Goal: Task Accomplishment & Management: Complete application form

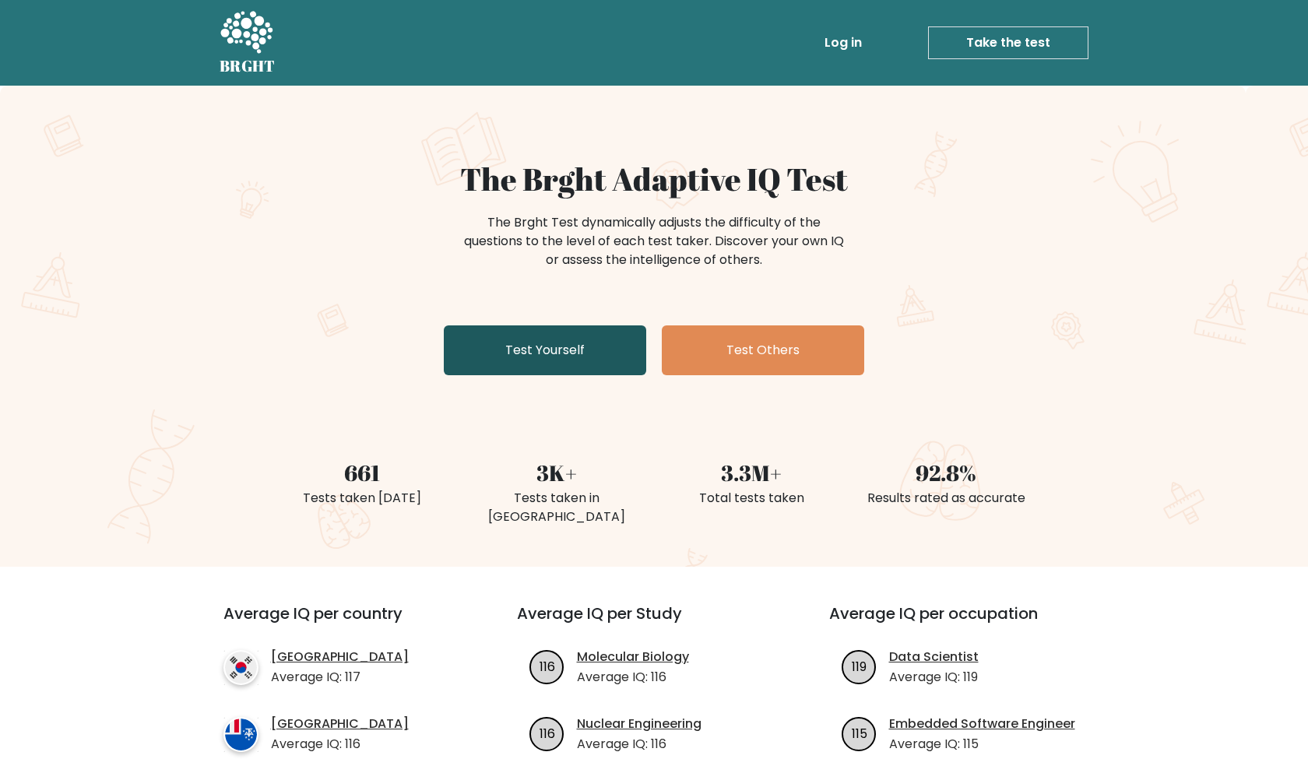
click at [519, 346] on link "Test Yourself" at bounding box center [545, 350] width 202 height 50
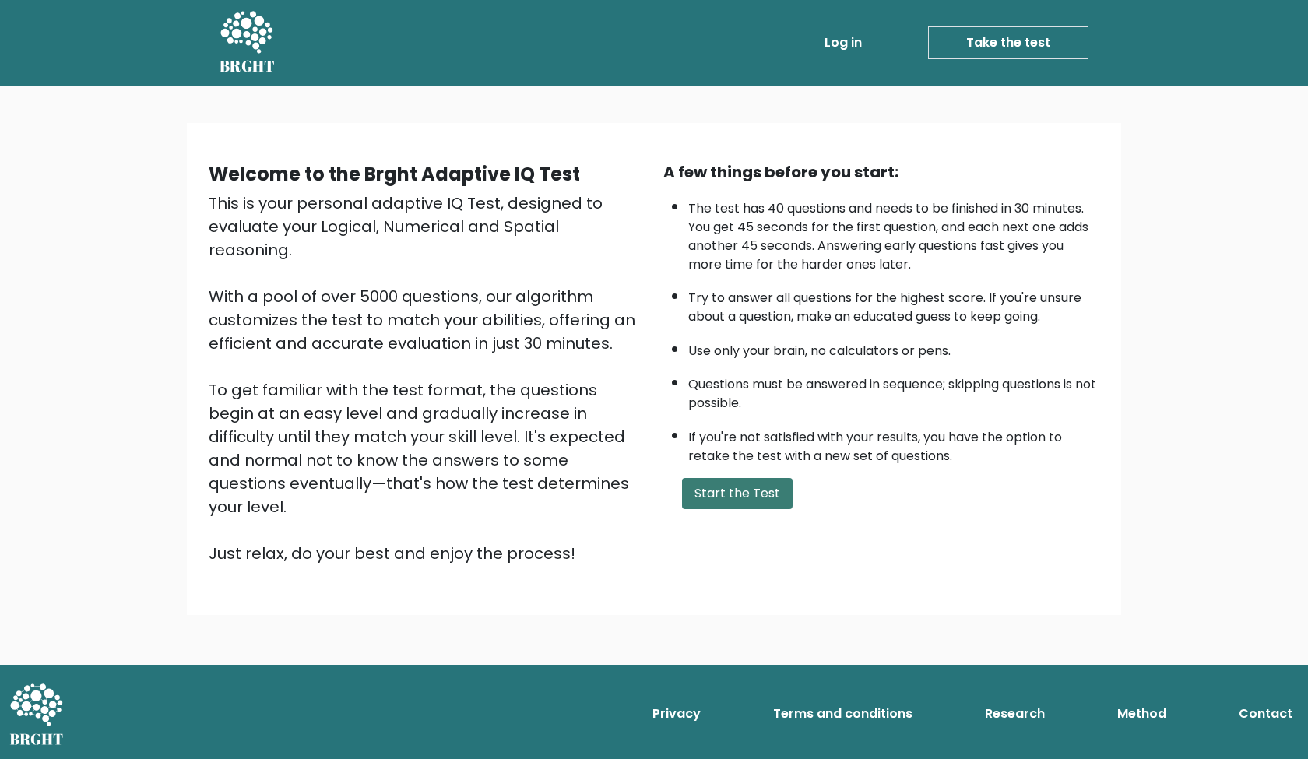
click at [733, 509] on button "Start the Test" at bounding box center [737, 493] width 111 height 31
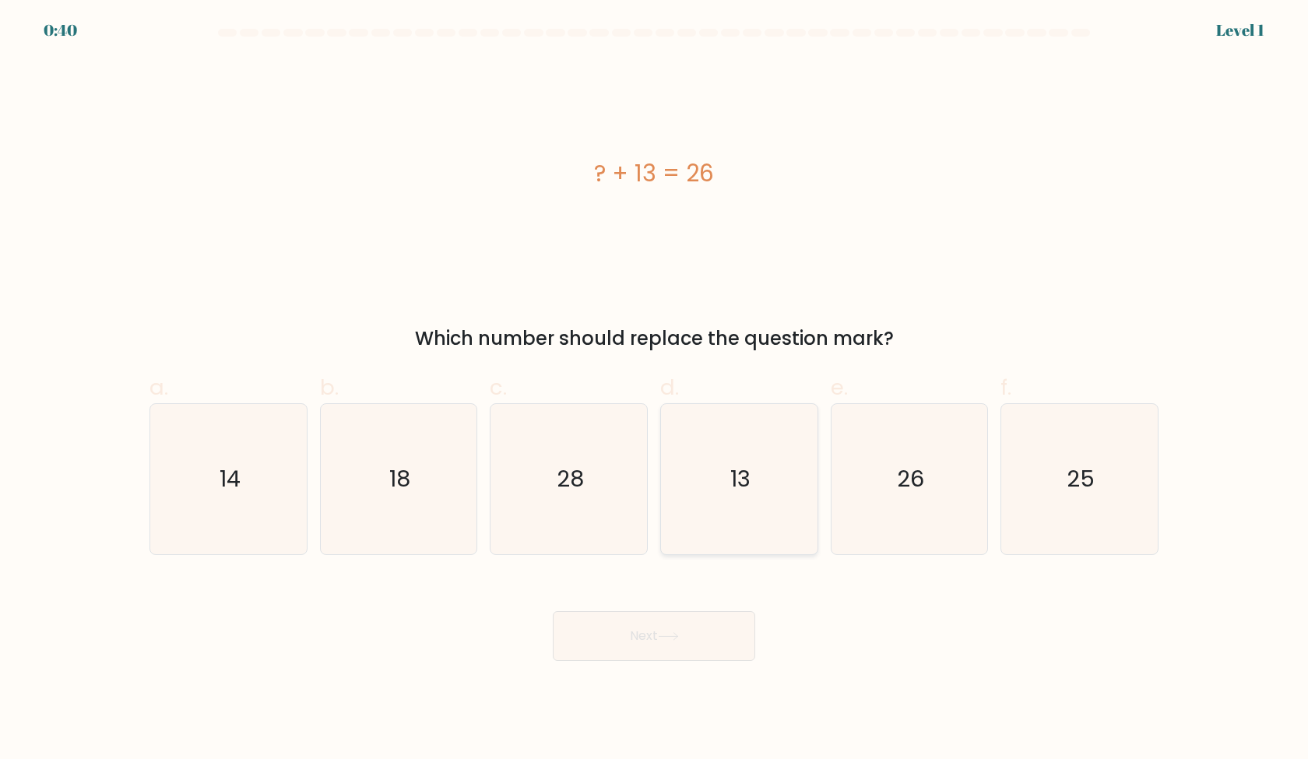
click at [745, 496] on icon "13" at bounding box center [739, 479] width 150 height 150
click at [655, 390] on input "d. 13" at bounding box center [654, 385] width 1 height 10
radio input "true"
click at [705, 627] on button "Next" at bounding box center [654, 636] width 202 height 50
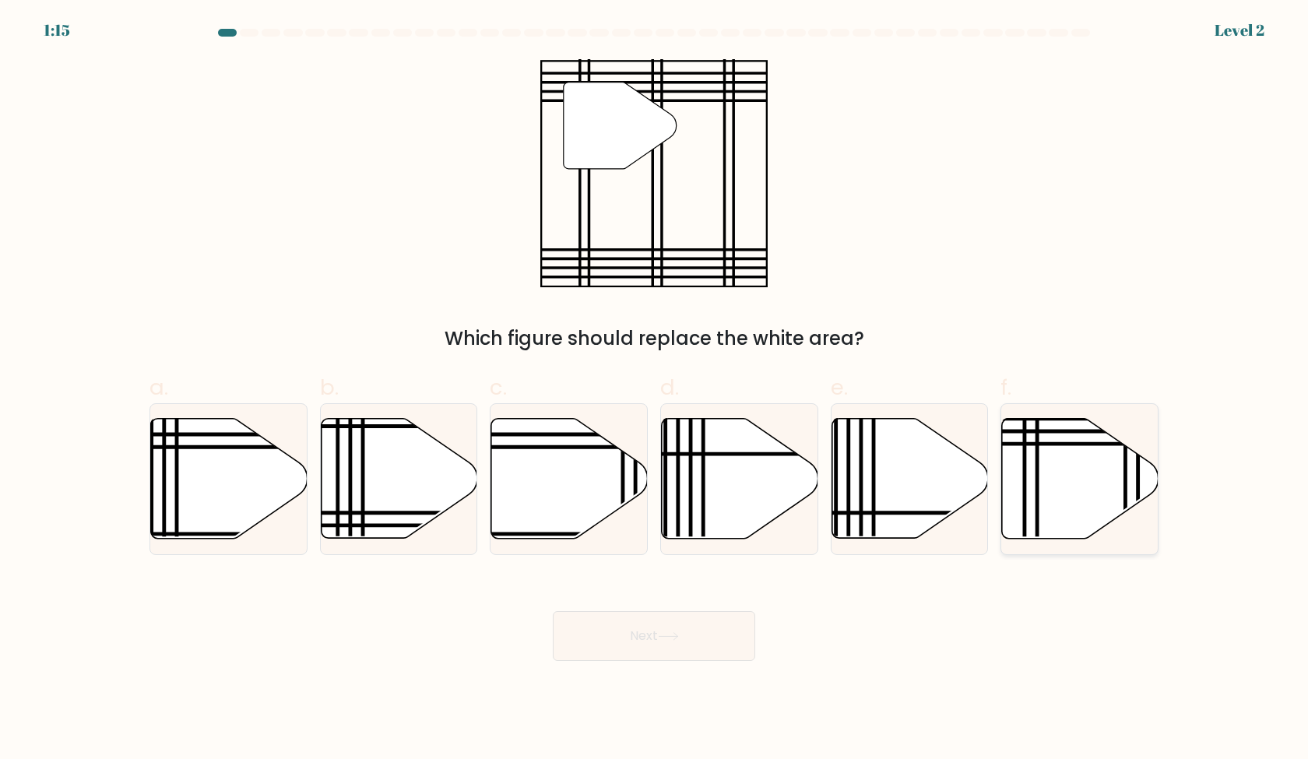
click at [1032, 466] on icon at bounding box center [1080, 479] width 157 height 120
click at [655, 390] on input "f." at bounding box center [654, 385] width 1 height 10
radio input "true"
click at [668, 629] on button "Next" at bounding box center [654, 636] width 202 height 50
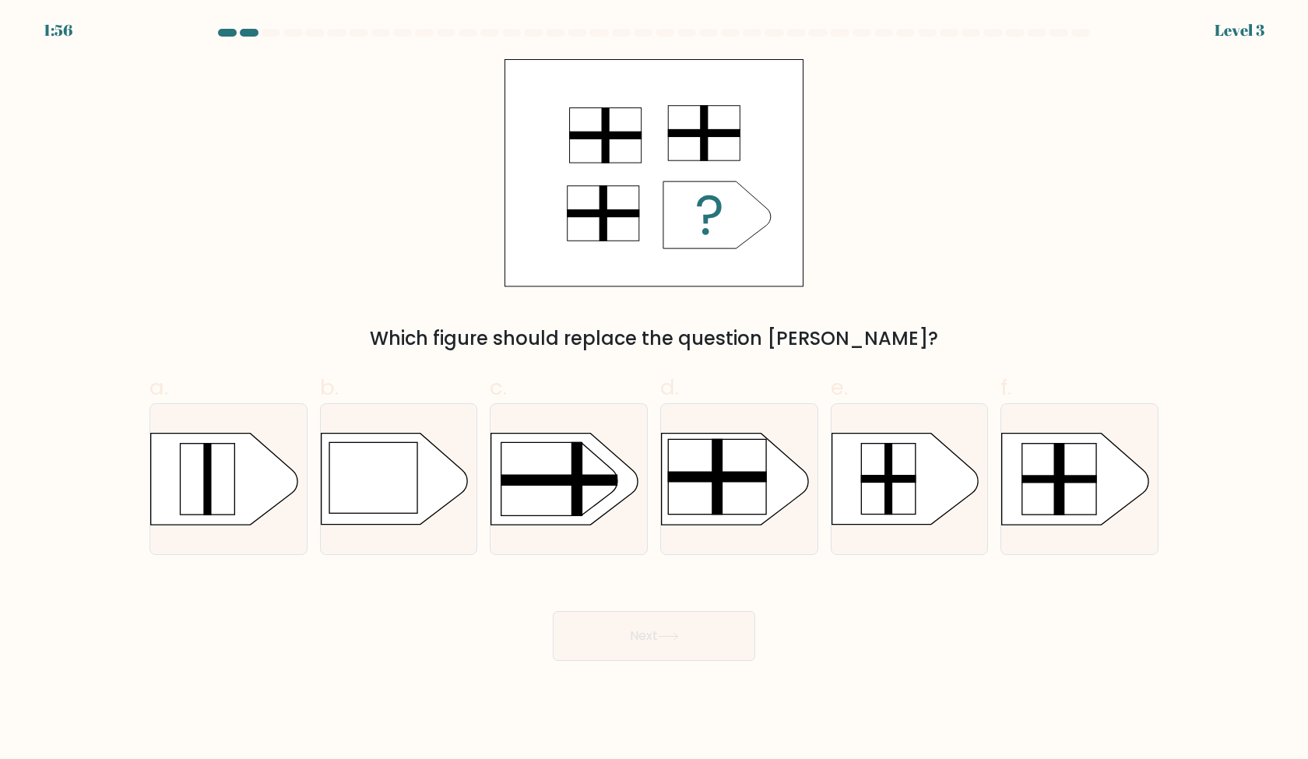
click at [927, 290] on div "Which figure should replace the question mark?" at bounding box center [654, 206] width 1028 height 294
click at [1017, 476] on rect at bounding box center [989, 421] width 406 height 309
click at [655, 390] on input "f." at bounding box center [654, 385] width 1 height 10
radio input "true"
click at [736, 498] on rect at bounding box center [717, 476] width 98 height 75
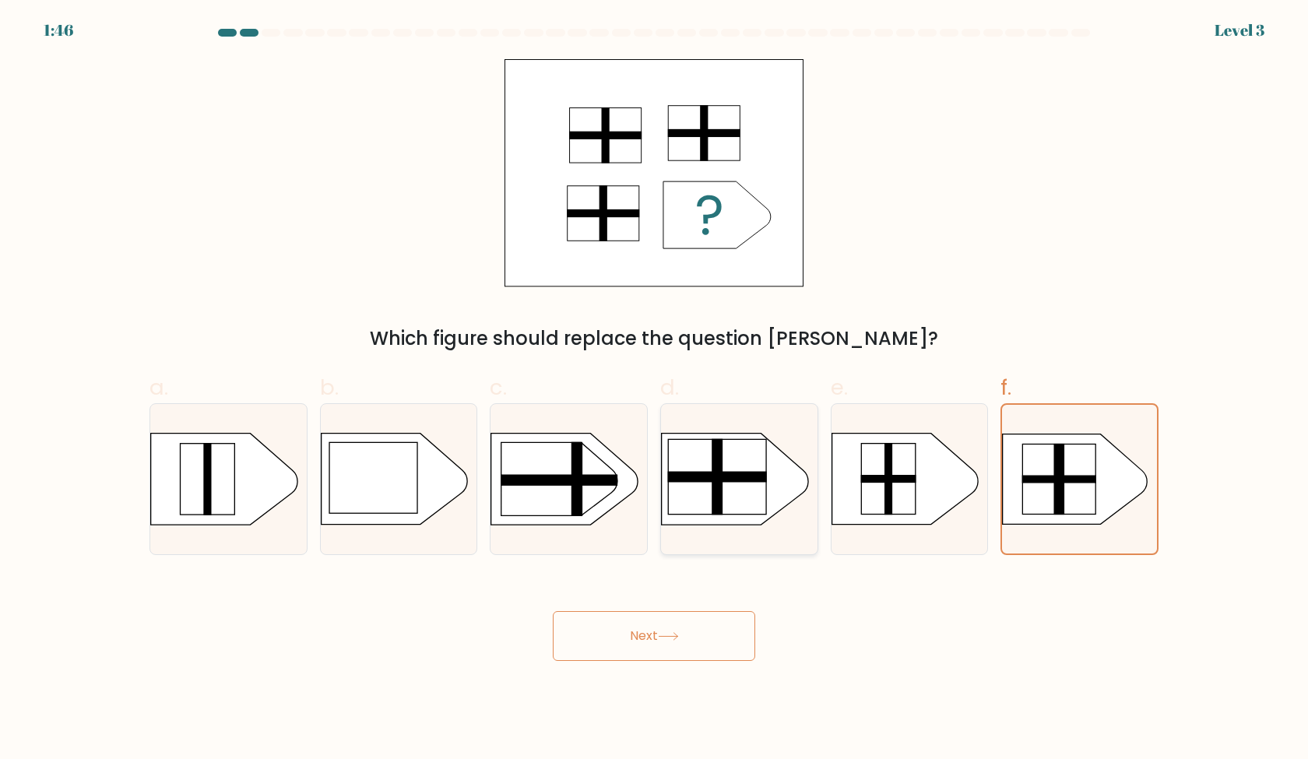
click at [655, 390] on input "d." at bounding box center [654, 385] width 1 height 10
radio input "true"
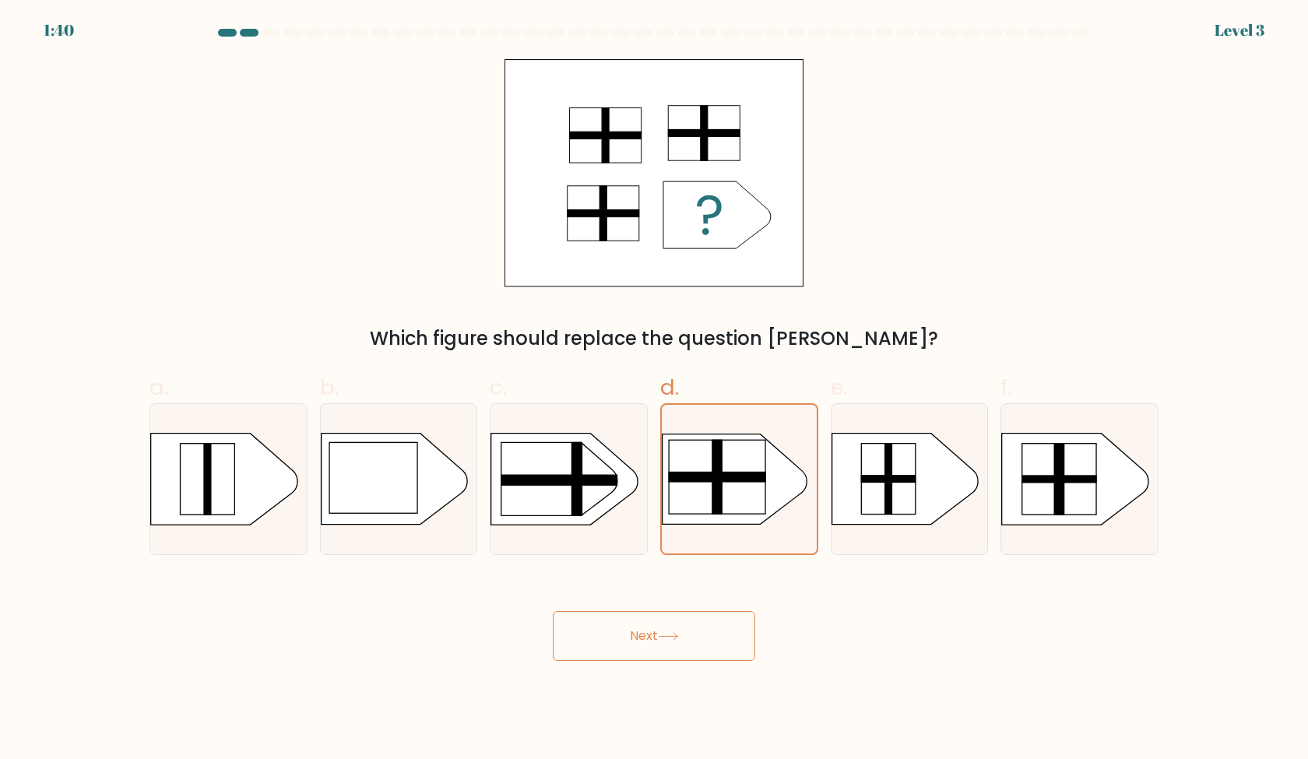
click at [702, 639] on button "Next" at bounding box center [654, 636] width 202 height 50
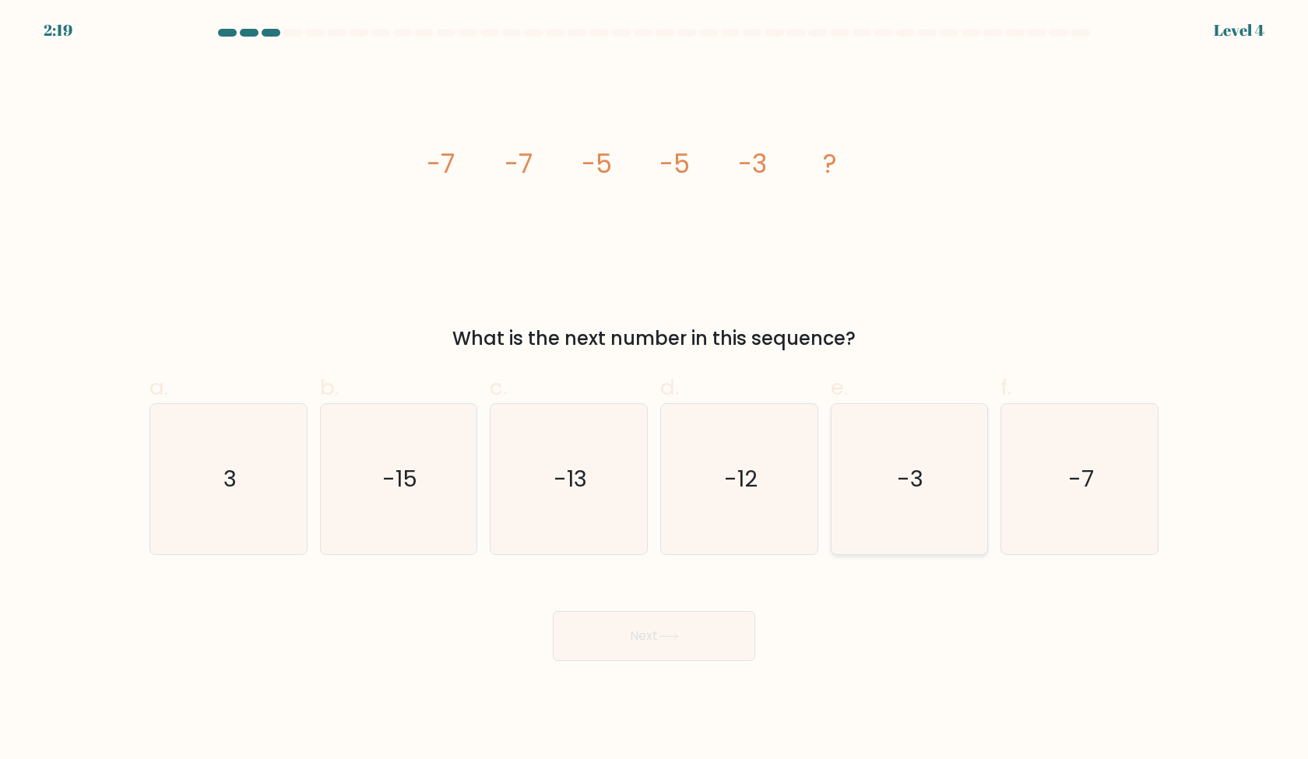
click at [888, 430] on icon "-3" at bounding box center [909, 479] width 150 height 150
click at [655, 390] on input "e. -3" at bounding box center [654, 385] width 1 height 10
radio input "true"
click at [663, 638] on icon at bounding box center [668, 636] width 21 height 9
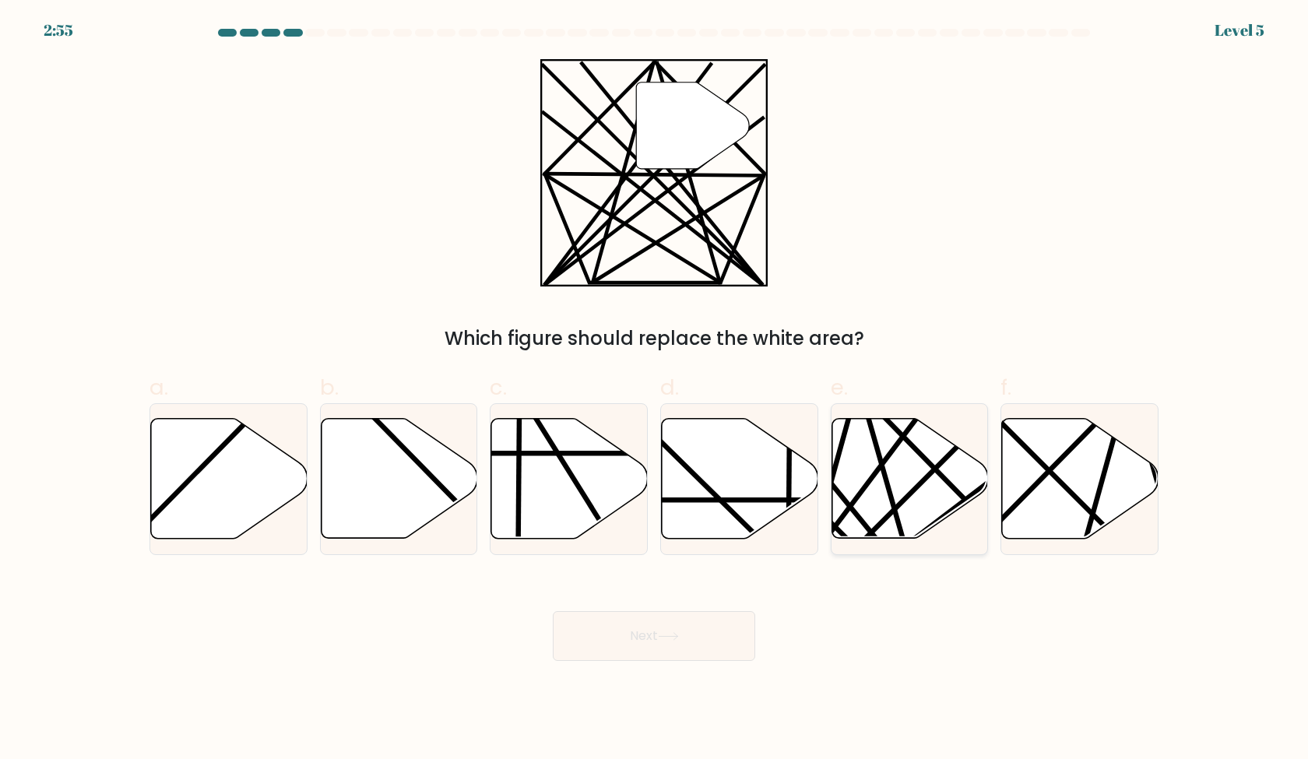
click at [936, 475] on icon at bounding box center [910, 479] width 157 height 120
click at [655, 390] on input "e." at bounding box center [654, 385] width 1 height 10
radio input "true"
click at [729, 626] on button "Next" at bounding box center [654, 636] width 202 height 50
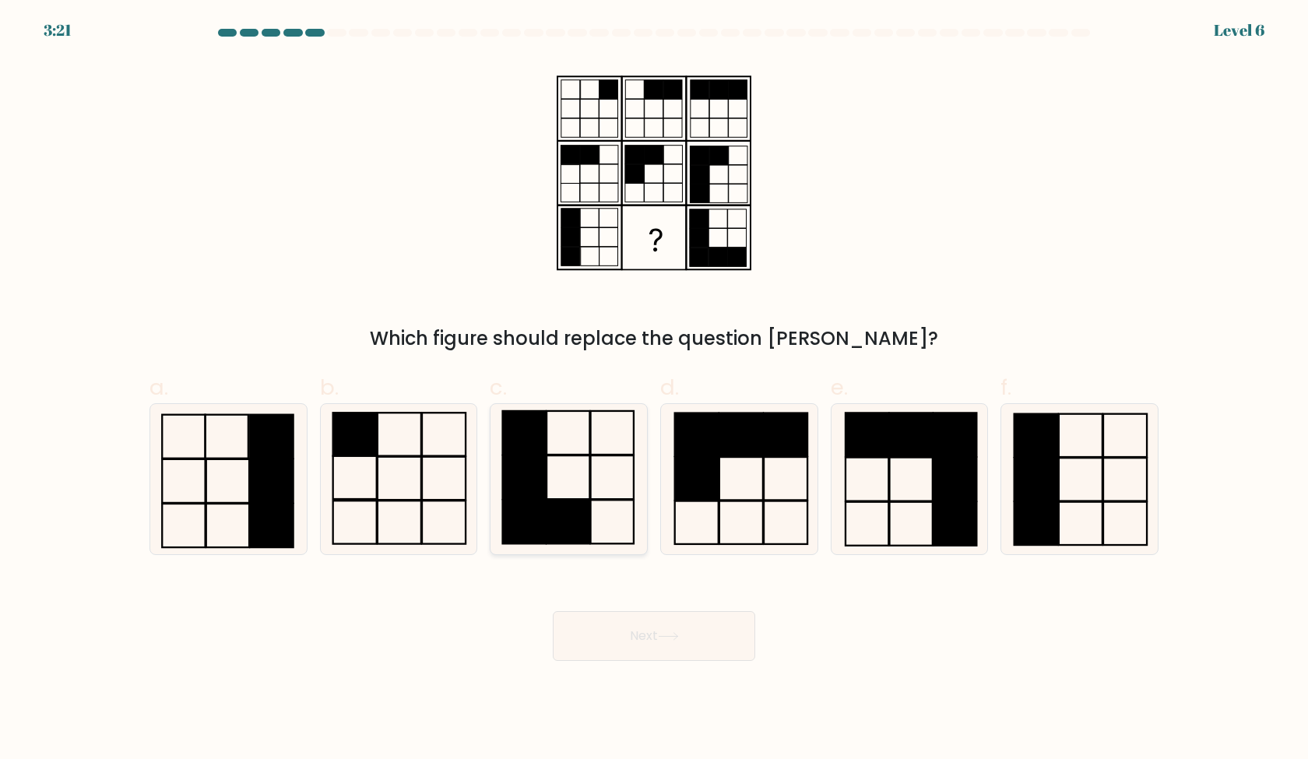
click at [578, 462] on icon at bounding box center [569, 479] width 150 height 150
click at [654, 390] on input "c." at bounding box center [654, 385] width 1 height 10
radio input "true"
click at [639, 628] on button "Next" at bounding box center [654, 636] width 202 height 50
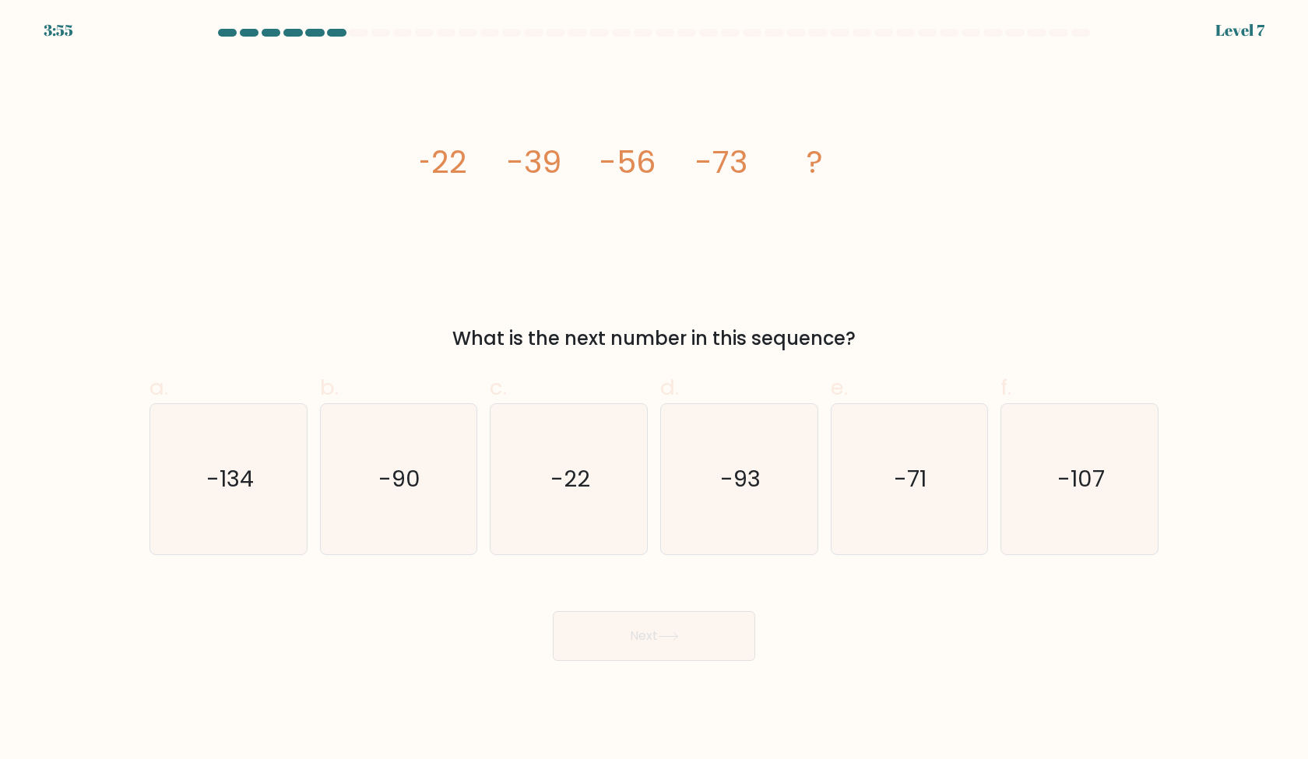
click at [712, 250] on icon "image/svg+xml -22 -39 -56 -73 ?" at bounding box center [653, 173] width 467 height 228
click at [453, 526] on icon "-90" at bounding box center [398, 479] width 150 height 150
click at [654, 390] on input "b. -90" at bounding box center [654, 385] width 1 height 10
radio input "true"
click at [722, 544] on icon "-93" at bounding box center [739, 479] width 150 height 150
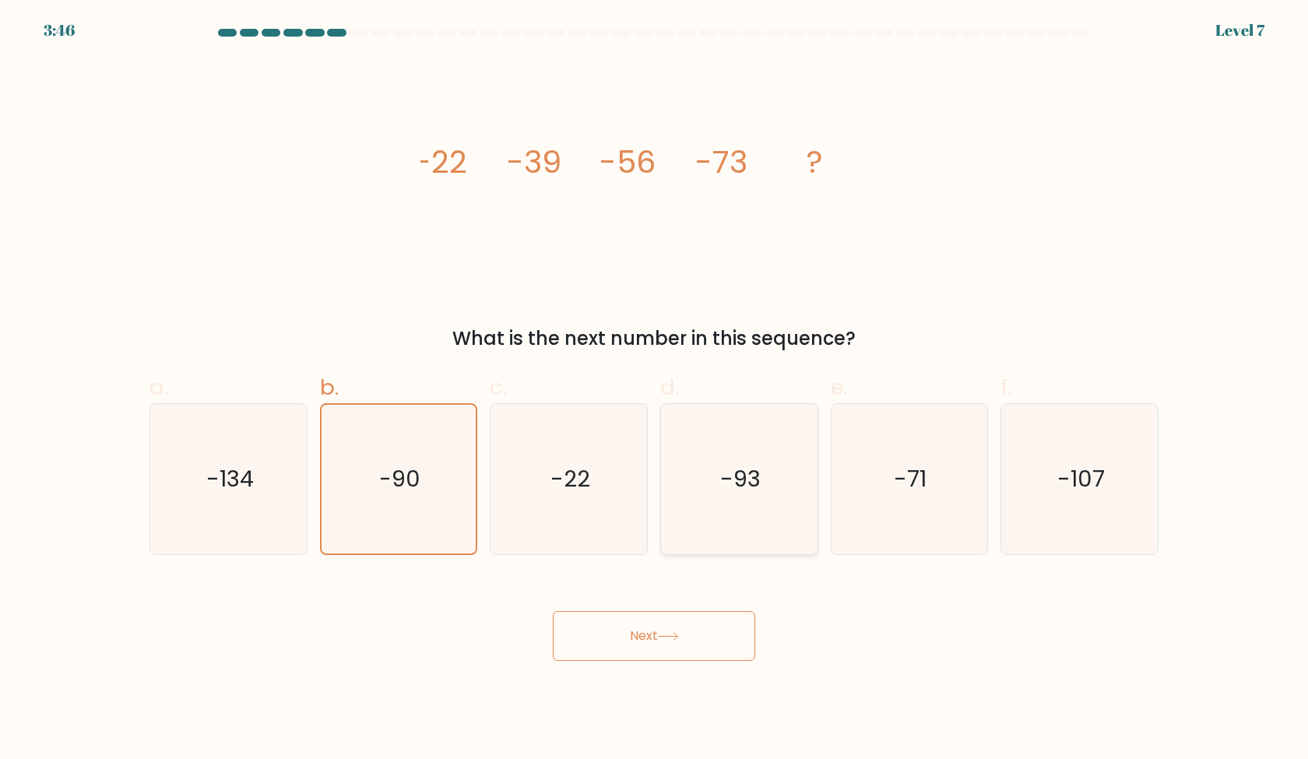
click at [655, 390] on input "d. -93" at bounding box center [654, 385] width 1 height 10
radio input "true"
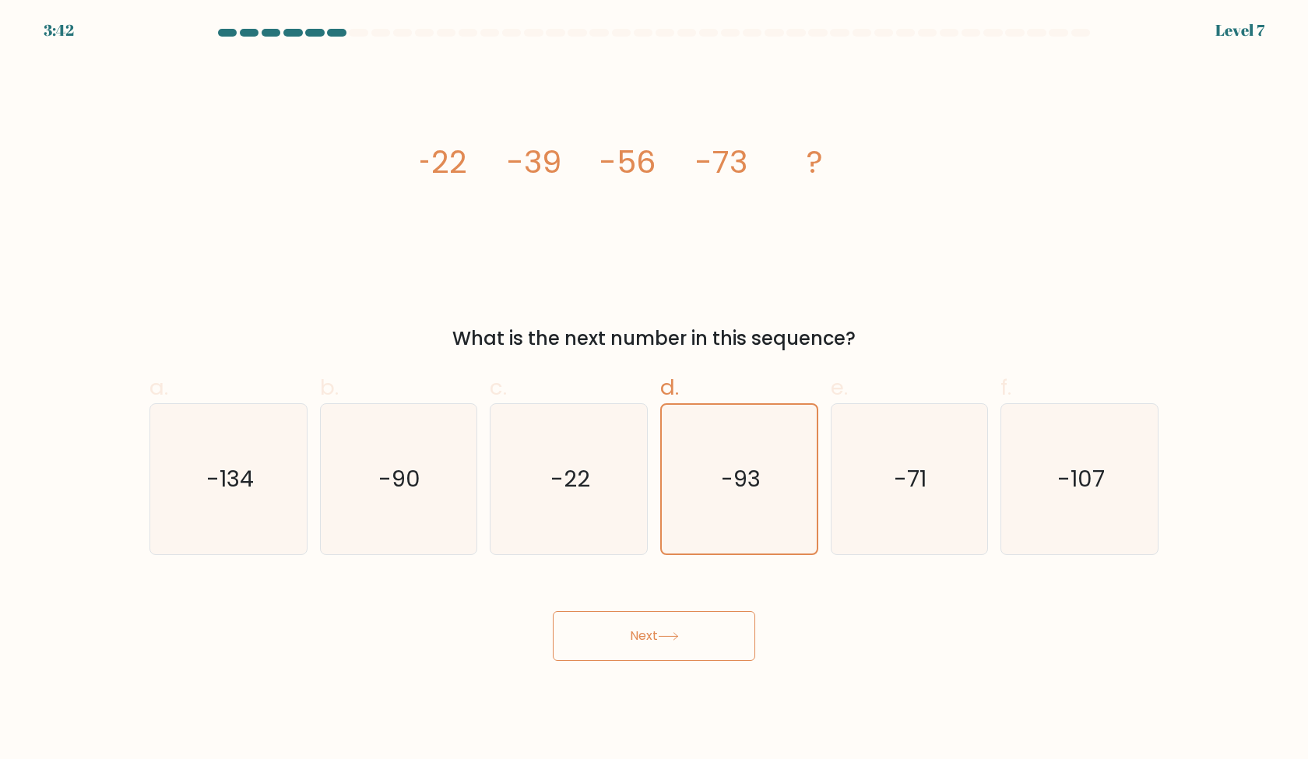
click at [704, 641] on button "Next" at bounding box center [654, 636] width 202 height 50
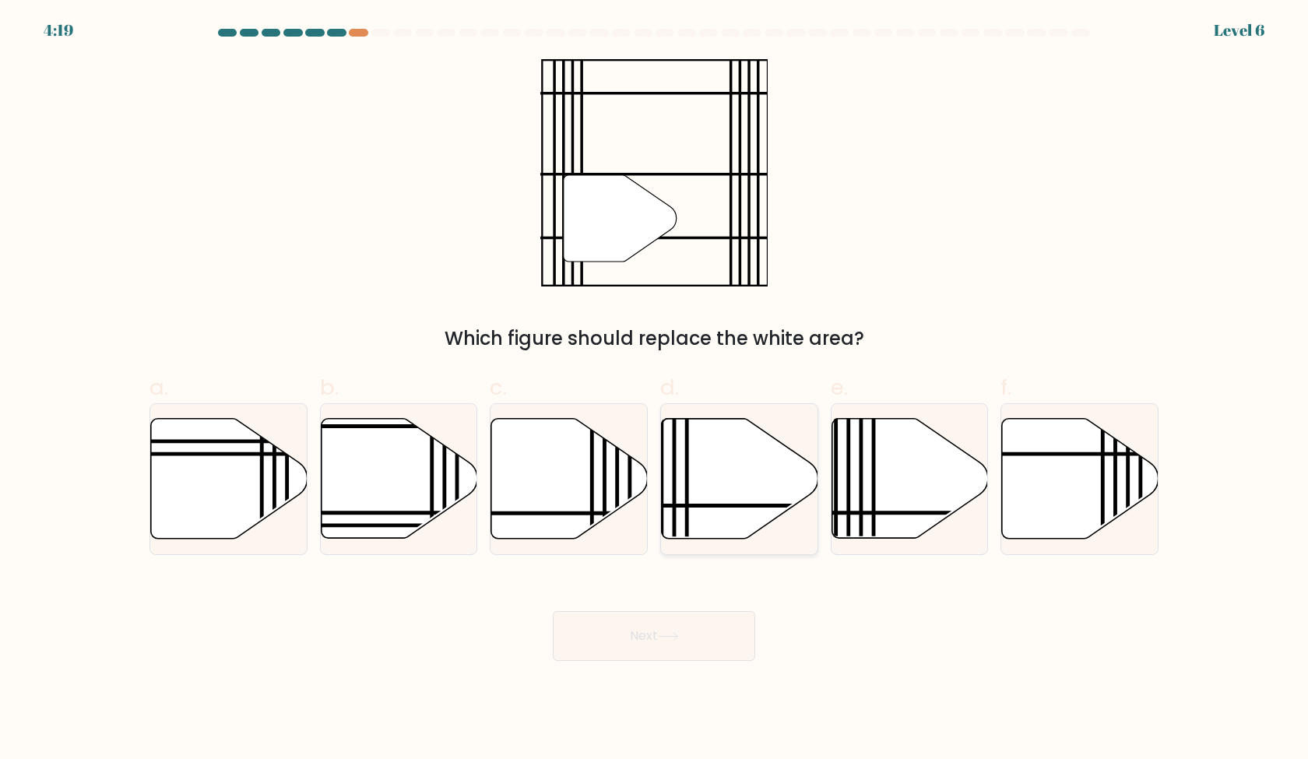
click at [732, 508] on icon at bounding box center [740, 479] width 157 height 120
click at [655, 390] on input "d." at bounding box center [654, 385] width 1 height 10
radio input "true"
click at [874, 518] on line at bounding box center [874, 415] width 0 height 315
click at [655, 390] on input "e." at bounding box center [654, 385] width 1 height 10
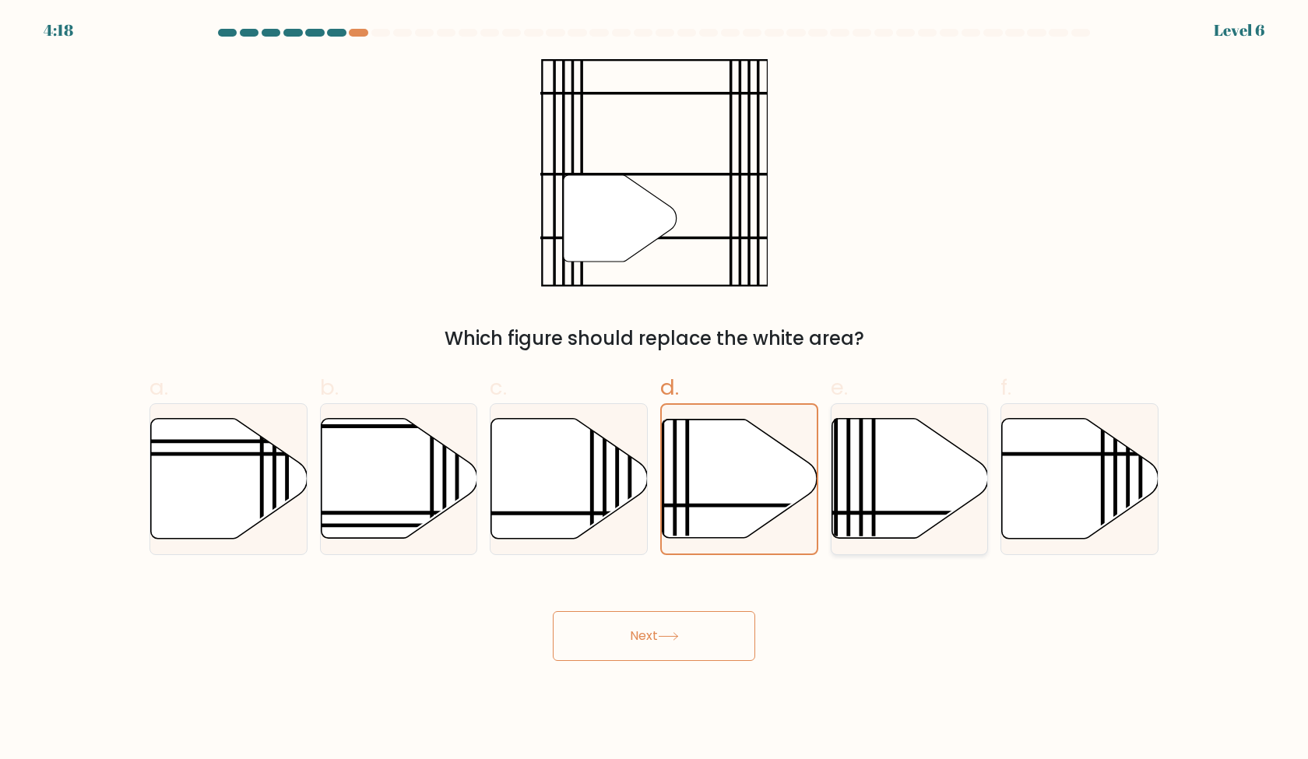
radio input "true"
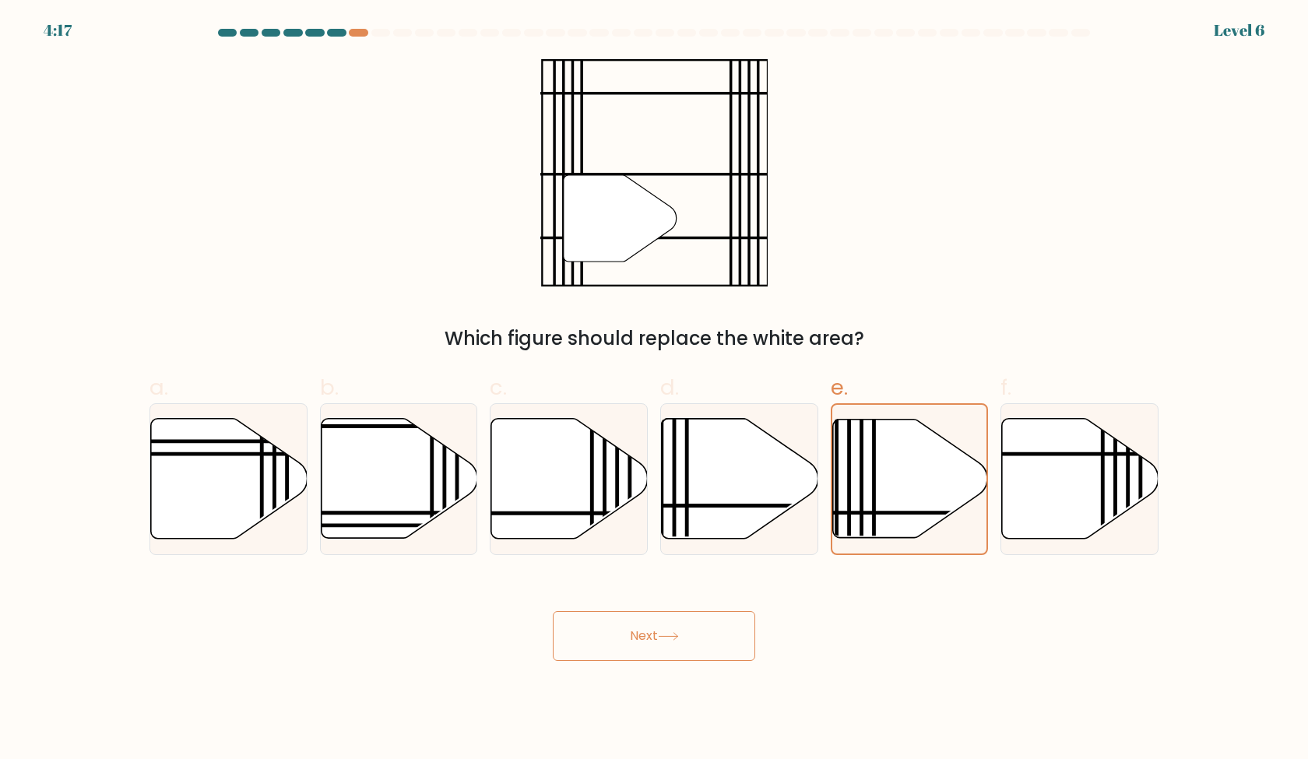
click at [725, 629] on button "Next" at bounding box center [654, 636] width 202 height 50
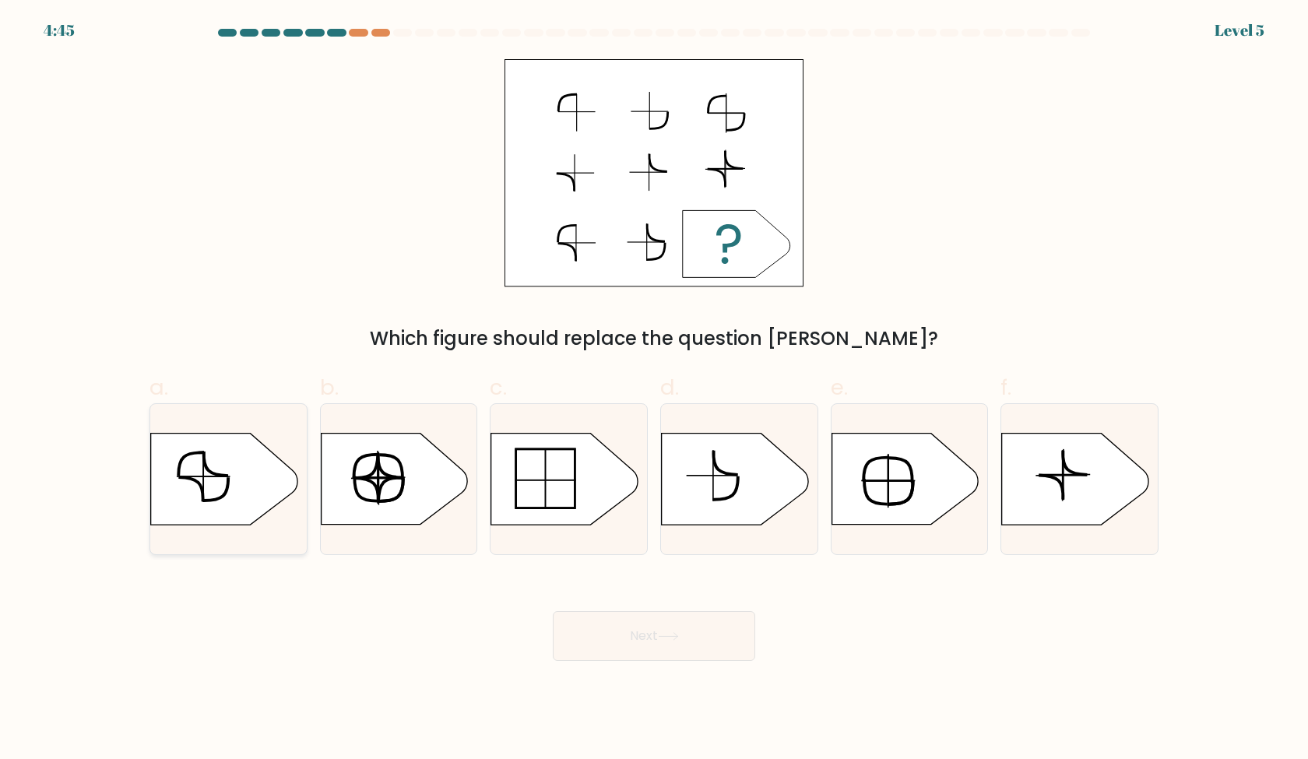
click at [292, 505] on icon at bounding box center [228, 479] width 157 height 93
click at [654, 390] on input "a." at bounding box center [654, 385] width 1 height 10
radio input "true"
click at [707, 645] on button "Next" at bounding box center [654, 636] width 202 height 50
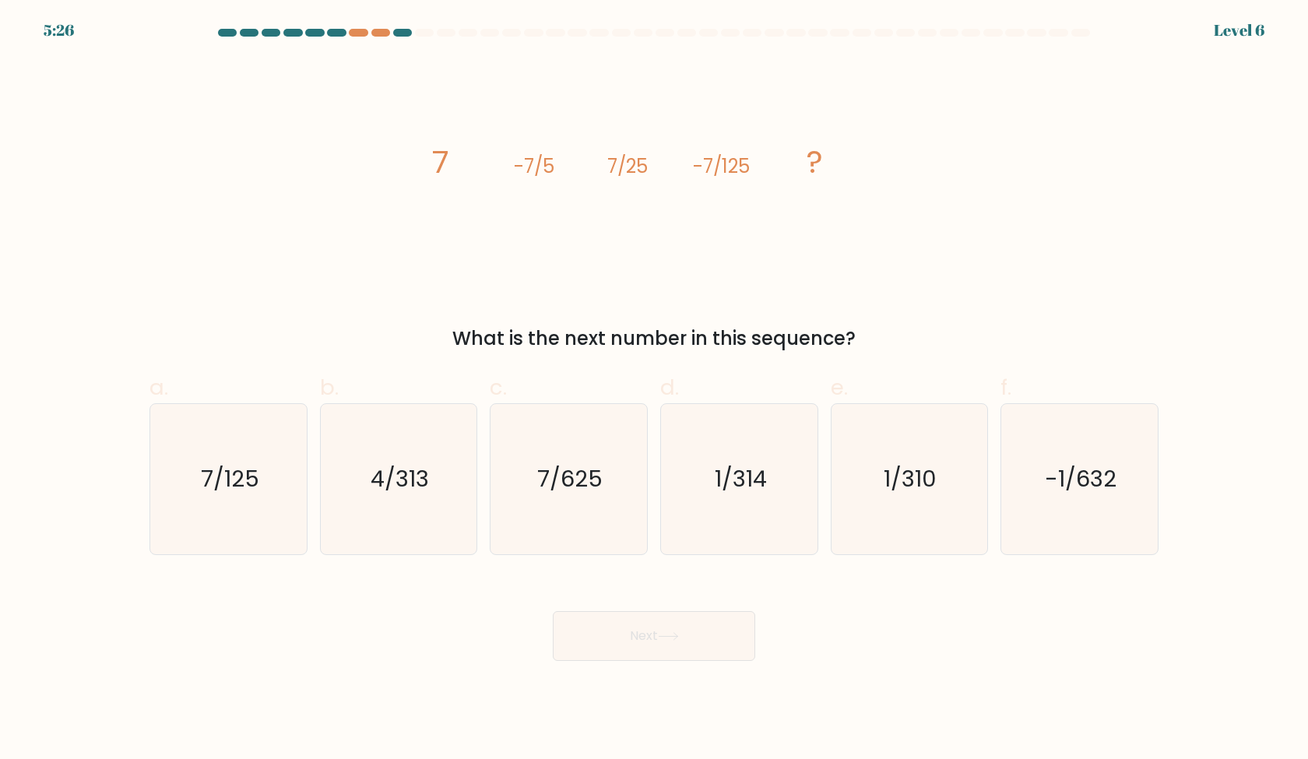
click at [706, 367] on div "a. 7/125 b. 4/313" at bounding box center [654, 457] width 1022 height 196
click at [590, 450] on icon "7/625" at bounding box center [569, 479] width 150 height 150
click at [654, 390] on input "c. 7/625" at bounding box center [654, 385] width 1 height 10
radio input "true"
click at [619, 510] on icon "7/625" at bounding box center [568, 479] width 149 height 149
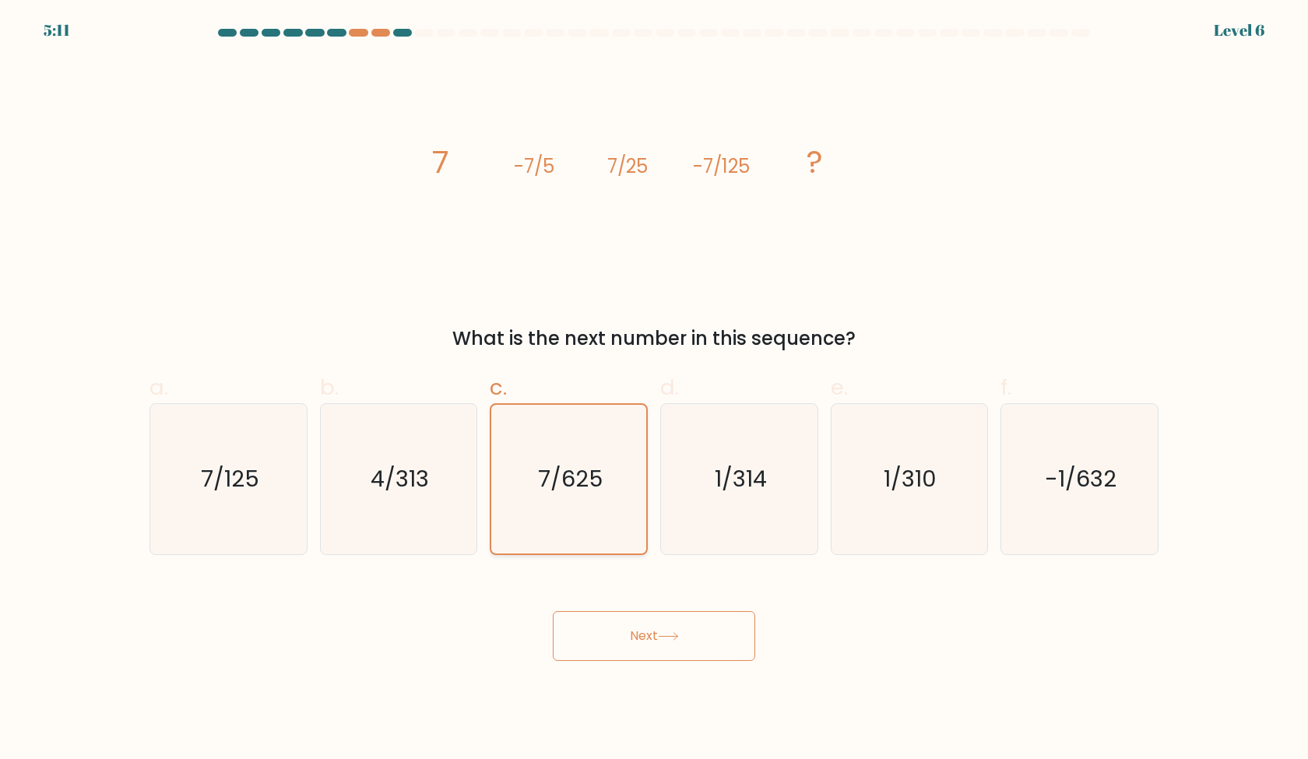
click at [654, 390] on input "c. 7/625" at bounding box center [654, 385] width 1 height 10
click at [646, 626] on button "Next" at bounding box center [654, 636] width 202 height 50
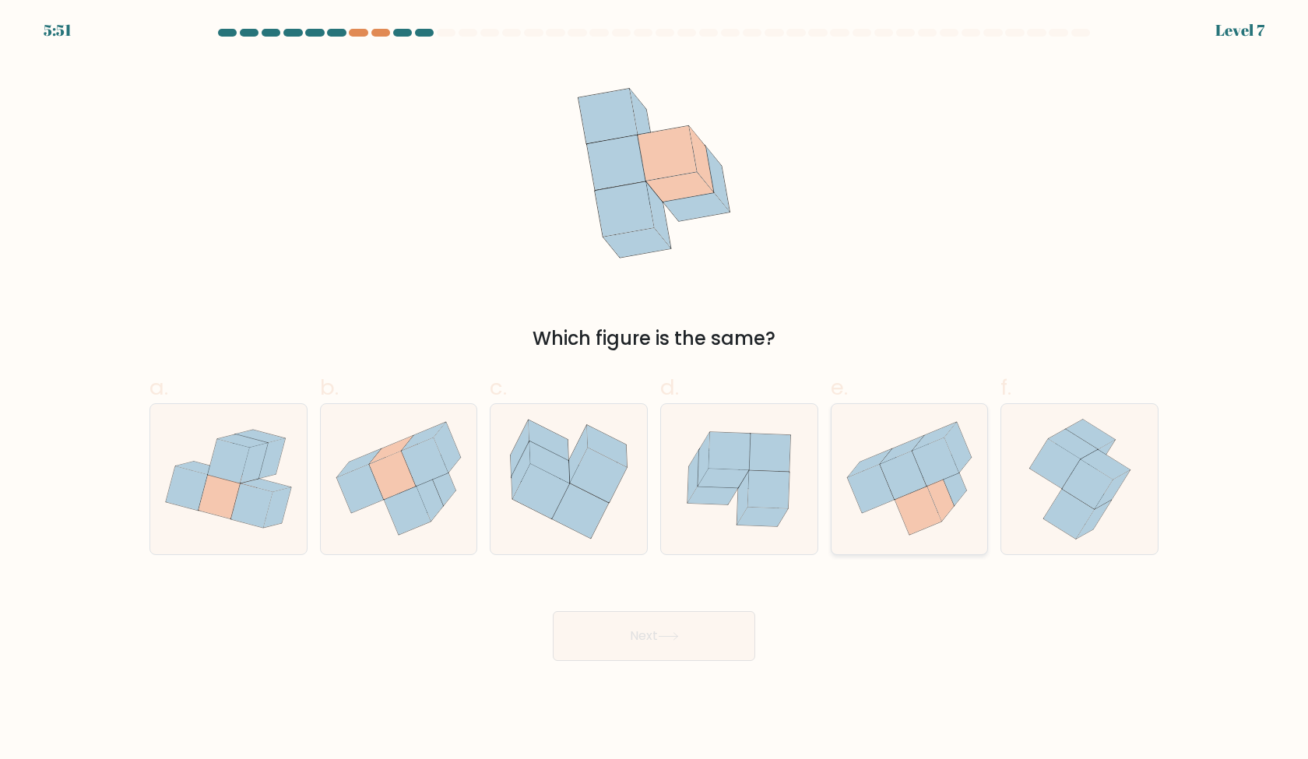
click at [887, 515] on icon at bounding box center [910, 479] width 157 height 140
click at [655, 390] on input "e." at bounding box center [654, 385] width 1 height 10
radio input "true"
click at [369, 434] on icon at bounding box center [399, 479] width 157 height 140
click at [654, 390] on input "b." at bounding box center [654, 385] width 1 height 10
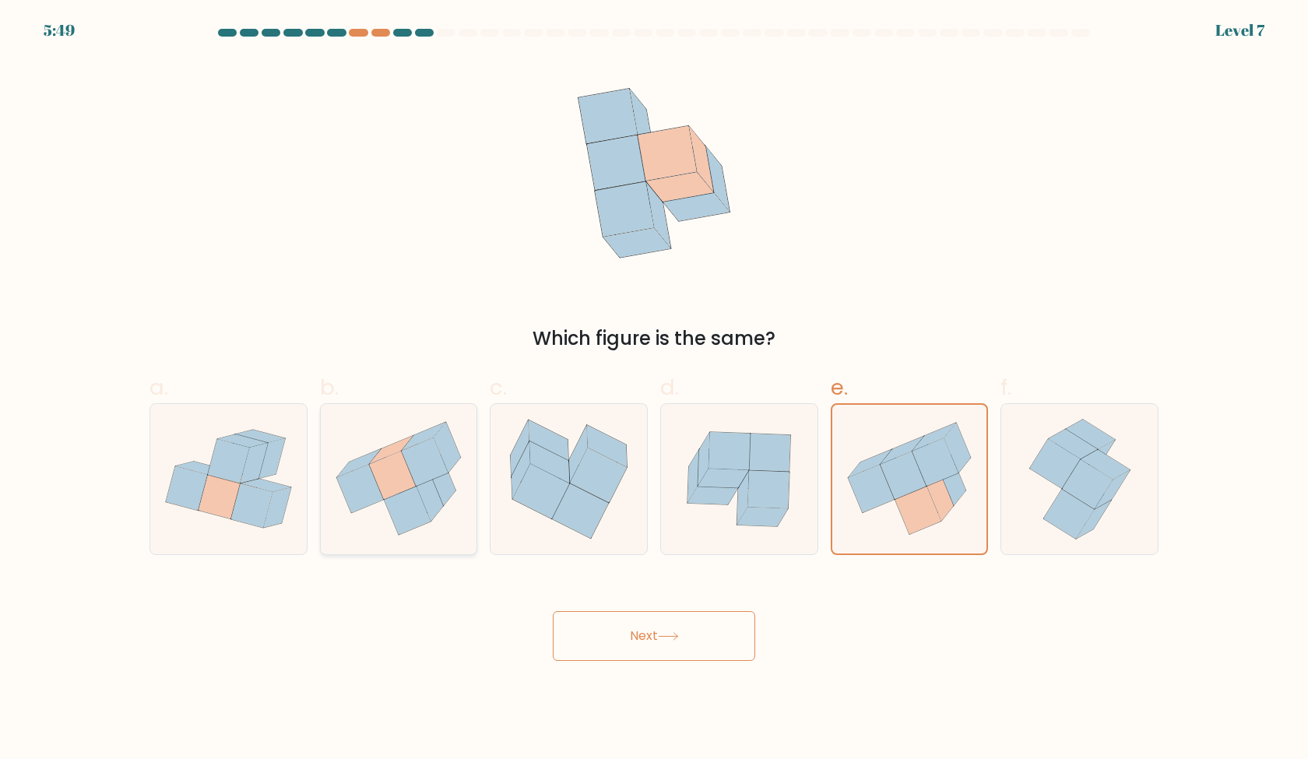
radio input "true"
click at [858, 481] on icon at bounding box center [870, 489] width 47 height 48
click at [655, 390] on input "e." at bounding box center [654, 385] width 1 height 10
radio input "true"
click at [714, 631] on button "Next" at bounding box center [654, 636] width 202 height 50
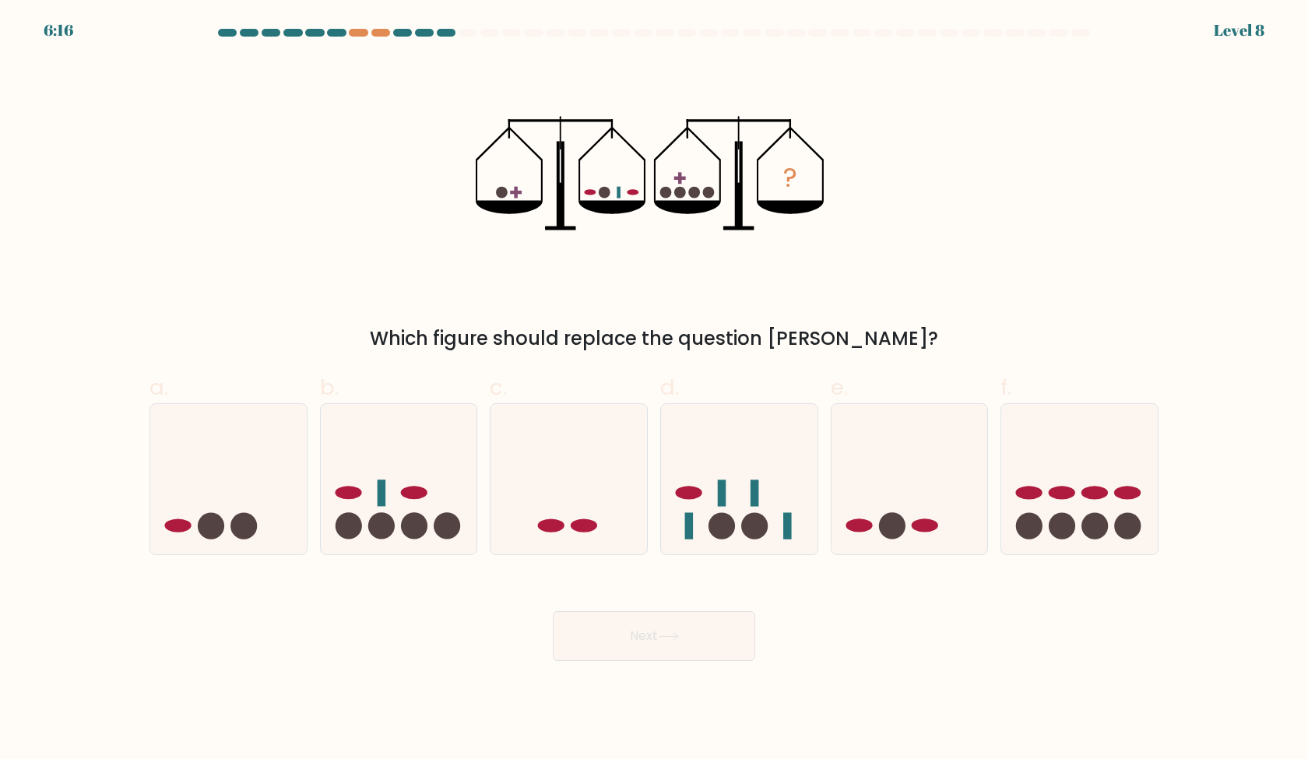
click at [846, 359] on div "a. b. c." at bounding box center [654, 457] width 1022 height 196
click at [921, 497] on icon at bounding box center [910, 478] width 157 height 129
click at [655, 390] on input "e." at bounding box center [654, 385] width 1 height 10
radio input "true"
click at [789, 515] on rect at bounding box center [787, 526] width 9 height 26
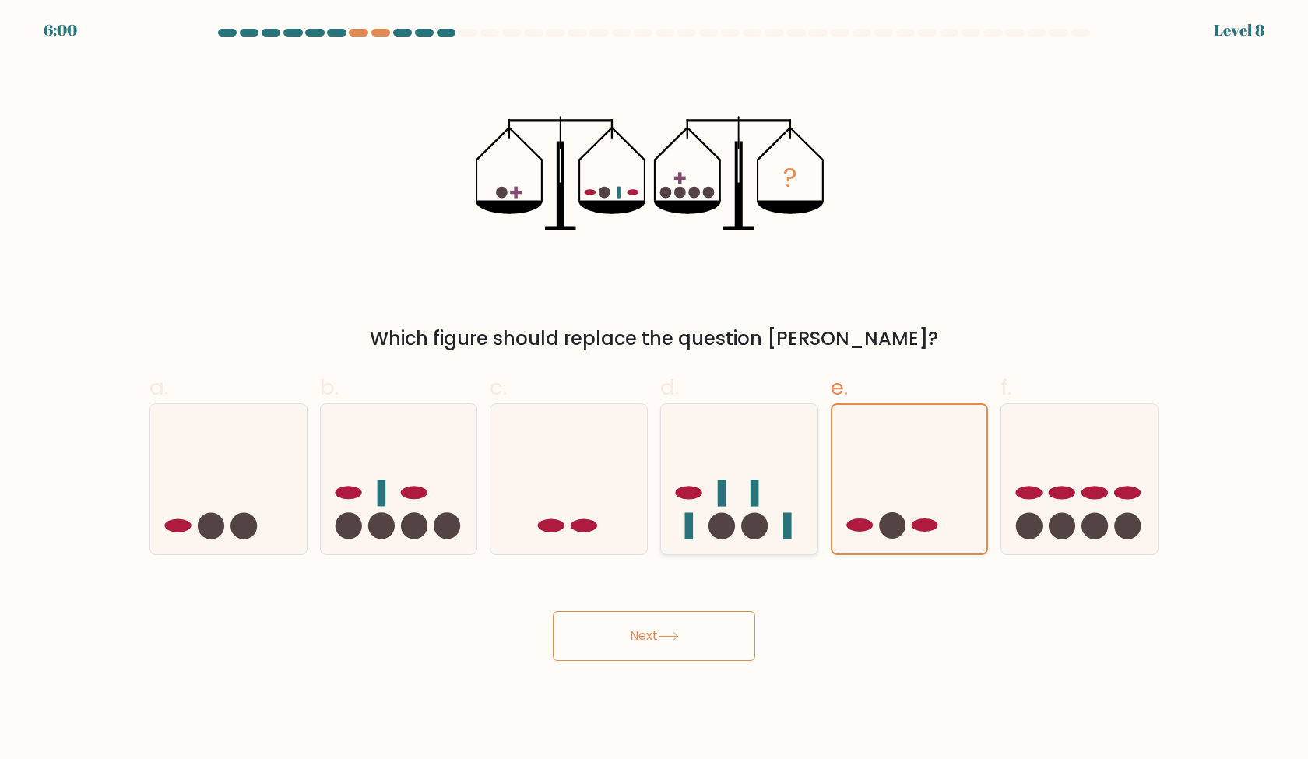
click at [655, 390] on input "d." at bounding box center [654, 385] width 1 height 10
radio input "true"
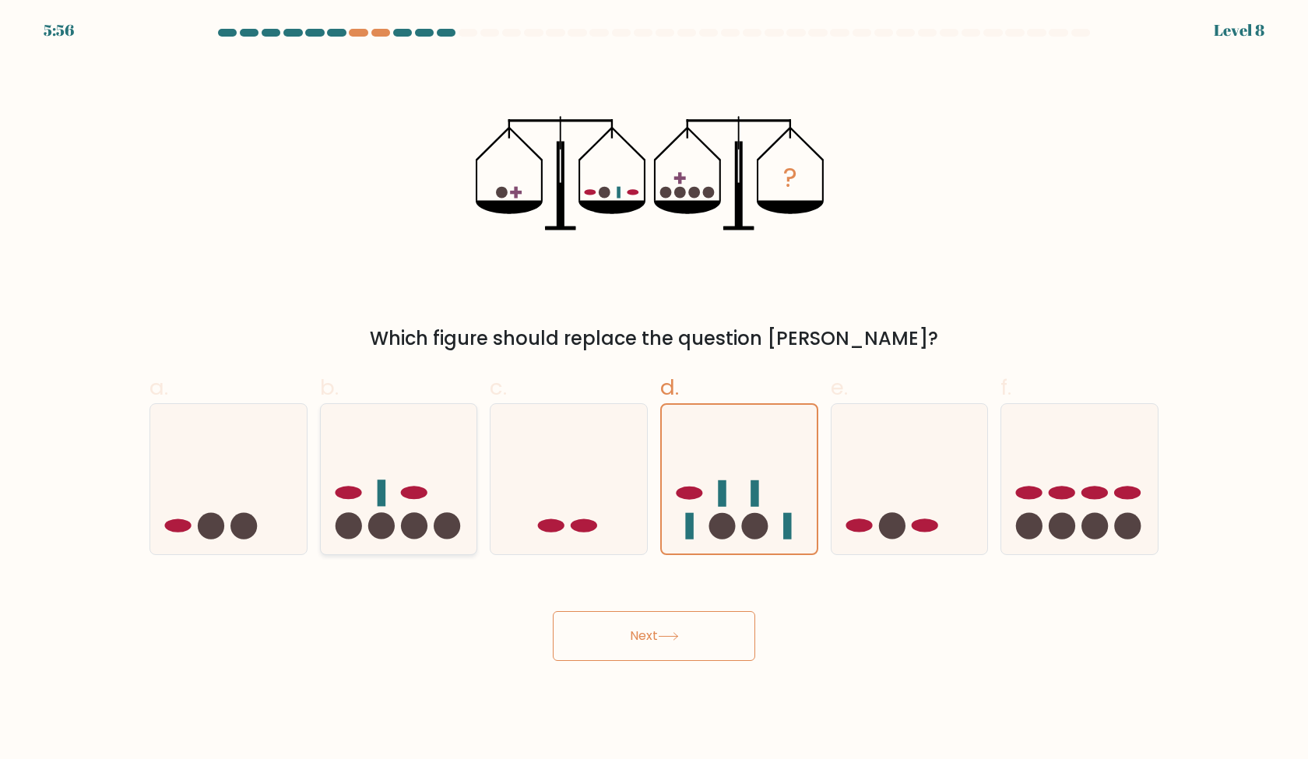
click at [402, 472] on icon at bounding box center [399, 478] width 157 height 129
click at [654, 390] on input "b." at bounding box center [654, 385] width 1 height 10
radio input "true"
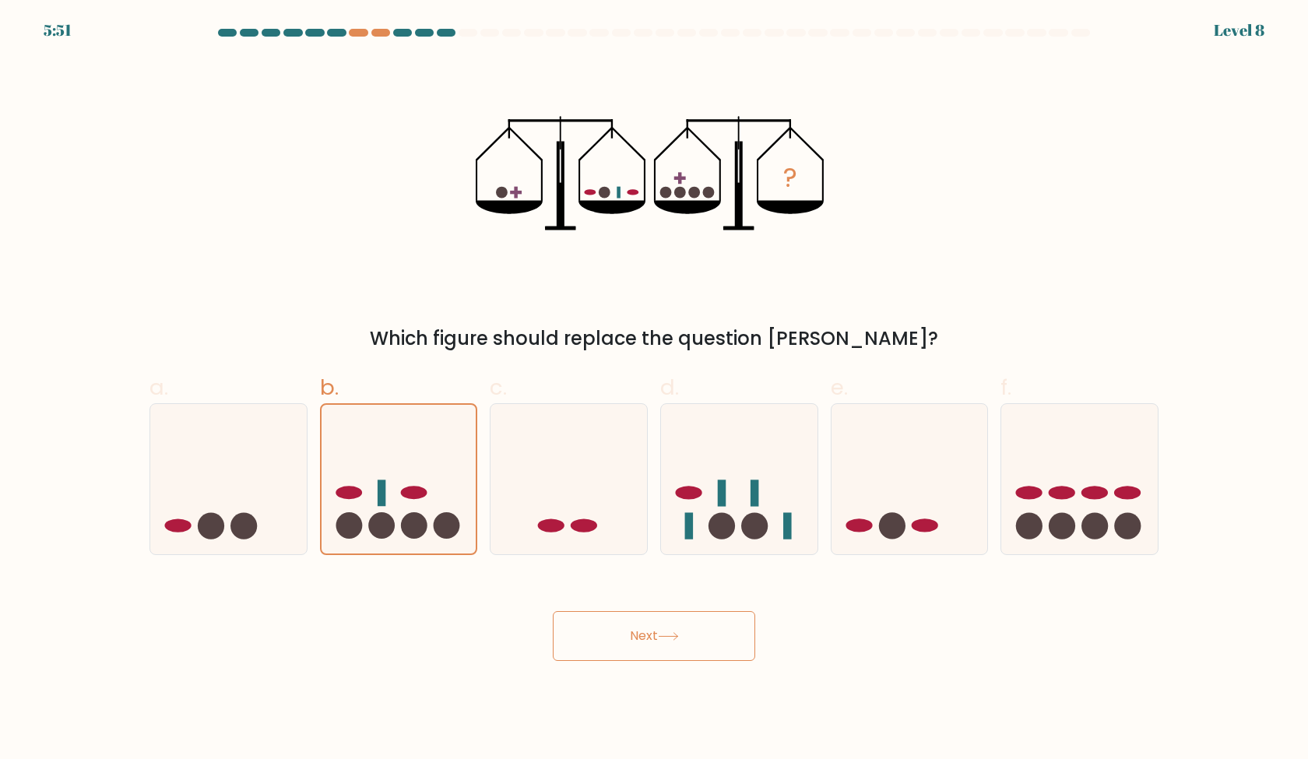
click at [603, 637] on button "Next" at bounding box center [654, 636] width 202 height 50
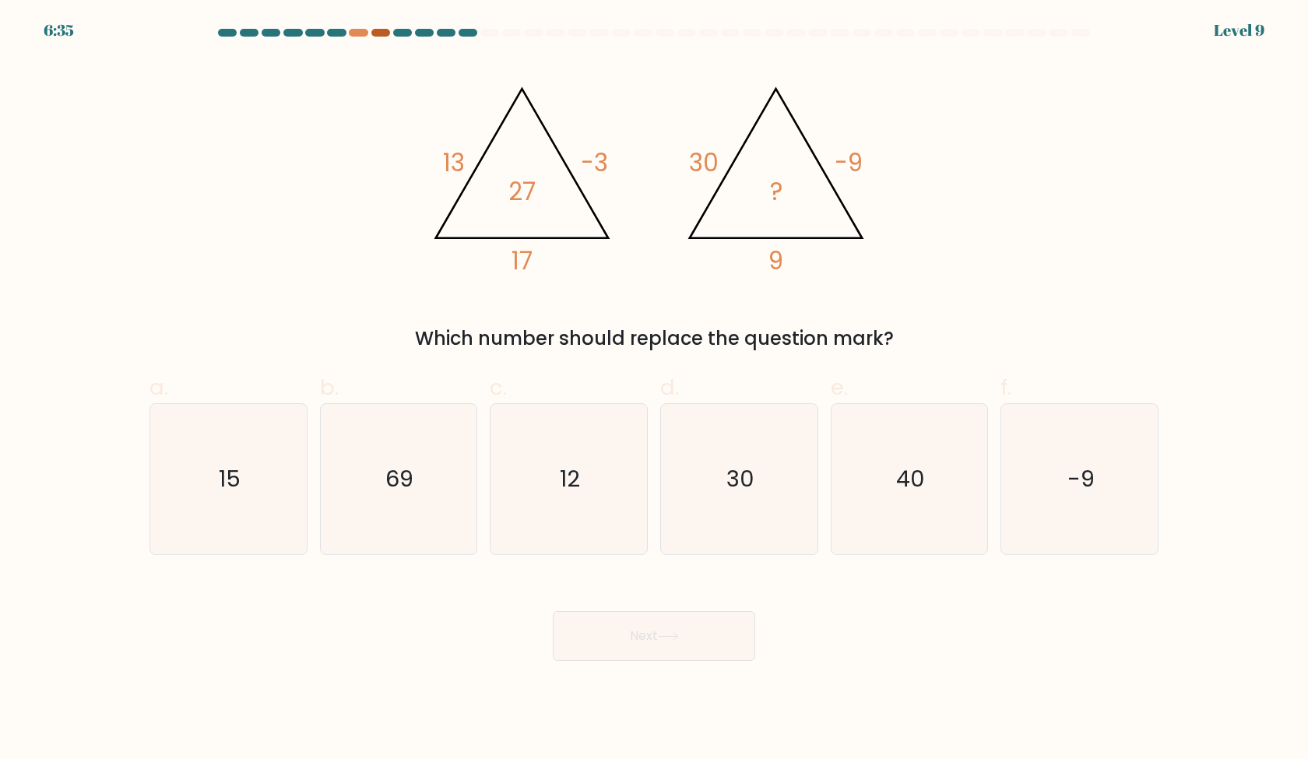
click at [379, 31] on div at bounding box center [380, 33] width 19 height 8
click at [382, 33] on div at bounding box center [380, 33] width 19 height 8
click at [494, 40] on div at bounding box center [654, 36] width 1028 height 14
click at [484, 35] on div at bounding box center [489, 33] width 19 height 8
click at [472, 35] on div at bounding box center [468, 33] width 19 height 8
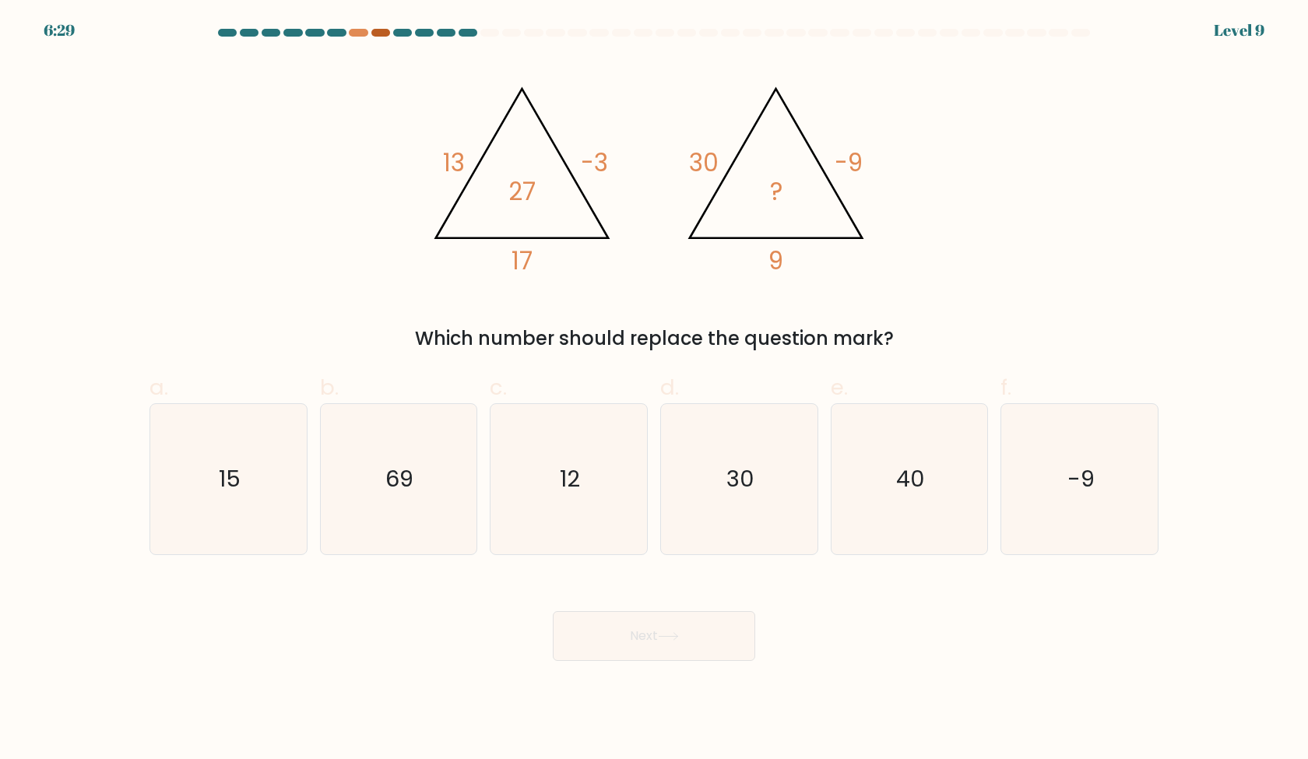
click at [379, 31] on div at bounding box center [380, 33] width 19 height 8
click at [360, 33] on div at bounding box center [358, 33] width 19 height 8
click at [511, 202] on tspan "27" at bounding box center [521, 191] width 27 height 34
click at [747, 466] on text "30" at bounding box center [740, 478] width 28 height 31
click at [655, 390] on input "d. 30" at bounding box center [654, 385] width 1 height 10
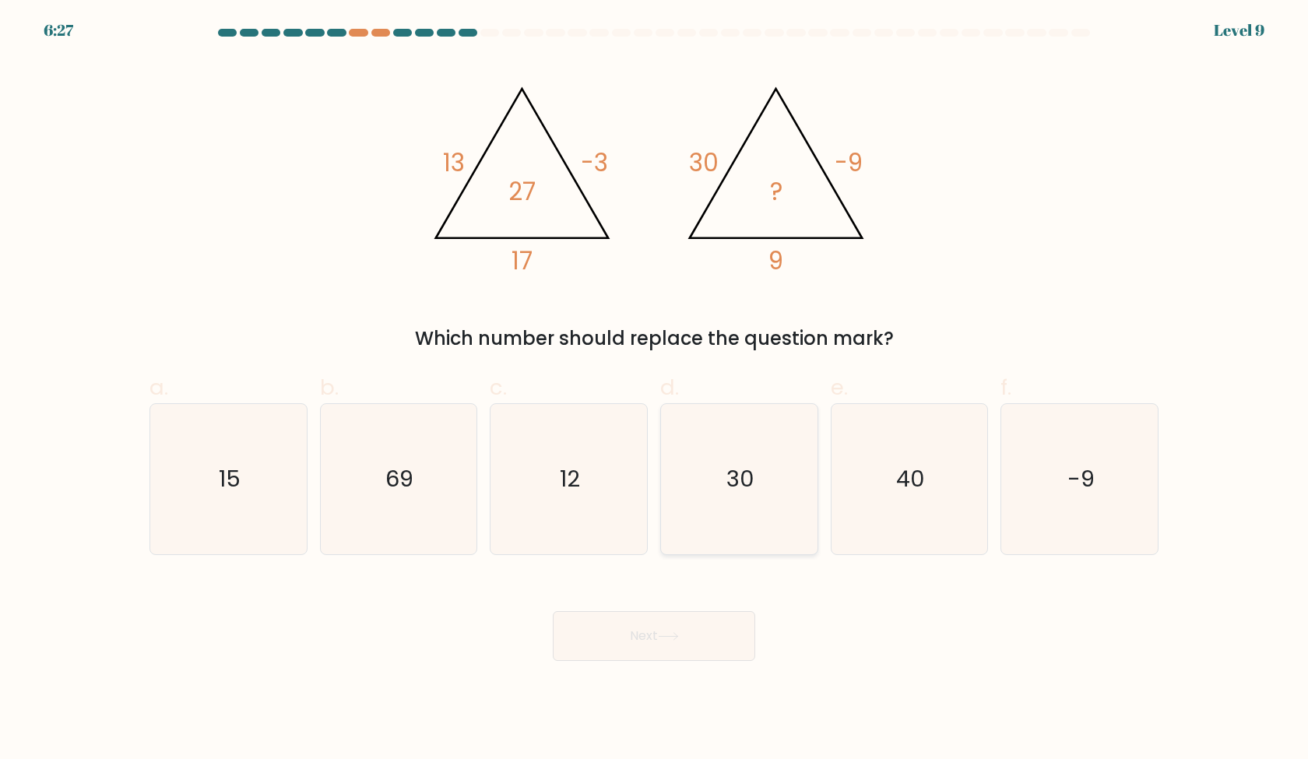
radio input "true"
click at [689, 631] on button "Next" at bounding box center [654, 636] width 202 height 50
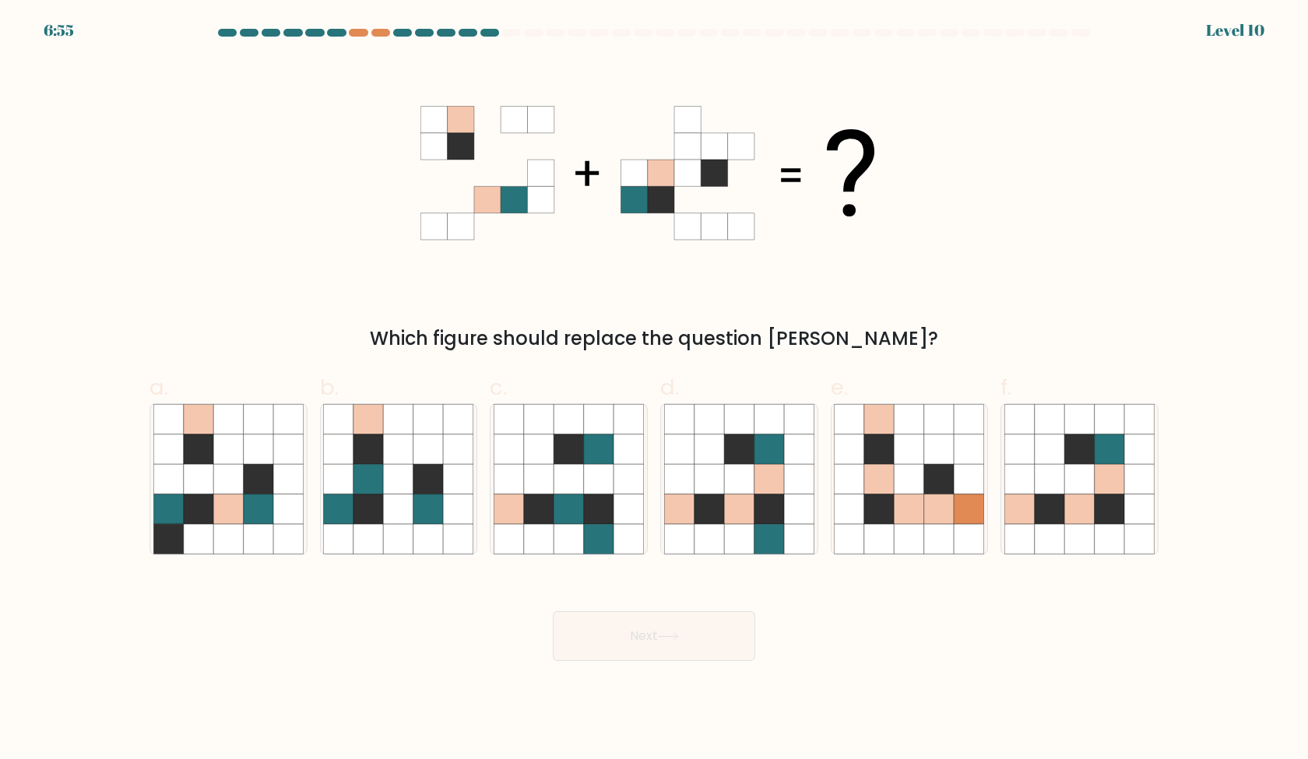
click at [684, 361] on div "a. b. c." at bounding box center [654, 457] width 1022 height 196
click at [421, 438] on icon at bounding box center [428, 449] width 30 height 30
click at [654, 390] on input "b." at bounding box center [654, 385] width 1 height 10
radio input "true"
click at [293, 455] on icon at bounding box center [288, 449] width 30 height 30
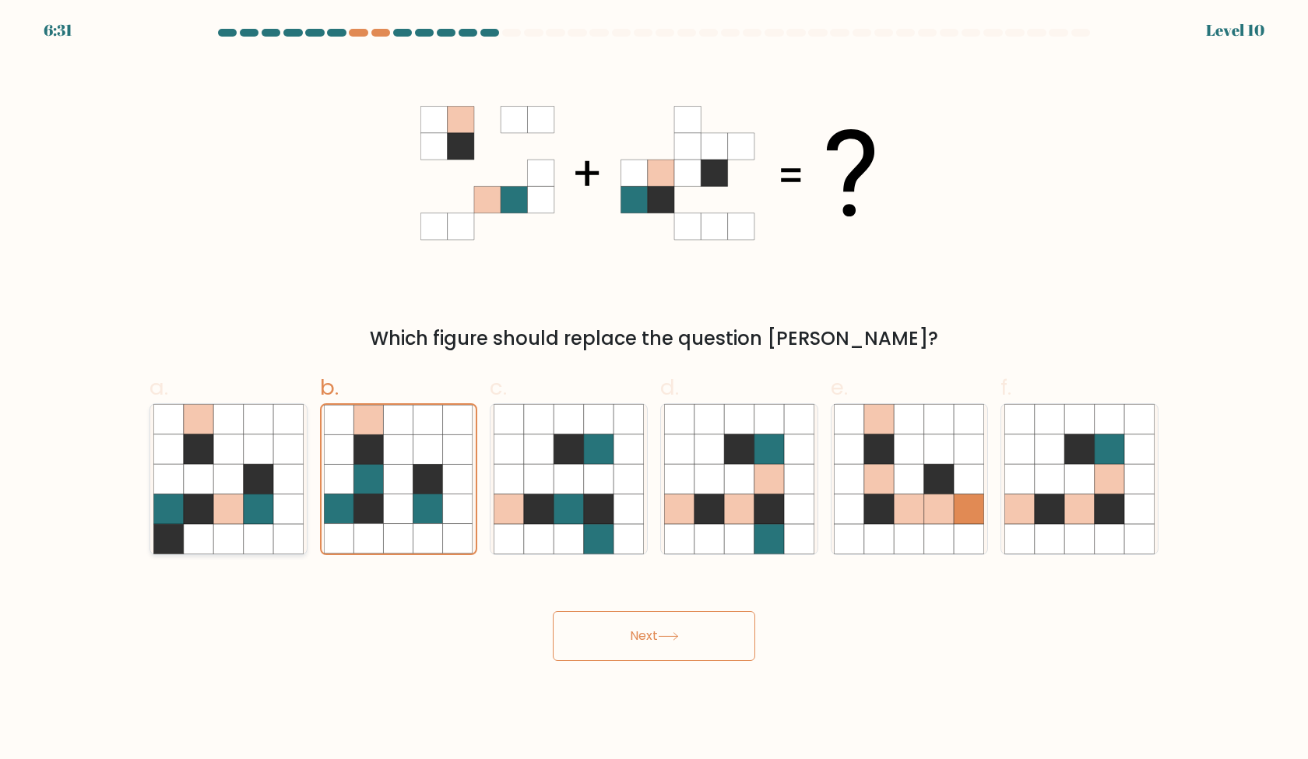
click at [654, 390] on input "a." at bounding box center [654, 385] width 1 height 10
radio input "true"
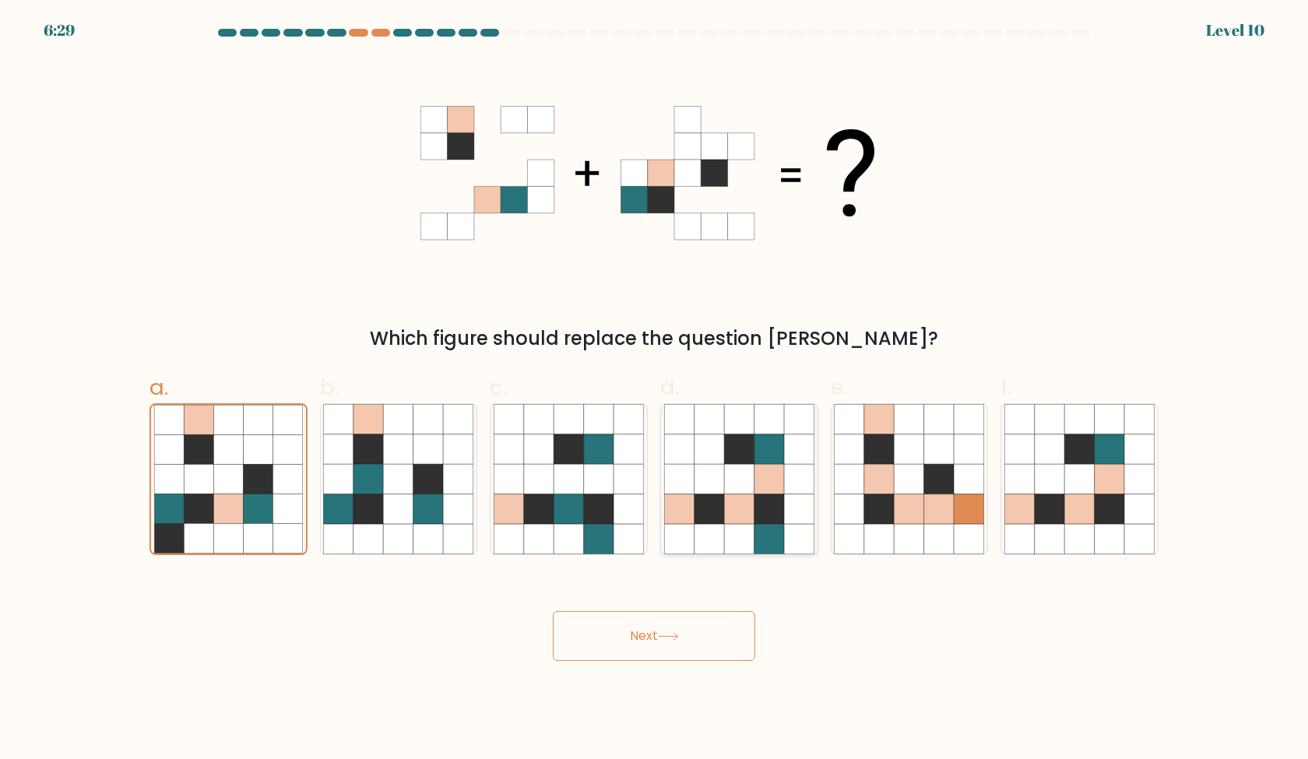
click at [780, 522] on icon at bounding box center [769, 509] width 30 height 30
click at [655, 390] on input "d." at bounding box center [654, 385] width 1 height 10
radio input "true"
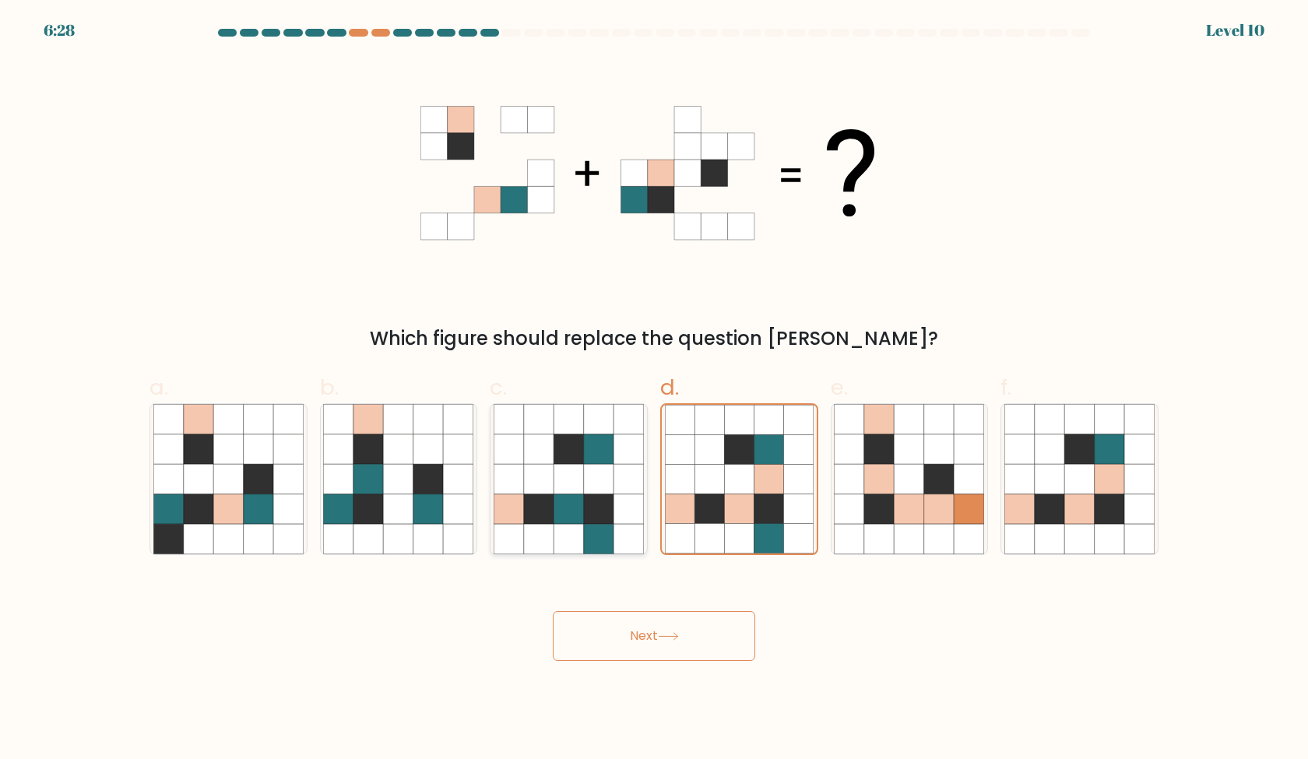
click at [606, 512] on icon at bounding box center [599, 509] width 30 height 30
click at [654, 390] on input "c." at bounding box center [654, 385] width 1 height 10
radio input "true"
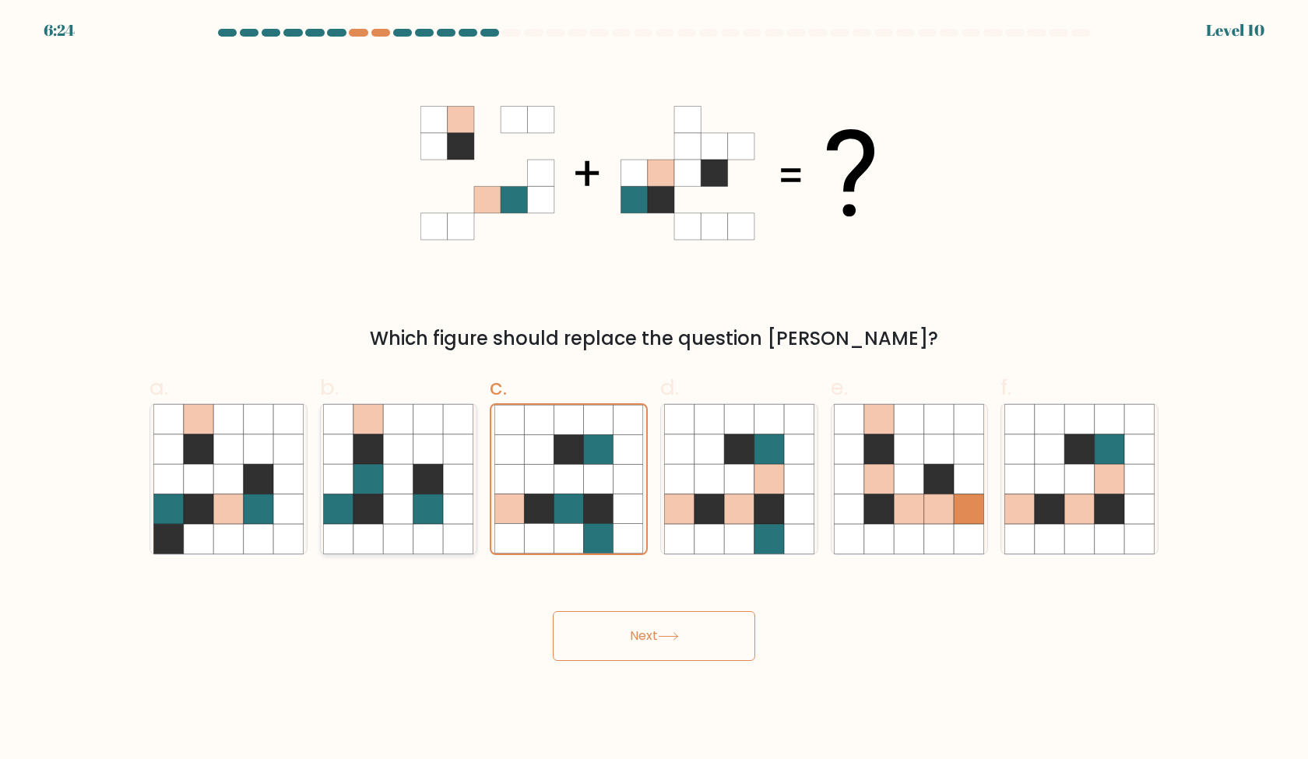
click at [473, 505] on icon at bounding box center [459, 509] width 30 height 30
click at [654, 390] on input "b." at bounding box center [654, 385] width 1 height 10
radio input "true"
click at [655, 624] on button "Next" at bounding box center [654, 636] width 202 height 50
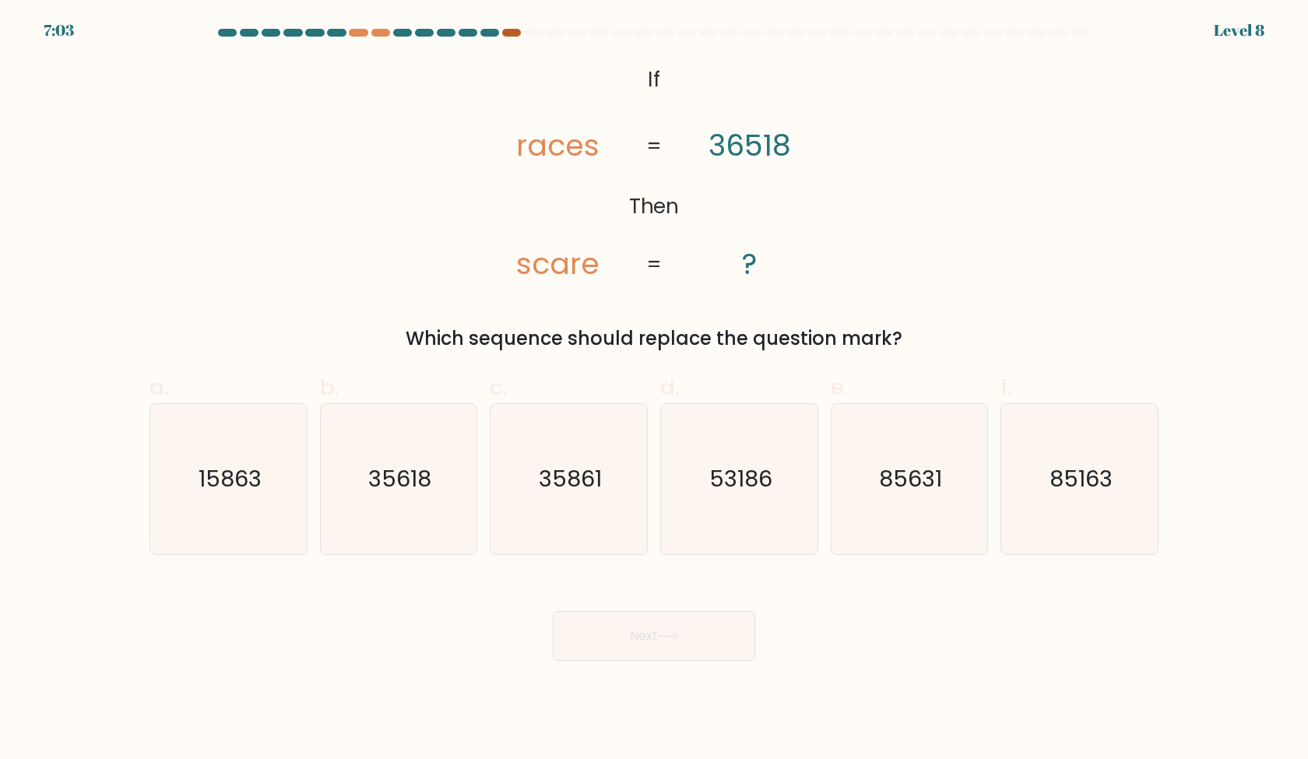
click at [512, 30] on div at bounding box center [511, 33] width 19 height 8
click at [392, 297] on div "@import url('https://fonts.googleapis.com/css?family=Abril+Fatface:400,100,100i…" at bounding box center [654, 206] width 1028 height 294
drag, startPoint x: 521, startPoint y: 148, endPoint x: 705, endPoint y: 167, distance: 185.5
click at [705, 167] on icon "@import url('https://fonts.googleapis.com/css?family=Abril+Fatface:400,100,100i…" at bounding box center [655, 173] width 370 height 228
drag, startPoint x: 627, startPoint y: 73, endPoint x: 735, endPoint y: 217, distance: 180.2
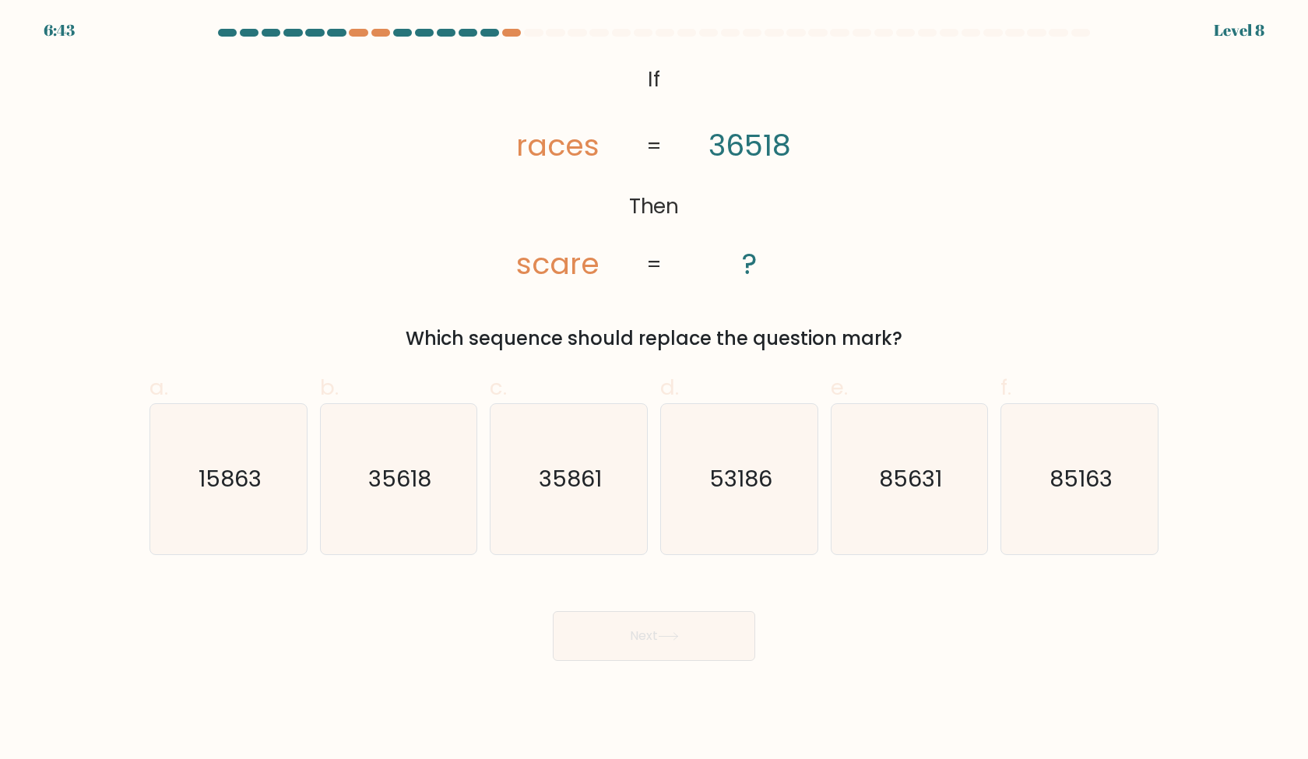
click at [736, 218] on icon "@import url('https://fonts.googleapis.com/css?family=Abril+Fatface:400,100,100i…" at bounding box center [655, 173] width 370 height 228
drag, startPoint x: 647, startPoint y: 77, endPoint x: 695, endPoint y: 136, distance: 75.9
click at [695, 136] on icon "@import url('https://fonts.googleapis.com/css?family=Abril+Fatface:400,100,100i…" at bounding box center [655, 173] width 370 height 228
drag, startPoint x: 646, startPoint y: 81, endPoint x: 738, endPoint y: 206, distance: 155.4
click at [730, 199] on icon "@import url('https://fonts.googleapis.com/css?family=Abril+Fatface:400,100,100i…" at bounding box center [655, 173] width 370 height 228
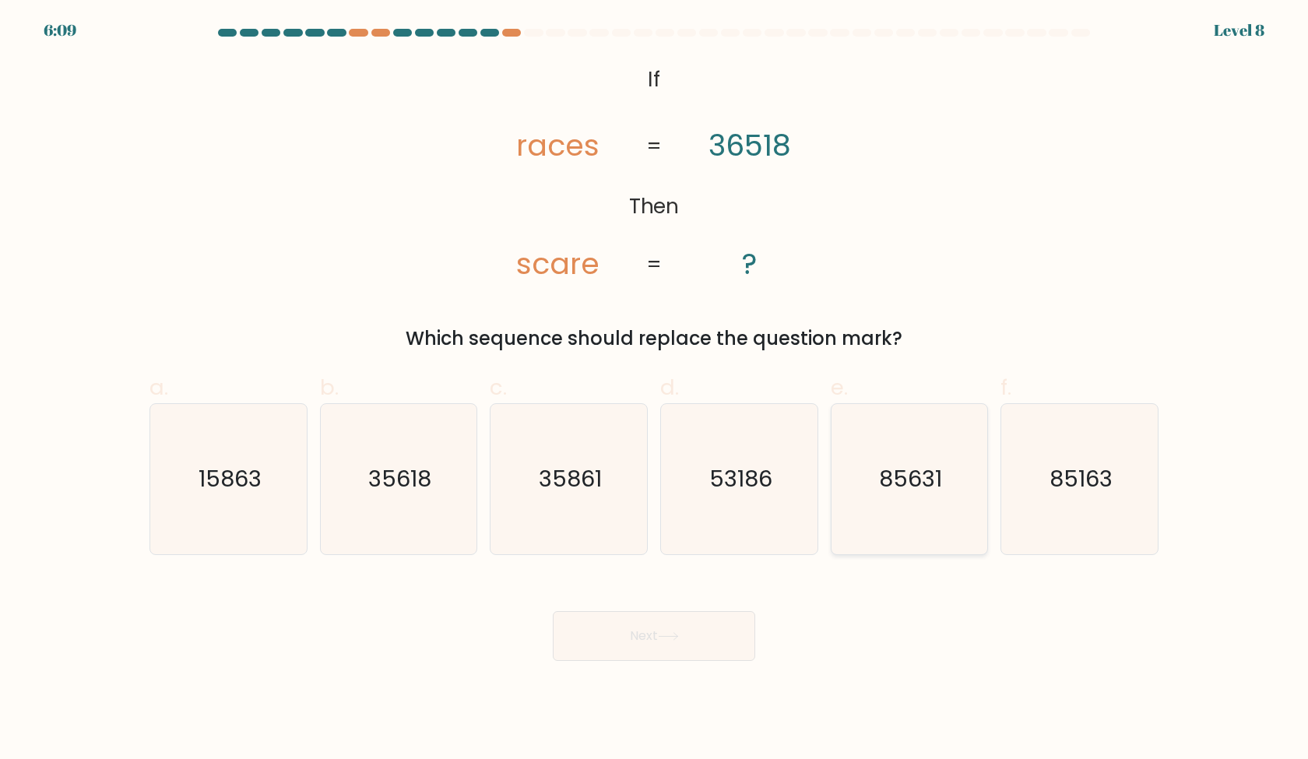
click at [888, 478] on text "85631" at bounding box center [910, 478] width 63 height 31
click at [655, 390] on input "e. 85631" at bounding box center [654, 385] width 1 height 10
radio input "true"
click at [888, 478] on text "85631" at bounding box center [911, 478] width 62 height 31
click at [655, 390] on input "e. 85631" at bounding box center [654, 385] width 1 height 10
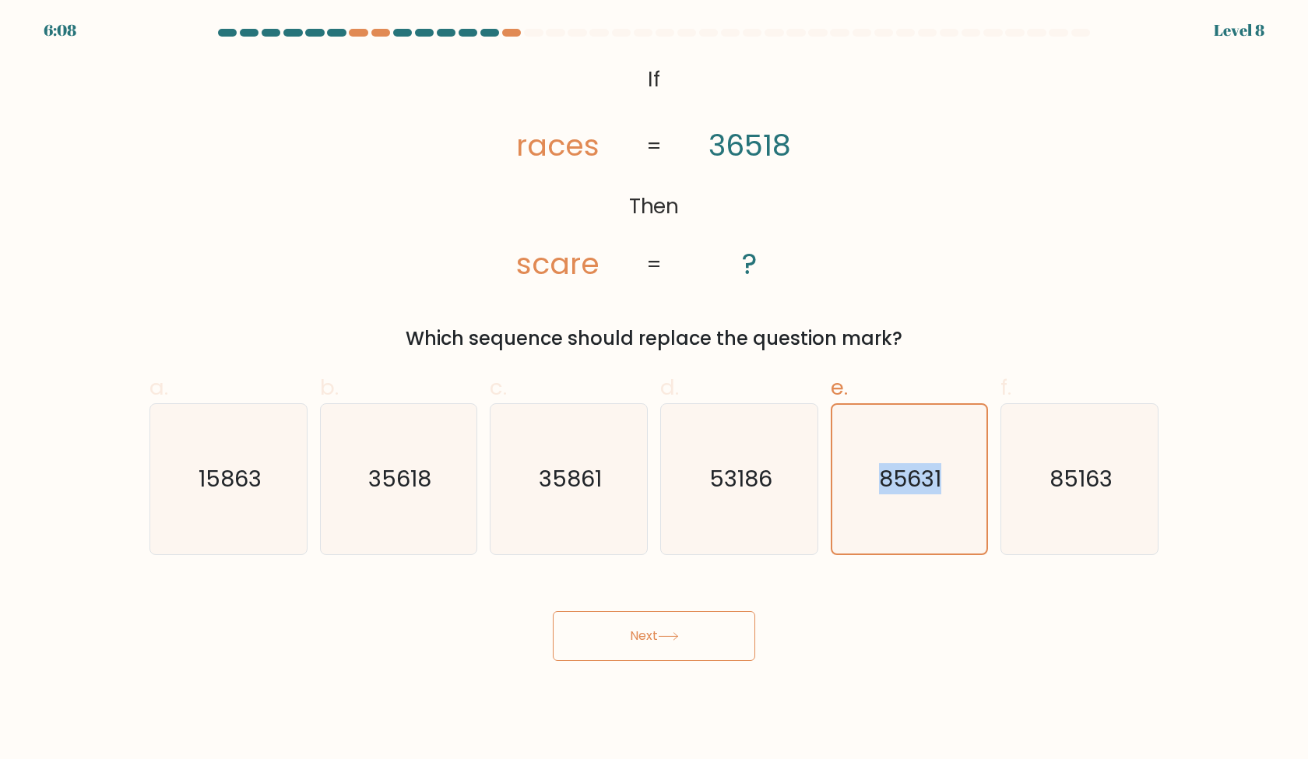
click at [728, 621] on button "Next" at bounding box center [654, 636] width 202 height 50
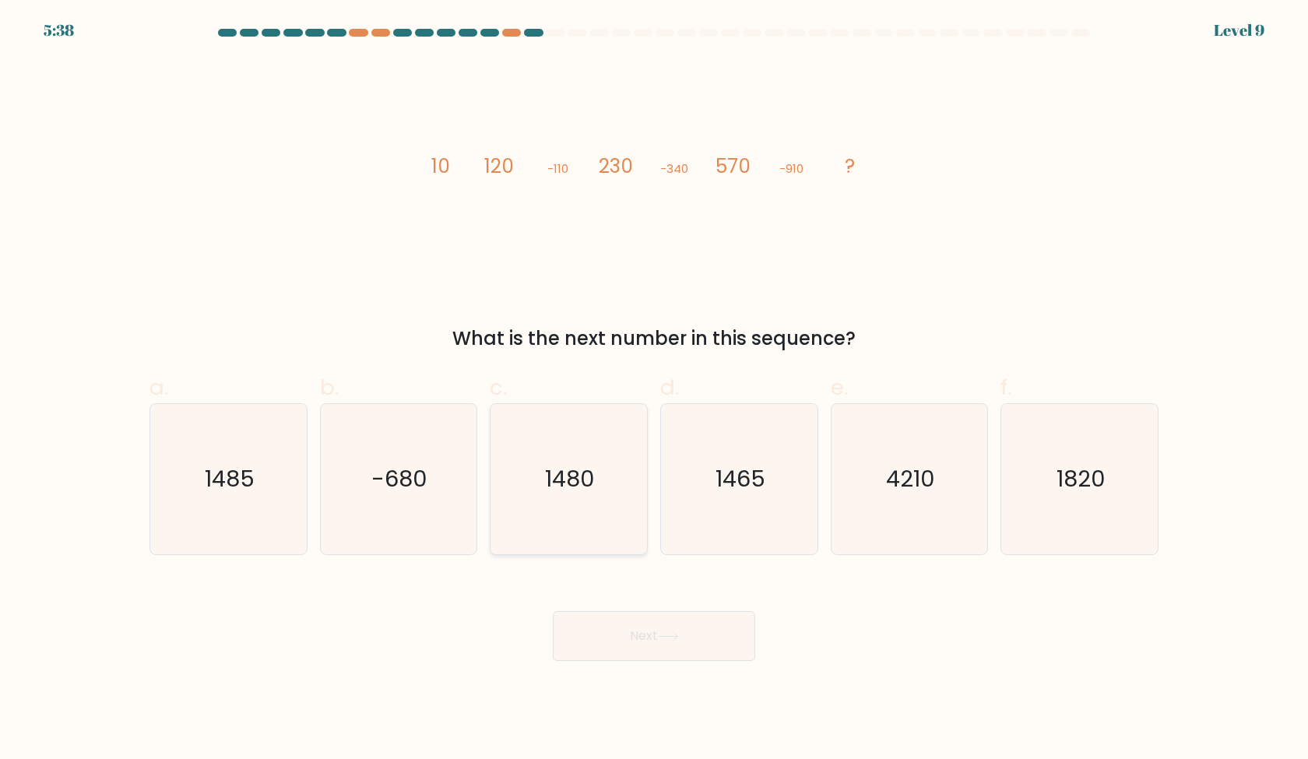
click at [527, 483] on icon "1480" at bounding box center [569, 479] width 150 height 150
click at [654, 390] on input "c. 1480" at bounding box center [654, 385] width 1 height 10
radio input "true"
click at [684, 643] on button "Next" at bounding box center [654, 636] width 202 height 50
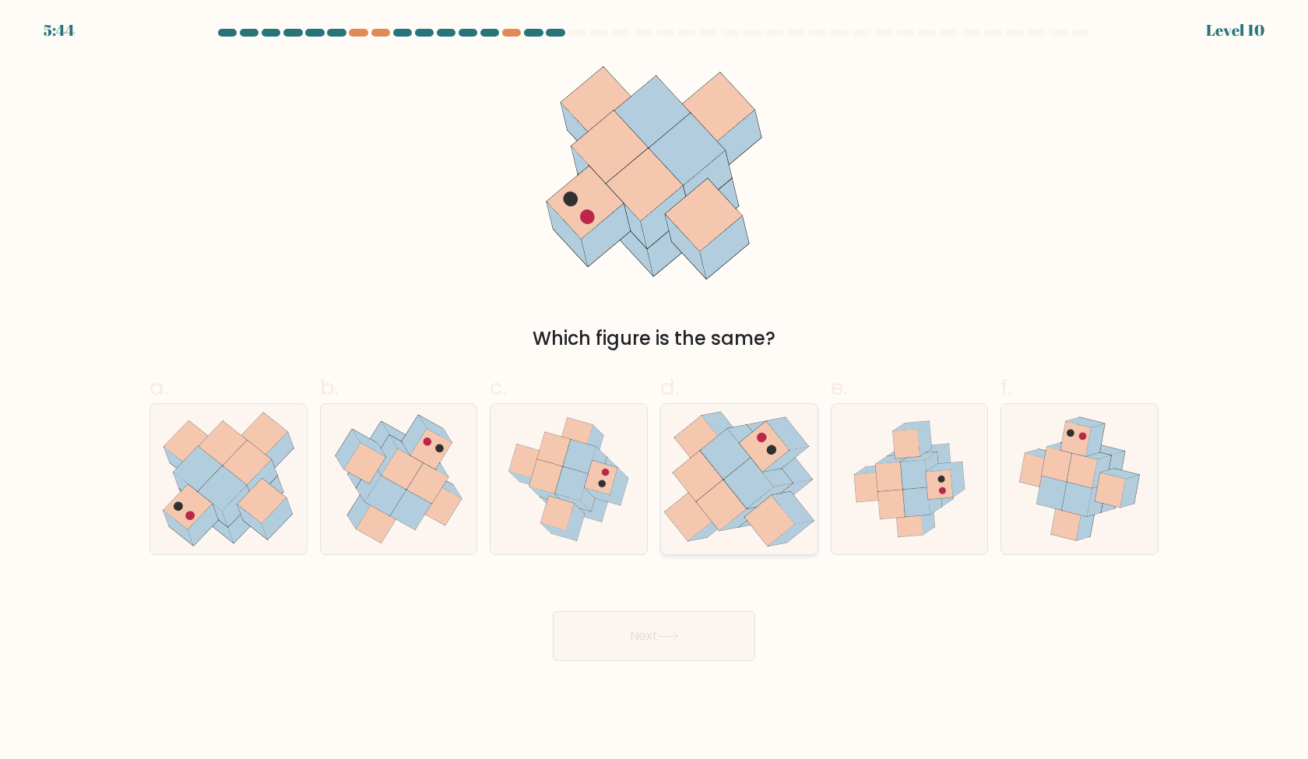
click at [740, 519] on icon at bounding box center [741, 517] width 45 height 25
click at [655, 390] on input "d." at bounding box center [654, 385] width 1 height 10
radio input "true"
click at [444, 495] on icon at bounding box center [440, 505] width 41 height 40
click at [654, 390] on input "b." at bounding box center [654, 385] width 1 height 10
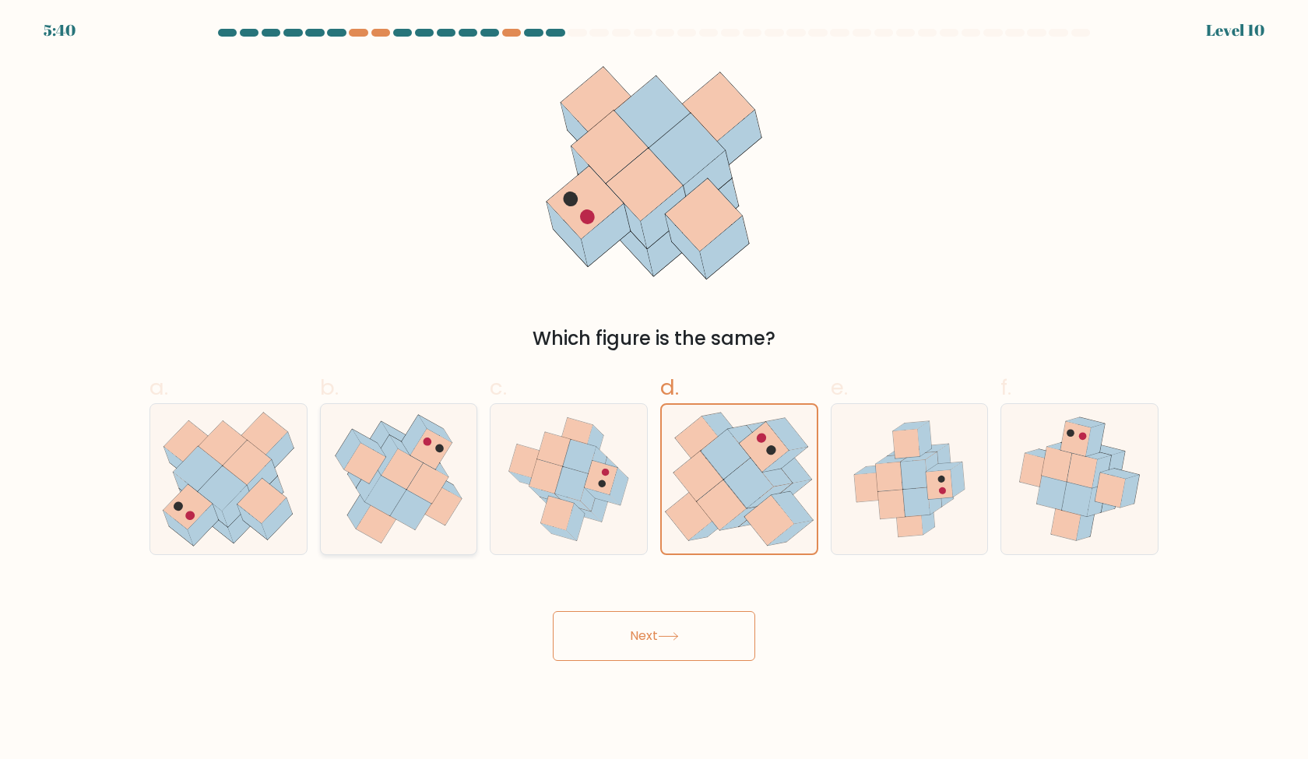
radio input "true"
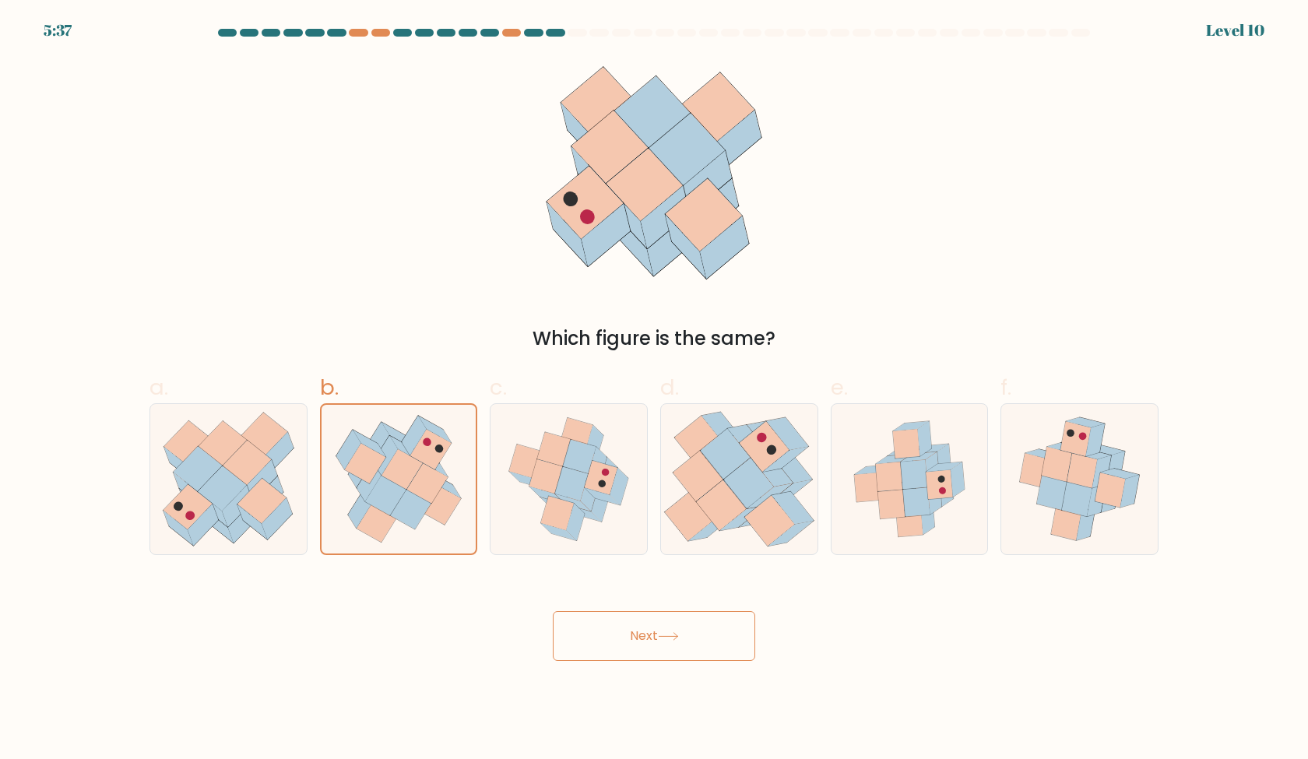
click at [652, 635] on button "Next" at bounding box center [654, 636] width 202 height 50
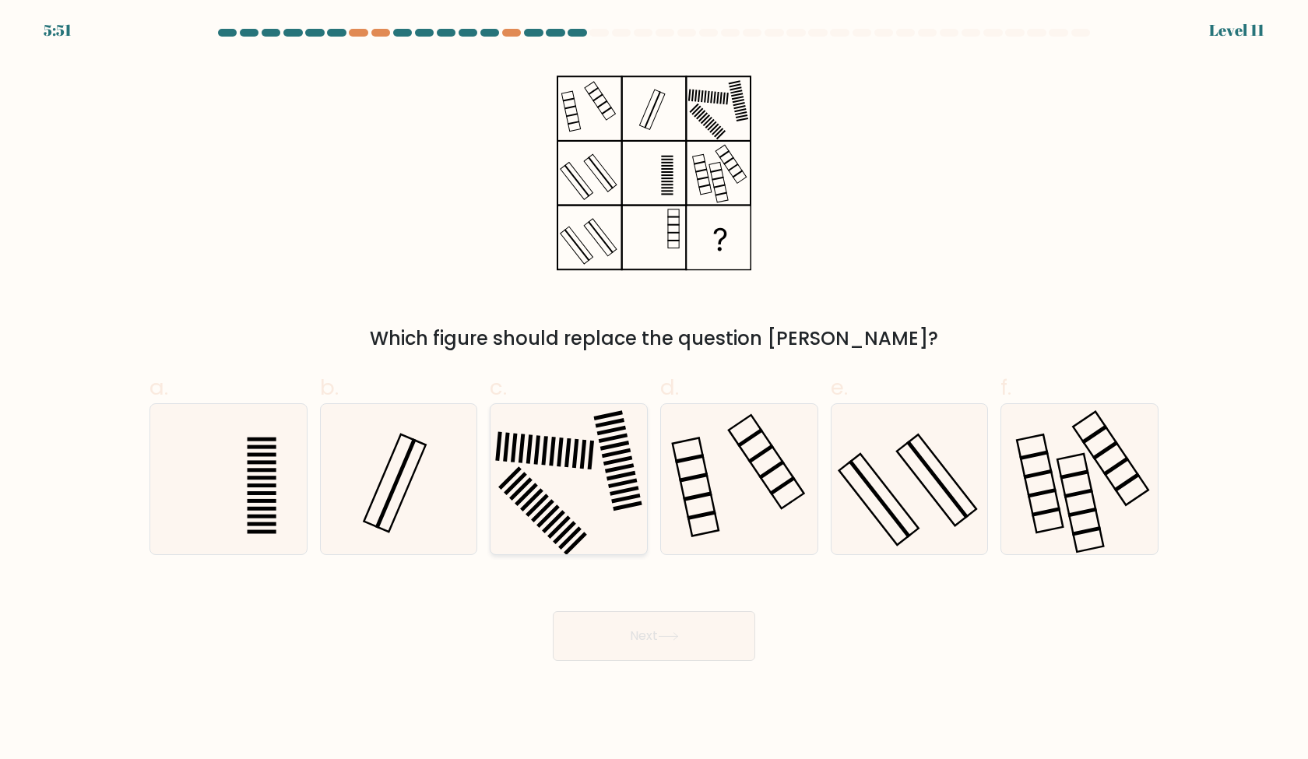
click at [577, 452] on rect at bounding box center [575, 453] width 6 height 29
click at [654, 390] on input "c." at bounding box center [654, 385] width 1 height 10
radio input "true"
click at [662, 650] on button "Next" at bounding box center [654, 636] width 202 height 50
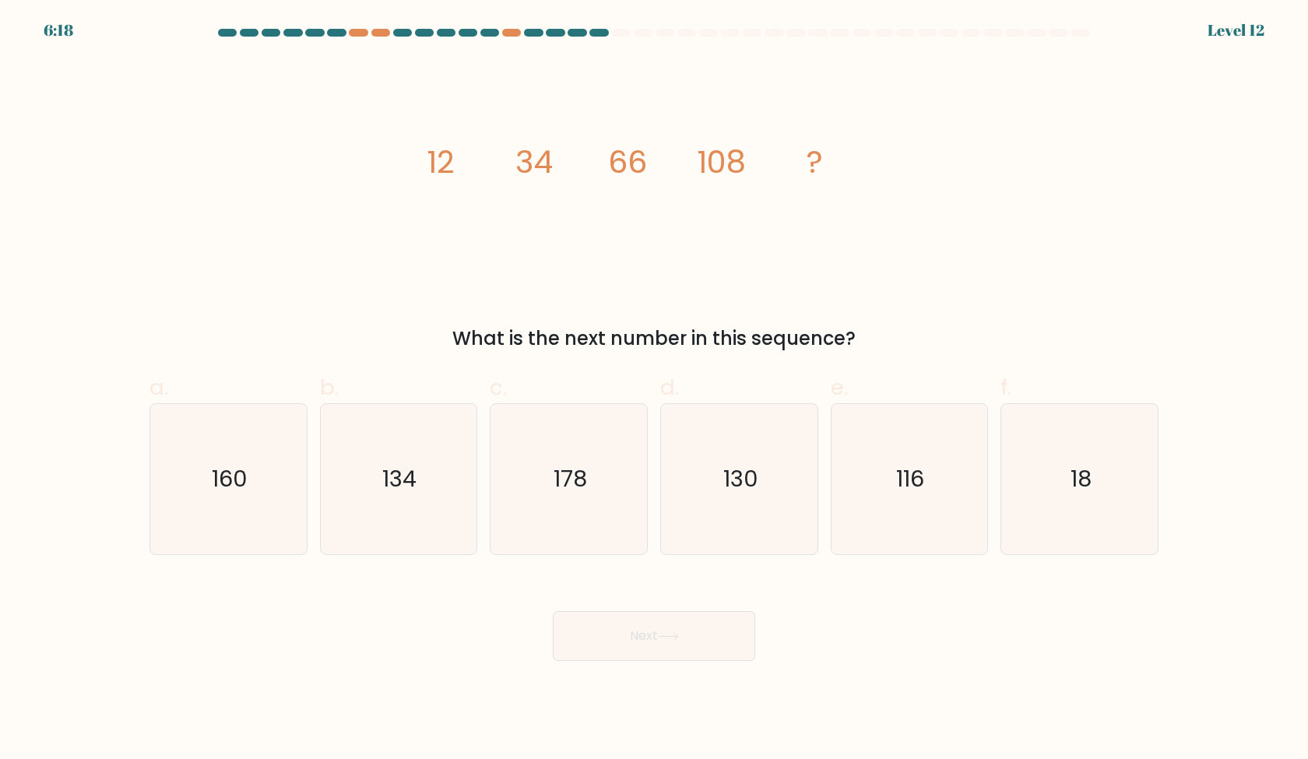
click at [781, 243] on icon "image/svg+xml 12 34 66 108 ?" at bounding box center [653, 173] width 467 height 228
click at [254, 457] on icon "160" at bounding box center [228, 479] width 150 height 150
click at [654, 390] on input "a. 160" at bounding box center [654, 385] width 1 height 10
radio input "true"
click at [671, 658] on button "Next" at bounding box center [654, 636] width 202 height 50
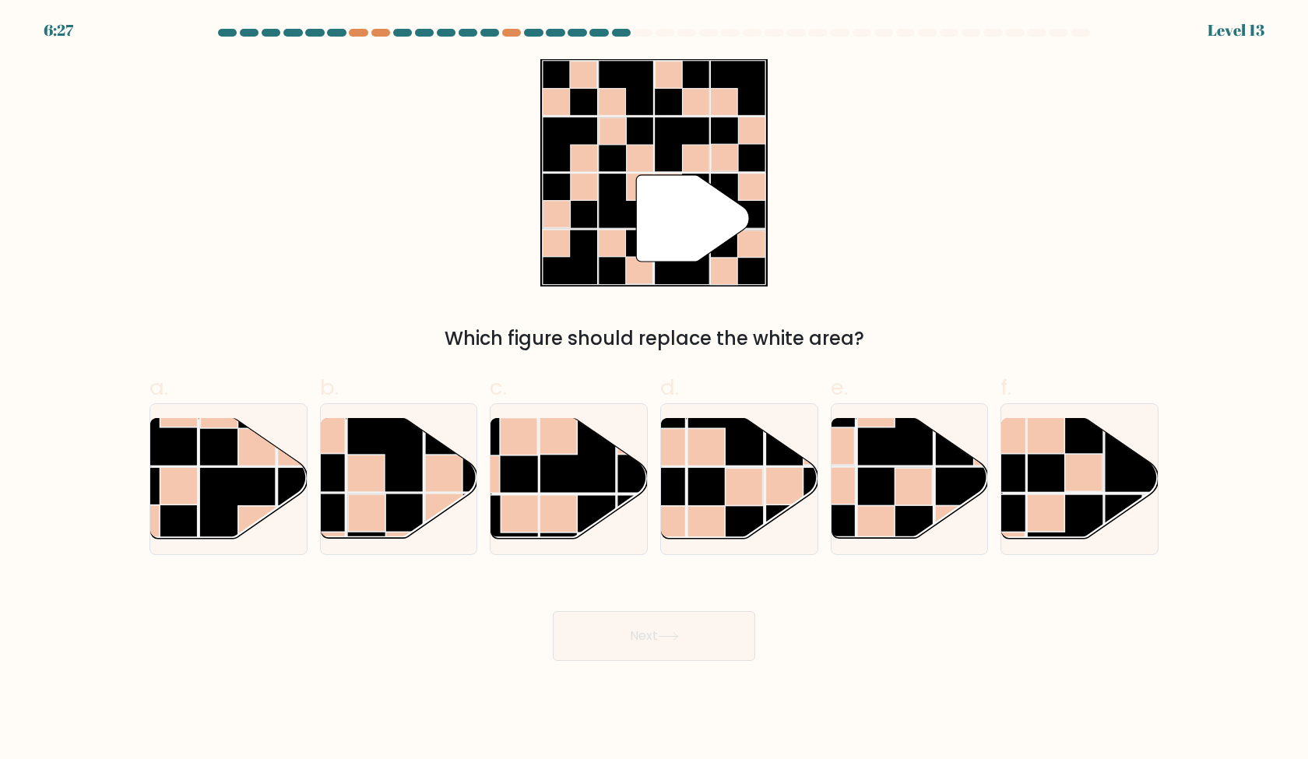
click at [968, 275] on div "" Which figure should replace the white area?" at bounding box center [654, 206] width 1028 height 294
click at [263, 544] on div at bounding box center [228, 479] width 158 height 152
click at [654, 390] on input "a." at bounding box center [654, 385] width 1 height 10
radio input "true"
click at [655, 633] on button "Next" at bounding box center [654, 636] width 202 height 50
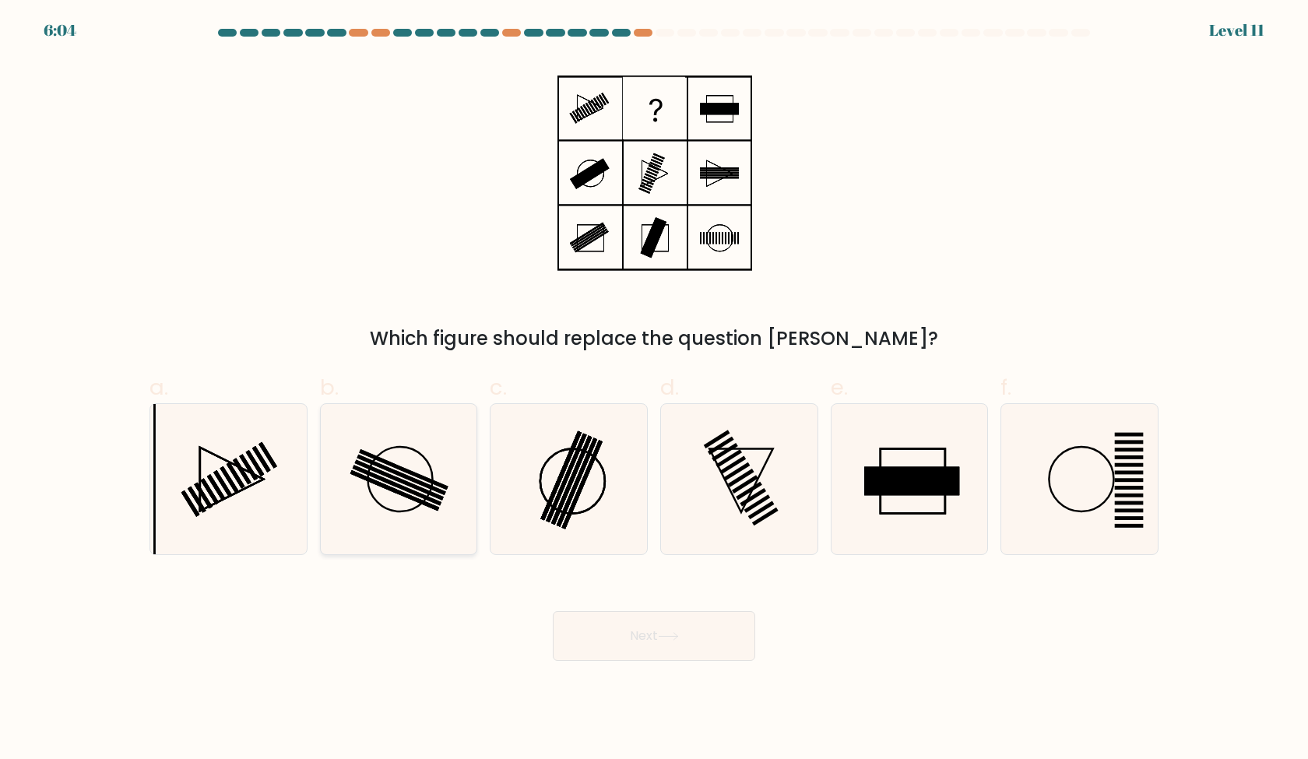
click at [368, 492] on icon at bounding box center [398, 479] width 150 height 150
click at [654, 390] on input "b." at bounding box center [654, 385] width 1 height 10
radio input "true"
click at [627, 637] on button "Next" at bounding box center [654, 636] width 202 height 50
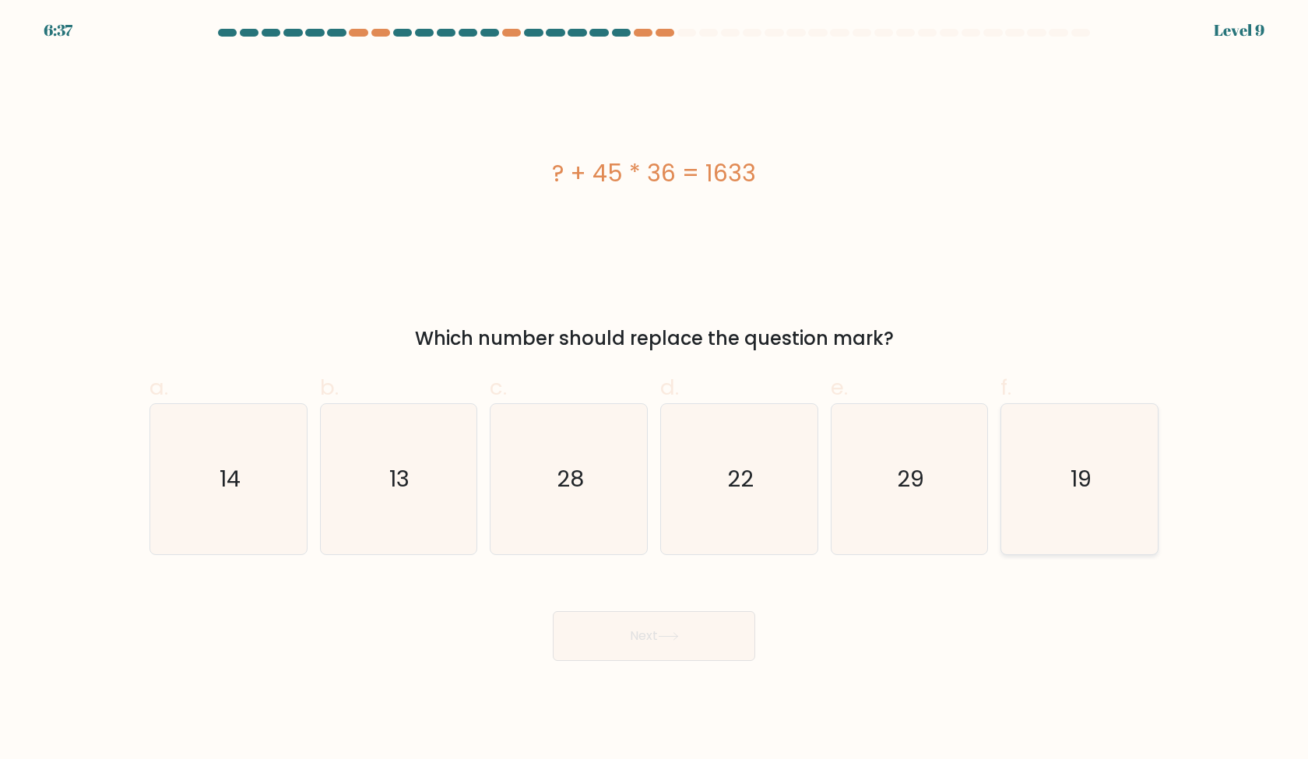
click at [1067, 519] on icon "19" at bounding box center [1079, 479] width 150 height 150
click at [655, 390] on input "f. 19" at bounding box center [654, 385] width 1 height 10
radio input "true"
click at [1033, 297] on div "? + 45 * 36 = 1633 Which number should replace the question mark?" at bounding box center [654, 206] width 1028 height 294
click at [431, 460] on icon "13" at bounding box center [398, 479] width 150 height 150
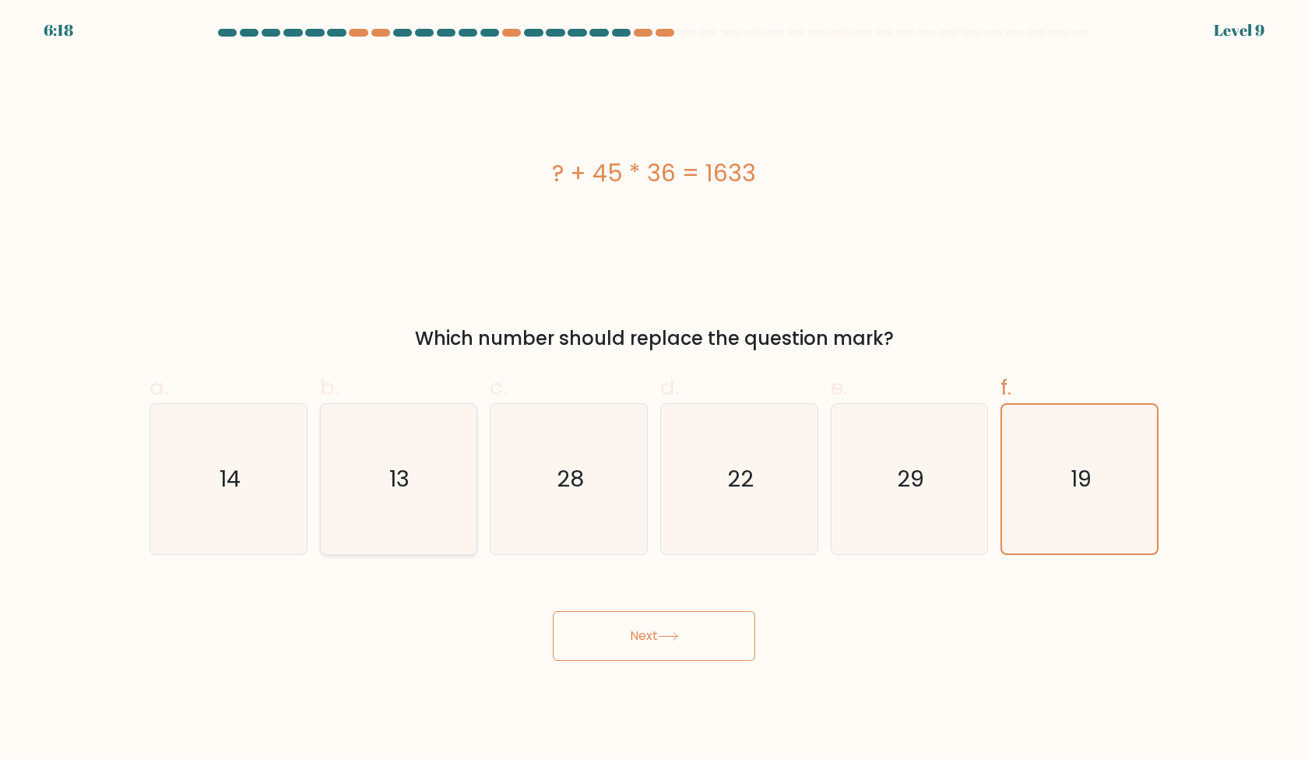
click at [654, 390] on input "b. 13" at bounding box center [654, 385] width 1 height 10
radio input "true"
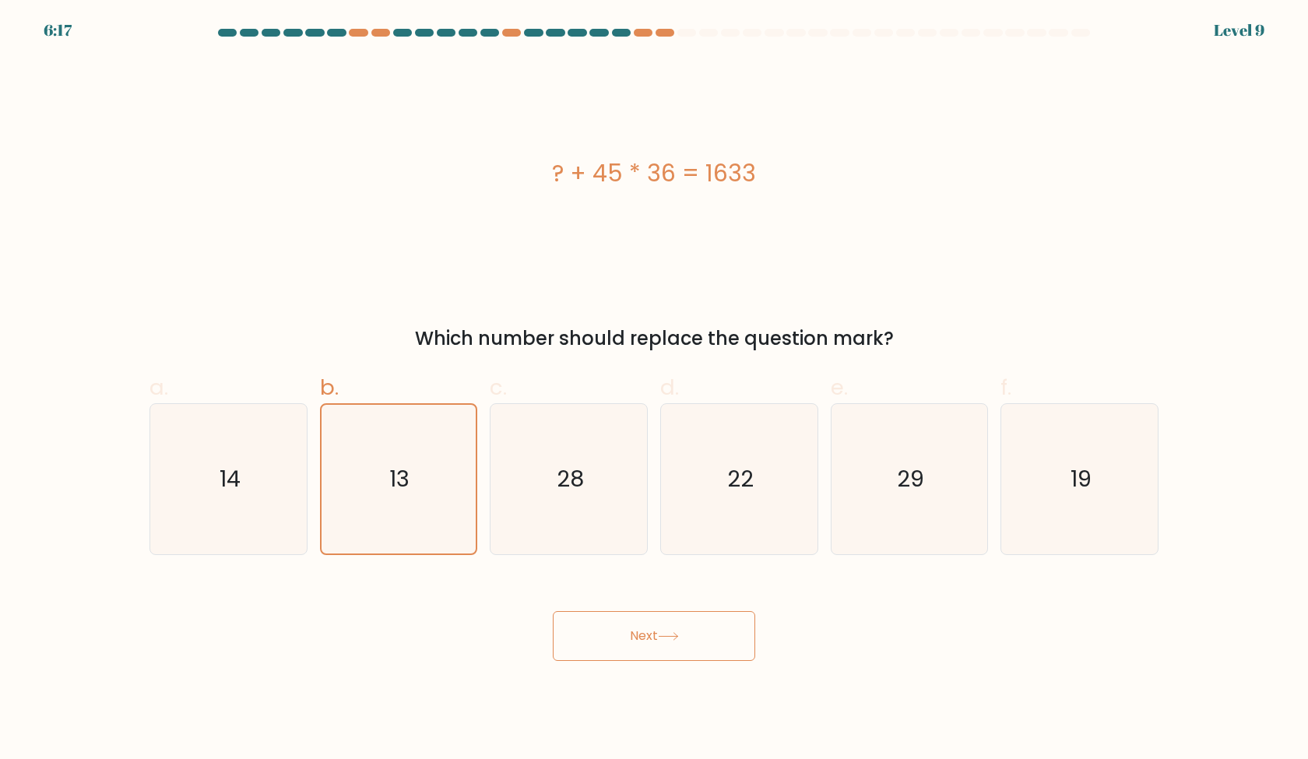
click at [671, 646] on button "Next" at bounding box center [654, 636] width 202 height 50
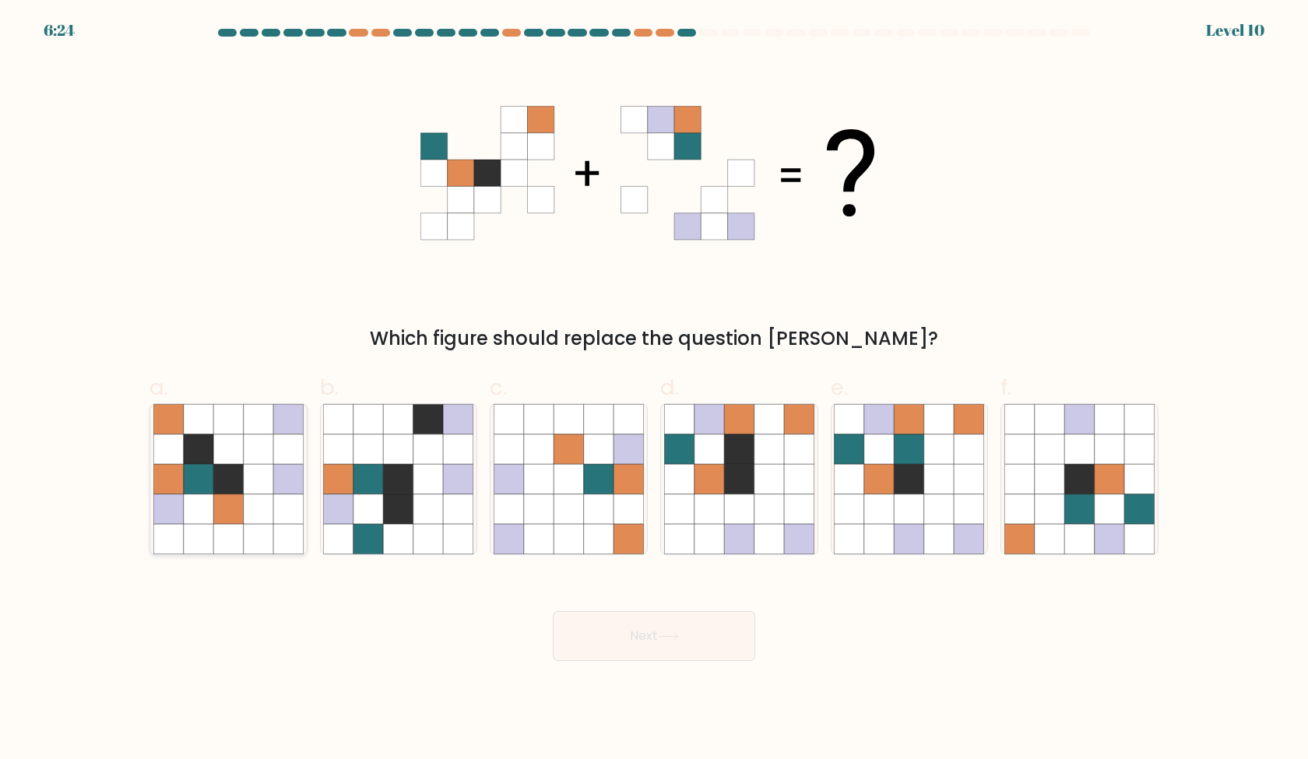
click at [259, 492] on icon at bounding box center [259, 479] width 30 height 30
click at [654, 390] on input "a." at bounding box center [654, 385] width 1 height 10
radio input "true"
click at [615, 648] on button "Next" at bounding box center [654, 636] width 202 height 50
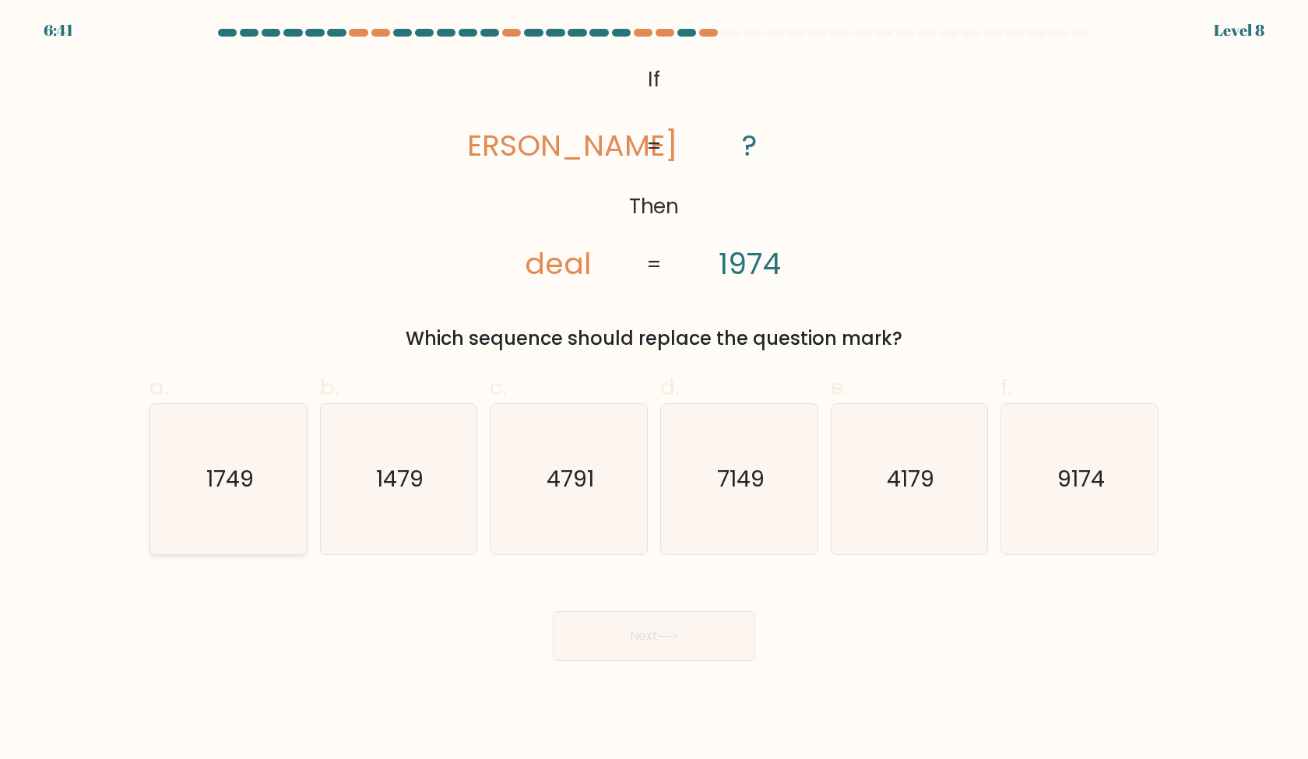
click at [277, 471] on icon "1749" at bounding box center [228, 479] width 150 height 150
click at [654, 390] on input "a. 1749" at bounding box center [654, 385] width 1 height 10
radio input "true"
click at [702, 638] on button "Next" at bounding box center [654, 636] width 202 height 50
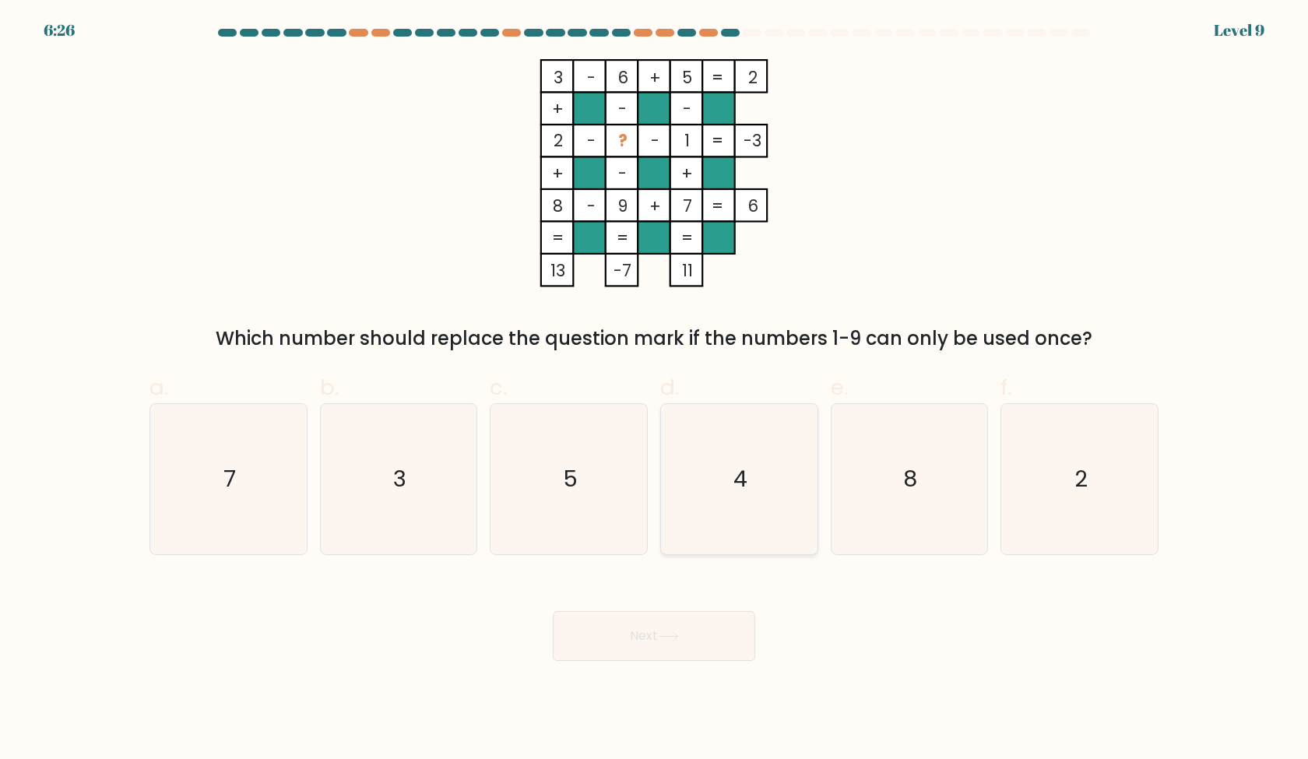
click at [758, 443] on icon "4" at bounding box center [739, 479] width 150 height 150
click at [655, 390] on input "d. 4" at bounding box center [654, 385] width 1 height 10
radio input "true"
click at [664, 642] on button "Next" at bounding box center [654, 636] width 202 height 50
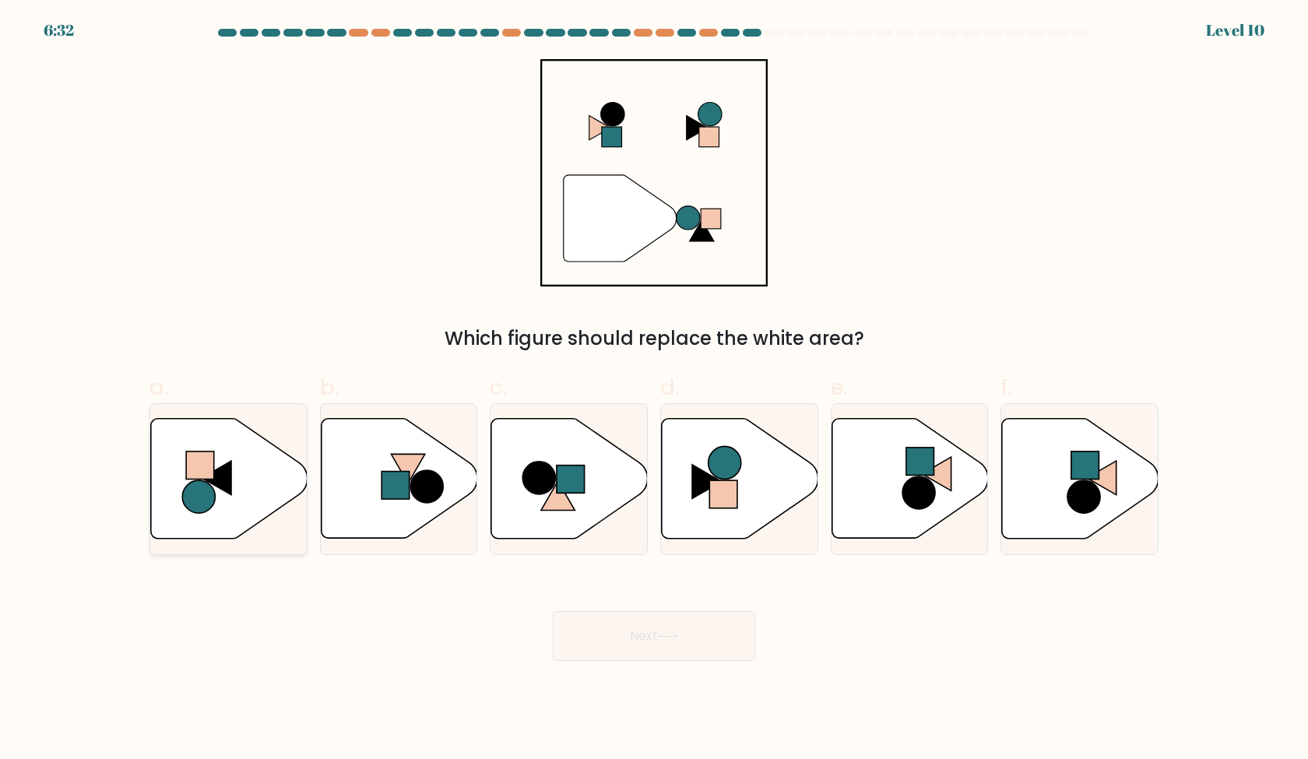
click at [281, 448] on icon at bounding box center [228, 479] width 157 height 122
click at [654, 390] on input "a." at bounding box center [654, 385] width 1 height 10
radio input "true"
click at [626, 629] on button "Next" at bounding box center [654, 636] width 202 height 50
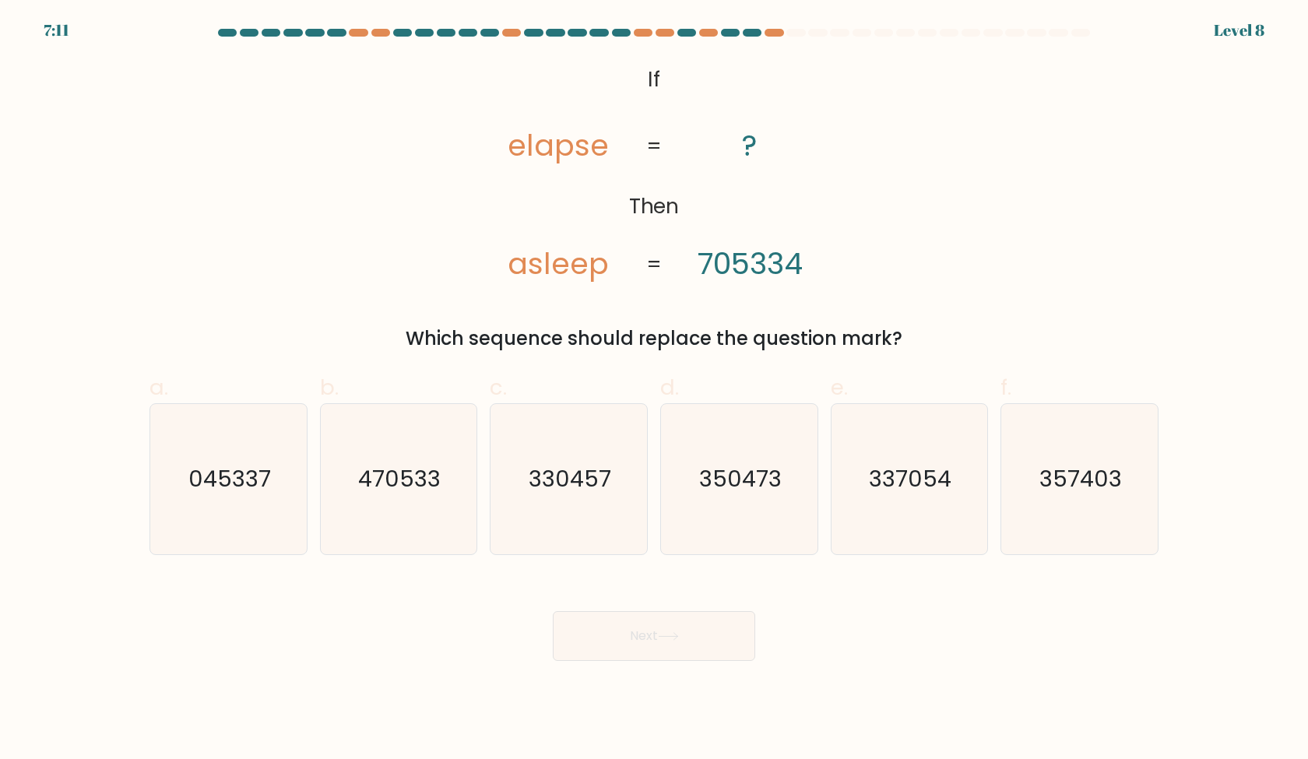
click at [1087, 329] on div "Which sequence should replace the question mark?" at bounding box center [654, 339] width 990 height 28
click at [760, 484] on text "350473" at bounding box center [740, 478] width 83 height 31
click at [655, 390] on input "d. 350473" at bounding box center [654, 385] width 1 height 10
radio input "true"
click at [389, 499] on icon "470533" at bounding box center [398, 479] width 150 height 150
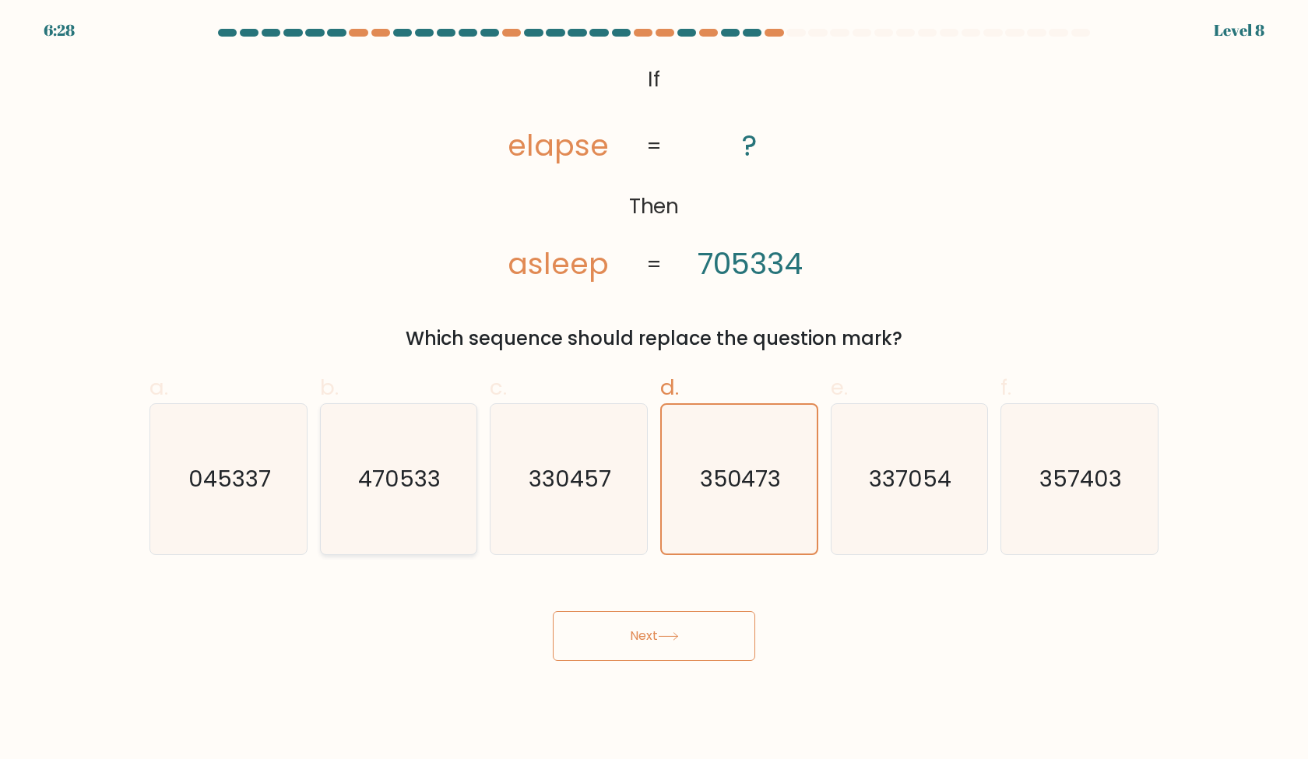
click at [654, 390] on input "b. 470533" at bounding box center [654, 385] width 1 height 10
radio input "true"
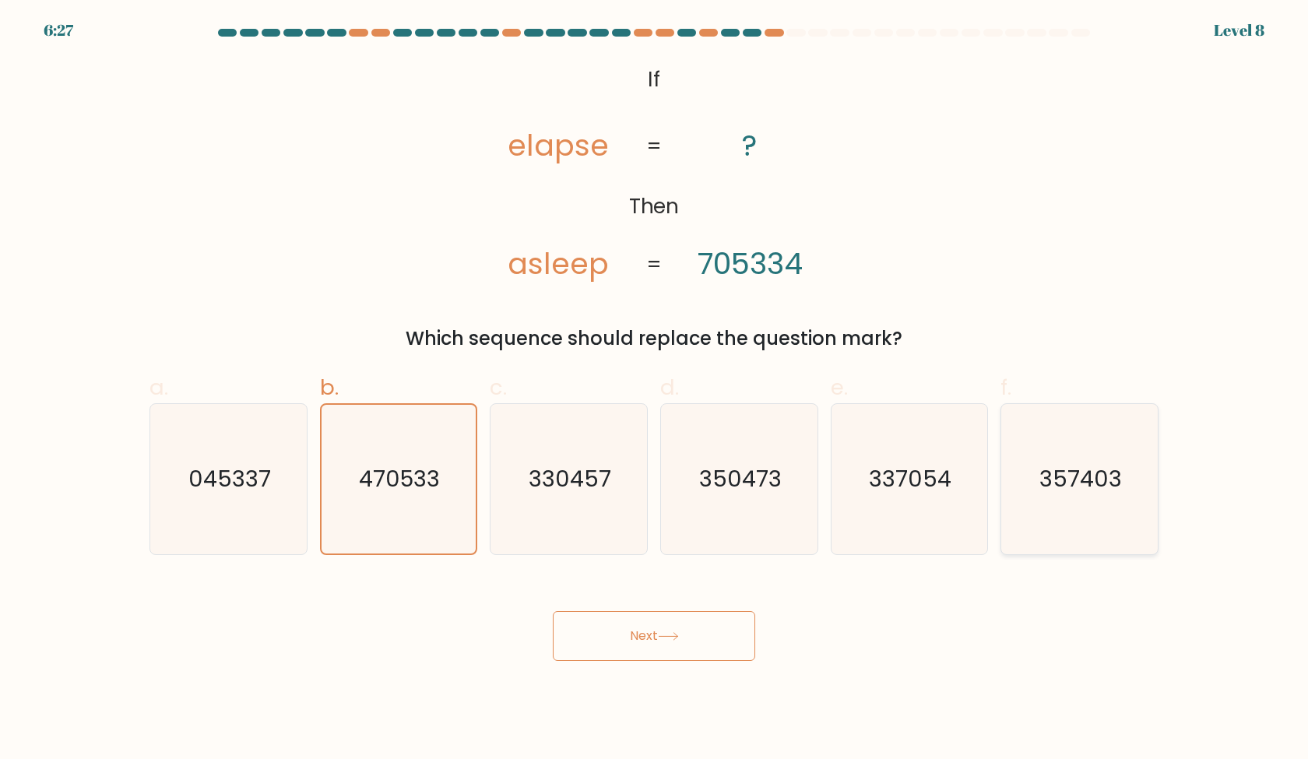
click at [1103, 520] on icon "357403" at bounding box center [1079, 479] width 150 height 150
click at [655, 390] on input "f. 357403" at bounding box center [654, 385] width 1 height 10
radio input "true"
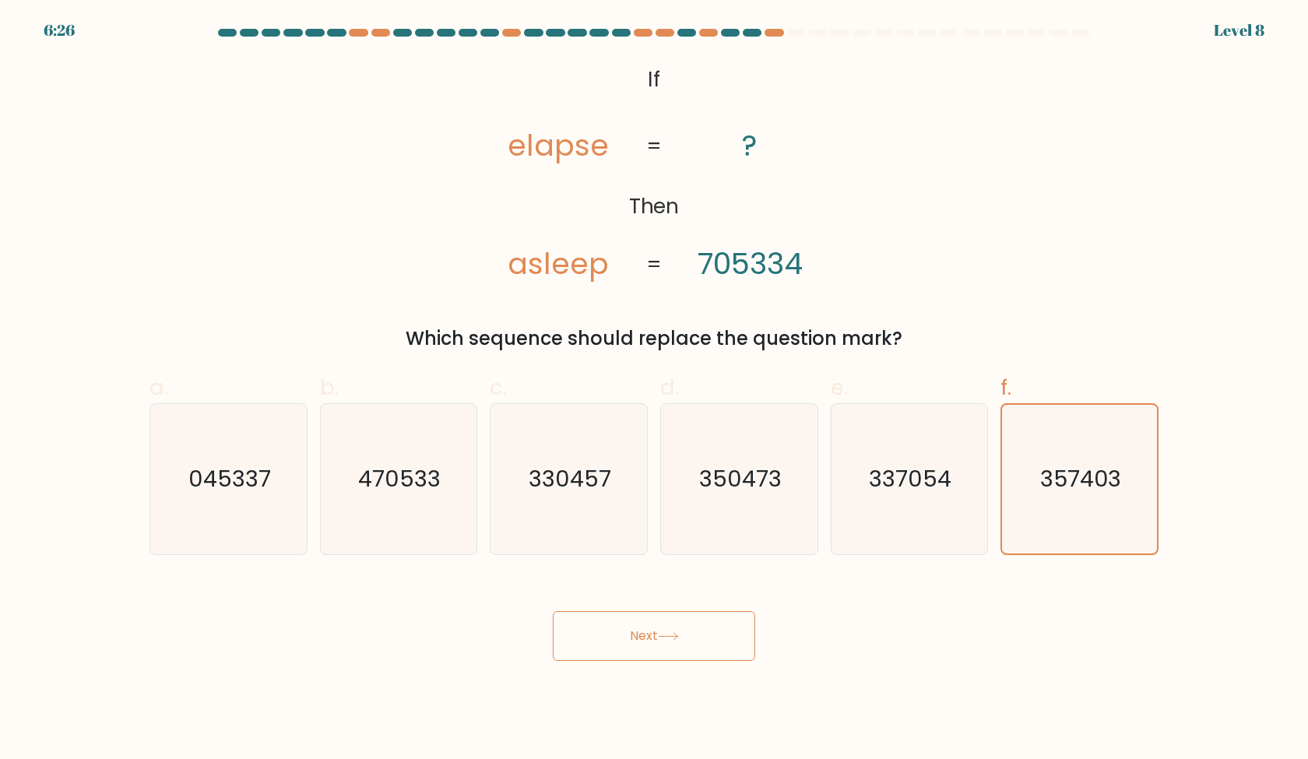
click at [684, 638] on button "Next" at bounding box center [654, 636] width 202 height 50
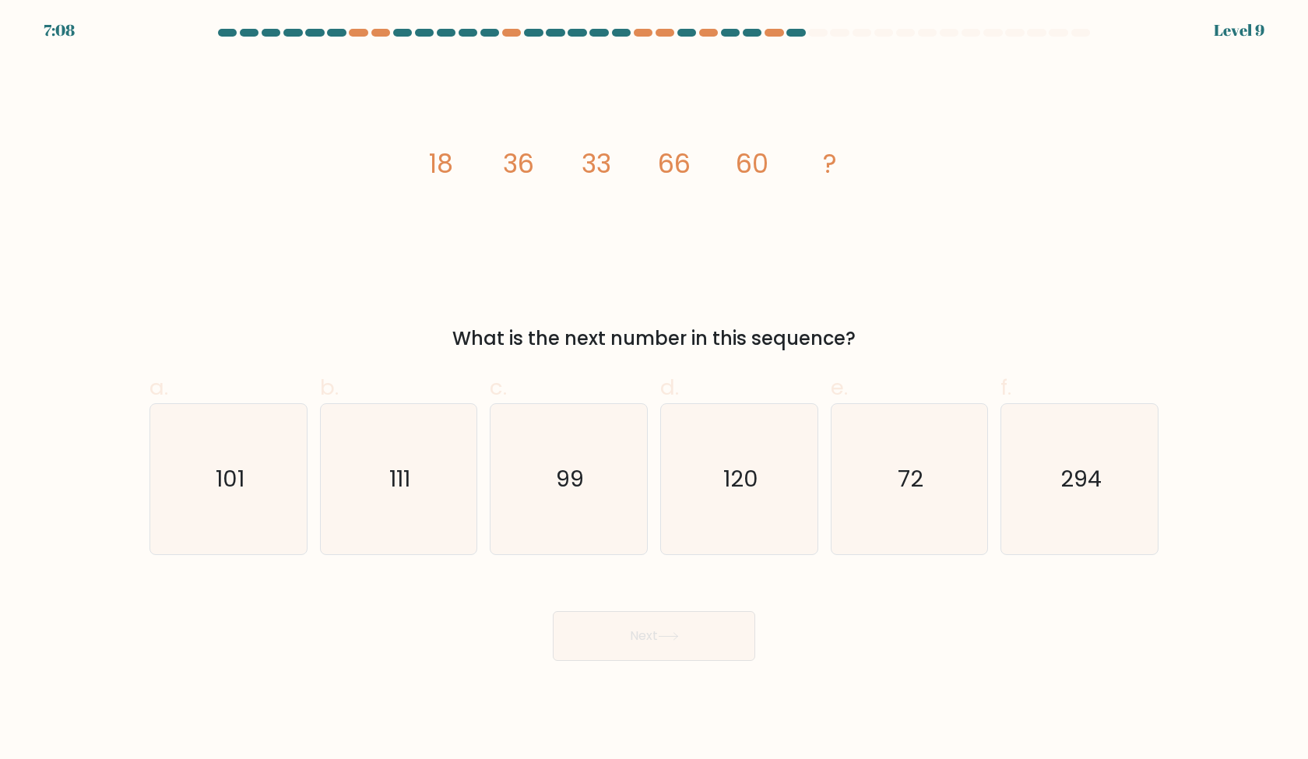
click at [774, 316] on div "image/svg+xml 18 36 33 66 60 ? What is the next number in this sequence?" at bounding box center [654, 206] width 1028 height 294
click at [733, 32] on div at bounding box center [730, 33] width 19 height 8
click at [668, 33] on div at bounding box center [665, 33] width 19 height 8
click at [776, 58] on form at bounding box center [654, 345] width 1308 height 632
click at [776, 30] on div at bounding box center [774, 33] width 19 height 8
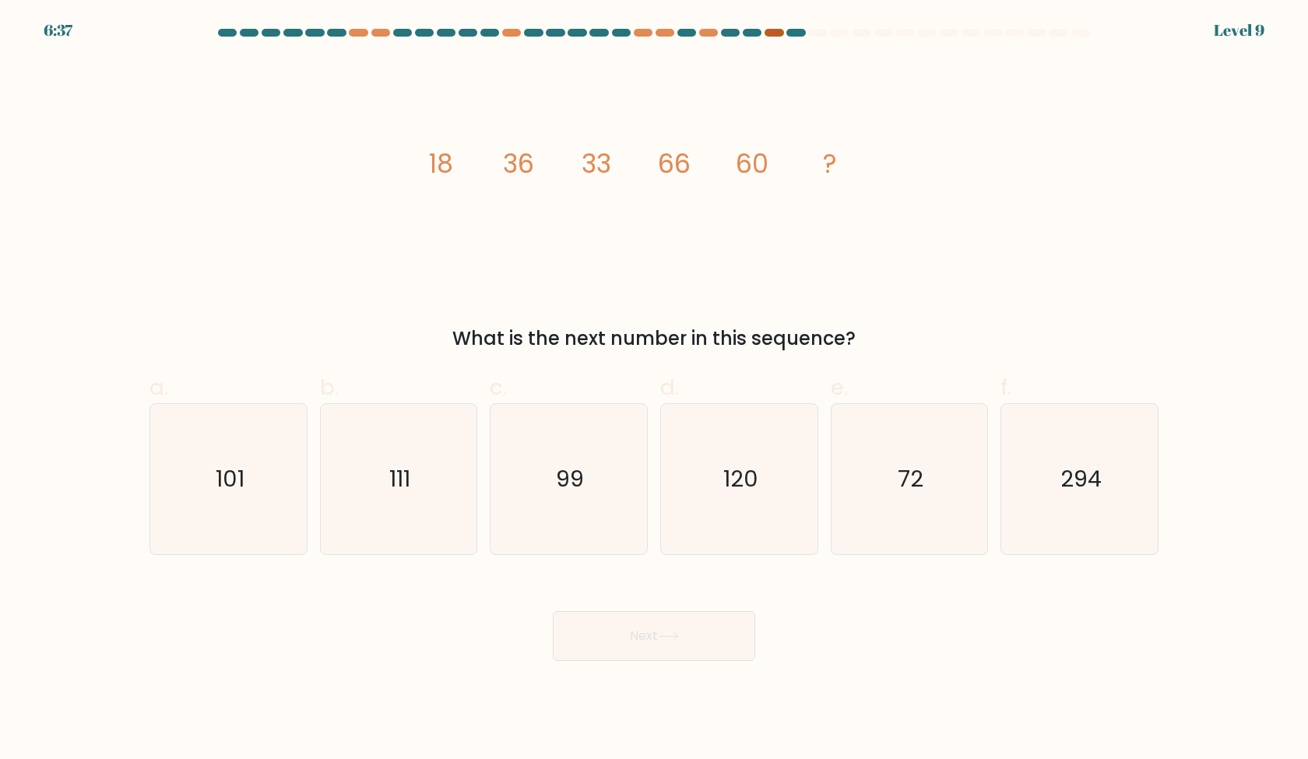
click at [776, 30] on div at bounding box center [774, 33] width 19 height 8
click at [776, 98] on icon "image/svg+xml 18 36 33 66 60 ?" at bounding box center [653, 173] width 467 height 228
click at [700, 465] on icon "120" at bounding box center [739, 479] width 150 height 150
click at [655, 390] on input "d. 120" at bounding box center [654, 385] width 1 height 10
radio input "true"
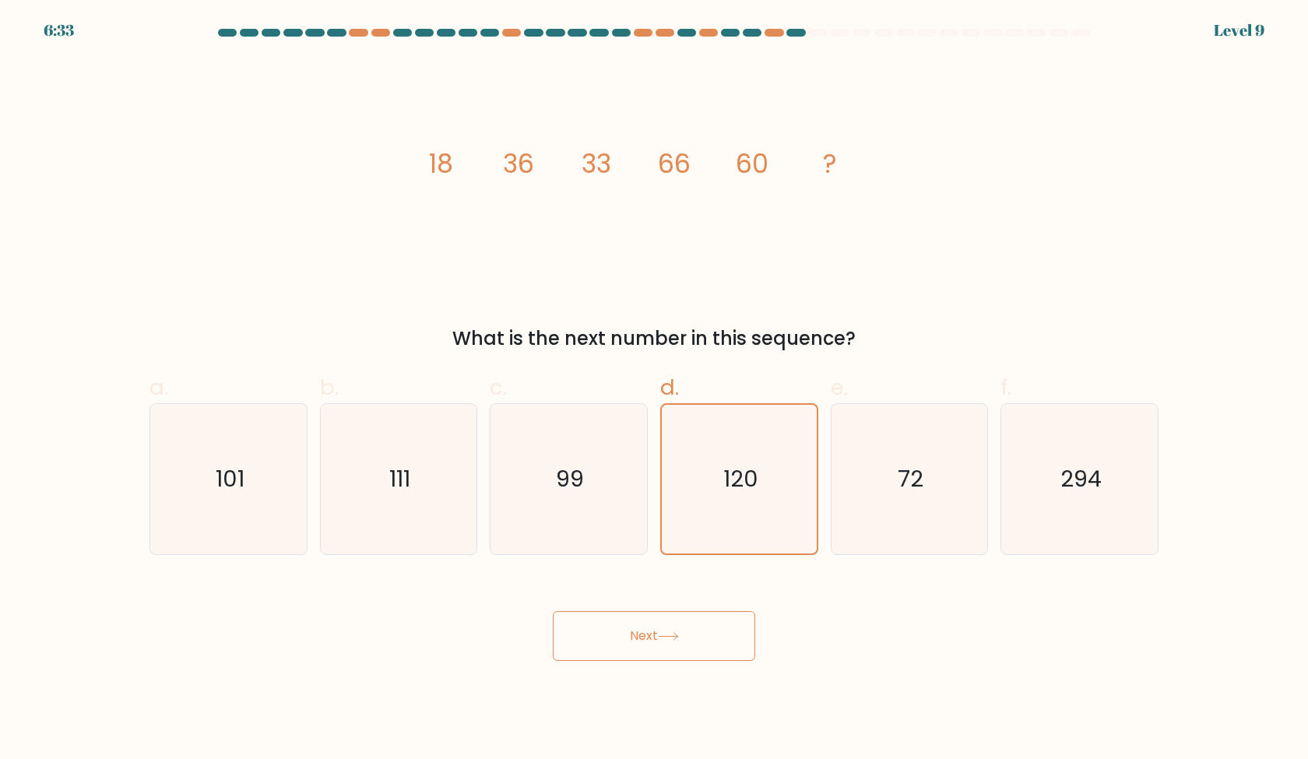
click at [659, 634] on button "Next" at bounding box center [654, 636] width 202 height 50
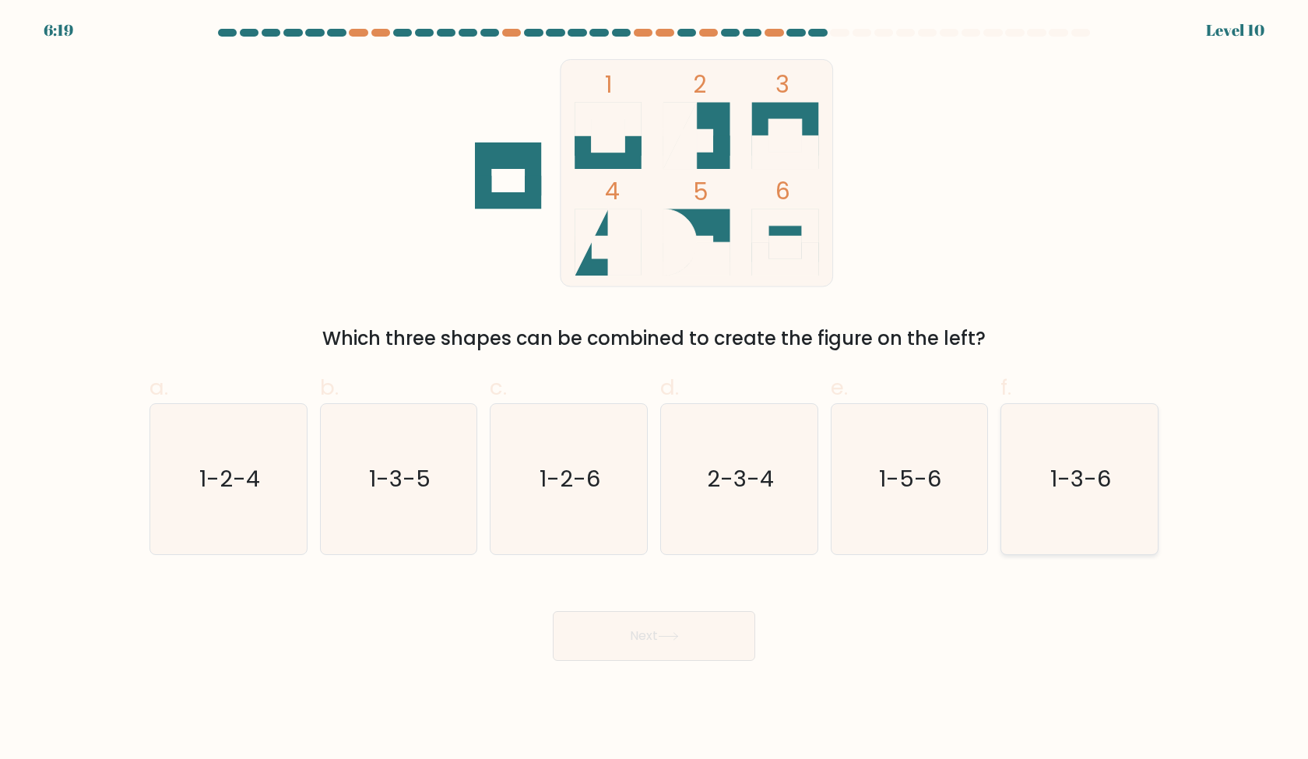
click at [1072, 510] on icon "1-3-6" at bounding box center [1079, 479] width 150 height 150
click at [655, 390] on input "f. 1-3-6" at bounding box center [654, 385] width 1 height 10
radio input "true"
click at [700, 628] on button "Next" at bounding box center [654, 636] width 202 height 50
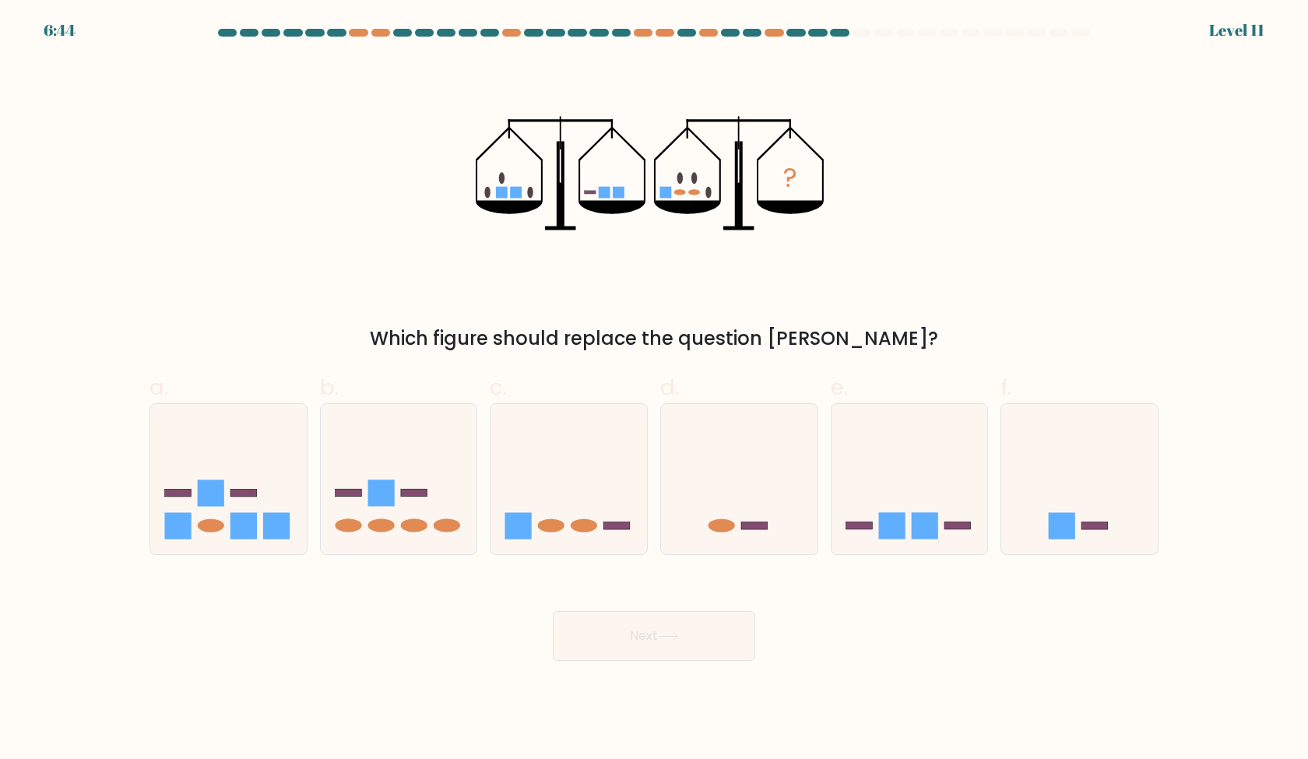
click at [971, 299] on div "? Which figure should replace the question mark?" at bounding box center [654, 206] width 1028 height 294
click at [600, 512] on icon at bounding box center [569, 478] width 157 height 129
click at [654, 390] on input "c." at bounding box center [654, 385] width 1 height 10
radio input "true"
click at [248, 516] on rect at bounding box center [243, 526] width 26 height 26
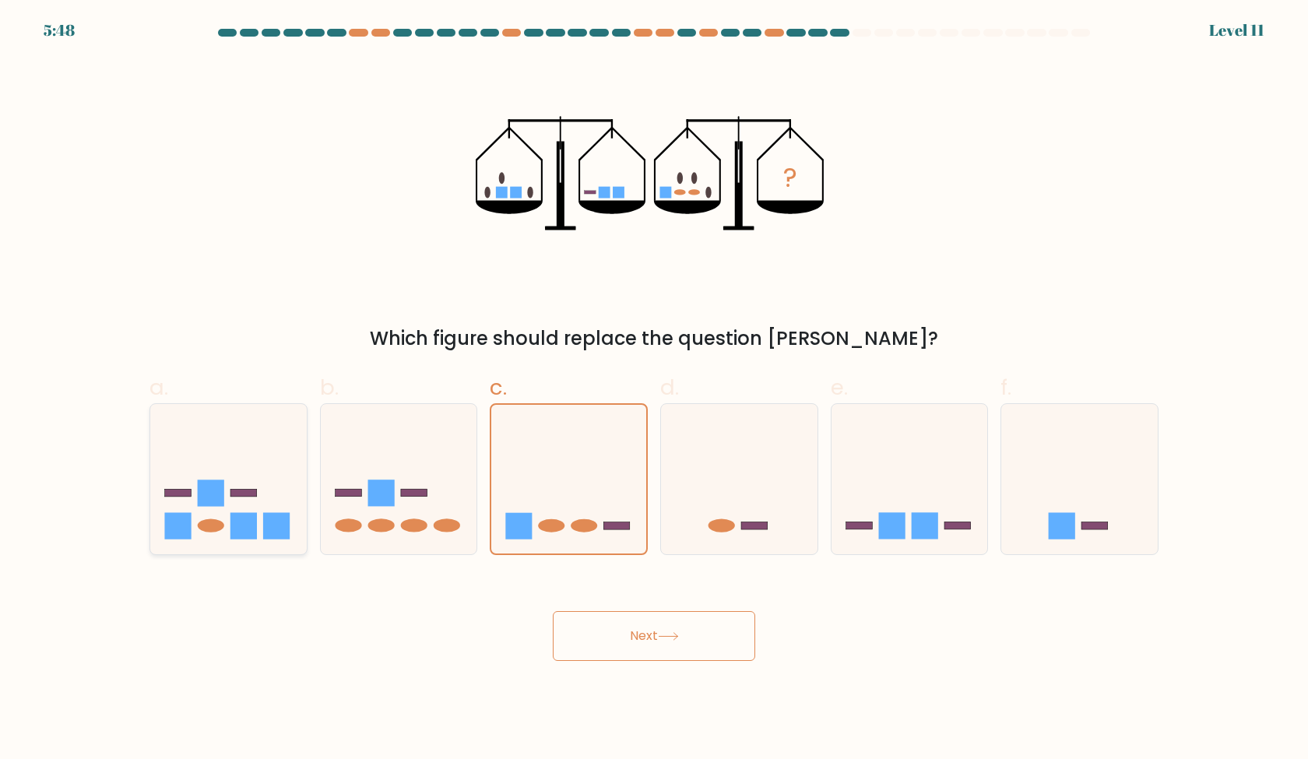
click at [654, 390] on input "a." at bounding box center [654, 385] width 1 height 10
radio input "true"
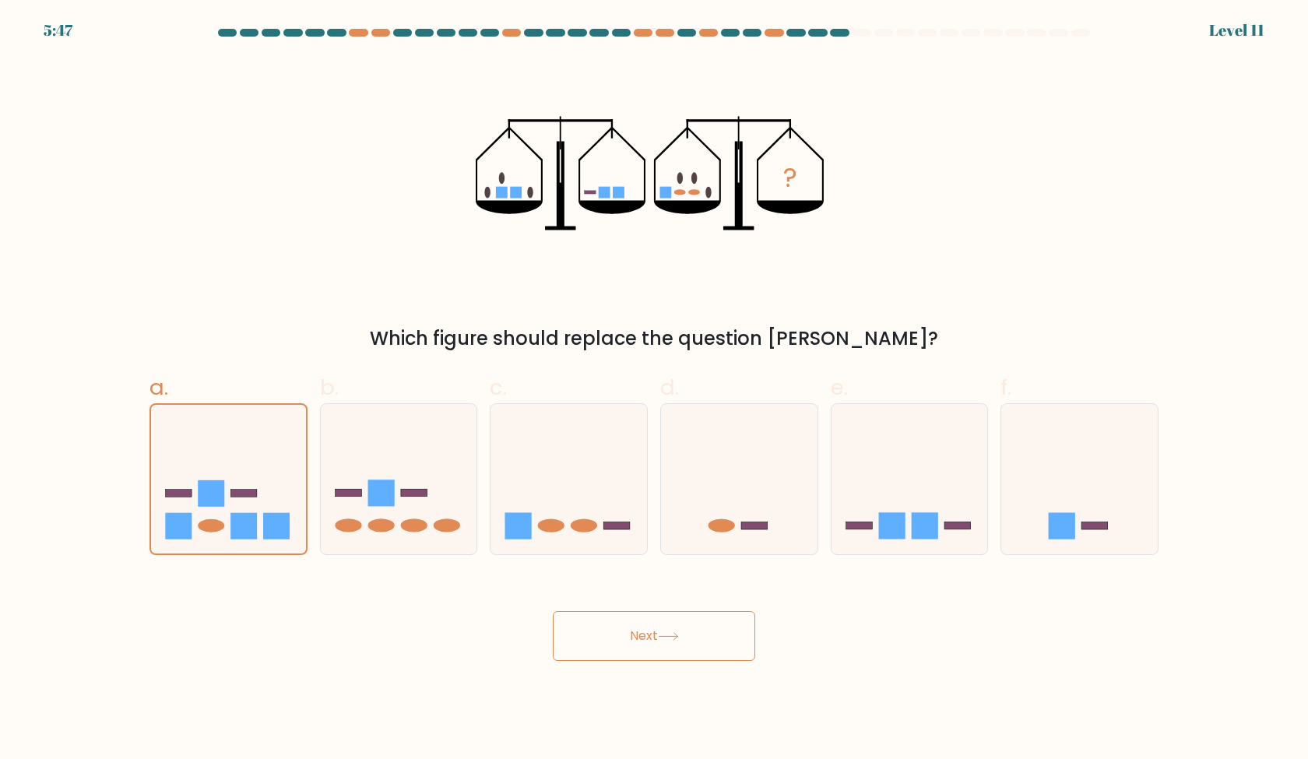
click at [703, 636] on button "Next" at bounding box center [654, 636] width 202 height 50
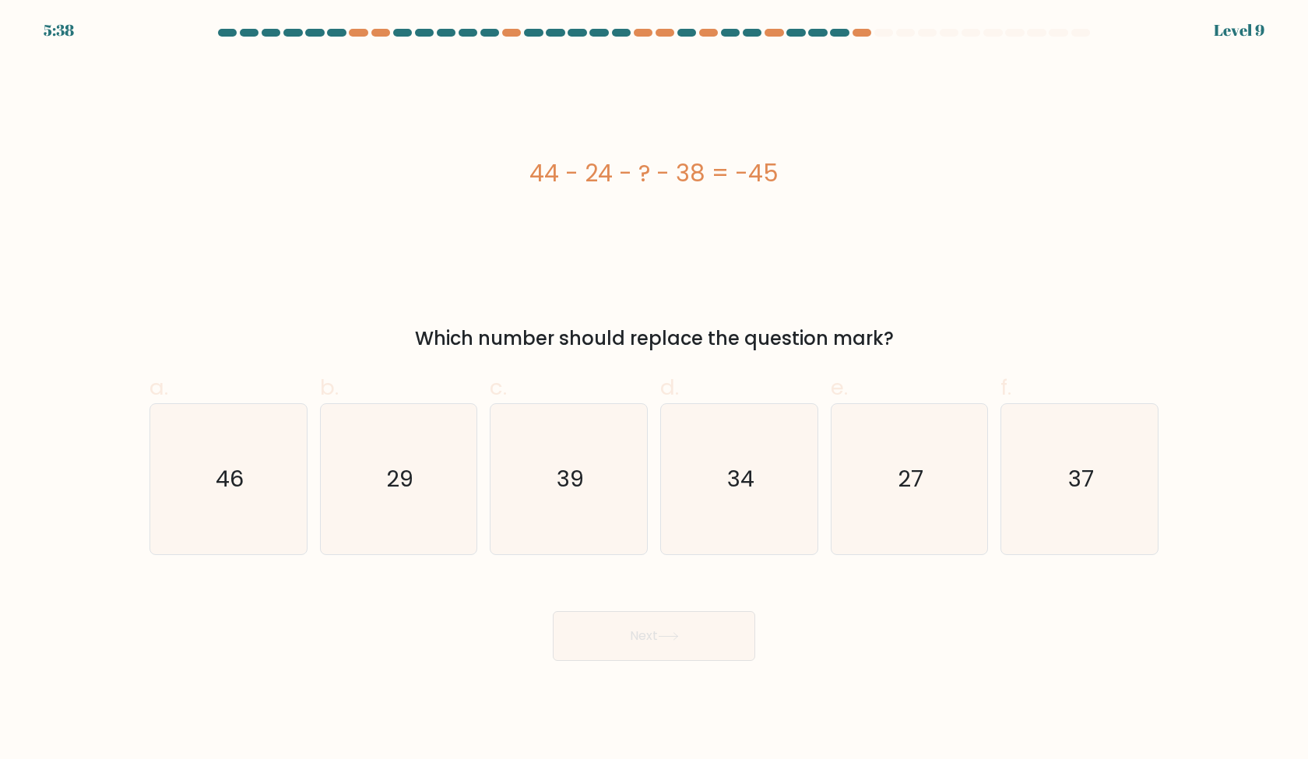
click at [1143, 347] on div "Which number should replace the question mark?" at bounding box center [654, 339] width 990 height 28
click at [912, 451] on icon "27" at bounding box center [909, 479] width 150 height 150
click at [655, 390] on input "e. 27" at bounding box center [654, 385] width 1 height 10
radio input "true"
click at [704, 648] on button "Next" at bounding box center [654, 636] width 202 height 50
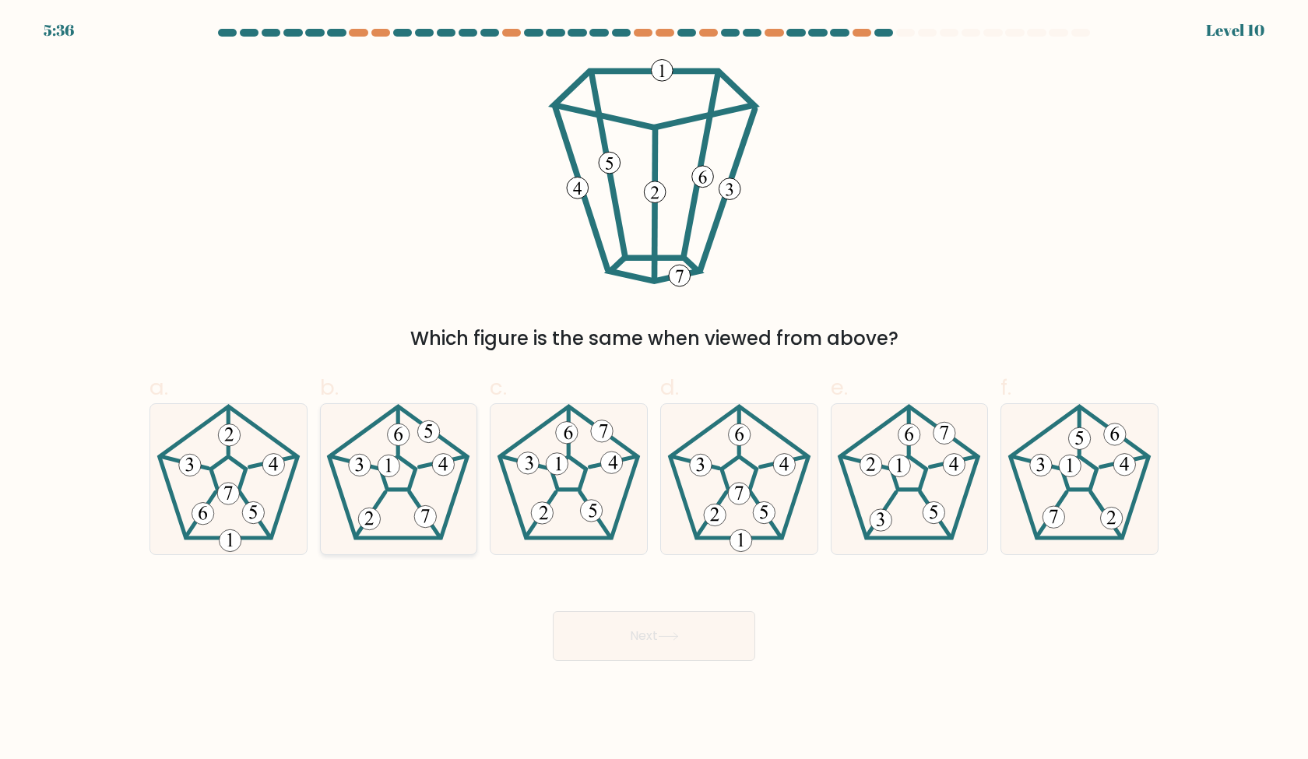
click at [406, 477] on icon at bounding box center [398, 479] width 150 height 150
click at [654, 390] on input "b." at bounding box center [654, 385] width 1 height 10
radio input "true"
click at [736, 502] on 194 at bounding box center [739, 494] width 22 height 22
click at [655, 390] on input "d." at bounding box center [654, 385] width 1 height 10
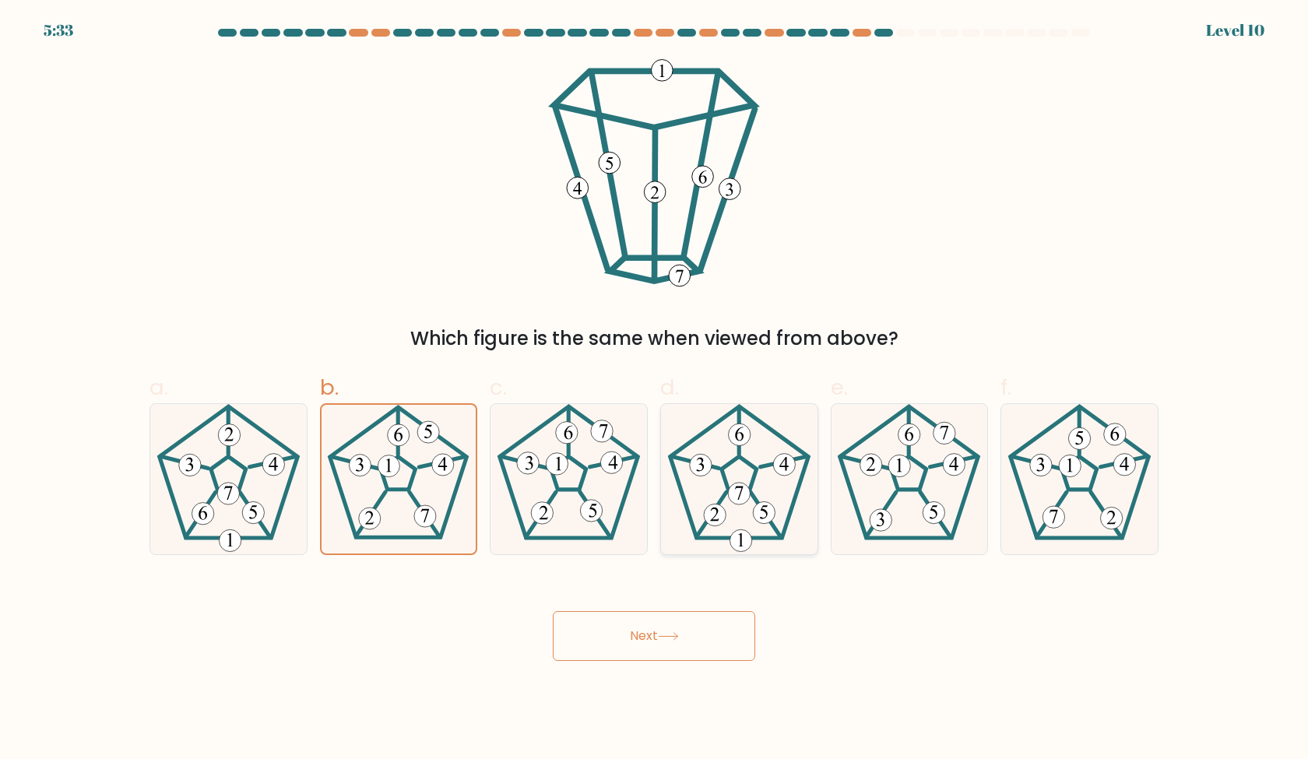
radio input "true"
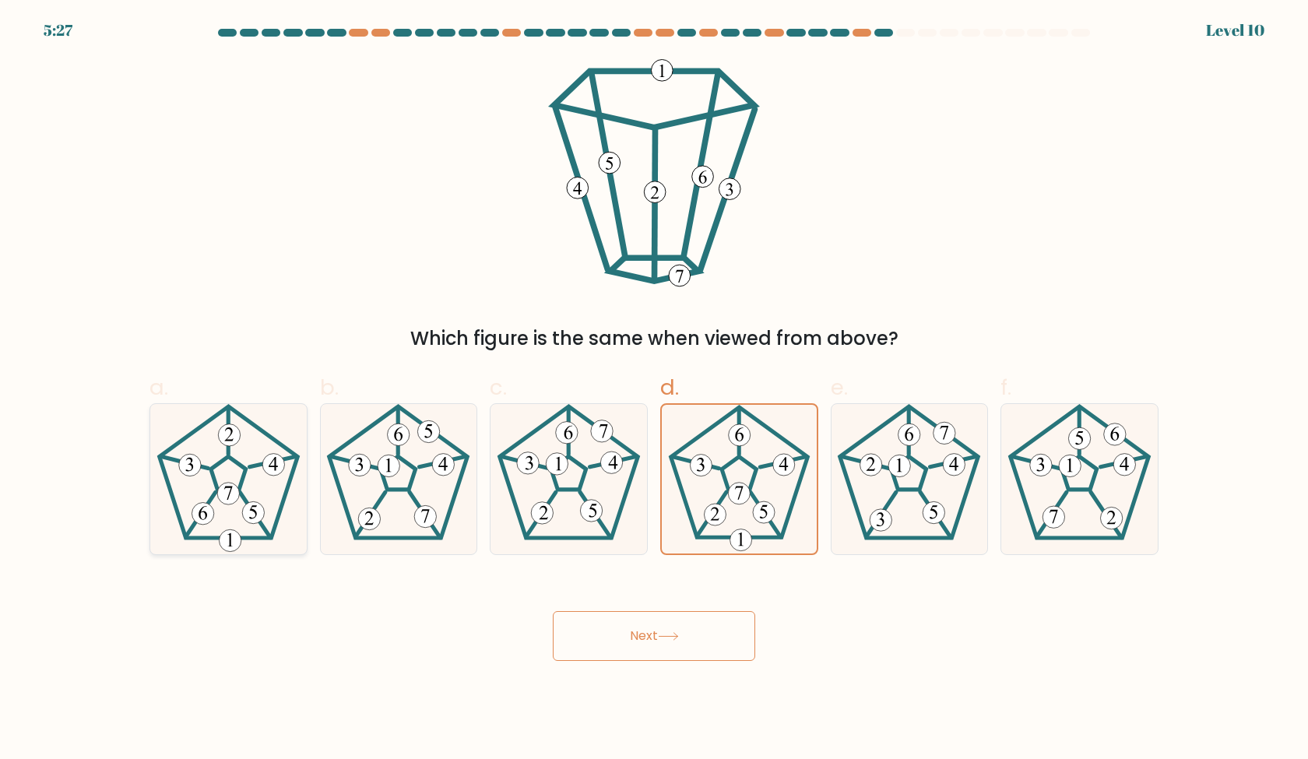
click at [255, 494] on icon at bounding box center [228, 479] width 150 height 150
click at [654, 390] on input "a." at bounding box center [654, 385] width 1 height 10
radio input "true"
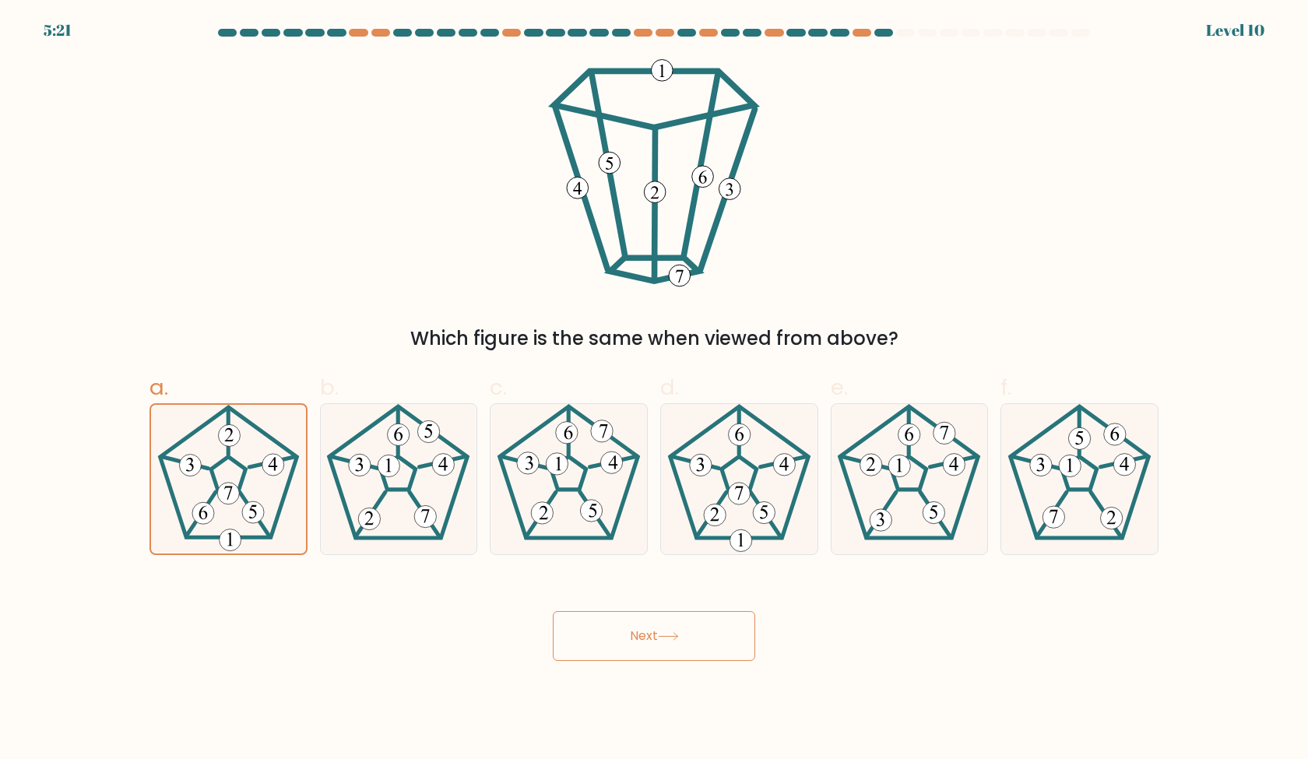
click at [639, 644] on button "Next" at bounding box center [654, 636] width 202 height 50
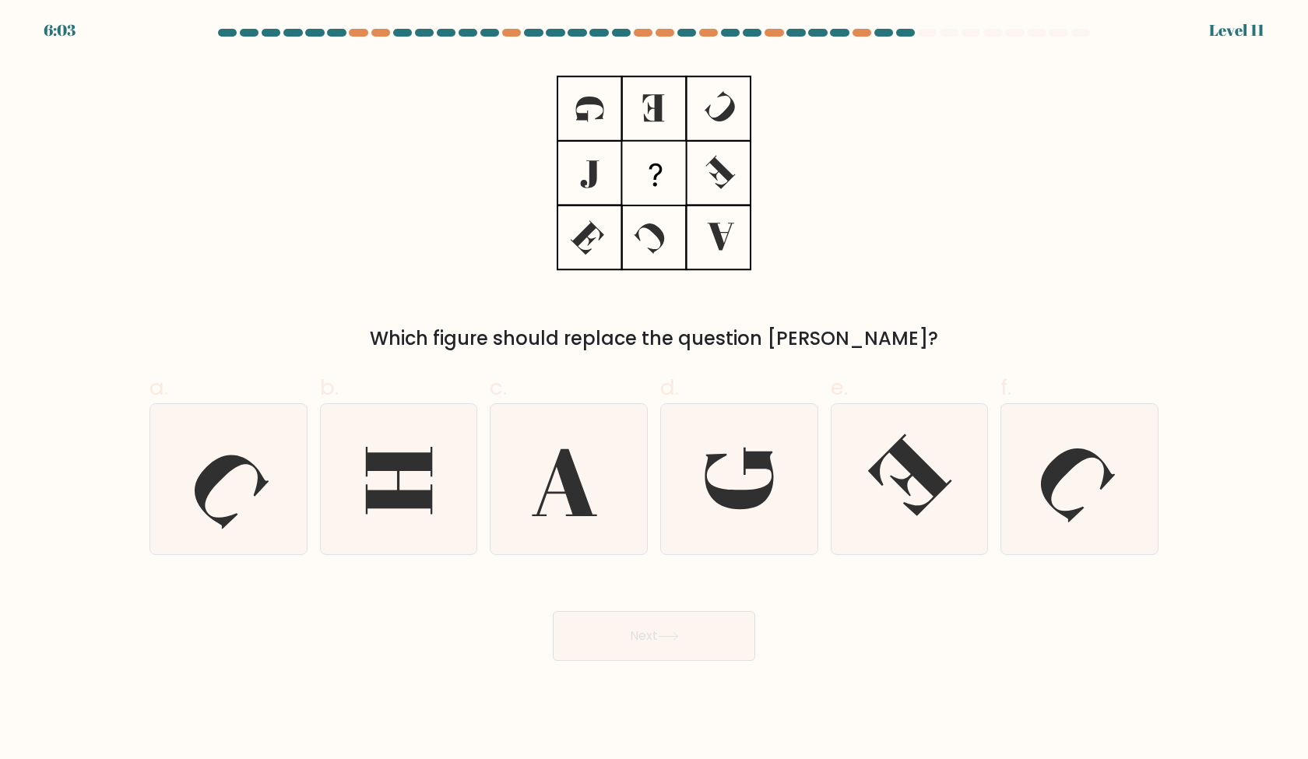
click at [994, 276] on div "Which figure should replace the question mark?" at bounding box center [654, 206] width 1028 height 294
click at [569, 438] on icon at bounding box center [569, 479] width 150 height 150
click at [654, 390] on input "c." at bounding box center [654, 385] width 1 height 10
radio input "true"
click at [688, 642] on button "Next" at bounding box center [654, 636] width 202 height 50
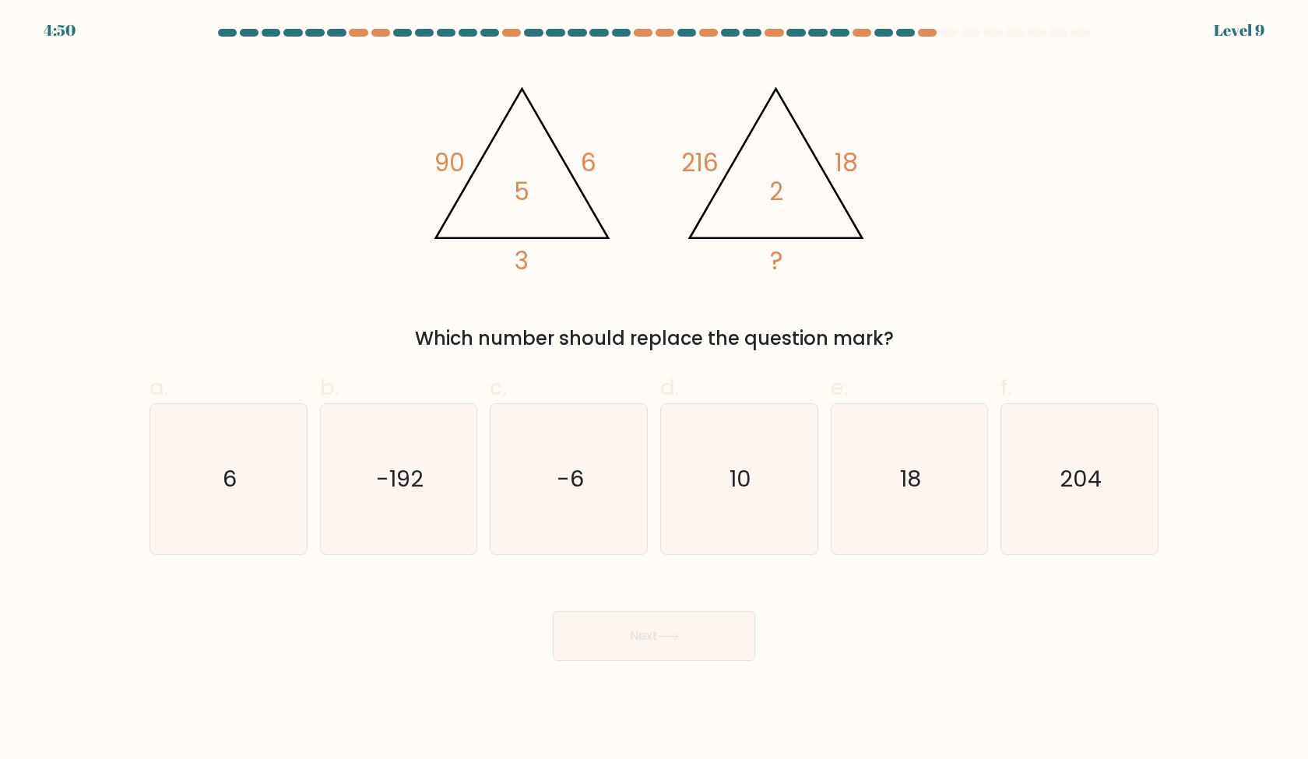
click at [146, 484] on div "a. 6" at bounding box center [228, 463] width 171 height 184
click at [251, 492] on icon "6" at bounding box center [228, 479] width 150 height 150
click at [654, 390] on input "a. 6" at bounding box center [654, 385] width 1 height 10
radio input "true"
click at [575, 649] on button "Next" at bounding box center [654, 636] width 202 height 50
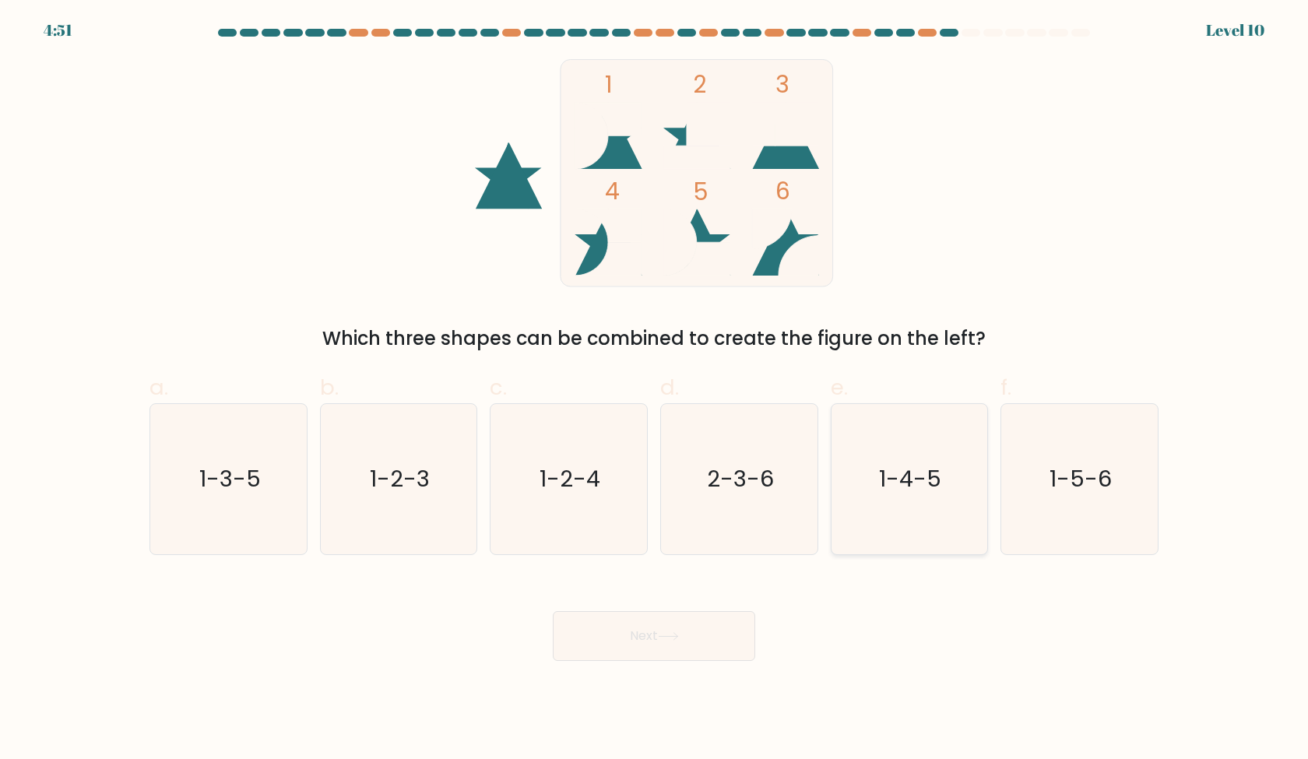
click at [880, 506] on icon "1-4-5" at bounding box center [909, 479] width 150 height 150
click at [655, 390] on input "e. 1-4-5" at bounding box center [654, 385] width 1 height 10
radio input "true"
click at [635, 653] on button "Next" at bounding box center [654, 636] width 202 height 50
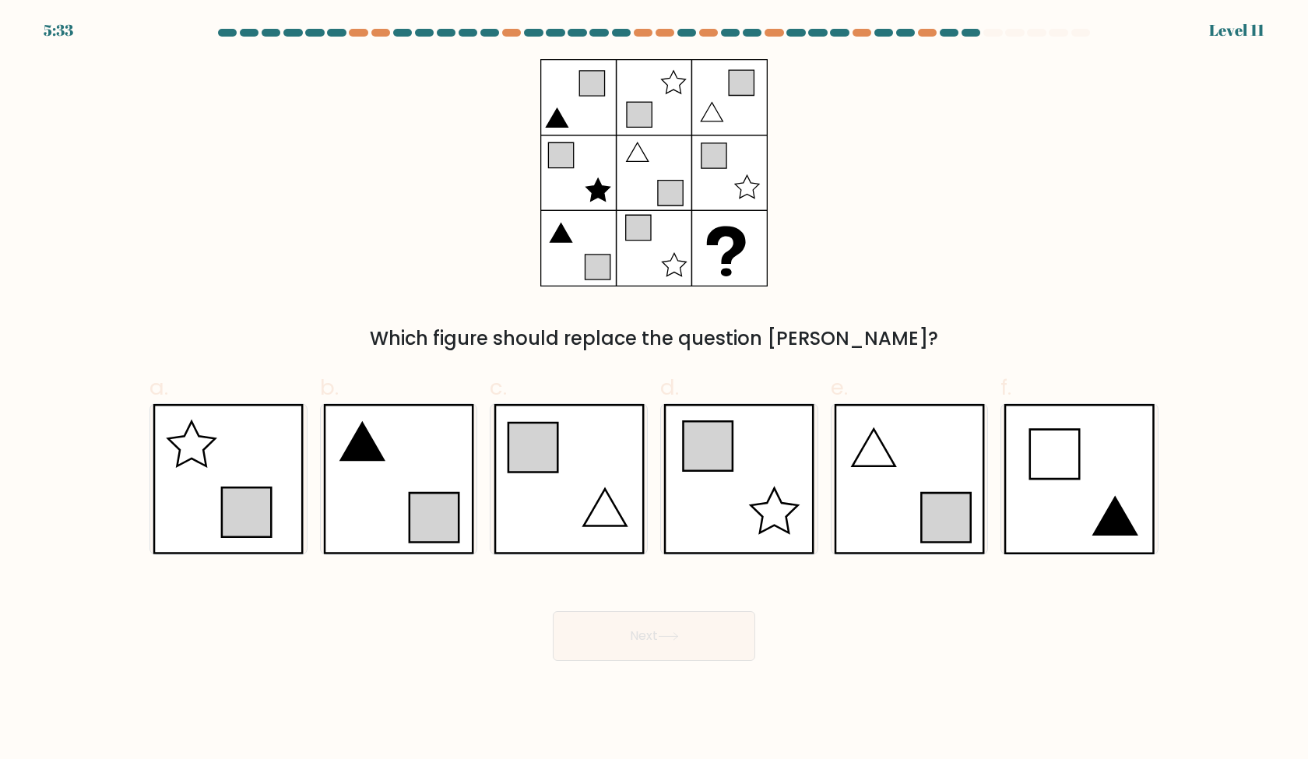
click at [844, 681] on body "5:33 Level 11" at bounding box center [654, 379] width 1308 height 759
click at [441, 511] on icon at bounding box center [434, 517] width 49 height 49
click at [654, 390] on input "b." at bounding box center [654, 385] width 1 height 10
radio input "true"
click at [622, 635] on button "Next" at bounding box center [654, 636] width 202 height 50
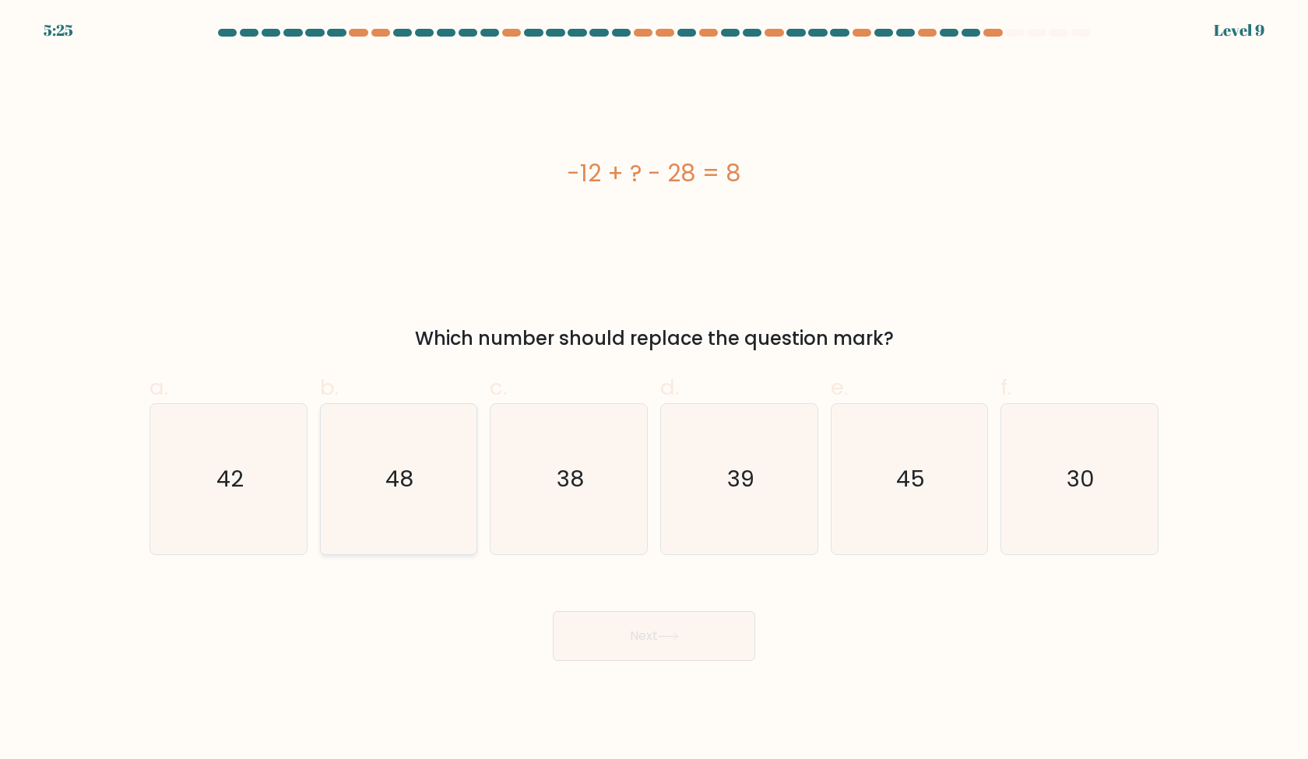
click at [399, 483] on text "48" at bounding box center [400, 478] width 28 height 31
click at [654, 390] on input "b. 48" at bounding box center [654, 385] width 1 height 10
radio input "true"
click at [663, 628] on button "Next" at bounding box center [654, 636] width 202 height 50
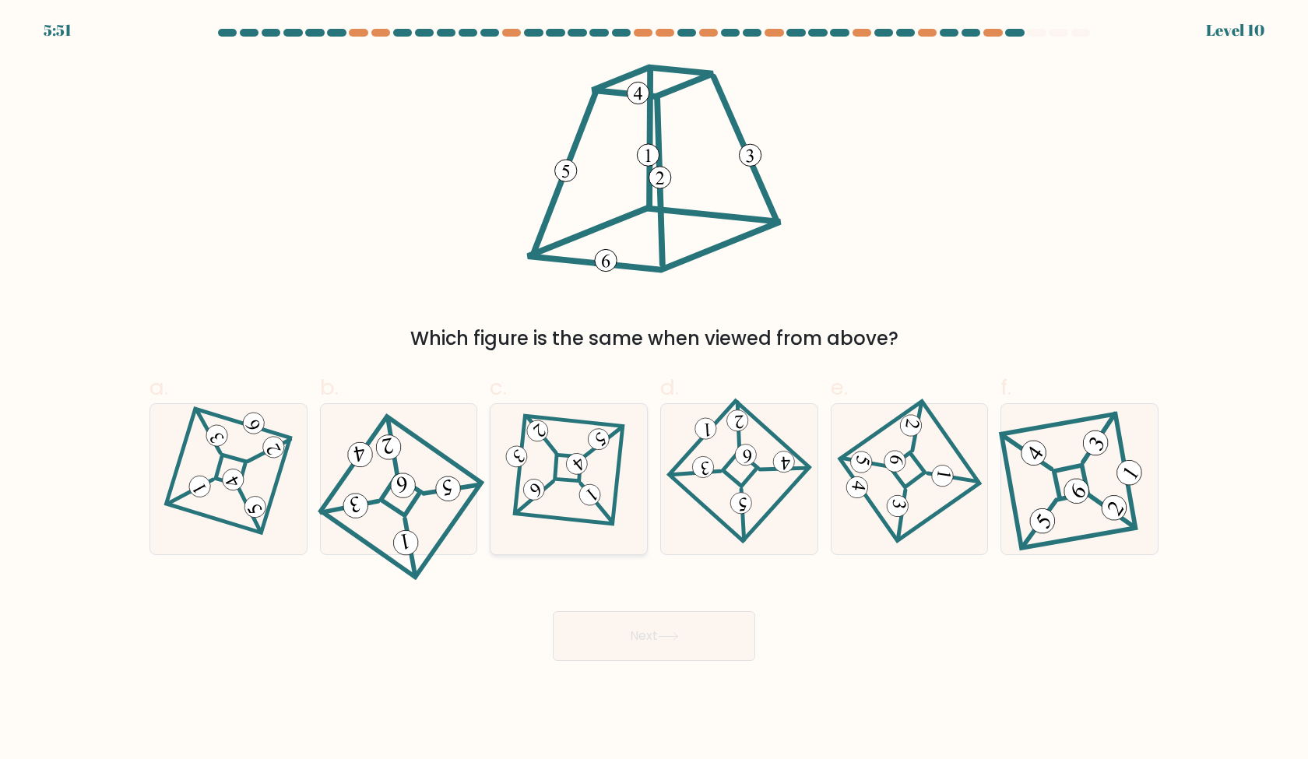
click at [593, 450] on 668 at bounding box center [603, 442] width 38 height 37
click at [654, 390] on input "c." at bounding box center [654, 385] width 1 height 10
radio input "true"
click at [453, 469] on icon at bounding box center [398, 479] width 135 height 120
click at [654, 390] on input "b." at bounding box center [654, 385] width 1 height 10
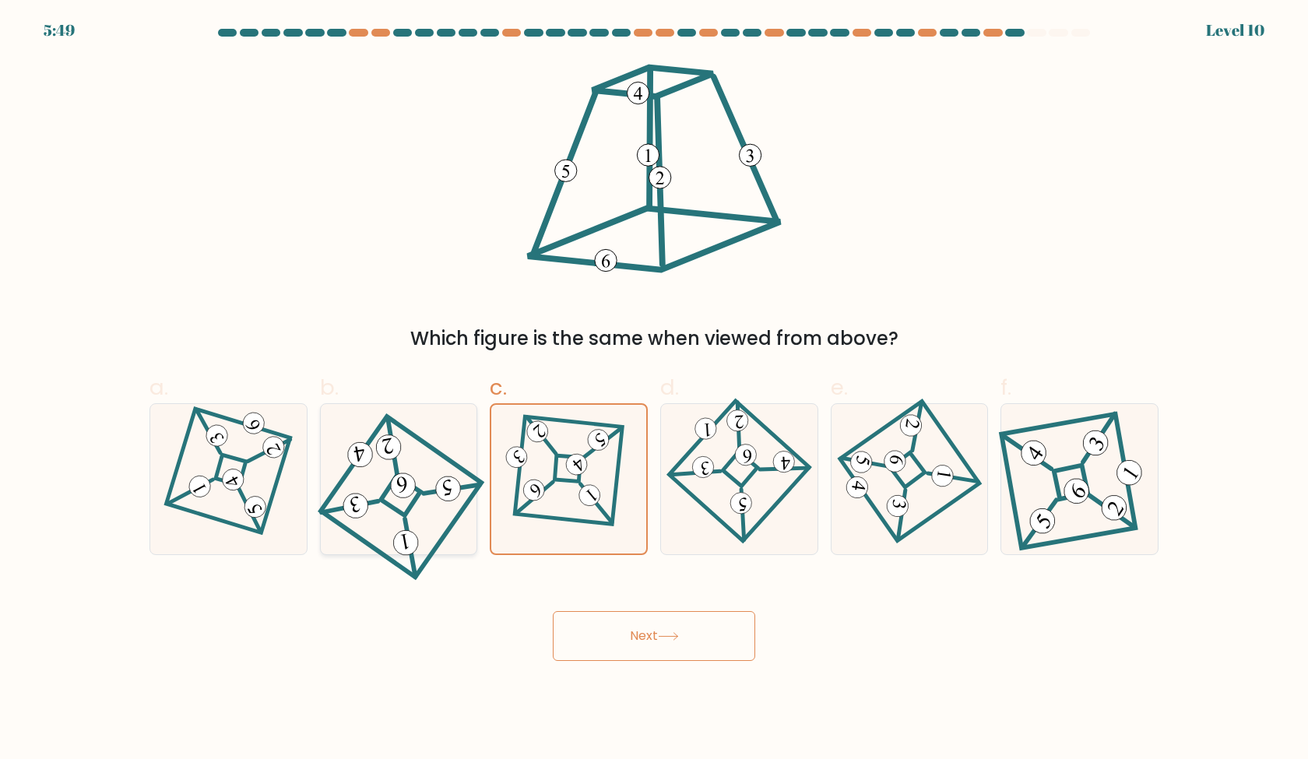
radio input "true"
click at [466, 513] on icon at bounding box center [399, 479] width 134 height 119
click at [654, 390] on input "b." at bounding box center [654, 385] width 1 height 10
click at [455, 628] on div "Next" at bounding box center [654, 617] width 1028 height 87
click at [222, 514] on icon at bounding box center [229, 479] width 104 height 120
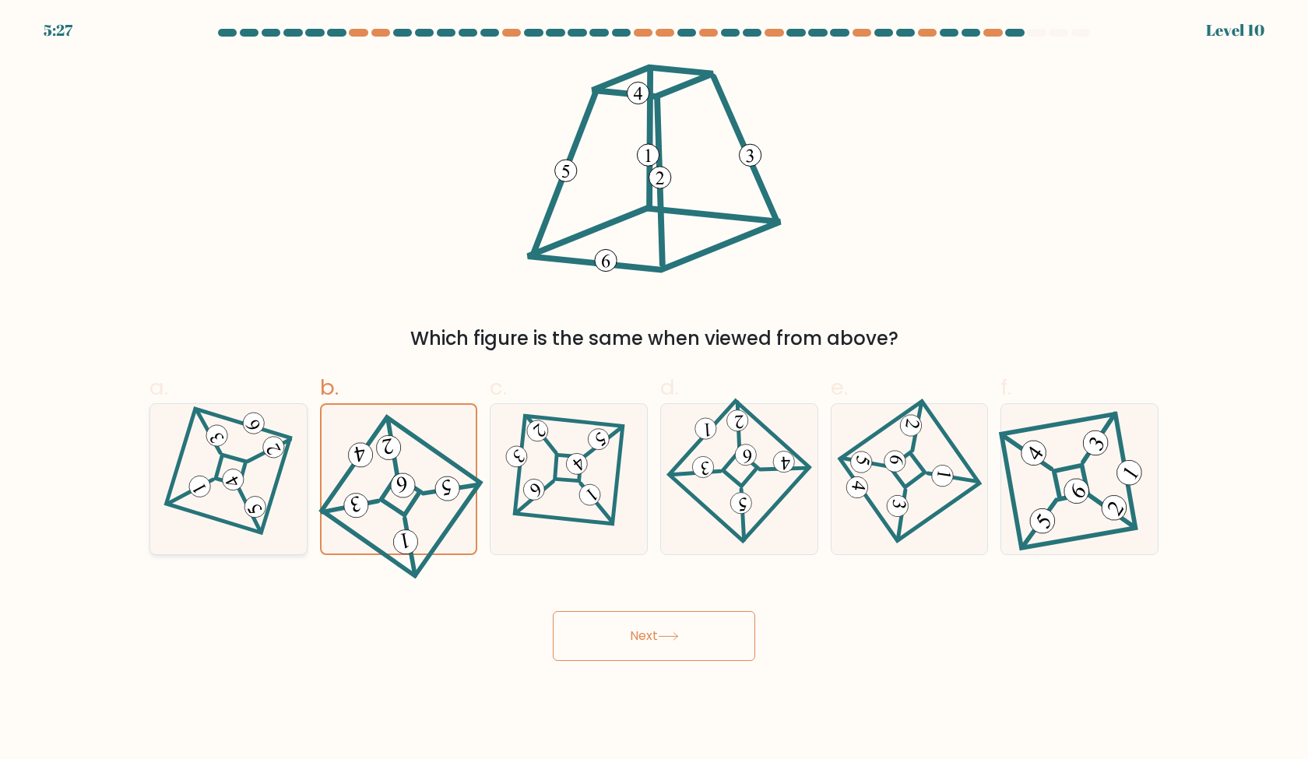
click at [654, 390] on input "a." at bounding box center [654, 385] width 1 height 10
radio input "true"
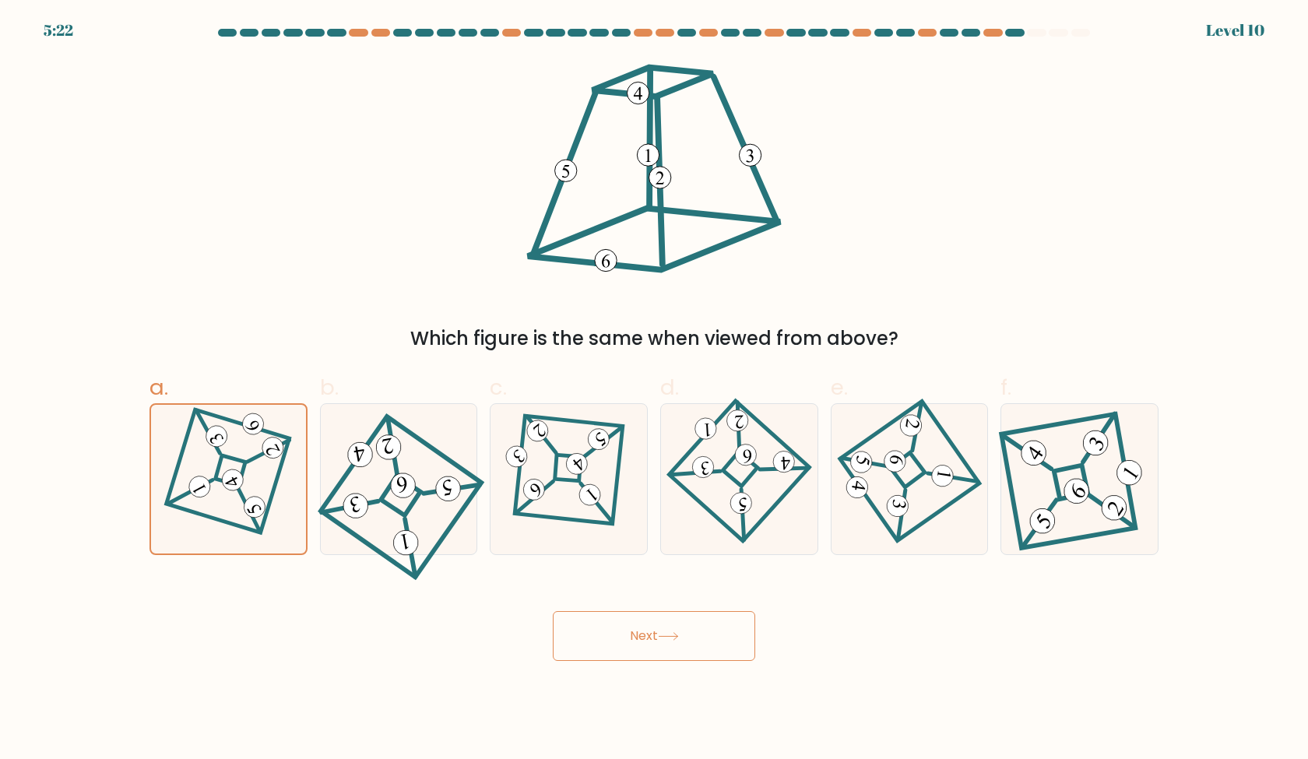
click at [645, 625] on button "Next" at bounding box center [654, 636] width 202 height 50
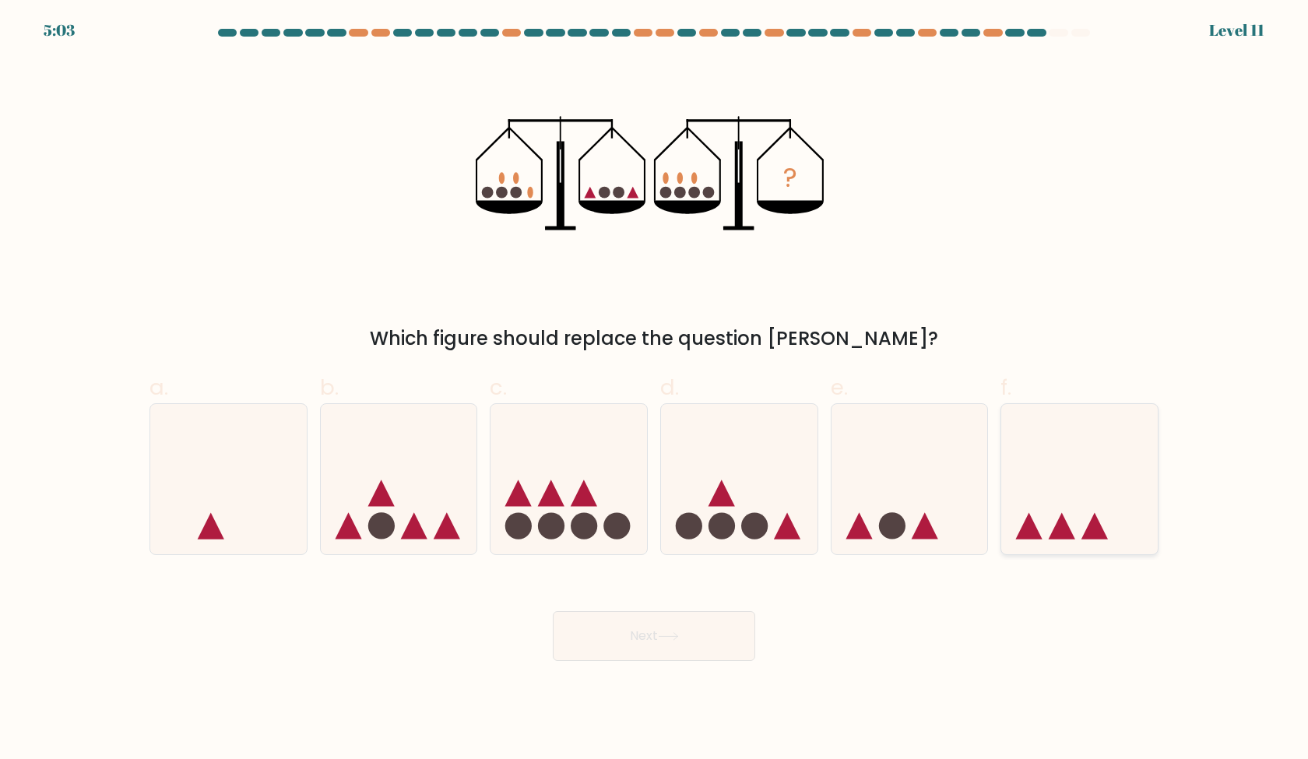
click at [1105, 420] on icon at bounding box center [1079, 478] width 157 height 129
click at [655, 390] on input "f." at bounding box center [654, 385] width 1 height 10
radio input "true"
click at [672, 622] on button "Next" at bounding box center [654, 636] width 202 height 50
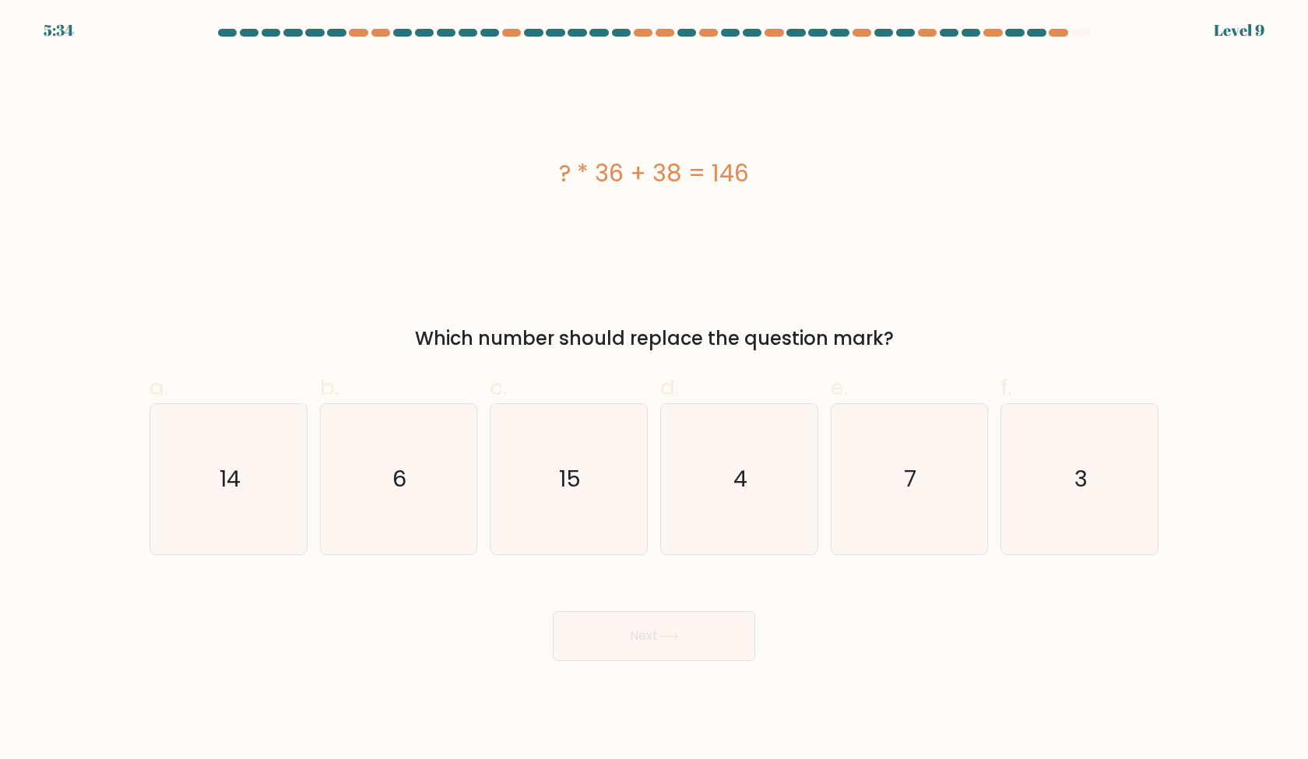
click at [933, 642] on div "Next" at bounding box center [654, 617] width 1028 height 87
click at [1105, 487] on icon "3" at bounding box center [1079, 479] width 150 height 150
click at [655, 390] on input "f. 3" at bounding box center [654, 385] width 1 height 10
radio input "true"
click at [649, 635] on button "Next" at bounding box center [654, 636] width 202 height 50
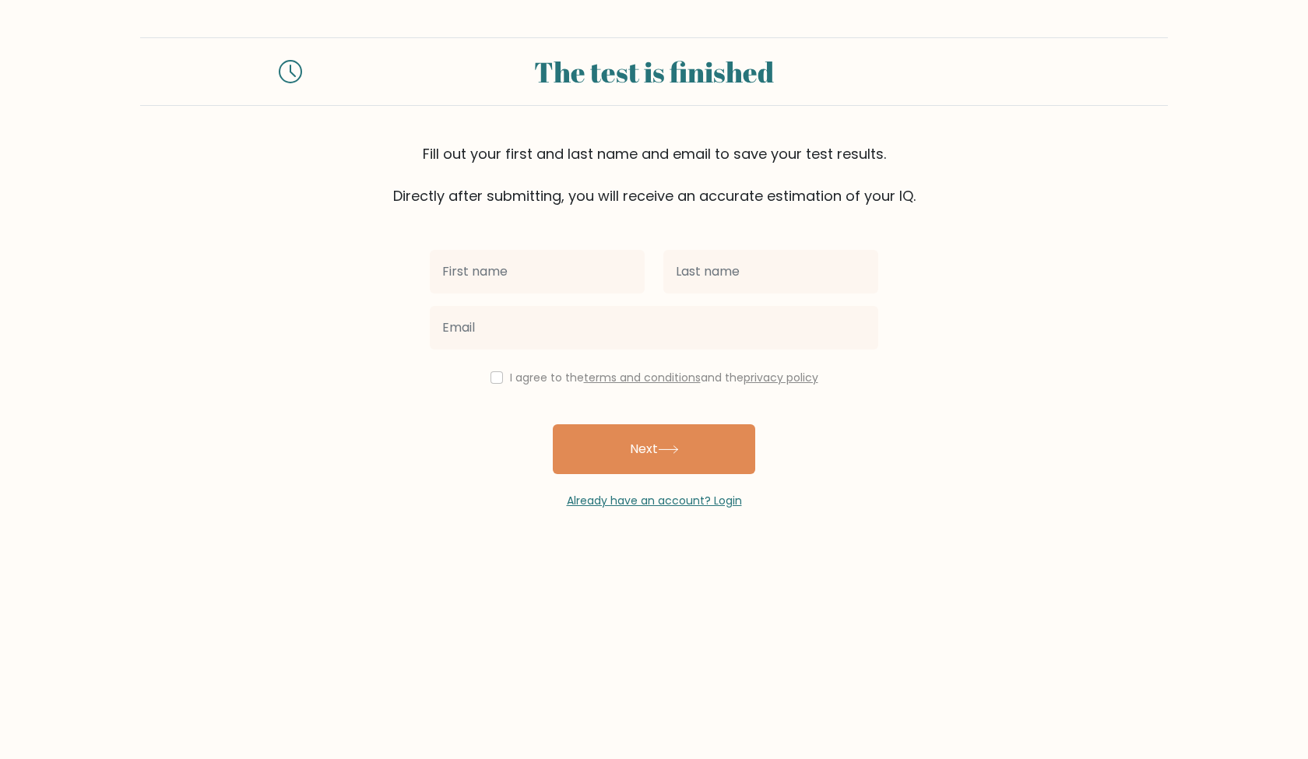
click at [511, 289] on input "text" at bounding box center [537, 272] width 215 height 44
click at [522, 273] on input "text" at bounding box center [537, 272] width 215 height 44
type input "[PERSON_NAME]"
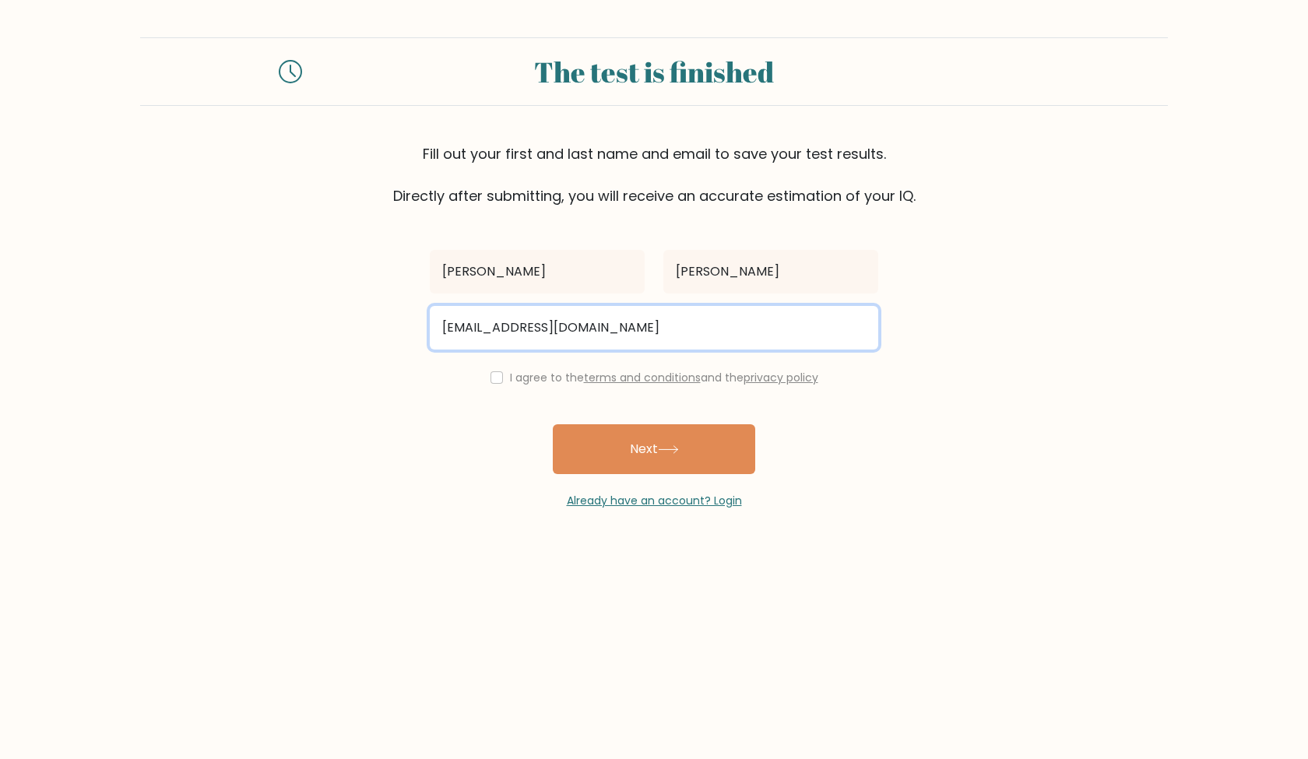
type input "nivek2010@outlook.com"
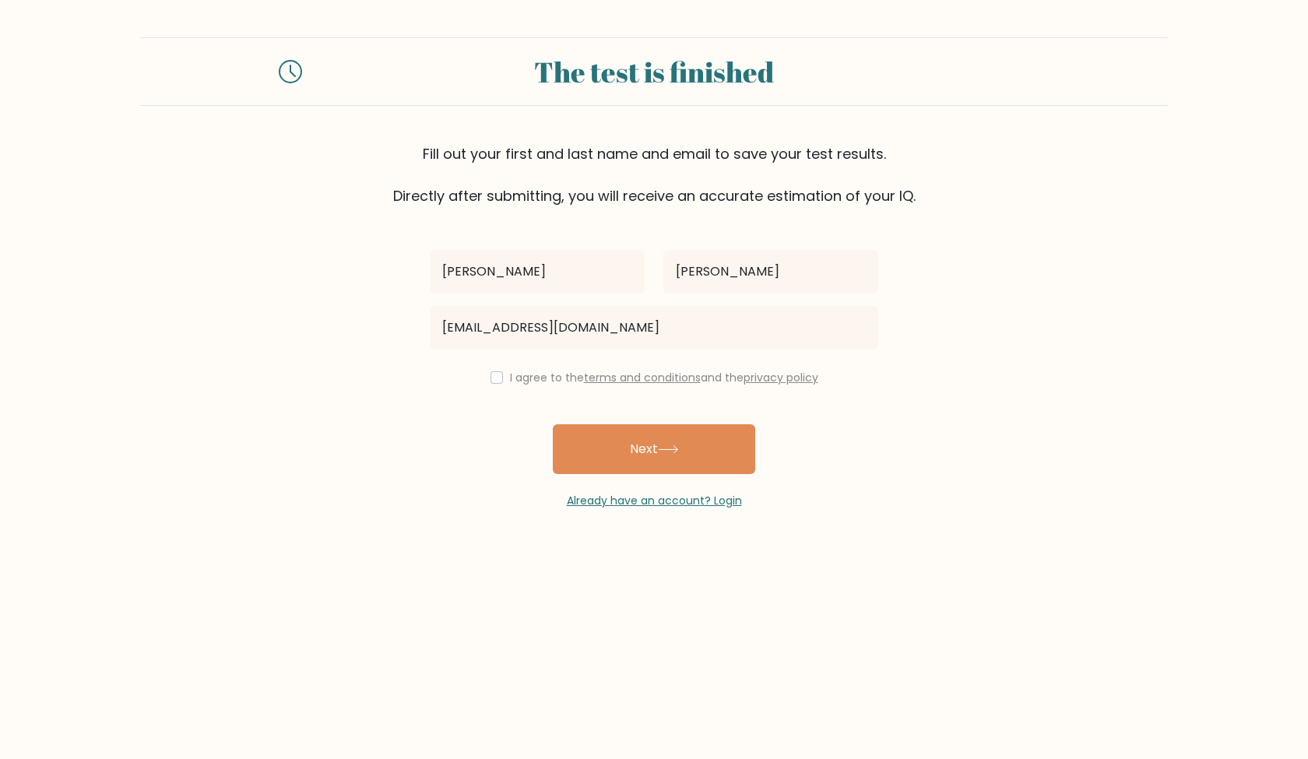
click at [510, 375] on label "I agree to the terms and conditions and the privacy policy" at bounding box center [664, 378] width 308 height 16
click at [494, 378] on input "checkbox" at bounding box center [497, 377] width 12 height 12
checkbox input "true"
click at [609, 426] on button "Next" at bounding box center [654, 449] width 202 height 50
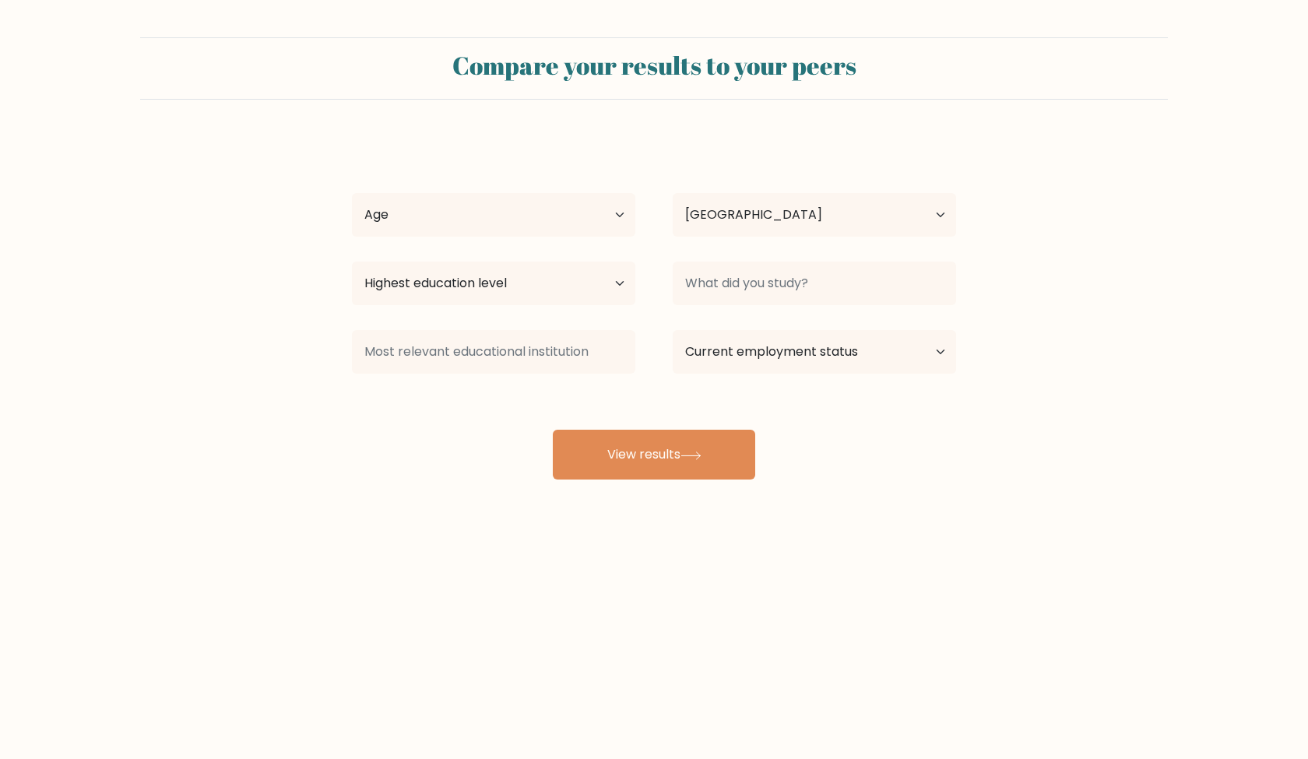
select select "NO"
select select "min_18"
select select "lower_secondary"
select select "student"
click at [669, 391] on div "Kevin Stark Age Under 18 years old 18-24 years old 25-34 years old 35-44 years …" at bounding box center [654, 308] width 623 height 343
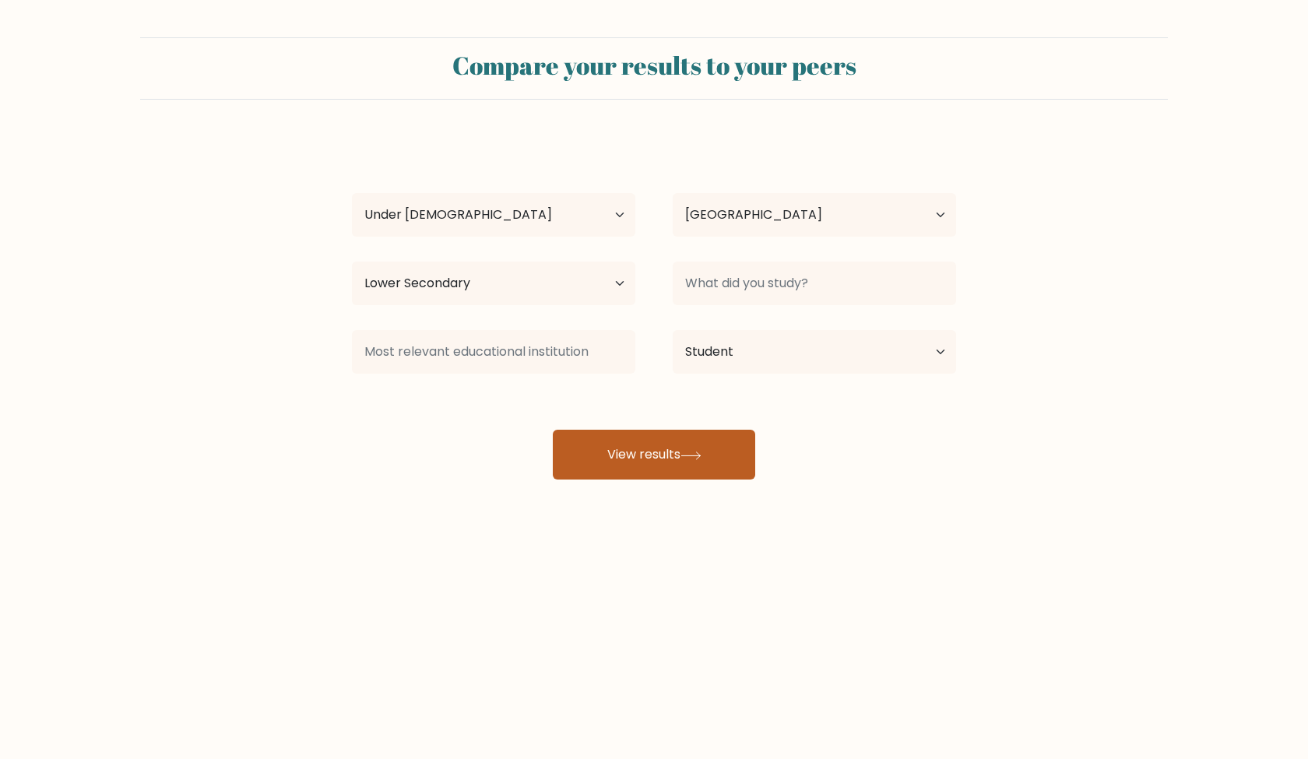
click at [651, 472] on button "View results" at bounding box center [654, 455] width 202 height 50
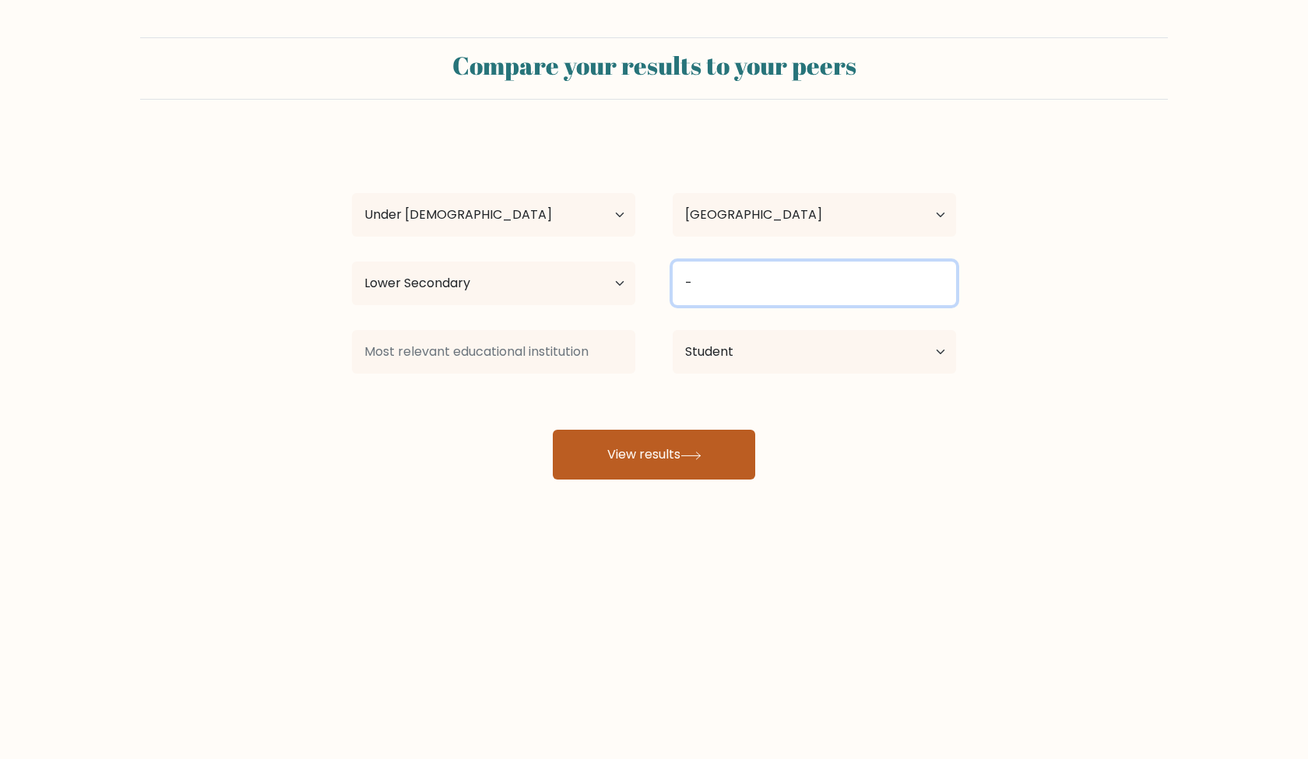
type input "-"
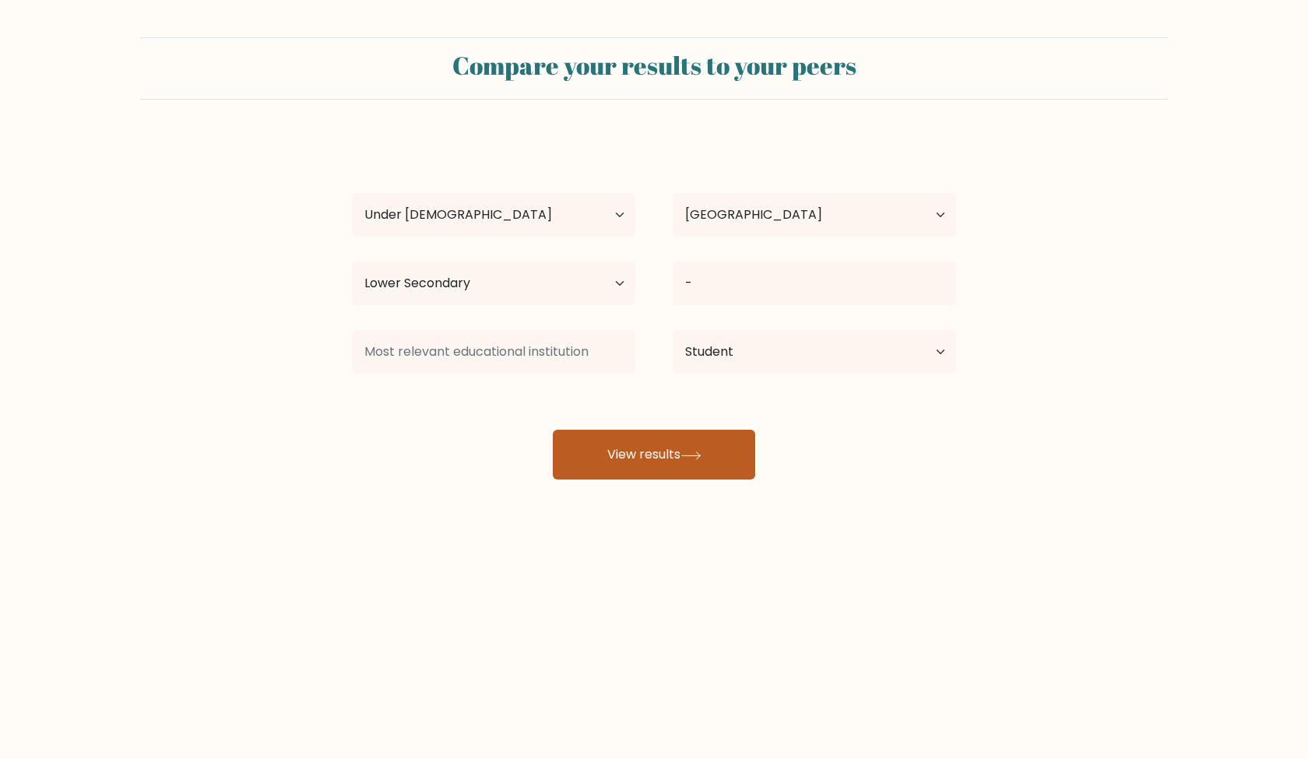
click at [690, 445] on button "View results" at bounding box center [654, 455] width 202 height 50
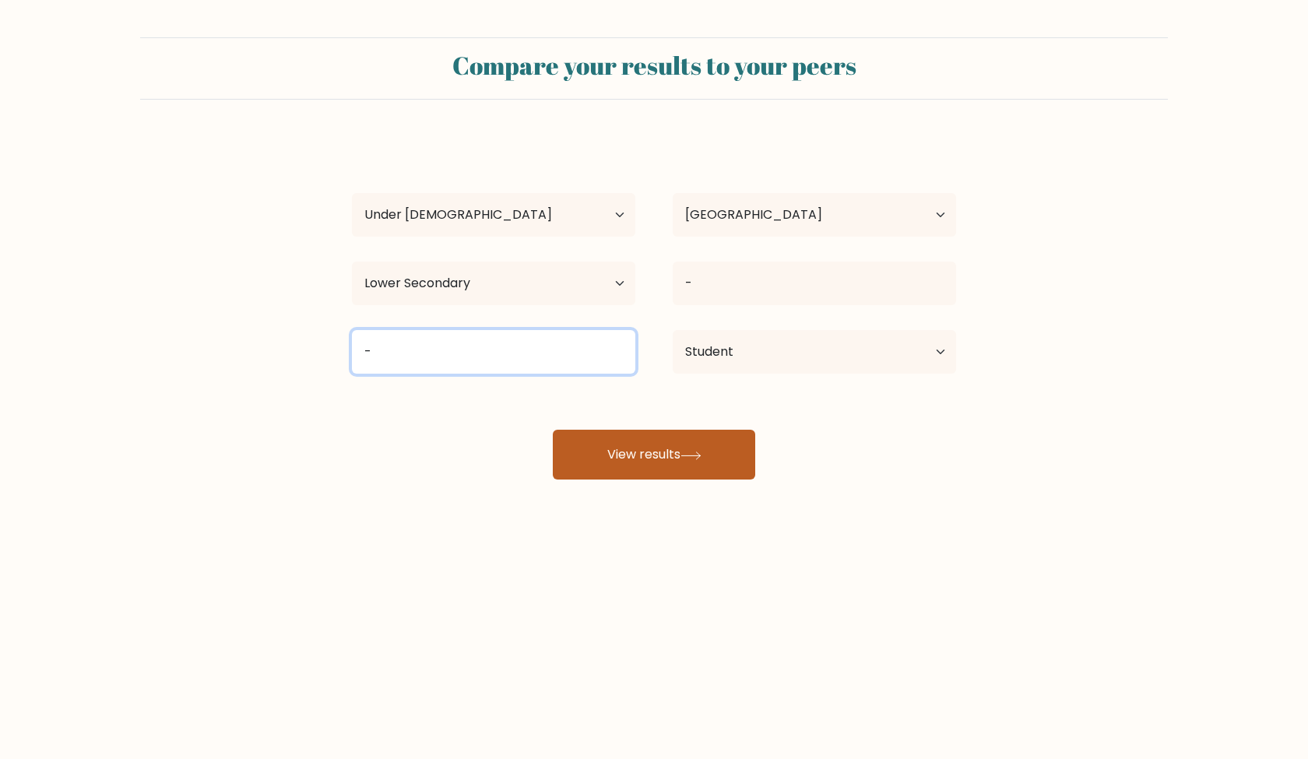
type input "-"
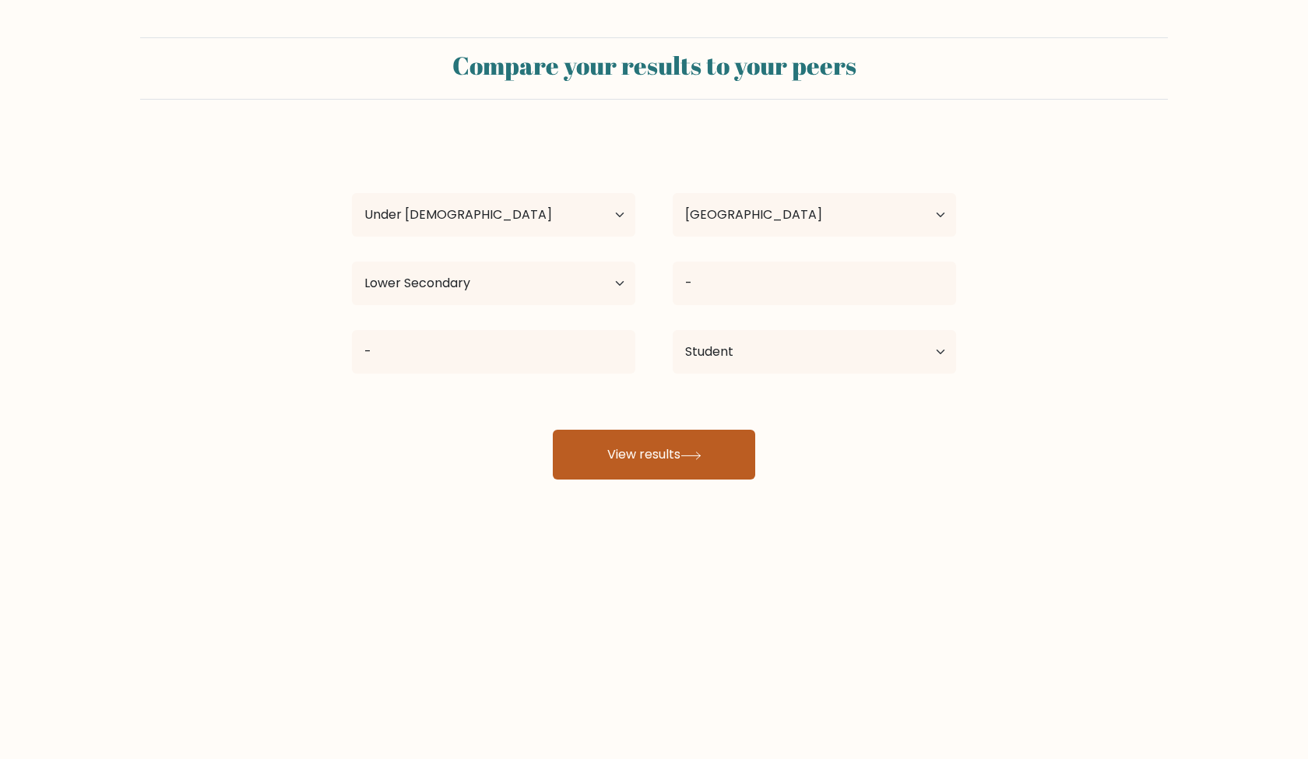
click at [636, 460] on button "View results" at bounding box center [654, 455] width 202 height 50
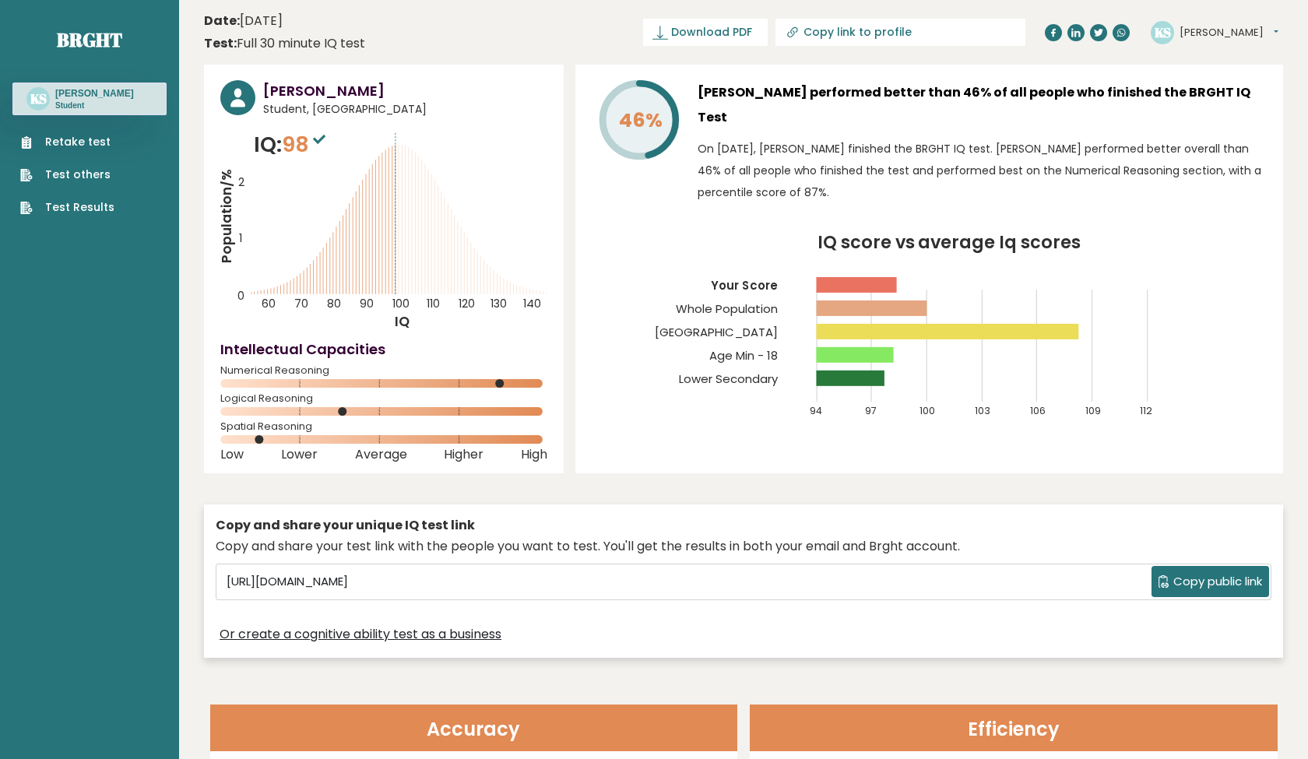
click at [1179, 38] on div "KS [PERSON_NAME] Dashboard Profile Settings Logout" at bounding box center [1215, 32] width 128 height 23
click at [1202, 34] on button "[PERSON_NAME]" at bounding box center [1229, 33] width 99 height 16
click at [123, 139] on div "Retake test Test others Test Results" at bounding box center [89, 165] width 154 height 100
click at [75, 142] on link "Retake test" at bounding box center [67, 142] width 94 height 16
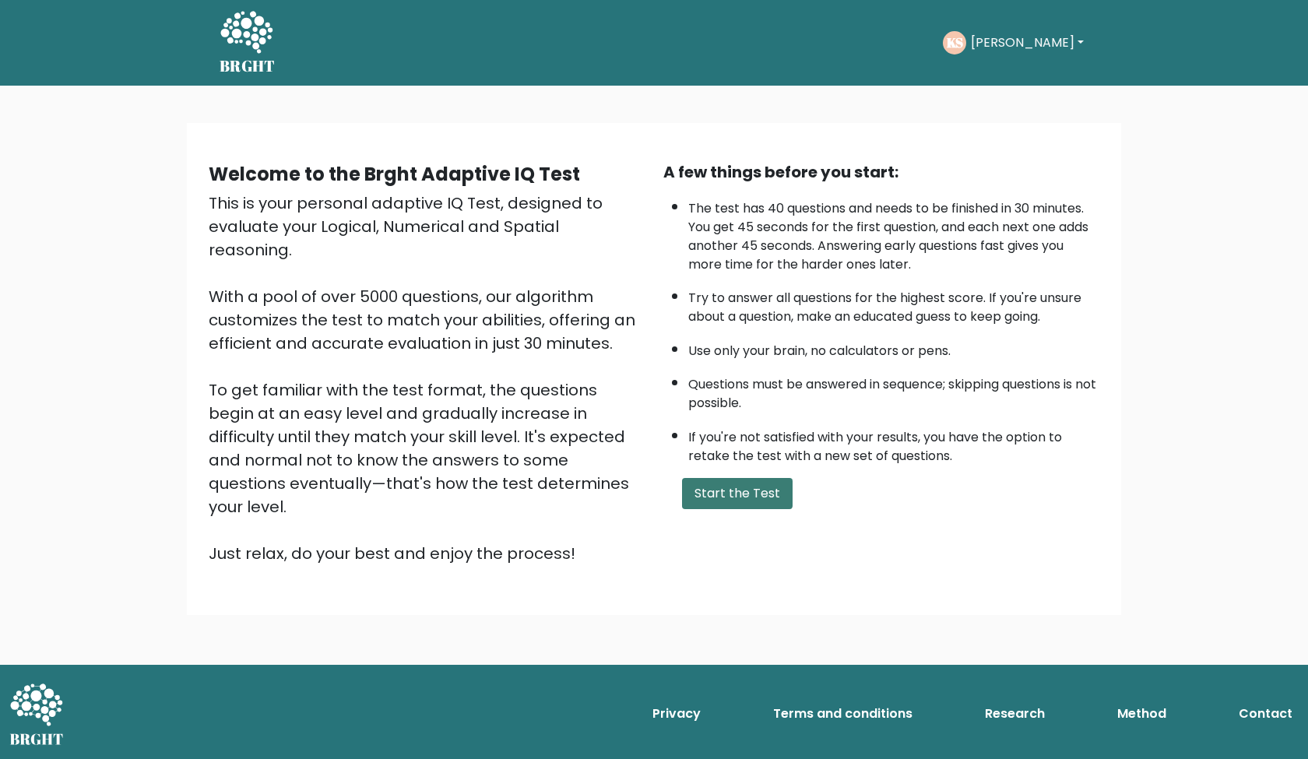
click at [764, 509] on button "Start the Test" at bounding box center [737, 493] width 111 height 31
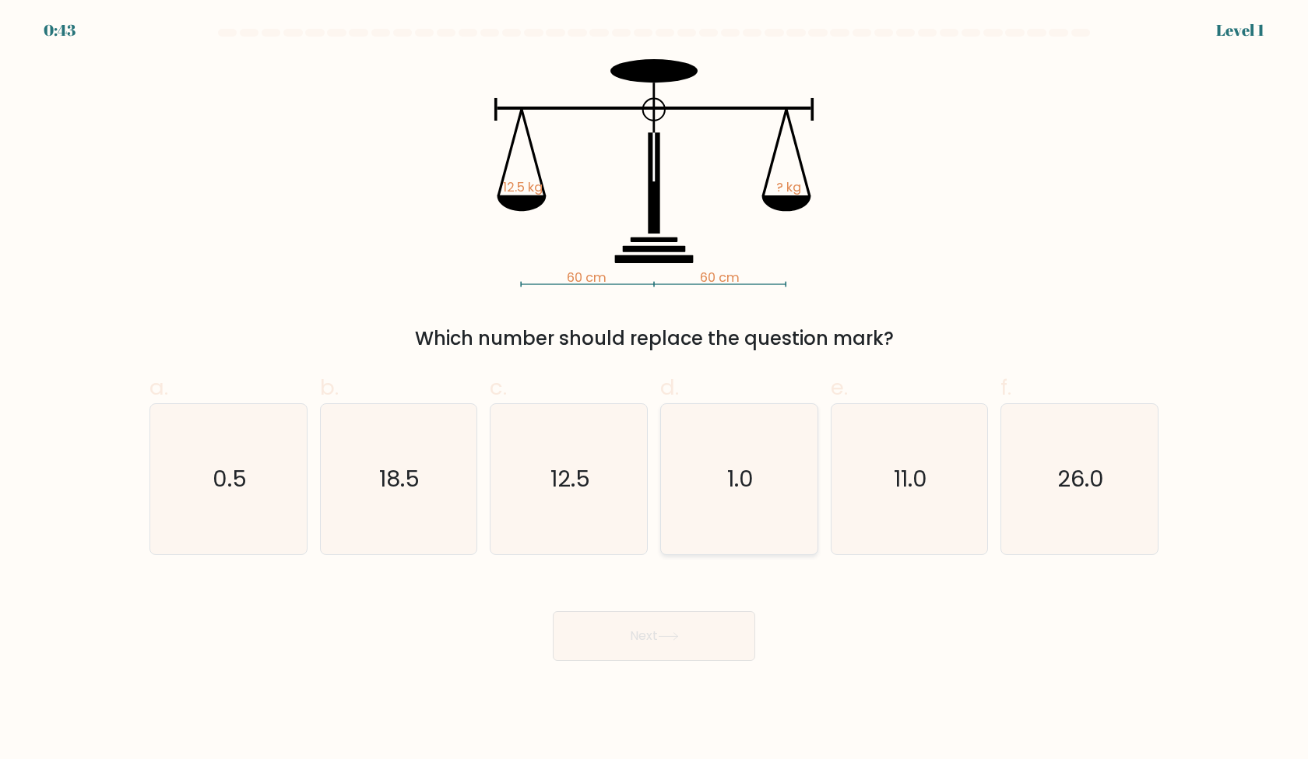
click at [719, 486] on icon "1.0" at bounding box center [739, 479] width 150 height 150
click at [655, 390] on input "d. 1.0" at bounding box center [654, 385] width 1 height 10
radio input "true"
click at [706, 635] on button "Next" at bounding box center [654, 636] width 202 height 50
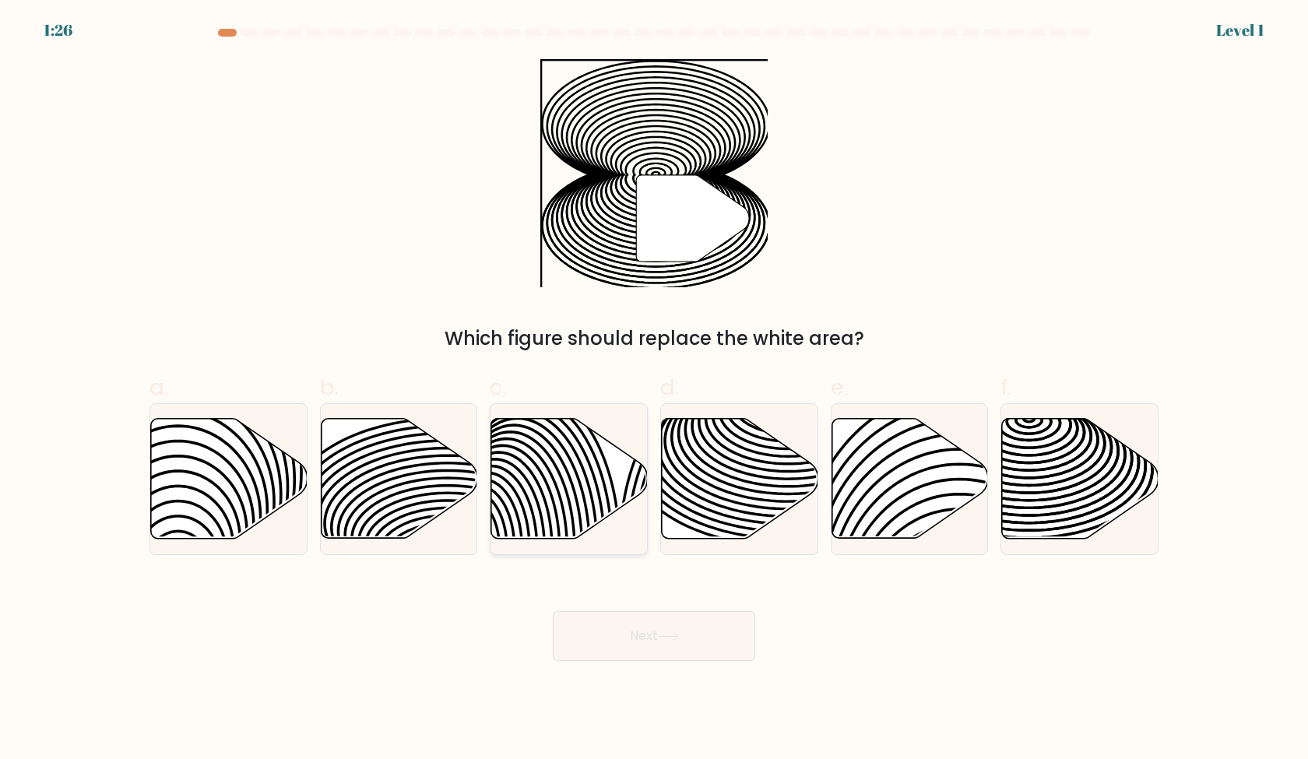
click at [572, 525] on icon at bounding box center [540, 548] width 157 height 315
click at [654, 390] on input "c." at bounding box center [654, 385] width 1 height 10
radio input "true"
click at [652, 649] on button "Next" at bounding box center [654, 636] width 202 height 50
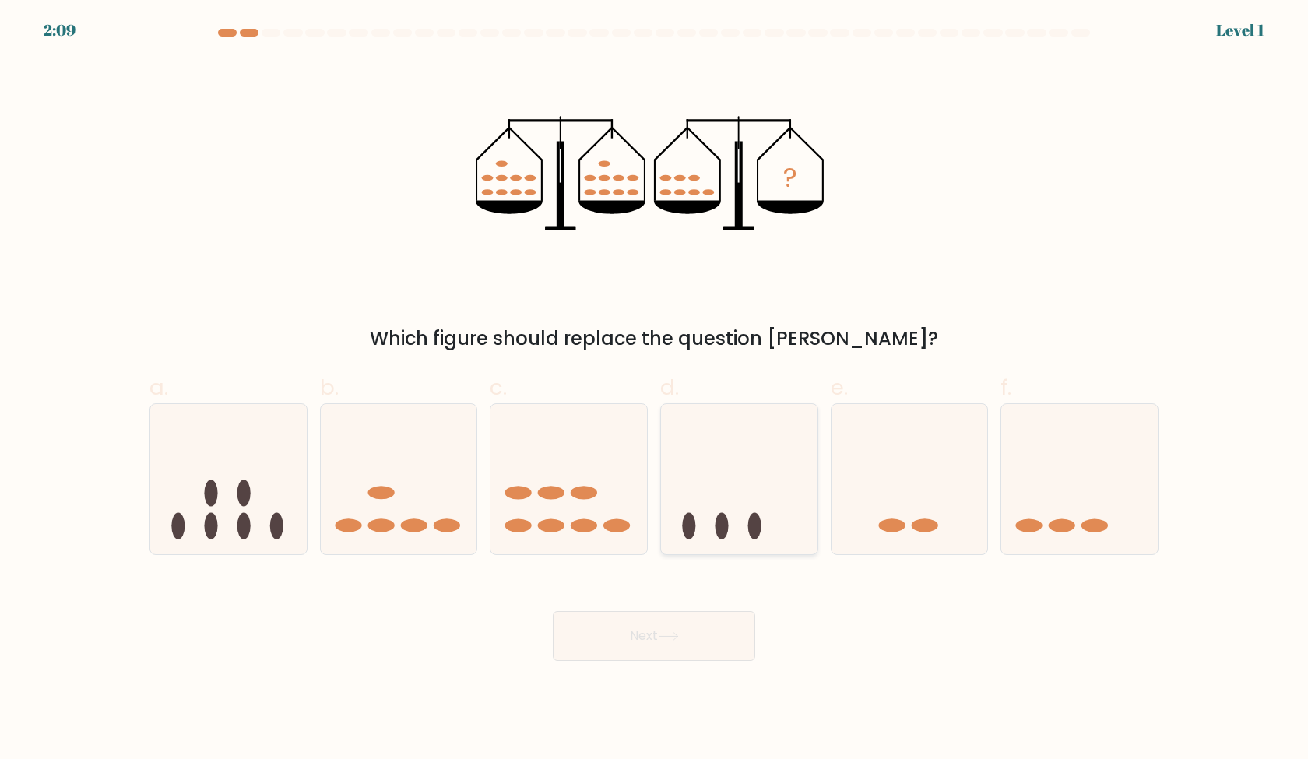
click at [700, 504] on icon at bounding box center [739, 478] width 157 height 129
click at [655, 390] on input "d." at bounding box center [654, 385] width 1 height 10
radio input "true"
click at [670, 631] on button "Next" at bounding box center [654, 636] width 202 height 50
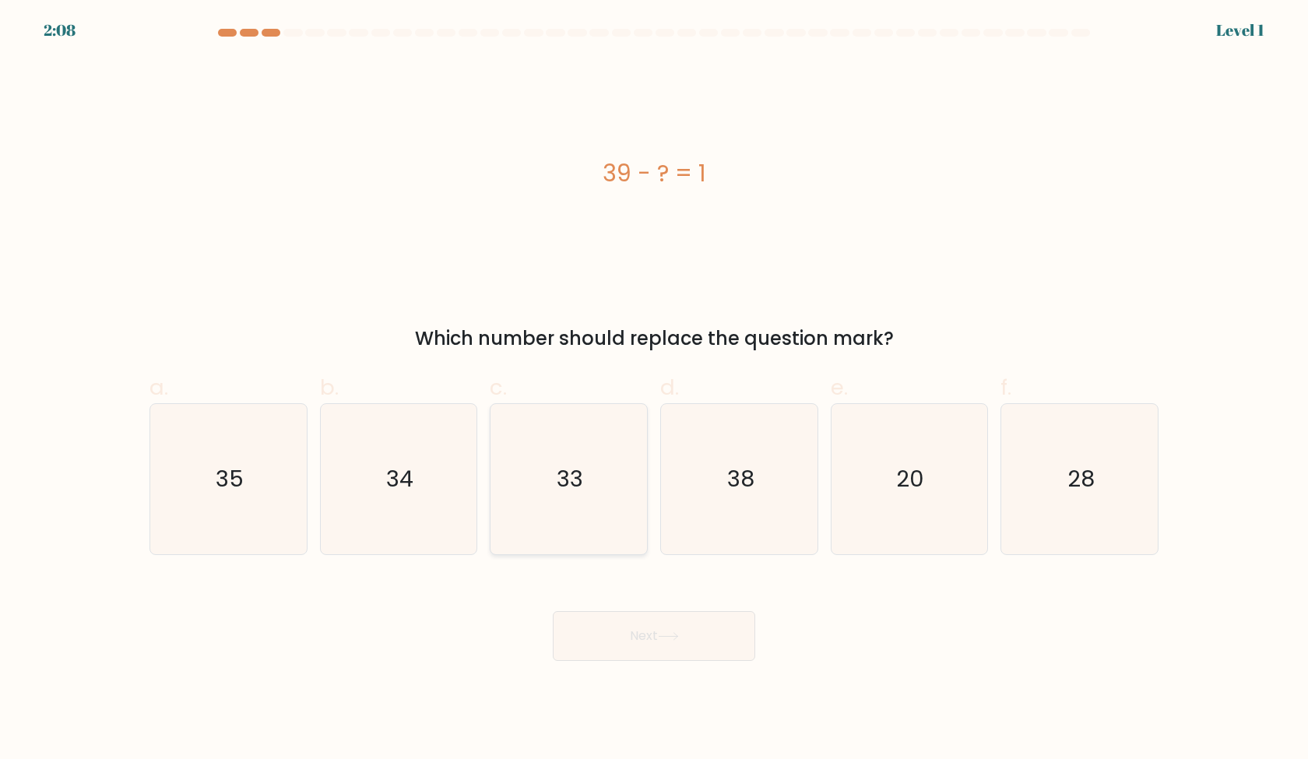
click at [616, 535] on icon "33" at bounding box center [569, 479] width 150 height 150
click at [654, 390] on input "c. 33" at bounding box center [654, 385] width 1 height 10
radio input "true"
click at [669, 645] on button "Next" at bounding box center [654, 636] width 202 height 50
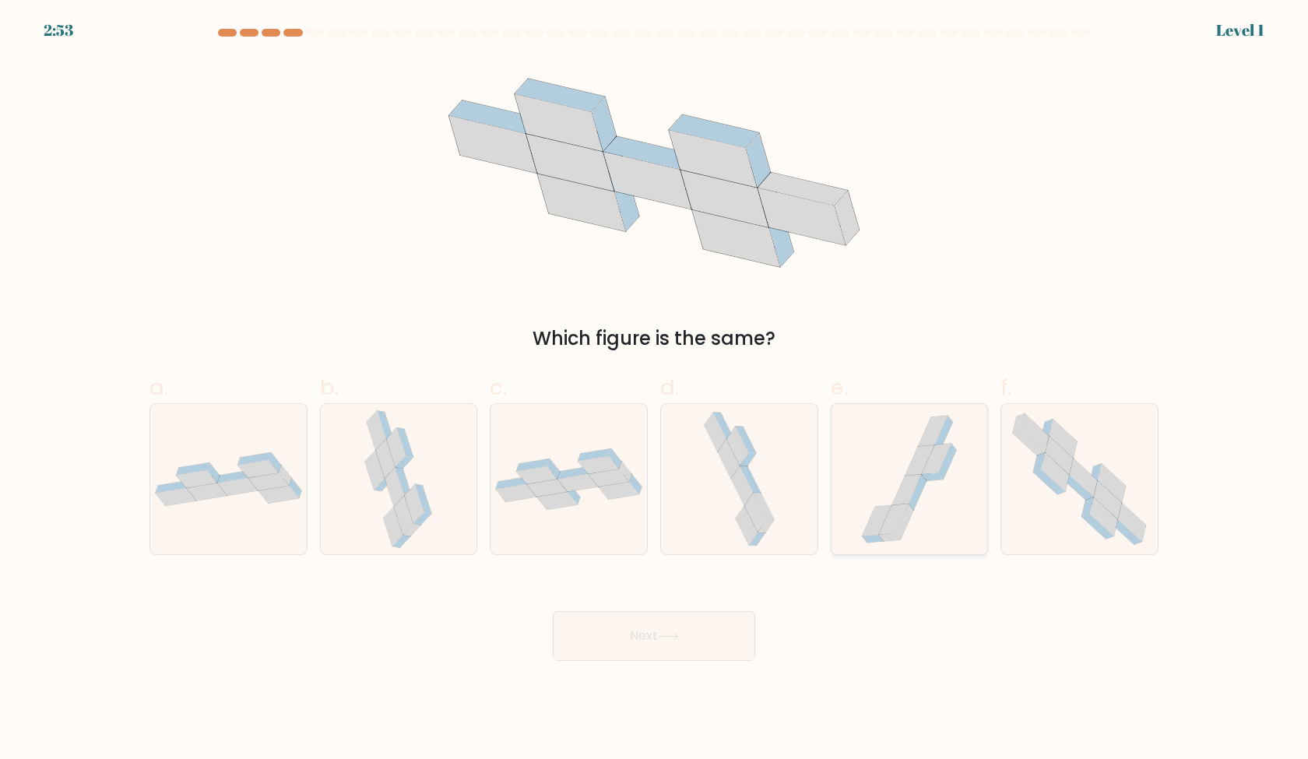
click at [919, 476] on icon at bounding box center [907, 489] width 30 height 30
click at [655, 390] on input "e." at bounding box center [654, 385] width 1 height 10
radio input "true"
click at [719, 618] on button "Next" at bounding box center [654, 636] width 202 height 50
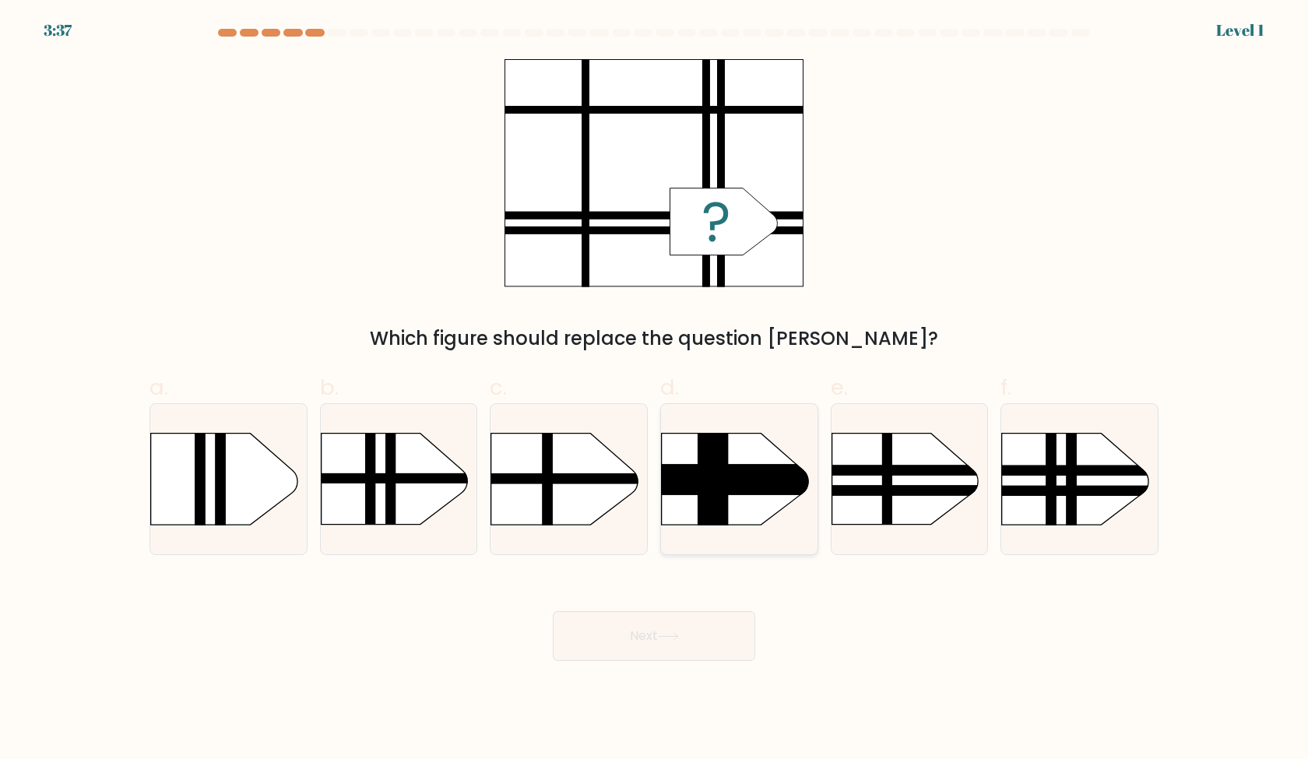
click at [815, 435] on rect at bounding box center [639, 412] width 406 height 309
click at [655, 390] on input "d." at bounding box center [654, 385] width 1 height 10
radio input "true"
click at [676, 617] on button "Next" at bounding box center [654, 636] width 202 height 50
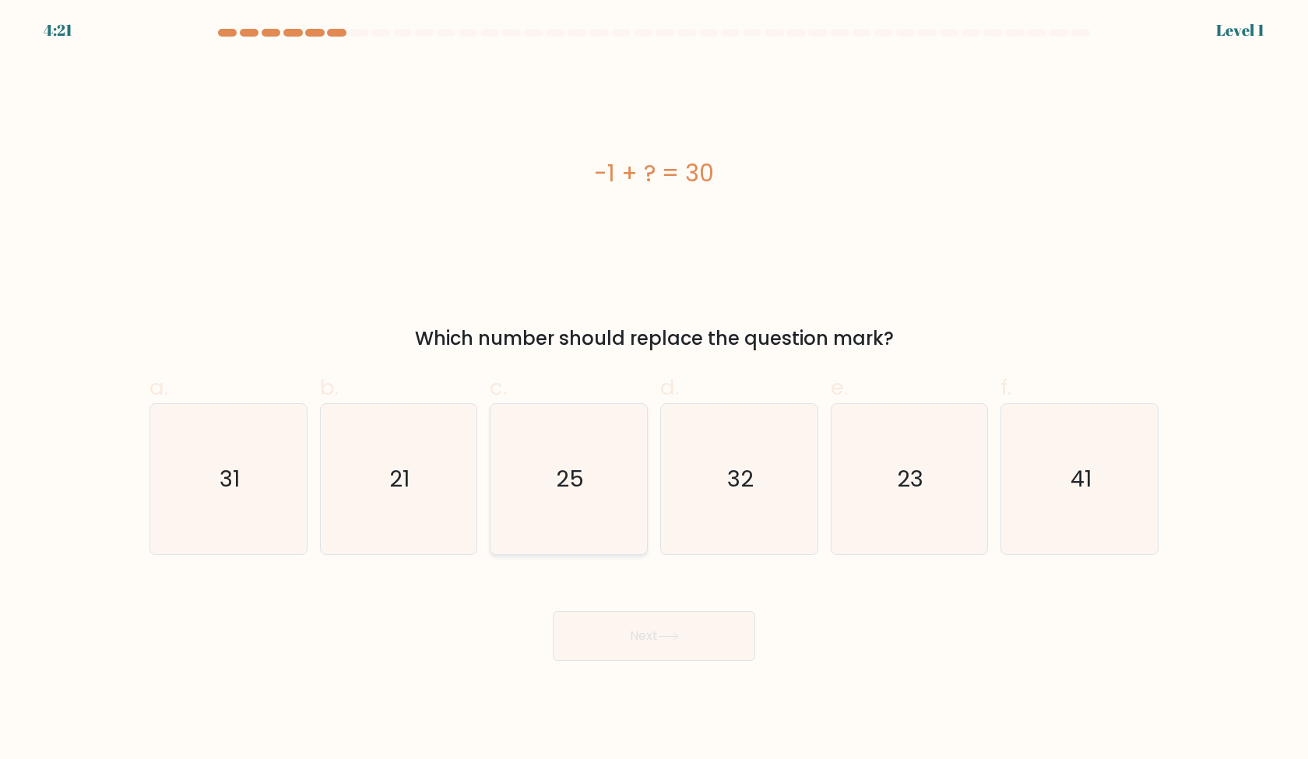
click at [647, 522] on div "25" at bounding box center [569, 479] width 158 height 152
click at [654, 390] on input "c. 25" at bounding box center [654, 385] width 1 height 10
radio input "true"
click at [696, 634] on button "Next" at bounding box center [654, 636] width 202 height 50
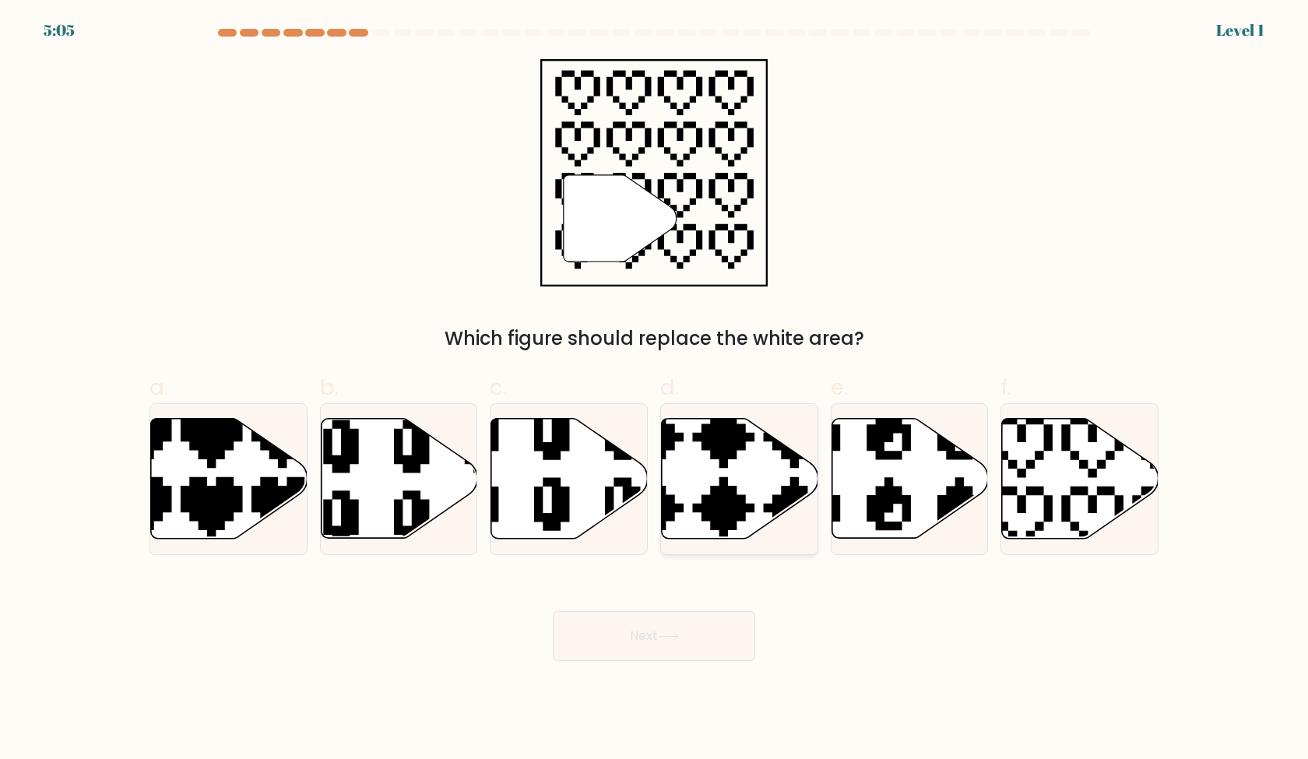
click at [702, 476] on icon at bounding box center [740, 479] width 157 height 120
click at [655, 390] on input "d." at bounding box center [654, 385] width 1 height 10
radio input "true"
click at [699, 616] on button "Next" at bounding box center [654, 636] width 202 height 50
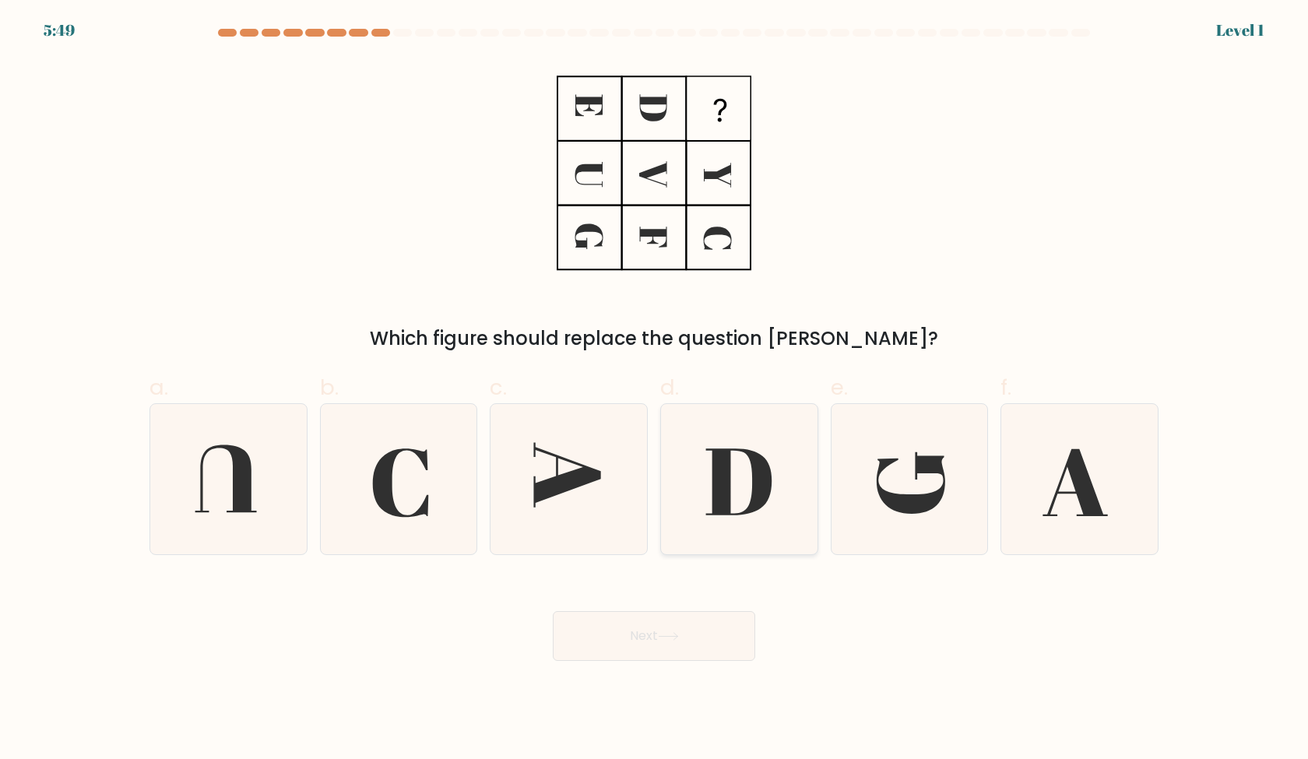
click at [724, 484] on icon at bounding box center [738, 481] width 66 height 67
click at [655, 390] on input "d." at bounding box center [654, 385] width 1 height 10
radio input "true"
click at [681, 664] on body "6:33 Level 1" at bounding box center [654, 379] width 1308 height 759
click at [674, 611] on button "Next" at bounding box center [654, 636] width 202 height 50
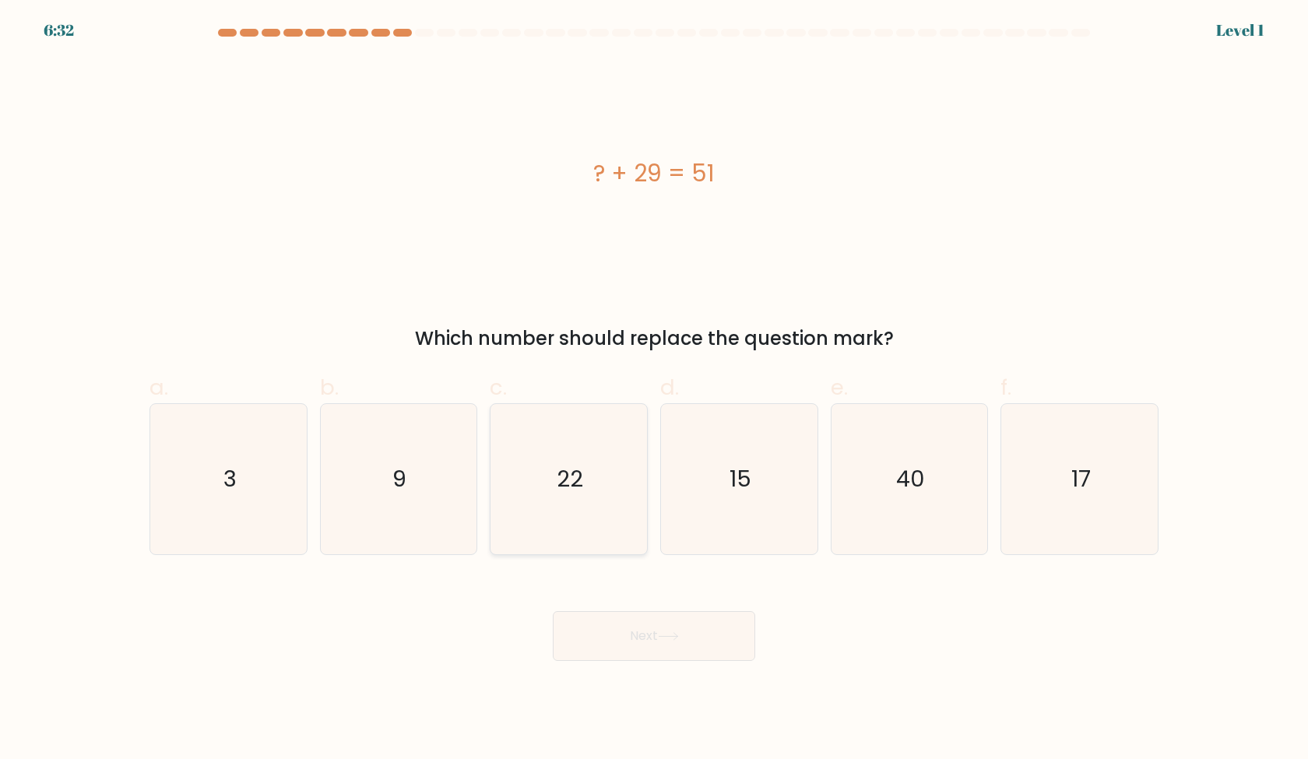
click at [616, 551] on icon "22" at bounding box center [569, 479] width 150 height 150
click at [654, 390] on input "c. 22" at bounding box center [654, 385] width 1 height 10
radio input "true"
click at [663, 632] on icon at bounding box center [668, 636] width 21 height 9
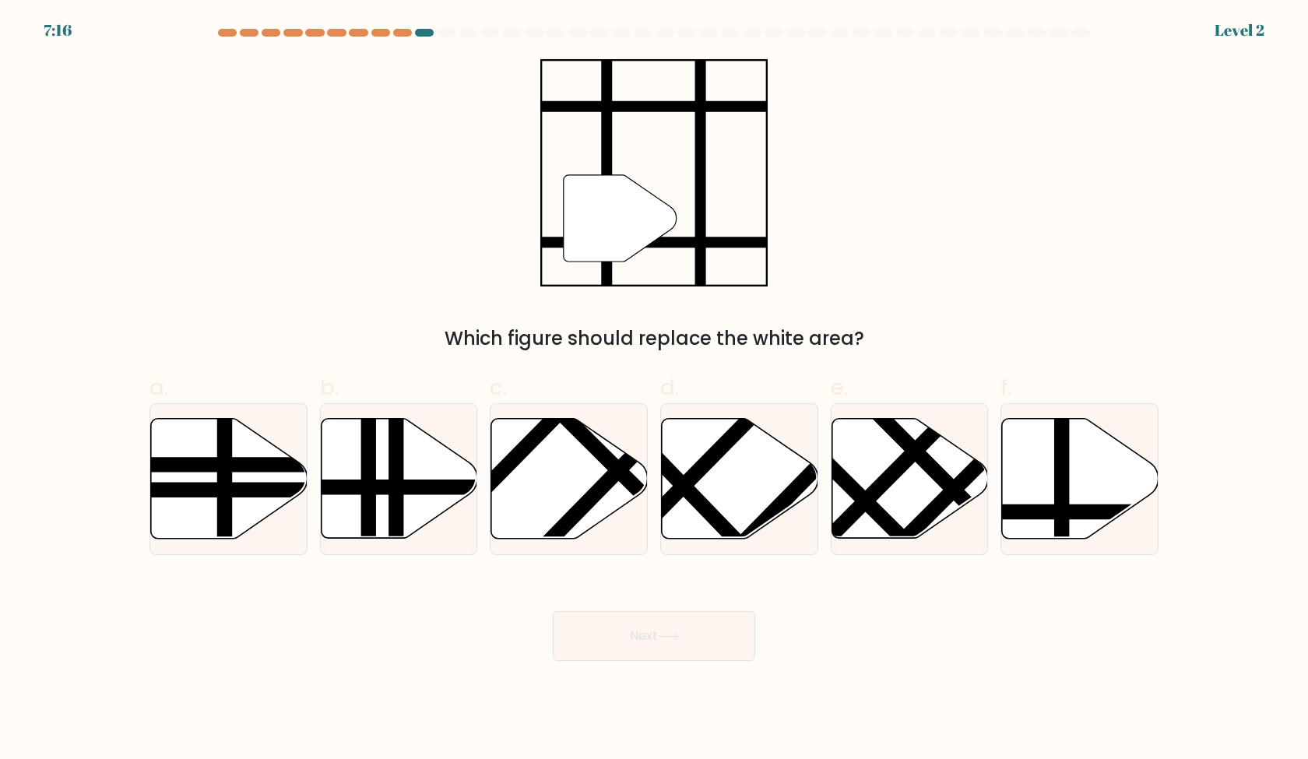
click at [712, 444] on icon at bounding box center [740, 479] width 157 height 120
click at [655, 390] on input "d." at bounding box center [654, 385] width 1 height 10
radio input "true"
click at [699, 623] on button "Next" at bounding box center [654, 636] width 202 height 50
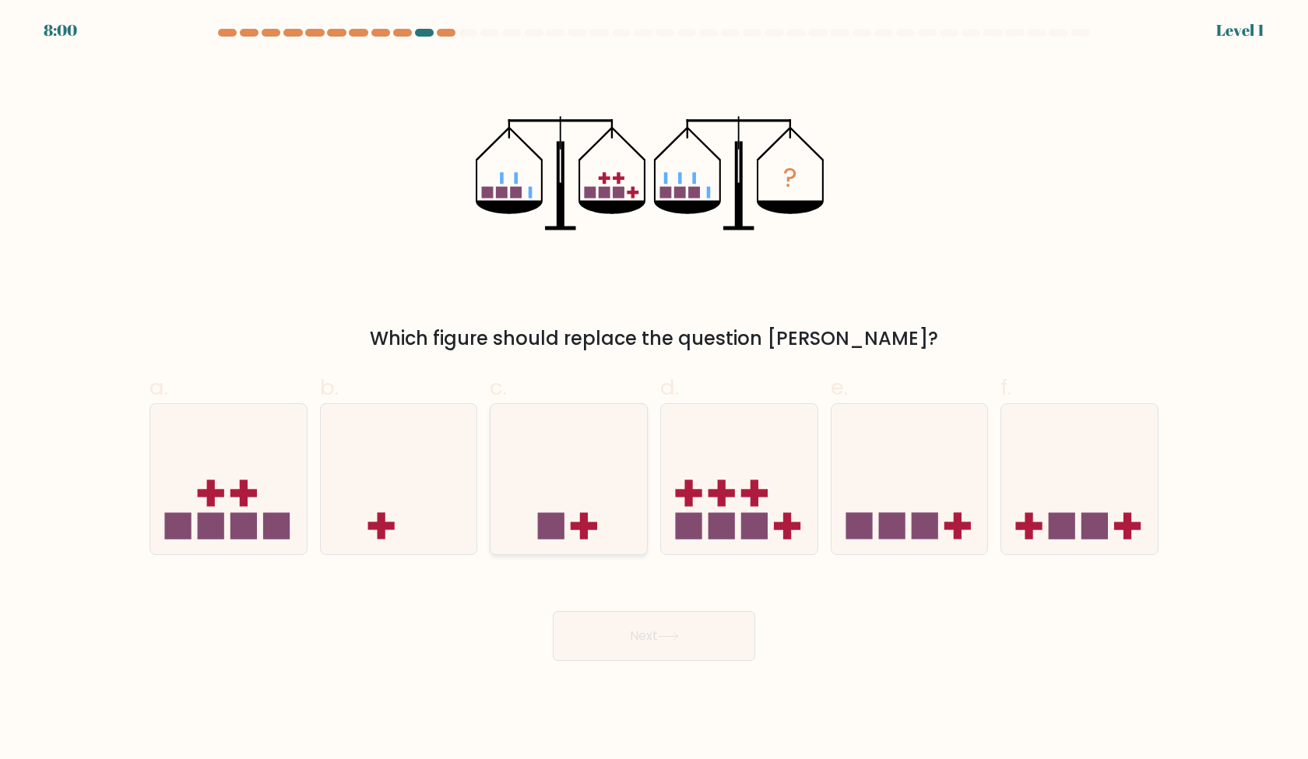
click at [619, 547] on div at bounding box center [569, 479] width 158 height 152
click at [654, 390] on input "c." at bounding box center [654, 385] width 1 height 10
radio input "true"
click at [661, 638] on button "Next" at bounding box center [654, 636] width 202 height 50
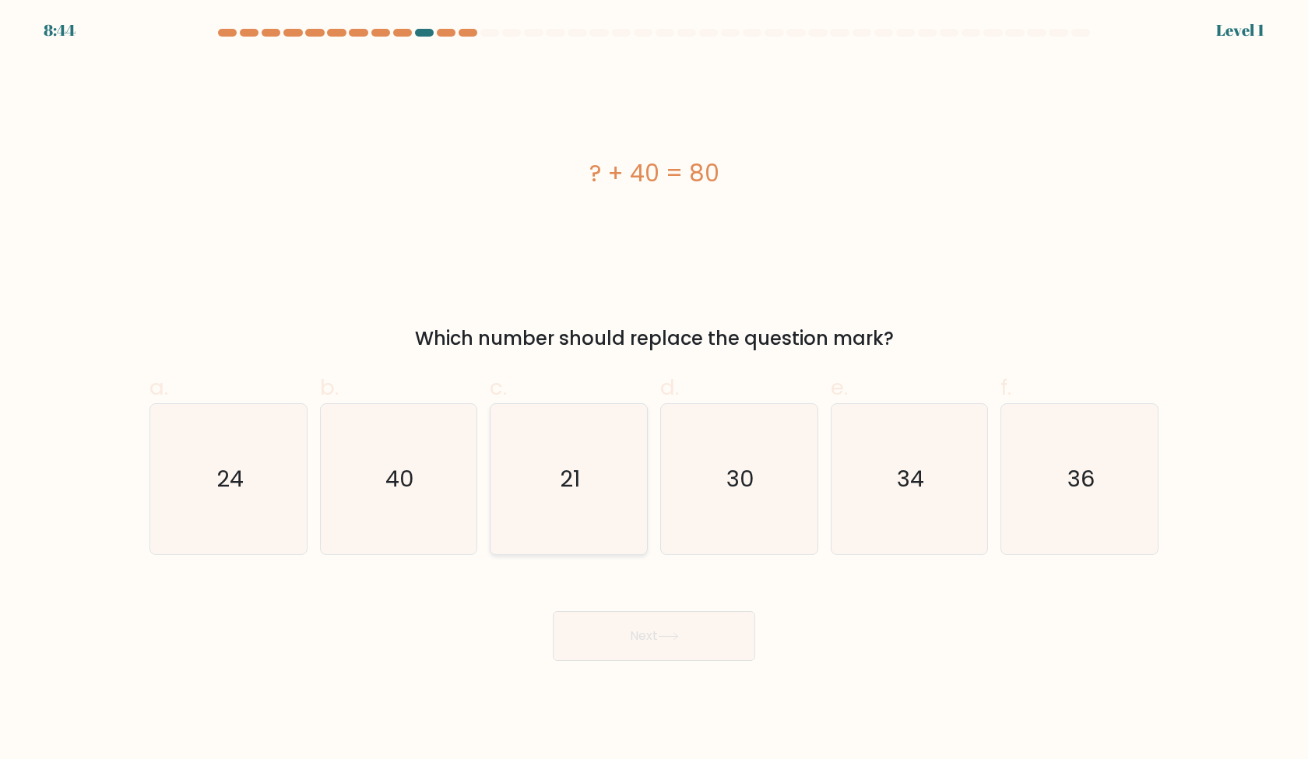
click at [642, 546] on icon "21" at bounding box center [569, 479] width 150 height 150
click at [654, 390] on input "c. 21" at bounding box center [654, 385] width 1 height 10
radio input "true"
click at [667, 621] on button "Next" at bounding box center [654, 636] width 202 height 50
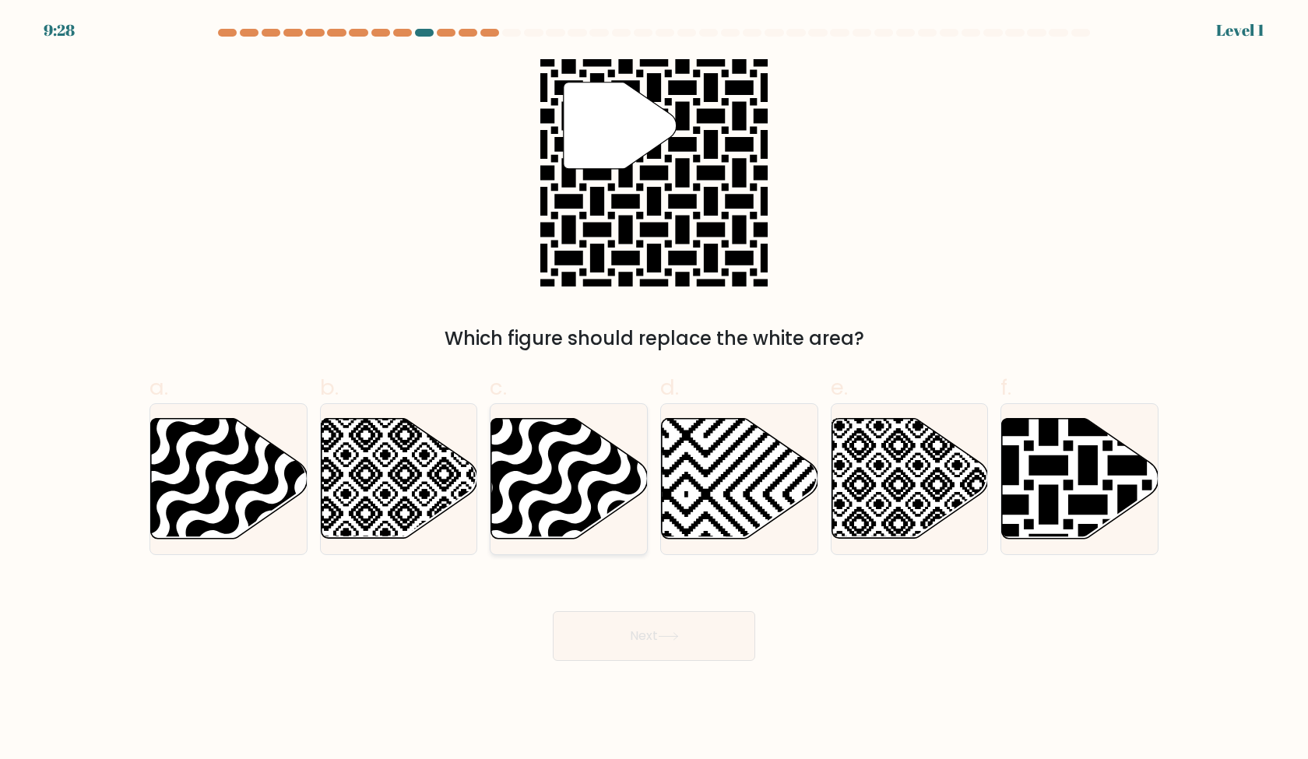
click at [616, 536] on icon at bounding box center [616, 543] width 315 height 315
click at [654, 390] on input "c." at bounding box center [654, 385] width 1 height 10
radio input "true"
click at [664, 624] on button "Next" at bounding box center [654, 636] width 202 height 50
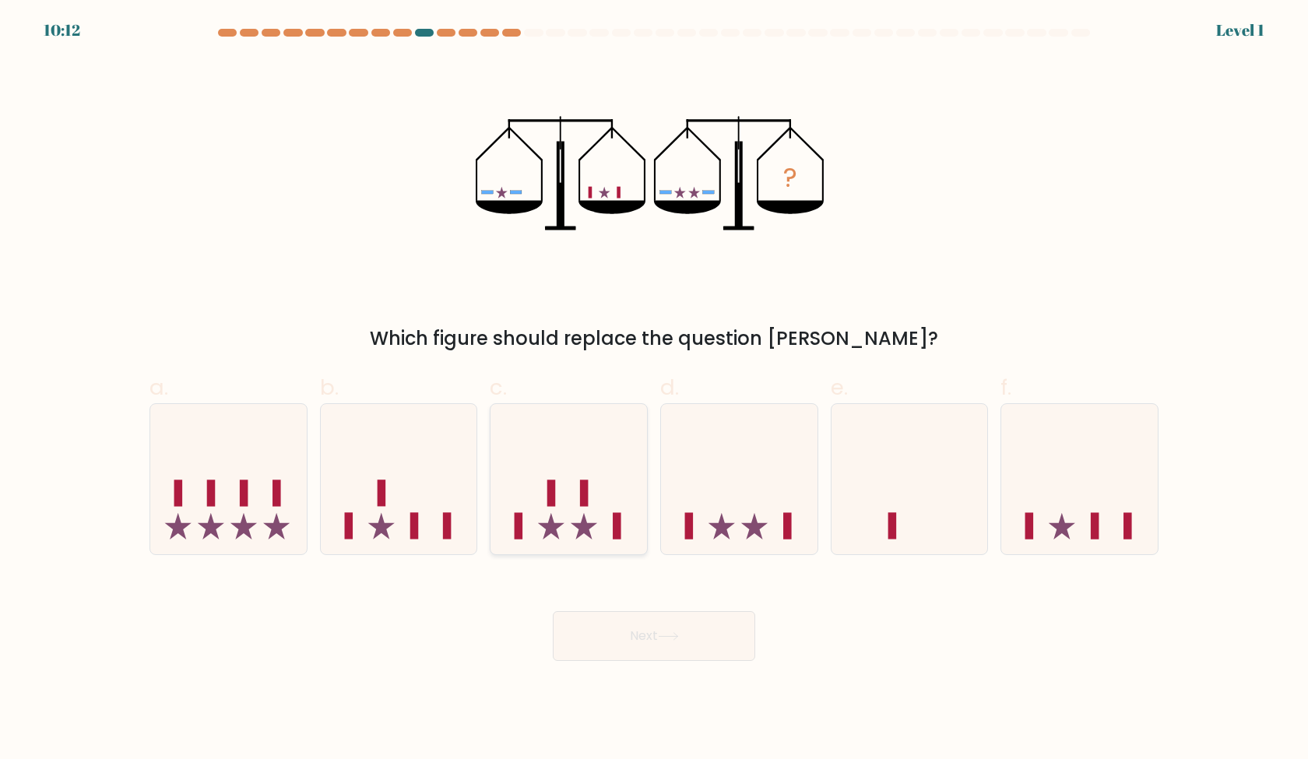
click at [625, 543] on icon at bounding box center [569, 478] width 157 height 129
click at [654, 390] on input "c." at bounding box center [654, 385] width 1 height 10
radio input "true"
click at [670, 614] on button "Next" at bounding box center [654, 636] width 202 height 50
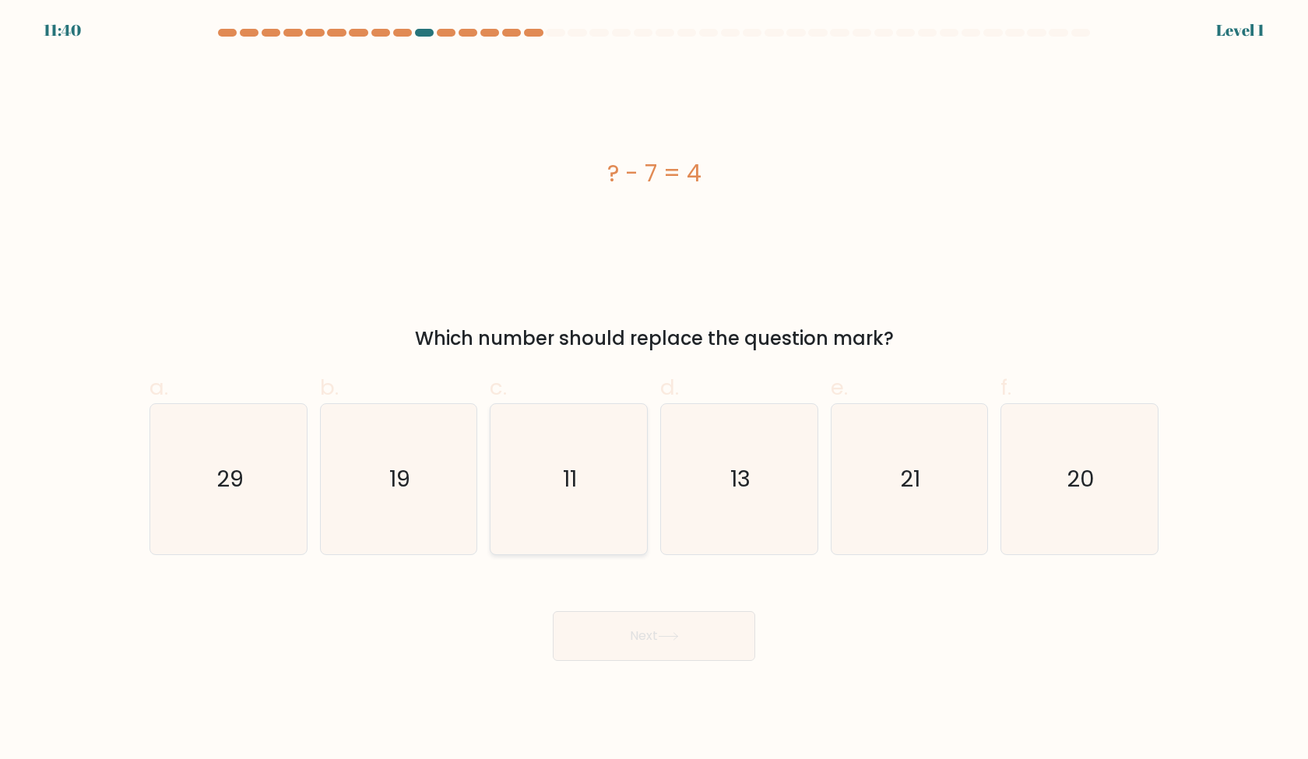
click at [600, 512] on icon "11" at bounding box center [569, 479] width 150 height 150
click at [654, 390] on input "c. 11" at bounding box center [654, 385] width 1 height 10
radio input "true"
click at [674, 666] on body "11:40 Level 1" at bounding box center [654, 379] width 1308 height 759
click at [674, 661] on body "11:39 Level 1" at bounding box center [654, 379] width 1308 height 759
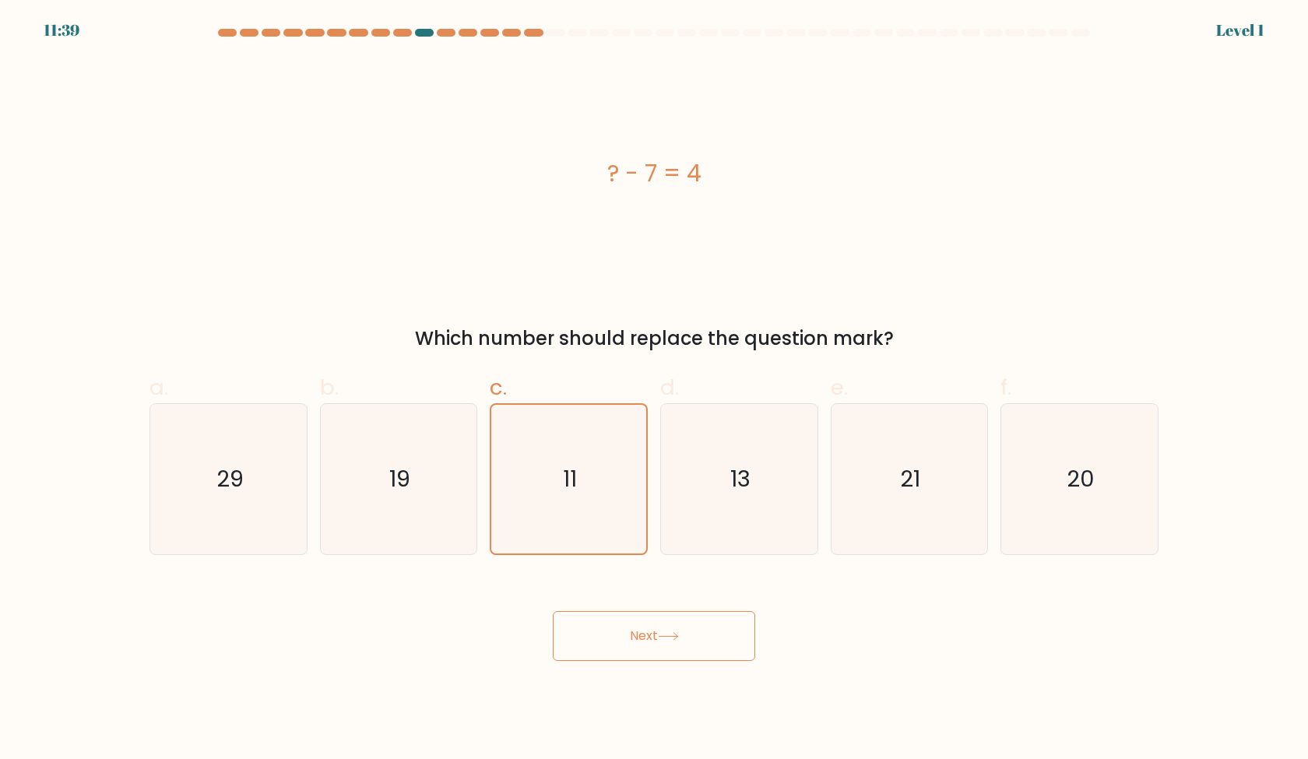
click at [674, 661] on body "11:39 Level 1" at bounding box center [654, 379] width 1308 height 759
click at [686, 636] on button "Next" at bounding box center [654, 636] width 202 height 50
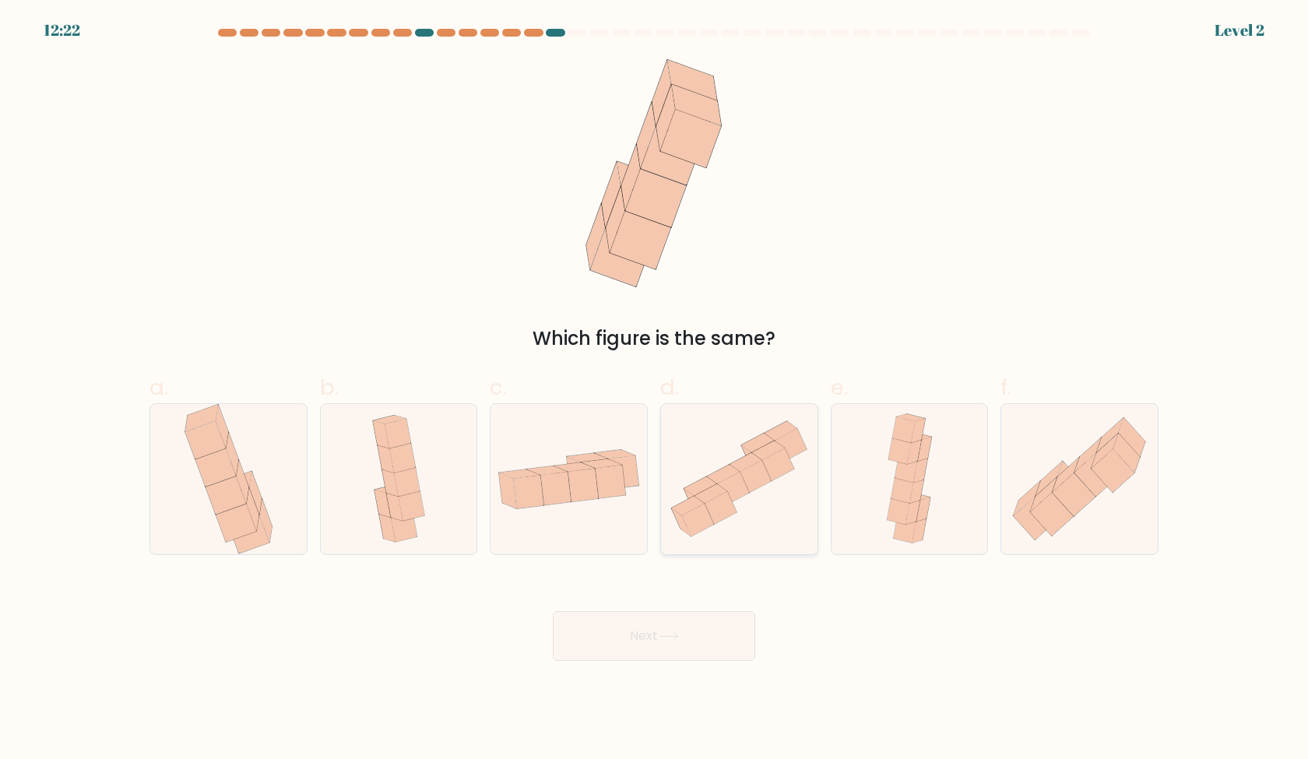
click at [698, 517] on icon at bounding box center [698, 520] width 32 height 33
click at [655, 390] on input "d." at bounding box center [654, 385] width 1 height 10
radio input "true"
click at [703, 660] on button "Next" at bounding box center [654, 636] width 202 height 50
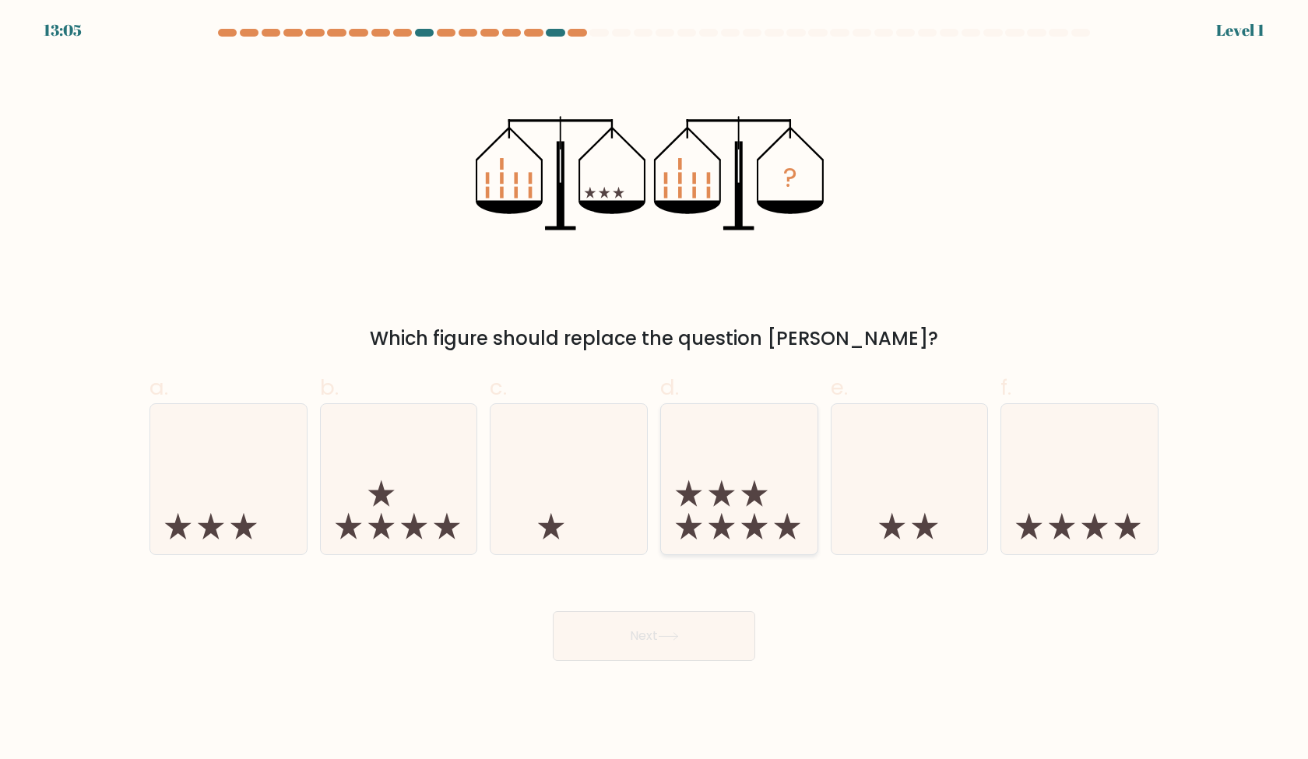
click at [706, 534] on icon at bounding box center [739, 478] width 157 height 129
click at [655, 390] on input "d." at bounding box center [654, 385] width 1 height 10
radio input "true"
click at [709, 621] on button "Next" at bounding box center [654, 636] width 202 height 50
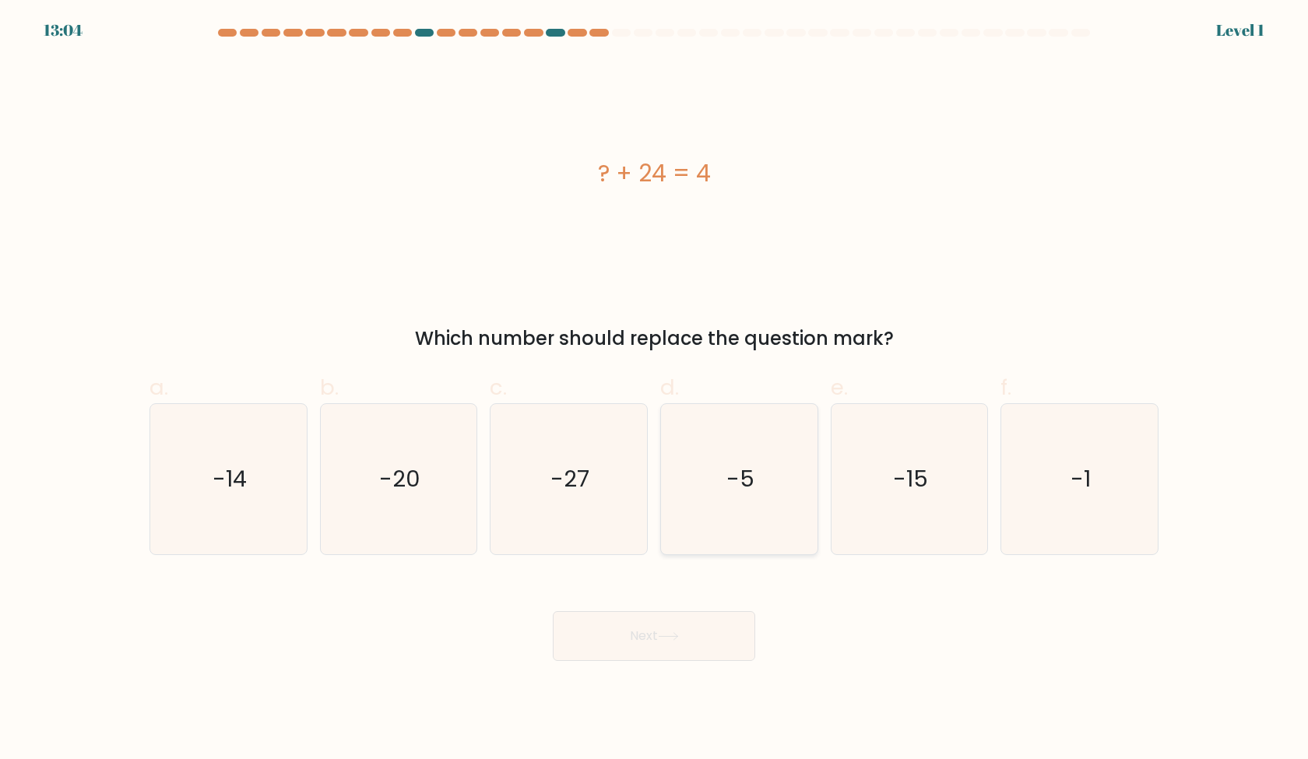
click at [712, 534] on icon "-5" at bounding box center [739, 479] width 150 height 150
click at [655, 390] on input "d. -5" at bounding box center [654, 385] width 1 height 10
radio input "true"
click at [709, 598] on div "Next" at bounding box center [654, 617] width 1028 height 87
click at [709, 605] on div "Next" at bounding box center [654, 617] width 1028 height 87
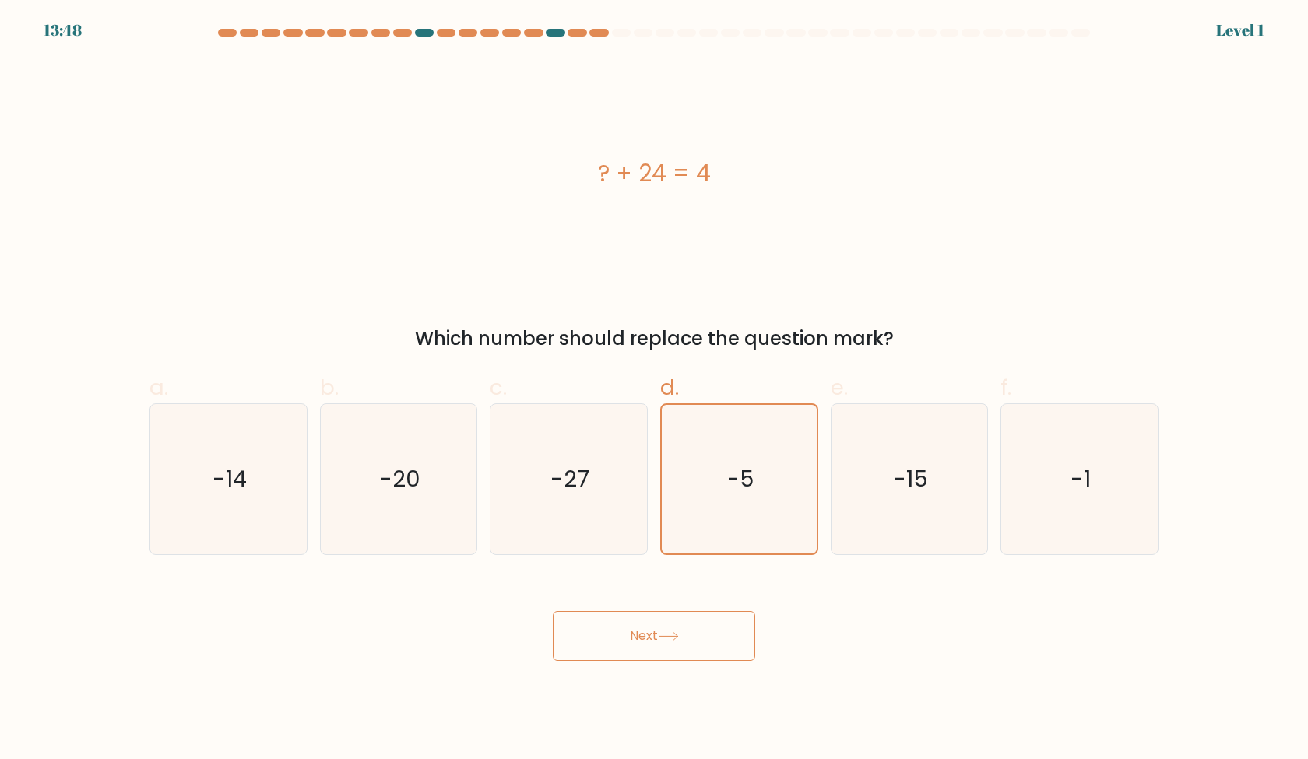
click at [722, 616] on button "Next" at bounding box center [654, 636] width 202 height 50
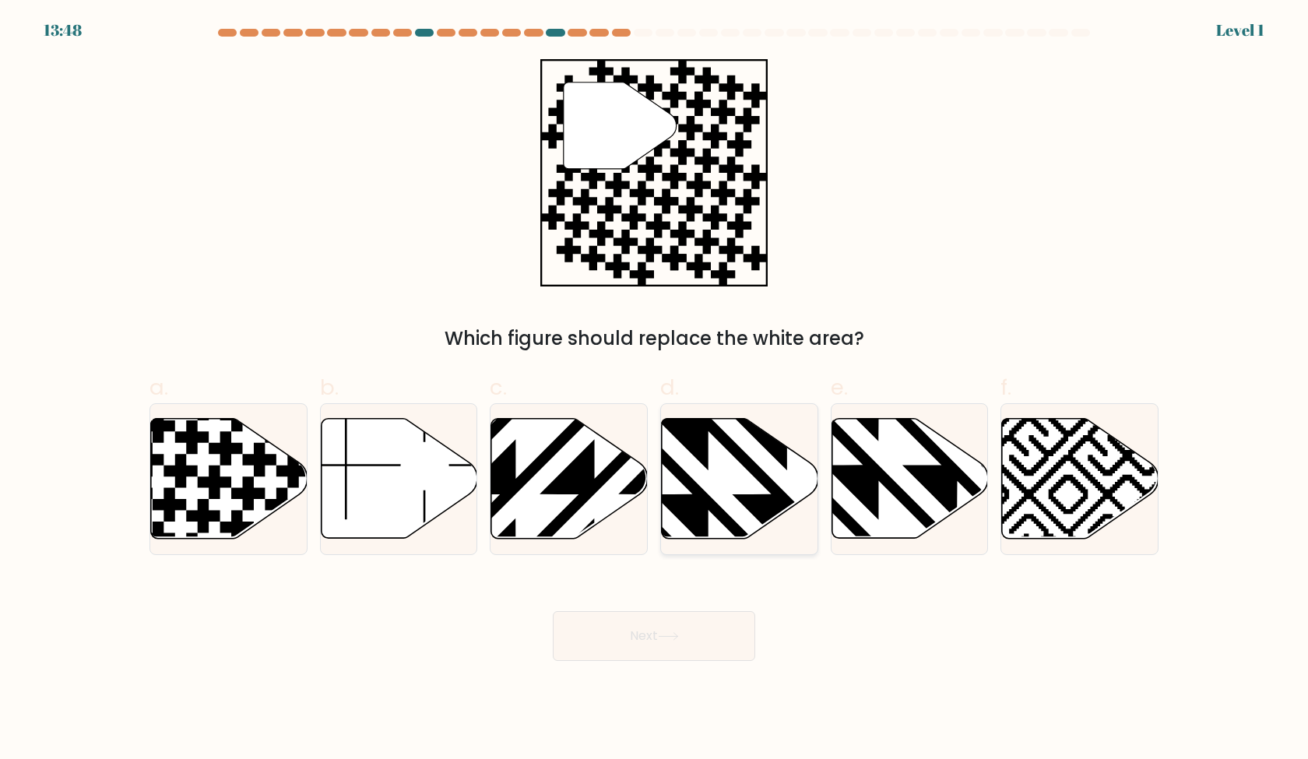
click at [700, 481] on icon at bounding box center [740, 479] width 157 height 120
click at [655, 390] on input "d." at bounding box center [654, 385] width 1 height 10
radio input "true"
click at [700, 647] on button "Next" at bounding box center [654, 636] width 202 height 50
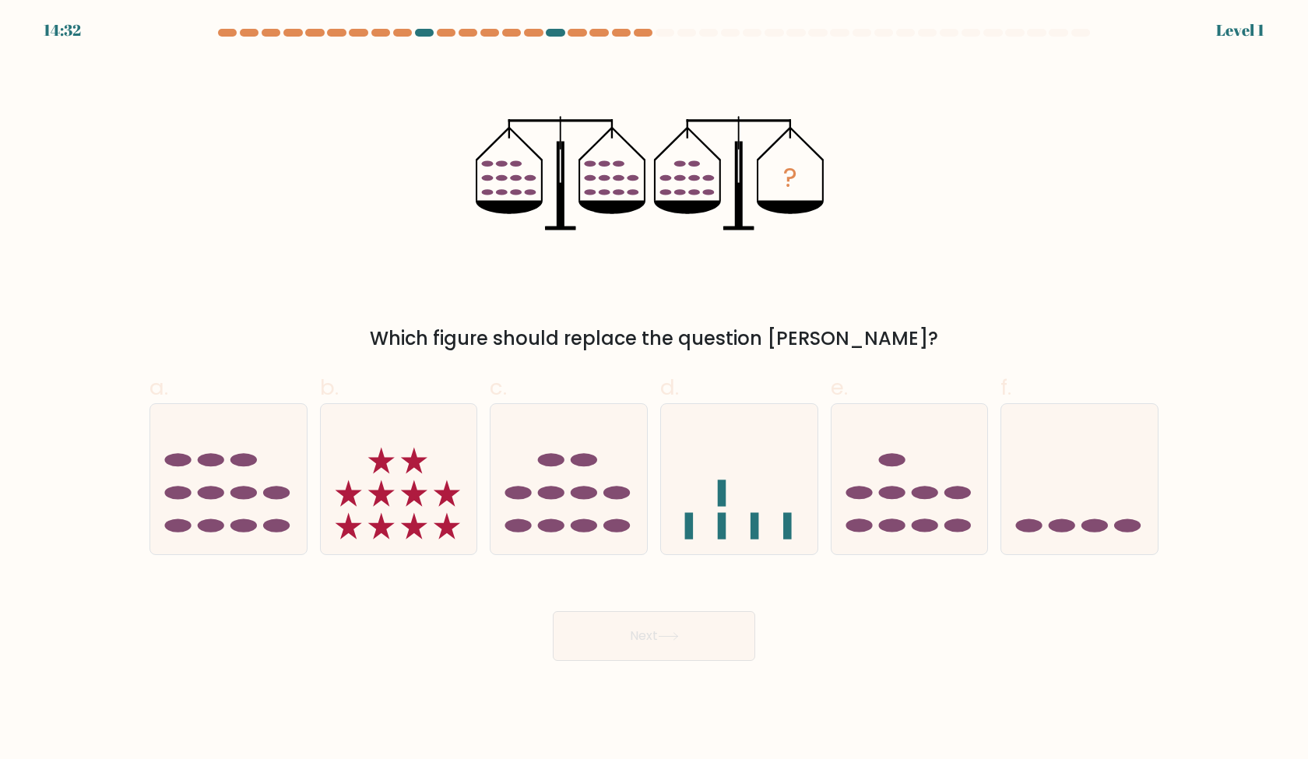
click at [700, 506] on icon at bounding box center [739, 478] width 157 height 129
click at [655, 390] on input "d." at bounding box center [654, 385] width 1 height 10
radio input "true"
click at [702, 622] on button "Next" at bounding box center [654, 636] width 202 height 50
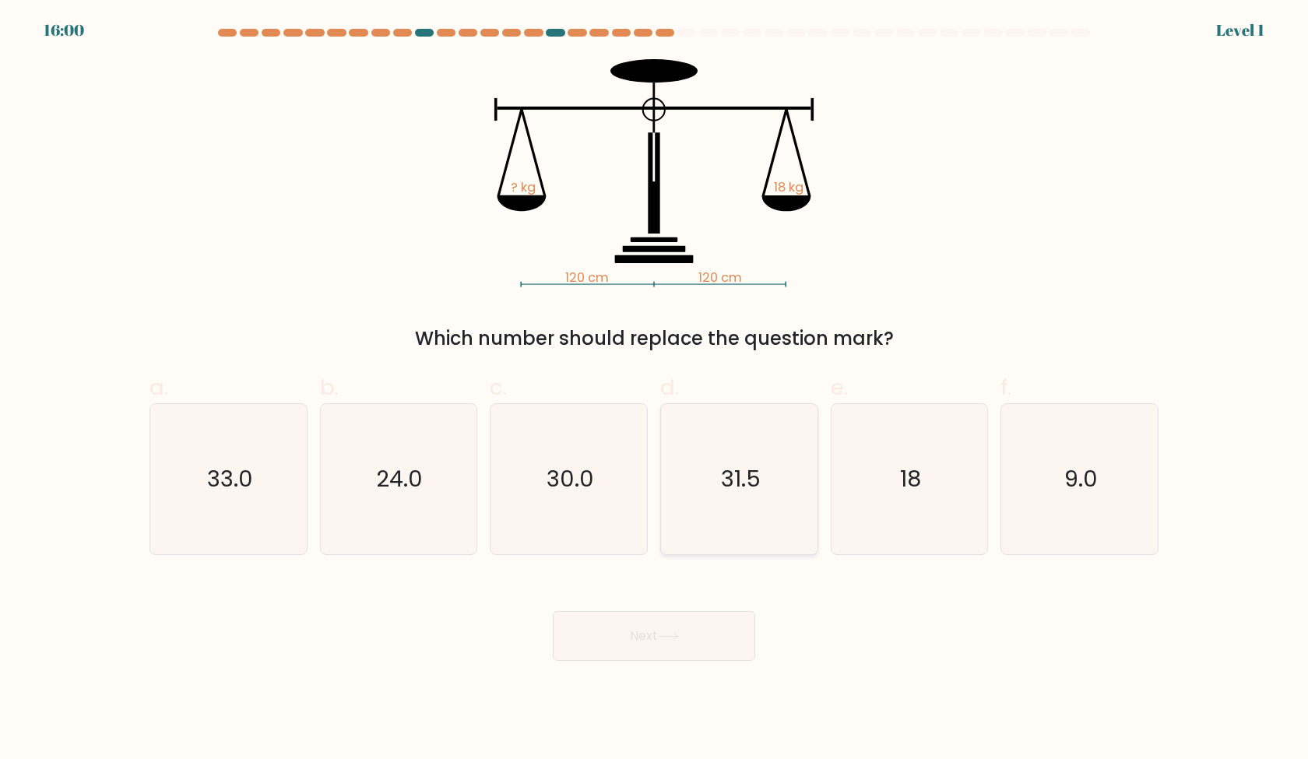
click at [706, 467] on icon "31.5" at bounding box center [739, 479] width 150 height 150
click at [655, 390] on input "d. 31.5" at bounding box center [654, 385] width 1 height 10
radio input "true"
click at [708, 637] on button "Next" at bounding box center [654, 636] width 202 height 50
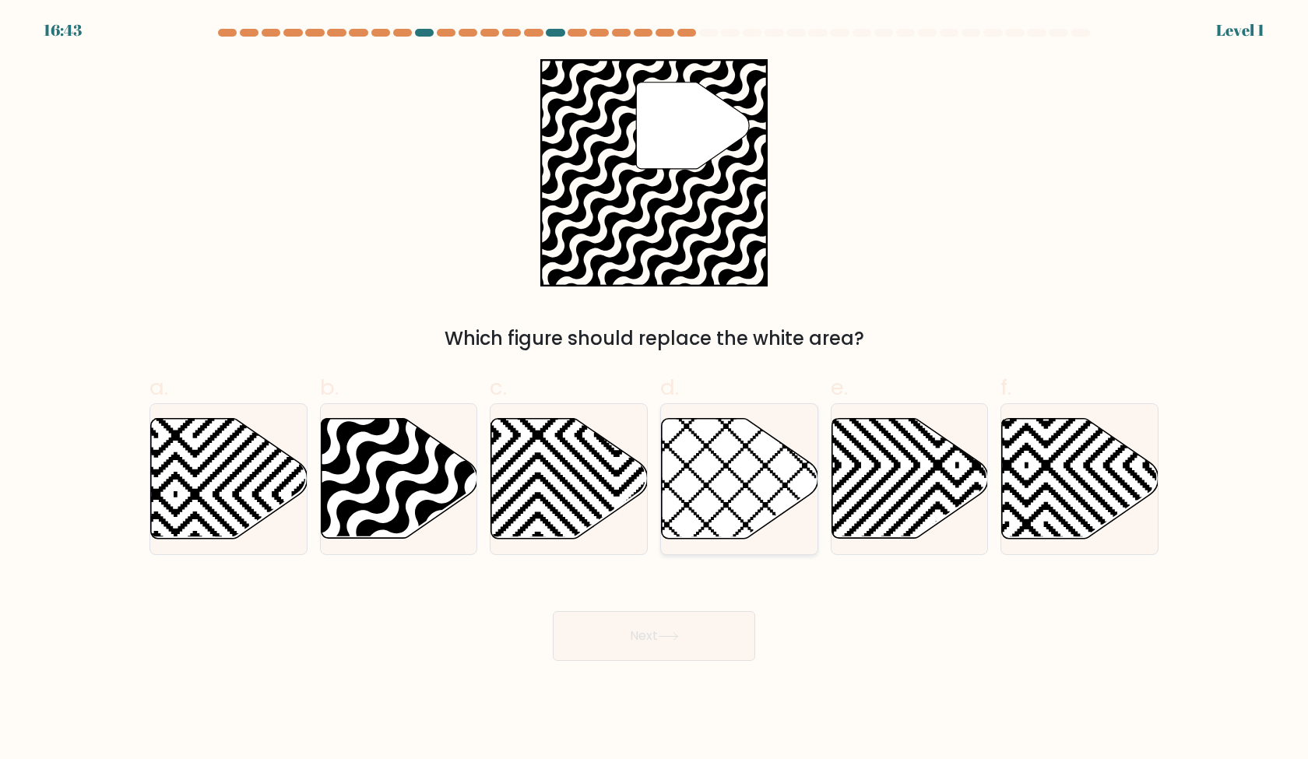
click at [720, 477] on icon at bounding box center [740, 479] width 157 height 120
click at [655, 390] on input "d." at bounding box center [654, 385] width 1 height 10
radio input "true"
click at [720, 650] on button "Next" at bounding box center [654, 636] width 202 height 50
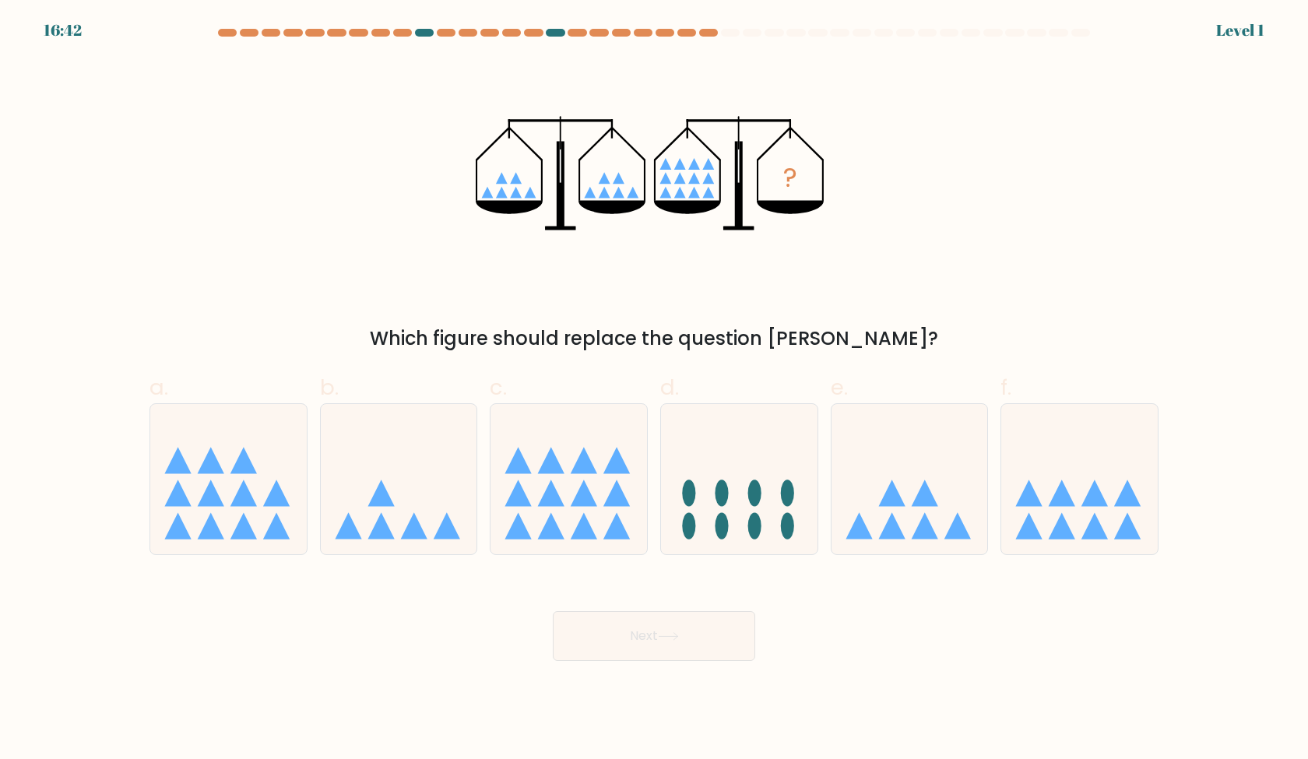
click at [726, 526] on ellipse at bounding box center [722, 526] width 13 height 26
click at [655, 390] on input "d." at bounding box center [654, 385] width 1 height 10
radio input "true"
click at [712, 670] on body "16:42 Level 1" at bounding box center [654, 379] width 1308 height 759
click at [712, 631] on button "Next" at bounding box center [654, 636] width 202 height 50
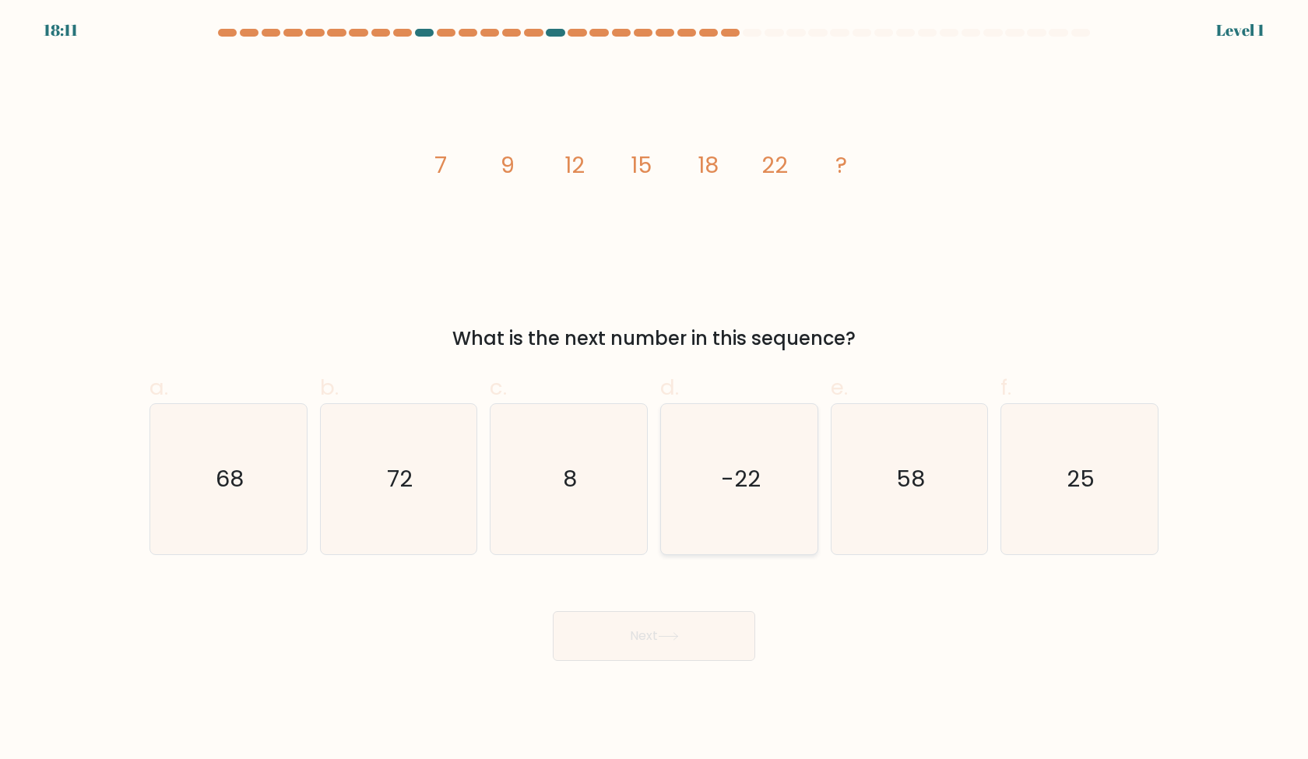
click at [713, 535] on icon "-22" at bounding box center [739, 479] width 150 height 150
click at [655, 390] on input "d. -22" at bounding box center [654, 385] width 1 height 10
radio input "true"
click at [699, 643] on button "Next" at bounding box center [654, 636] width 202 height 50
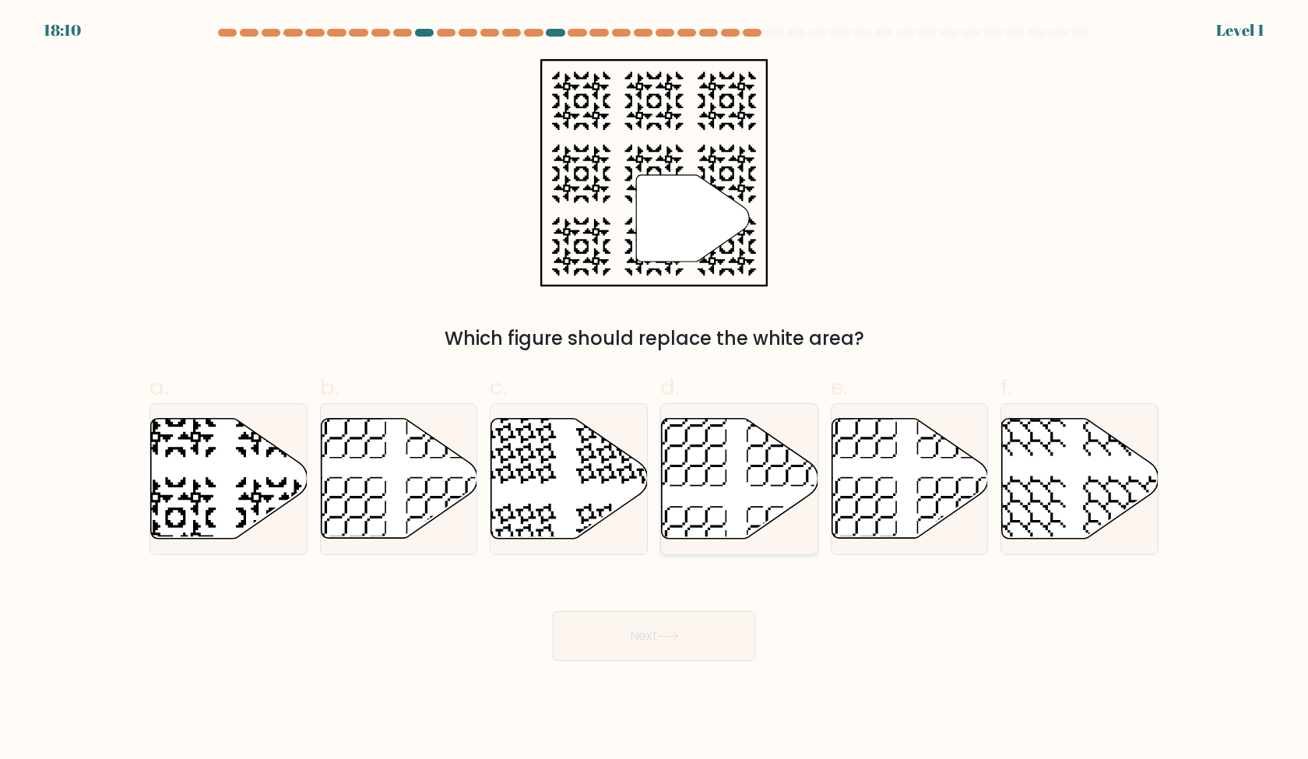
click at [700, 541] on div at bounding box center [739, 479] width 158 height 152
click at [655, 390] on input "d." at bounding box center [654, 385] width 1 height 10
radio input "true"
click at [697, 627] on button "Next" at bounding box center [654, 636] width 202 height 50
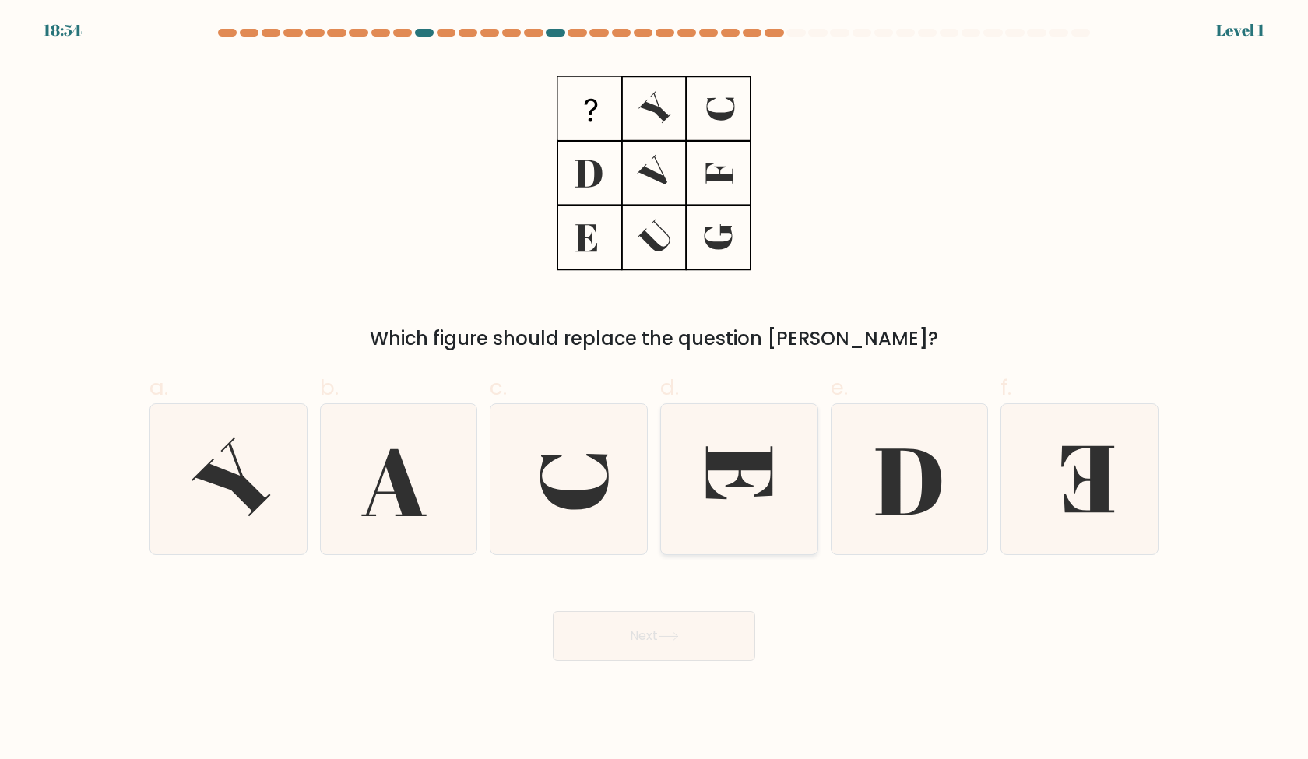
click at [702, 531] on icon at bounding box center [739, 479] width 150 height 150
click at [655, 390] on input "d." at bounding box center [654, 385] width 1 height 10
radio input "true"
click at [695, 636] on button "Next" at bounding box center [654, 636] width 202 height 50
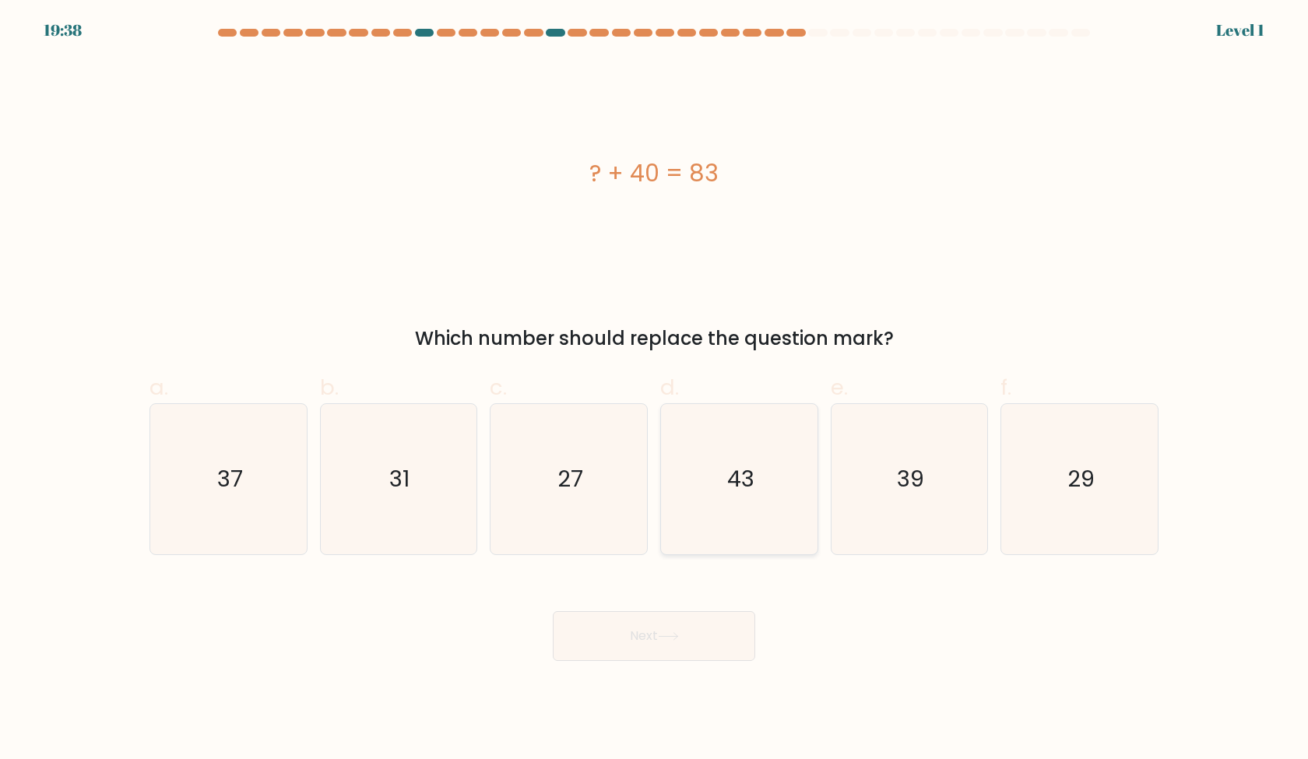
click at [701, 543] on icon "43" at bounding box center [739, 479] width 150 height 150
click at [655, 390] on input "d. 43" at bounding box center [654, 385] width 1 height 10
radio input "true"
click at [689, 604] on div "Next" at bounding box center [654, 617] width 1028 height 87
click at [670, 624] on button "Next" at bounding box center [654, 636] width 202 height 50
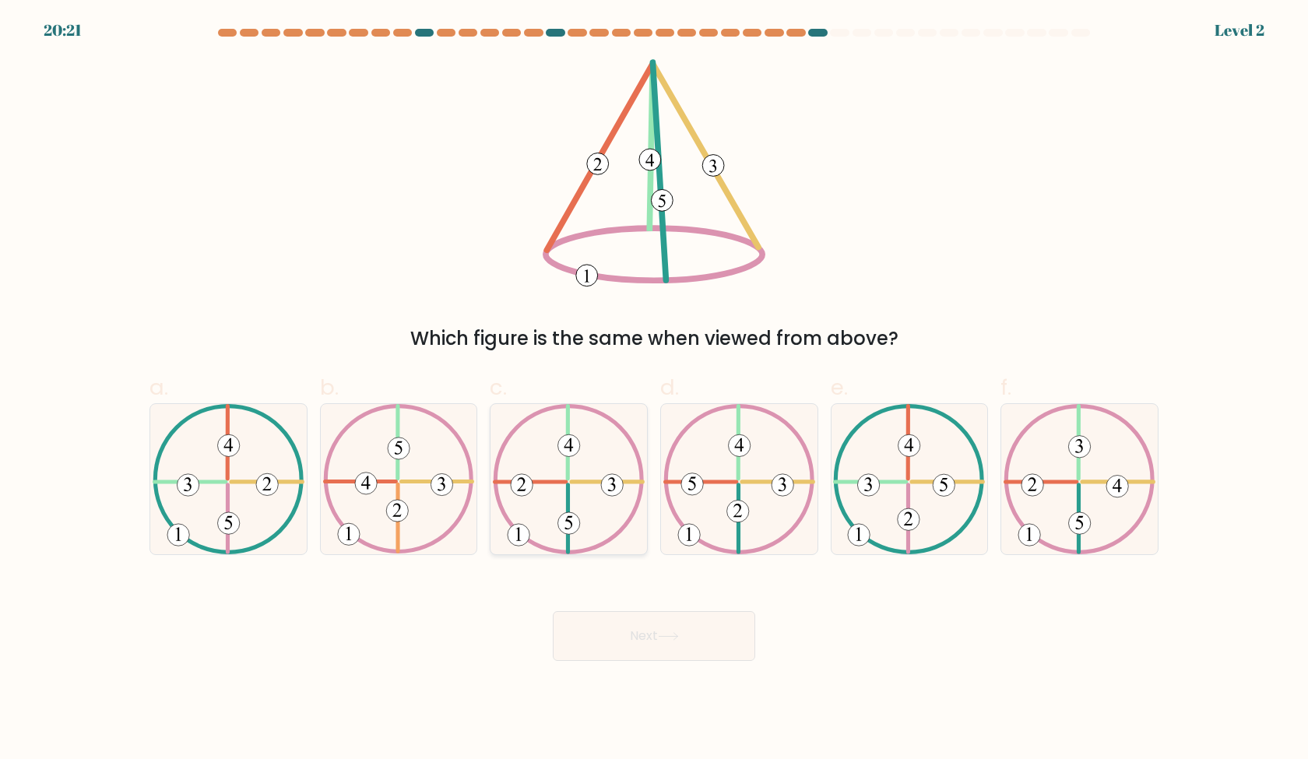
click at [608, 513] on icon at bounding box center [569, 479] width 152 height 150
click at [654, 390] on input "c." at bounding box center [654, 385] width 1 height 10
radio input "true"
click at [660, 652] on button "Next" at bounding box center [654, 636] width 202 height 50
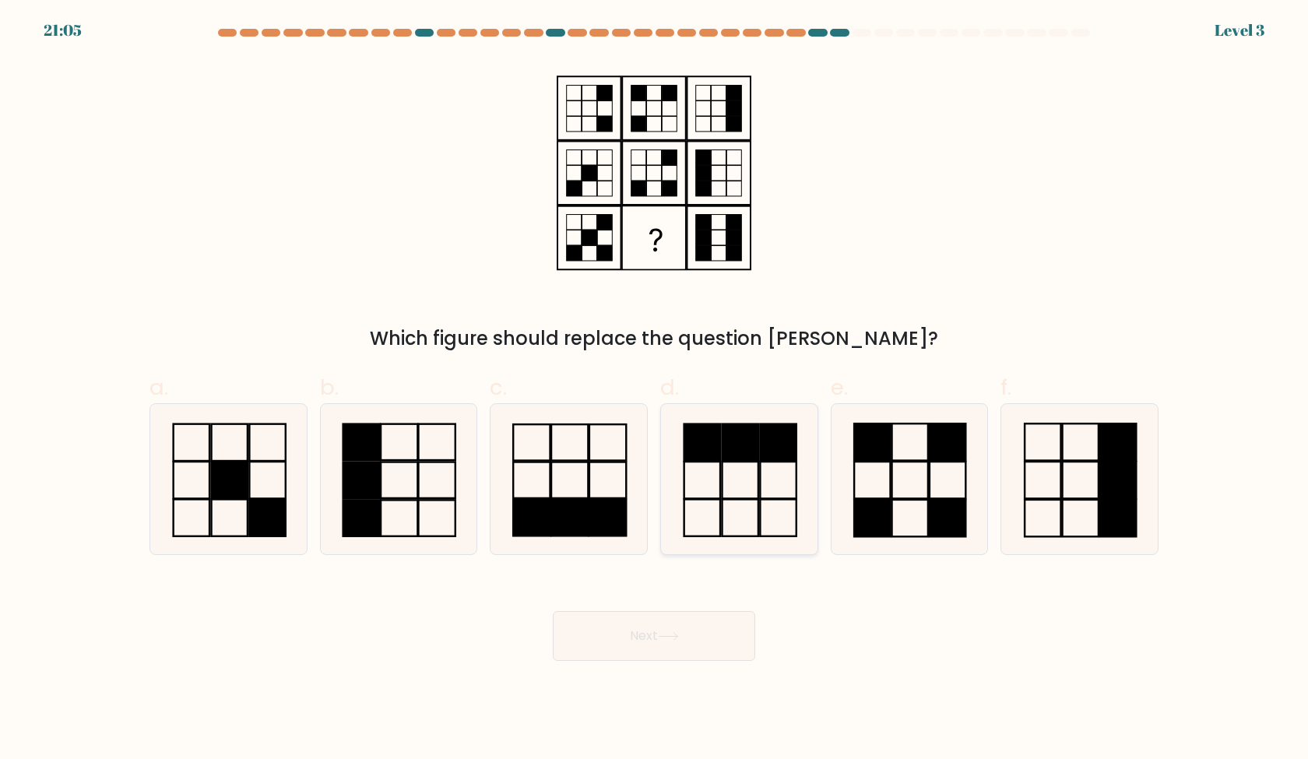
click at [687, 509] on icon at bounding box center [739, 479] width 150 height 150
click at [655, 390] on input "d." at bounding box center [654, 385] width 1 height 10
radio input "true"
click at [677, 639] on icon at bounding box center [668, 636] width 21 height 9
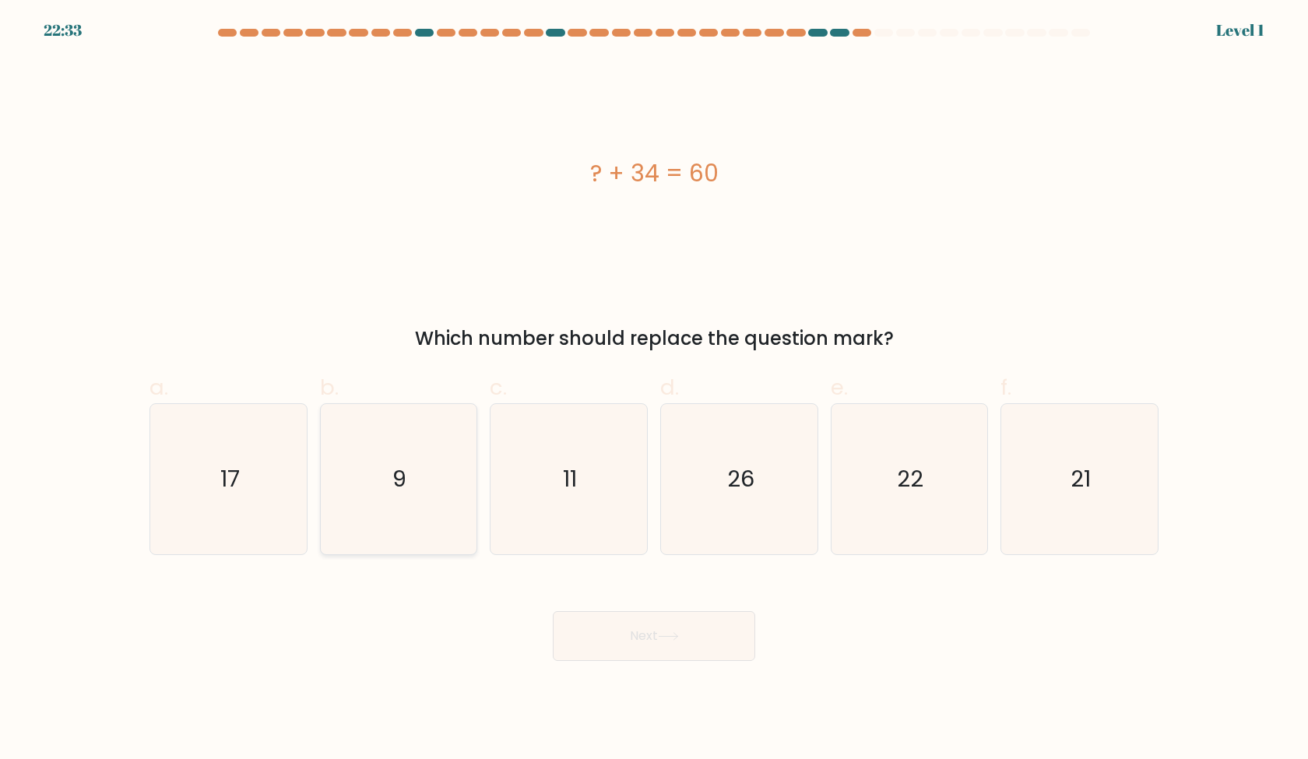
click at [434, 499] on icon "9" at bounding box center [398, 479] width 150 height 150
click at [654, 390] on input "b. 9" at bounding box center [654, 385] width 1 height 10
radio input "true"
click at [672, 647] on button "Next" at bounding box center [654, 636] width 202 height 50
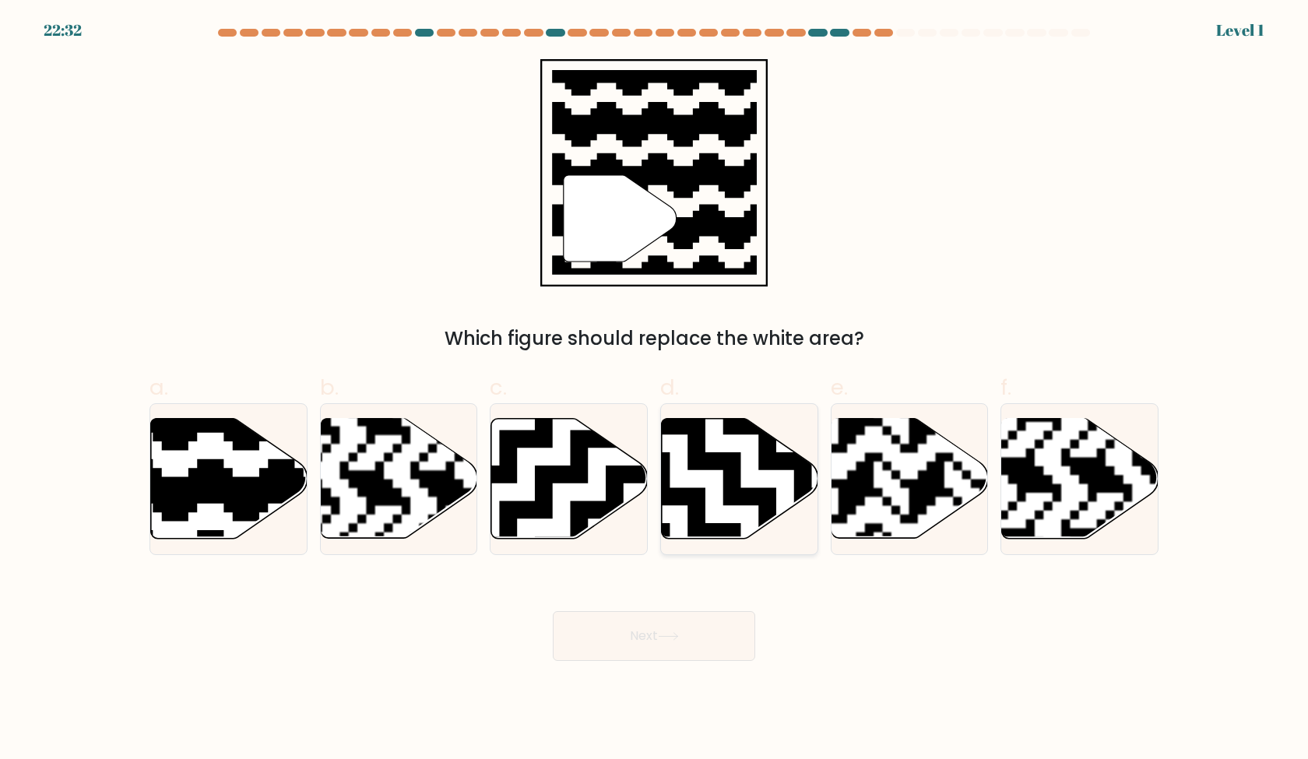
click at [784, 523] on icon at bounding box center [793, 540] width 283 height 283
click at [655, 390] on input "d." at bounding box center [654, 385] width 1 height 10
radio input "true"
click at [688, 629] on button "Next" at bounding box center [654, 636] width 202 height 50
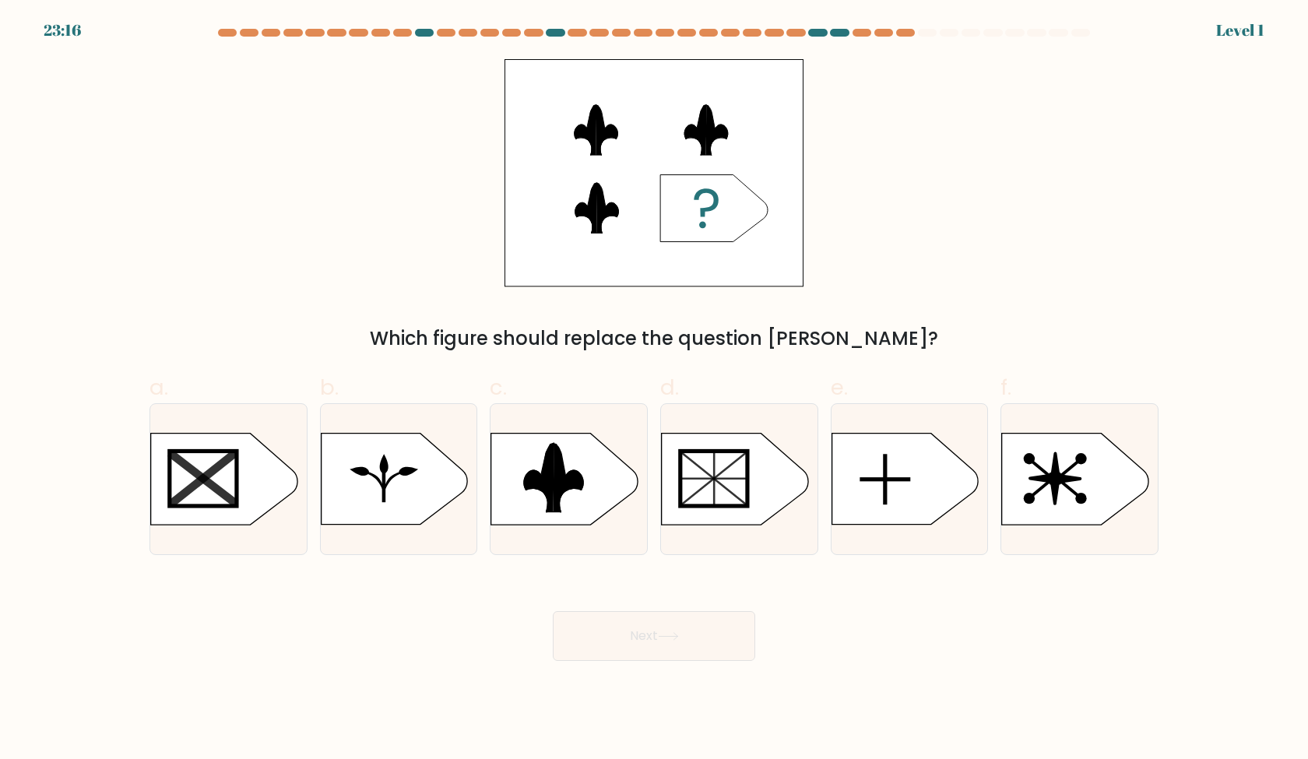
click at [689, 631] on button "Next" at bounding box center [654, 636] width 202 height 50
click at [709, 533] on div at bounding box center [739, 479] width 158 height 152
click at [655, 390] on input "d." at bounding box center [654, 385] width 1 height 10
radio input "true"
click at [703, 581] on div "Next" at bounding box center [654, 617] width 1028 height 87
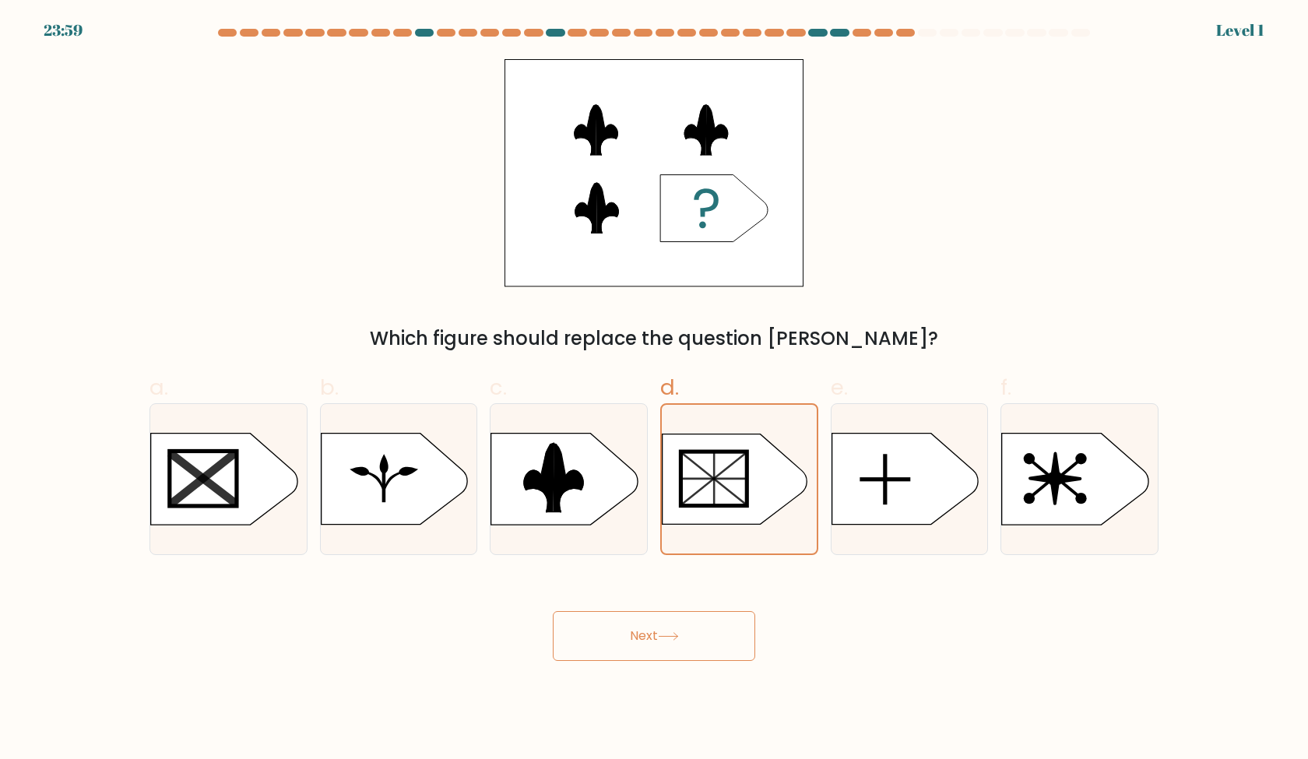
click at [702, 626] on button "Next" at bounding box center [654, 636] width 202 height 50
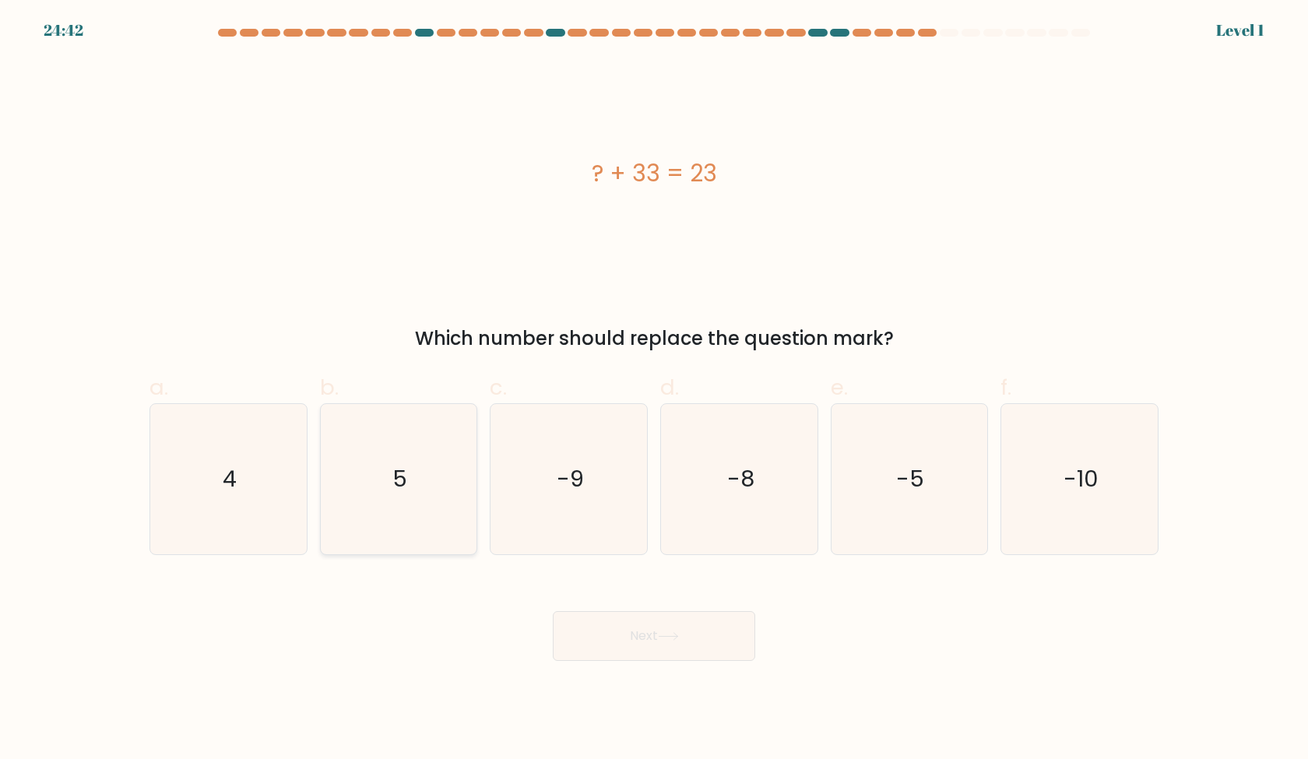
click at [448, 492] on icon "5" at bounding box center [398, 479] width 150 height 150
click at [654, 390] on input "b. 5" at bounding box center [654, 385] width 1 height 10
radio input "true"
click at [626, 635] on button "Next" at bounding box center [654, 636] width 202 height 50
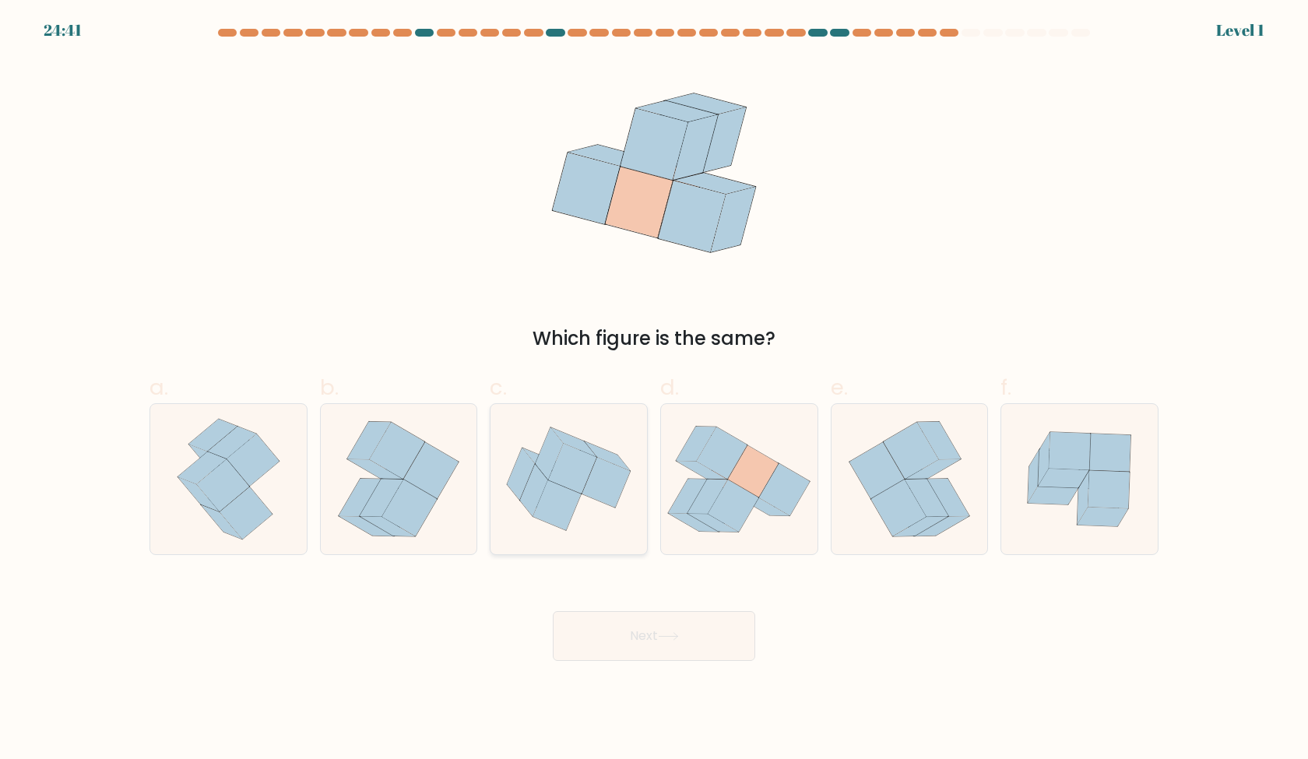
click at [629, 533] on icon at bounding box center [569, 478] width 157 height 131
click at [654, 390] on input "c." at bounding box center [654, 385] width 1 height 10
radio input "true"
click at [643, 612] on button "Next" at bounding box center [654, 636] width 202 height 50
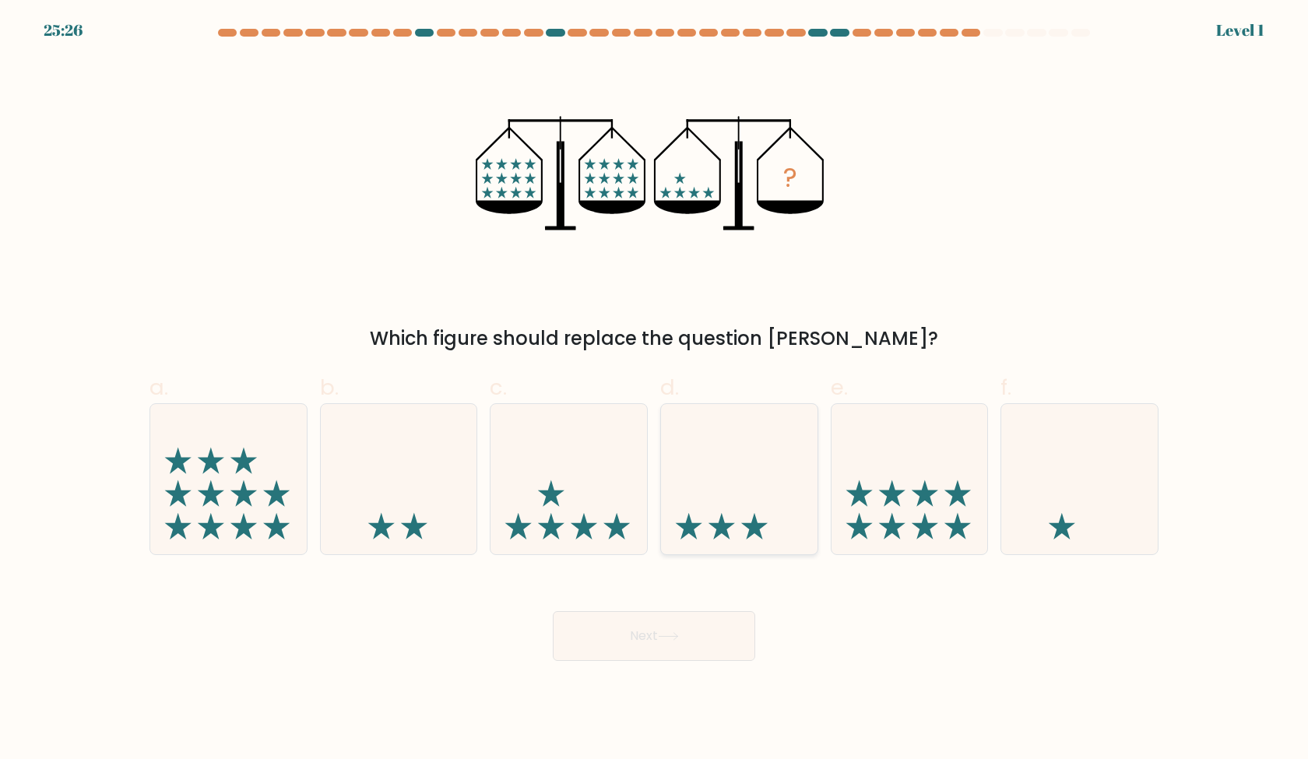
click at [744, 484] on icon at bounding box center [739, 478] width 157 height 129
click at [655, 390] on input "d." at bounding box center [654, 385] width 1 height 10
radio input "true"
click at [733, 663] on body "26:10 Level 1" at bounding box center [654, 379] width 1308 height 759
click at [733, 642] on button "Next" at bounding box center [654, 636] width 202 height 50
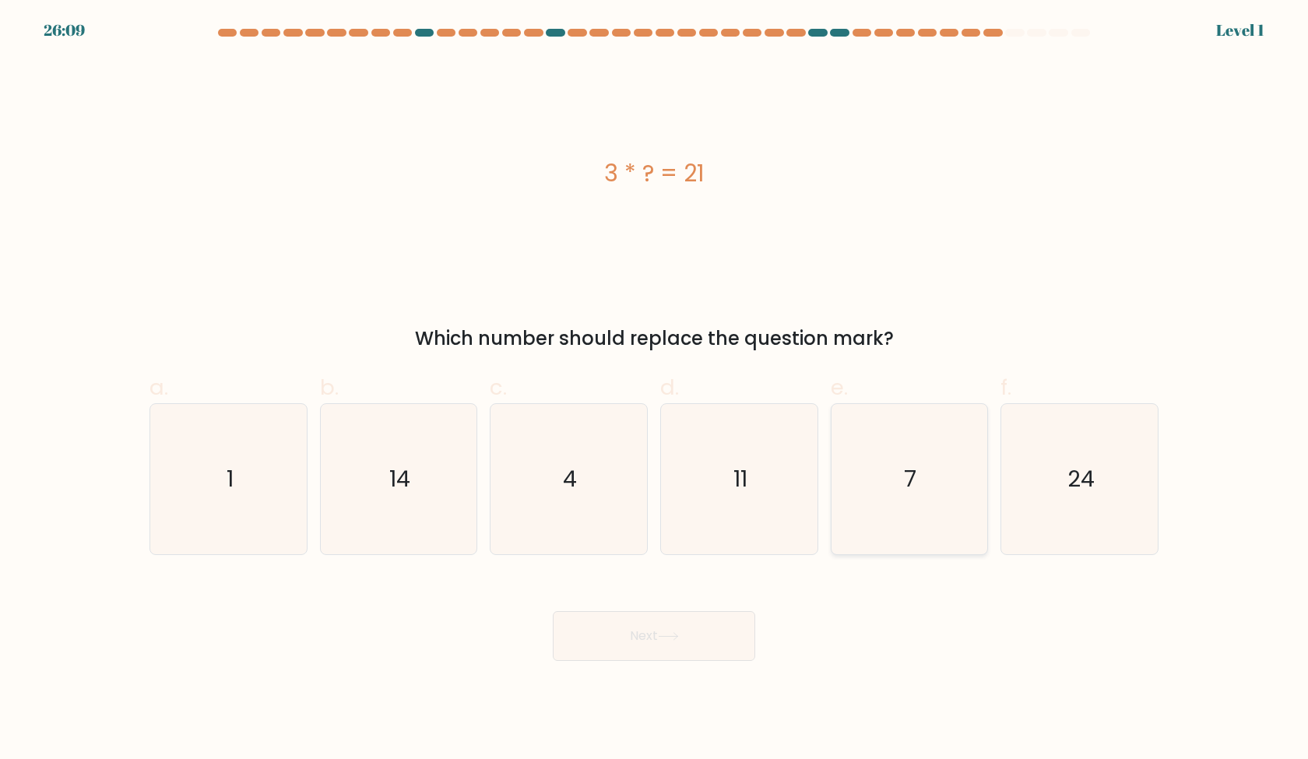
click at [862, 548] on icon "7" at bounding box center [909, 479] width 150 height 150
click at [655, 390] on input "e. 7" at bounding box center [654, 385] width 1 height 10
radio input "true"
click at [691, 642] on button "Next" at bounding box center [654, 636] width 202 height 50
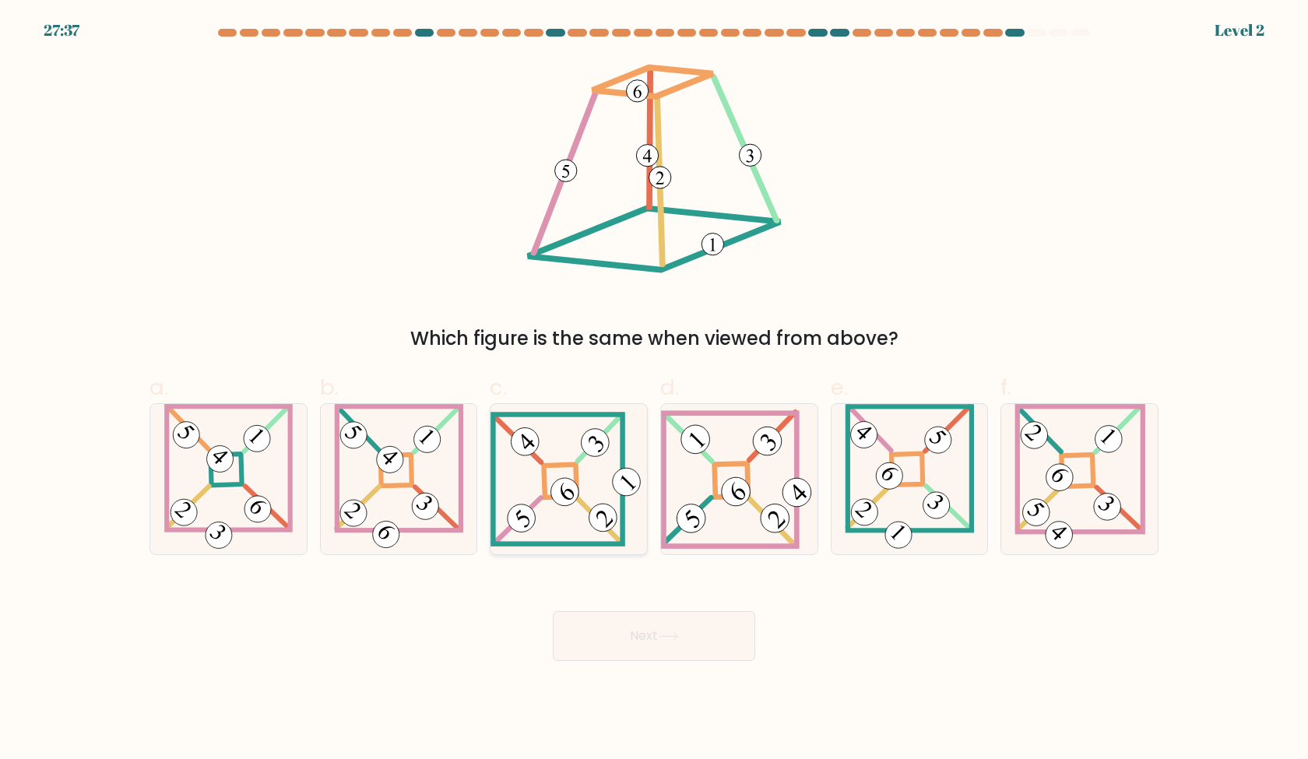
click at [530, 493] on icon at bounding box center [569, 479] width 157 height 135
click at [654, 390] on input "c." at bounding box center [654, 385] width 1 height 10
radio input "true"
click at [681, 643] on button "Next" at bounding box center [654, 636] width 202 height 50
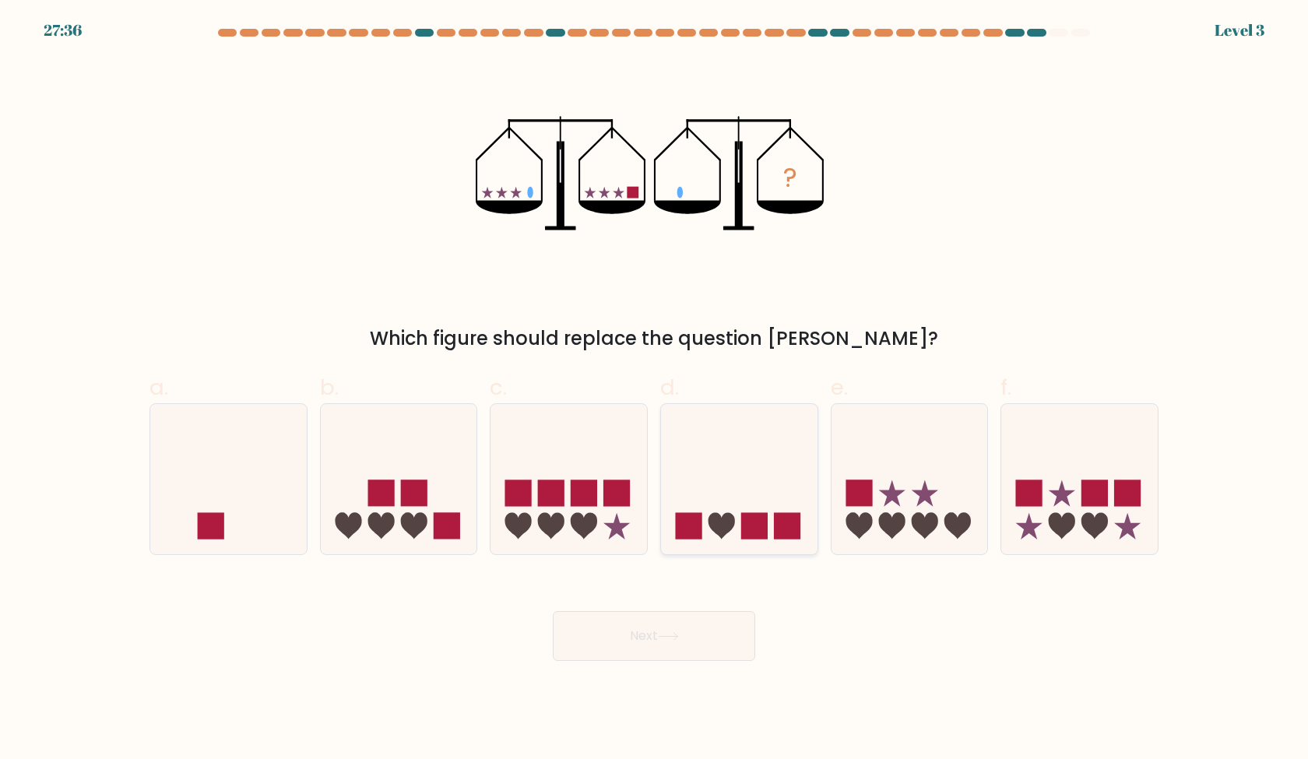
click at [702, 473] on icon at bounding box center [739, 478] width 157 height 129
click at [655, 390] on input "d." at bounding box center [654, 385] width 1 height 10
radio input "true"
click at [700, 646] on button "Next" at bounding box center [654, 636] width 202 height 50
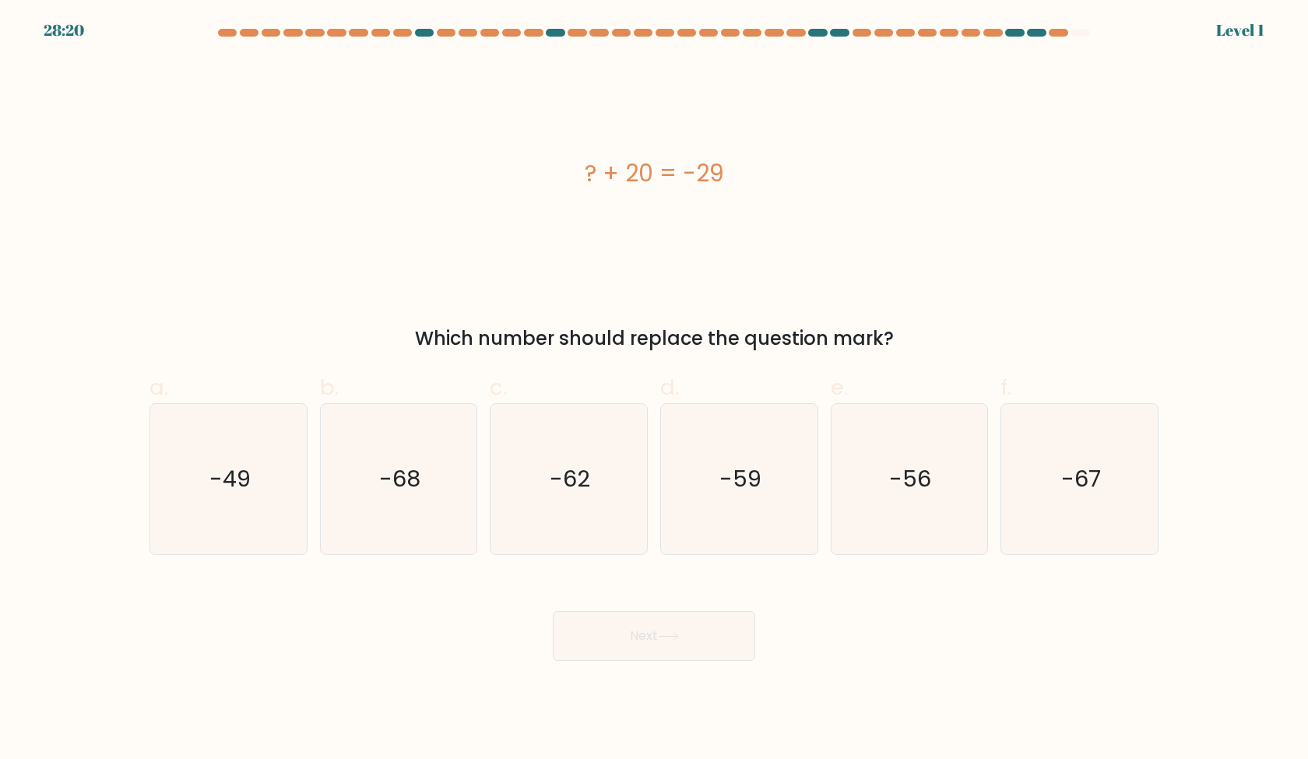
click at [628, 536] on icon "-62" at bounding box center [569, 479] width 150 height 150
click at [654, 390] on input "c. -62" at bounding box center [654, 385] width 1 height 10
radio input "true"
click at [692, 624] on button "Next" at bounding box center [654, 636] width 202 height 50
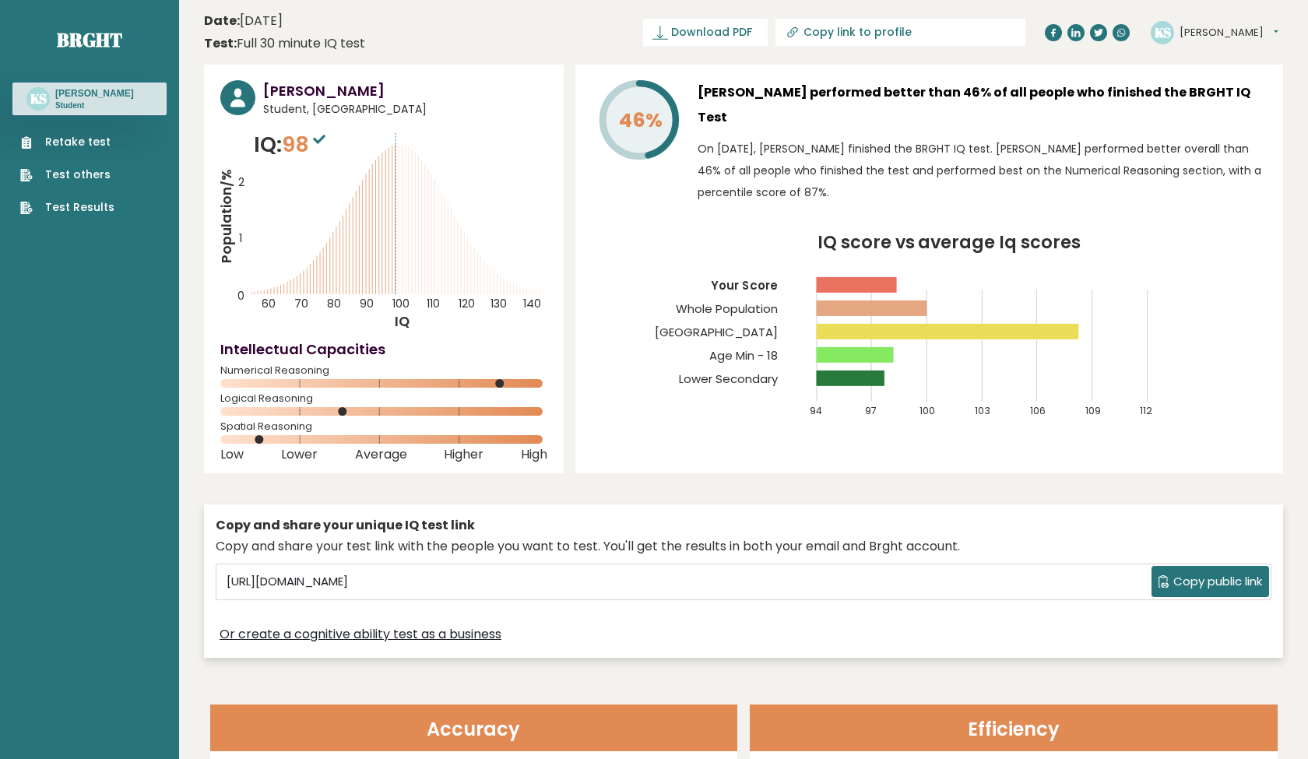
click at [700, 629] on div "Or create a cognitive ability test as a business" at bounding box center [744, 635] width 1056 height 23
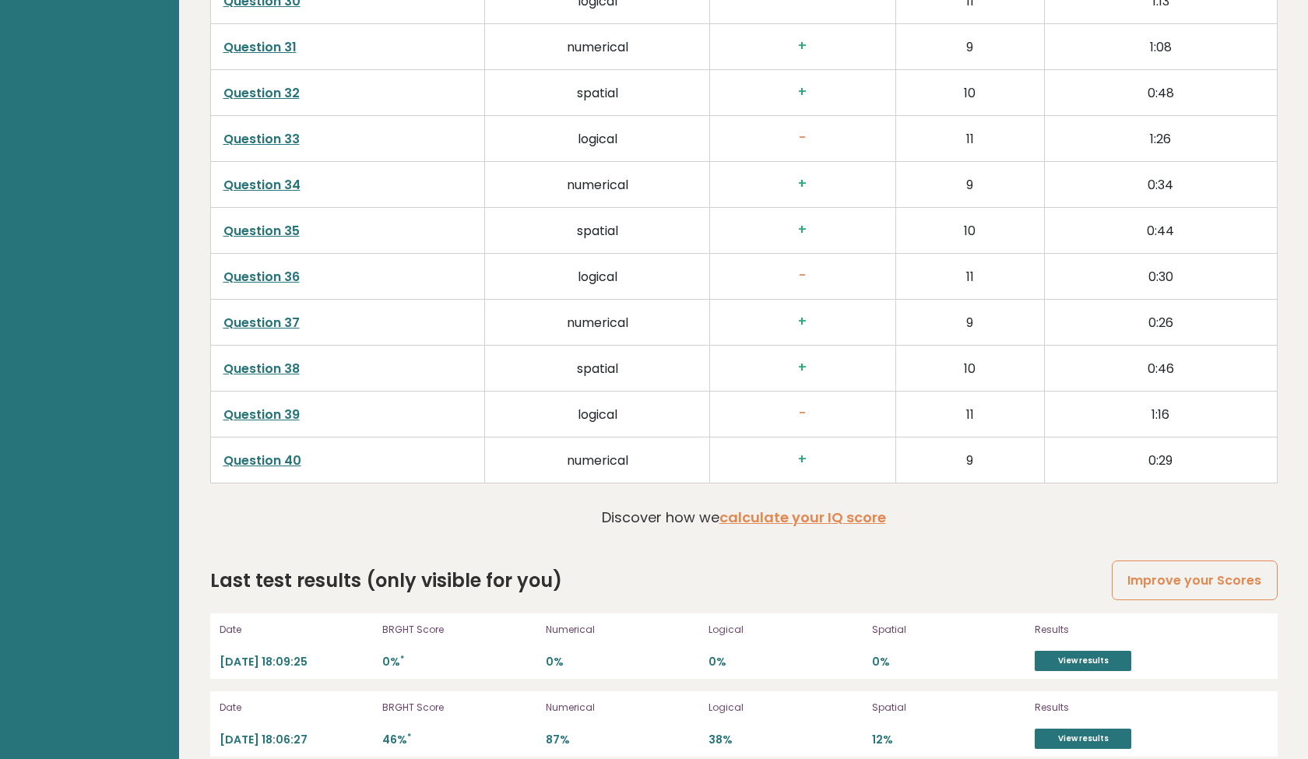
scroll to position [3900, 0]
click at [731, 624] on p "Logical" at bounding box center [786, 631] width 154 height 14
click at [1069, 652] on link "View results" at bounding box center [1083, 662] width 97 height 20
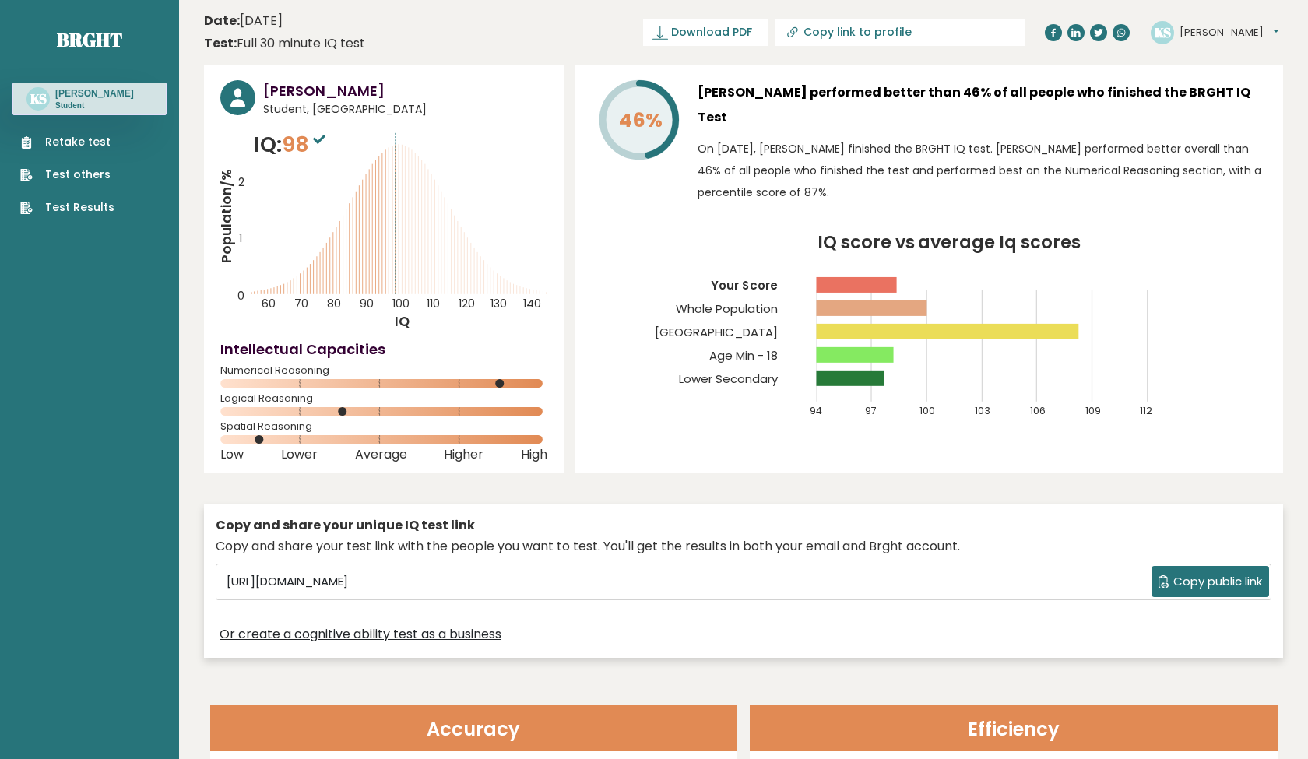
scroll to position [0, 0]
click at [284, 52] on div "Test: Full 30 minute IQ test" at bounding box center [284, 43] width 161 height 19
click at [231, 41] on b "Test:" at bounding box center [220, 43] width 33 height 18
click at [312, 153] on span "98" at bounding box center [305, 144] width 47 height 29
click at [1215, 28] on button "[PERSON_NAME]" at bounding box center [1229, 33] width 99 height 16
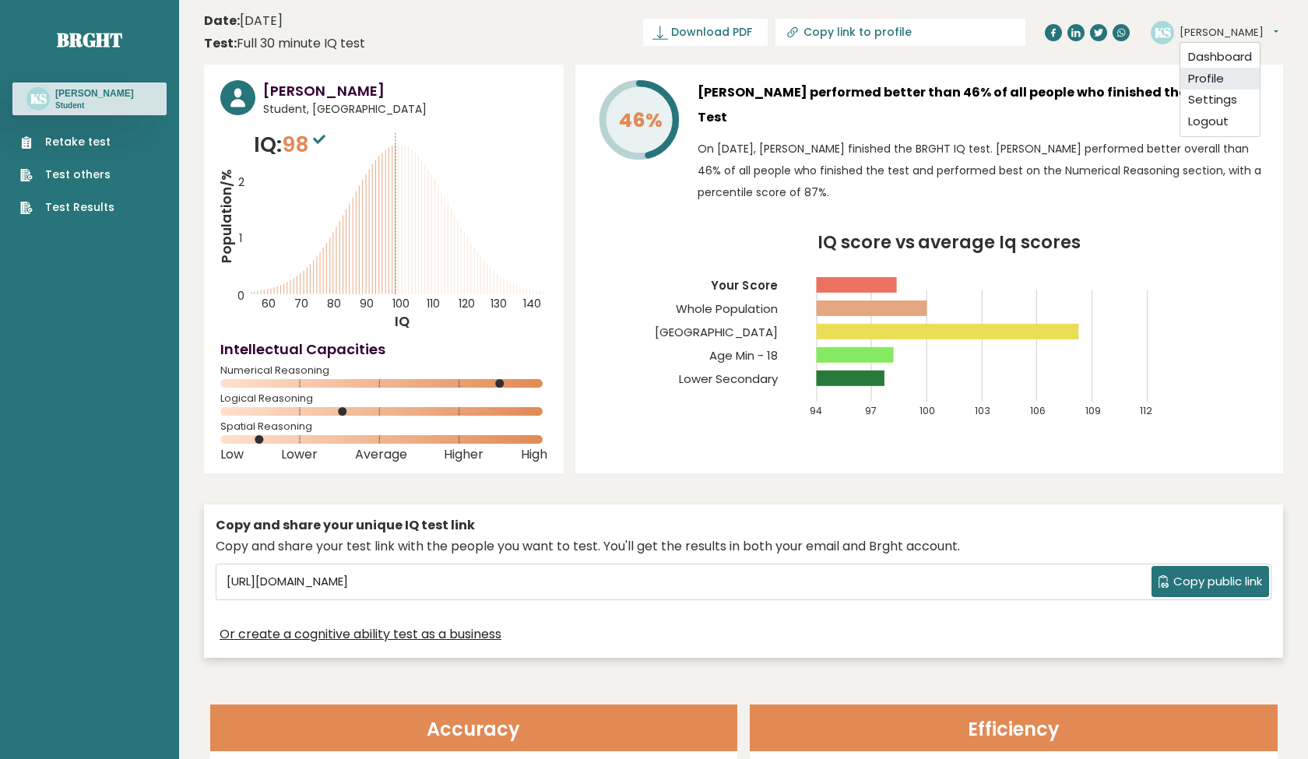
click at [1222, 75] on link "Profile" at bounding box center [1219, 79] width 79 height 22
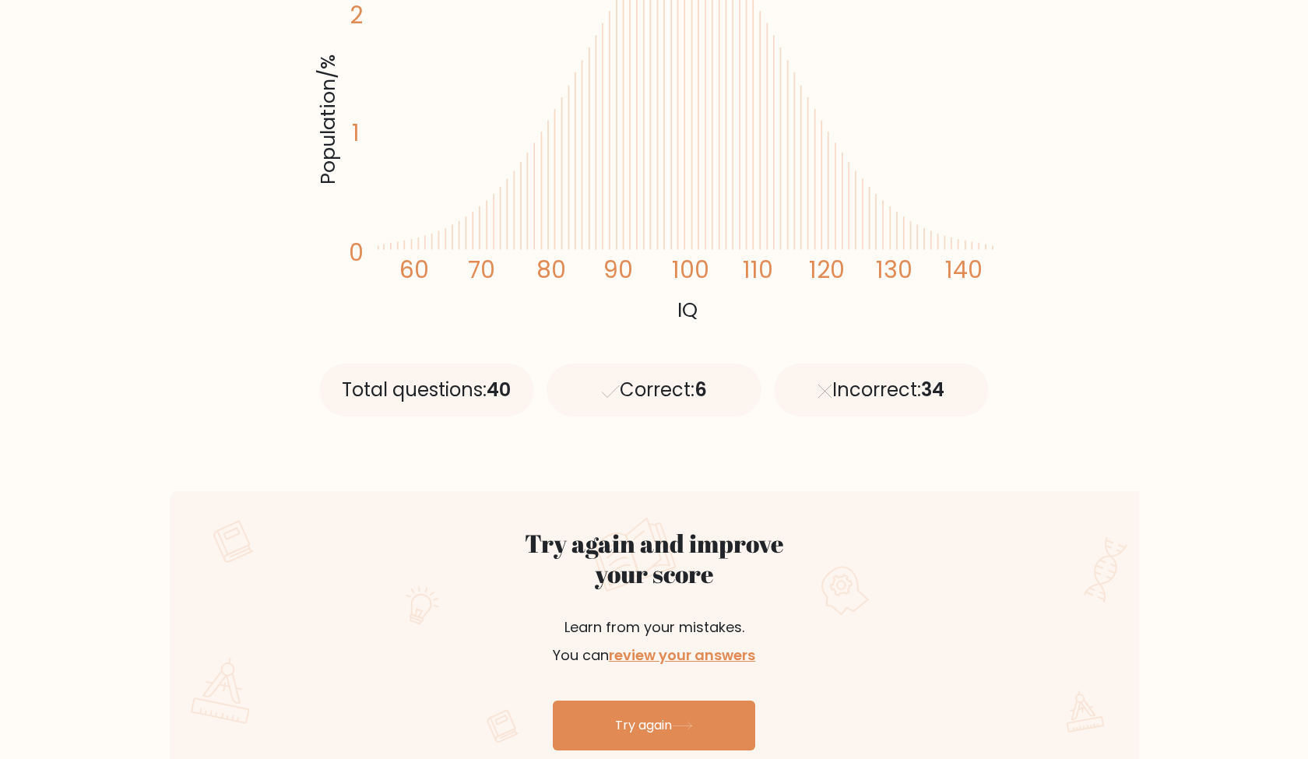
scroll to position [401, 0]
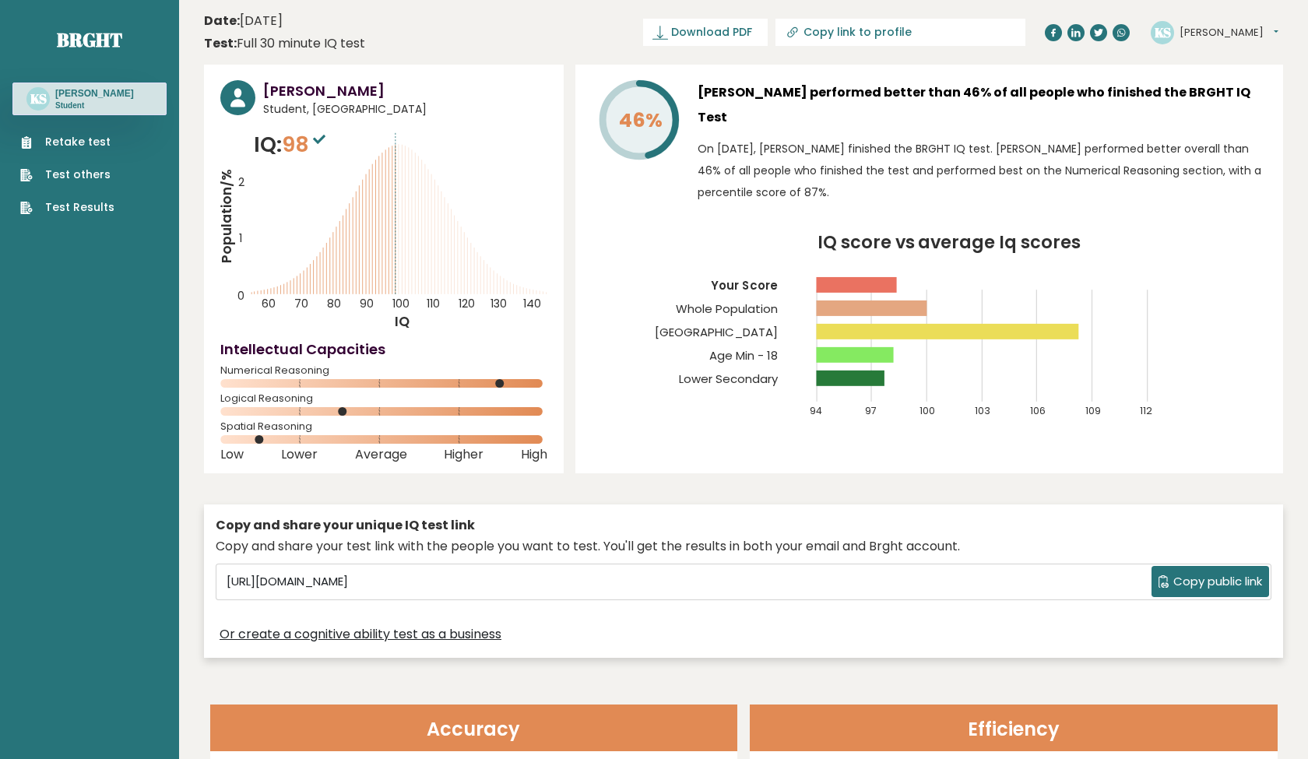
click at [1220, 44] on div "KS [PERSON_NAME] Dashboard Profile Settings Logout" at bounding box center [1217, 32] width 132 height 31
click at [1215, 37] on button "[PERSON_NAME]" at bounding box center [1229, 33] width 99 height 16
click at [1204, 32] on button "[PERSON_NAME]" at bounding box center [1229, 33] width 99 height 16
click at [1036, 350] on icon "IQ score vs average Iq scores 94 97 100 103 106 109 112 Your Score Whole Popula…" at bounding box center [929, 333] width 675 height 199
click at [102, 146] on link "Retake test" at bounding box center [67, 142] width 94 height 16
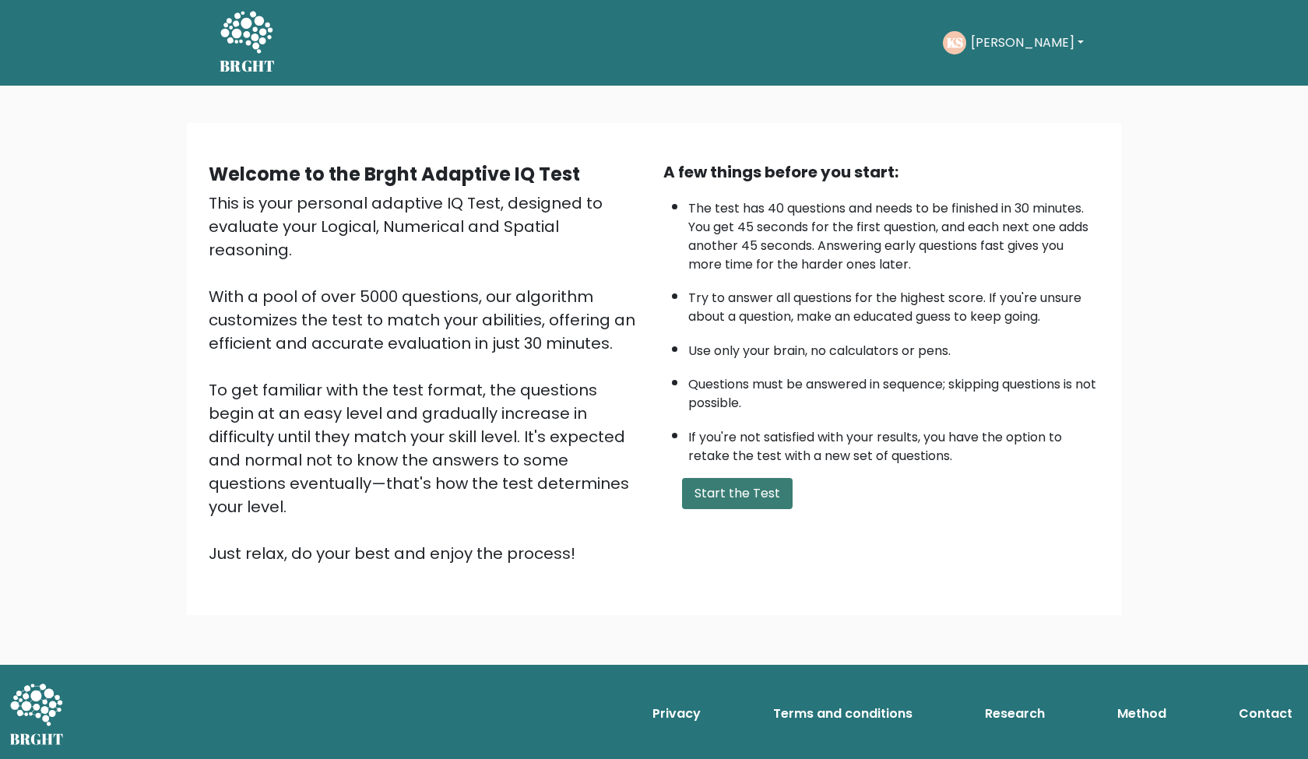
click at [738, 509] on button "Start the Test" at bounding box center [737, 493] width 111 height 31
click at [782, 509] on button "Start the Test" at bounding box center [737, 493] width 111 height 31
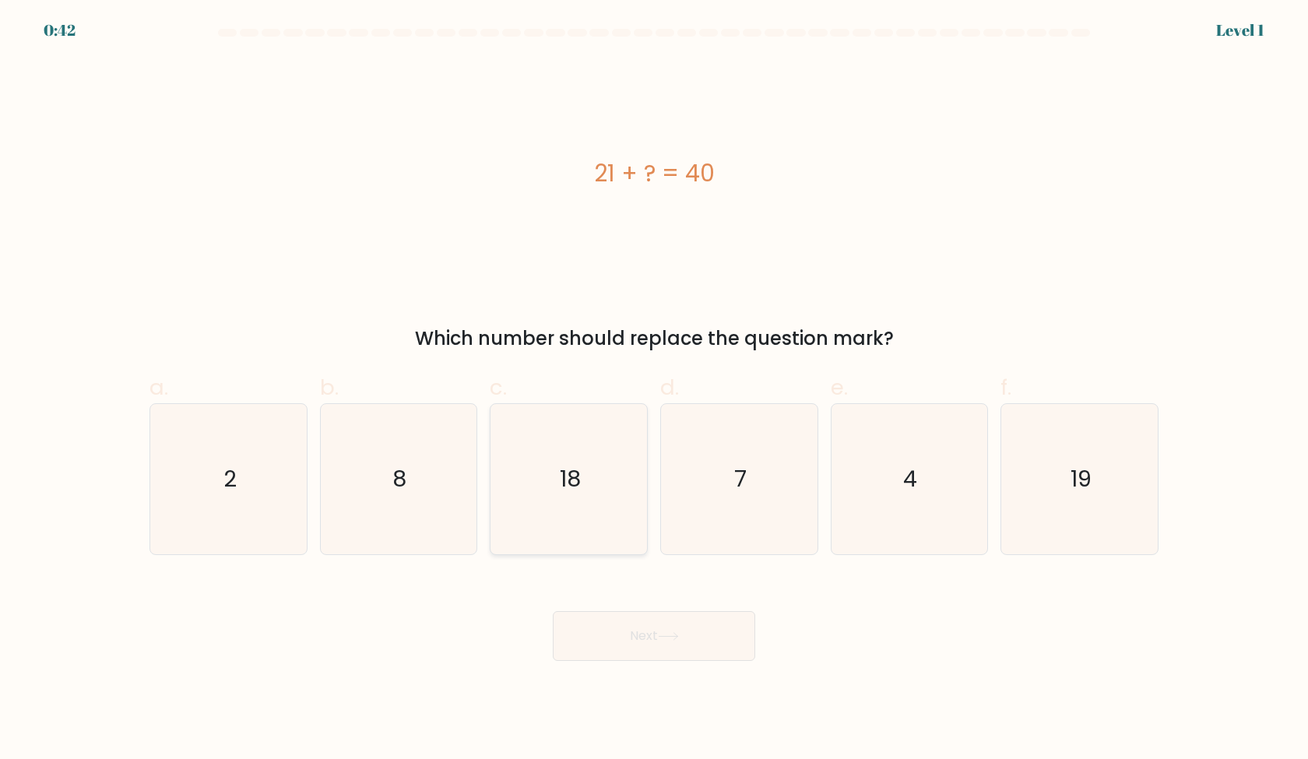
click at [617, 534] on icon "18" at bounding box center [569, 479] width 150 height 150
click at [654, 390] on input "c. 18" at bounding box center [654, 385] width 1 height 10
radio input "true"
click at [1112, 522] on icon "19" at bounding box center [1079, 479] width 150 height 150
click at [655, 390] on input "f. 19" at bounding box center [654, 385] width 1 height 10
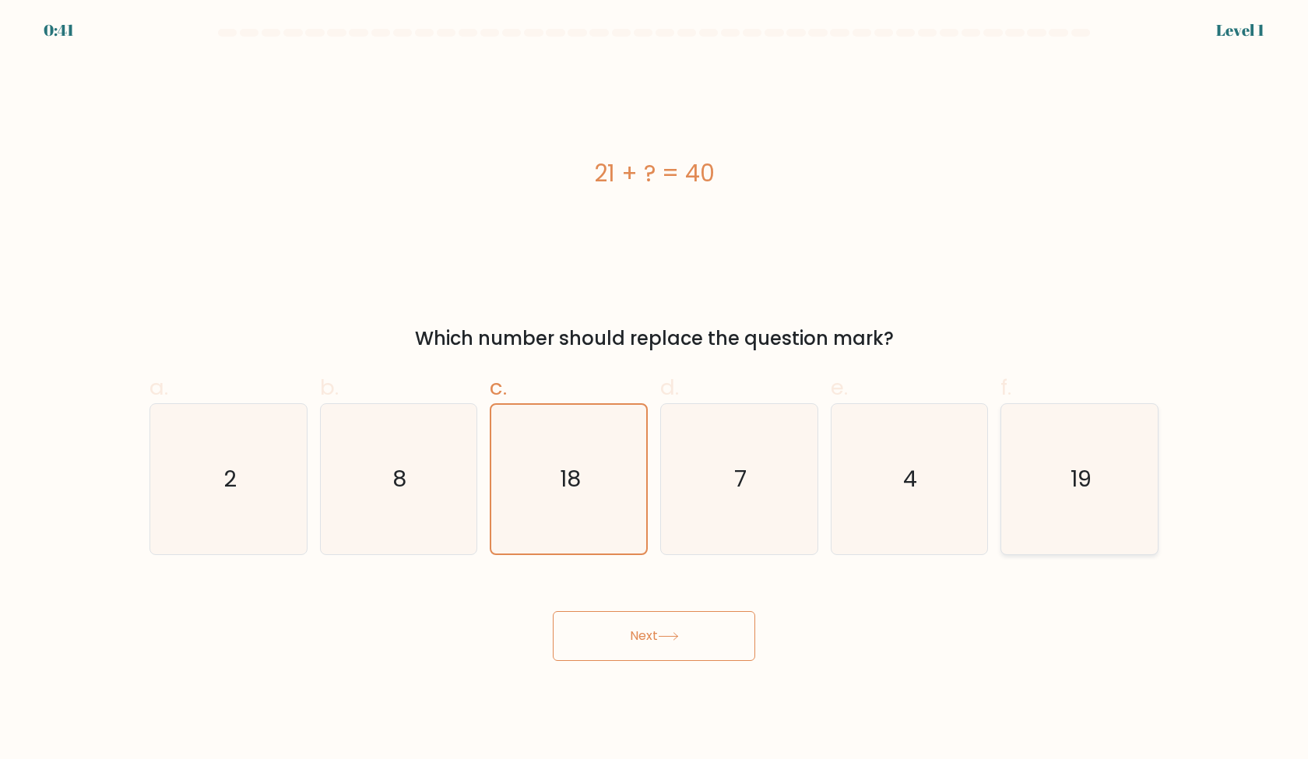
radio input "true"
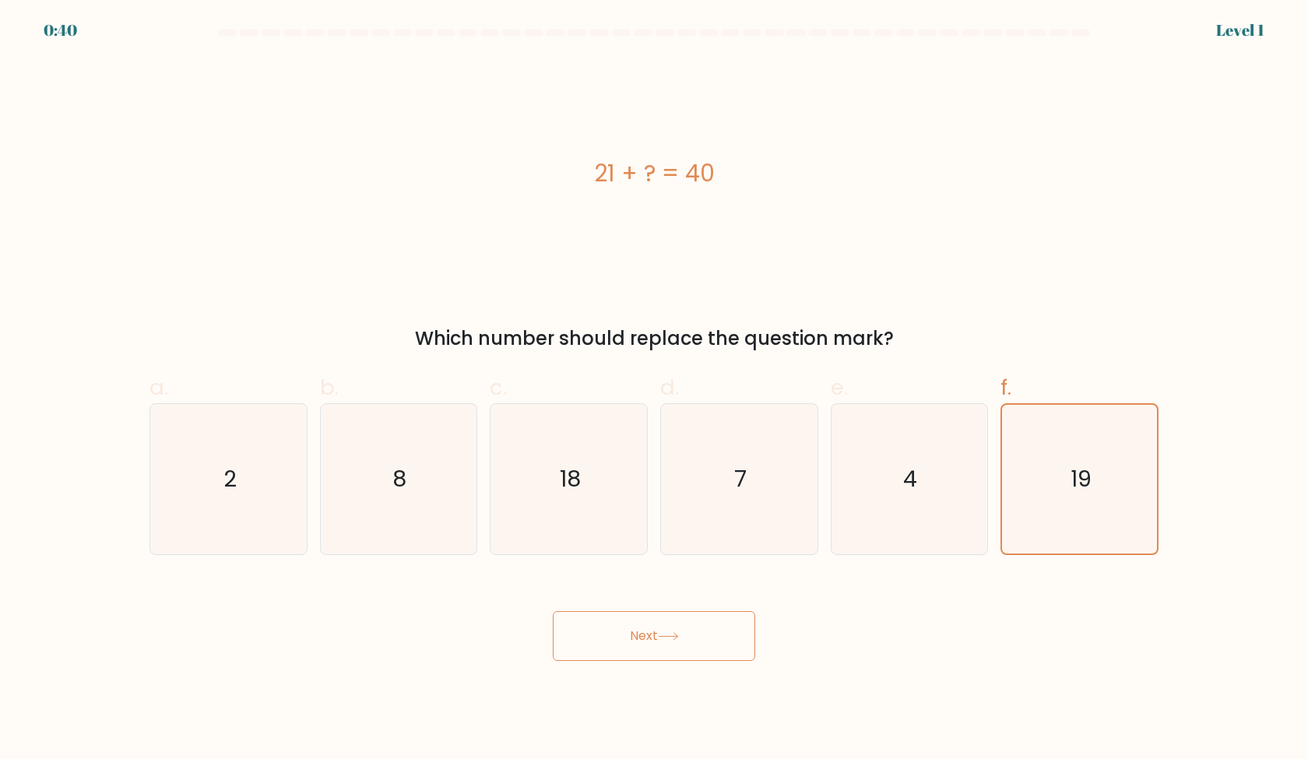
click at [715, 632] on button "Next" at bounding box center [654, 636] width 202 height 50
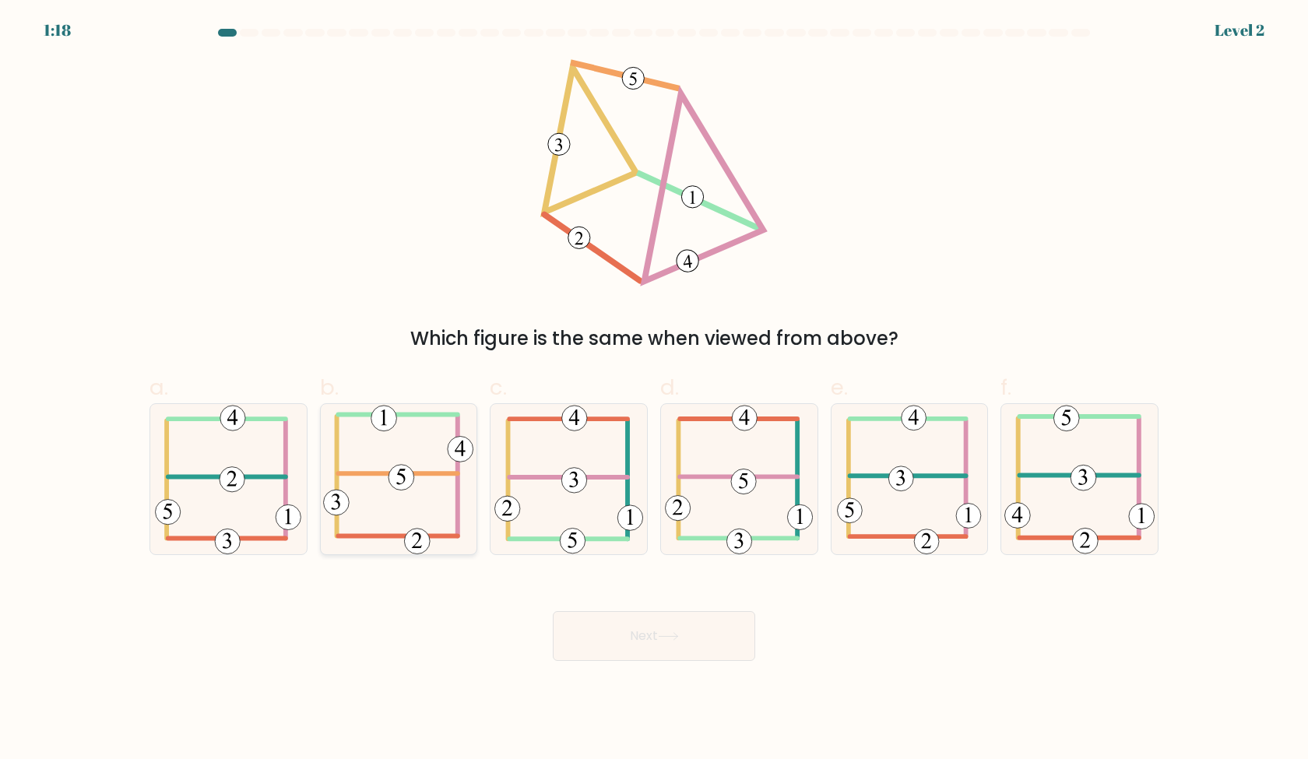
click at [438, 492] on icon at bounding box center [398, 479] width 150 height 150
click at [654, 390] on input "b." at bounding box center [654, 385] width 1 height 10
radio input "true"
click at [641, 653] on button "Next" at bounding box center [654, 636] width 202 height 50
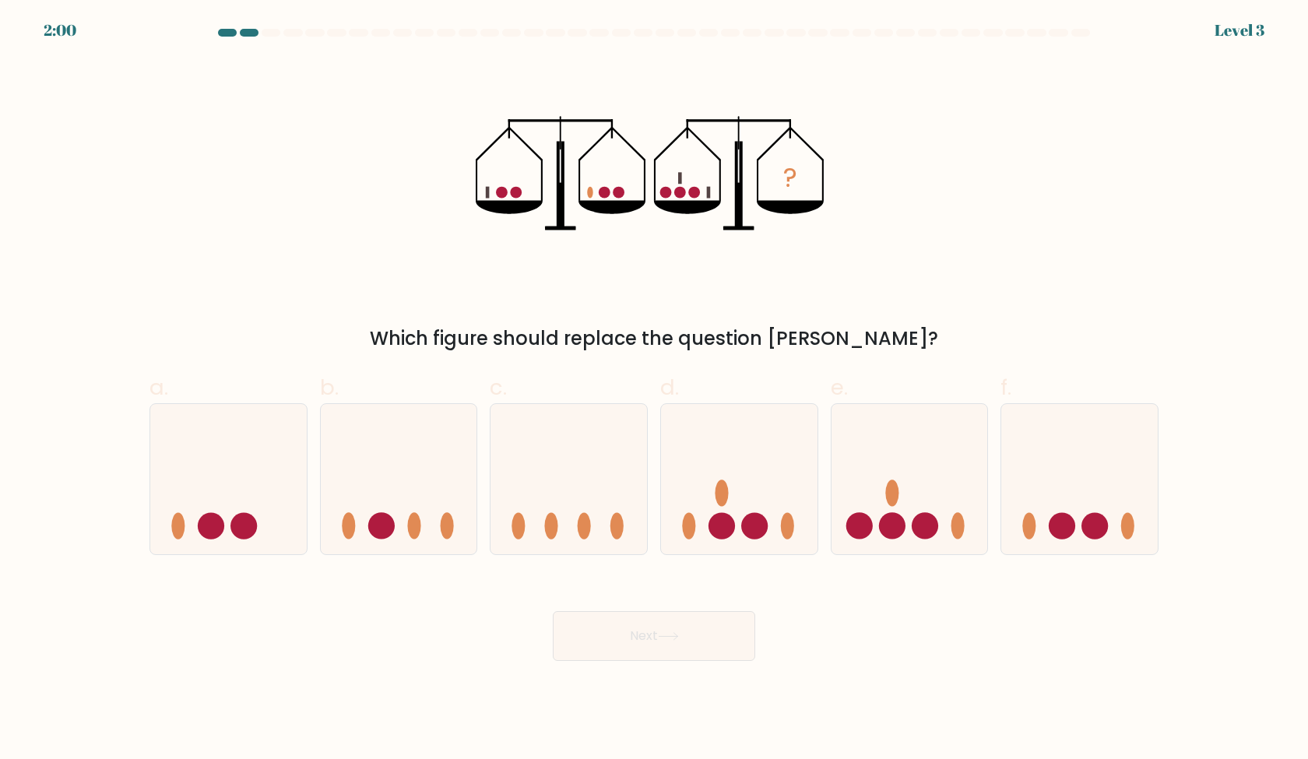
click at [548, 282] on icon "?" at bounding box center [654, 173] width 356 height 228
click at [866, 462] on icon at bounding box center [910, 478] width 157 height 129
click at [655, 390] on input "e." at bounding box center [654, 385] width 1 height 10
radio input "true"
click at [679, 642] on button "Next" at bounding box center [654, 636] width 202 height 50
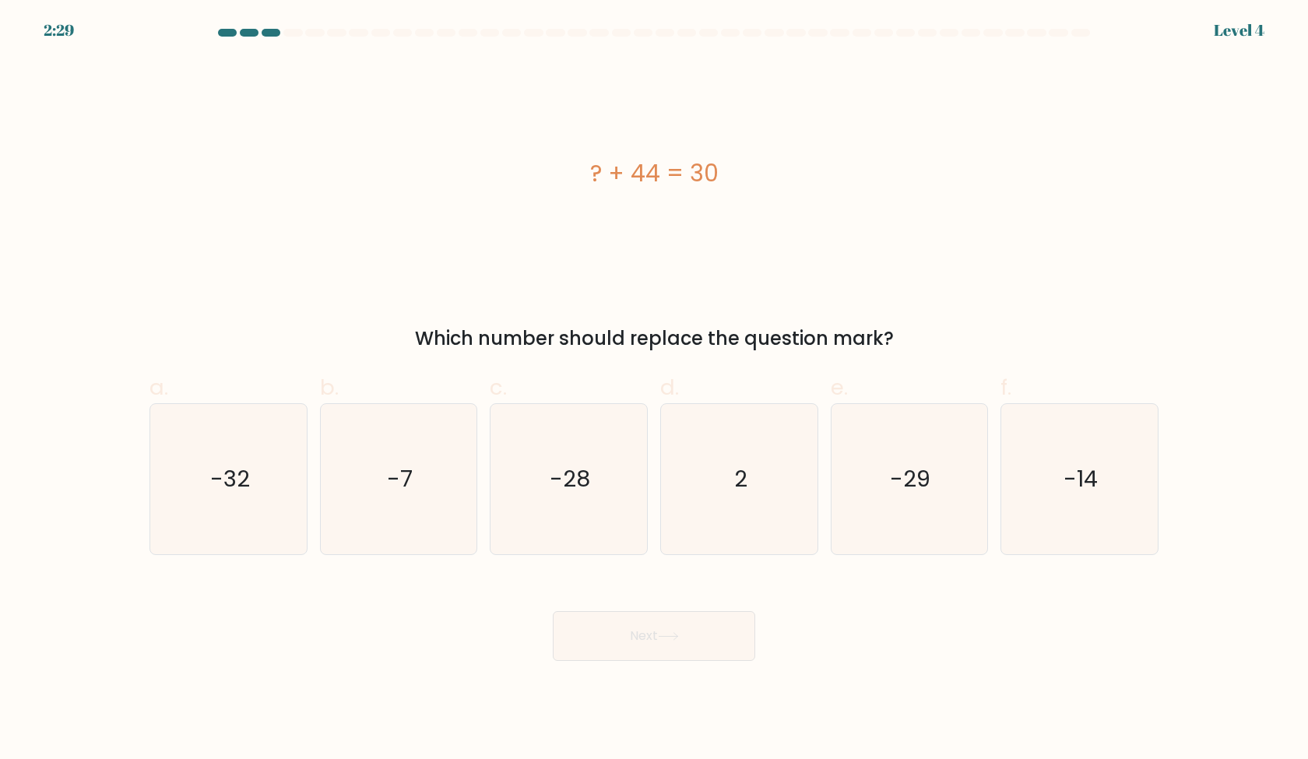
click at [628, 287] on div "? + 44 = 30" at bounding box center [653, 173] width 1009 height 228
click at [1130, 586] on div "Next" at bounding box center [654, 617] width 1028 height 87
click at [1119, 563] on form "a. 2" at bounding box center [654, 345] width 1308 height 632
click at [1050, 561] on form "a. 2" at bounding box center [654, 345] width 1308 height 632
click at [1053, 529] on icon "-14" at bounding box center [1079, 479] width 150 height 150
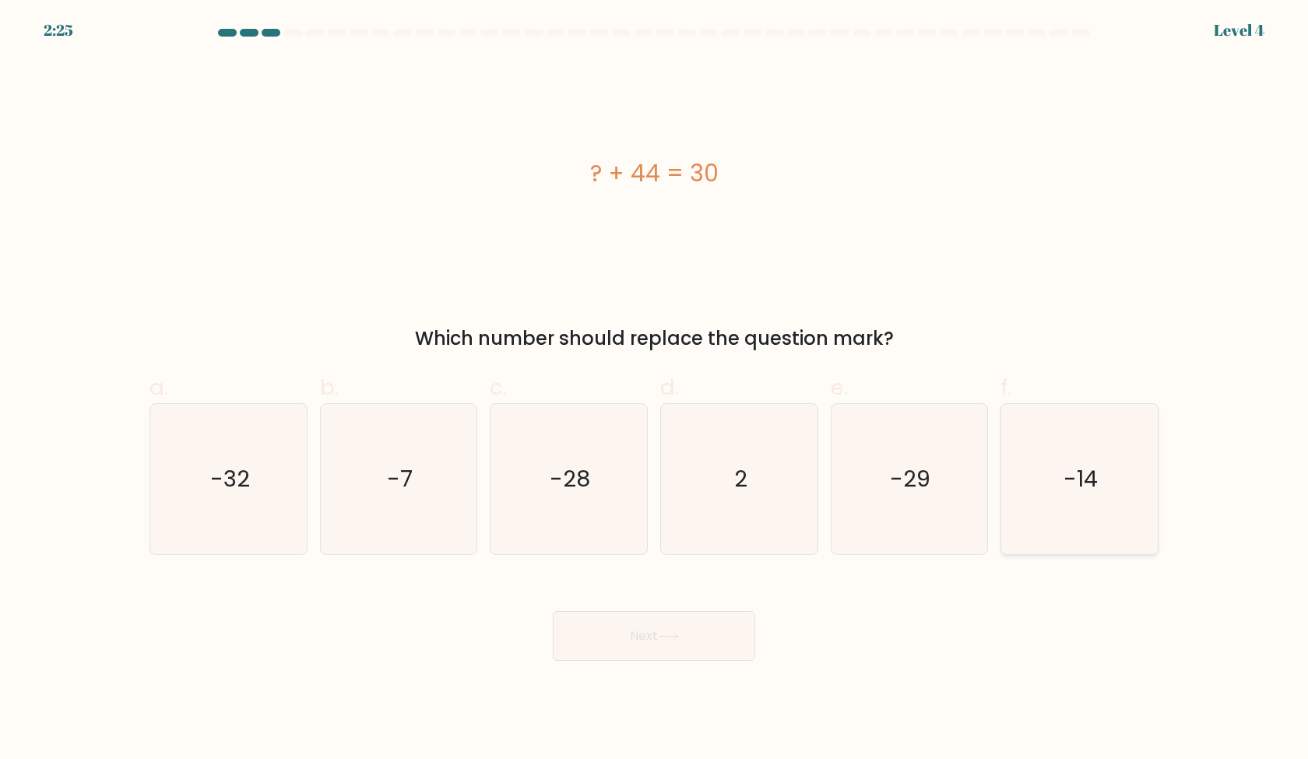
click at [655, 390] on input "f. -14" at bounding box center [654, 385] width 1 height 10
radio input "true"
click at [705, 626] on button "Next" at bounding box center [654, 636] width 202 height 50
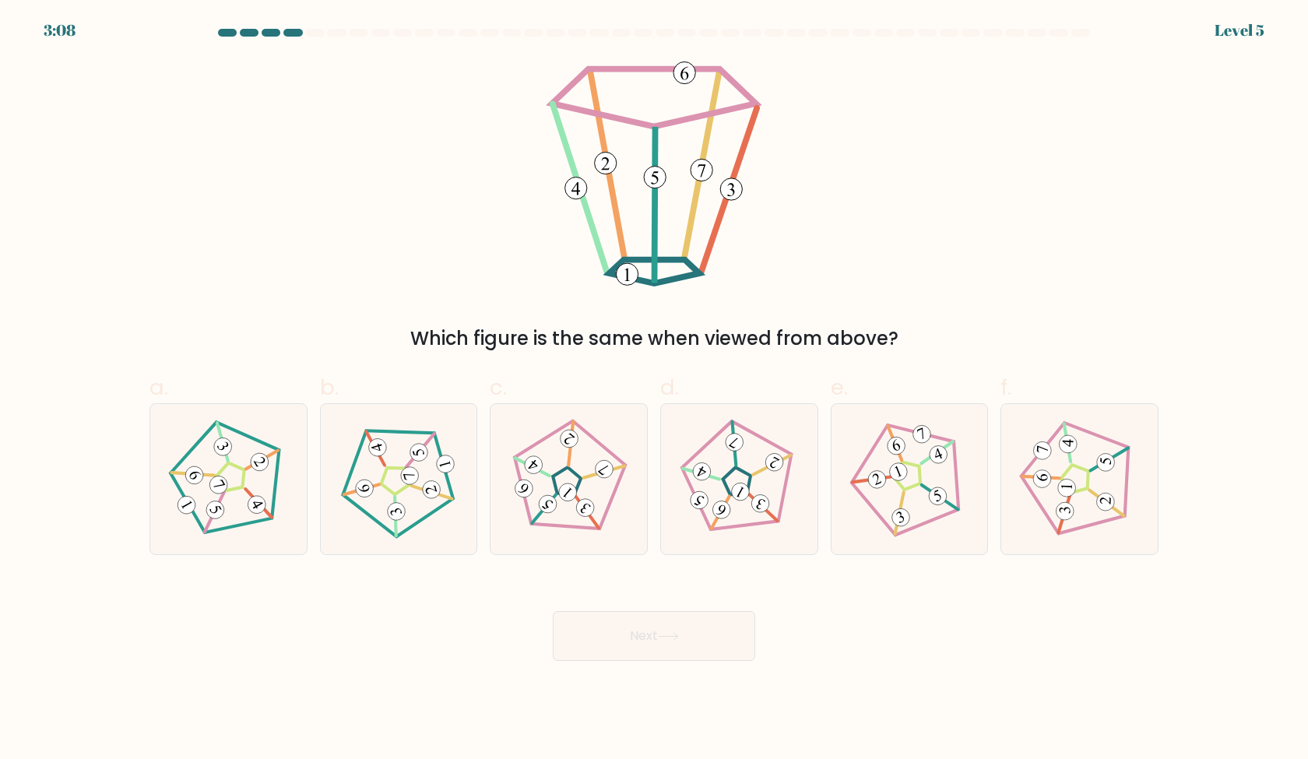
click at [975, 297] on div "Which figure is the same when viewed from above?" at bounding box center [654, 206] width 1028 height 294
click at [597, 439] on 141 at bounding box center [565, 483] width 152 height 152
click at [654, 390] on input "c." at bounding box center [654, 385] width 1 height 10
radio input "true"
click at [725, 635] on button "Next" at bounding box center [654, 636] width 202 height 50
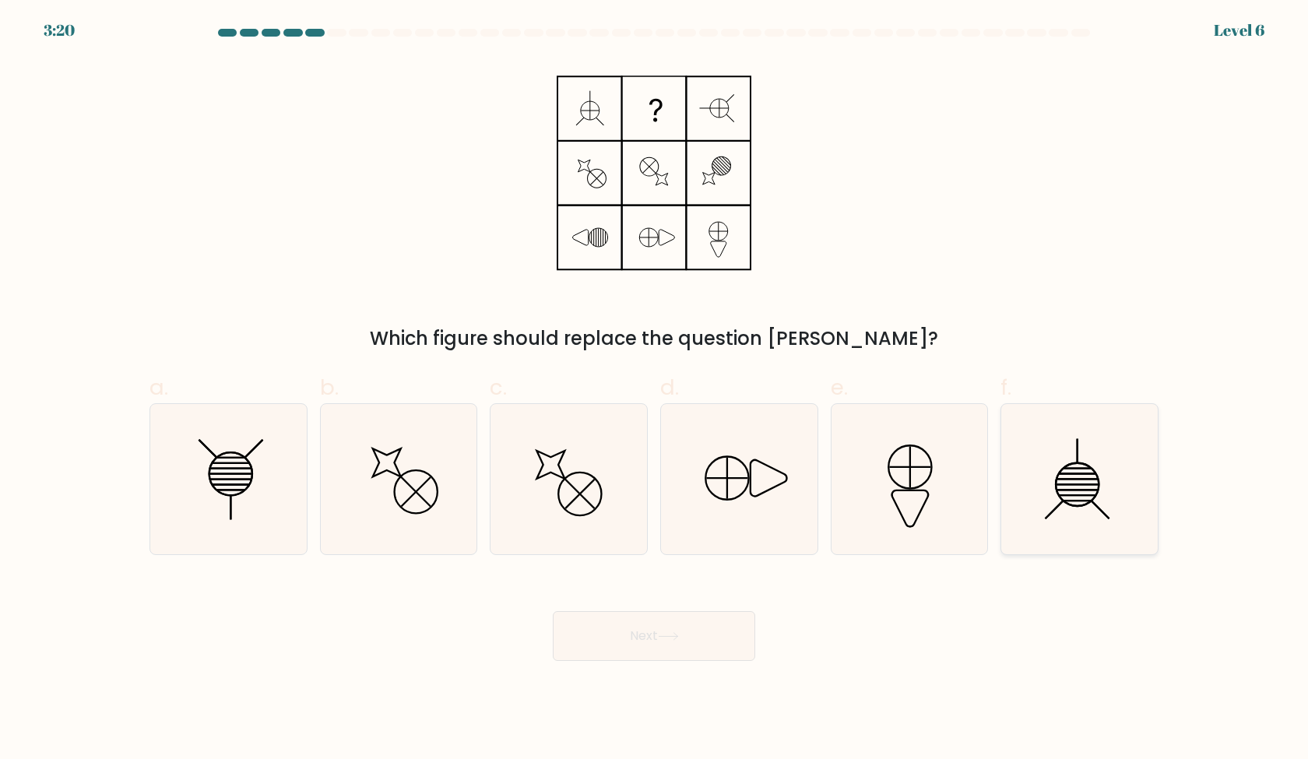
click at [1073, 485] on icon at bounding box center [1079, 479] width 150 height 150
click at [655, 390] on input "f." at bounding box center [654, 385] width 1 height 10
radio input "true"
click at [259, 487] on icon at bounding box center [228, 479] width 150 height 150
click at [654, 390] on input "a." at bounding box center [654, 385] width 1 height 10
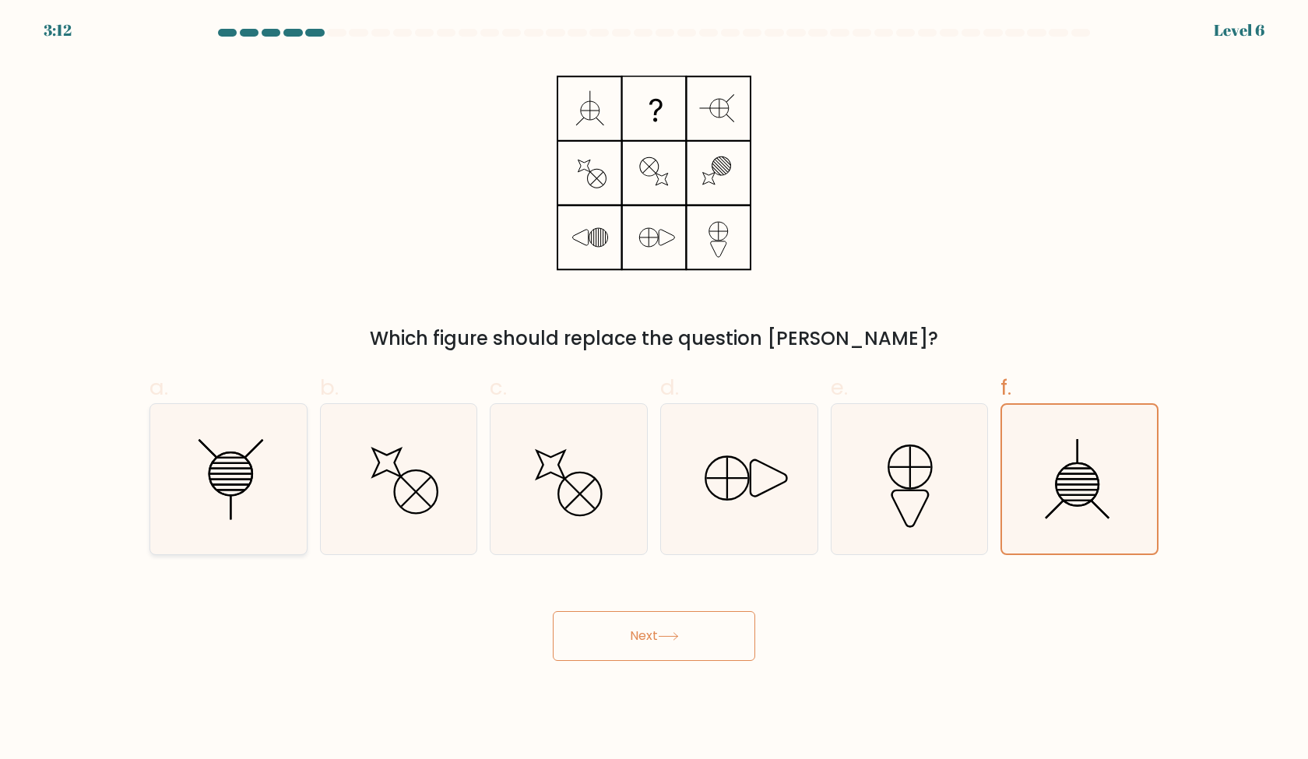
radio input "true"
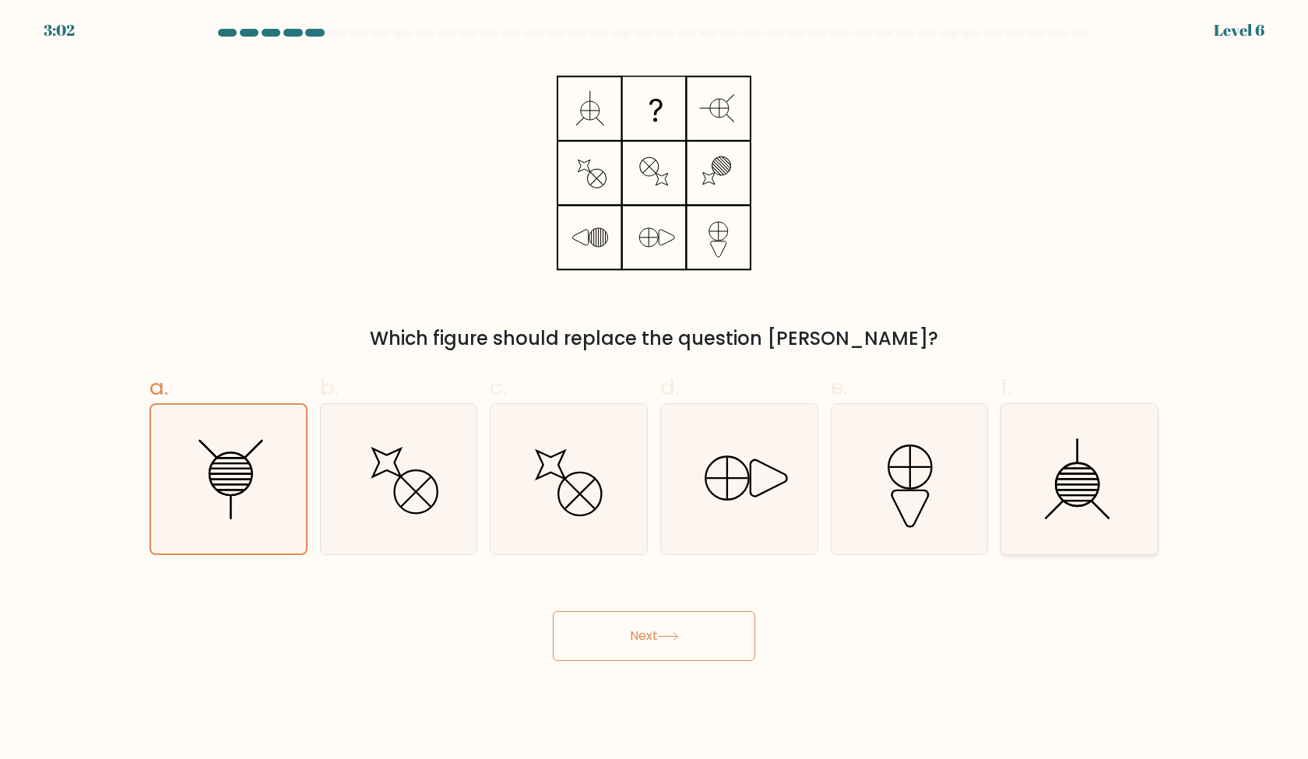
click at [1102, 515] on icon at bounding box center [1079, 479] width 150 height 150
click at [655, 390] on input "f." at bounding box center [654, 385] width 1 height 10
radio input "true"
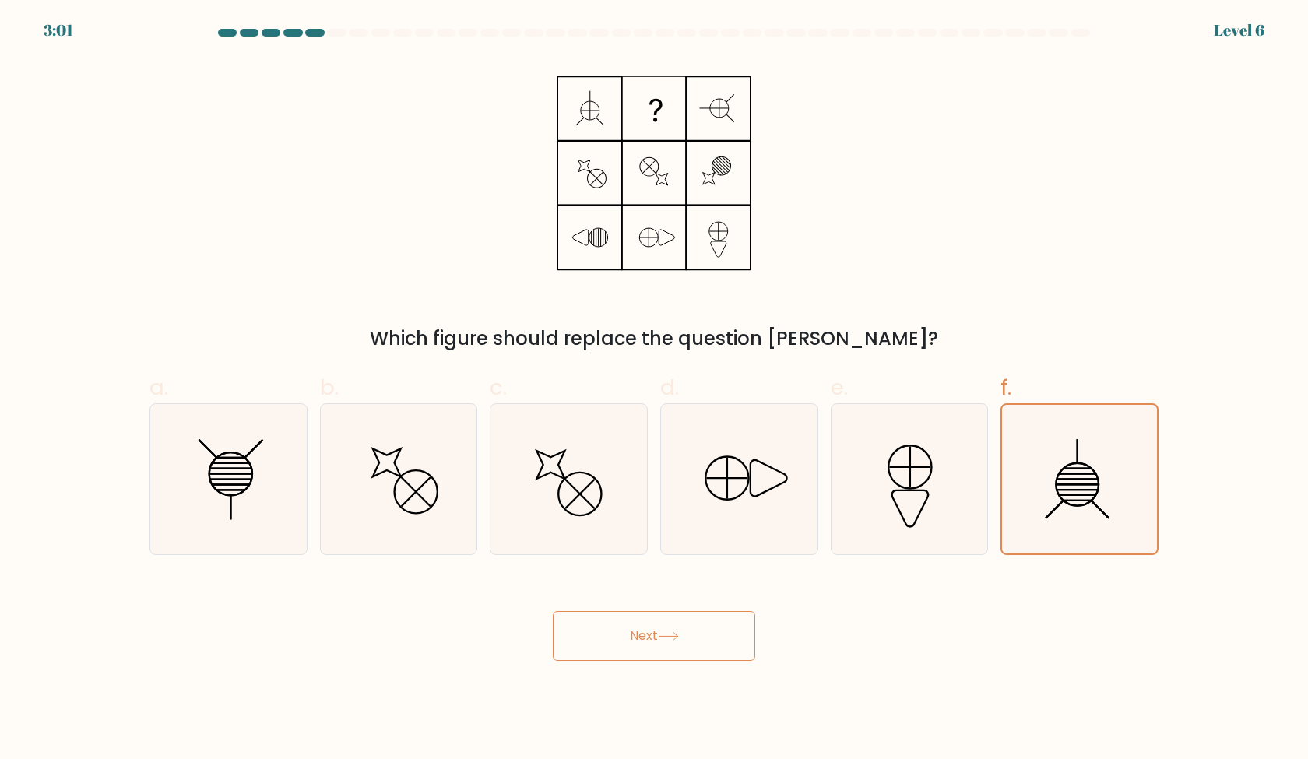
click at [695, 639] on button "Next" at bounding box center [654, 636] width 202 height 50
click at [690, 646] on button "Next" at bounding box center [654, 636] width 202 height 50
click at [1121, 484] on icon at bounding box center [1079, 479] width 149 height 149
click at [655, 390] on input "f." at bounding box center [654, 385] width 1 height 10
click at [669, 628] on button "Next" at bounding box center [654, 636] width 202 height 50
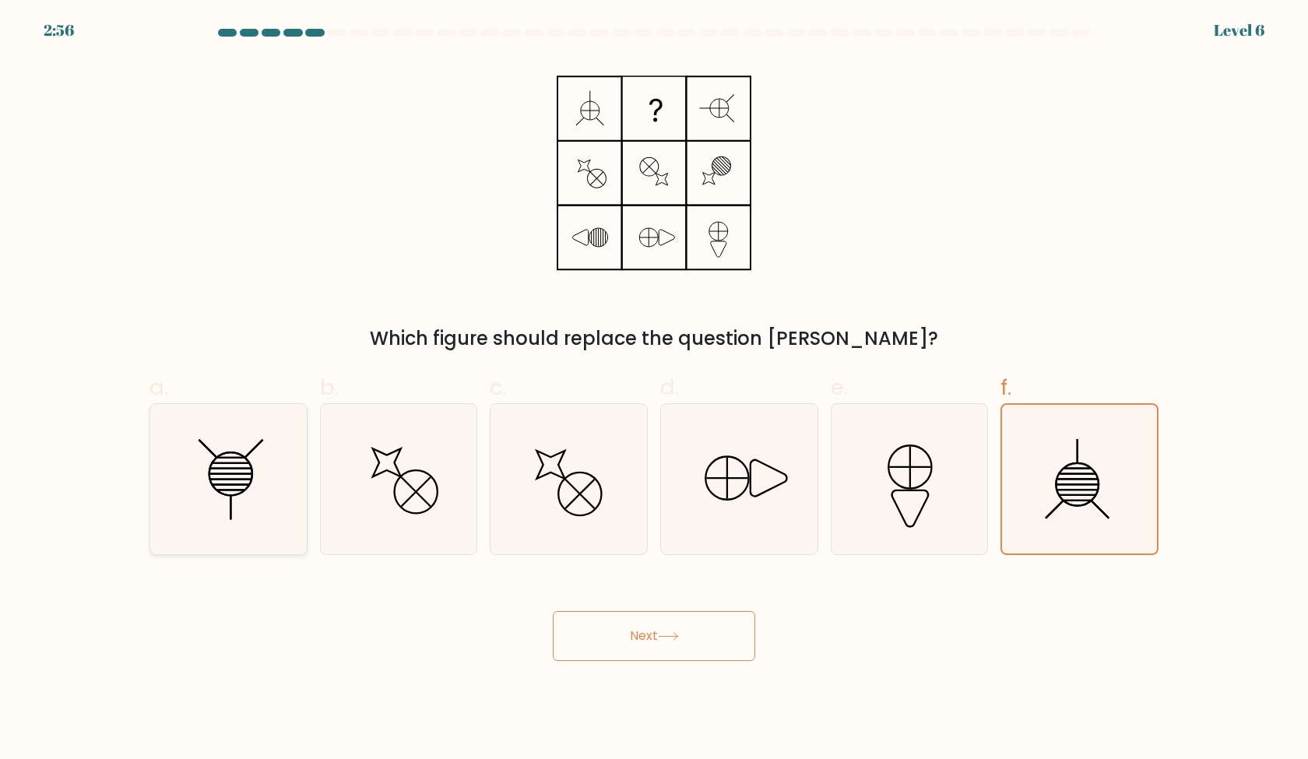
click at [244, 480] on icon at bounding box center [228, 479] width 150 height 150
click at [654, 390] on input "a." at bounding box center [654, 385] width 1 height 10
radio input "true"
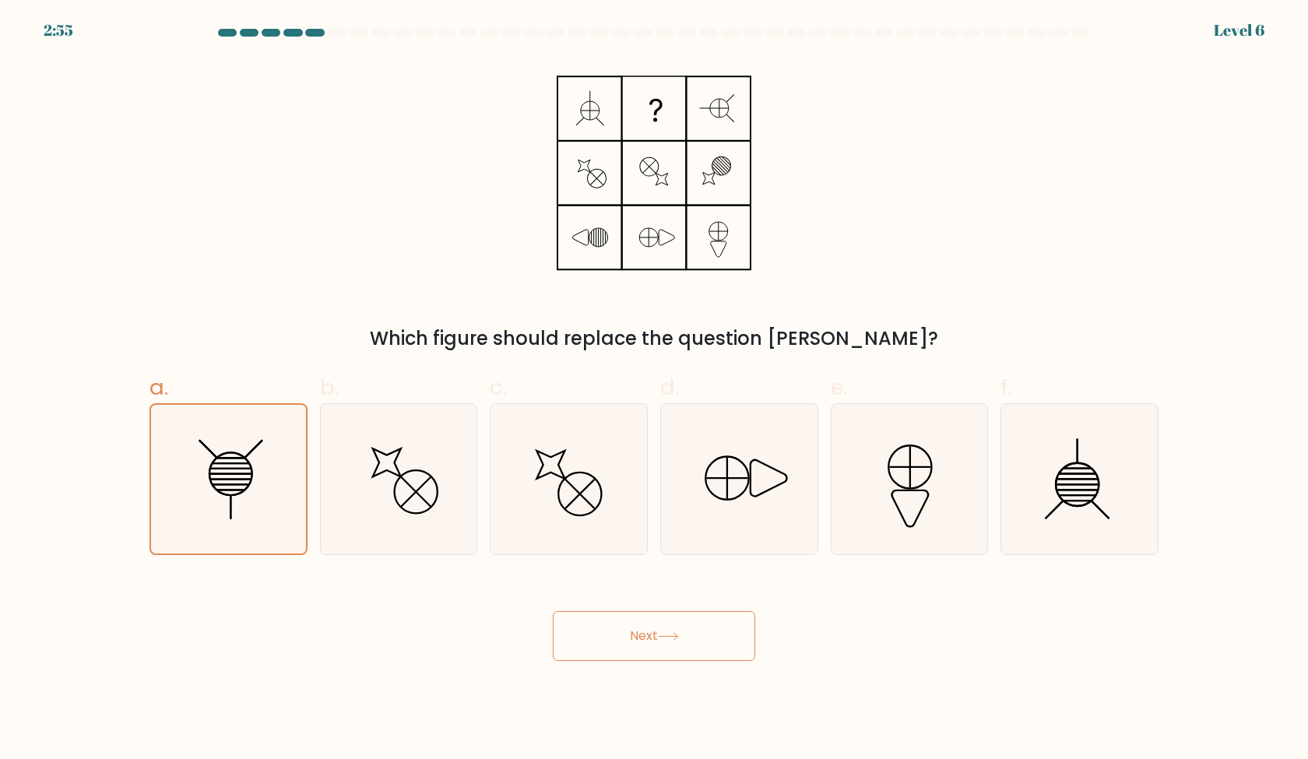
click at [673, 642] on button "Next" at bounding box center [654, 636] width 202 height 50
click at [747, 520] on icon at bounding box center [739, 479] width 150 height 150
click at [655, 390] on input "d." at bounding box center [654, 385] width 1 height 10
radio input "true"
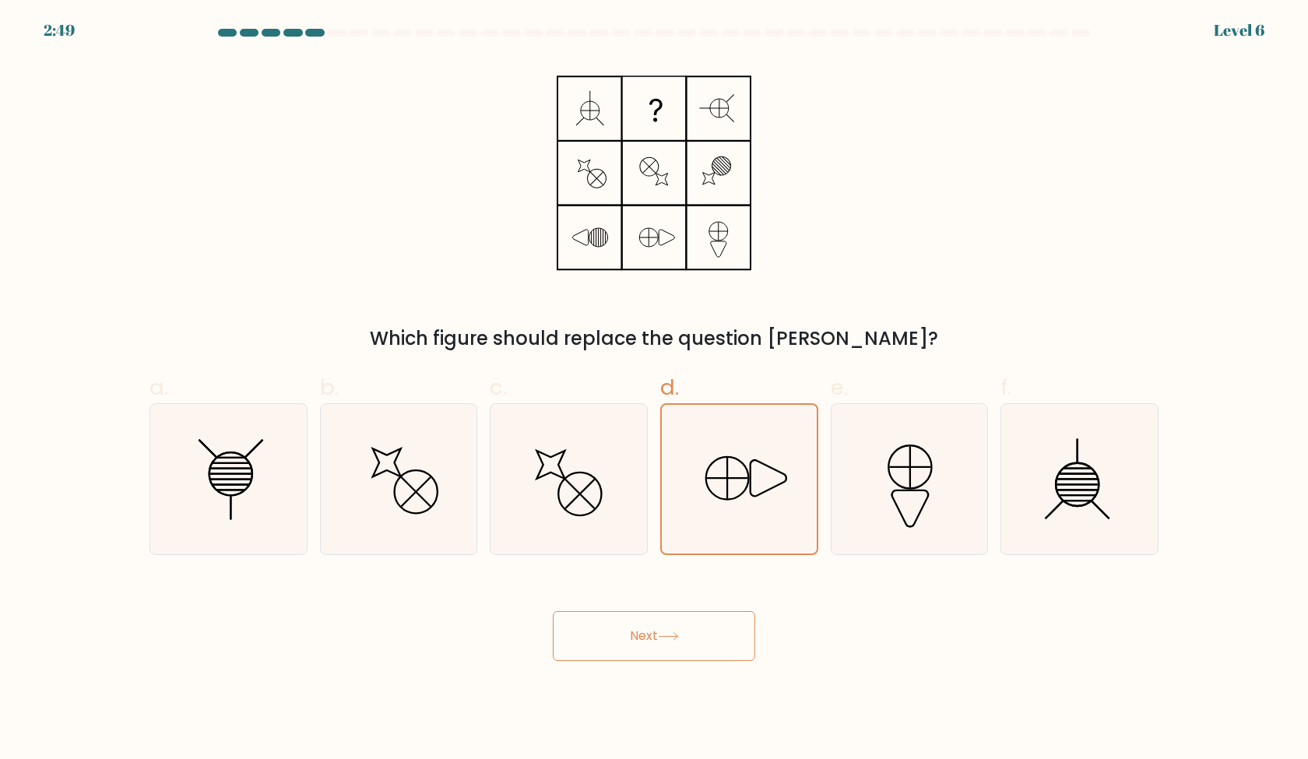
click at [658, 635] on button "Next" at bounding box center [654, 636] width 202 height 50
click at [533, 393] on label "c." at bounding box center [569, 463] width 158 height 184
click at [654, 390] on input "c." at bounding box center [654, 385] width 1 height 10
radio input "true"
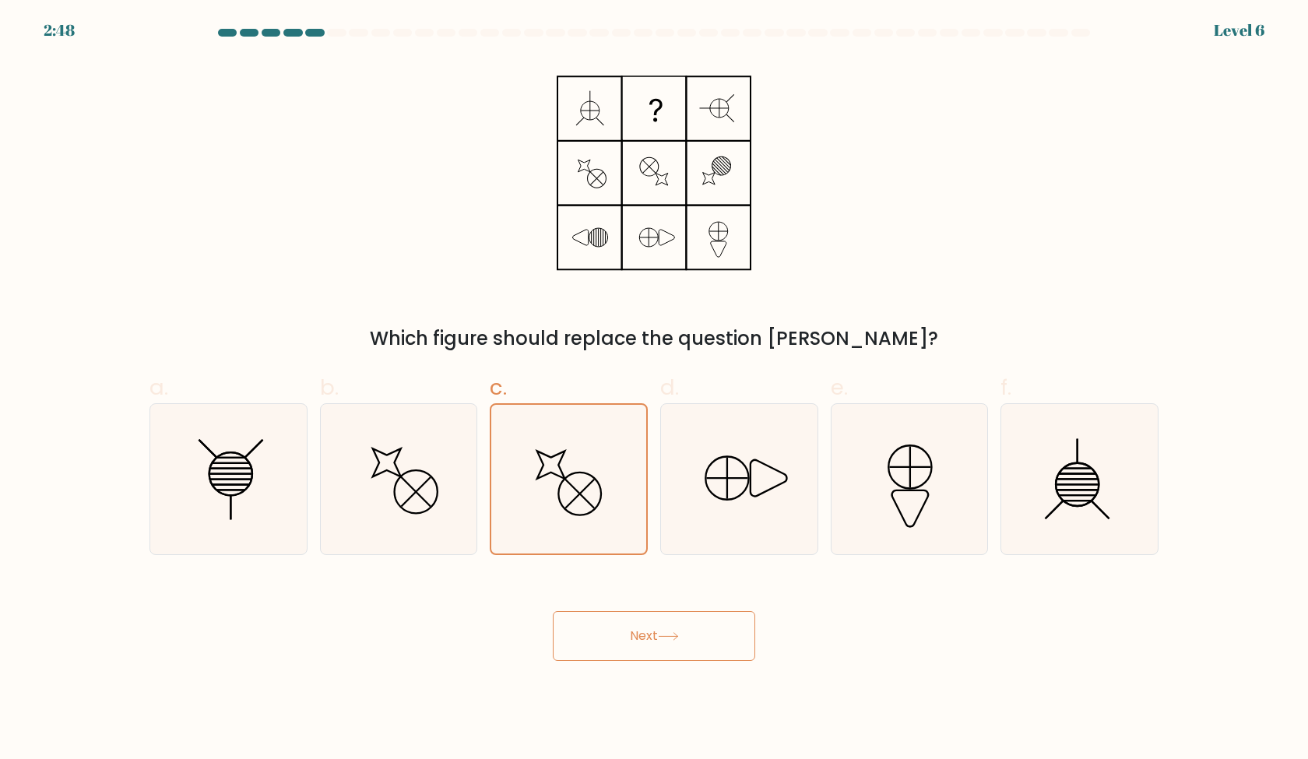
click at [652, 633] on button "Next" at bounding box center [654, 636] width 202 height 50
click at [935, 367] on div "a. b. c." at bounding box center [654, 457] width 1022 height 196
click at [920, 504] on icon at bounding box center [909, 479] width 150 height 150
click at [655, 390] on input "e." at bounding box center [654, 385] width 1 height 10
radio input "true"
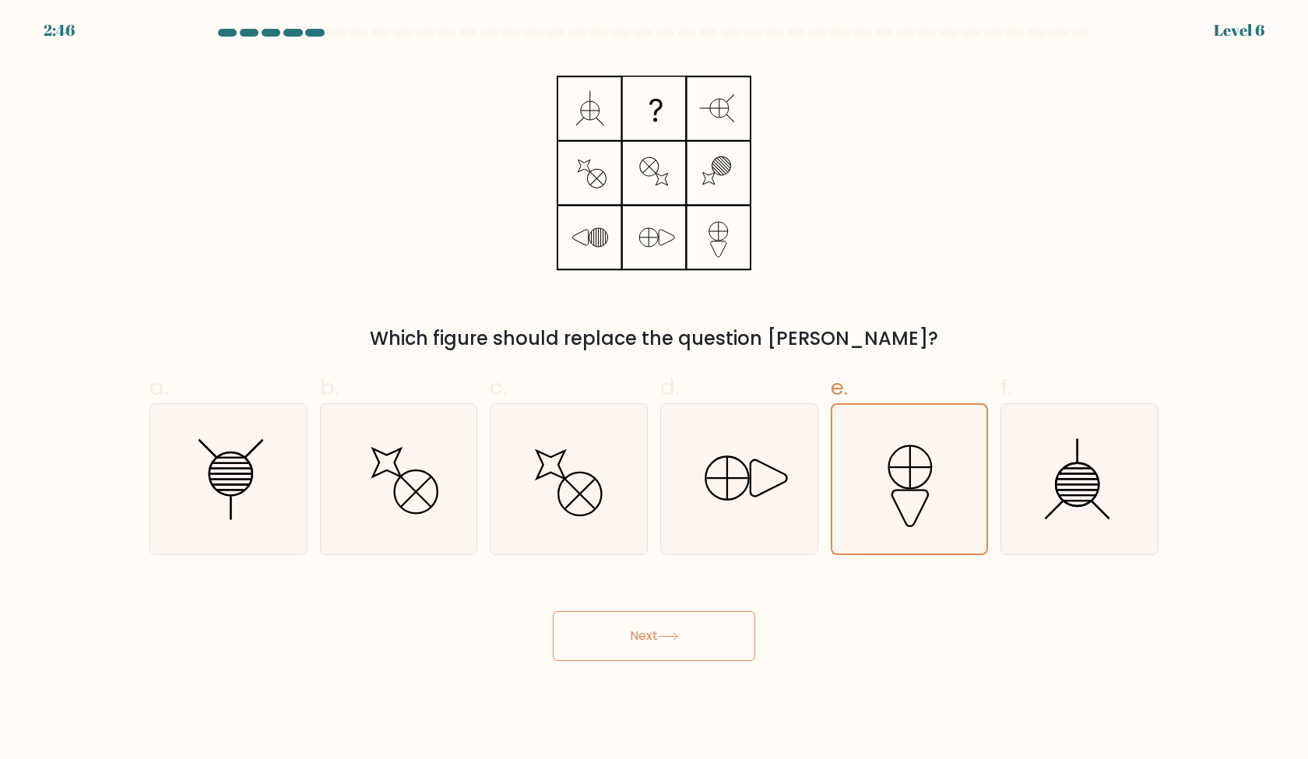
click at [666, 639] on icon at bounding box center [668, 636] width 21 height 9
click at [279, 461] on icon at bounding box center [228, 479] width 150 height 150
click at [654, 390] on input "a." at bounding box center [654, 385] width 1 height 10
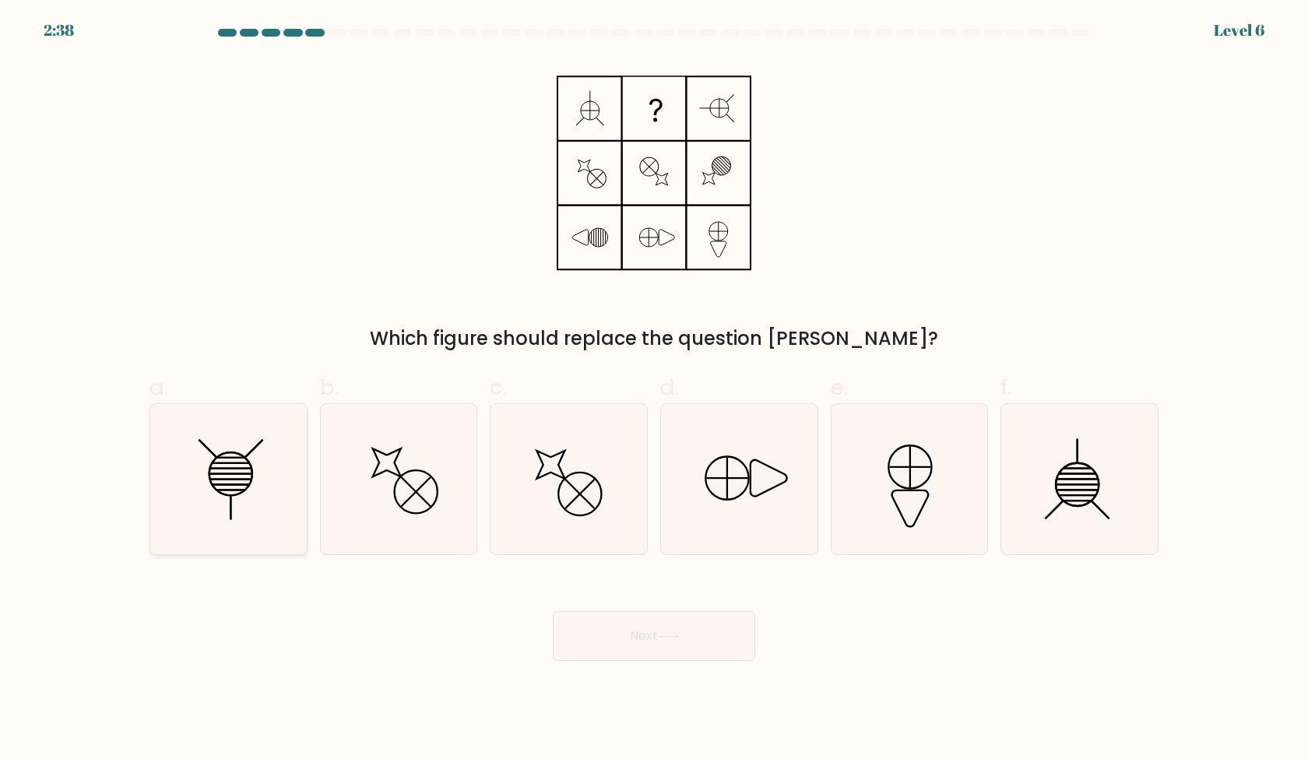
radio input "true"
click at [616, 633] on button "Next" at bounding box center [654, 636] width 202 height 50
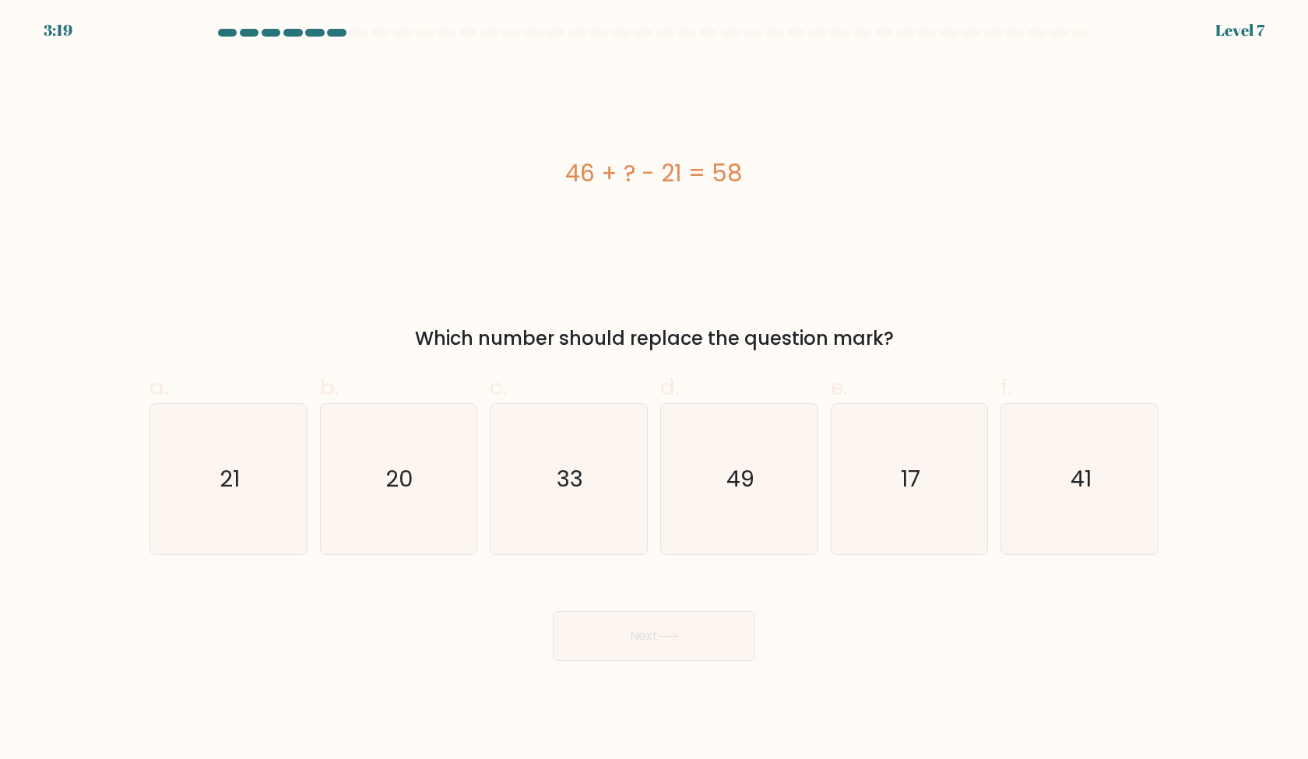
click at [778, 279] on div "46 + ? - 21 = 58" at bounding box center [653, 173] width 1009 height 228
click at [556, 481] on icon "33" at bounding box center [569, 479] width 150 height 150
click at [654, 390] on input "c. 33" at bounding box center [654, 385] width 1 height 10
radio input "true"
click at [626, 630] on button "Next" at bounding box center [654, 636] width 202 height 50
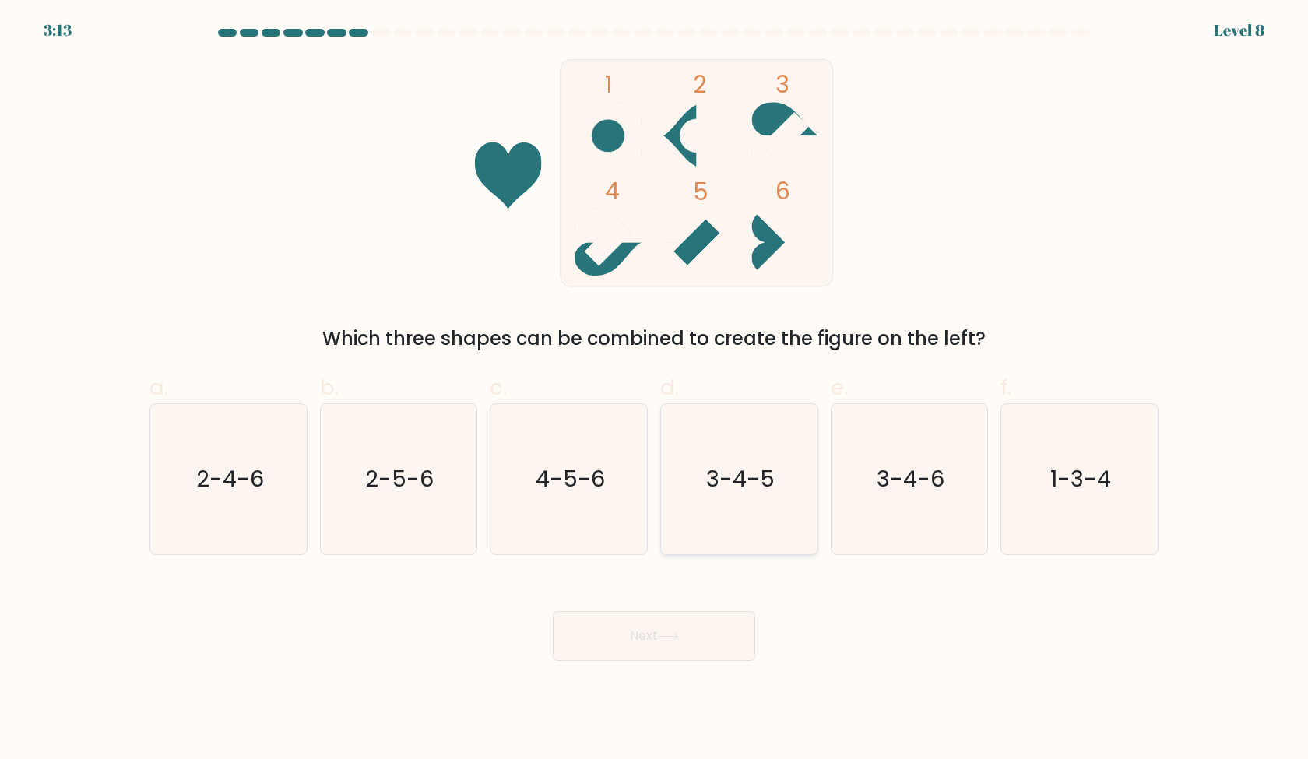
click at [765, 506] on icon "3-4-5" at bounding box center [739, 479] width 150 height 150
click at [655, 390] on input "d. 3-4-5" at bounding box center [654, 385] width 1 height 10
radio input "true"
click at [691, 631] on button "Next" at bounding box center [654, 636] width 202 height 50
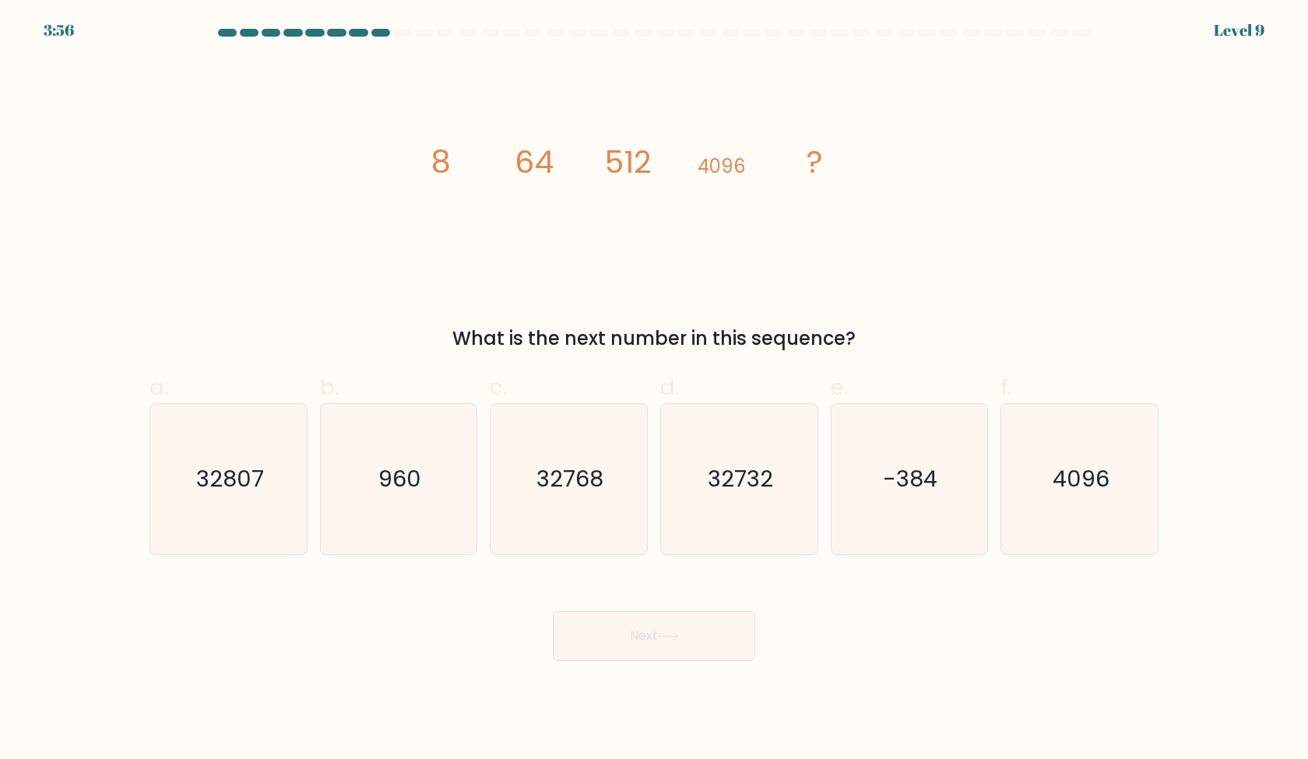
click at [882, 311] on div "image/svg+xml 8 64 512 4096 ? What is the next number in this sequence?" at bounding box center [654, 206] width 1028 height 294
click at [600, 482] on text "32768" at bounding box center [570, 478] width 67 height 31
click at [654, 390] on input "c. 32768" at bounding box center [654, 385] width 1 height 10
radio input "true"
click at [658, 637] on button "Next" at bounding box center [654, 636] width 202 height 50
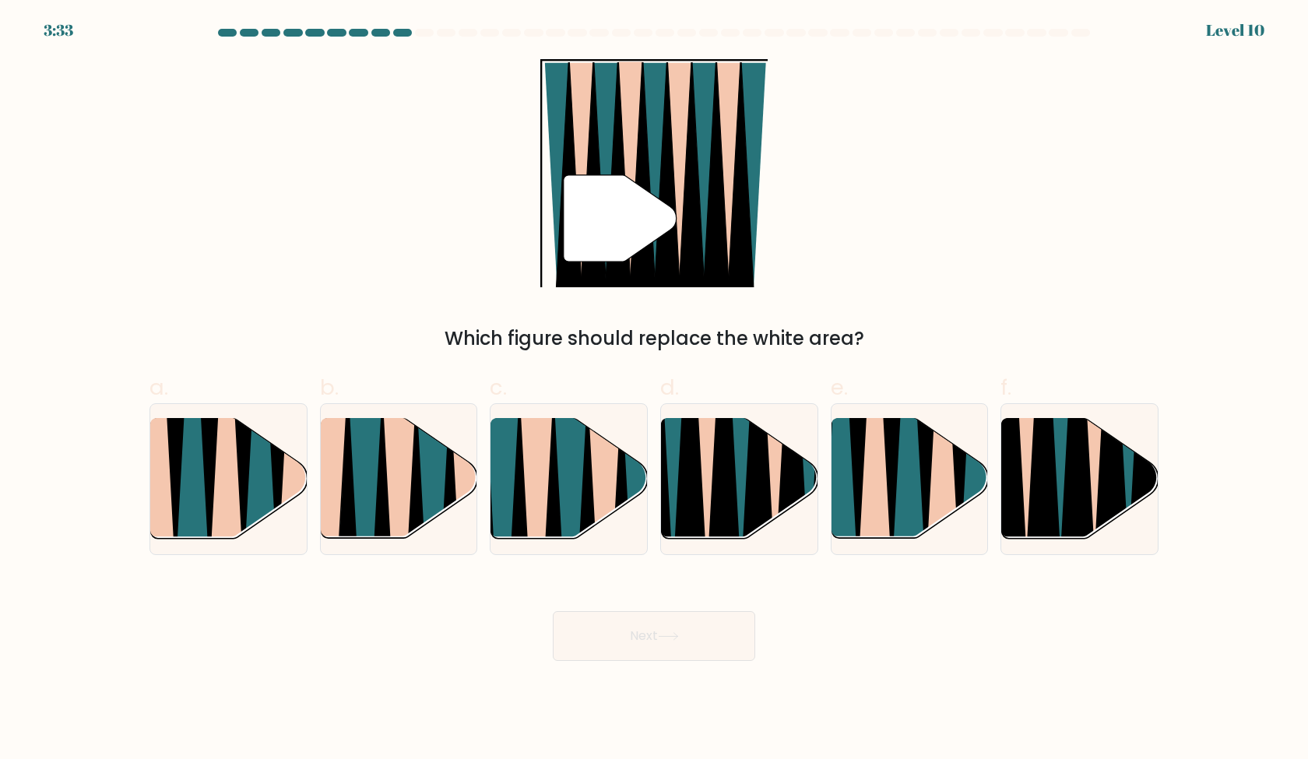
click at [943, 383] on label "e." at bounding box center [910, 463] width 158 height 184
click at [655, 383] on input "e." at bounding box center [654, 385] width 1 height 10
radio input "true"
click at [1004, 304] on div "" Which figure should replace the white area?" at bounding box center [654, 206] width 1028 height 294
click at [819, 442] on div "d." at bounding box center [739, 463] width 171 height 184
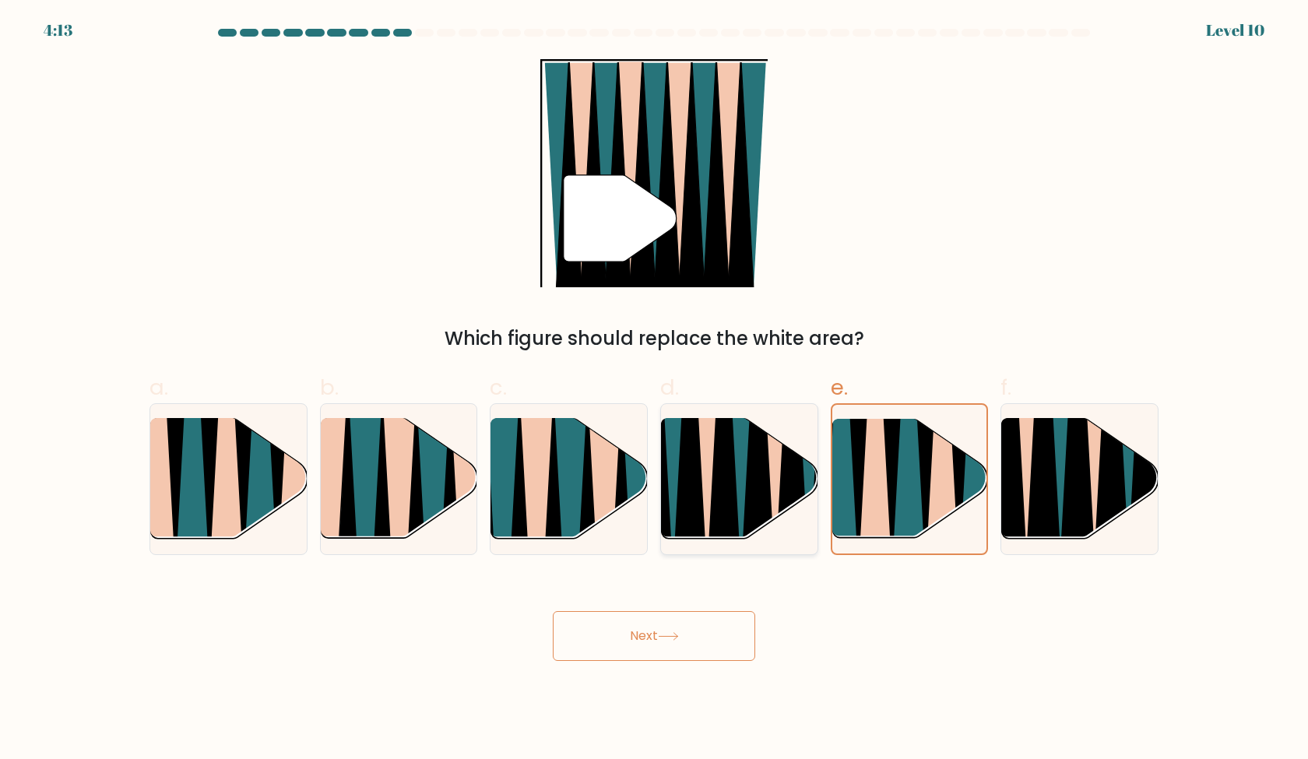
click at [772, 458] on icon at bounding box center [775, 416] width 35 height 313
click at [655, 390] on input "d." at bounding box center [654, 385] width 1 height 10
radio input "true"
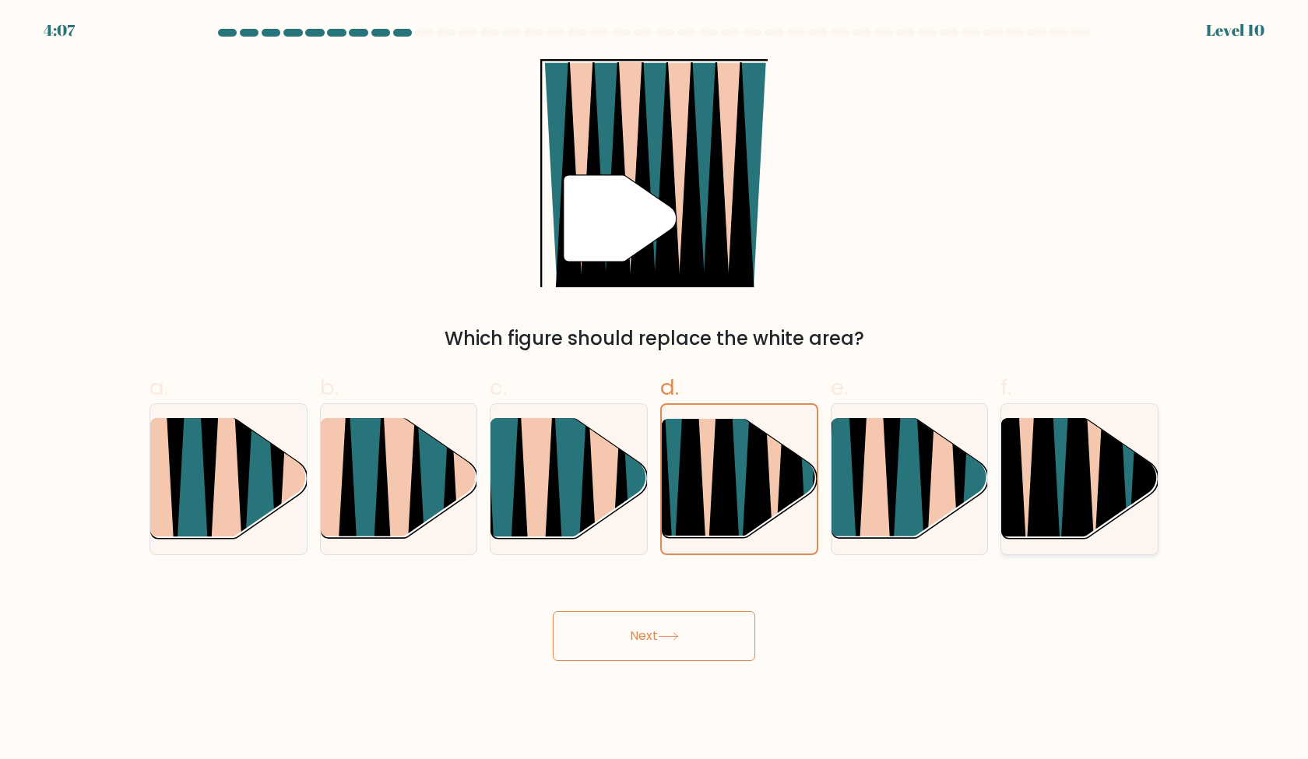
click at [1092, 499] on icon at bounding box center [1095, 418] width 34 height 312
click at [655, 390] on input "f." at bounding box center [654, 385] width 1 height 10
radio input "true"
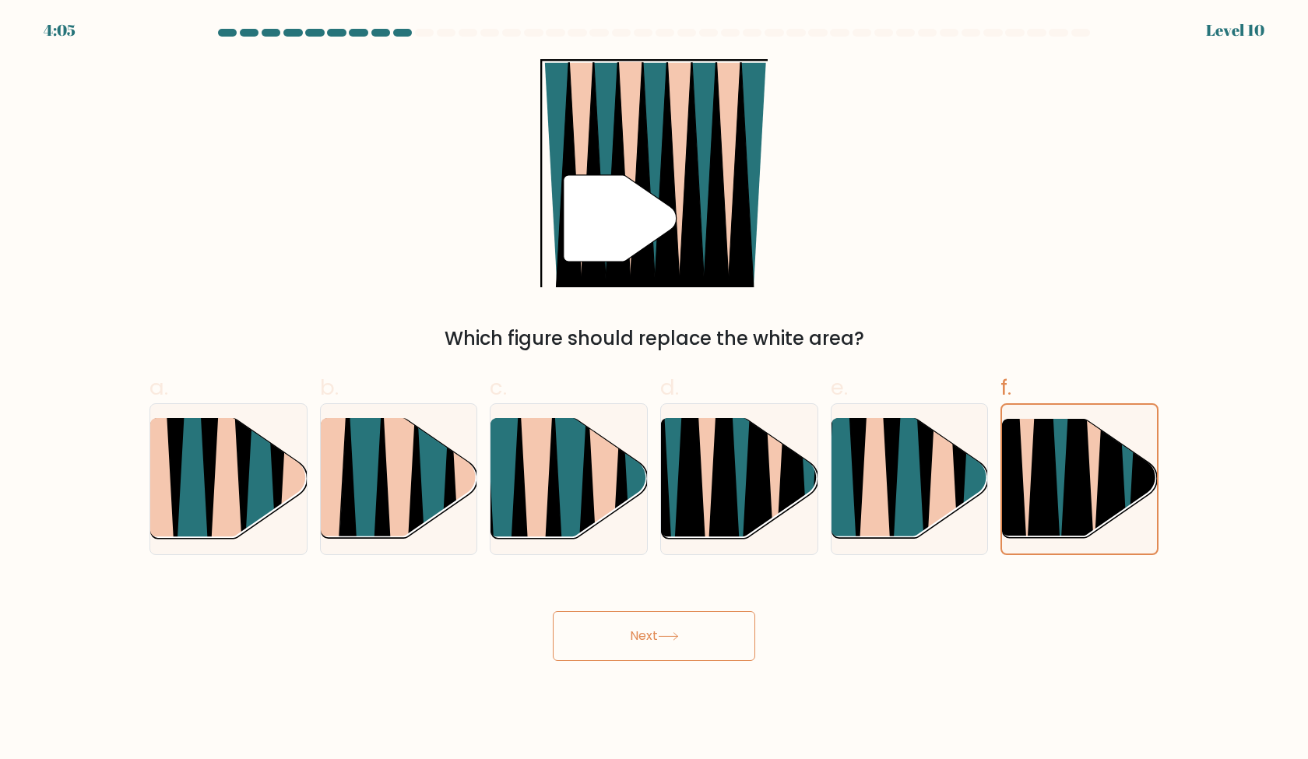
click at [702, 645] on button "Next" at bounding box center [654, 636] width 202 height 50
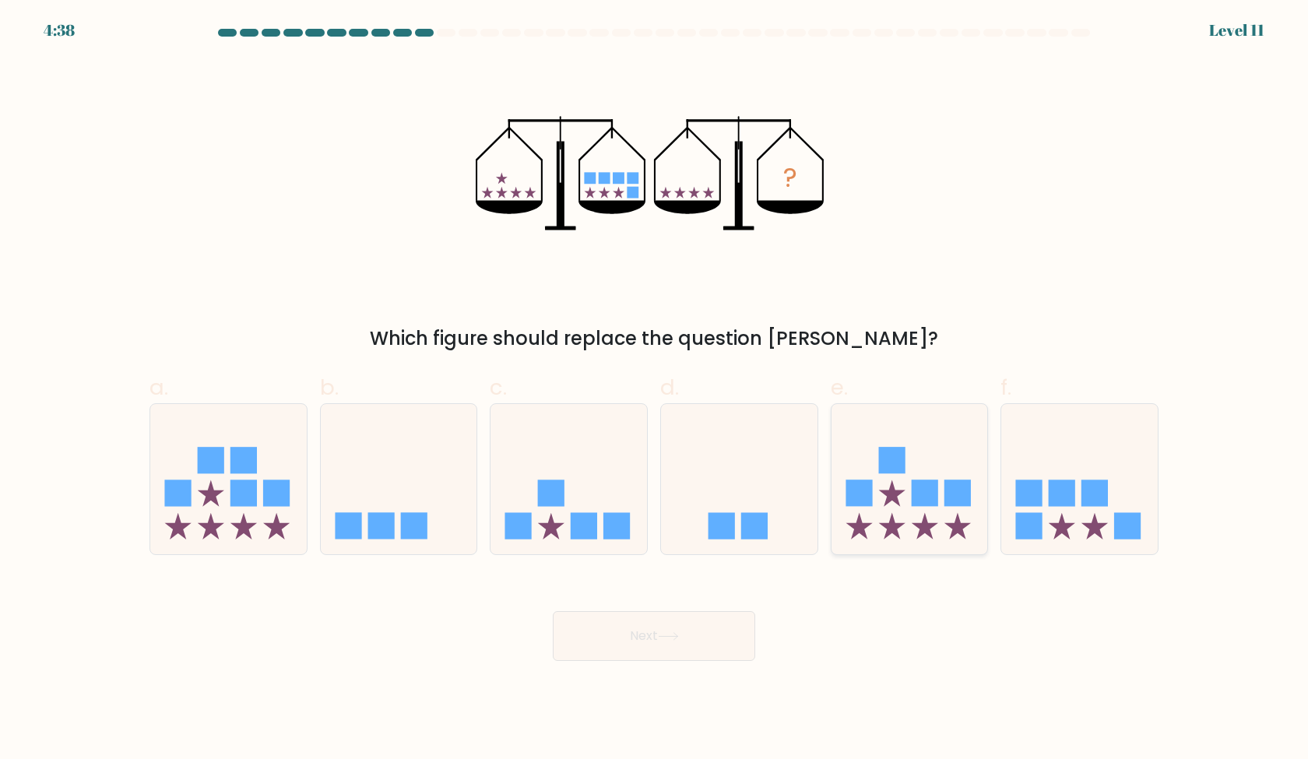
click at [868, 466] on icon at bounding box center [910, 478] width 157 height 129
click at [655, 390] on input "e." at bounding box center [654, 385] width 1 height 10
radio input "true"
click at [1039, 487] on rect at bounding box center [1029, 493] width 26 height 26
click at [655, 390] on input "f." at bounding box center [654, 385] width 1 height 10
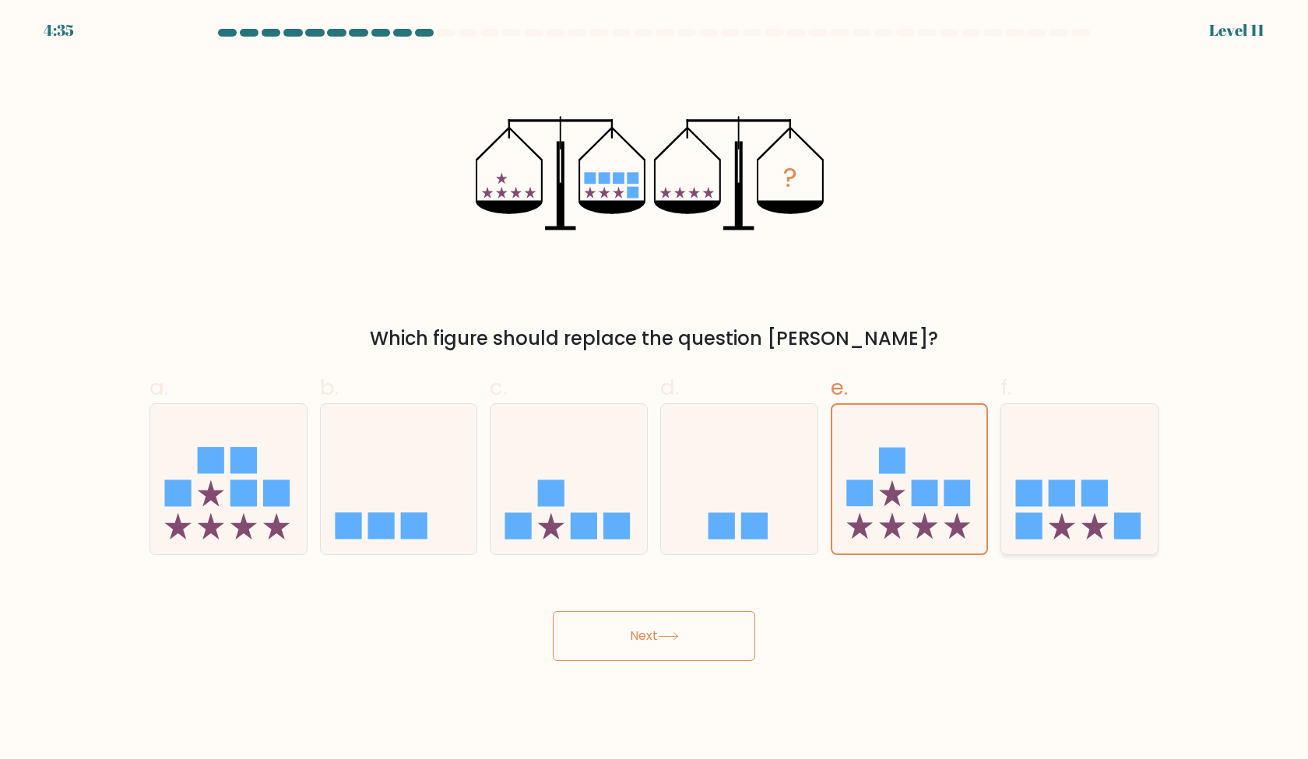
radio input "true"
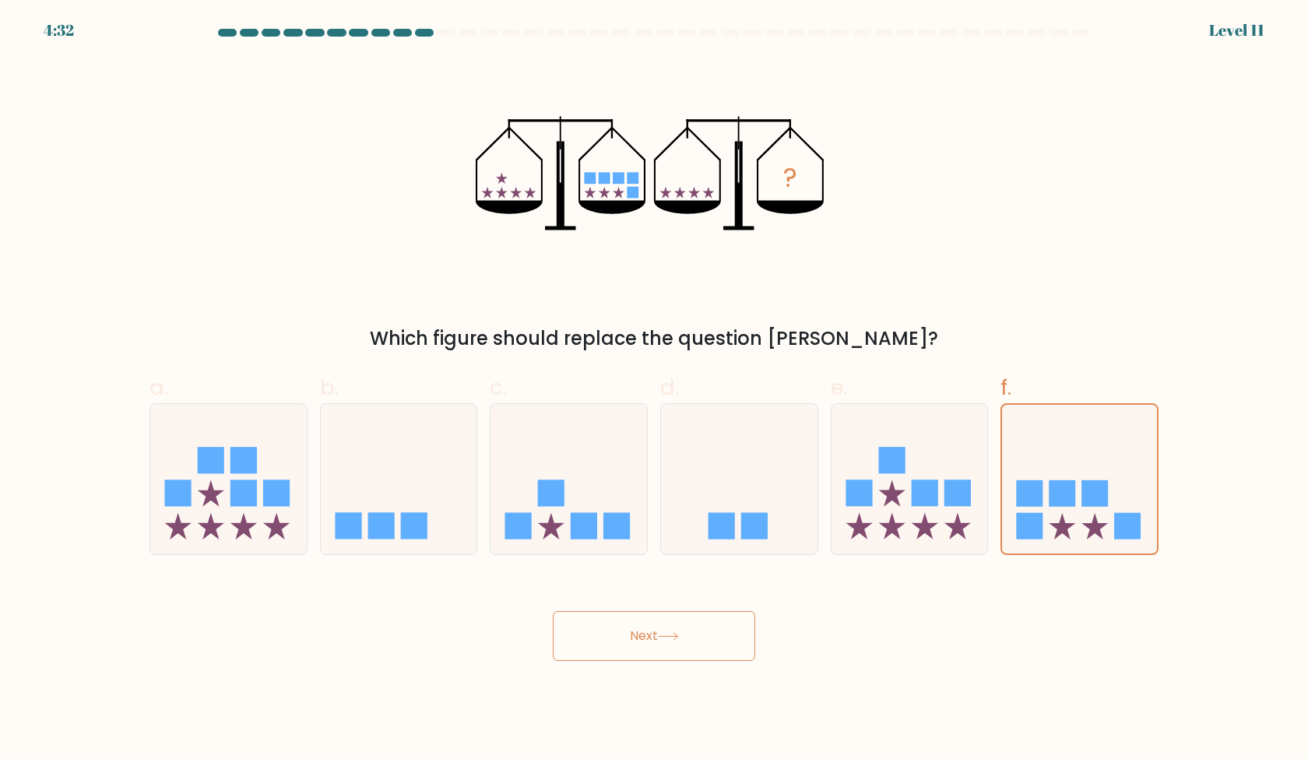
click at [709, 623] on button "Next" at bounding box center [654, 636] width 202 height 50
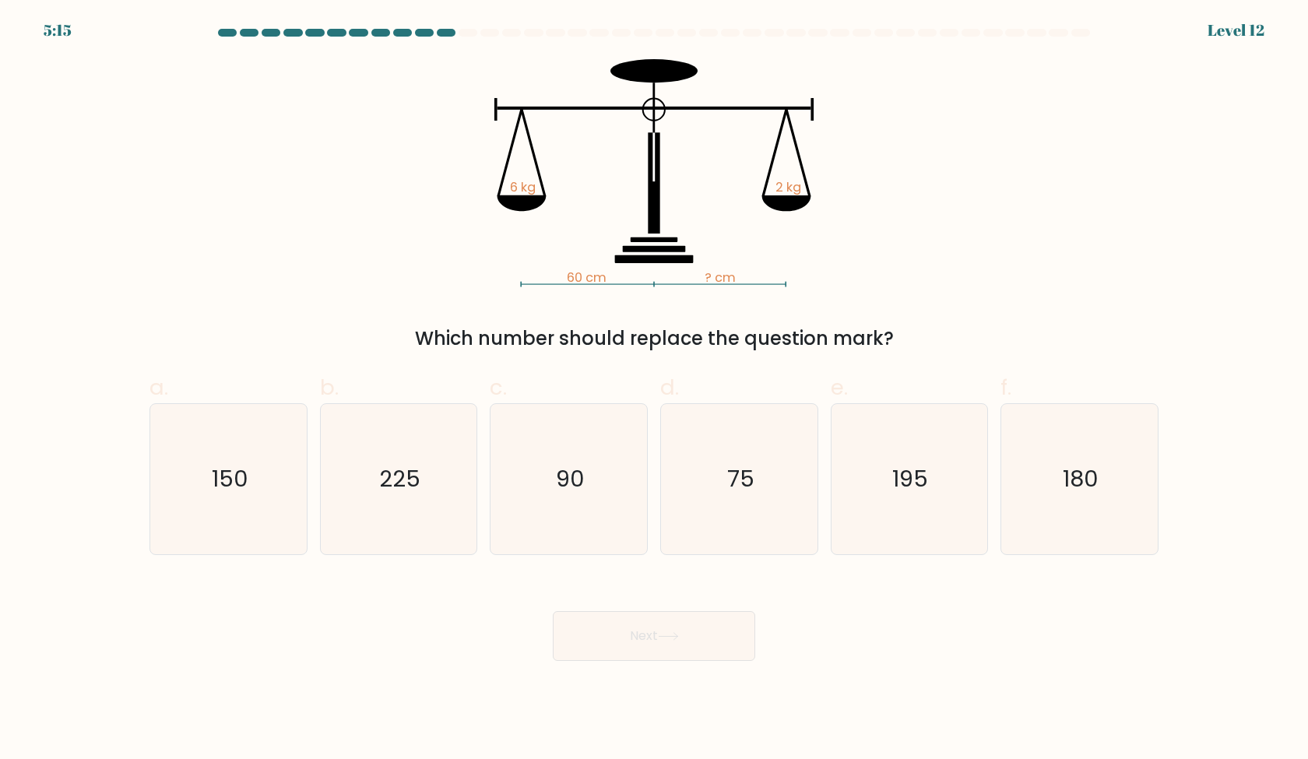
drag, startPoint x: 1054, startPoint y: 201, endPoint x: 1060, endPoint y: 215, distance: 15.0
click at [1060, 215] on div "60 cm ? cm 6 kg 2 kg Which number should replace the question mark?" at bounding box center [654, 206] width 1028 height 294
click at [1060, 216] on div "60 cm ? cm 6 kg 2 kg Which number should replace the question mark?" at bounding box center [654, 206] width 1028 height 294
click at [1063, 216] on div "60 cm ? cm 6 kg 2 kg Which number should replace the question mark?" at bounding box center [654, 206] width 1028 height 294
click at [1105, 484] on icon "180" at bounding box center [1079, 479] width 150 height 150
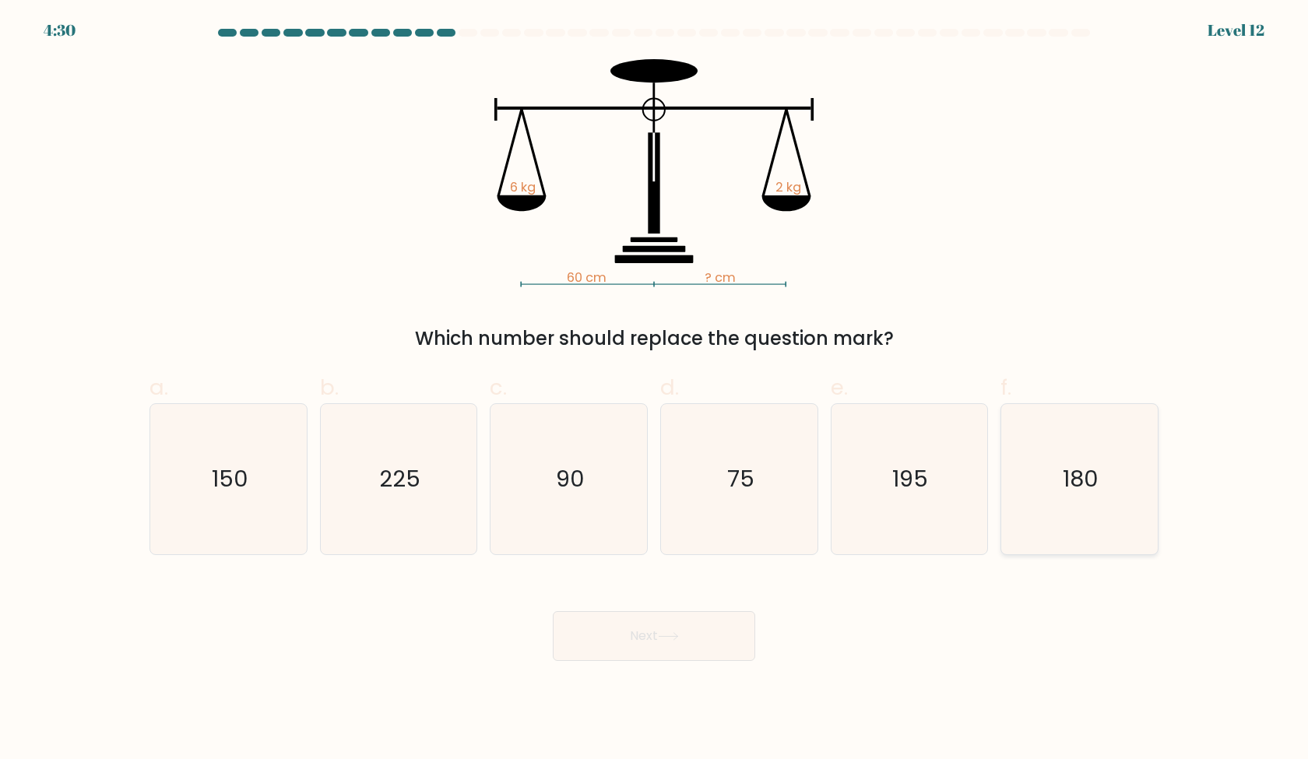
click at [655, 390] on input "f. 180" at bounding box center [654, 385] width 1 height 10
radio input "true"
click at [711, 630] on button "Next" at bounding box center [654, 636] width 202 height 50
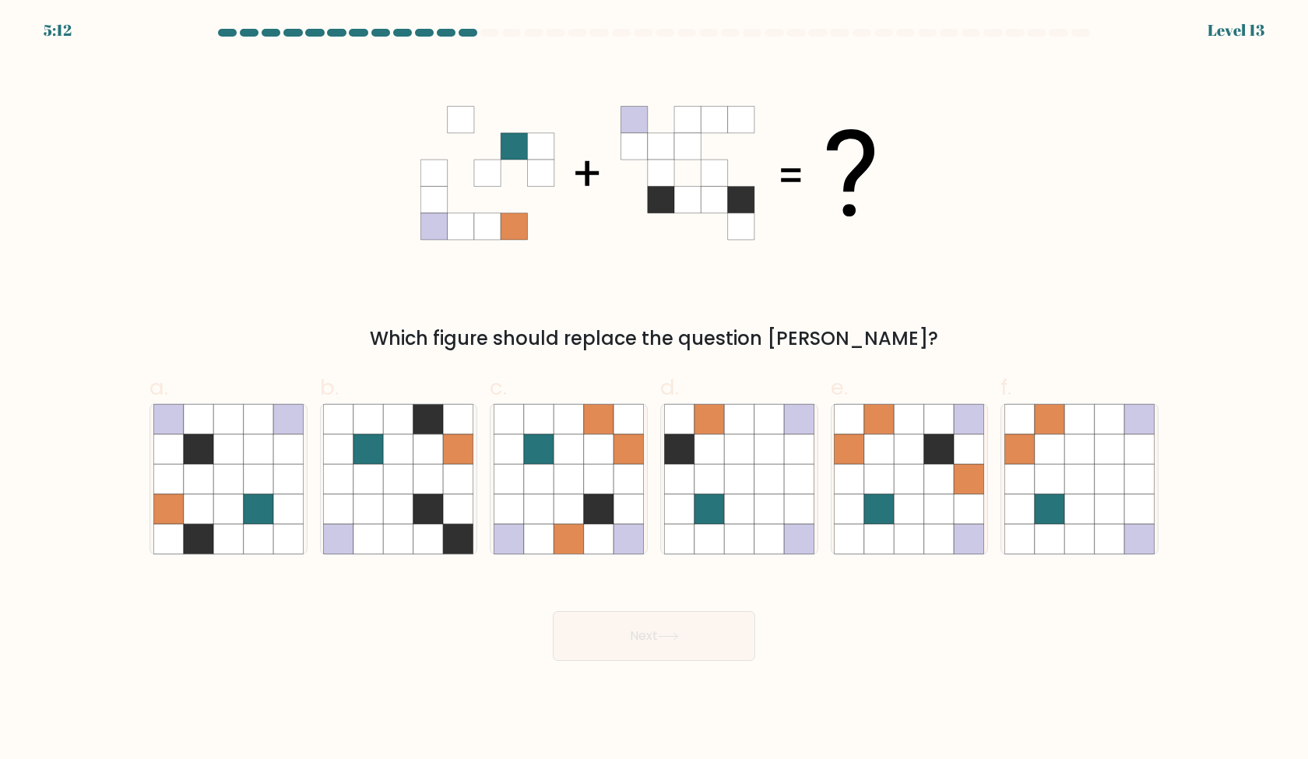
click at [1018, 269] on div "Which figure should replace the question [PERSON_NAME]?" at bounding box center [654, 206] width 1028 height 294
click at [619, 509] on icon at bounding box center [629, 509] width 30 height 30
click at [654, 390] on input "c." at bounding box center [654, 385] width 1 height 10
radio input "true"
click at [885, 488] on icon at bounding box center [879, 479] width 30 height 30
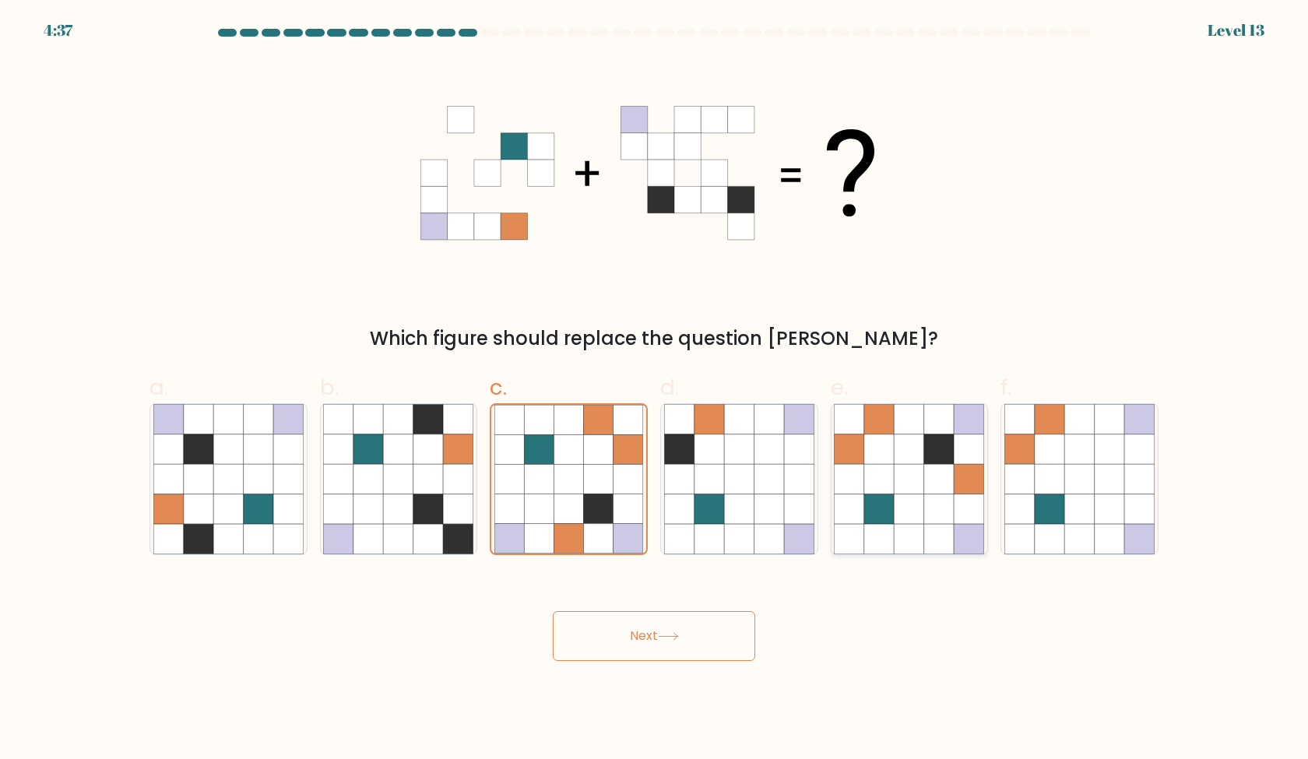
click at [655, 390] on input "e." at bounding box center [654, 385] width 1 height 10
radio input "true"
click at [684, 650] on button "Next" at bounding box center [654, 636] width 202 height 50
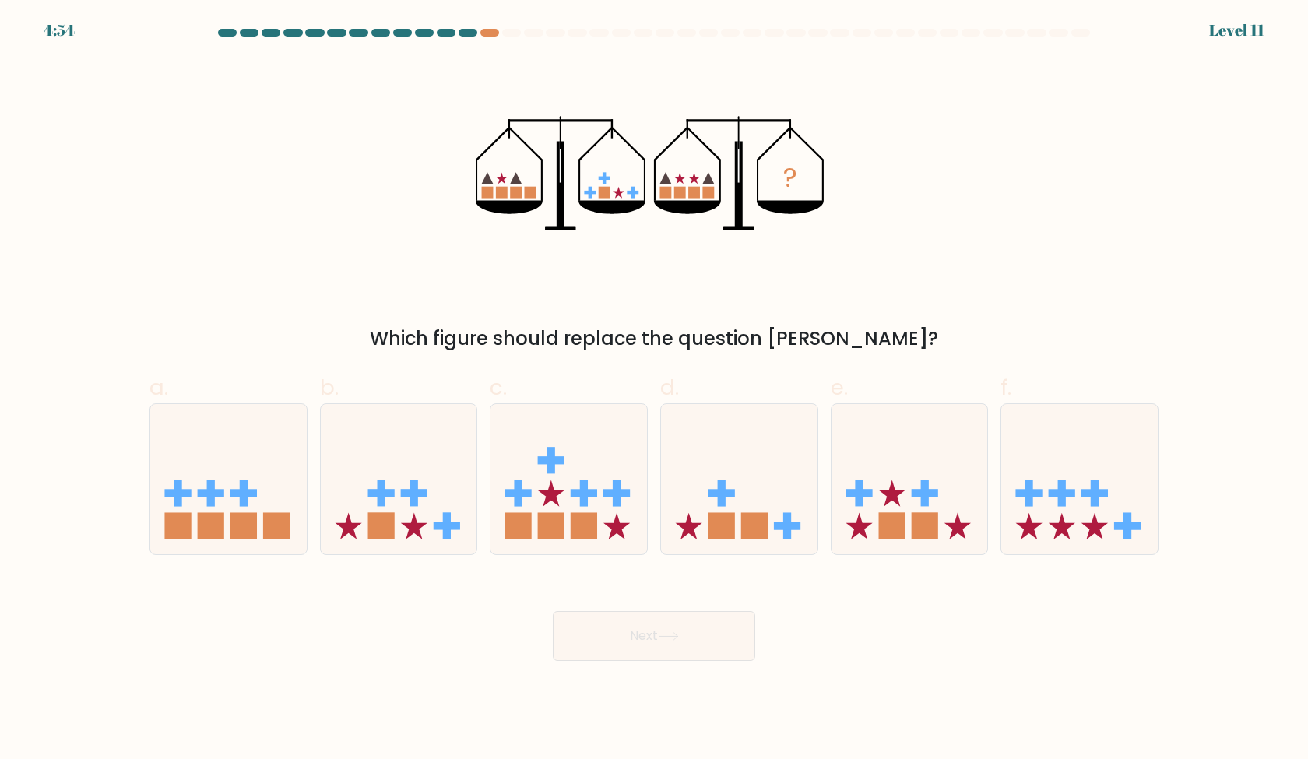
click at [998, 136] on div "? Which figure should replace the question mark?" at bounding box center [654, 206] width 1028 height 294
click at [578, 452] on icon at bounding box center [569, 478] width 157 height 129
click at [654, 390] on input "c." at bounding box center [654, 385] width 1 height 10
radio input "true"
click at [665, 629] on button "Next" at bounding box center [654, 636] width 202 height 50
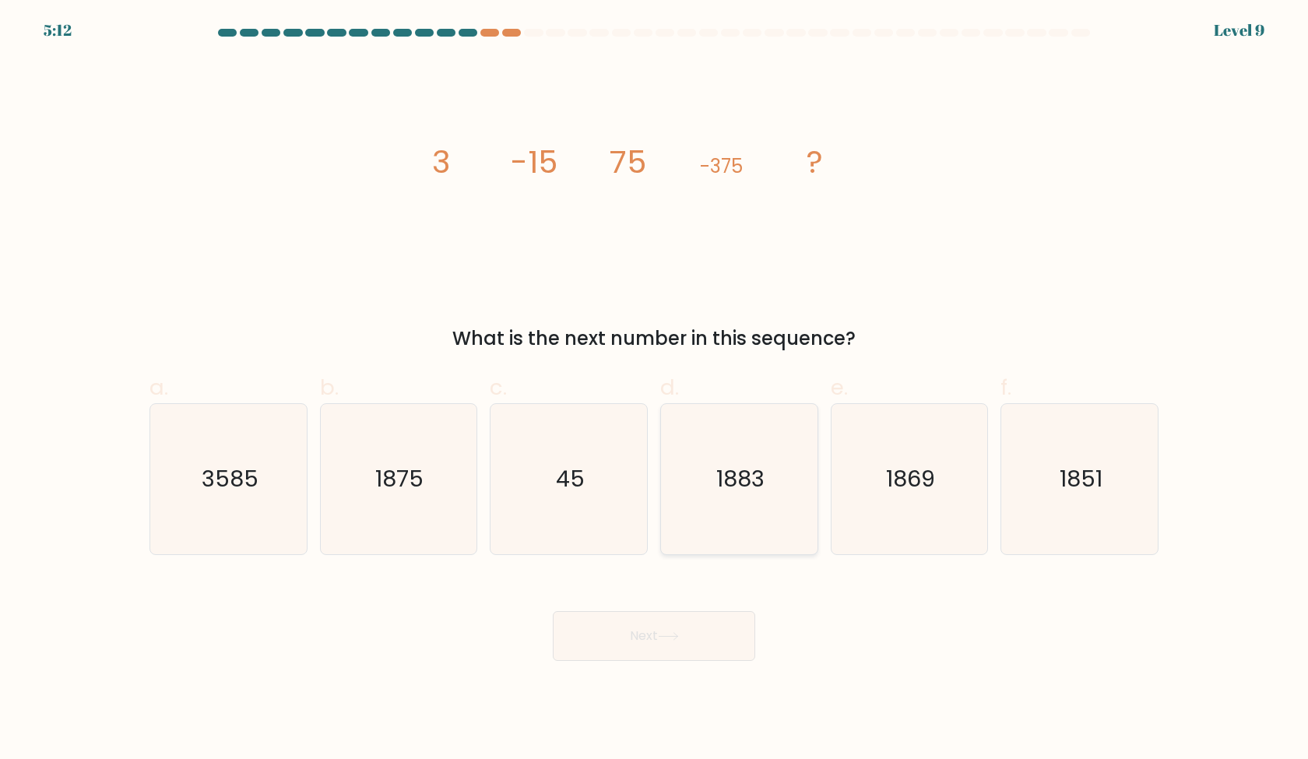
click at [722, 522] on icon "1883" at bounding box center [739, 479] width 150 height 150
click at [655, 390] on input "d. 1883" at bounding box center [654, 385] width 1 height 10
radio input "true"
click at [641, 656] on button "Next" at bounding box center [654, 636] width 202 height 50
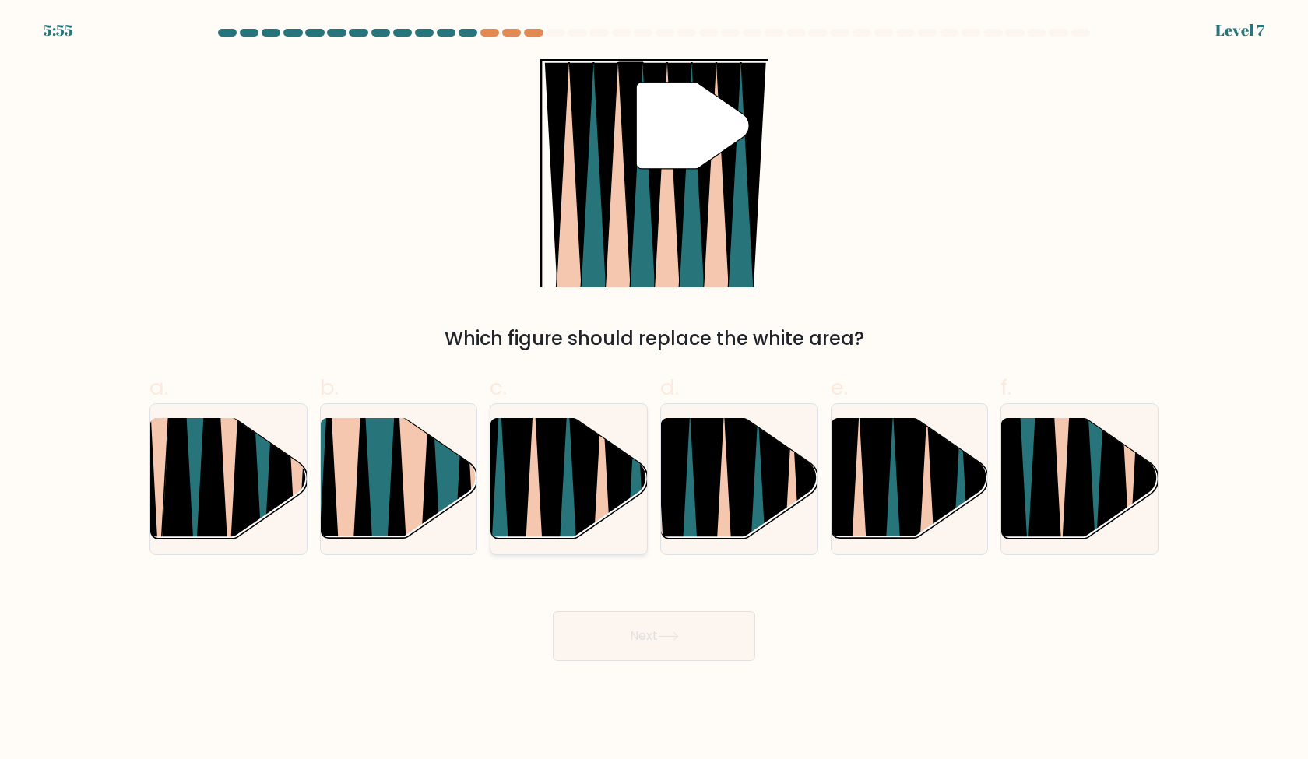
click at [547, 533] on icon at bounding box center [552, 548] width 34 height 312
click at [654, 390] on input "c." at bounding box center [654, 385] width 1 height 10
radio input "true"
click at [635, 639] on button "Next" at bounding box center [654, 636] width 202 height 50
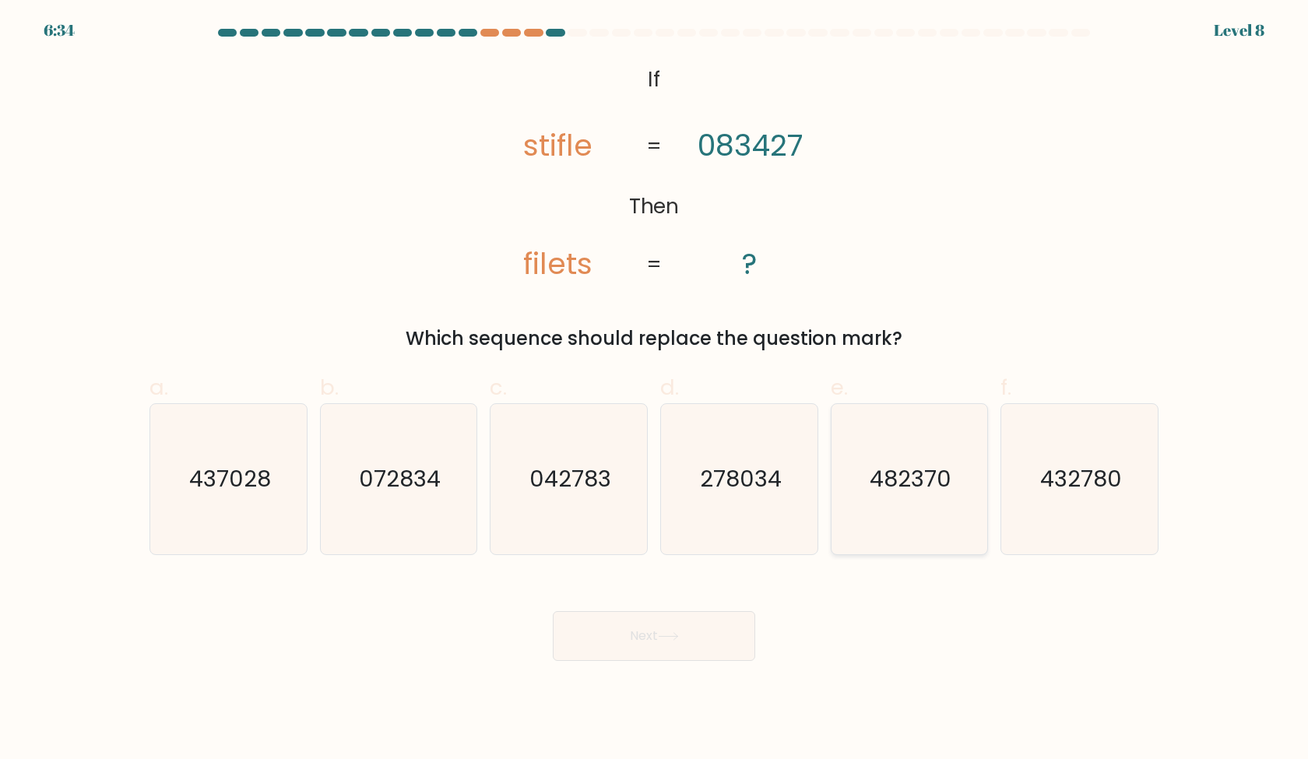
click at [899, 473] on text "482370" at bounding box center [911, 478] width 82 height 31
click at [655, 390] on input "e. 482370" at bounding box center [654, 385] width 1 height 10
radio input "true"
click at [697, 638] on button "Next" at bounding box center [654, 636] width 202 height 50
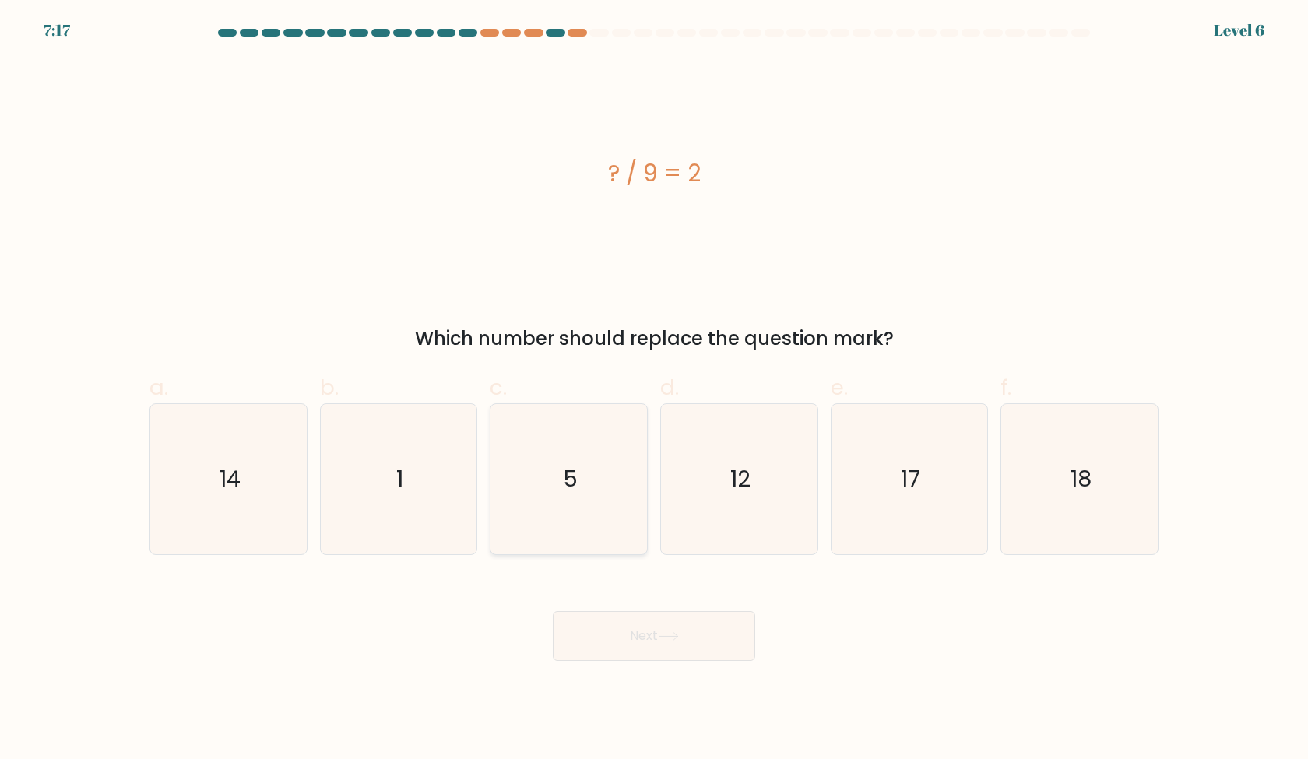
click at [617, 533] on icon "5" at bounding box center [569, 479] width 150 height 150
click at [654, 390] on input "c. 5" at bounding box center [654, 385] width 1 height 10
radio input "true"
click at [653, 651] on button "Next" at bounding box center [654, 636] width 202 height 50
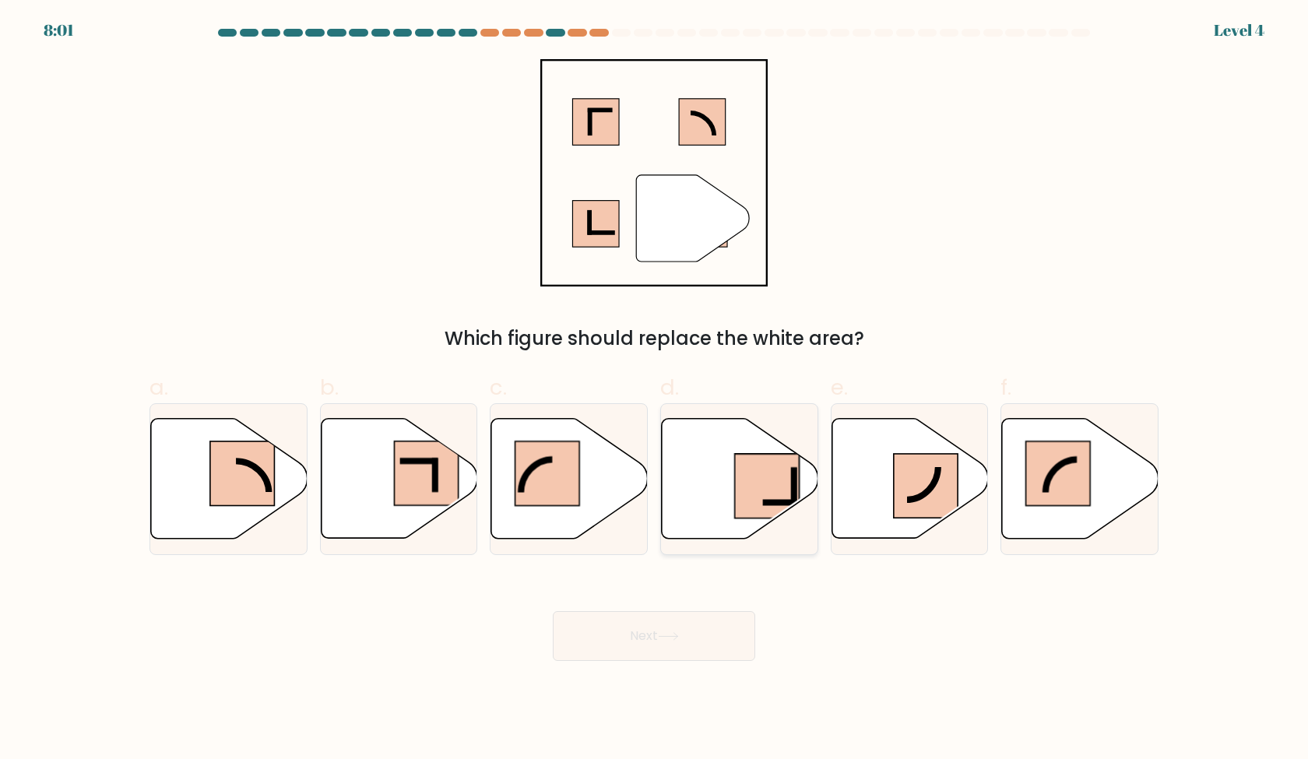
click at [719, 525] on icon at bounding box center [740, 479] width 157 height 120
click at [655, 390] on input "d." at bounding box center [654, 385] width 1 height 10
radio input "true"
click at [707, 624] on button "Next" at bounding box center [654, 636] width 202 height 50
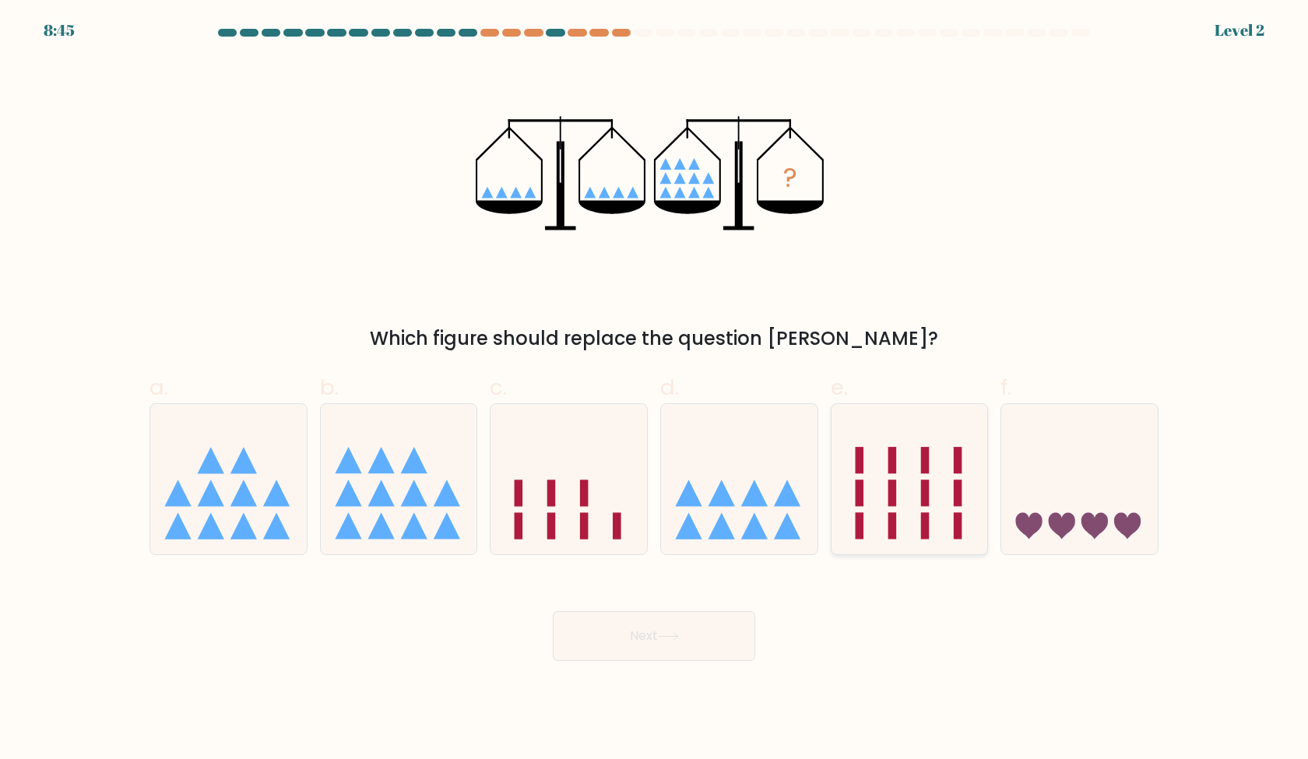
click at [859, 483] on rect at bounding box center [859, 493] width 9 height 26
click at [655, 390] on input "e." at bounding box center [654, 385] width 1 height 10
radio input "true"
click at [681, 652] on button "Next" at bounding box center [654, 636] width 202 height 50
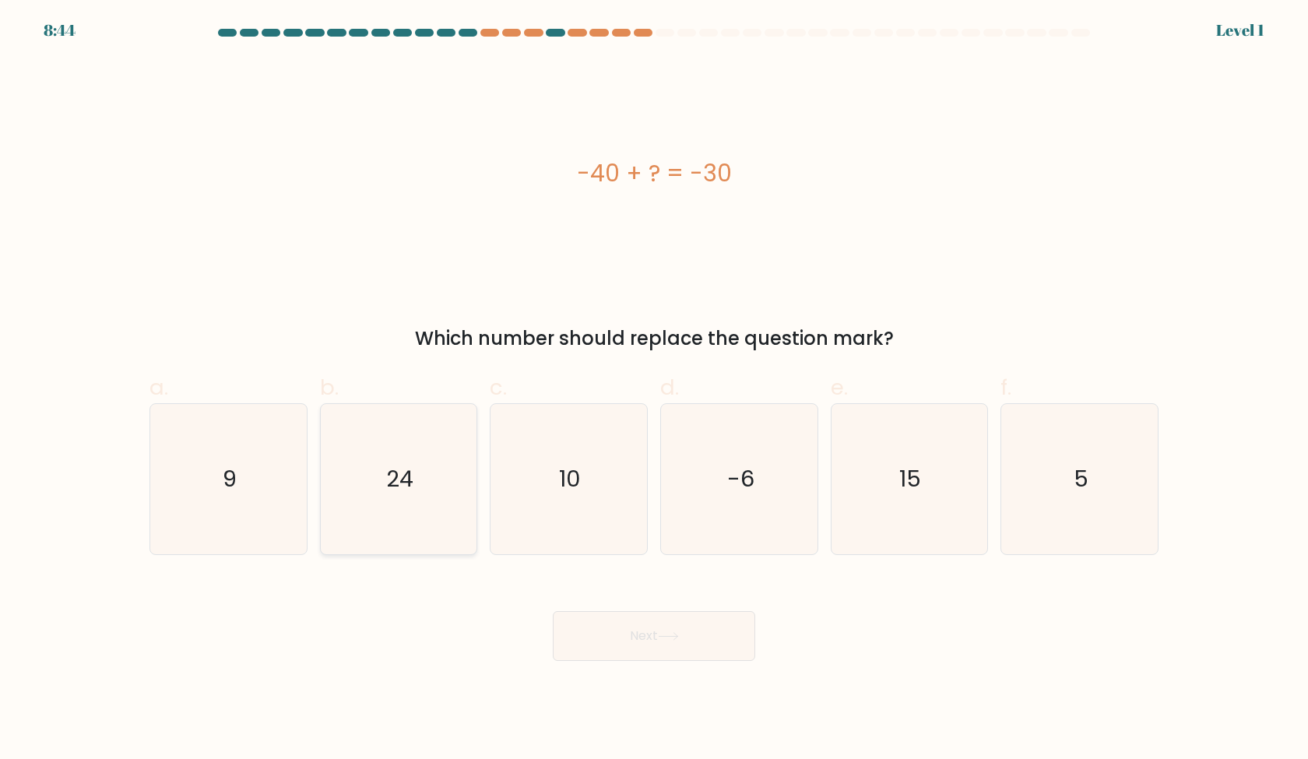
click at [339, 528] on icon "24" at bounding box center [398, 479] width 150 height 150
click at [654, 390] on input "b. 24" at bounding box center [654, 385] width 1 height 10
radio input "true"
click at [611, 643] on button "Next" at bounding box center [654, 636] width 202 height 50
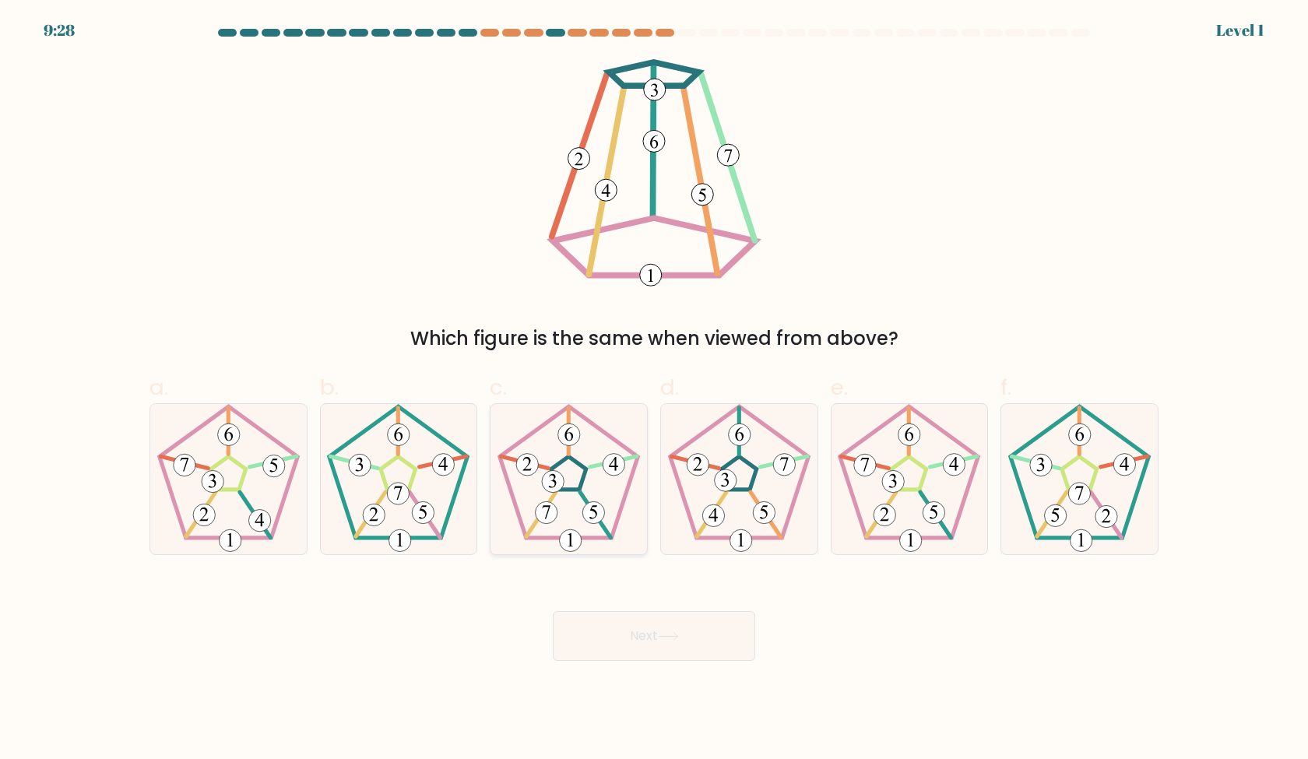
click at [597, 526] on icon at bounding box center [569, 479] width 150 height 150
click at [654, 390] on input "c." at bounding box center [654, 385] width 1 height 10
radio input "true"
click at [718, 520] on 782 at bounding box center [713, 516] width 22 height 22
click at [655, 390] on input "d." at bounding box center [654, 385] width 1 height 10
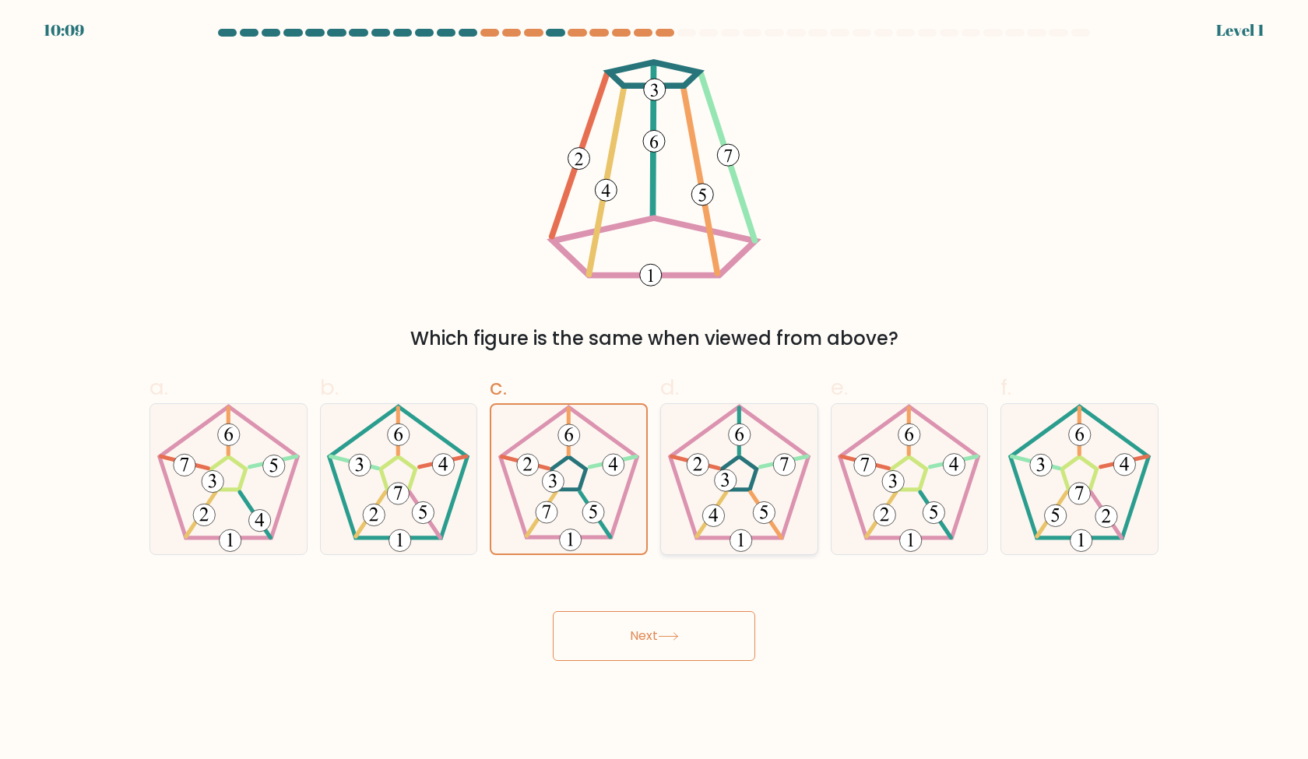
radio input "true"
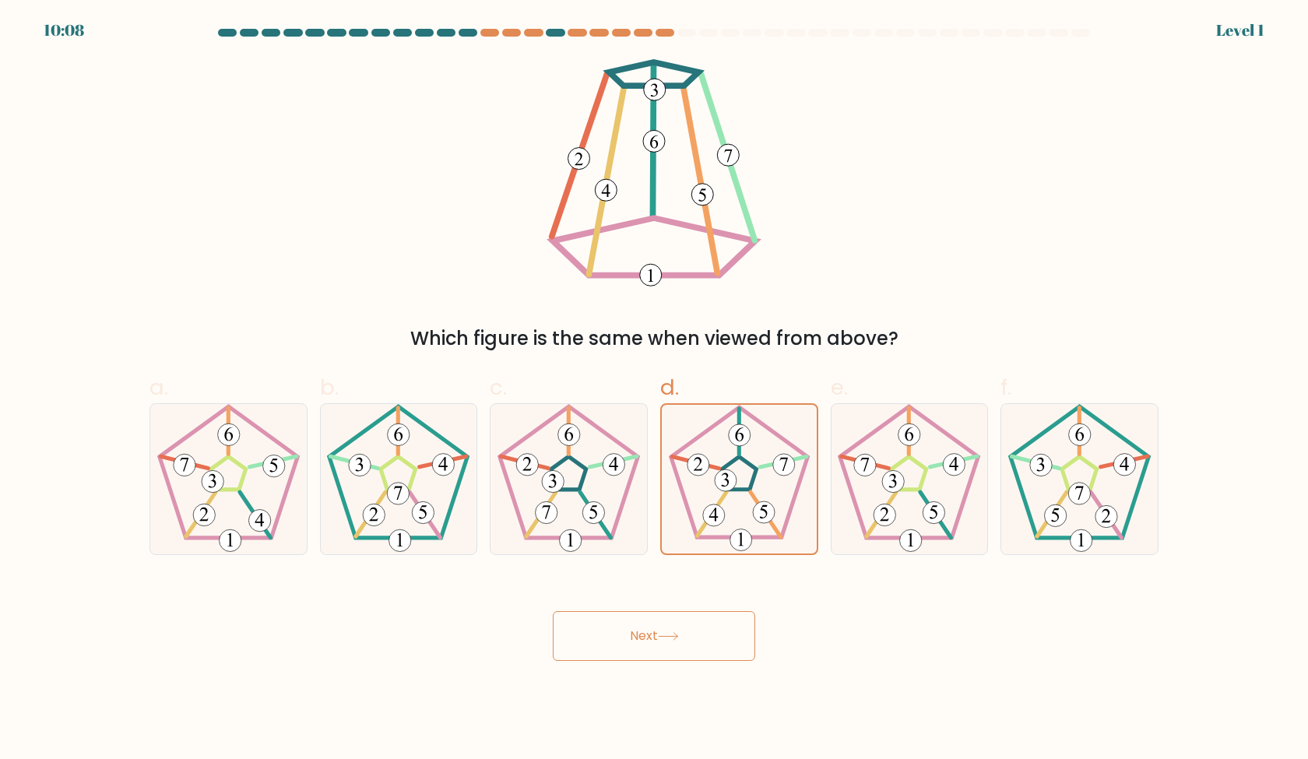
click at [688, 632] on button "Next" at bounding box center [654, 636] width 202 height 50
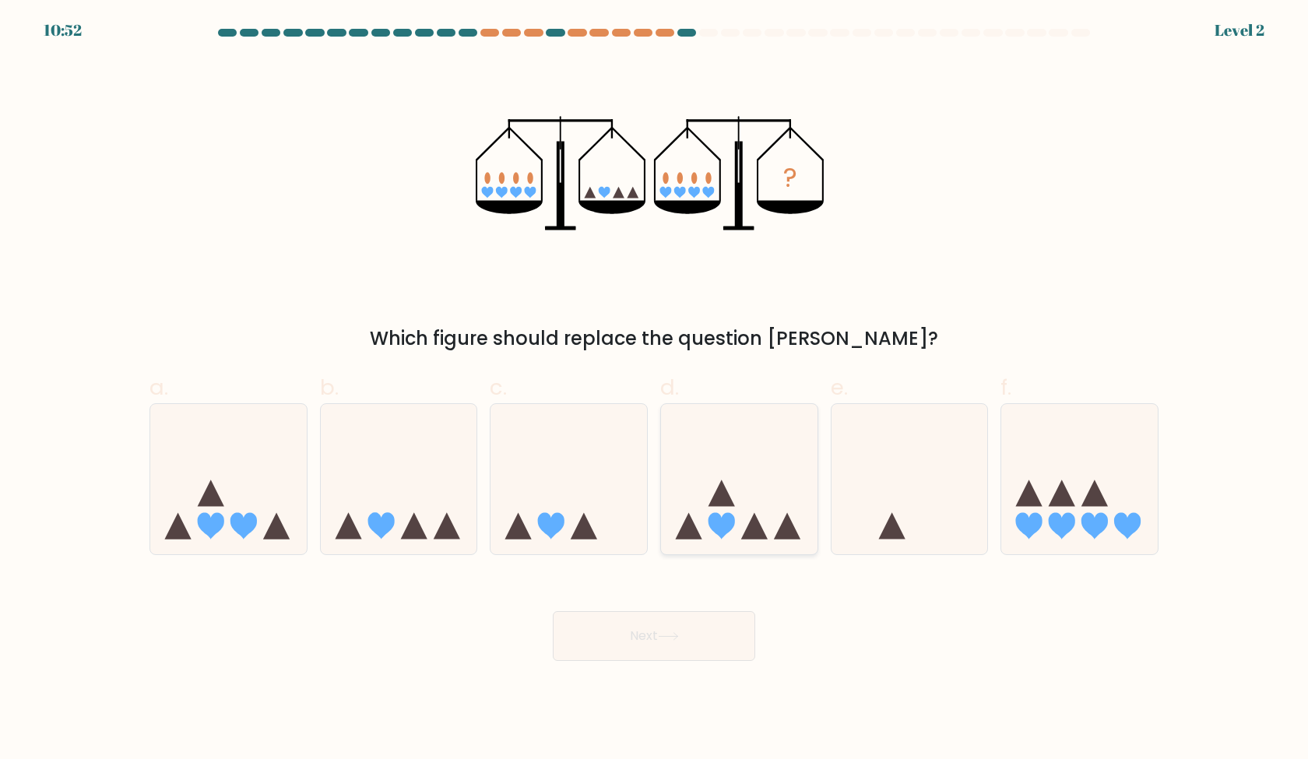
click at [747, 530] on icon at bounding box center [754, 526] width 26 height 26
click at [655, 390] on input "d." at bounding box center [654, 385] width 1 height 10
radio input "true"
click at [680, 641] on button "Next" at bounding box center [654, 636] width 202 height 50
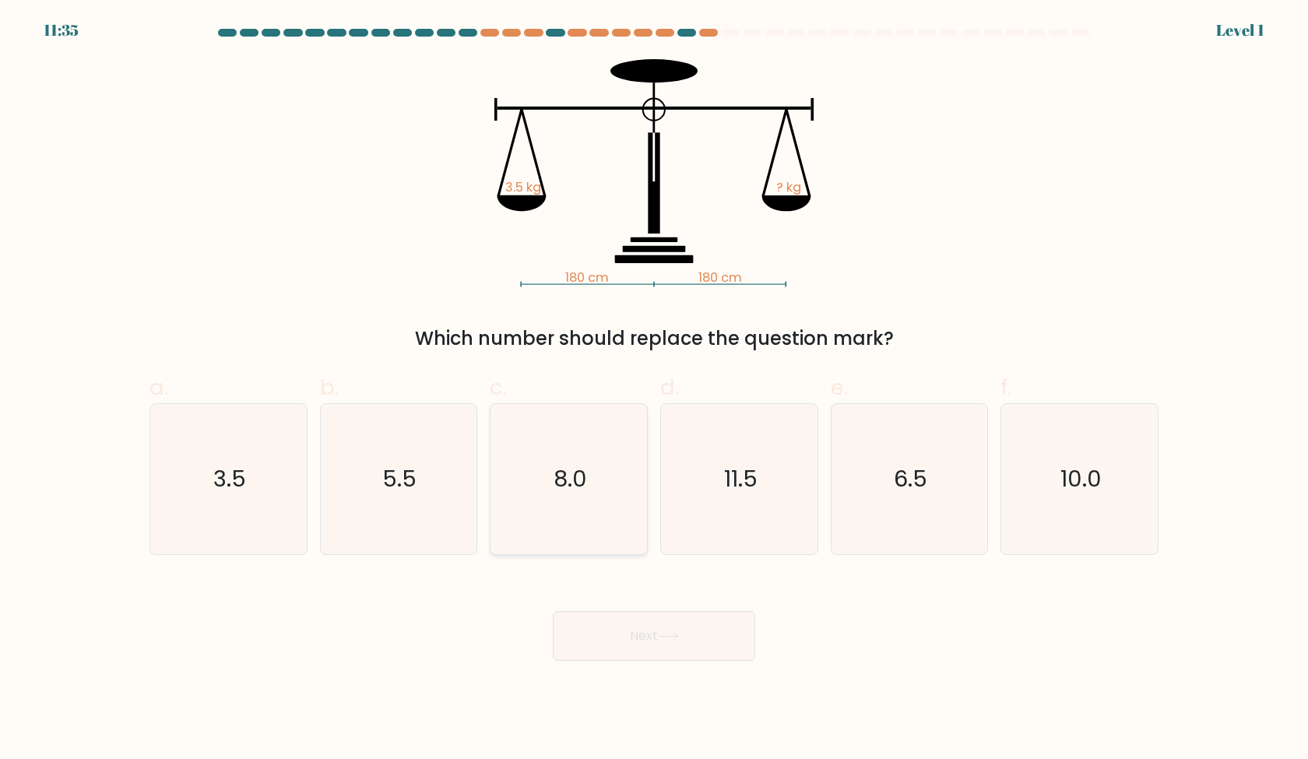
click at [616, 510] on icon "8.0" at bounding box center [569, 479] width 150 height 150
click at [654, 390] on input "c. 8.0" at bounding box center [654, 385] width 1 height 10
radio input "true"
drag, startPoint x: 649, startPoint y: 612, endPoint x: 669, endPoint y: 582, distance: 36.1
click at [669, 582] on div "Next" at bounding box center [654, 617] width 1028 height 87
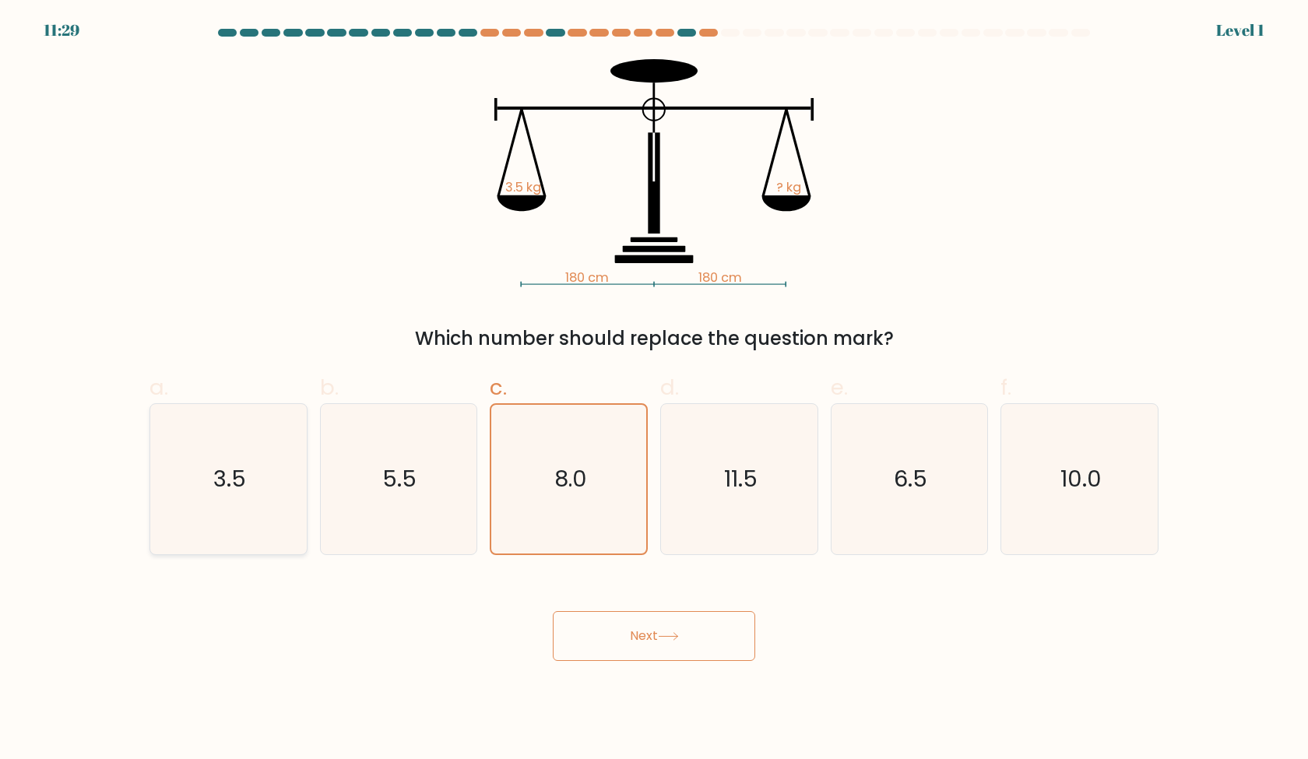
click at [229, 517] on icon "3.5" at bounding box center [228, 479] width 150 height 150
click at [654, 390] on input "a. 3.5" at bounding box center [654, 385] width 1 height 10
radio input "true"
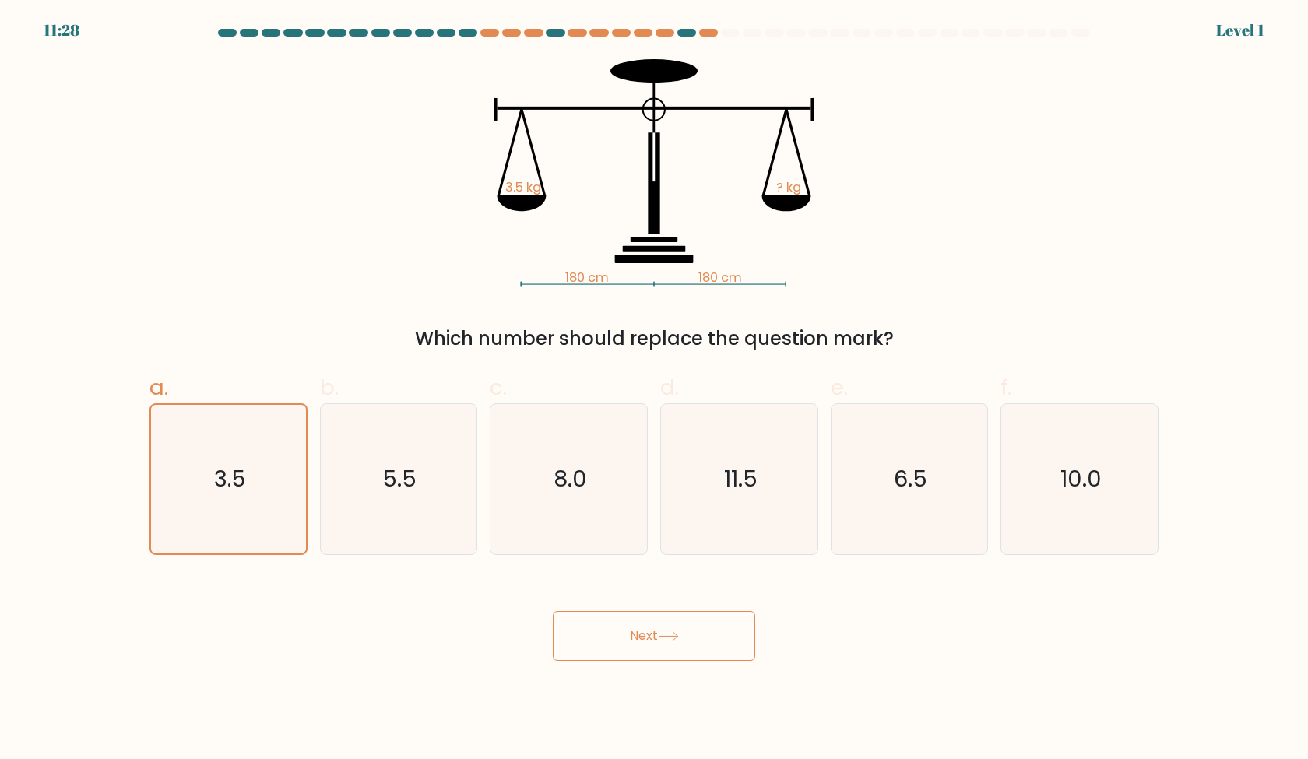
click at [704, 624] on button "Next" at bounding box center [654, 636] width 202 height 50
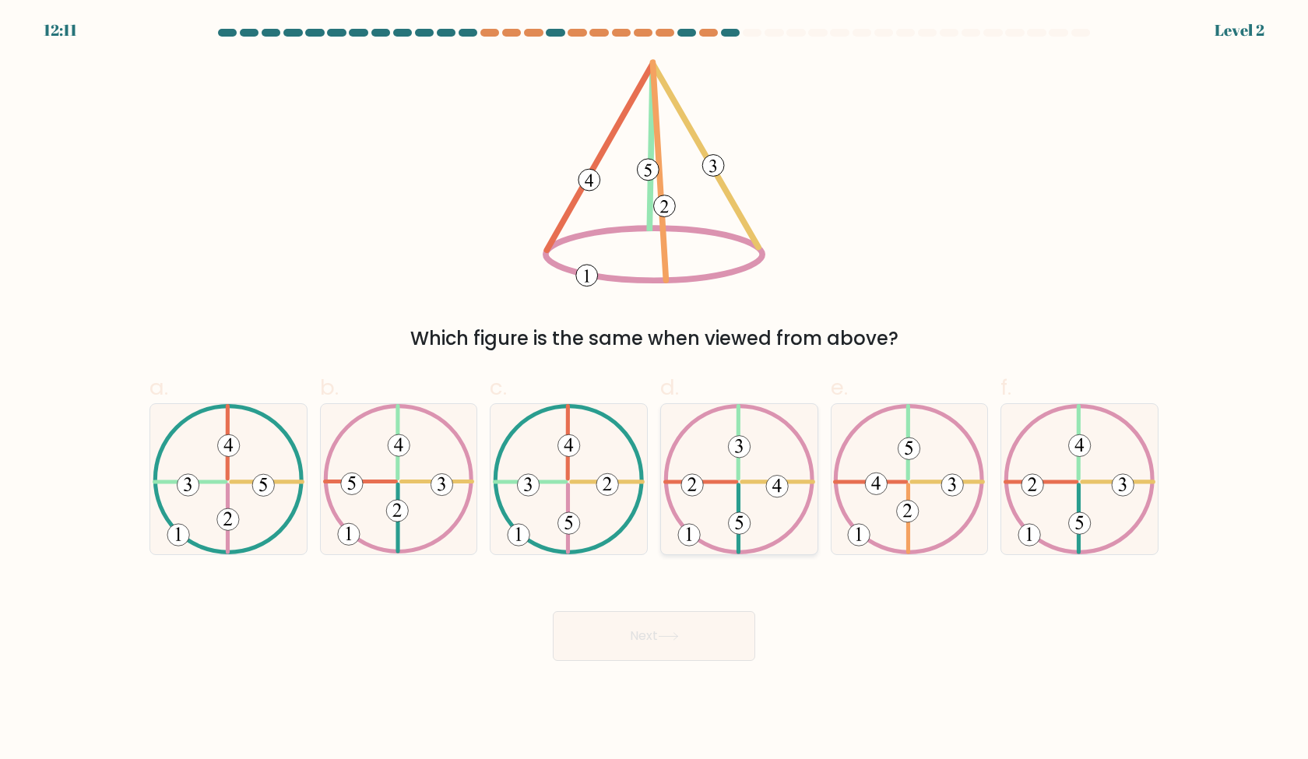
click at [767, 546] on 489 at bounding box center [739, 479] width 146 height 146
click at [655, 390] on input "d." at bounding box center [654, 385] width 1 height 10
radio input "true"
click at [890, 492] on icon at bounding box center [909, 479] width 152 height 150
click at [655, 390] on input "e." at bounding box center [654, 385] width 1 height 10
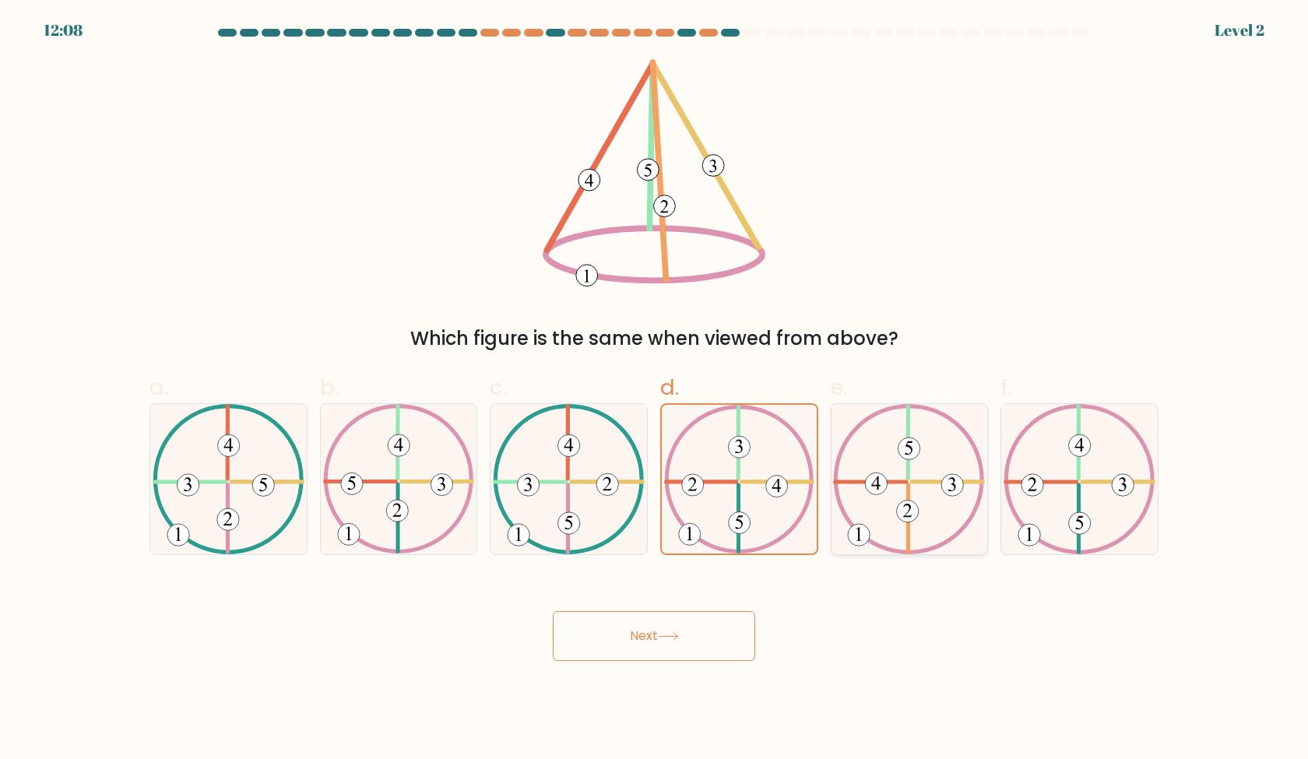
radio input "true"
click at [709, 626] on button "Next" at bounding box center [654, 636] width 202 height 50
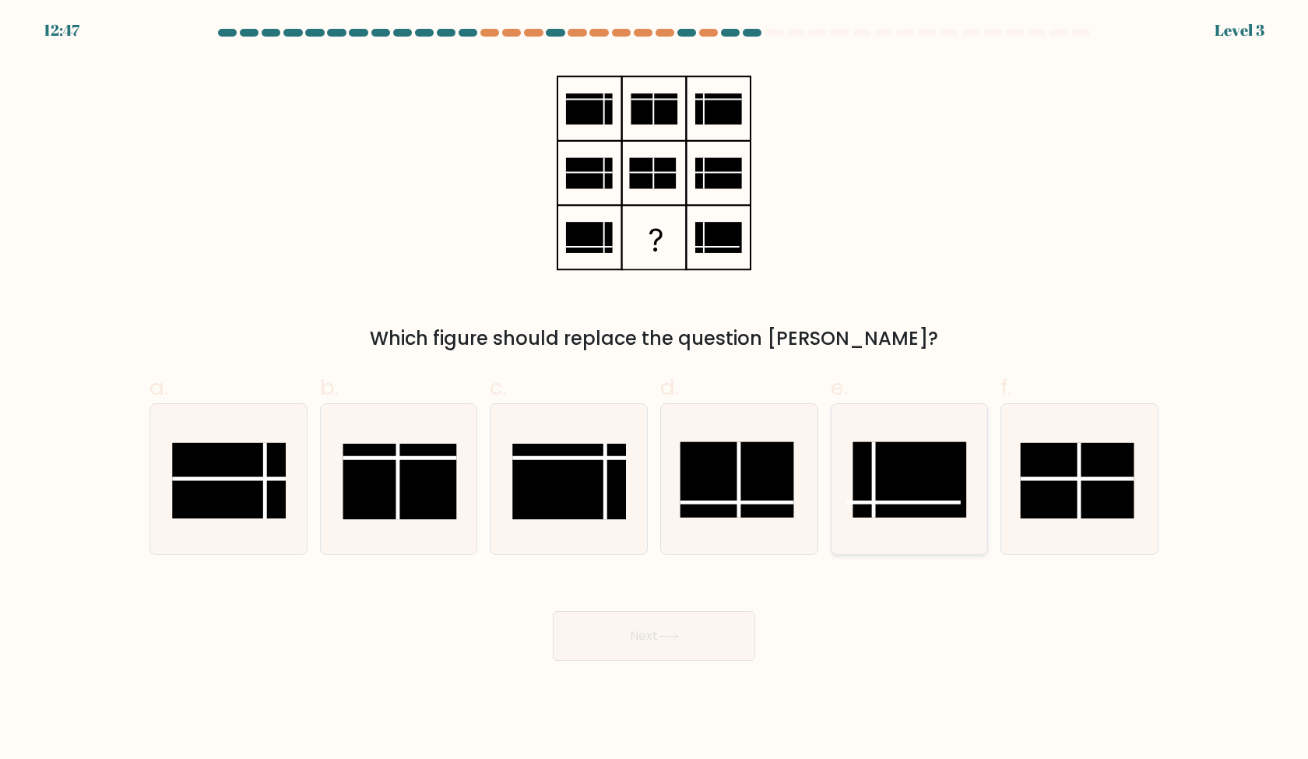
click at [853, 462] on icon at bounding box center [909, 479] width 150 height 150
click at [655, 390] on input "e." at bounding box center [654, 385] width 1 height 10
radio input "true"
click at [759, 508] on rect at bounding box center [737, 479] width 114 height 76
click at [655, 390] on input "d." at bounding box center [654, 385] width 1 height 10
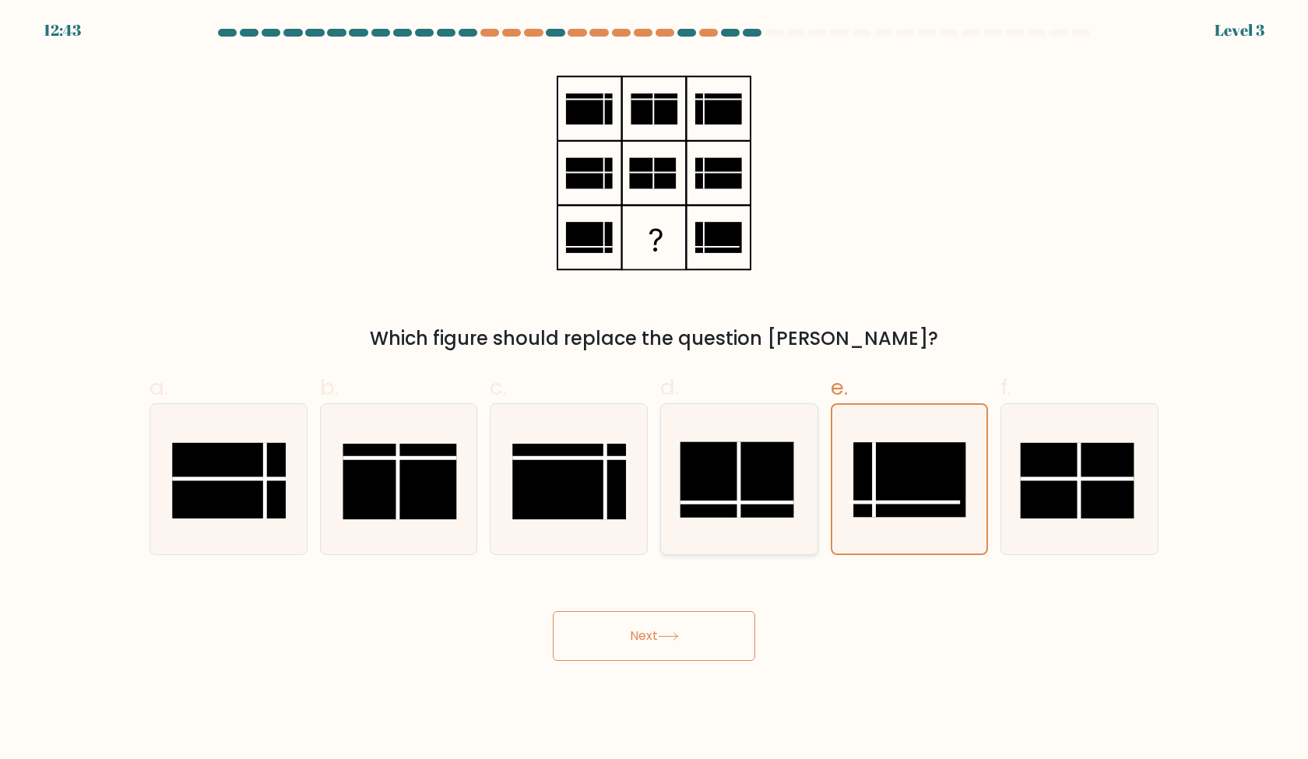
radio input "true"
click at [707, 609] on div "Next" at bounding box center [654, 617] width 1028 height 87
click at [711, 626] on button "Next" at bounding box center [654, 636] width 202 height 50
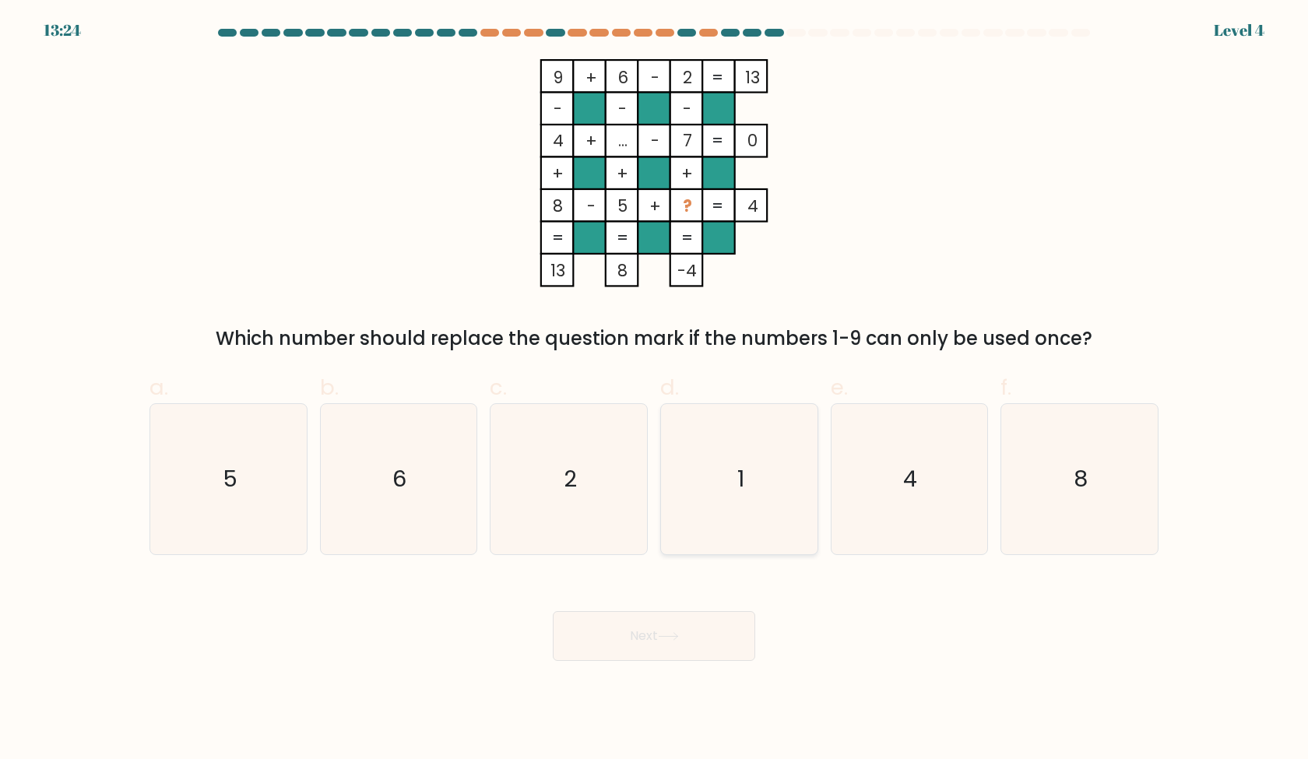
click at [696, 453] on icon "1" at bounding box center [739, 479] width 150 height 150
click at [655, 390] on input "d. 1" at bounding box center [654, 385] width 1 height 10
radio input "true"
click at [609, 562] on form at bounding box center [654, 345] width 1308 height 632
click at [612, 522] on icon "2" at bounding box center [569, 479] width 150 height 150
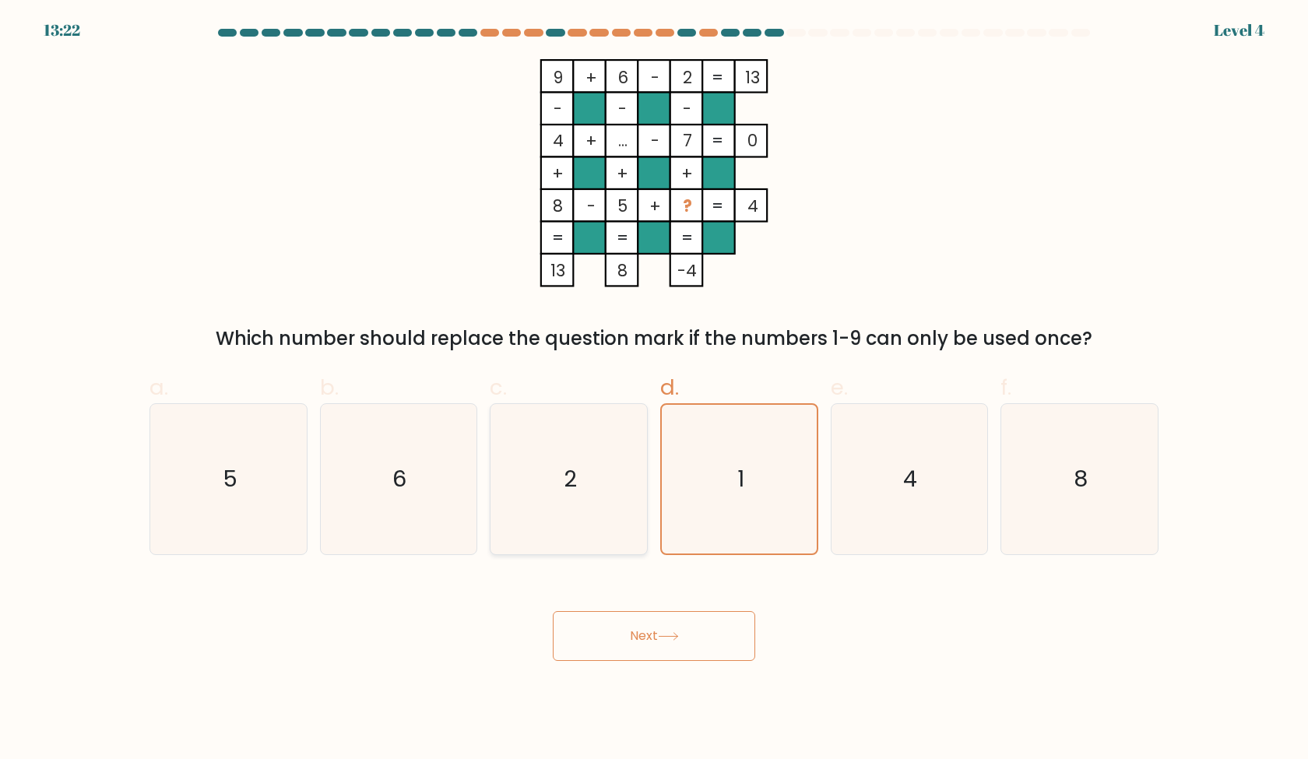
click at [654, 390] on input "c. 2" at bounding box center [654, 385] width 1 height 10
radio input "true"
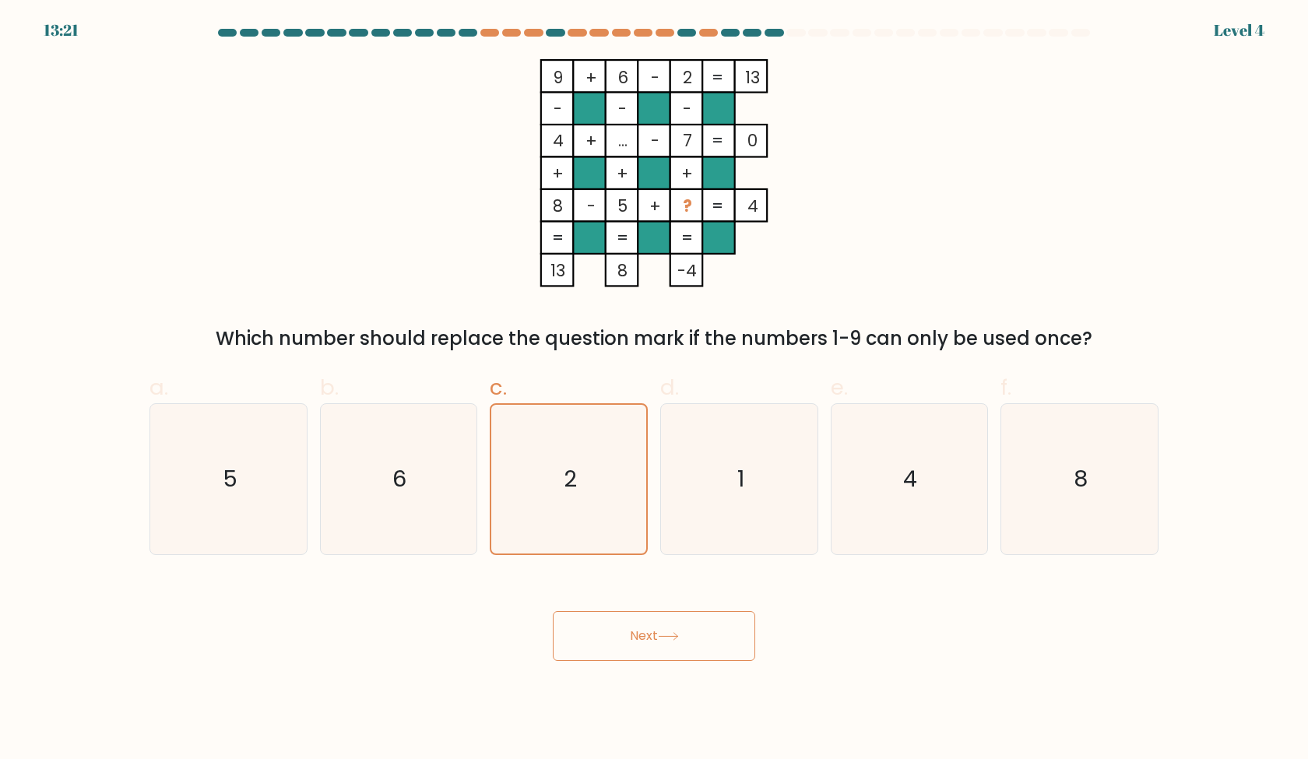
click at [674, 641] on button "Next" at bounding box center [654, 636] width 202 height 50
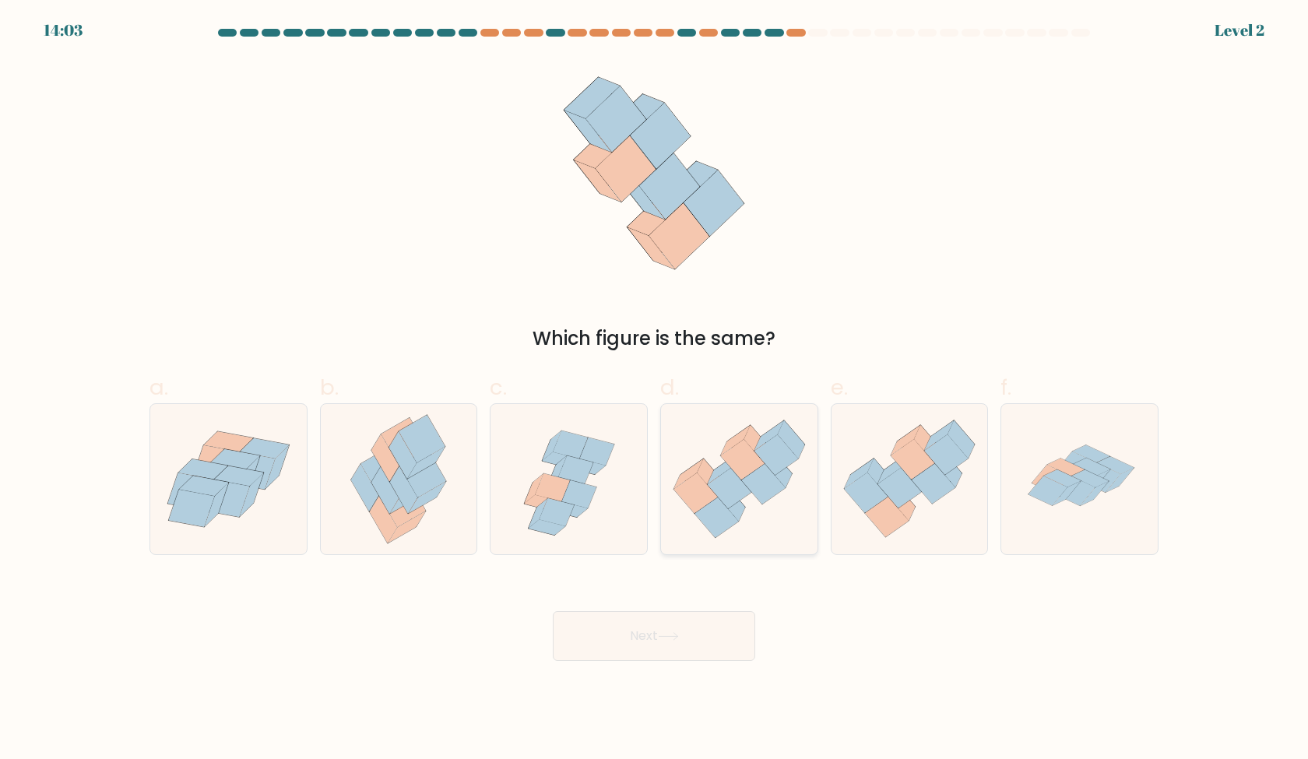
click at [782, 494] on icon at bounding box center [739, 479] width 157 height 135
click at [655, 390] on input "d." at bounding box center [654, 385] width 1 height 10
radio input "true"
click at [696, 623] on button "Next" at bounding box center [654, 636] width 202 height 50
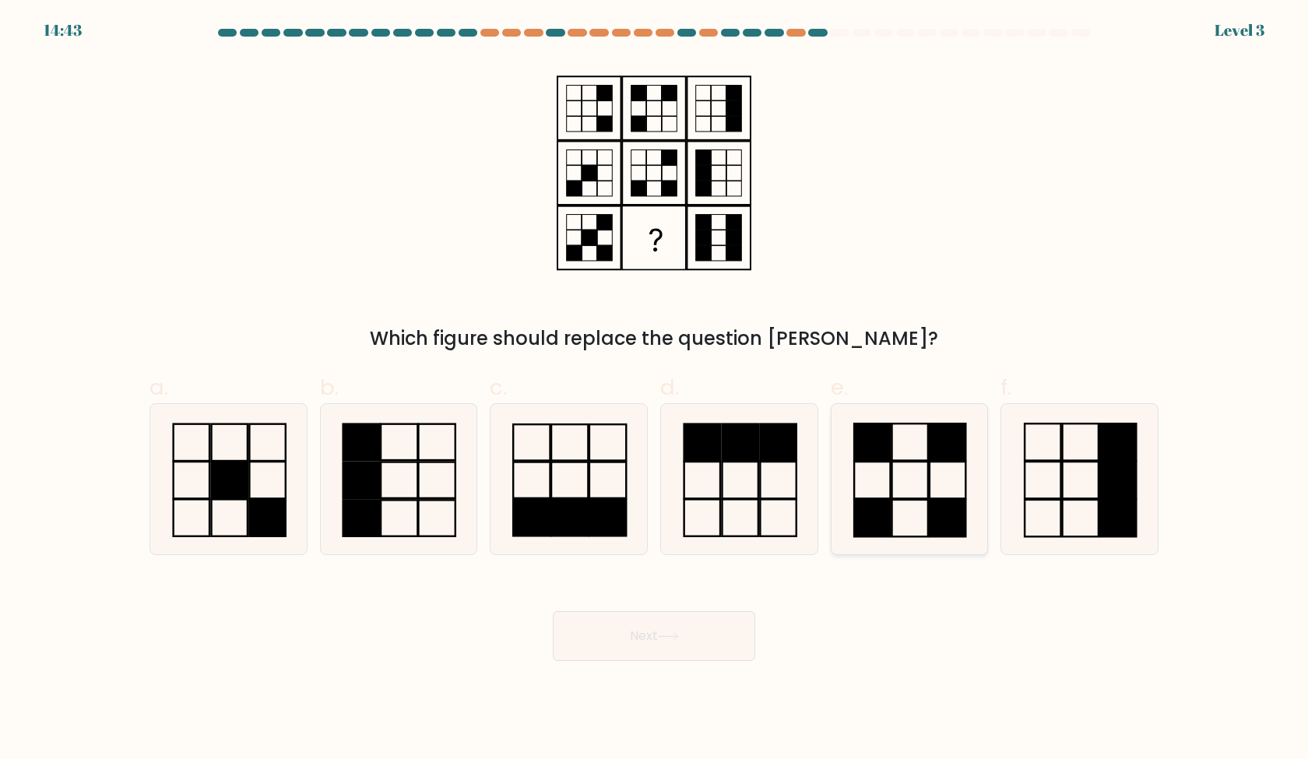
click at [883, 508] on rect at bounding box center [873, 518] width 36 height 37
click at [655, 390] on input "e." at bounding box center [654, 385] width 1 height 10
radio input "true"
click at [920, 257] on div "Which figure should replace the question mark?" at bounding box center [654, 206] width 1028 height 294
click at [692, 634] on button "Next" at bounding box center [654, 636] width 202 height 50
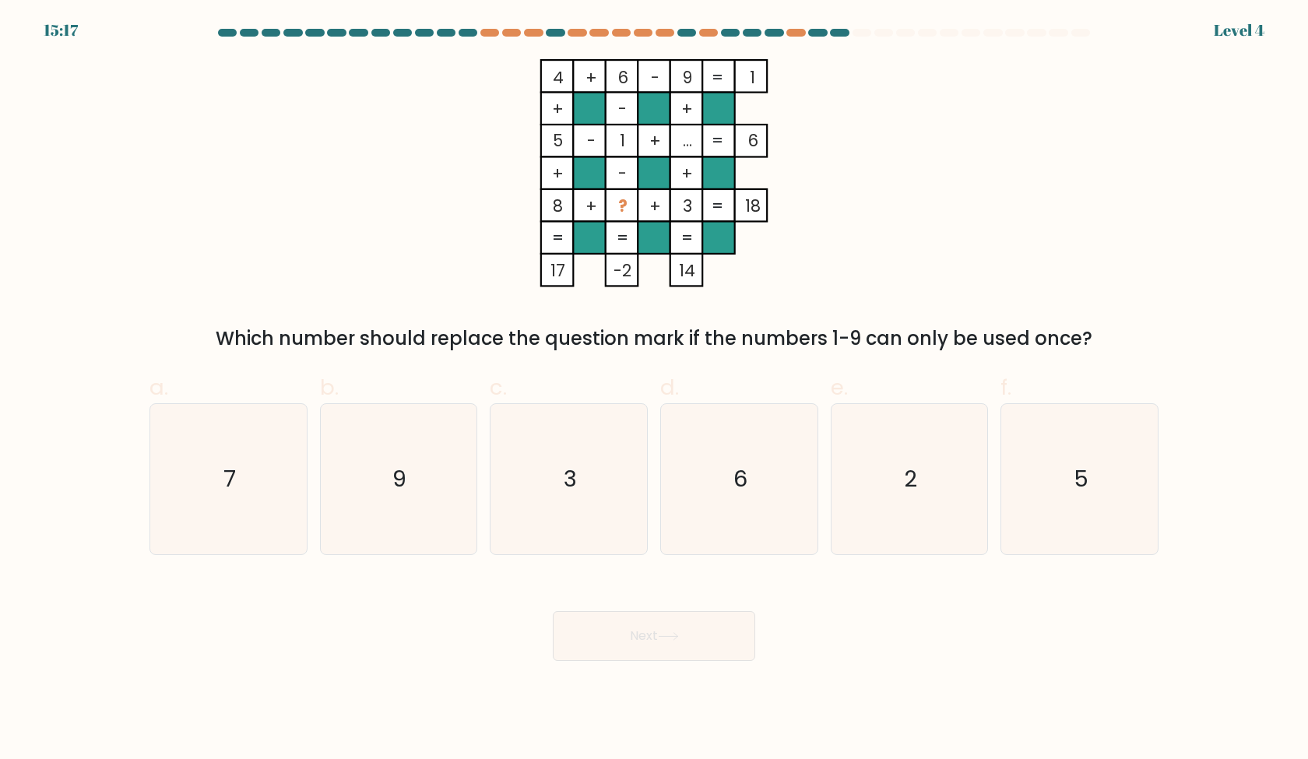
click at [923, 131] on div "4 + 6 - 9 1 + - + 5 - 1 + ... 6 + - + 8 + ? + 3 = 18 = = = = 17 -2 14 = Which n…" at bounding box center [654, 206] width 1028 height 294
click at [835, 468] on icon "2" at bounding box center [909, 479] width 150 height 150
click at [655, 390] on input "e. 2" at bounding box center [654, 385] width 1 height 10
radio input "true"
click at [792, 486] on icon "6" at bounding box center [739, 479] width 150 height 150
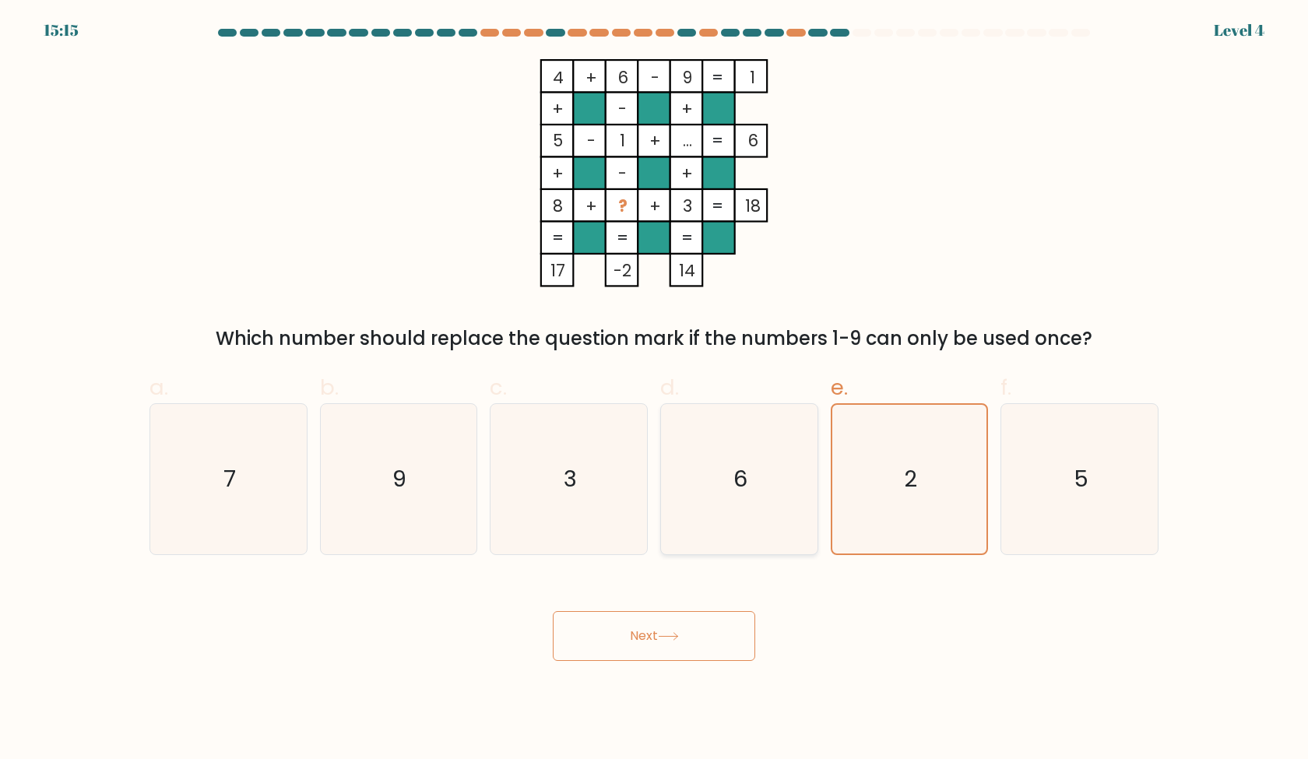
click at [655, 390] on input "d. 6" at bounding box center [654, 385] width 1 height 10
radio input "true"
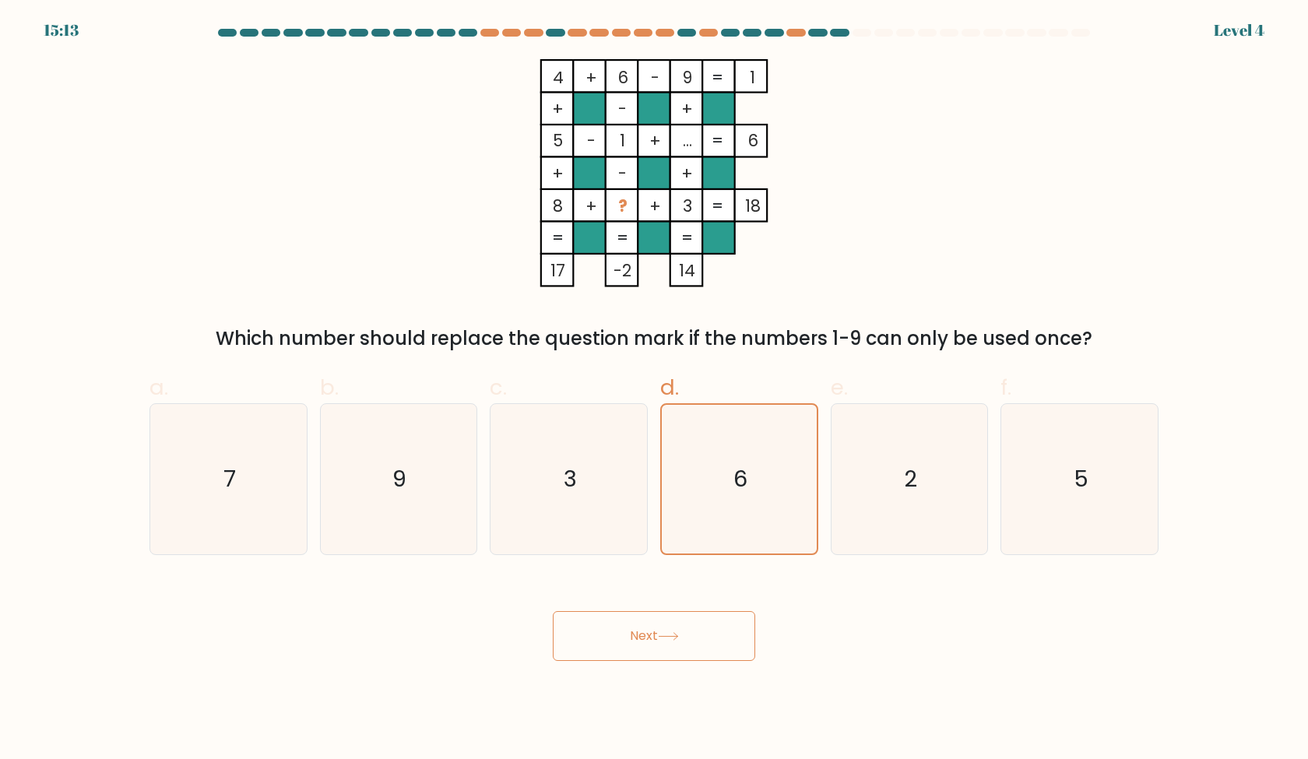
click at [648, 638] on button "Next" at bounding box center [654, 636] width 202 height 50
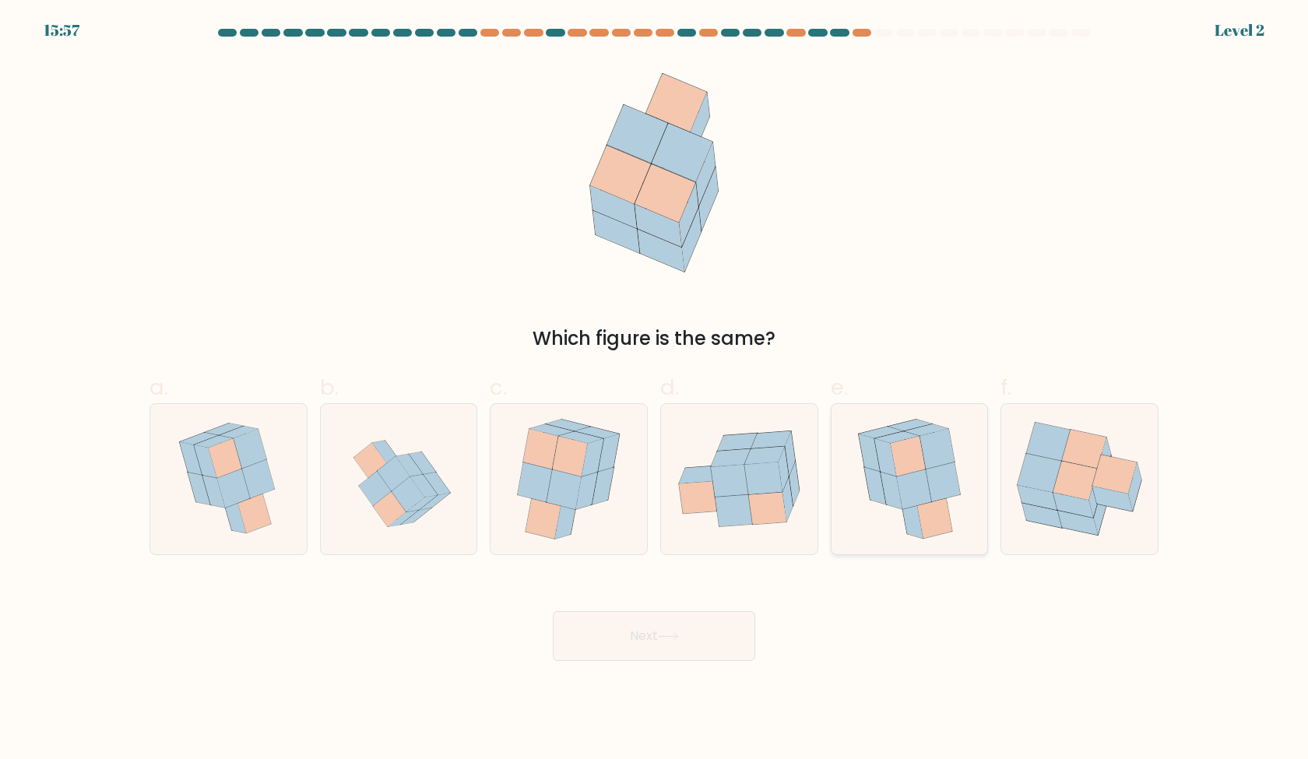
click at [931, 442] on icon at bounding box center [937, 449] width 35 height 40
click at [655, 390] on input "e." at bounding box center [654, 385] width 1 height 10
radio input "true"
click at [1088, 482] on icon at bounding box center [1075, 481] width 44 height 39
click at [655, 390] on input "f." at bounding box center [654, 385] width 1 height 10
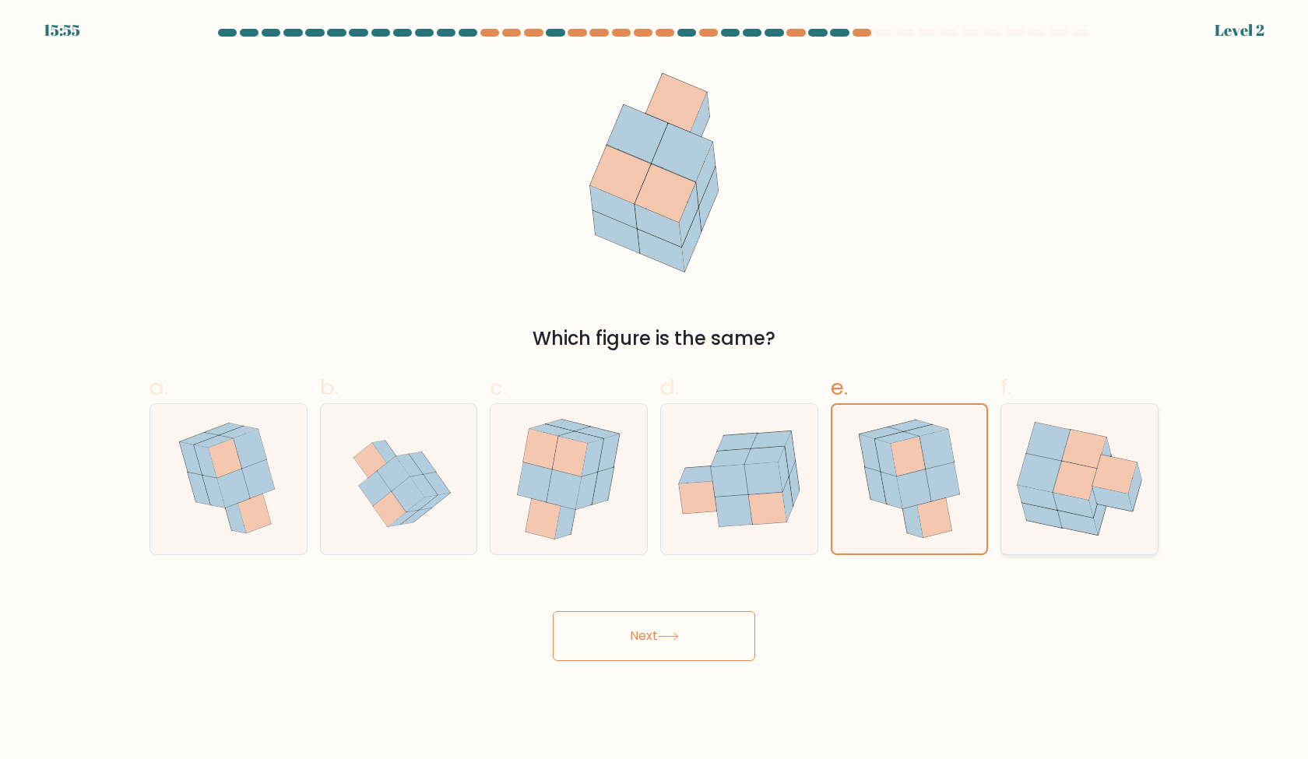
radio input "true"
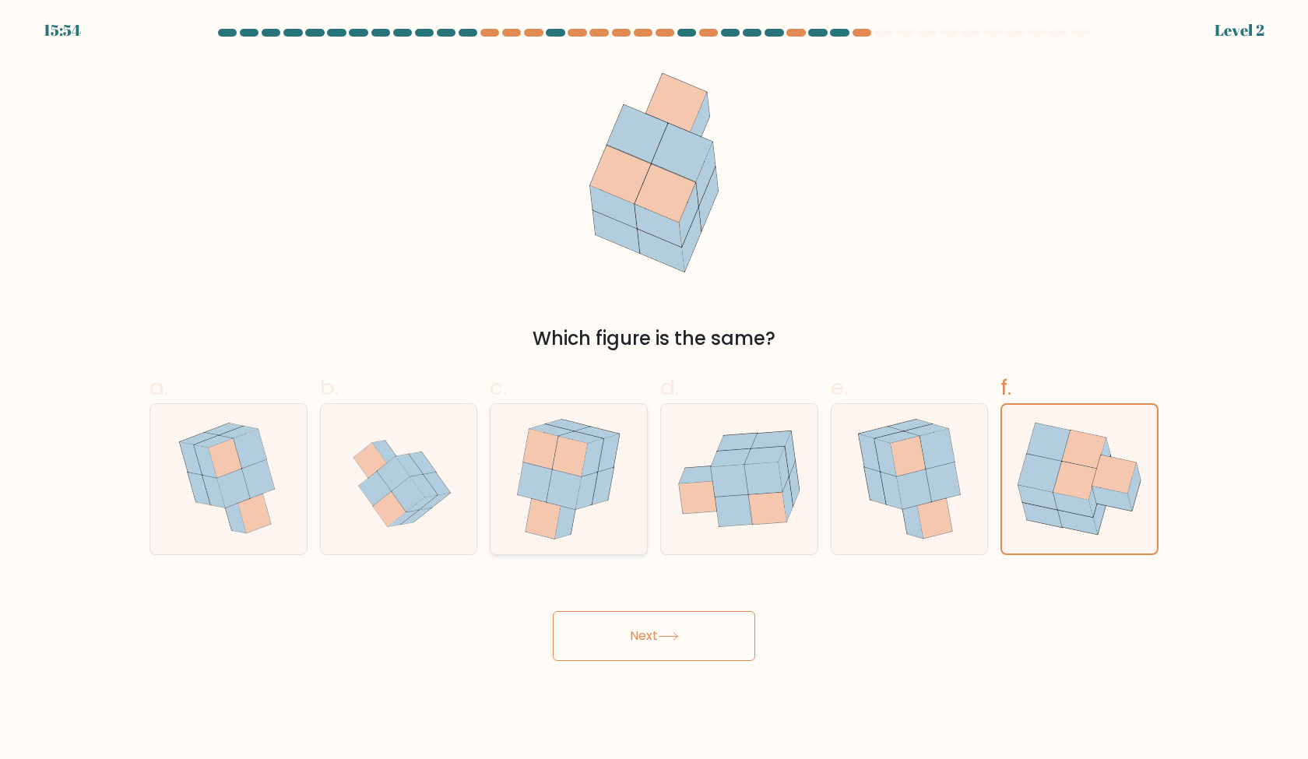
click at [564, 534] on icon at bounding box center [566, 519] width 22 height 37
click at [654, 390] on input "c." at bounding box center [654, 385] width 1 height 10
radio input "true"
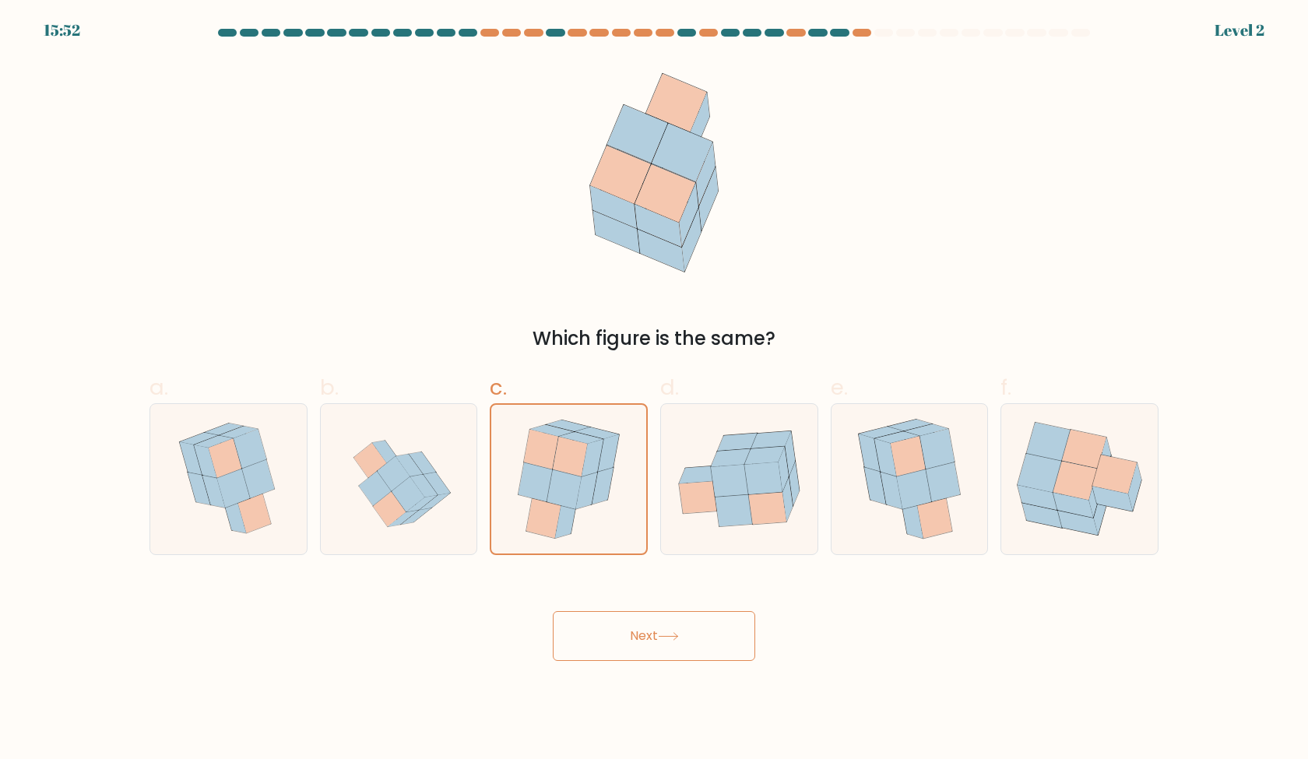
click at [663, 640] on icon at bounding box center [668, 636] width 21 height 9
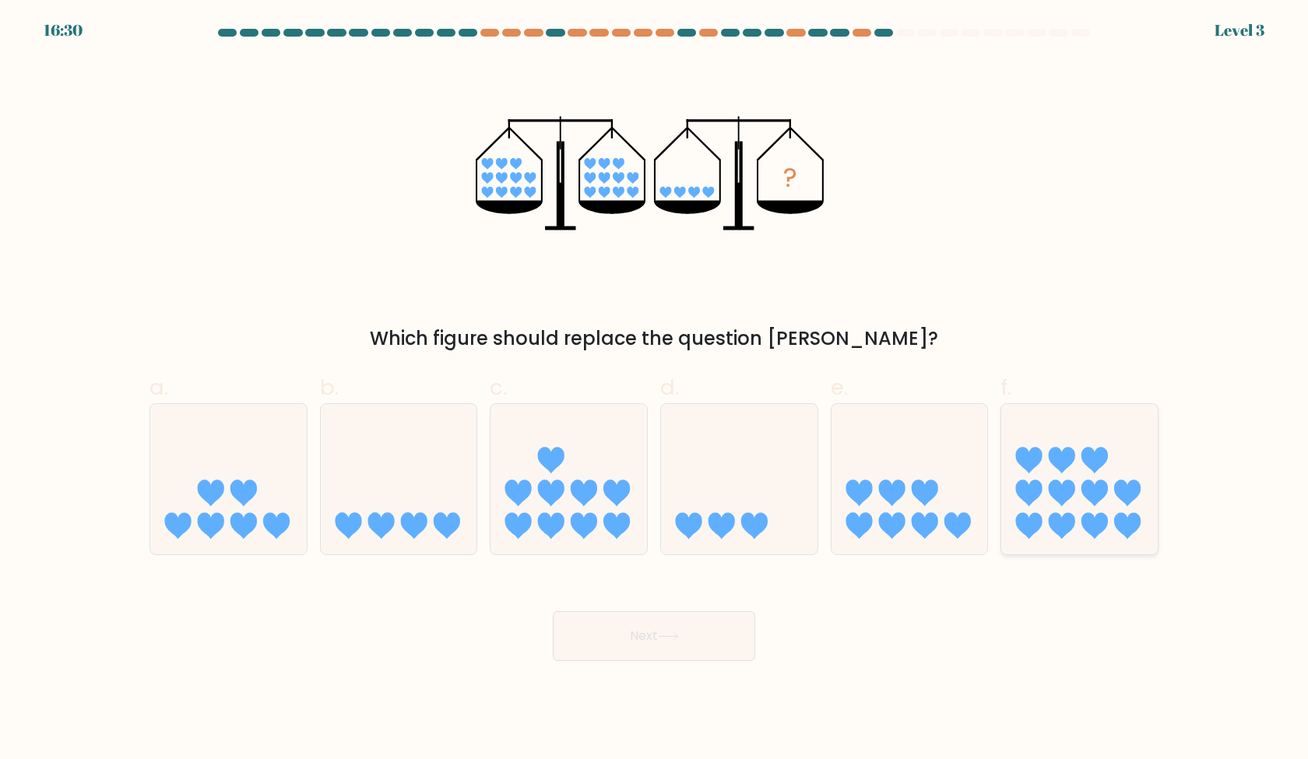
click at [1043, 413] on div at bounding box center [1080, 479] width 158 height 152
click at [655, 390] on input "f." at bounding box center [654, 385] width 1 height 10
radio input "true"
click at [699, 612] on button "Next" at bounding box center [654, 636] width 202 height 50
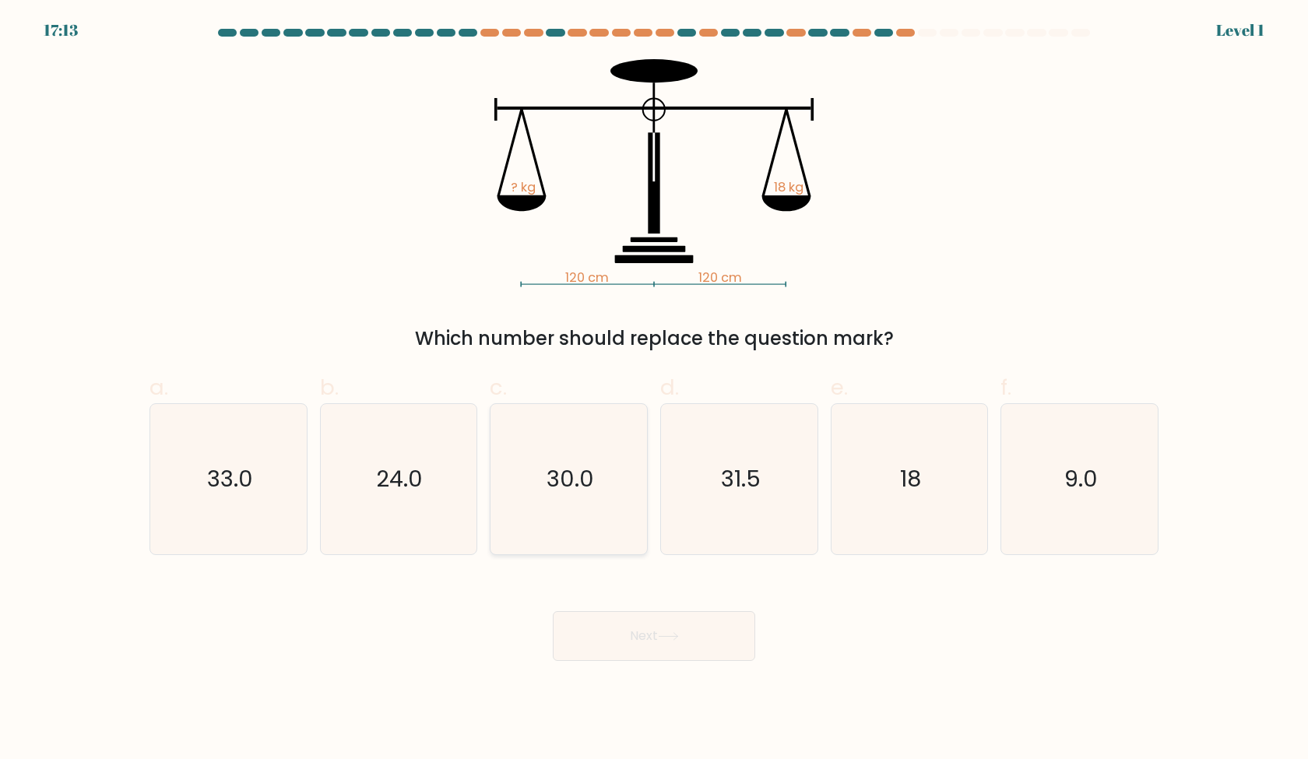
click at [583, 513] on icon "30.0" at bounding box center [569, 479] width 150 height 150
click at [654, 390] on input "c. 30.0" at bounding box center [654, 385] width 1 height 10
radio input "true"
click at [637, 637] on button "Next" at bounding box center [654, 636] width 202 height 50
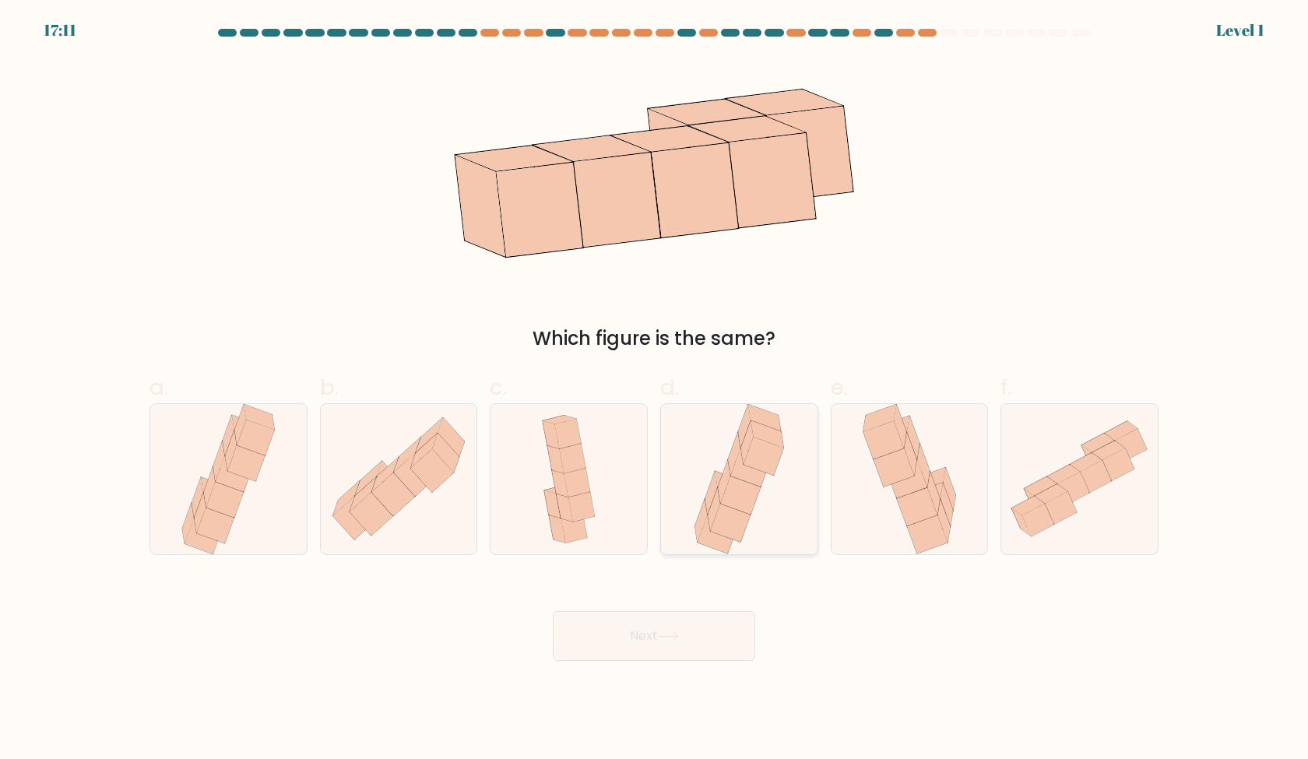
click at [704, 508] on icon at bounding box center [701, 521] width 12 height 43
click at [655, 390] on input "d." at bounding box center [654, 385] width 1 height 10
radio input "true"
click at [679, 635] on icon at bounding box center [668, 636] width 21 height 9
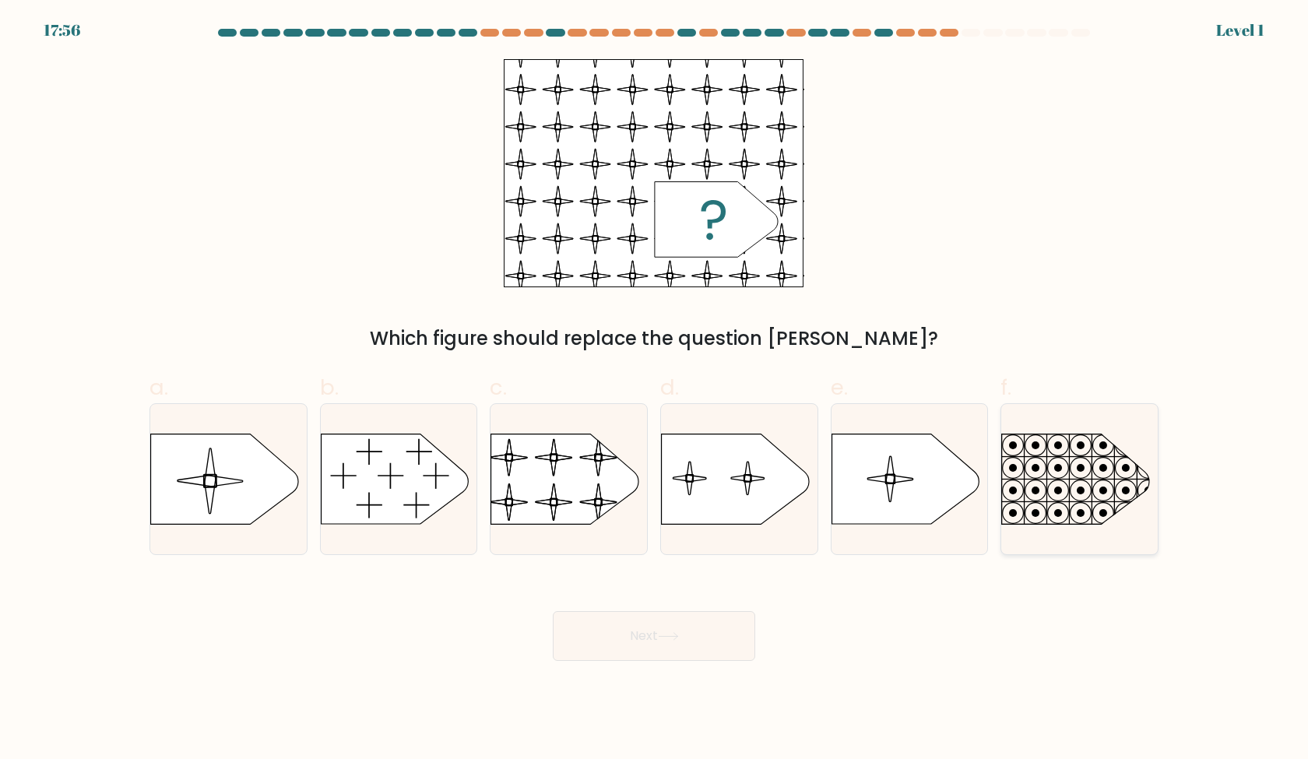
click at [1050, 490] on icon at bounding box center [1079, 479] width 157 height 91
click at [655, 390] on input "f." at bounding box center [654, 385] width 1 height 10
radio input "true"
click at [743, 527] on div at bounding box center [739, 479] width 158 height 152
click at [655, 390] on input "d." at bounding box center [654, 385] width 1 height 10
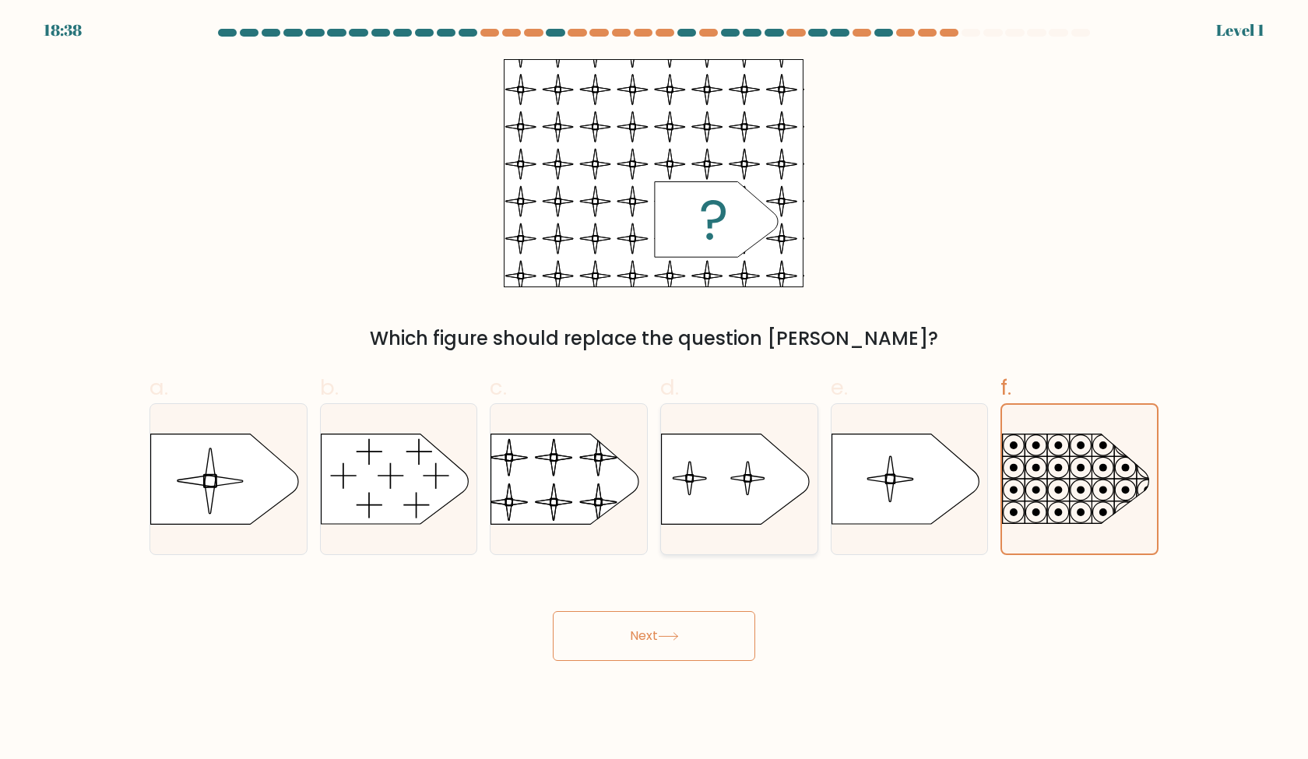
radio input "true"
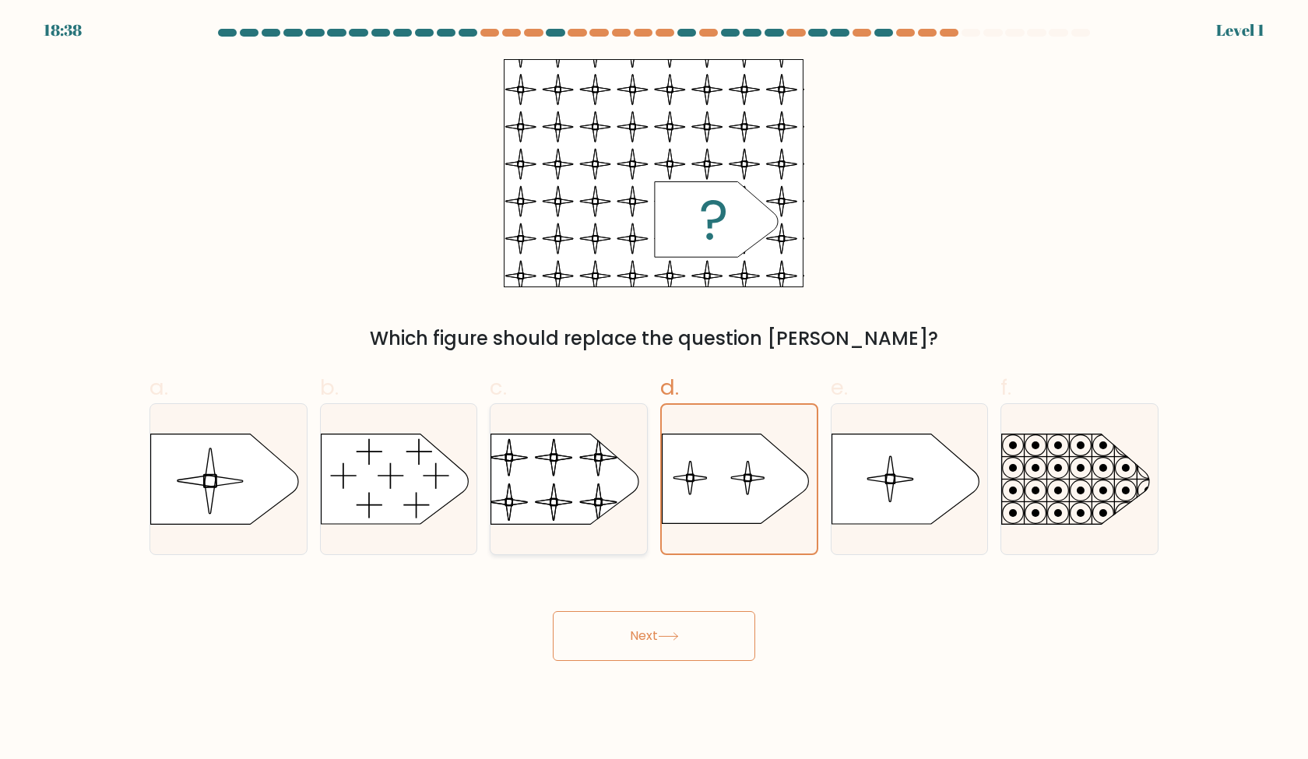
click at [592, 527] on div at bounding box center [569, 479] width 158 height 152
click at [654, 390] on input "c." at bounding box center [654, 385] width 1 height 10
radio input "true"
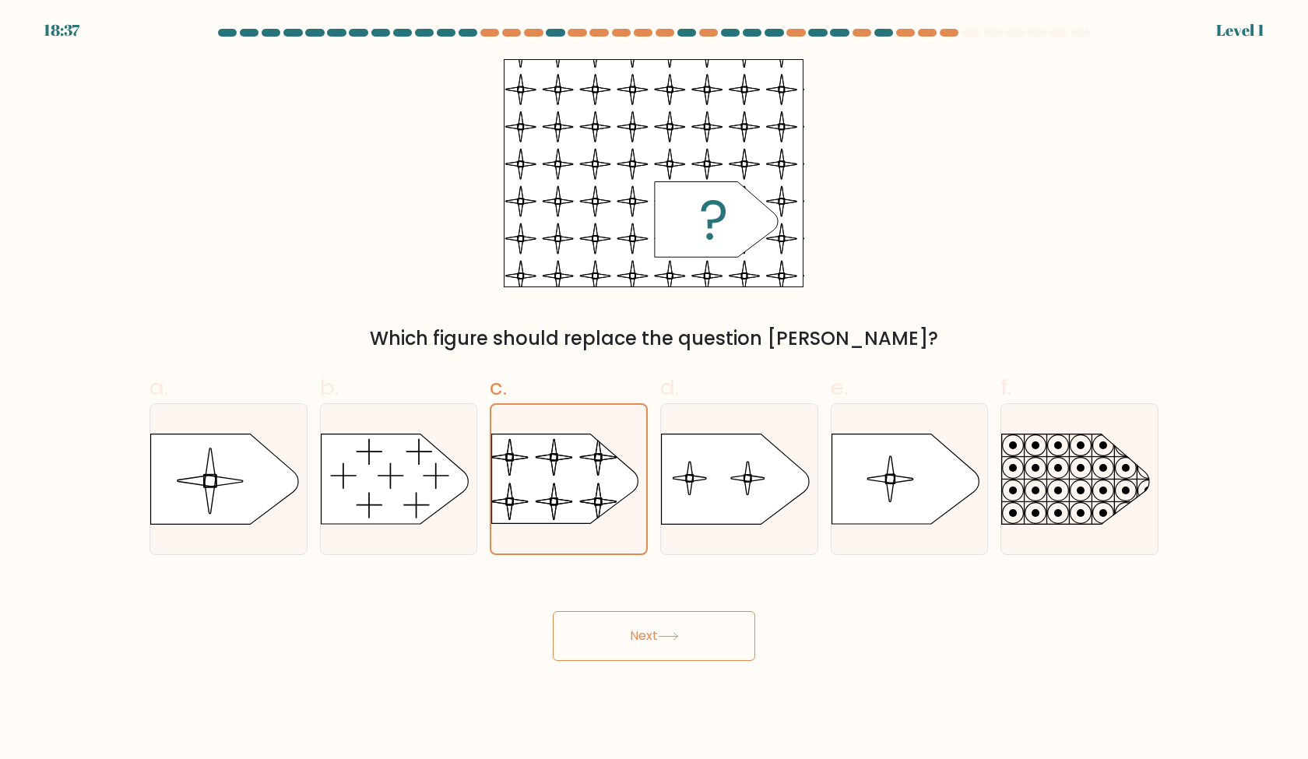
click at [652, 639] on button "Next" at bounding box center [654, 636] width 202 height 50
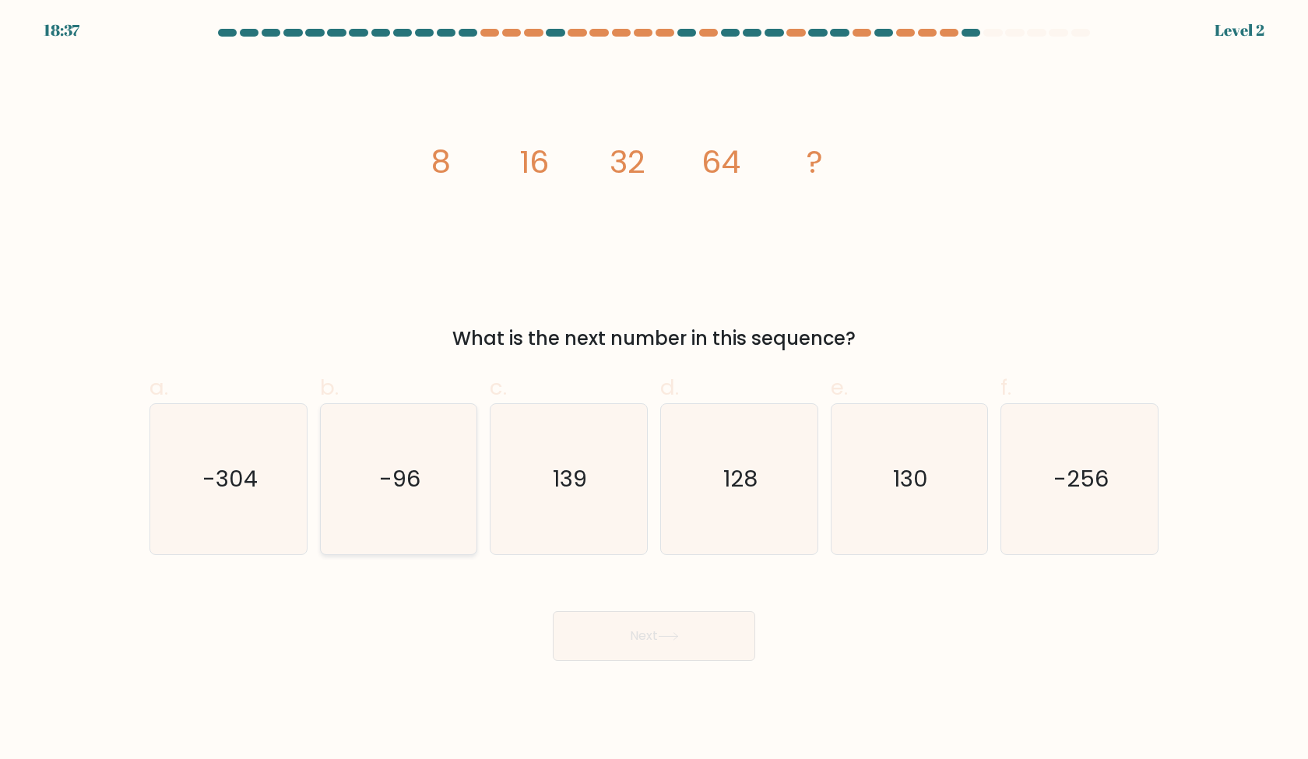
click at [427, 539] on icon "-96" at bounding box center [398, 479] width 150 height 150
click at [654, 390] on input "b. -96" at bounding box center [654, 385] width 1 height 10
radio input "true"
click at [631, 643] on button "Next" at bounding box center [654, 636] width 202 height 50
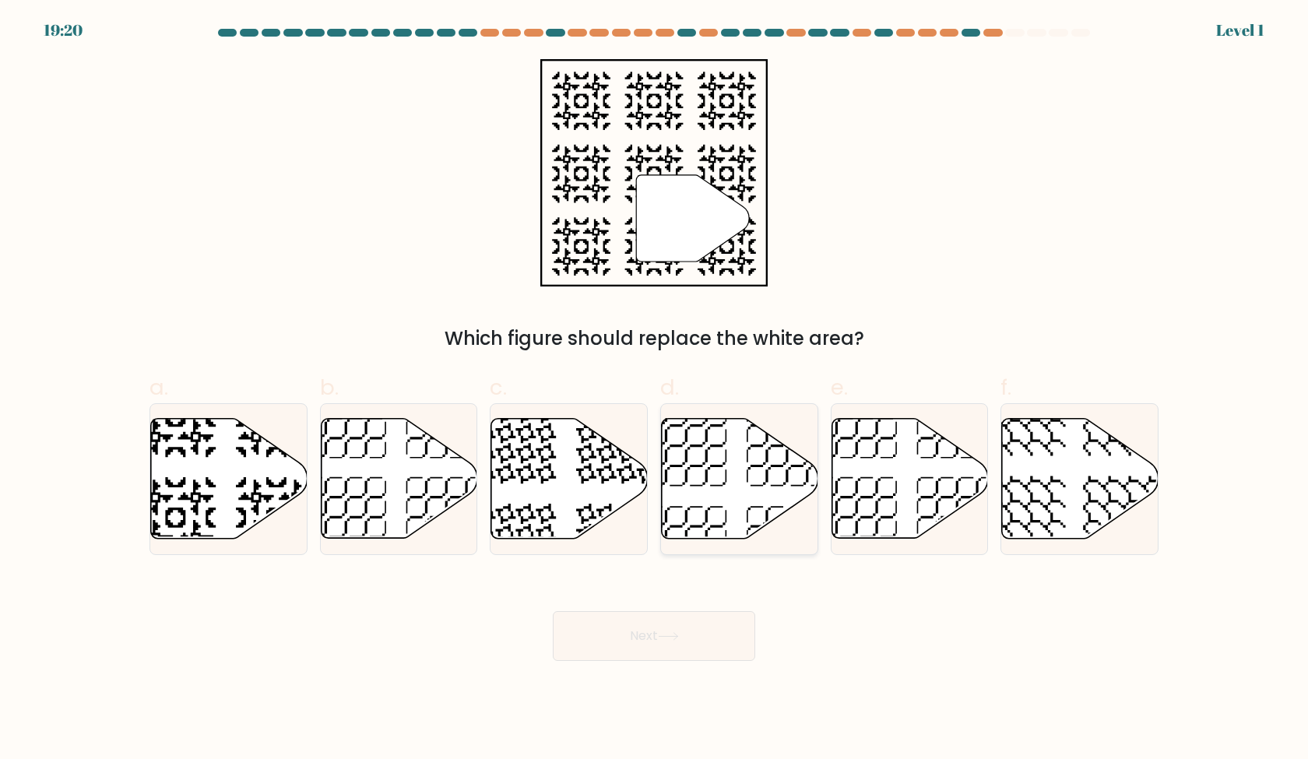
click at [738, 497] on icon at bounding box center [740, 479] width 157 height 120
click at [655, 390] on input "d." at bounding box center [654, 385] width 1 height 10
radio input "true"
click at [666, 658] on button "Next" at bounding box center [654, 636] width 202 height 50
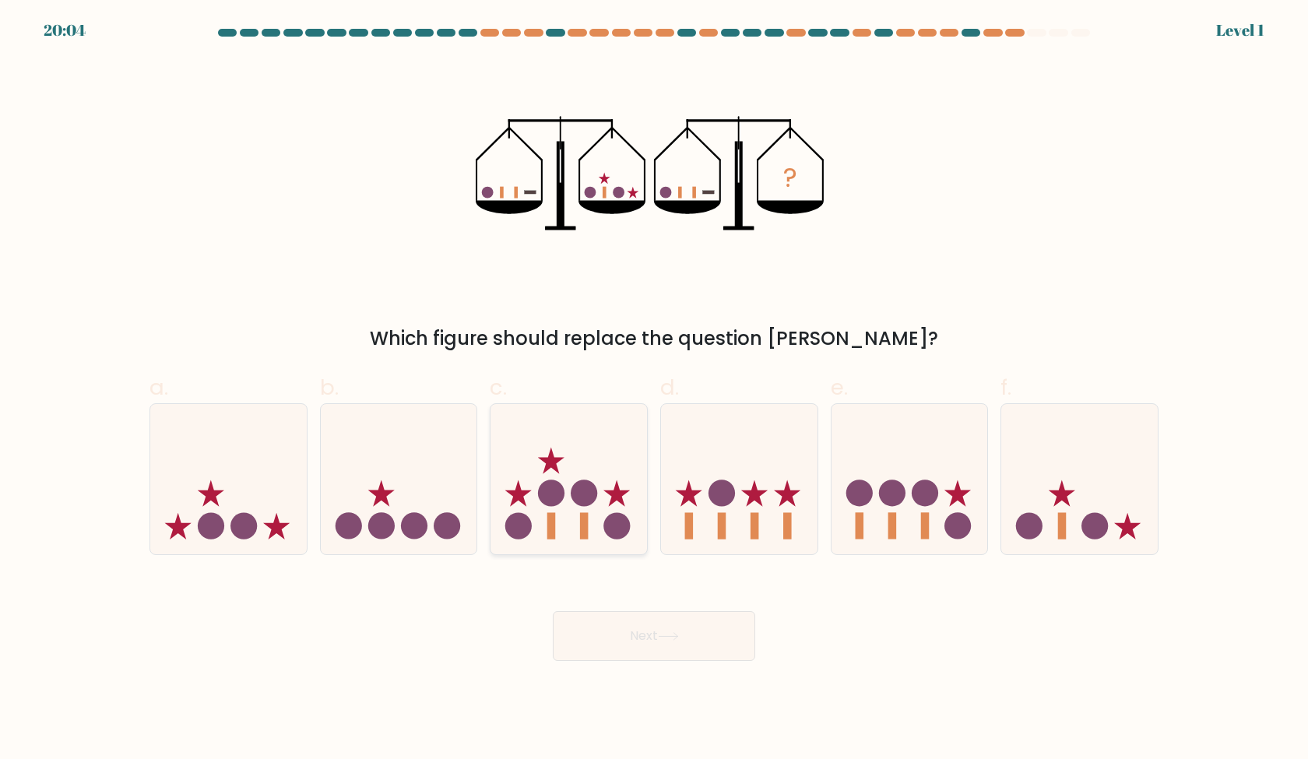
click at [619, 554] on div at bounding box center [569, 479] width 158 height 152
click at [654, 390] on input "c." at bounding box center [654, 385] width 1 height 10
radio input "true"
click at [653, 630] on button "Next" at bounding box center [654, 636] width 202 height 50
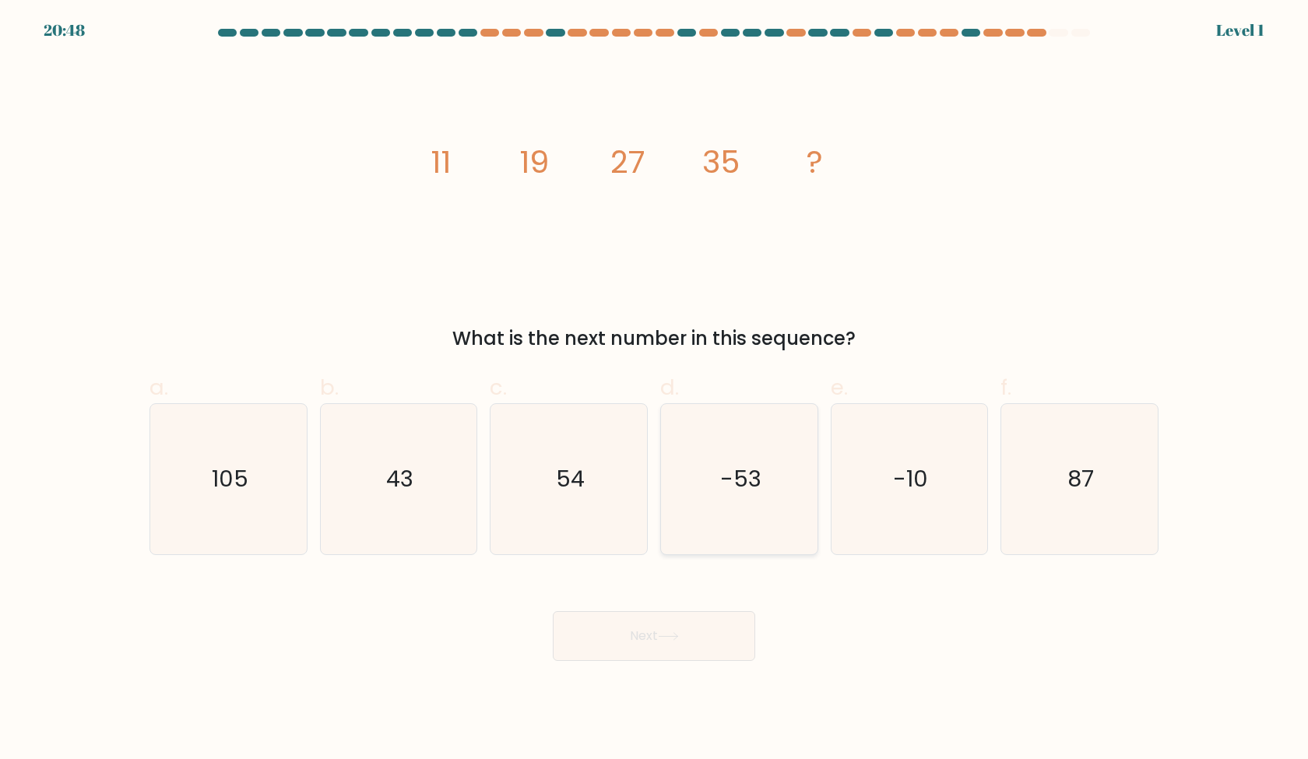
click at [712, 513] on icon "-53" at bounding box center [739, 479] width 150 height 150
click at [655, 390] on input "d. -53" at bounding box center [654, 385] width 1 height 10
radio input "true"
click at [698, 640] on button "Next" at bounding box center [654, 636] width 202 height 50
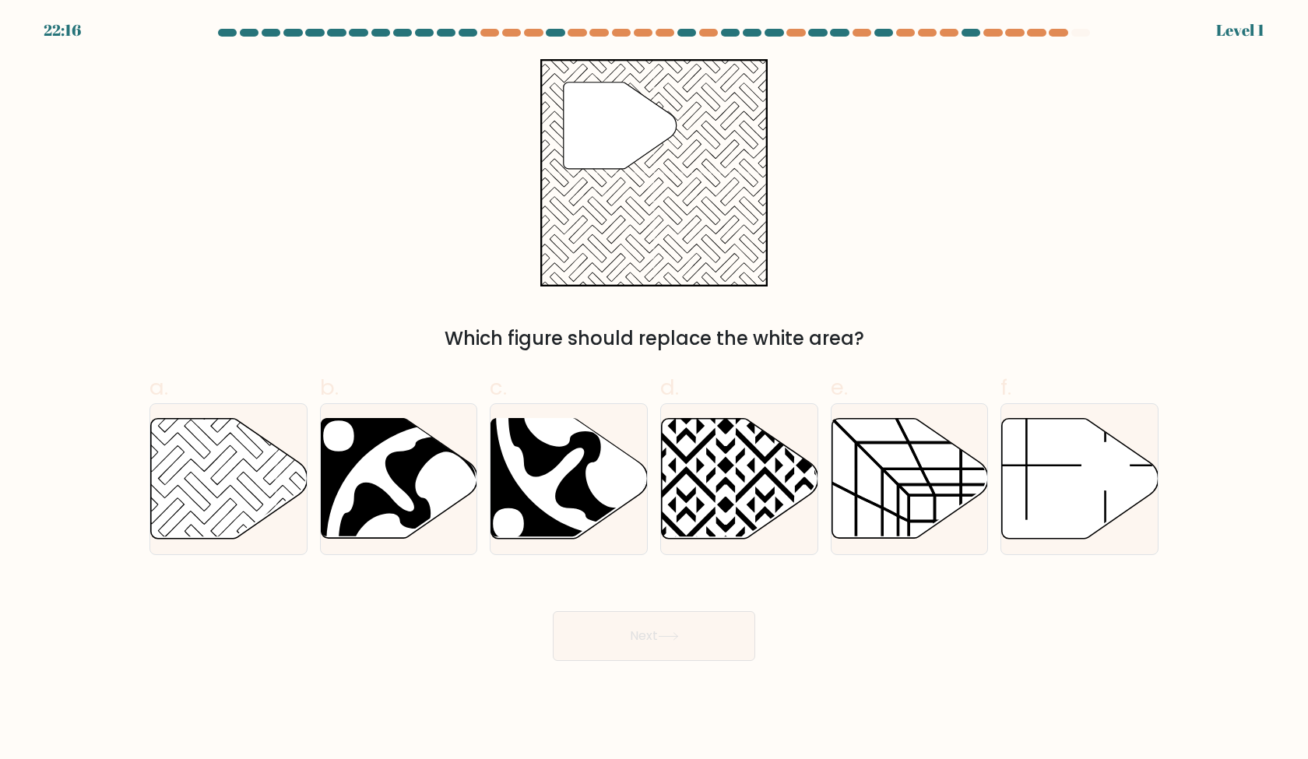
click at [822, 526] on div "d." at bounding box center [739, 463] width 171 height 184
click at [781, 534] on icon at bounding box center [739, 479] width 157 height 122
click at [655, 390] on input "d." at bounding box center [654, 385] width 1 height 10
radio input "true"
click at [722, 643] on button "Next" at bounding box center [654, 636] width 202 height 50
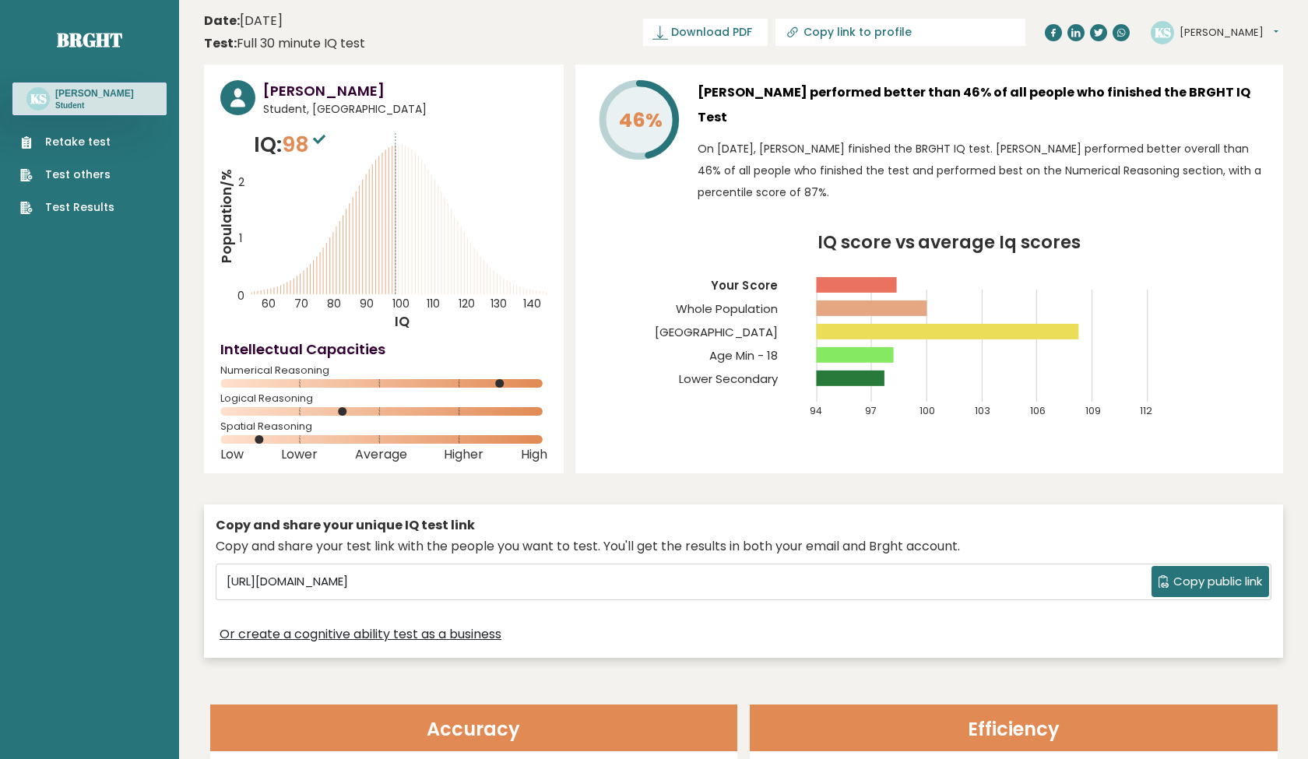
click at [670, 643] on div "Or create a cognitive ability test as a business" at bounding box center [744, 635] width 1056 height 23
click at [104, 137] on link "Retake test" at bounding box center [67, 142] width 94 height 16
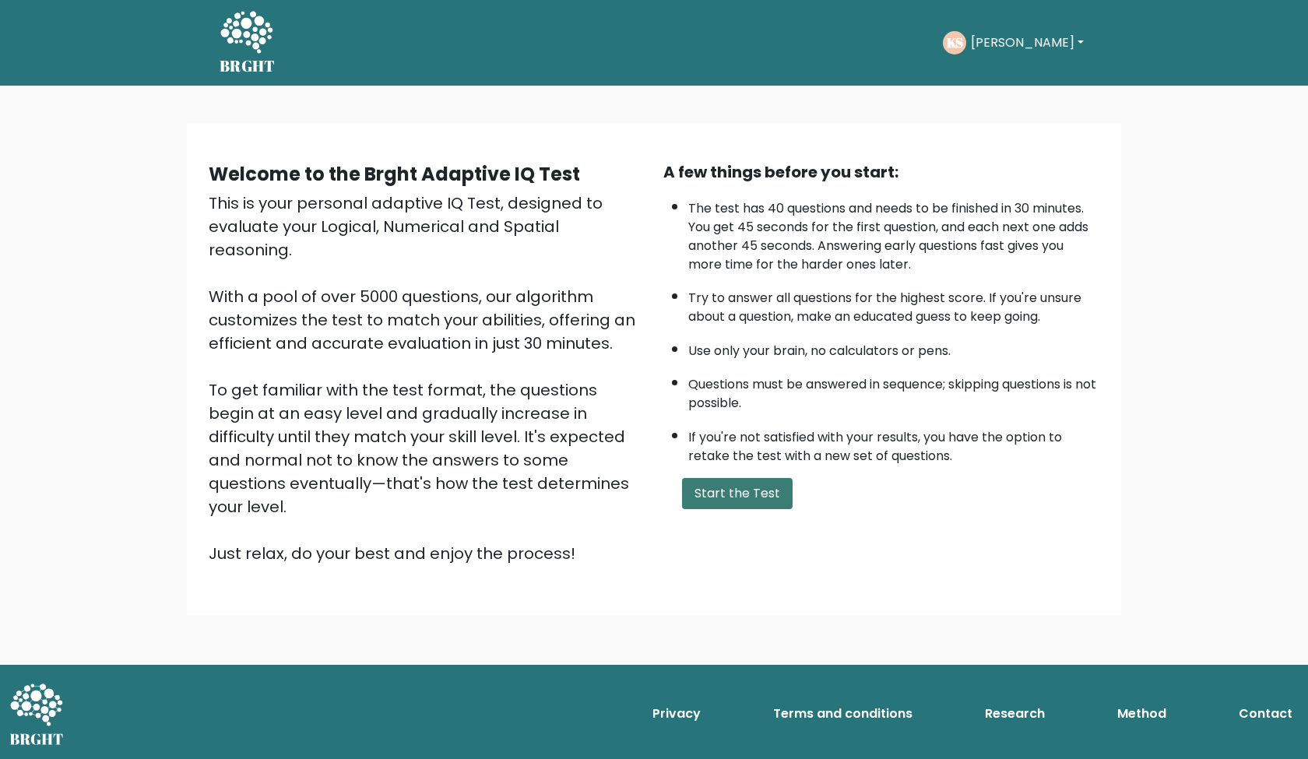
click at [758, 508] on button "Start the Test" at bounding box center [737, 493] width 111 height 31
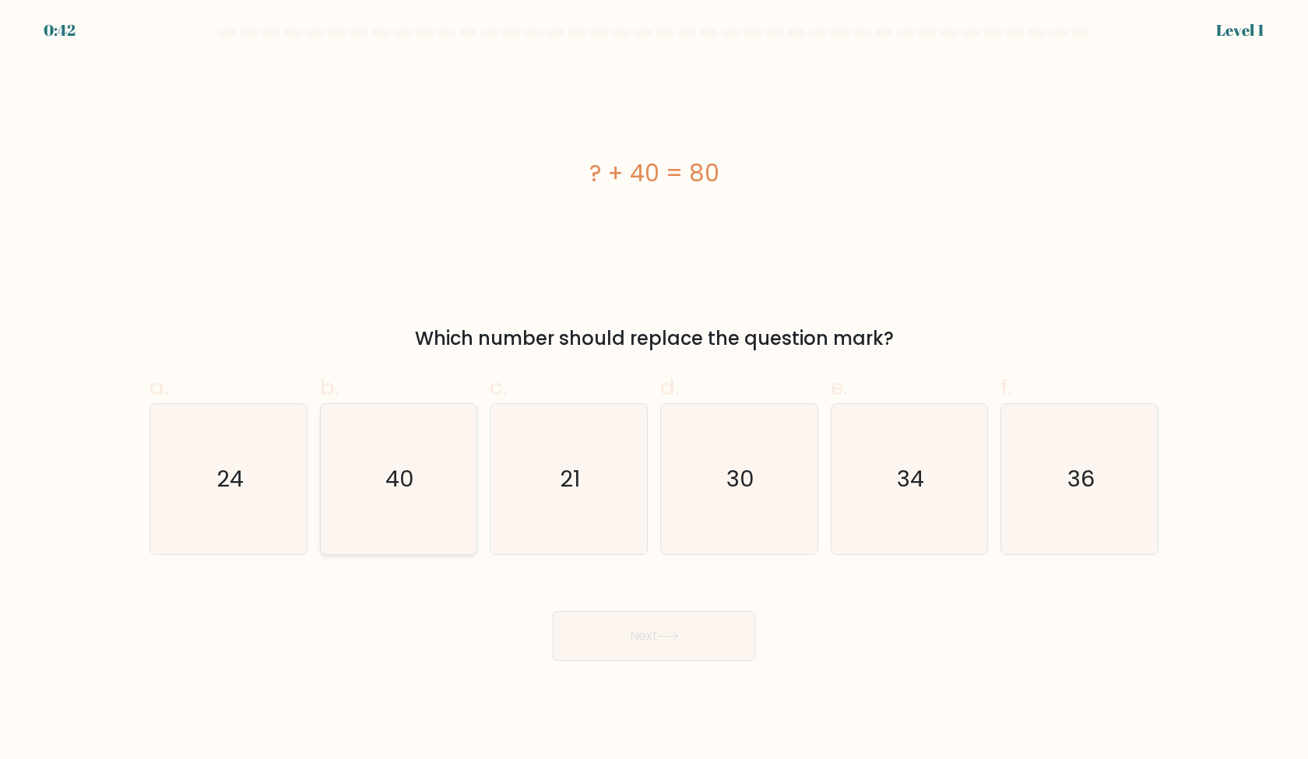
click at [329, 445] on icon "40" at bounding box center [398, 479] width 150 height 150
click at [654, 390] on input "b. 40" at bounding box center [654, 385] width 1 height 10
radio input "true"
click at [677, 656] on button "Next" at bounding box center [654, 636] width 202 height 50
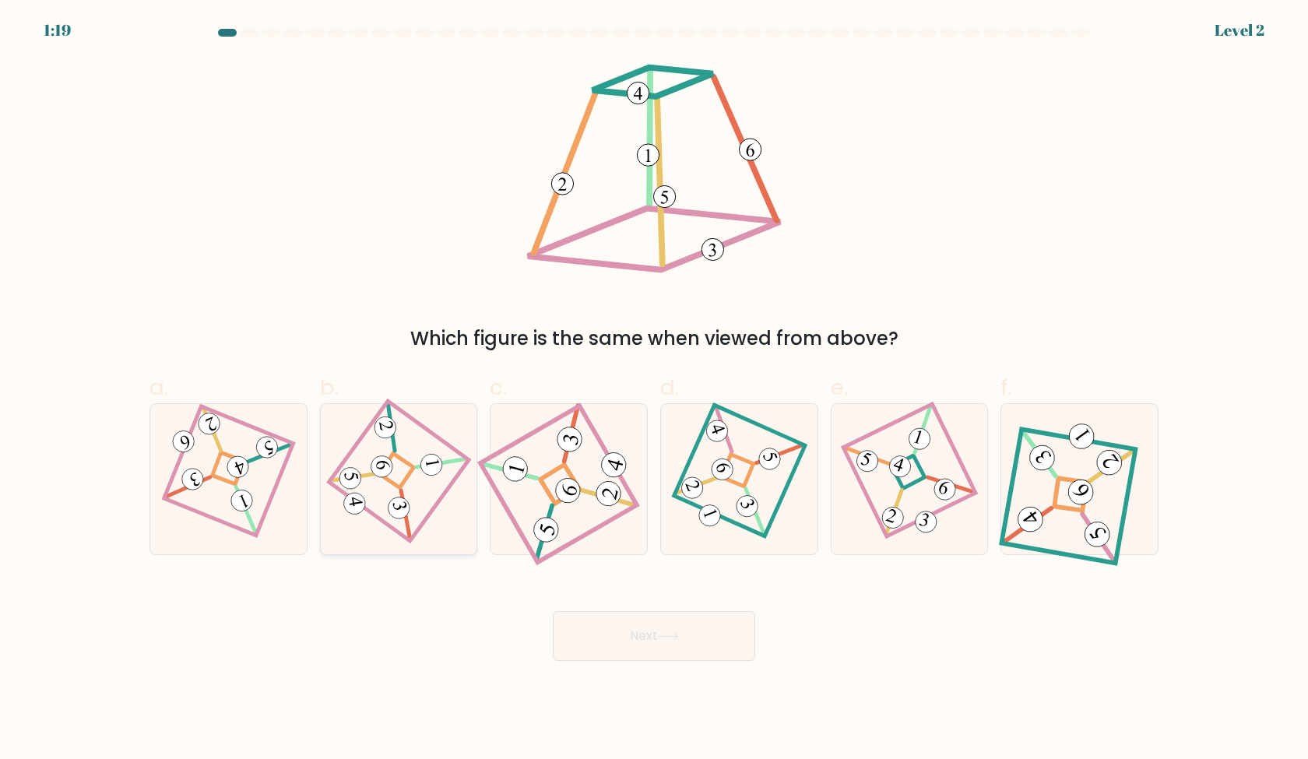
click at [451, 501] on icon at bounding box center [398, 479] width 104 height 120
click at [654, 390] on input "b." at bounding box center [654, 385] width 1 height 10
radio input "true"
click at [913, 509] on icon at bounding box center [909, 479] width 103 height 120
click at [655, 390] on input "e." at bounding box center [654, 385] width 1 height 10
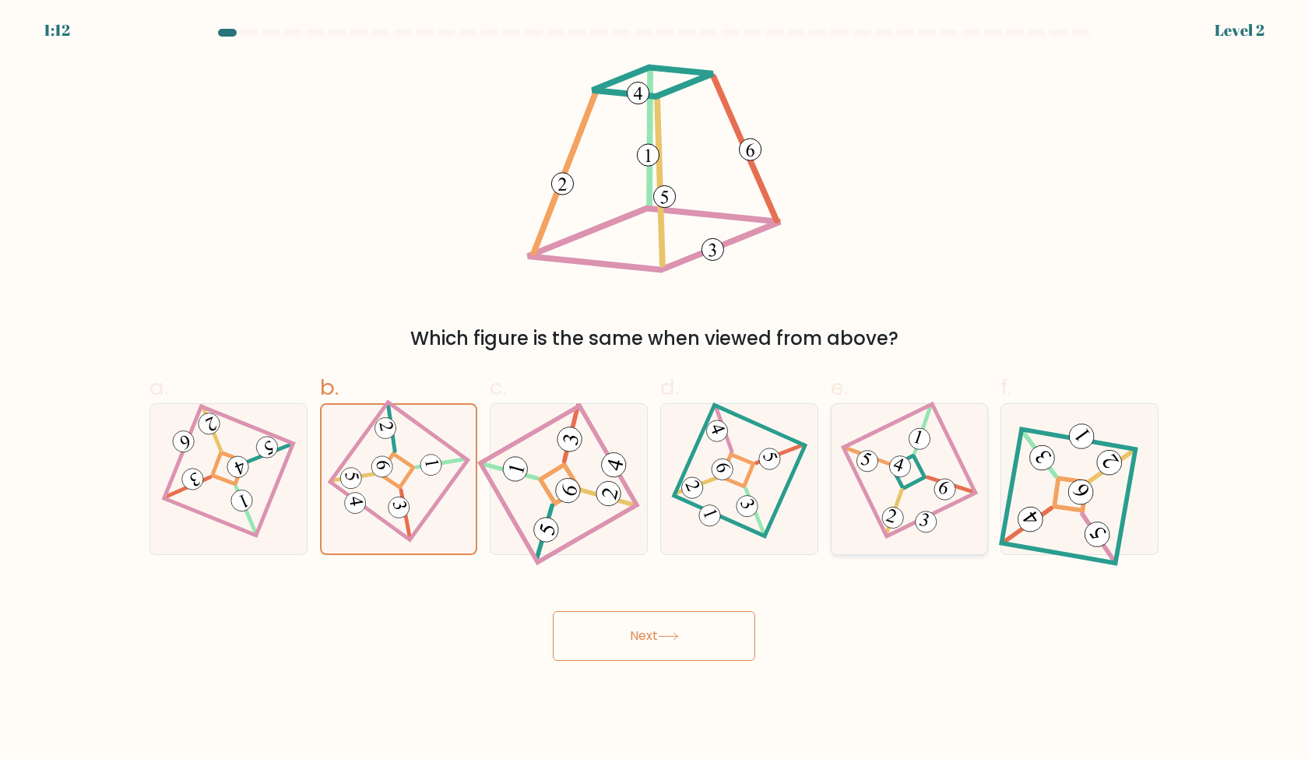
radio input "true"
click at [730, 617] on button "Next" at bounding box center [654, 636] width 202 height 50
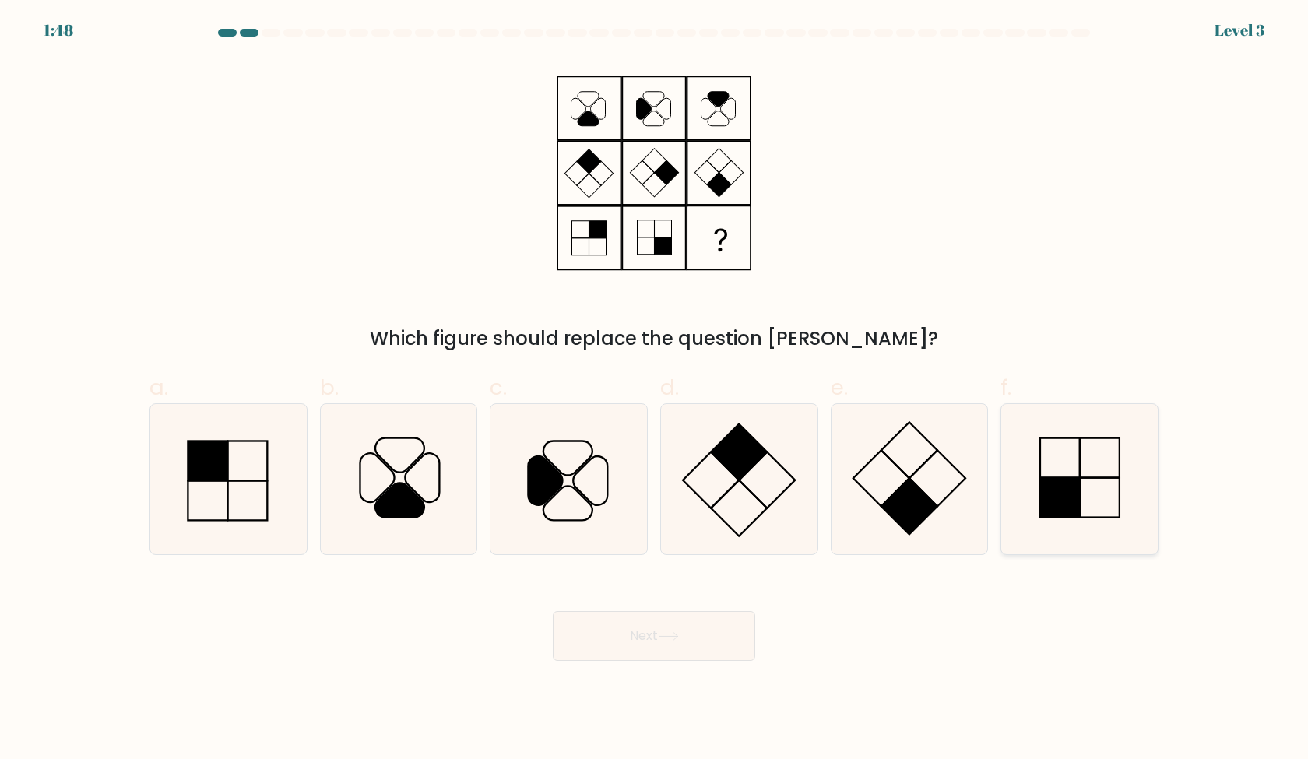
click at [1062, 437] on icon at bounding box center [1079, 479] width 150 height 150
click at [655, 390] on input "f." at bounding box center [654, 385] width 1 height 10
radio input "true"
click at [679, 639] on icon at bounding box center [668, 636] width 21 height 9
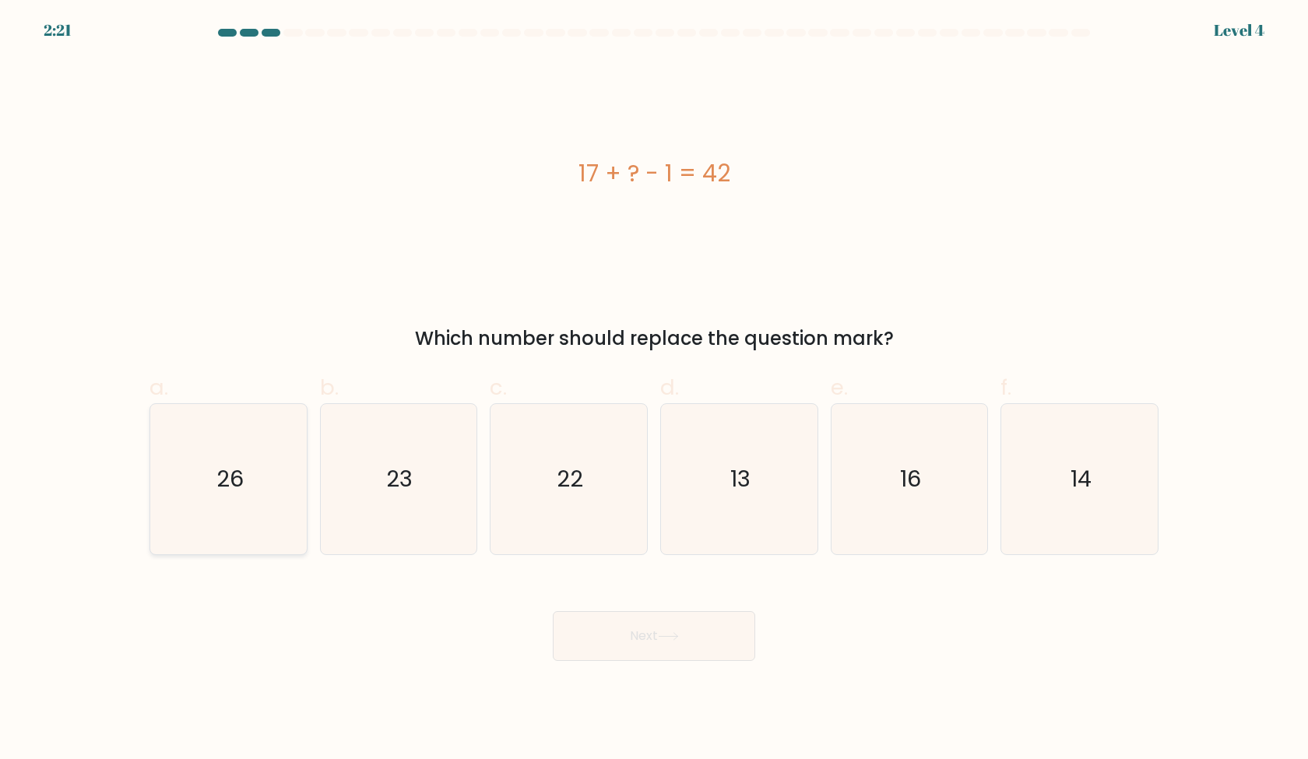
click at [255, 491] on icon "26" at bounding box center [228, 479] width 150 height 150
click at [654, 390] on input "a. 26" at bounding box center [654, 385] width 1 height 10
radio input "true"
click at [318, 537] on div "b. 23" at bounding box center [399, 463] width 171 height 184
click at [340, 536] on icon "23" at bounding box center [398, 479] width 150 height 150
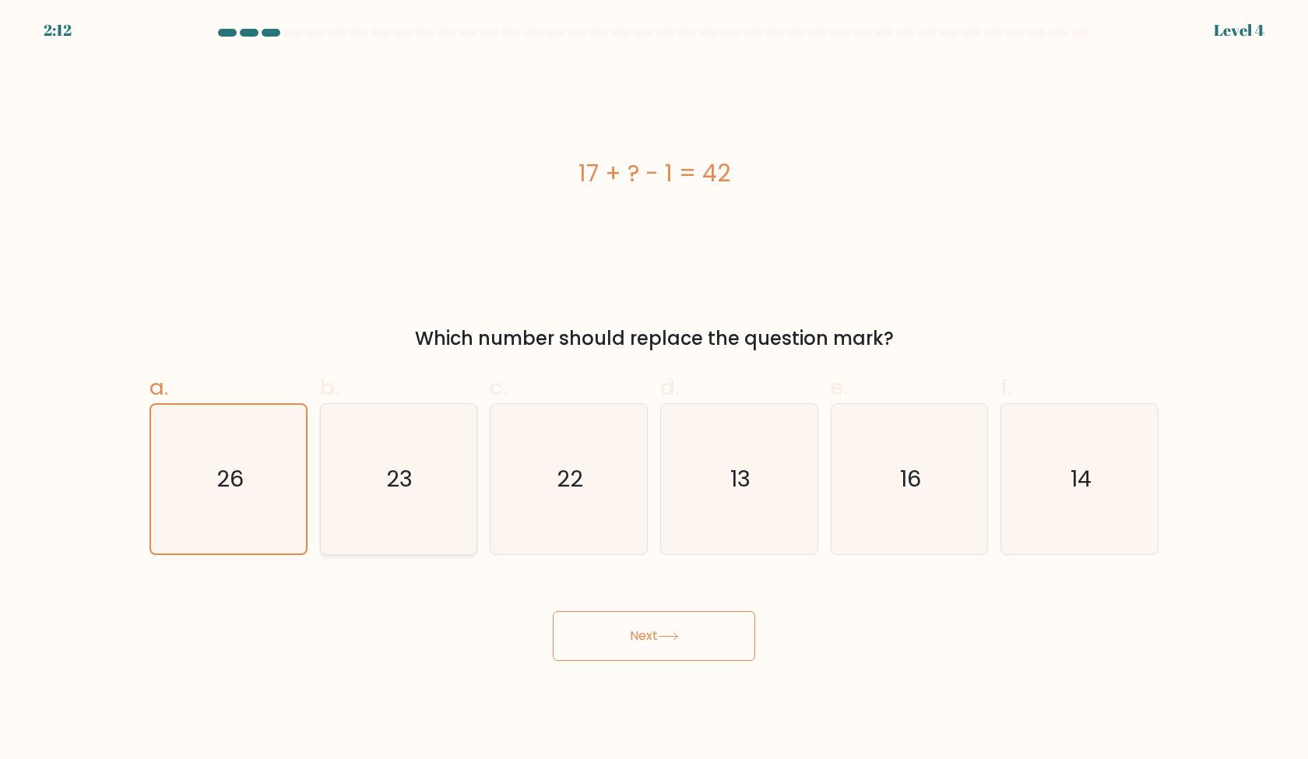
click at [654, 390] on input "b. 23" at bounding box center [654, 385] width 1 height 10
radio input "true"
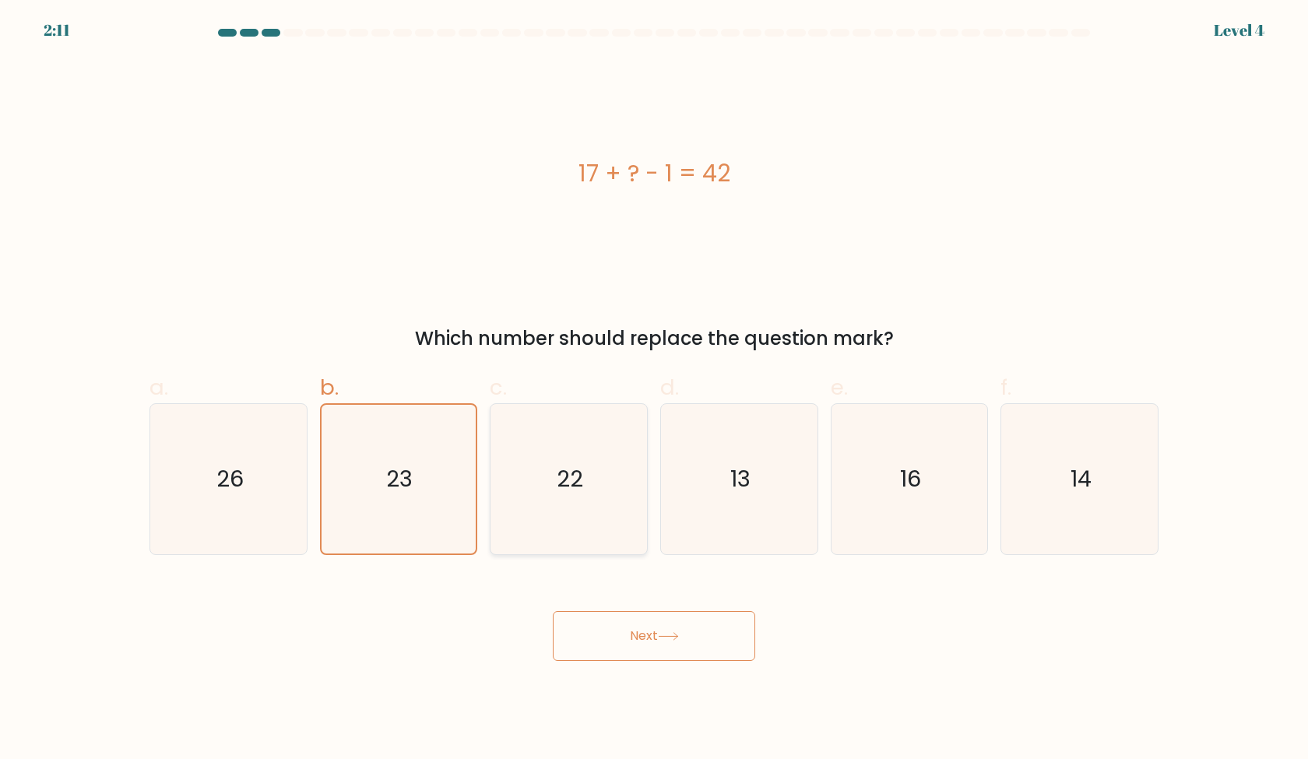
click at [577, 540] on icon "22" at bounding box center [569, 479] width 150 height 150
click at [654, 390] on input "c. 22" at bounding box center [654, 385] width 1 height 10
radio input "true"
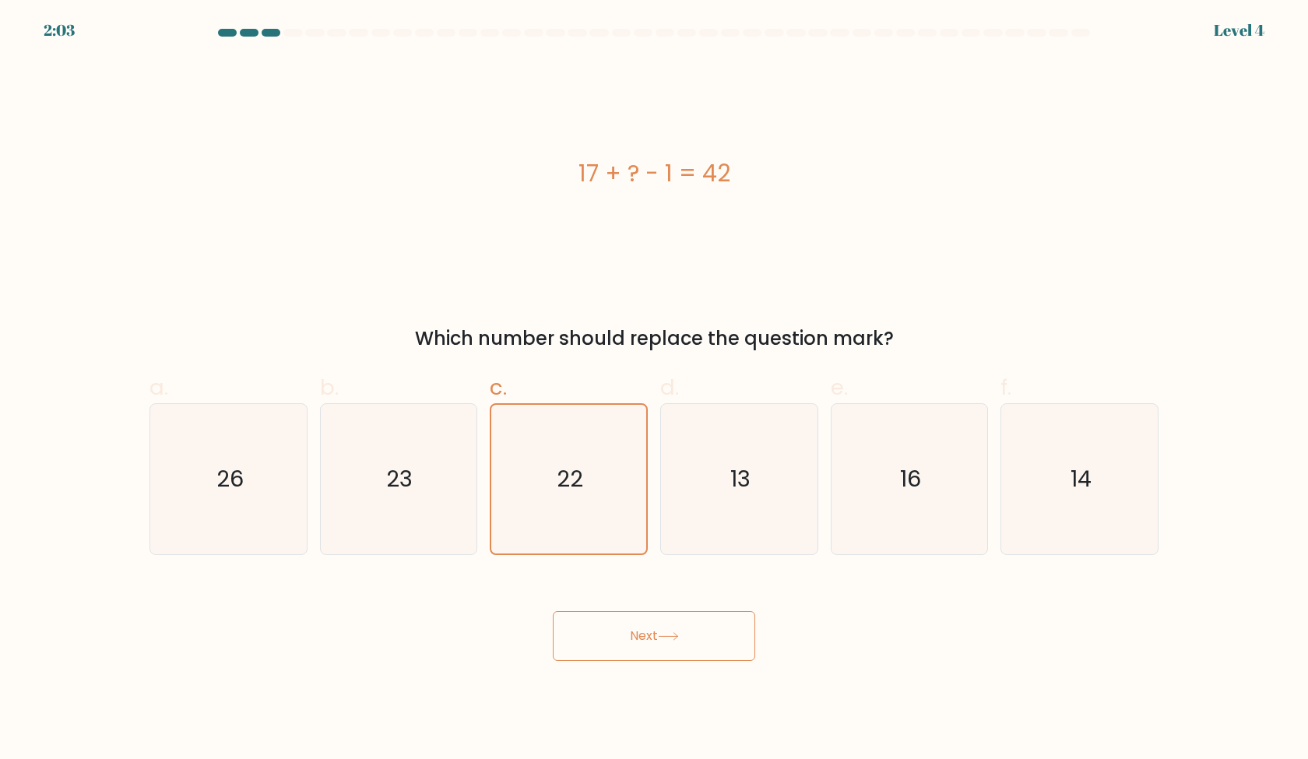
click at [308, 527] on div "a. 26" at bounding box center [228, 463] width 171 height 184
click at [289, 527] on icon "26" at bounding box center [228, 479] width 150 height 150
click at [654, 390] on input "a. 26" at bounding box center [654, 385] width 1 height 10
radio input "true"
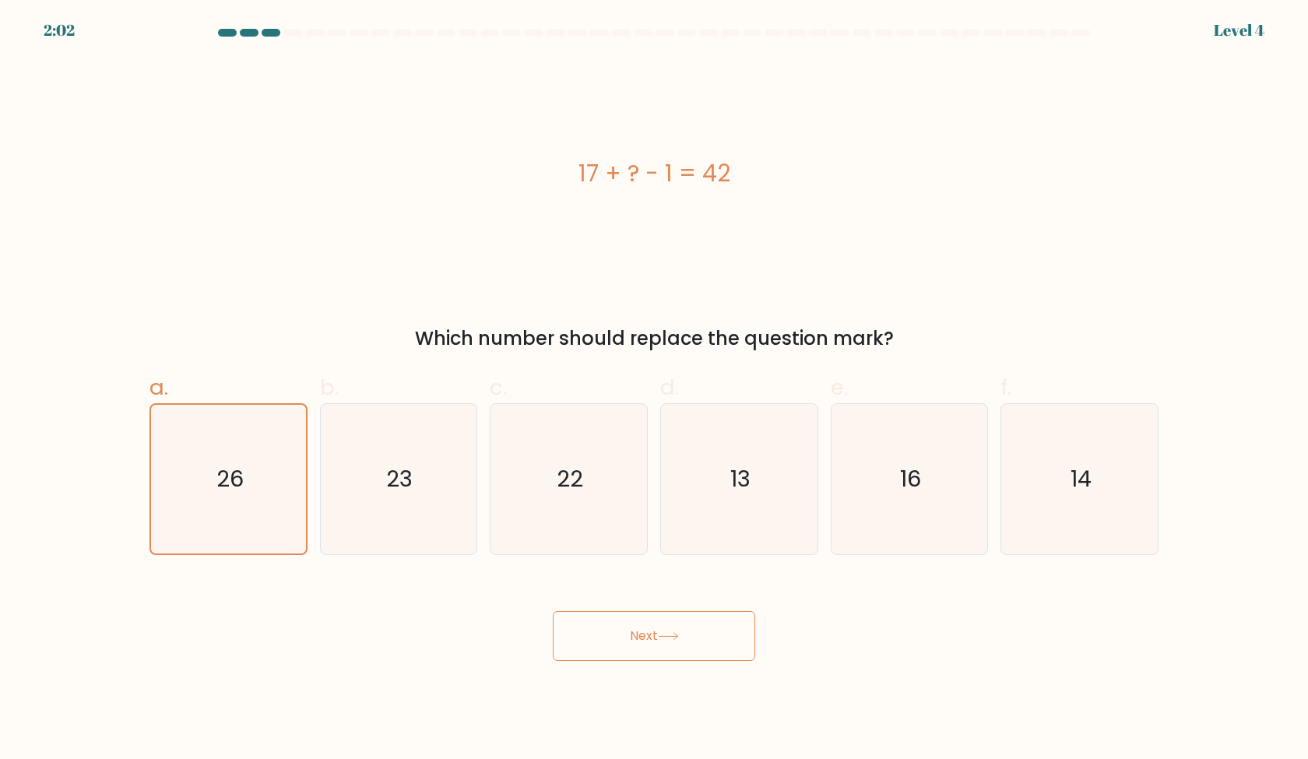
click at [674, 635] on icon at bounding box center [668, 636] width 21 height 9
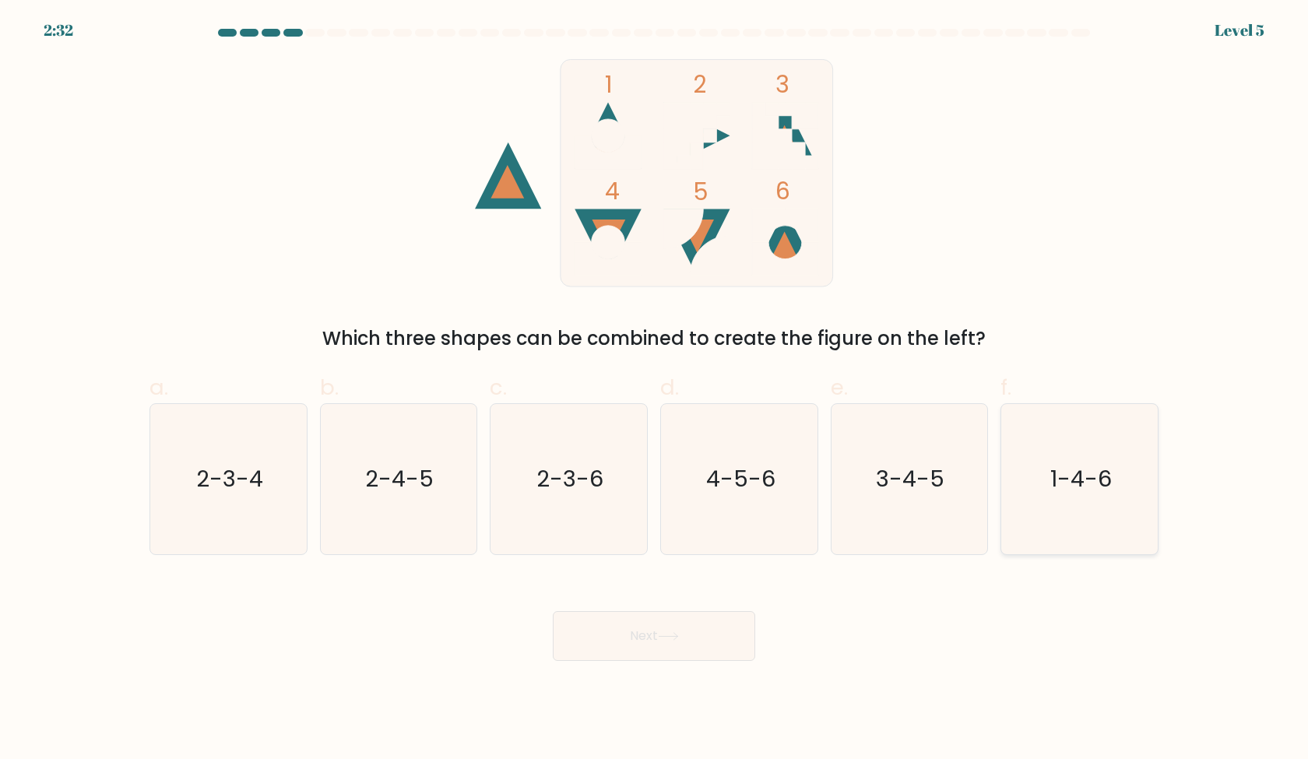
click at [1023, 511] on icon "1-4-6" at bounding box center [1079, 479] width 150 height 150
click at [655, 390] on input "f. 1-4-6" at bounding box center [654, 385] width 1 height 10
radio input "true"
click at [663, 639] on icon at bounding box center [668, 636] width 21 height 9
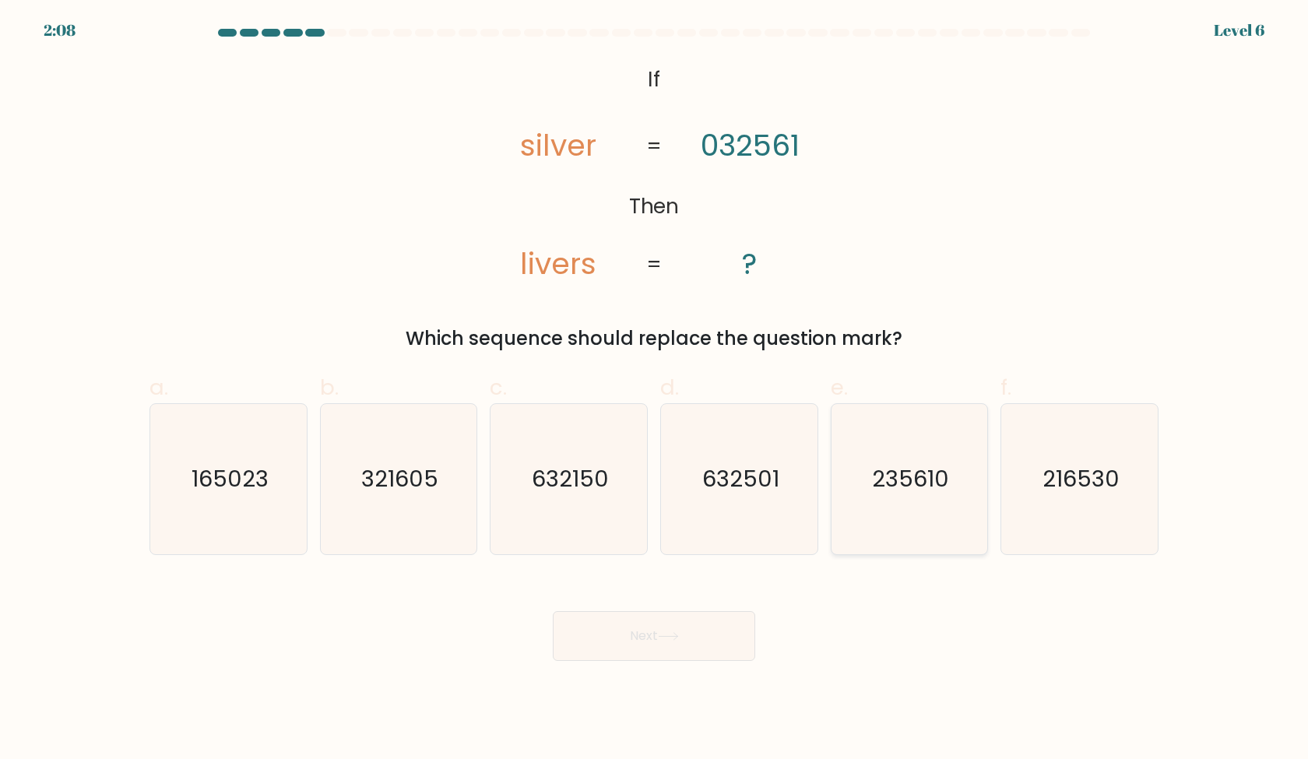
click at [870, 486] on icon "235610" at bounding box center [909, 479] width 150 height 150
click at [655, 390] on input "e. 235610" at bounding box center [654, 385] width 1 height 10
radio input "true"
click at [699, 645] on button "Next" at bounding box center [654, 636] width 202 height 50
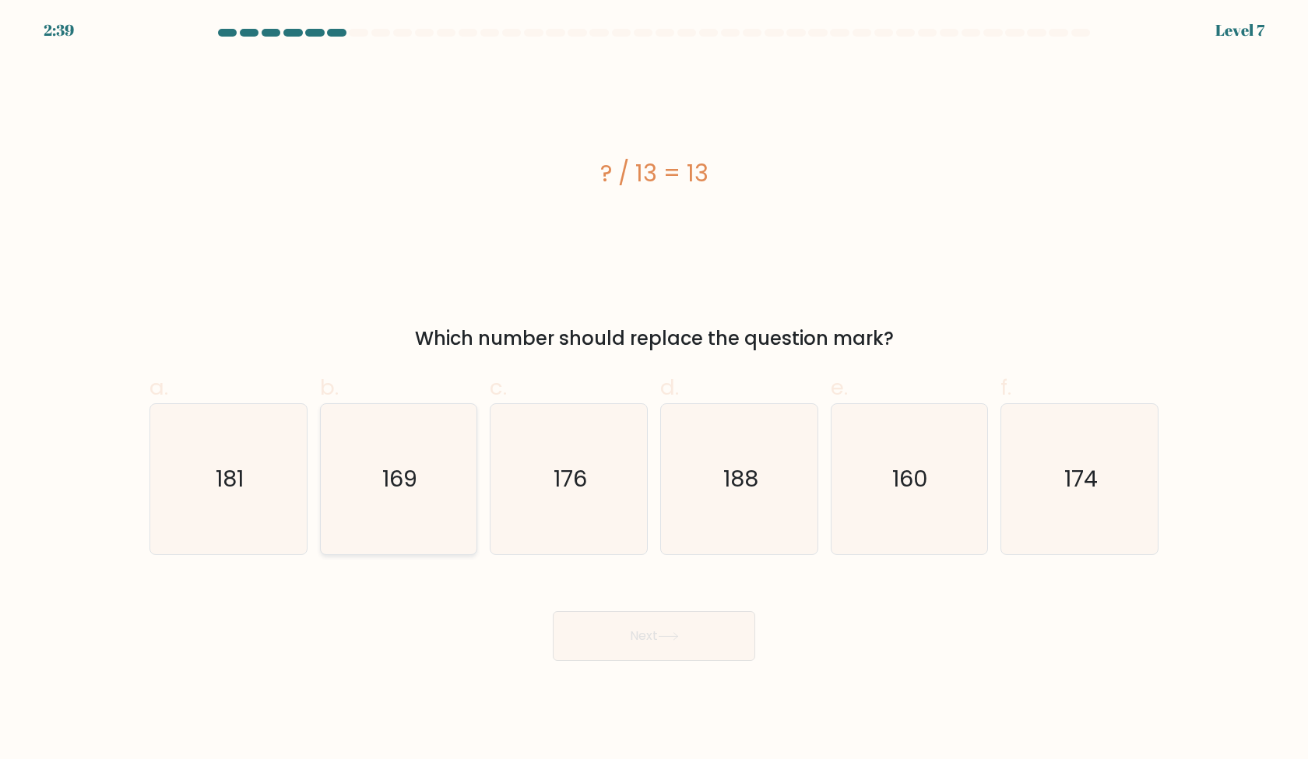
click at [409, 475] on text "169" at bounding box center [399, 478] width 35 height 31
click at [654, 390] on input "b. 169" at bounding box center [654, 385] width 1 height 10
radio input "true"
click at [677, 642] on button "Next" at bounding box center [654, 636] width 202 height 50
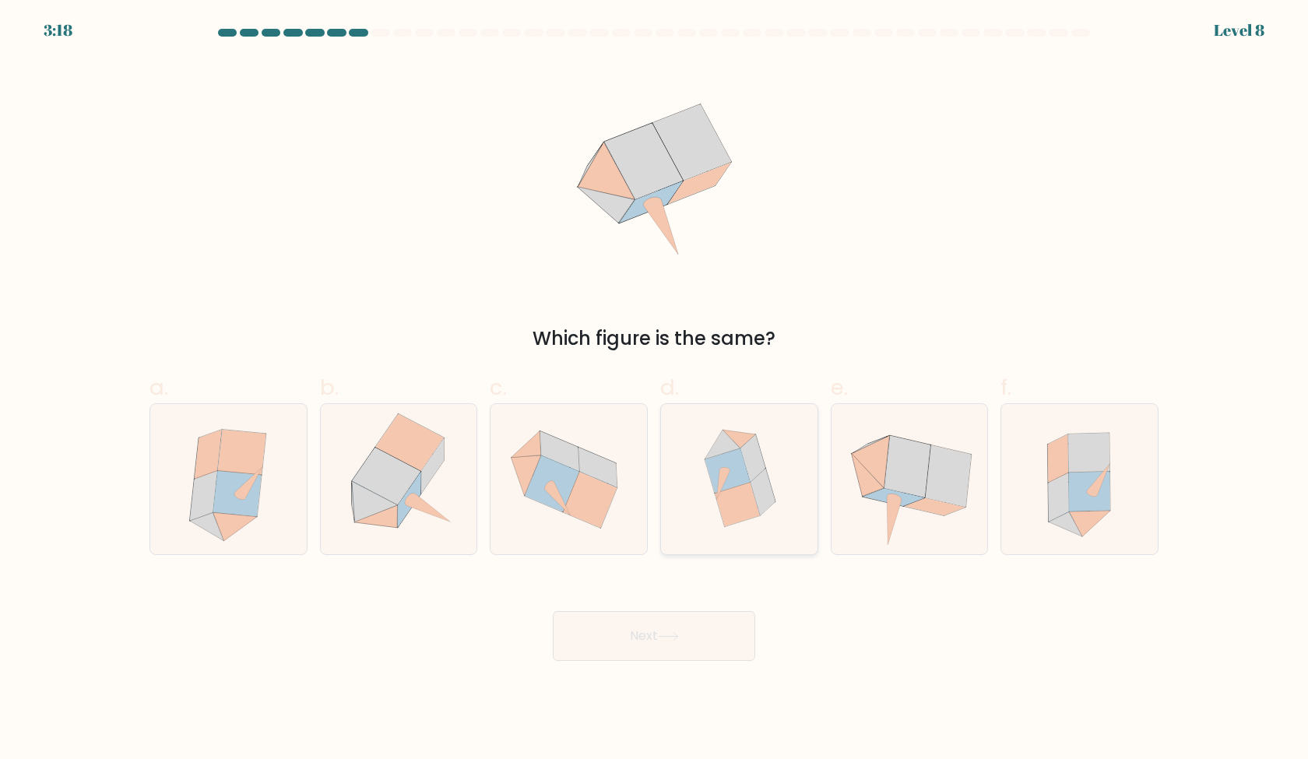
click at [794, 442] on icon at bounding box center [739, 479] width 144 height 150
click at [655, 390] on input "d." at bounding box center [654, 385] width 1 height 10
radio input "true"
click at [707, 642] on button "Next" at bounding box center [654, 636] width 202 height 50
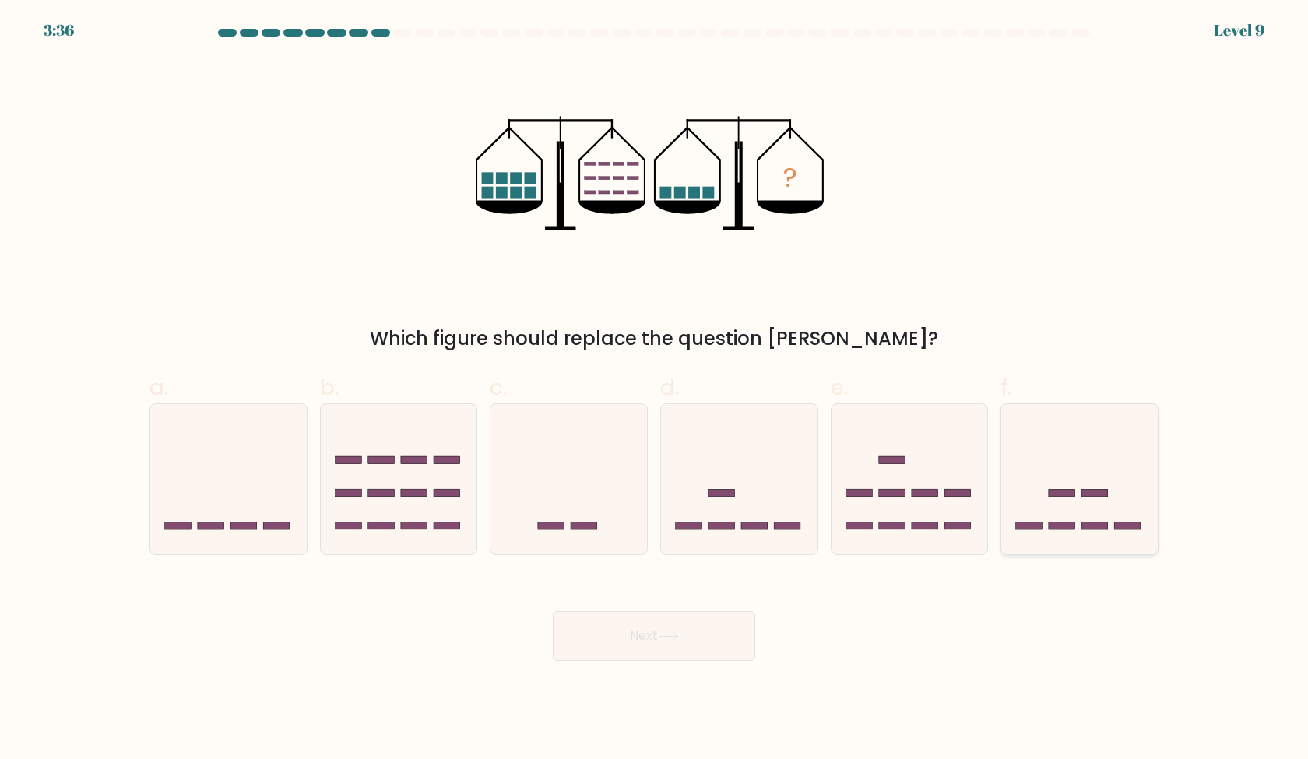
click at [1041, 449] on icon at bounding box center [1079, 478] width 157 height 129
click at [655, 390] on input "f." at bounding box center [654, 385] width 1 height 10
radio input "true"
click at [699, 632] on button "Next" at bounding box center [654, 636] width 202 height 50
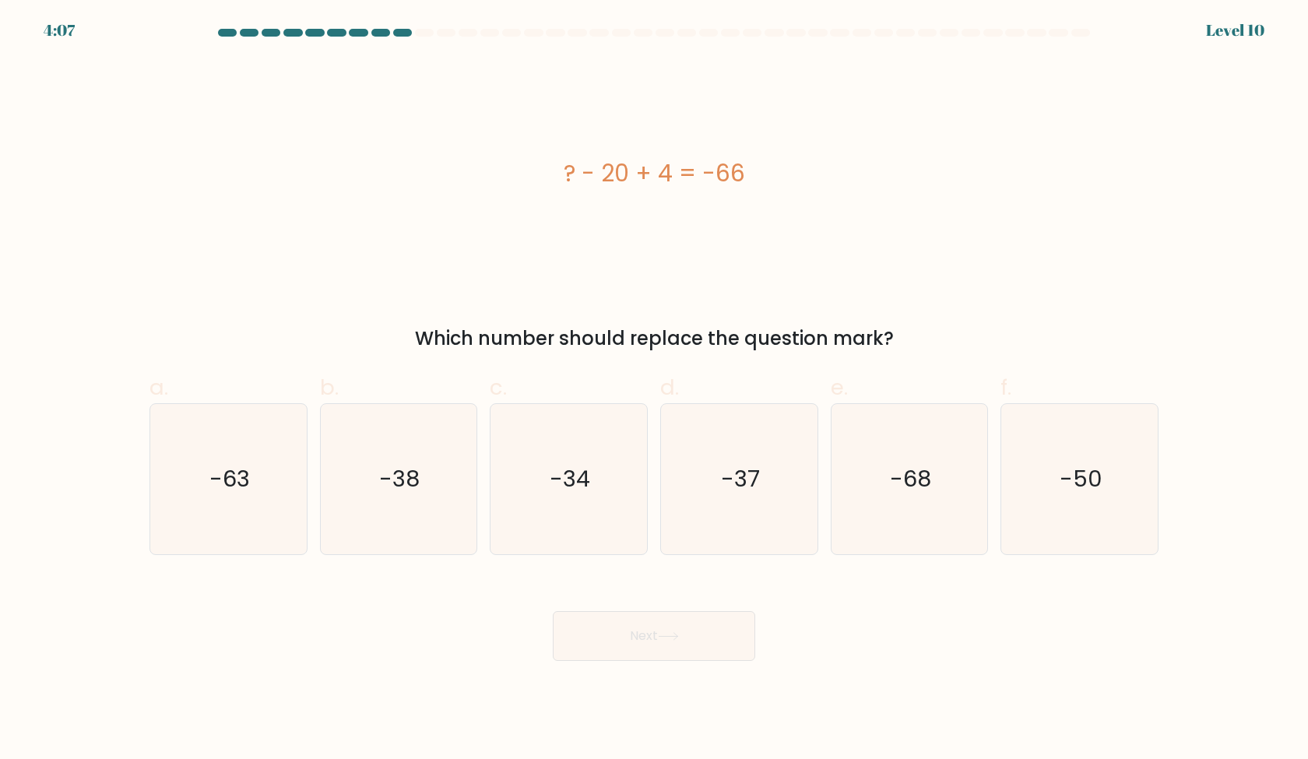
click at [1035, 219] on div "? - 20 + 4 = -66" at bounding box center [653, 173] width 1009 height 228
click at [1057, 480] on icon "-50" at bounding box center [1079, 479] width 150 height 150
click at [655, 390] on input "f. -50" at bounding box center [654, 385] width 1 height 10
radio input "true"
click at [699, 635] on button "Next" at bounding box center [654, 636] width 202 height 50
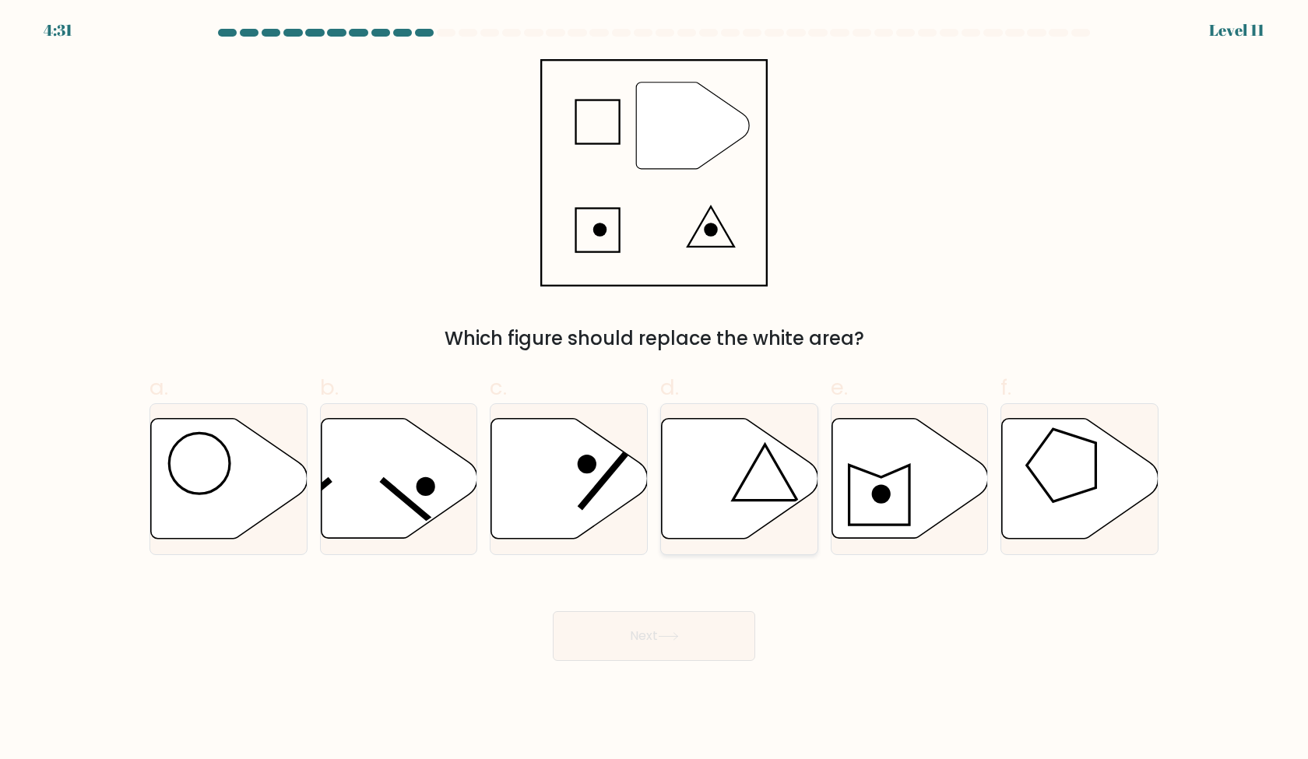
click at [754, 501] on icon at bounding box center [765, 473] width 65 height 56
click at [655, 390] on input "d." at bounding box center [654, 385] width 1 height 10
radio input "true"
click at [674, 629] on button "Next" at bounding box center [654, 636] width 202 height 50
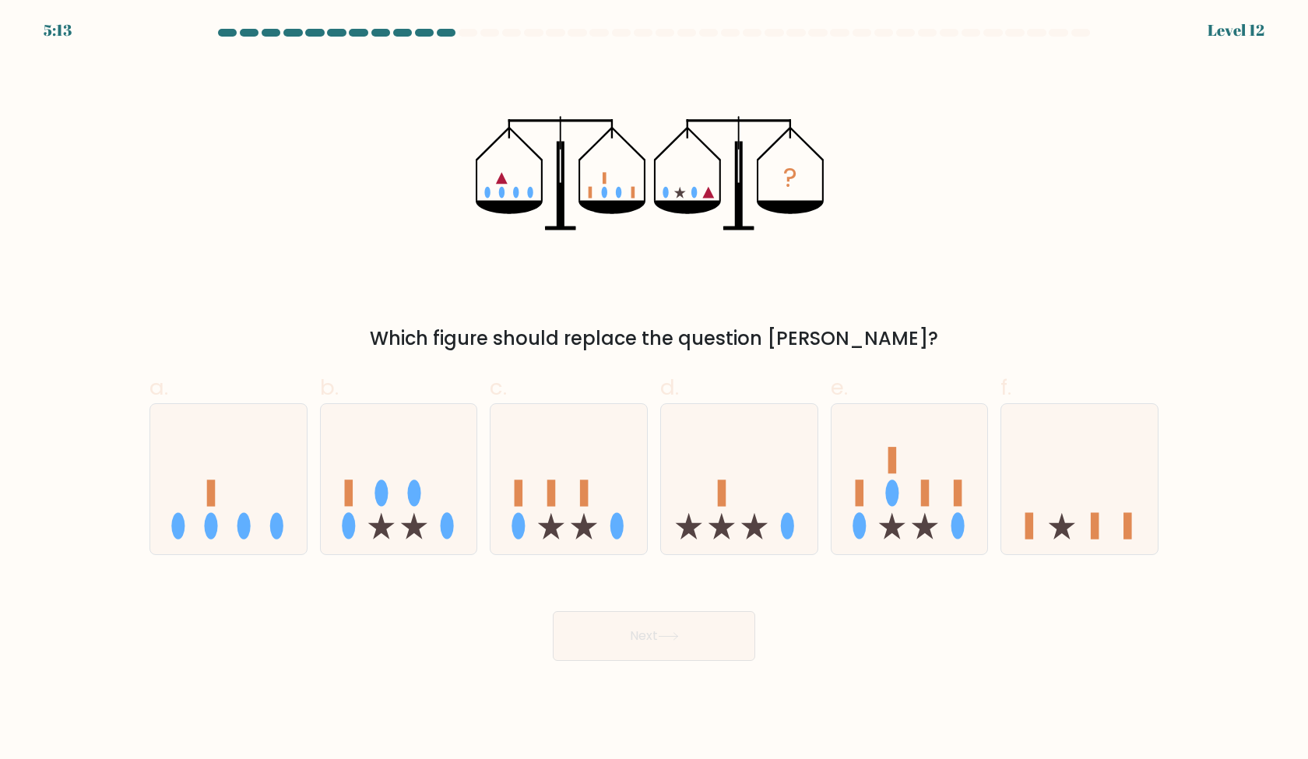
click at [1027, 342] on div "Which figure should replace the question mark?" at bounding box center [654, 339] width 990 height 28
click at [951, 489] on icon at bounding box center [910, 478] width 157 height 129
click at [655, 390] on input "e." at bounding box center [654, 385] width 1 height 10
radio input "true"
click at [687, 631] on button "Next" at bounding box center [654, 636] width 202 height 50
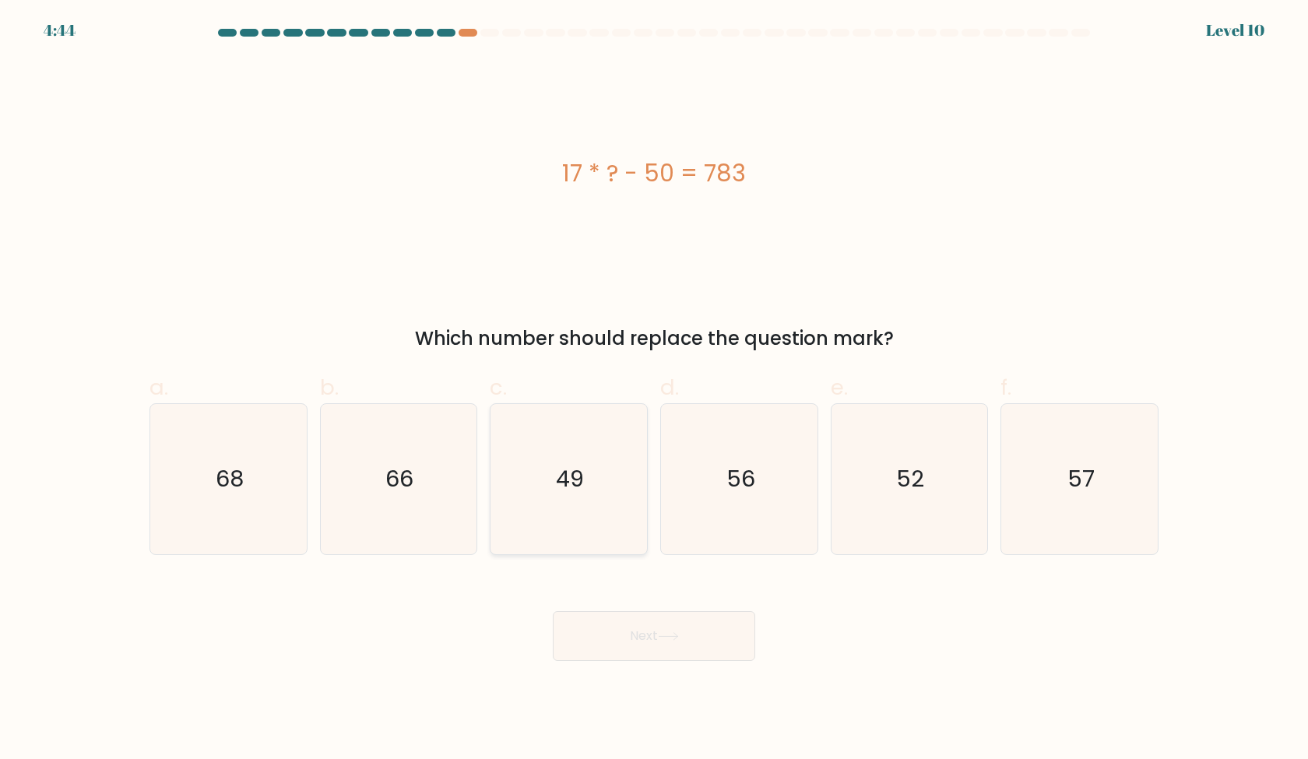
click at [593, 466] on icon "49" at bounding box center [569, 479] width 150 height 150
click at [654, 390] on input "c. 49" at bounding box center [654, 385] width 1 height 10
radio input "true"
click at [653, 627] on button "Next" at bounding box center [654, 636] width 202 height 50
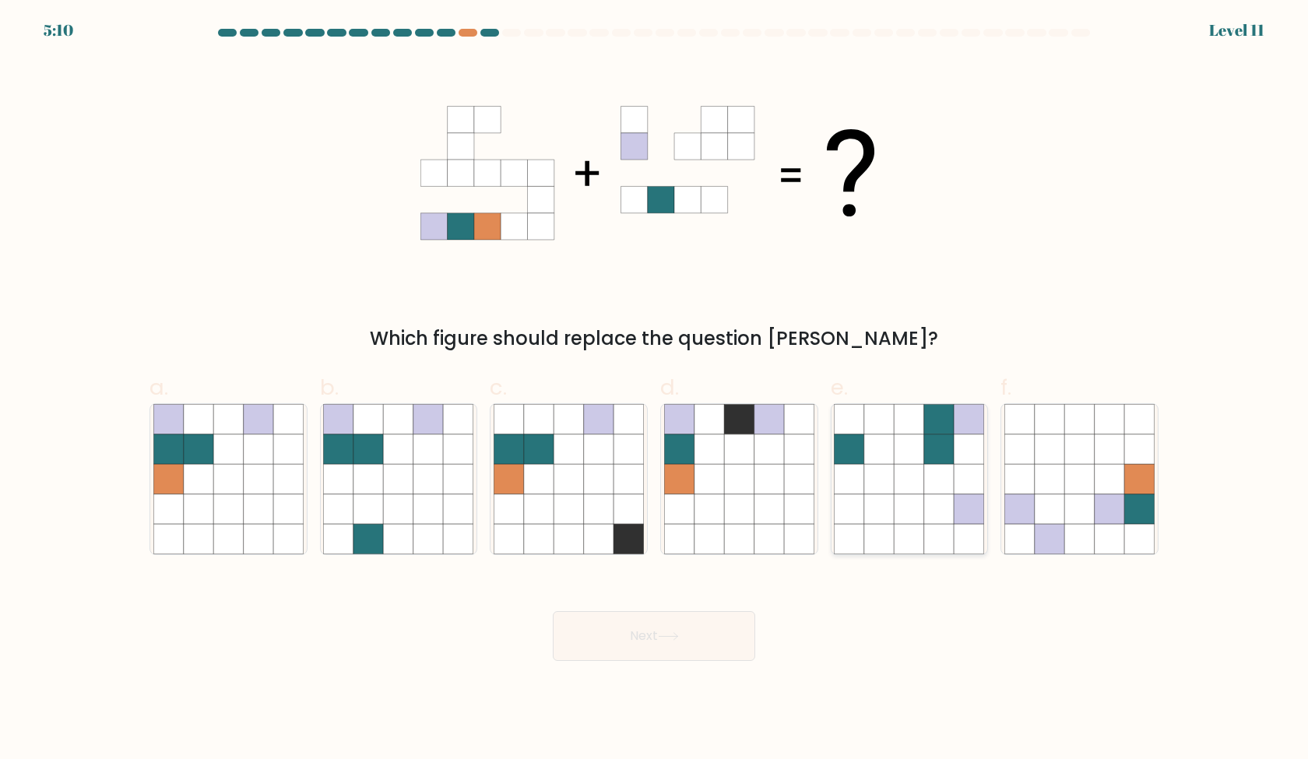
click at [949, 520] on icon at bounding box center [939, 509] width 30 height 30
click at [655, 390] on input "e." at bounding box center [654, 385] width 1 height 10
radio input "true"
click at [1055, 491] on icon at bounding box center [1050, 479] width 30 height 30
click at [655, 390] on input "f." at bounding box center [654, 385] width 1 height 10
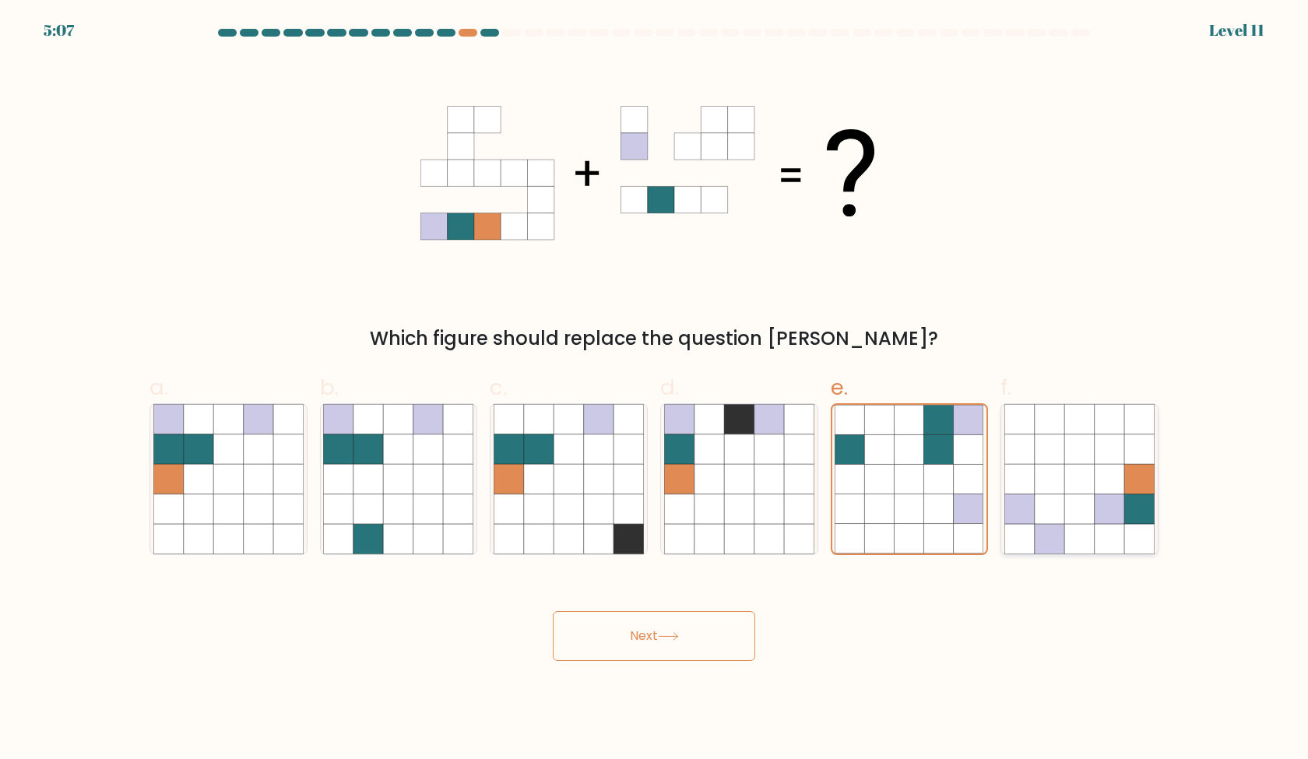
radio input "true"
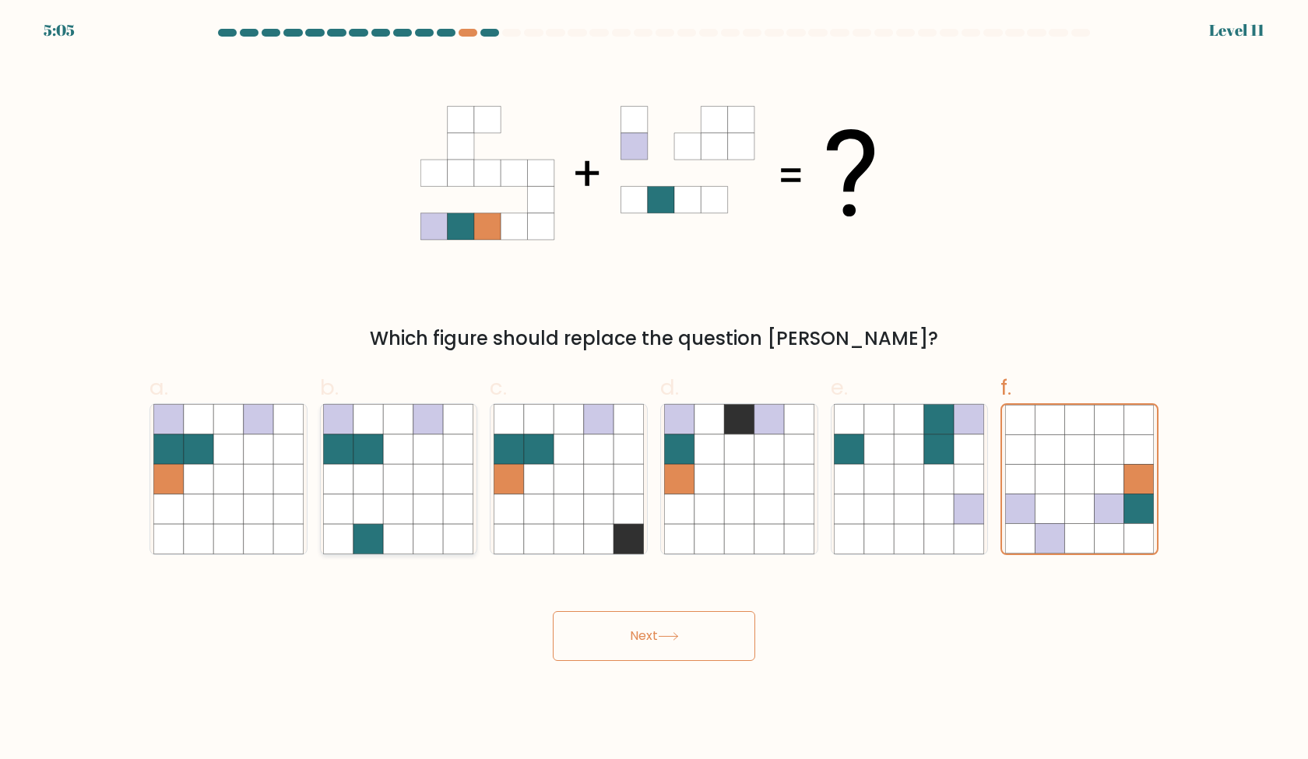
click at [452, 515] on icon at bounding box center [459, 509] width 30 height 30
click at [654, 390] on input "b." at bounding box center [654, 385] width 1 height 10
radio input "true"
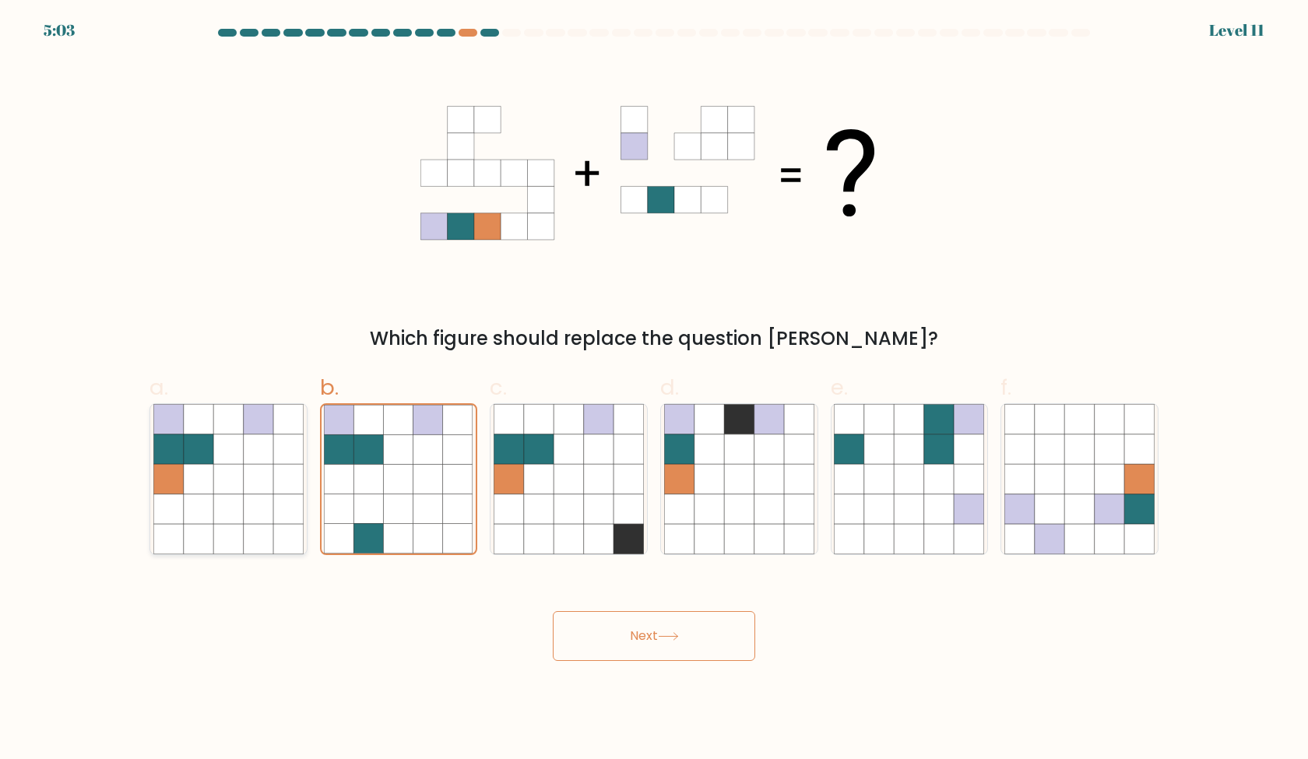
click at [281, 520] on icon at bounding box center [288, 509] width 30 height 30
click at [654, 390] on input "a." at bounding box center [654, 385] width 1 height 10
radio input "true"
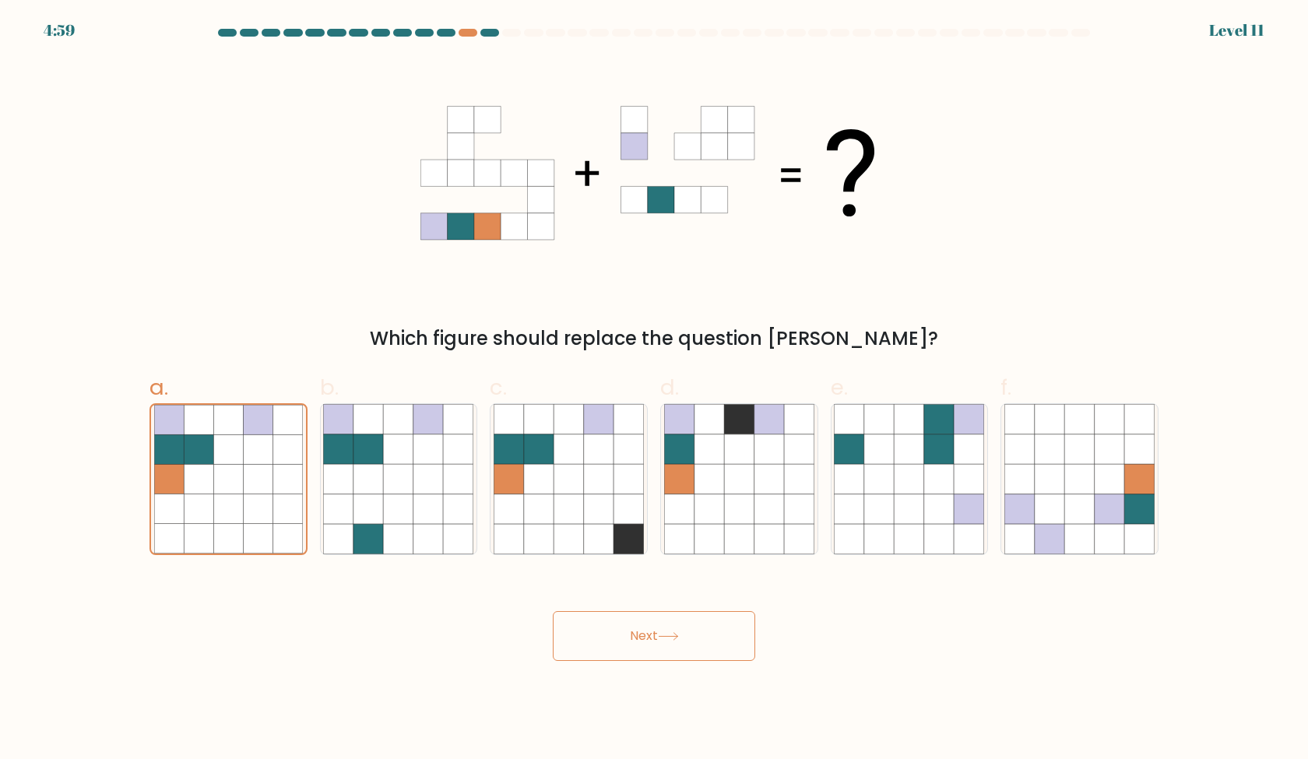
click at [651, 633] on button "Next" at bounding box center [654, 636] width 202 height 50
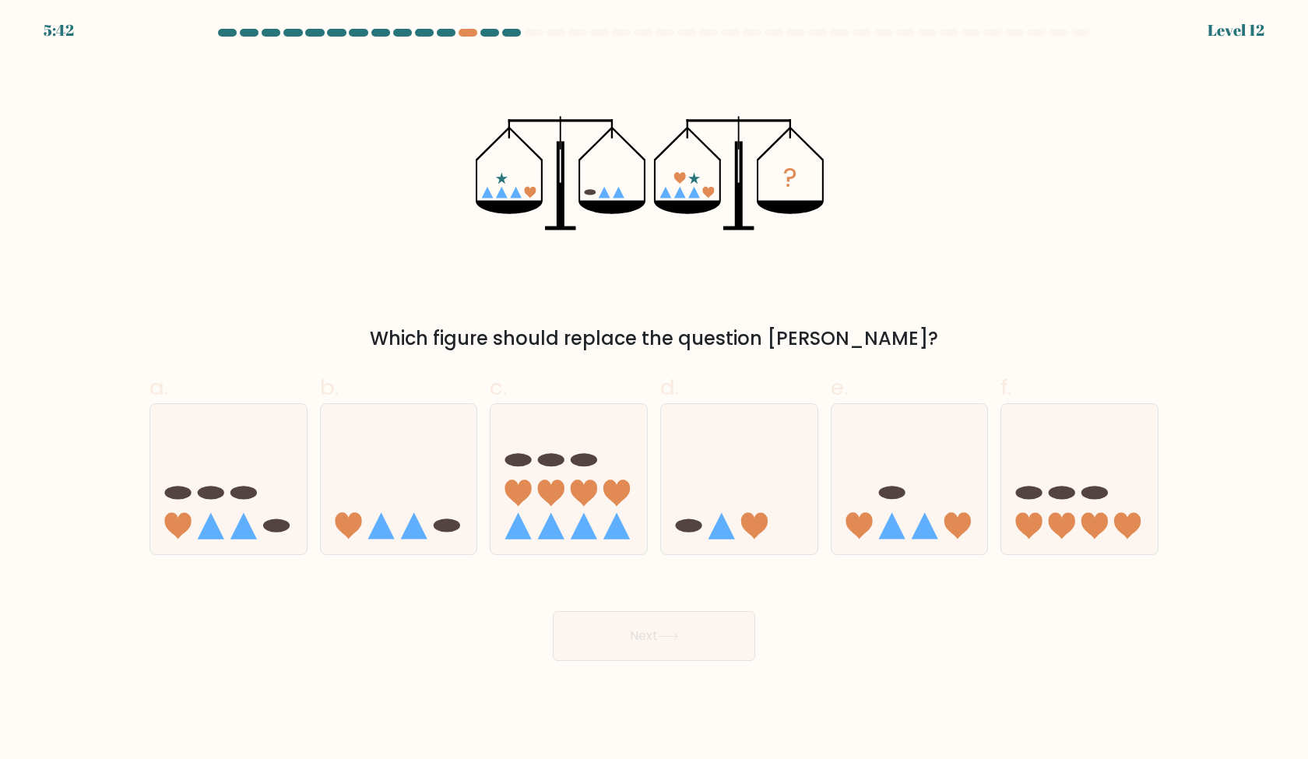
click at [938, 360] on div "a. b. c." at bounding box center [654, 457] width 1022 height 196
click at [451, 442] on icon at bounding box center [399, 478] width 157 height 129
click at [654, 390] on input "b." at bounding box center [654, 385] width 1 height 10
radio input "true"
click at [626, 630] on button "Next" at bounding box center [654, 636] width 202 height 50
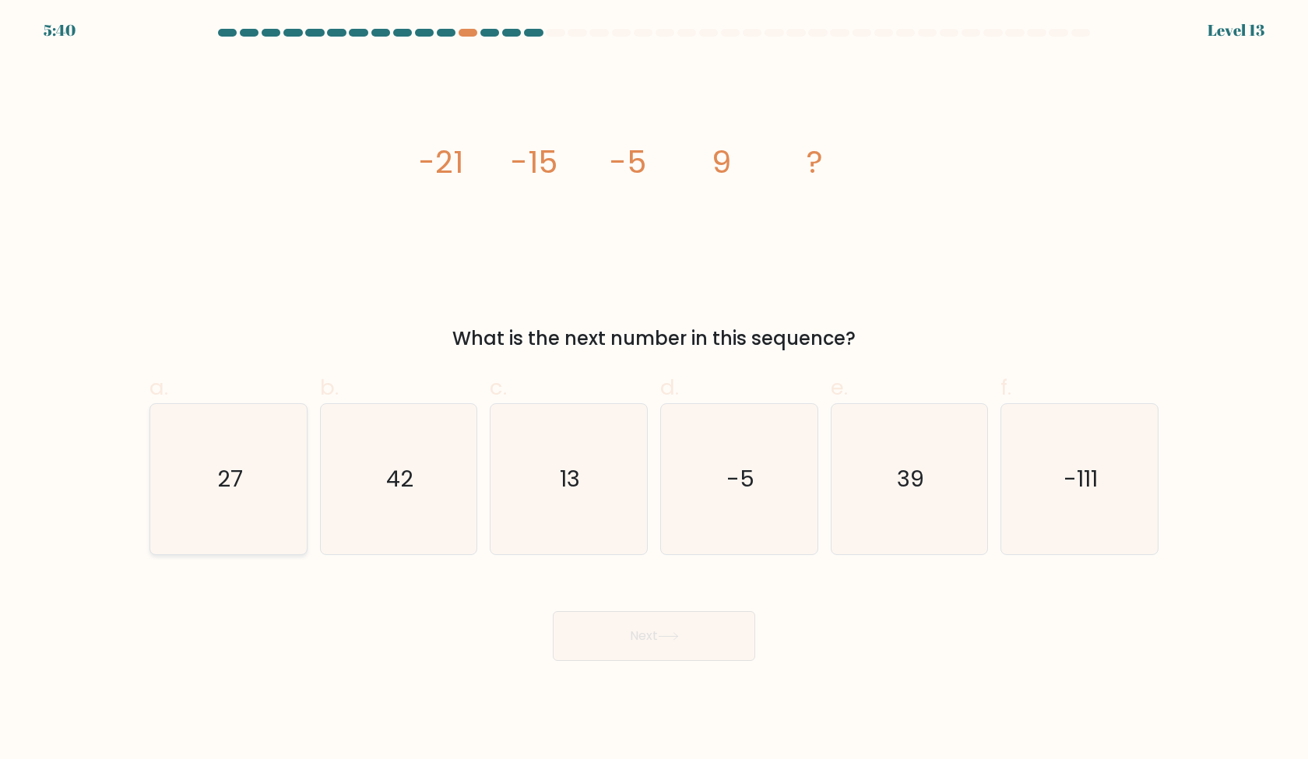
click at [266, 487] on icon "27" at bounding box center [228, 479] width 150 height 150
click at [654, 390] on input "a. 27" at bounding box center [654, 385] width 1 height 10
radio input "true"
click at [712, 630] on button "Next" at bounding box center [654, 636] width 202 height 50
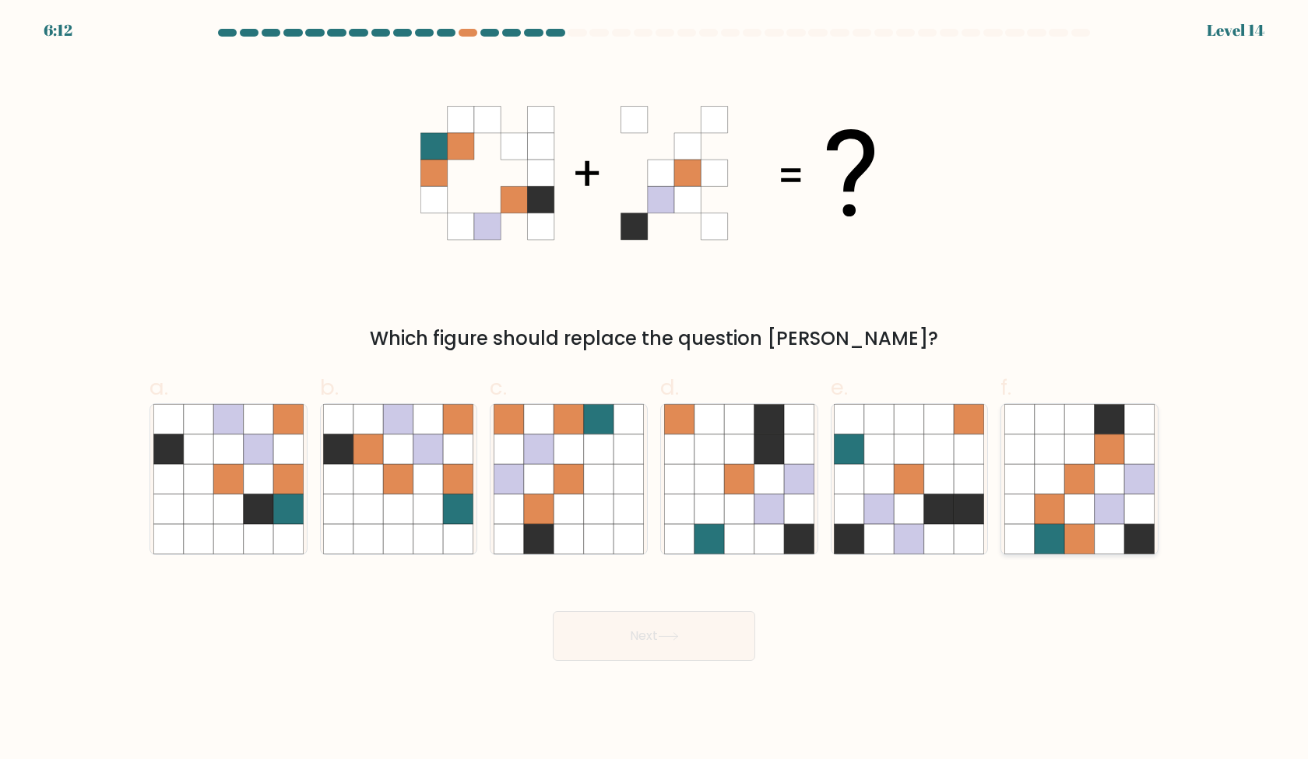
click at [1056, 533] on icon at bounding box center [1050, 539] width 30 height 30
click at [655, 390] on input "f." at bounding box center [654, 385] width 1 height 10
radio input "true"
click at [645, 643] on button "Next" at bounding box center [654, 636] width 202 height 50
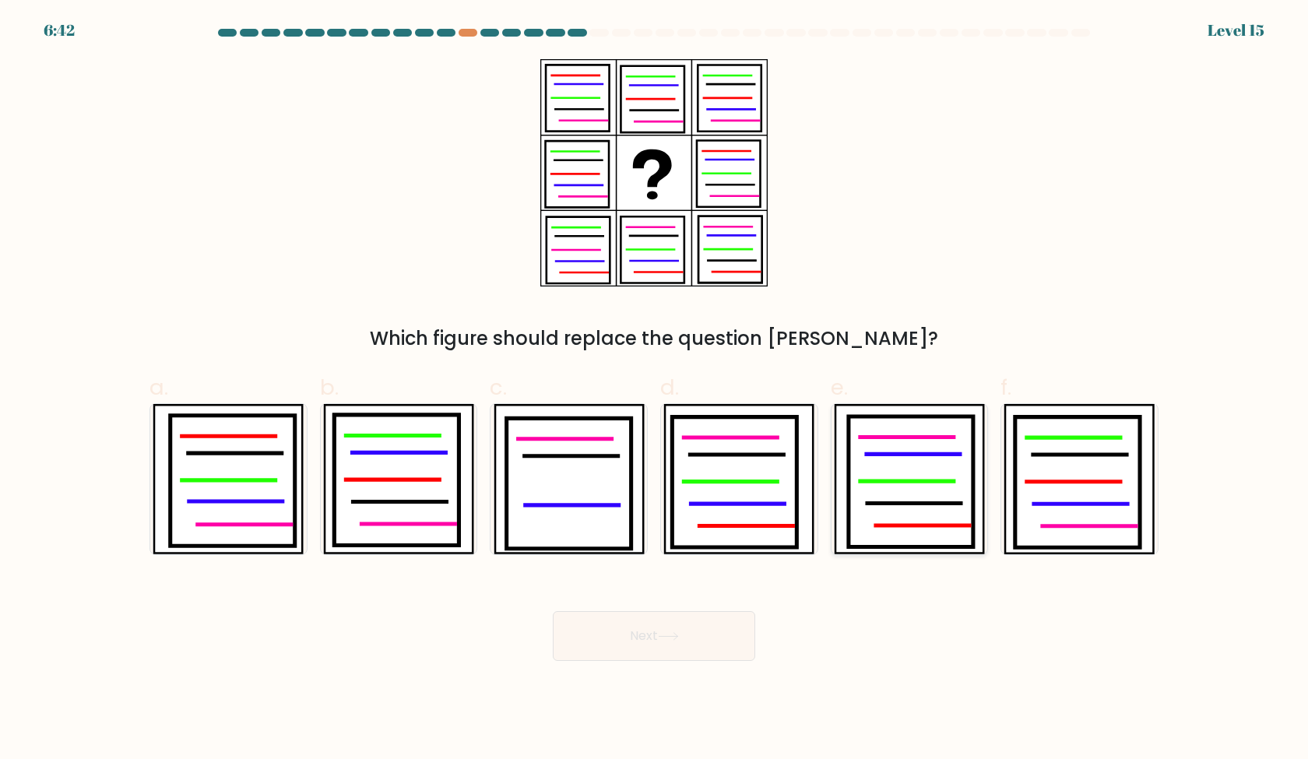
click at [899, 464] on icon at bounding box center [911, 482] width 125 height 131
click at [655, 390] on input "e." at bounding box center [654, 385] width 1 height 10
radio input "true"
click at [240, 505] on icon at bounding box center [233, 481] width 125 height 131
click at [654, 390] on input "a." at bounding box center [654, 385] width 1 height 10
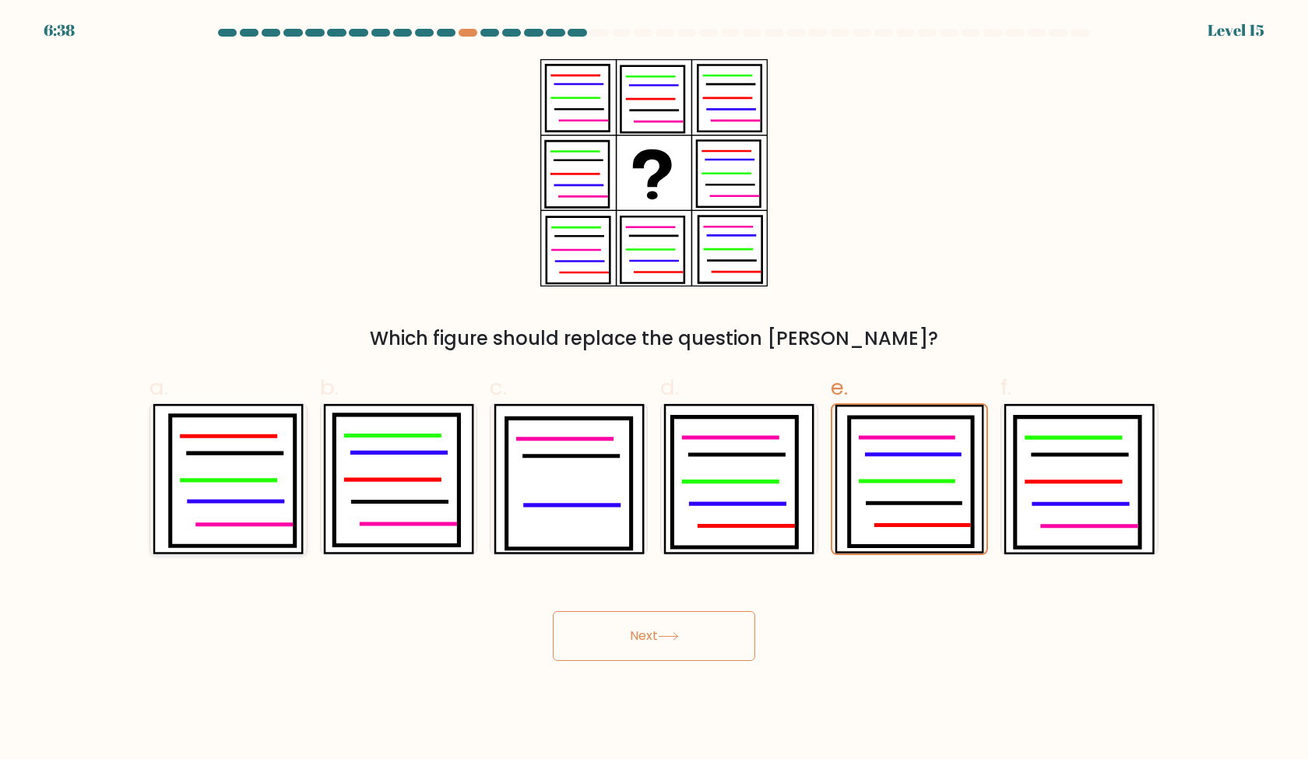
radio input "true"
click at [845, 535] on icon at bounding box center [909, 479] width 151 height 150
click at [655, 390] on input "e." at bounding box center [654, 385] width 1 height 10
radio input "true"
click at [1030, 502] on icon at bounding box center [1077, 482] width 125 height 131
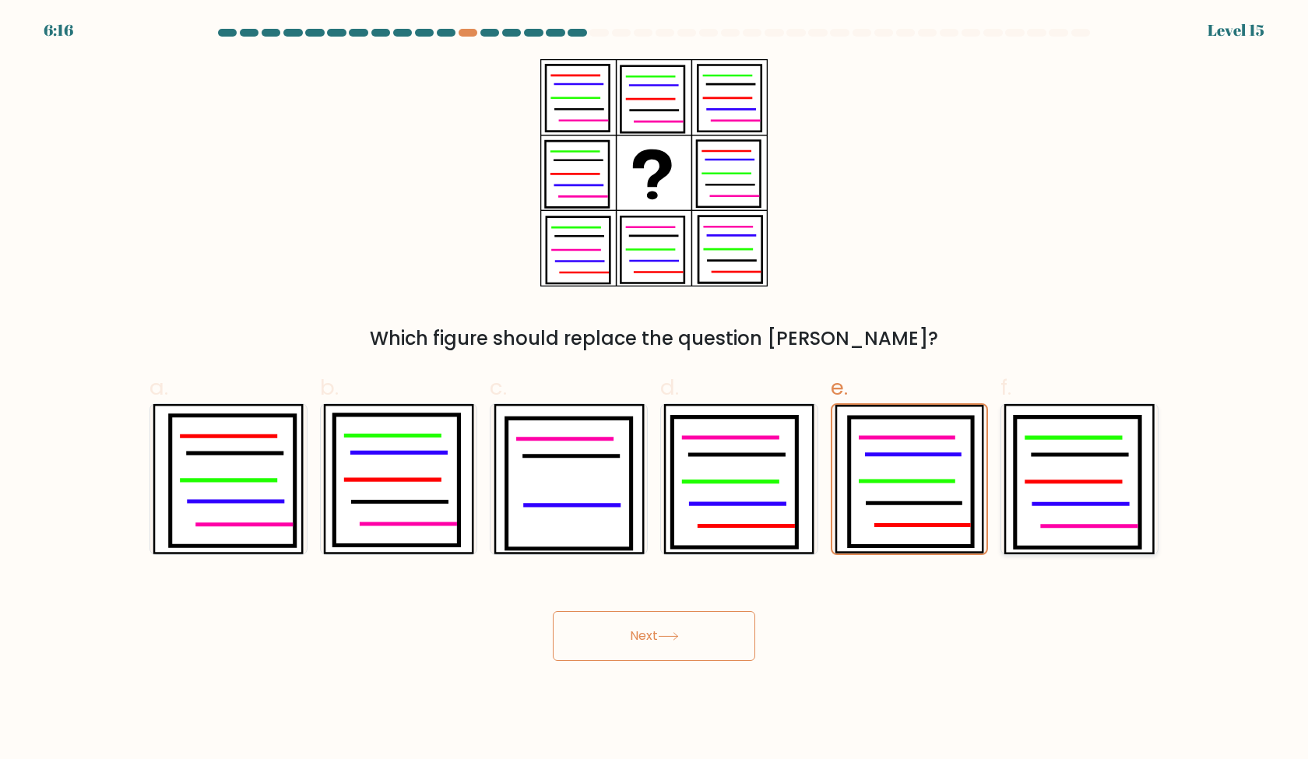
click at [655, 390] on input "f." at bounding box center [654, 385] width 1 height 10
radio input "true"
click at [667, 637] on icon at bounding box center [668, 636] width 21 height 9
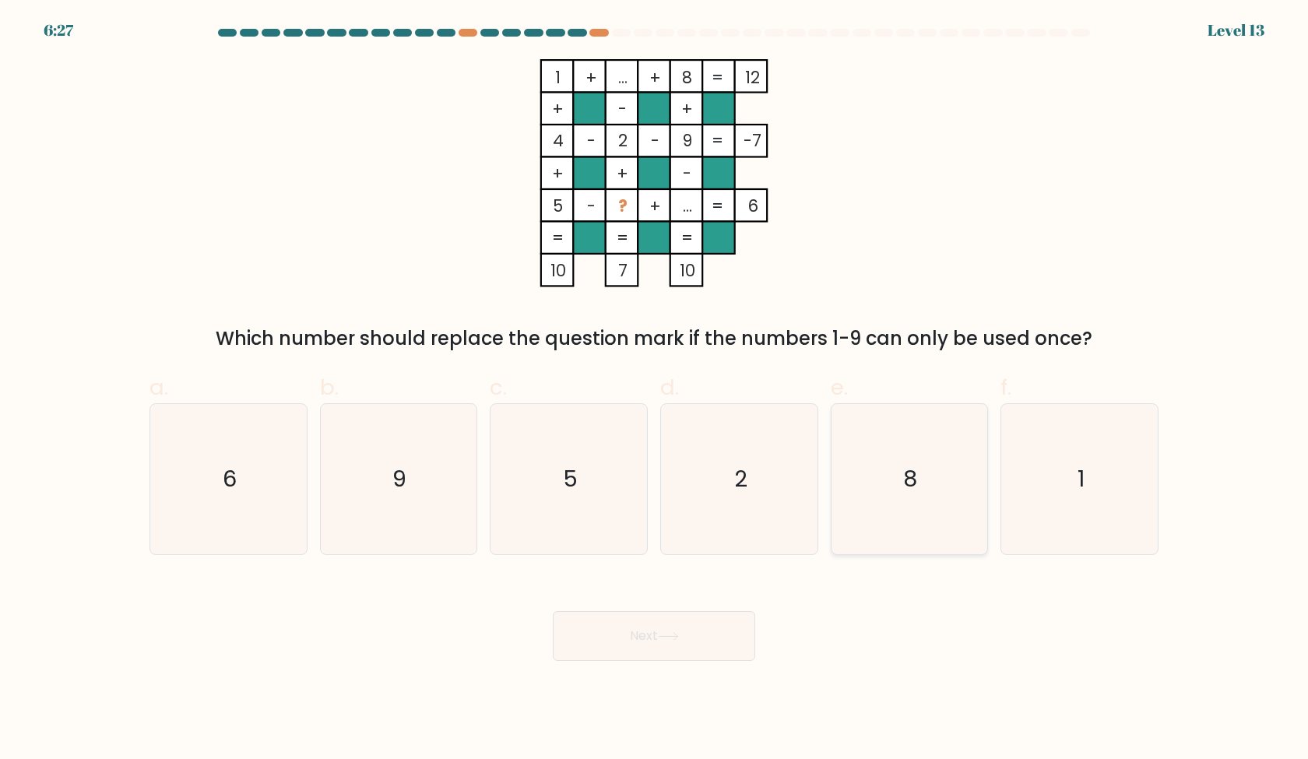
click at [922, 500] on icon "8" at bounding box center [909, 479] width 150 height 150
click at [655, 390] on input "e. 8" at bounding box center [654, 385] width 1 height 10
radio input "true"
click at [697, 492] on icon "2" at bounding box center [739, 479] width 150 height 150
click at [655, 390] on input "d. 2" at bounding box center [654, 385] width 1 height 10
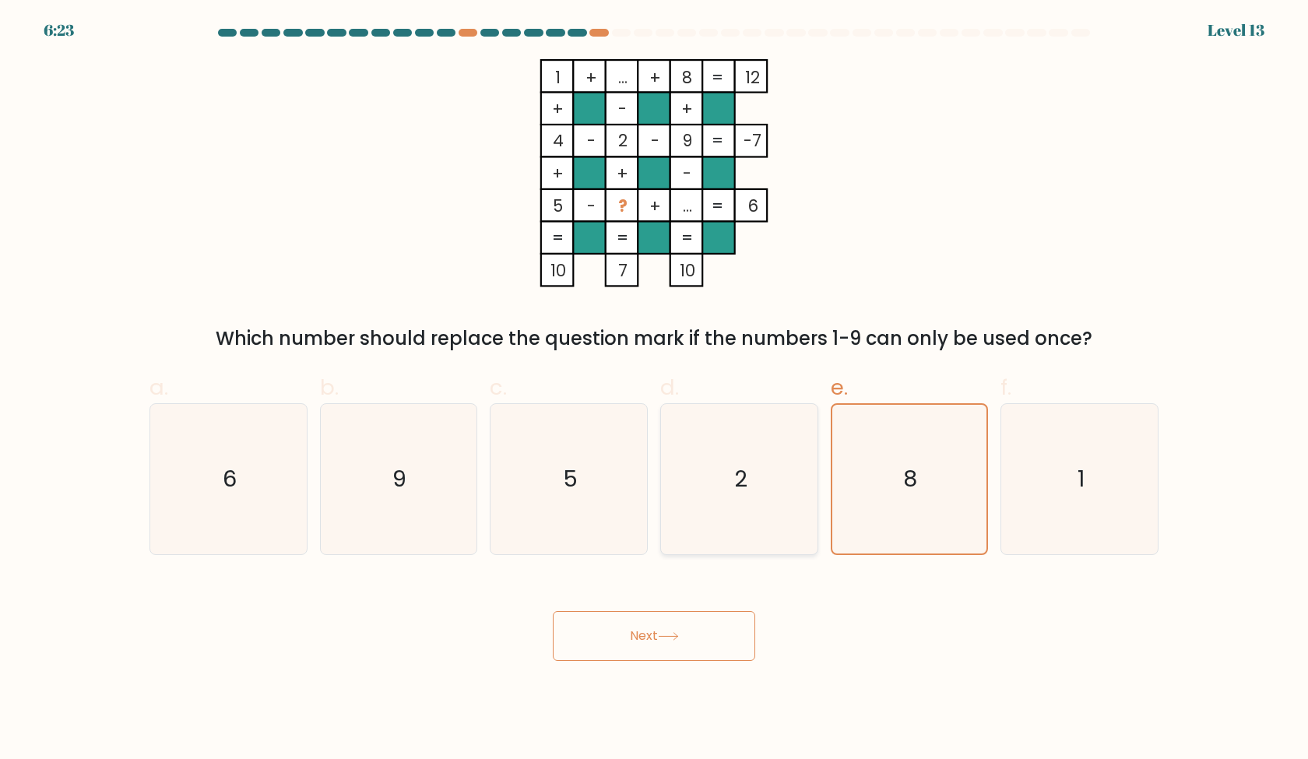
radio input "true"
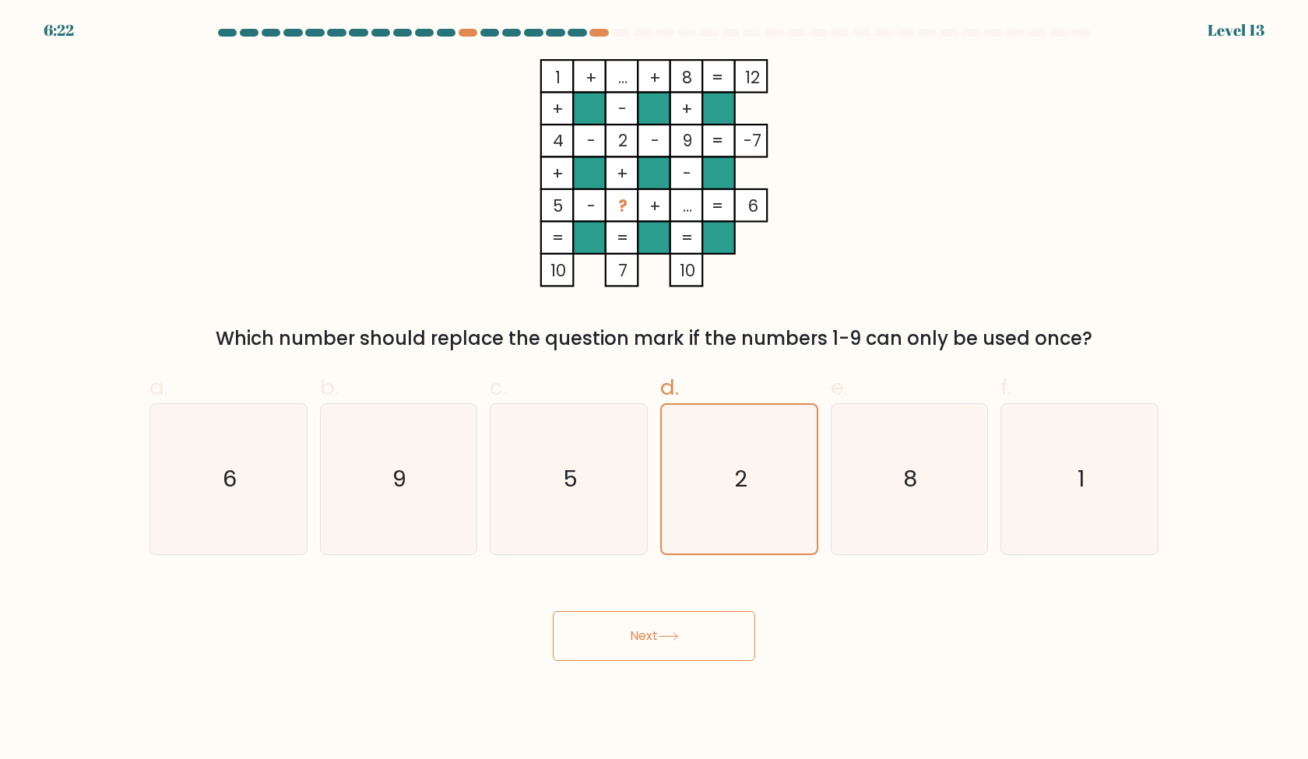
click at [649, 649] on button "Next" at bounding box center [654, 636] width 202 height 50
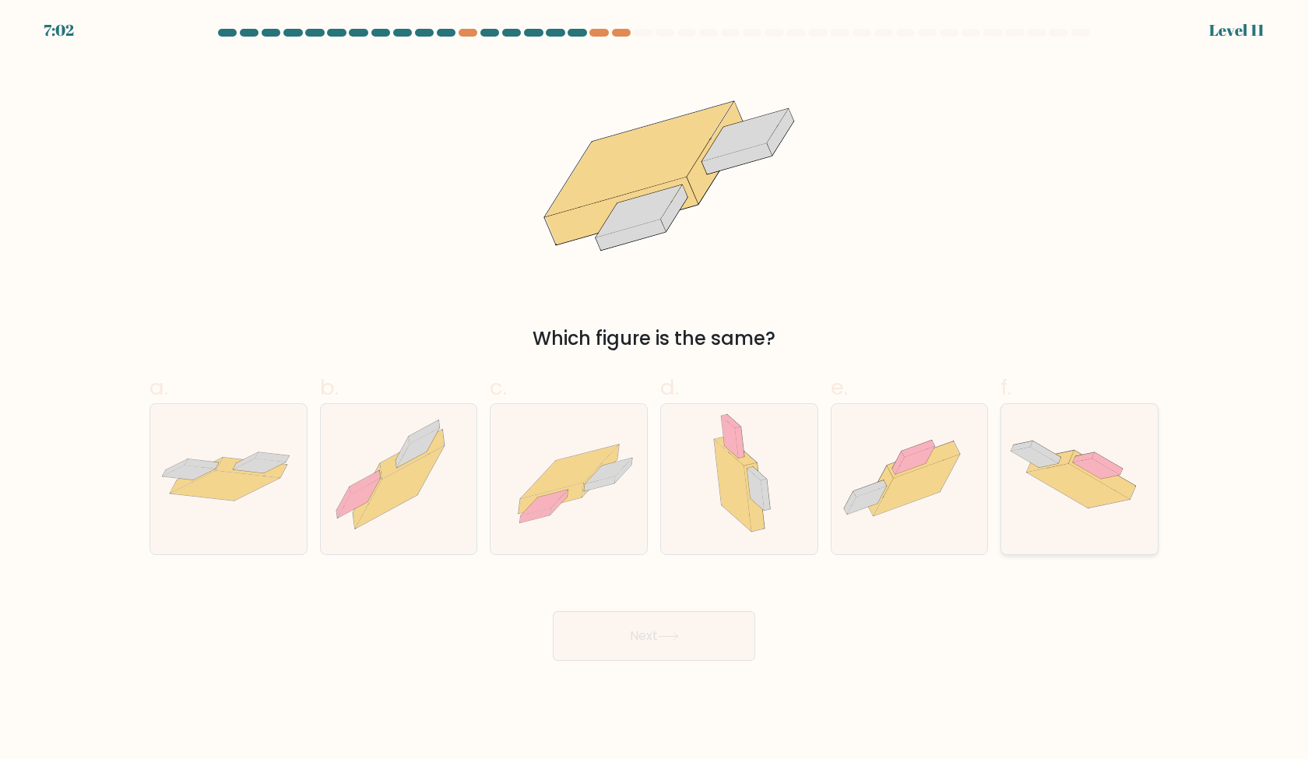
click at [1065, 495] on icon at bounding box center [1079, 479] width 157 height 94
click at [655, 390] on input "f." at bounding box center [654, 385] width 1 height 10
radio input "true"
click at [185, 488] on icon at bounding box center [225, 486] width 109 height 30
click at [654, 390] on input "a." at bounding box center [654, 385] width 1 height 10
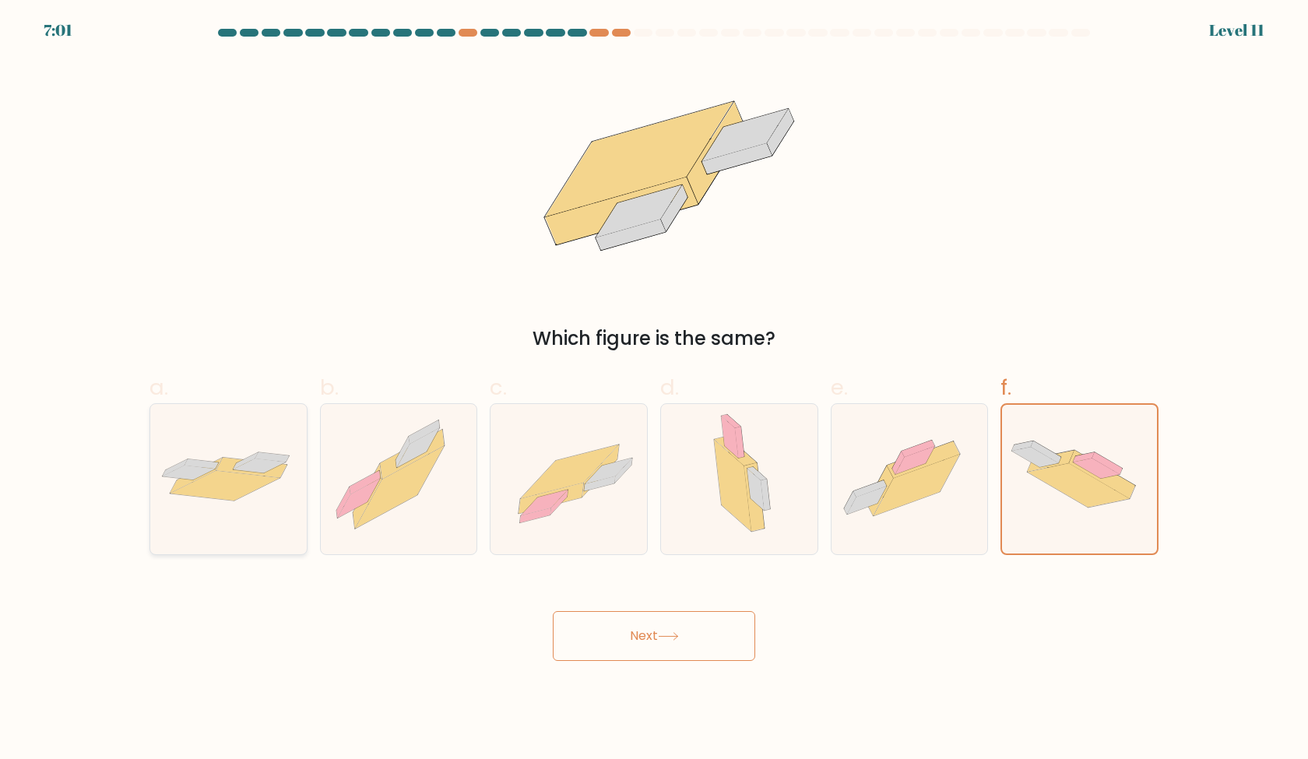
radio input "true"
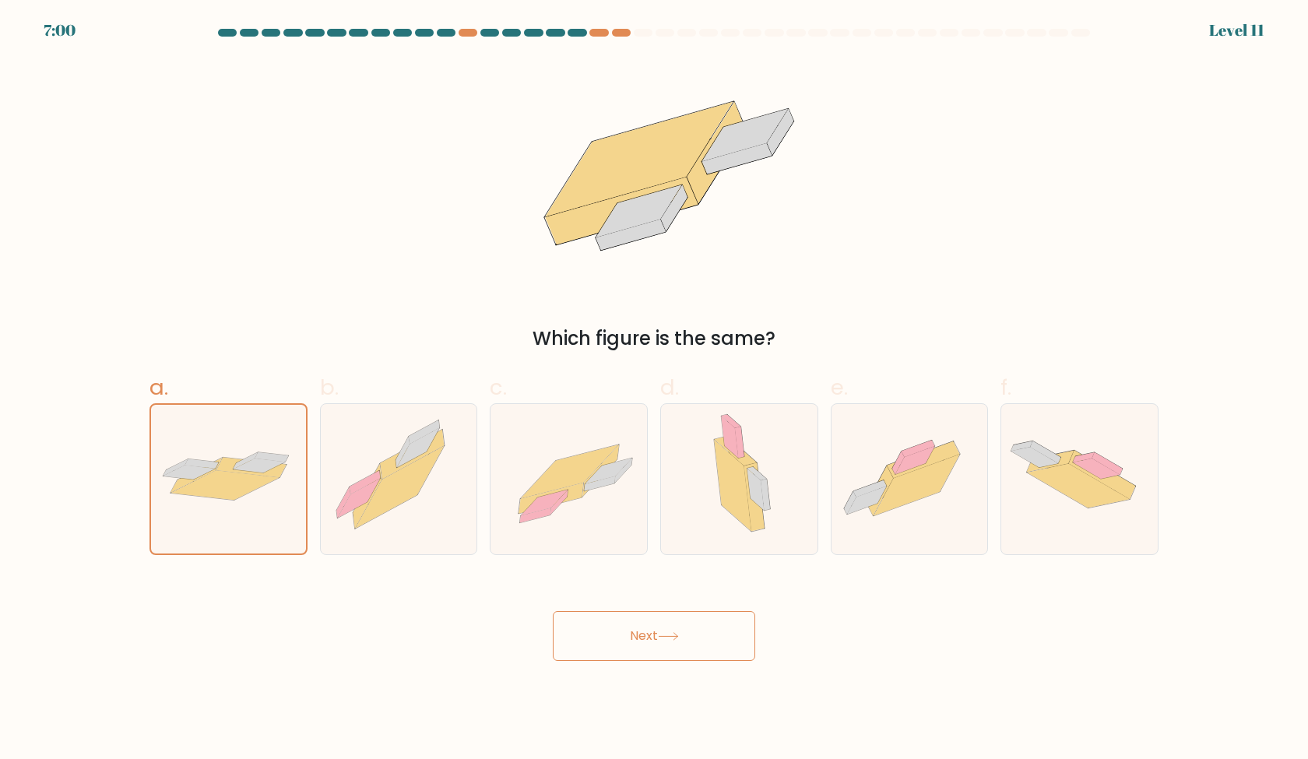
click at [691, 652] on button "Next" at bounding box center [654, 636] width 202 height 50
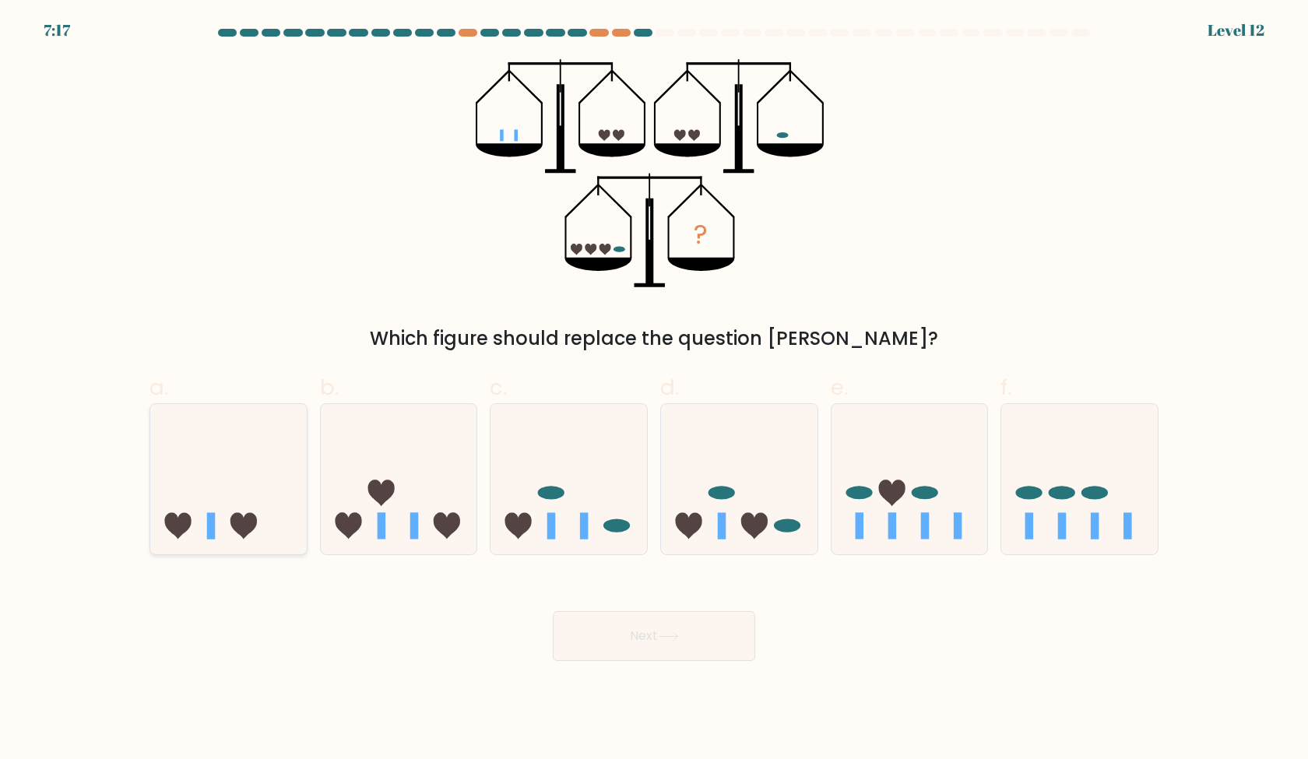
click at [223, 544] on div at bounding box center [228, 479] width 158 height 152
click at [654, 390] on input "a." at bounding box center [654, 385] width 1 height 10
radio input "true"
click at [641, 644] on button "Next" at bounding box center [654, 636] width 202 height 50
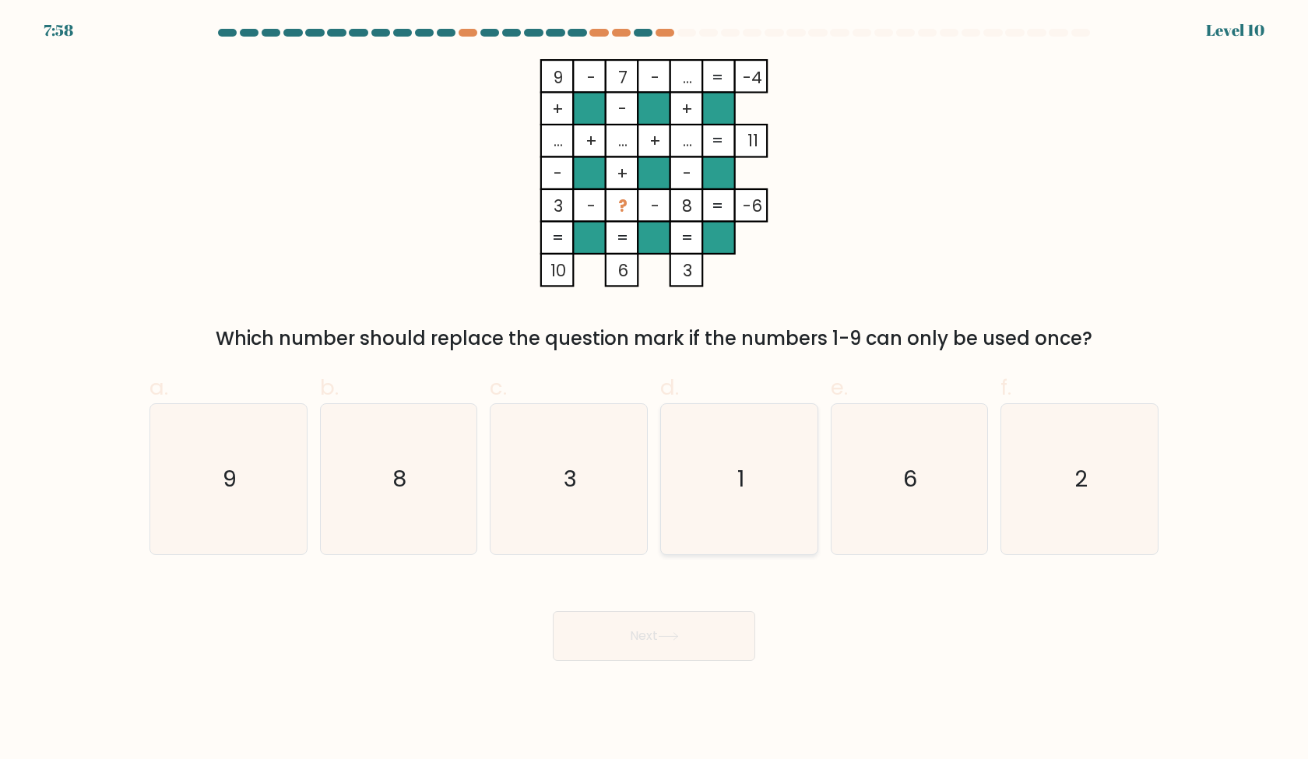
click at [702, 469] on icon "1" at bounding box center [739, 479] width 150 height 150
click at [655, 390] on input "d. 1" at bounding box center [654, 385] width 1 height 10
radio input "true"
click at [610, 498] on icon "3" at bounding box center [569, 479] width 150 height 150
click at [654, 390] on input "c. 3" at bounding box center [654, 385] width 1 height 10
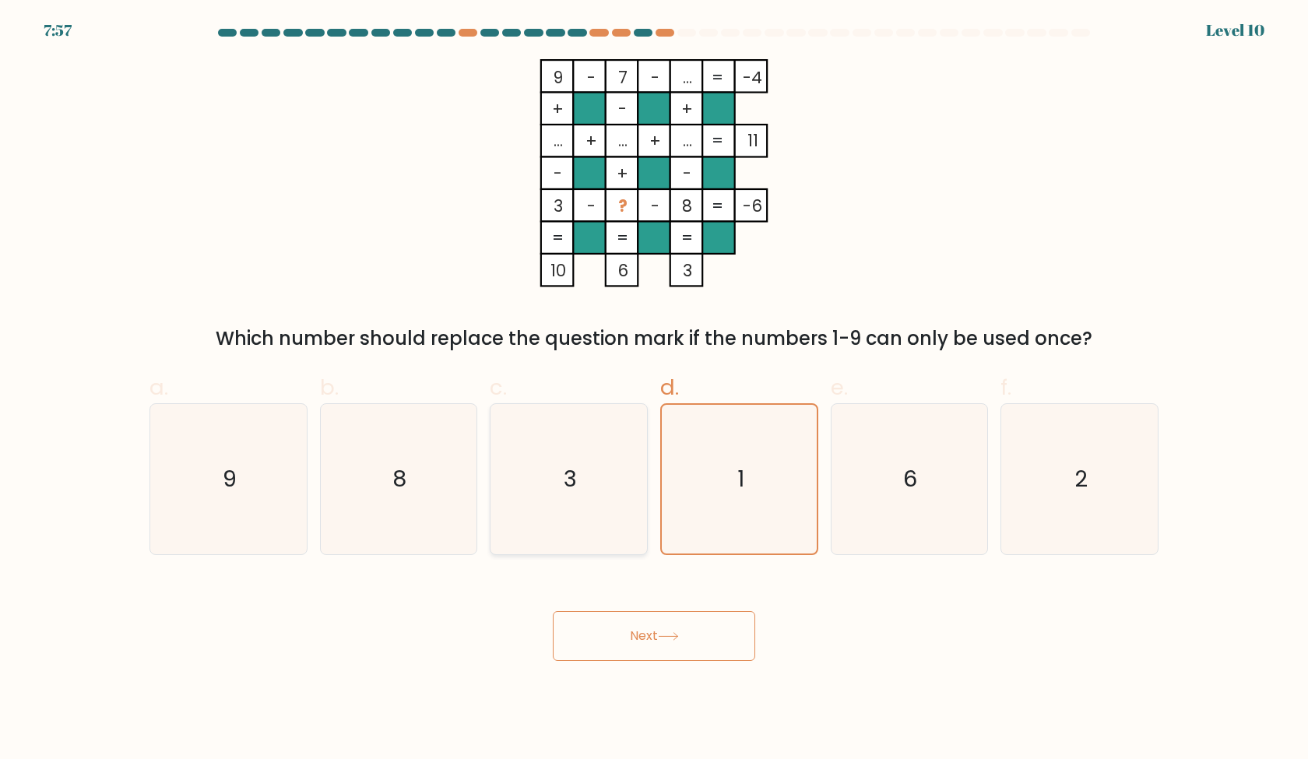
radio input "true"
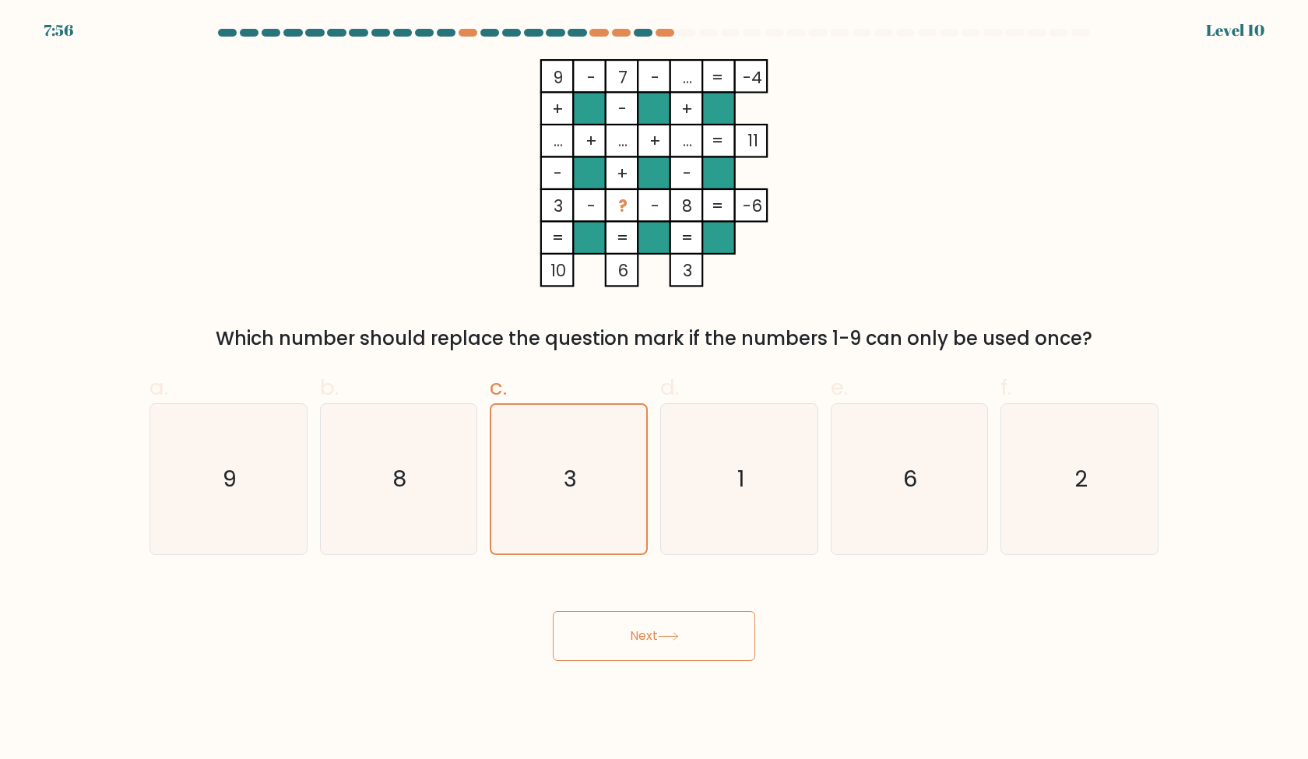
click at [639, 640] on button "Next" at bounding box center [654, 636] width 202 height 50
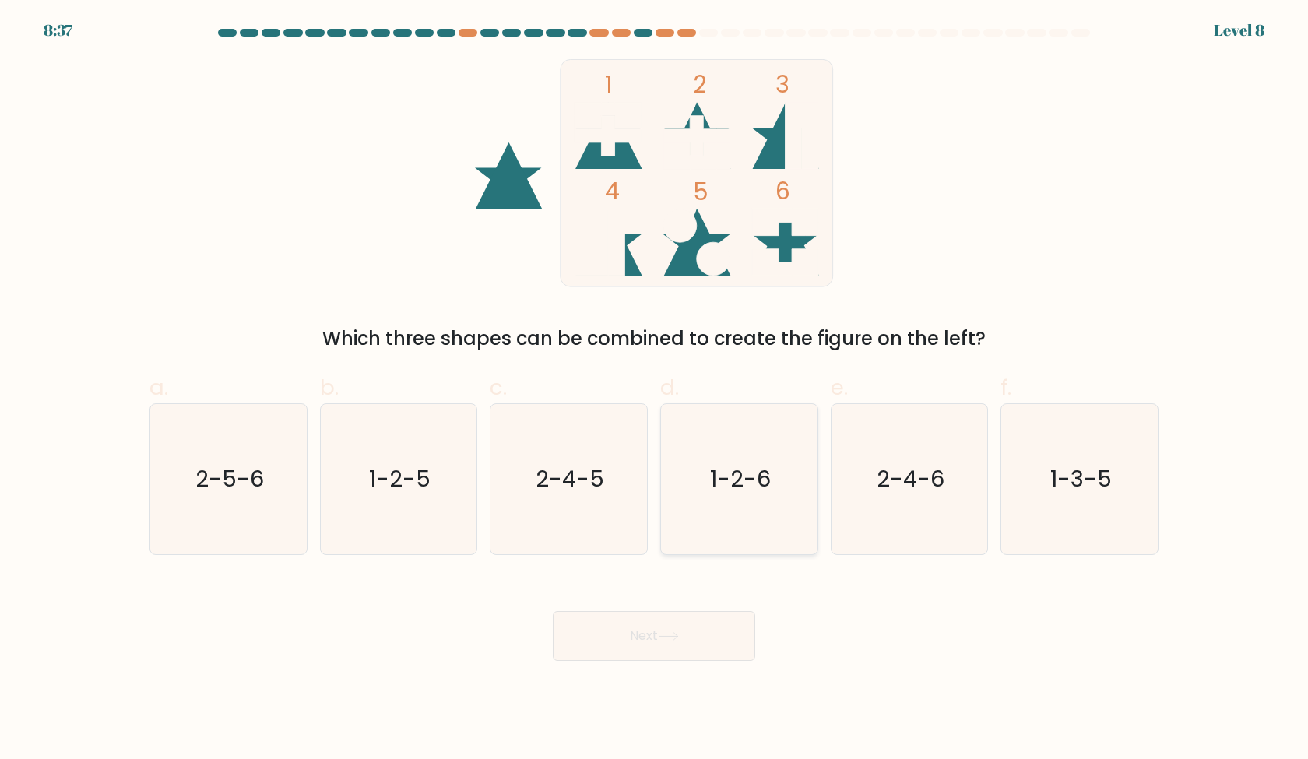
click at [737, 537] on icon "1-2-6" at bounding box center [739, 479] width 150 height 150
click at [655, 390] on input "d. 1-2-6" at bounding box center [654, 385] width 1 height 10
radio input "true"
click at [678, 637] on icon at bounding box center [668, 636] width 21 height 9
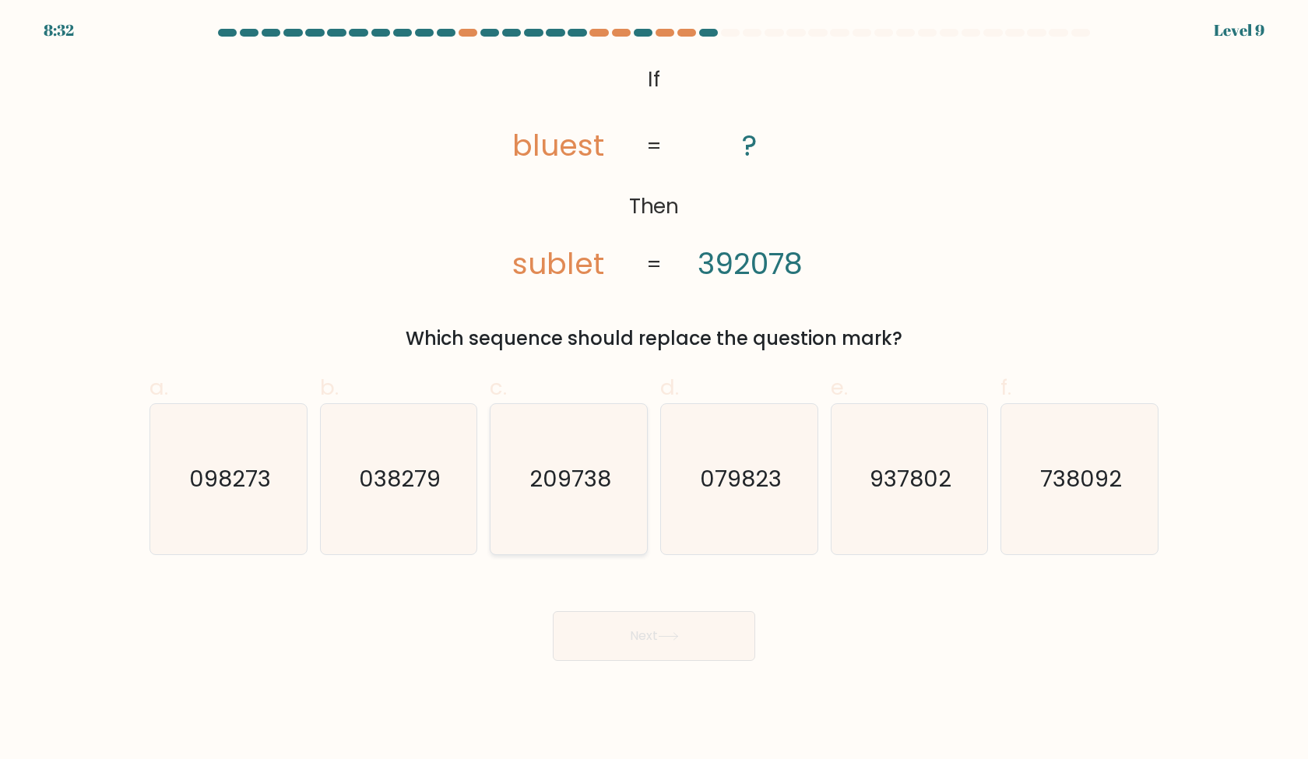
click at [568, 488] on text "209738" at bounding box center [570, 478] width 82 height 31
click at [654, 390] on input "c. 209738" at bounding box center [654, 385] width 1 height 10
radio input "true"
click at [636, 634] on button "Next" at bounding box center [654, 636] width 202 height 50
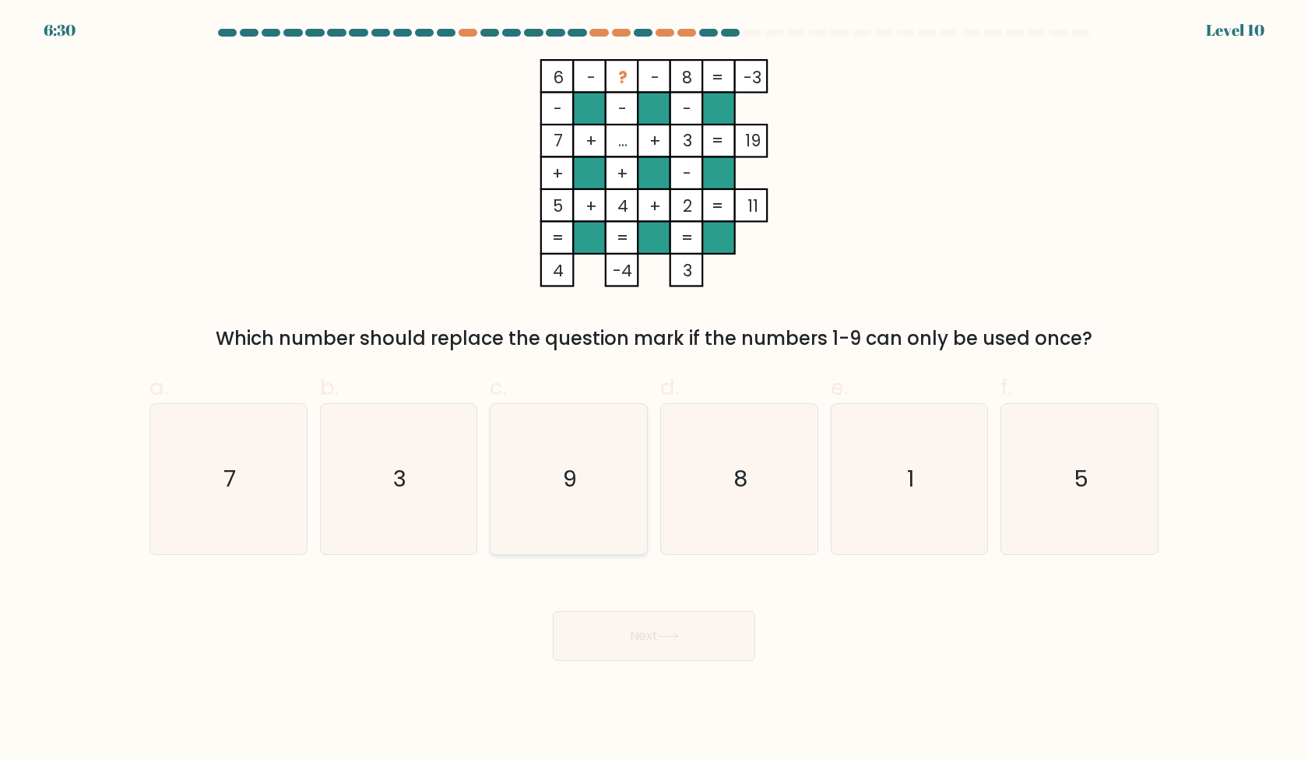
click at [603, 506] on icon "9" at bounding box center [569, 479] width 150 height 150
click at [654, 390] on input "c. 9" at bounding box center [654, 385] width 1 height 10
radio input "true"
click at [974, 536] on icon "1" at bounding box center [909, 479] width 150 height 150
click at [655, 390] on input "e. 1" at bounding box center [654, 385] width 1 height 10
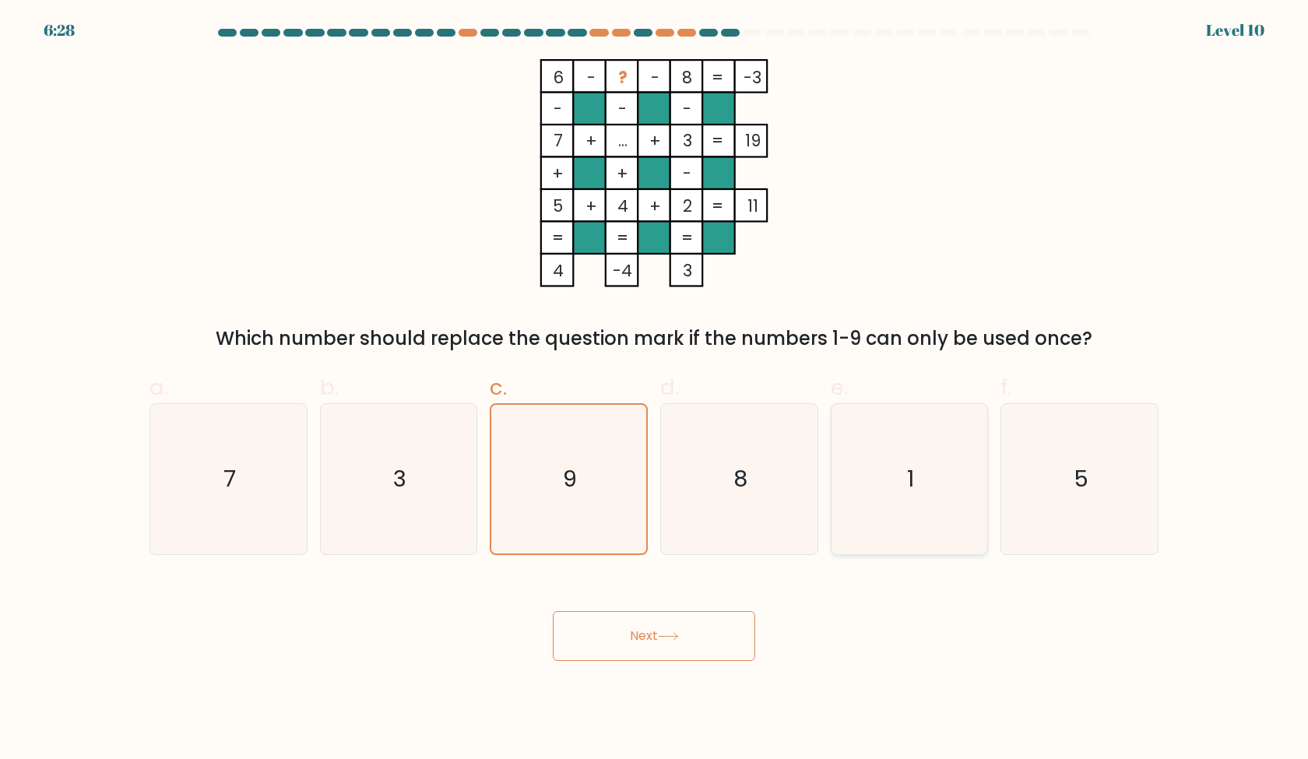
radio input "true"
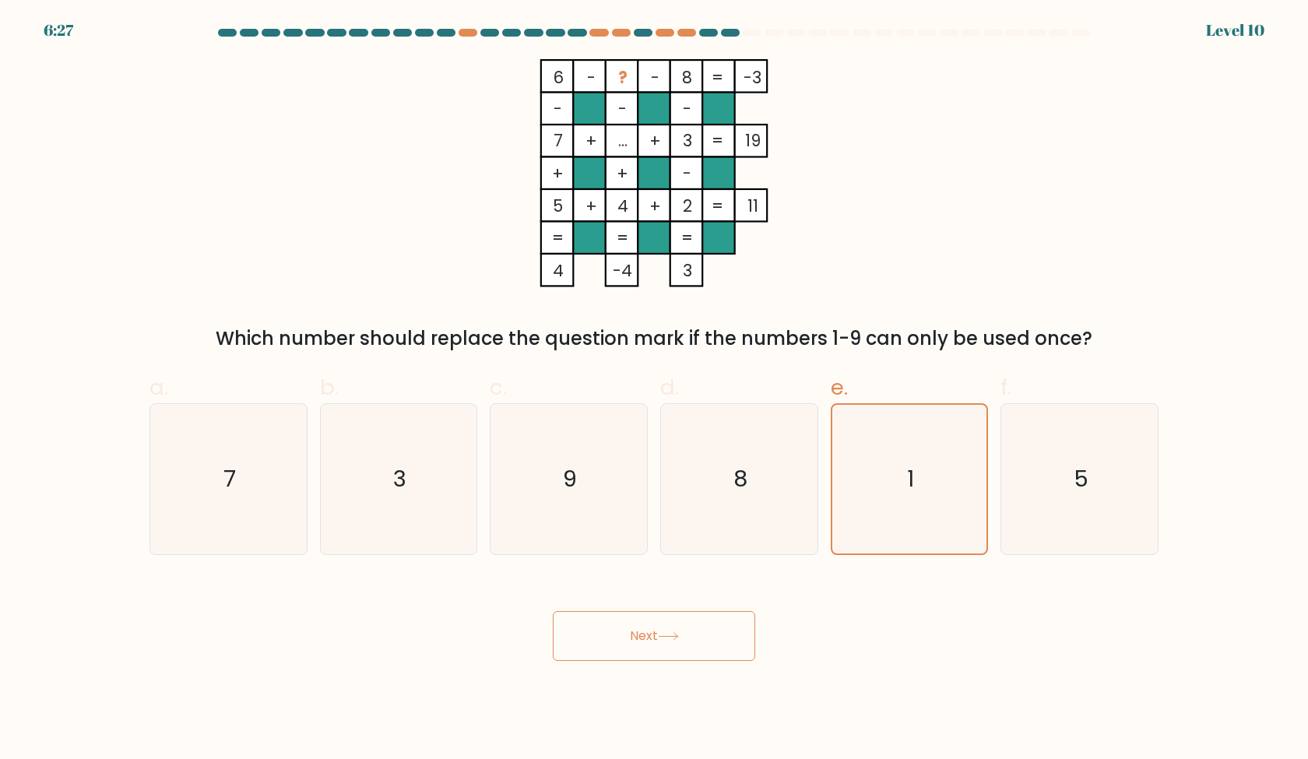
click at [724, 629] on button "Next" at bounding box center [654, 636] width 202 height 50
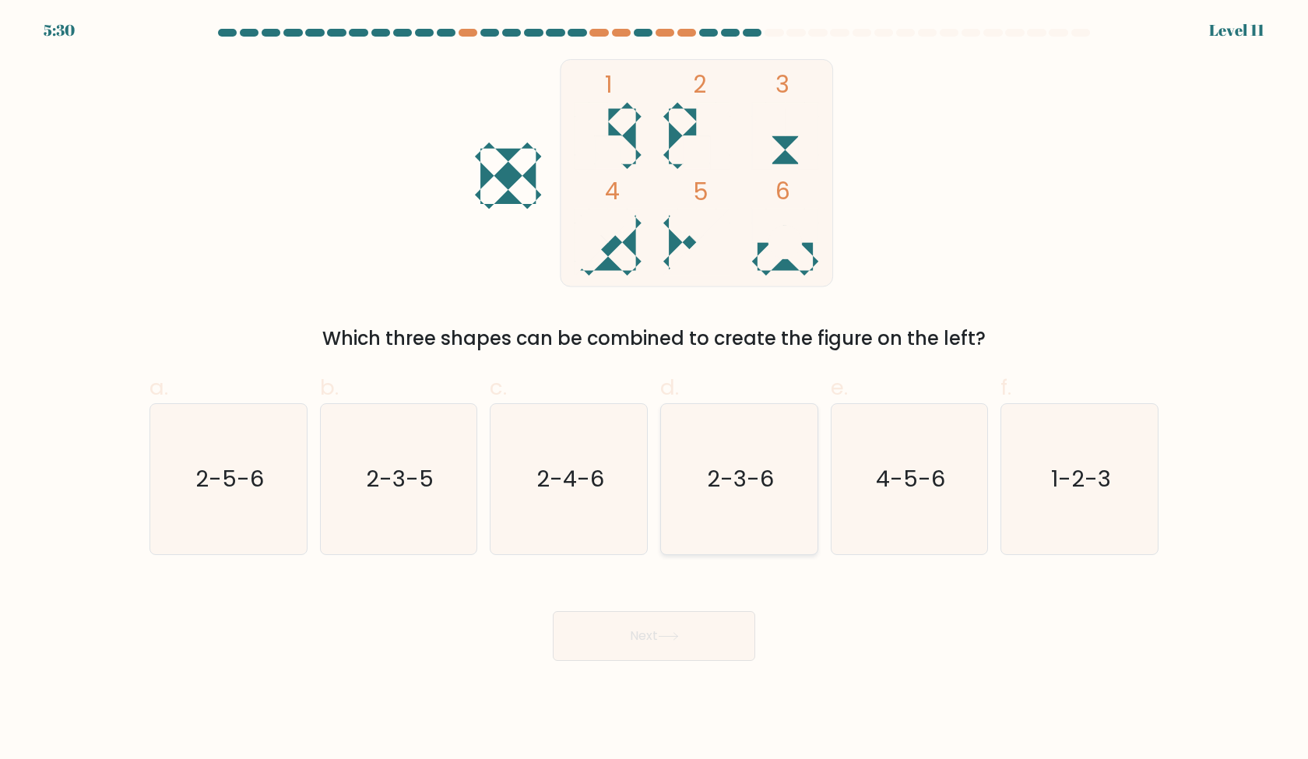
click at [779, 522] on icon "2-3-6" at bounding box center [739, 479] width 150 height 150
click at [655, 390] on input "d. 2-3-6" at bounding box center [654, 385] width 1 height 10
radio input "true"
click at [572, 444] on icon "2-4-6" at bounding box center [569, 479] width 150 height 150
click at [654, 390] on input "c. 2-4-6" at bounding box center [654, 385] width 1 height 10
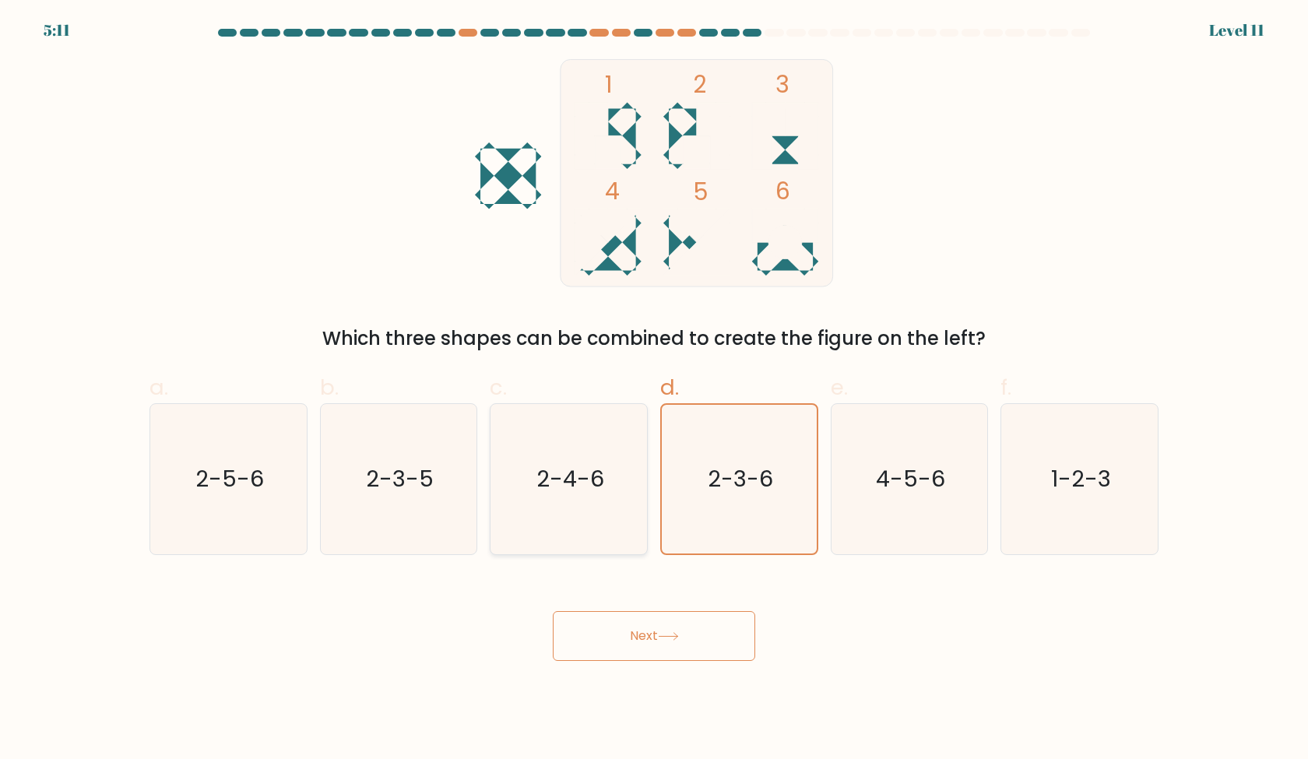
radio input "true"
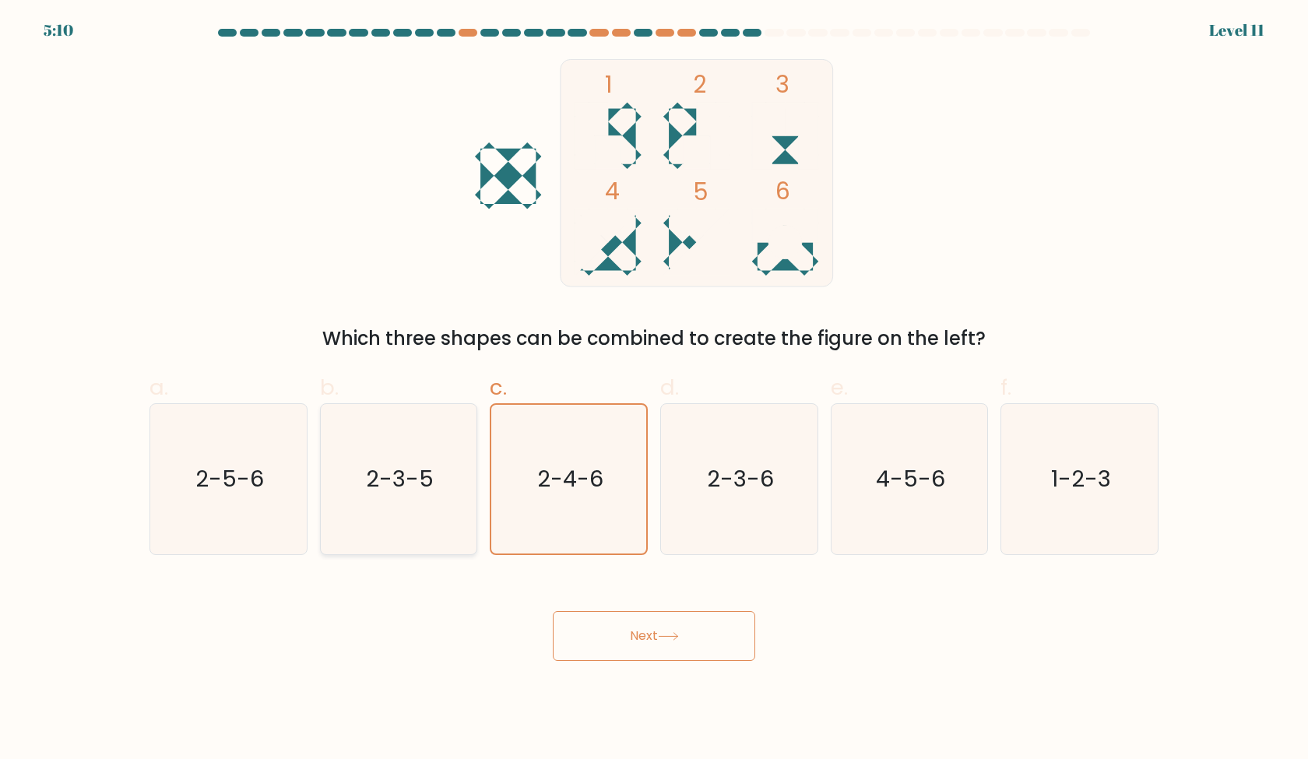
click at [445, 465] on icon "2-3-5" at bounding box center [398, 479] width 150 height 150
click at [654, 390] on input "b. 2-3-5" at bounding box center [654, 385] width 1 height 10
radio input "true"
click at [266, 494] on icon "2-5-6" at bounding box center [228, 479] width 150 height 150
click at [654, 390] on input "a. 2-5-6" at bounding box center [654, 385] width 1 height 10
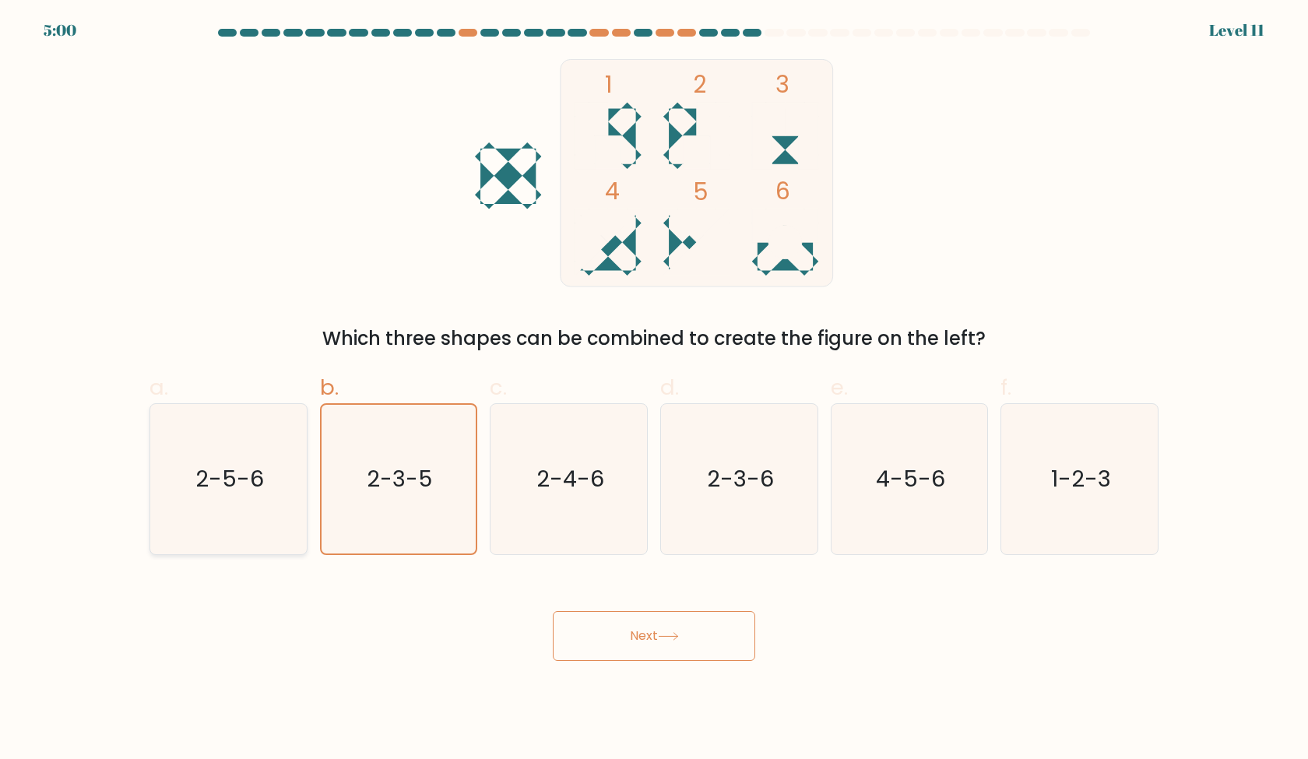
radio input "true"
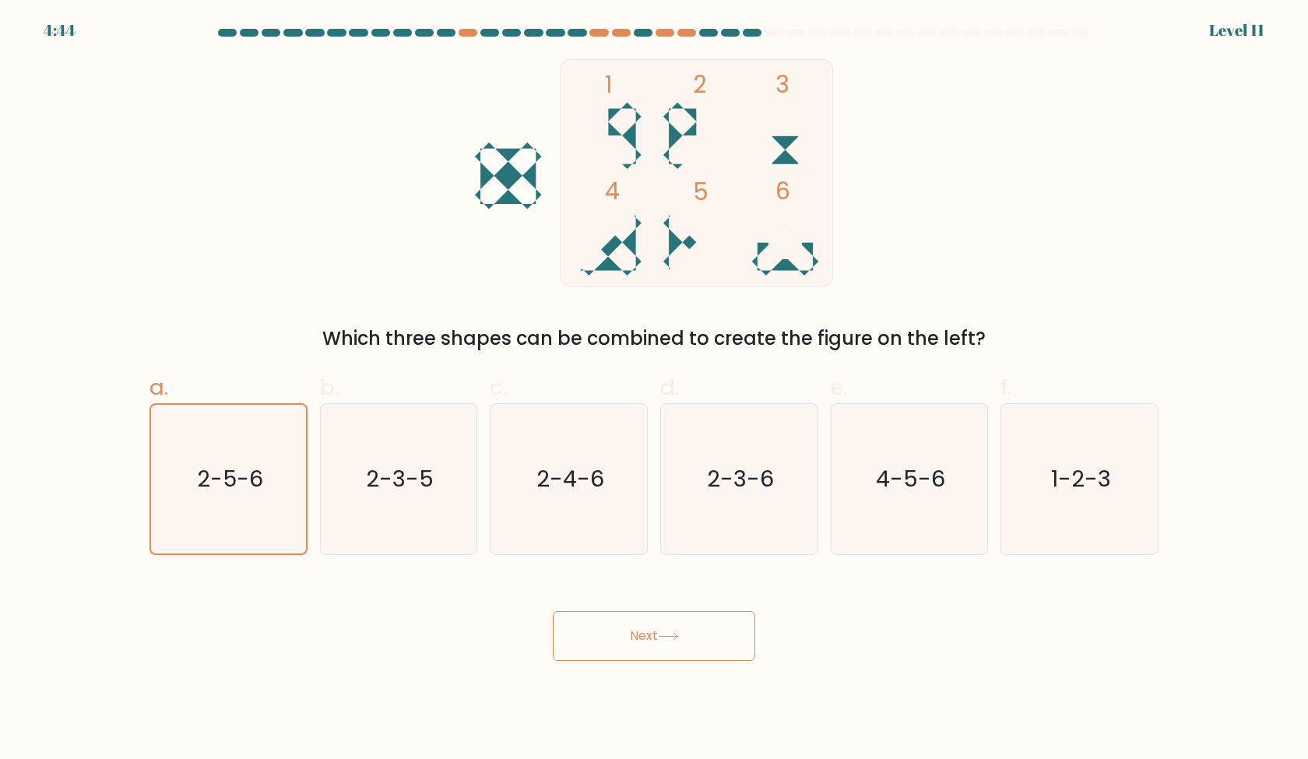
click at [991, 508] on div "e. 4-5-6" at bounding box center [910, 463] width 171 height 184
click at [955, 510] on icon "4-5-6" at bounding box center [909, 479] width 150 height 150
click at [655, 390] on input "e. 4-5-6" at bounding box center [654, 385] width 1 height 10
radio input "true"
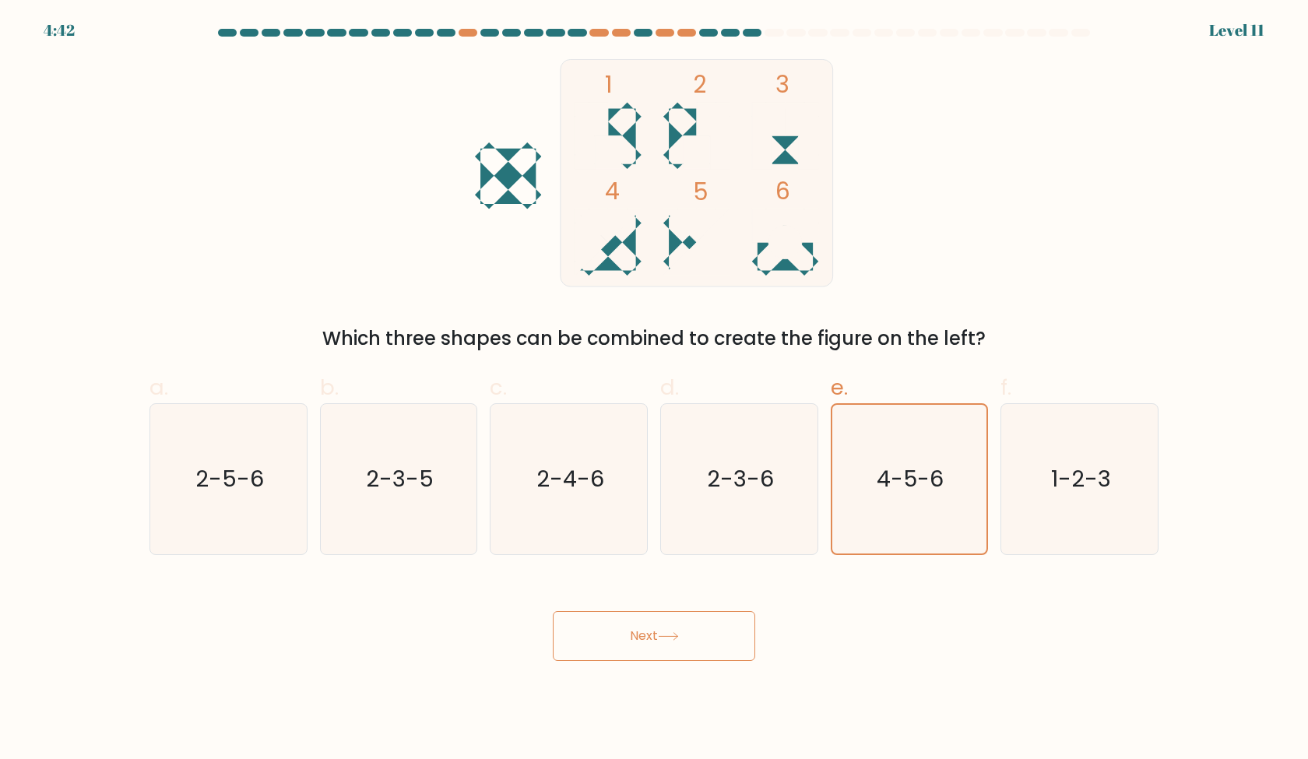
click at [707, 628] on button "Next" at bounding box center [654, 636] width 202 height 50
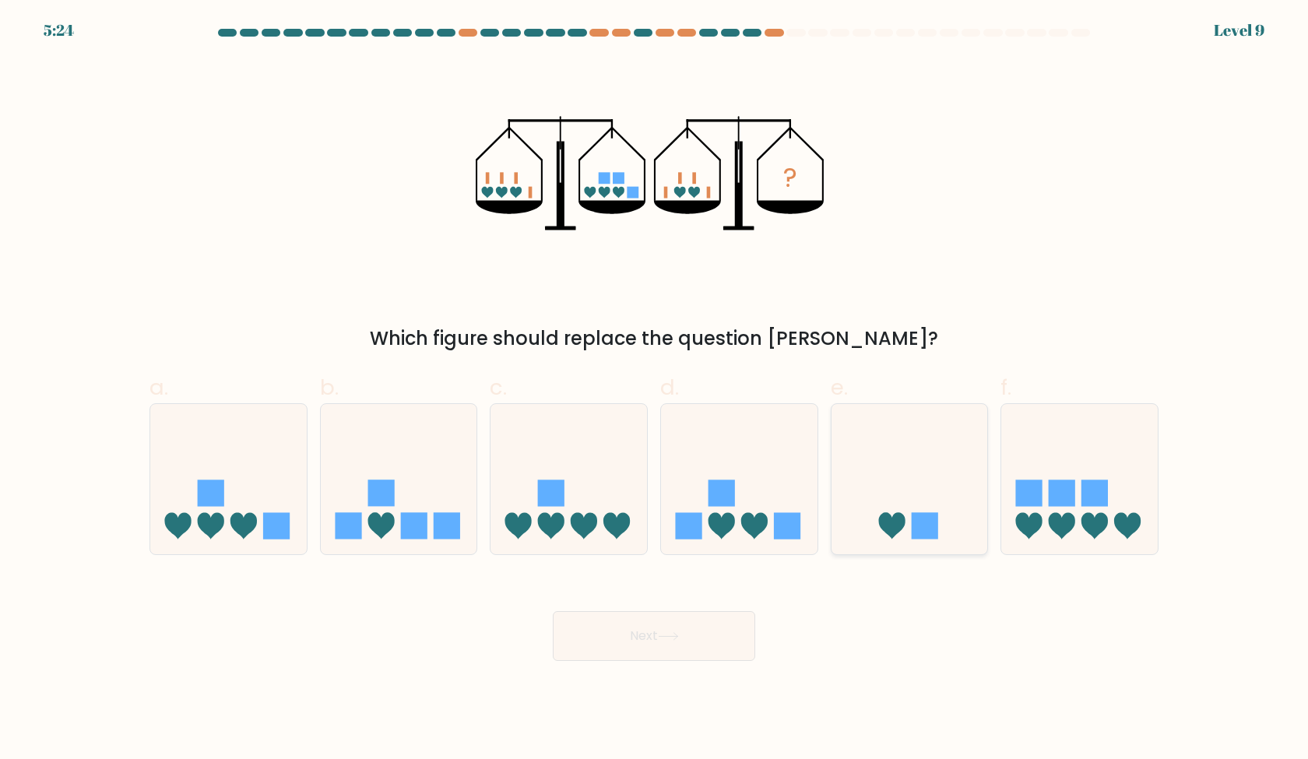
click at [881, 454] on icon at bounding box center [910, 478] width 157 height 129
click at [655, 390] on input "e." at bounding box center [654, 385] width 1 height 10
radio input "true"
click at [1039, 515] on icon at bounding box center [1029, 526] width 26 height 26
click at [655, 390] on input "f." at bounding box center [654, 385] width 1 height 10
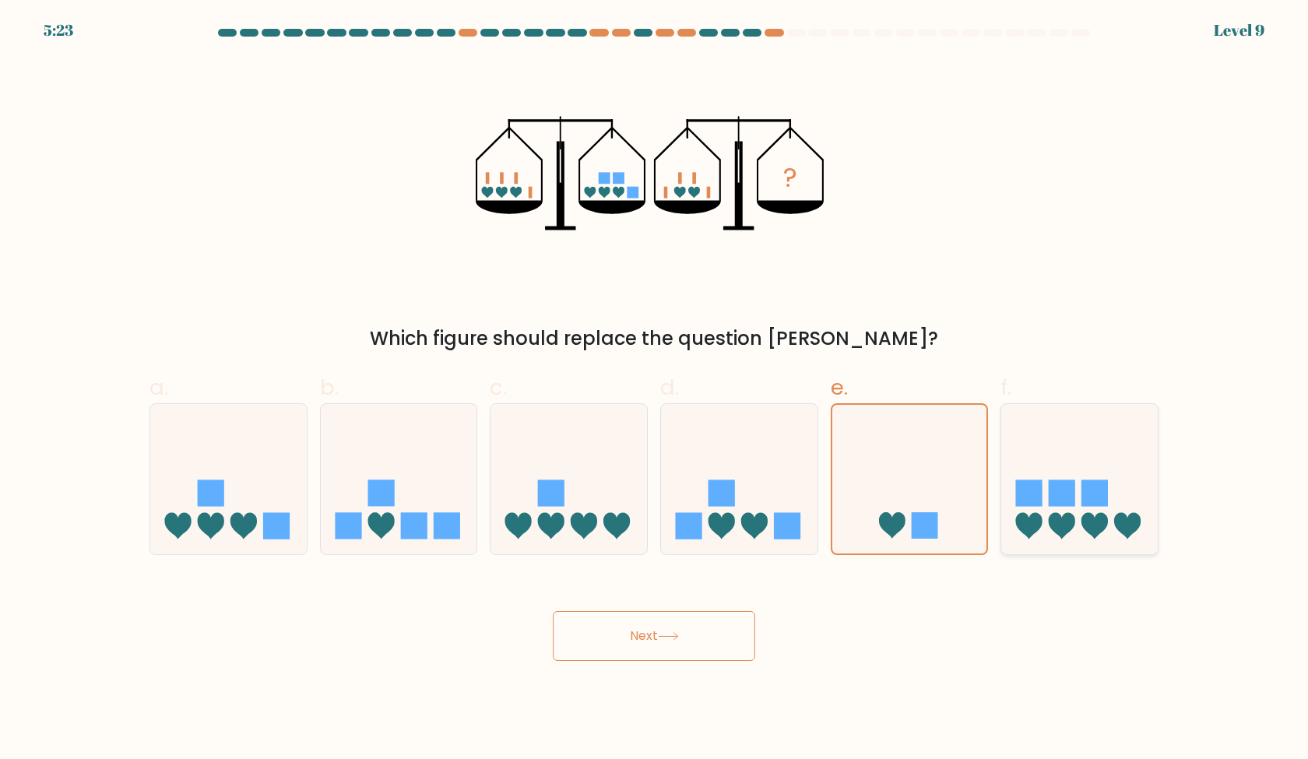
radio input "true"
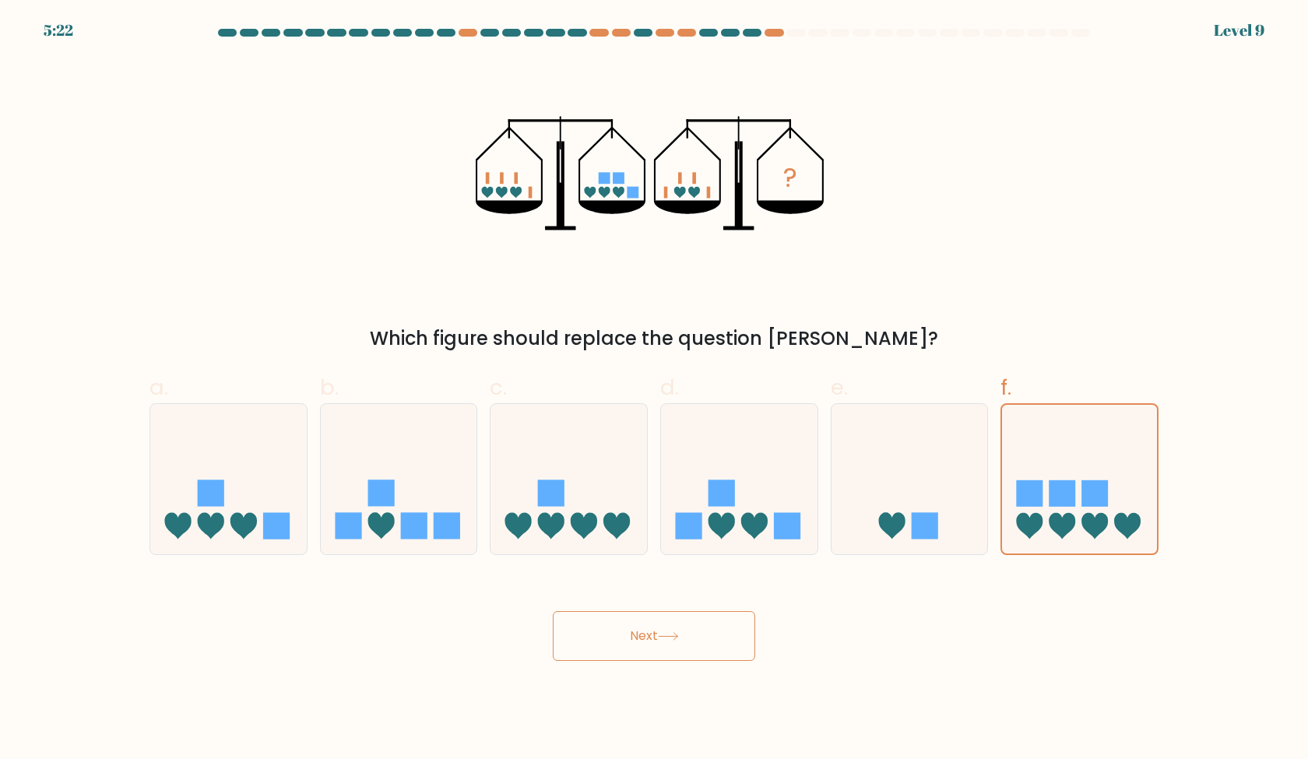
click at [671, 643] on button "Next" at bounding box center [654, 636] width 202 height 50
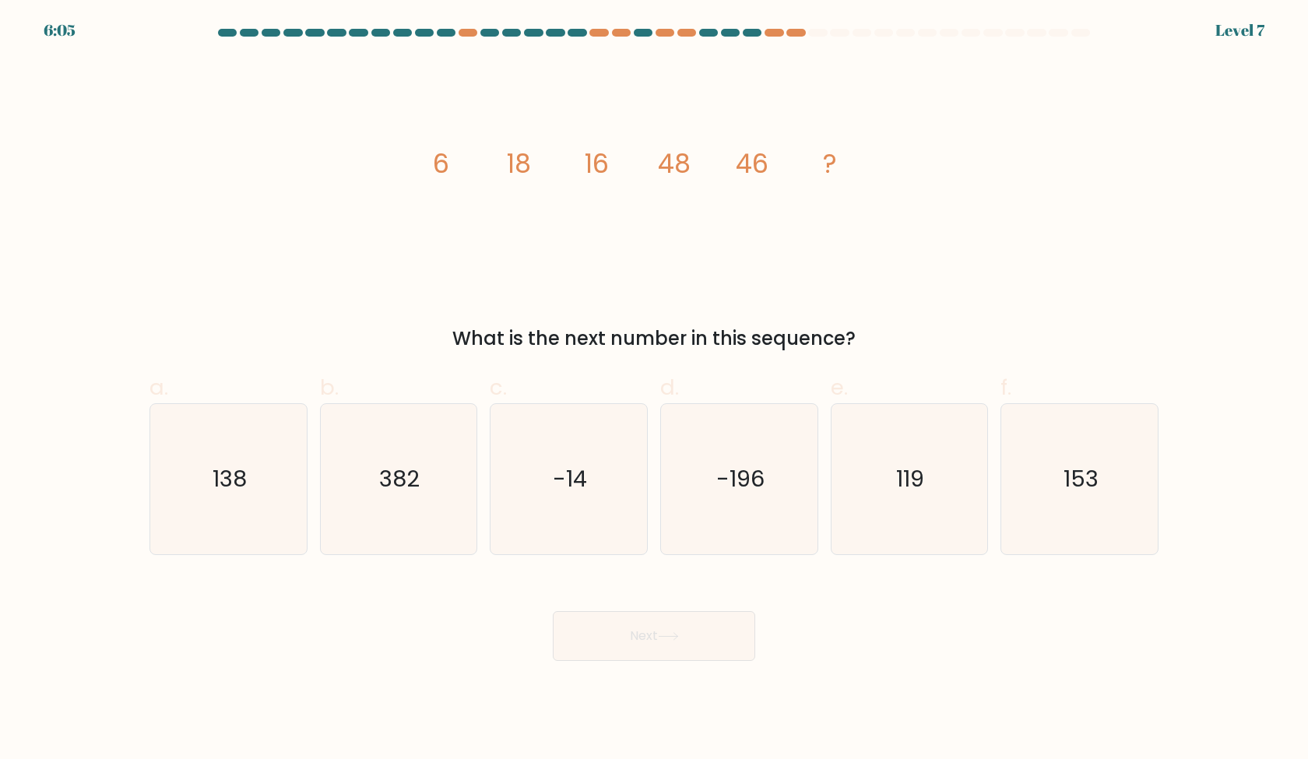
click at [576, 557] on form at bounding box center [654, 345] width 1308 height 632
click at [580, 527] on icon "-14" at bounding box center [569, 479] width 150 height 150
click at [654, 390] on input "c. -14" at bounding box center [654, 385] width 1 height 10
radio input "true"
click at [677, 636] on icon at bounding box center [668, 636] width 19 height 7
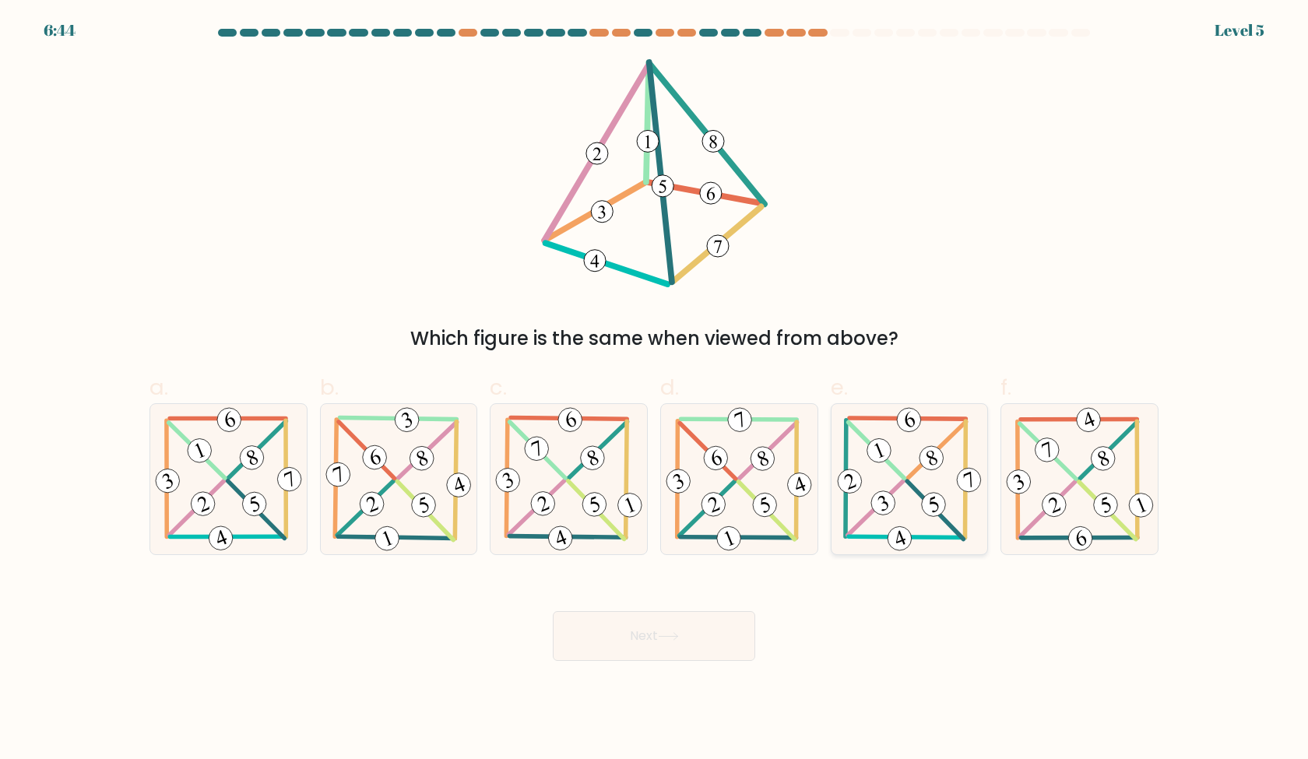
click at [842, 530] on icon at bounding box center [909, 479] width 151 height 150
click at [655, 390] on input "e." at bounding box center [654, 385] width 1 height 10
radio input "true"
click at [779, 533] on icon at bounding box center [739, 479] width 153 height 150
click at [655, 390] on input "d." at bounding box center [654, 385] width 1 height 10
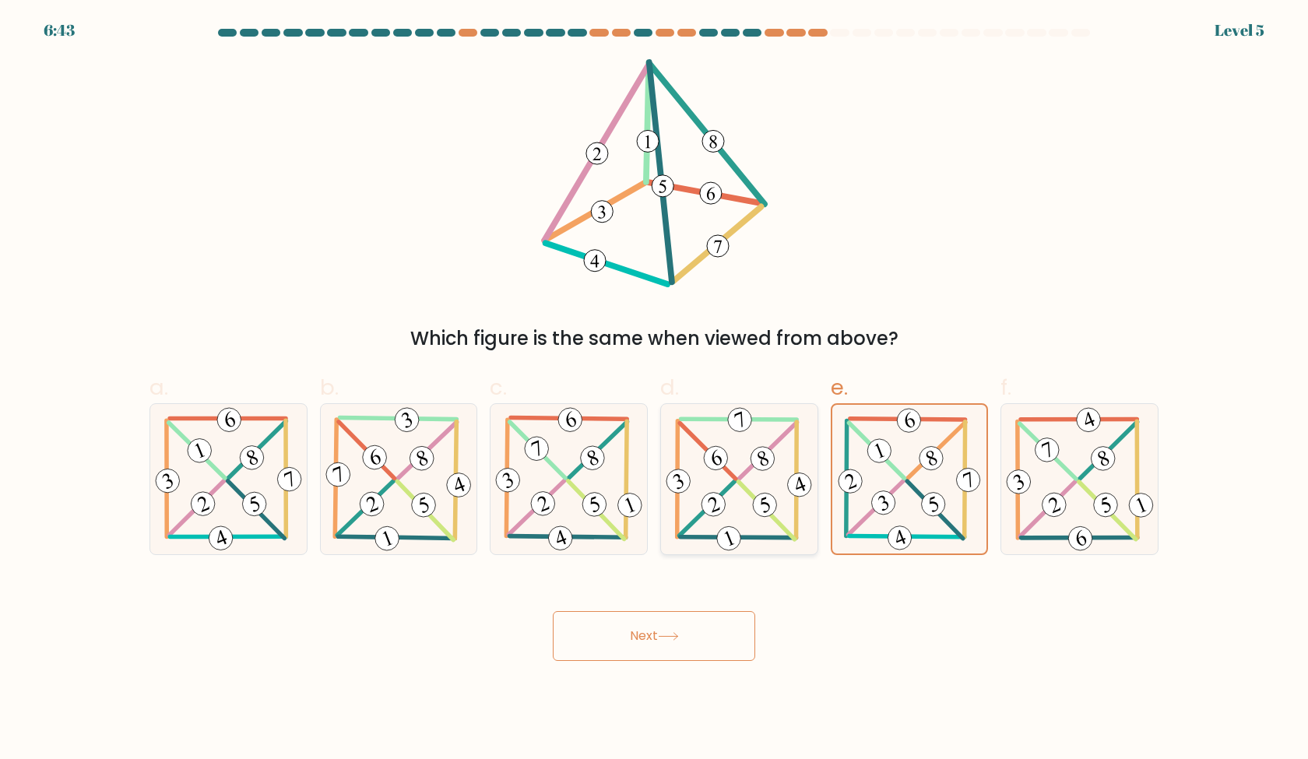
radio input "true"
click at [921, 540] on icon at bounding box center [909, 479] width 151 height 150
click at [655, 390] on input "e." at bounding box center [654, 385] width 1 height 10
radio input "true"
click at [260, 496] on 704 at bounding box center [254, 504] width 31 height 31
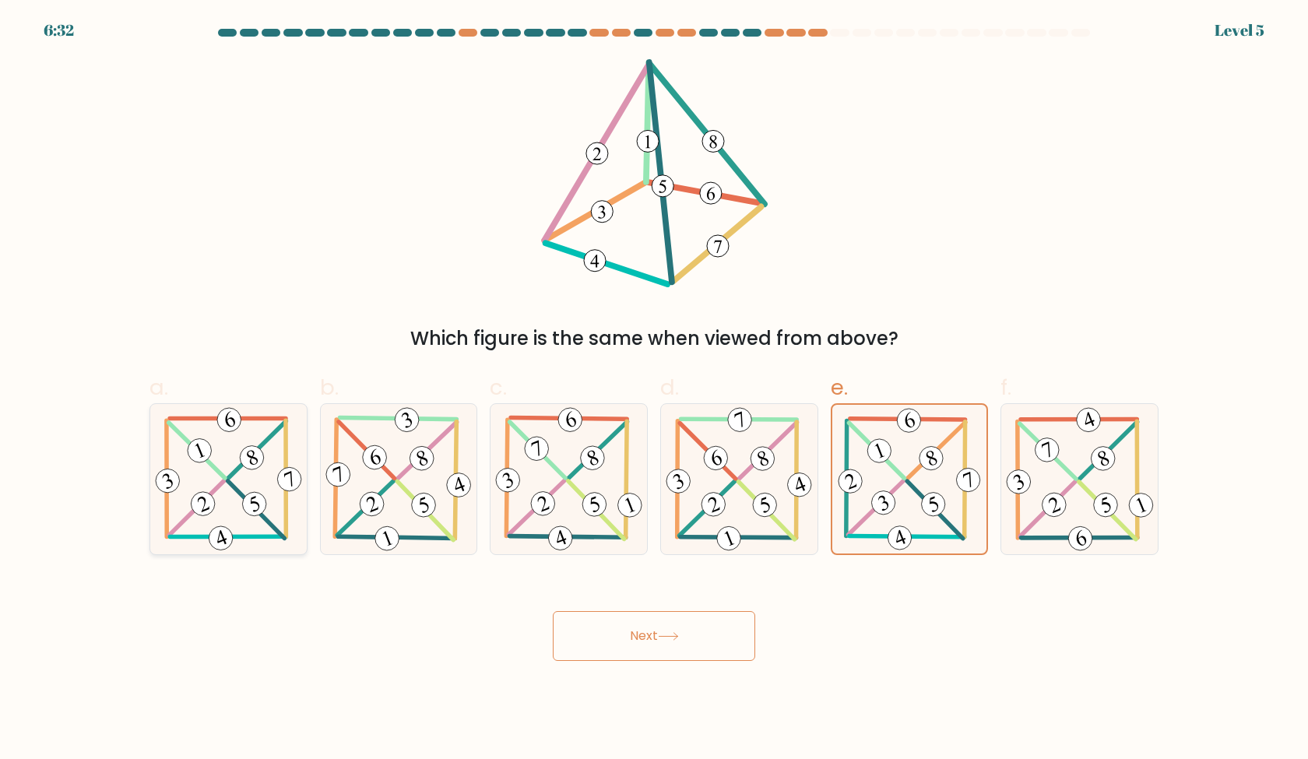
click at [654, 390] on input "a." at bounding box center [654, 385] width 1 height 10
radio input "true"
click at [638, 641] on button "Next" at bounding box center [654, 636] width 202 height 50
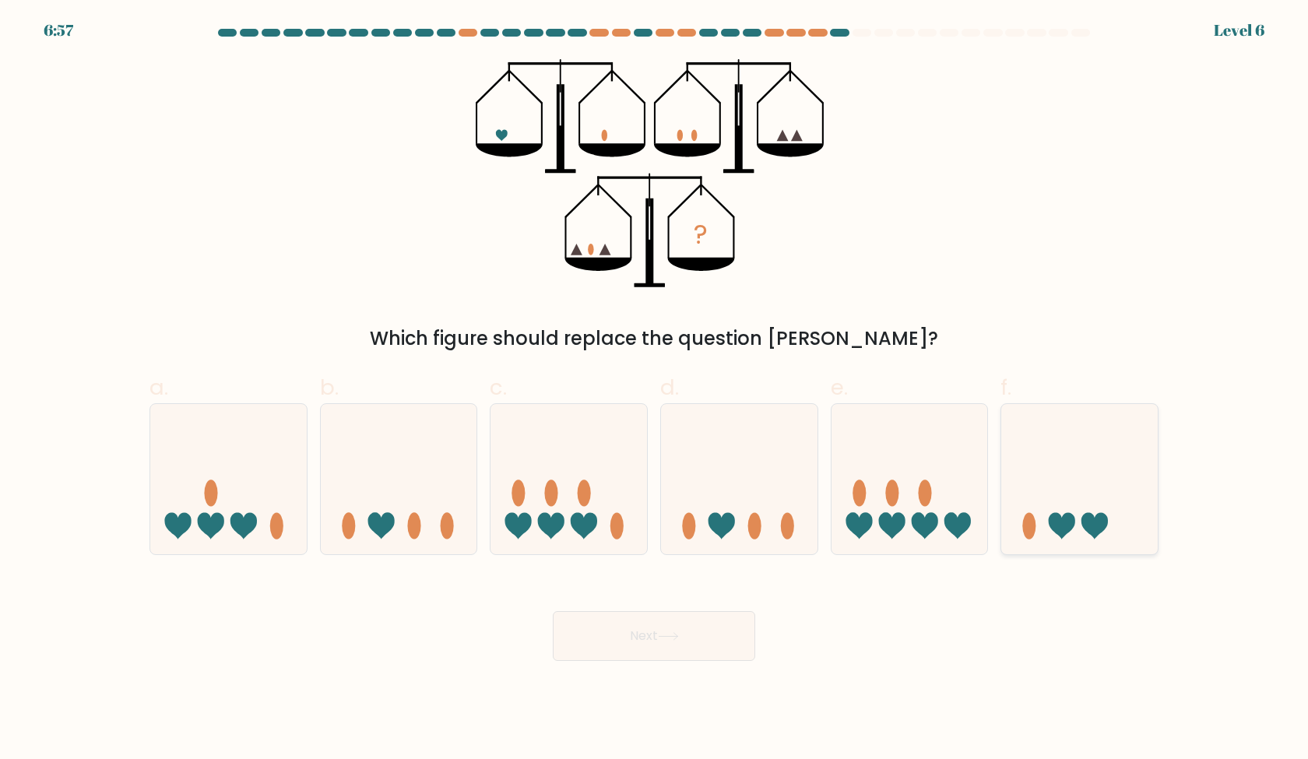
click at [1018, 507] on icon at bounding box center [1079, 478] width 157 height 129
click at [655, 390] on input "f." at bounding box center [654, 385] width 1 height 10
radio input "true"
click at [661, 652] on button "Next" at bounding box center [654, 636] width 202 height 50
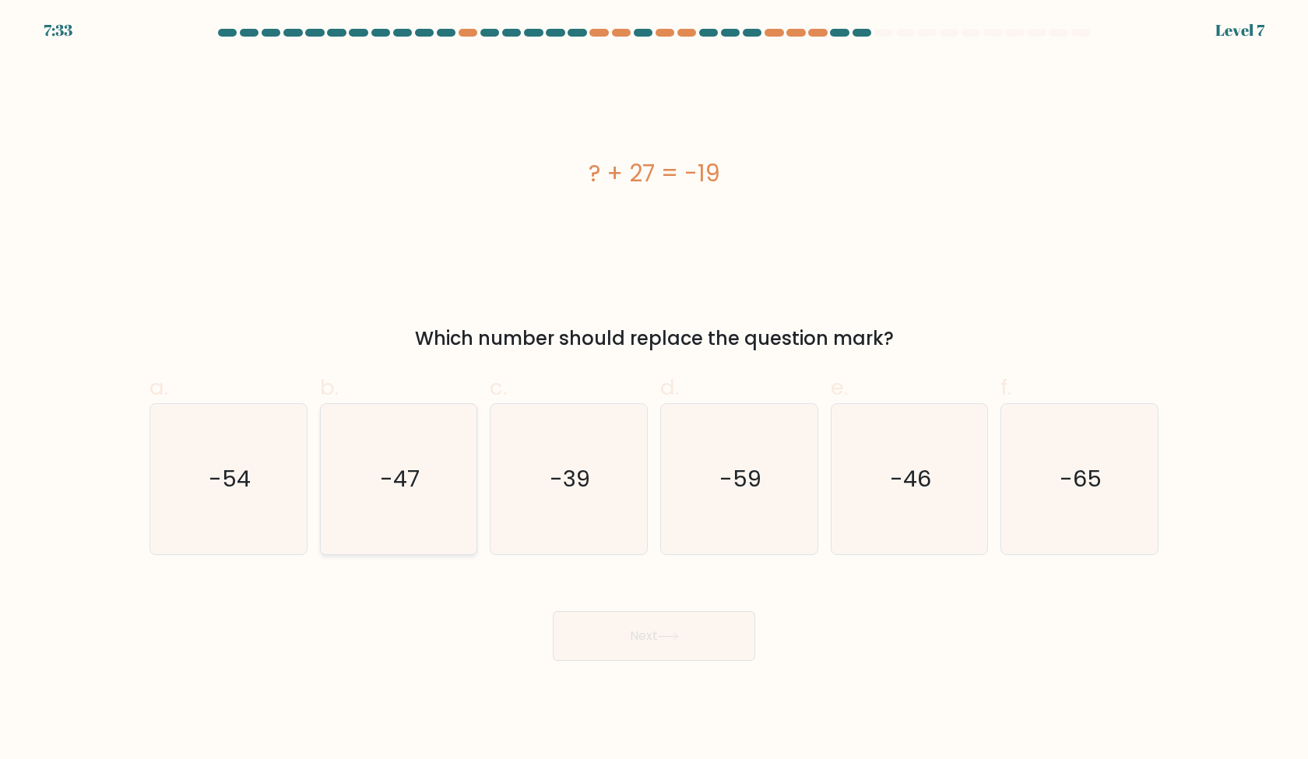
click at [439, 503] on icon "-47" at bounding box center [398, 479] width 150 height 150
click at [654, 390] on input "b. -47" at bounding box center [654, 385] width 1 height 10
radio input "true"
click at [656, 631] on button "Next" at bounding box center [654, 636] width 202 height 50
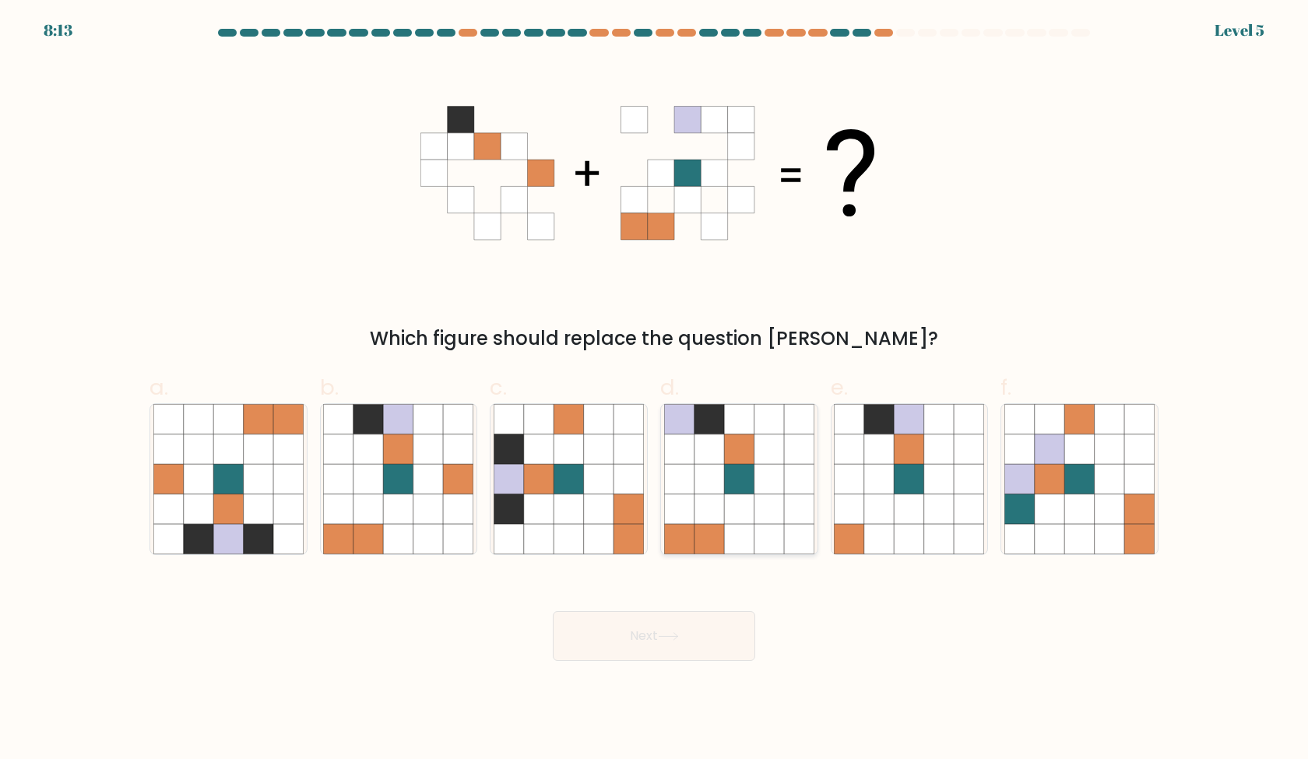
click at [722, 519] on icon at bounding box center [710, 509] width 30 height 30
click at [655, 390] on input "d." at bounding box center [654, 385] width 1 height 10
radio input "true"
click at [679, 626] on button "Next" at bounding box center [654, 636] width 202 height 50
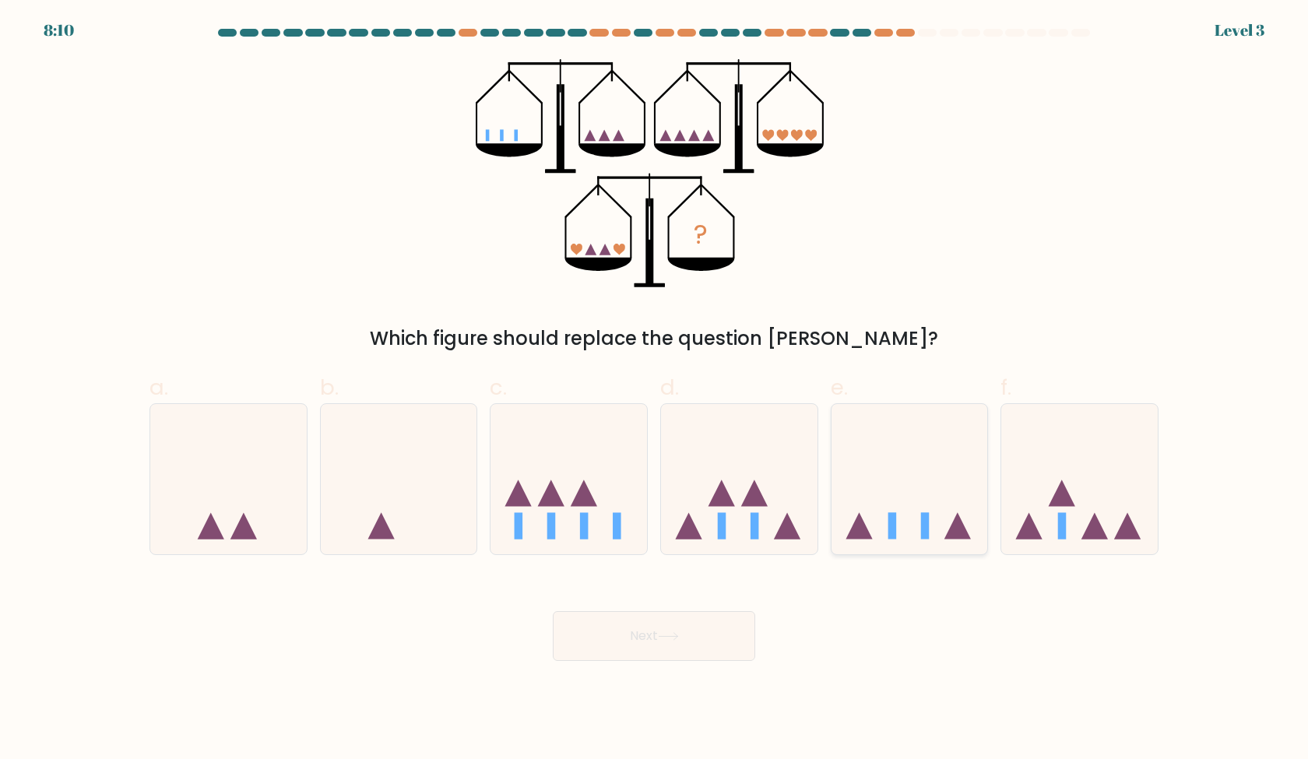
click at [930, 534] on icon at bounding box center [910, 478] width 157 height 129
click at [655, 390] on input "e." at bounding box center [654, 385] width 1 height 10
radio input "true"
click at [706, 645] on button "Next" at bounding box center [654, 636] width 202 height 50
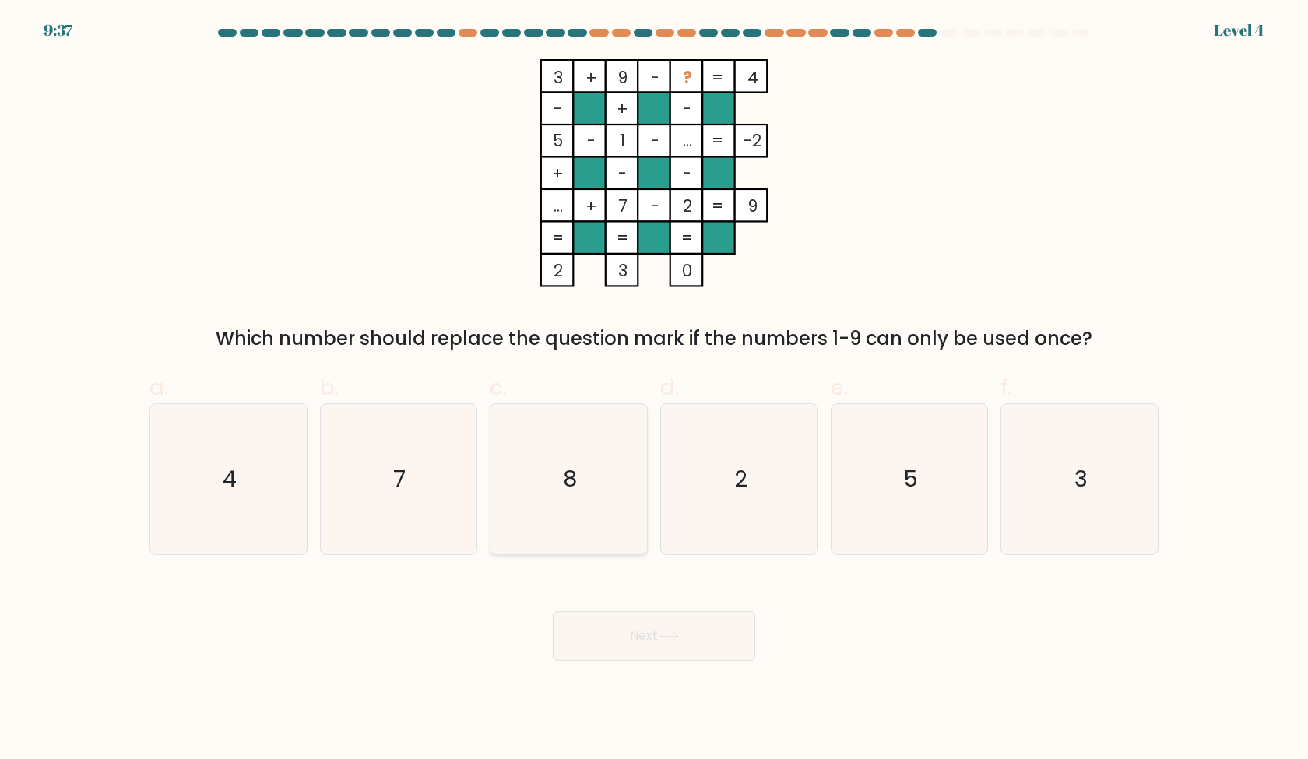
click at [565, 492] on text "8" at bounding box center [571, 478] width 14 height 31
click at [654, 390] on input "c. 8" at bounding box center [654, 385] width 1 height 10
radio input "true"
click at [621, 634] on button "Next" at bounding box center [654, 636] width 202 height 50
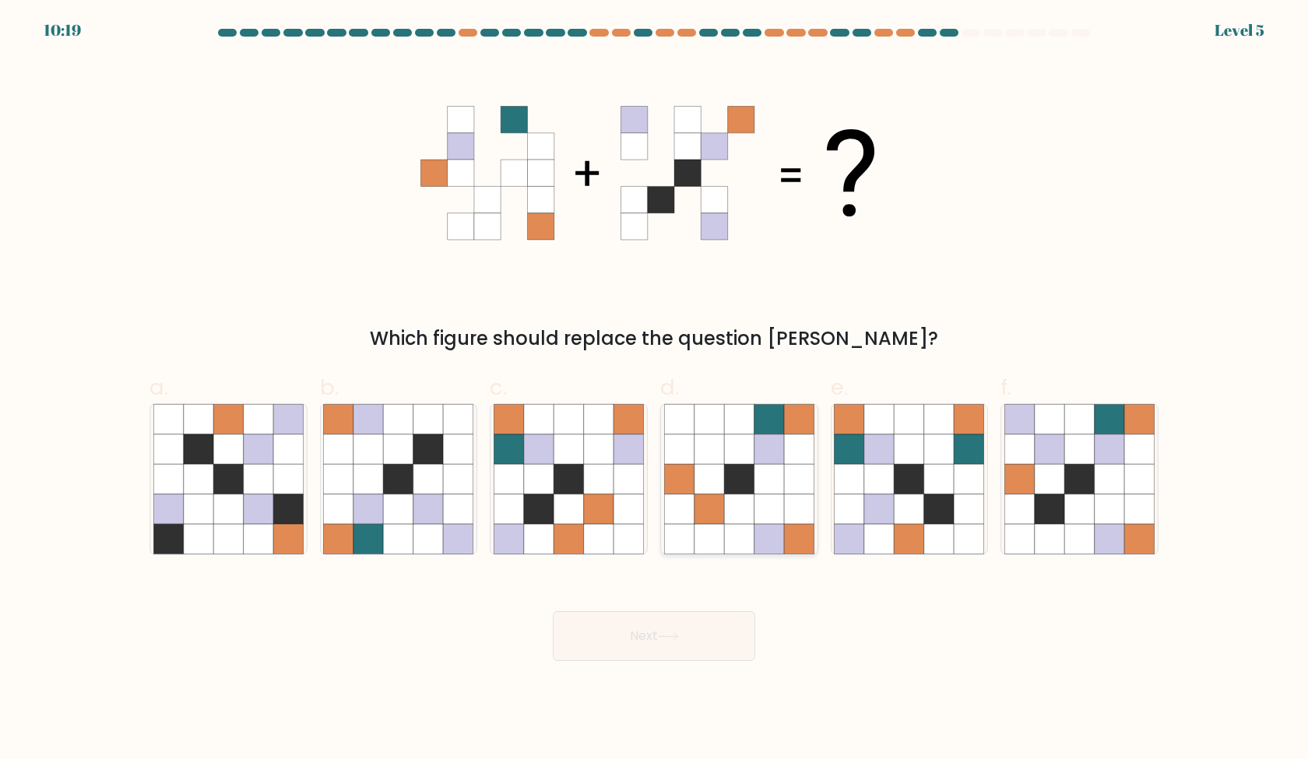
click at [771, 420] on icon at bounding box center [769, 419] width 30 height 30
click at [655, 390] on input "d." at bounding box center [654, 385] width 1 height 10
radio input "true"
click at [669, 638] on icon at bounding box center [668, 636] width 21 height 9
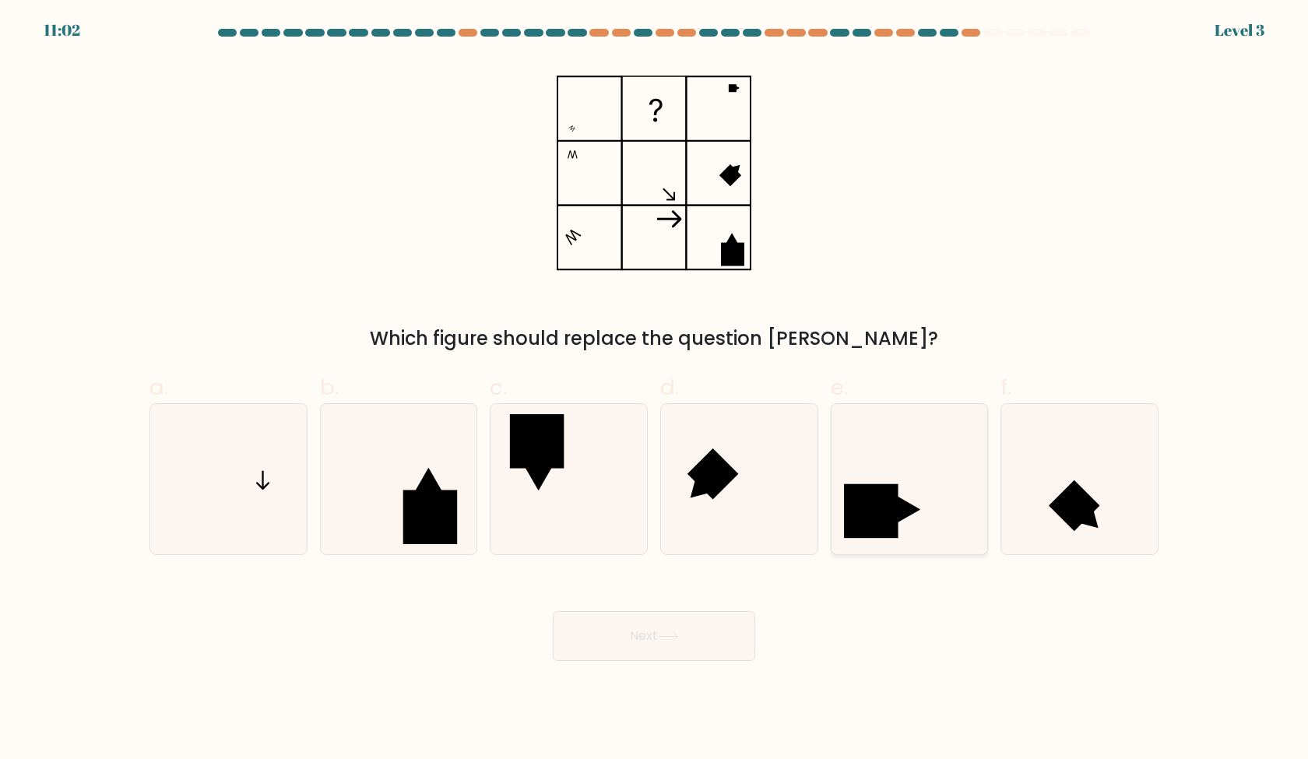
click at [837, 526] on icon at bounding box center [909, 479] width 150 height 150
click at [655, 390] on input "e." at bounding box center [654, 385] width 1 height 10
radio input "true"
click at [702, 626] on button "Next" at bounding box center [654, 636] width 202 height 50
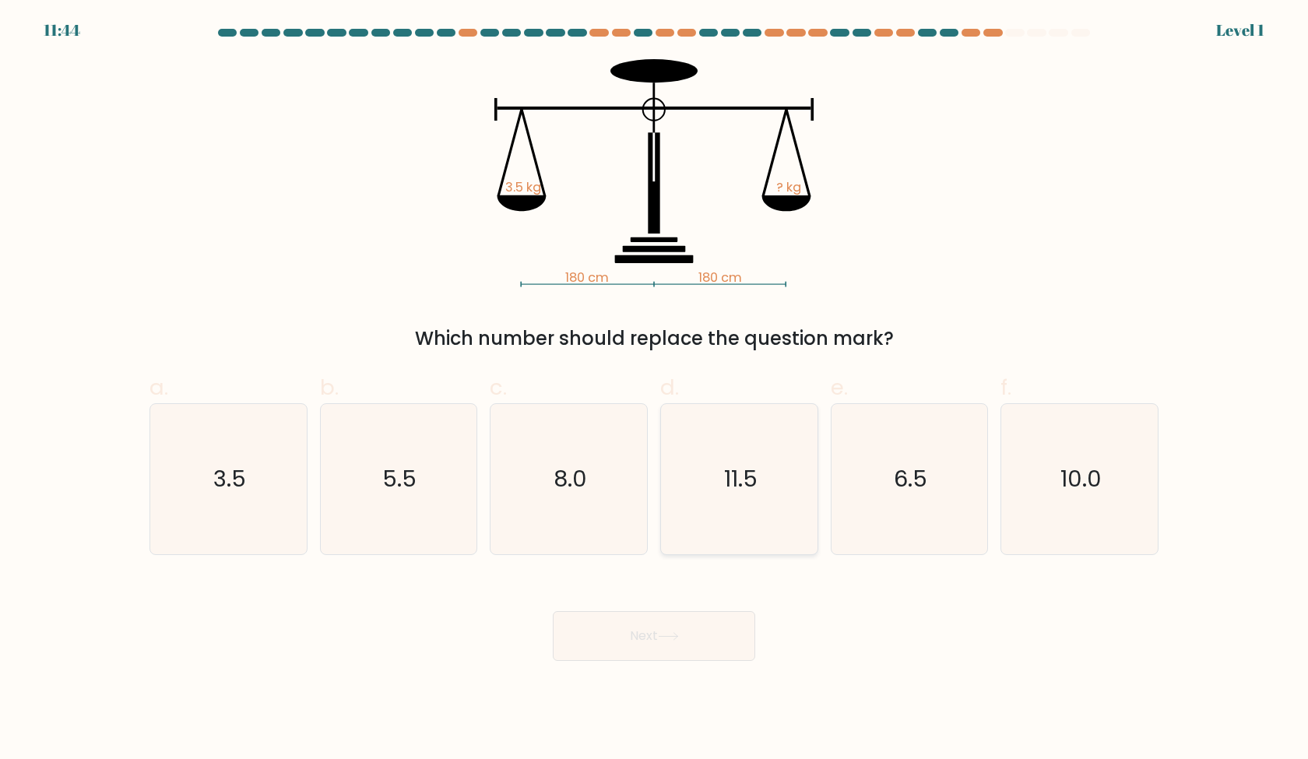
click at [670, 530] on icon "11.5" at bounding box center [739, 479] width 150 height 150
click at [655, 390] on input "d. 11.5" at bounding box center [654, 385] width 1 height 10
radio input "true"
click at [283, 507] on icon "3.5" at bounding box center [228, 479] width 150 height 150
click at [654, 390] on input "a. 3.5" at bounding box center [654, 385] width 1 height 10
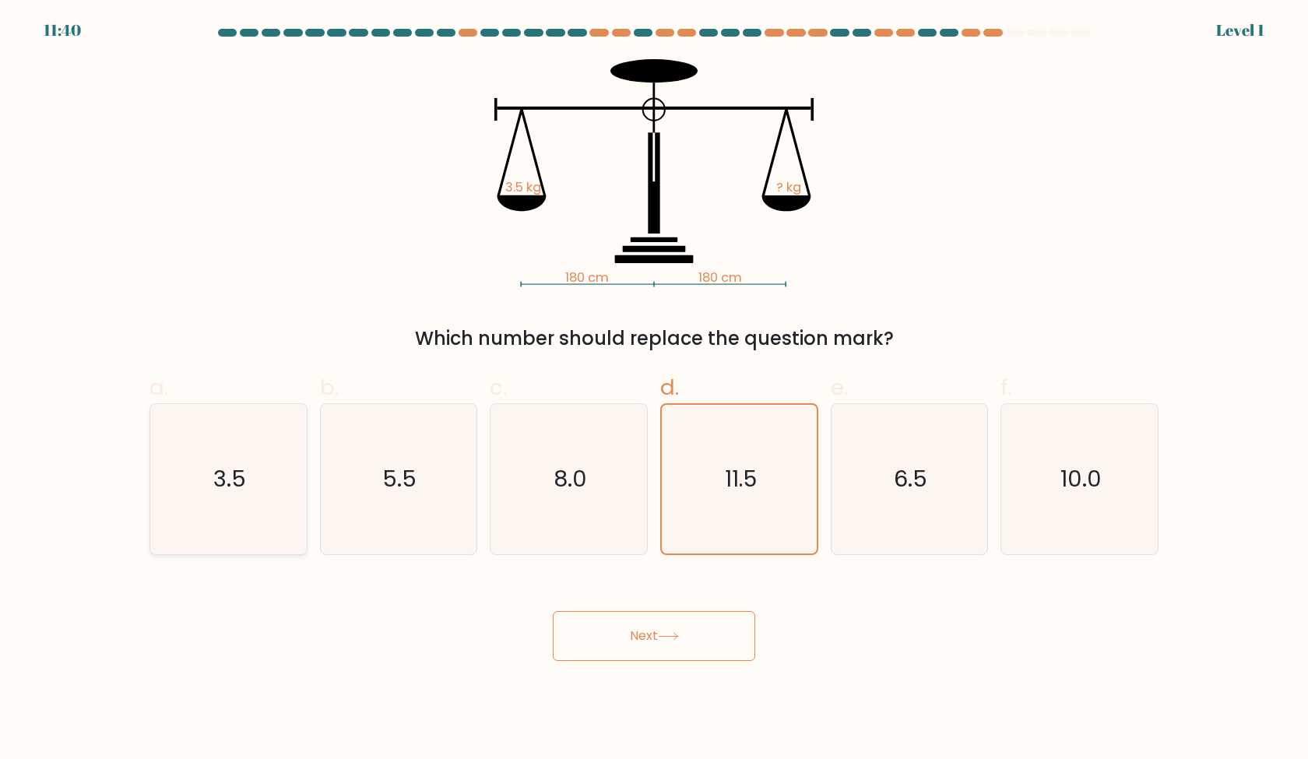
radio input "true"
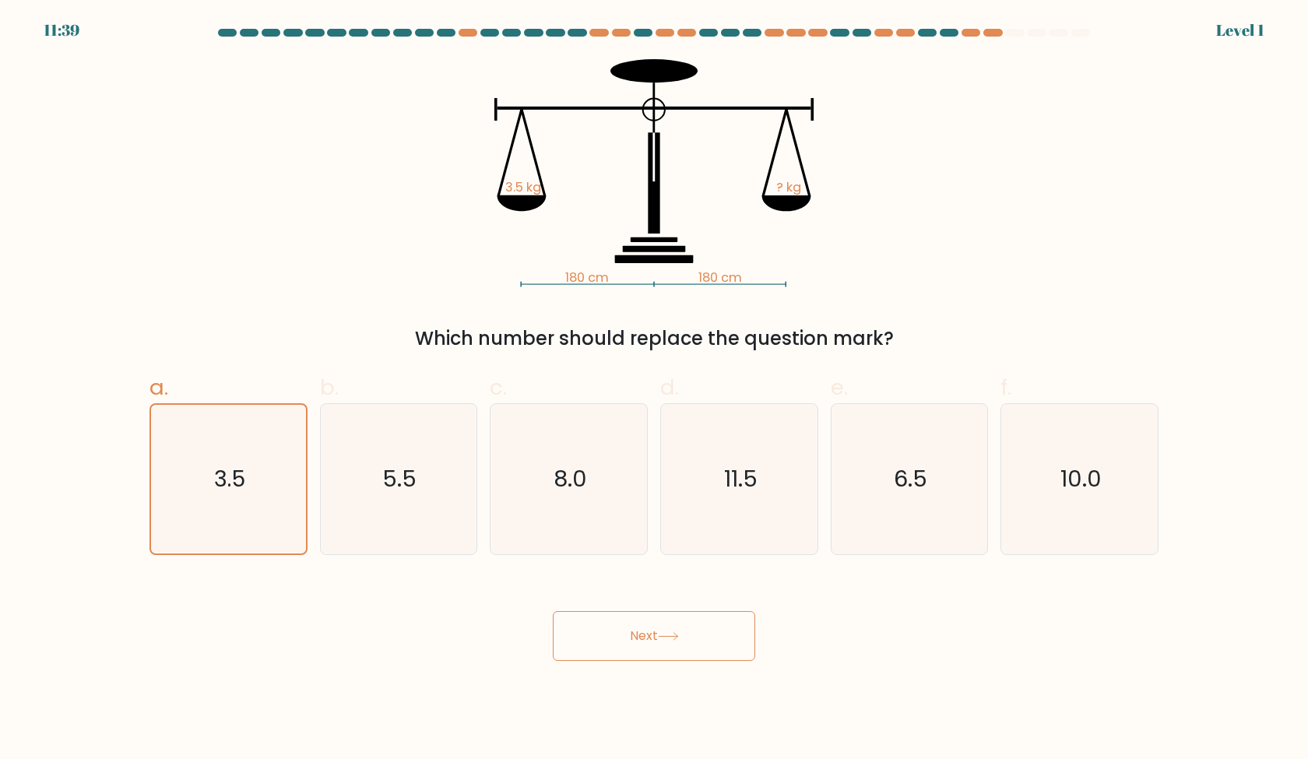
click at [649, 655] on button "Next" at bounding box center [654, 636] width 202 height 50
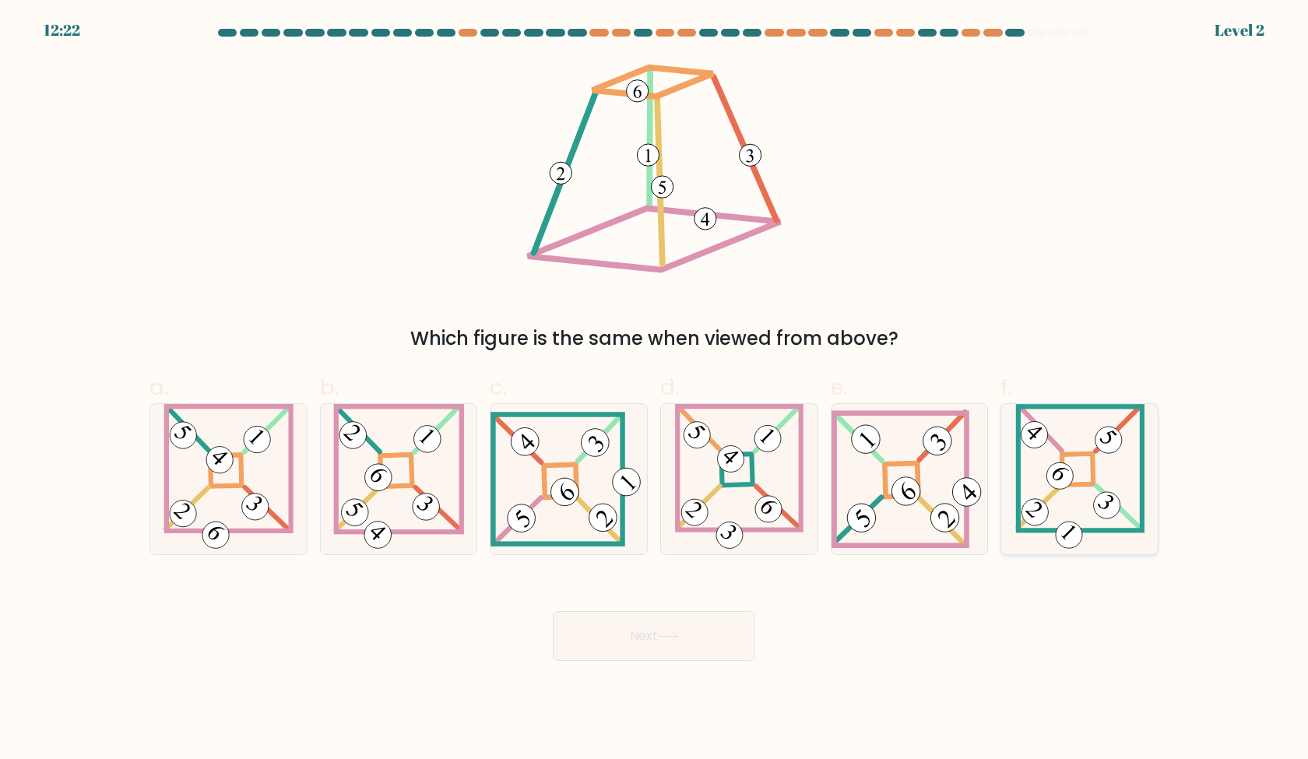
click at [1081, 533] on 872 at bounding box center [1068, 534] width 37 height 37
click at [655, 390] on input "f." at bounding box center [654, 385] width 1 height 10
radio input "true"
click at [804, 499] on icon at bounding box center [739, 479] width 128 height 150
click at [655, 390] on input "d." at bounding box center [654, 385] width 1 height 10
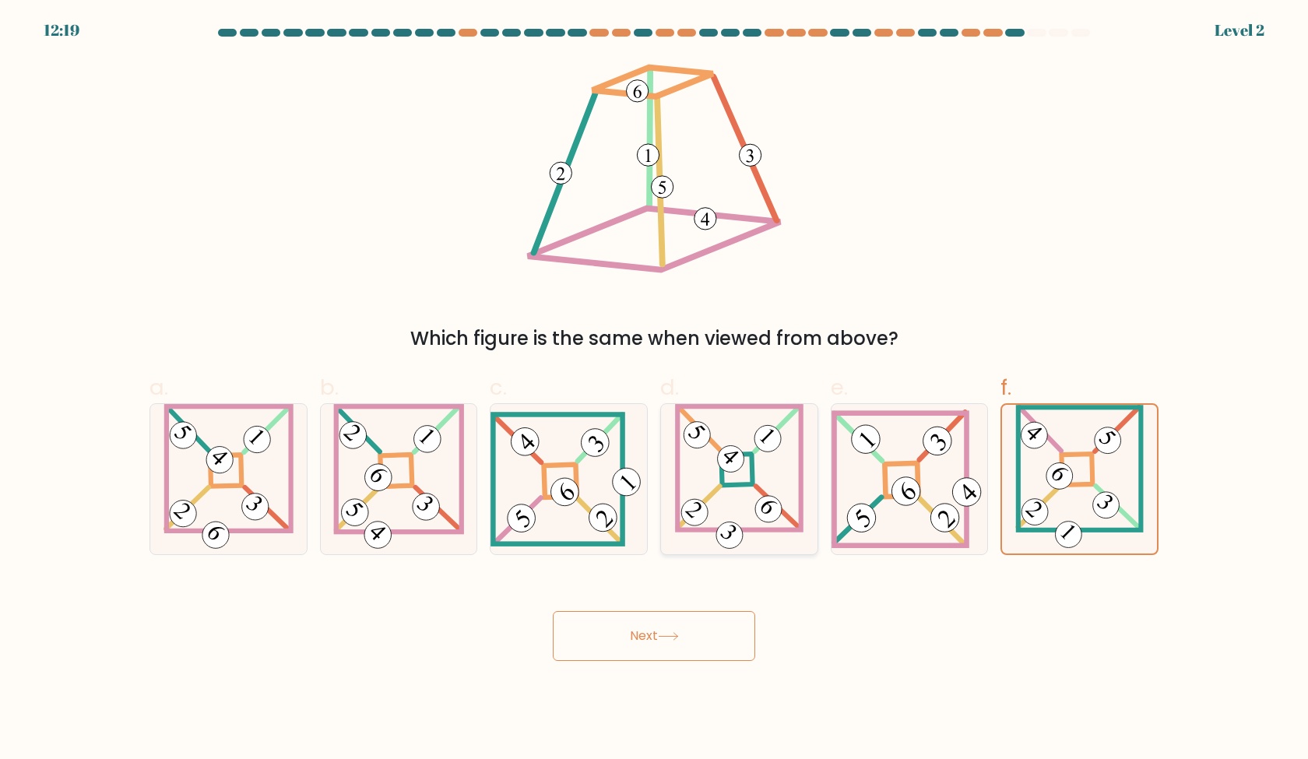
radio input "true"
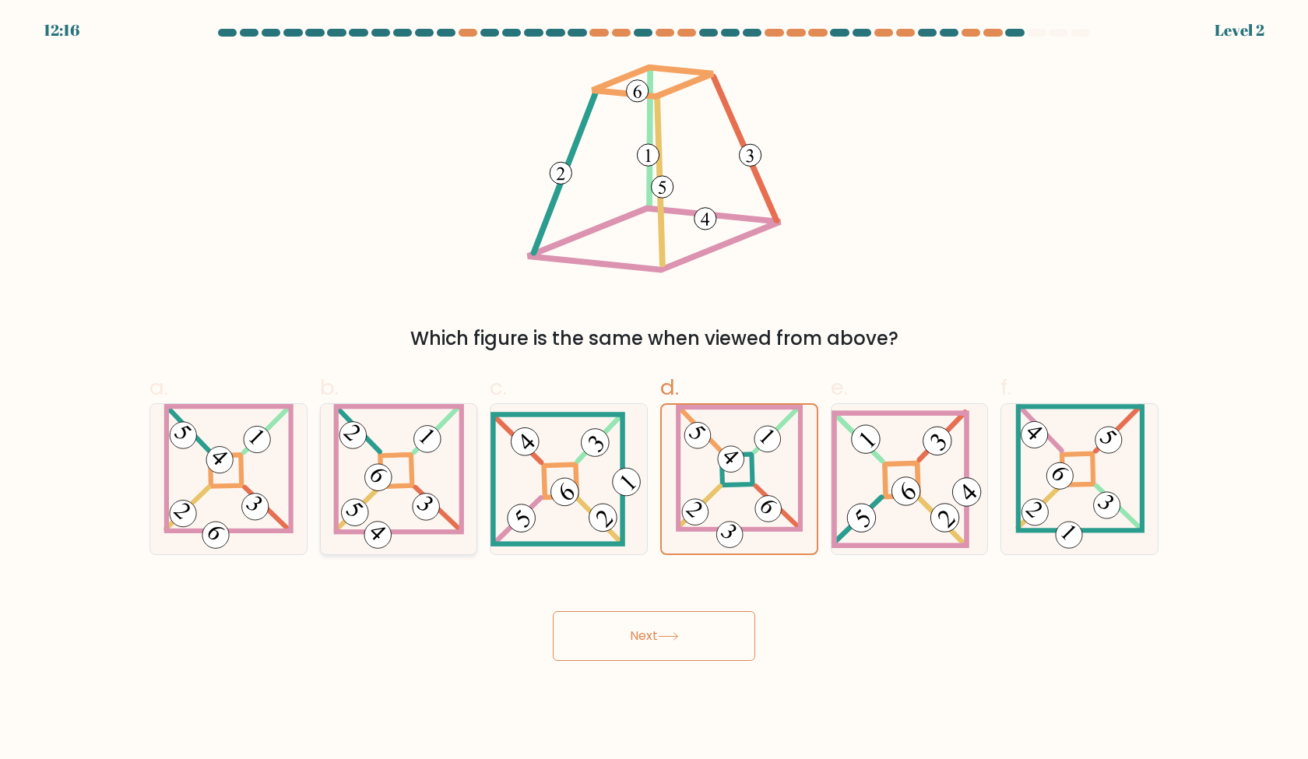
click at [457, 527] on 671 at bounding box center [438, 508] width 45 height 43
click at [654, 390] on input "b." at bounding box center [654, 385] width 1 height 10
radio input "true"
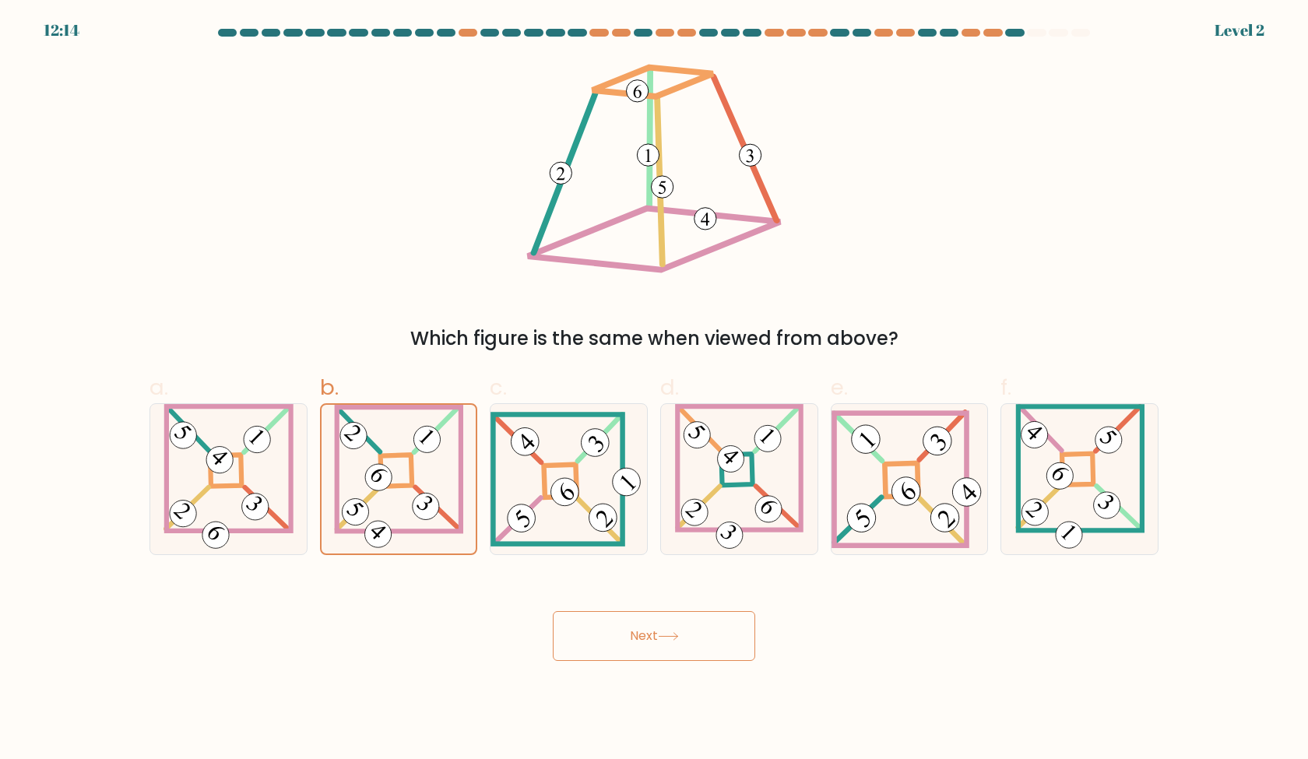
click at [654, 640] on button "Next" at bounding box center [654, 636] width 202 height 50
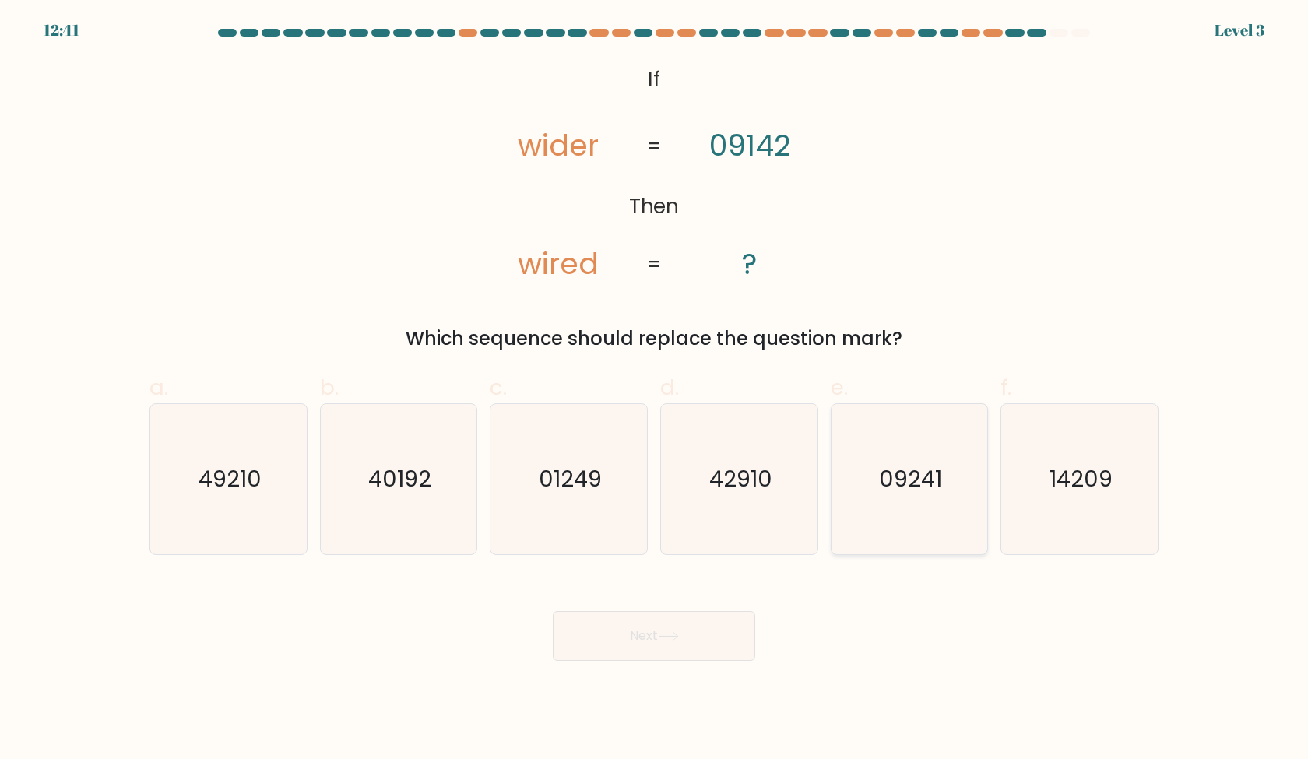
click at [877, 505] on icon "09241" at bounding box center [909, 479] width 150 height 150
click at [655, 390] on input "e. 09241" at bounding box center [654, 385] width 1 height 10
radio input "true"
click at [690, 645] on button "Next" at bounding box center [654, 636] width 202 height 50
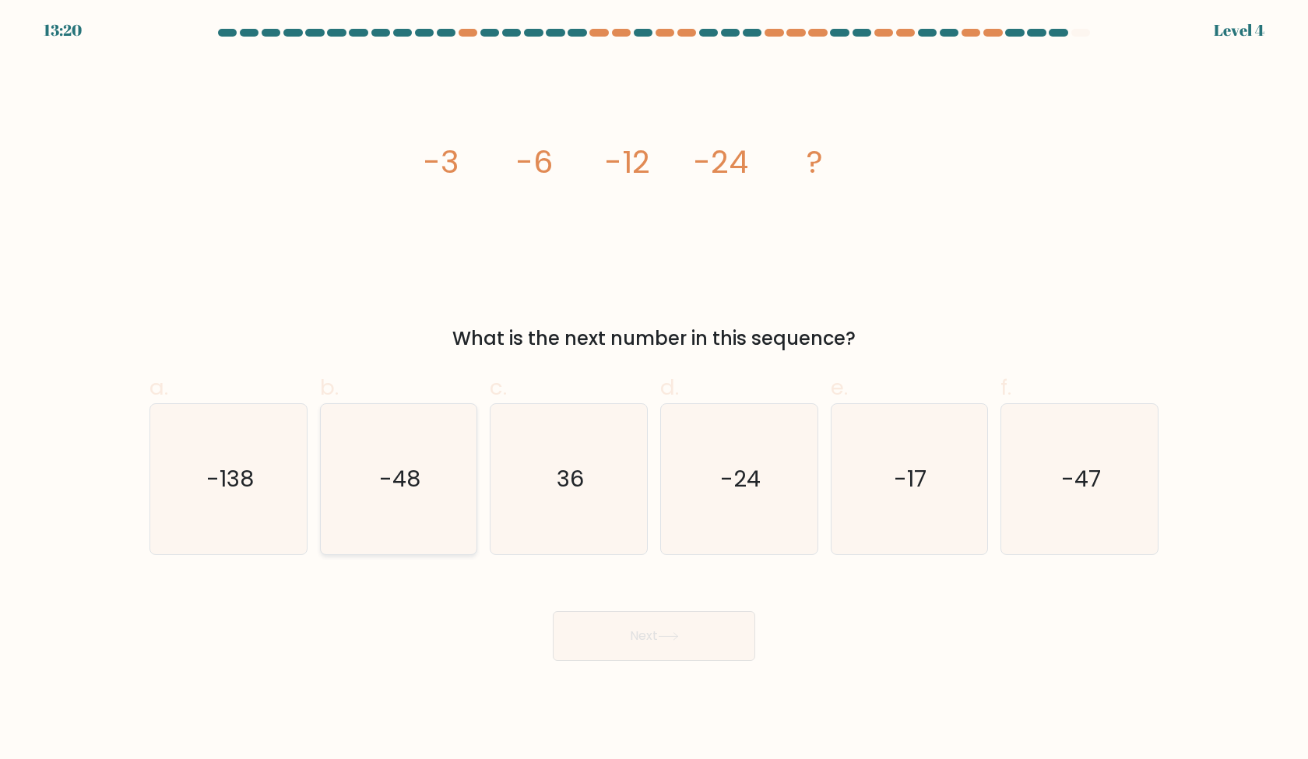
click at [336, 456] on icon "-48" at bounding box center [398, 479] width 150 height 150
click at [654, 390] on input "b. -48" at bounding box center [654, 385] width 1 height 10
radio input "true"
click at [665, 645] on button "Next" at bounding box center [654, 636] width 202 height 50
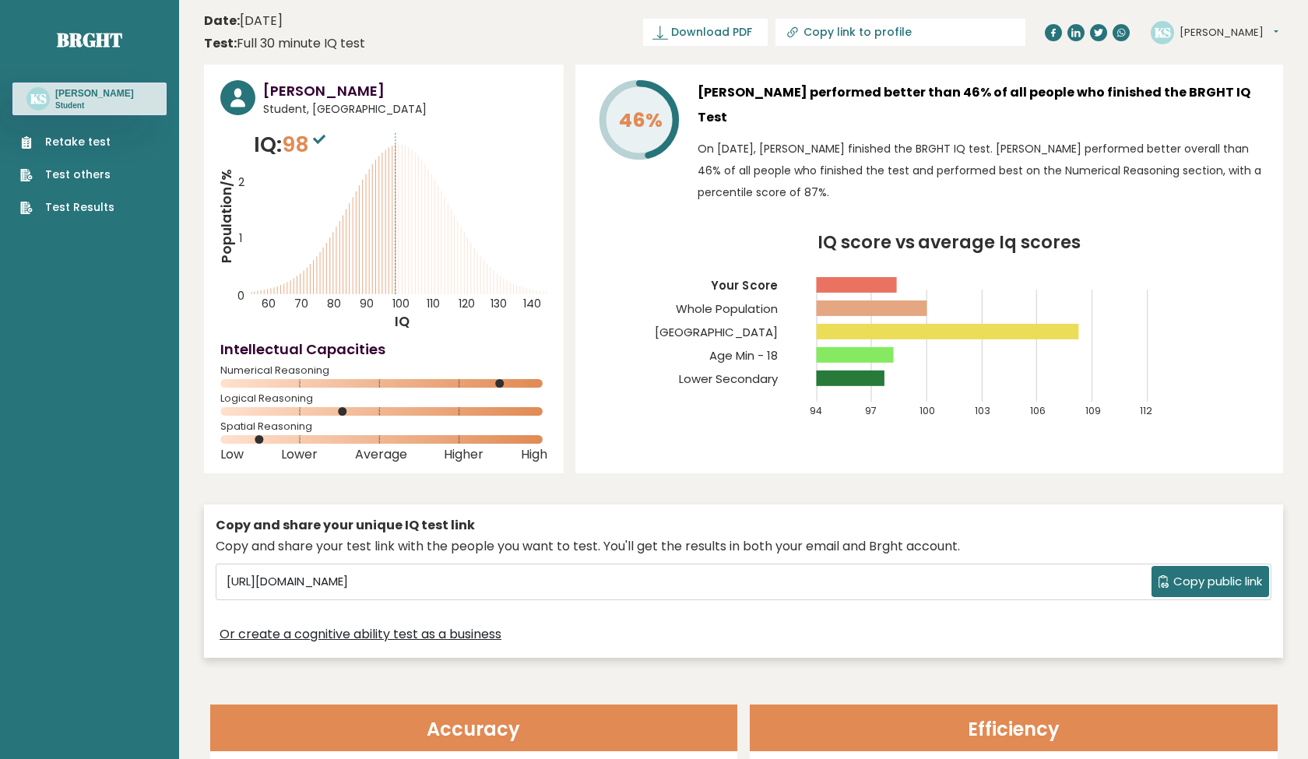
click at [403, 221] on text "140" at bounding box center [388, 215] width 336 height 194
click at [93, 156] on ul "Retake test Test others Test Results" at bounding box center [67, 175] width 110 height 82
click at [94, 193] on ul "Retake test Test others Test Results" at bounding box center [67, 175] width 110 height 82
click at [91, 172] on link "Test others" at bounding box center [67, 175] width 94 height 16
click at [92, 201] on link "Test Results" at bounding box center [67, 207] width 94 height 16
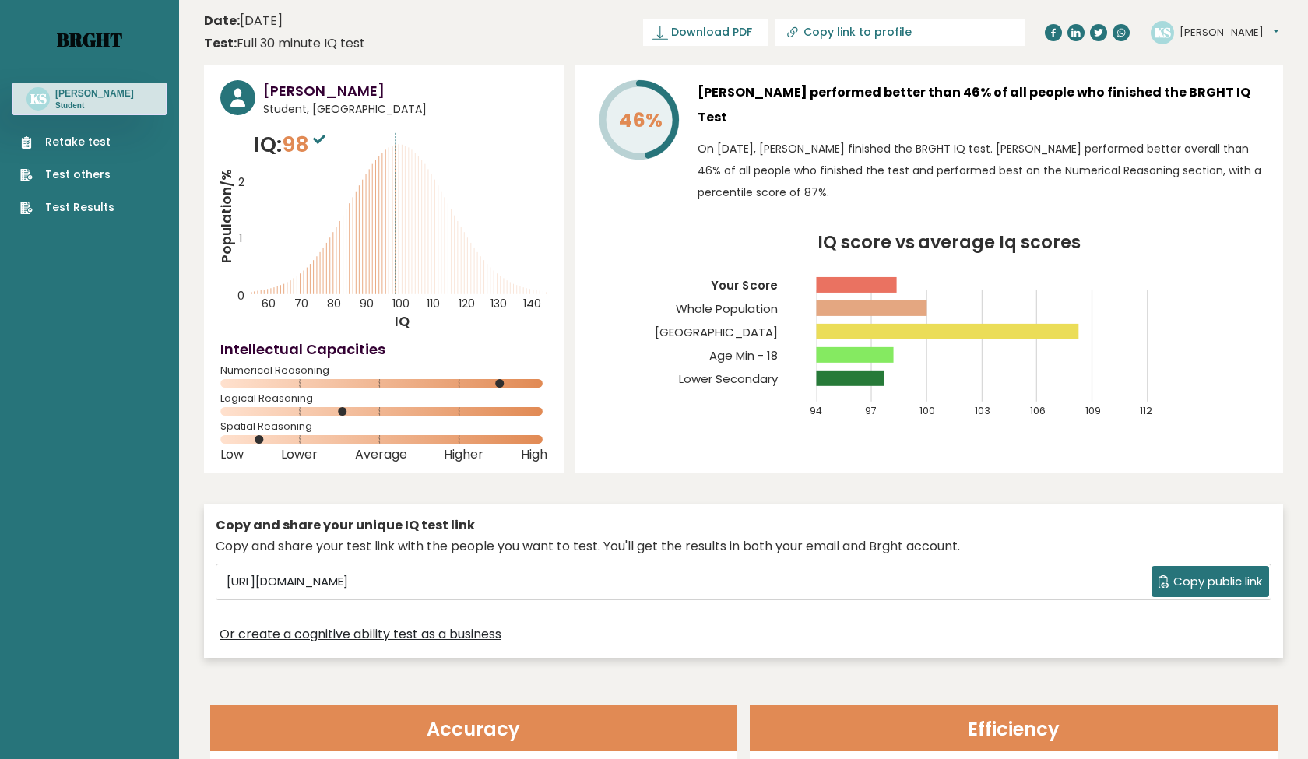
click at [97, 30] on link "Brght" at bounding box center [89, 39] width 65 height 25
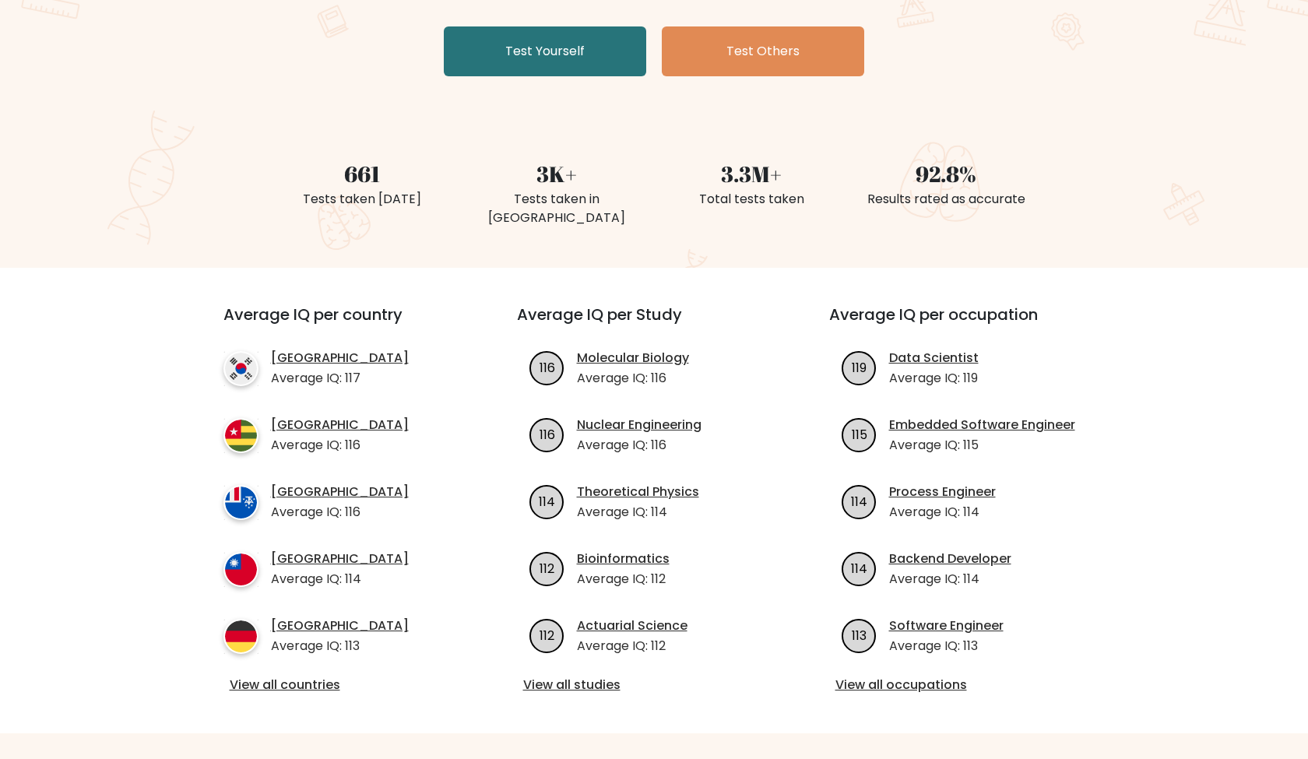
scroll to position [306, 0]
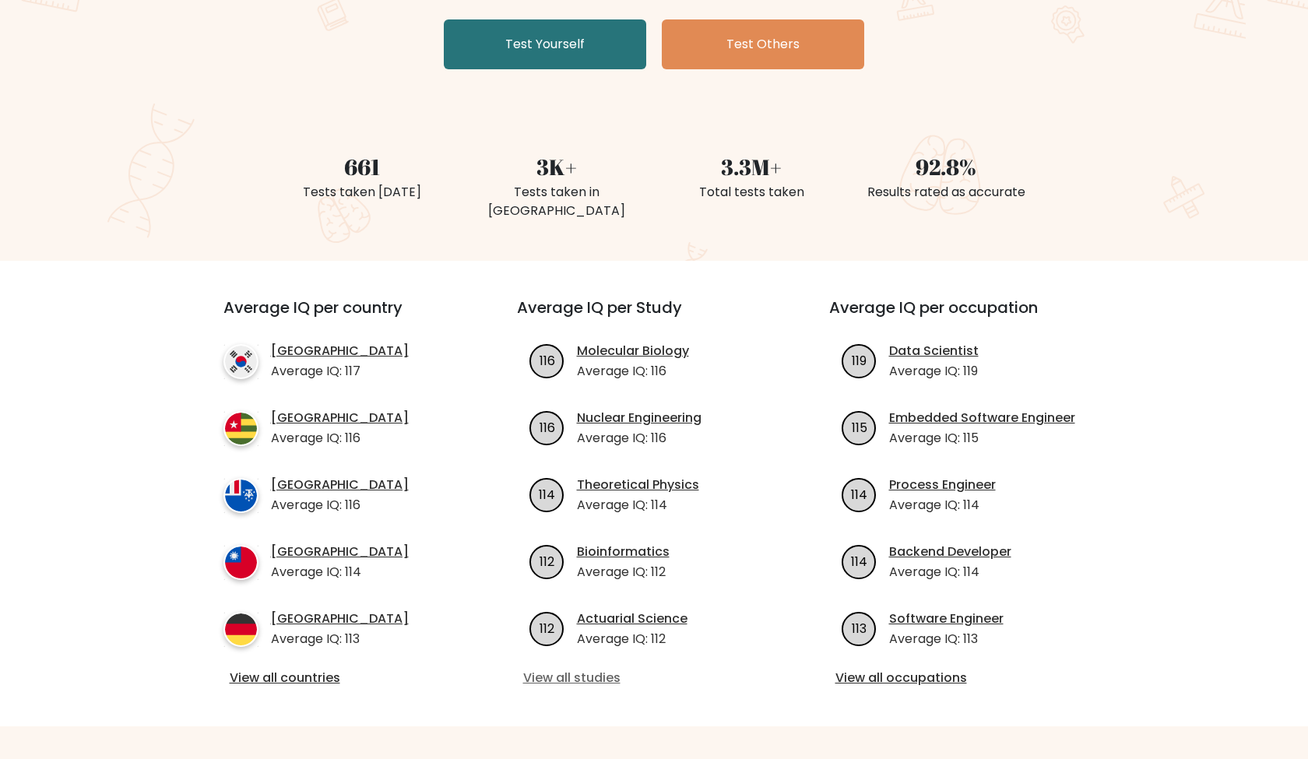
click at [593, 669] on link "View all studies" at bounding box center [654, 678] width 262 height 19
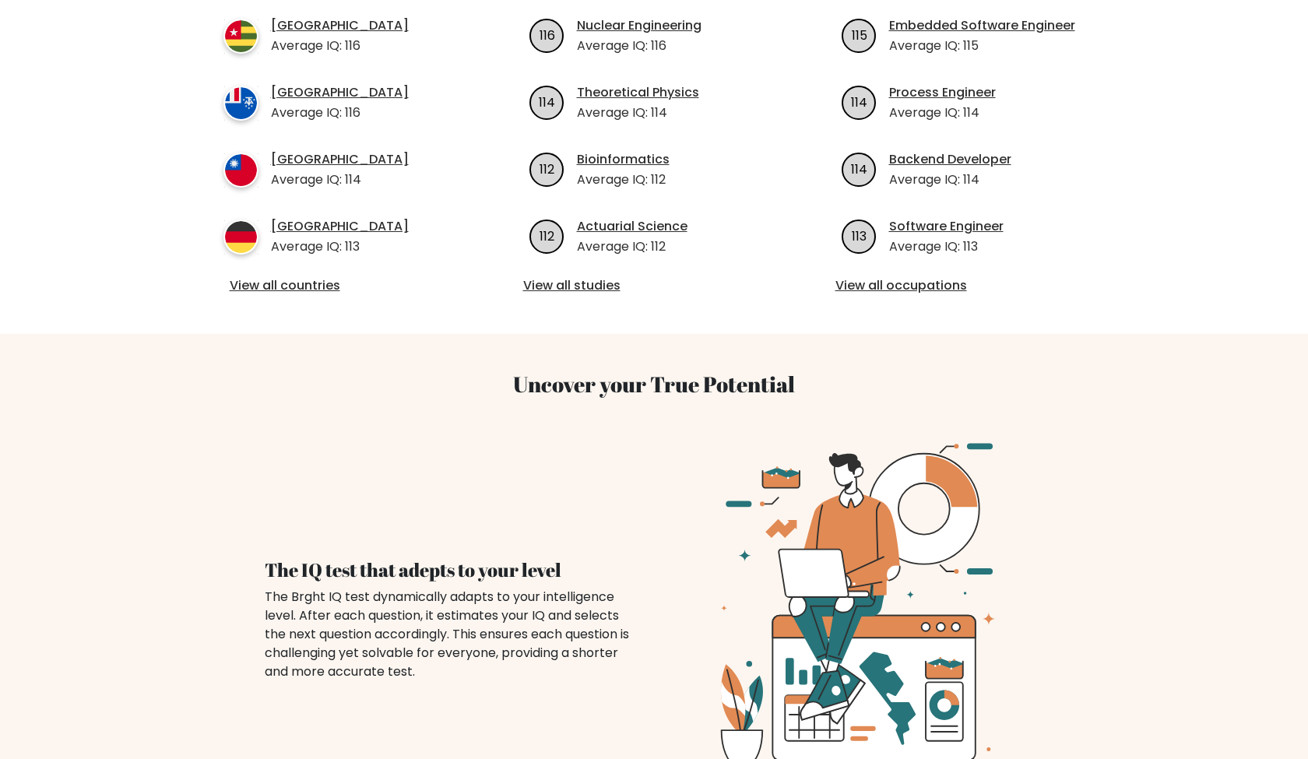
scroll to position [701, 0]
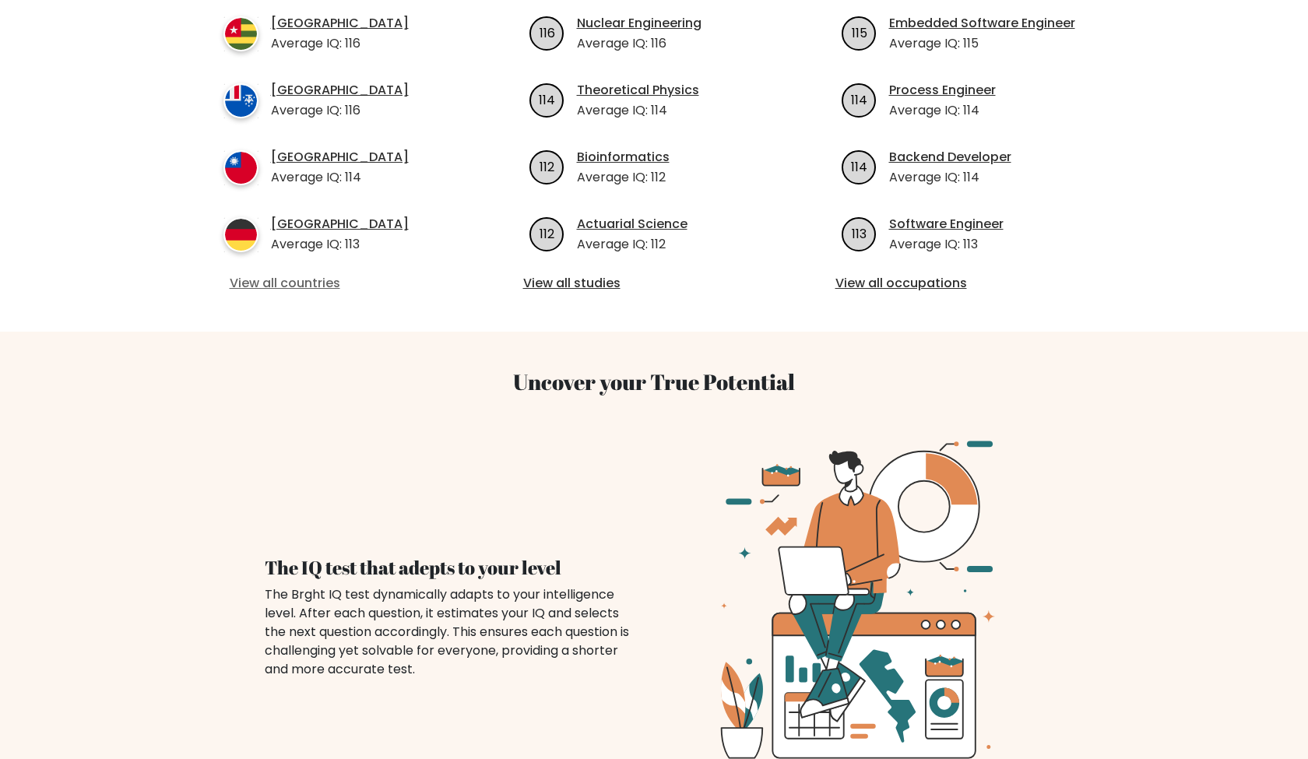
click at [304, 274] on link "View all countries" at bounding box center [342, 283] width 225 height 19
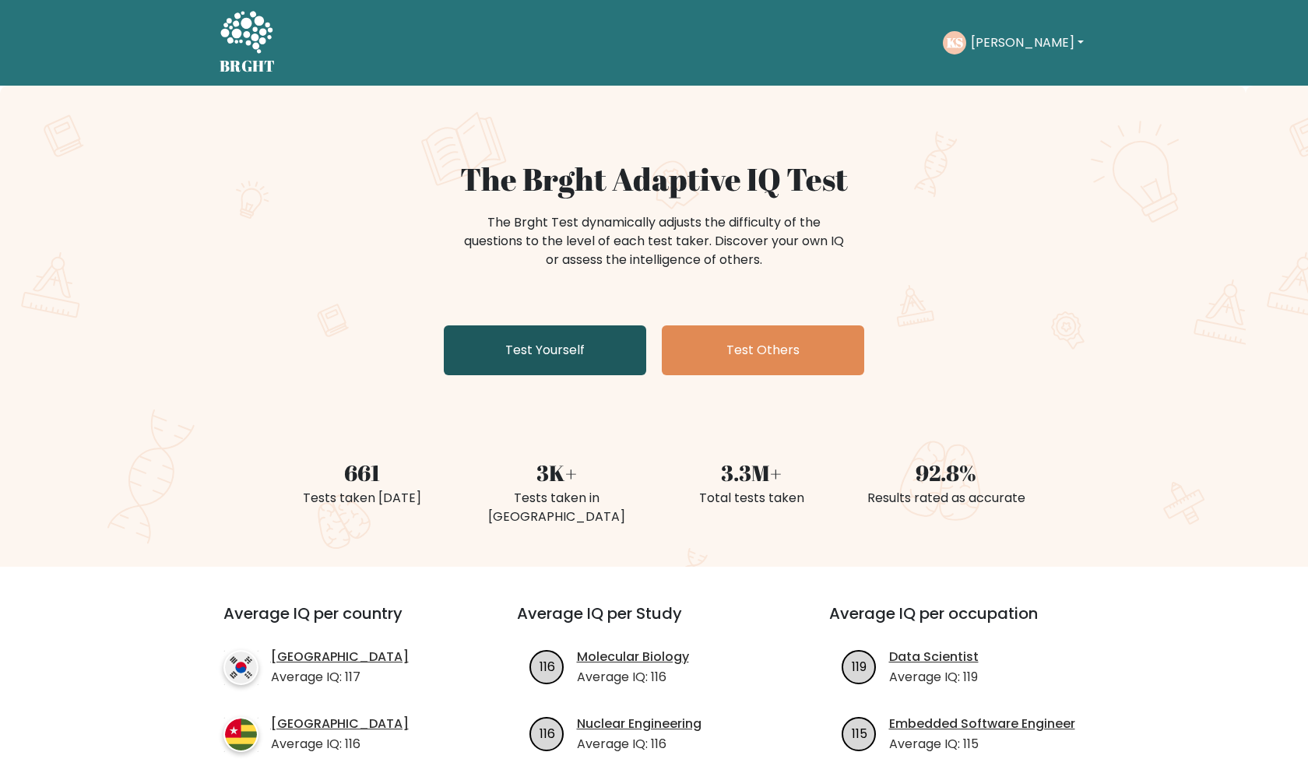
scroll to position [0, 0]
click at [543, 357] on link "Test Yourself" at bounding box center [545, 350] width 202 height 50
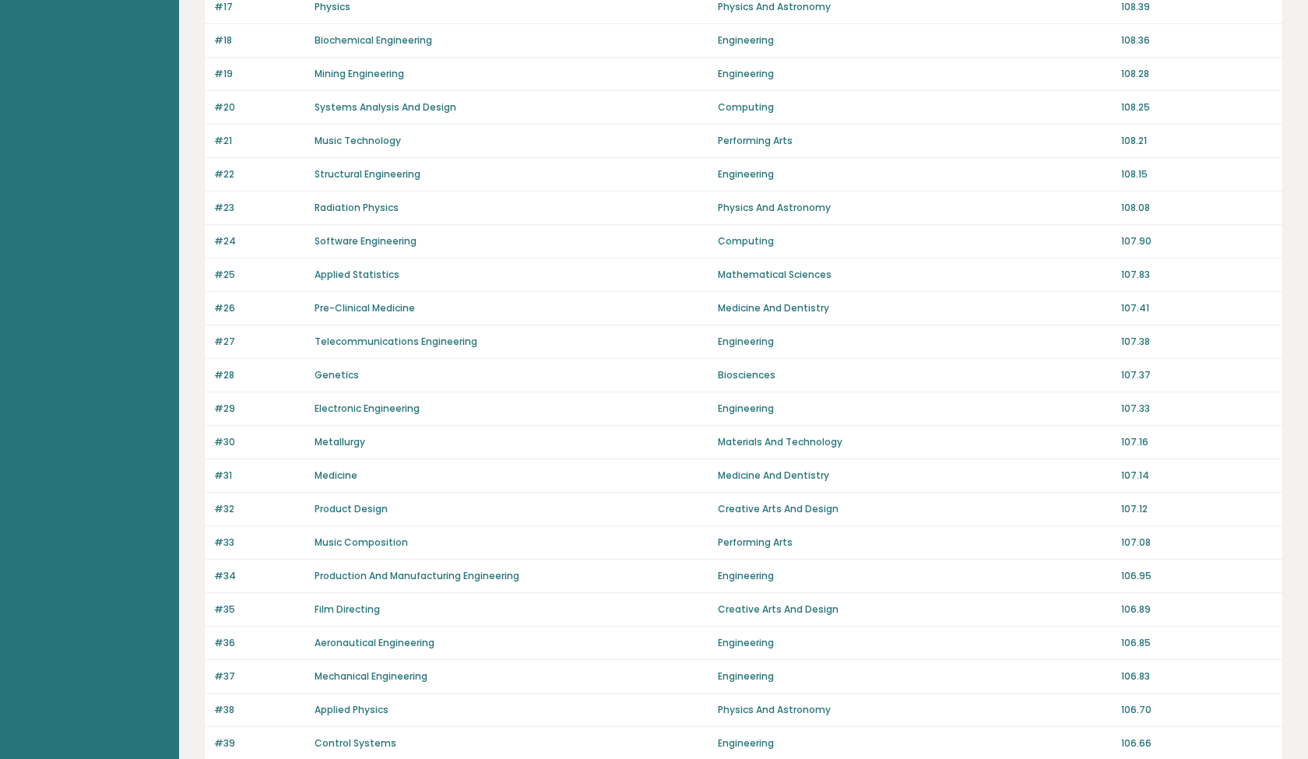
scroll to position [805, 0]
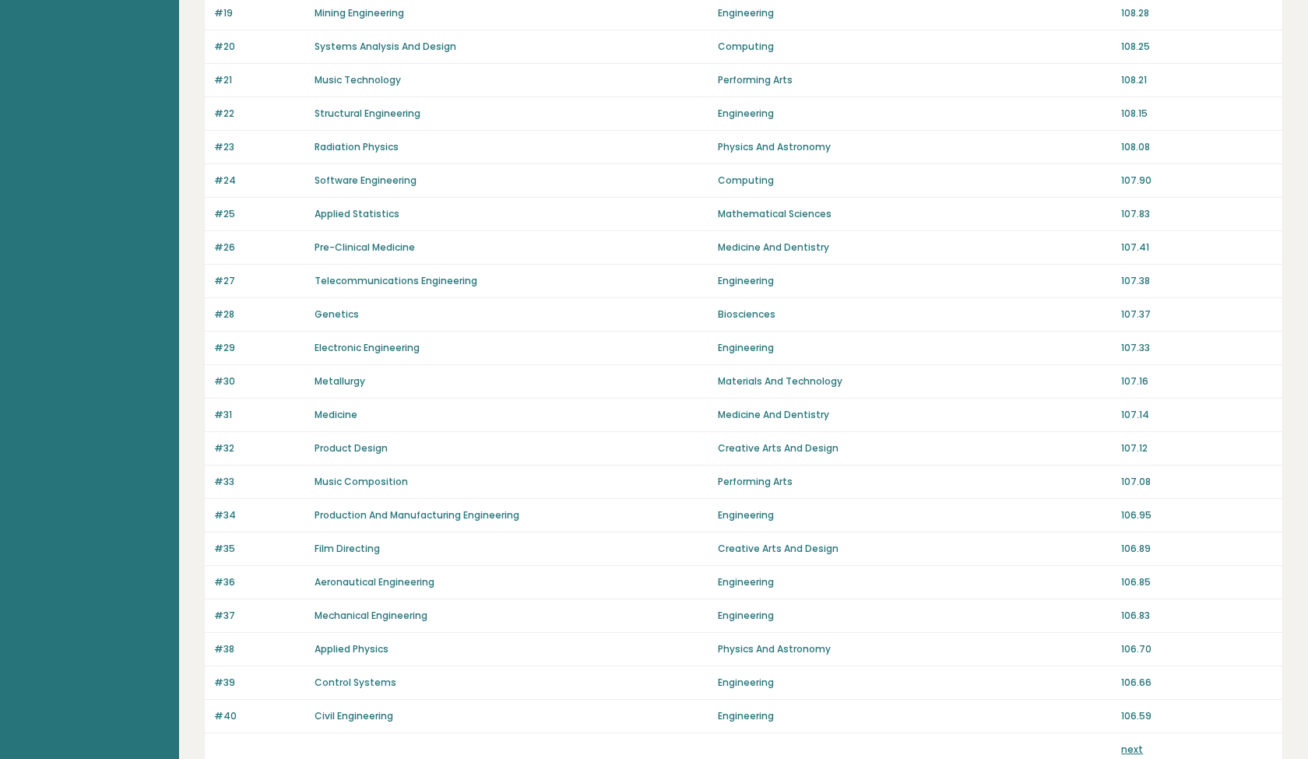
click at [587, 522] on div "#34 Production And Manufacturing Engineering Engineering 106.95" at bounding box center [744, 515] width 1078 height 33
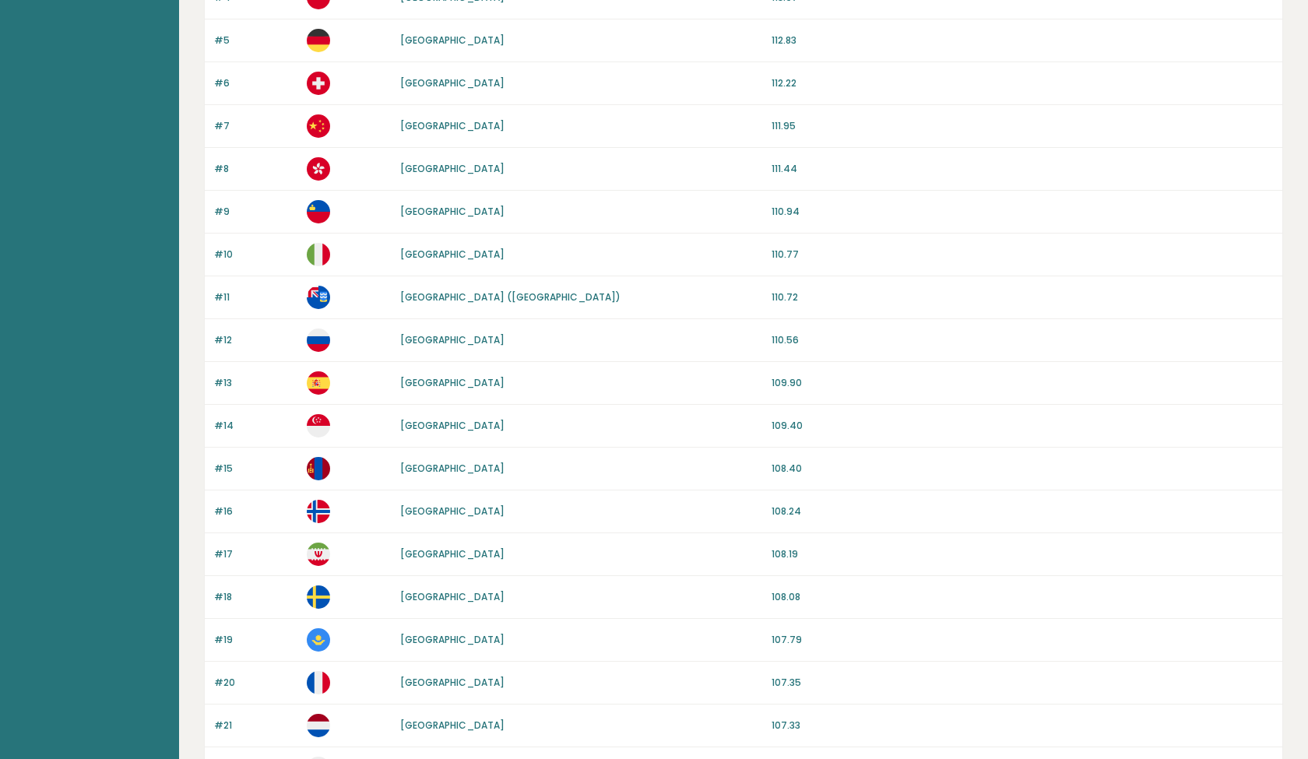
scroll to position [350, 0]
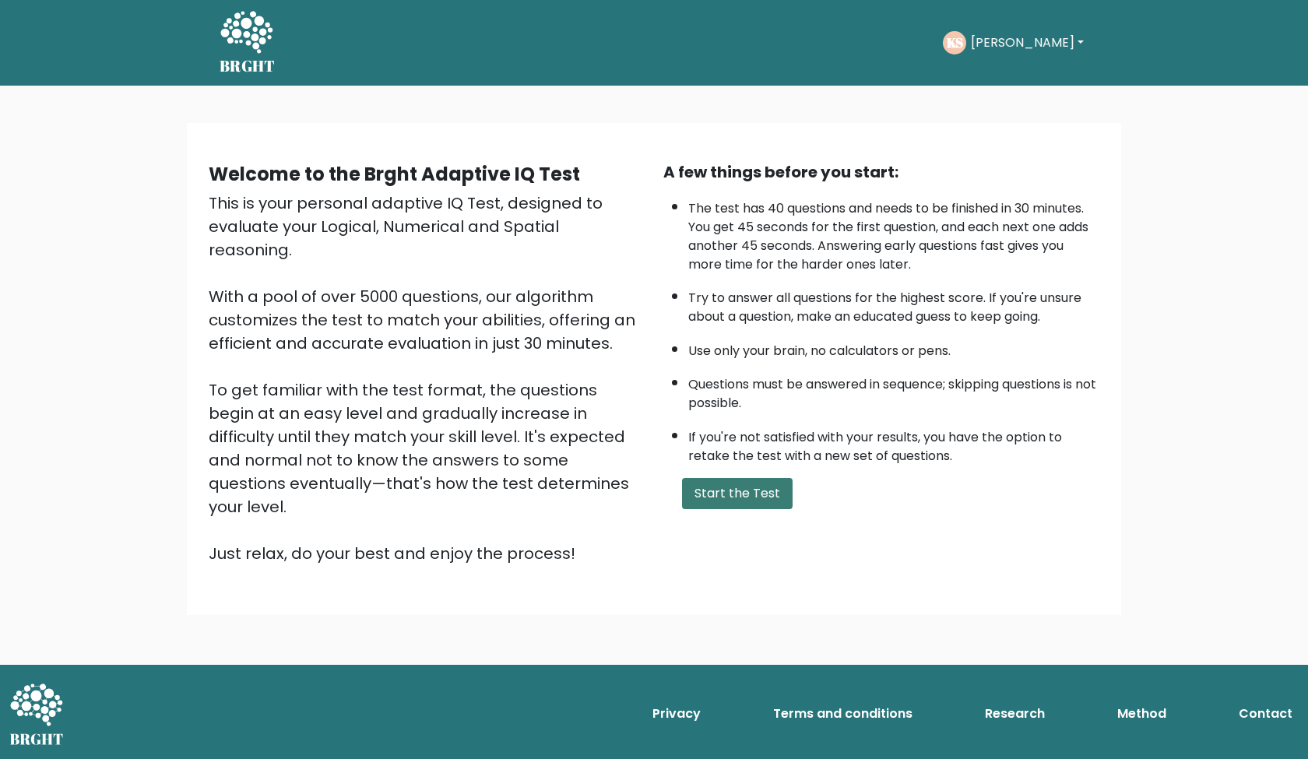
click at [728, 509] on button "Start the Test" at bounding box center [737, 493] width 111 height 31
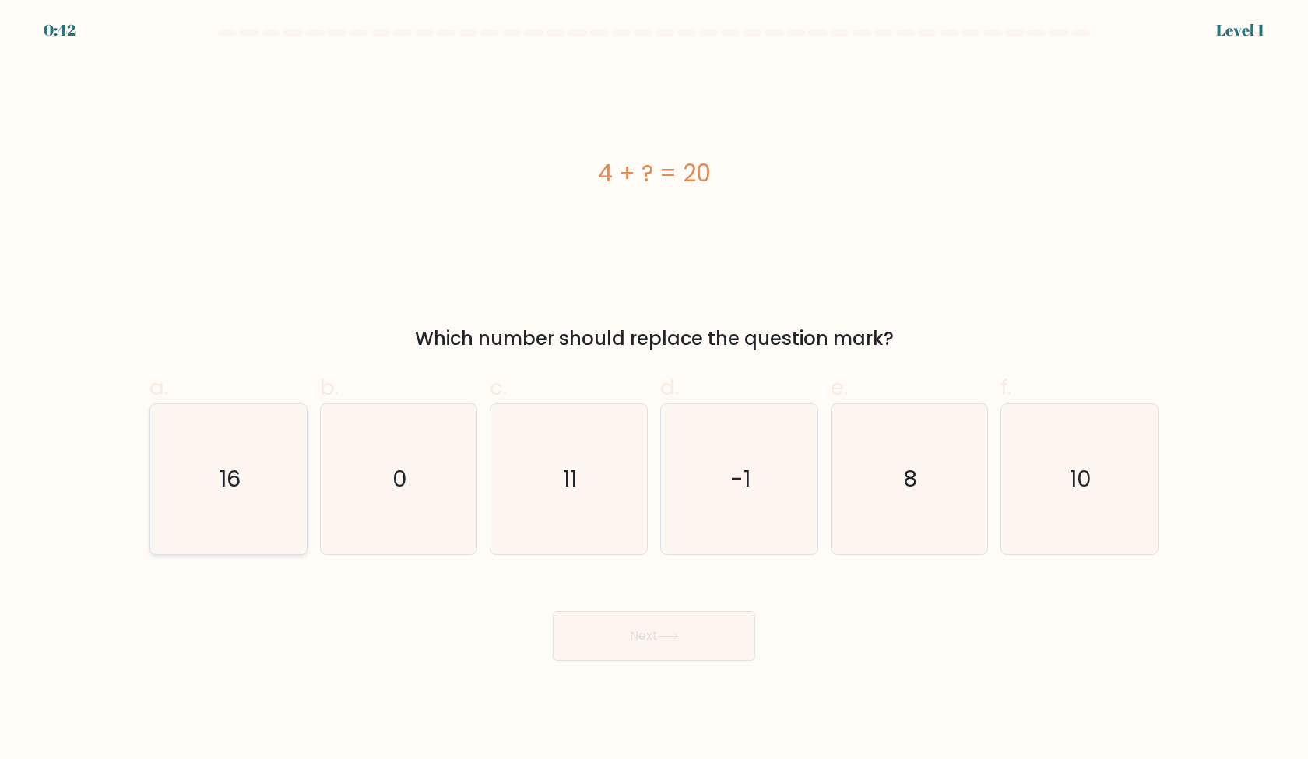
click at [249, 484] on icon "16" at bounding box center [228, 479] width 150 height 150
click at [654, 390] on input "a. 16" at bounding box center [654, 385] width 1 height 10
radio input "true"
click at [635, 639] on button "Next" at bounding box center [654, 636] width 202 height 50
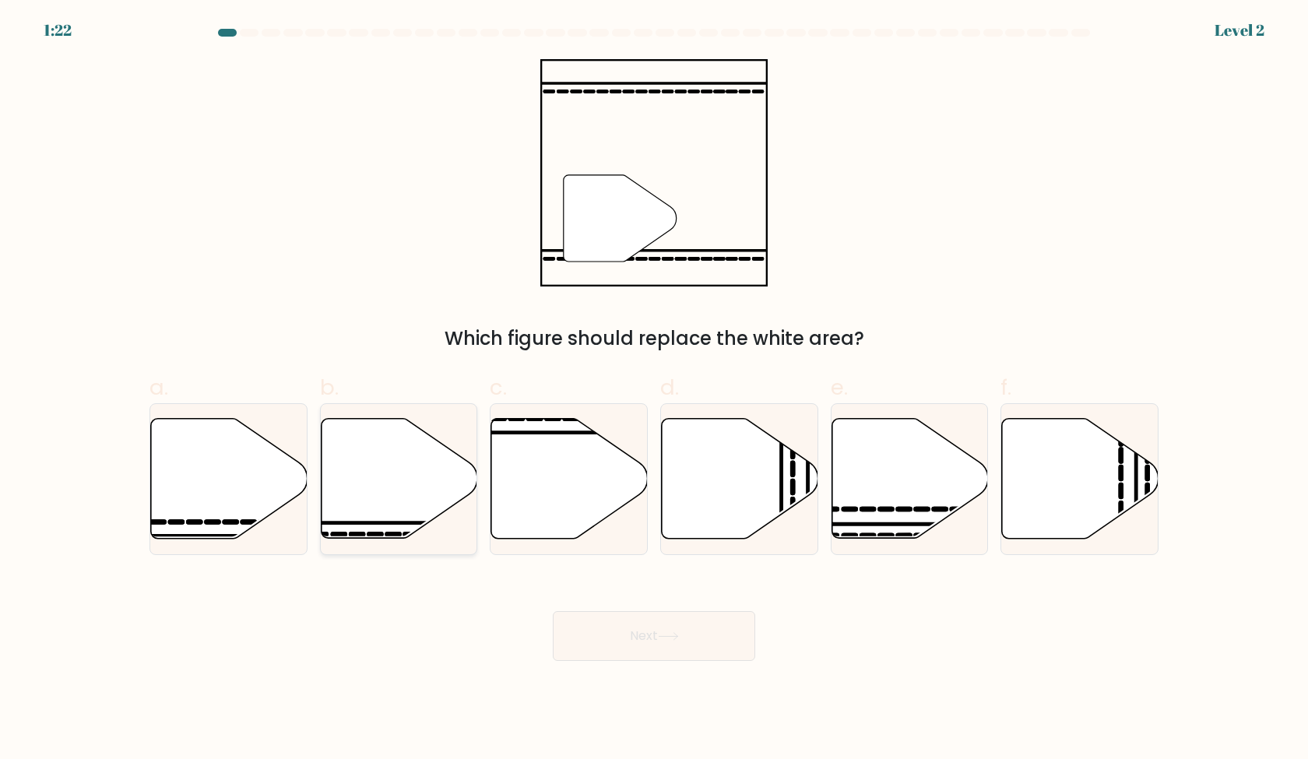
click at [365, 484] on icon at bounding box center [399, 479] width 157 height 120
click at [654, 390] on input "b." at bounding box center [654, 385] width 1 height 10
radio input "true"
click at [647, 648] on button "Next" at bounding box center [654, 636] width 202 height 50
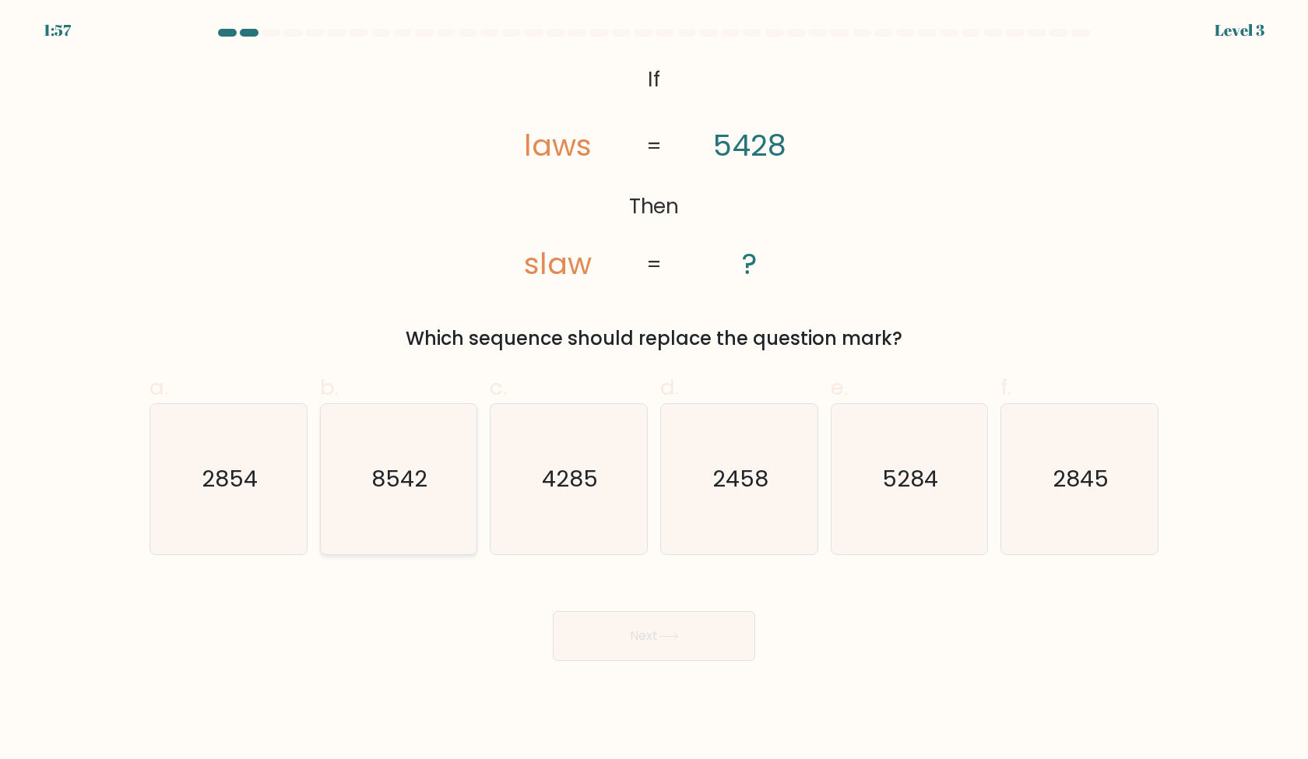
click at [396, 519] on icon "8542" at bounding box center [398, 479] width 150 height 150
click at [654, 390] on input "b. 8542" at bounding box center [654, 385] width 1 height 10
radio input "true"
click at [611, 636] on button "Next" at bounding box center [654, 636] width 202 height 50
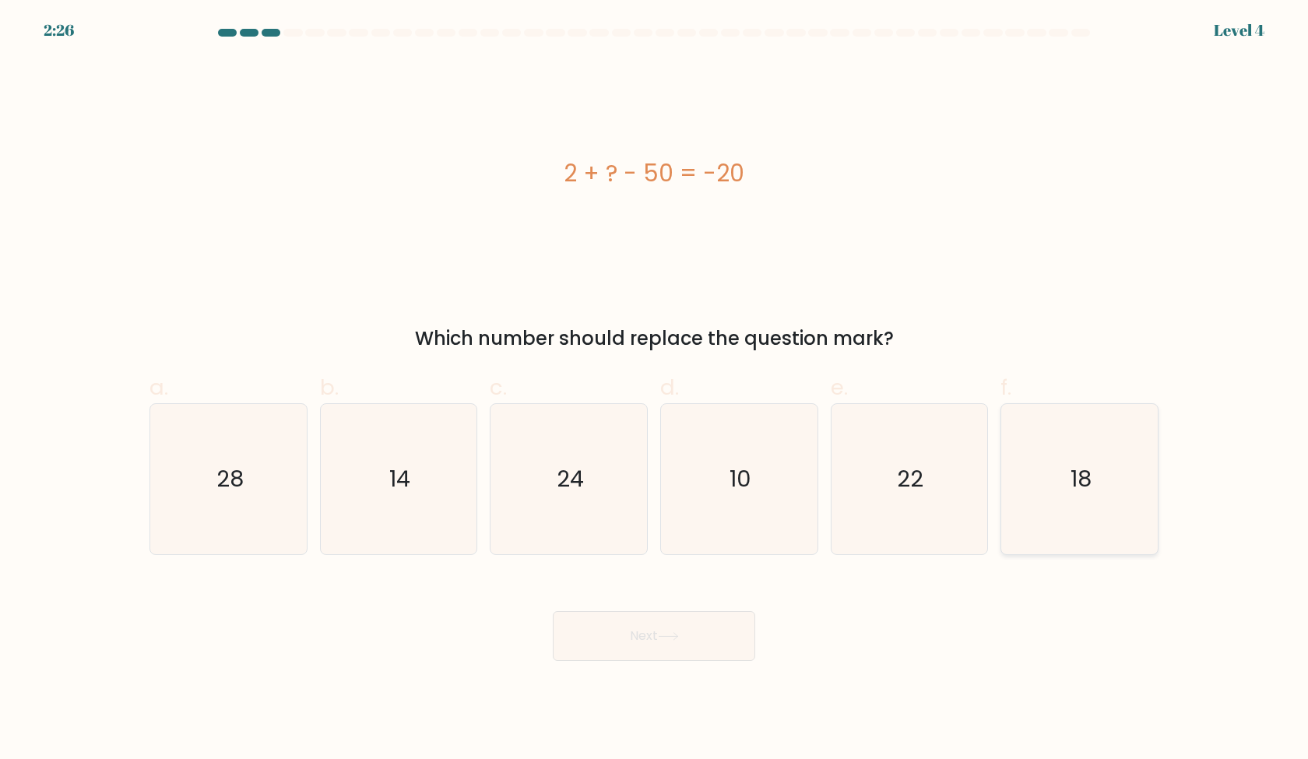
click at [1117, 495] on icon "18" at bounding box center [1079, 479] width 150 height 150
click at [655, 390] on input "f. 18" at bounding box center [654, 385] width 1 height 10
radio input "true"
click at [703, 634] on button "Next" at bounding box center [654, 636] width 202 height 50
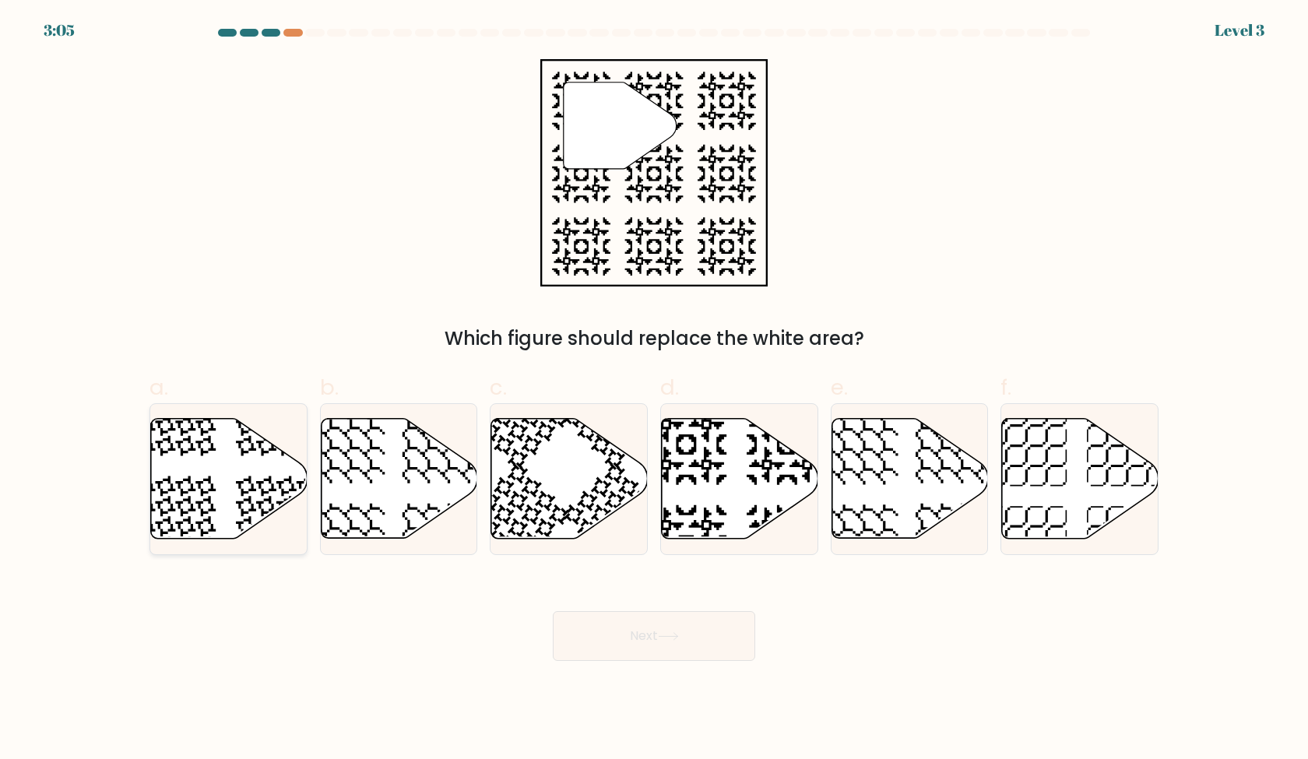
click at [264, 499] on icon at bounding box center [276, 516] width 81 height 81
click at [654, 390] on input "a." at bounding box center [654, 385] width 1 height 10
radio input "true"
click at [705, 522] on icon at bounding box center [740, 479] width 157 height 120
click at [655, 390] on input "d." at bounding box center [654, 385] width 1 height 10
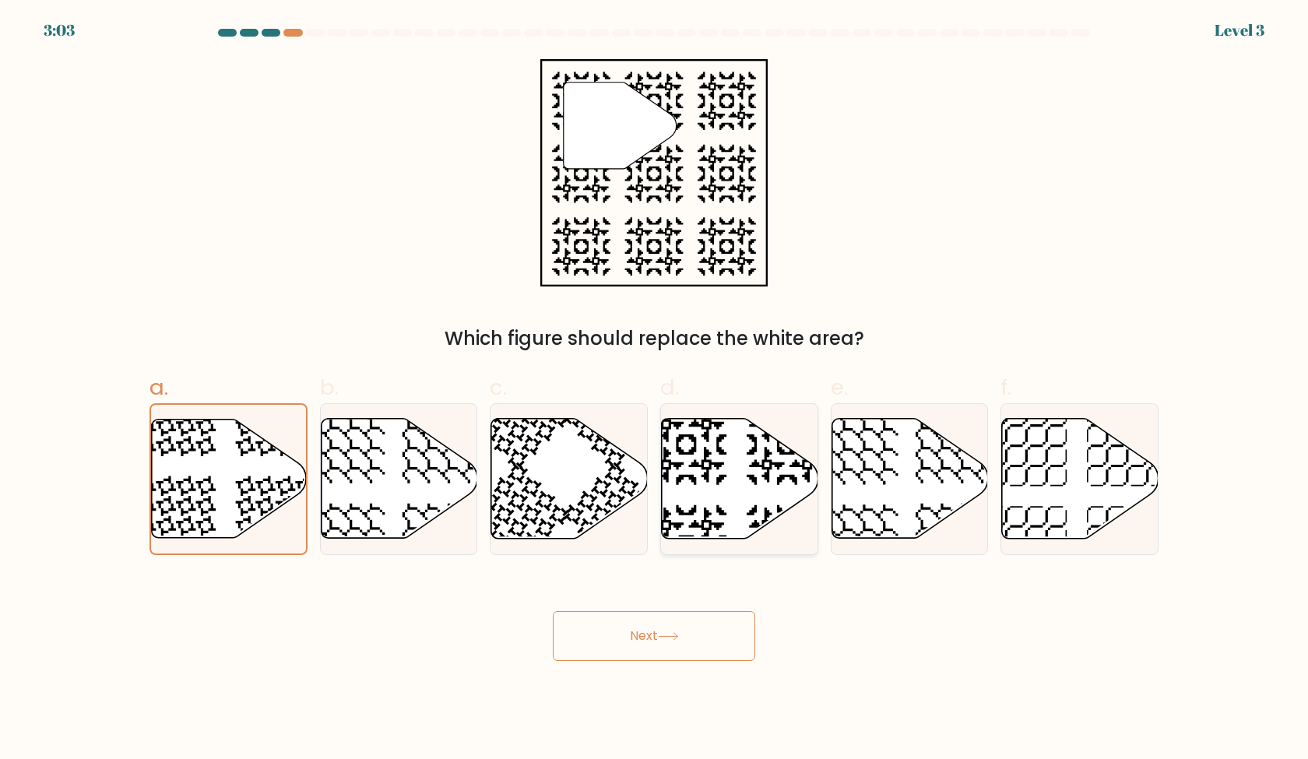
radio input "true"
click at [642, 644] on button "Next" at bounding box center [654, 636] width 202 height 50
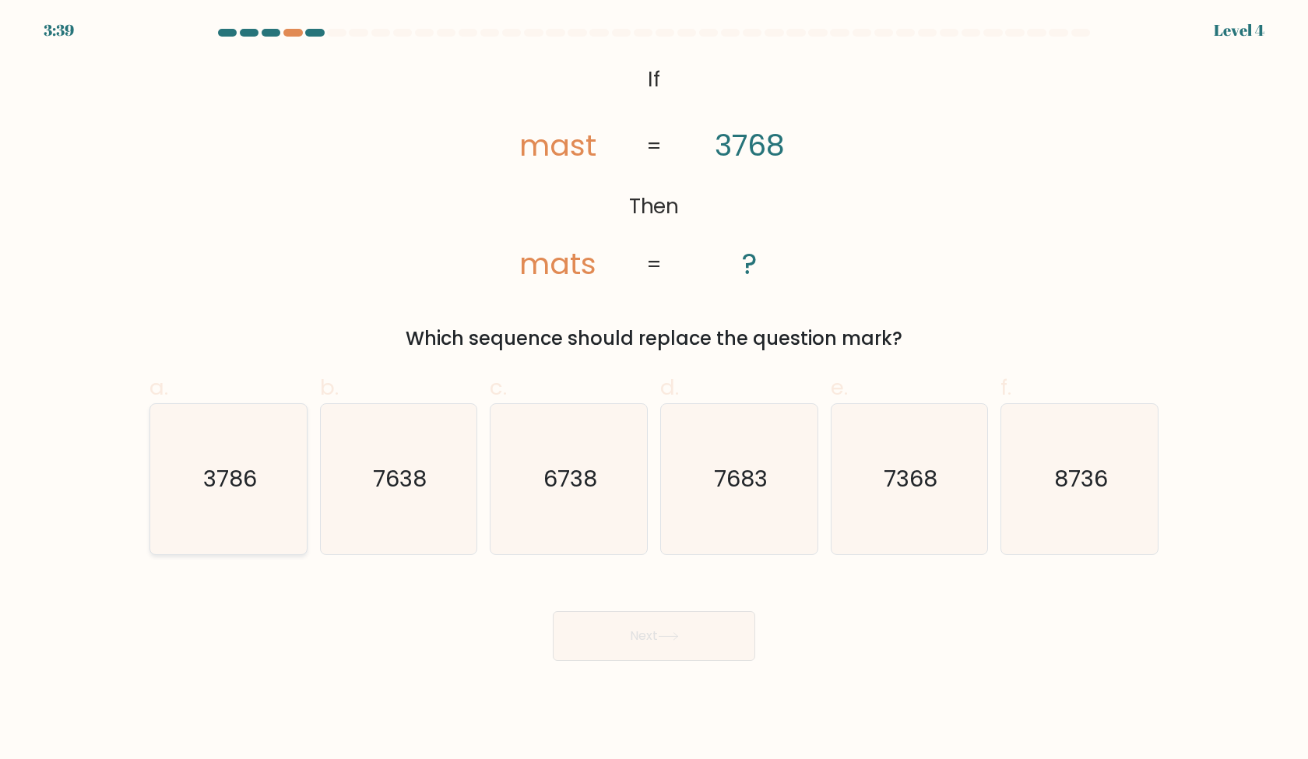
click at [244, 519] on icon "3786" at bounding box center [228, 479] width 150 height 150
click at [654, 390] on input "a. 3786" at bounding box center [654, 385] width 1 height 10
radio input "true"
click at [653, 656] on button "Next" at bounding box center [654, 636] width 202 height 50
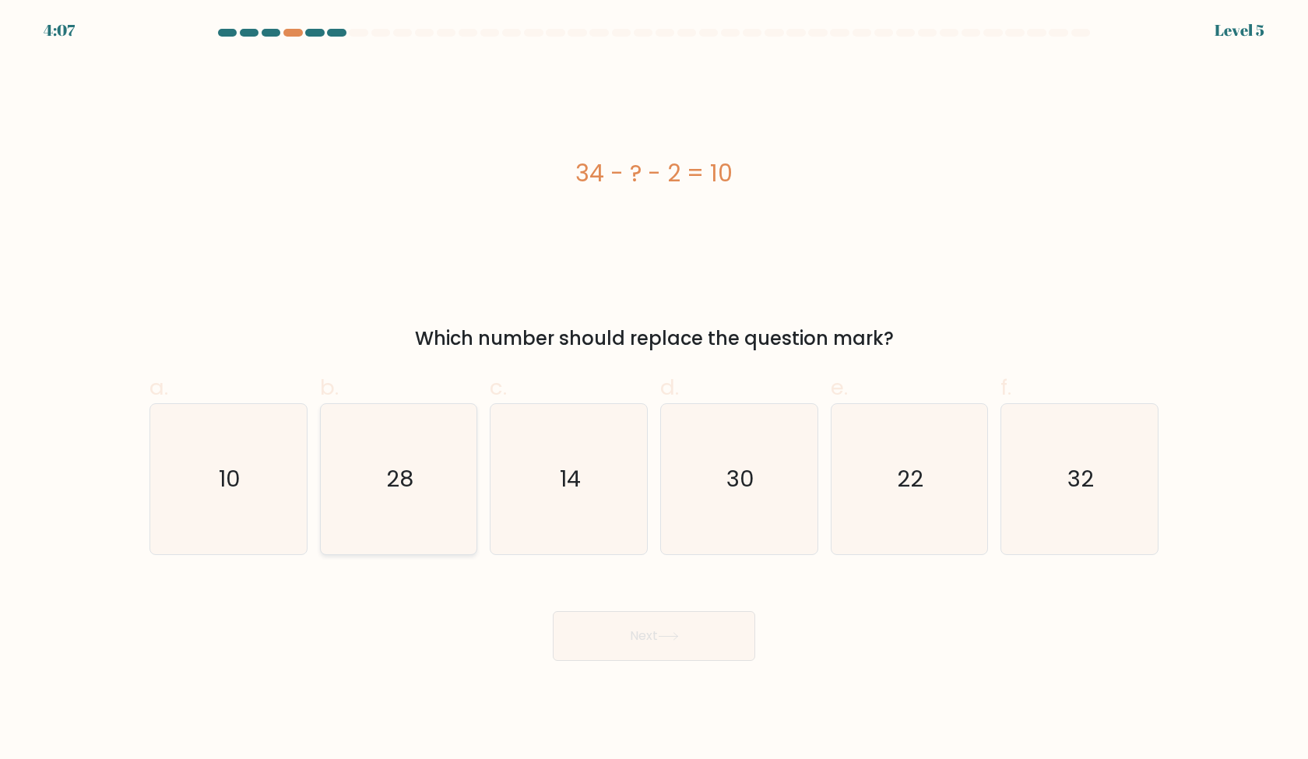
click at [414, 492] on icon "28" at bounding box center [398, 479] width 150 height 150
click at [654, 390] on input "b. 28" at bounding box center [654, 385] width 1 height 10
radio input "true"
click at [579, 528] on icon "14" at bounding box center [569, 479] width 150 height 150
click at [654, 390] on input "c. 14" at bounding box center [654, 385] width 1 height 10
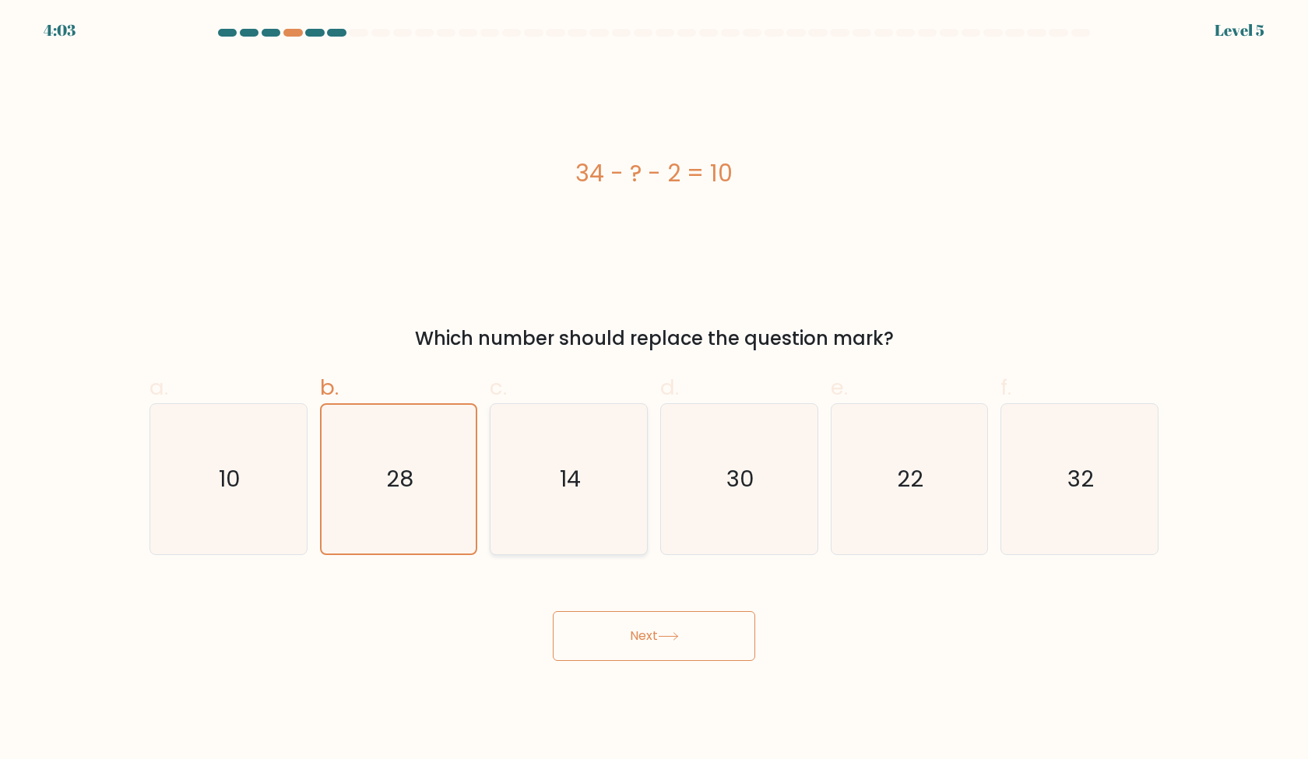
radio input "true"
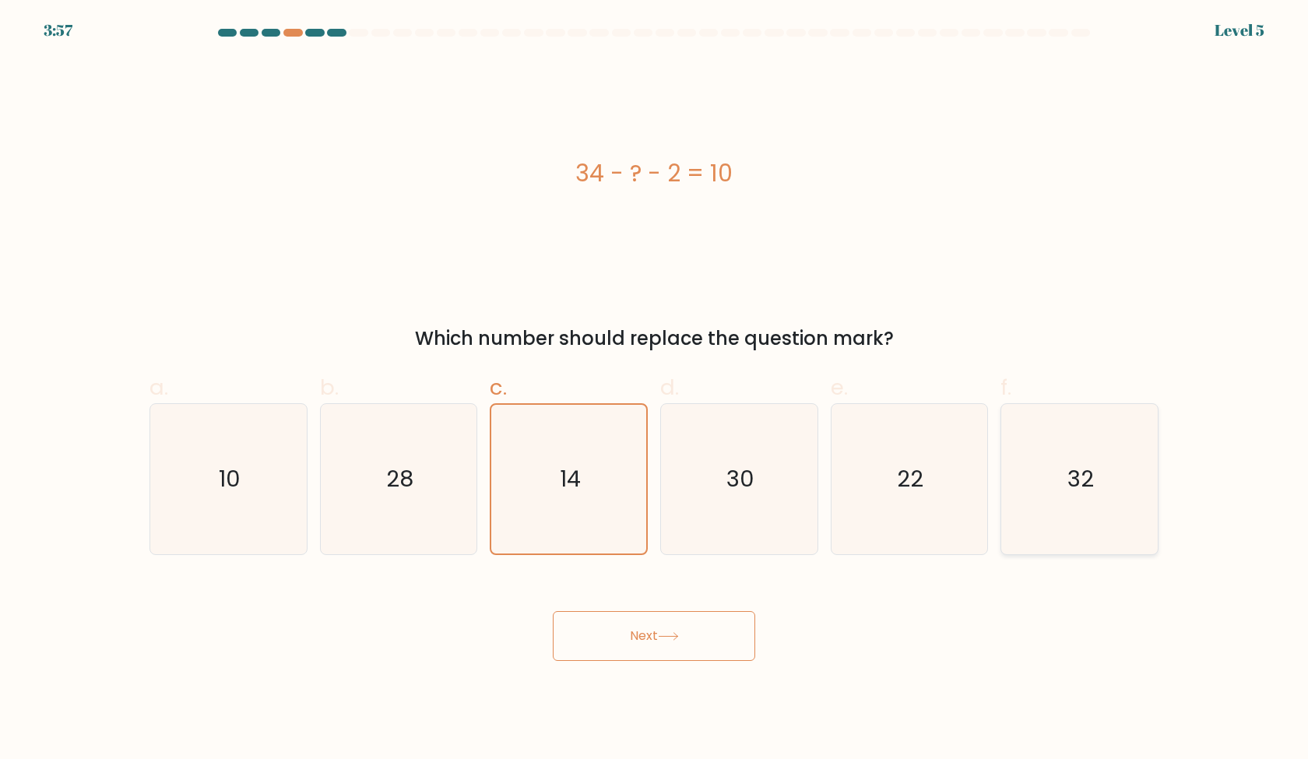
click at [1022, 515] on icon "32" at bounding box center [1079, 479] width 150 height 150
click at [655, 390] on input "f. 32" at bounding box center [654, 385] width 1 height 10
radio input "true"
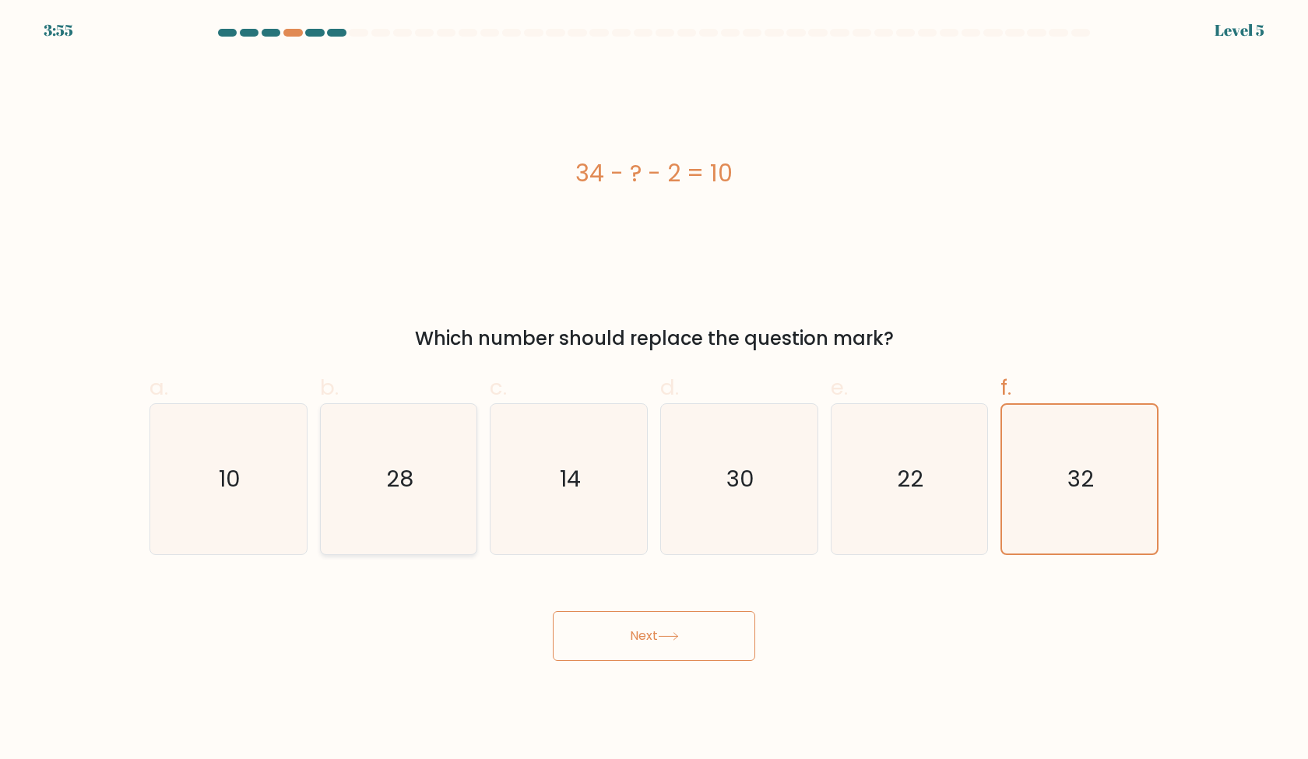
click at [394, 512] on icon "28" at bounding box center [398, 479] width 150 height 150
click at [654, 390] on input "b. 28" at bounding box center [654, 385] width 1 height 10
radio input "true"
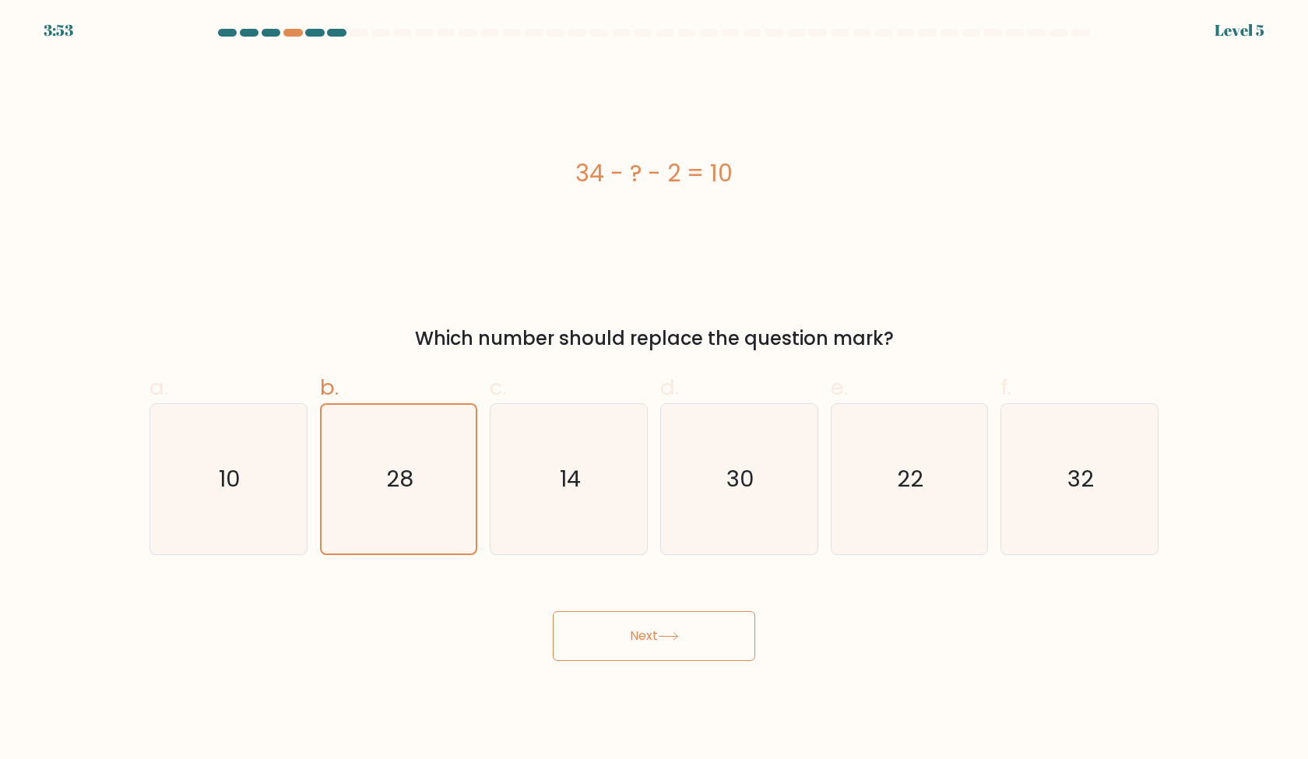
click at [656, 632] on button "Next" at bounding box center [654, 636] width 202 height 50
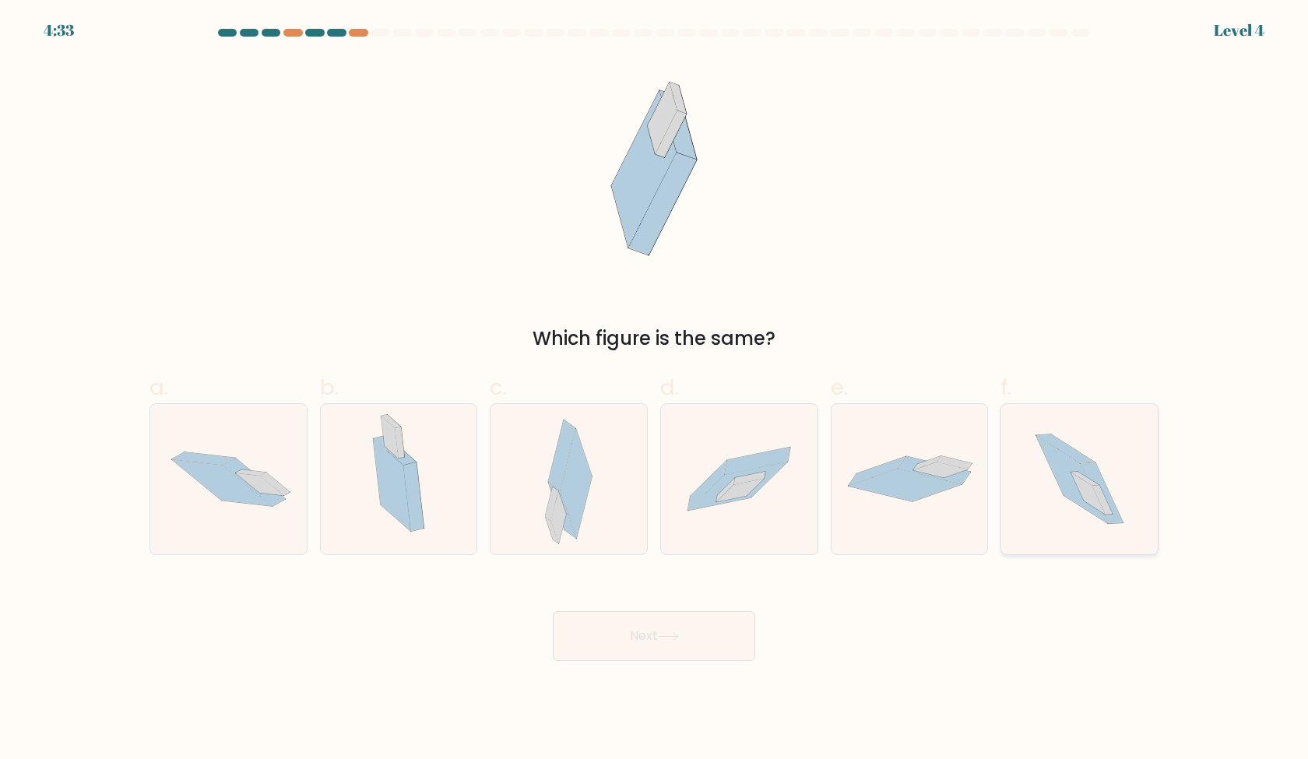
click at [1092, 470] on icon at bounding box center [1102, 492] width 43 height 61
click at [655, 390] on input "f." at bounding box center [654, 385] width 1 height 10
radio input "true"
click at [624, 638] on button "Next" at bounding box center [654, 636] width 202 height 50
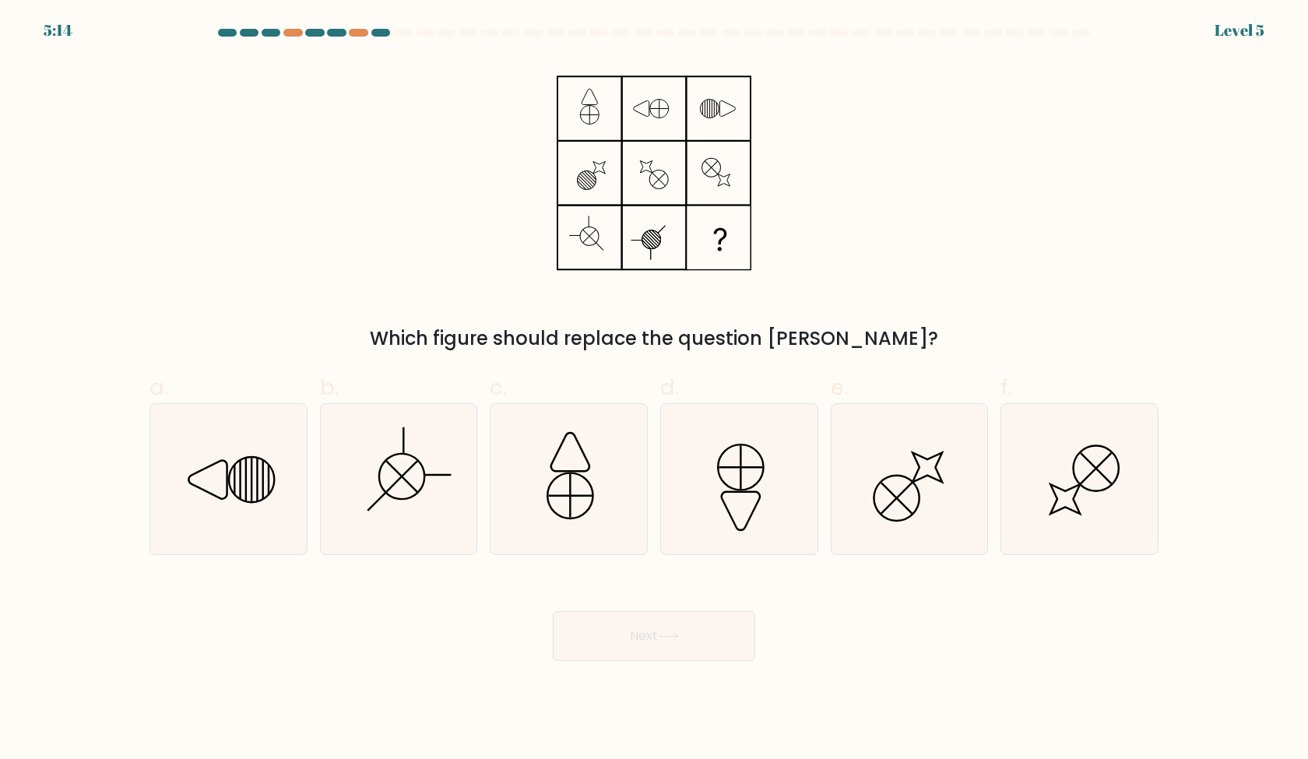
click at [786, 353] on form at bounding box center [654, 345] width 1308 height 632
click at [449, 477] on icon at bounding box center [398, 479] width 150 height 150
click at [654, 390] on input "b." at bounding box center [654, 385] width 1 height 10
radio input "true"
click at [669, 635] on icon at bounding box center [668, 636] width 21 height 9
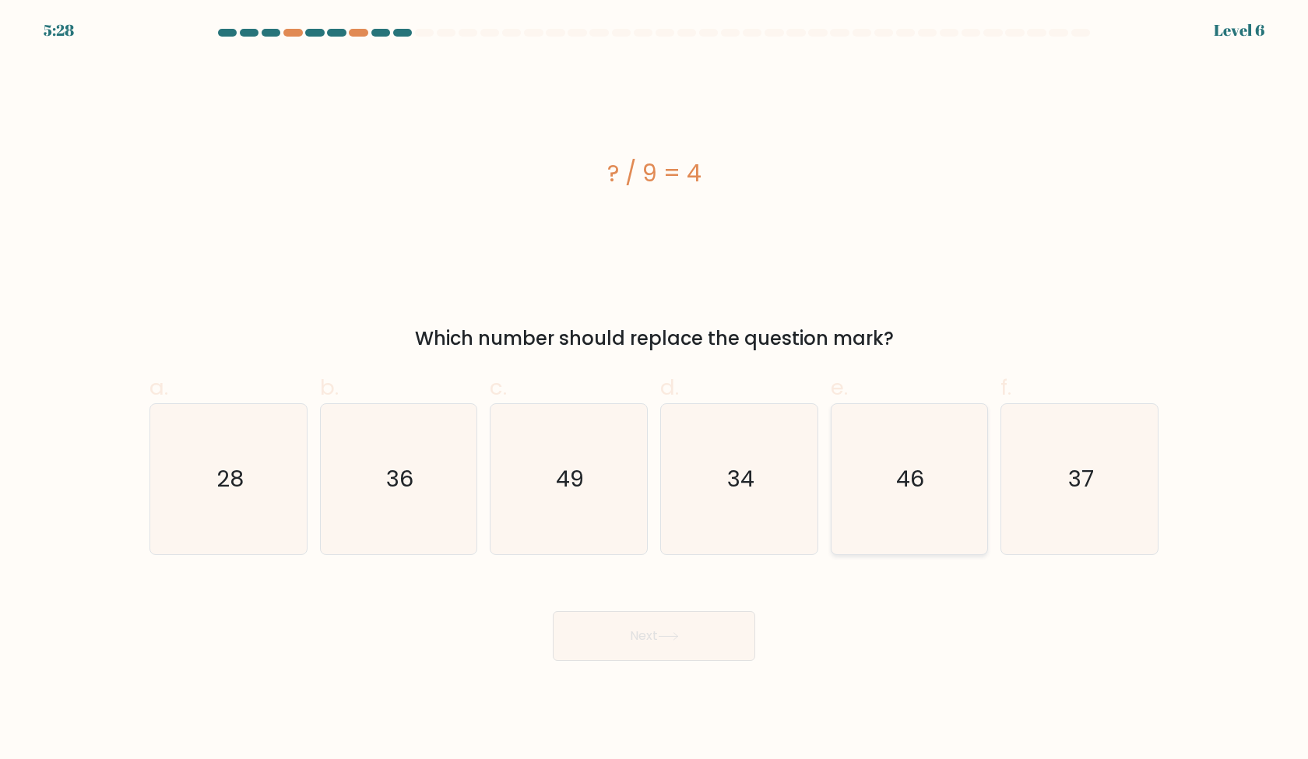
click at [888, 518] on icon "46" at bounding box center [909, 479] width 150 height 150
click at [655, 390] on input "e. 46" at bounding box center [654, 385] width 1 height 10
radio input "true"
click at [464, 542] on icon "36" at bounding box center [398, 479] width 150 height 150
click at [654, 390] on input "b. 36" at bounding box center [654, 385] width 1 height 10
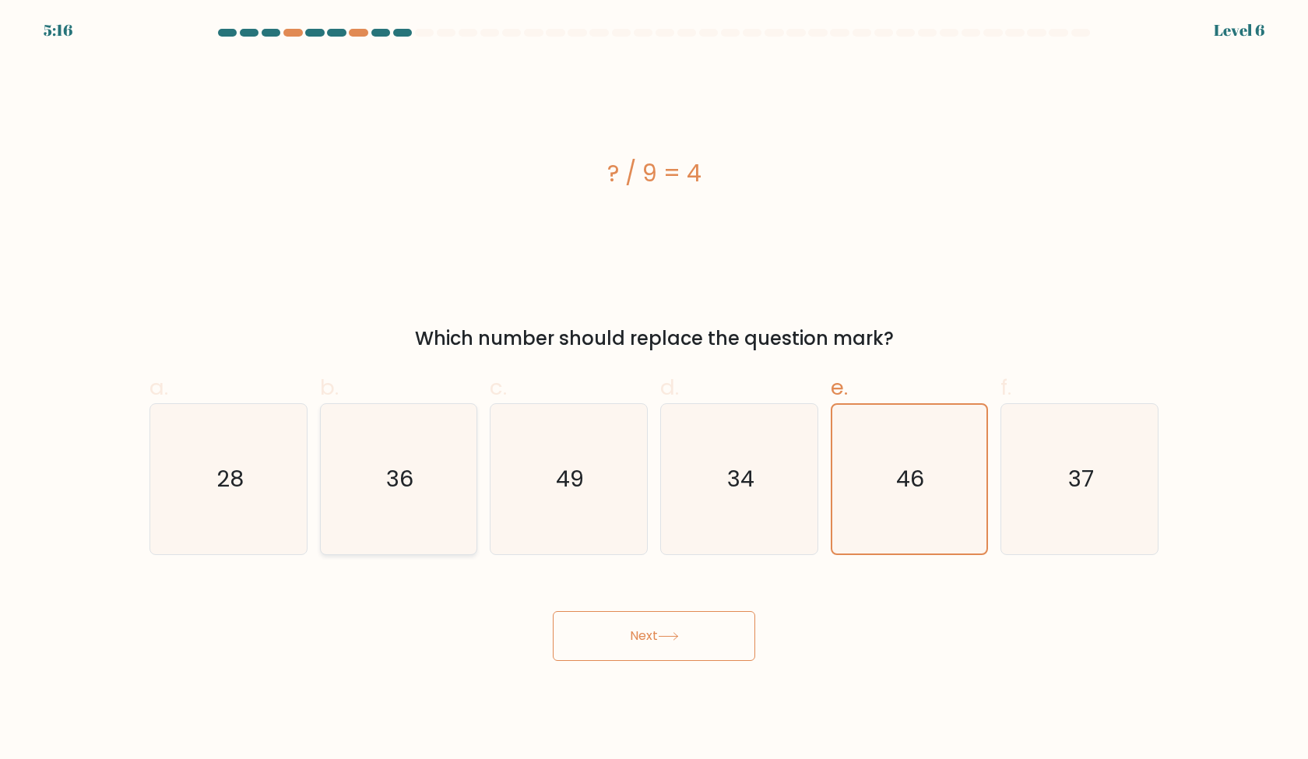
radio input "true"
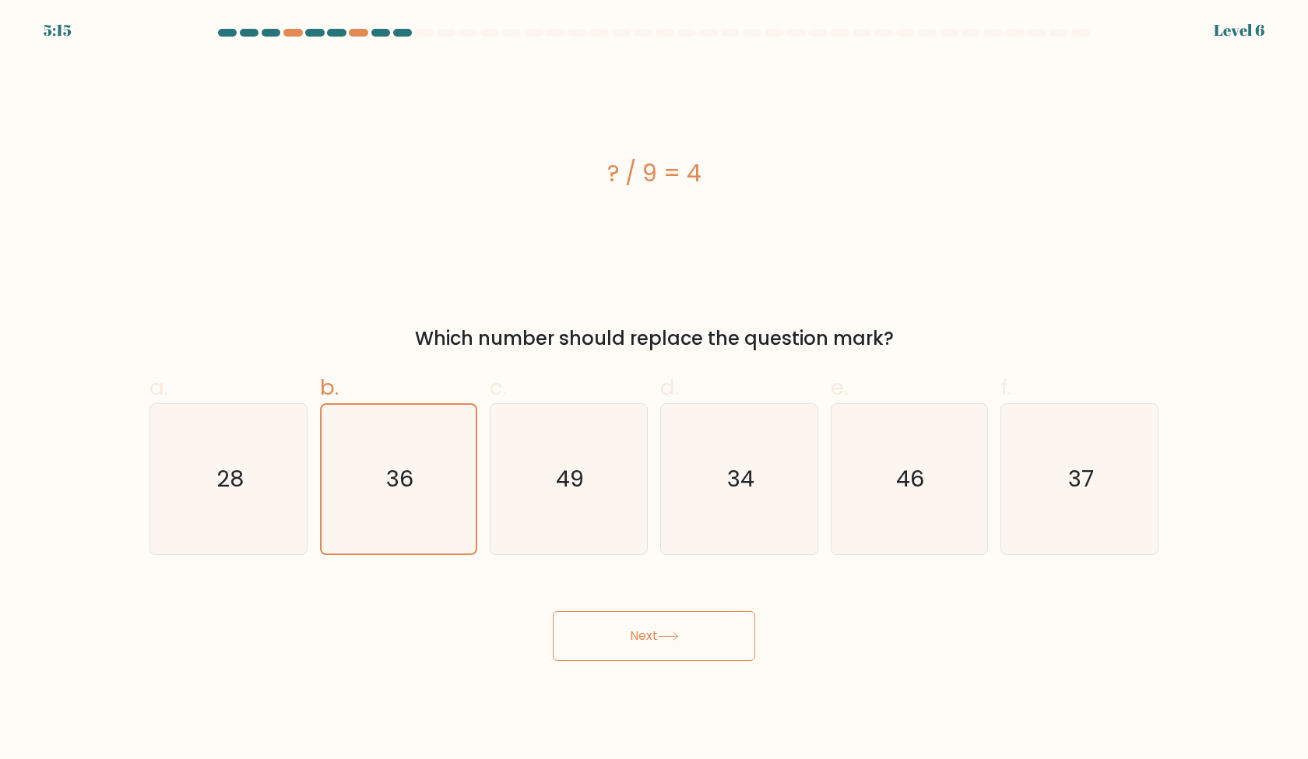
click at [617, 646] on button "Next" at bounding box center [654, 636] width 202 height 50
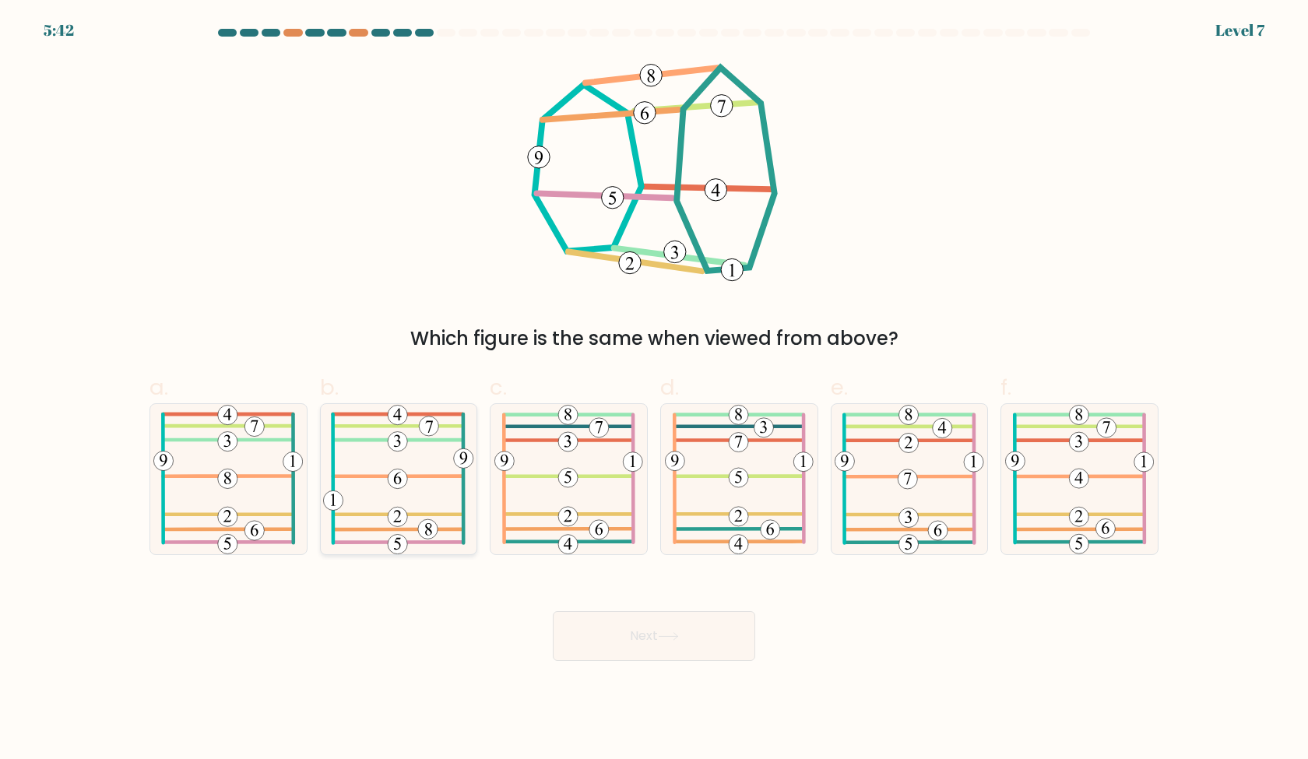
click at [360, 545] on icon at bounding box center [398, 479] width 150 height 150
click at [654, 390] on input "b." at bounding box center [654, 385] width 1 height 10
radio input "true"
click at [263, 506] on icon at bounding box center [227, 479] width 149 height 150
click at [654, 390] on input "a." at bounding box center [654, 385] width 1 height 10
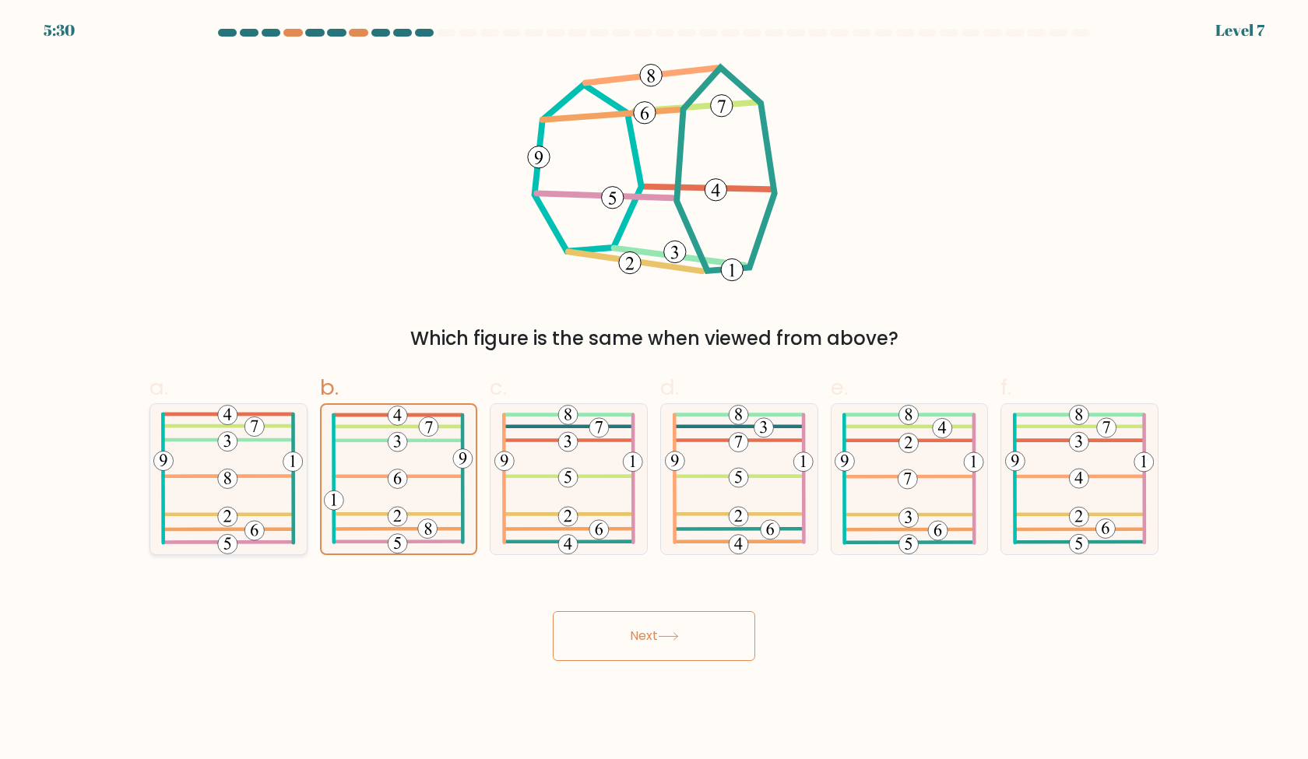
radio input "true"
click at [599, 643] on button "Next" at bounding box center [654, 636] width 202 height 50
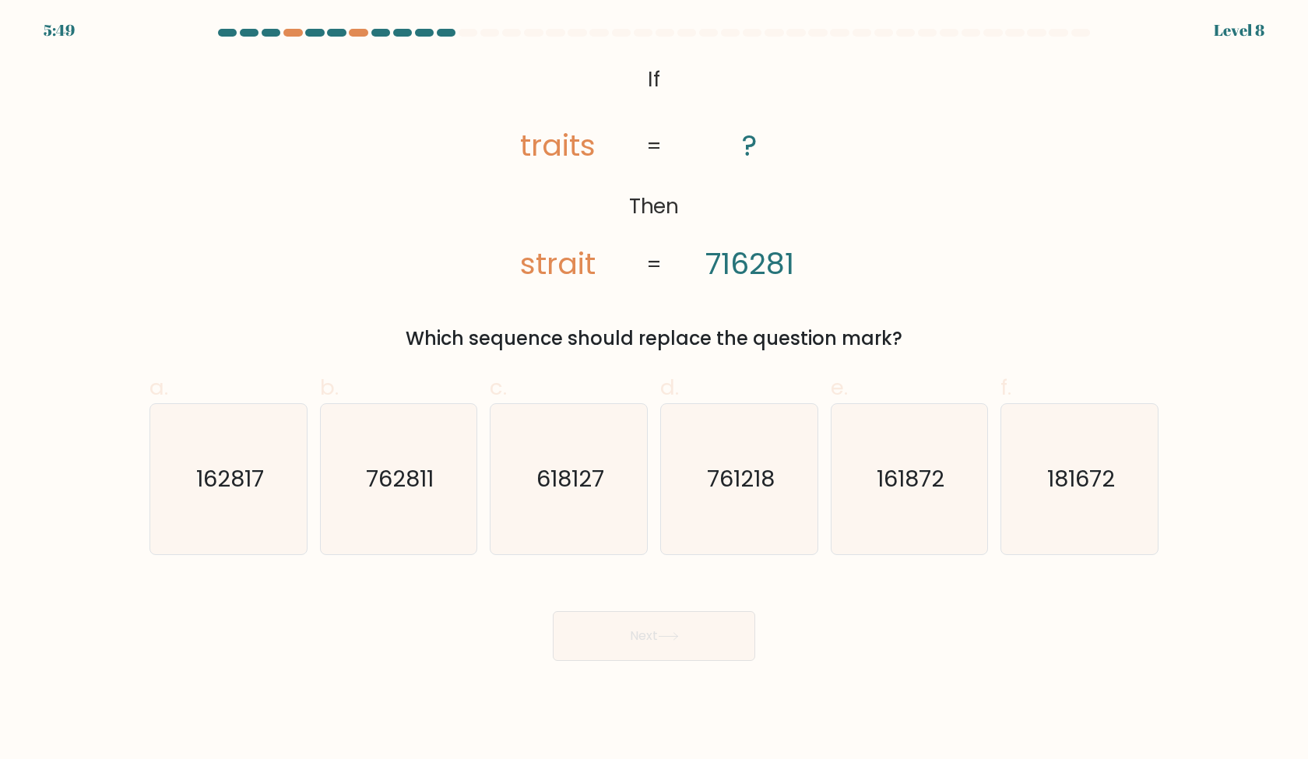
click at [569, 269] on icon "@import url('https://fonts.googleapis.com/css?family=Abril+Fatface:400,100,100i…" at bounding box center [655, 173] width 370 height 228
click at [574, 502] on icon "618127" at bounding box center [569, 479] width 150 height 150
click at [654, 390] on input "c. 618127" at bounding box center [654, 385] width 1 height 10
radio input "true"
click at [268, 468] on icon "162817" at bounding box center [228, 479] width 150 height 150
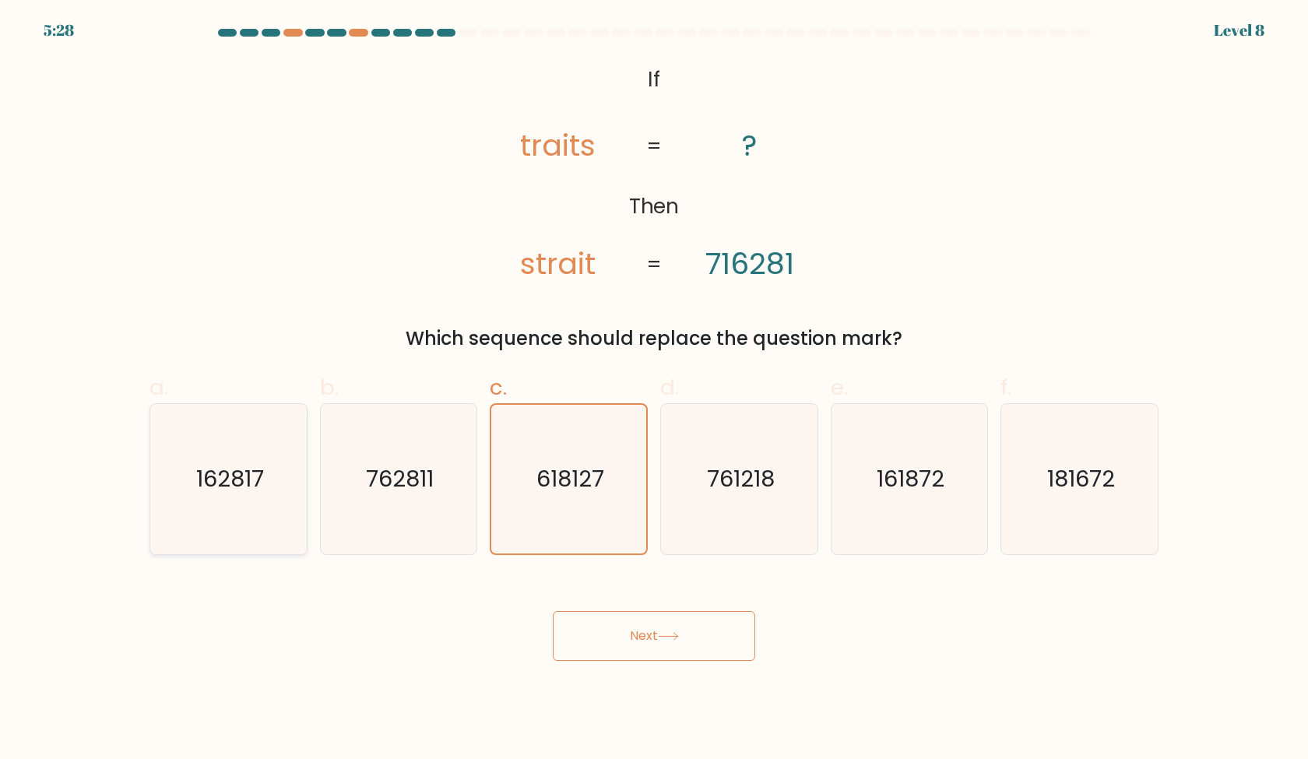
click at [654, 390] on input "a. 162817" at bounding box center [654, 385] width 1 height 10
radio input "true"
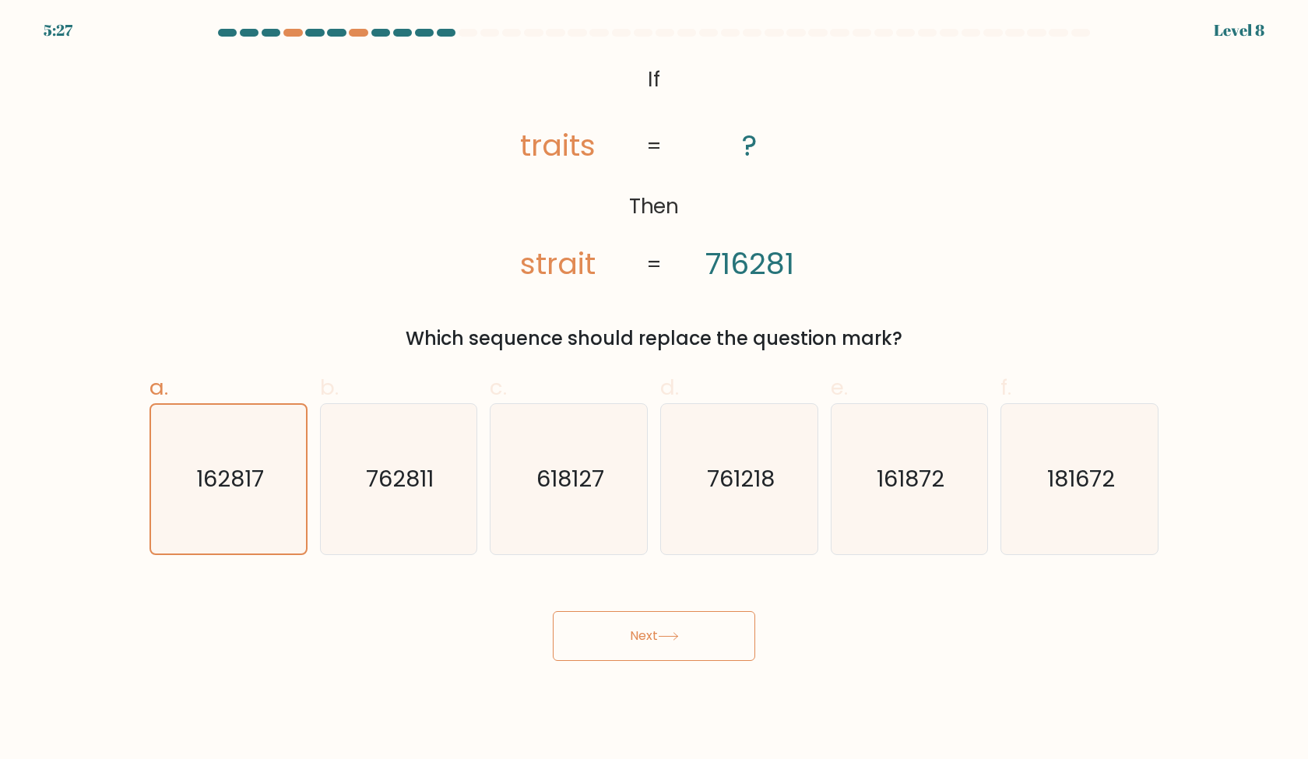
click at [646, 658] on button "Next" at bounding box center [654, 636] width 202 height 50
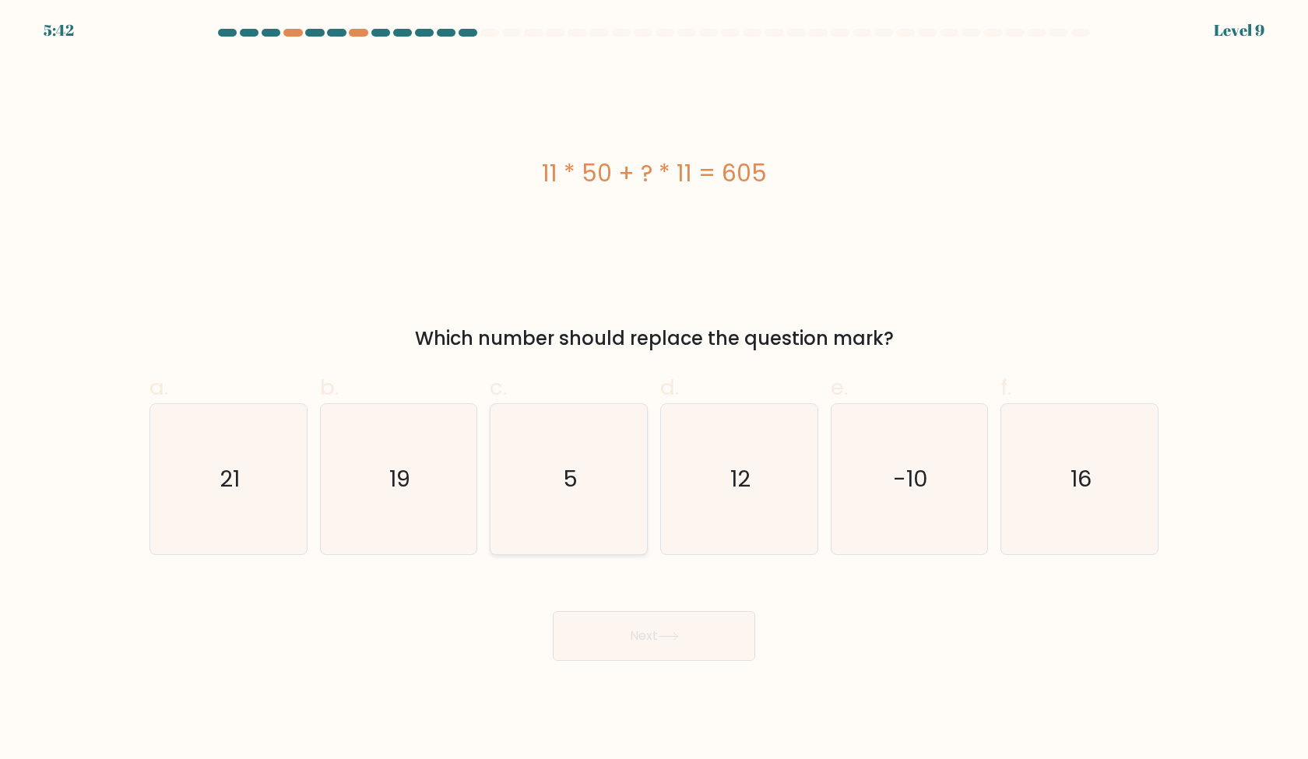
click at [551, 486] on icon "5" at bounding box center [569, 479] width 150 height 150
click at [654, 390] on input "c. 5" at bounding box center [654, 385] width 1 height 10
radio input "true"
click at [614, 646] on button "Next" at bounding box center [654, 636] width 202 height 50
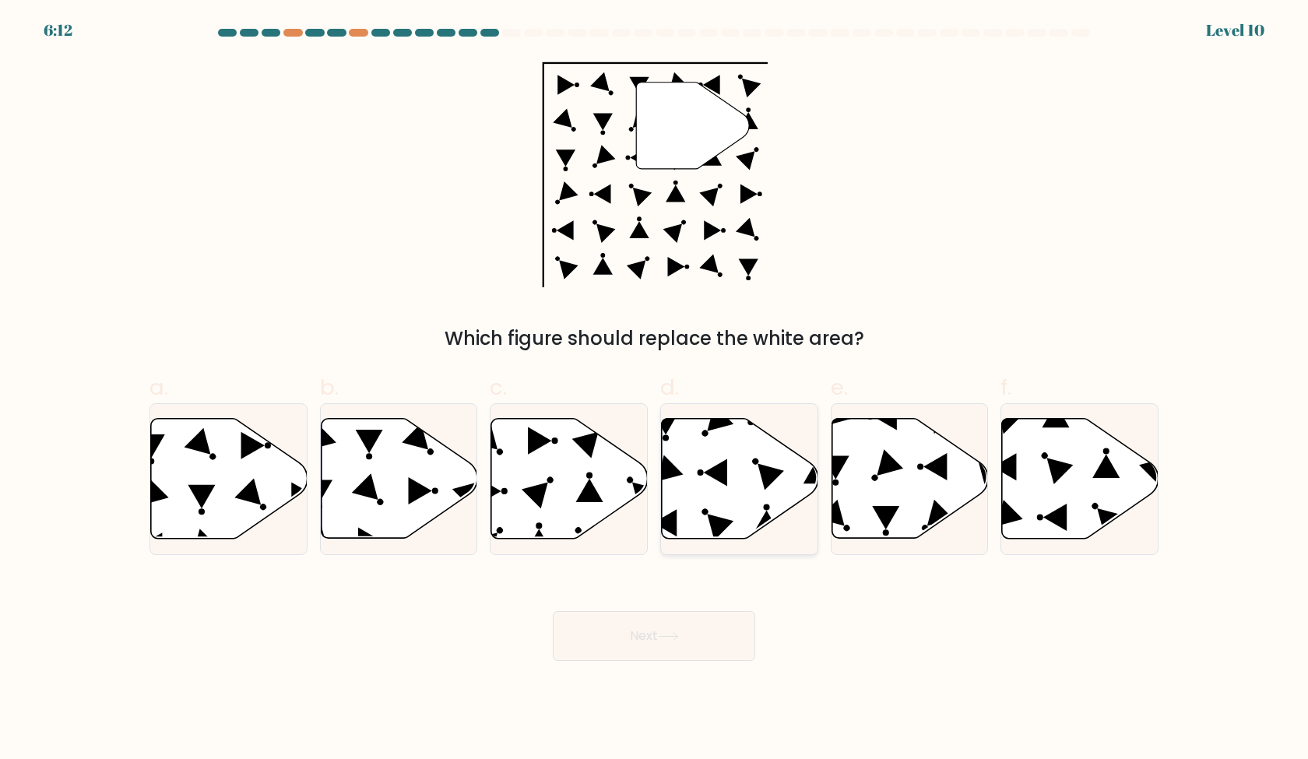
click at [751, 511] on icon at bounding box center [740, 479] width 157 height 120
click at [655, 390] on input "d." at bounding box center [654, 385] width 1 height 10
radio input "true"
click at [688, 639] on button "Next" at bounding box center [654, 636] width 202 height 50
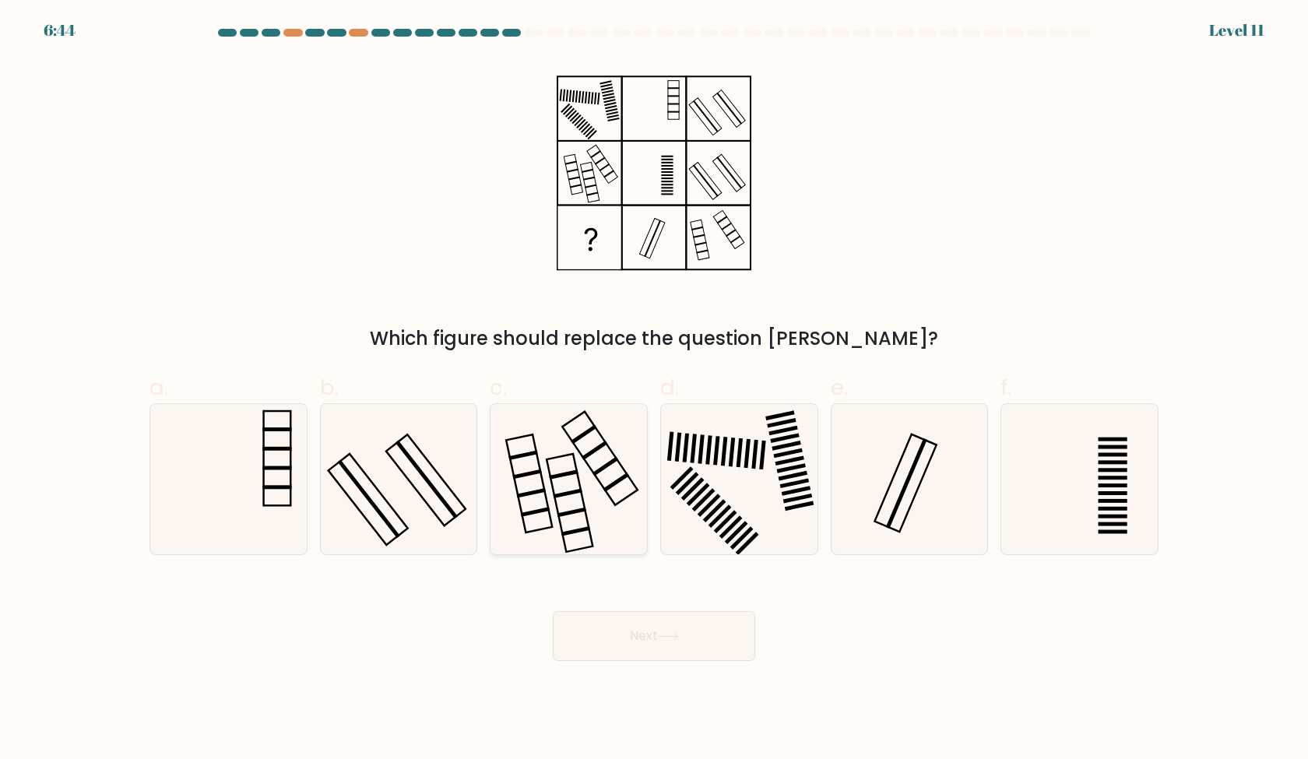
click at [608, 455] on icon at bounding box center [569, 479] width 150 height 150
click at [654, 390] on input "c." at bounding box center [654, 385] width 1 height 10
radio input "true"
click at [672, 631] on button "Next" at bounding box center [654, 636] width 202 height 50
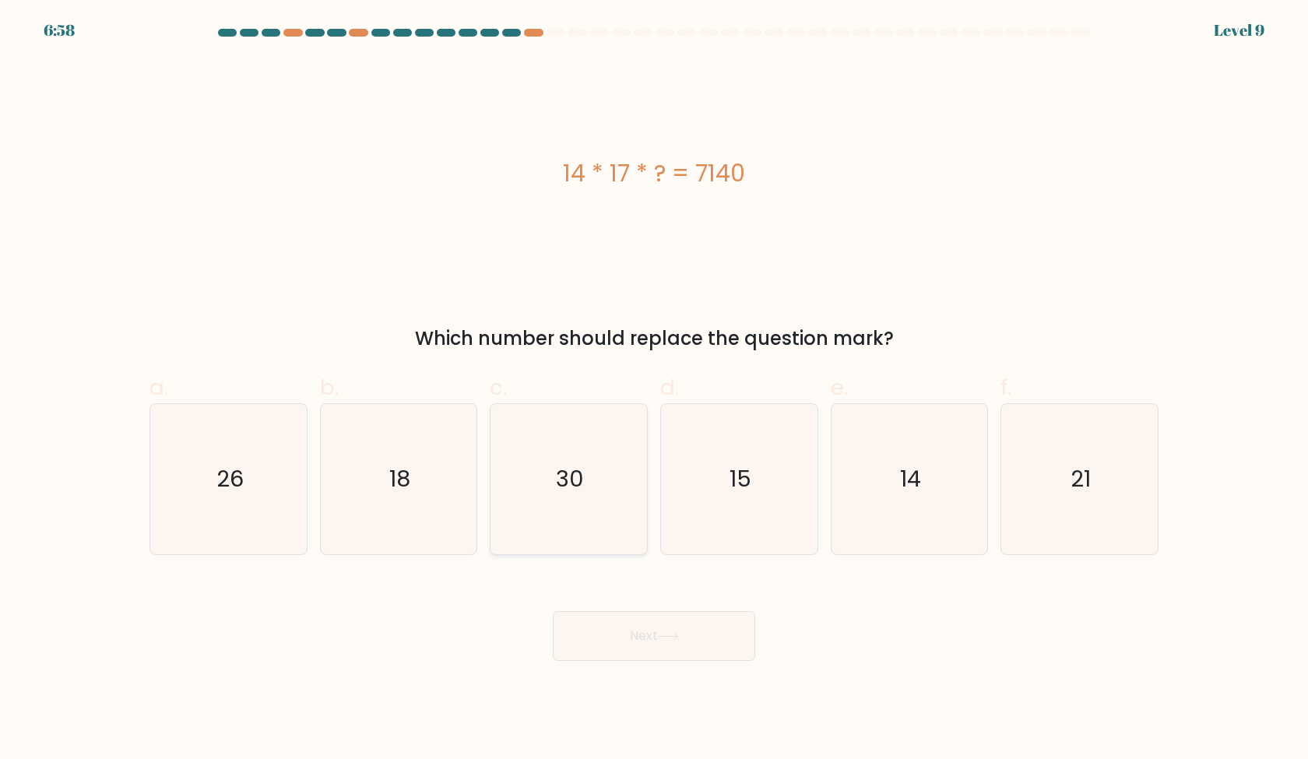
click at [588, 513] on icon "30" at bounding box center [569, 479] width 150 height 150
click at [654, 390] on input "c. 30" at bounding box center [654, 385] width 1 height 10
radio input "true"
click at [617, 618] on button "Next" at bounding box center [654, 636] width 202 height 50
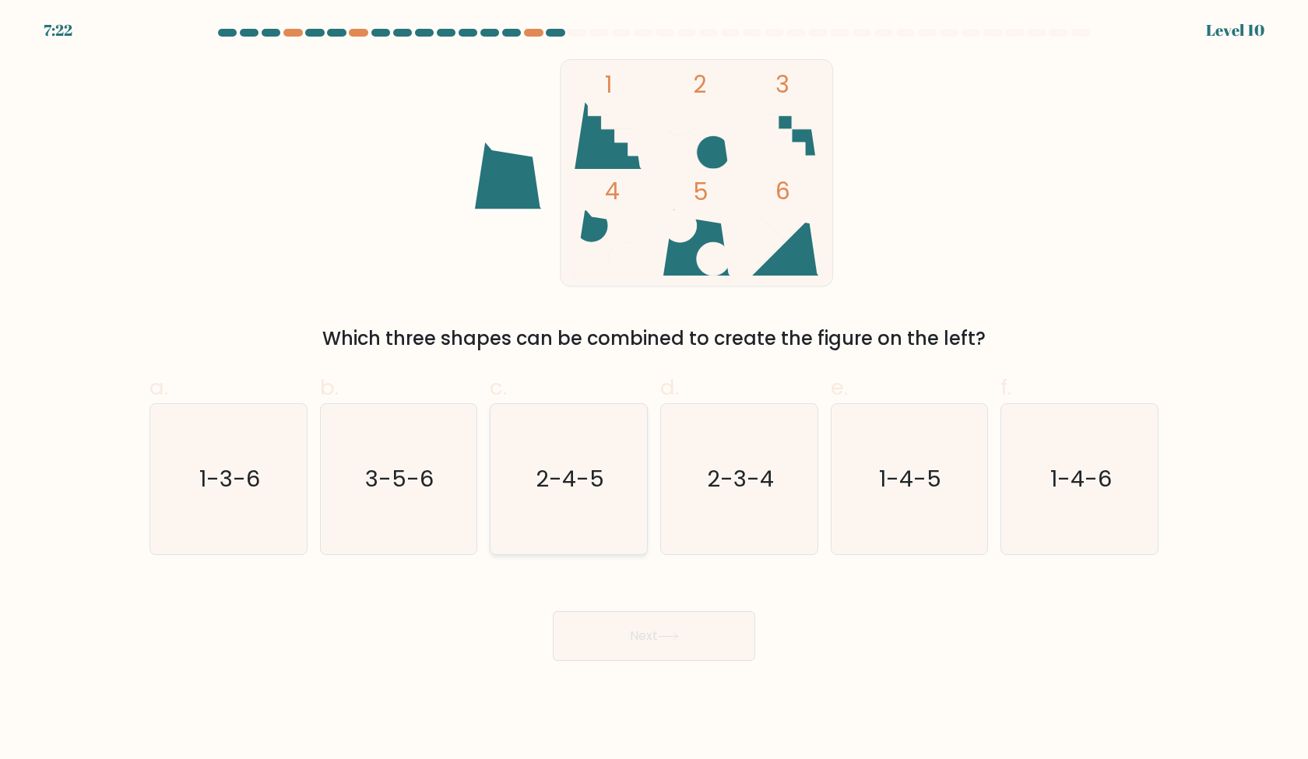
click at [593, 482] on text "2-4-5" at bounding box center [570, 478] width 69 height 31
click at [654, 390] on input "c. 2-4-5" at bounding box center [654, 385] width 1 height 10
radio input "true"
click at [644, 643] on button "Next" at bounding box center [654, 636] width 202 height 50
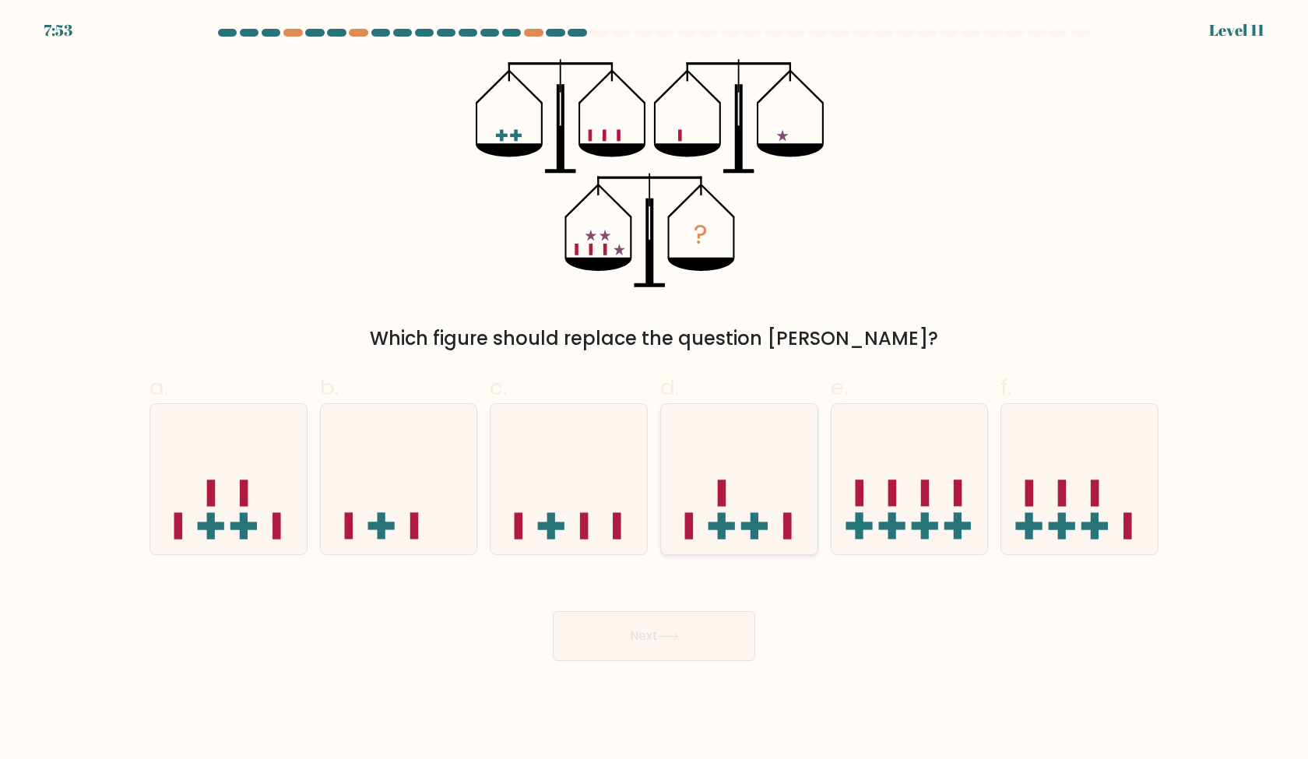
click at [775, 475] on icon at bounding box center [739, 478] width 157 height 129
click at [655, 390] on input "d." at bounding box center [654, 385] width 1 height 10
radio input "true"
click at [663, 651] on button "Next" at bounding box center [654, 636] width 202 height 50
click at [668, 628] on button "Next" at bounding box center [654, 636] width 202 height 50
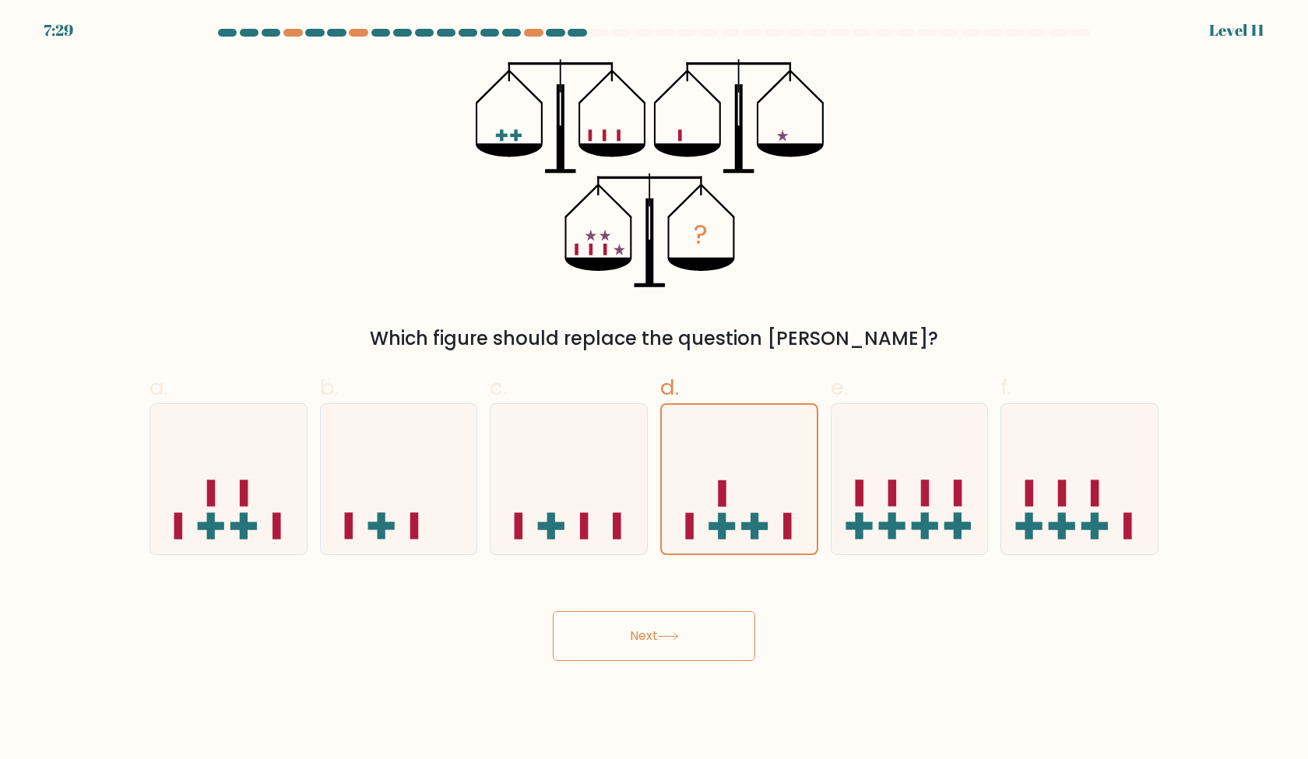
click at [843, 259] on div "? Which figure should replace the question mark?" at bounding box center [654, 206] width 1028 height 294
click at [695, 480] on icon at bounding box center [739, 478] width 157 height 129
click at [655, 390] on input "d." at bounding box center [654, 385] width 1 height 10
radio input "true"
click at [669, 647] on button "Next" at bounding box center [654, 636] width 202 height 50
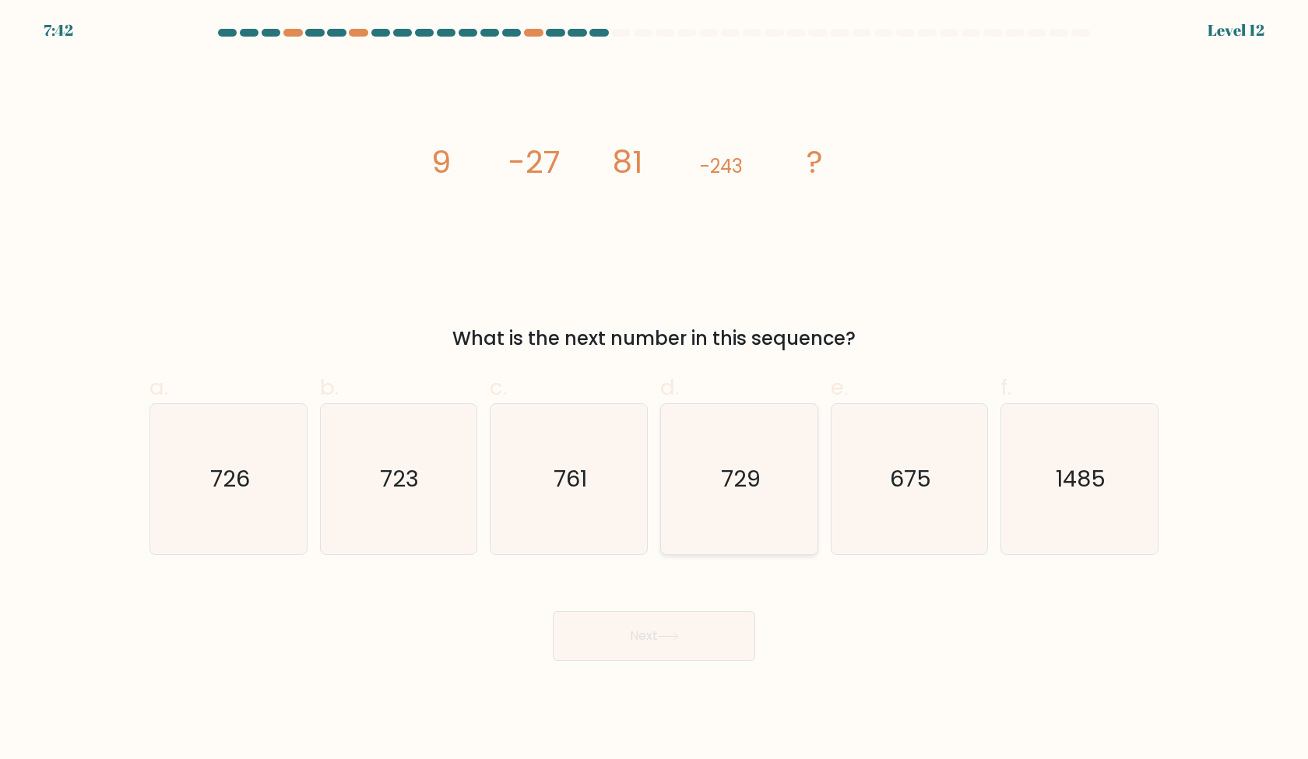
click at [782, 474] on icon "729" at bounding box center [739, 479] width 150 height 150
click at [655, 390] on input "d. 729" at bounding box center [654, 385] width 1 height 10
radio input "true"
click at [695, 623] on button "Next" at bounding box center [654, 636] width 202 height 50
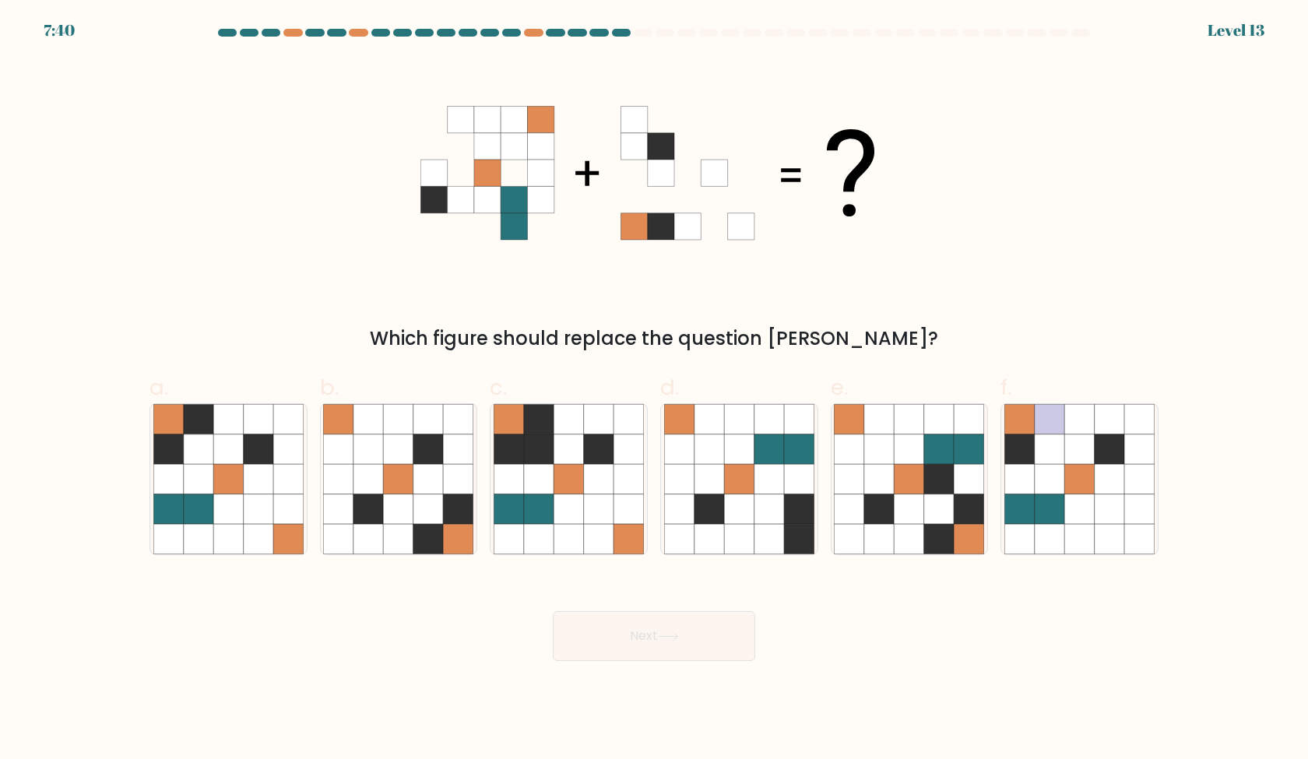
click at [975, 300] on div "Which figure should replace the question [PERSON_NAME]?" at bounding box center [654, 206] width 1028 height 294
click at [568, 493] on icon at bounding box center [569, 479] width 30 height 30
click at [654, 390] on input "c." at bounding box center [654, 385] width 1 height 10
radio input "true"
click at [209, 498] on icon at bounding box center [199, 509] width 30 height 30
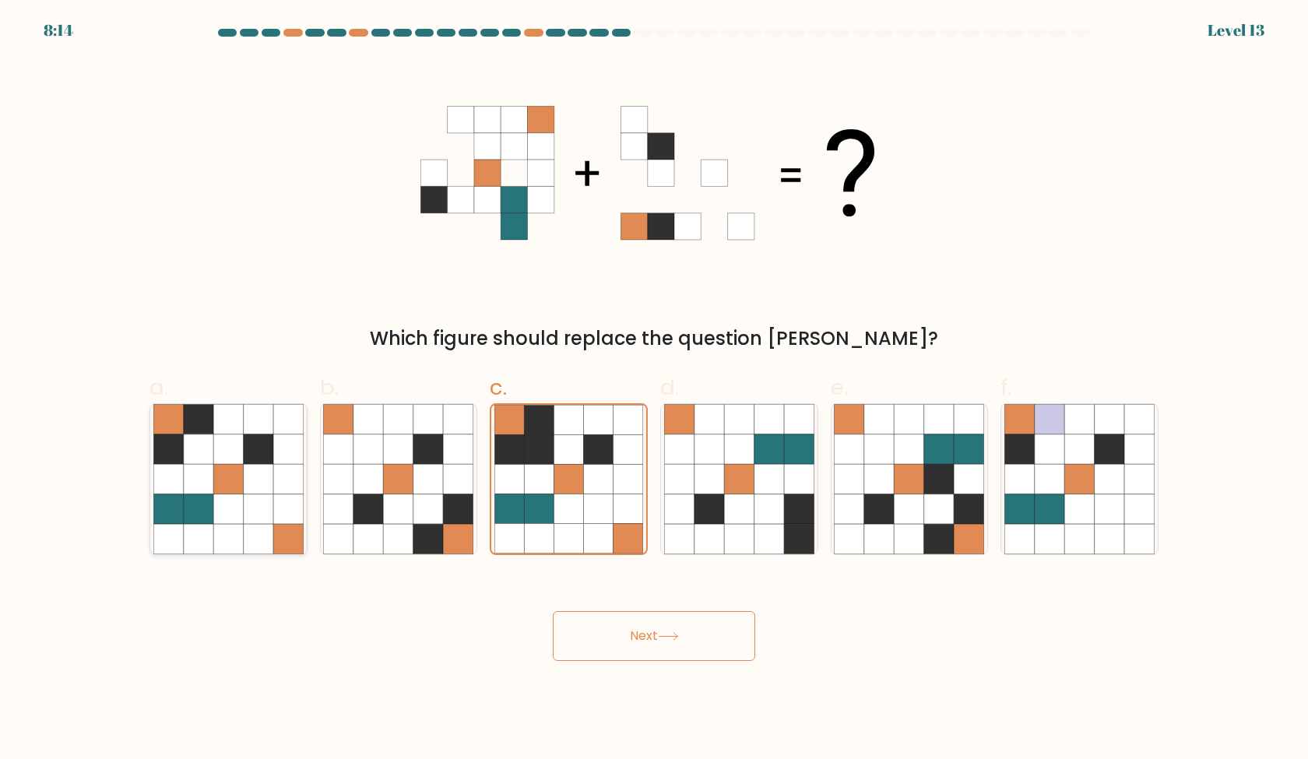
click at [654, 390] on input "a." at bounding box center [654, 385] width 1 height 10
radio input "true"
click at [632, 635] on button "Next" at bounding box center [654, 636] width 202 height 50
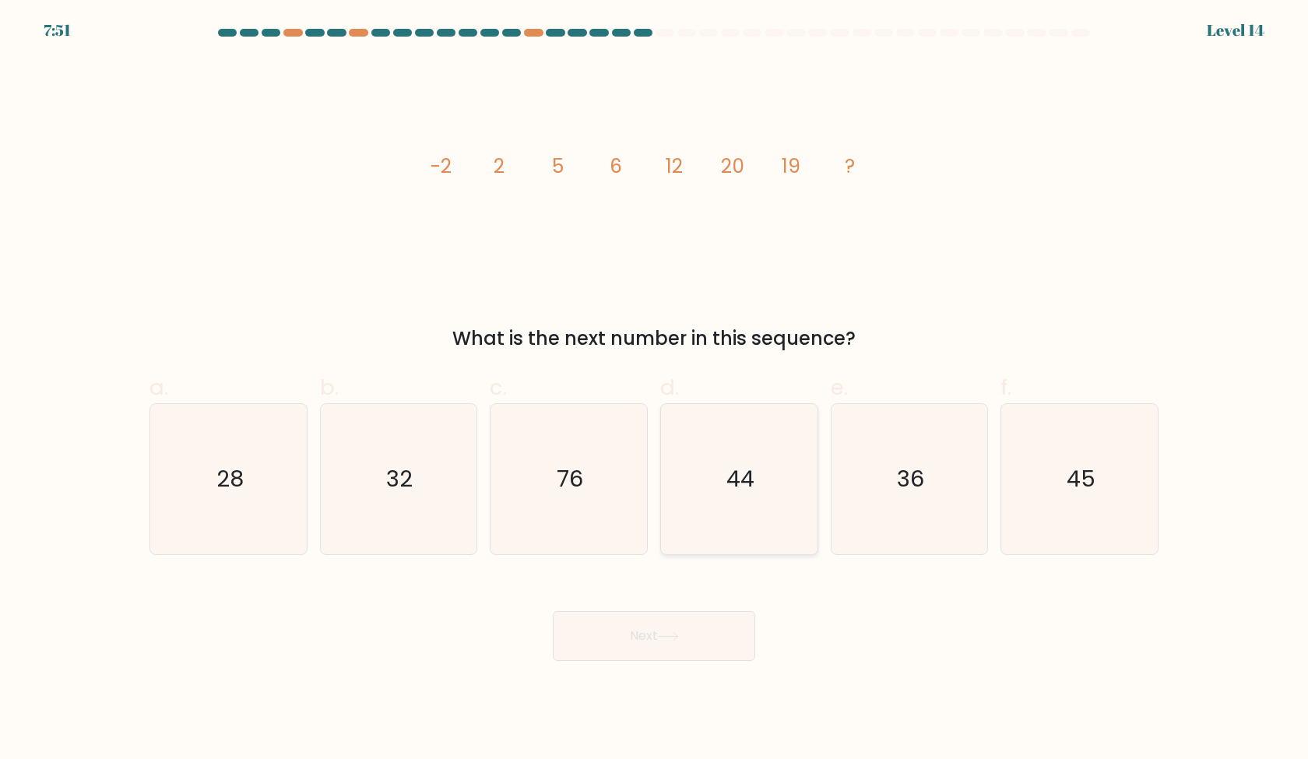
click at [799, 480] on icon "44" at bounding box center [739, 479] width 150 height 150
click at [655, 390] on input "d. 44" at bounding box center [654, 385] width 1 height 10
radio input "true"
click at [718, 635] on button "Next" at bounding box center [654, 636] width 202 height 50
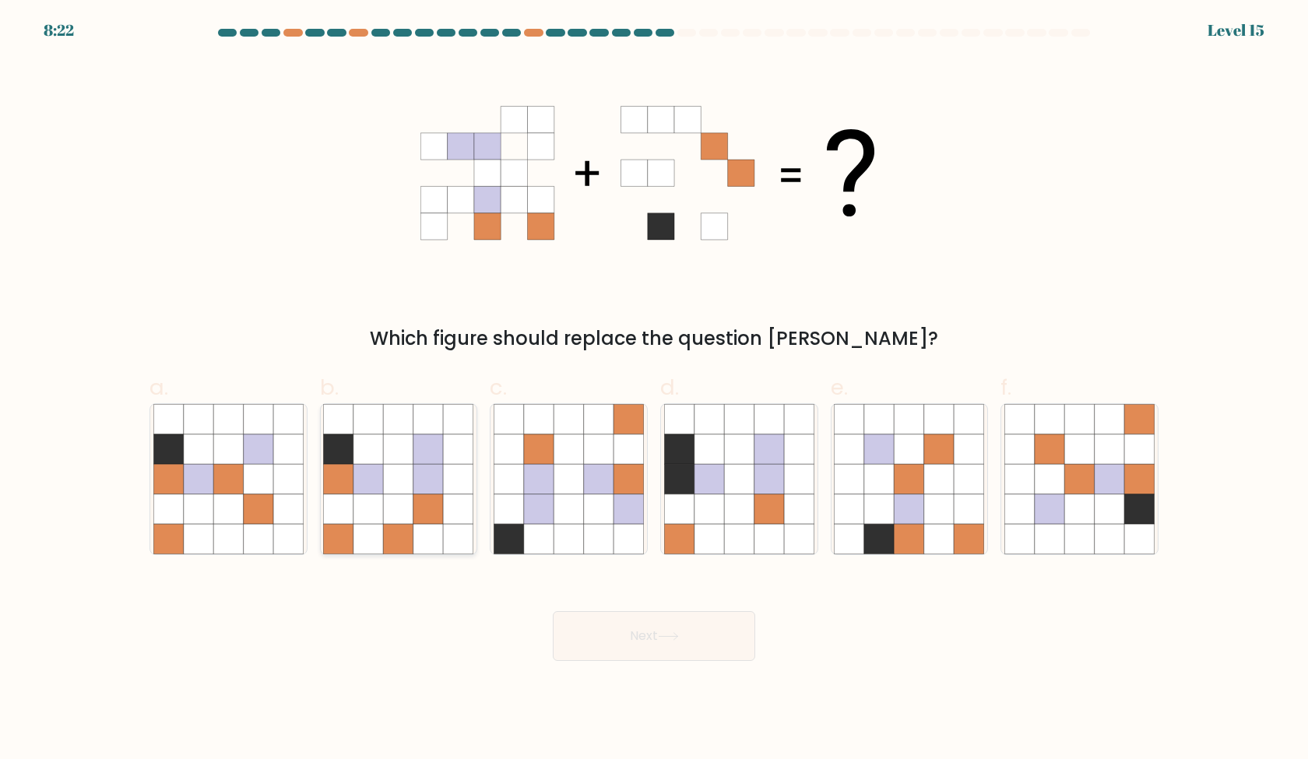
click at [438, 522] on icon at bounding box center [428, 509] width 30 height 30
click at [654, 390] on input "b." at bounding box center [654, 385] width 1 height 10
radio input "true"
click at [612, 634] on button "Next" at bounding box center [654, 636] width 202 height 50
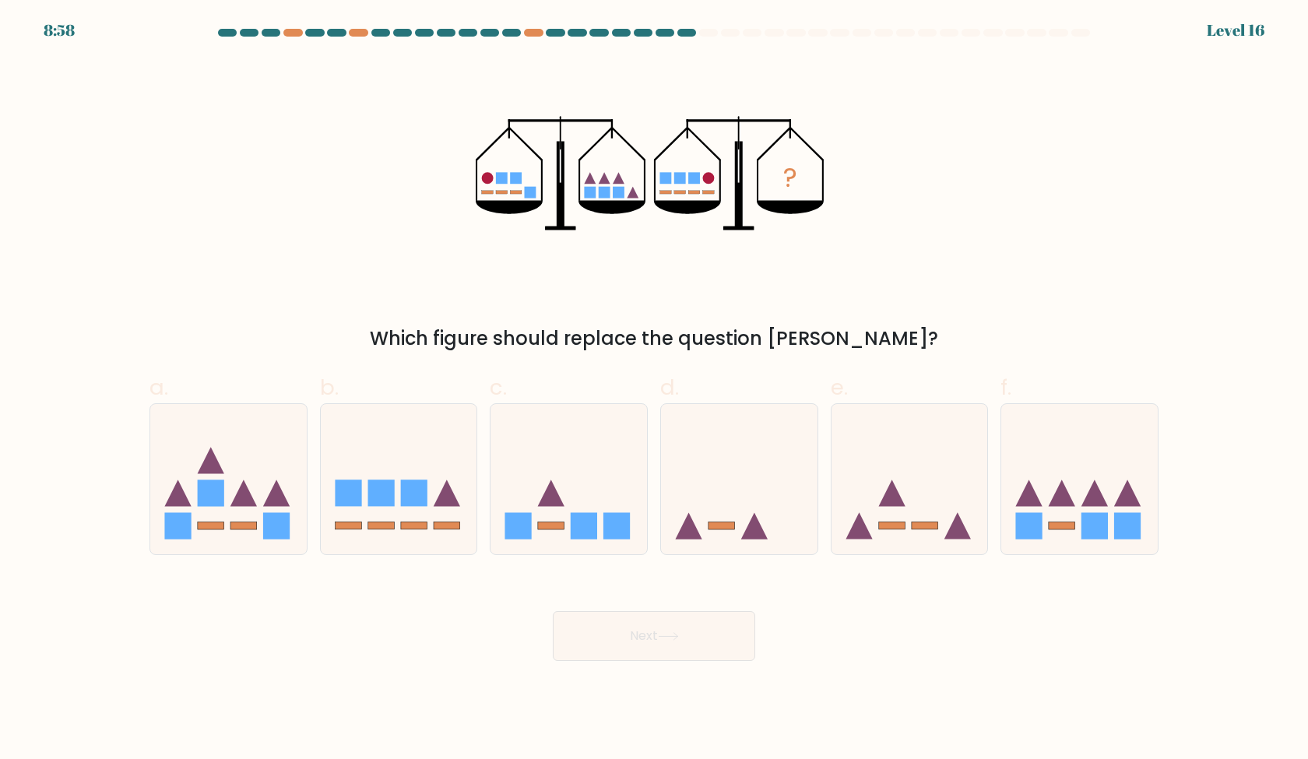
click at [905, 323] on div "? Which figure should replace the question mark?" at bounding box center [654, 206] width 1028 height 294
click at [249, 517] on icon at bounding box center [228, 478] width 157 height 129
click at [654, 390] on input "a." at bounding box center [654, 385] width 1 height 10
radio input "true"
click at [1034, 531] on rect at bounding box center [1029, 526] width 26 height 26
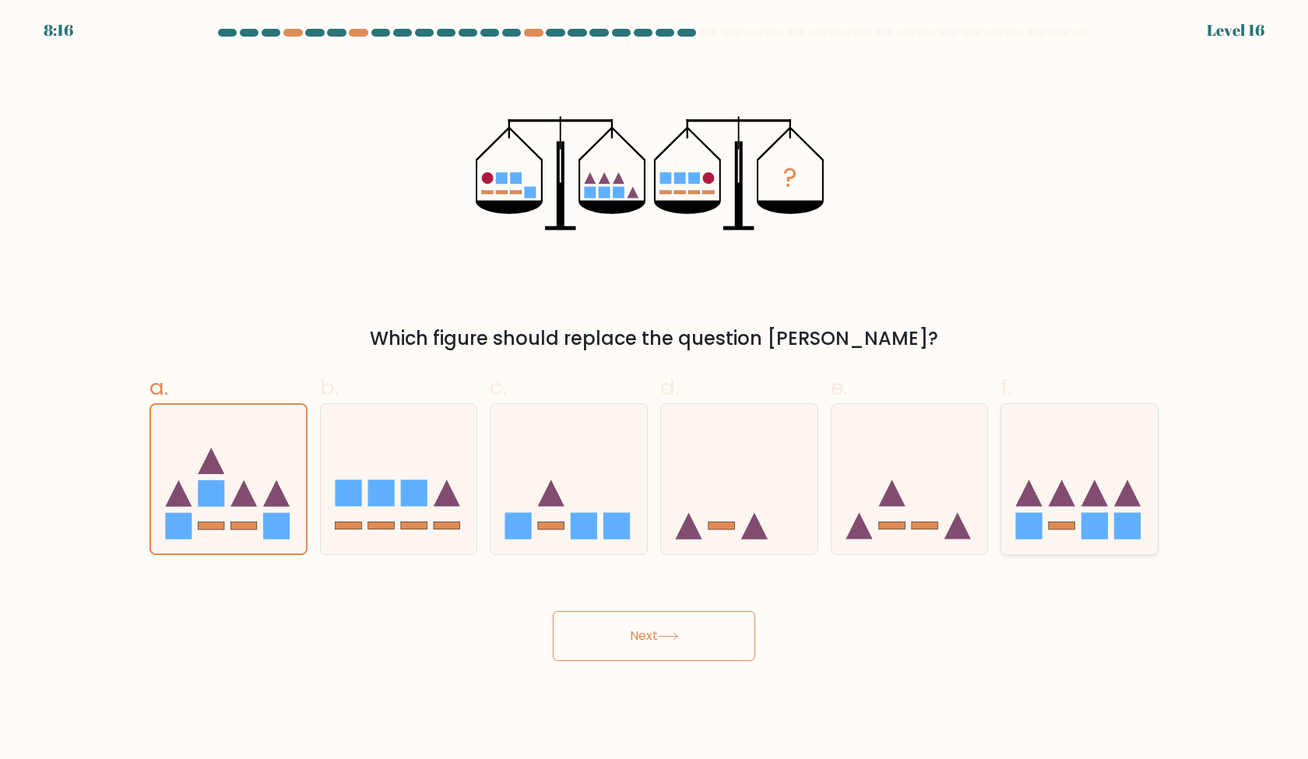
click at [655, 390] on input "f." at bounding box center [654, 385] width 1 height 10
radio input "true"
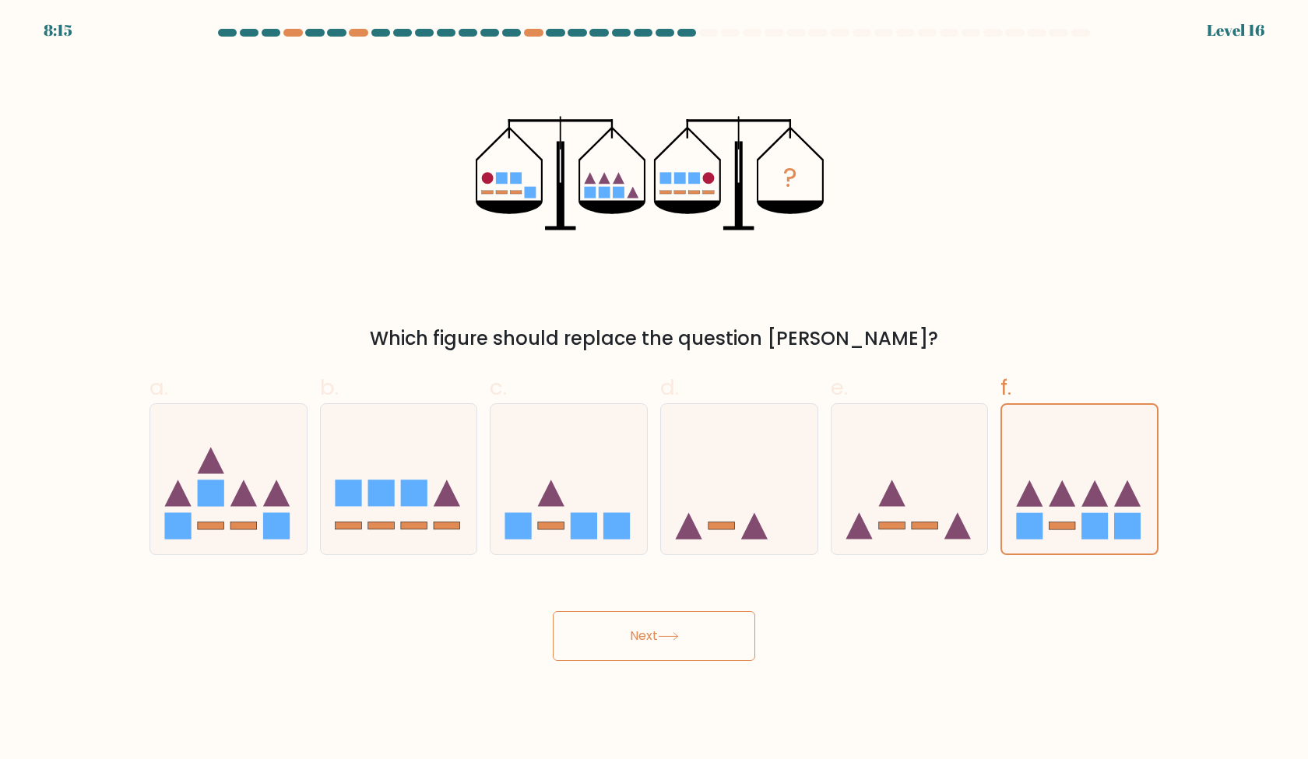
click at [702, 638] on button "Next" at bounding box center [654, 636] width 202 height 50
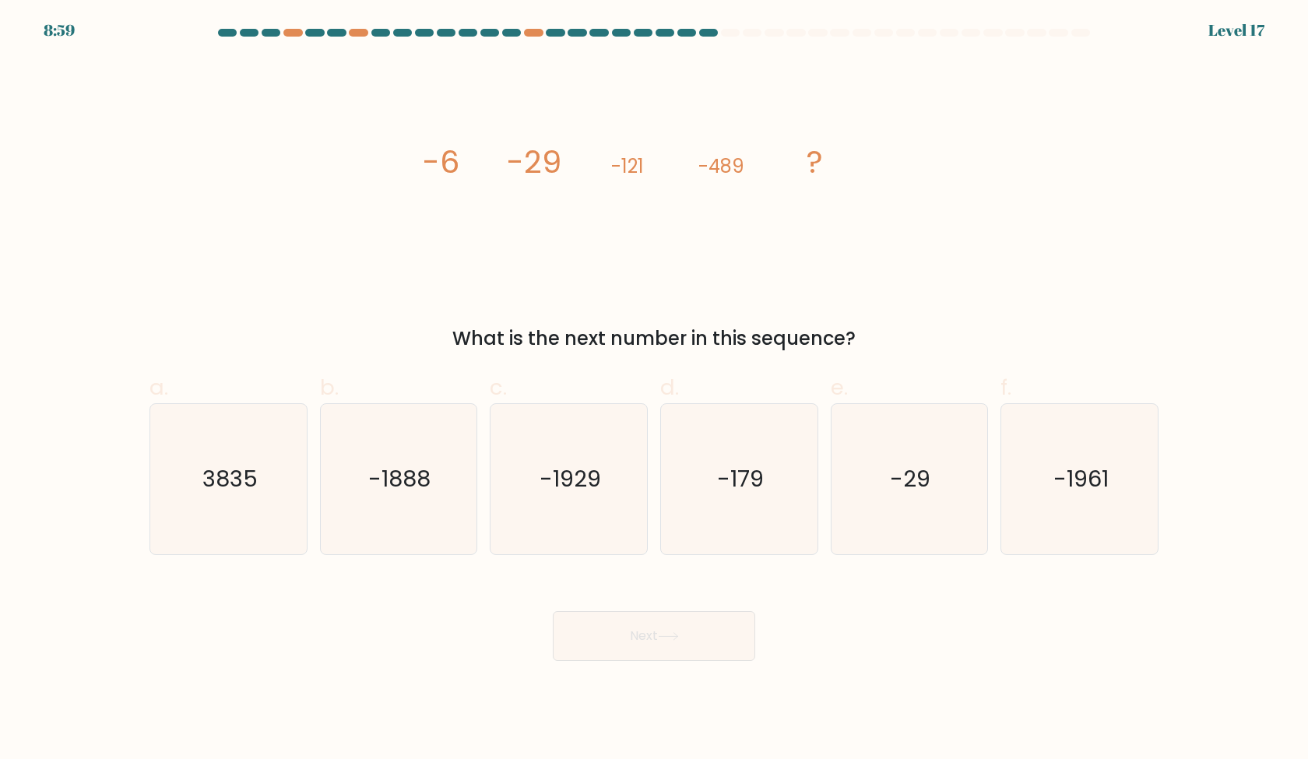
click at [951, 286] on div "image/svg+xml -6 -29 -121 -489 ? What is the next number in this sequence?" at bounding box center [654, 206] width 1028 height 294
click at [1149, 529] on icon "-1961" at bounding box center [1079, 479] width 150 height 150
click at [655, 390] on input "f. -1961" at bounding box center [654, 385] width 1 height 10
radio input "true"
click at [601, 635] on button "Next" at bounding box center [654, 636] width 202 height 50
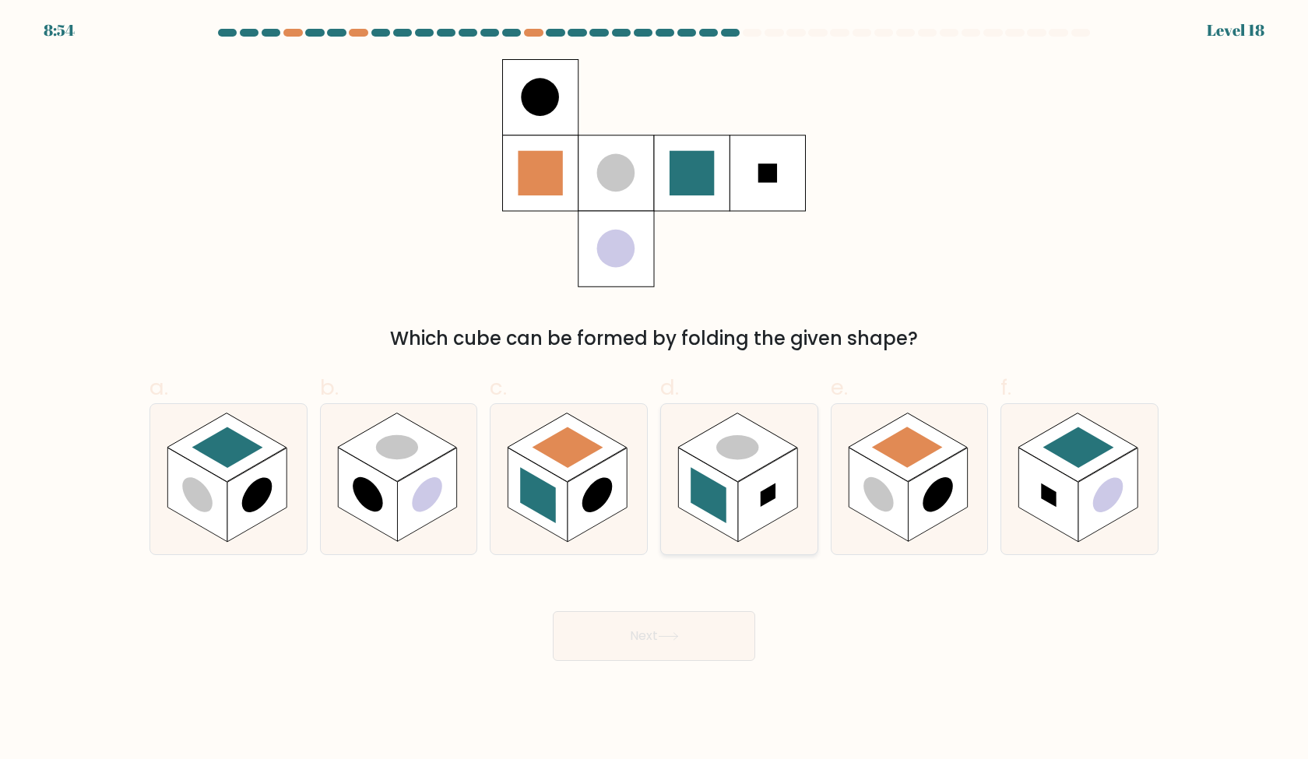
click at [771, 521] on rect at bounding box center [767, 495] width 59 height 94
click at [655, 390] on input "d." at bounding box center [654, 385] width 1 height 10
radio input "true"
click at [375, 522] on rect at bounding box center [367, 495] width 59 height 94
click at [654, 390] on input "b." at bounding box center [654, 385] width 1 height 10
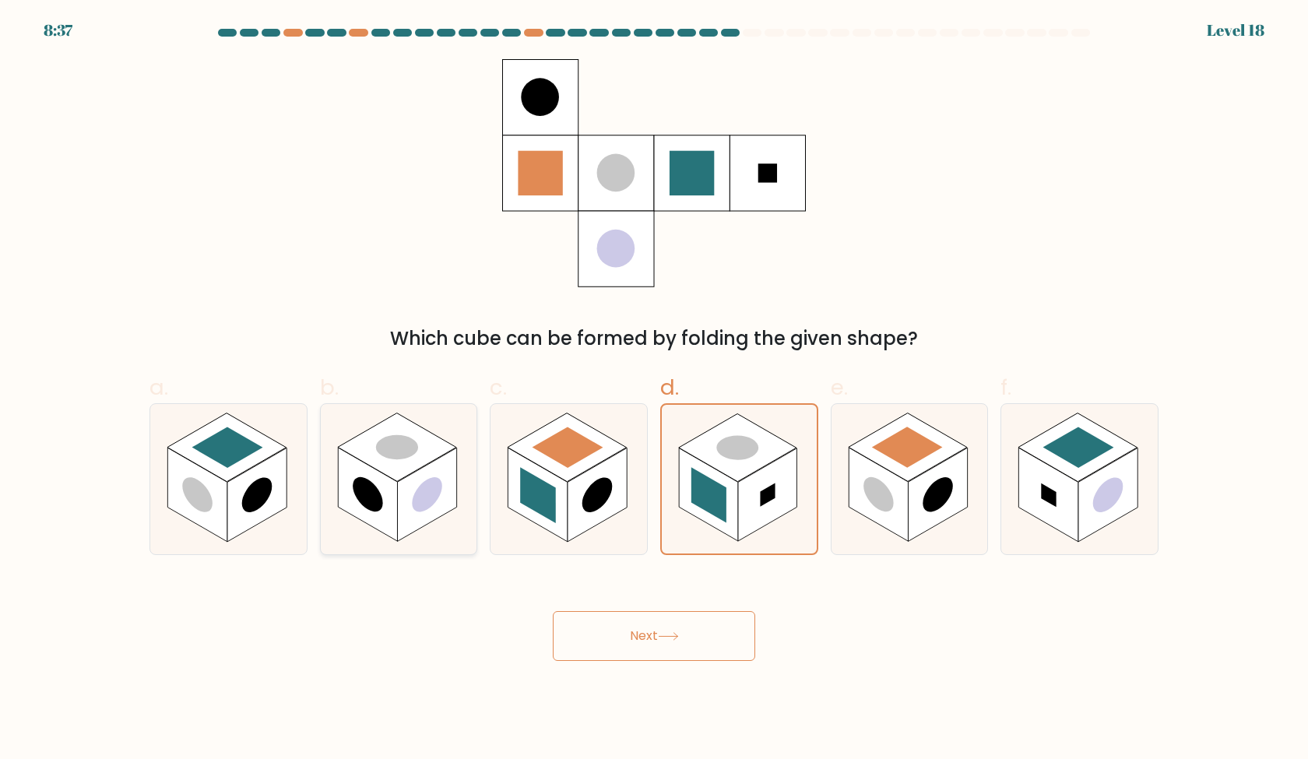
radio input "true"
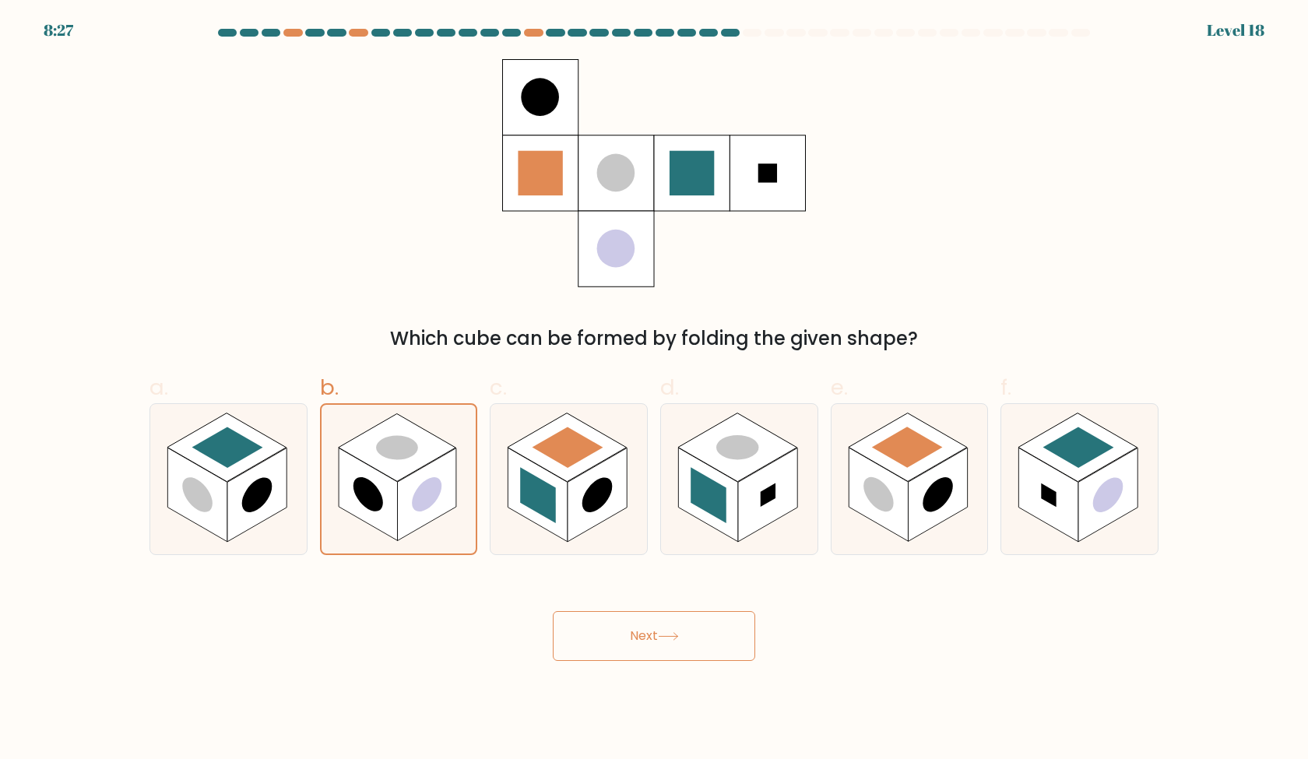
click at [140, 451] on div "a. b. c." at bounding box center [654, 457] width 1028 height 196
click at [206, 478] on rect at bounding box center [196, 495] width 59 height 94
click at [654, 390] on input "a." at bounding box center [654, 385] width 1 height 10
radio input "true"
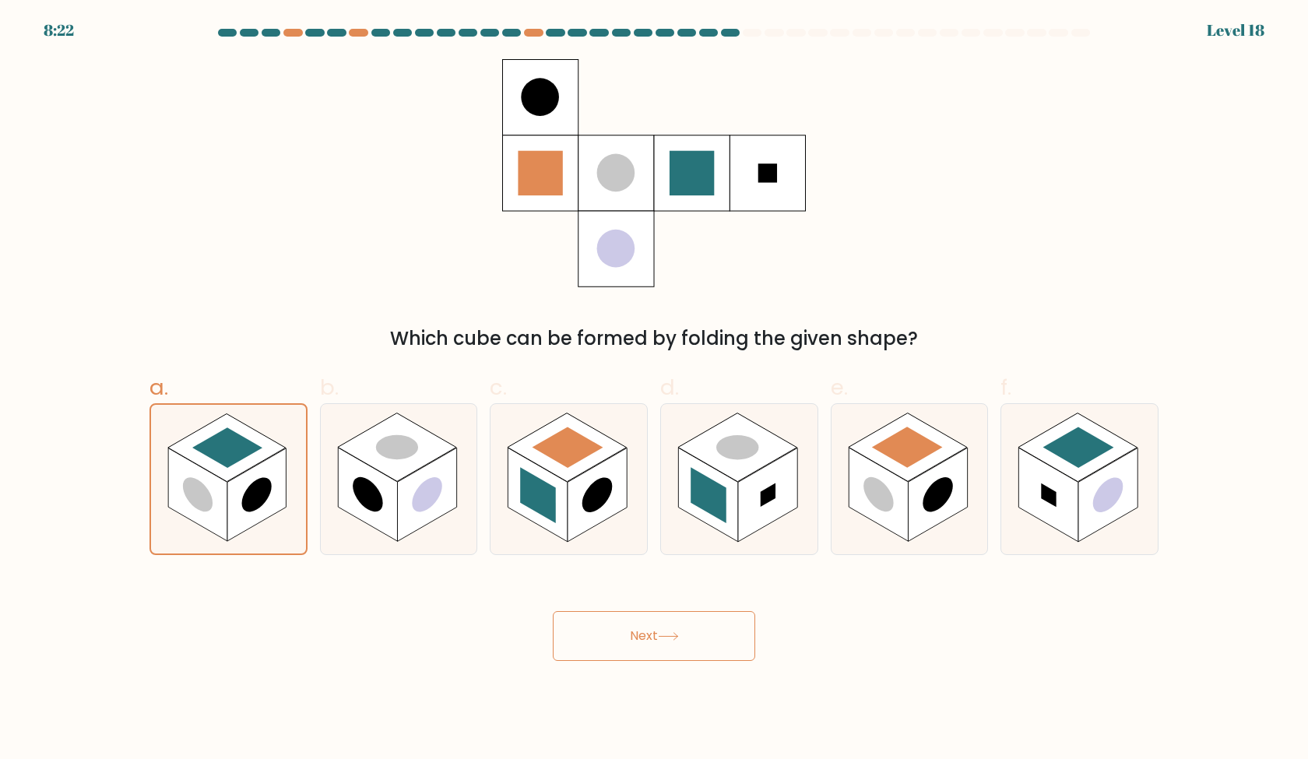
click at [628, 651] on button "Next" at bounding box center [654, 636] width 202 height 50
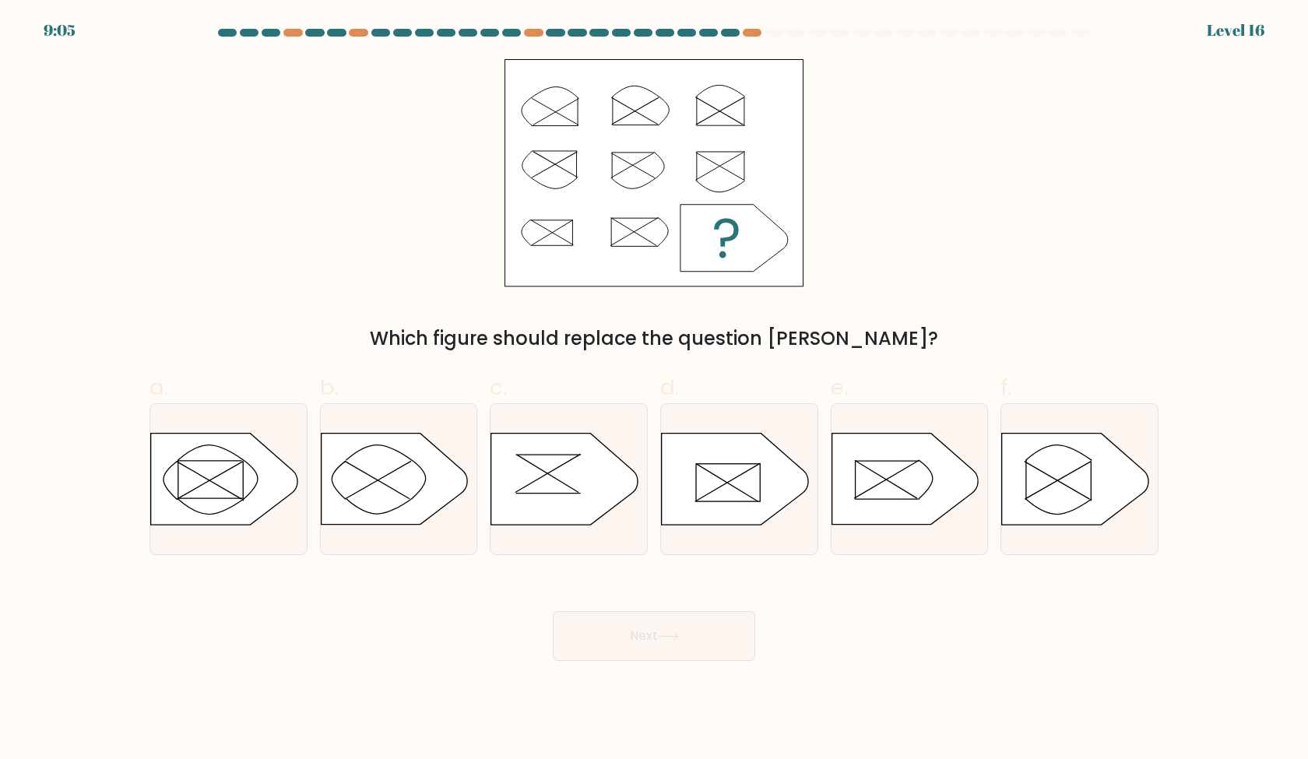
click at [853, 335] on div "Which figure should replace the question [PERSON_NAME]?" at bounding box center [654, 339] width 990 height 28
click at [878, 491] on icon at bounding box center [905, 479] width 146 height 91
click at [655, 390] on input "e." at bounding box center [654, 385] width 1 height 10
radio input "true"
click at [710, 624] on button "Next" at bounding box center [654, 636] width 202 height 50
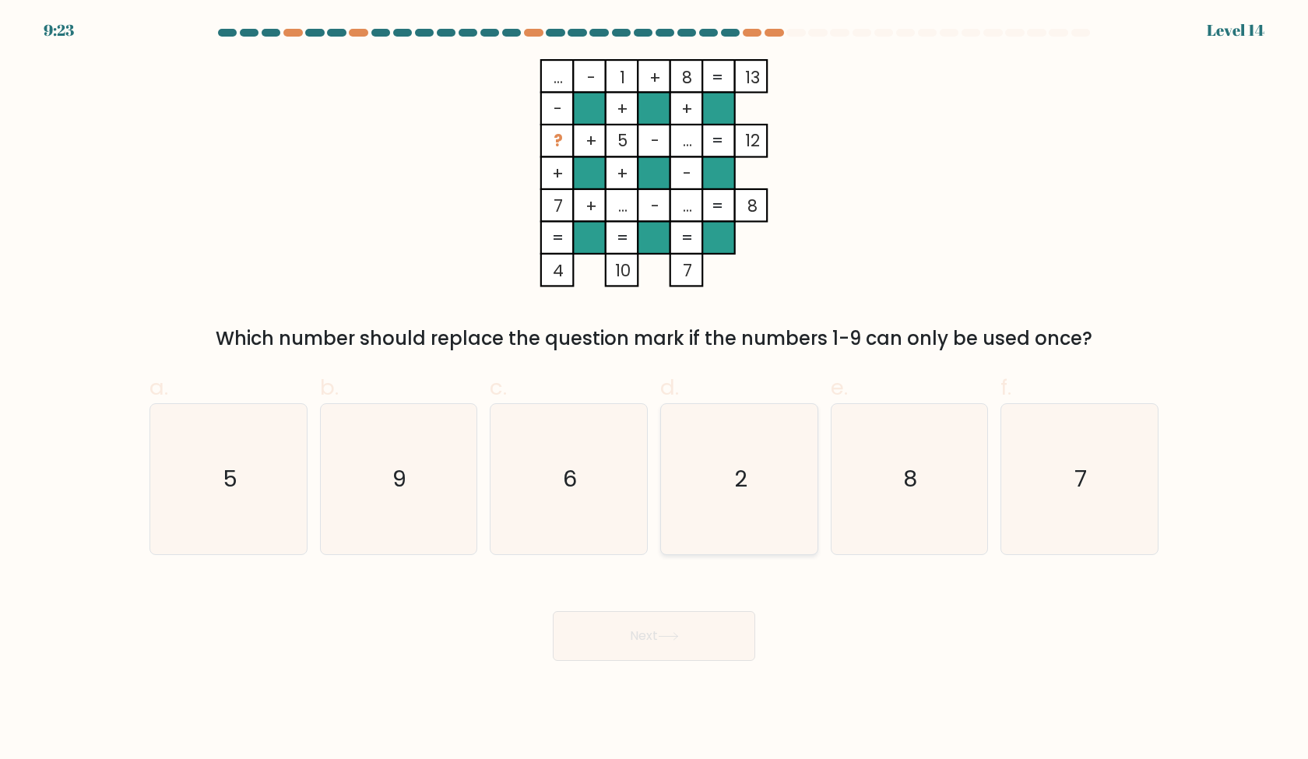
click at [761, 497] on icon "2" at bounding box center [739, 479] width 150 height 150
click at [655, 390] on input "d. 2" at bounding box center [654, 385] width 1 height 10
radio input "true"
click at [699, 635] on button "Next" at bounding box center [654, 636] width 202 height 50
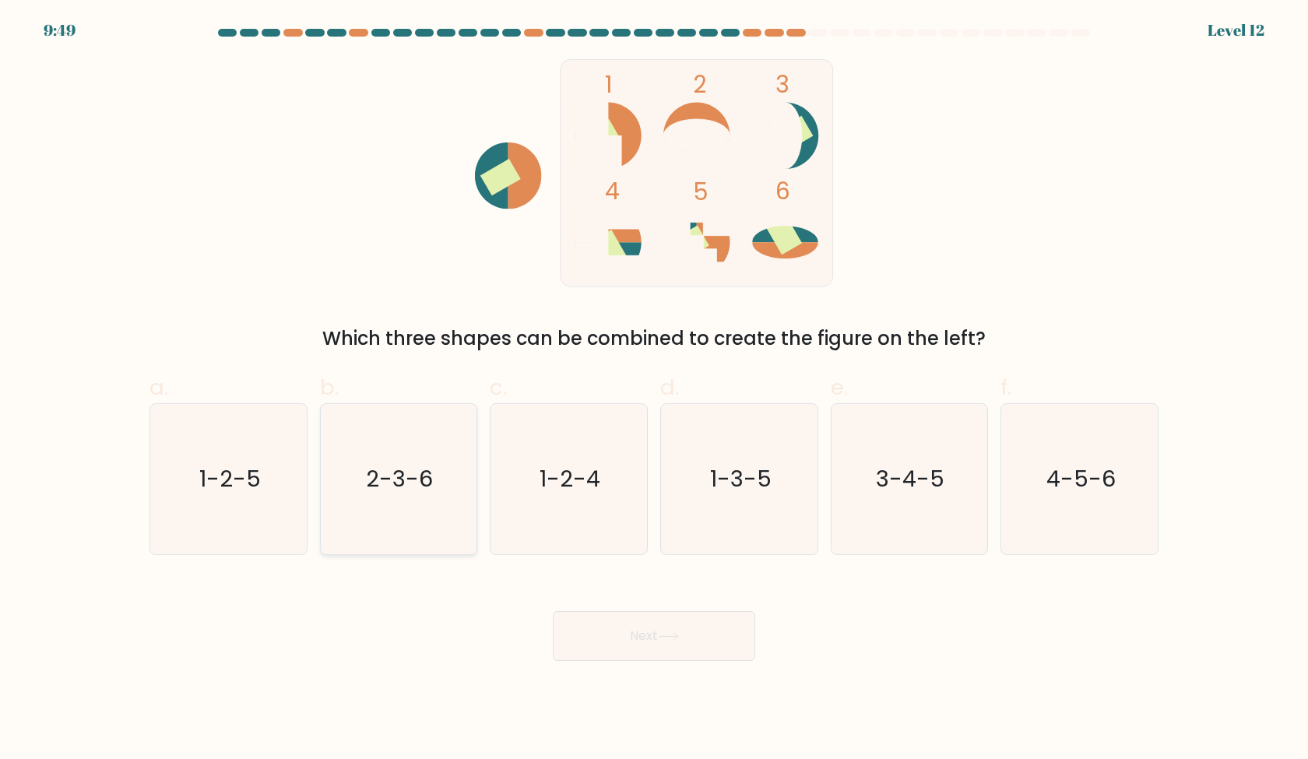
click at [422, 500] on icon "2-3-6" at bounding box center [398, 479] width 150 height 150
click at [654, 390] on input "b. 2-3-6" at bounding box center [654, 385] width 1 height 10
radio input "true"
click at [645, 642] on button "Next" at bounding box center [654, 636] width 202 height 50
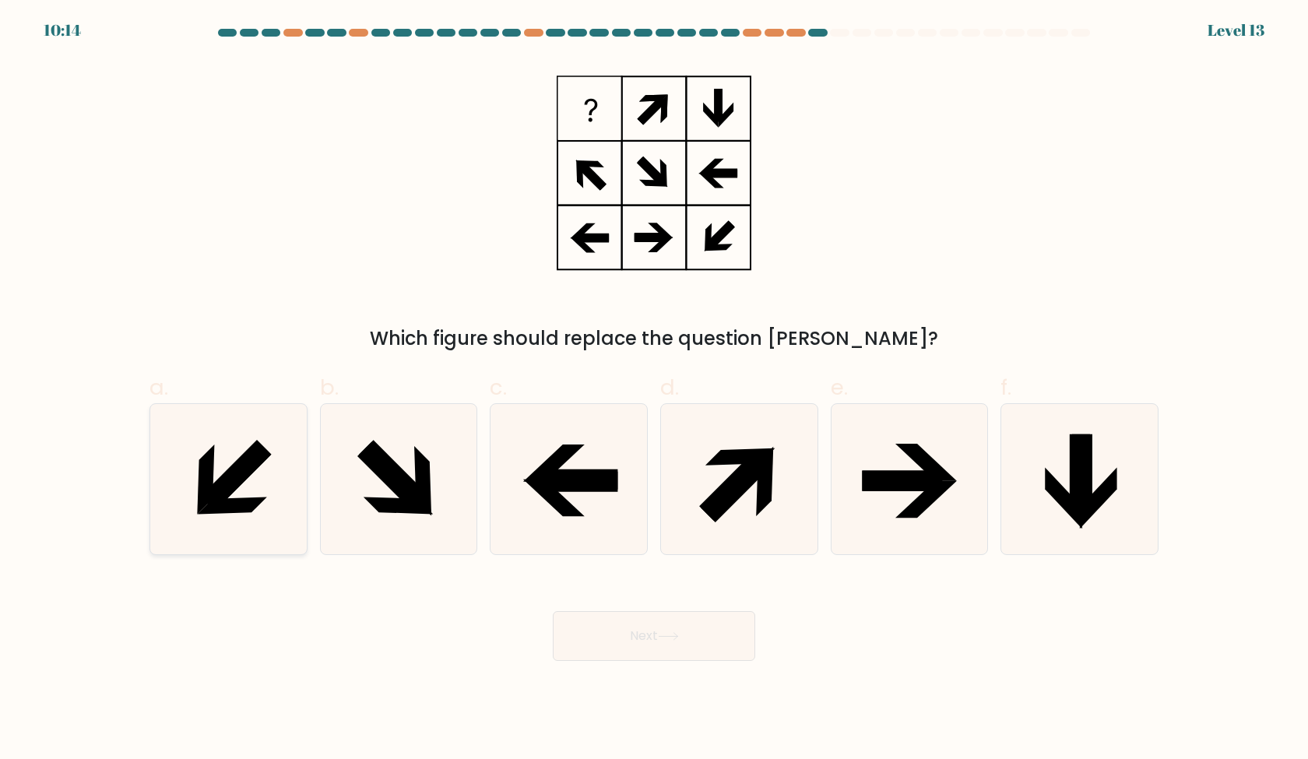
click at [241, 505] on icon at bounding box center [231, 505] width 69 height 17
click at [654, 390] on input "a." at bounding box center [654, 385] width 1 height 10
radio input "true"
click at [656, 641] on button "Next" at bounding box center [654, 636] width 202 height 50
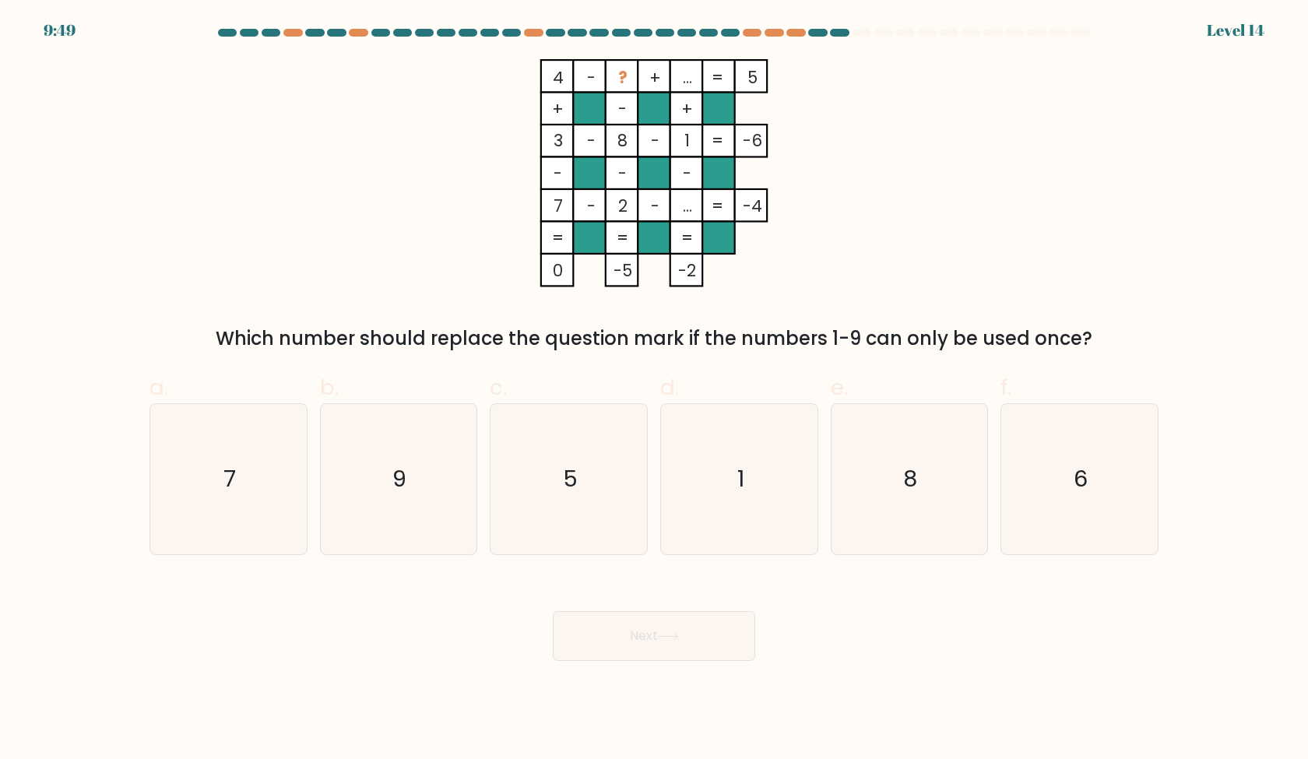
click at [708, 357] on form at bounding box center [654, 345] width 1308 height 632
click at [563, 450] on icon "5" at bounding box center [569, 479] width 150 height 150
click at [654, 390] on input "c. 5" at bounding box center [654, 385] width 1 height 10
radio input "true"
click at [650, 645] on button "Next" at bounding box center [654, 636] width 202 height 50
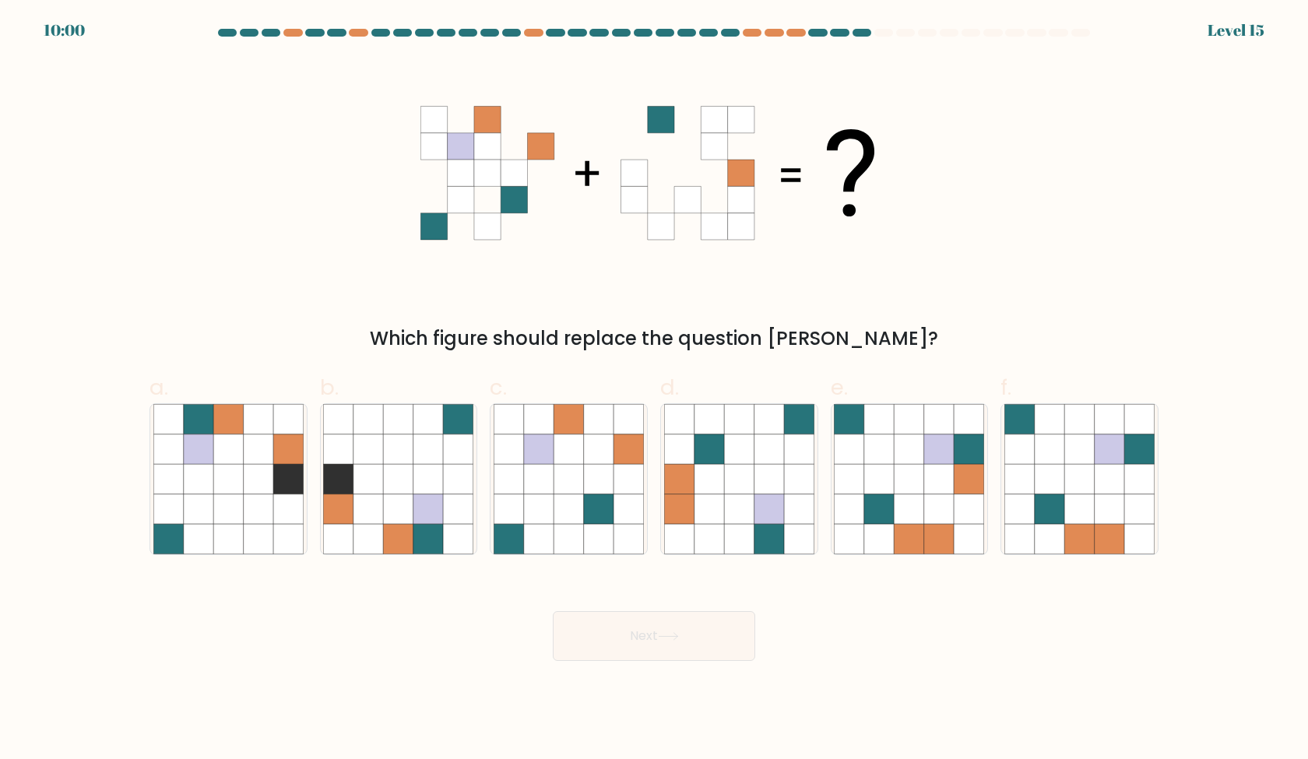
click at [970, 318] on div "Which figure should replace the question [PERSON_NAME]?" at bounding box center [654, 206] width 1028 height 294
click at [568, 491] on icon at bounding box center [569, 479] width 30 height 30
click at [654, 390] on input "c." at bounding box center [654, 385] width 1 height 10
radio input "true"
click at [1112, 508] on icon at bounding box center [1110, 509] width 30 height 30
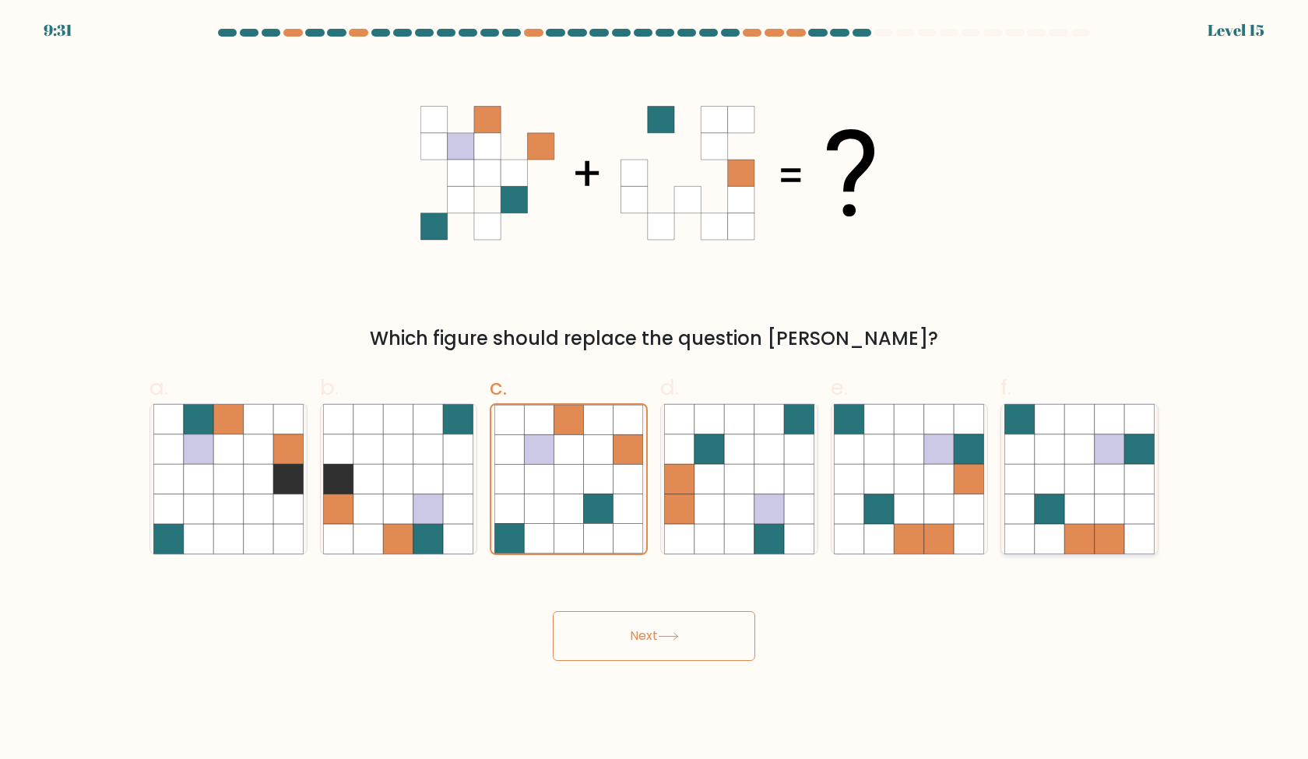
click at [655, 390] on input "f." at bounding box center [654, 385] width 1 height 10
radio input "true"
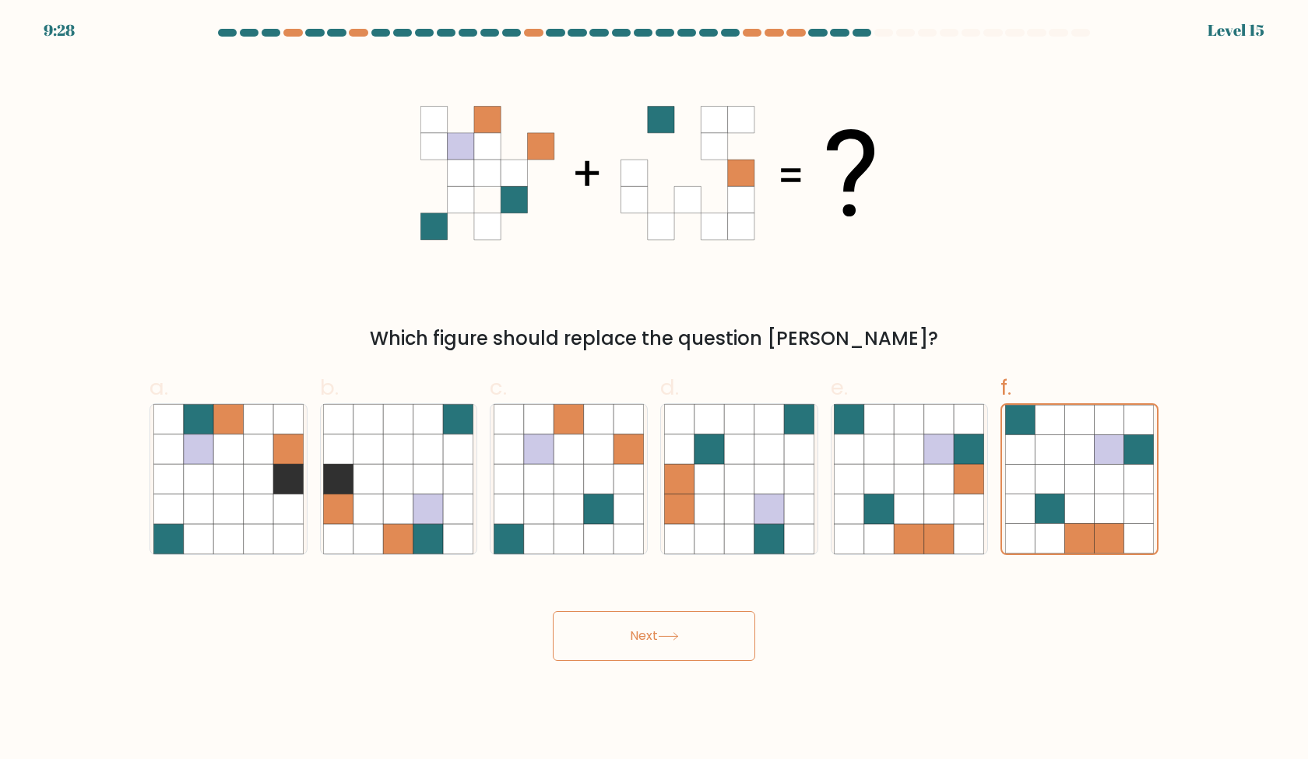
click at [715, 636] on button "Next" at bounding box center [654, 636] width 202 height 50
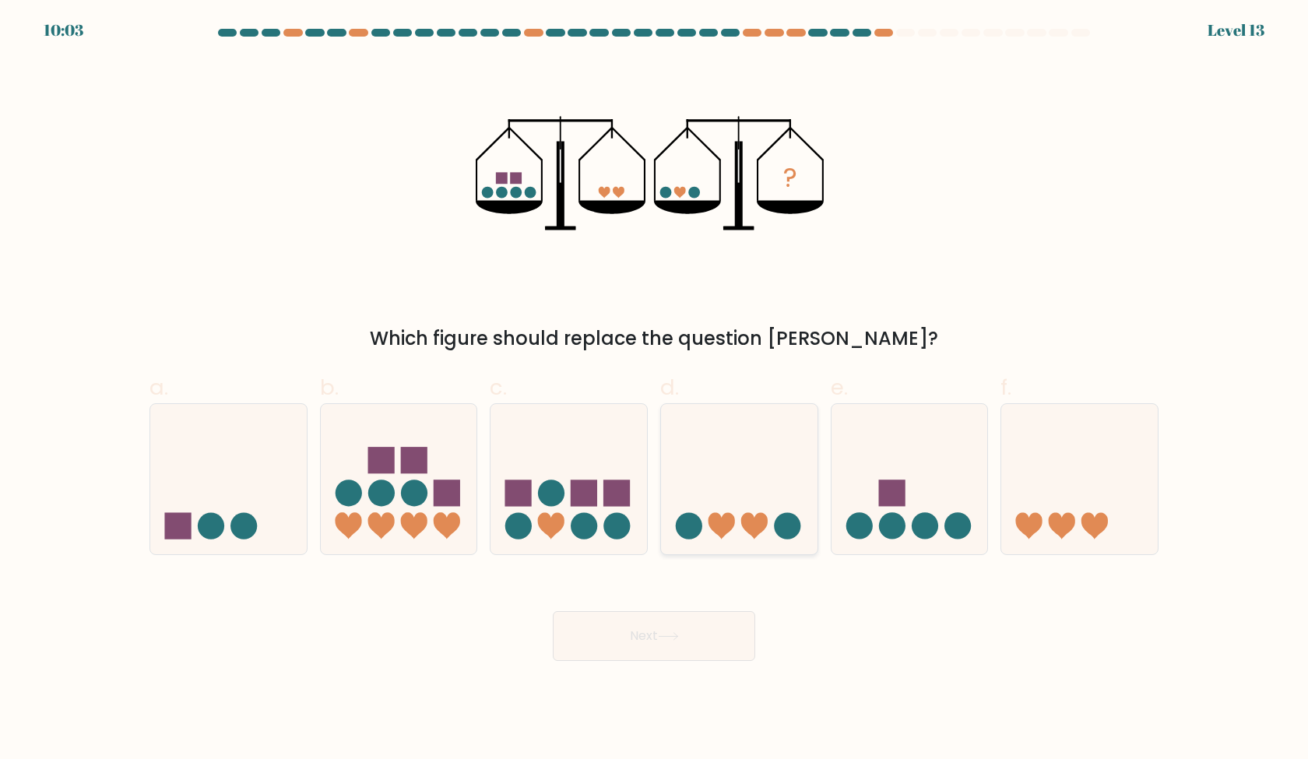
click at [711, 486] on icon at bounding box center [739, 478] width 157 height 129
click at [655, 390] on input "d." at bounding box center [654, 385] width 1 height 10
radio input "true"
click at [232, 507] on icon at bounding box center [228, 478] width 157 height 129
click at [654, 390] on input "a." at bounding box center [654, 385] width 1 height 10
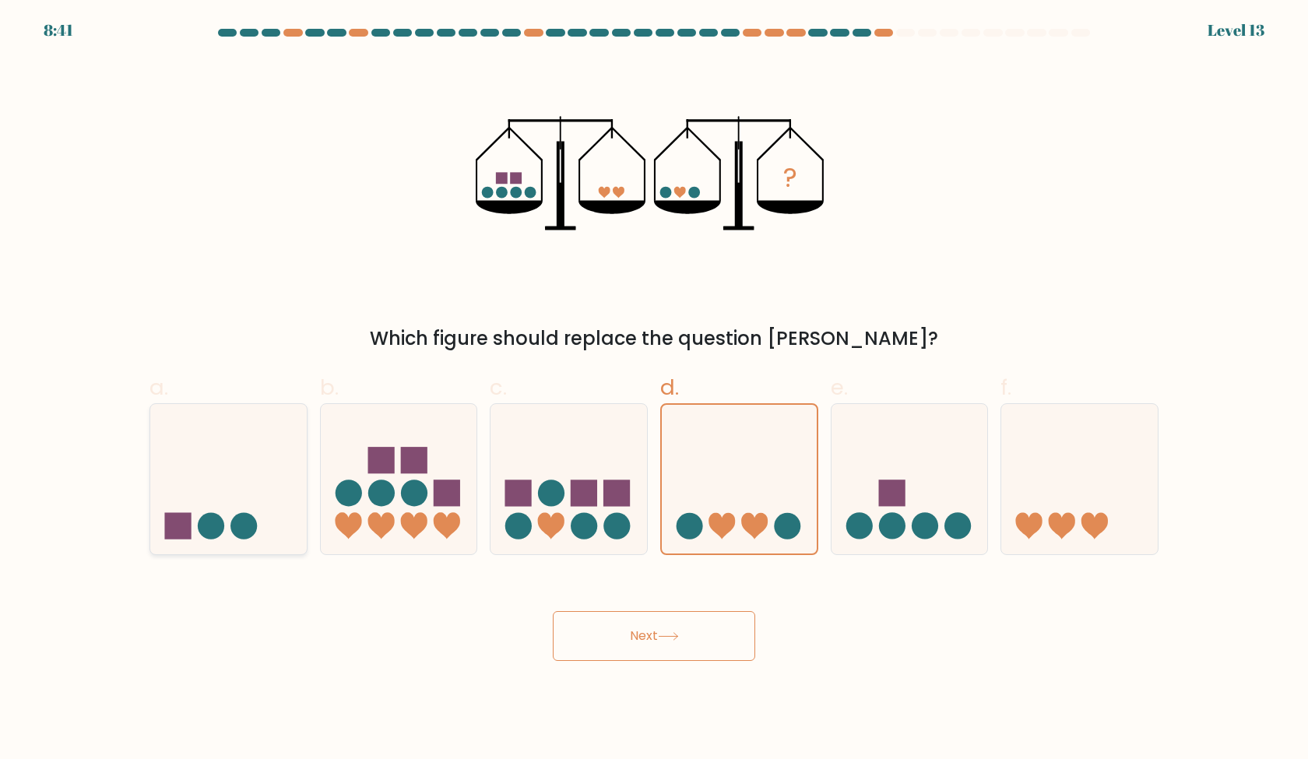
radio input "true"
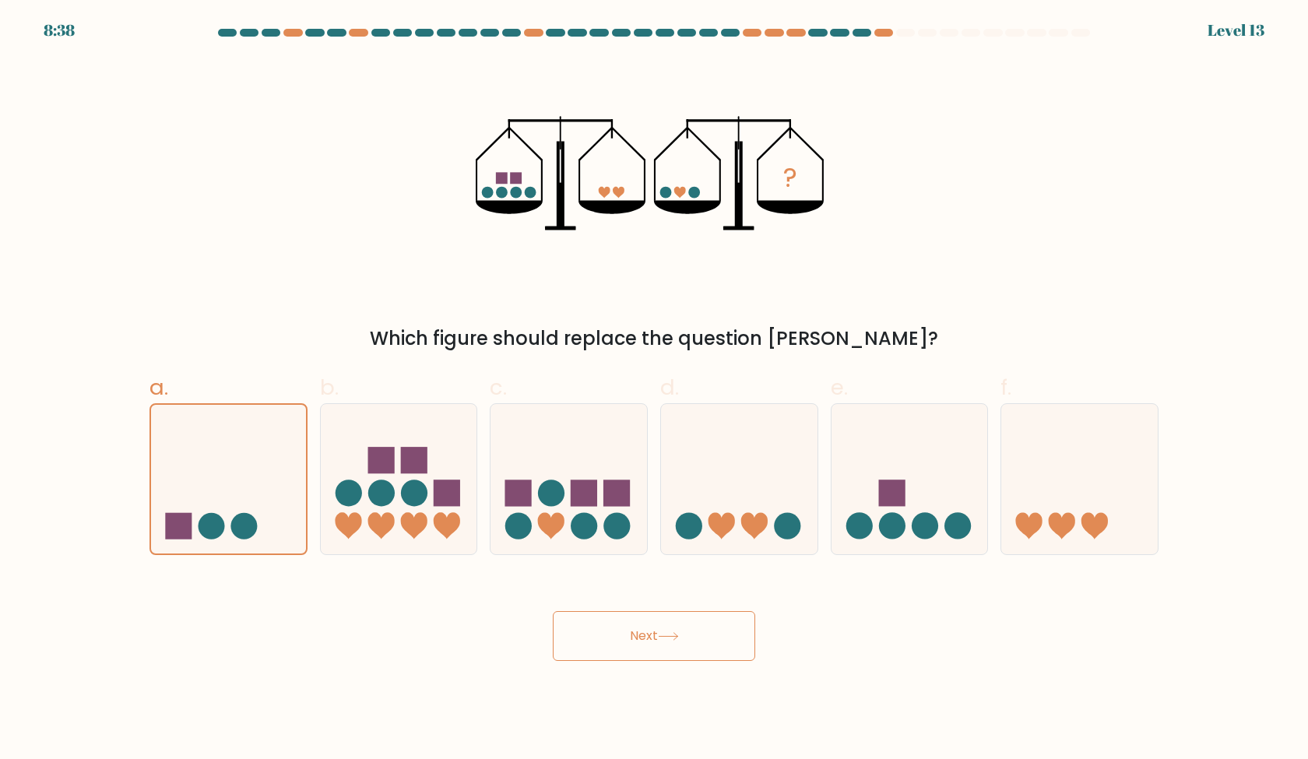
click at [643, 642] on button "Next" at bounding box center [654, 636] width 202 height 50
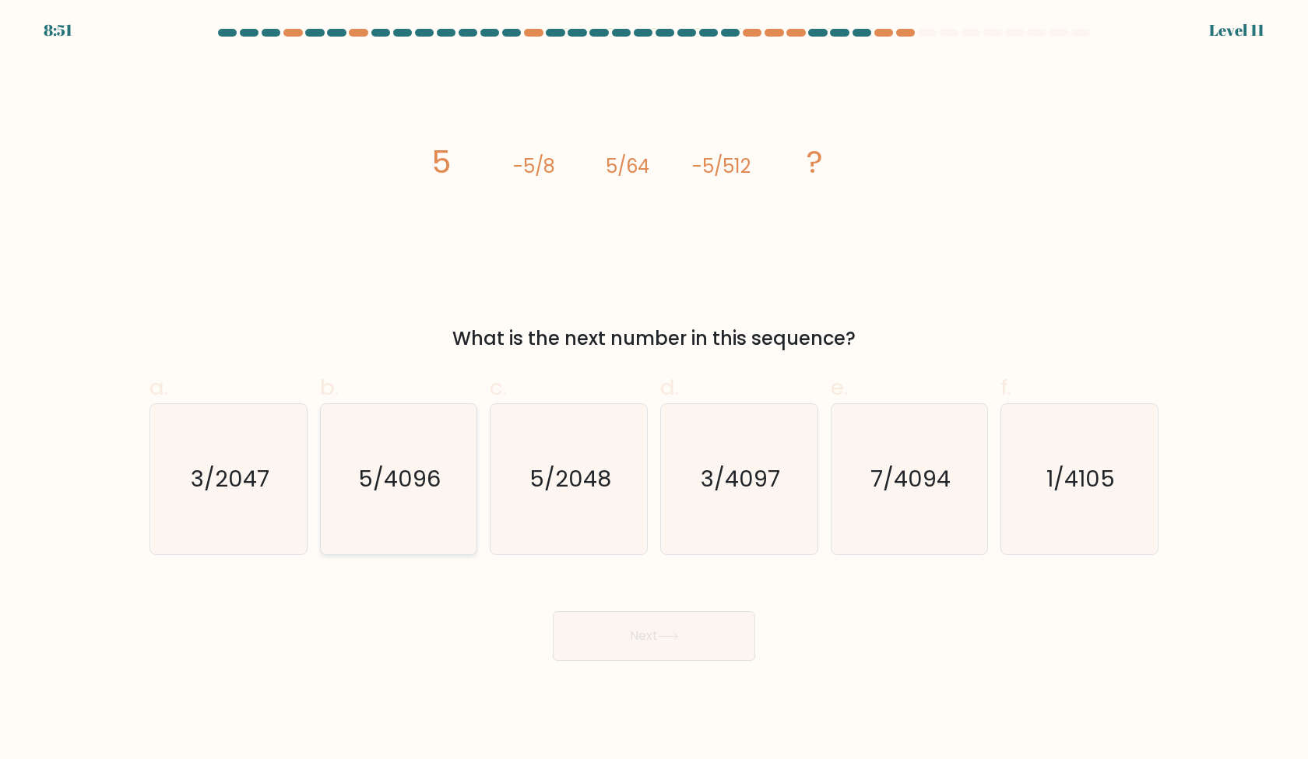
click at [403, 525] on icon "5/4096" at bounding box center [398, 479] width 150 height 150
click at [654, 390] on input "b. 5/4096" at bounding box center [654, 385] width 1 height 10
radio input "true"
click at [596, 631] on button "Next" at bounding box center [654, 636] width 202 height 50
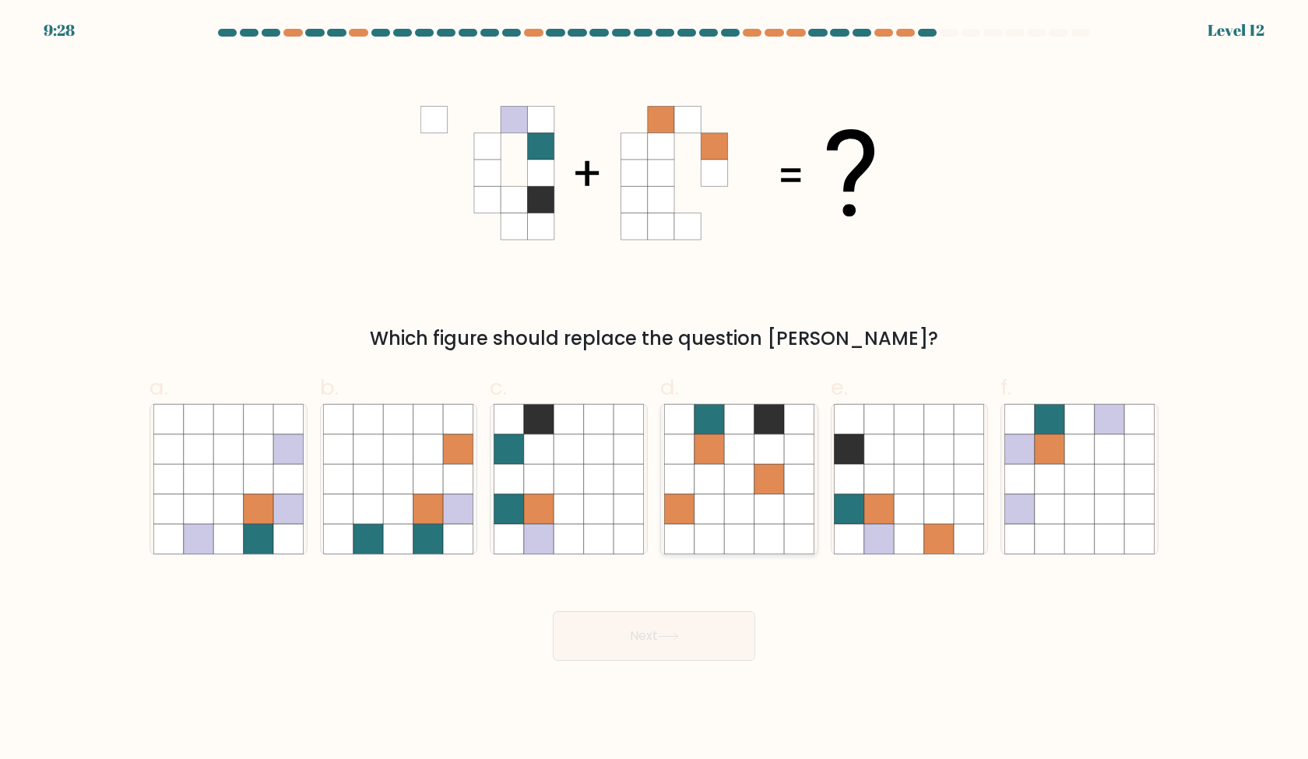
click at [730, 469] on icon at bounding box center [739, 479] width 30 height 30
click at [655, 390] on input "d." at bounding box center [654, 385] width 1 height 10
radio input "true"
click at [1149, 496] on icon at bounding box center [1139, 509] width 30 height 30
click at [655, 390] on input "f." at bounding box center [654, 385] width 1 height 10
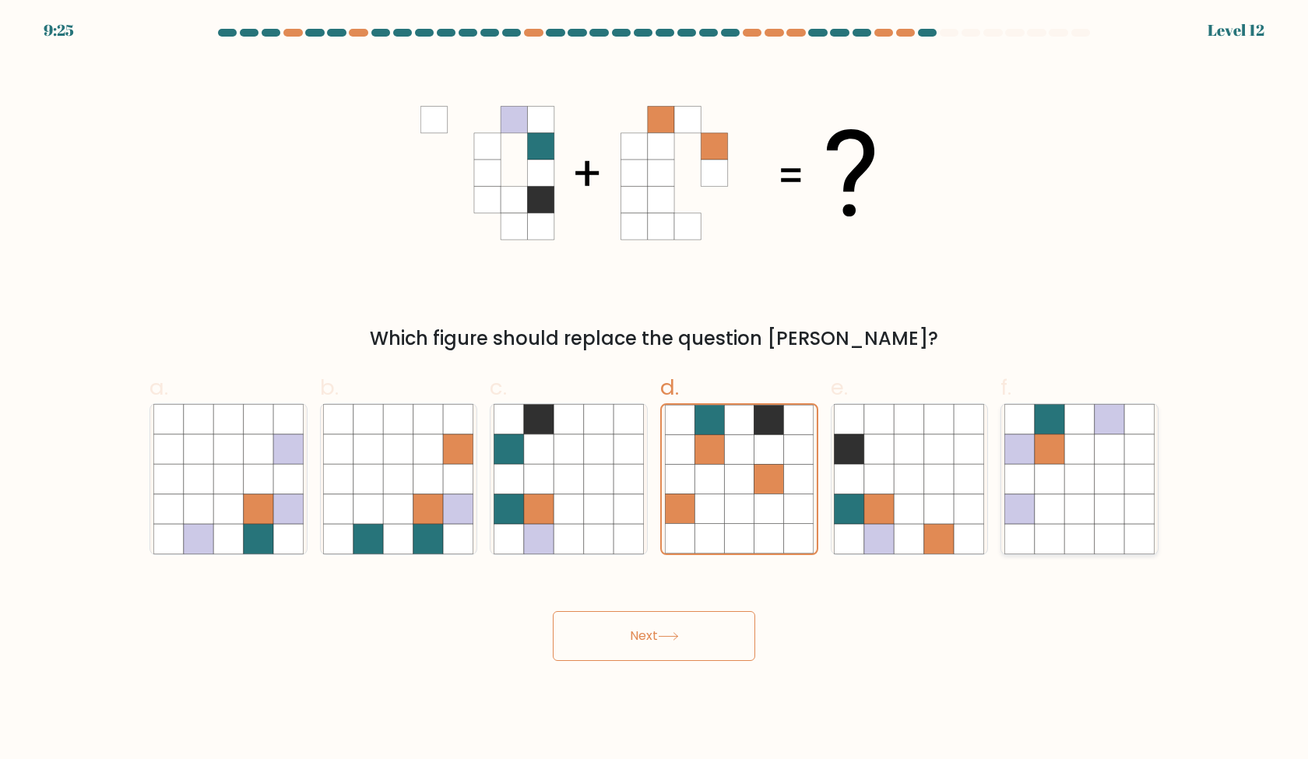
radio input "true"
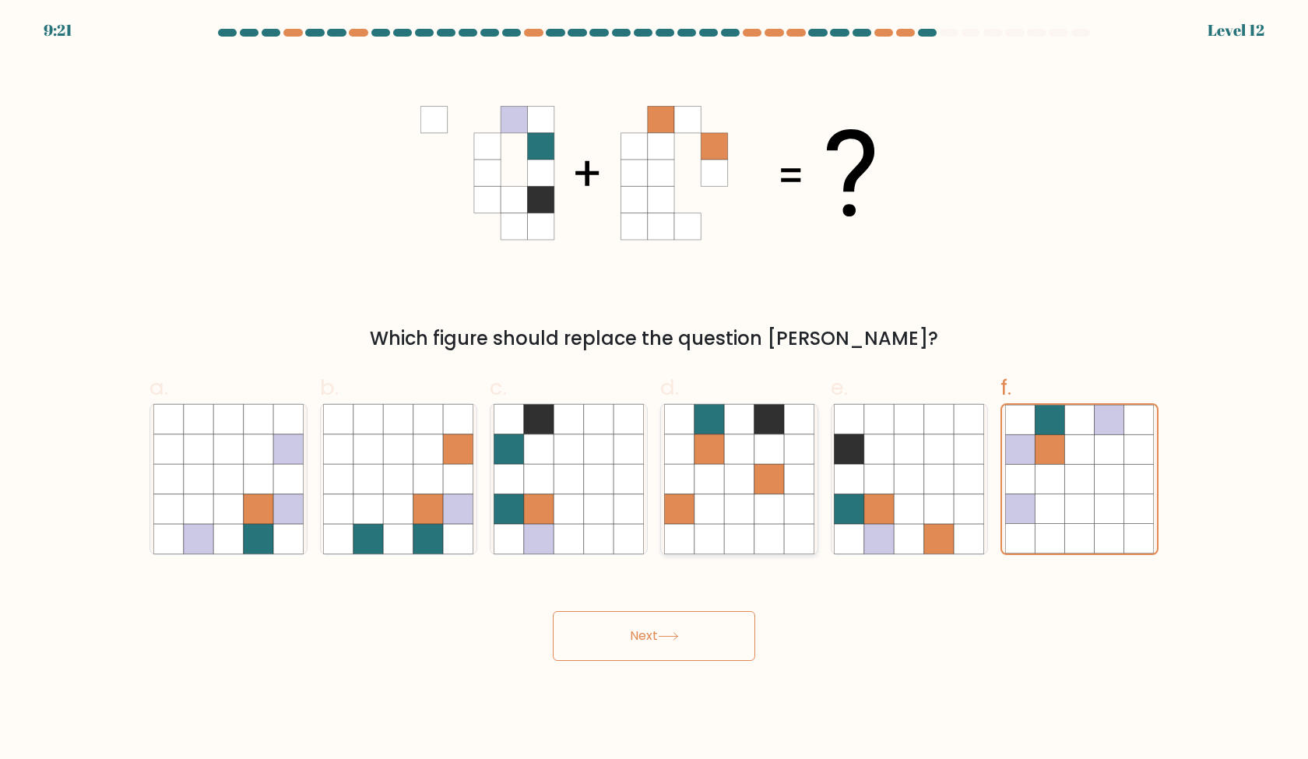
click at [800, 547] on icon at bounding box center [799, 539] width 30 height 30
click at [655, 390] on input "d." at bounding box center [654, 385] width 1 height 10
radio input "true"
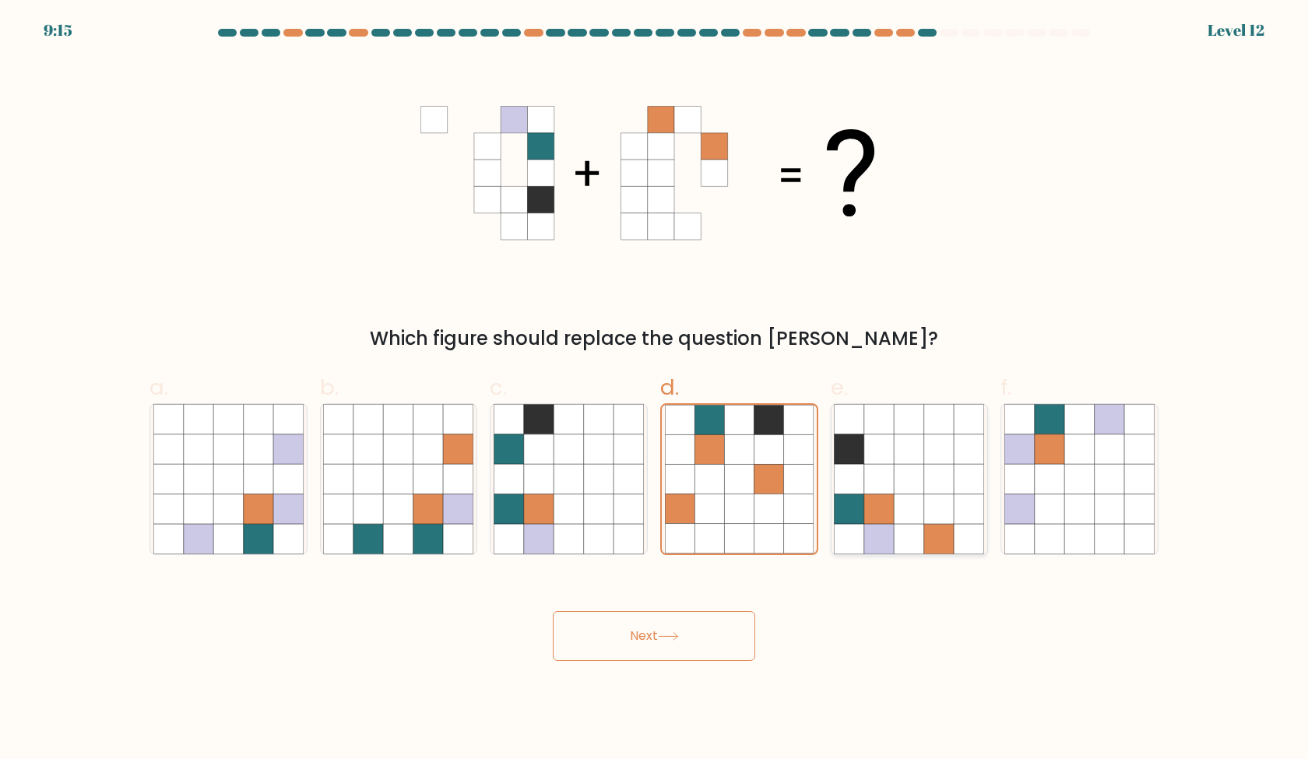
click at [903, 548] on icon at bounding box center [910, 539] width 30 height 30
click at [655, 390] on input "e." at bounding box center [654, 385] width 1 height 10
radio input "true"
click at [705, 628] on button "Next" at bounding box center [654, 636] width 202 height 50
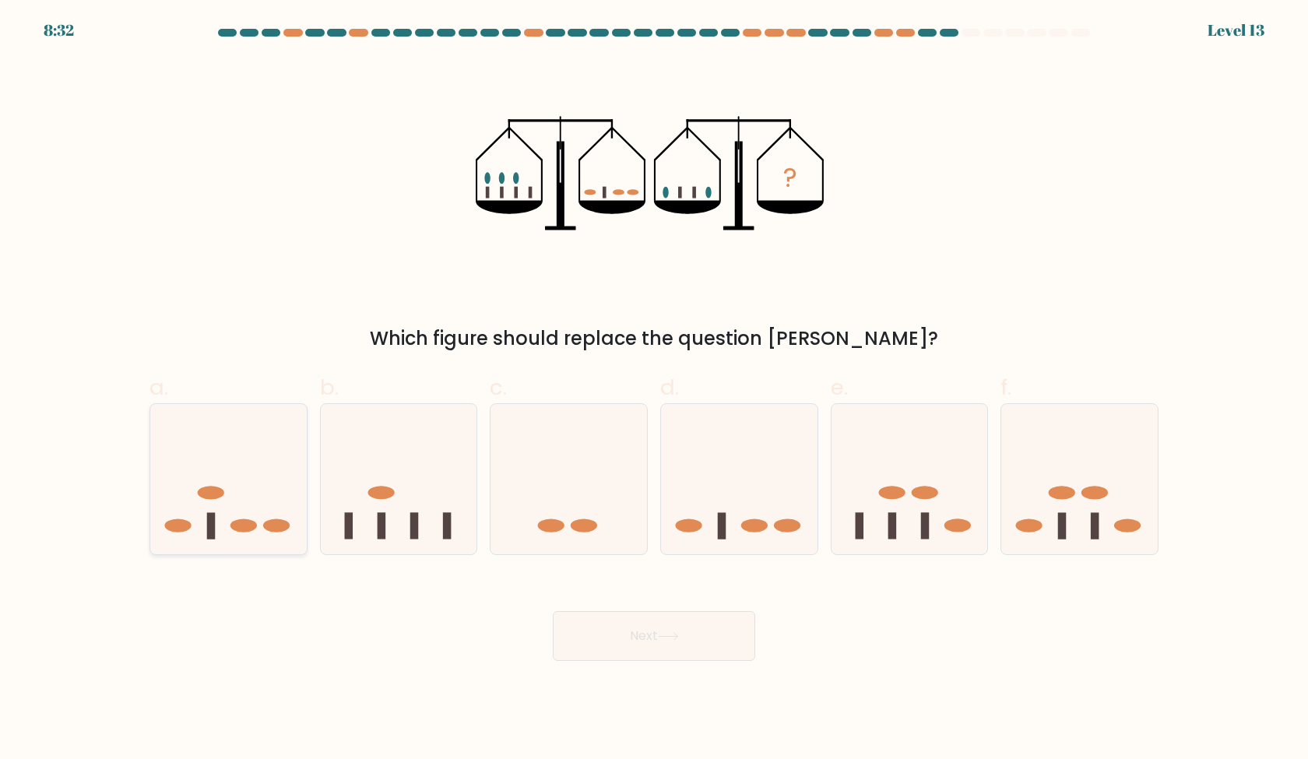
click at [217, 473] on icon at bounding box center [228, 478] width 157 height 129
click at [654, 390] on input "a." at bounding box center [654, 385] width 1 height 10
radio input "true"
click at [654, 631] on button "Next" at bounding box center [654, 636] width 202 height 50
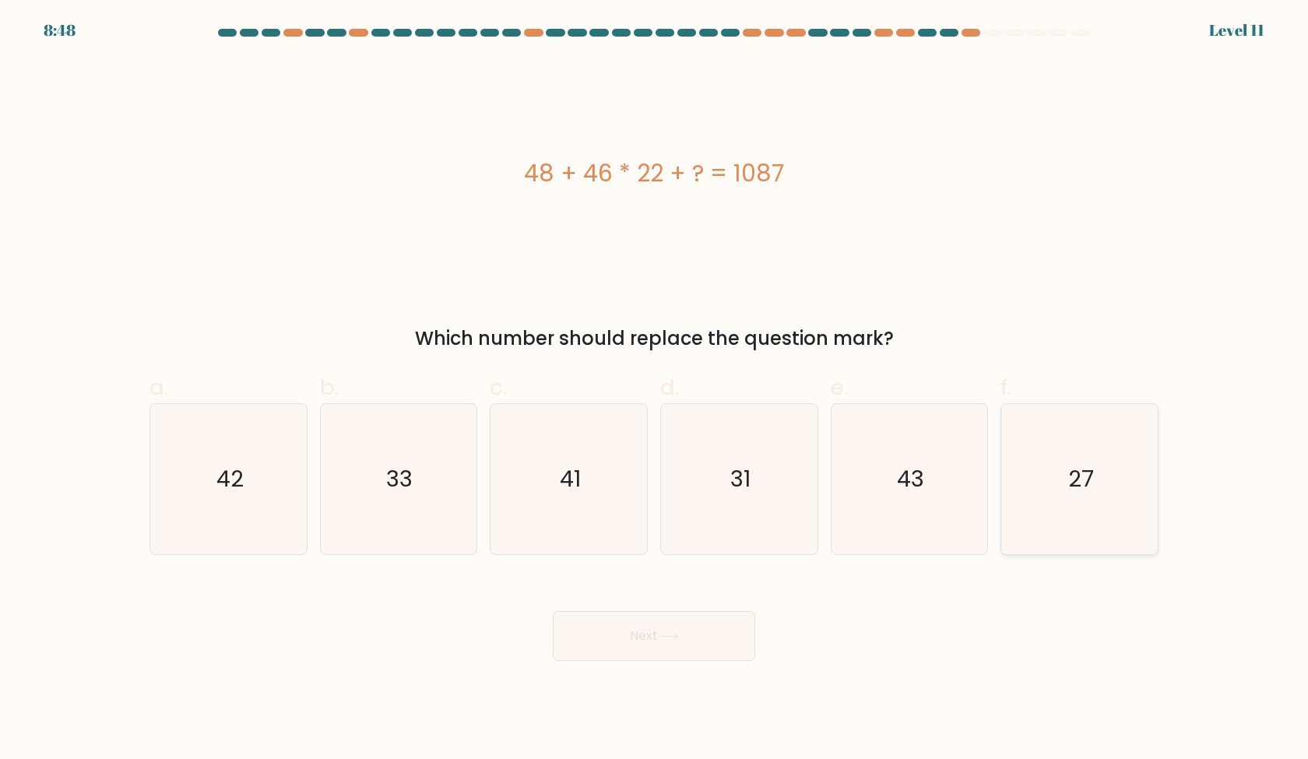
click at [1133, 445] on icon "27" at bounding box center [1079, 479] width 150 height 150
click at [655, 390] on input "f. 27" at bounding box center [654, 385] width 1 height 10
radio input "true"
click at [690, 625] on button "Next" at bounding box center [654, 636] width 202 height 50
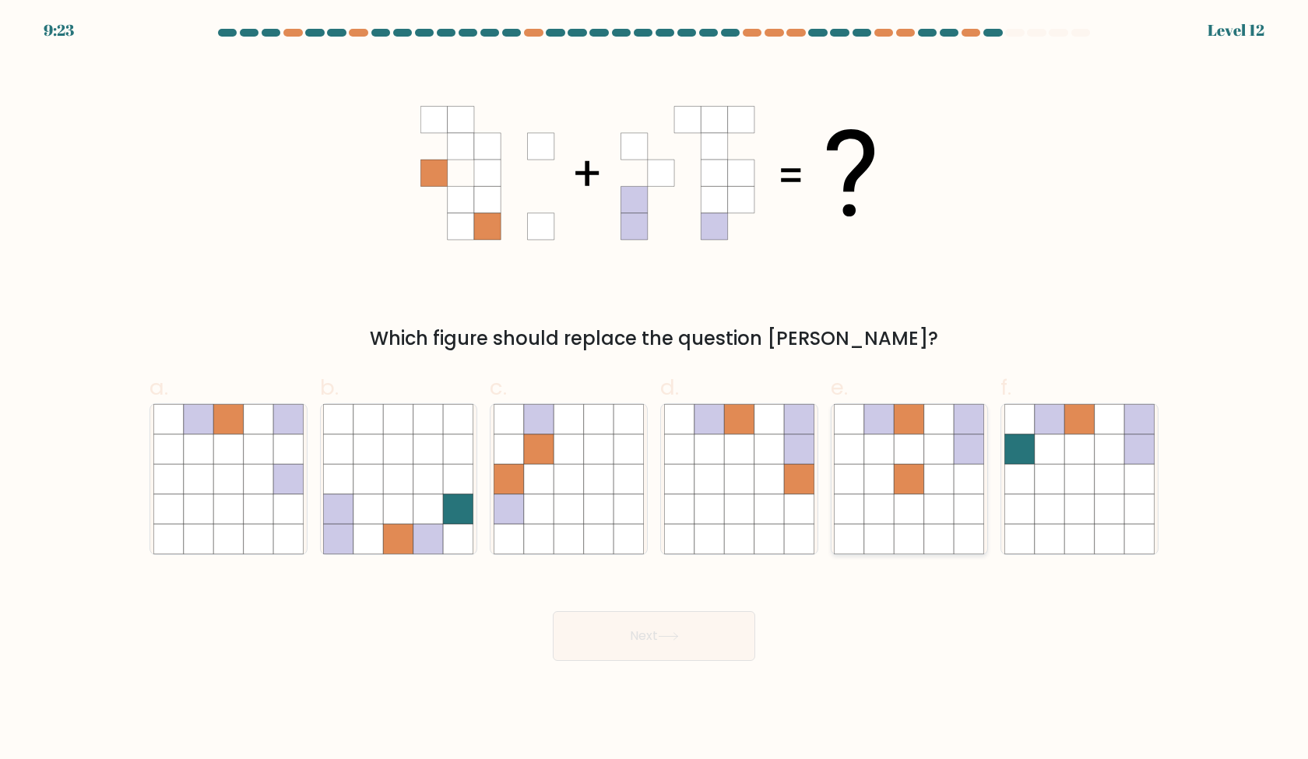
click at [866, 518] on icon at bounding box center [879, 509] width 30 height 30
click at [655, 390] on input "e." at bounding box center [654, 385] width 1 height 10
radio input "true"
click at [793, 526] on icon at bounding box center [799, 539] width 30 height 30
click at [655, 390] on input "d." at bounding box center [654, 385] width 1 height 10
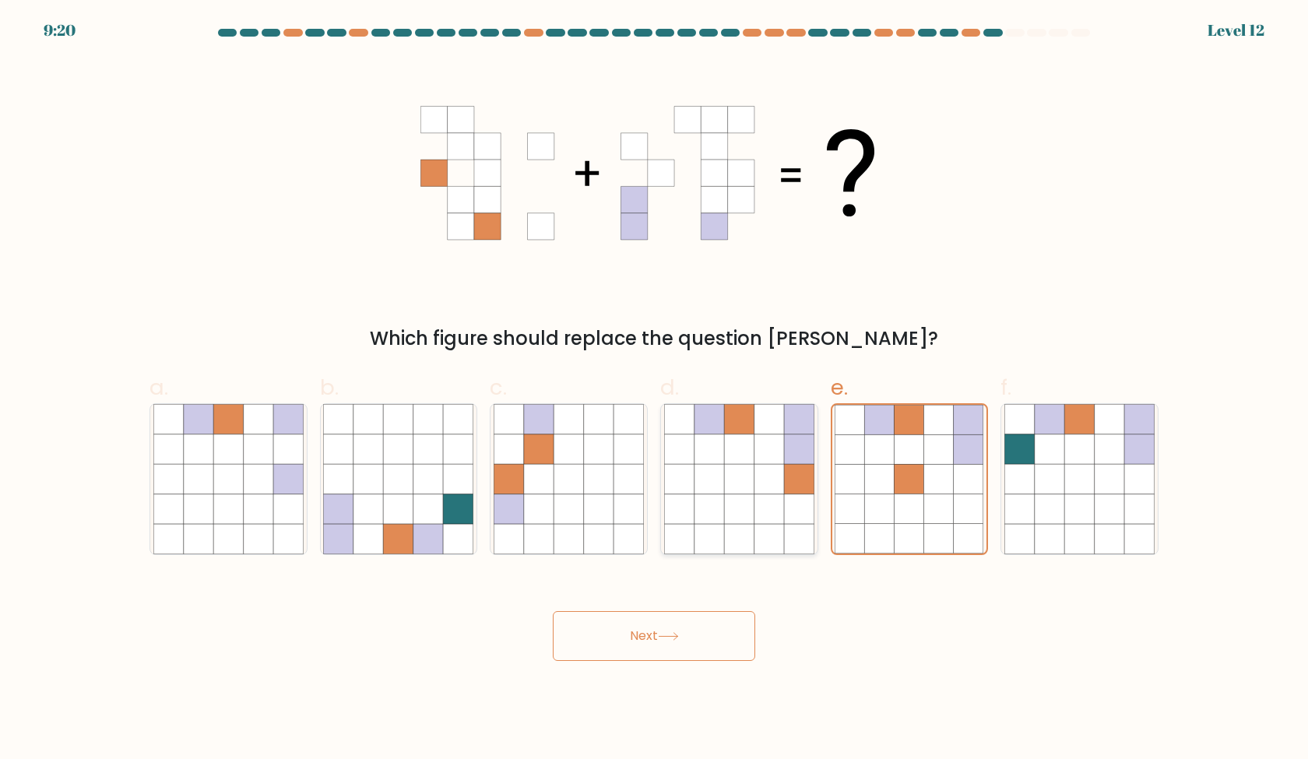
radio input "true"
click at [642, 623] on button "Next" at bounding box center [654, 636] width 202 height 50
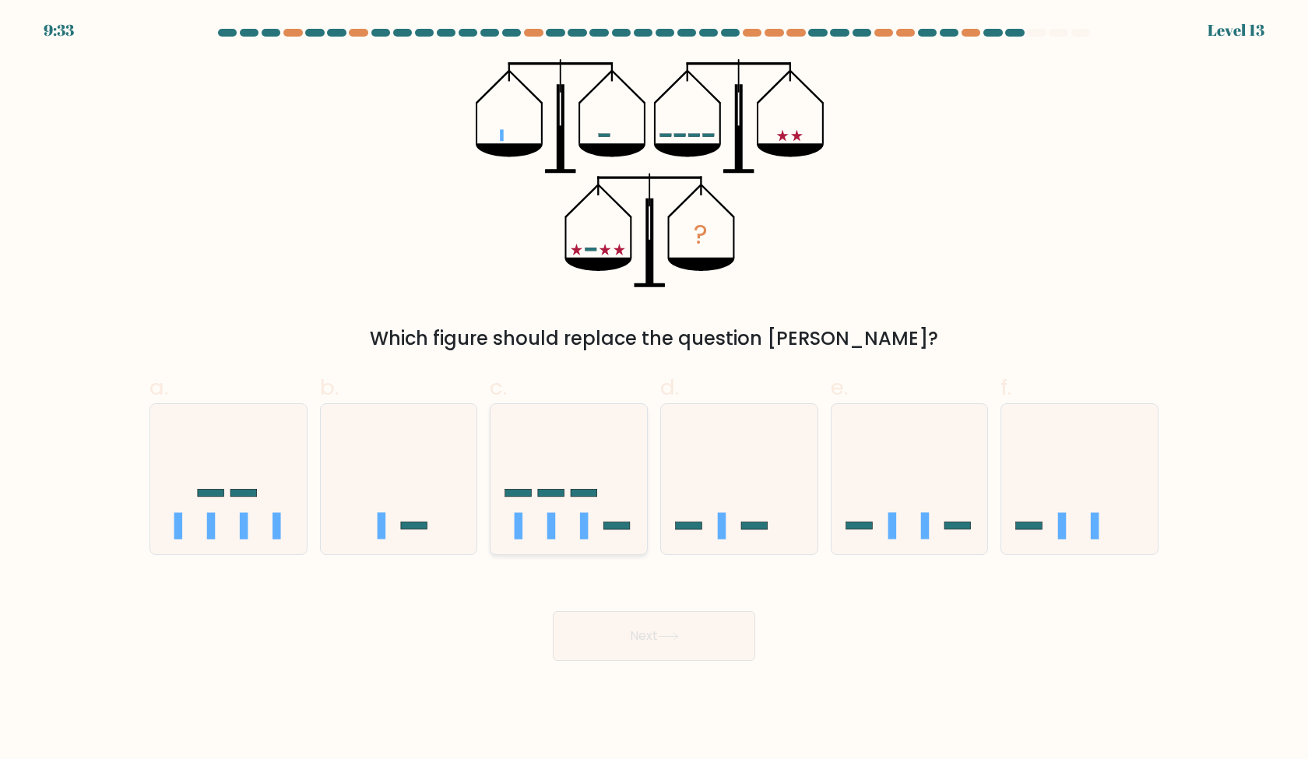
click at [614, 511] on icon at bounding box center [569, 478] width 157 height 129
click at [654, 390] on input "c." at bounding box center [654, 385] width 1 height 10
radio input "true"
click at [272, 494] on icon at bounding box center [228, 478] width 157 height 129
click at [654, 390] on input "a." at bounding box center [654, 385] width 1 height 10
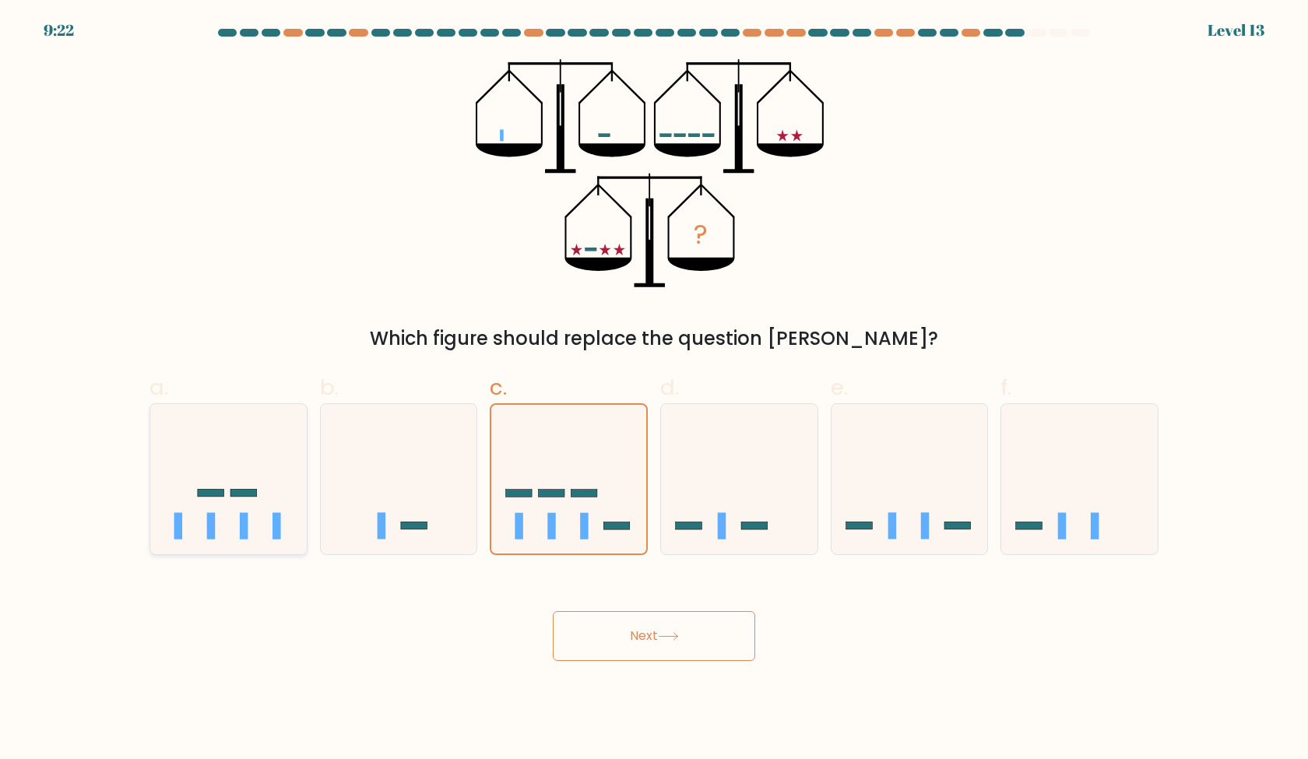
radio input "true"
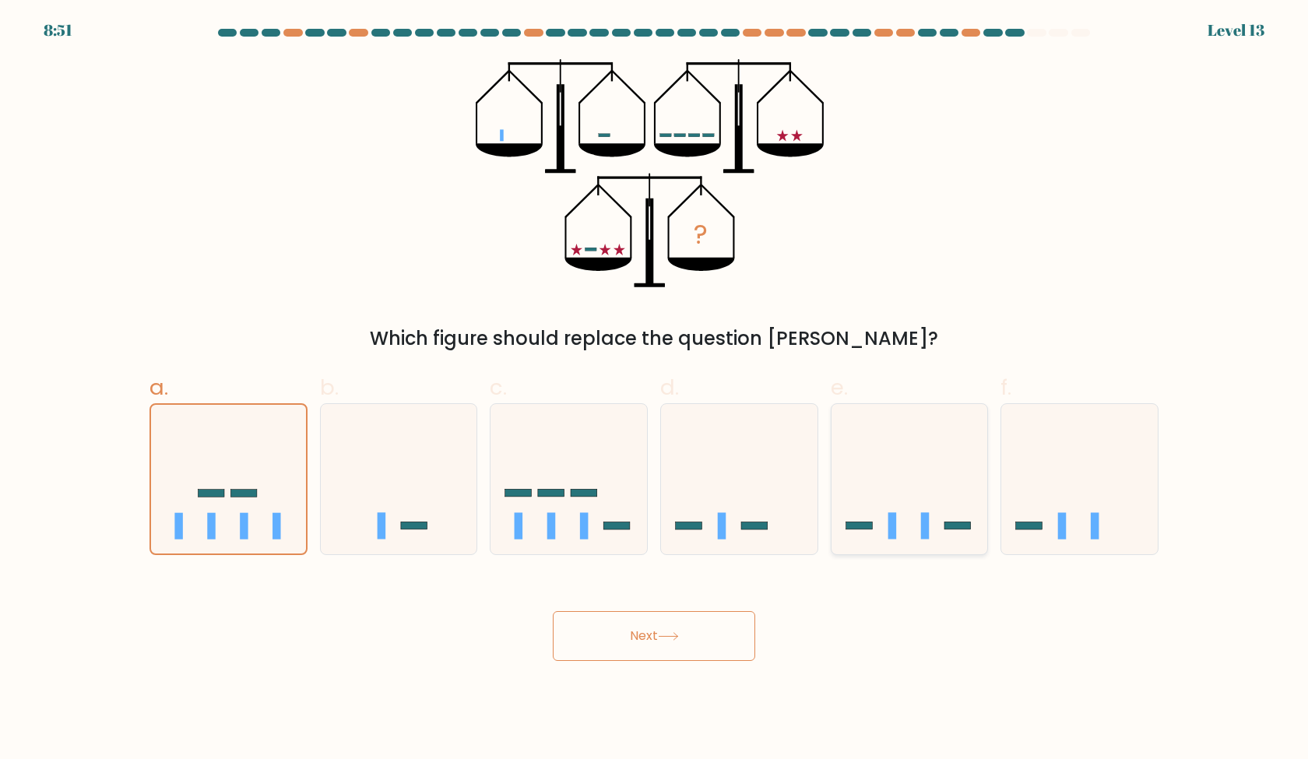
click at [863, 520] on icon at bounding box center [910, 478] width 157 height 129
click at [655, 390] on input "e." at bounding box center [654, 385] width 1 height 10
radio input "true"
click at [670, 632] on icon at bounding box center [668, 636] width 21 height 9
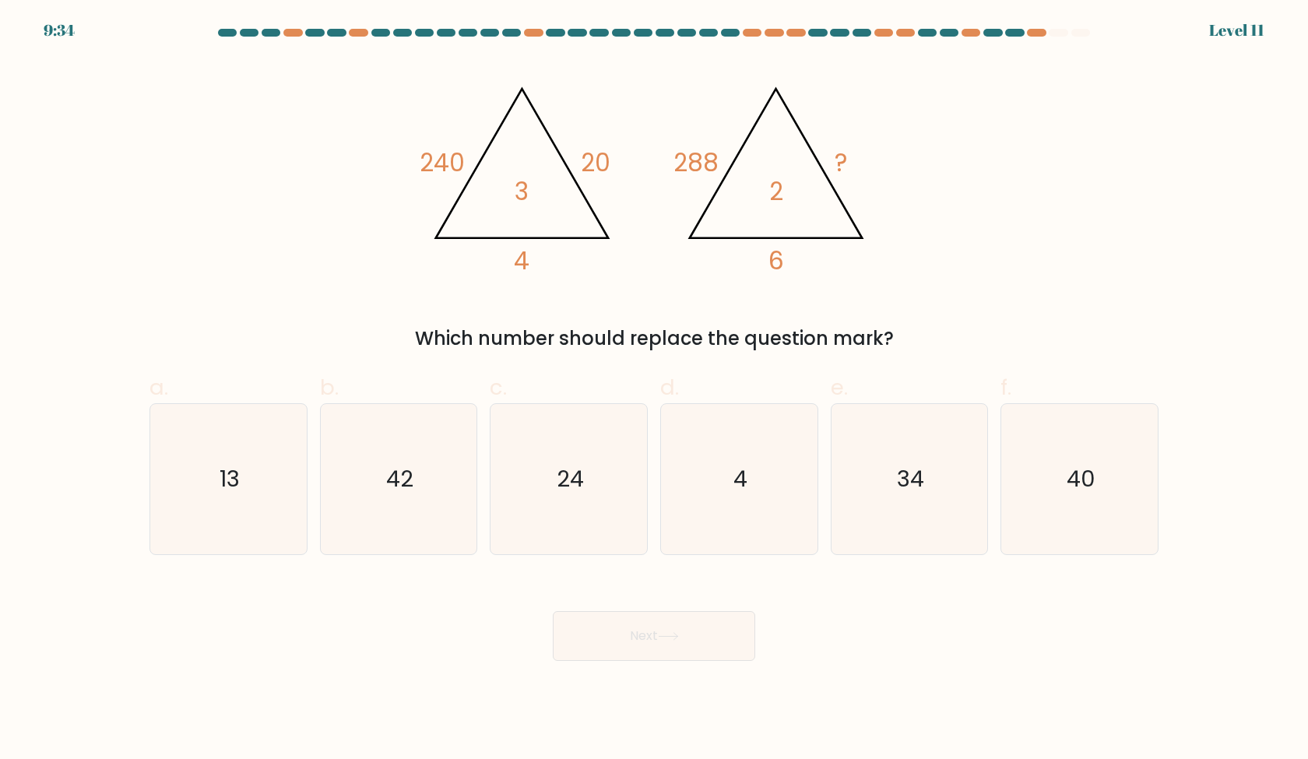
click at [812, 325] on div "Which number should replace the question mark?" at bounding box center [654, 339] width 990 height 28
click at [517, 505] on icon "24" at bounding box center [569, 479] width 150 height 150
click at [654, 390] on input "c. 24" at bounding box center [654, 385] width 1 height 10
radio input "true"
click at [638, 630] on button "Next" at bounding box center [654, 636] width 202 height 50
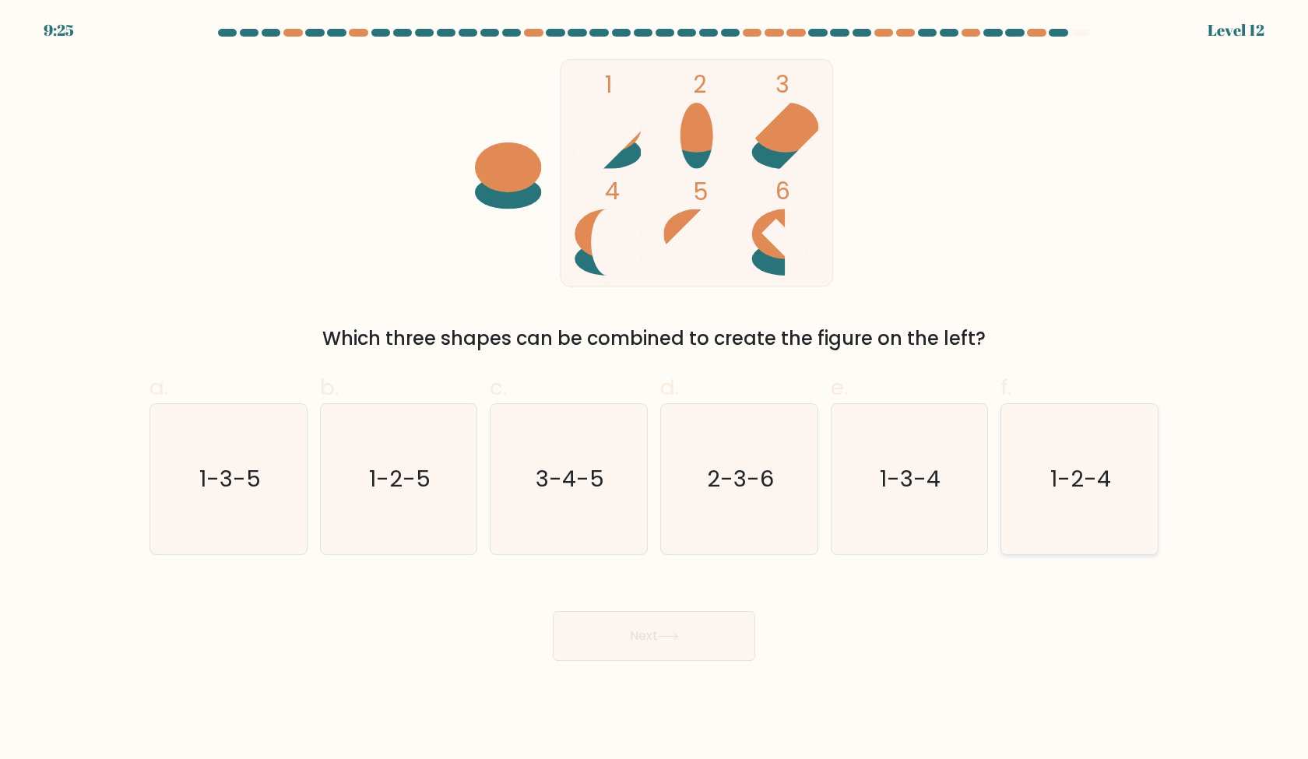
click at [1072, 487] on text "1-2-4" at bounding box center [1081, 478] width 61 height 31
click at [655, 390] on input "f. 1-2-4" at bounding box center [654, 385] width 1 height 10
radio input "true"
click at [719, 642] on button "Next" at bounding box center [654, 636] width 202 height 50
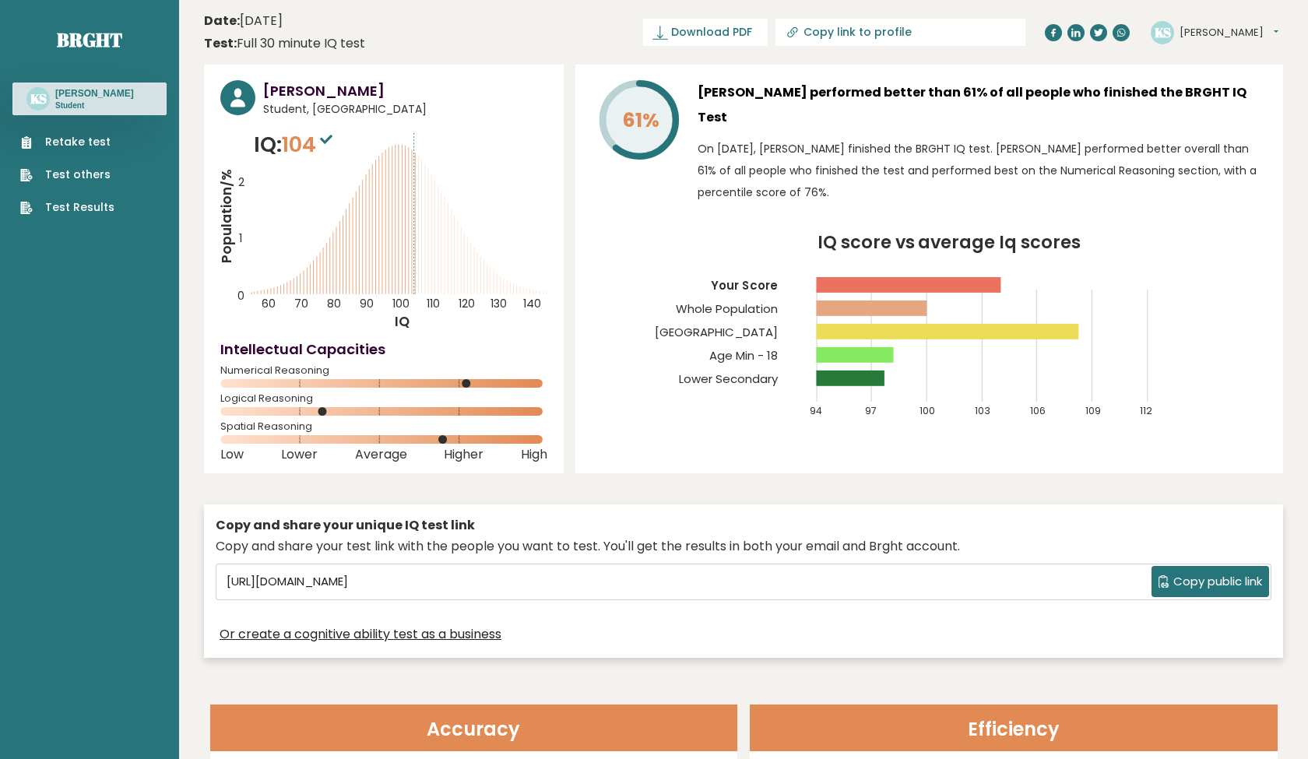
click at [82, 132] on div "Retake test Test others Test Results" at bounding box center [89, 165] width 154 height 100
click at [107, 146] on link "Retake test" at bounding box center [67, 142] width 94 height 16
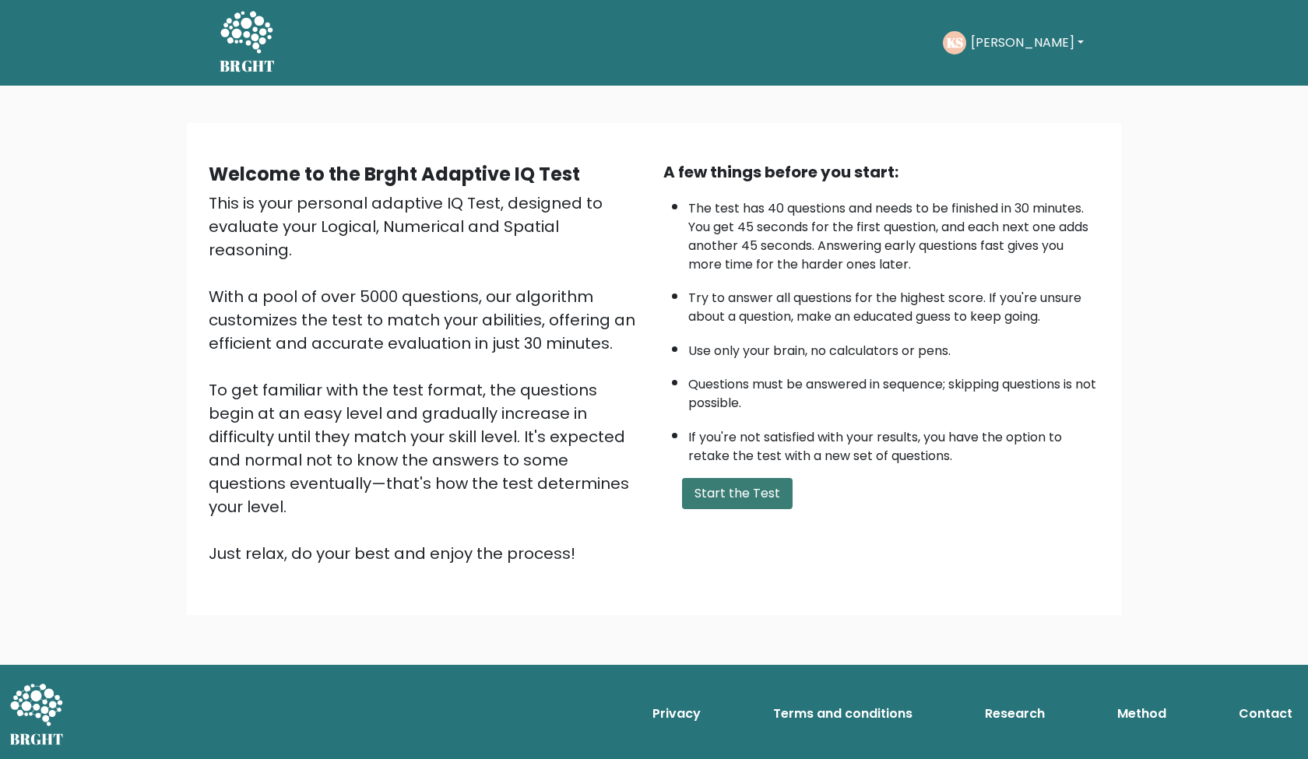
click at [739, 509] on button "Start the Test" at bounding box center [737, 493] width 111 height 31
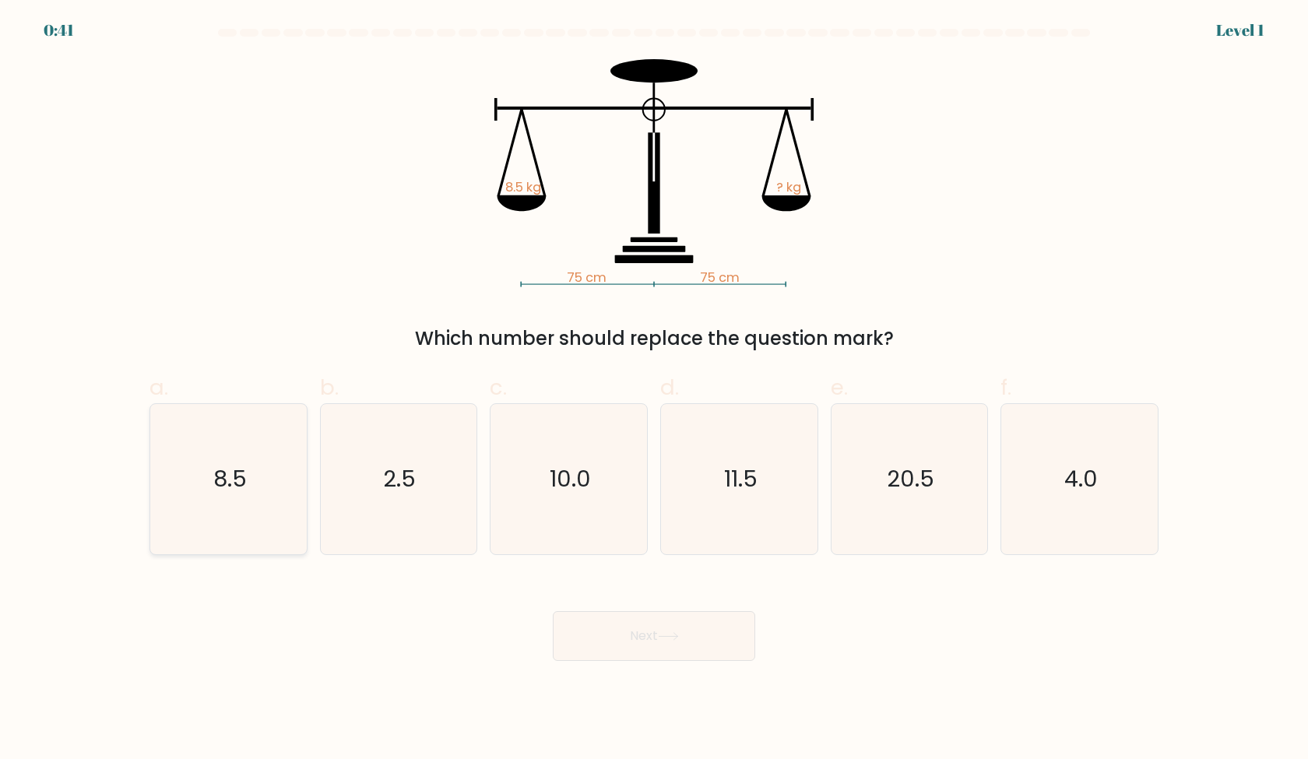
click at [257, 494] on icon "8.5" at bounding box center [228, 479] width 150 height 150
click at [654, 390] on input "a. 8.5" at bounding box center [654, 385] width 1 height 10
radio input "true"
click at [700, 640] on button "Next" at bounding box center [654, 636] width 202 height 50
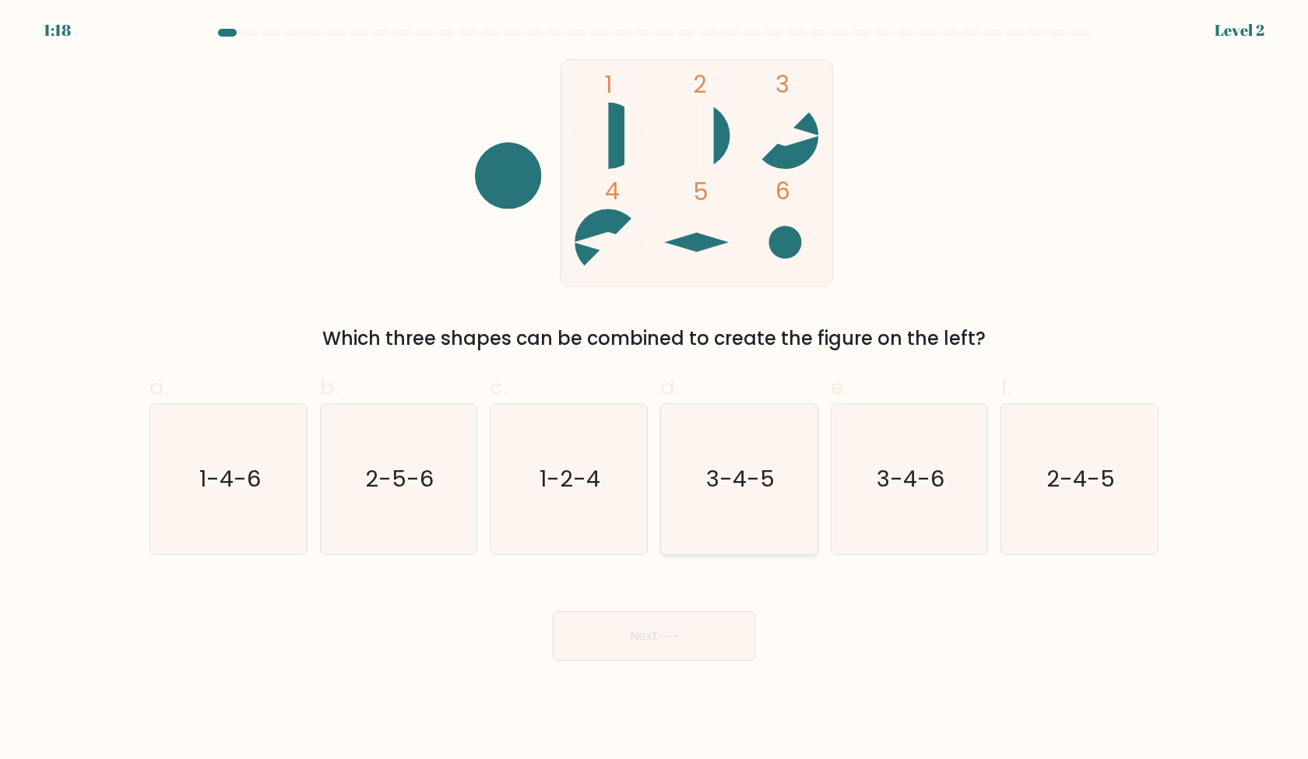
click at [703, 525] on icon "3-4-5" at bounding box center [739, 479] width 150 height 150
click at [655, 390] on input "d. 3-4-5" at bounding box center [654, 385] width 1 height 10
radio input "true"
click at [686, 649] on button "Next" at bounding box center [654, 636] width 202 height 50
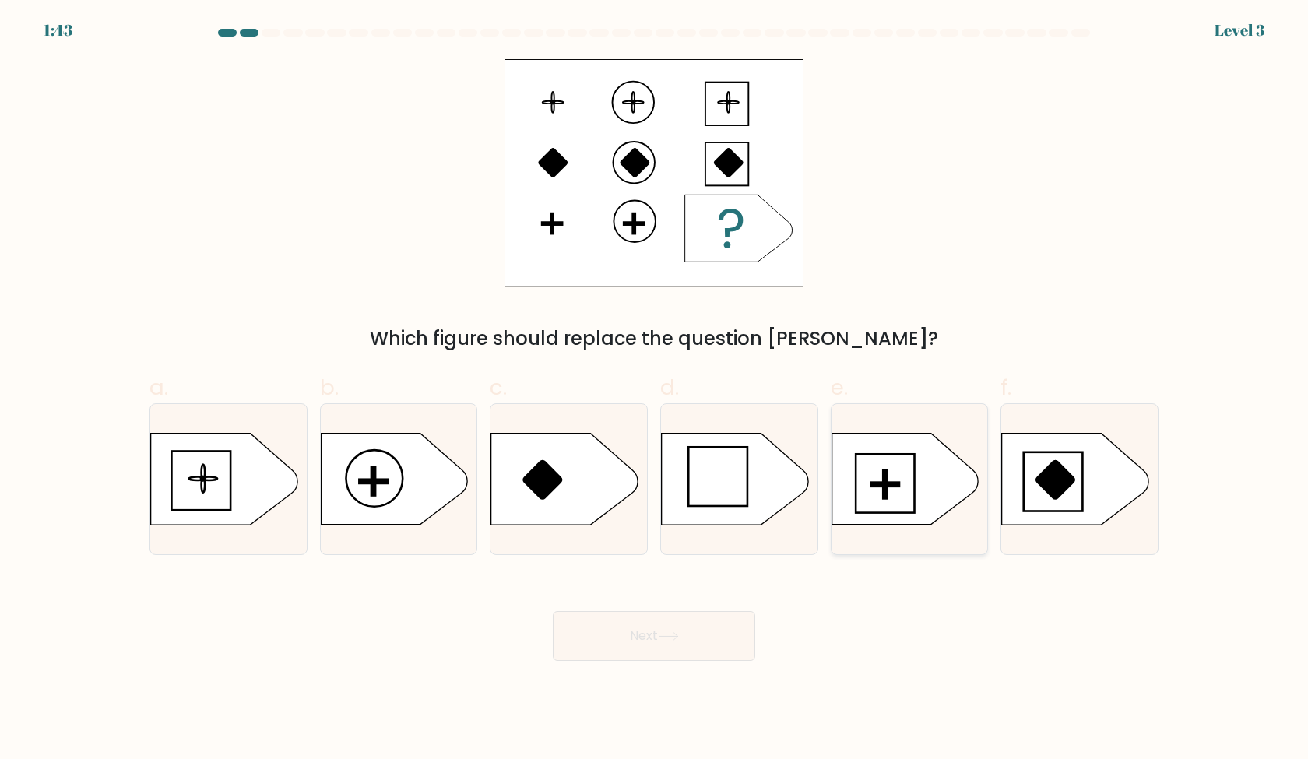
click at [959, 494] on icon at bounding box center [905, 479] width 146 height 91
click at [655, 390] on input "e." at bounding box center [654, 385] width 1 height 10
radio input "true"
click at [698, 647] on button "Next" at bounding box center [654, 636] width 202 height 50
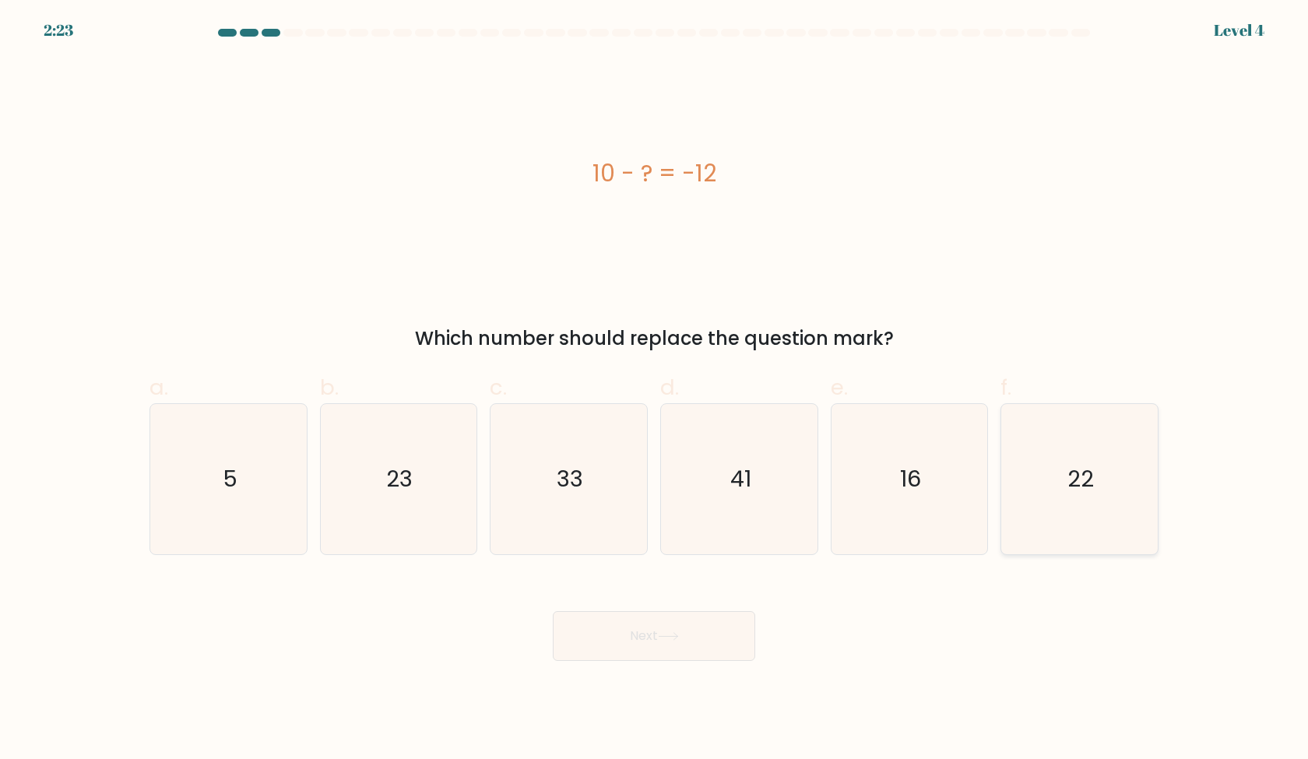
click at [1068, 452] on icon "22" at bounding box center [1079, 479] width 150 height 150
click at [655, 390] on input "f. 22" at bounding box center [654, 385] width 1 height 10
radio input "true"
click at [716, 630] on button "Next" at bounding box center [654, 636] width 202 height 50
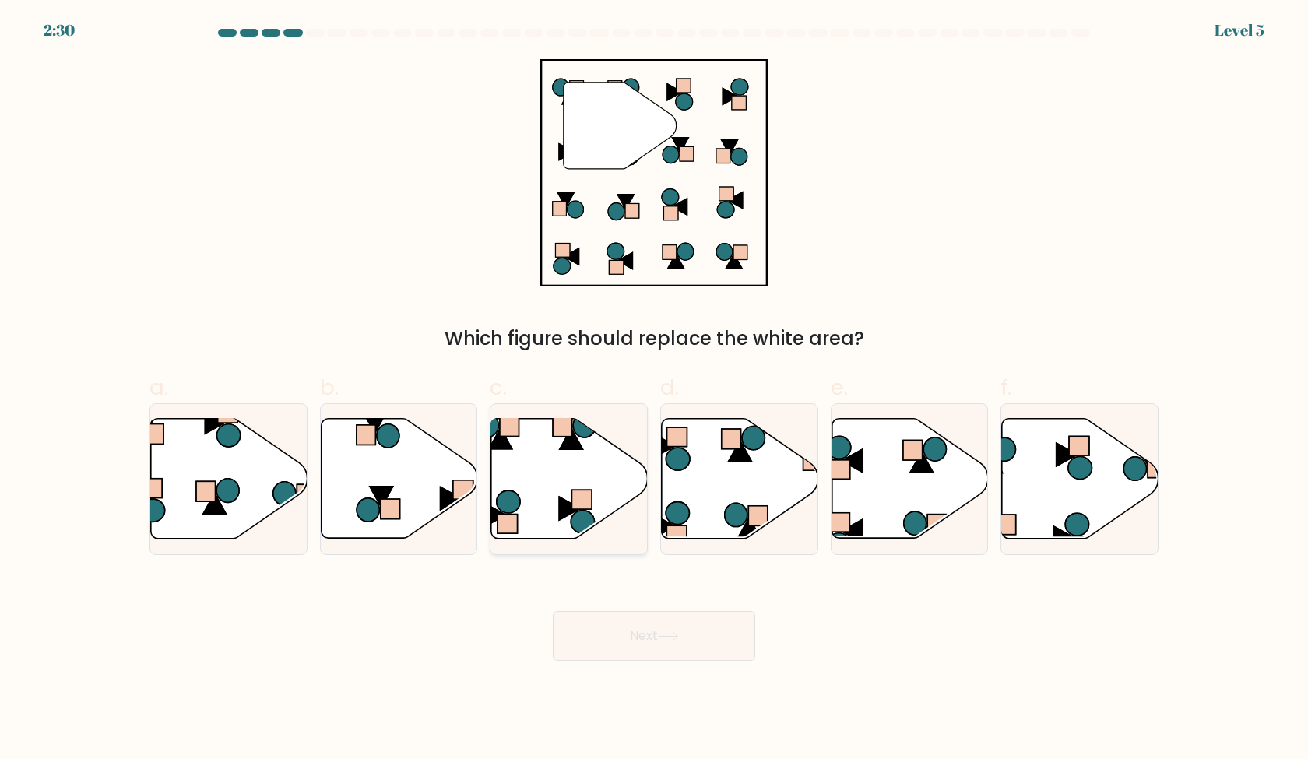
click at [647, 487] on div at bounding box center [569, 479] width 158 height 152
click at [654, 390] on input "c." at bounding box center [654, 385] width 1 height 10
radio input "true"
click at [708, 497] on icon at bounding box center [740, 479] width 157 height 120
click at [655, 390] on input "d." at bounding box center [654, 385] width 1 height 10
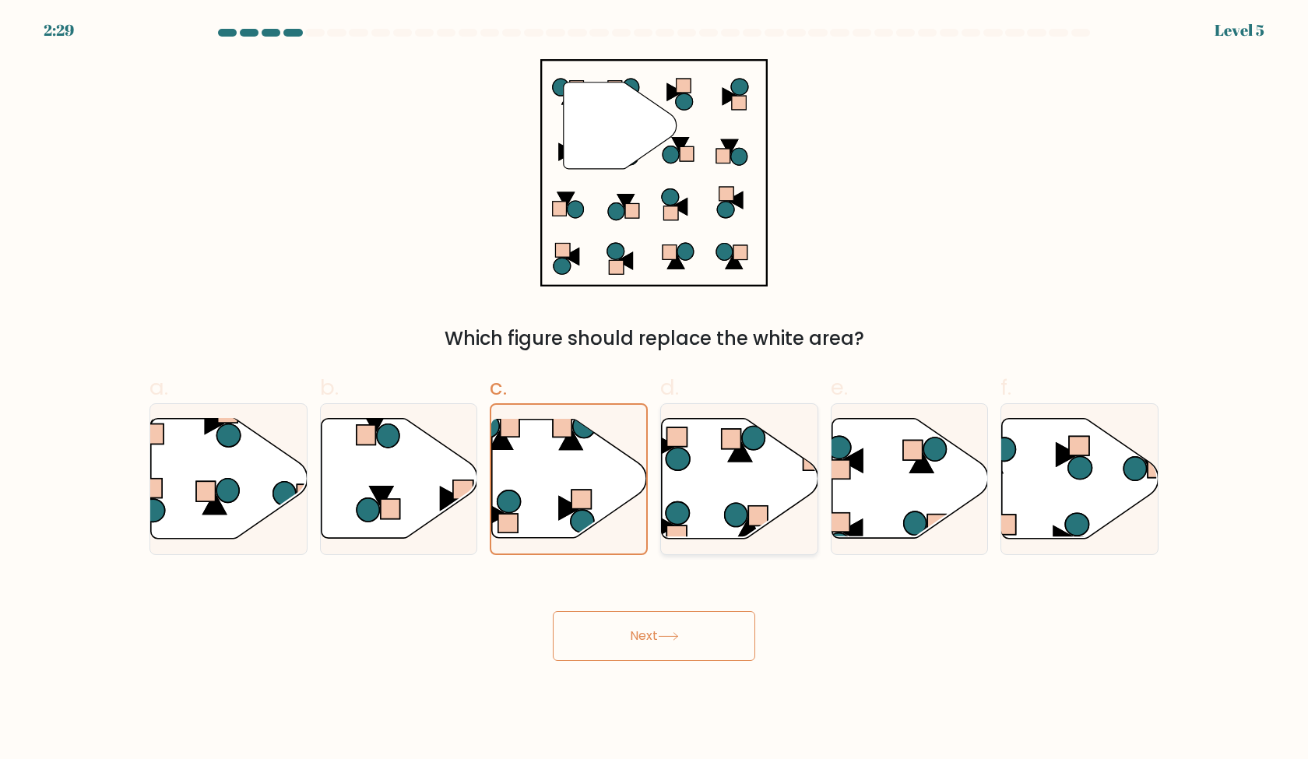
radio input "true"
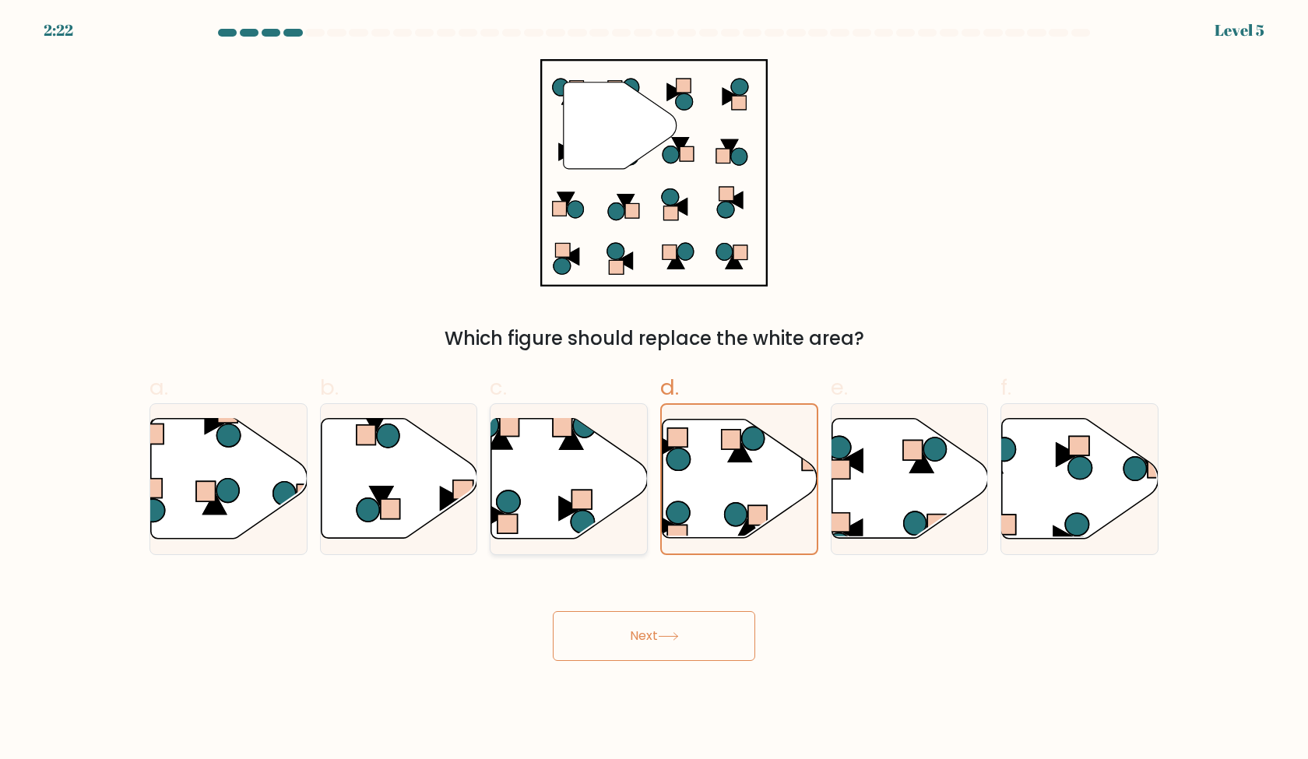
click at [629, 517] on icon at bounding box center [639, 519] width 23 height 24
click at [654, 390] on input "c." at bounding box center [654, 385] width 1 height 10
radio input "true"
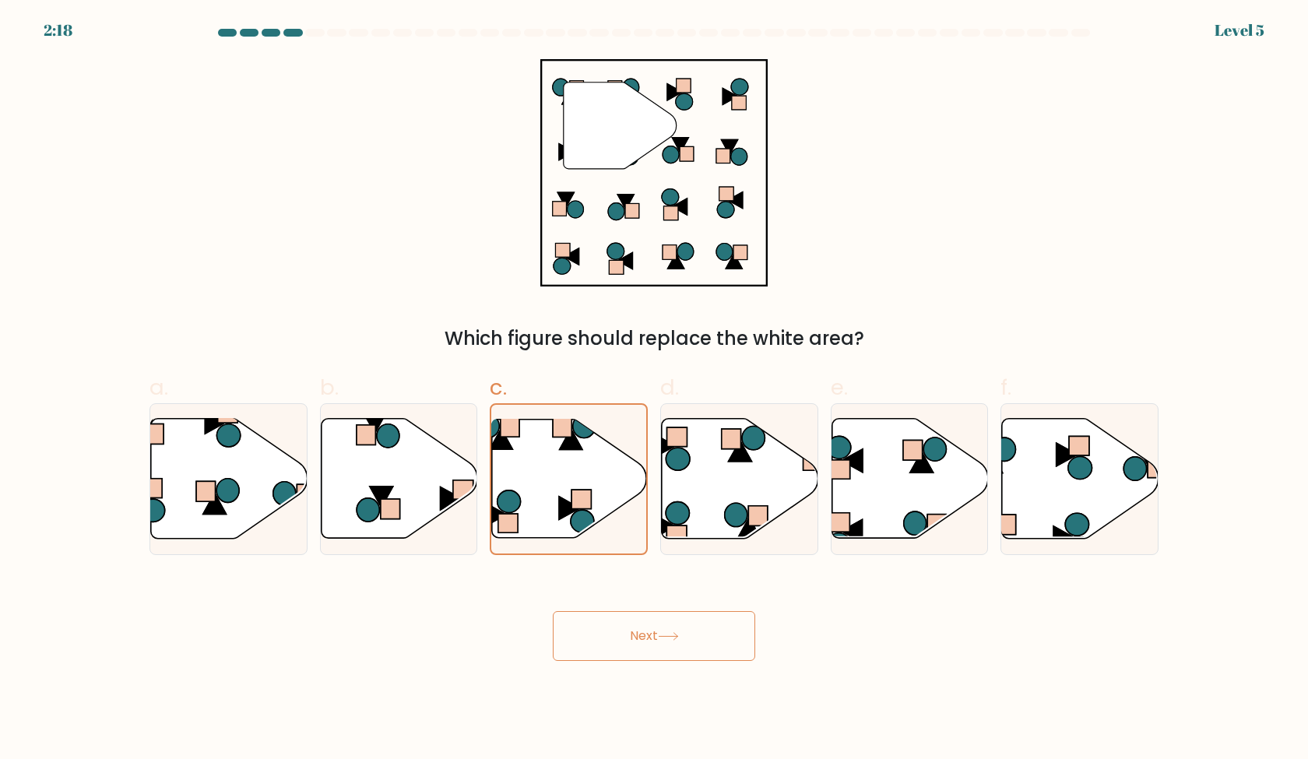
click at [677, 637] on icon at bounding box center [668, 636] width 21 height 9
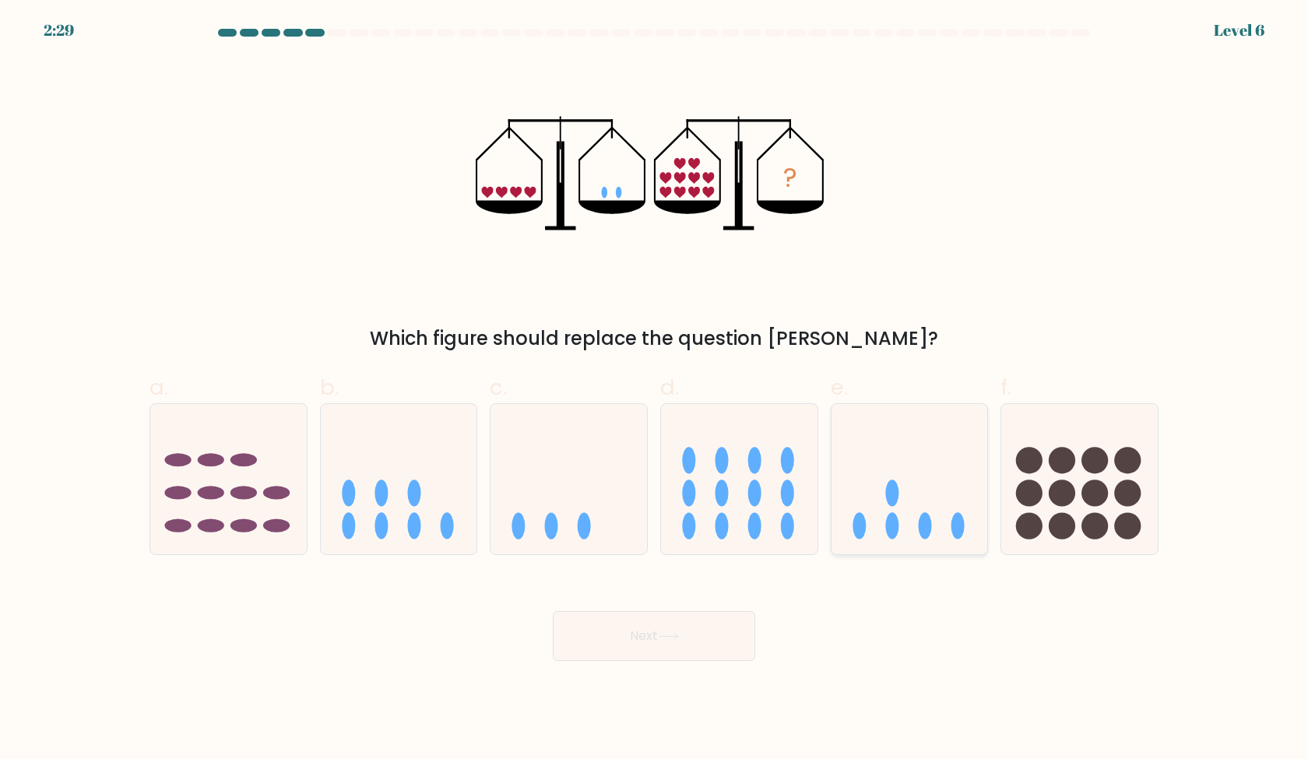
click at [882, 479] on icon at bounding box center [910, 478] width 157 height 129
click at [655, 390] on input "e." at bounding box center [654, 385] width 1 height 10
radio input "true"
click at [706, 621] on button "Next" at bounding box center [654, 636] width 202 height 50
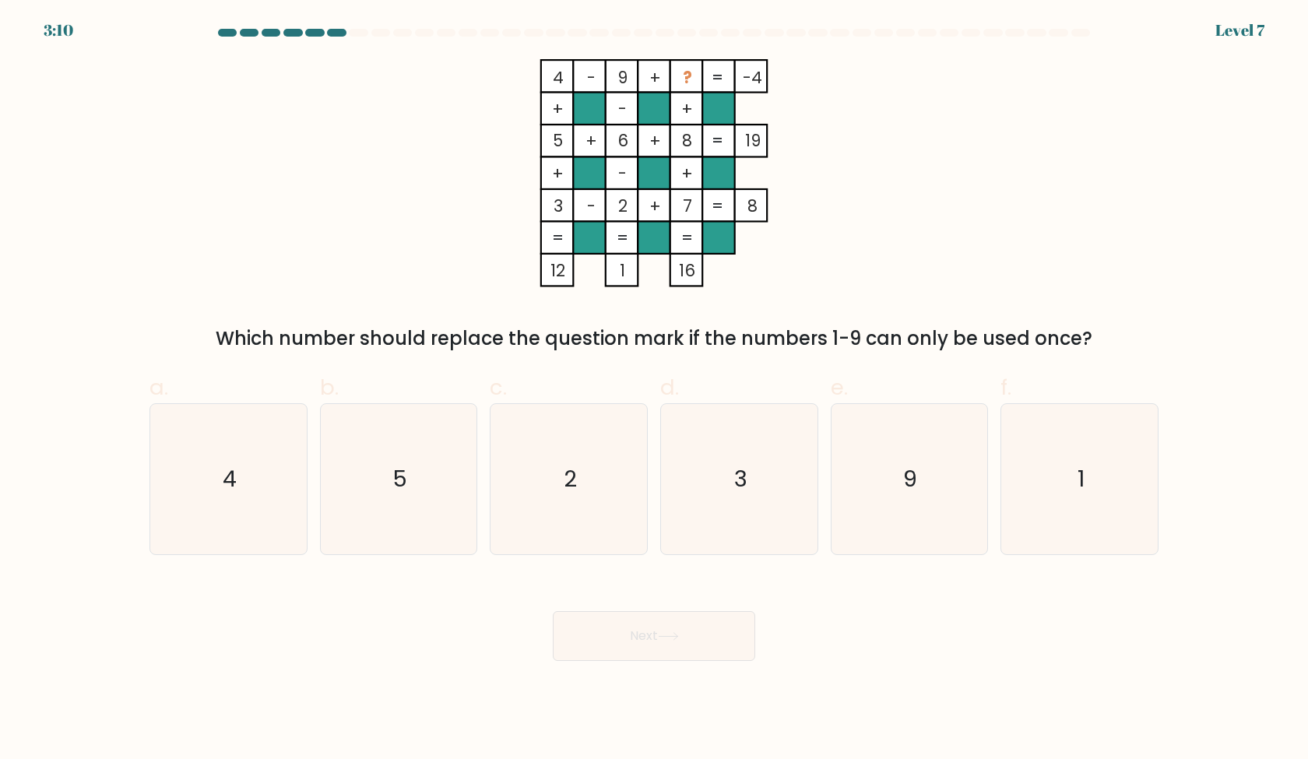
click at [989, 315] on div "4 - 9 + ? -4 + - + 5 + 6 + 8 19 + - + 3 - 2 + 7 = 8 = = = = 12 1 16 = Which num…" at bounding box center [654, 206] width 1028 height 294
click at [1119, 465] on icon "1" at bounding box center [1079, 479] width 150 height 150
click at [655, 390] on input "f. 1" at bounding box center [654, 385] width 1 height 10
radio input "true"
click at [698, 638] on button "Next" at bounding box center [654, 636] width 202 height 50
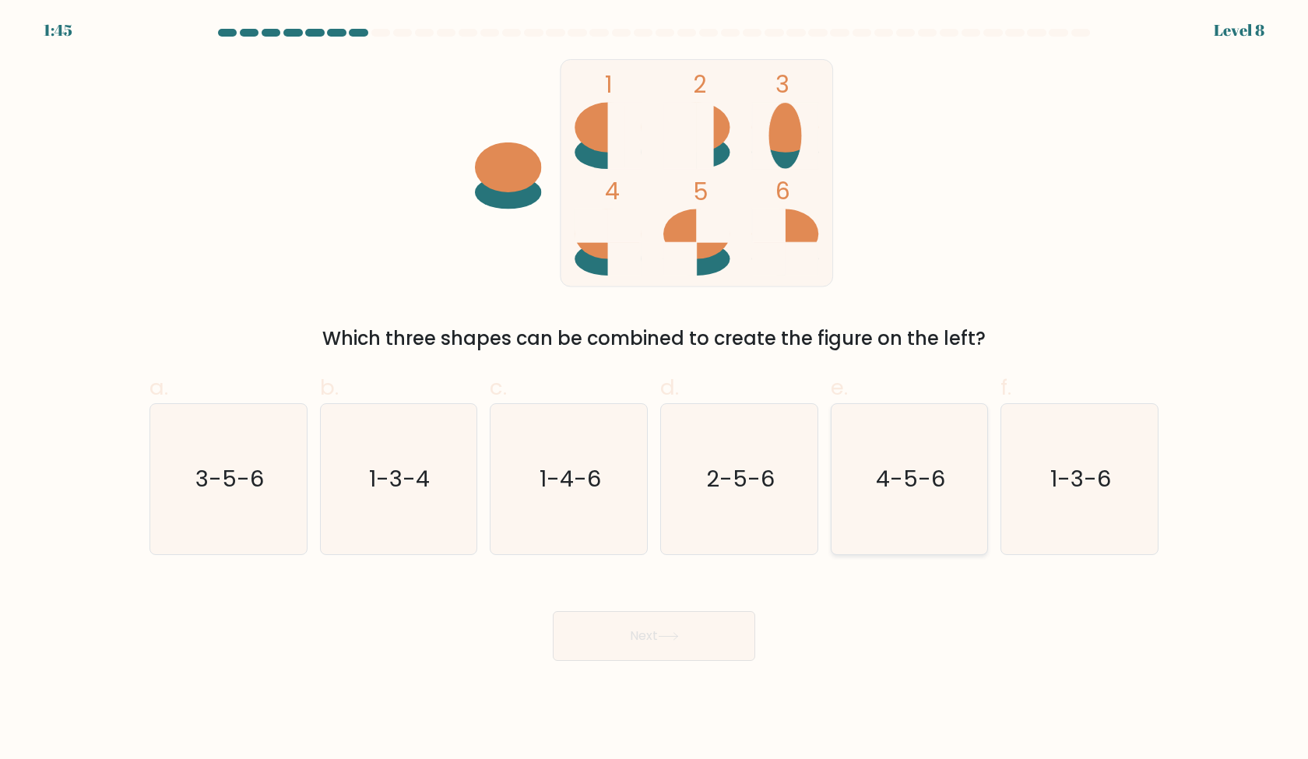
click at [938, 505] on icon "4-5-6" at bounding box center [909, 479] width 150 height 150
click at [655, 390] on input "e. 4-5-6" at bounding box center [654, 385] width 1 height 10
radio input "true"
click at [704, 626] on button "Next" at bounding box center [654, 636] width 202 height 50
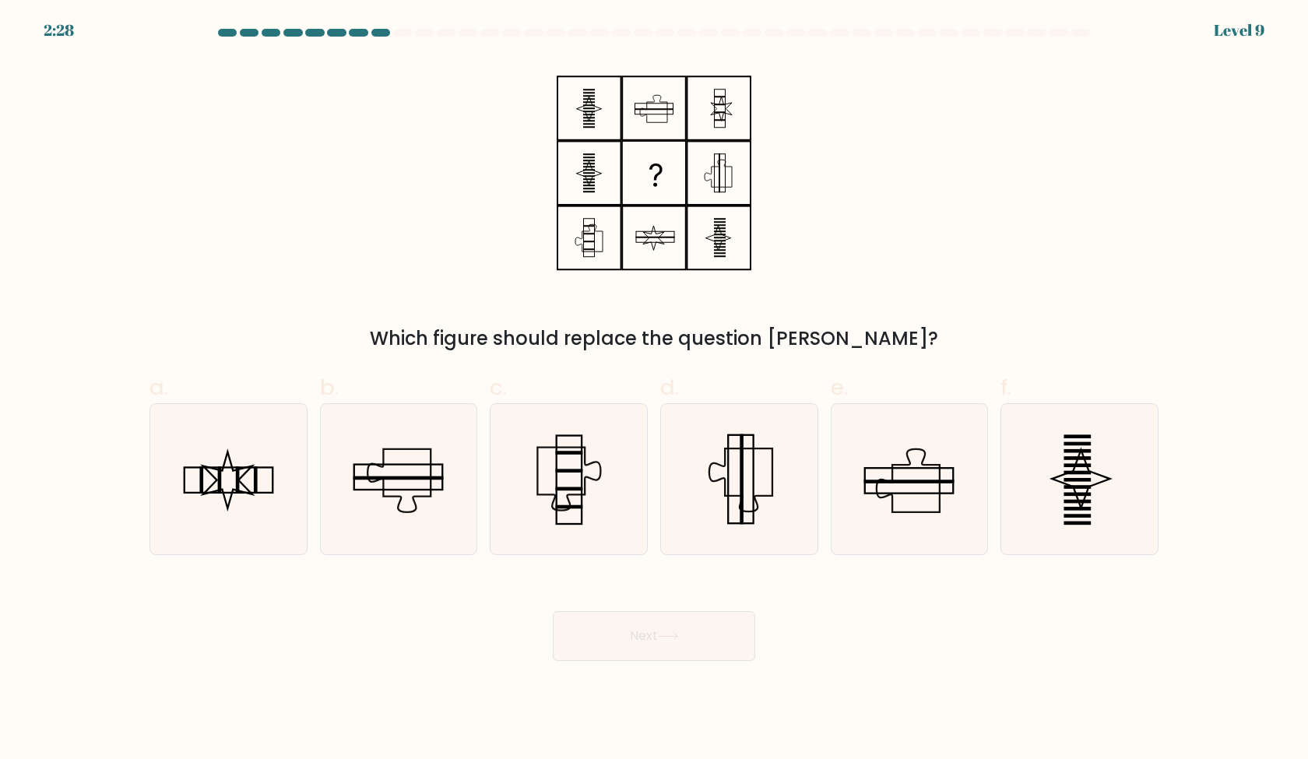
click at [997, 318] on div "Which figure should replace the question [PERSON_NAME]?" at bounding box center [654, 206] width 1028 height 294
click at [749, 561] on form at bounding box center [654, 345] width 1308 height 632
click at [749, 515] on icon at bounding box center [739, 479] width 150 height 150
click at [655, 390] on input "d." at bounding box center [654, 385] width 1 height 10
radio input "true"
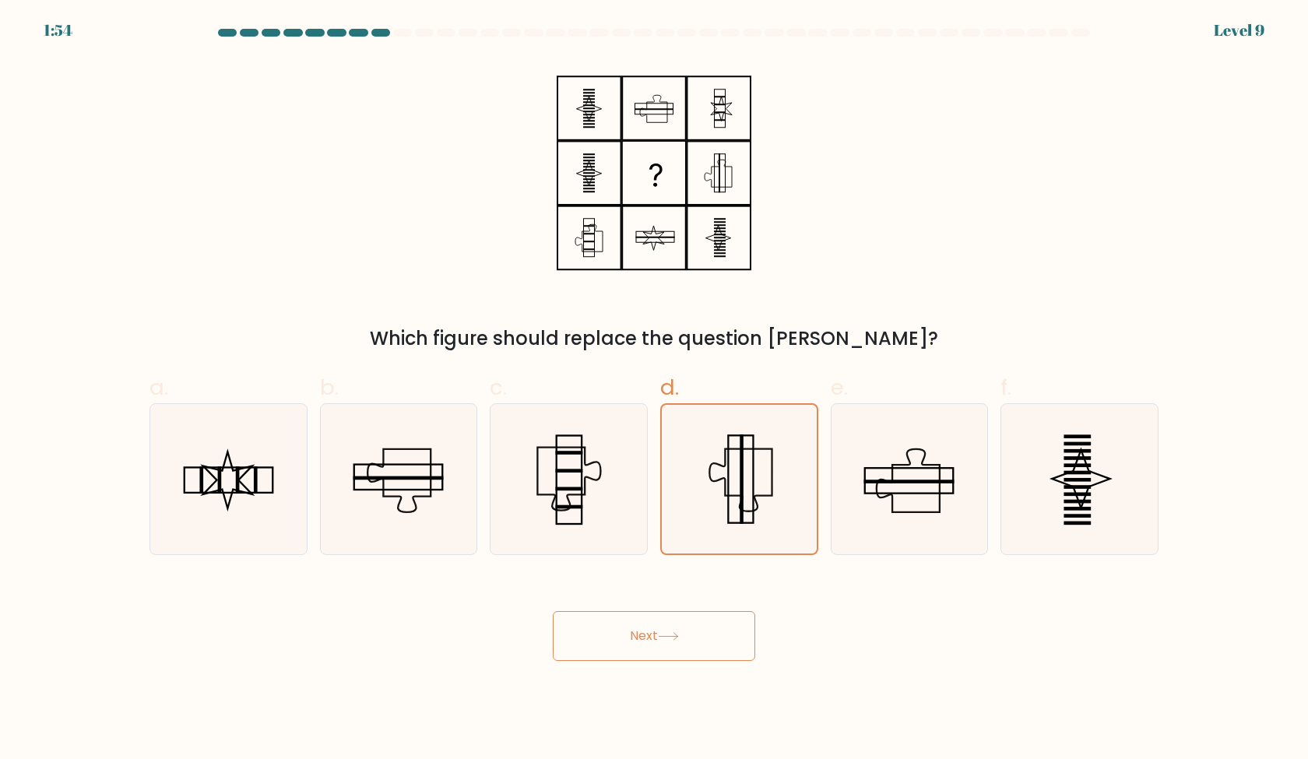
click at [684, 627] on button "Next" at bounding box center [654, 636] width 202 height 50
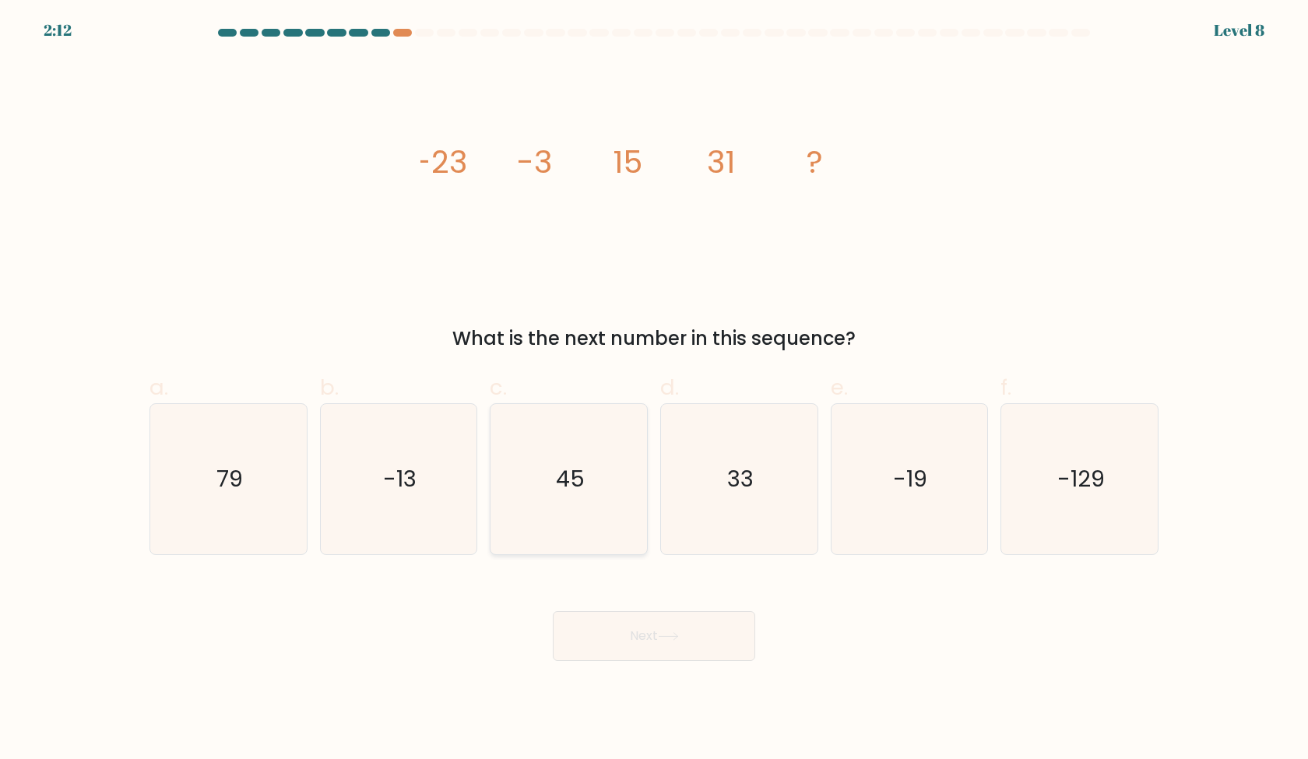
click at [529, 490] on icon "45" at bounding box center [569, 479] width 150 height 150
click at [654, 390] on input "c. 45" at bounding box center [654, 385] width 1 height 10
radio input "true"
click at [629, 626] on button "Next" at bounding box center [654, 636] width 202 height 50
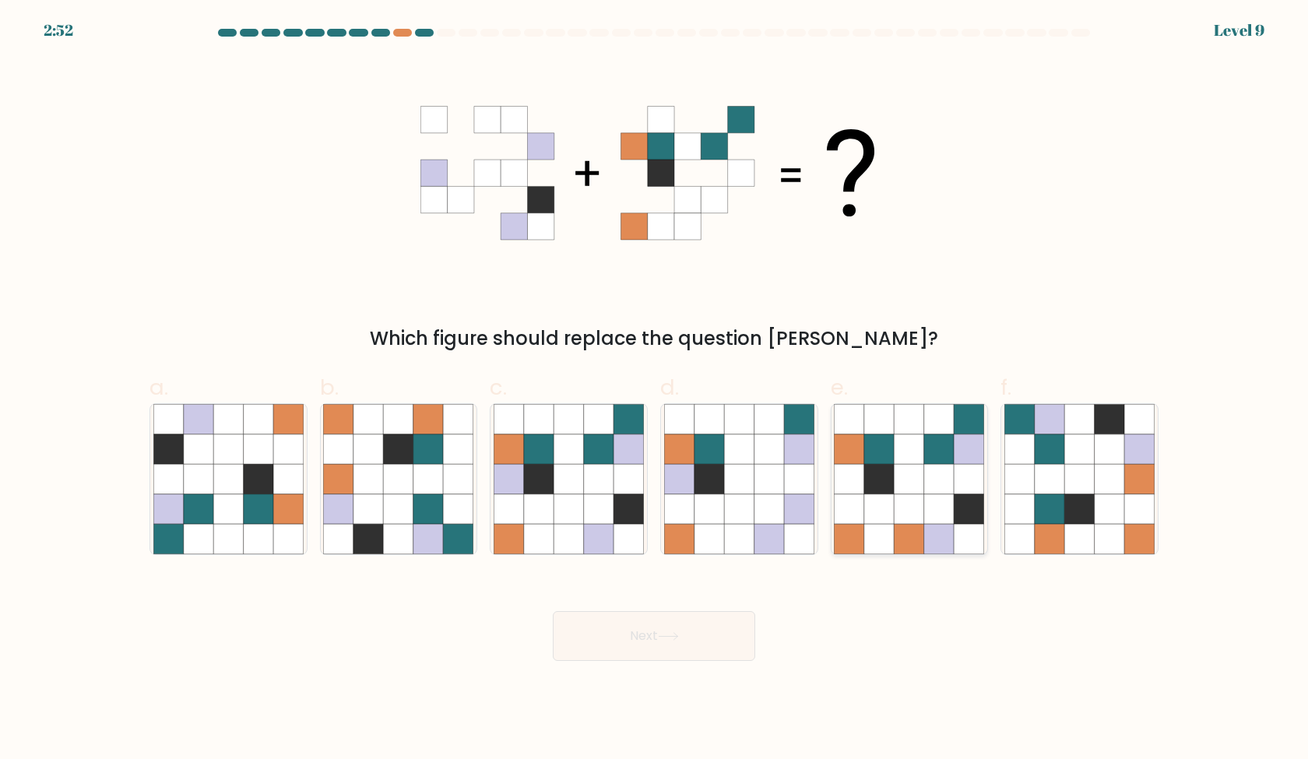
click at [887, 482] on icon at bounding box center [879, 479] width 30 height 30
click at [655, 390] on input "e." at bounding box center [654, 385] width 1 height 10
radio input "true"
click at [697, 633] on button "Next" at bounding box center [654, 636] width 202 height 50
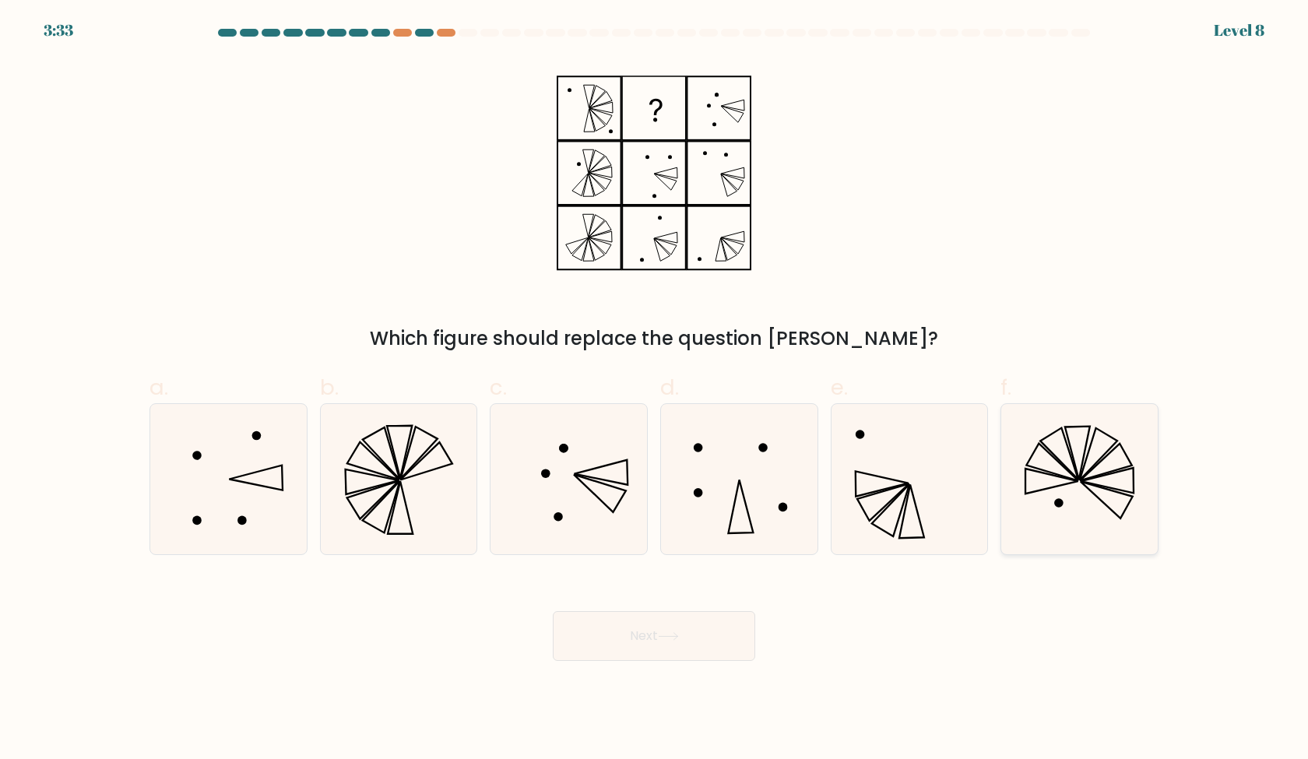
click at [1013, 517] on icon at bounding box center [1079, 479] width 150 height 150
click at [655, 390] on input "f." at bounding box center [654, 385] width 1 height 10
radio input "true"
click at [724, 630] on button "Next" at bounding box center [654, 636] width 202 height 50
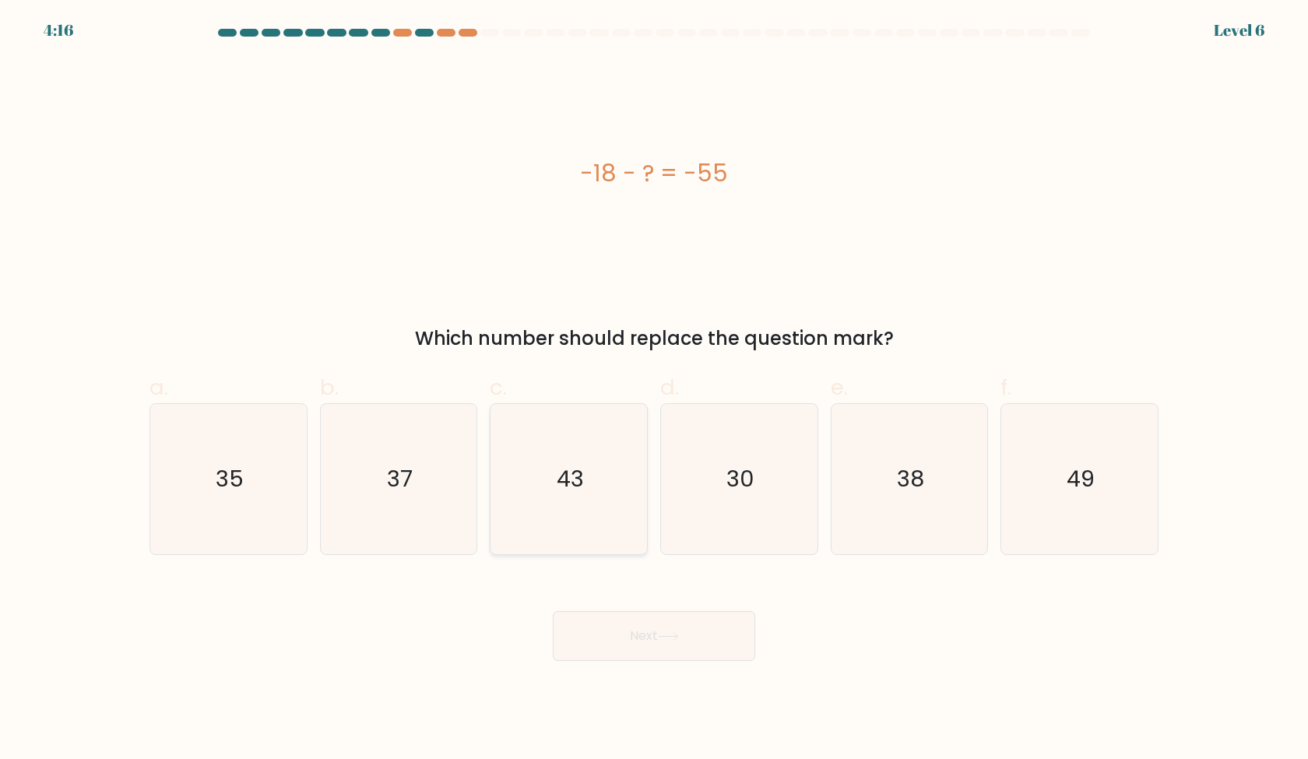
click at [497, 435] on icon "43" at bounding box center [569, 479] width 150 height 150
click at [654, 390] on input "c. 43" at bounding box center [654, 385] width 1 height 10
radio input "true"
click at [676, 641] on button "Next" at bounding box center [654, 636] width 202 height 50
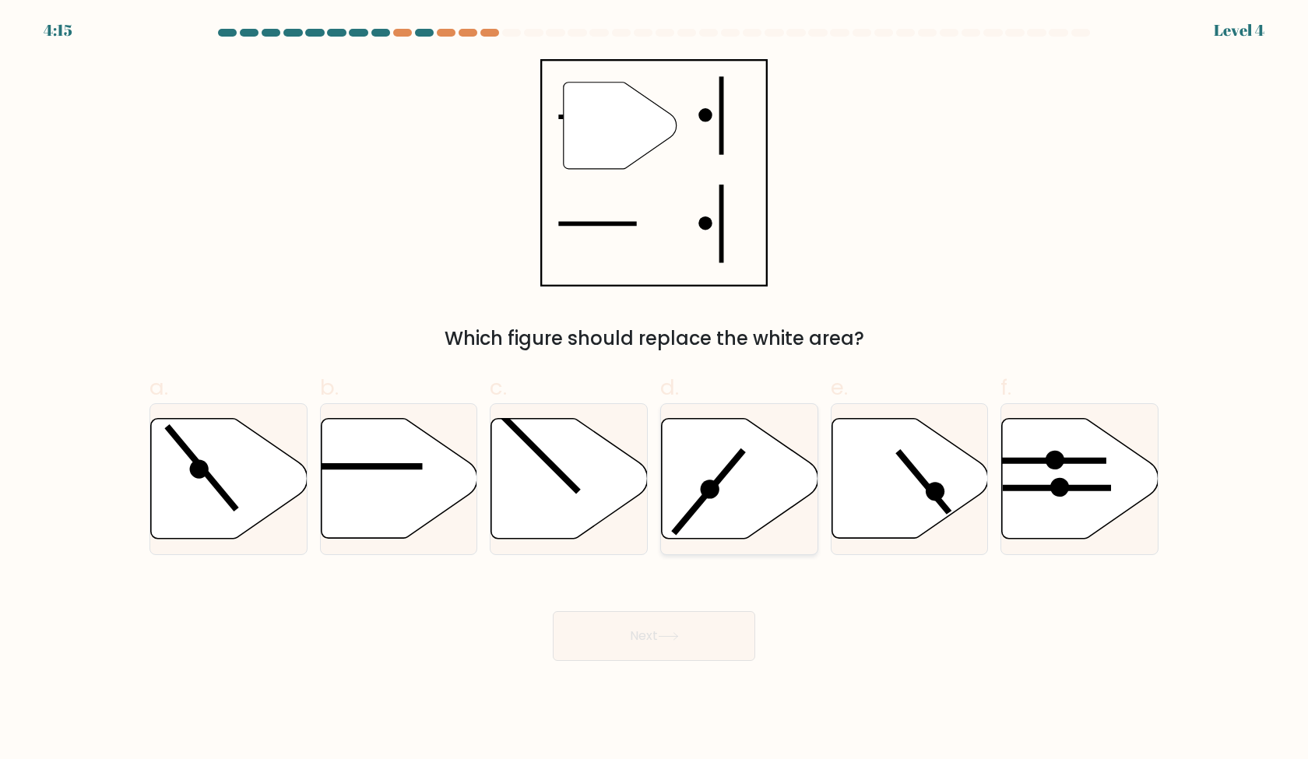
click at [681, 528] on line at bounding box center [708, 491] width 69 height 83
click at [655, 390] on input "d." at bounding box center [654, 385] width 1 height 10
radio input "true"
click at [668, 661] on body "4:59 Level 4" at bounding box center [654, 379] width 1308 height 759
click at [668, 649] on button "Next" at bounding box center [654, 636] width 202 height 50
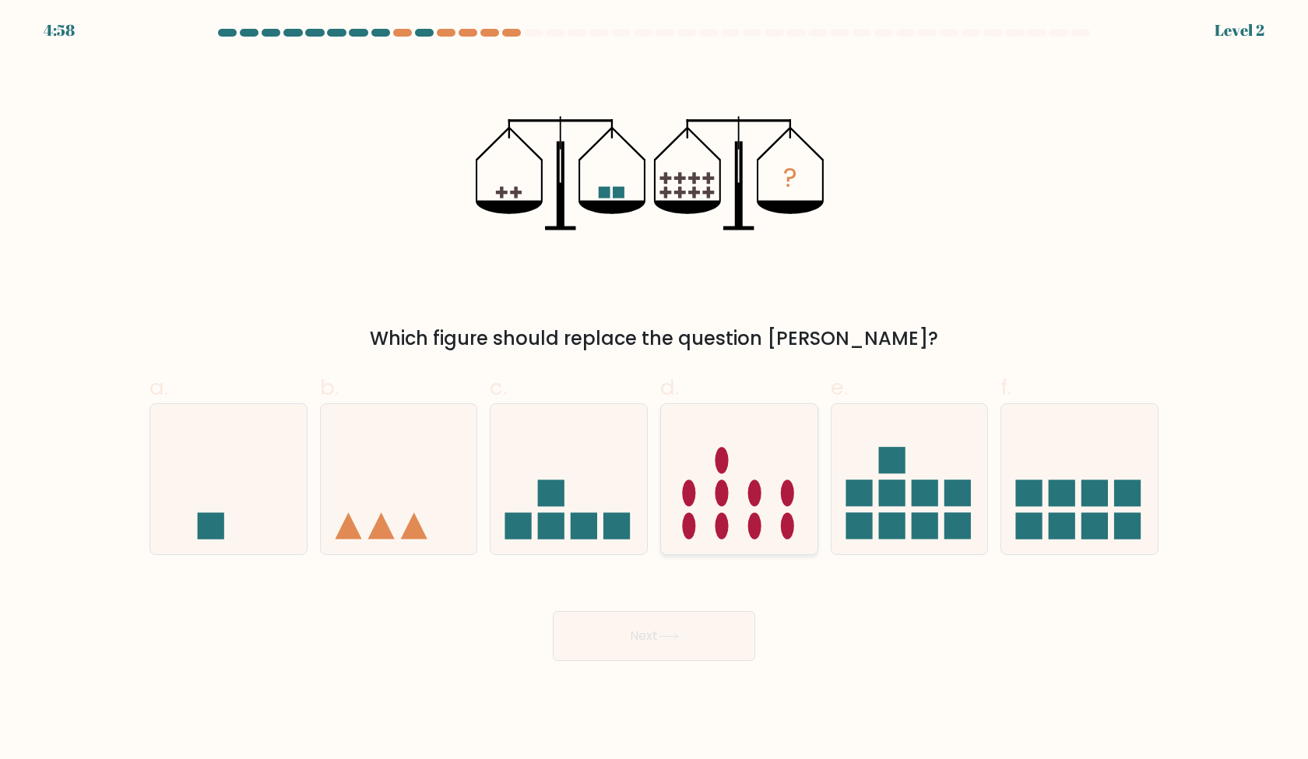
click at [660, 517] on div at bounding box center [739, 479] width 158 height 152
click at [655, 390] on input "d." at bounding box center [654, 385] width 1 height 10
radio input "true"
click at [660, 632] on button "Next" at bounding box center [654, 636] width 202 height 50
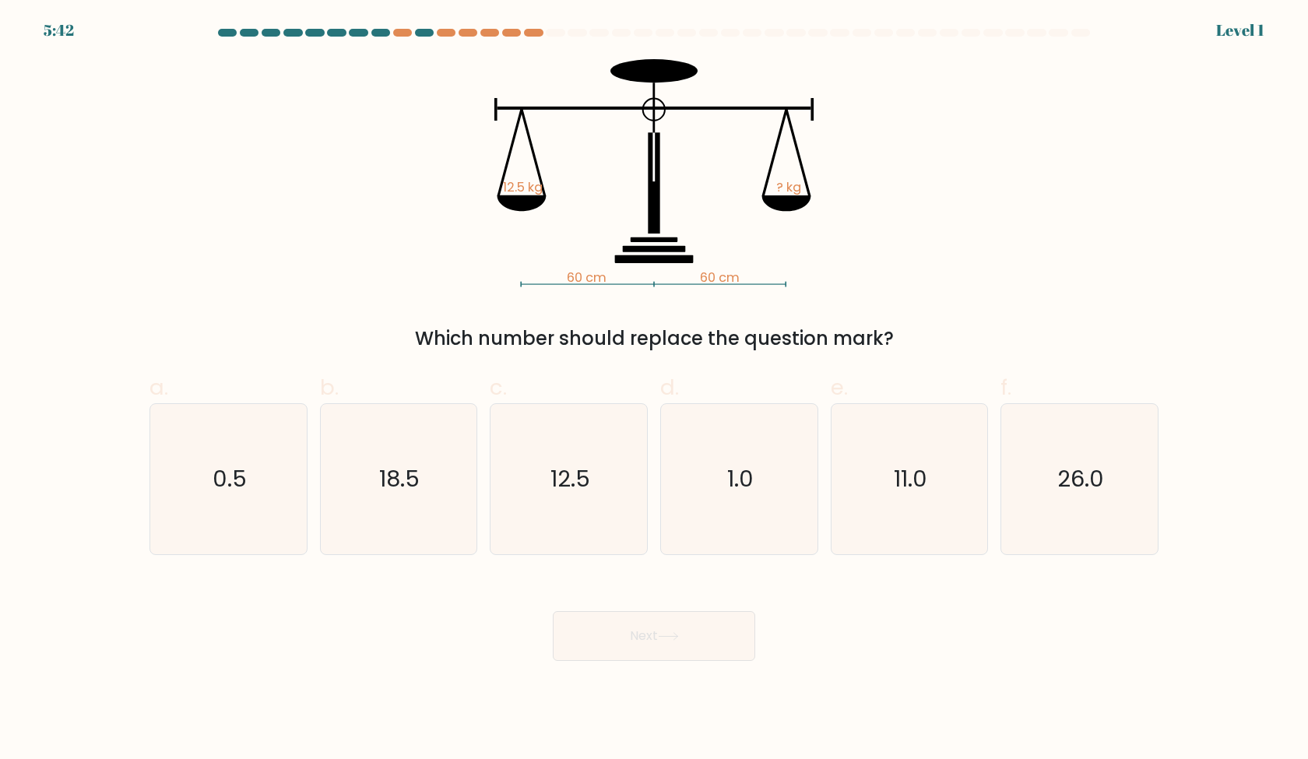
click at [649, 543] on div "c. 12.5" at bounding box center [569, 463] width 171 height 184
click at [623, 517] on icon "12.5" at bounding box center [569, 479] width 150 height 150
click at [654, 390] on input "c. 12.5" at bounding box center [654, 385] width 1 height 10
radio input "true"
click at [670, 635] on icon at bounding box center [668, 636] width 21 height 9
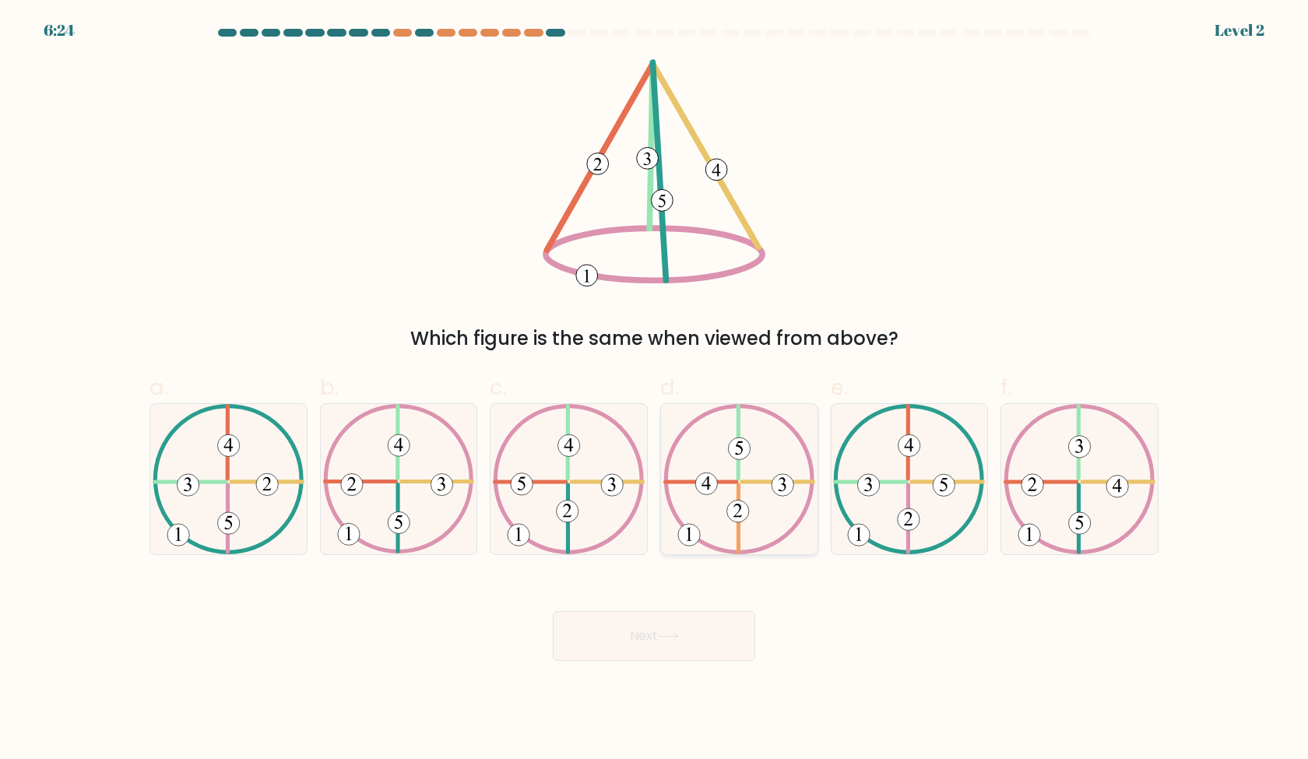
click at [711, 470] on icon at bounding box center [739, 479] width 152 height 150
click at [655, 390] on input "d." at bounding box center [654, 385] width 1 height 10
radio input "true"
click at [1059, 492] on icon at bounding box center [1080, 479] width 152 height 150
click at [655, 390] on input "f." at bounding box center [654, 385] width 1 height 10
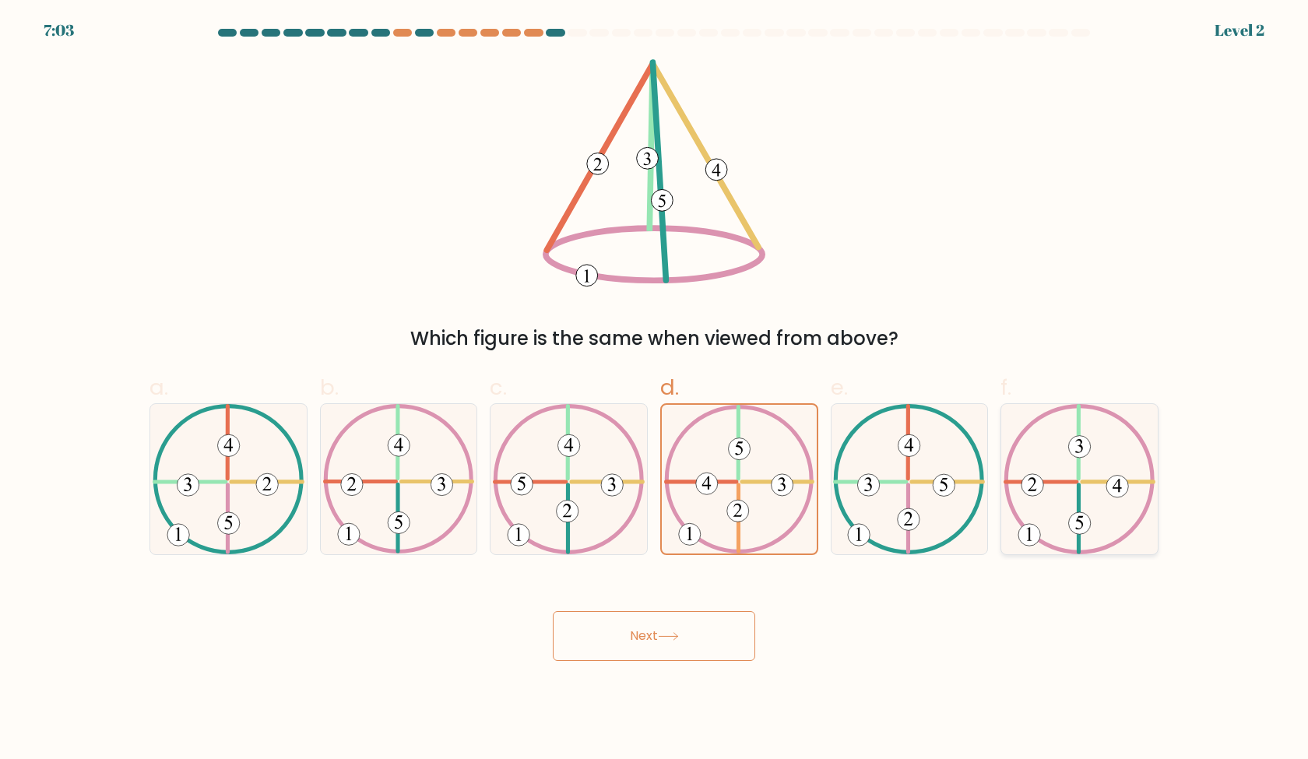
radio input "true"
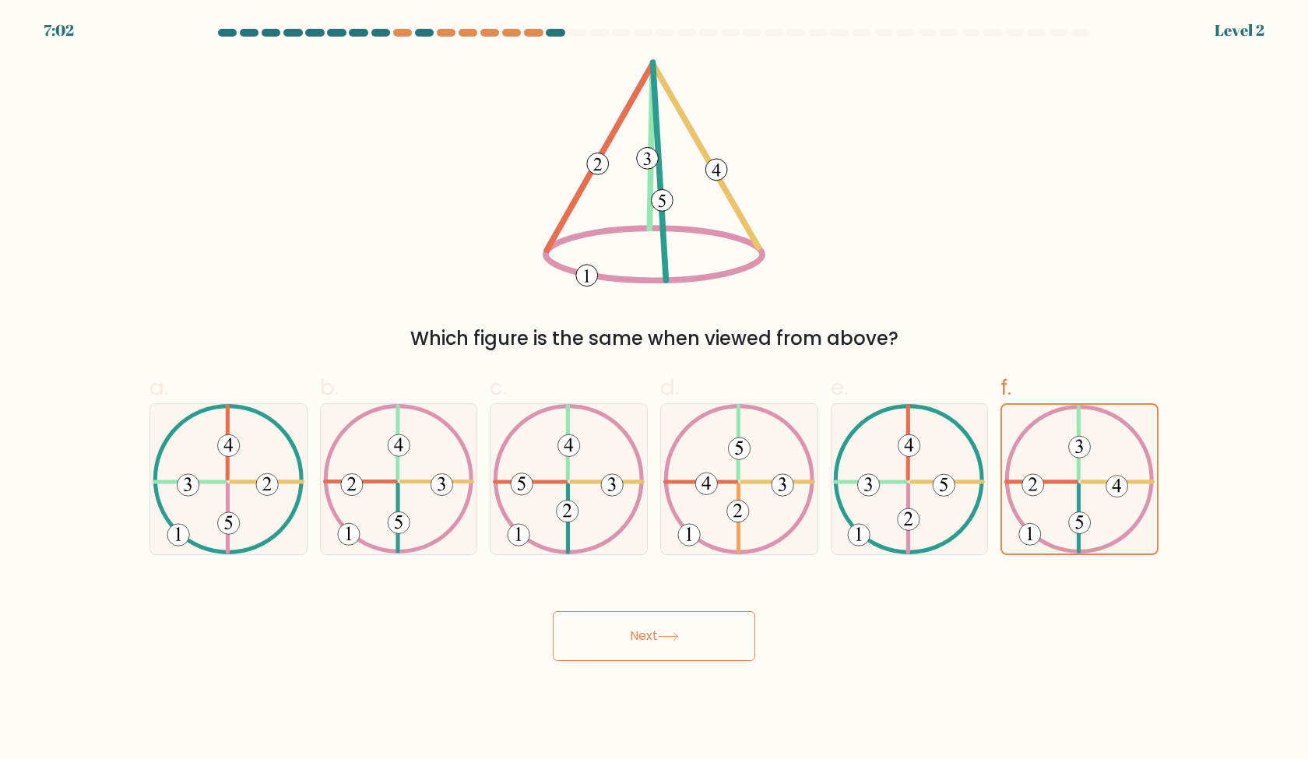
click at [725, 632] on button "Next" at bounding box center [654, 636] width 202 height 50
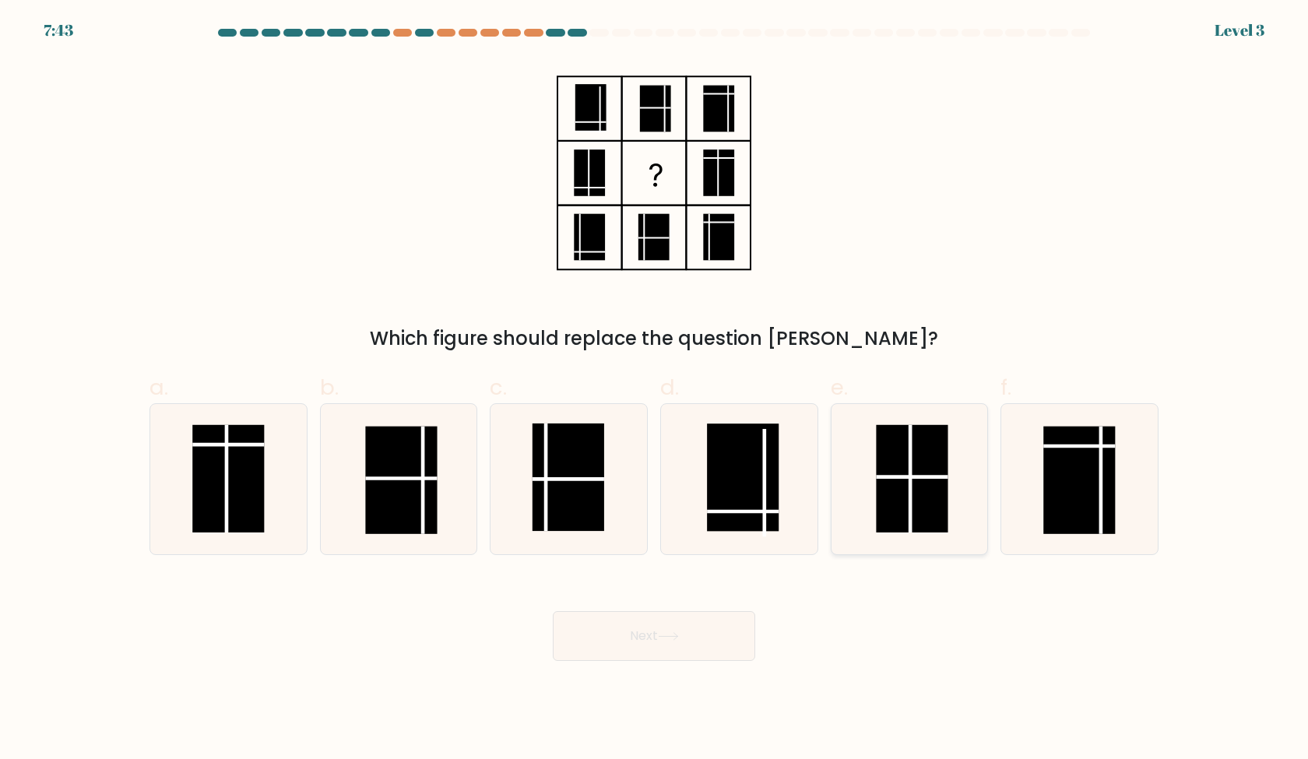
click at [879, 489] on rect at bounding box center [913, 478] width 72 height 107
click at [655, 390] on input "e." at bounding box center [654, 385] width 1 height 10
radio input "true"
click at [574, 528] on rect at bounding box center [569, 477] width 72 height 107
click at [654, 390] on input "c." at bounding box center [654, 385] width 1 height 10
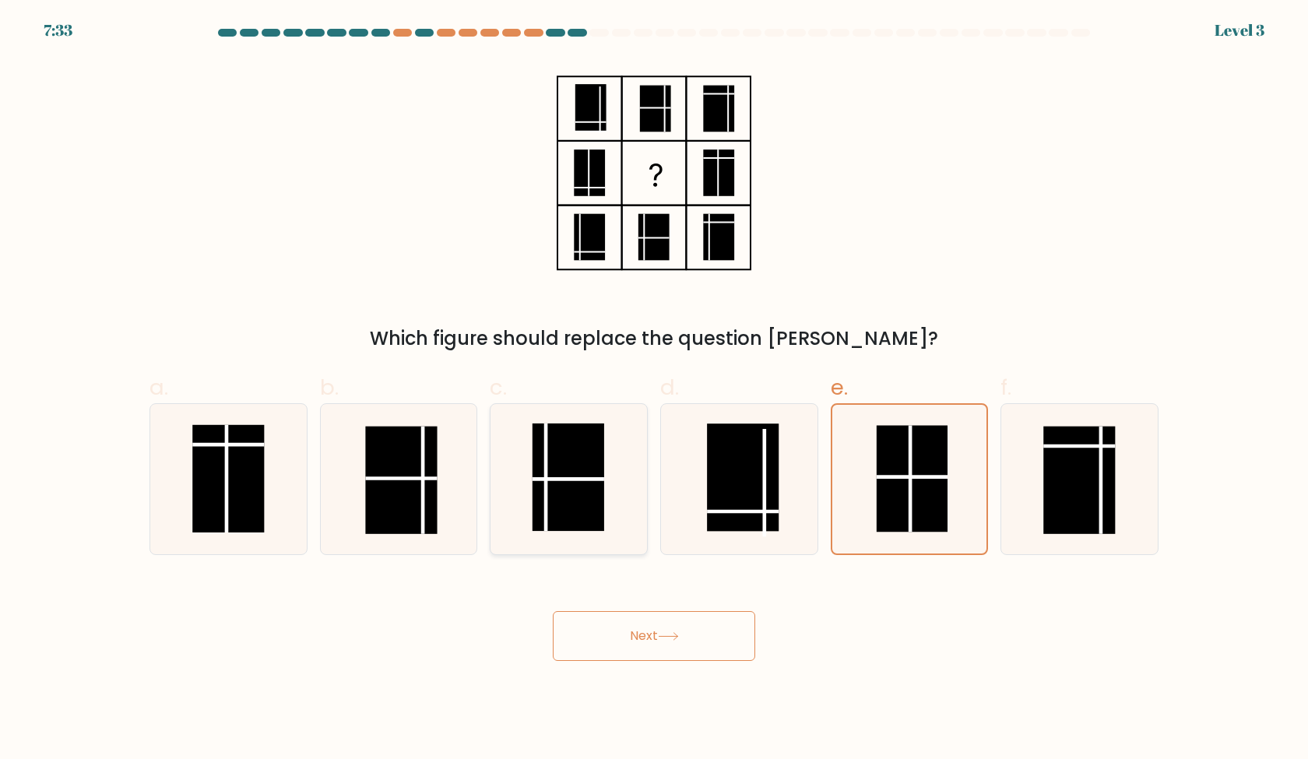
radio input "true"
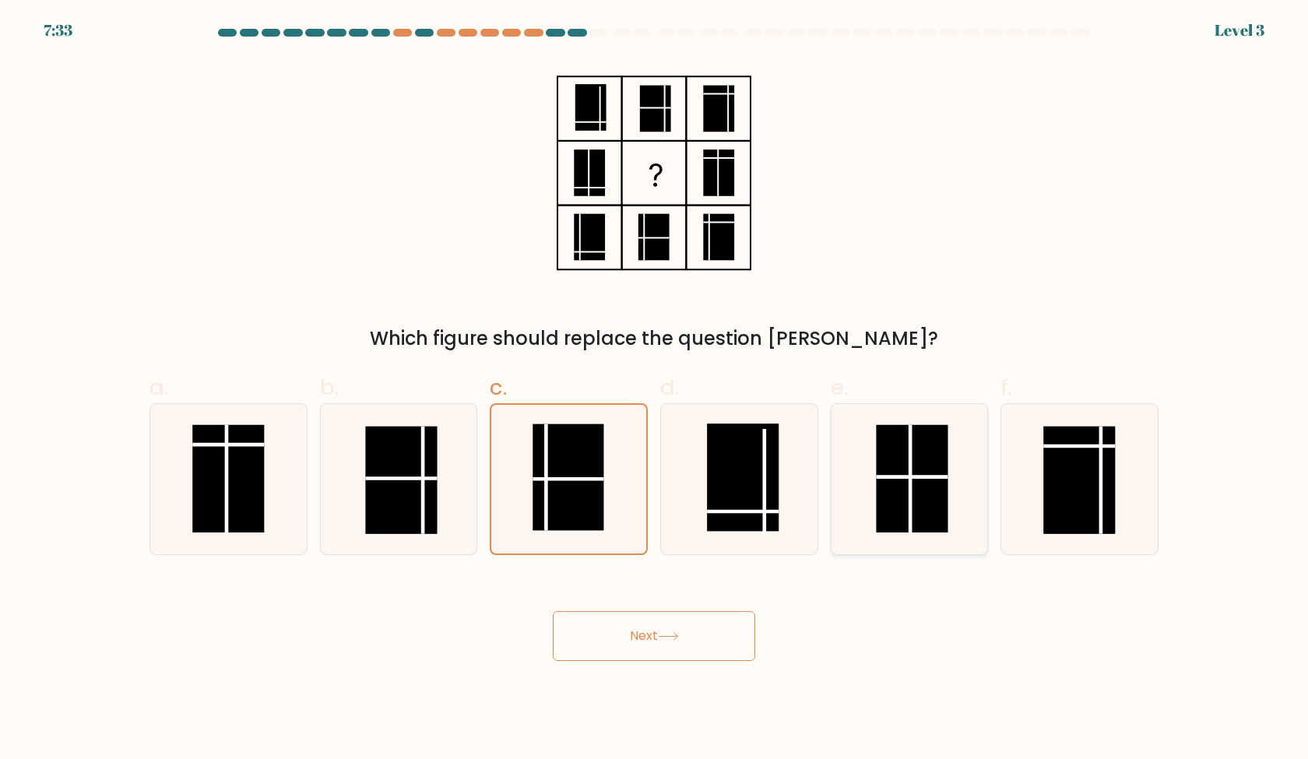
click at [895, 541] on icon at bounding box center [909, 479] width 150 height 150
click at [655, 390] on input "e." at bounding box center [654, 385] width 1 height 10
radio input "true"
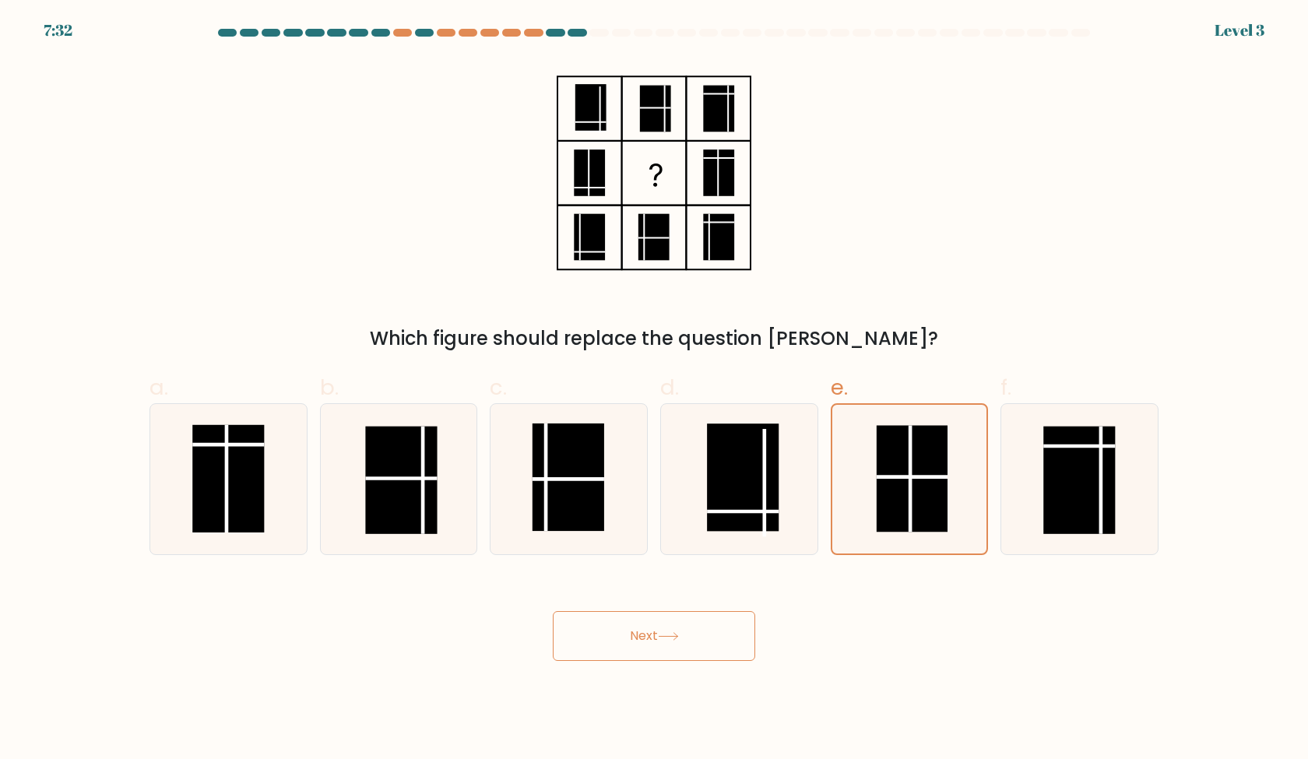
click at [676, 628] on button "Next" at bounding box center [654, 636] width 202 height 50
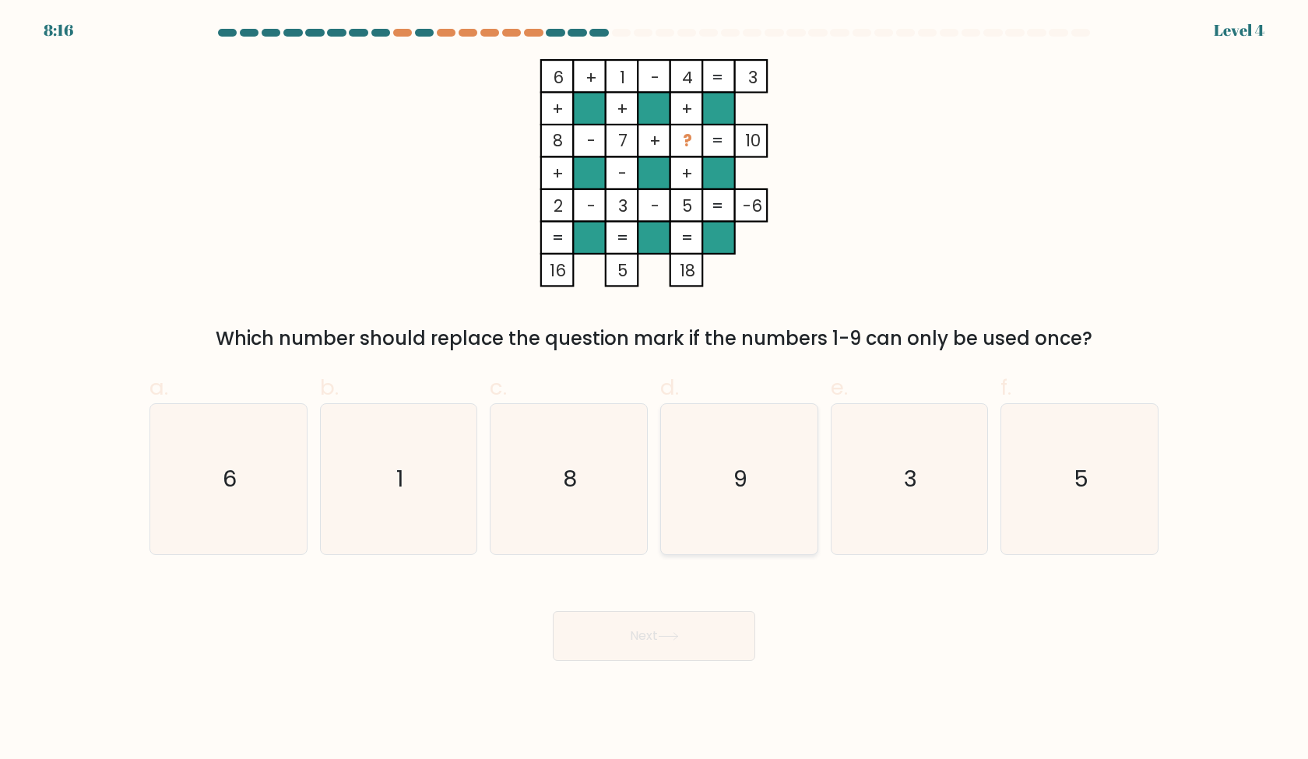
click at [809, 451] on icon "9" at bounding box center [739, 479] width 150 height 150
click at [655, 390] on input "d. 9" at bounding box center [654, 385] width 1 height 10
radio input "true"
click at [710, 636] on button "Next" at bounding box center [654, 636] width 202 height 50
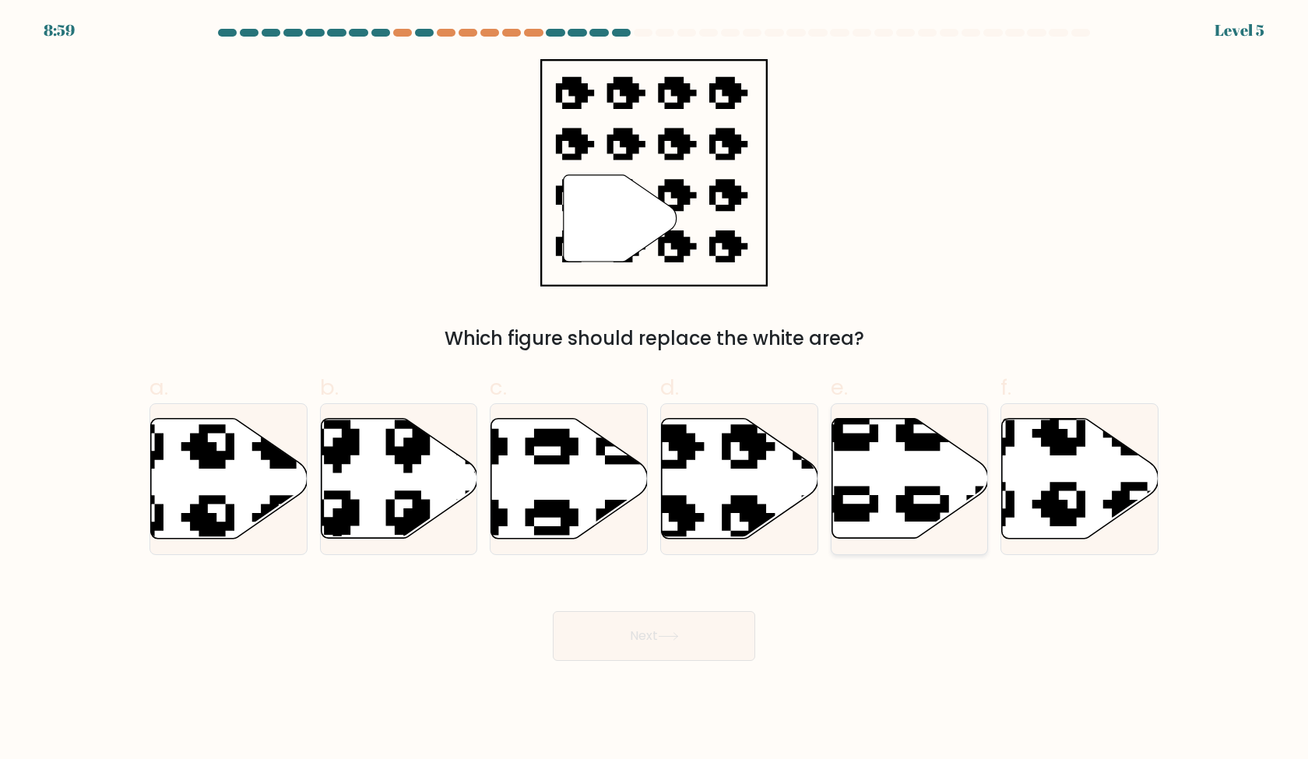
click at [900, 481] on icon at bounding box center [910, 479] width 157 height 120
click at [655, 390] on input "e." at bounding box center [654, 385] width 1 height 10
radio input "true"
click at [724, 522] on icon at bounding box center [784, 411] width 266 height 257
click at [655, 390] on input "d." at bounding box center [654, 385] width 1 height 10
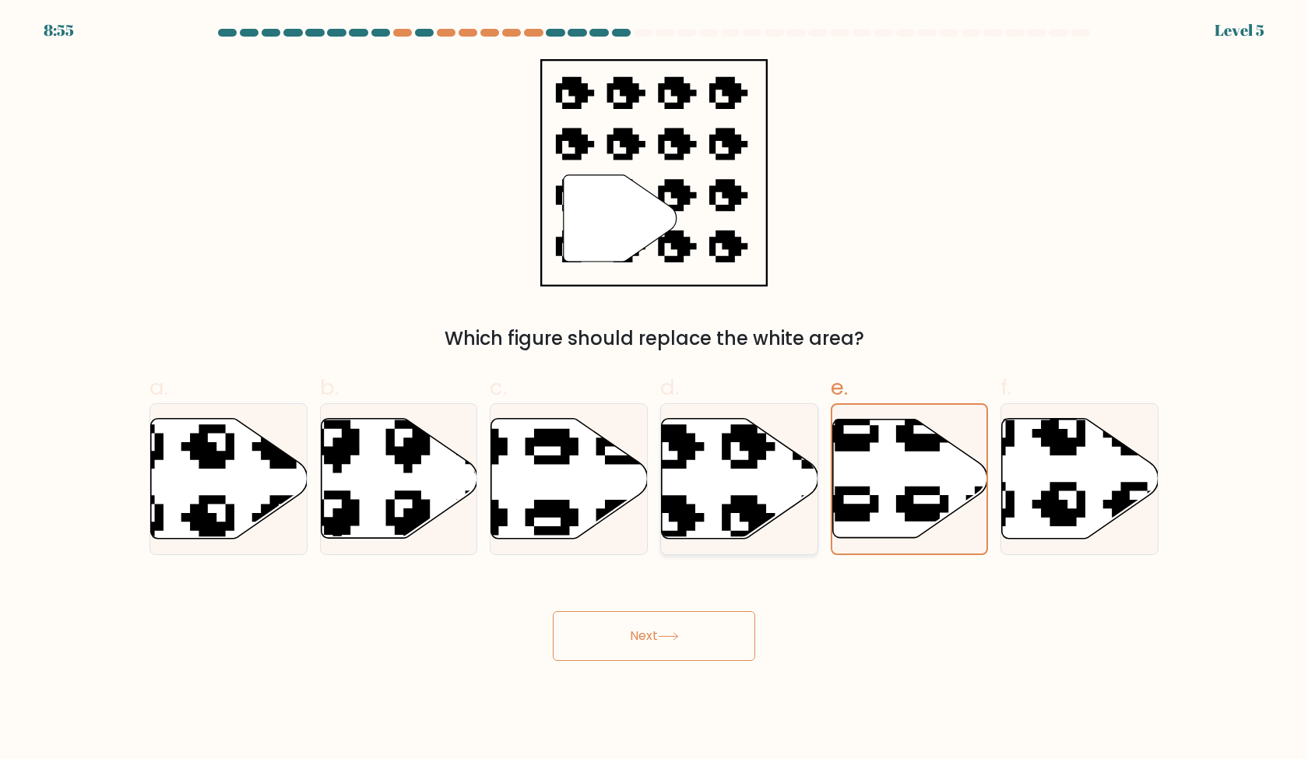
radio input "true"
click at [690, 638] on button "Next" at bounding box center [654, 636] width 202 height 50
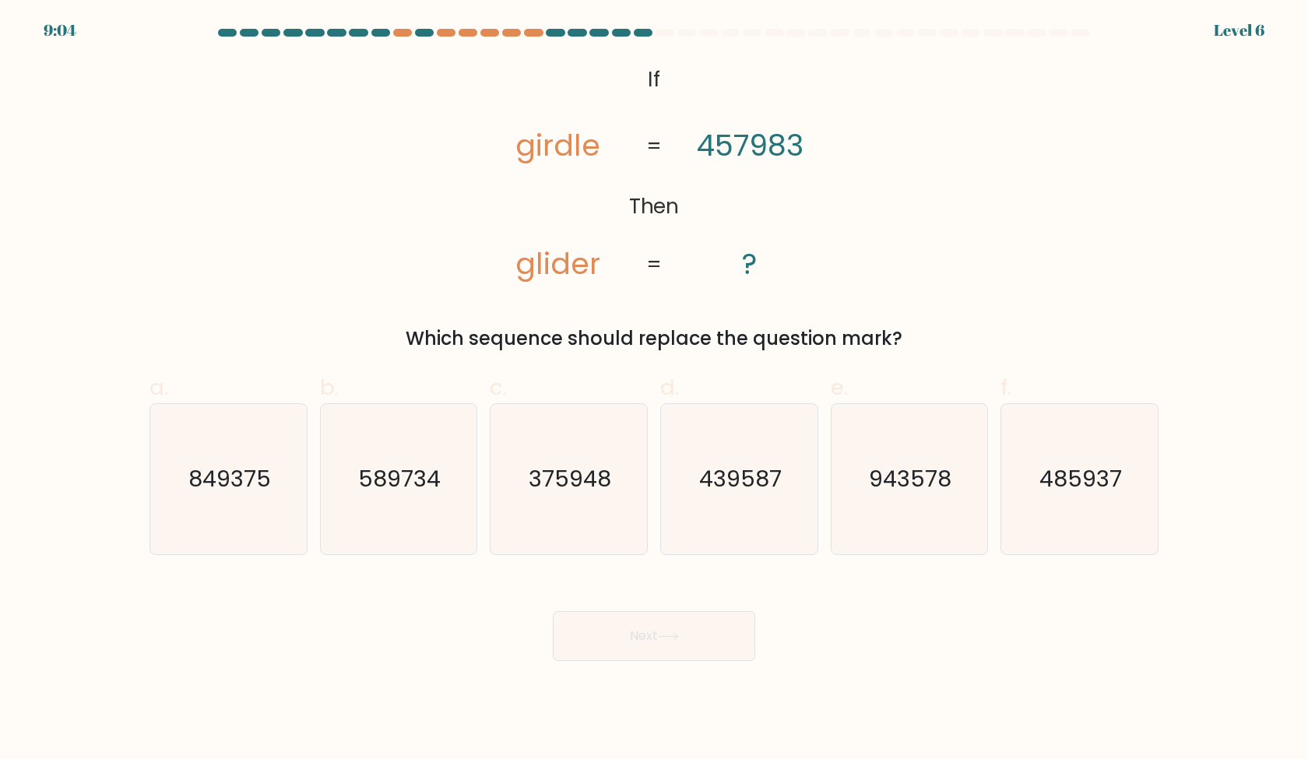
click at [999, 497] on div "f. 485937" at bounding box center [1079, 463] width 171 height 184
click at [1050, 497] on icon "485937" at bounding box center [1079, 479] width 150 height 150
click at [655, 390] on input "f. 485937" at bounding box center [654, 385] width 1 height 10
radio input "true"
click at [724, 630] on button "Next" at bounding box center [654, 636] width 202 height 50
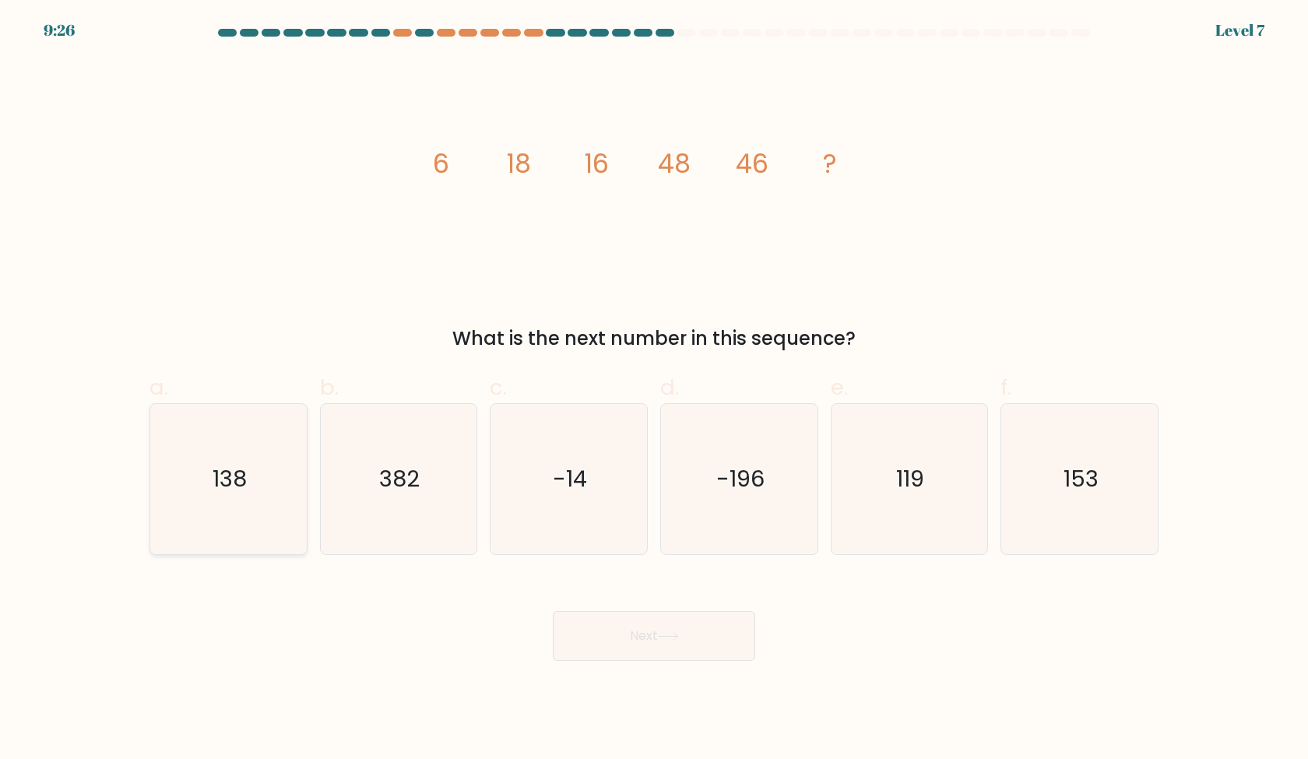
click at [228, 492] on text "138" at bounding box center [230, 478] width 34 height 31
click at [654, 390] on input "a. 138" at bounding box center [654, 385] width 1 height 10
radio input "true"
click at [659, 643] on button "Next" at bounding box center [654, 636] width 202 height 50
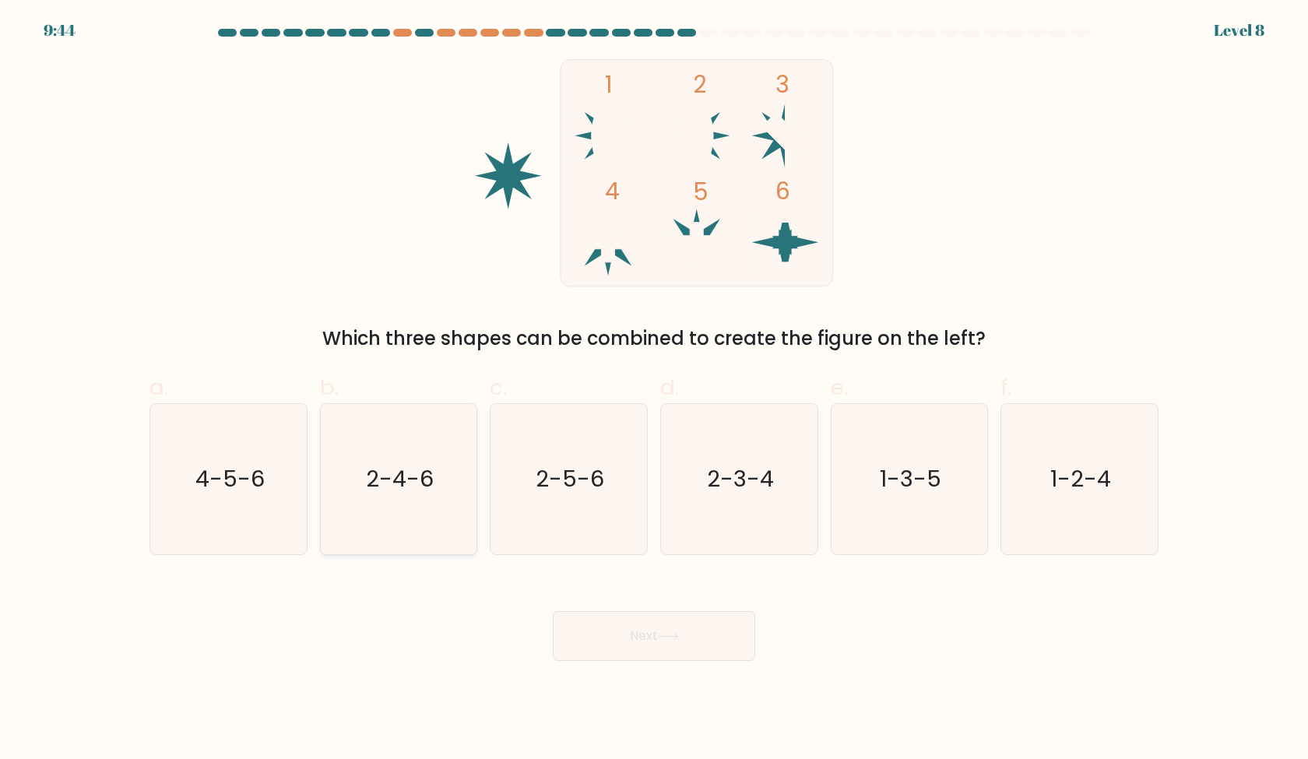
click at [402, 501] on icon "2-4-6" at bounding box center [398, 479] width 150 height 150
click at [654, 390] on input "b. 2-4-6" at bounding box center [654, 385] width 1 height 10
radio input "true"
click at [261, 498] on icon "4-5-6" at bounding box center [228, 479] width 150 height 150
click at [654, 390] on input "a. 4-5-6" at bounding box center [654, 385] width 1 height 10
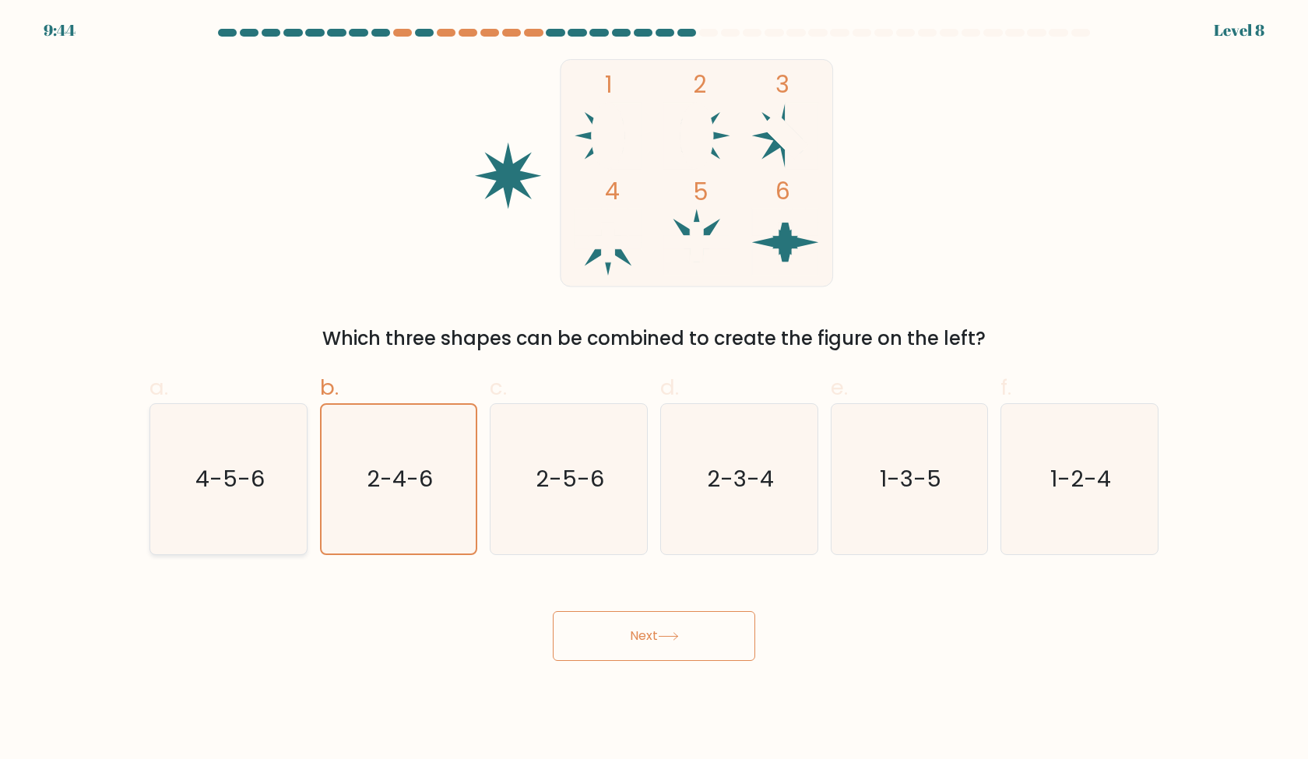
radio input "true"
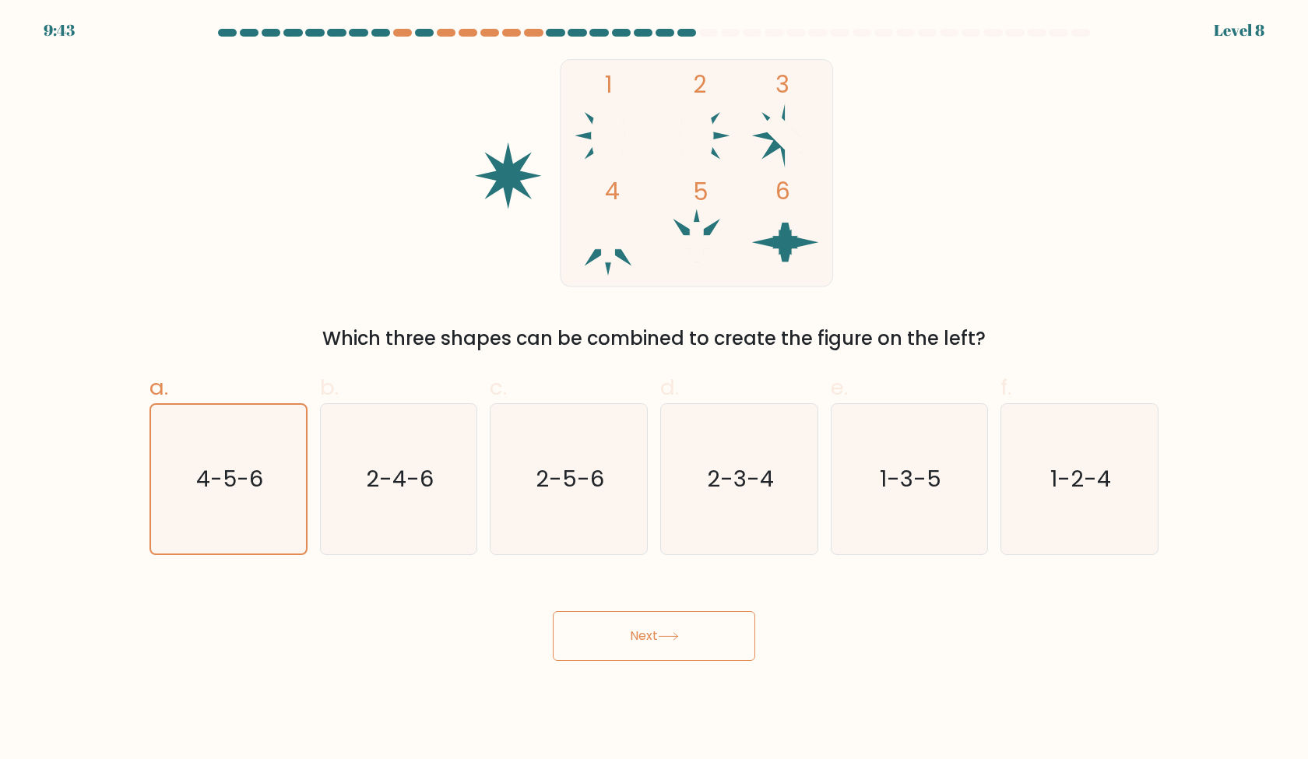
click at [676, 641] on button "Next" at bounding box center [654, 636] width 202 height 50
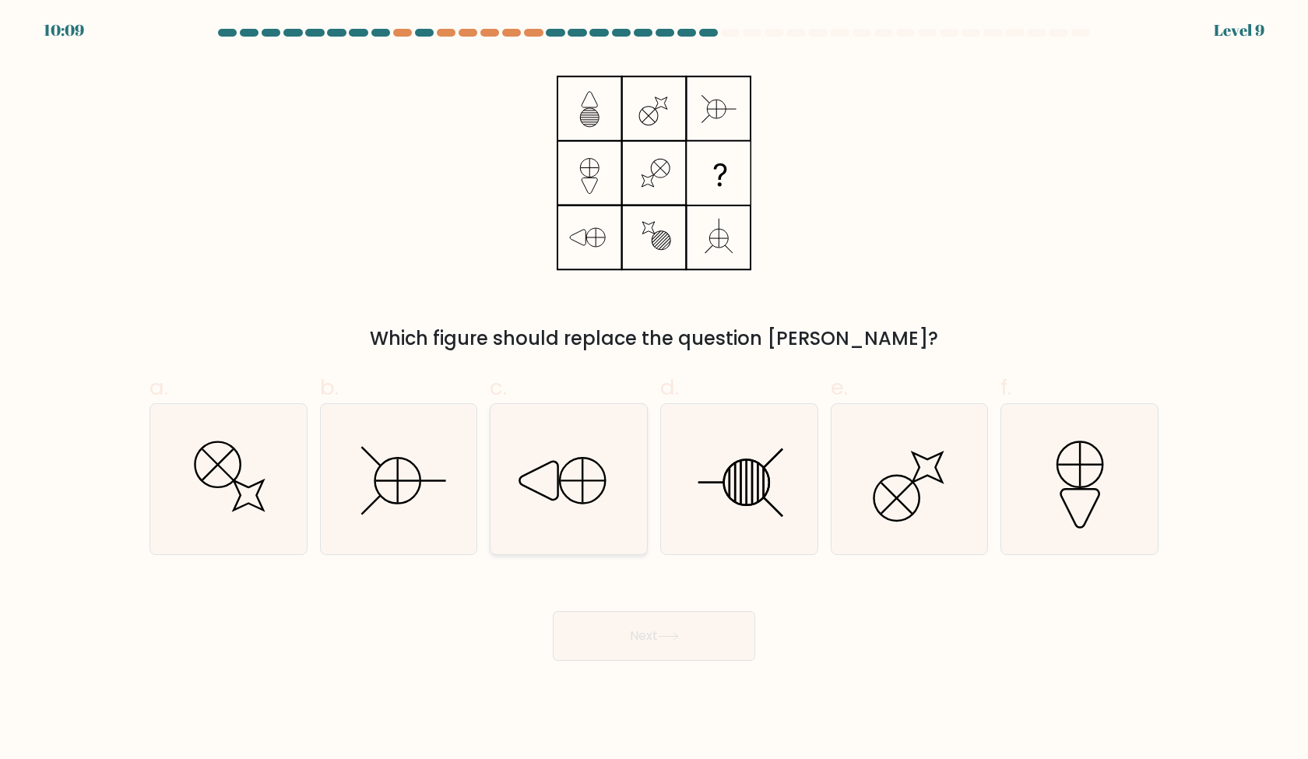
click at [614, 478] on icon at bounding box center [569, 479] width 150 height 150
click at [654, 390] on input "c." at bounding box center [654, 385] width 1 height 10
radio input "true"
click at [642, 167] on icon at bounding box center [654, 173] width 195 height 228
click at [376, 505] on icon at bounding box center [398, 479] width 150 height 150
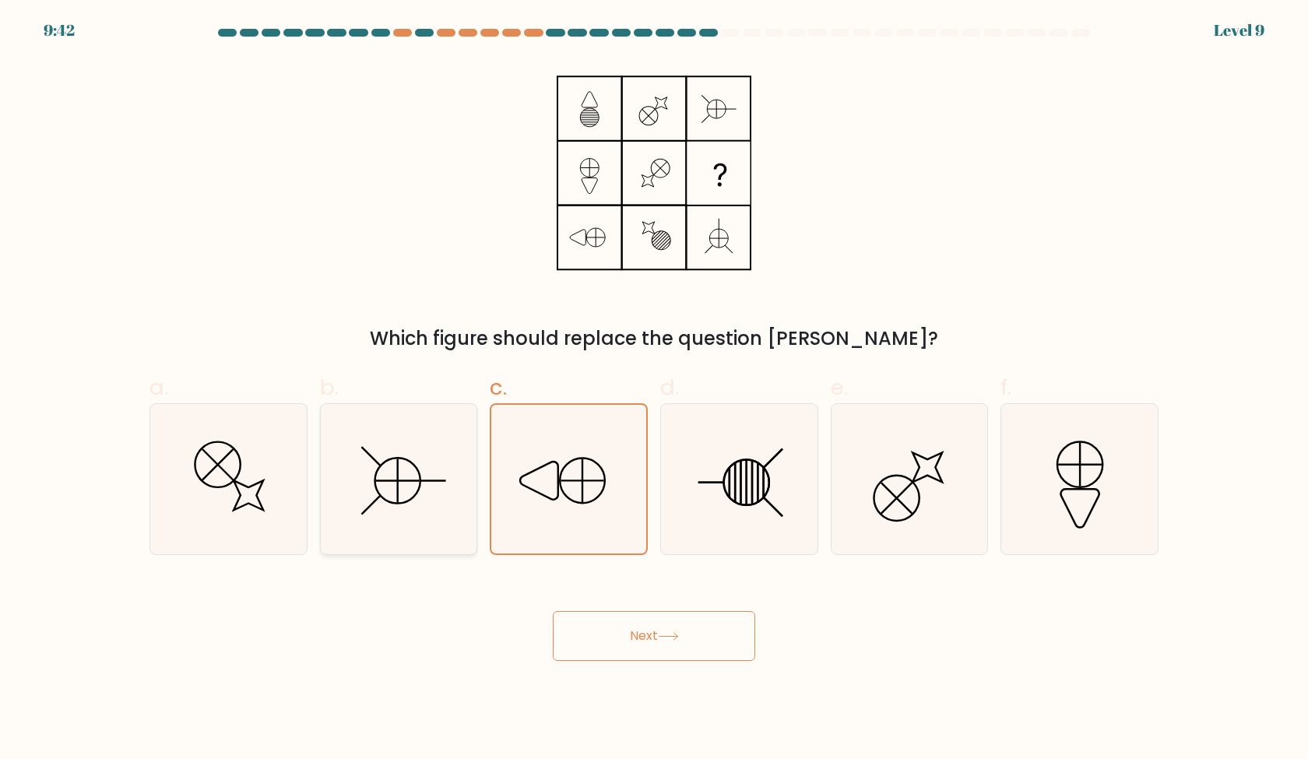
click at [654, 390] on input "b." at bounding box center [654, 385] width 1 height 10
radio input "true"
click at [623, 526] on icon at bounding box center [569, 479] width 150 height 150
click at [654, 390] on input "c." at bounding box center [654, 385] width 1 height 10
radio input "true"
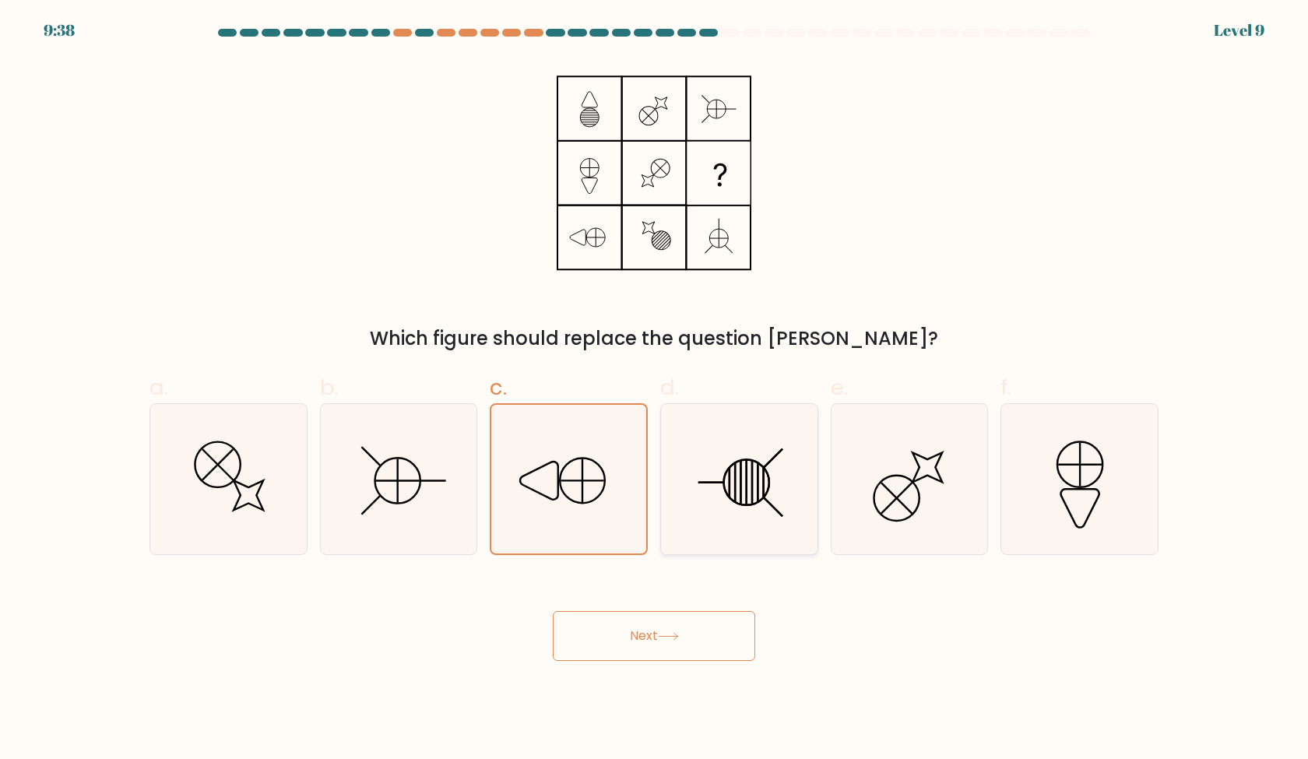
click at [730, 519] on icon at bounding box center [739, 479] width 150 height 150
click at [655, 390] on input "d." at bounding box center [654, 385] width 1 height 10
radio input "true"
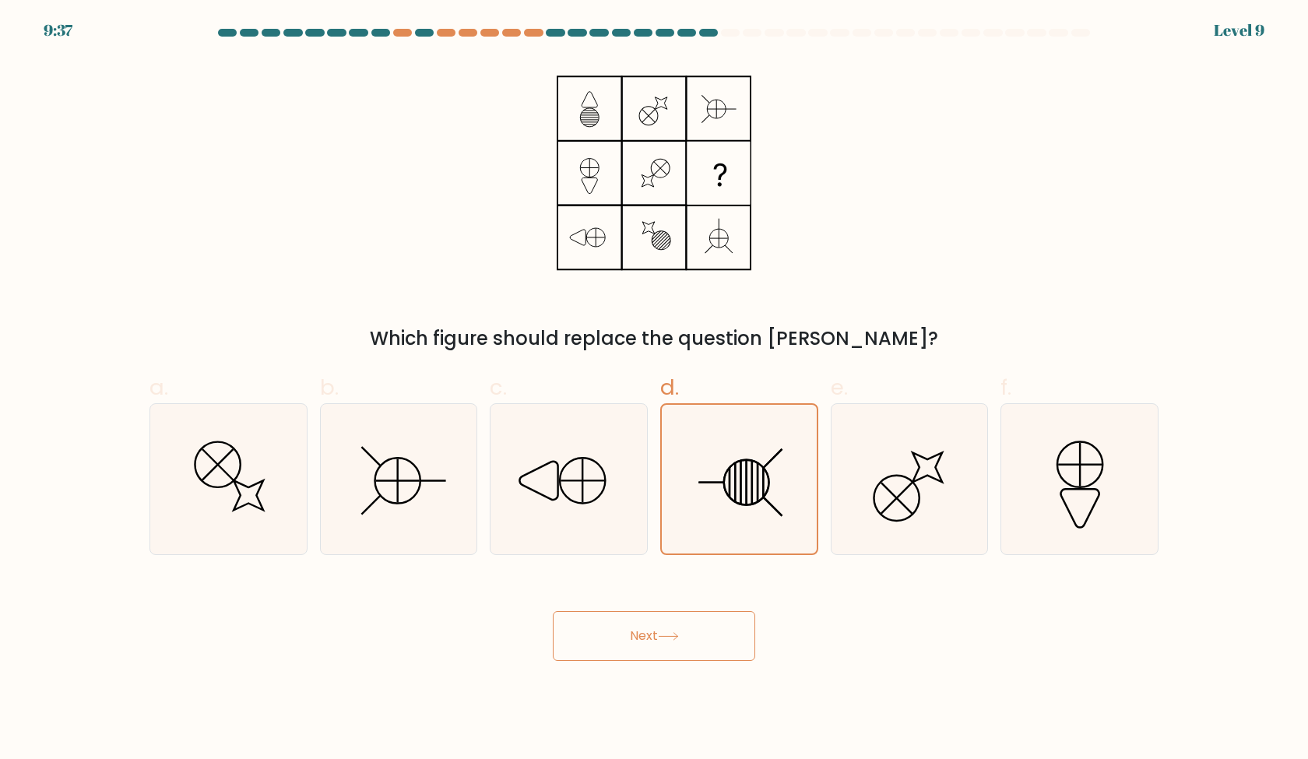
click at [703, 633] on button "Next" at bounding box center [654, 636] width 202 height 50
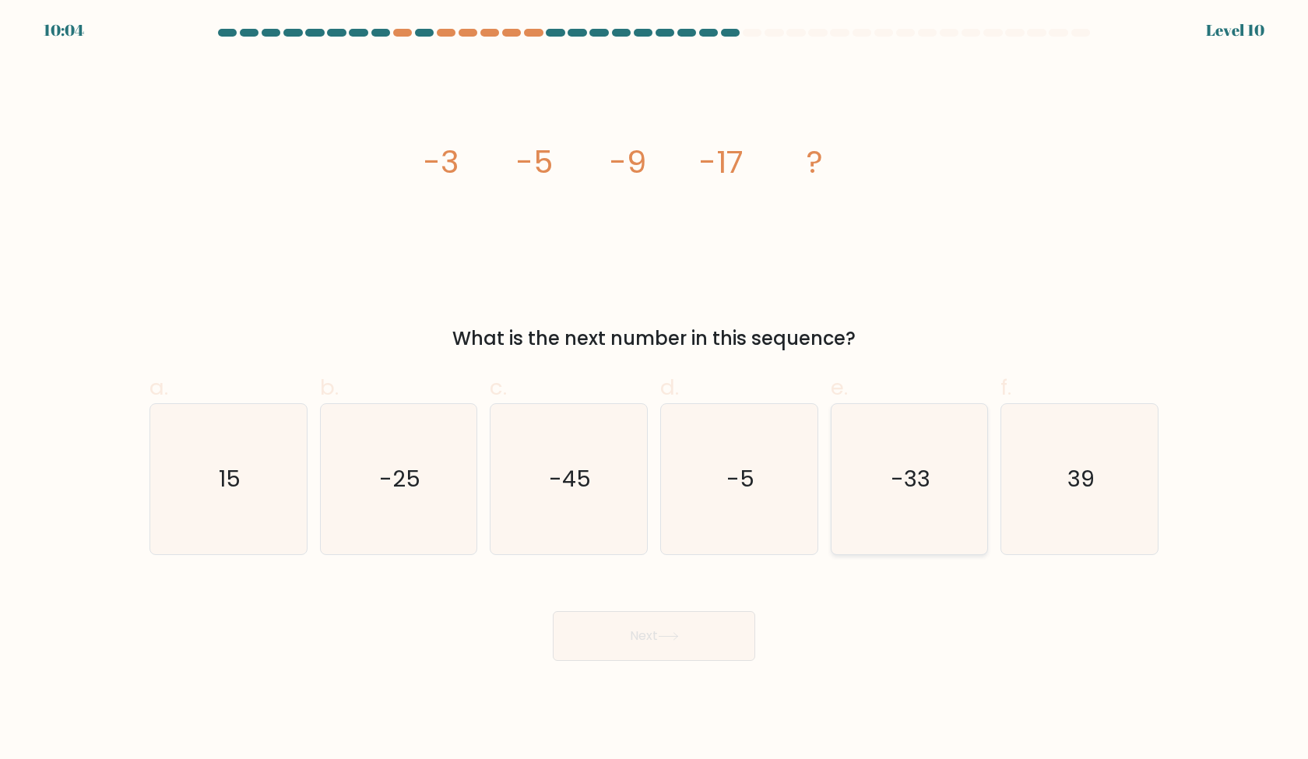
click at [862, 496] on icon "-33" at bounding box center [909, 479] width 150 height 150
click at [655, 390] on input "e. -33" at bounding box center [654, 385] width 1 height 10
radio input "true"
click at [679, 652] on button "Next" at bounding box center [654, 636] width 202 height 50
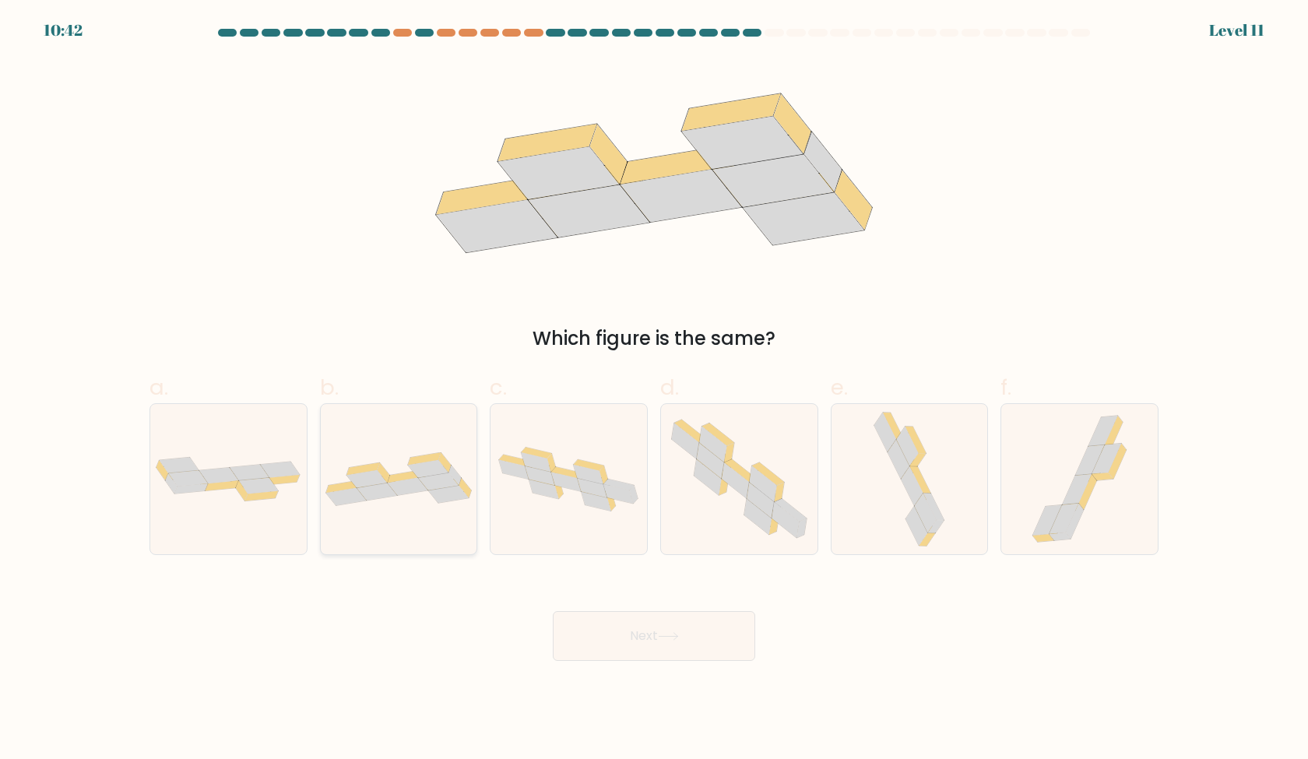
click at [432, 451] on div at bounding box center [399, 479] width 158 height 152
click at [654, 390] on input "b." at bounding box center [654, 385] width 1 height 10
radio input "true"
click at [675, 646] on button "Next" at bounding box center [654, 636] width 202 height 50
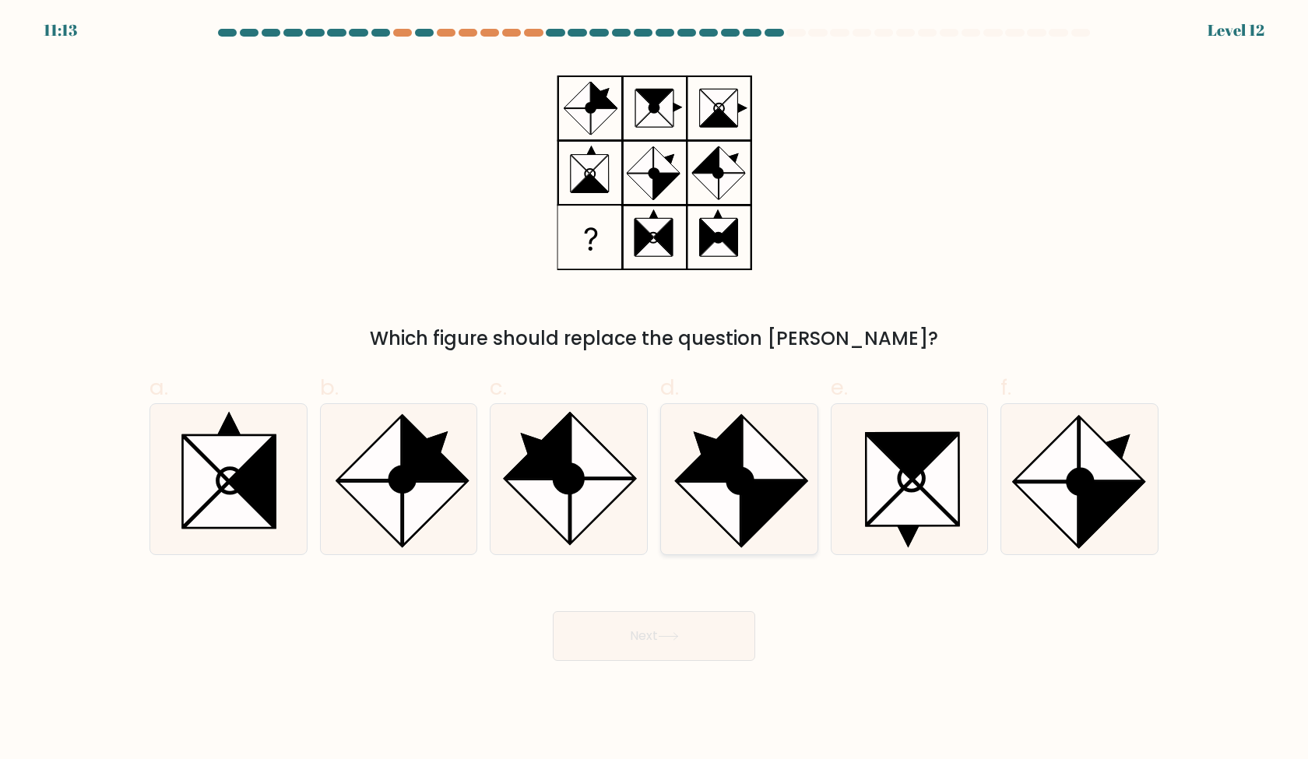
click at [770, 460] on icon at bounding box center [774, 449] width 64 height 64
click at [655, 390] on input "d." at bounding box center [654, 385] width 1 height 10
radio input "true"
click at [684, 631] on button "Next" at bounding box center [654, 636] width 202 height 50
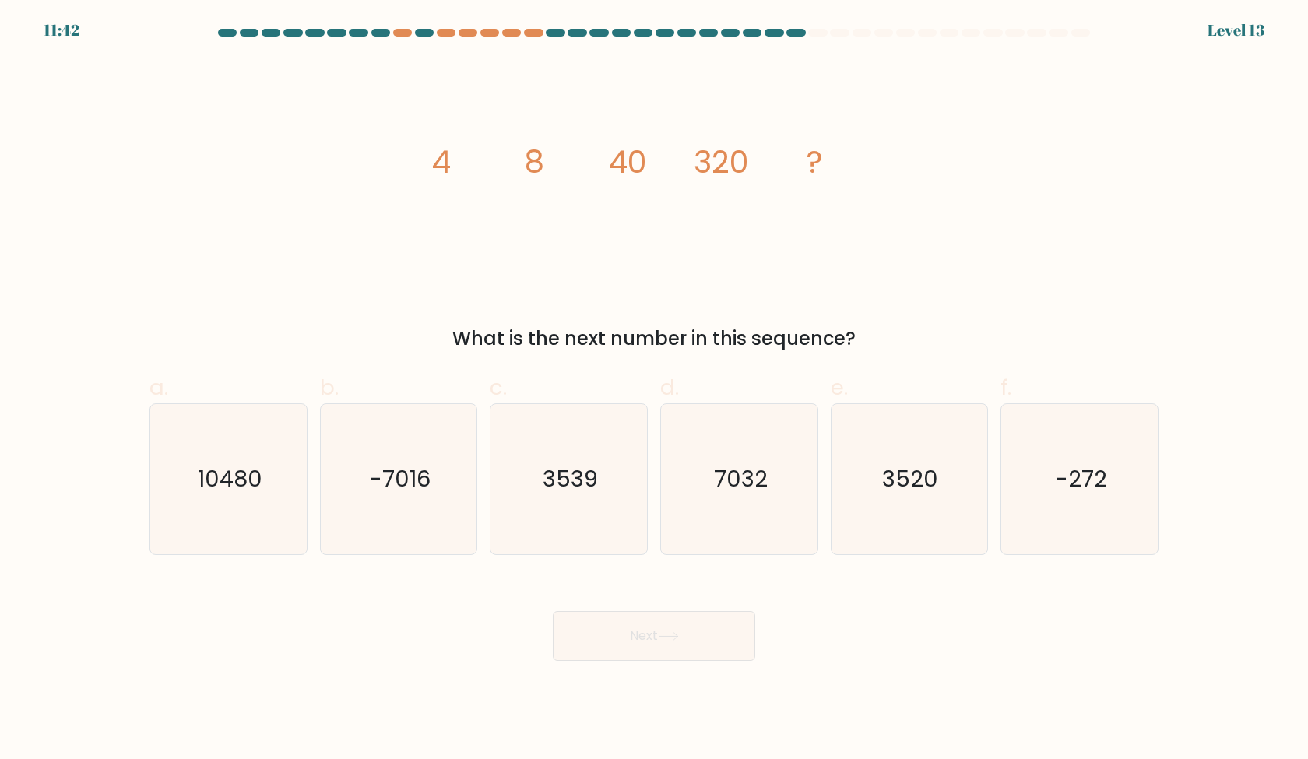
click at [929, 213] on div "image/svg+xml 4 8 40 320 ? What is the next number in this sequence?" at bounding box center [654, 206] width 1028 height 294
click at [878, 437] on icon "3520" at bounding box center [909, 479] width 150 height 150
click at [655, 390] on input "e. 3520" at bounding box center [654, 385] width 1 height 10
radio input "true"
click at [732, 632] on button "Next" at bounding box center [654, 636] width 202 height 50
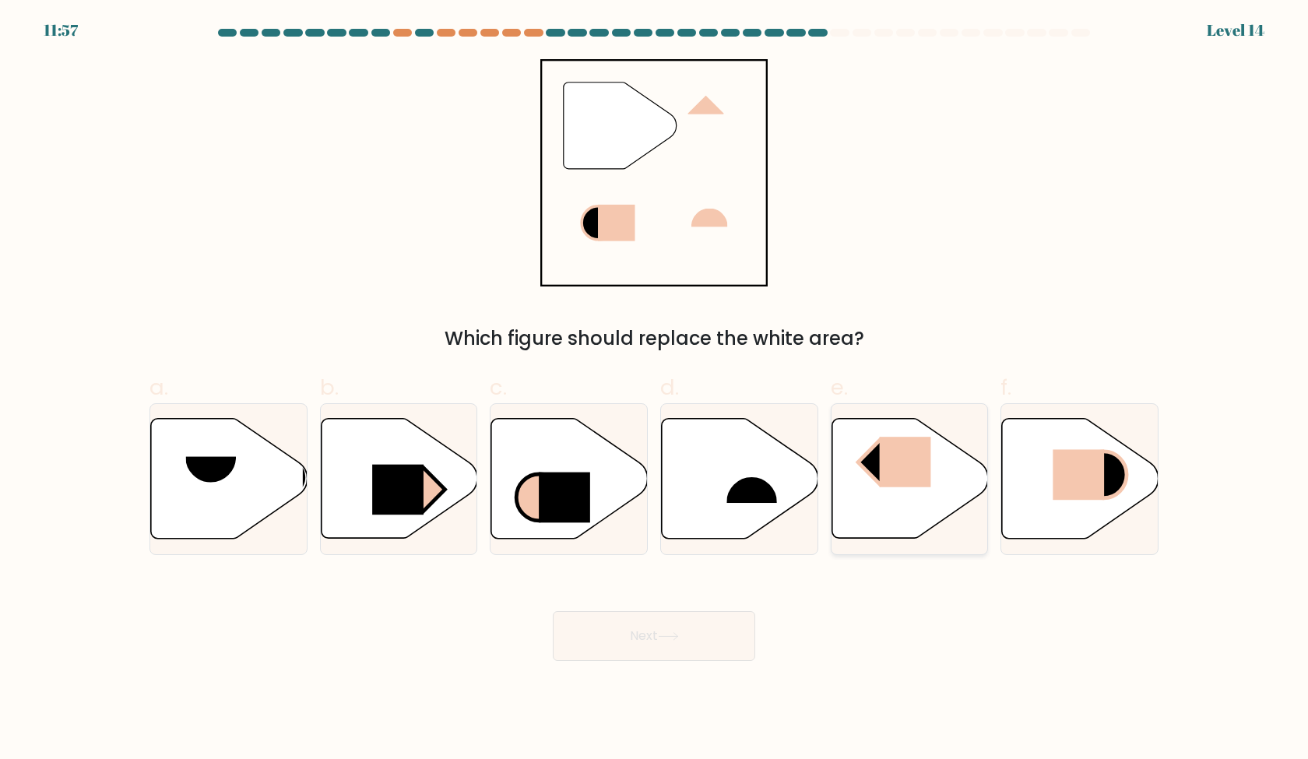
click at [938, 455] on icon at bounding box center [910, 479] width 157 height 120
click at [655, 390] on input "e." at bounding box center [654, 385] width 1 height 10
radio input "true"
click at [713, 643] on button "Next" at bounding box center [654, 636] width 202 height 50
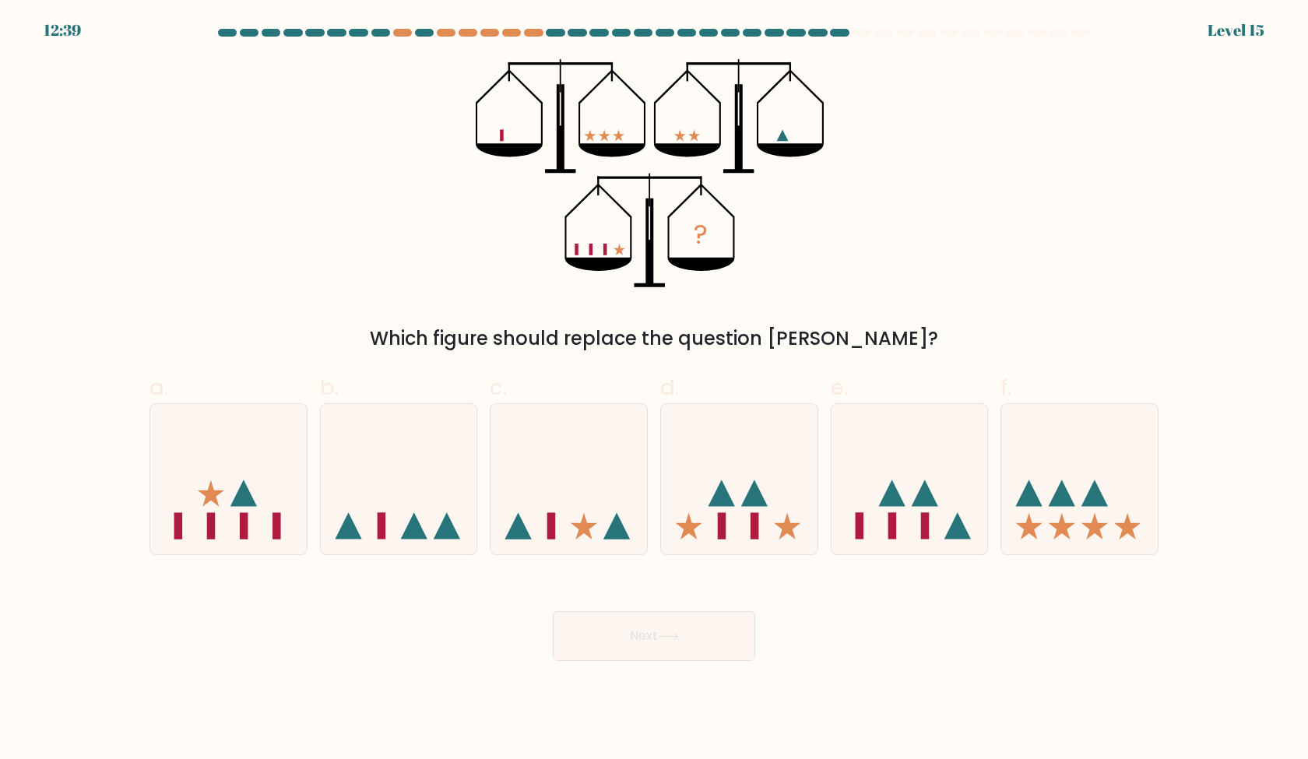
click at [926, 258] on div "? Which figure should replace the question mark?" at bounding box center [654, 206] width 1028 height 294
click at [929, 258] on div "? Which figure should replace the question mark?" at bounding box center [654, 206] width 1028 height 294
click at [965, 361] on div "a. b. c." at bounding box center [654, 457] width 1022 height 196
click at [1151, 491] on icon at bounding box center [1079, 478] width 157 height 129
click at [655, 390] on input "f." at bounding box center [654, 385] width 1 height 10
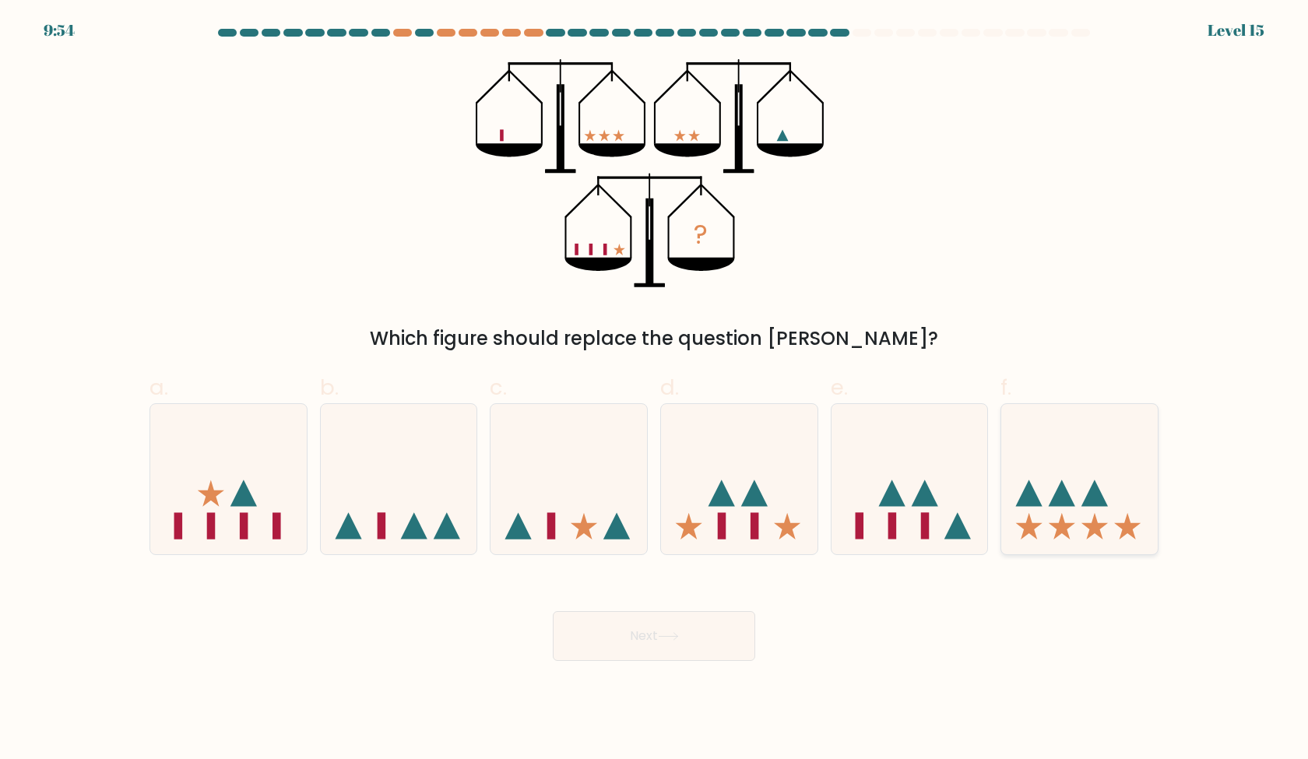
radio input "true"
click at [718, 637] on button "Next" at bounding box center [654, 636] width 202 height 50
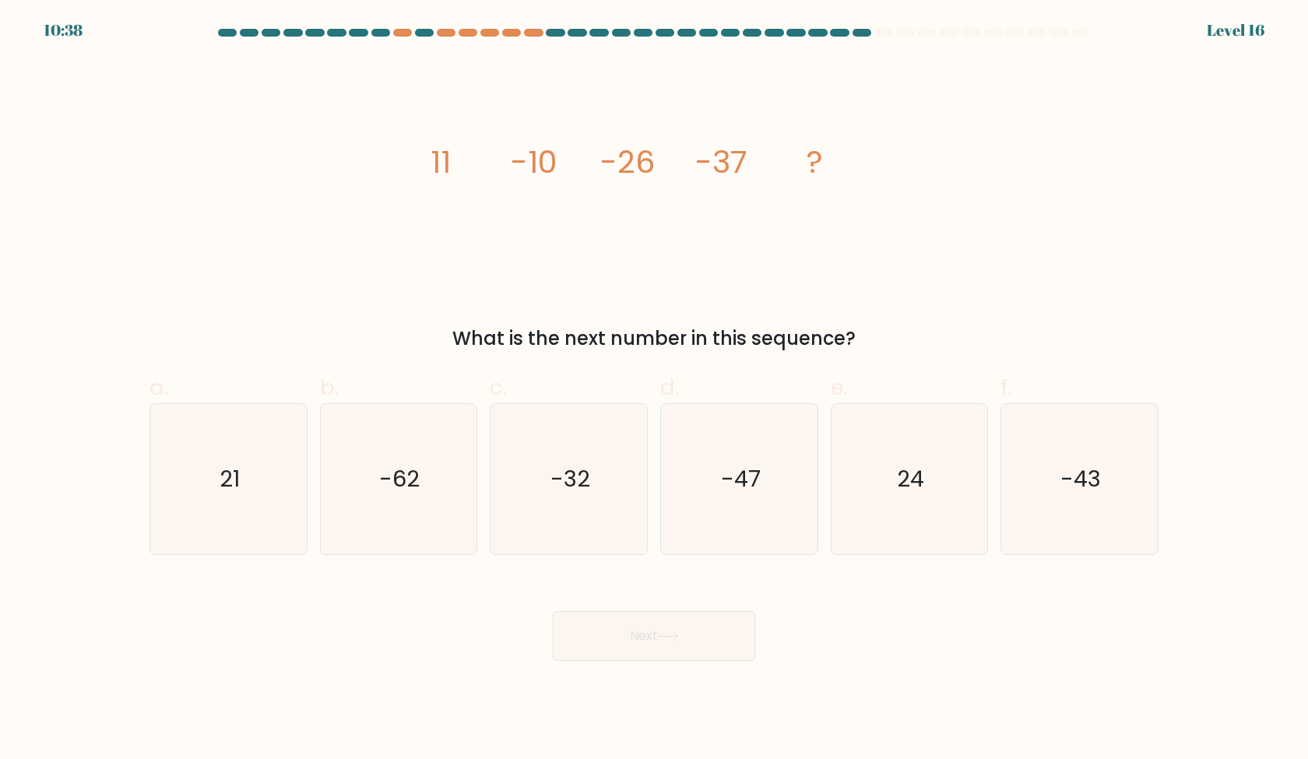
click at [967, 260] on div "image/svg+xml 11 -10 -26 -37 ? What is the next number in this sequence?" at bounding box center [654, 206] width 1028 height 294
click at [1064, 478] on text "-43" at bounding box center [1081, 478] width 40 height 31
click at [655, 390] on input "f. -43" at bounding box center [654, 385] width 1 height 10
radio input "true"
click at [676, 621] on button "Next" at bounding box center [654, 636] width 202 height 50
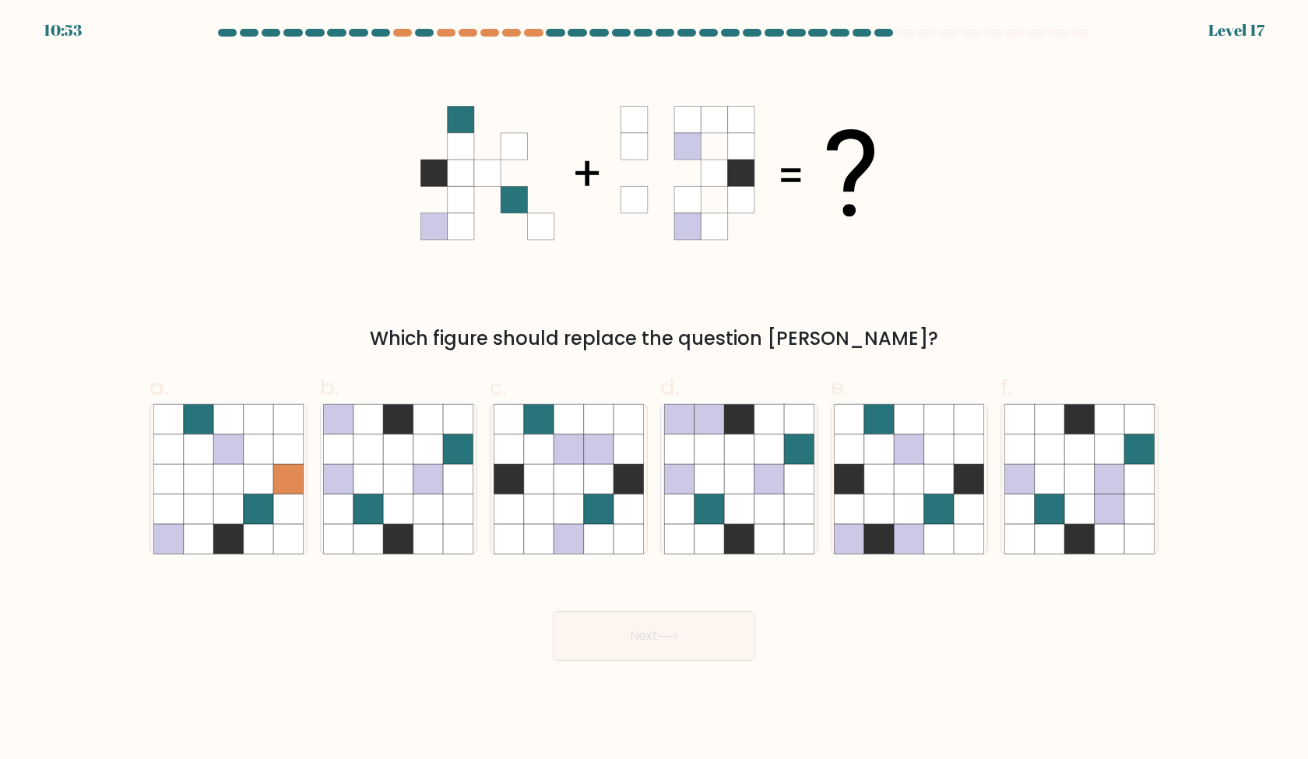
click at [482, 480] on div "b." at bounding box center [399, 463] width 171 height 184
click at [433, 494] on icon at bounding box center [428, 479] width 30 height 30
click at [654, 390] on input "b." at bounding box center [654, 385] width 1 height 10
radio input "true"
click at [638, 635] on button "Next" at bounding box center [654, 636] width 202 height 50
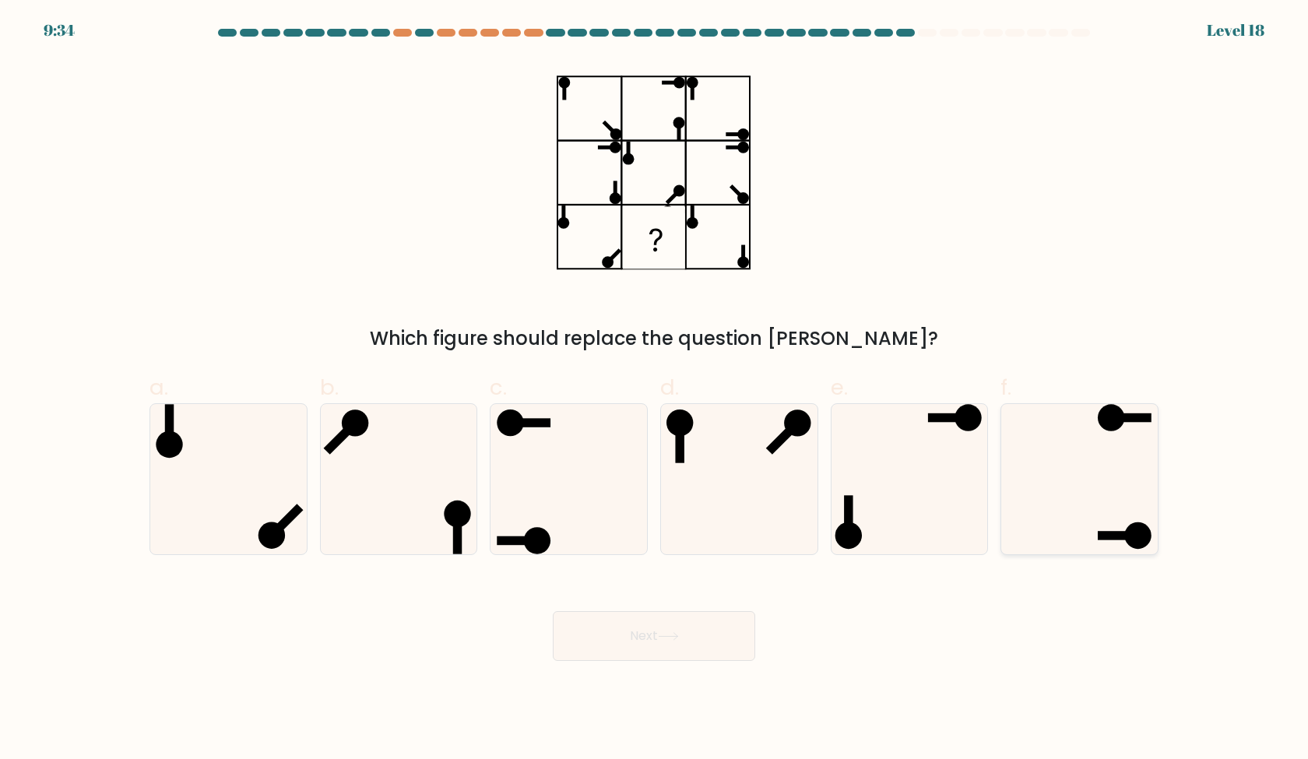
click at [1115, 487] on icon at bounding box center [1079, 479] width 150 height 150
click at [655, 390] on input "f." at bounding box center [654, 385] width 1 height 10
radio input "true"
click at [696, 635] on button "Next" at bounding box center [654, 636] width 202 height 50
click at [1130, 453] on icon at bounding box center [1079, 479] width 150 height 150
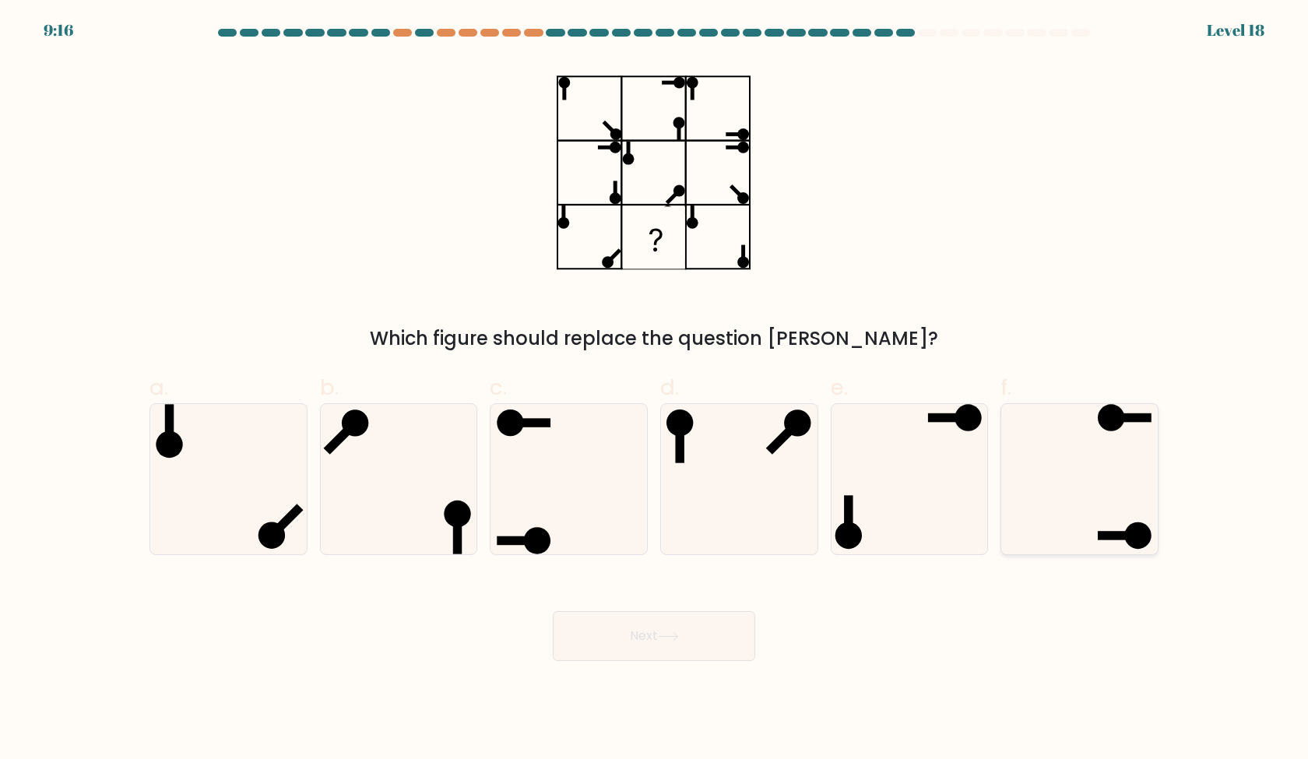
click at [655, 390] on input "f." at bounding box center [654, 385] width 1 height 10
radio input "true"
click at [720, 625] on button "Next" at bounding box center [654, 636] width 202 height 50
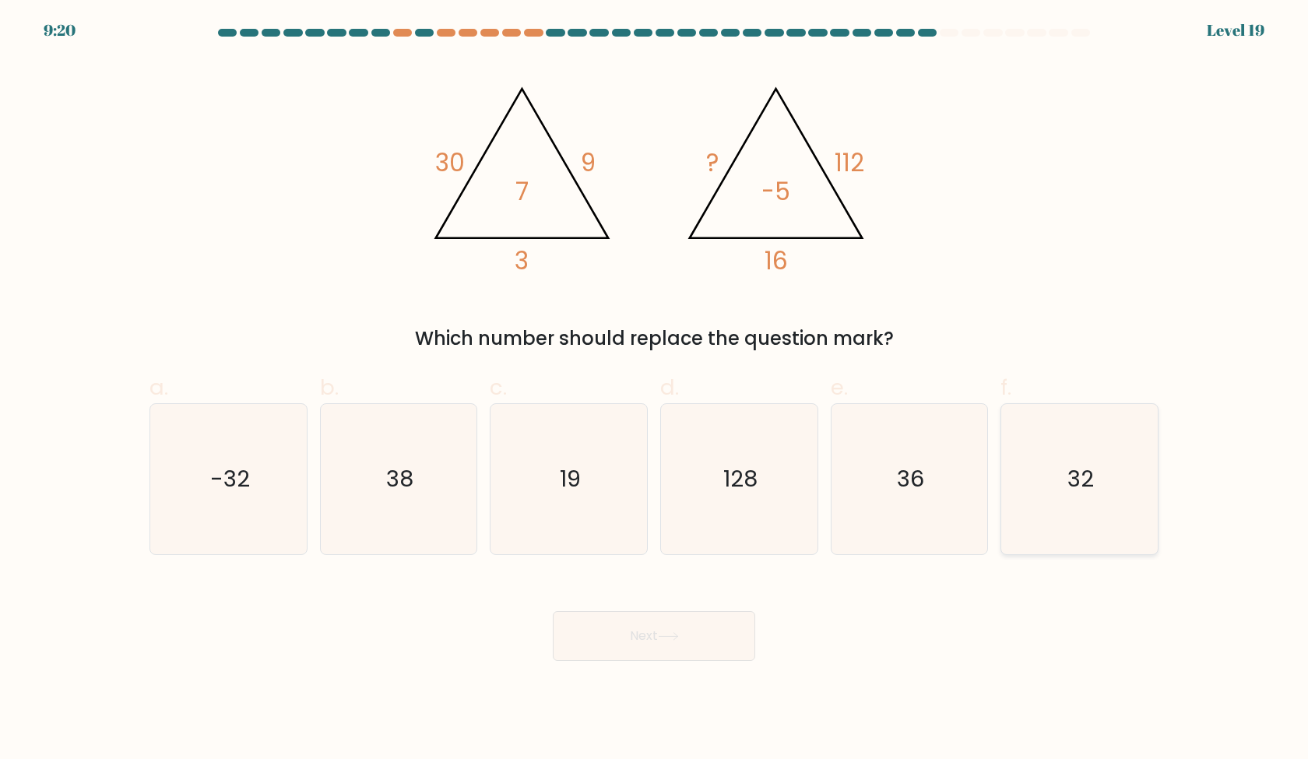
click at [1063, 448] on icon "32" at bounding box center [1079, 479] width 150 height 150
click at [655, 390] on input "f. 32" at bounding box center [654, 385] width 1 height 10
radio input "true"
click at [724, 631] on button "Next" at bounding box center [654, 636] width 202 height 50
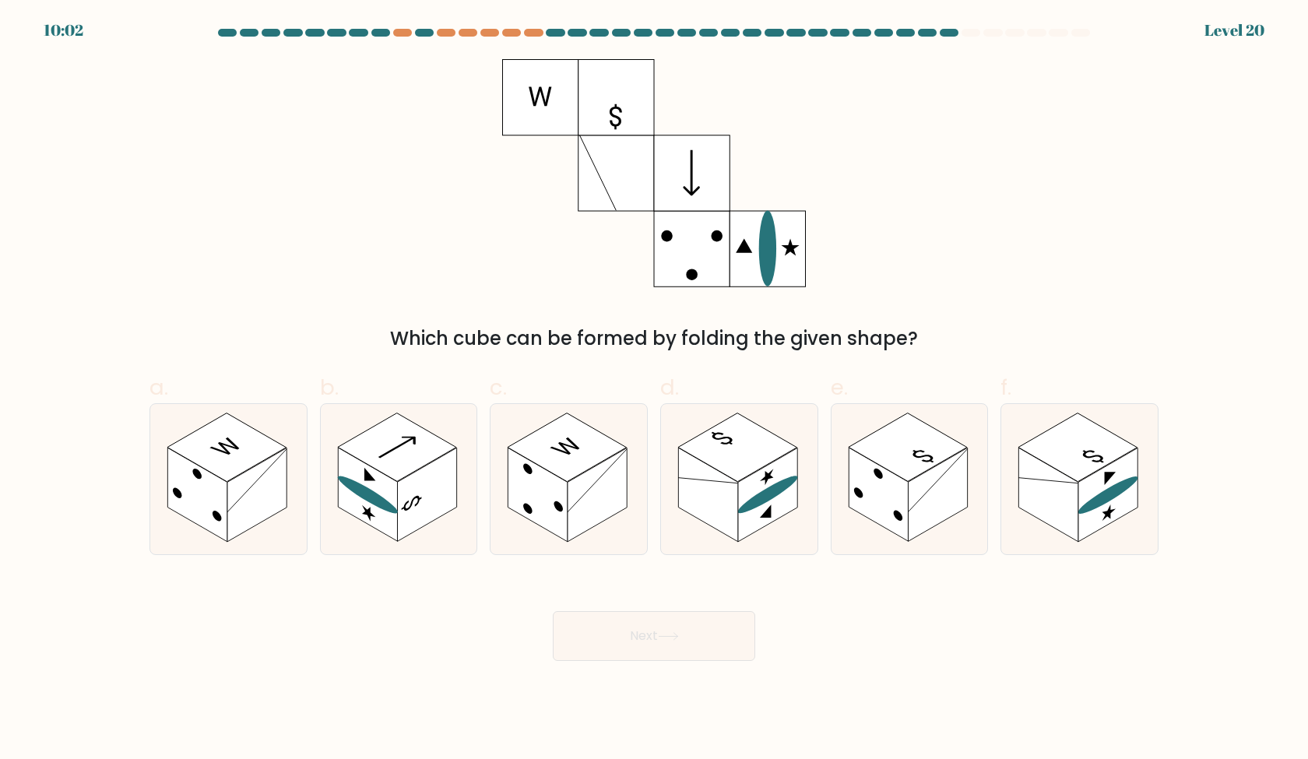
click at [1112, 288] on div "Which cube can be formed by folding the given shape?" at bounding box center [654, 206] width 1028 height 294
click at [950, 487] on rect at bounding box center [937, 495] width 59 height 94
click at [655, 390] on input "e." at bounding box center [654, 385] width 1 height 10
radio input "true"
click at [656, 639] on button "Next" at bounding box center [654, 636] width 202 height 50
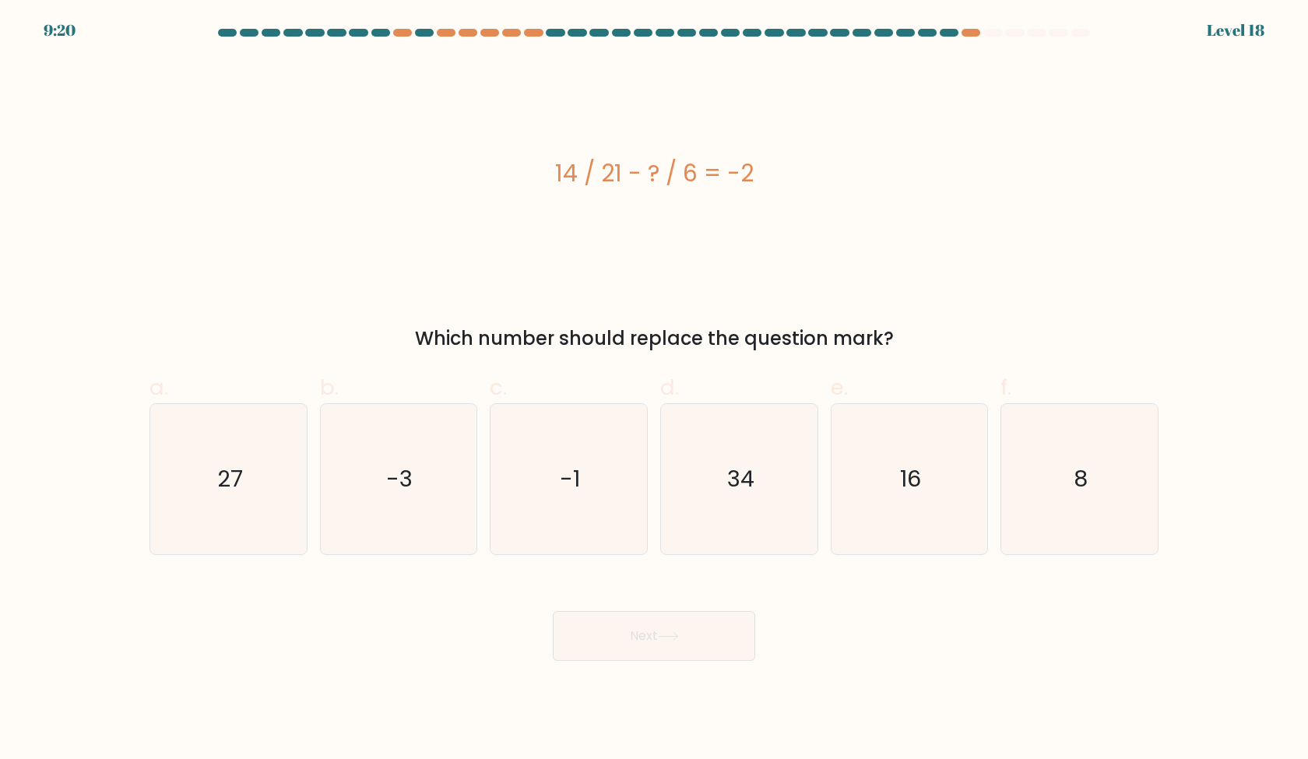
click at [911, 363] on div "a. 27 b. -3 c." at bounding box center [654, 457] width 1022 height 196
click at [930, 501] on icon "16" at bounding box center [909, 479] width 150 height 150
click at [655, 390] on input "e. 16" at bounding box center [654, 385] width 1 height 10
radio input "true"
click at [672, 636] on icon at bounding box center [668, 636] width 19 height 7
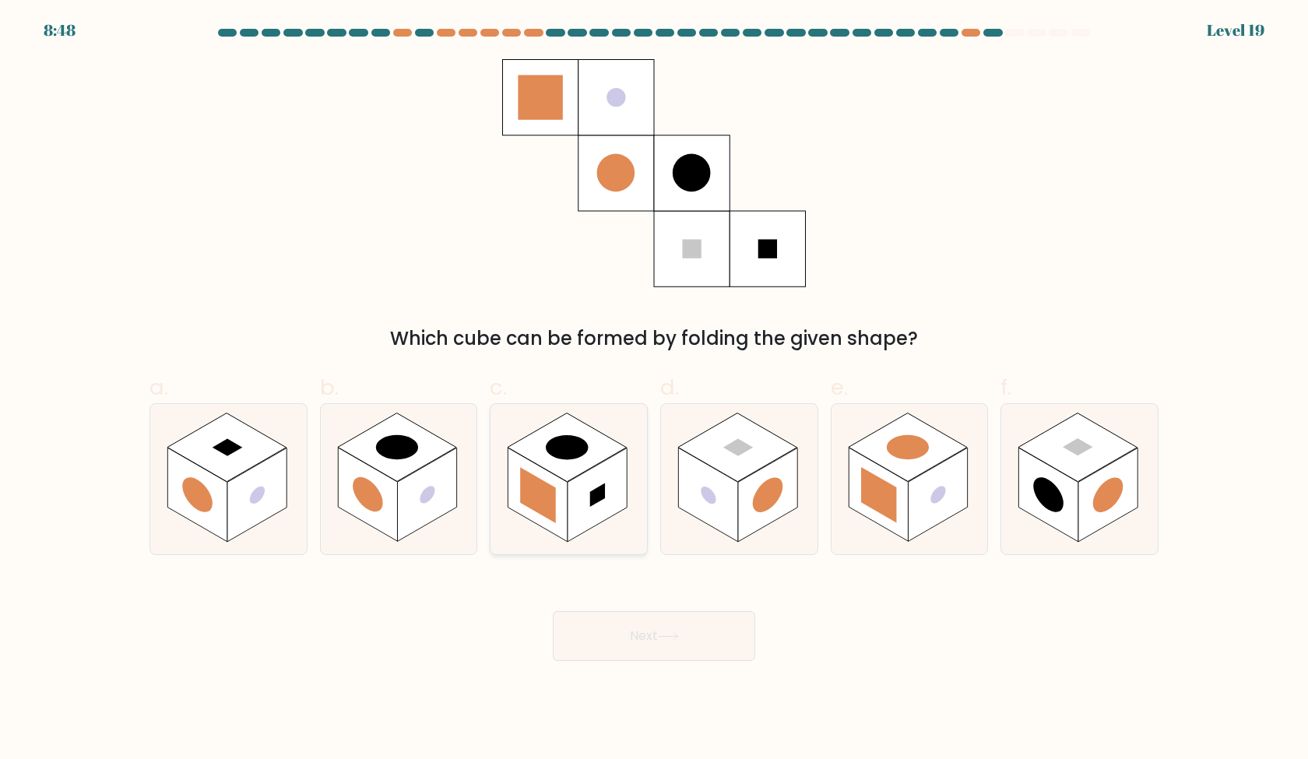
click at [608, 501] on rect at bounding box center [597, 495] width 59 height 94
click at [654, 390] on input "c." at bounding box center [654, 385] width 1 height 10
radio input "true"
click at [425, 509] on rect at bounding box center [426, 495] width 59 height 94
click at [654, 390] on input "b." at bounding box center [654, 385] width 1 height 10
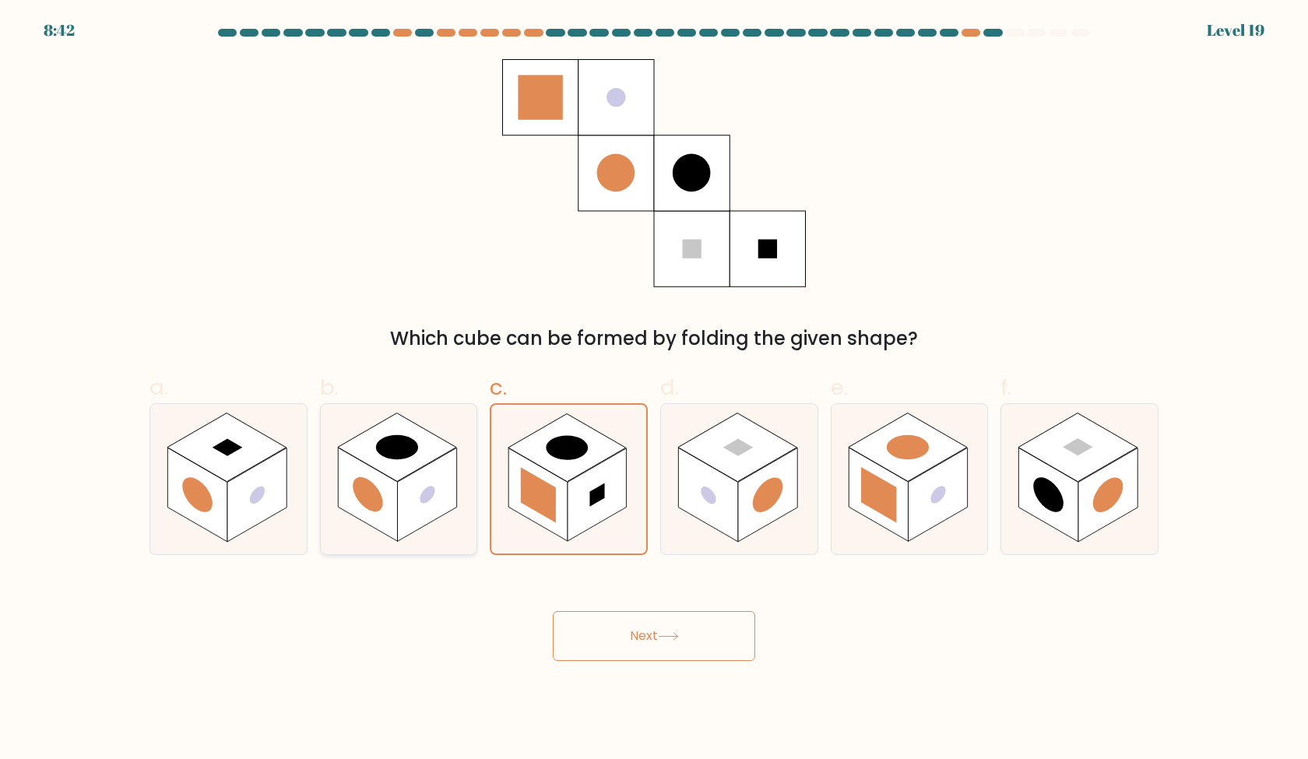
radio input "true"
click at [671, 628] on button "Next" at bounding box center [654, 636] width 202 height 50
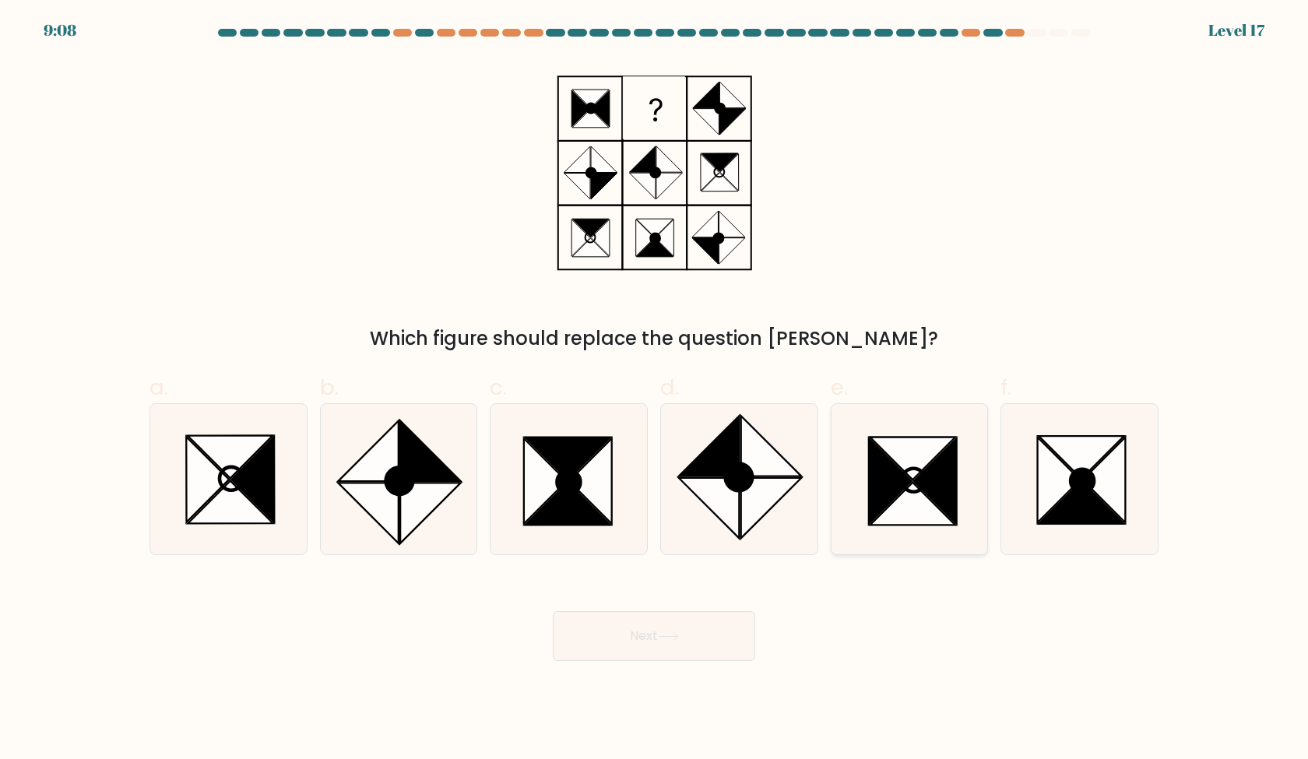
click at [861, 449] on icon at bounding box center [909, 479] width 150 height 150
click at [655, 390] on input "e." at bounding box center [654, 385] width 1 height 10
radio input "true"
click at [688, 639] on button "Next" at bounding box center [654, 636] width 202 height 50
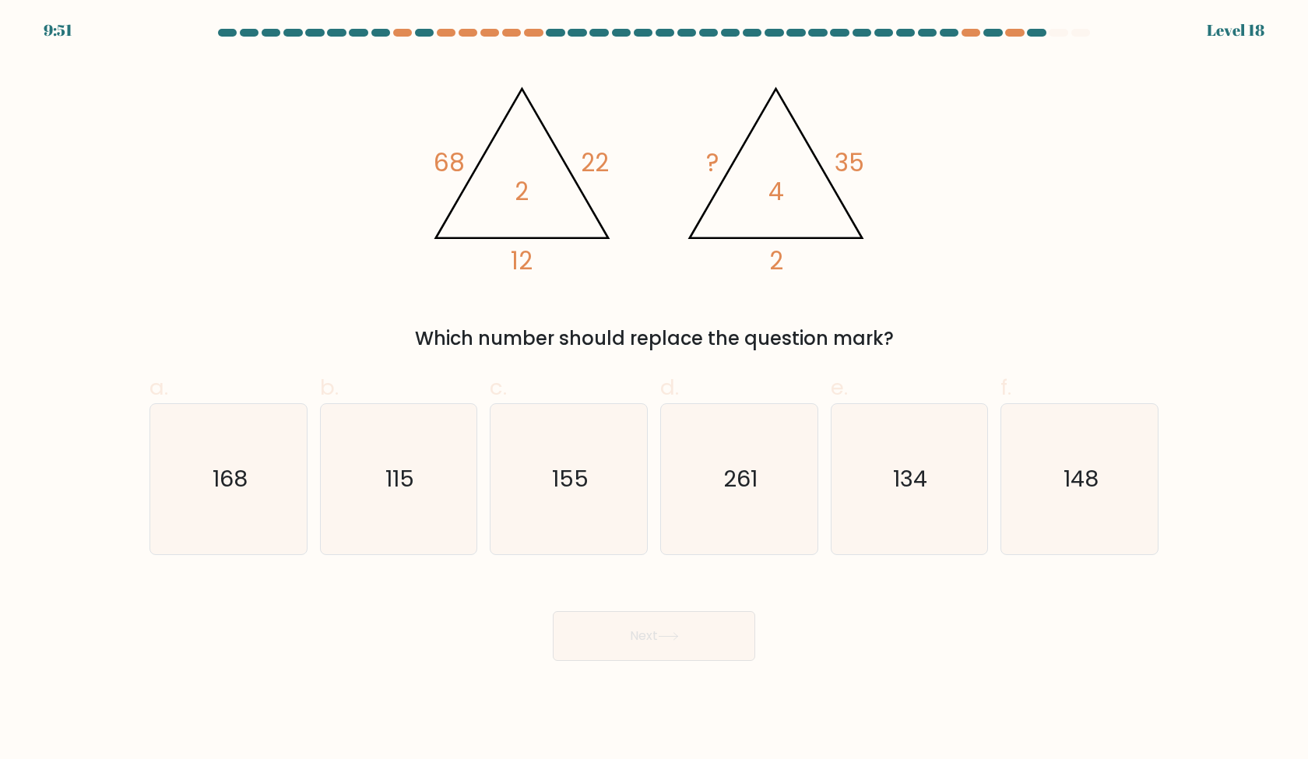
click at [1046, 176] on div "@import url('https://fonts.googleapis.com/css?family=Abril+Fatface:400,100,100i…" at bounding box center [654, 206] width 1028 height 294
click at [997, 311] on div "@import url('https://fonts.googleapis.com/css?family=Abril+Fatface:400,100,100i…" at bounding box center [654, 206] width 1028 height 294
click at [218, 526] on icon "168" at bounding box center [228, 479] width 150 height 150
click at [654, 390] on input "a. 168" at bounding box center [654, 385] width 1 height 10
radio input "true"
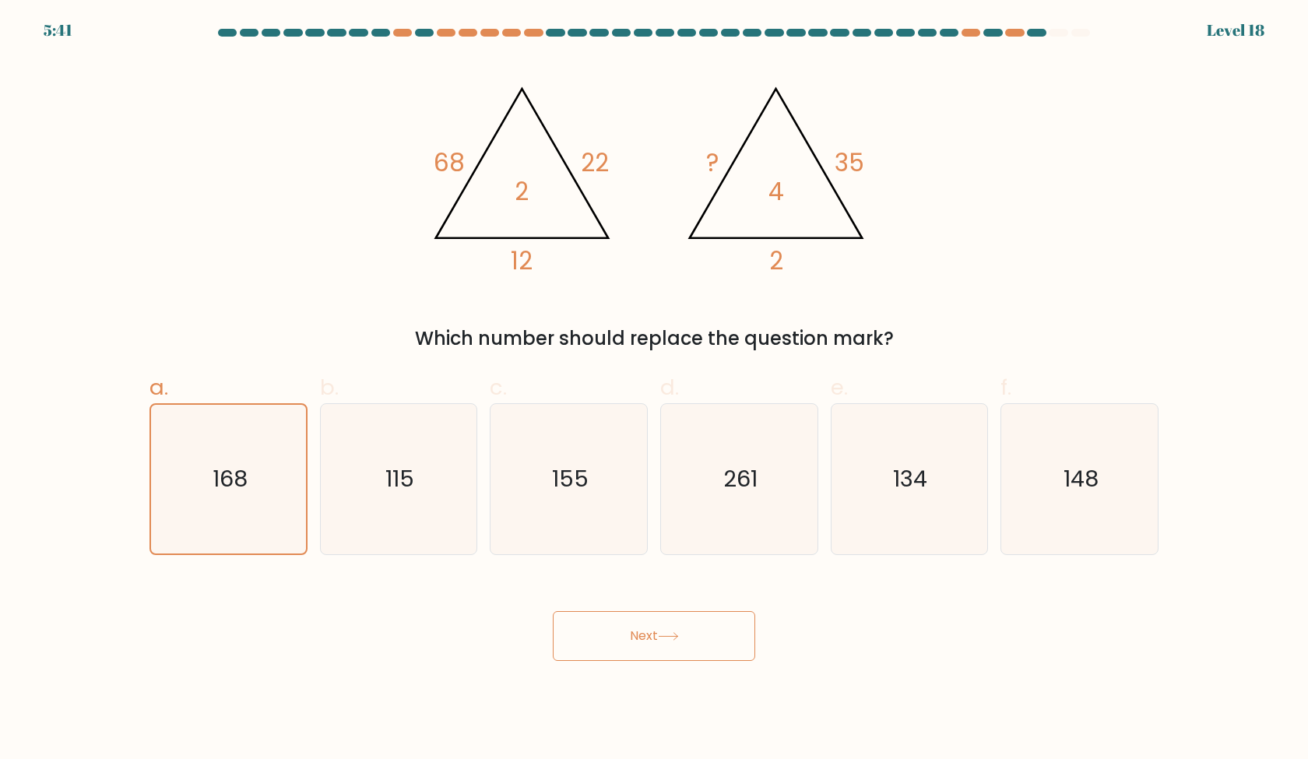
click at [702, 627] on button "Next" at bounding box center [654, 636] width 202 height 50
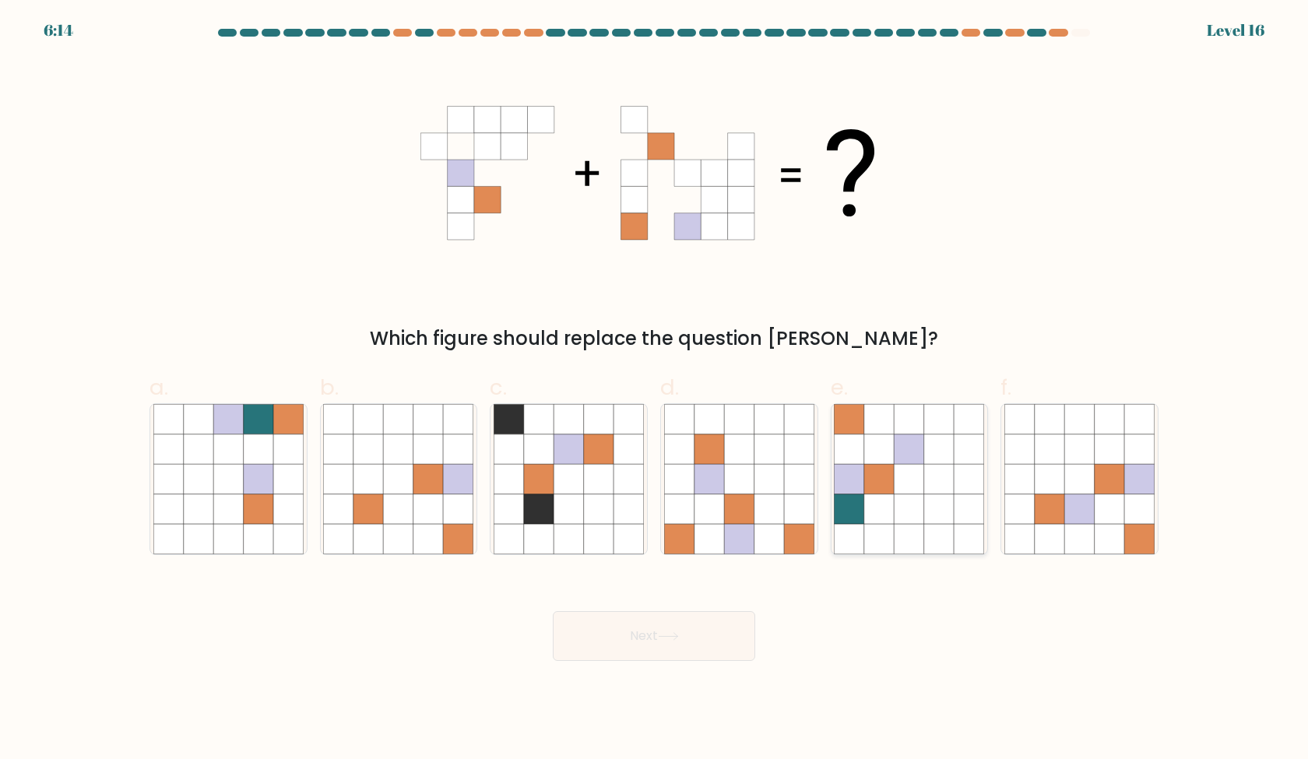
click at [885, 455] on icon at bounding box center [879, 449] width 30 height 30
click at [655, 390] on input "e." at bounding box center [654, 385] width 1 height 10
radio input "true"
click at [1093, 544] on icon at bounding box center [1079, 539] width 30 height 30
click at [655, 390] on input "f." at bounding box center [654, 385] width 1 height 10
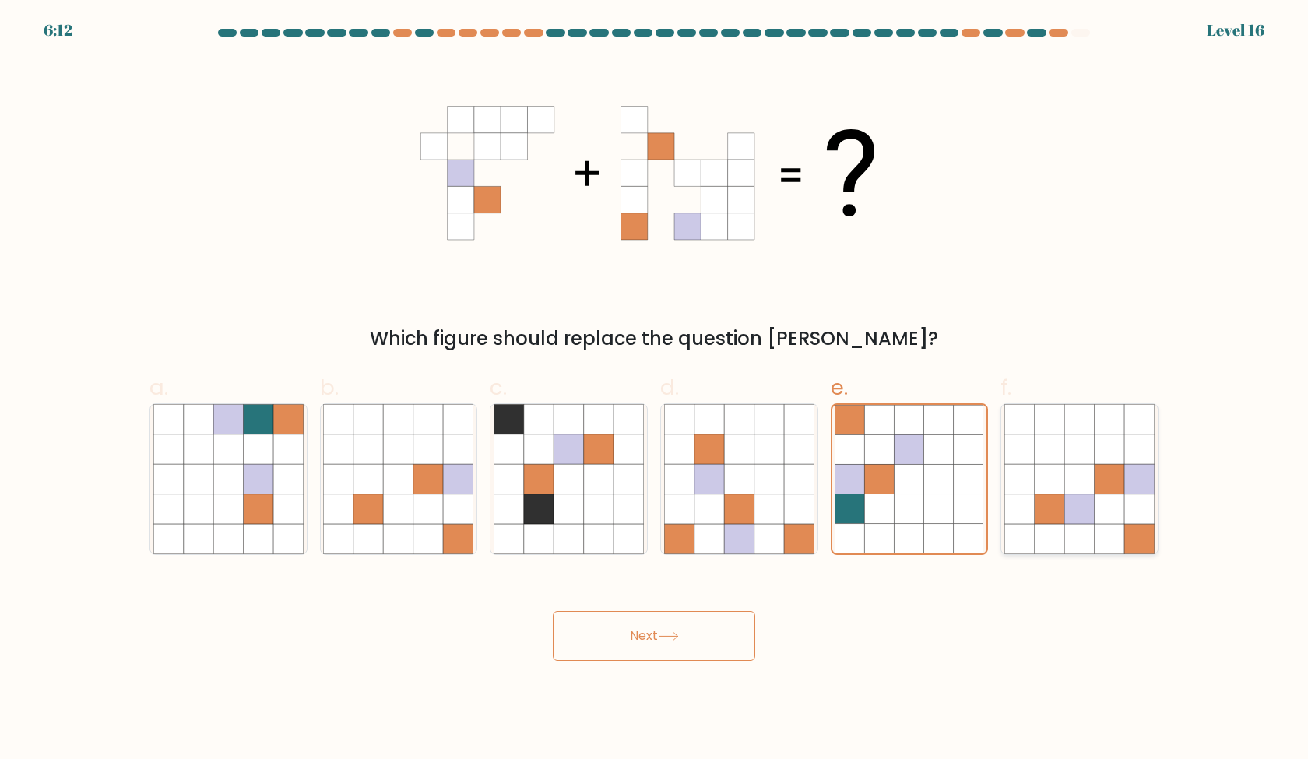
radio input "true"
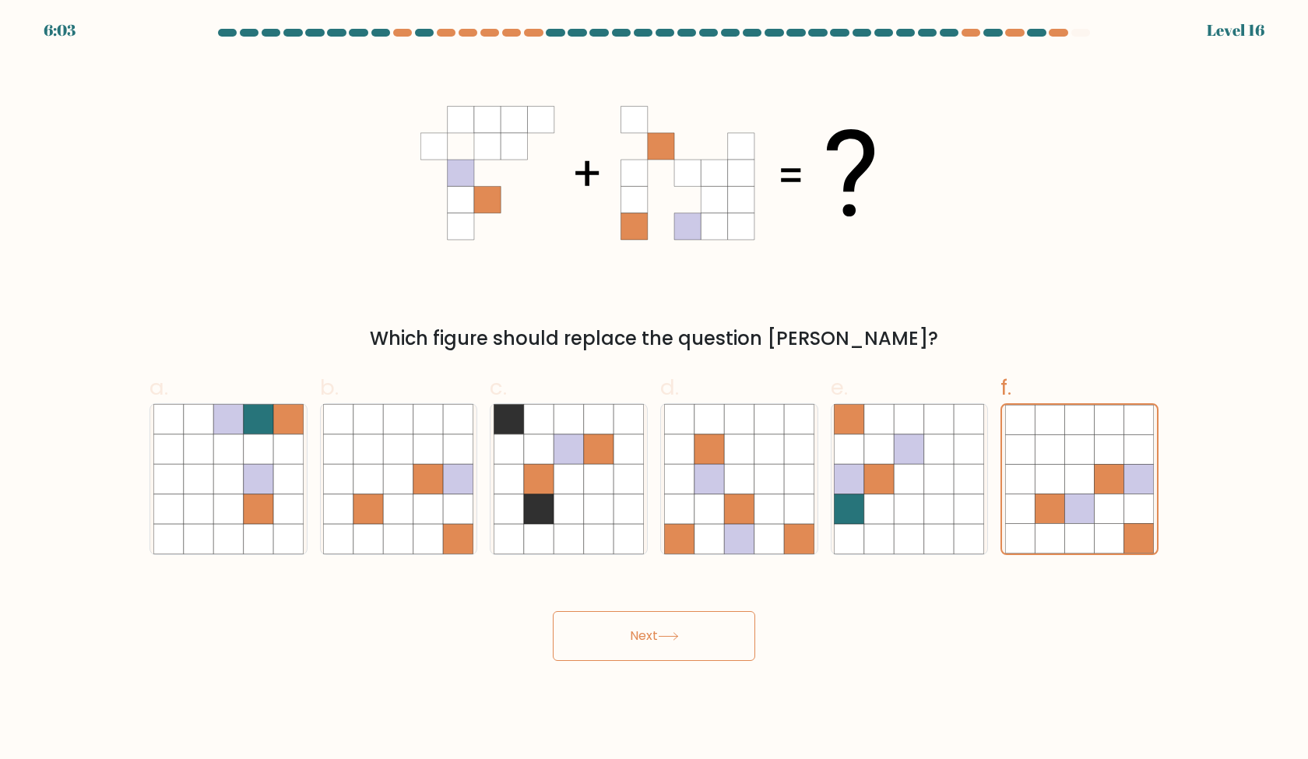
click at [714, 625] on button "Next" at bounding box center [654, 636] width 202 height 50
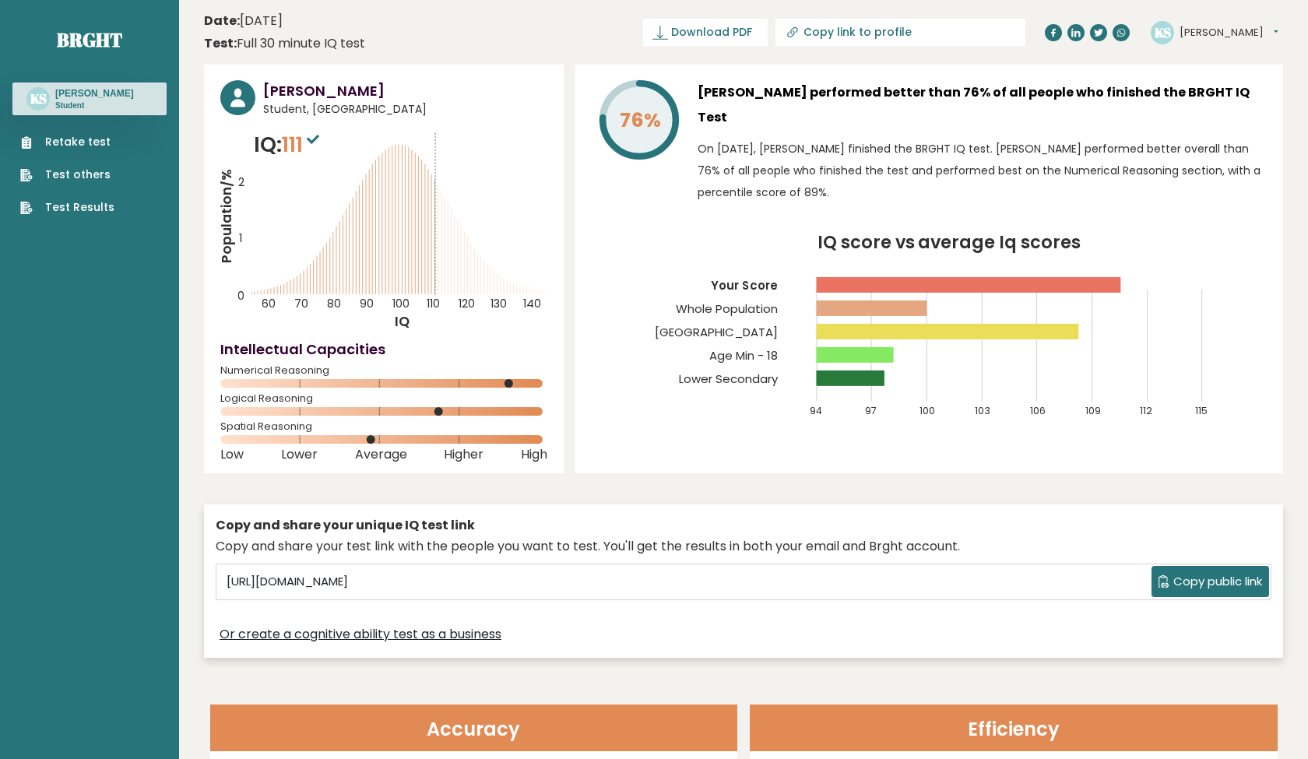
click at [97, 146] on link "Retake test" at bounding box center [67, 142] width 94 height 16
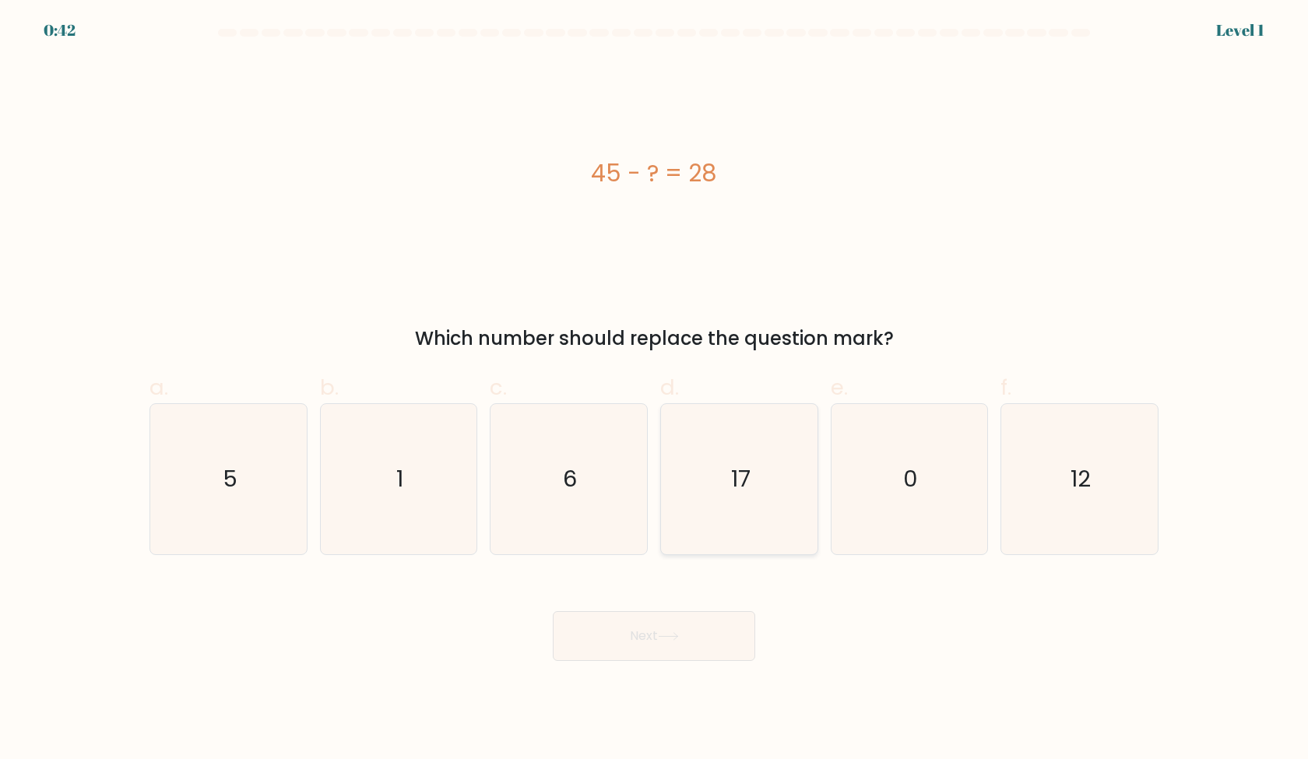
click at [761, 503] on icon "17" at bounding box center [739, 479] width 150 height 150
click at [655, 390] on input "d. 17" at bounding box center [654, 385] width 1 height 10
radio input "true"
click at [699, 646] on button "Next" at bounding box center [654, 636] width 202 height 50
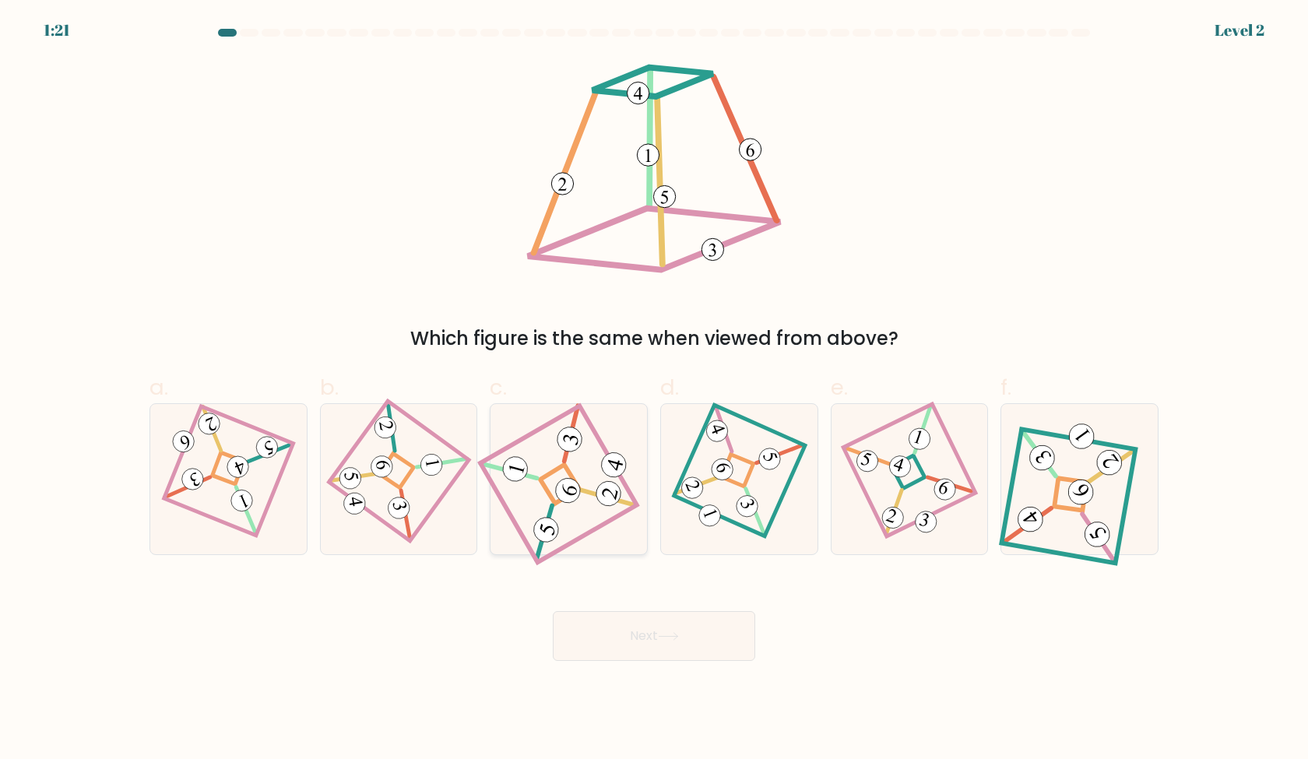
click at [580, 441] on 845 at bounding box center [569, 439] width 30 height 30
click at [654, 390] on input "c." at bounding box center [654, 385] width 1 height 10
radio input "true"
click at [723, 551] on div at bounding box center [739, 479] width 158 height 152
click at [655, 390] on input "d." at bounding box center [654, 385] width 1 height 10
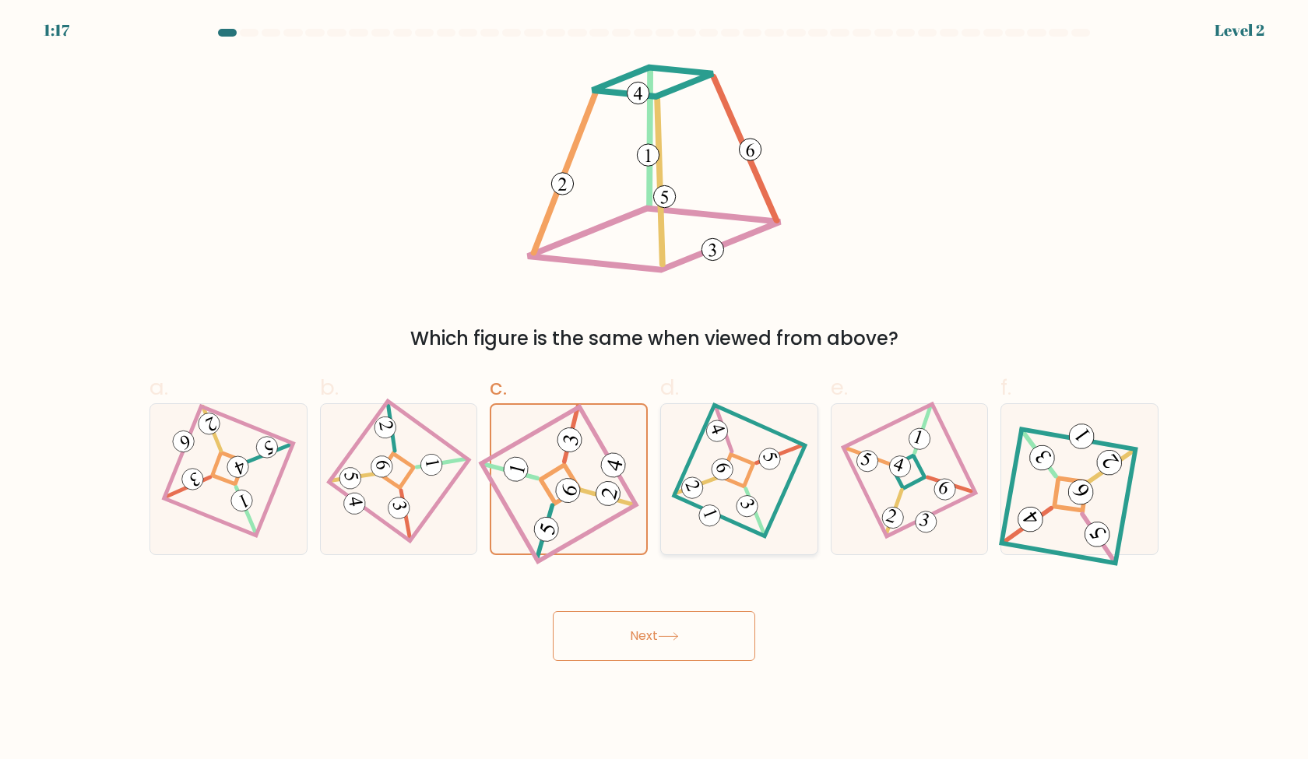
radio input "true"
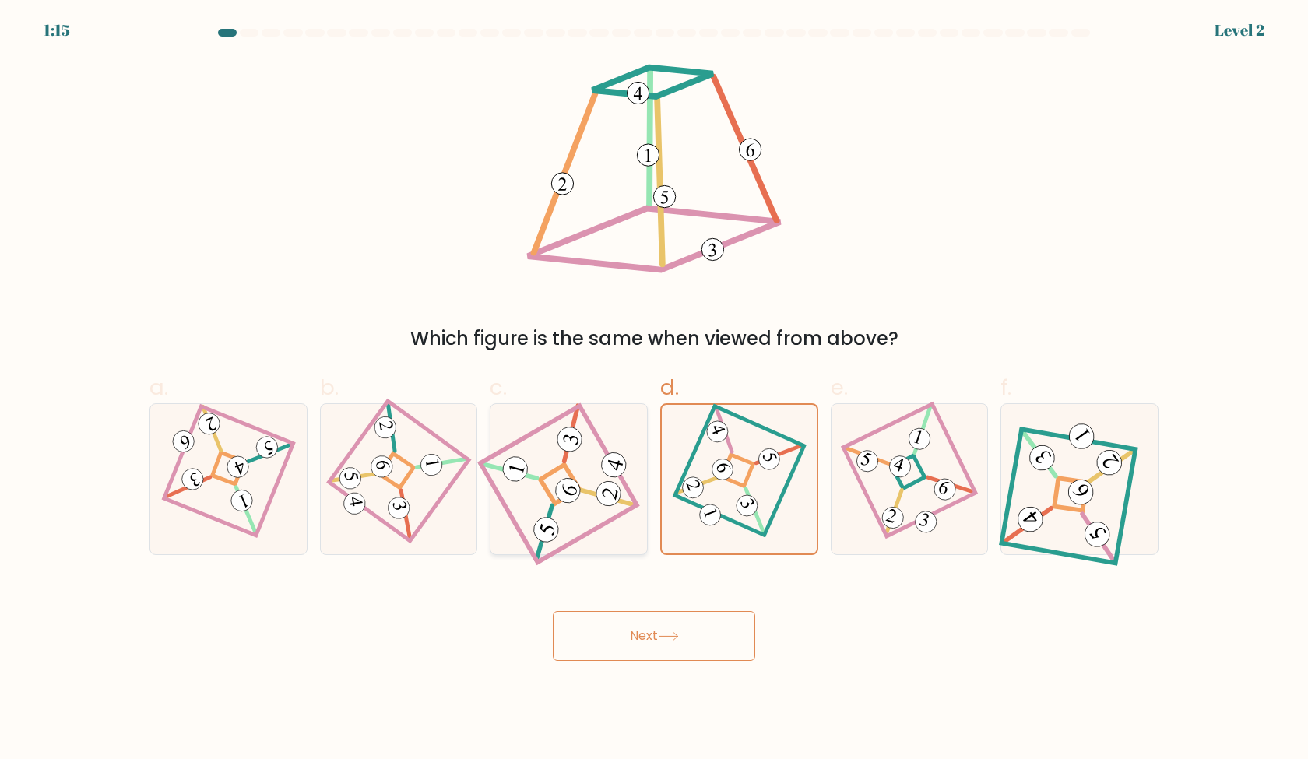
click at [553, 488] on icon at bounding box center [568, 479] width 135 height 120
click at [654, 390] on input "c." at bounding box center [654, 385] width 1 height 10
radio input "true"
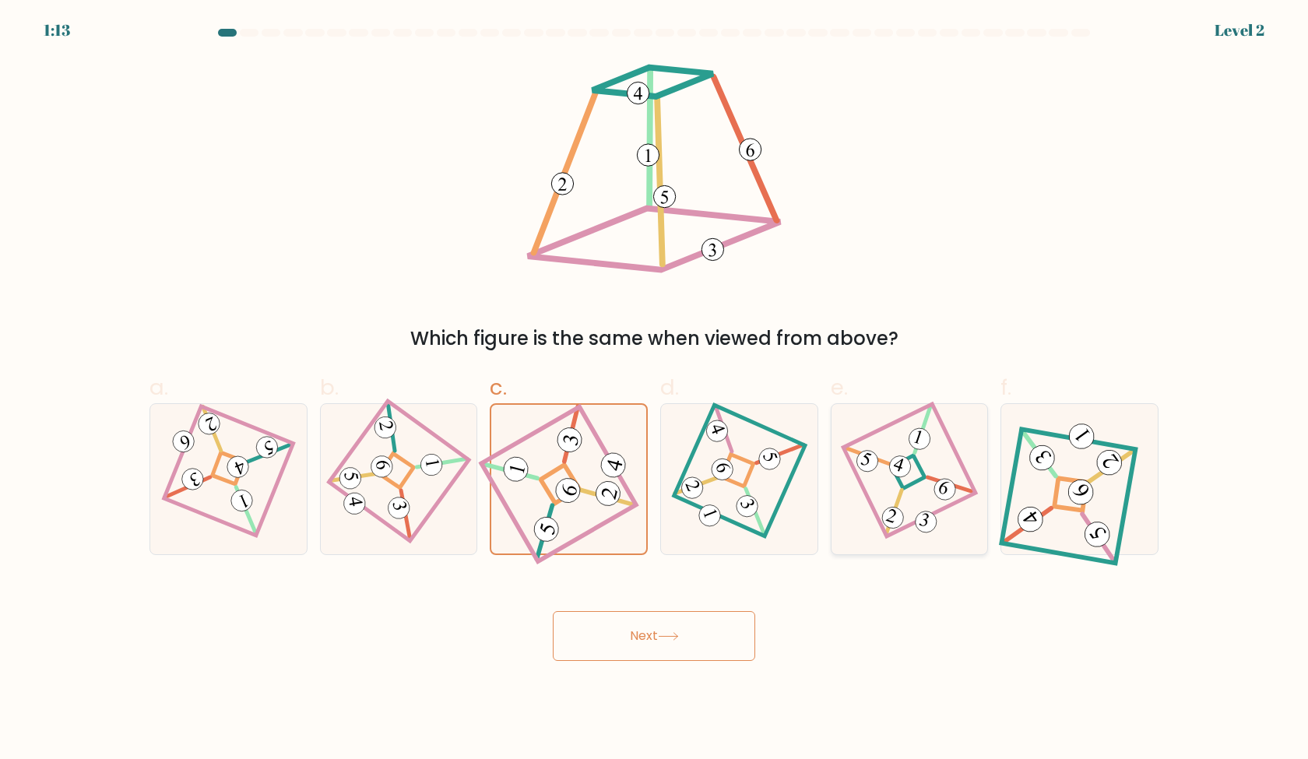
click at [909, 496] on icon at bounding box center [909, 479] width 103 height 120
click at [655, 390] on input "e." at bounding box center [654, 385] width 1 height 10
radio input "true"
click at [657, 630] on button "Next" at bounding box center [654, 636] width 202 height 50
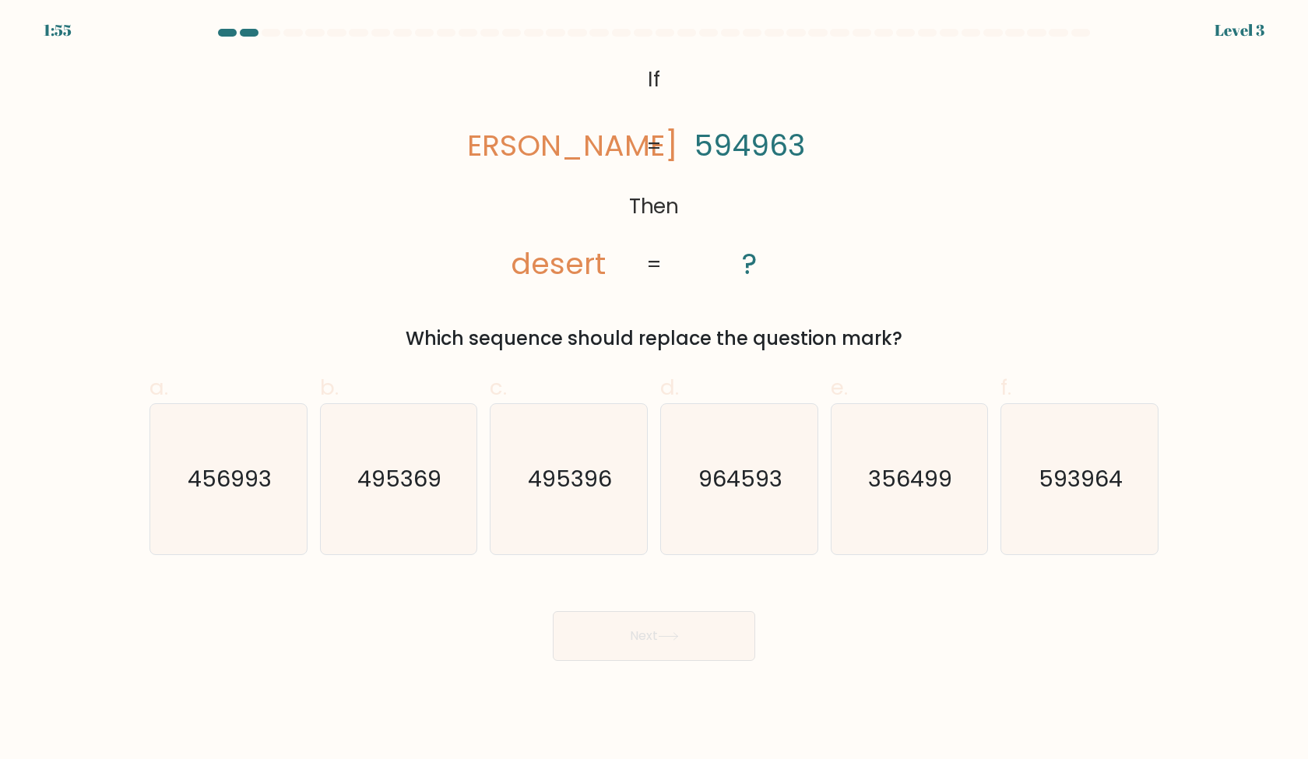
click at [920, 237] on div "@import url('[URL][DOMAIN_NAME]); If Then [PERSON_NAME] desert 594963 ? = = Whi…" at bounding box center [654, 206] width 1028 height 294
click at [1036, 468] on icon "593964" at bounding box center [1079, 479] width 150 height 150
click at [655, 390] on input "f. 593964" at bounding box center [654, 385] width 1 height 10
radio input "true"
click at [719, 643] on button "Next" at bounding box center [654, 636] width 202 height 50
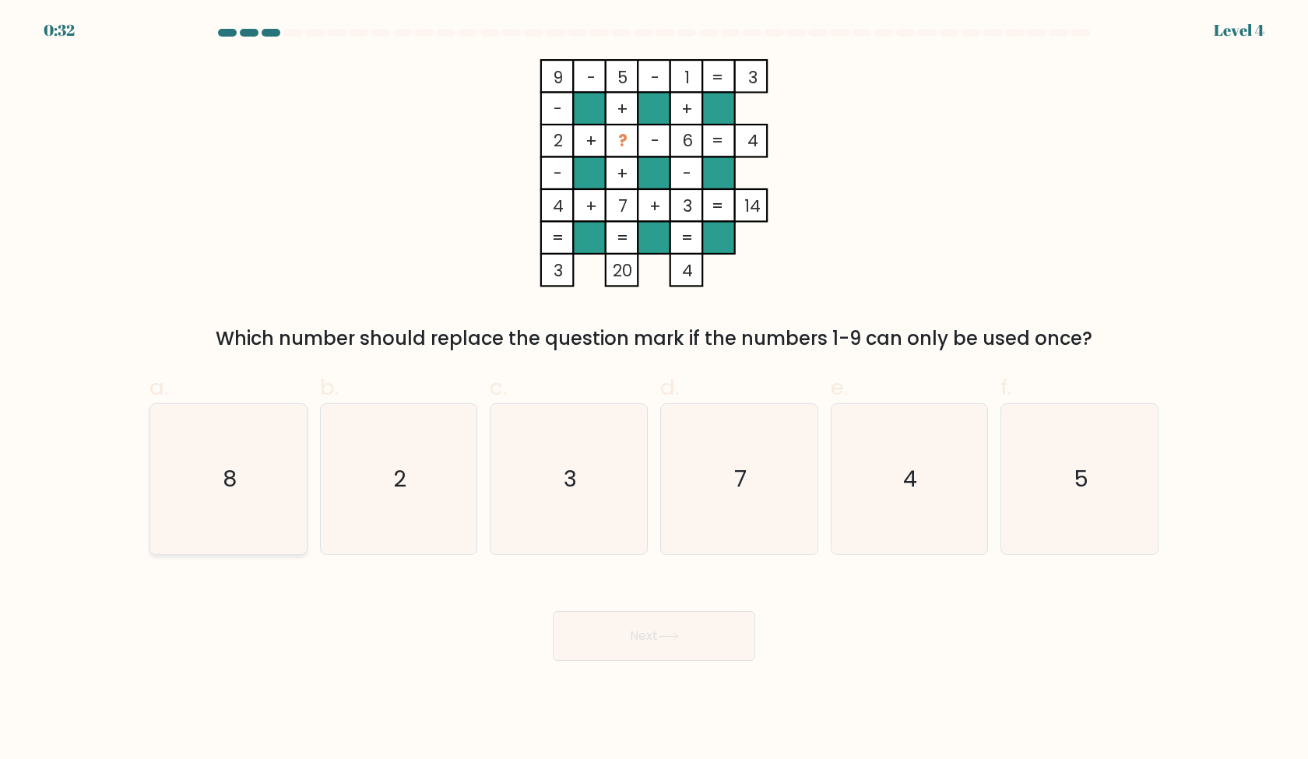
click at [231, 489] on text "8" at bounding box center [230, 478] width 14 height 31
click at [654, 390] on input "a. 8" at bounding box center [654, 385] width 1 height 10
radio input "true"
click at [642, 652] on button "Next" at bounding box center [654, 636] width 202 height 50
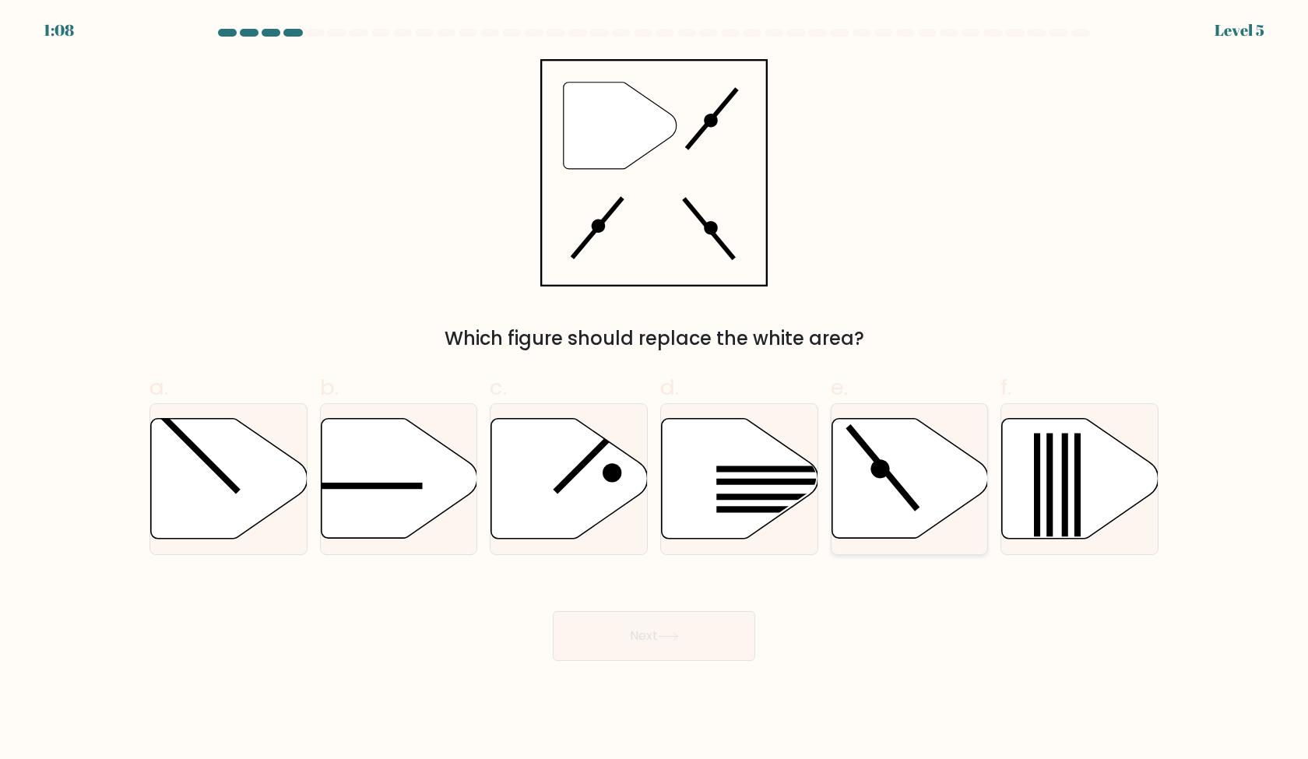
click at [862, 505] on icon at bounding box center [910, 479] width 157 height 120
click at [655, 390] on input "e." at bounding box center [654, 385] width 1 height 10
radio input "true"
click at [732, 627] on button "Next" at bounding box center [654, 636] width 202 height 50
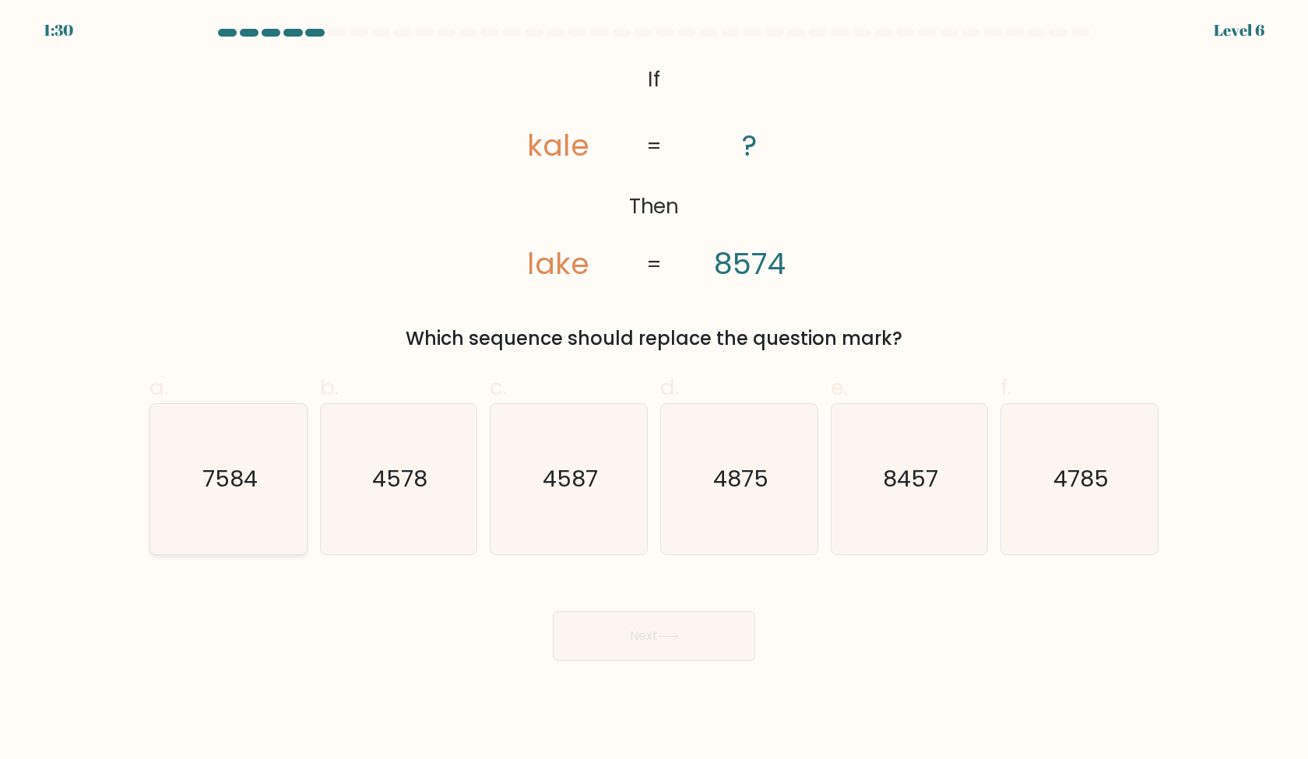
click at [273, 491] on icon "7584" at bounding box center [228, 479] width 150 height 150
click at [654, 390] on input "a. 7584" at bounding box center [654, 385] width 1 height 10
radio input "true"
click at [684, 638] on button "Next" at bounding box center [654, 636] width 202 height 50
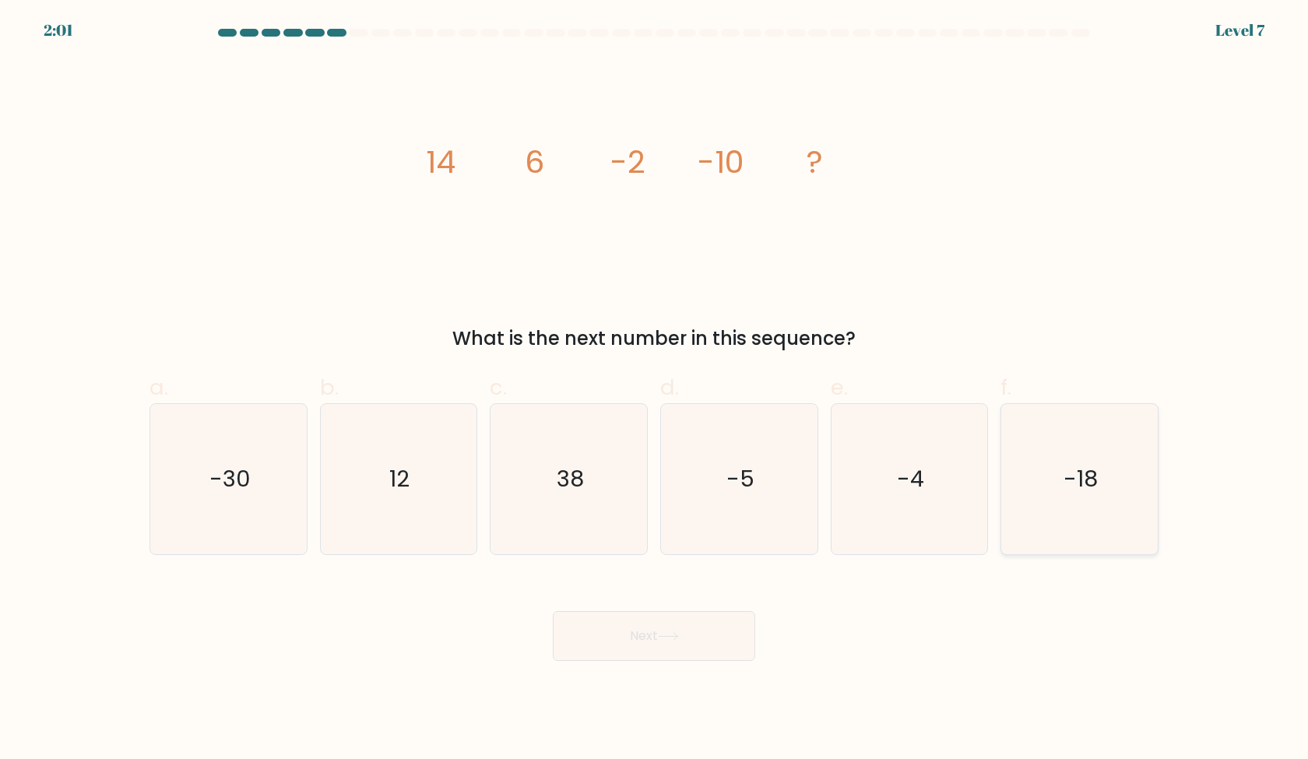
click at [1042, 524] on icon "-18" at bounding box center [1079, 479] width 150 height 150
click at [655, 390] on input "f. -18" at bounding box center [654, 385] width 1 height 10
radio input "true"
click at [632, 656] on button "Next" at bounding box center [654, 636] width 202 height 50
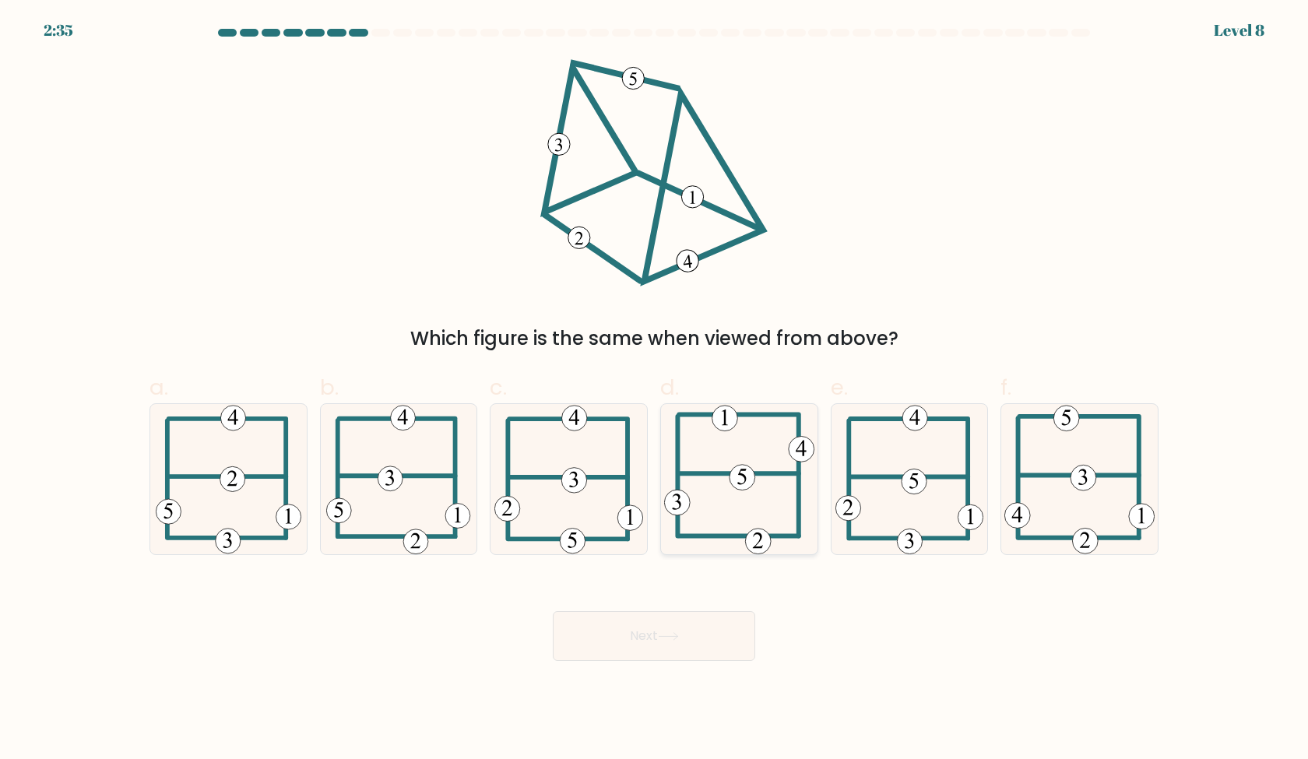
click at [760, 519] on icon at bounding box center [739, 479] width 150 height 150
click at [655, 390] on input "d." at bounding box center [654, 385] width 1 height 10
radio input "true"
click at [716, 638] on button "Next" at bounding box center [654, 636] width 202 height 50
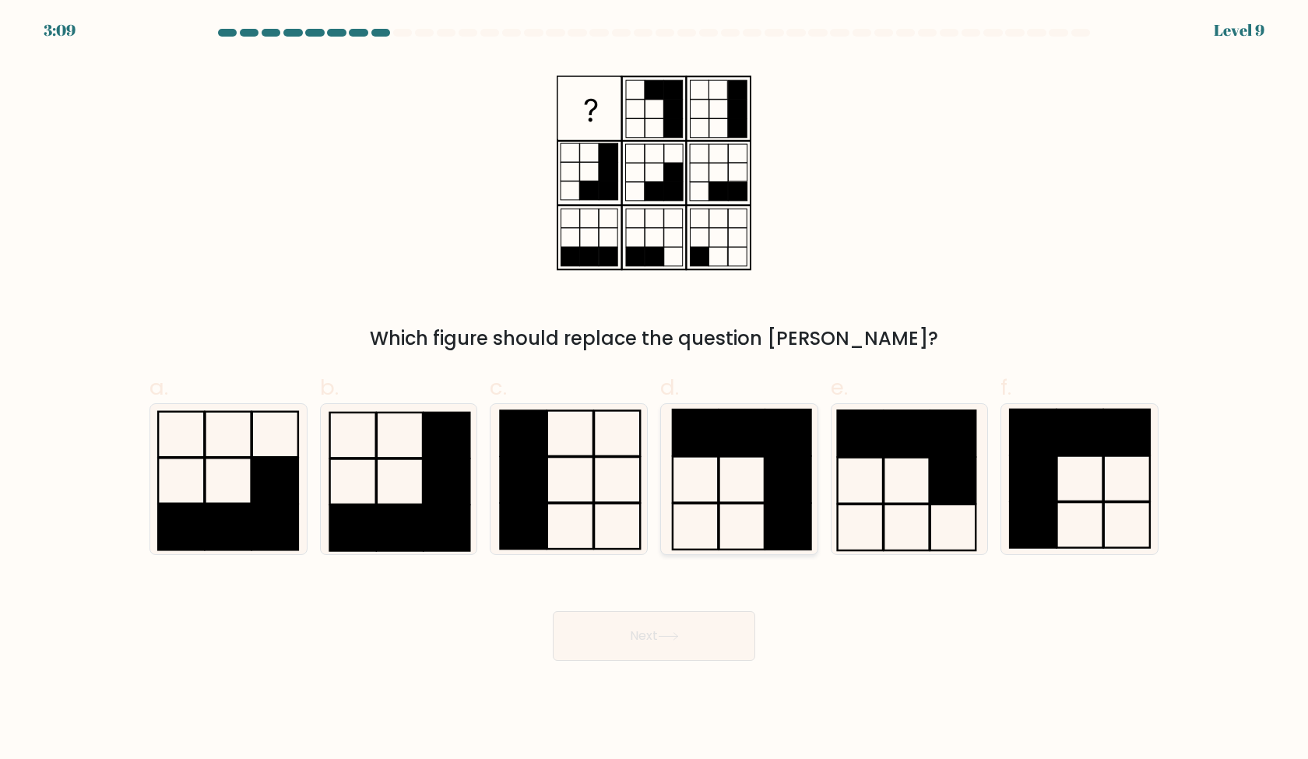
click at [702, 443] on rect at bounding box center [695, 433] width 45 height 46
click at [655, 390] on input "d." at bounding box center [654, 385] width 1 height 10
radio input "true"
click at [670, 654] on button "Next" at bounding box center [654, 636] width 202 height 50
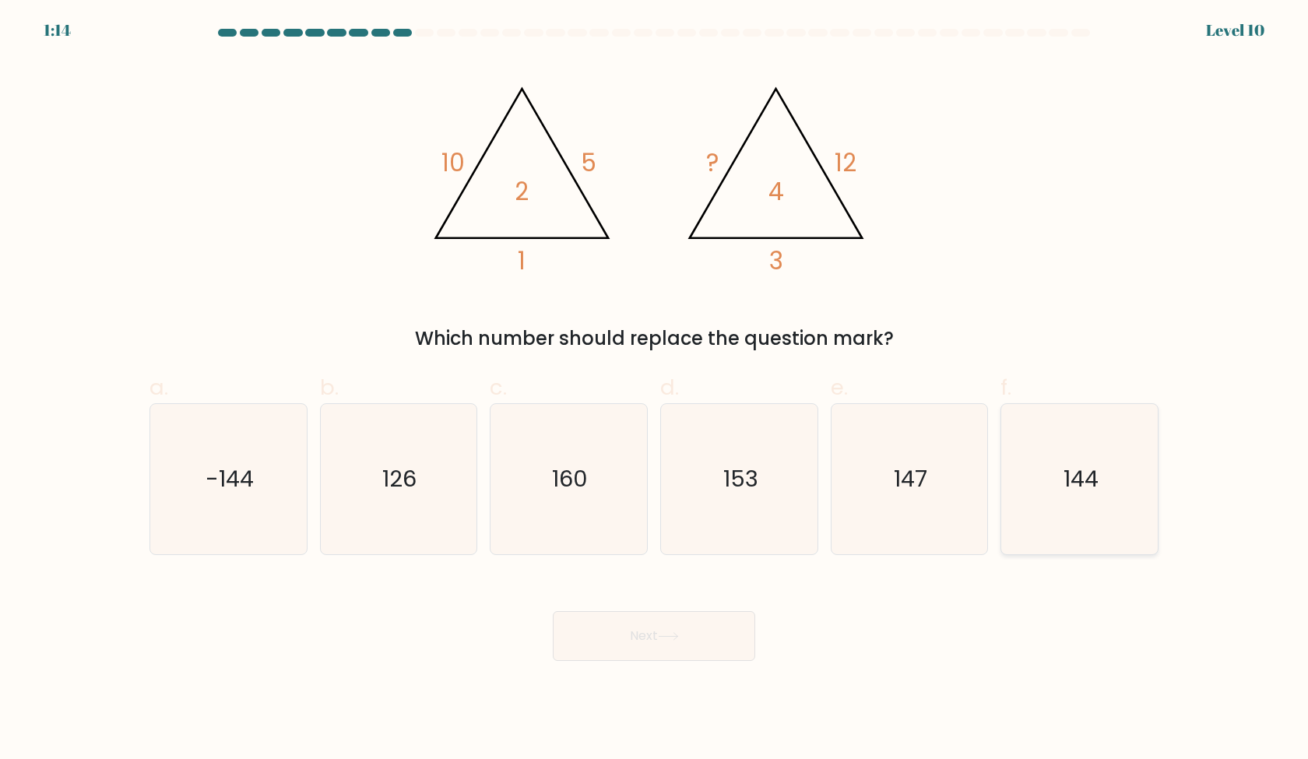
click at [1131, 527] on icon "144" at bounding box center [1079, 479] width 150 height 150
click at [655, 390] on input "f. 144" at bounding box center [654, 385] width 1 height 10
radio input "true"
click at [712, 646] on button "Next" at bounding box center [654, 636] width 202 height 50
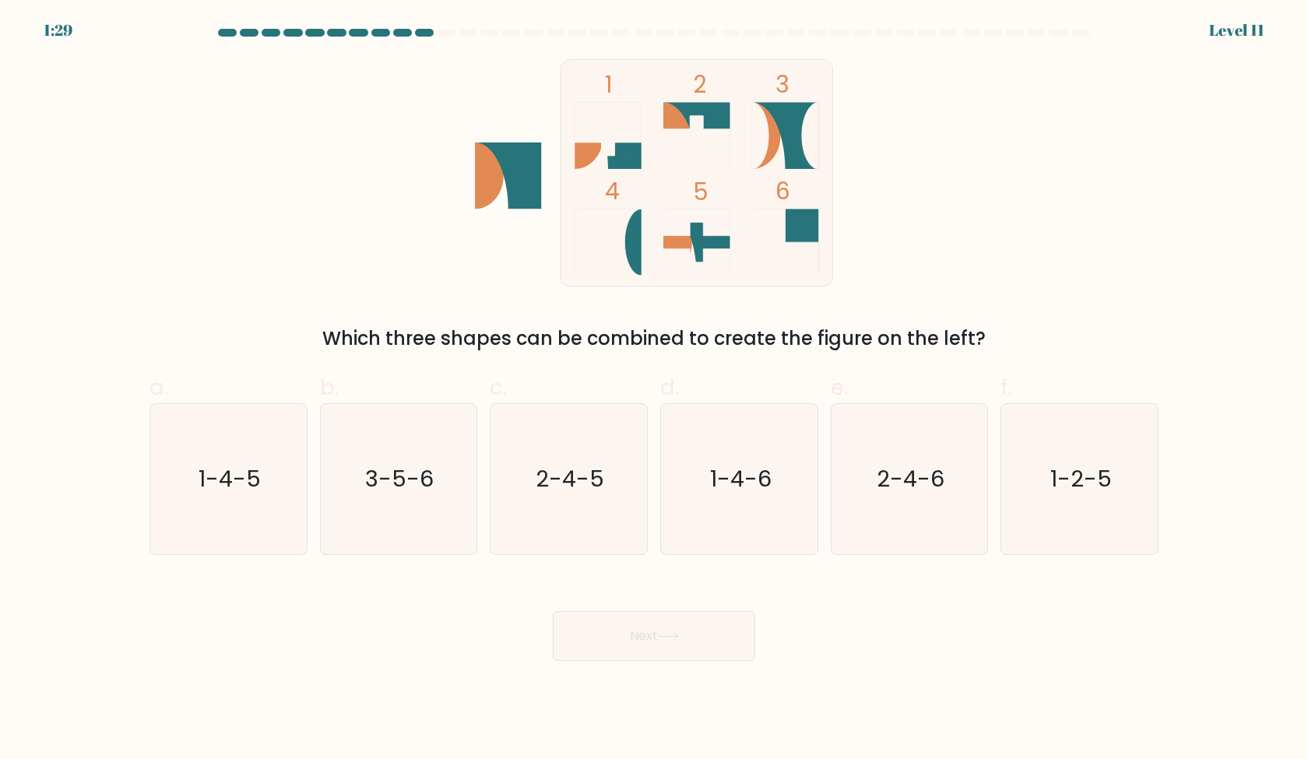
click at [496, 362] on div "a. 1-4-5 b. 3-5-6 c. 2-4-5 d. 1-4-6" at bounding box center [654, 457] width 1022 height 196
click at [1076, 480] on text "1-2-5" at bounding box center [1081, 478] width 62 height 31
click at [655, 390] on input "f. 1-2-5" at bounding box center [654, 385] width 1 height 10
radio input "true"
click at [689, 631] on button "Next" at bounding box center [654, 636] width 202 height 50
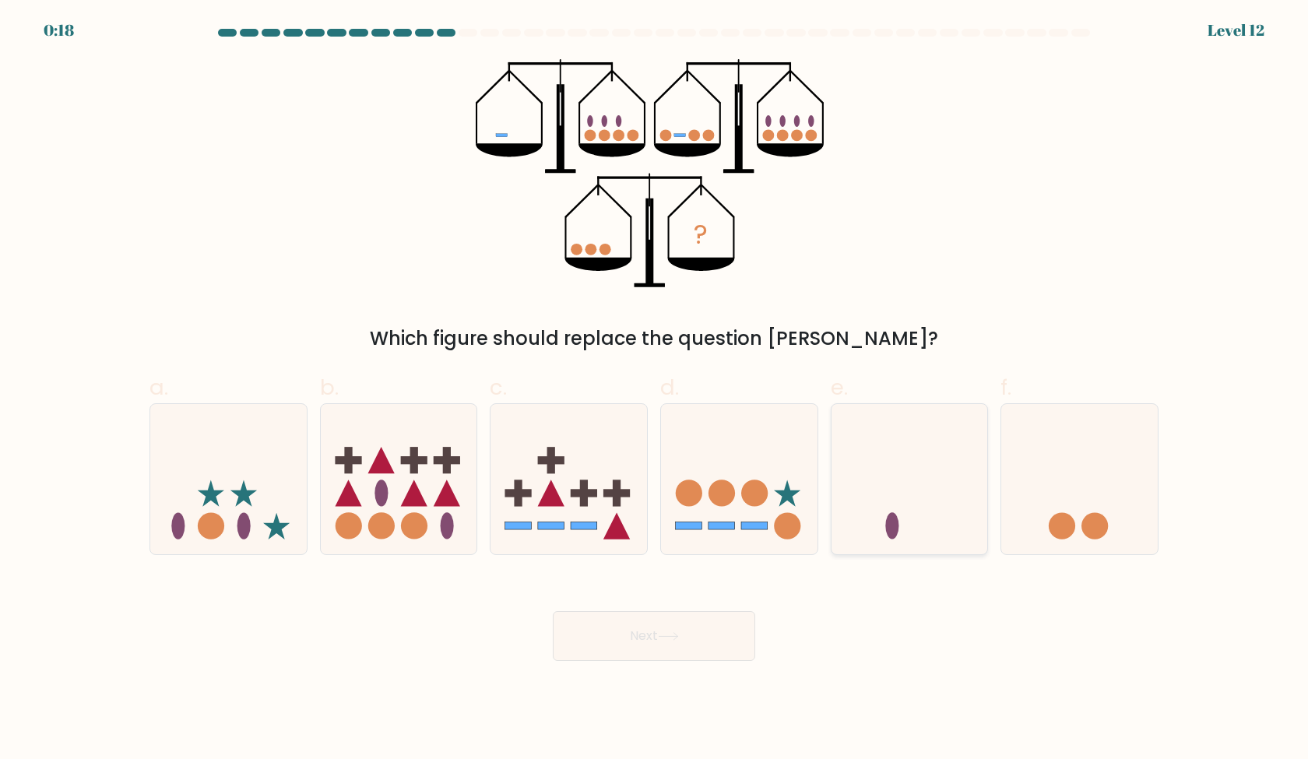
click at [906, 509] on icon at bounding box center [910, 478] width 157 height 129
click at [655, 390] on input "e." at bounding box center [654, 385] width 1 height 10
radio input "true"
click at [793, 488] on icon at bounding box center [739, 478] width 157 height 129
click at [655, 390] on input "d." at bounding box center [654, 385] width 1 height 10
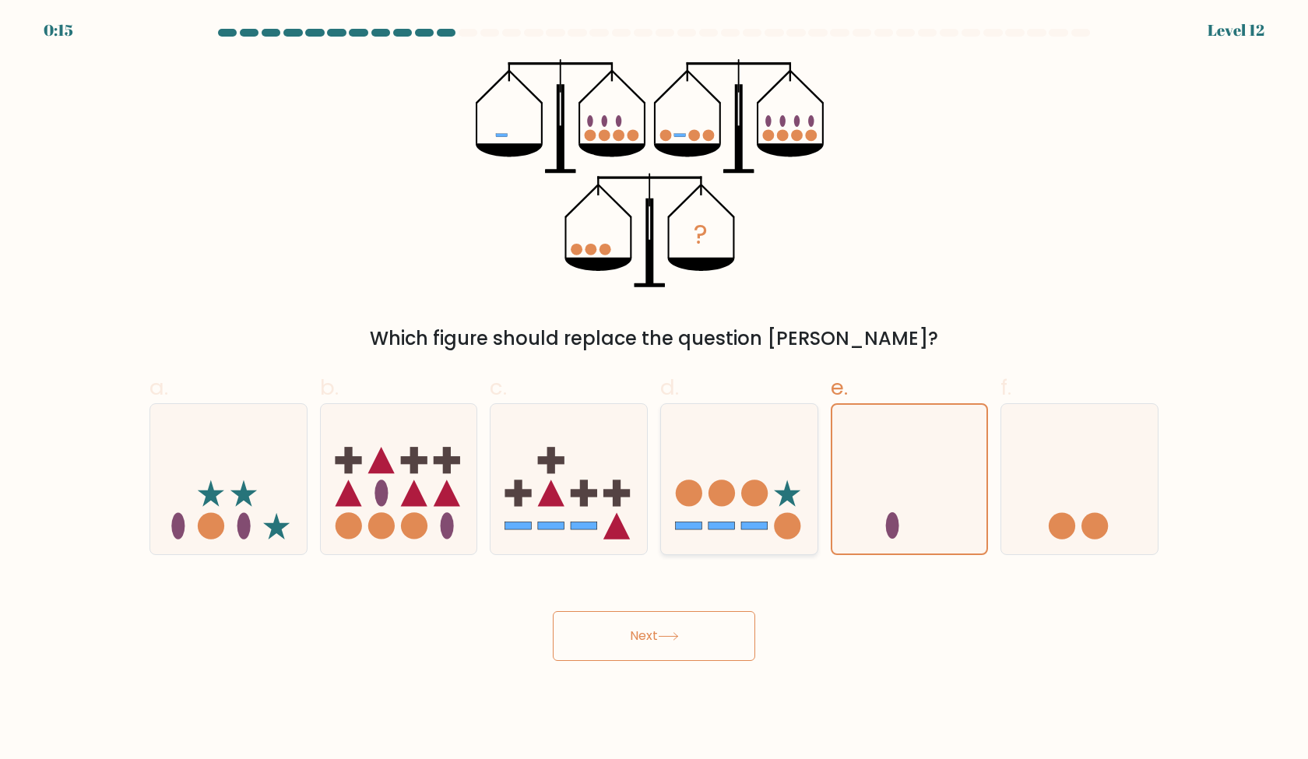
radio input "true"
click at [925, 519] on icon at bounding box center [910, 478] width 157 height 129
click at [655, 390] on input "e." at bounding box center [654, 385] width 1 height 10
radio input "true"
click at [677, 644] on button "Next" at bounding box center [654, 636] width 202 height 50
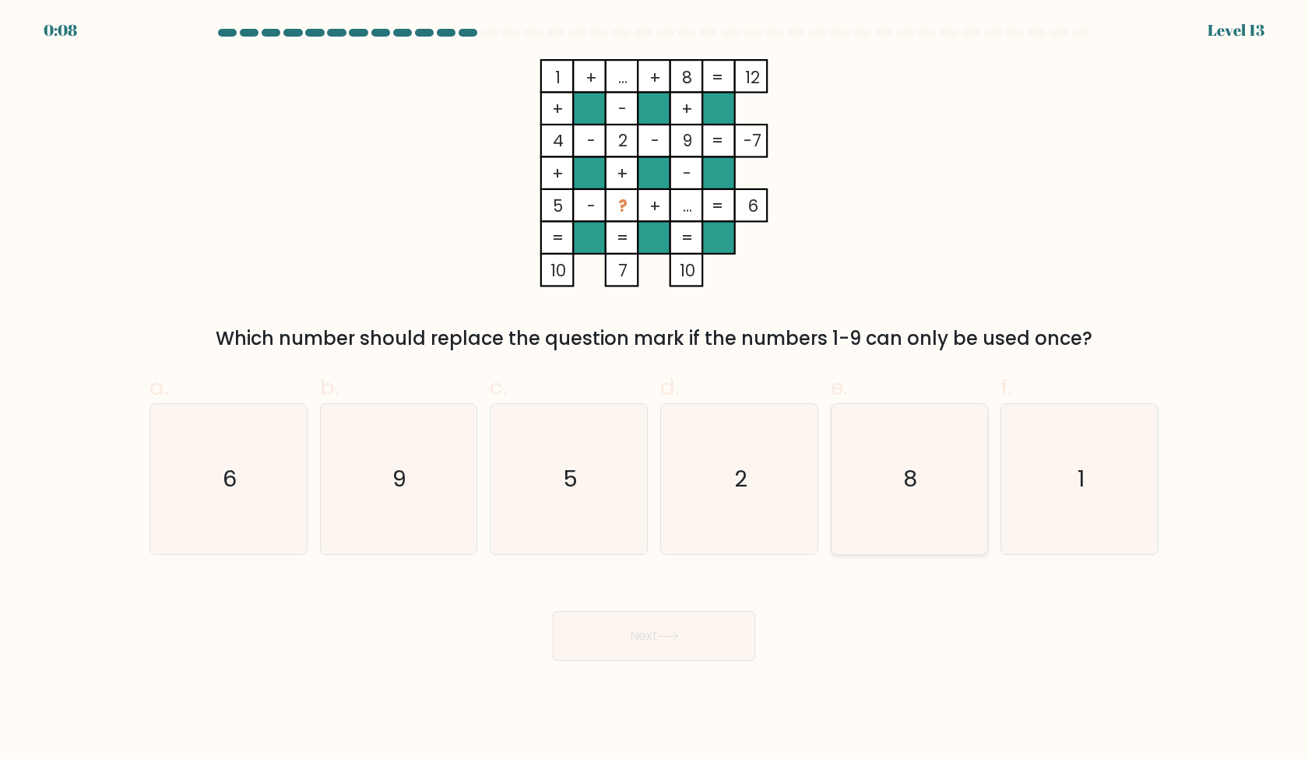
click at [914, 477] on text "8" at bounding box center [911, 478] width 14 height 31
click at [655, 390] on input "e. 8" at bounding box center [654, 385] width 1 height 10
radio input "true"
click at [1046, 479] on icon "1" at bounding box center [1079, 479] width 150 height 150
click at [655, 390] on input "f. 1" at bounding box center [654, 385] width 1 height 10
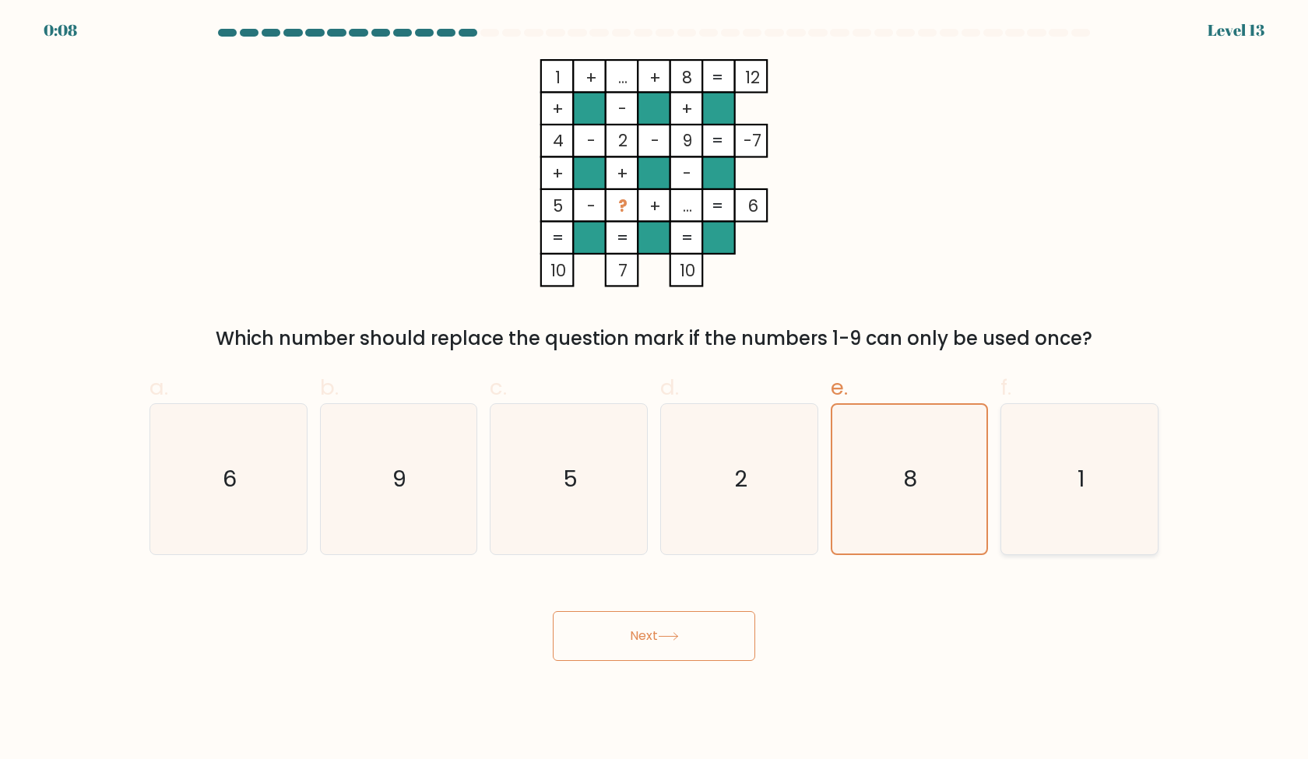
radio input "true"
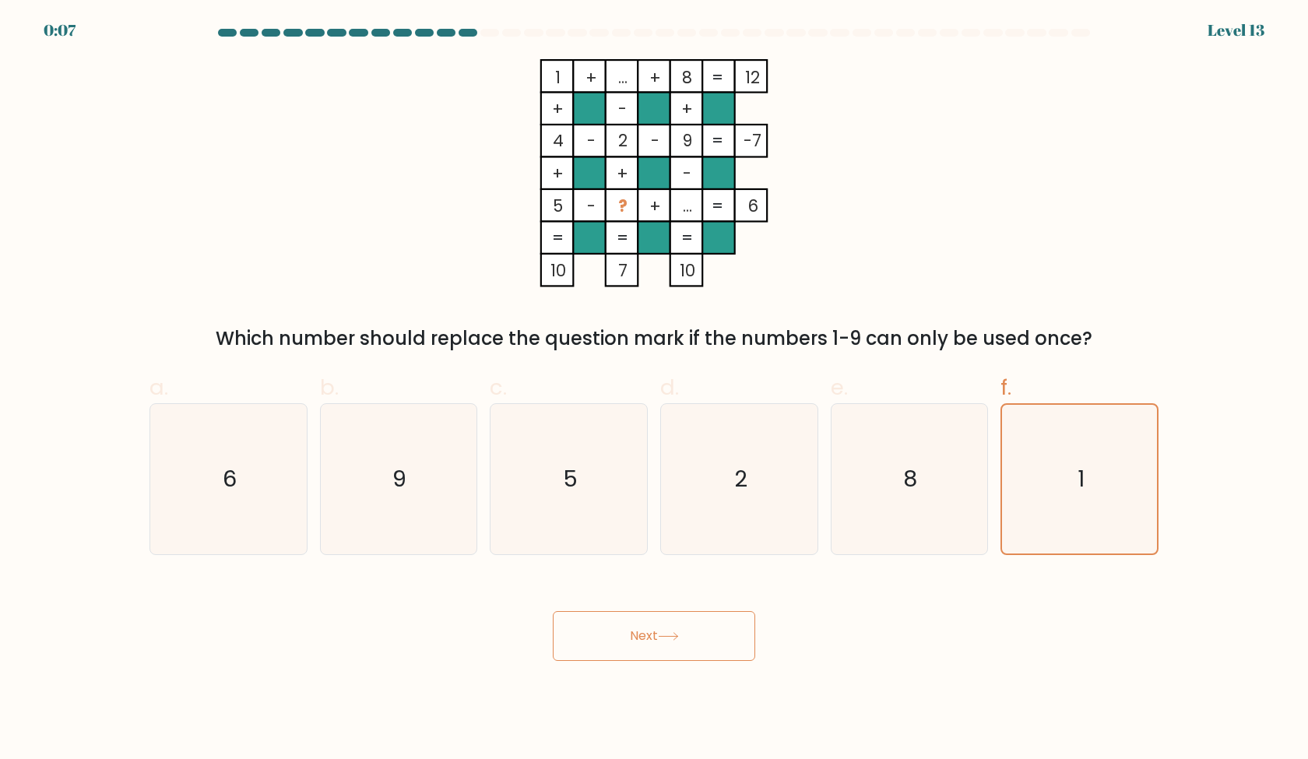
click at [619, 638] on button "Next" at bounding box center [654, 636] width 202 height 50
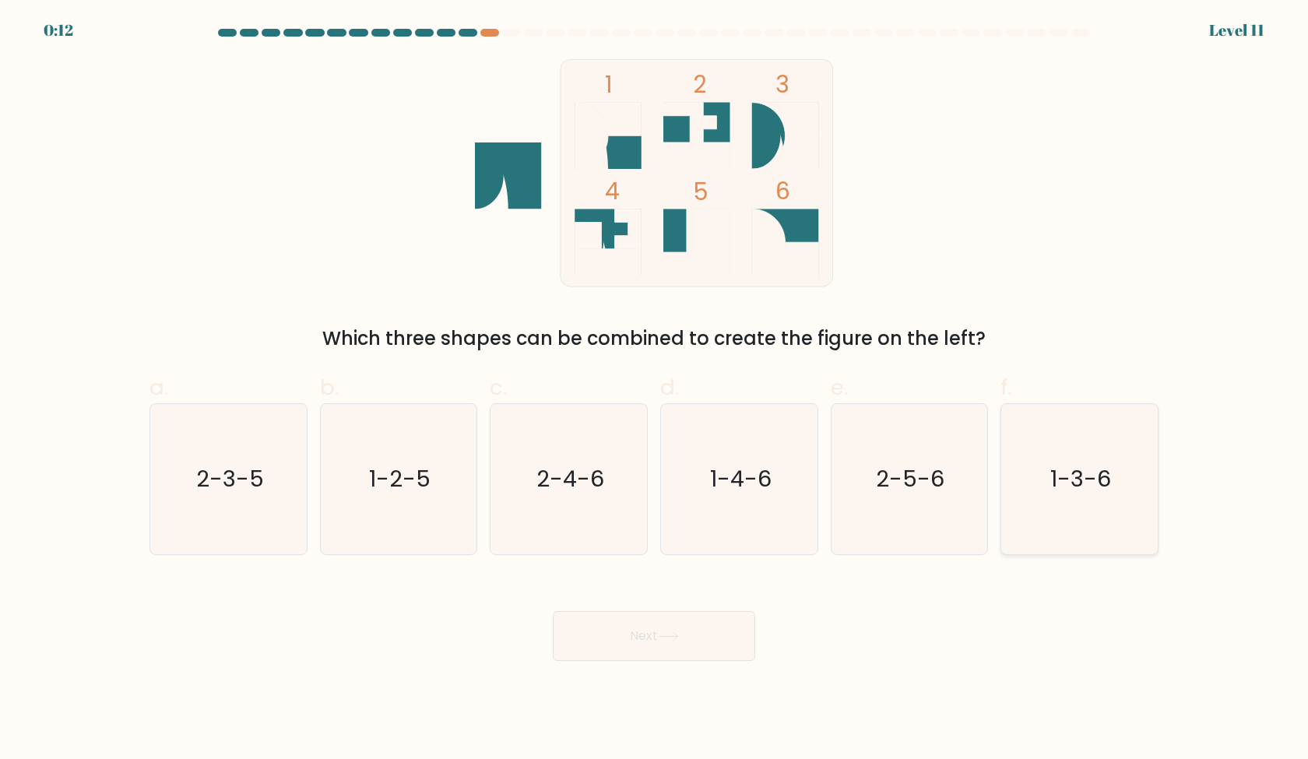
click at [1044, 522] on icon "1-3-6" at bounding box center [1079, 479] width 150 height 150
click at [655, 390] on input "f. 1-3-6" at bounding box center [654, 385] width 1 height 10
radio input "true"
click at [715, 625] on button "Next" at bounding box center [654, 636] width 202 height 50
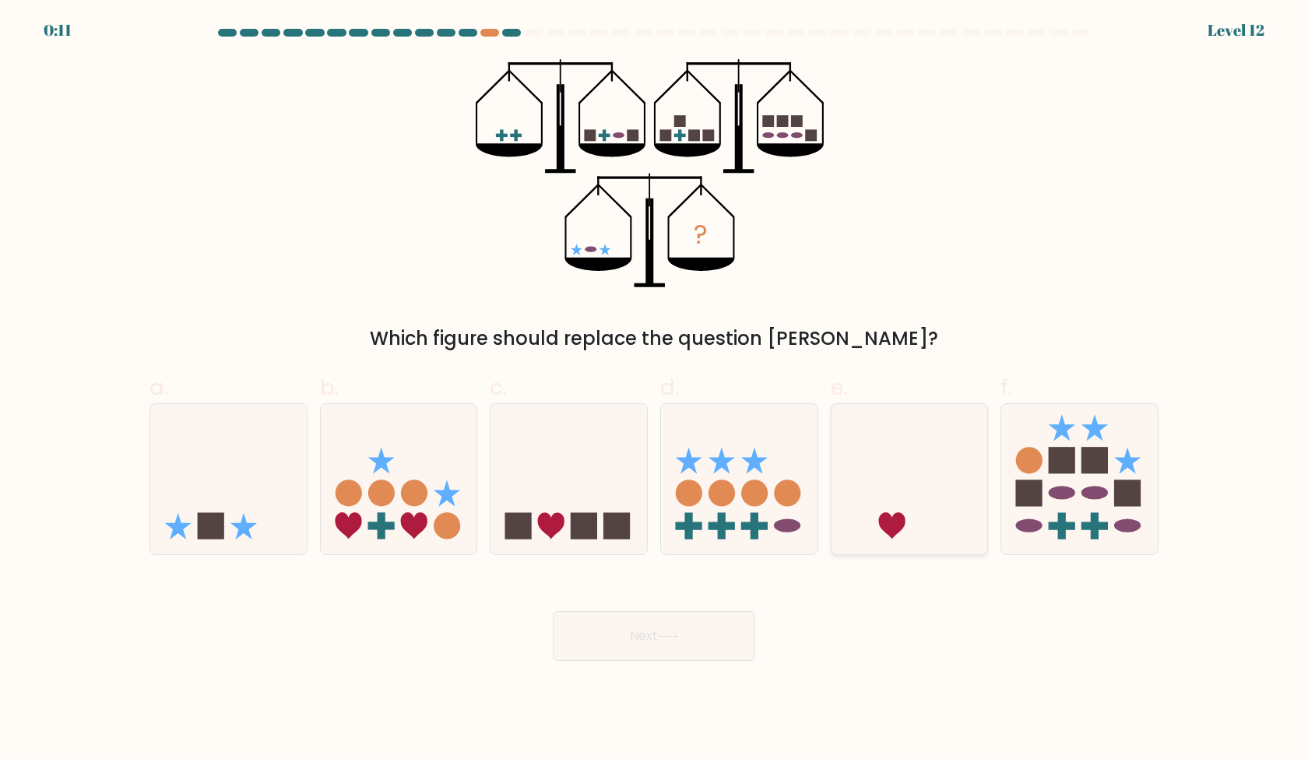
click at [846, 474] on icon at bounding box center [910, 478] width 157 height 129
click at [655, 390] on input "e." at bounding box center [654, 385] width 1 height 10
radio input "true"
click at [563, 481] on icon at bounding box center [569, 478] width 157 height 129
click at [654, 390] on input "c." at bounding box center [654, 385] width 1 height 10
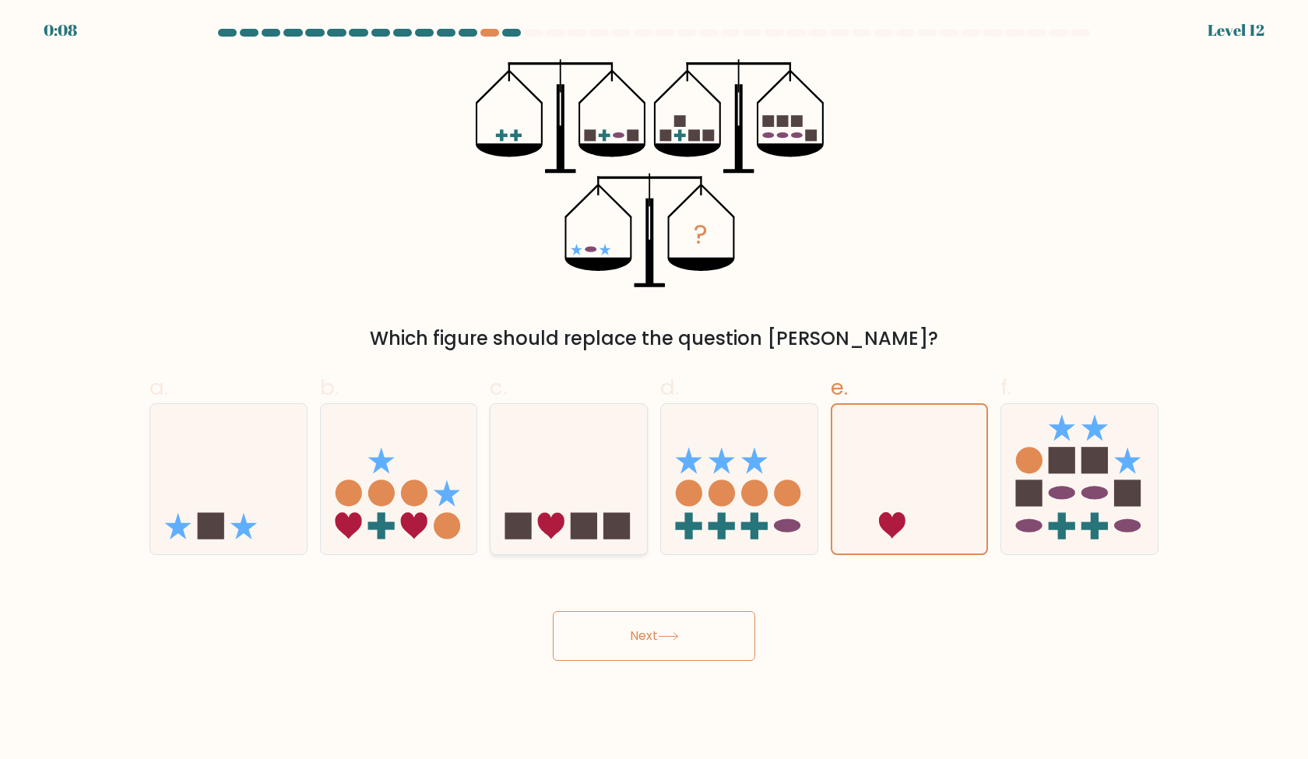
radio input "true"
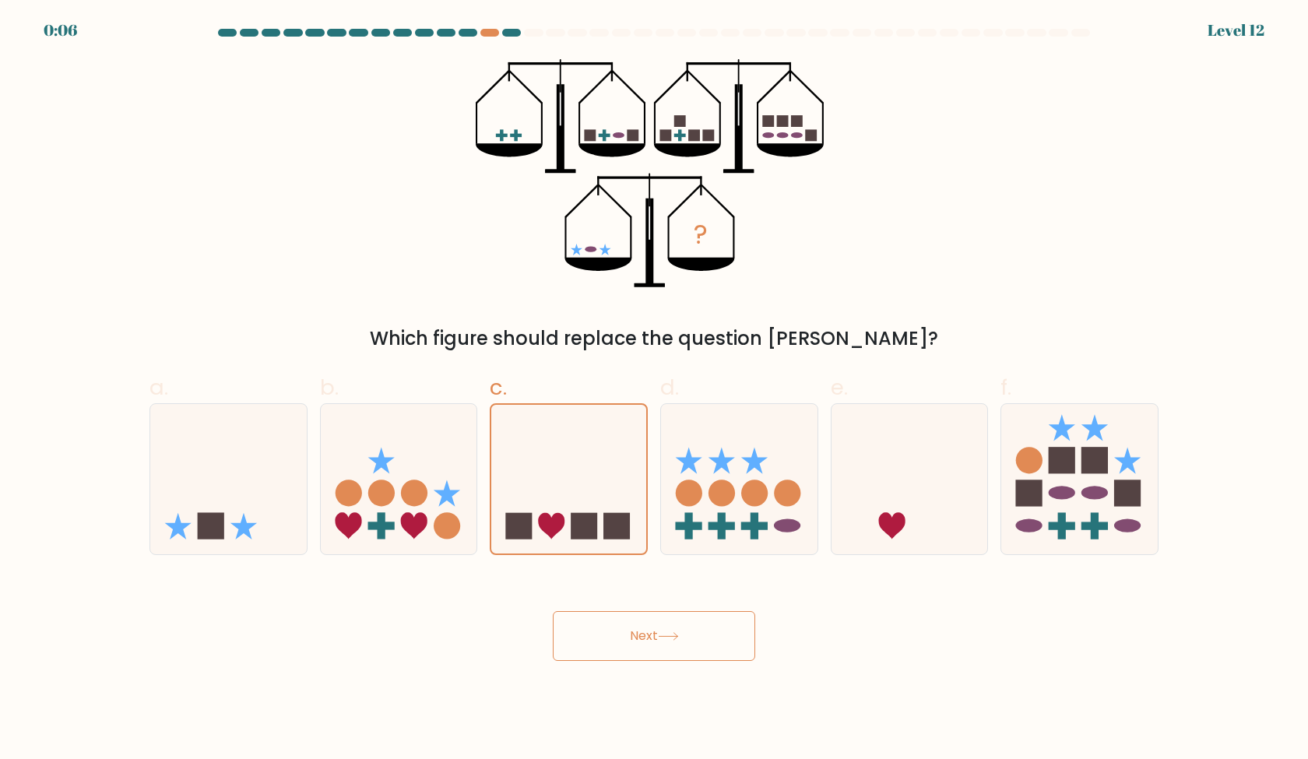
click at [656, 644] on button "Next" at bounding box center [654, 636] width 202 height 50
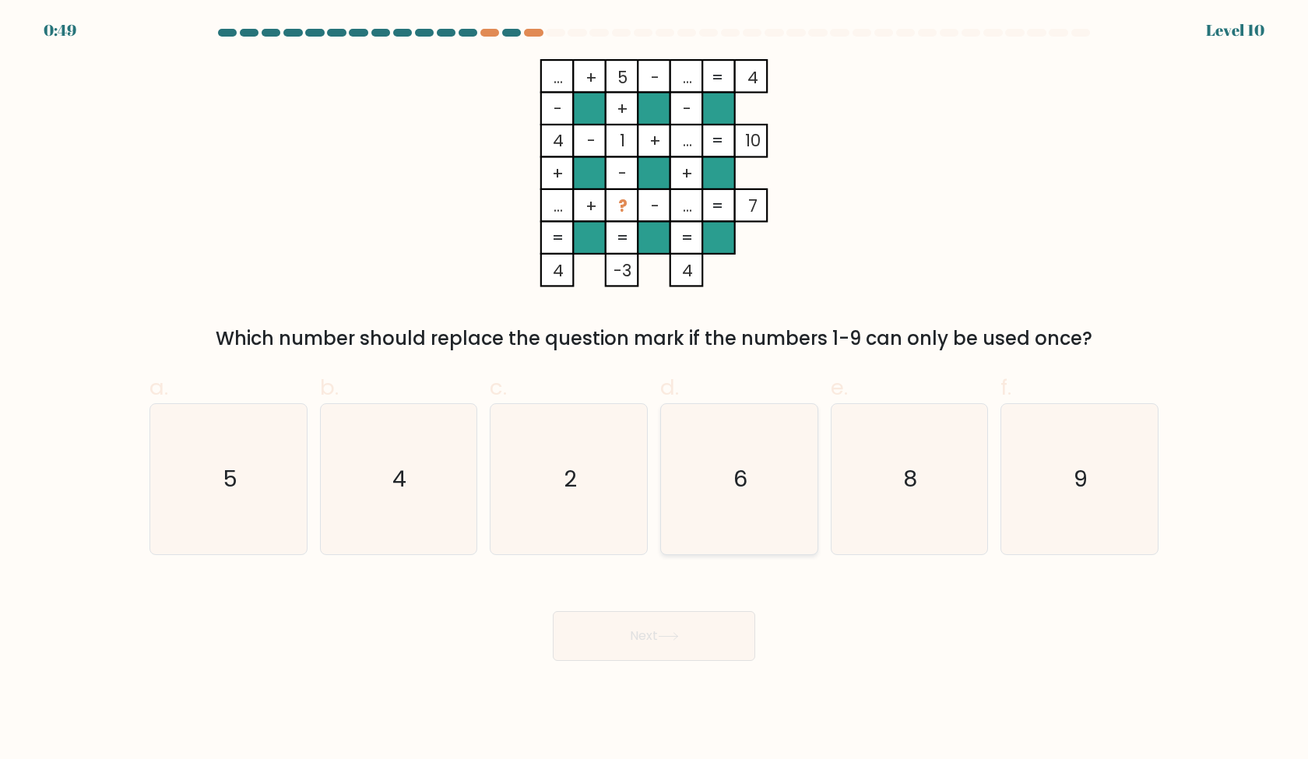
click at [725, 508] on icon "6" at bounding box center [739, 479] width 150 height 150
click at [655, 390] on input "d. 6" at bounding box center [654, 385] width 1 height 10
radio input "true"
click at [679, 625] on button "Next" at bounding box center [654, 636] width 202 height 50
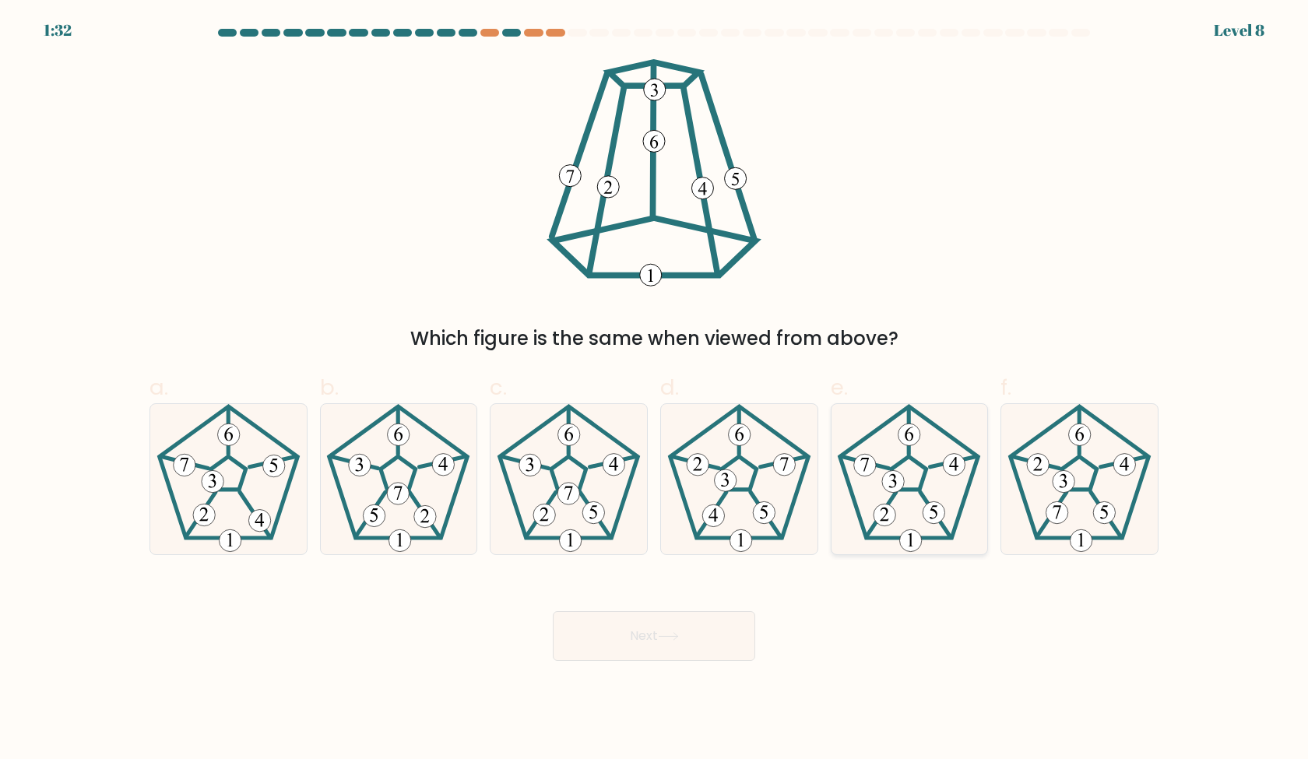
click at [868, 542] on icon at bounding box center [909, 479] width 150 height 150
click at [655, 390] on input "e." at bounding box center [654, 385] width 1 height 10
radio input "true"
click at [901, 519] on icon at bounding box center [909, 479] width 149 height 149
click at [655, 390] on input "e." at bounding box center [654, 385] width 1 height 10
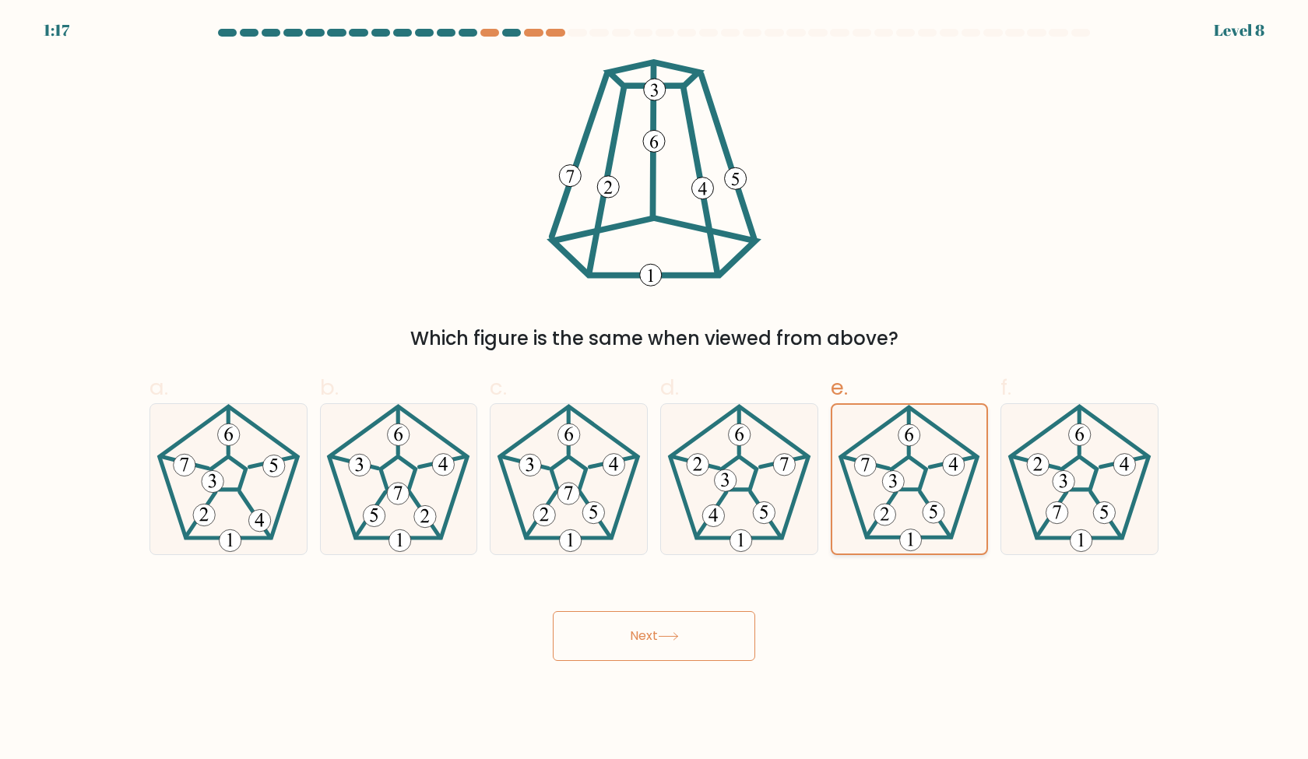
click at [863, 537] on icon at bounding box center [909, 479] width 149 height 149
click at [655, 390] on input "e." at bounding box center [654, 385] width 1 height 10
click at [232, 539] on 538 at bounding box center [230, 540] width 22 height 22
click at [654, 390] on input "a." at bounding box center [654, 385] width 1 height 10
radio input "true"
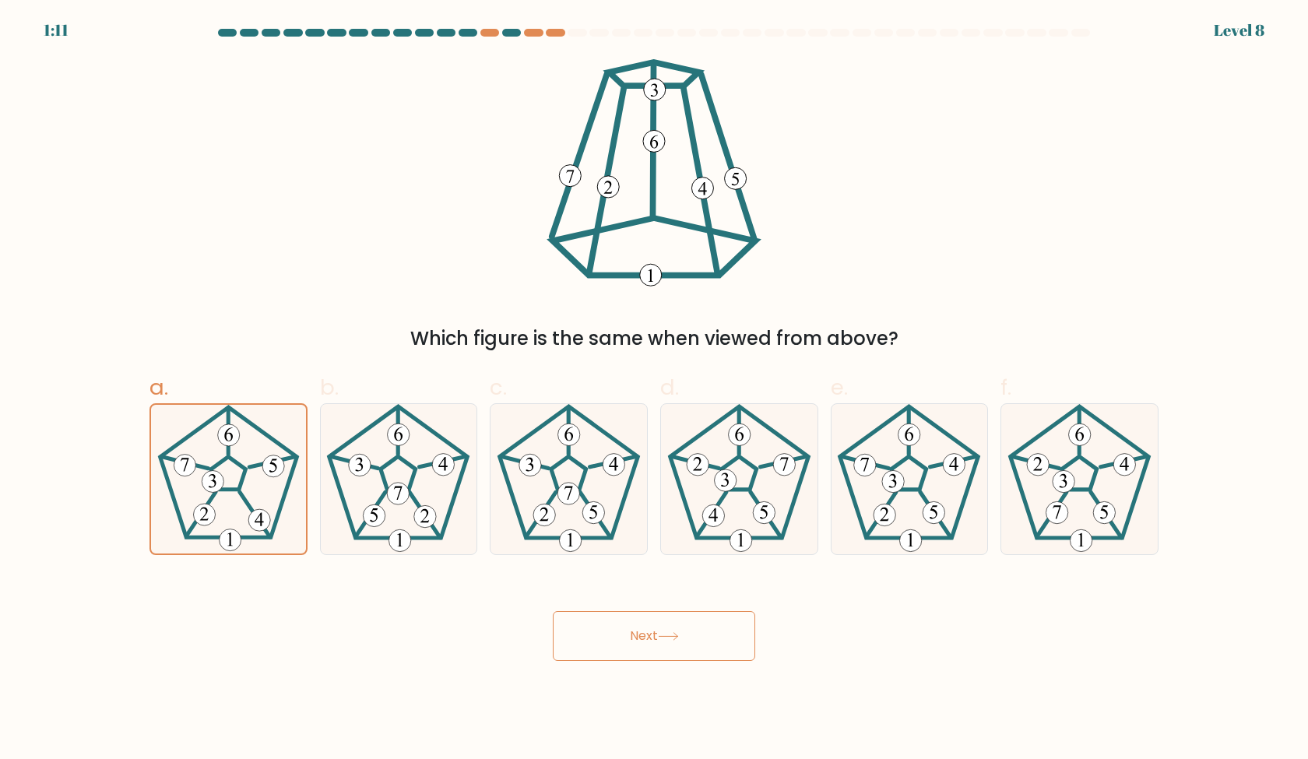
click at [603, 624] on button "Next" at bounding box center [654, 636] width 202 height 50
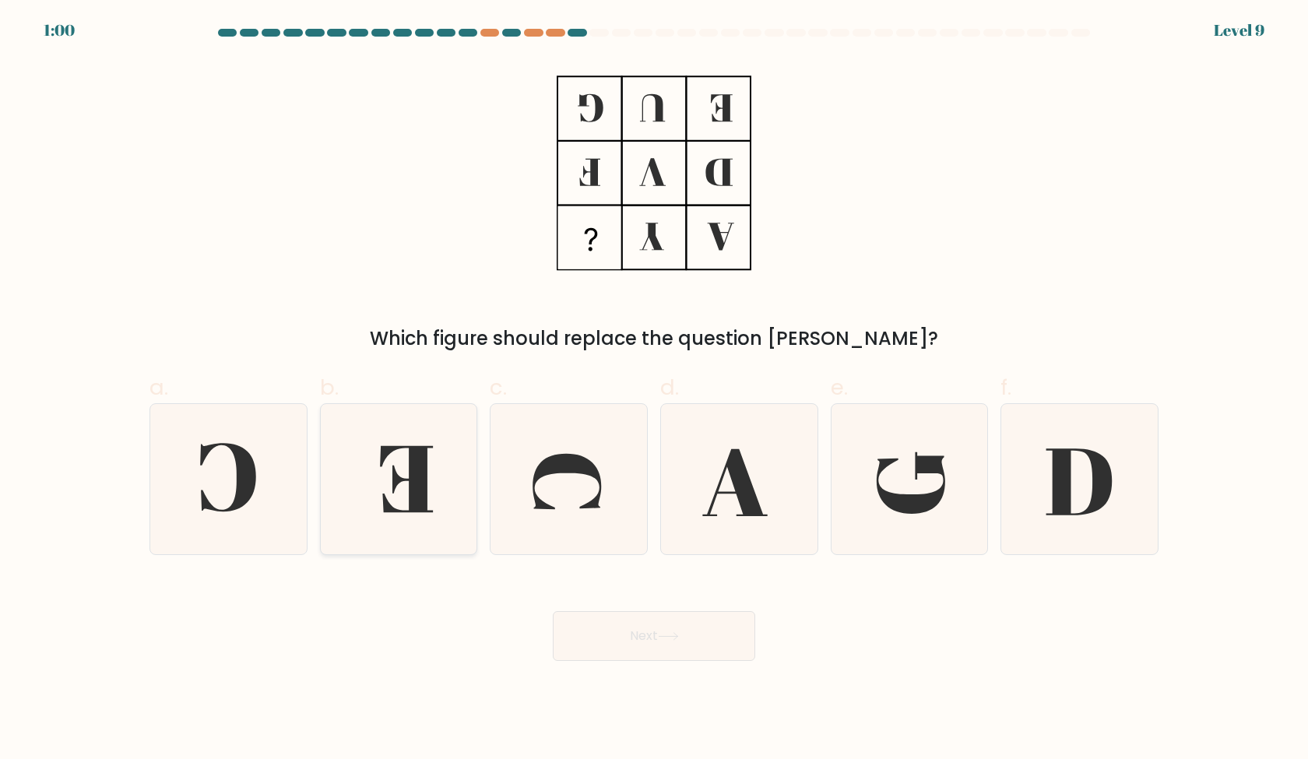
click at [387, 480] on icon at bounding box center [398, 479] width 150 height 150
click at [654, 390] on input "b." at bounding box center [654, 385] width 1 height 10
radio input "true"
click at [302, 487] on icon at bounding box center [228, 479] width 150 height 150
click at [654, 390] on input "a." at bounding box center [654, 385] width 1 height 10
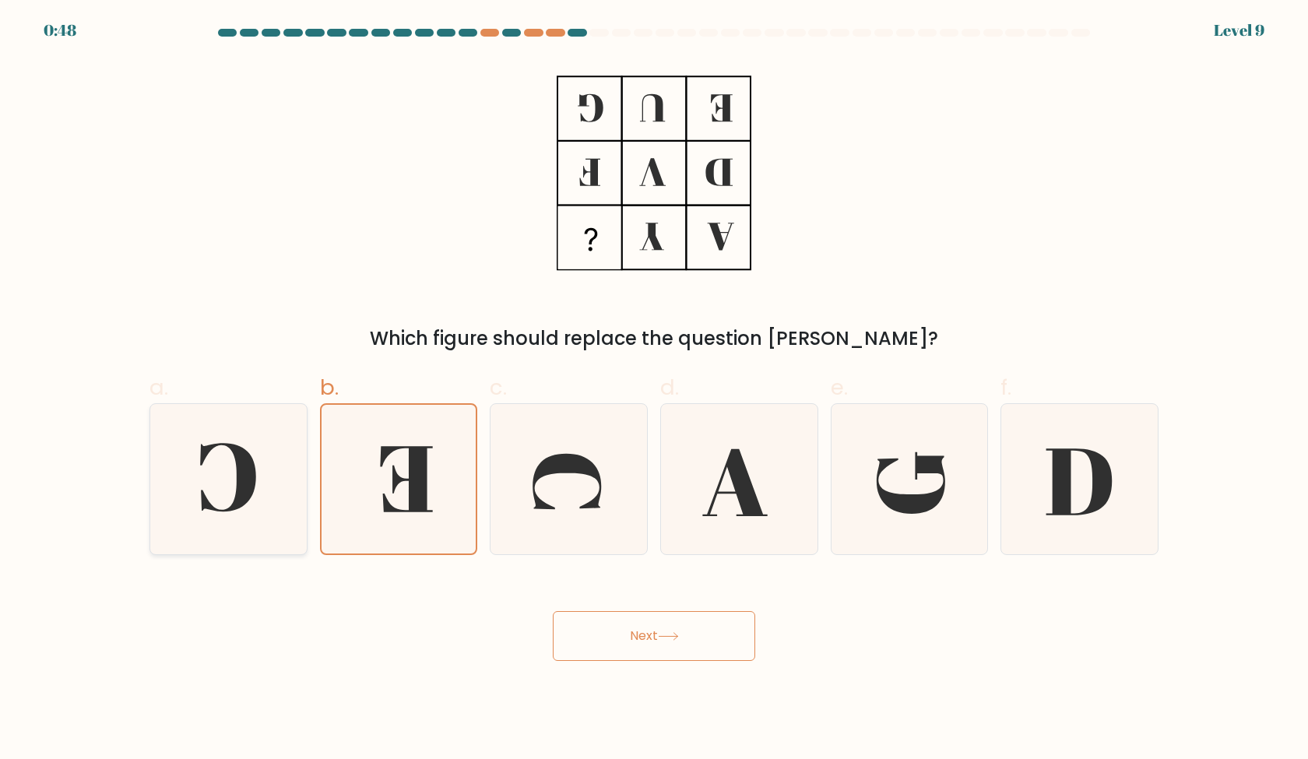
radio input "true"
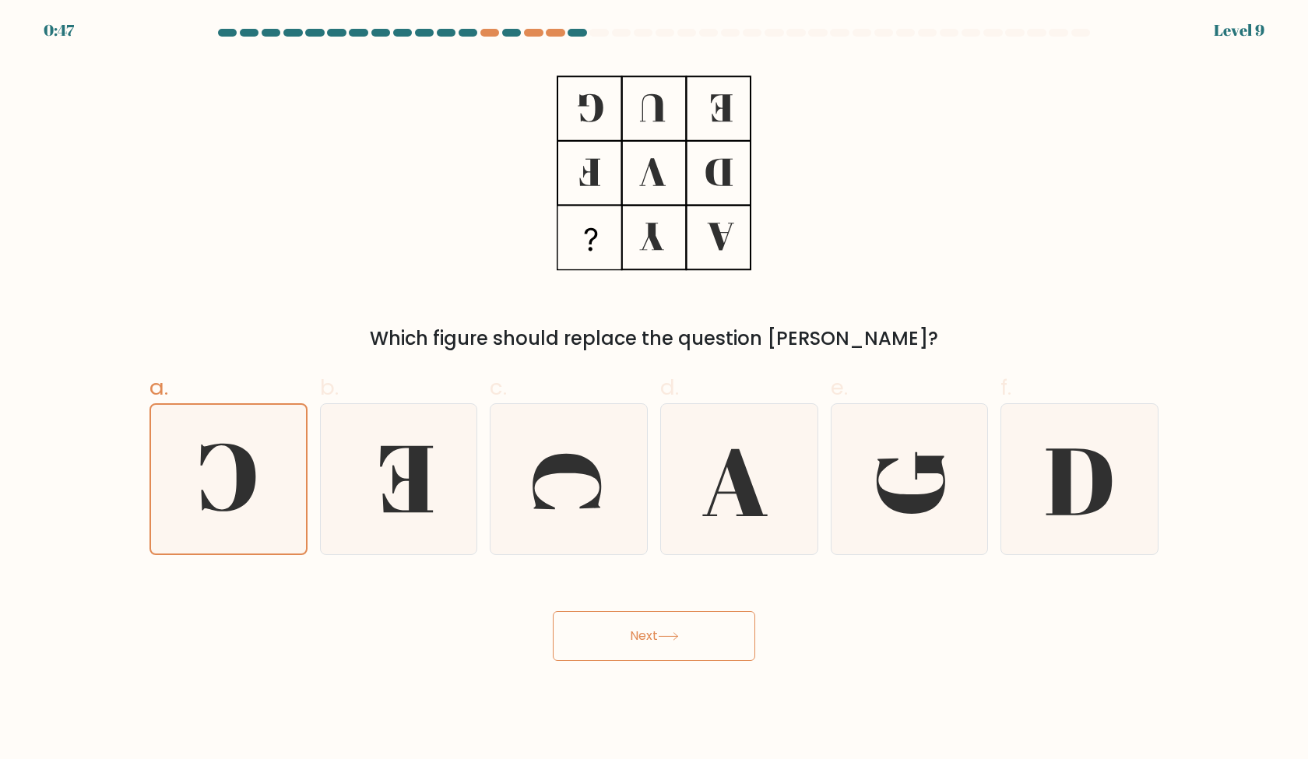
click at [608, 631] on button "Next" at bounding box center [654, 636] width 202 height 50
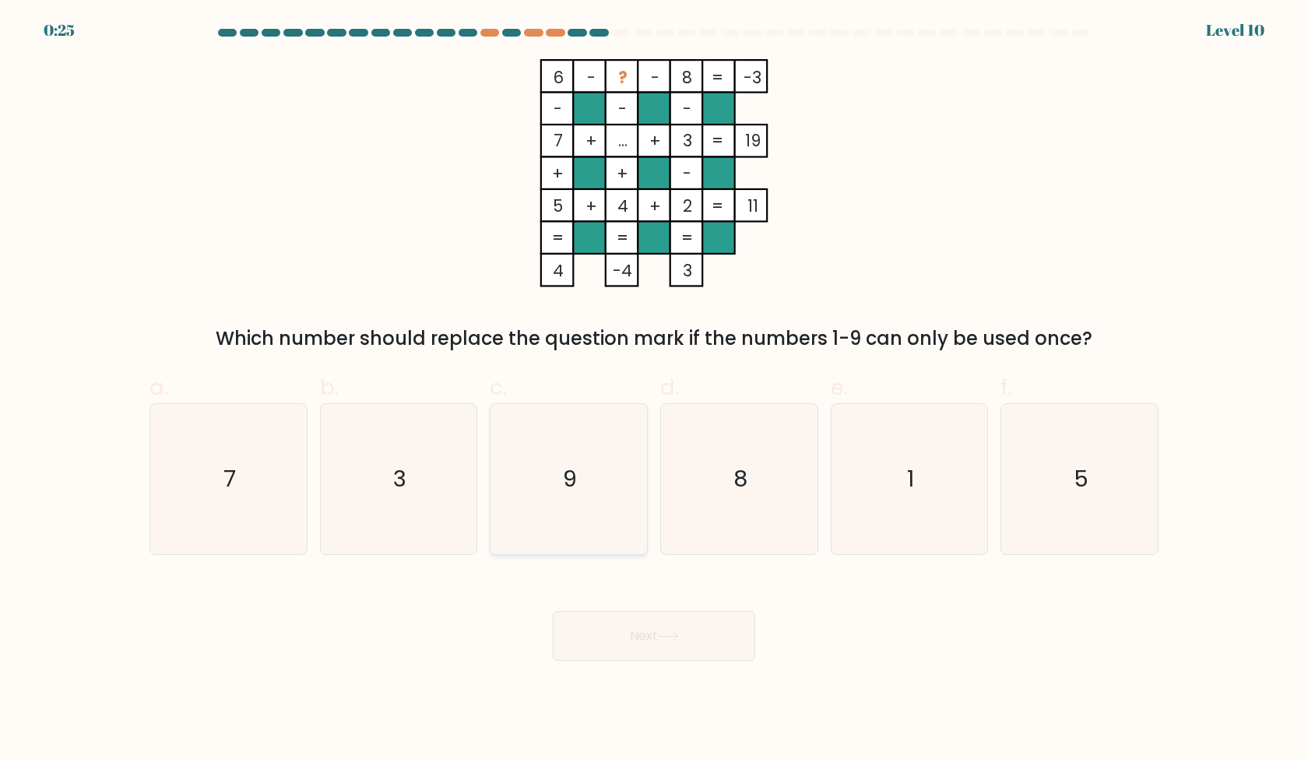
click at [617, 480] on icon "9" at bounding box center [569, 479] width 150 height 150
click at [654, 390] on input "c. 9" at bounding box center [654, 385] width 1 height 10
radio input "true"
click at [1013, 673] on body "0:21 Level 10" at bounding box center [654, 379] width 1308 height 759
click at [916, 501] on icon "1" at bounding box center [909, 479] width 150 height 150
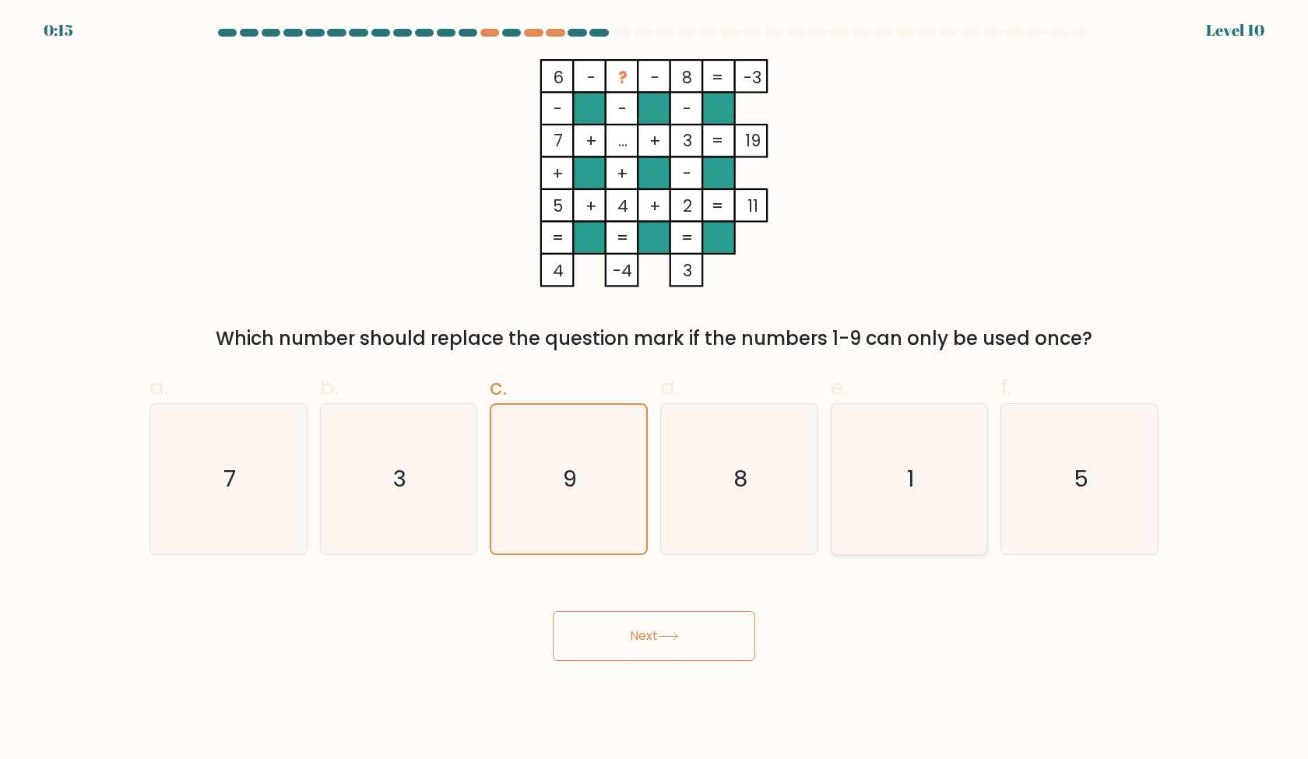
click at [655, 390] on input "e. 1" at bounding box center [654, 385] width 1 height 10
radio input "true"
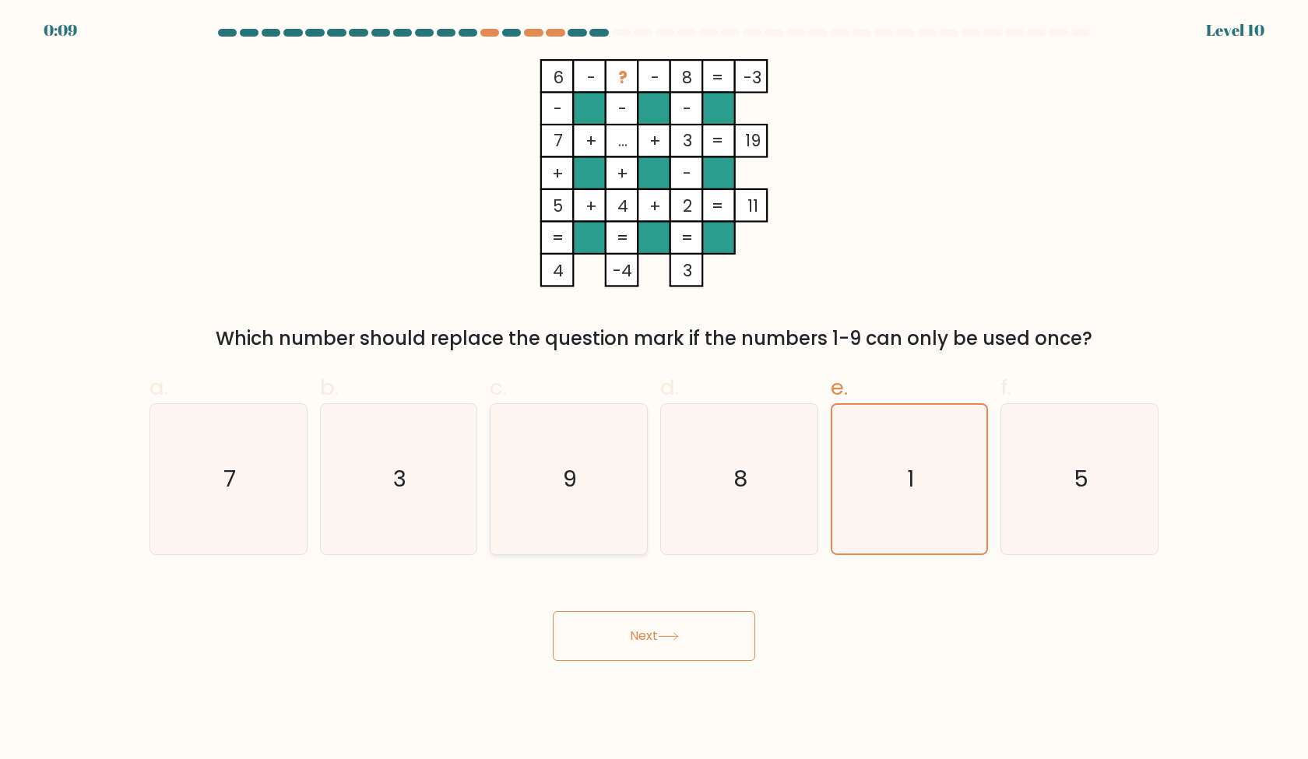
click at [529, 522] on icon "9" at bounding box center [569, 479] width 150 height 150
click at [654, 390] on input "c. 9" at bounding box center [654, 385] width 1 height 10
radio input "true"
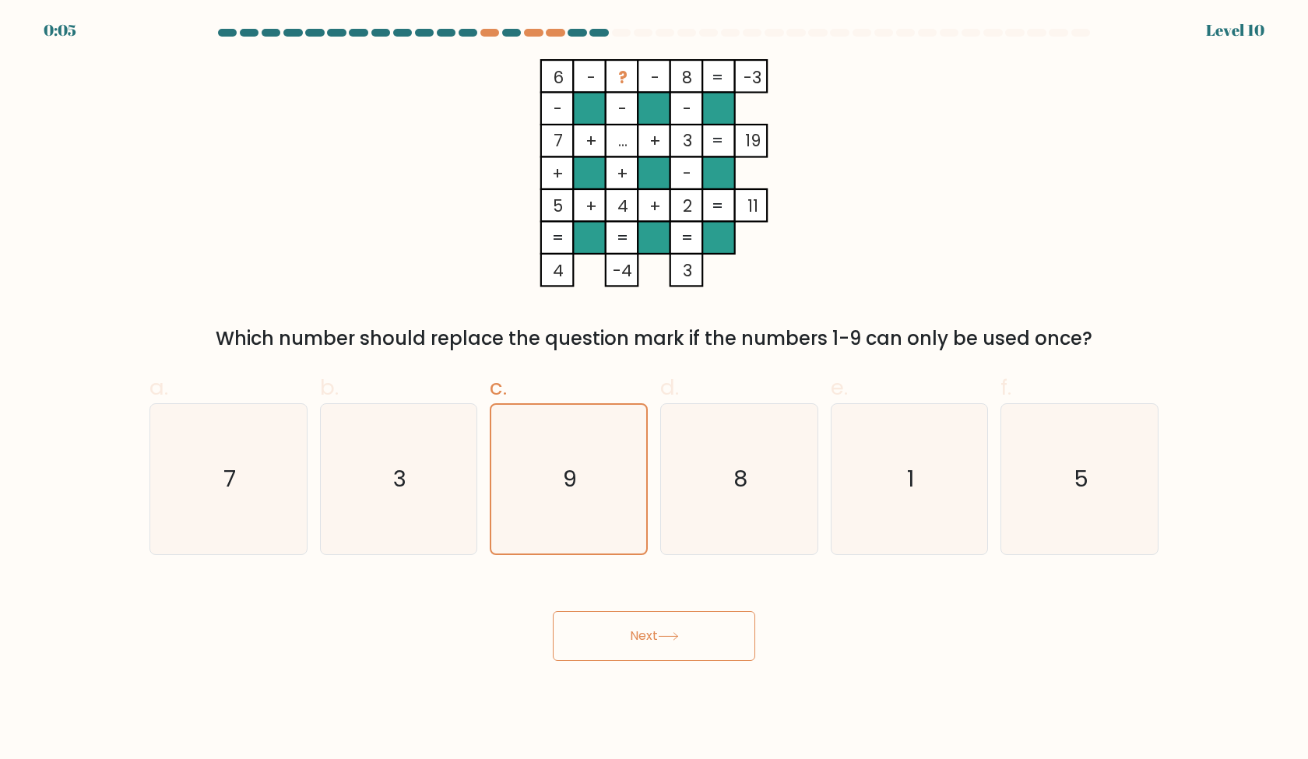
click at [654, 630] on button "Next" at bounding box center [654, 636] width 202 height 50
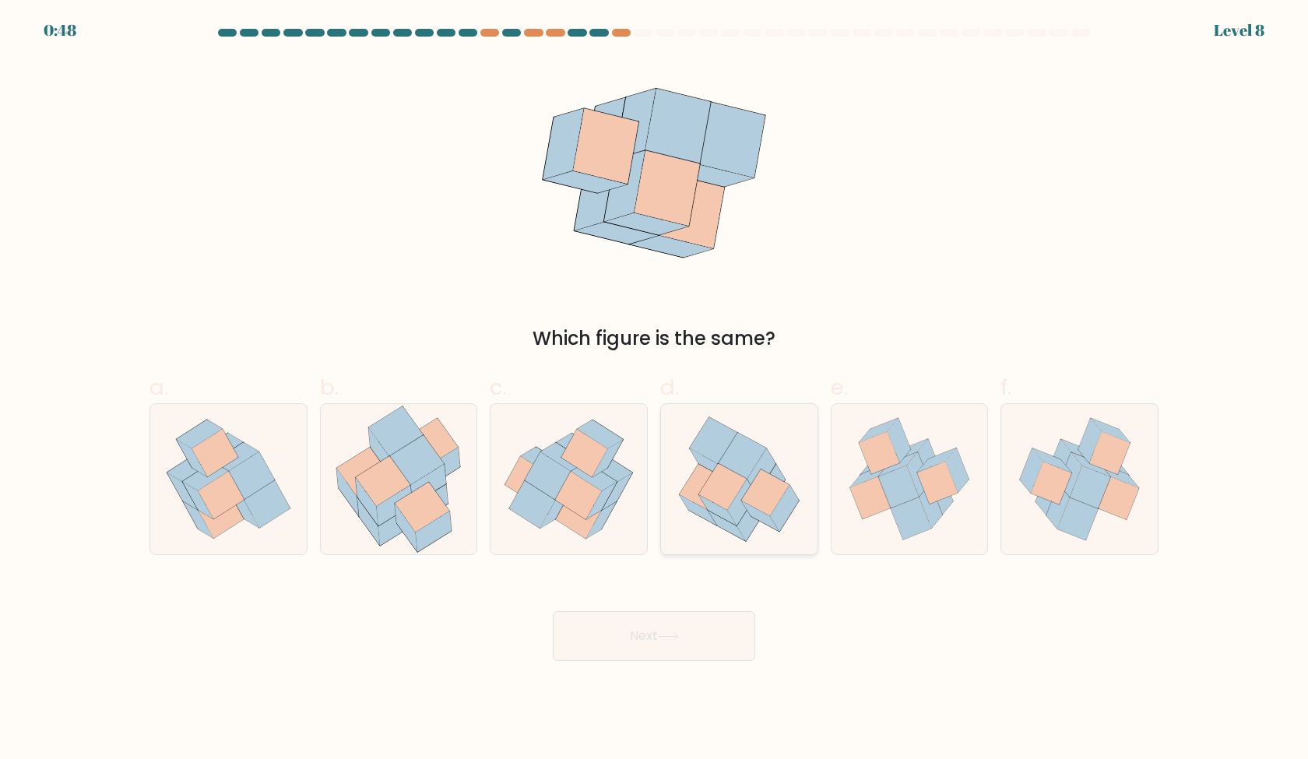
click at [780, 437] on icon at bounding box center [739, 479] width 152 height 150
click at [655, 390] on input "d." at bounding box center [654, 385] width 1 height 10
radio input "true"
click at [711, 652] on button "Next" at bounding box center [654, 636] width 202 height 50
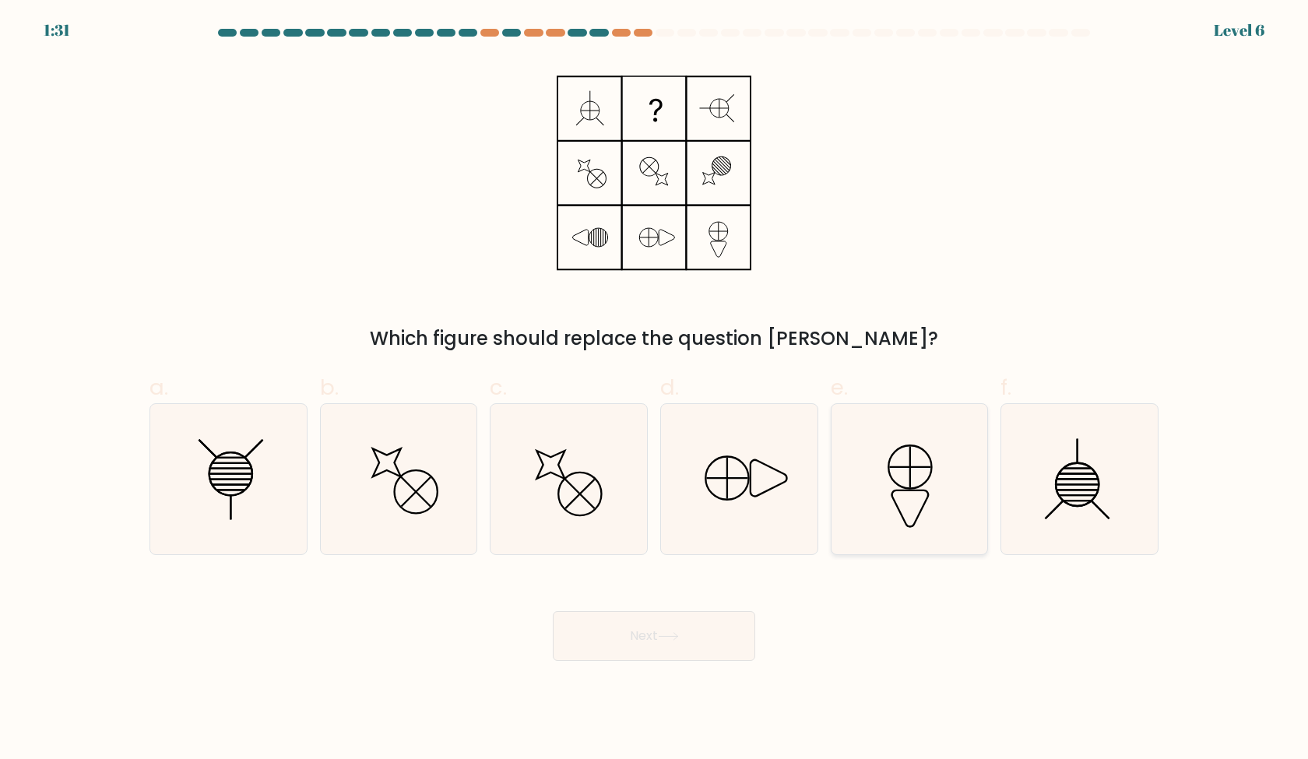
click at [867, 531] on icon at bounding box center [909, 479] width 150 height 150
click at [655, 390] on input "e." at bounding box center [654, 385] width 1 height 10
radio input "true"
click at [738, 629] on button "Next" at bounding box center [654, 636] width 202 height 50
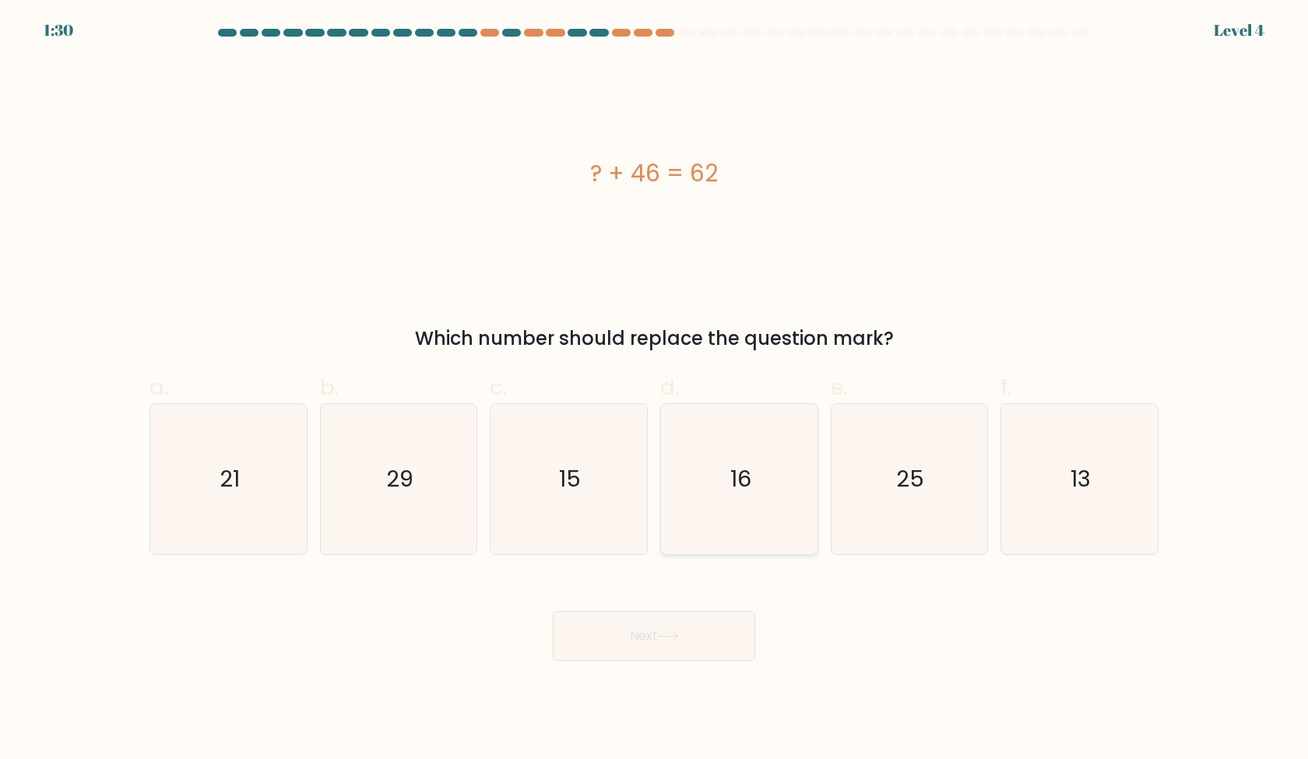
click at [716, 522] on icon "16" at bounding box center [739, 479] width 150 height 150
click at [655, 390] on input "d. 16" at bounding box center [654, 385] width 1 height 10
radio input "true"
click at [701, 627] on button "Next" at bounding box center [654, 636] width 202 height 50
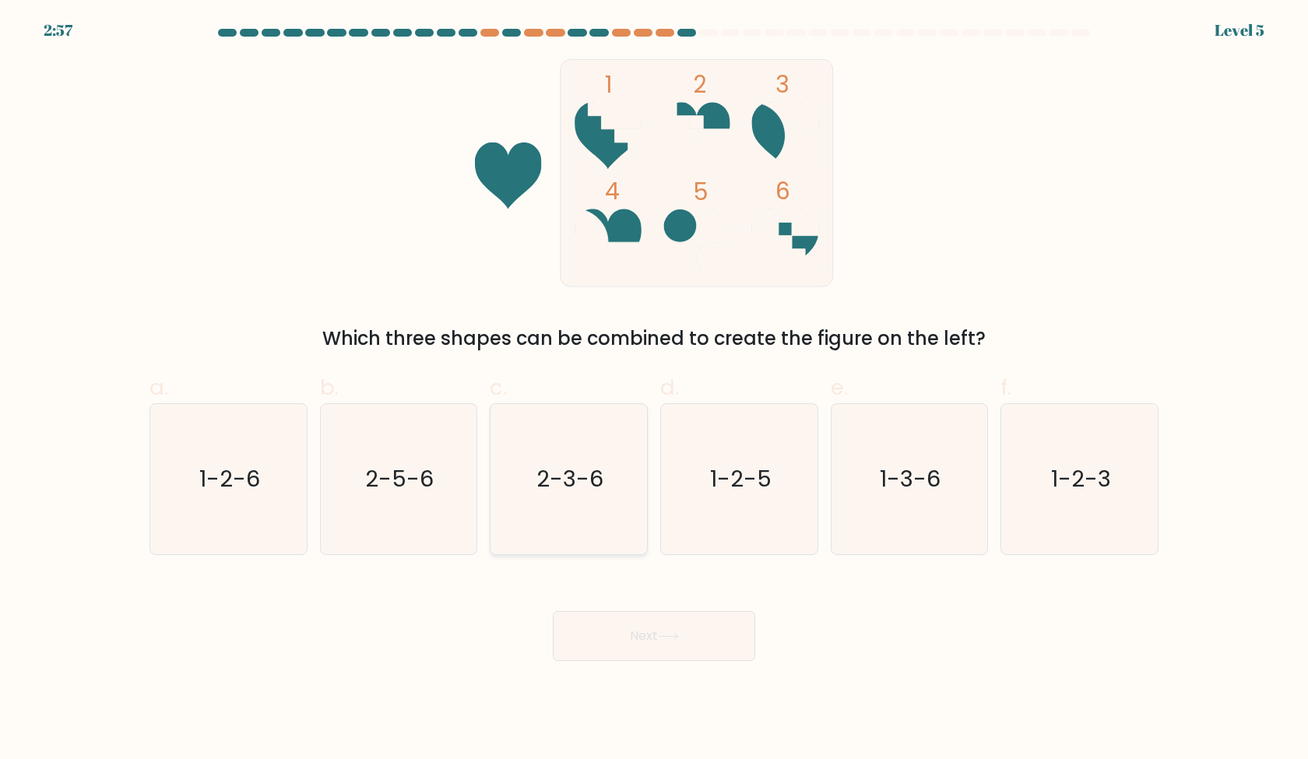
click at [577, 501] on icon "2-3-6" at bounding box center [569, 479] width 150 height 150
click at [654, 390] on input "c. 2-3-6" at bounding box center [654, 385] width 1 height 10
radio input "true"
click at [670, 649] on button "Next" at bounding box center [654, 636] width 202 height 50
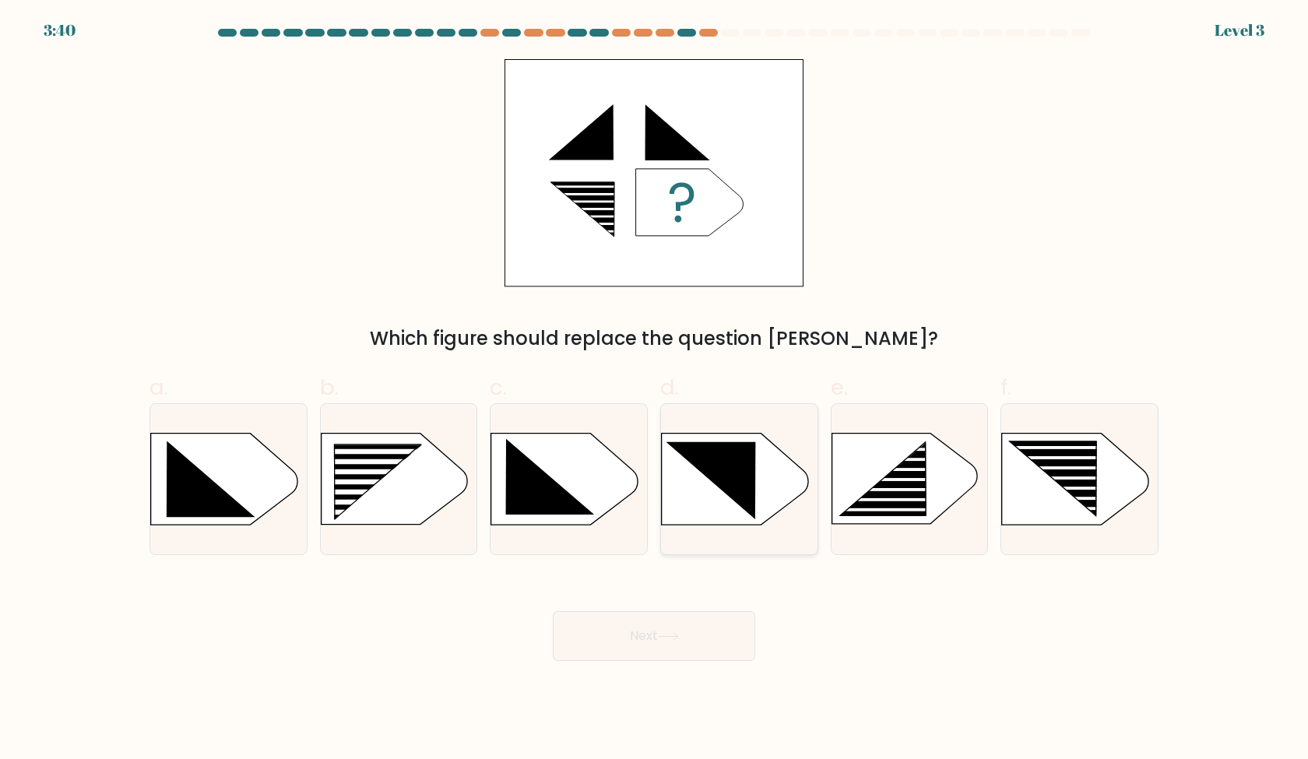
click at [790, 522] on icon at bounding box center [739, 479] width 157 height 93
click at [655, 390] on input "d." at bounding box center [654, 385] width 1 height 10
radio input "true"
drag, startPoint x: 719, startPoint y: 628, endPoint x: 926, endPoint y: 600, distance: 209.0
click at [926, 600] on div "Next" at bounding box center [654, 617] width 1028 height 87
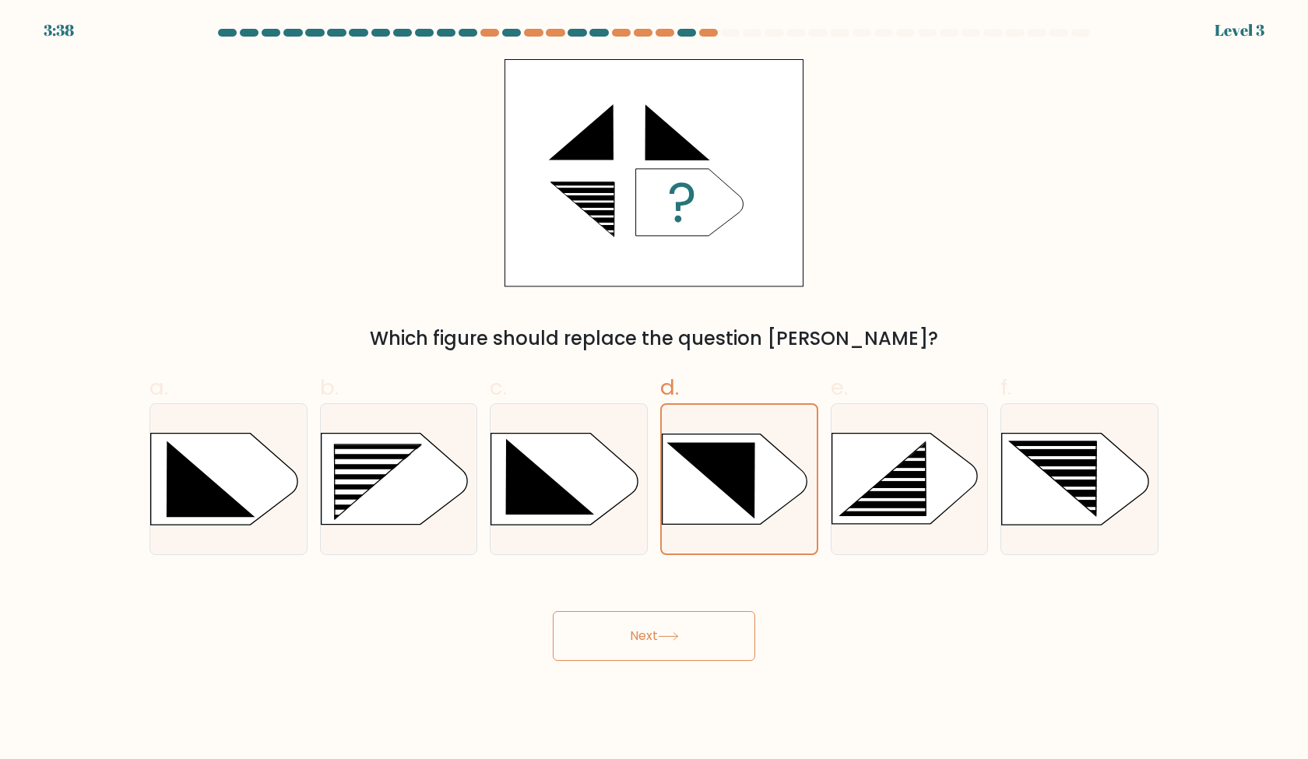
click at [926, 600] on div "Next" at bounding box center [654, 617] width 1028 height 87
click at [359, 507] on rect at bounding box center [328, 444] width 406 height 309
click at [654, 390] on input "b." at bounding box center [654, 385] width 1 height 10
radio input "true"
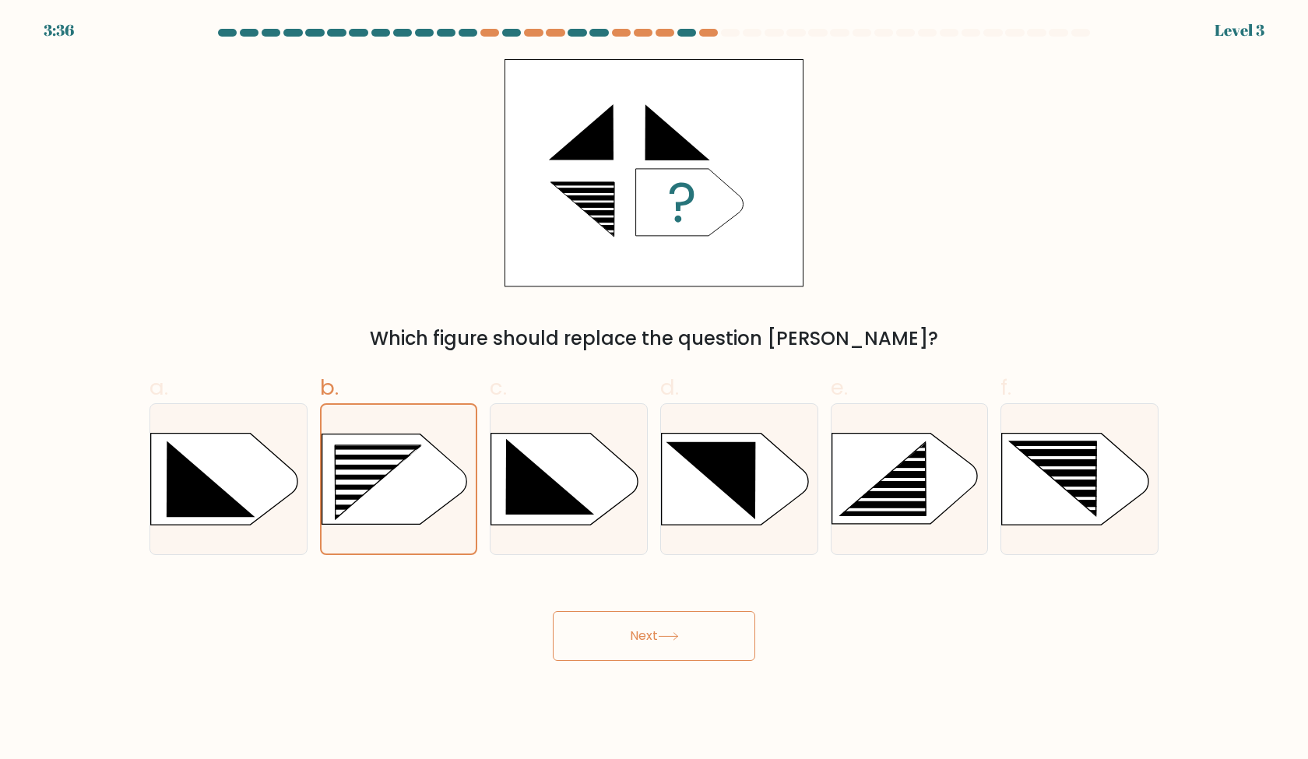
click at [635, 649] on button "Next" at bounding box center [654, 636] width 202 height 50
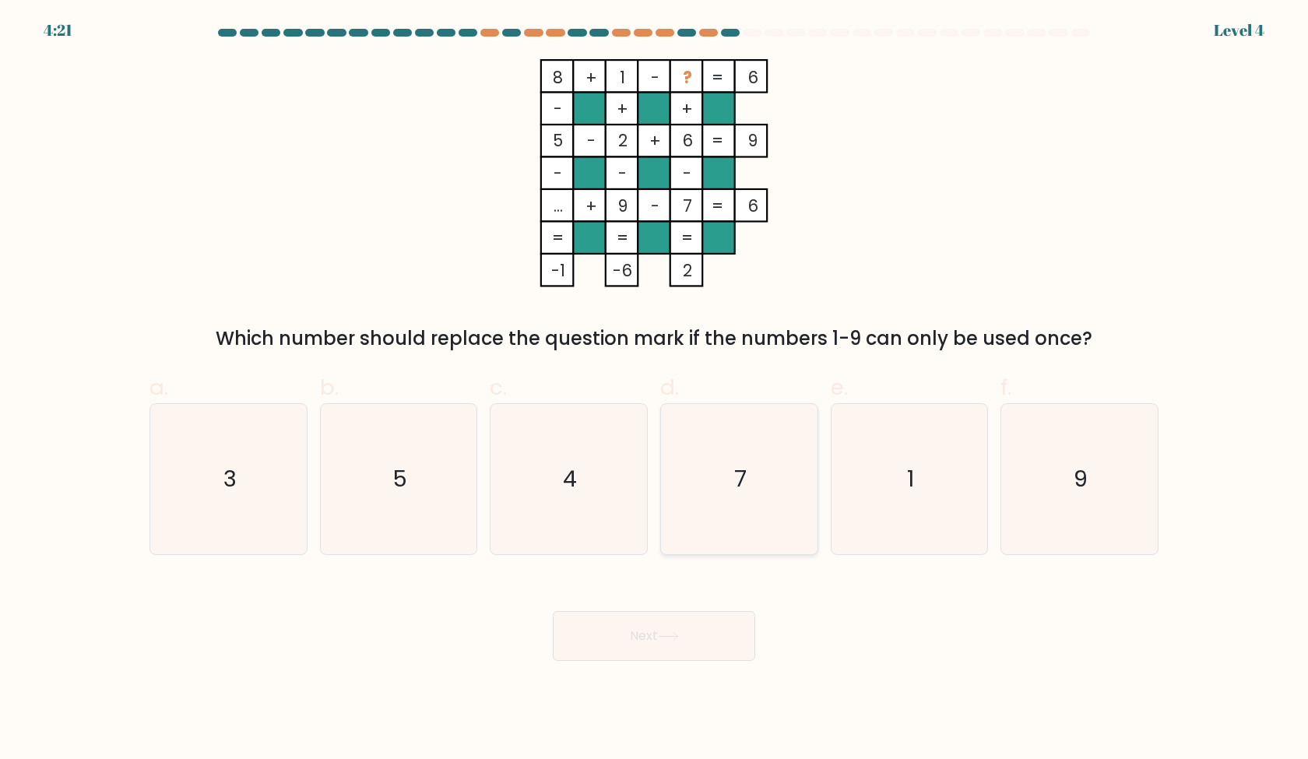
click at [802, 505] on icon "7" at bounding box center [739, 479] width 150 height 150
click at [655, 390] on input "d. 7" at bounding box center [654, 385] width 1 height 10
radio input "true"
click at [702, 611] on button "Next" at bounding box center [654, 636] width 202 height 50
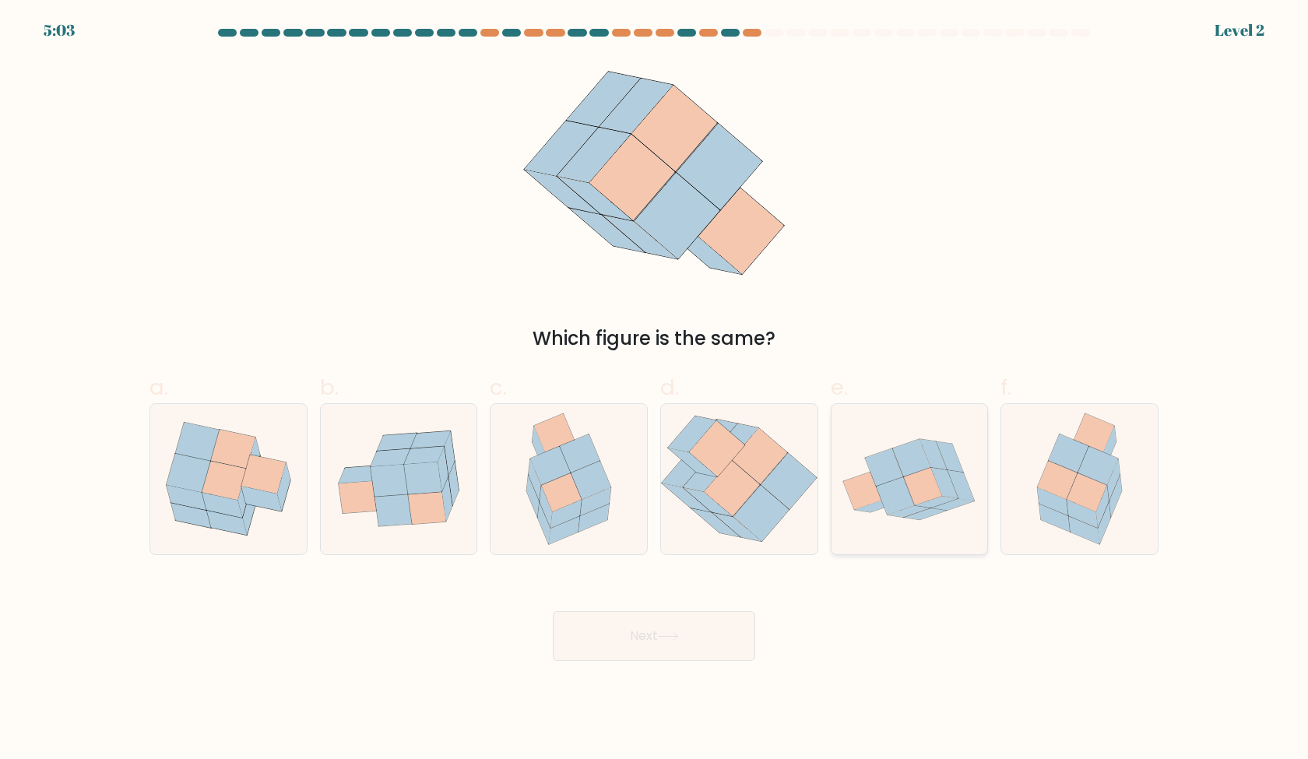
click at [964, 441] on icon at bounding box center [910, 479] width 157 height 118
click at [655, 390] on input "e." at bounding box center [654, 385] width 1 height 10
radio input "true"
click at [1068, 483] on icon at bounding box center [1057, 480] width 40 height 38
click at [655, 390] on input "f." at bounding box center [654, 385] width 1 height 10
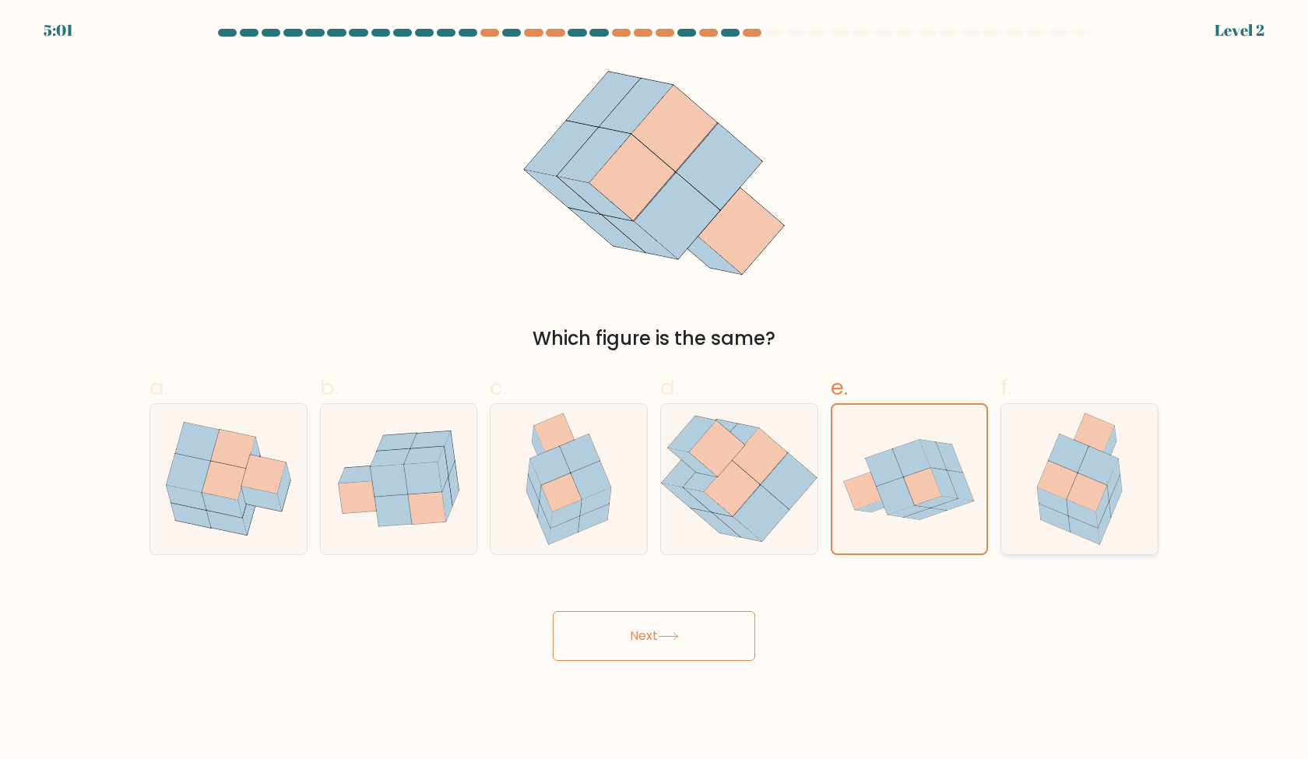
radio input "true"
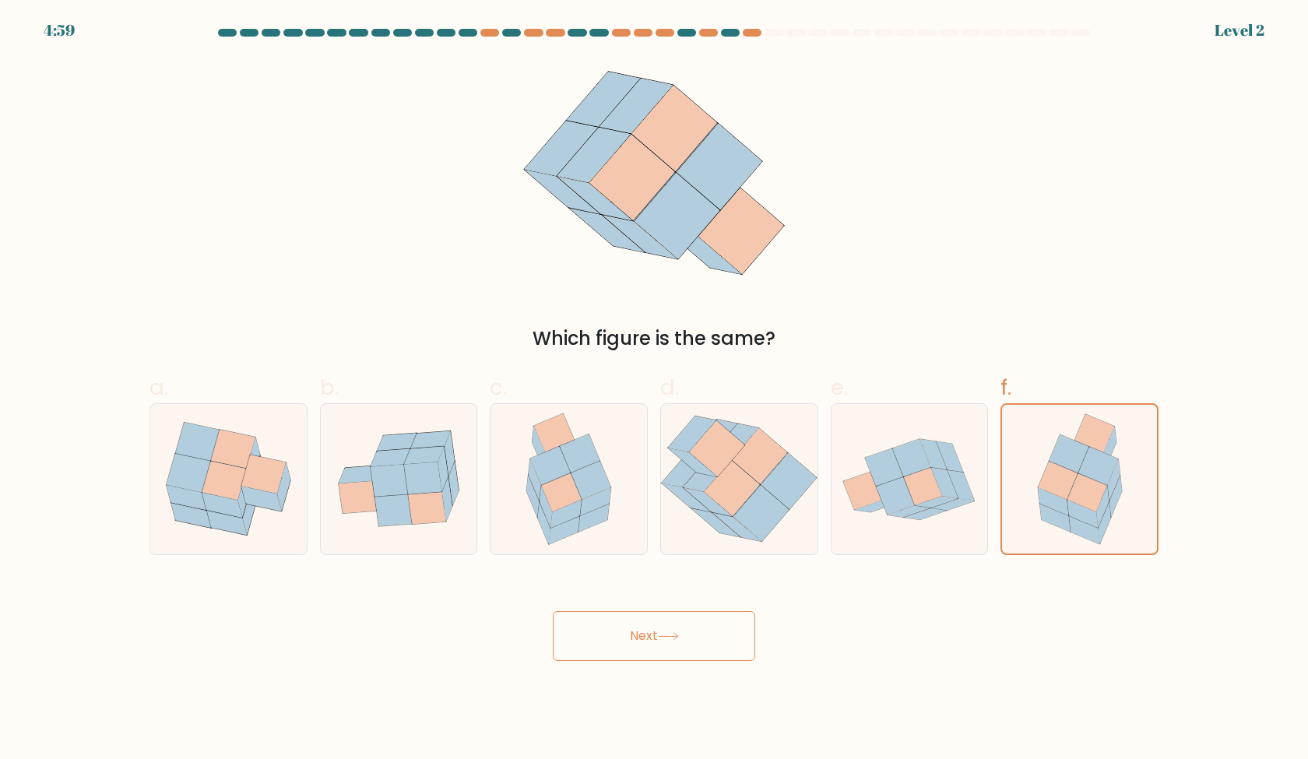
click at [745, 628] on button "Next" at bounding box center [654, 636] width 202 height 50
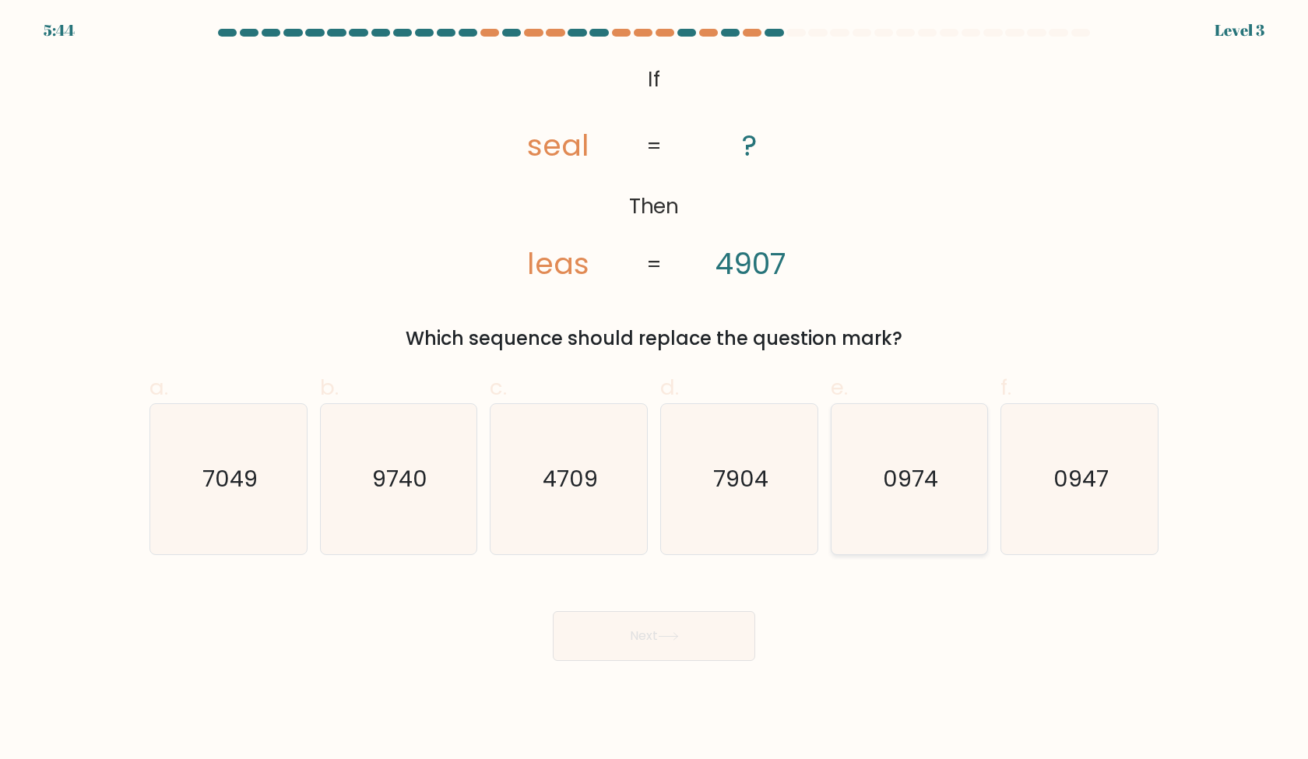
click at [941, 519] on icon "0974" at bounding box center [909, 479] width 150 height 150
click at [655, 390] on input "e. 0974" at bounding box center [654, 385] width 1 height 10
radio input "true"
click at [717, 635] on button "Next" at bounding box center [654, 636] width 202 height 50
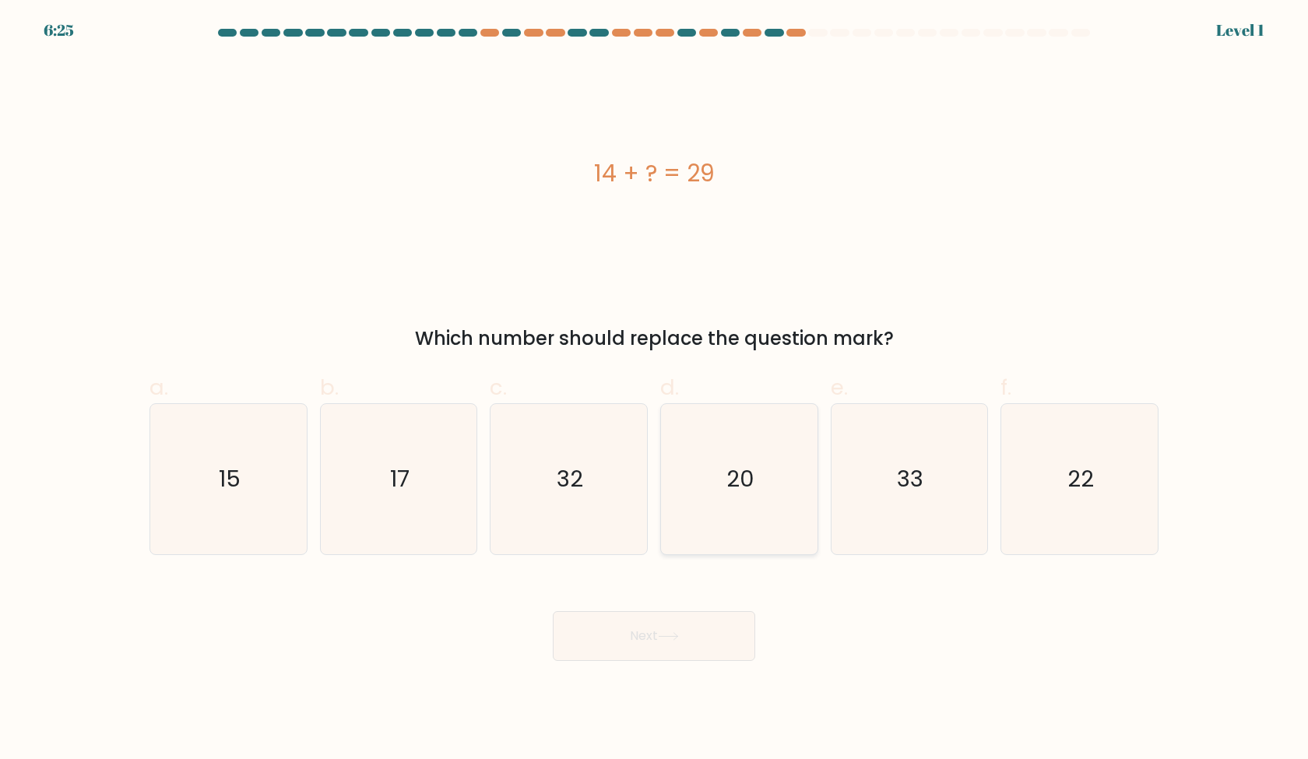
click at [810, 514] on icon "20" at bounding box center [739, 479] width 150 height 150
click at [655, 390] on input "d. 20" at bounding box center [654, 385] width 1 height 10
radio input "true"
click at [710, 608] on div "Next" at bounding box center [654, 617] width 1028 height 87
click at [909, 554] on div "33" at bounding box center [910, 479] width 158 height 152
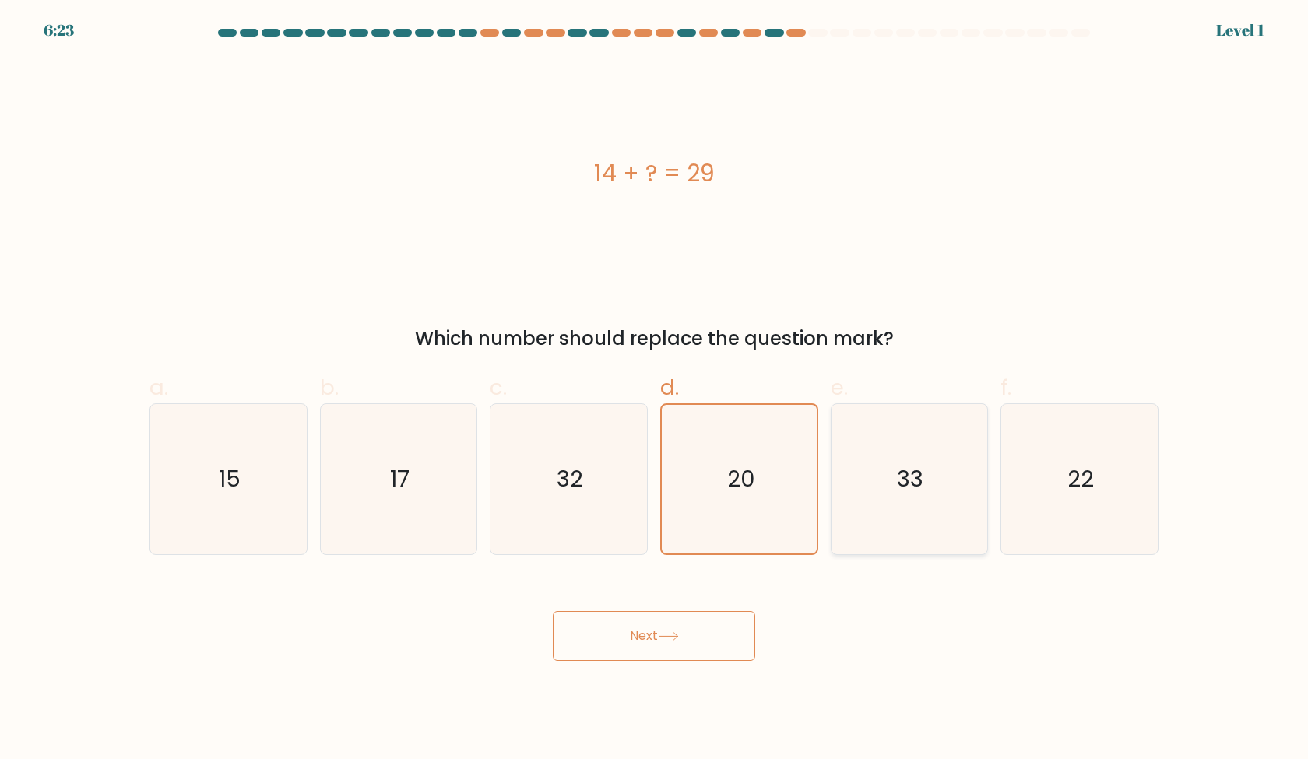
click at [655, 390] on input "e. 33" at bounding box center [654, 385] width 1 height 10
radio input "true"
click at [800, 536] on icon "20" at bounding box center [739, 479] width 150 height 150
click at [655, 390] on input "d. 20" at bounding box center [654, 385] width 1 height 10
radio input "true"
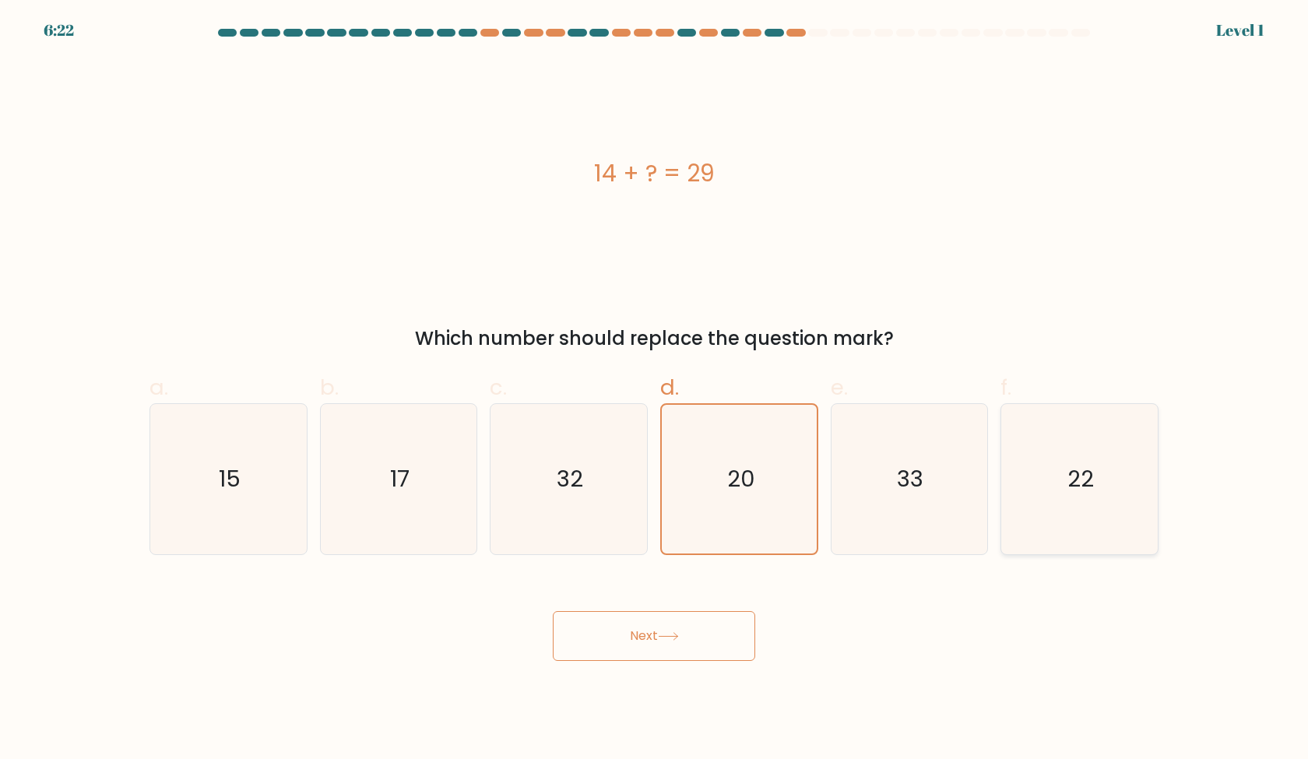
click at [1070, 505] on icon "22" at bounding box center [1079, 479] width 150 height 150
click at [655, 390] on input "f. 22" at bounding box center [654, 385] width 1 height 10
radio input "true"
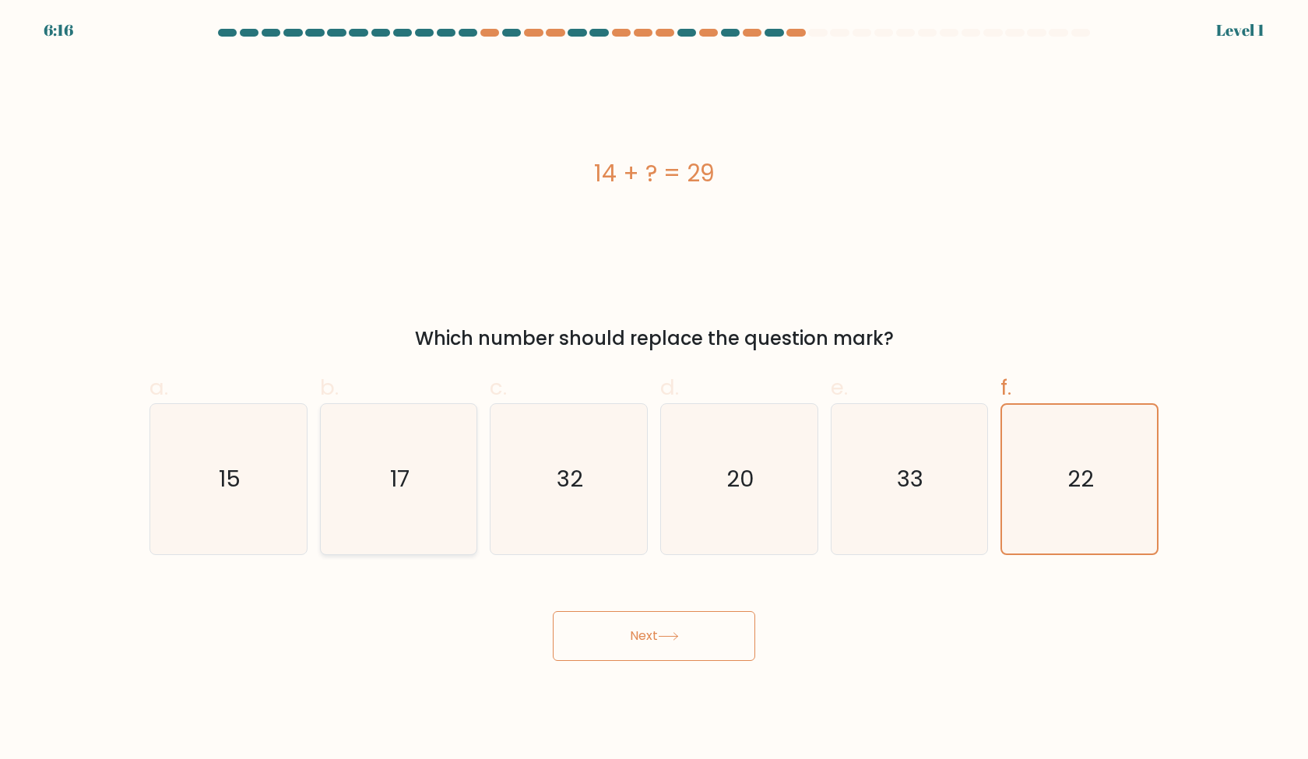
click at [410, 474] on text "17" at bounding box center [399, 478] width 19 height 31
click at [654, 390] on input "b. 17" at bounding box center [654, 385] width 1 height 10
radio input "true"
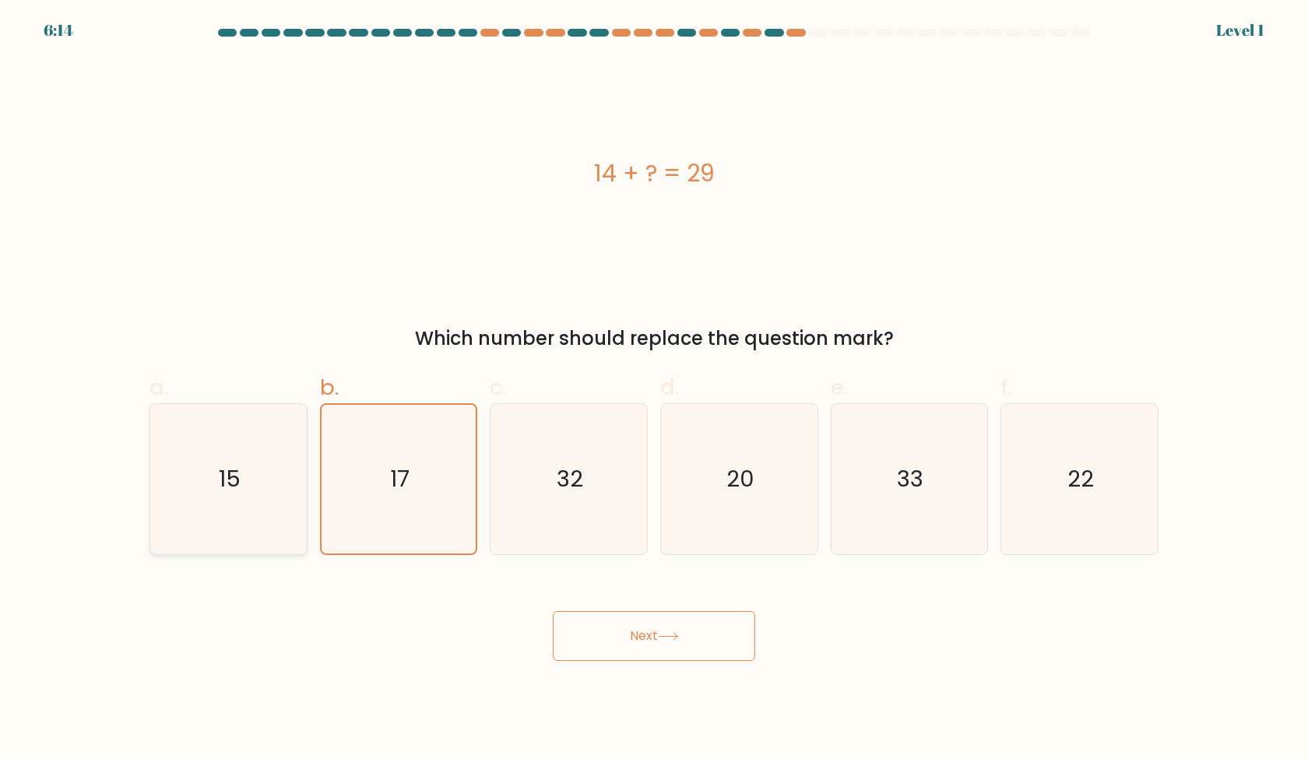
click at [209, 473] on icon "15" at bounding box center [228, 479] width 150 height 150
click at [654, 390] on input "a. 15" at bounding box center [654, 385] width 1 height 10
radio input "true"
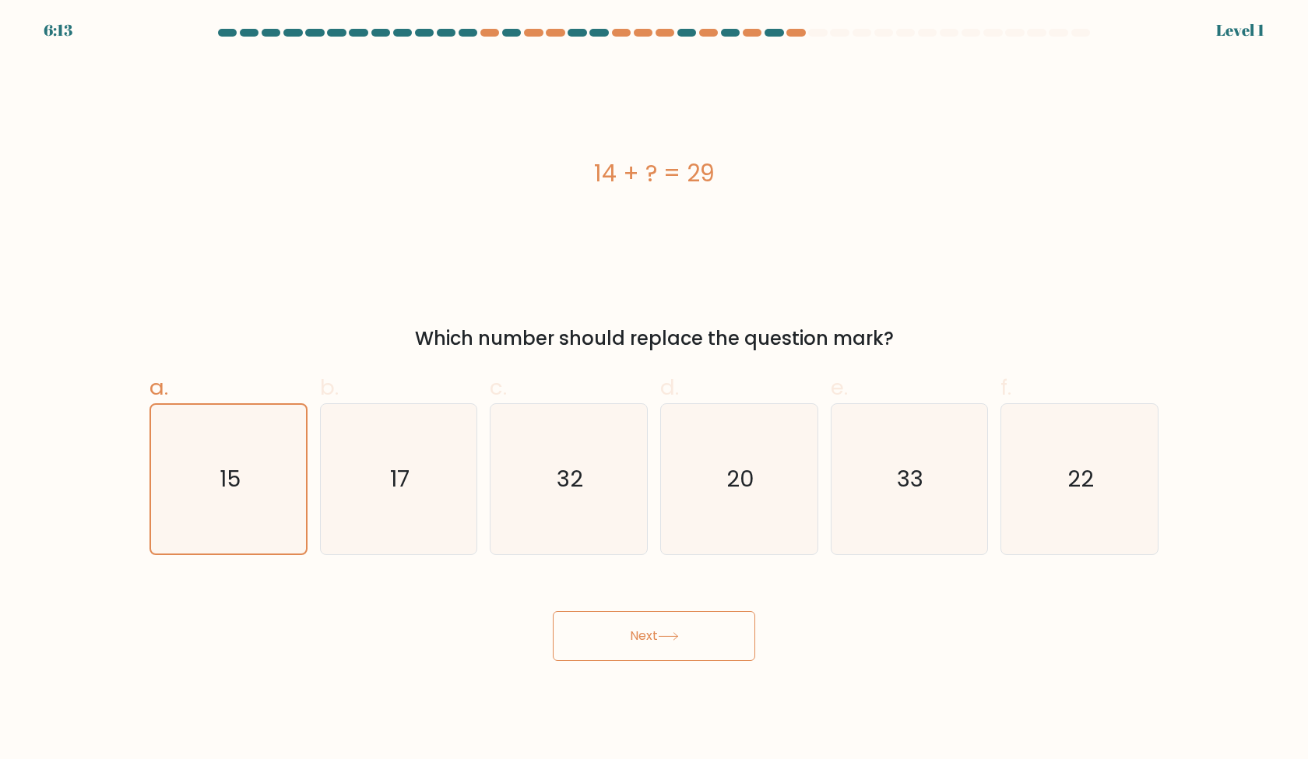
click at [631, 624] on button "Next" at bounding box center [654, 636] width 202 height 50
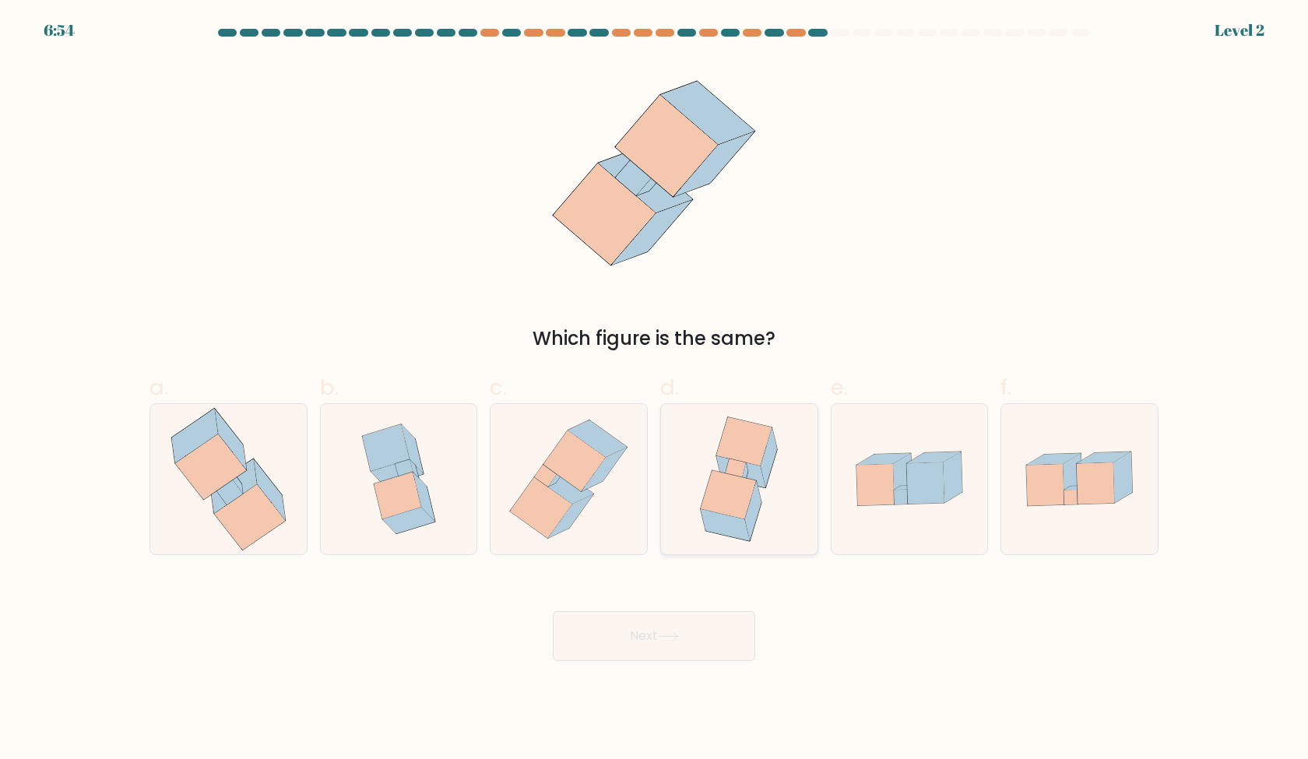
click at [789, 477] on icon at bounding box center [738, 479] width 115 height 150
click at [655, 390] on input "d." at bounding box center [654, 385] width 1 height 10
radio input "true"
click at [705, 623] on button "Next" at bounding box center [654, 636] width 202 height 50
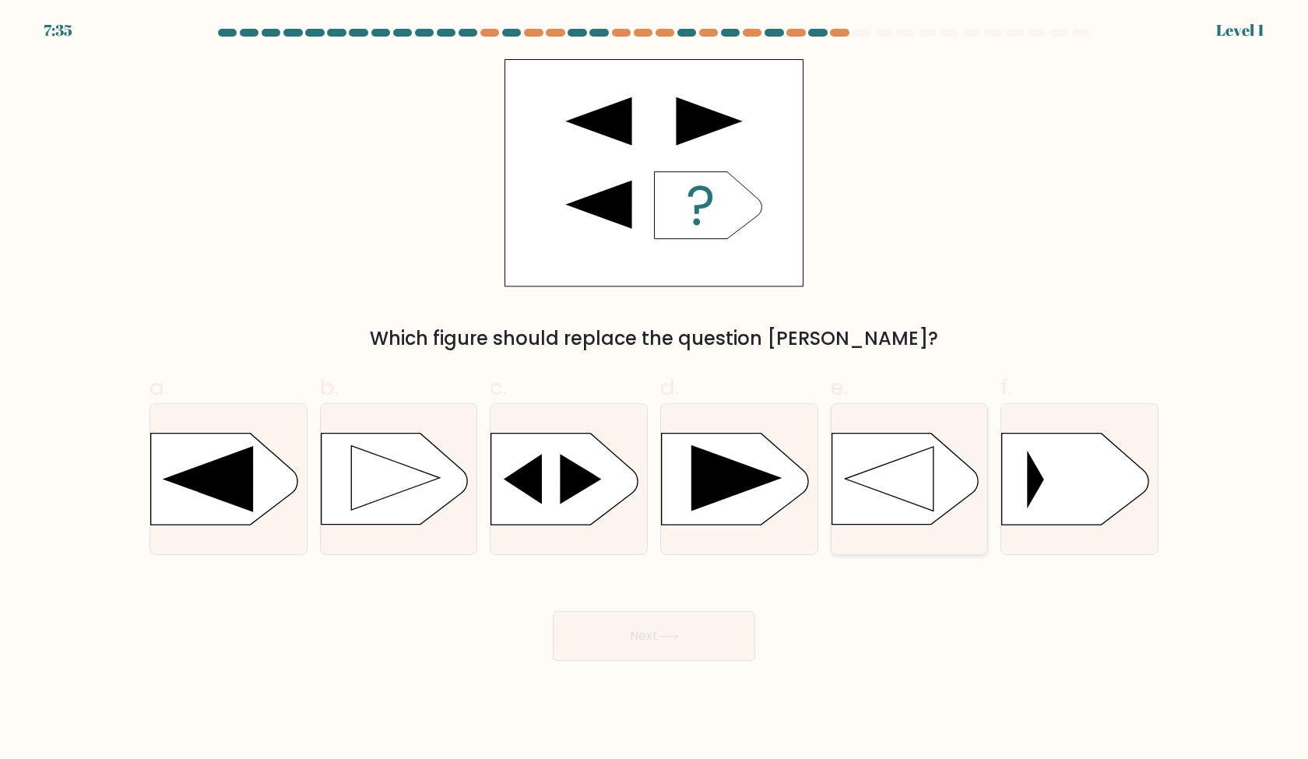
click at [913, 474] on icon at bounding box center [889, 479] width 89 height 65
click at [655, 390] on input "e." at bounding box center [654, 385] width 1 height 10
radio input "true"
click at [711, 626] on button "Next" at bounding box center [654, 636] width 202 height 50
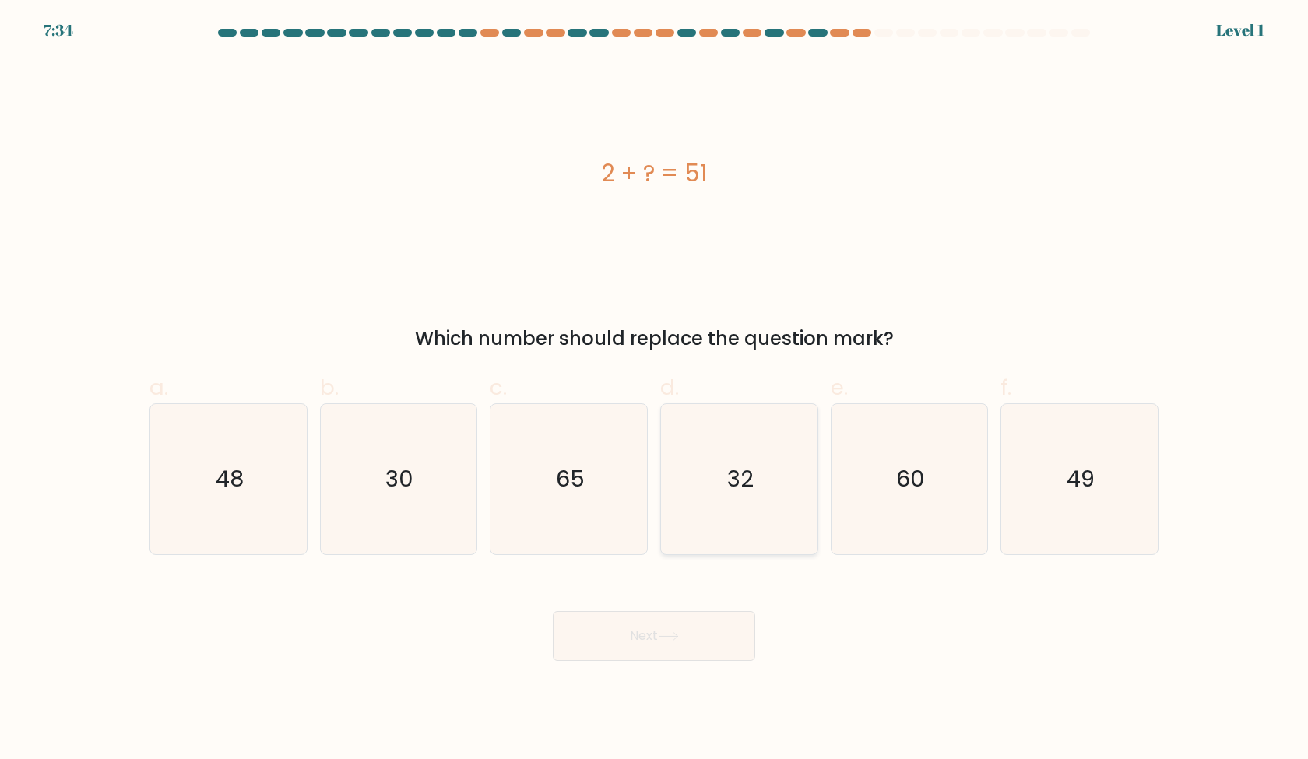
click at [660, 539] on div "32" at bounding box center [739, 479] width 158 height 152
click at [655, 390] on input "d. 32" at bounding box center [654, 385] width 1 height 10
radio input "true"
click at [649, 656] on button "Next" at bounding box center [654, 636] width 202 height 50
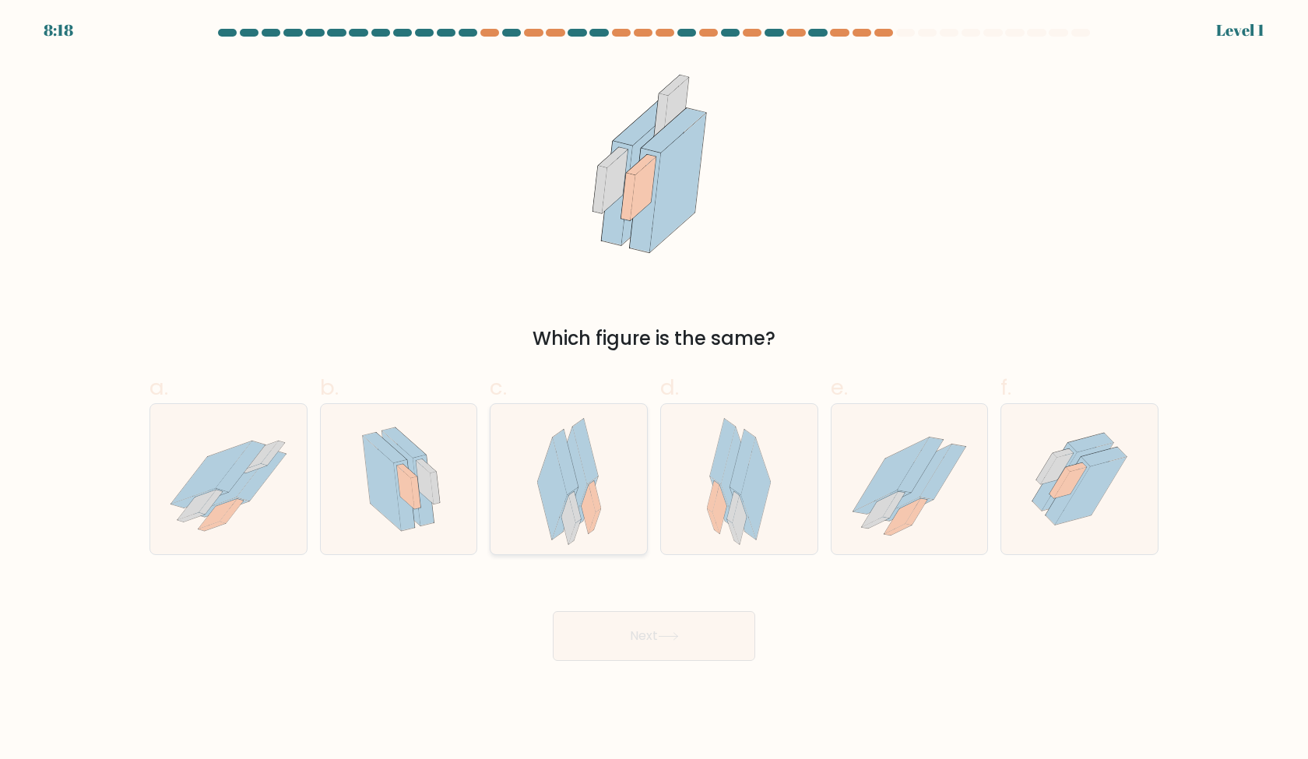
click at [578, 547] on icon at bounding box center [569, 479] width 64 height 150
click at [654, 390] on input "c." at bounding box center [654, 385] width 1 height 10
radio input "true"
click at [624, 636] on button "Next" at bounding box center [654, 636] width 202 height 50
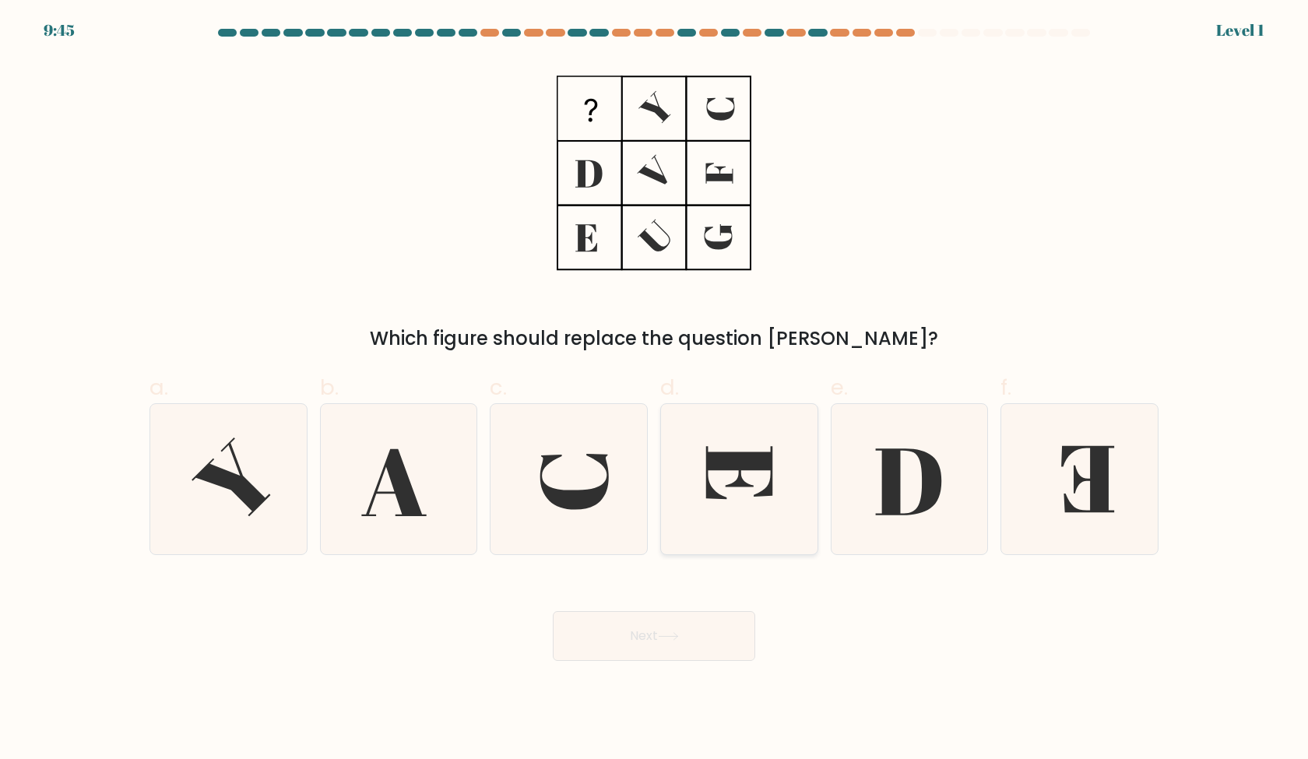
click at [793, 505] on icon at bounding box center [739, 479] width 150 height 150
click at [655, 390] on input "d." at bounding box center [654, 385] width 1 height 10
radio input "true"
click at [726, 632] on button "Next" at bounding box center [654, 636] width 202 height 50
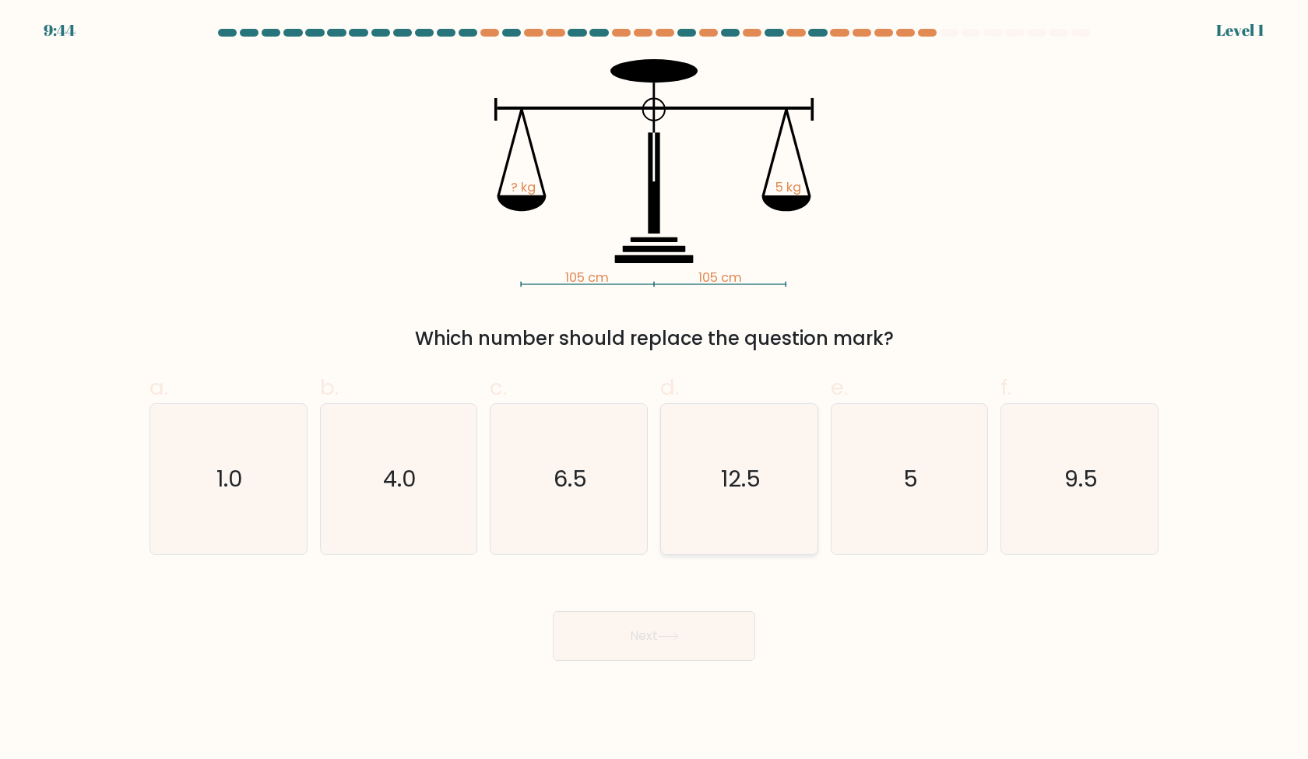
click at [753, 495] on icon "12.5" at bounding box center [739, 479] width 150 height 150
click at [655, 390] on input "d. 12.5" at bounding box center [654, 385] width 1 height 10
radio input "true"
click at [959, 505] on icon "5" at bounding box center [909, 479] width 150 height 150
click at [655, 390] on input "e. 5" at bounding box center [654, 385] width 1 height 10
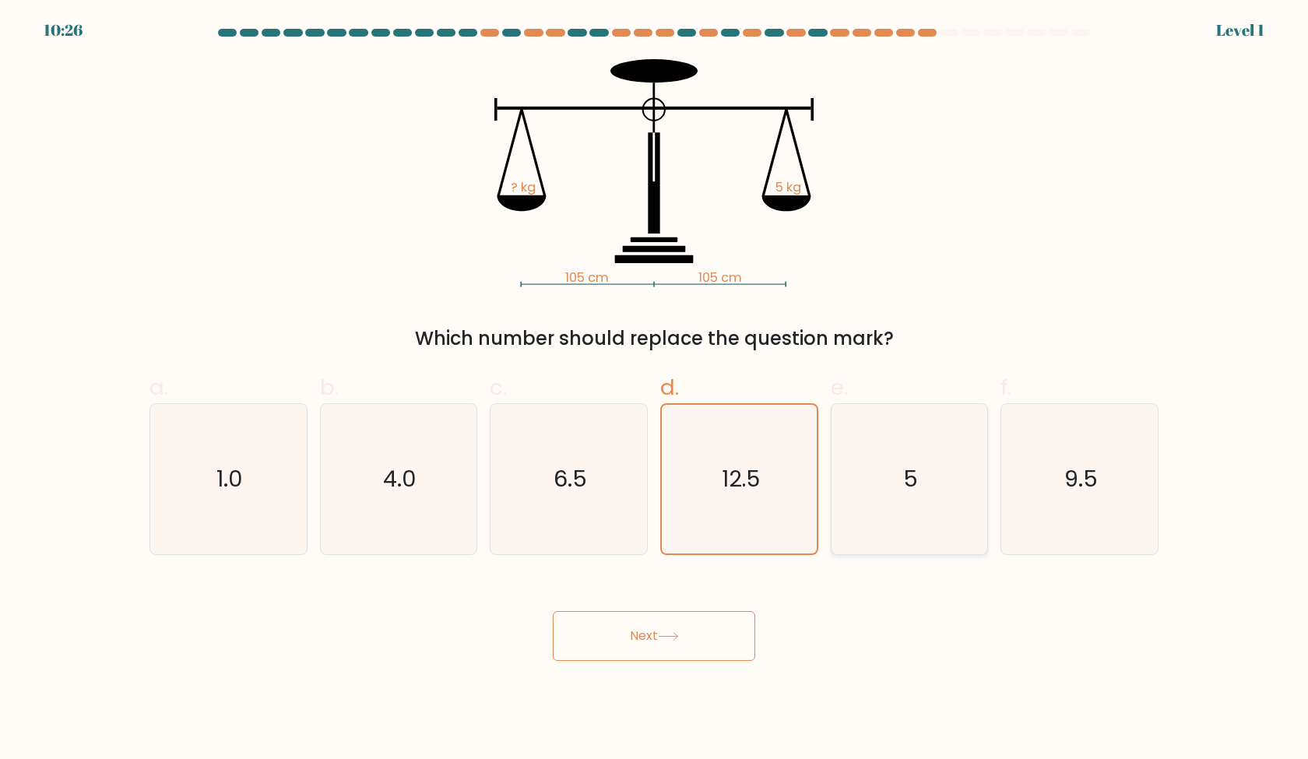
radio input "true"
click at [700, 640] on button "Next" at bounding box center [654, 636] width 202 height 50
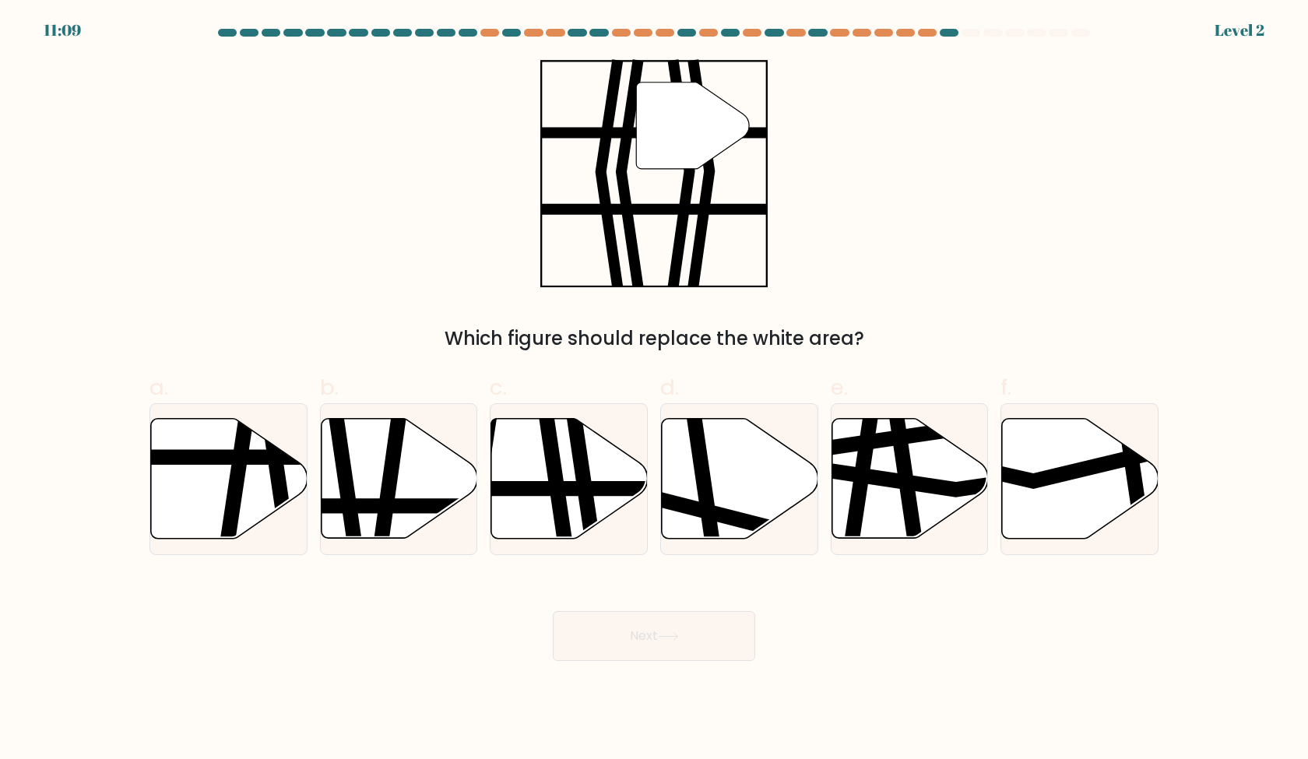
click at [825, 533] on div "e." at bounding box center [910, 463] width 171 height 184
click at [577, 503] on icon at bounding box center [569, 479] width 157 height 120
click at [654, 390] on input "c." at bounding box center [654, 385] width 1 height 10
radio input "true"
click at [664, 631] on button "Next" at bounding box center [654, 636] width 202 height 50
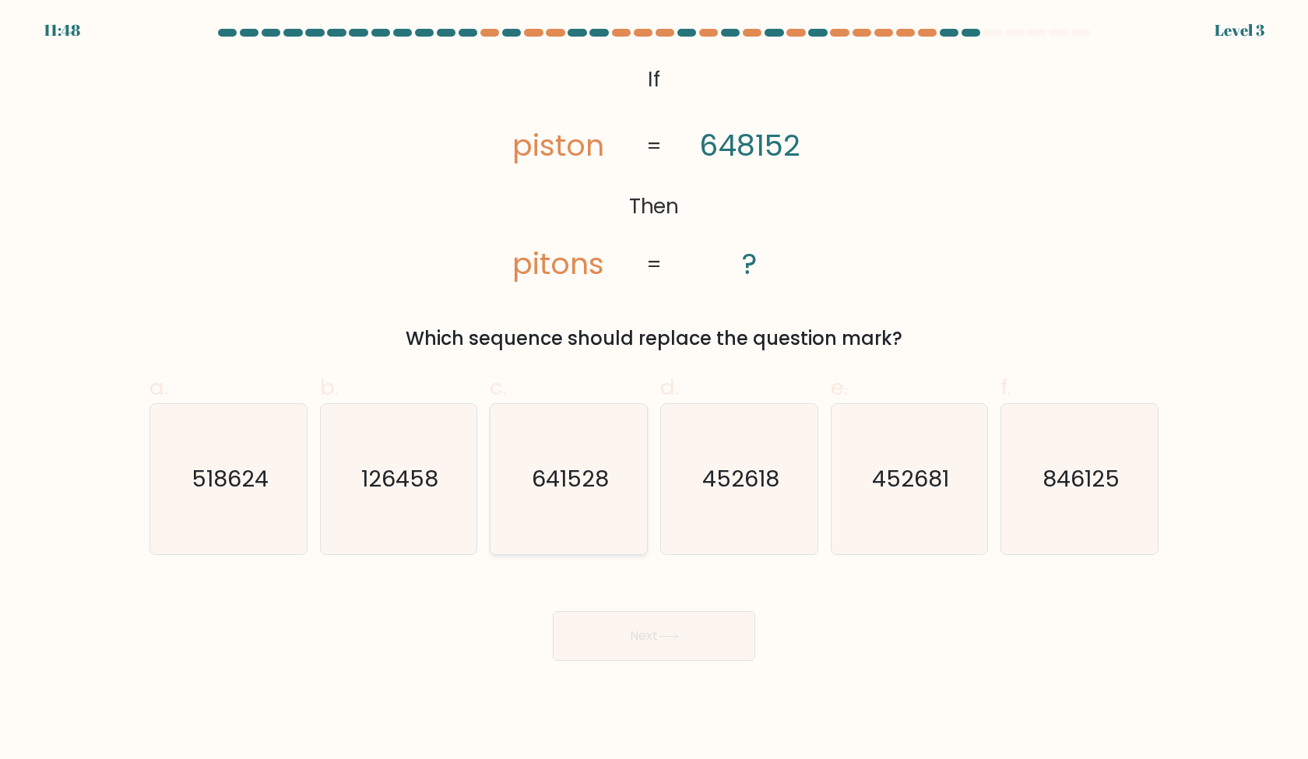
click at [607, 519] on icon "641528" at bounding box center [569, 479] width 150 height 150
click at [654, 390] on input "c. 641528" at bounding box center [654, 385] width 1 height 10
radio input "true"
click at [668, 635] on icon at bounding box center [668, 636] width 21 height 9
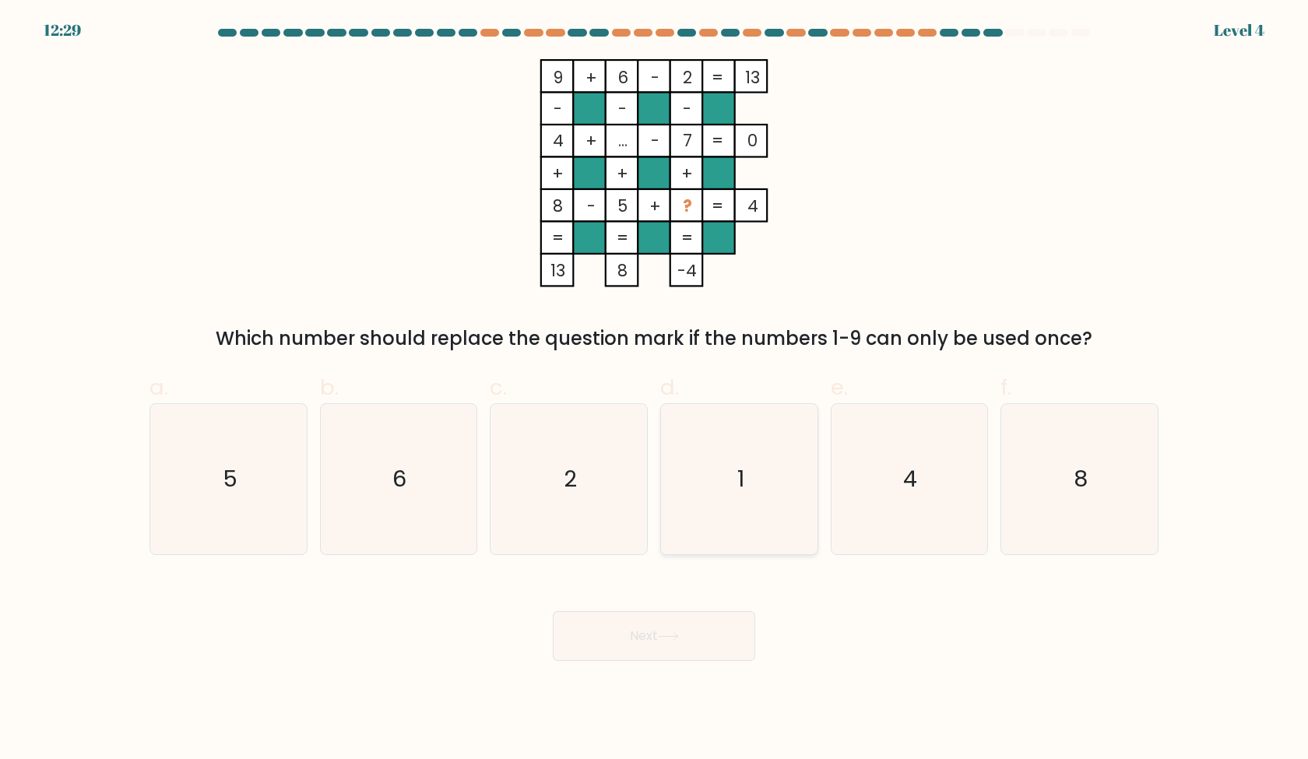
click at [800, 496] on icon "1" at bounding box center [739, 479] width 150 height 150
click at [655, 390] on input "d. 1" at bounding box center [654, 385] width 1 height 10
radio input "true"
click at [703, 631] on button "Next" at bounding box center [654, 636] width 202 height 50
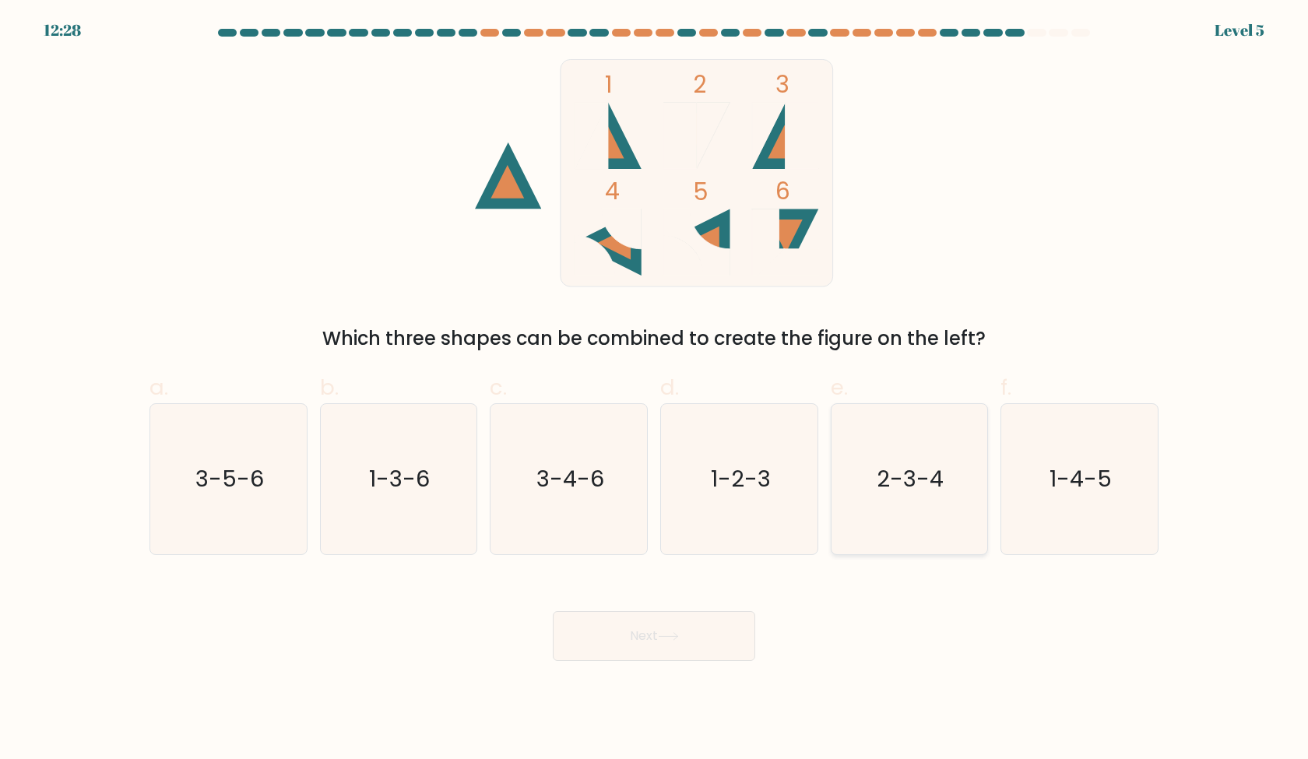
click at [872, 519] on icon "2-3-4" at bounding box center [909, 479] width 150 height 150
click at [655, 390] on input "e. 2-3-4" at bounding box center [654, 385] width 1 height 10
radio input "true"
click at [663, 677] on body "13:13 Level 5" at bounding box center [654, 379] width 1308 height 759
click at [679, 647] on button "Next" at bounding box center [654, 636] width 202 height 50
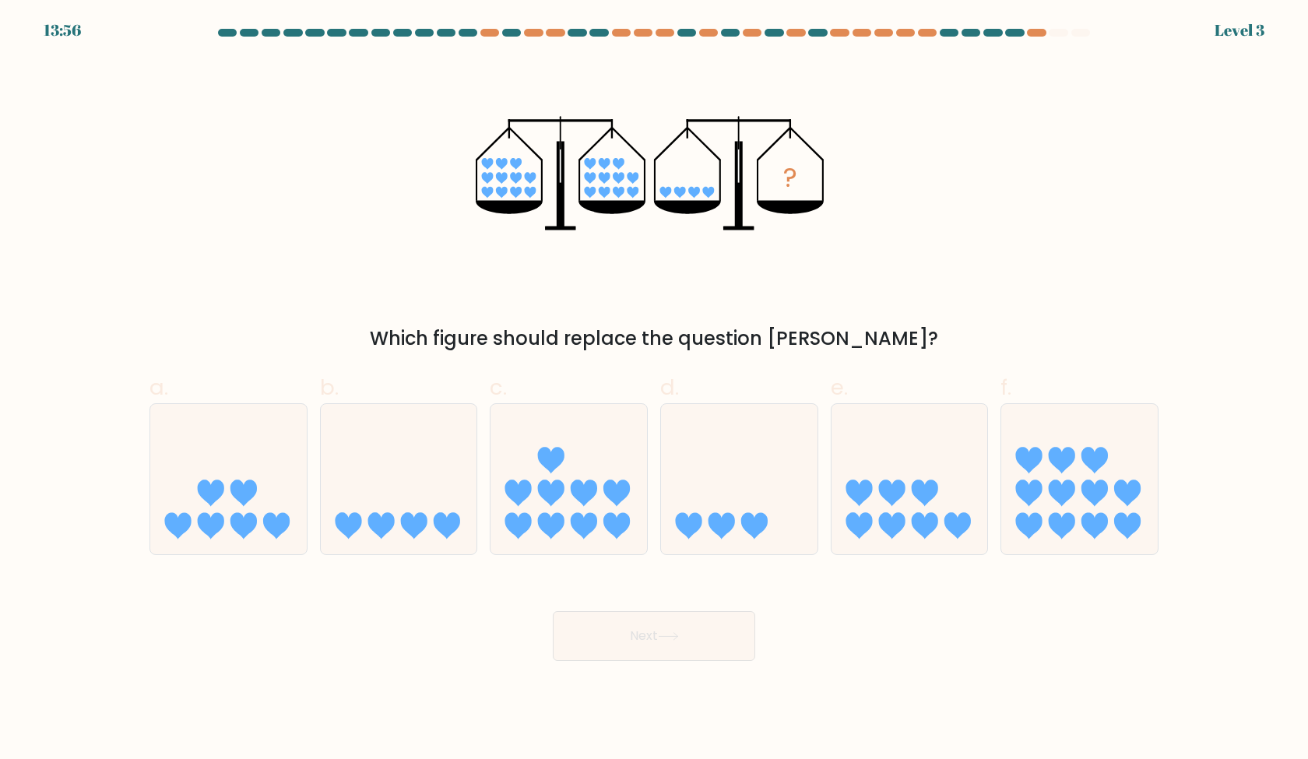
click at [993, 500] on div "e." at bounding box center [910, 463] width 171 height 184
click at [1065, 501] on icon at bounding box center [1062, 493] width 26 height 26
click at [655, 390] on input "f." at bounding box center [654, 385] width 1 height 10
radio input "true"
click at [441, 512] on icon at bounding box center [399, 478] width 157 height 129
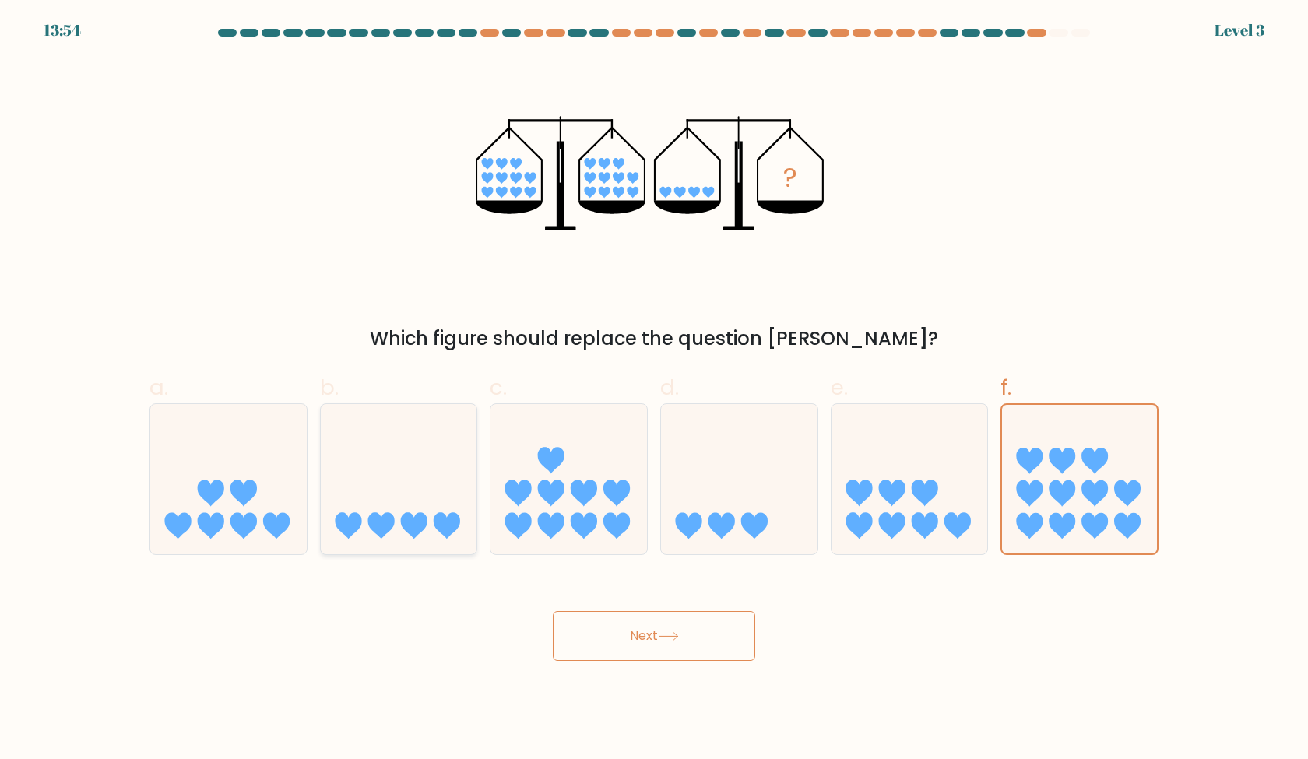
click at [654, 390] on input "b." at bounding box center [654, 385] width 1 height 10
radio input "true"
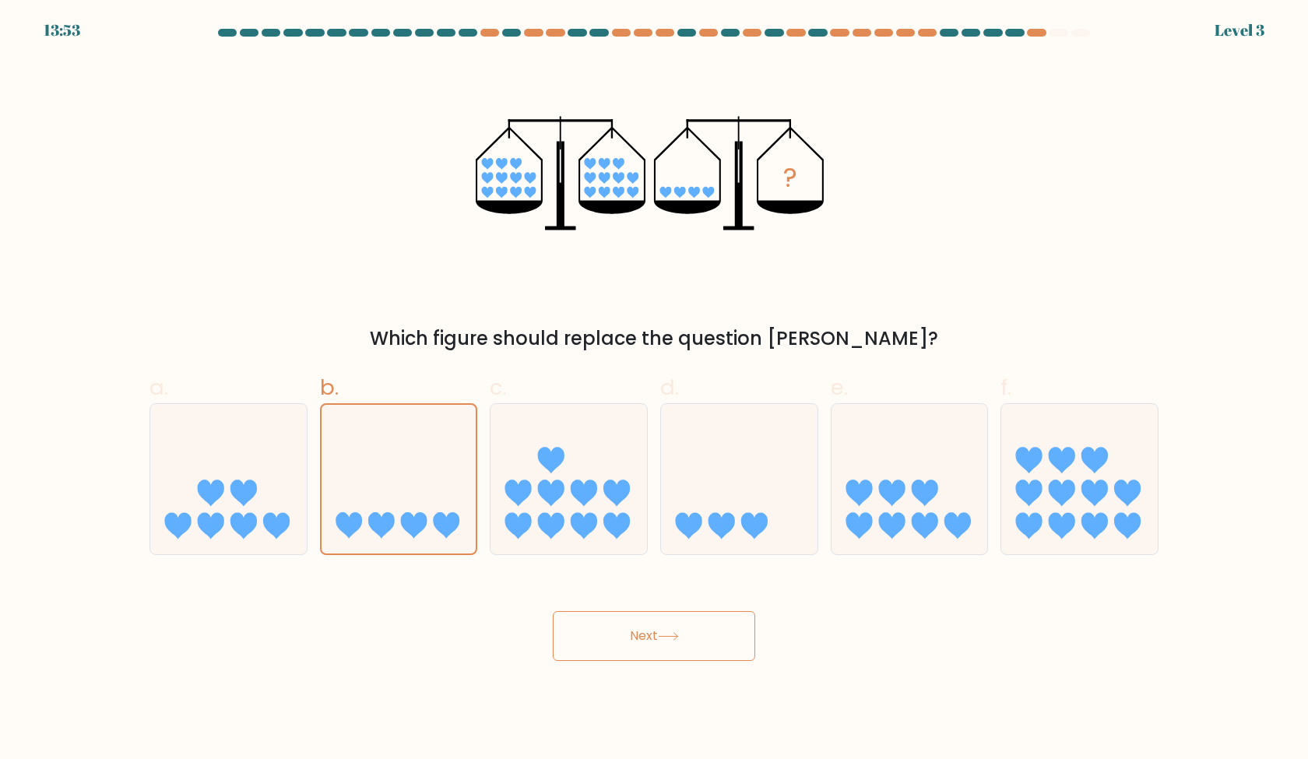
click at [692, 641] on button "Next" at bounding box center [654, 636] width 202 height 50
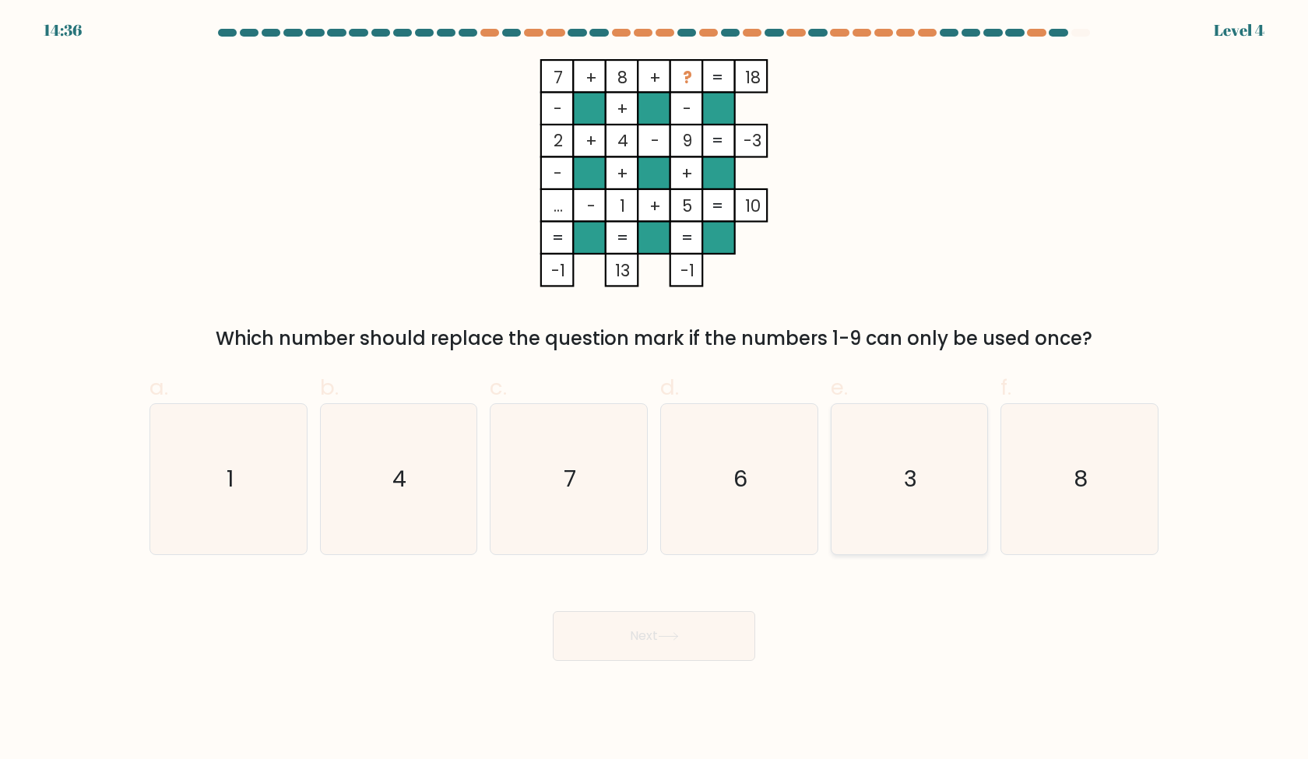
click at [849, 482] on icon "3" at bounding box center [909, 479] width 150 height 150
click at [655, 390] on input "e. 3" at bounding box center [654, 385] width 1 height 10
radio input "true"
click at [706, 617] on button "Next" at bounding box center [654, 636] width 202 height 50
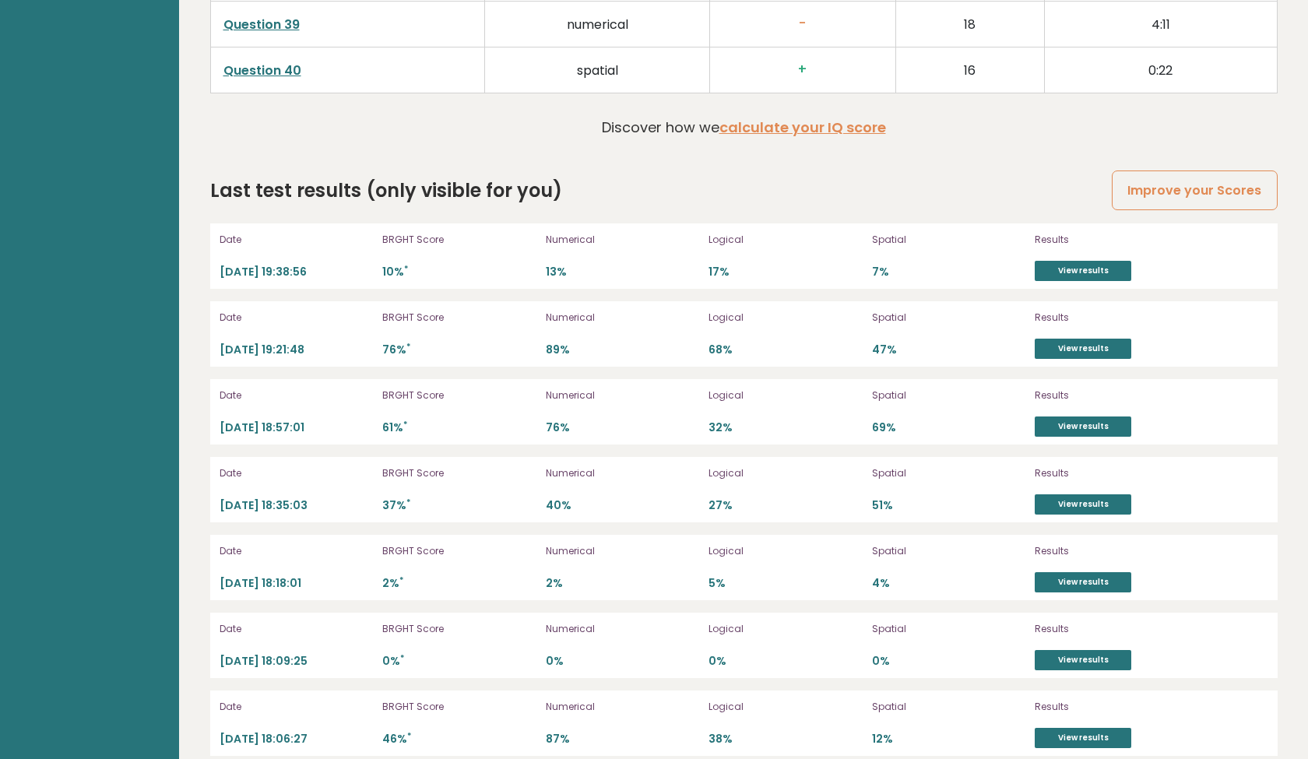
scroll to position [4289, 0]
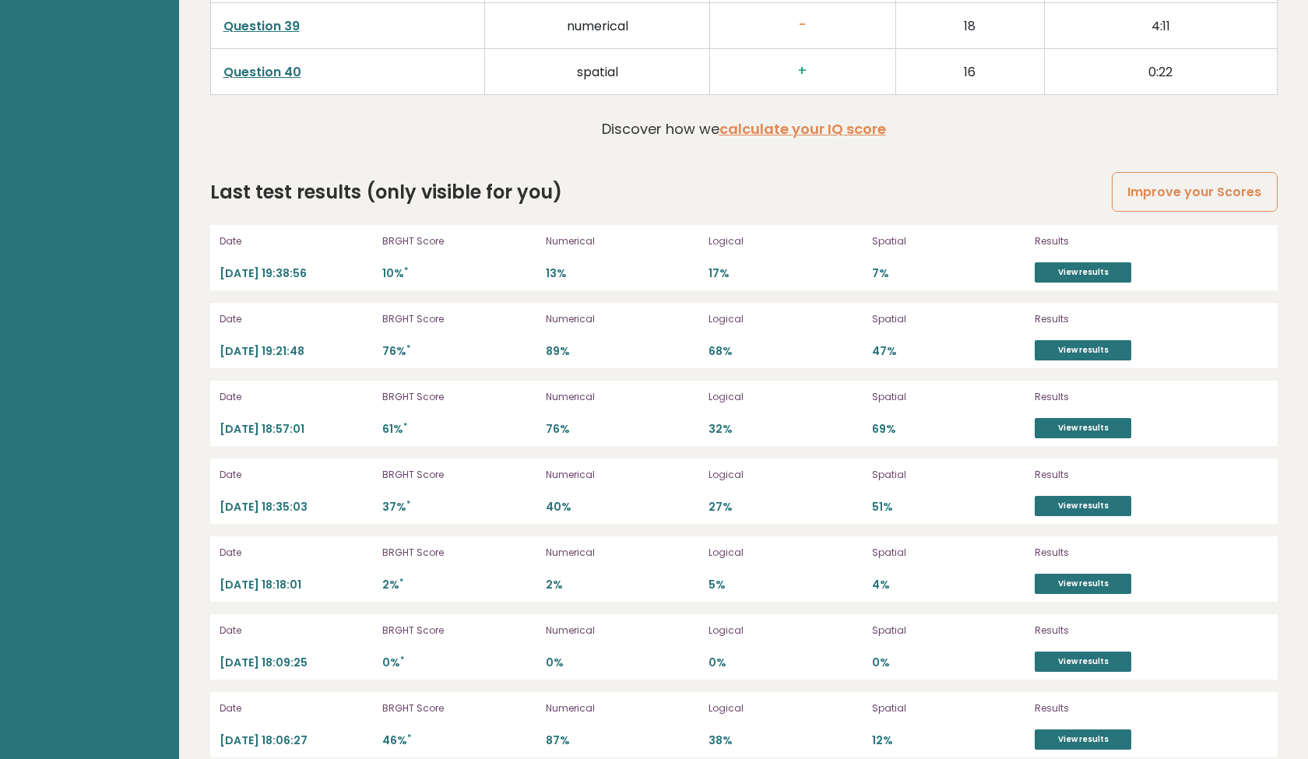
click at [879, 178] on div "Last test results (only visible for you) Improve your Scores" at bounding box center [743, 192] width 1067 height 28
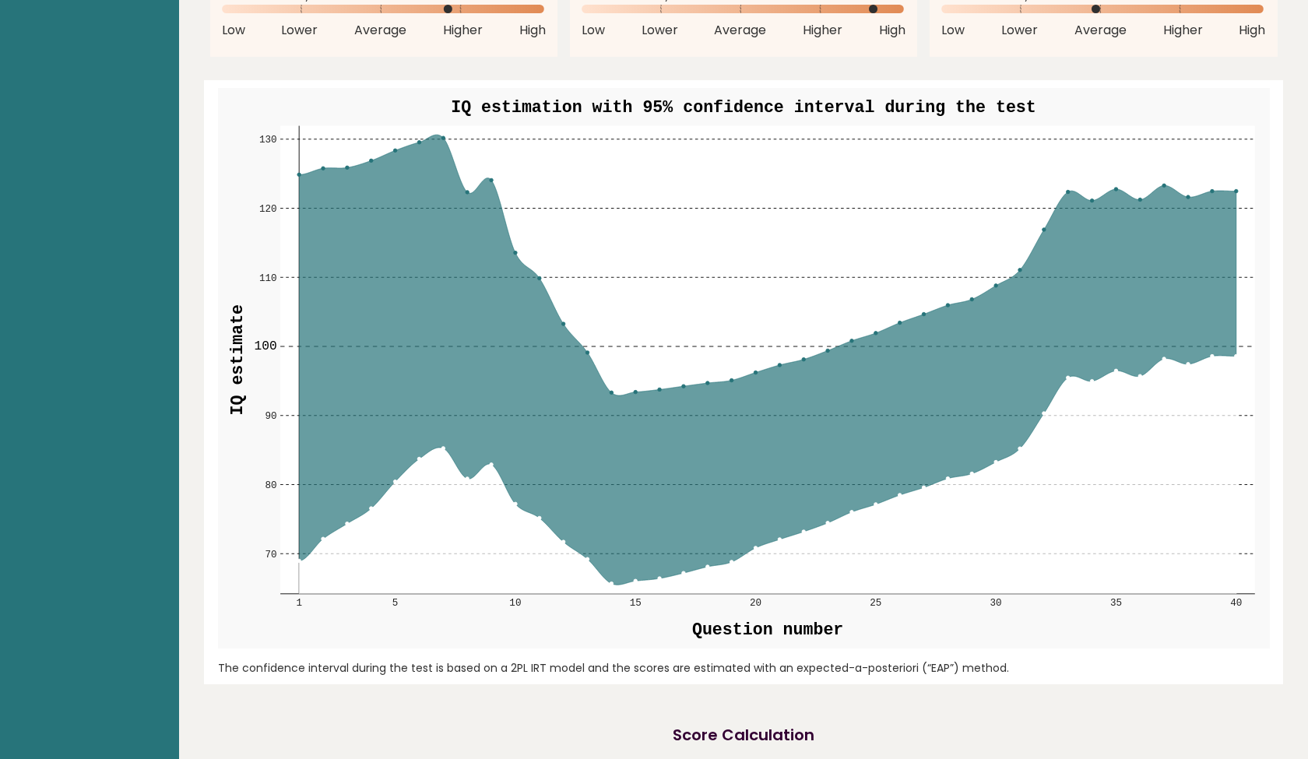
scroll to position [1611, 0]
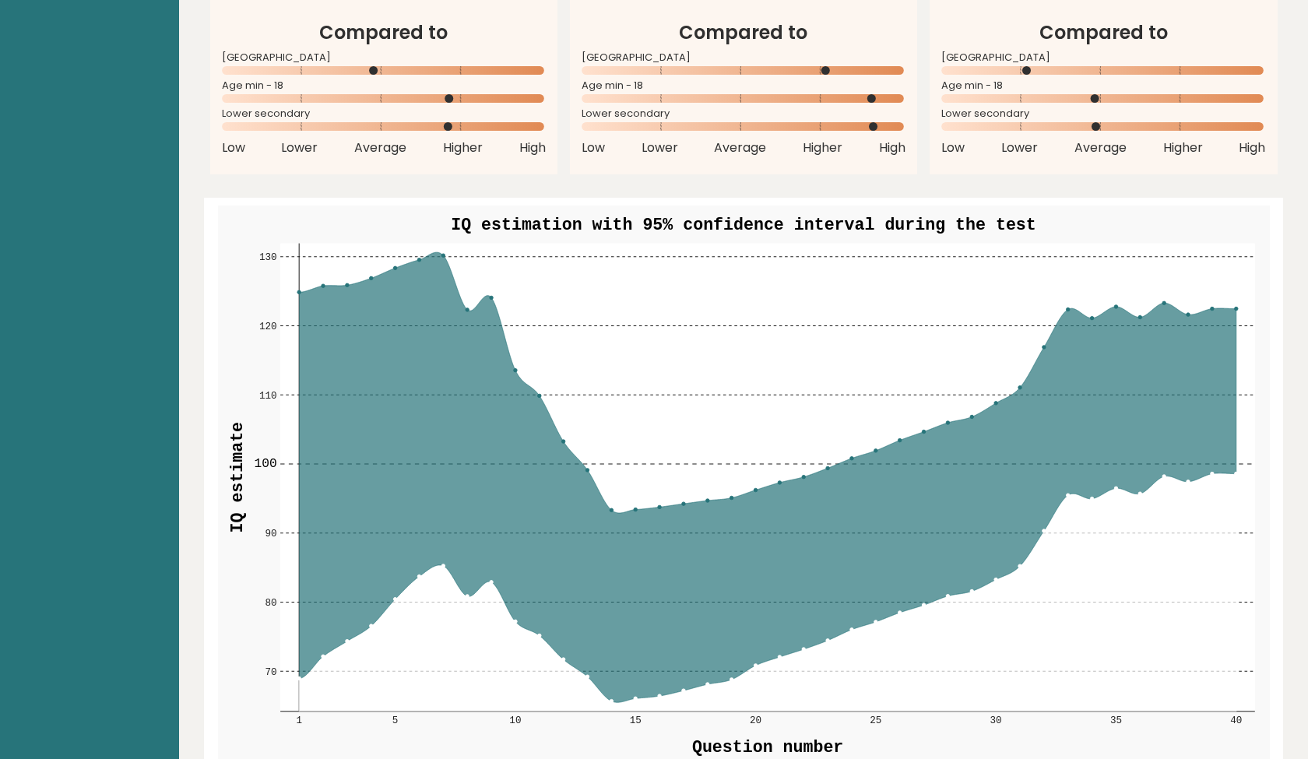
click at [704, 260] on rect at bounding box center [768, 477] width 976 height 469
click at [612, 484] on g "70 70 80 80 90 90 100 100 110 110 120 120 130 130 1 5 10 15 20 25 30 35 40 IQ e…" at bounding box center [744, 486] width 1052 height 561
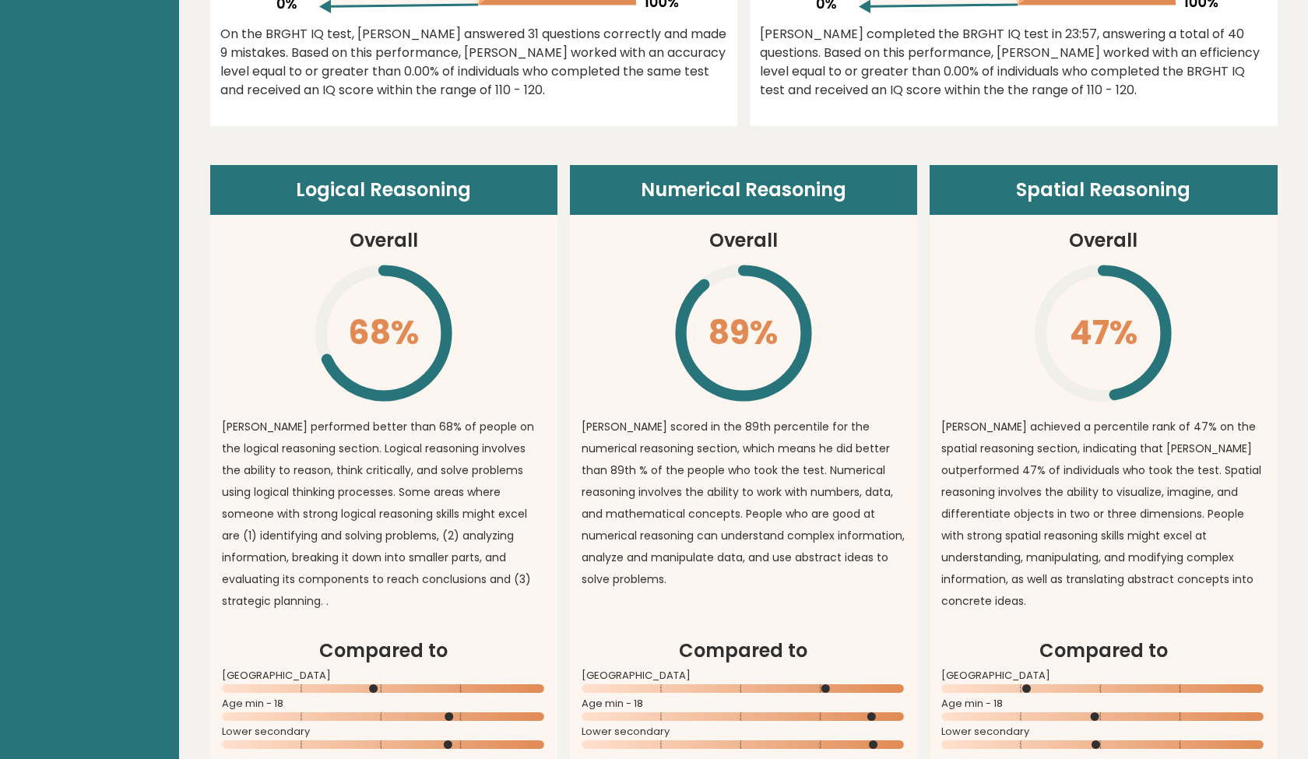
scroll to position [1011, 0]
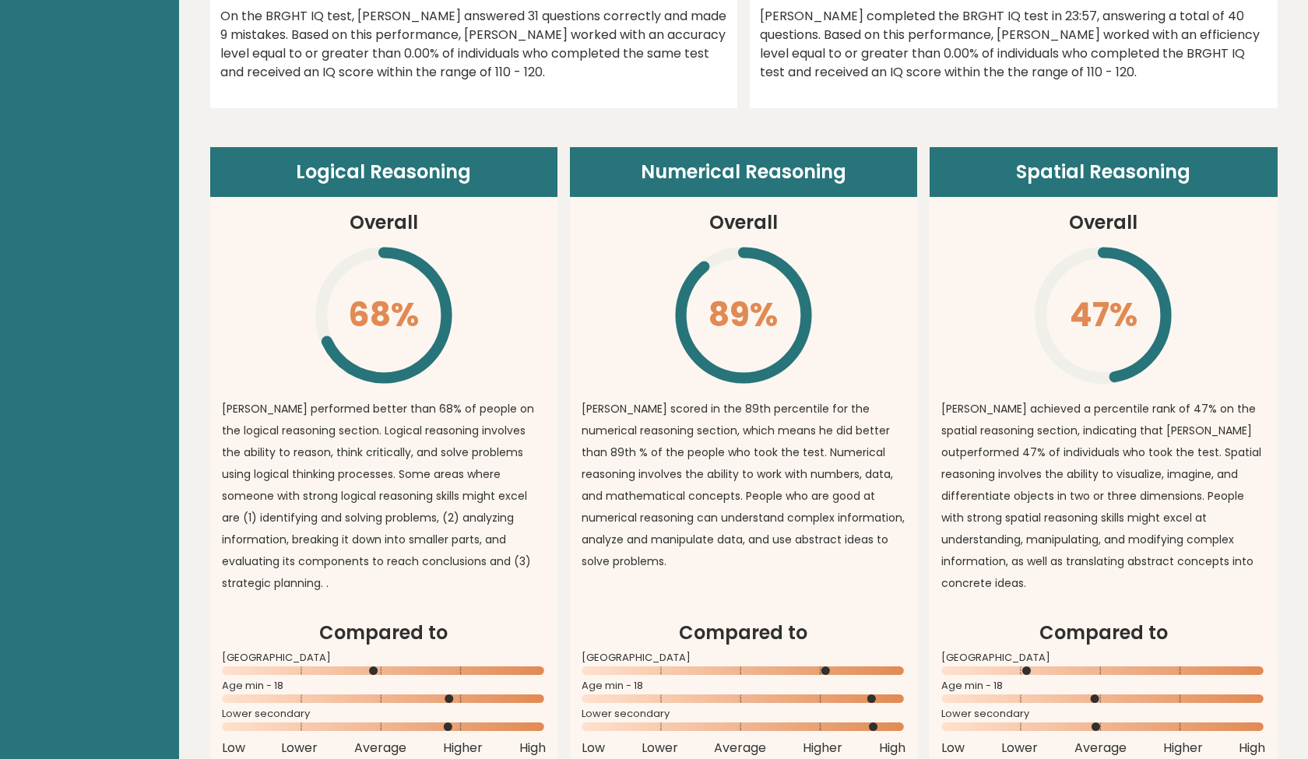
click at [380, 683] on span "Age min - 18" at bounding box center [384, 686] width 324 height 6
click at [396, 666] on rect at bounding box center [384, 670] width 324 height 9
click at [393, 310] on icon "\" at bounding box center [384, 315] width 142 height 142
click at [855, 589] on article "Numerical Reasoning Overall 89% \ Kevin scored in the 89th percentile for the n…" at bounding box center [743, 383] width 347 height 472
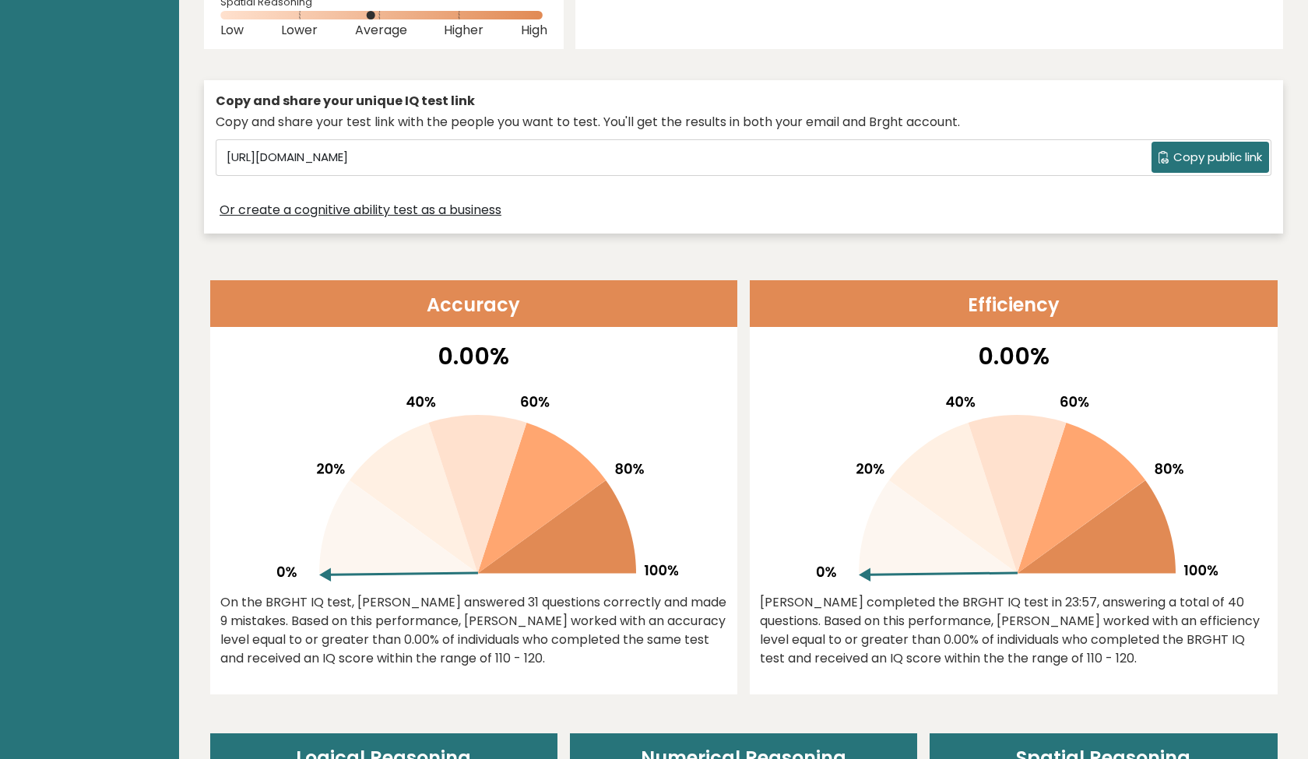
scroll to position [455, 0]
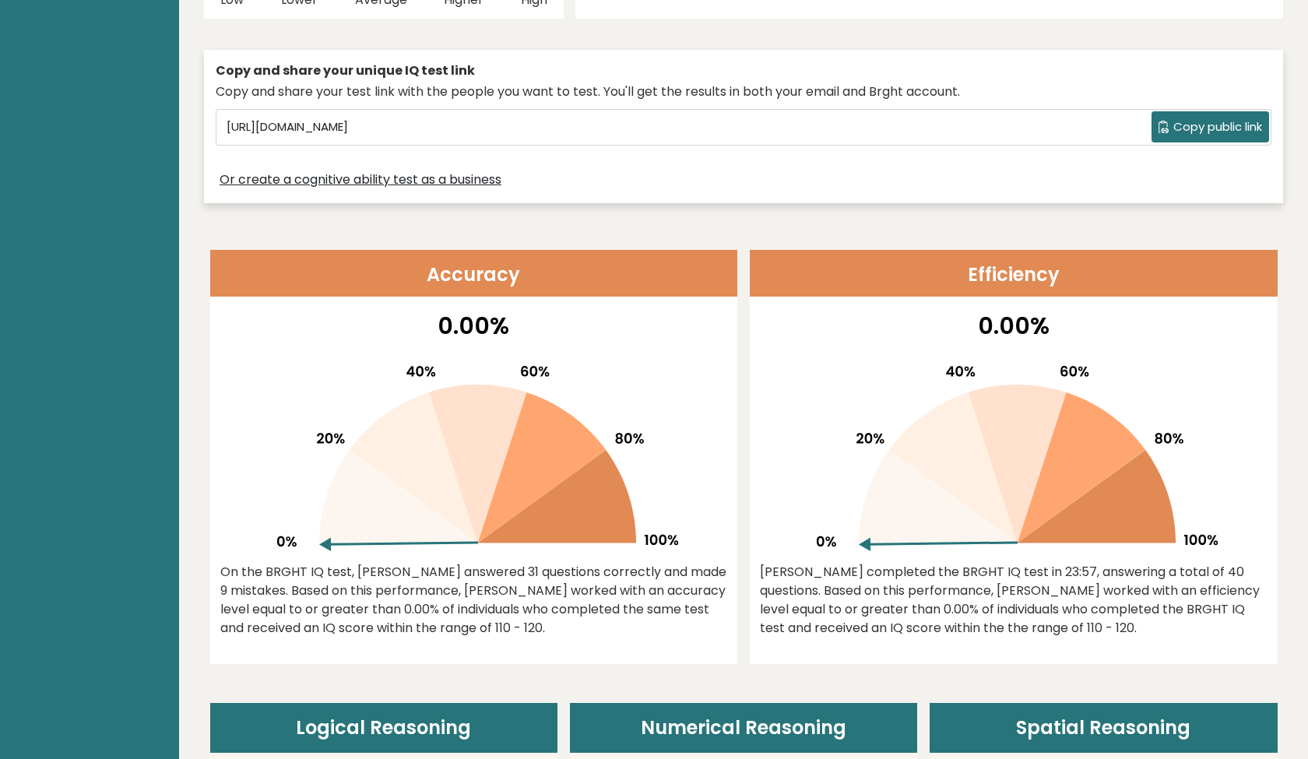
click at [902, 509] on icon at bounding box center [938, 496] width 159 height 93
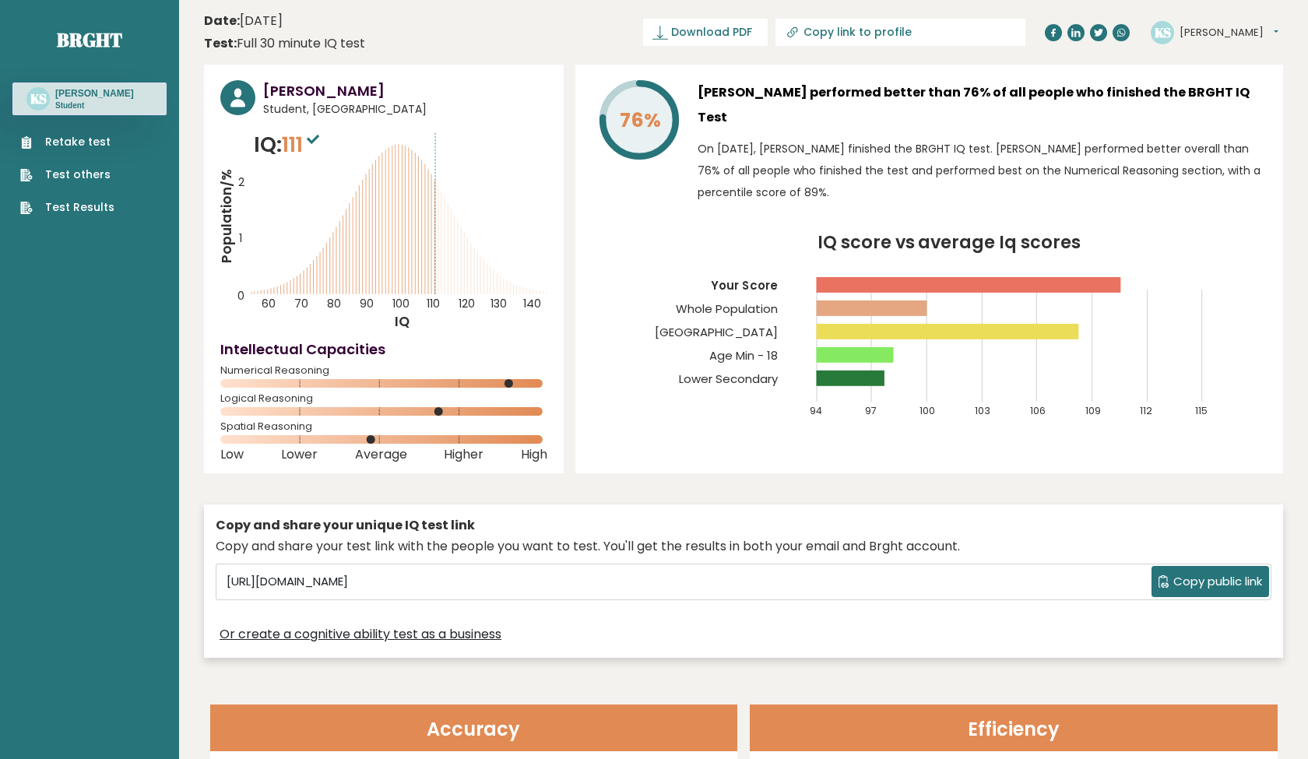
scroll to position [0, 0]
click at [884, 420] on div "76% Kevin Stark performed better than 76% of all people who finished the BRGHT …" at bounding box center [929, 269] width 708 height 409
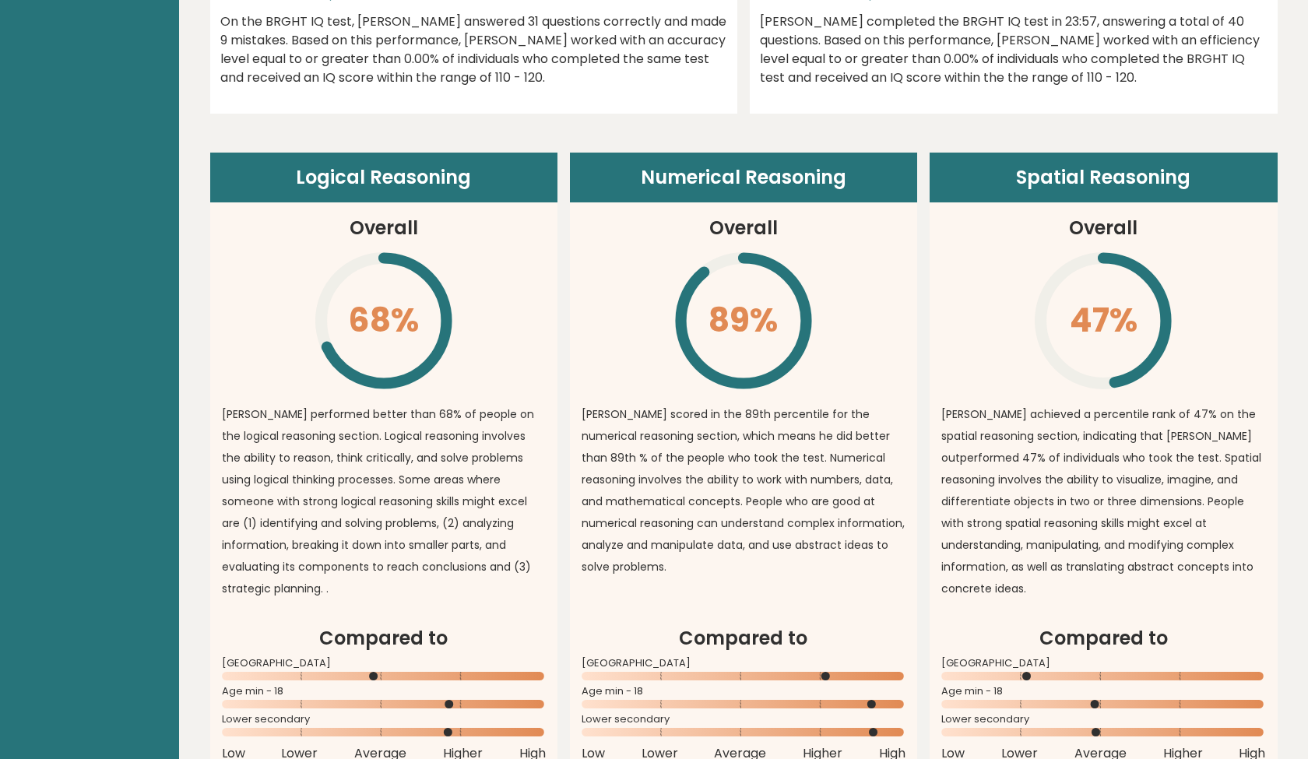
scroll to position [1136, 0]
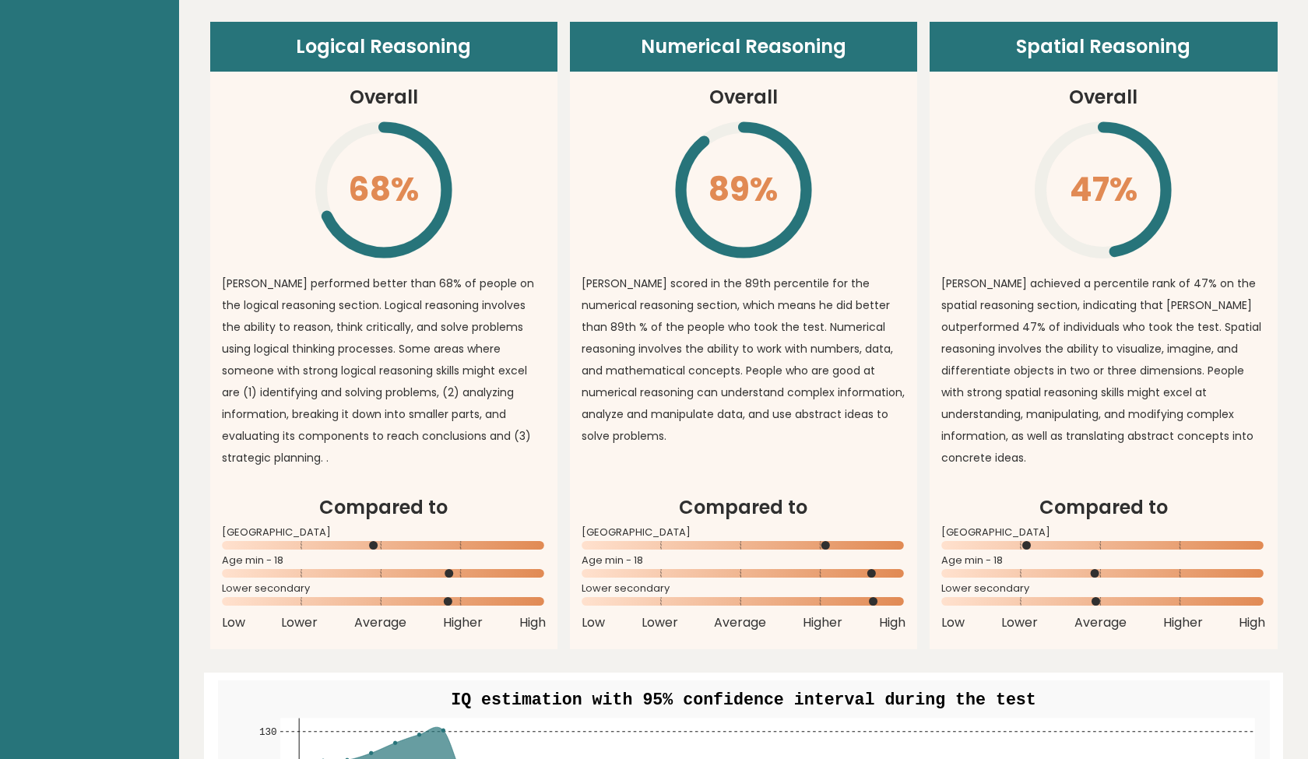
drag, startPoint x: 336, startPoint y: 240, endPoint x: 345, endPoint y: 240, distance: 8.6
click at [345, 240] on icon "\" at bounding box center [384, 190] width 142 height 142
click at [344, 237] on icon at bounding box center [383, 189] width 125 height 125
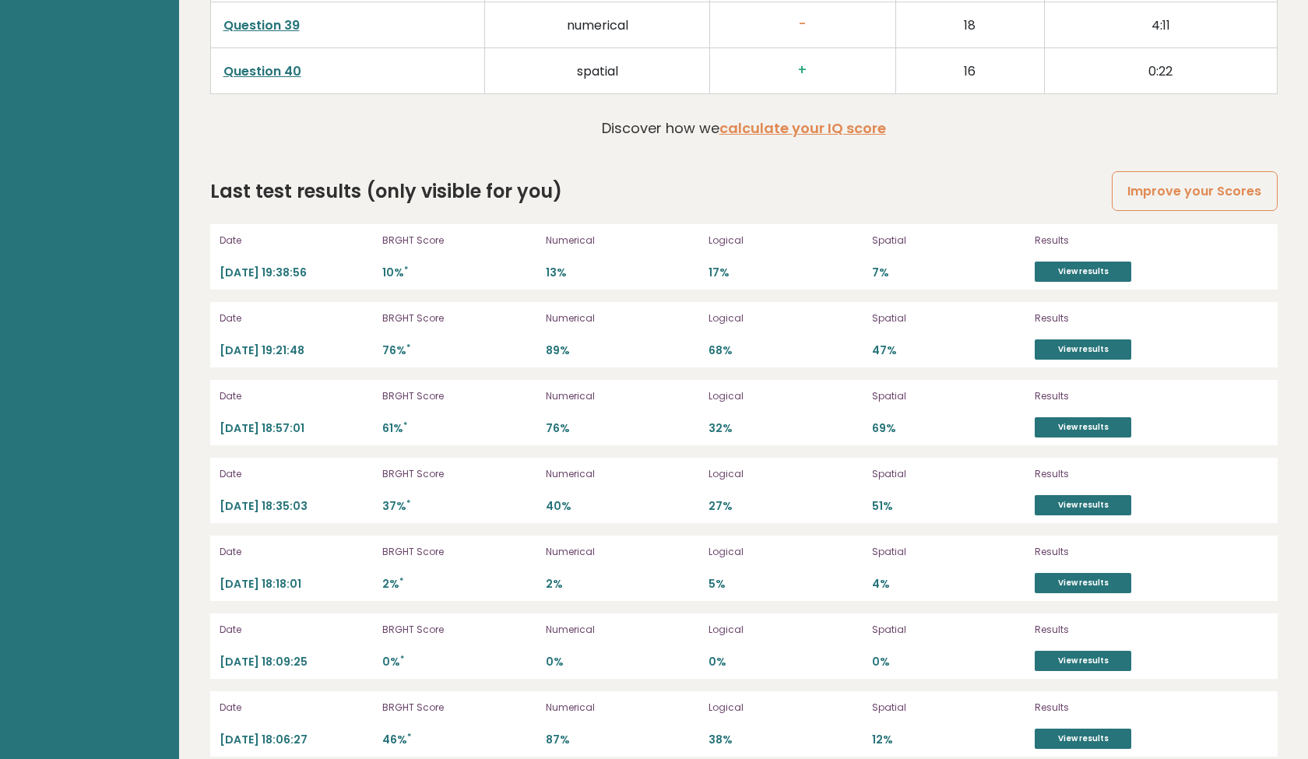
scroll to position [4289, 0]
click at [1123, 183] on link "Improve your Scores" at bounding box center [1194, 192] width 165 height 40
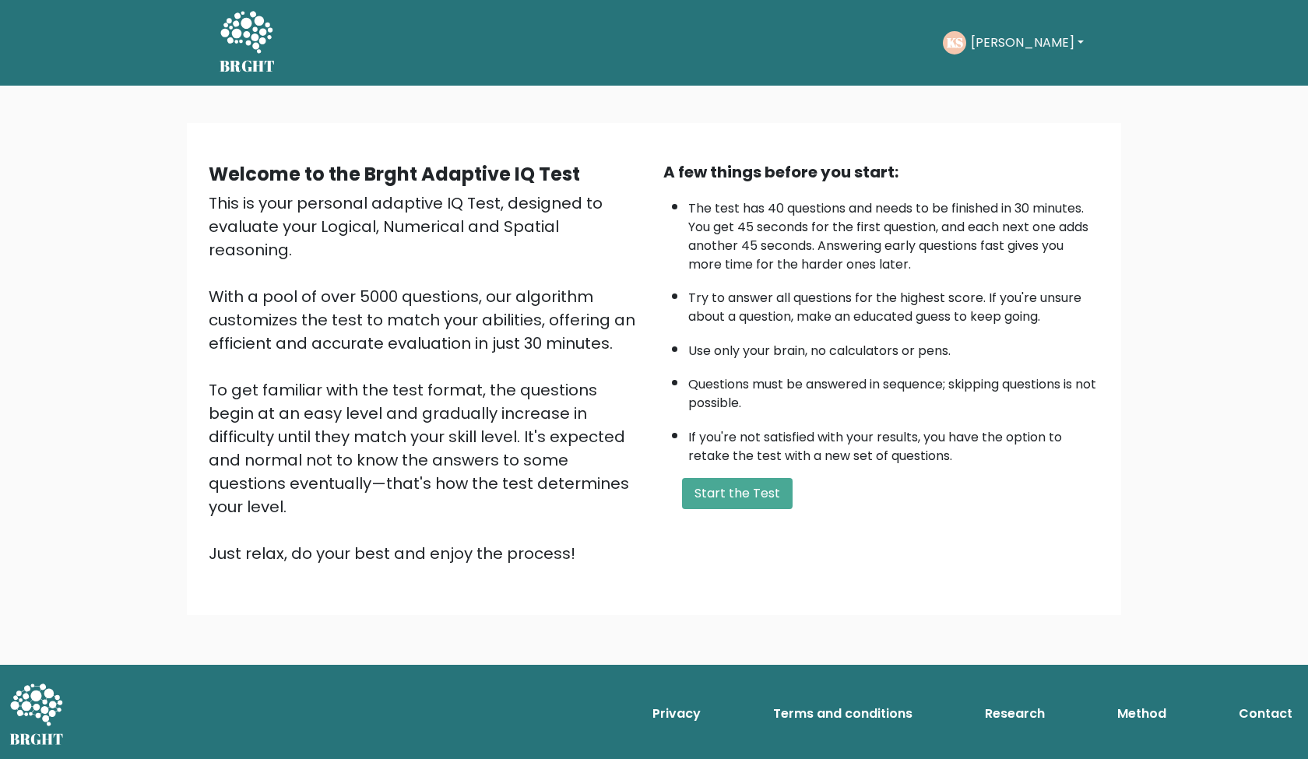
click at [743, 509] on button "Start the Test" at bounding box center [737, 493] width 111 height 31
click at [746, 508] on button "Start the Test" at bounding box center [737, 493] width 111 height 31
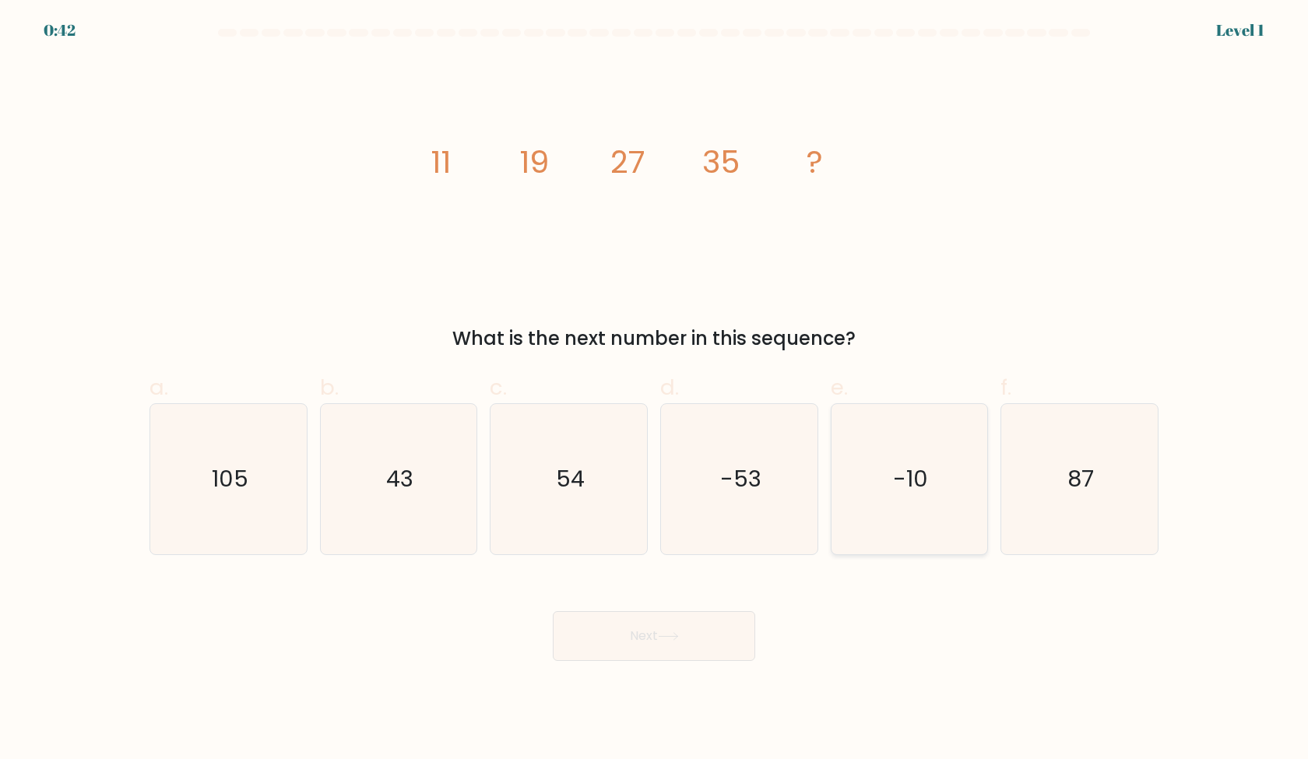
click at [958, 448] on icon "-10" at bounding box center [909, 479] width 150 height 150
click at [655, 390] on input "e. -10" at bounding box center [654, 385] width 1 height 10
radio input "true"
click at [674, 455] on icon "-53" at bounding box center [739, 479] width 150 height 150
click at [655, 390] on input "d. -53" at bounding box center [654, 385] width 1 height 10
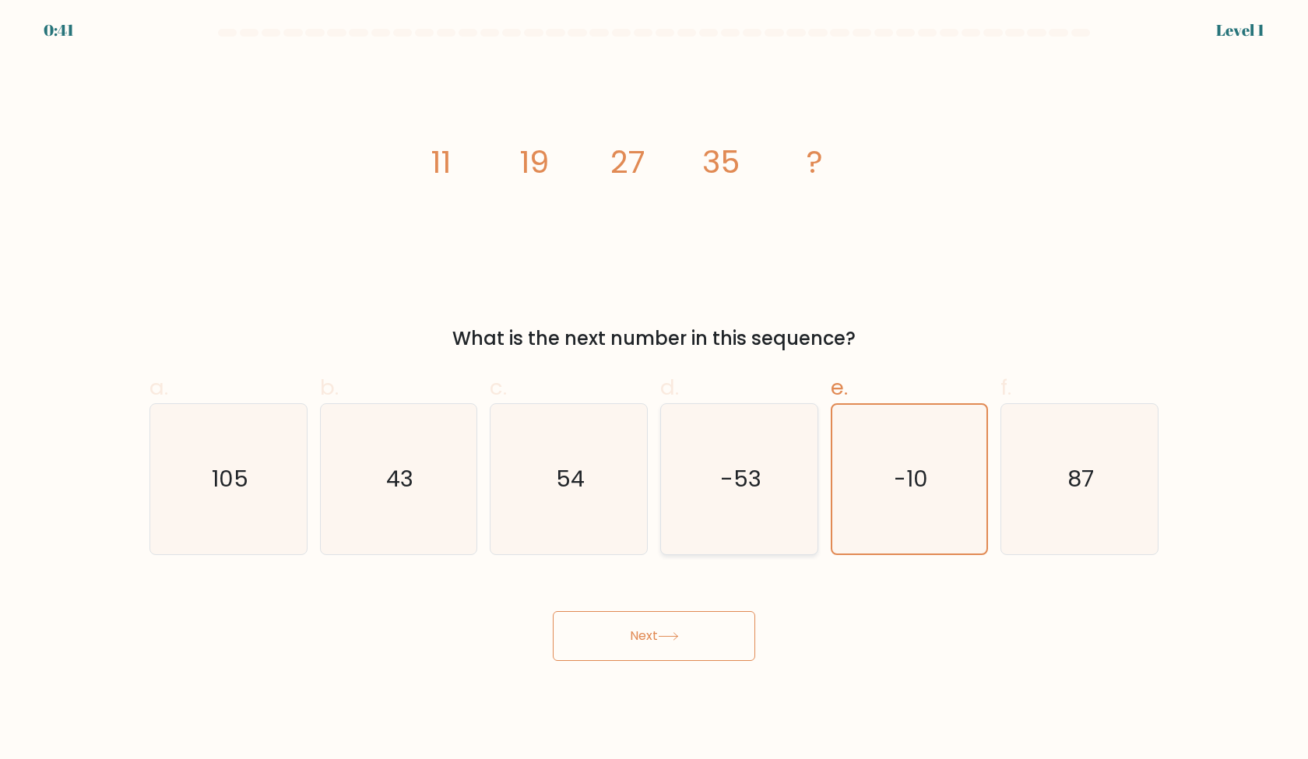
radio input "true"
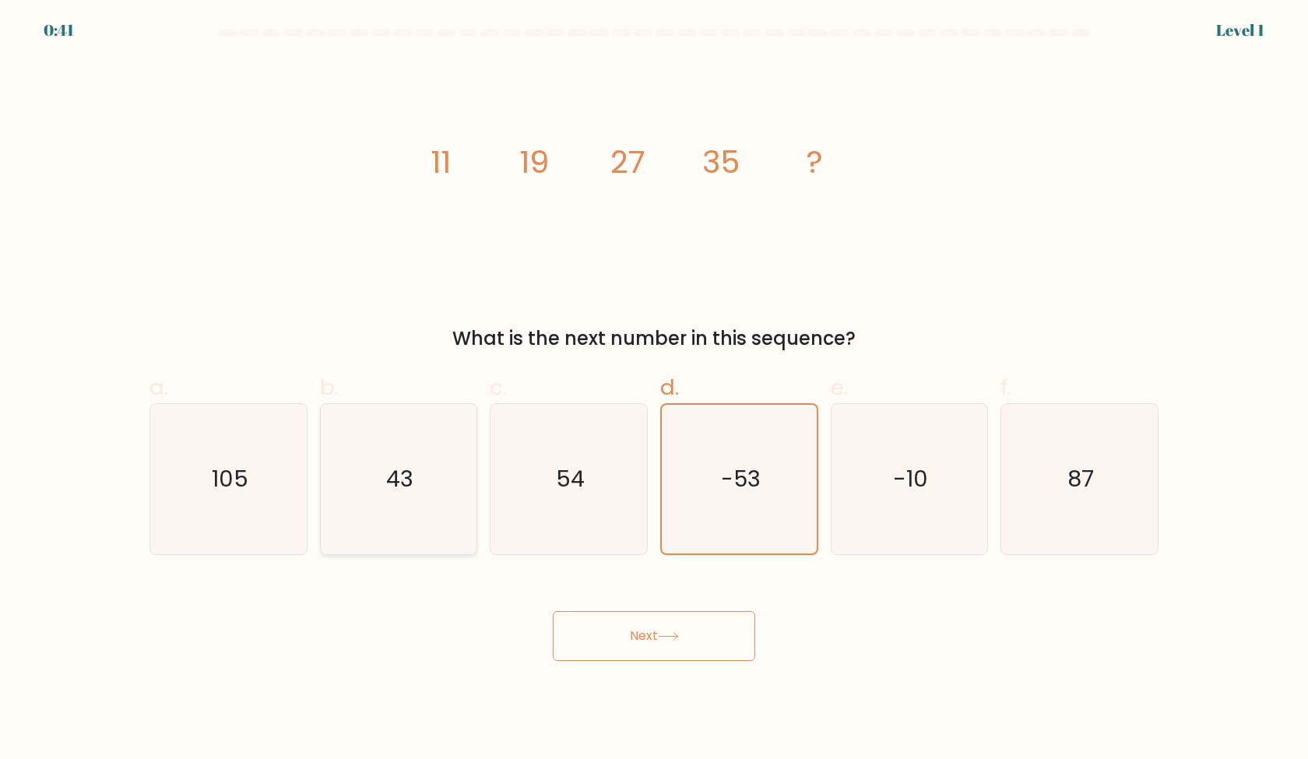
click at [356, 493] on icon "43" at bounding box center [398, 479] width 150 height 150
click at [654, 390] on input "b. 43" at bounding box center [654, 385] width 1 height 10
radio input "true"
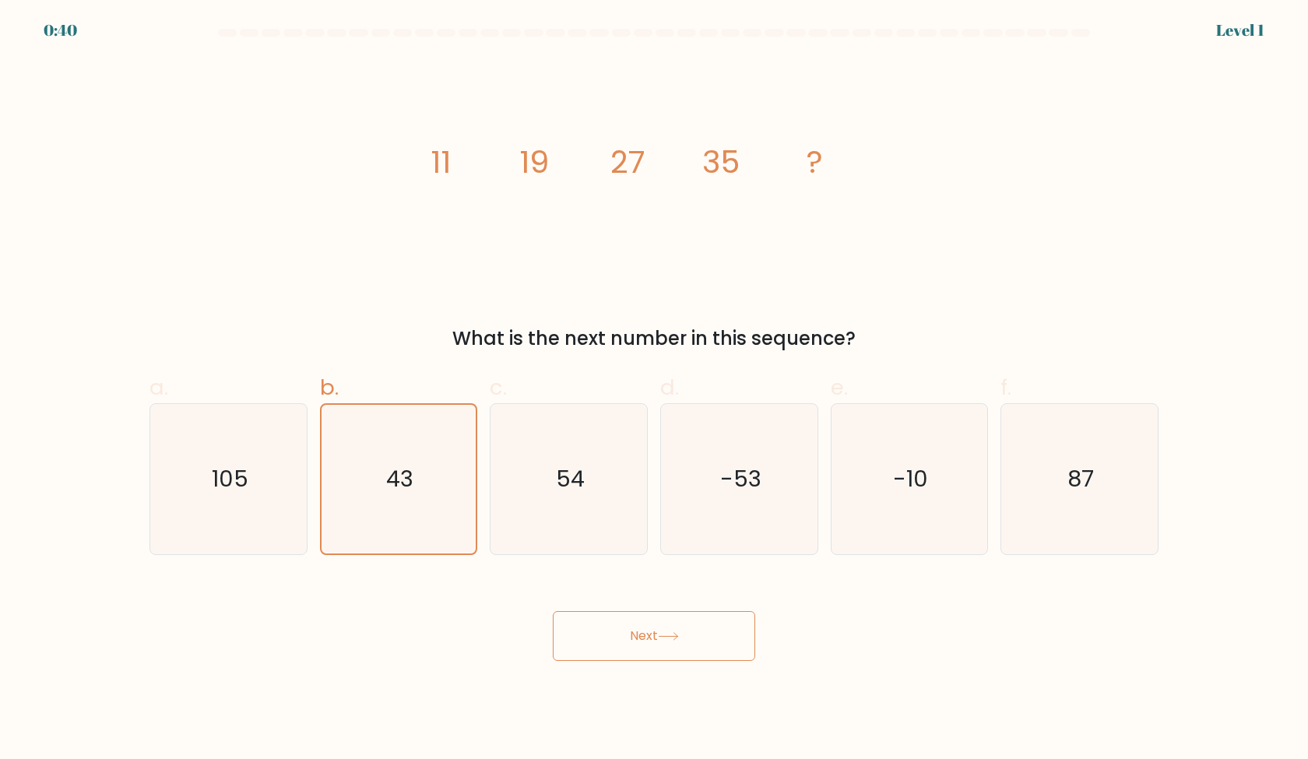
click at [688, 691] on body "0:40 Level 1" at bounding box center [654, 379] width 1308 height 759
click at [685, 632] on button "Next" at bounding box center [654, 636] width 202 height 50
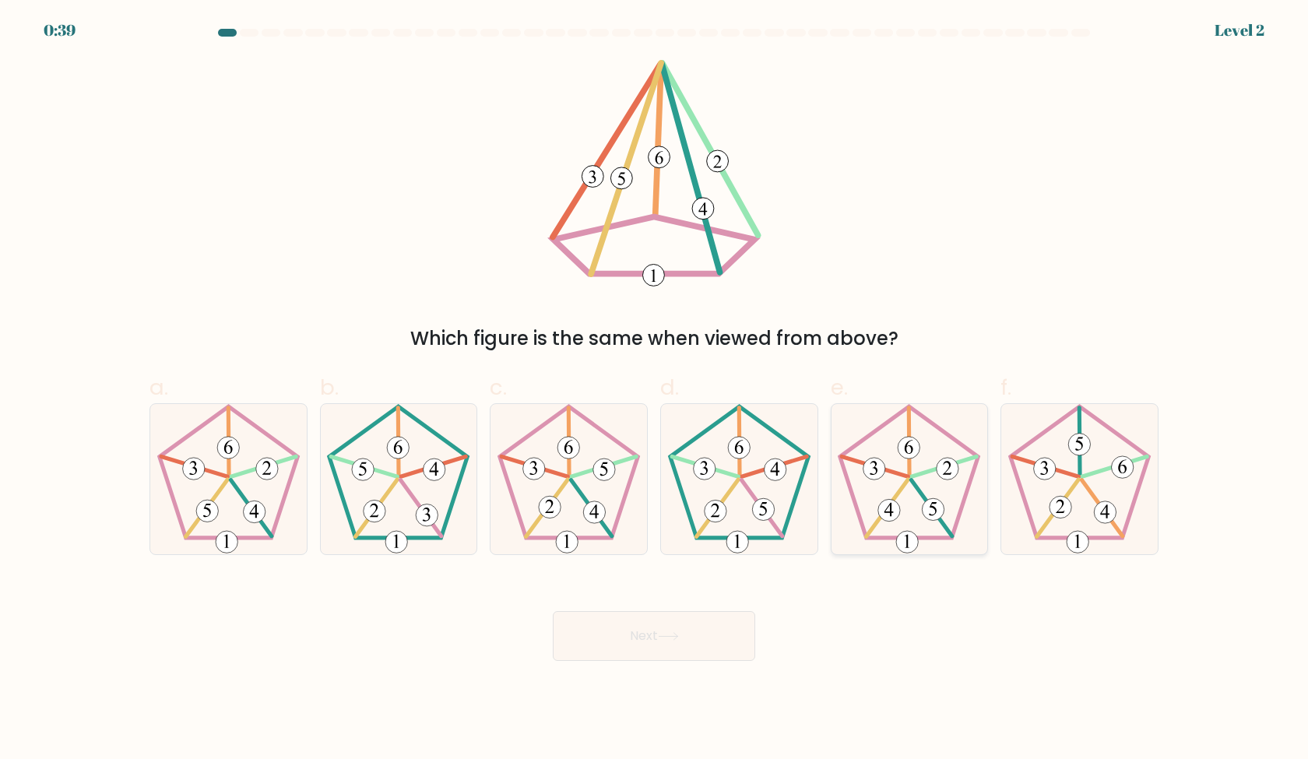
click at [931, 491] on icon at bounding box center [909, 479] width 150 height 150
click at [655, 390] on input "e." at bounding box center [654, 385] width 1 height 10
radio input "true"
click at [976, 649] on div "Next" at bounding box center [654, 617] width 1028 height 87
click at [715, 628] on button "Next" at bounding box center [654, 636] width 202 height 50
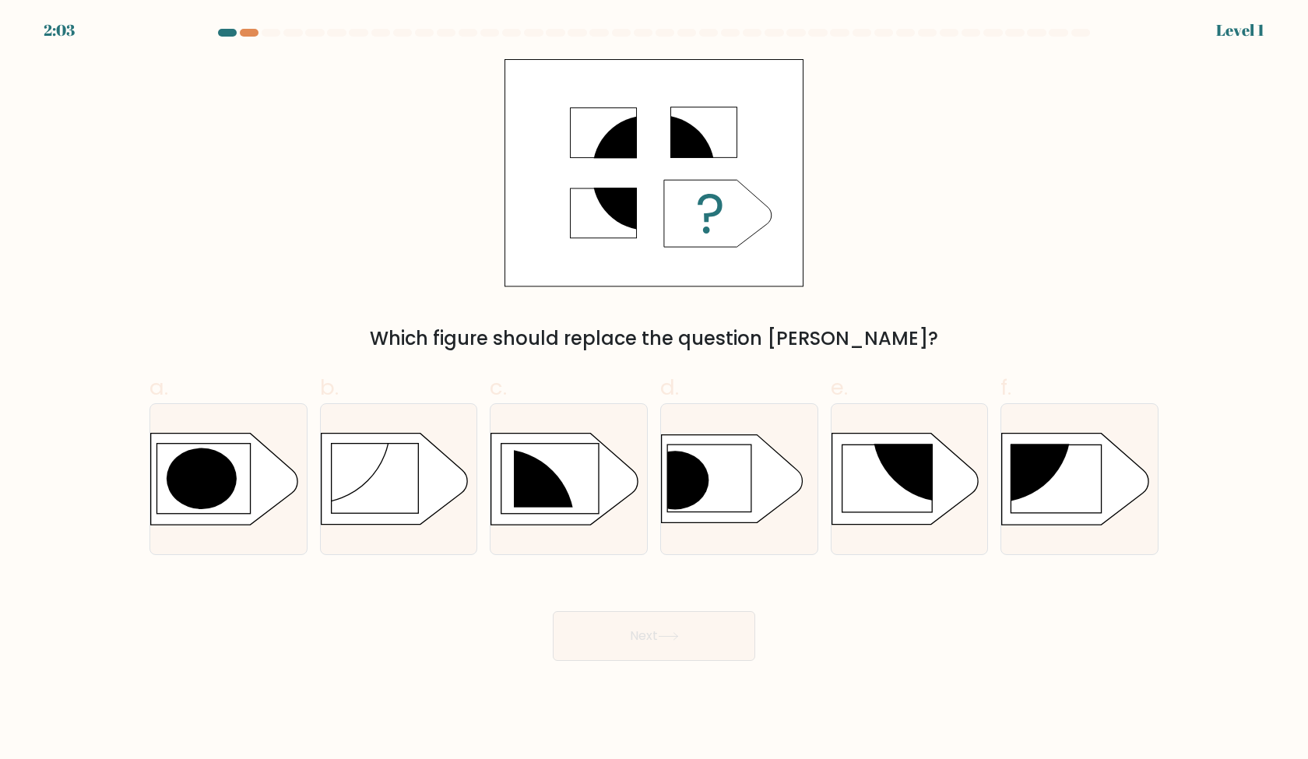
click at [973, 259] on div "Which figure should replace the question [PERSON_NAME]?" at bounding box center [654, 206] width 1028 height 294
click at [732, 460] on icon at bounding box center [732, 479] width 141 height 88
click at [655, 390] on input "d." at bounding box center [654, 385] width 1 height 10
radio input "true"
click at [649, 625] on button "Next" at bounding box center [654, 636] width 202 height 50
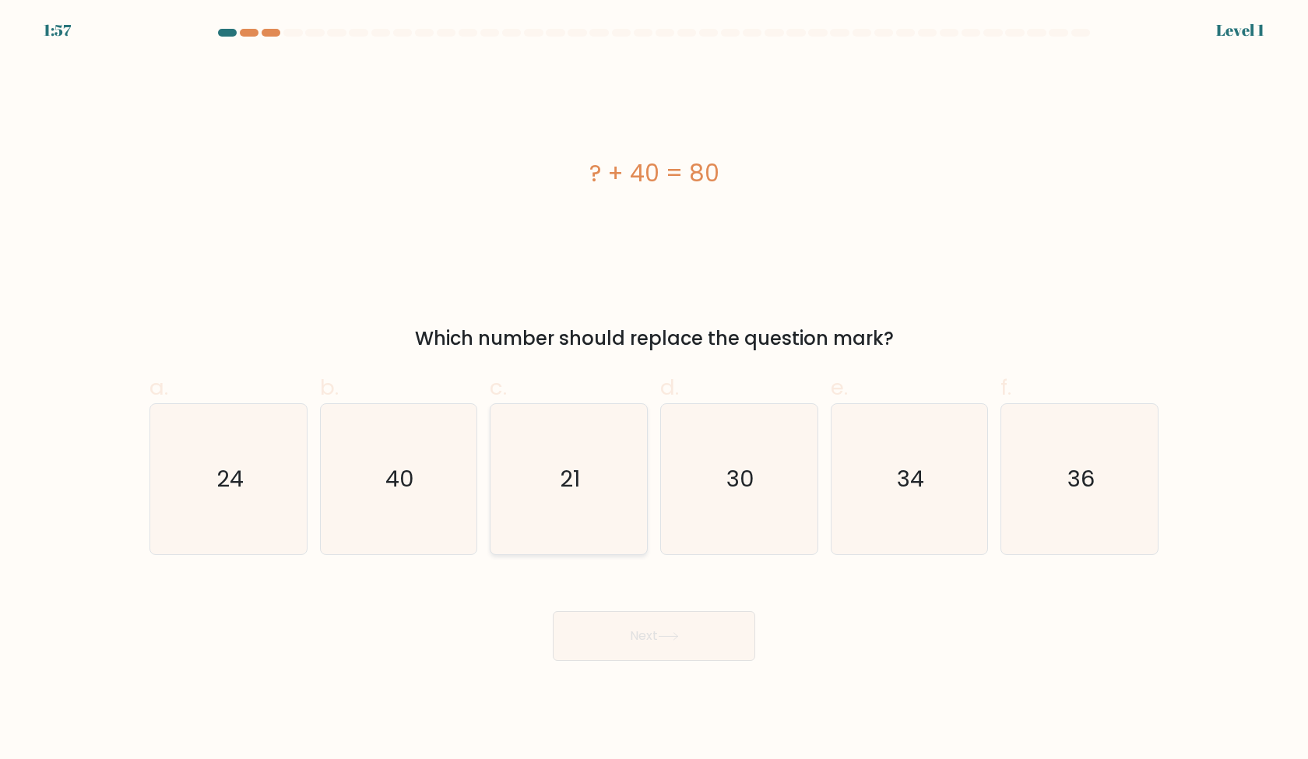
click at [590, 529] on icon "21" at bounding box center [569, 479] width 150 height 150
click at [654, 390] on input "c. 21" at bounding box center [654, 385] width 1 height 10
radio input "true"
click at [629, 672] on body "2:41 Level 1 a." at bounding box center [654, 379] width 1308 height 759
click at [629, 664] on body "2:41 Level 1 a." at bounding box center [654, 379] width 1308 height 759
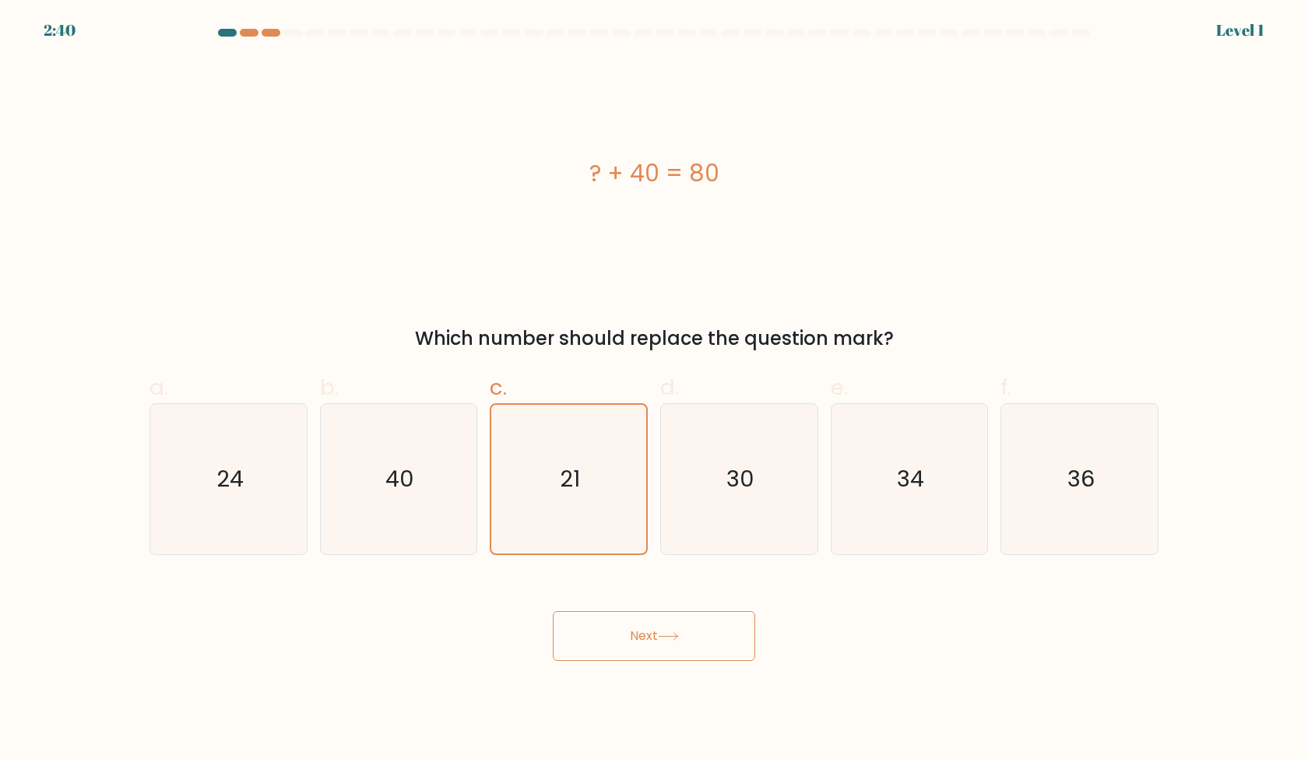
click at [636, 651] on button "Next" at bounding box center [654, 636] width 202 height 50
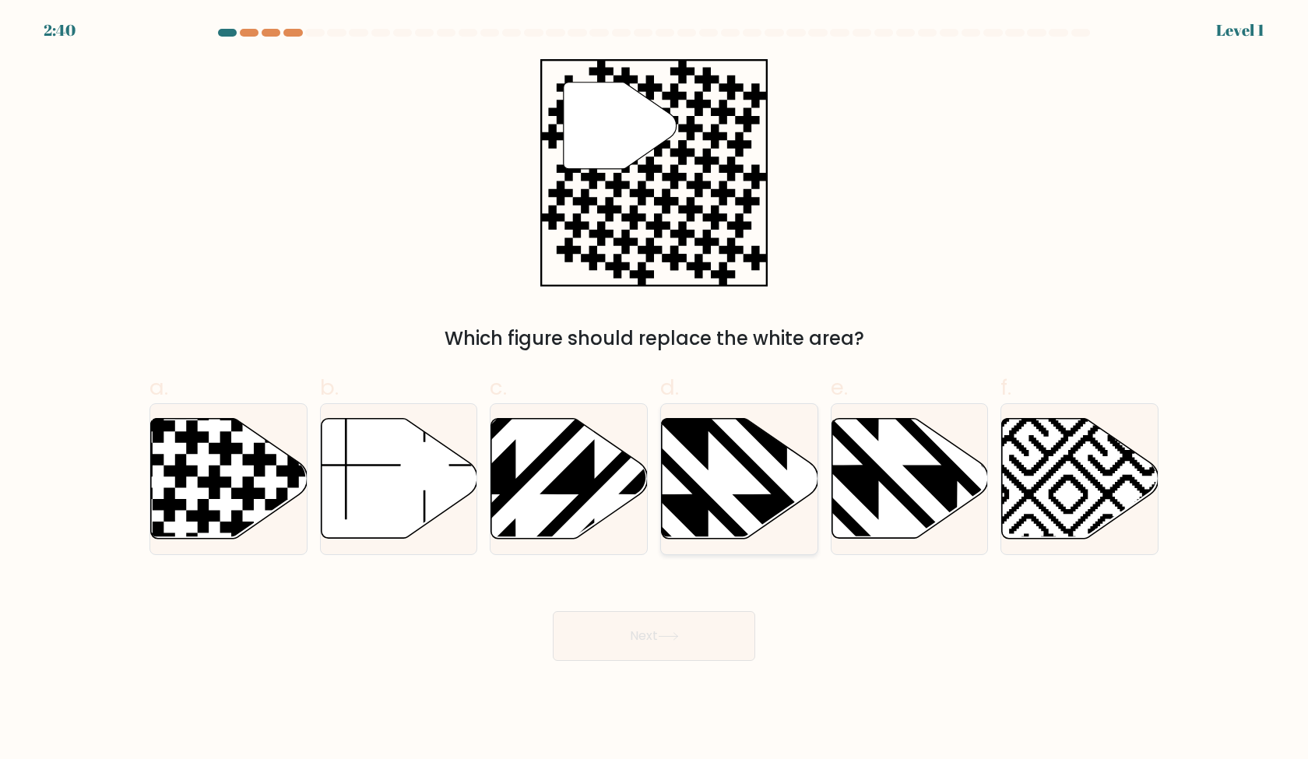
click at [707, 511] on icon at bounding box center [787, 415] width 315 height 315
click at [655, 390] on input "d." at bounding box center [654, 385] width 1 height 10
radio input "true"
click at [704, 614] on button "Next" at bounding box center [654, 636] width 202 height 50
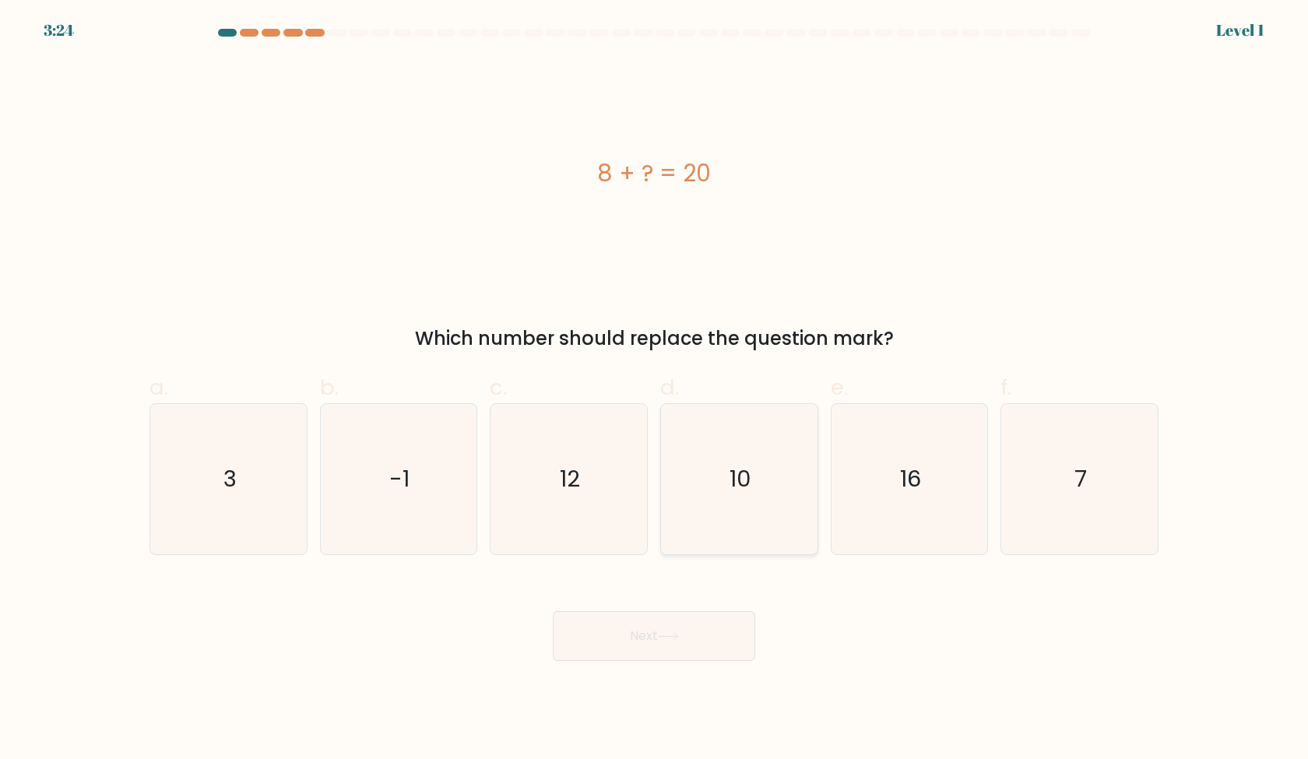
click at [731, 481] on text "10" at bounding box center [741, 478] width 22 height 31
click at [655, 390] on input "d. 10" at bounding box center [654, 385] width 1 height 10
radio input "true"
click at [721, 620] on button "Next" at bounding box center [654, 636] width 202 height 50
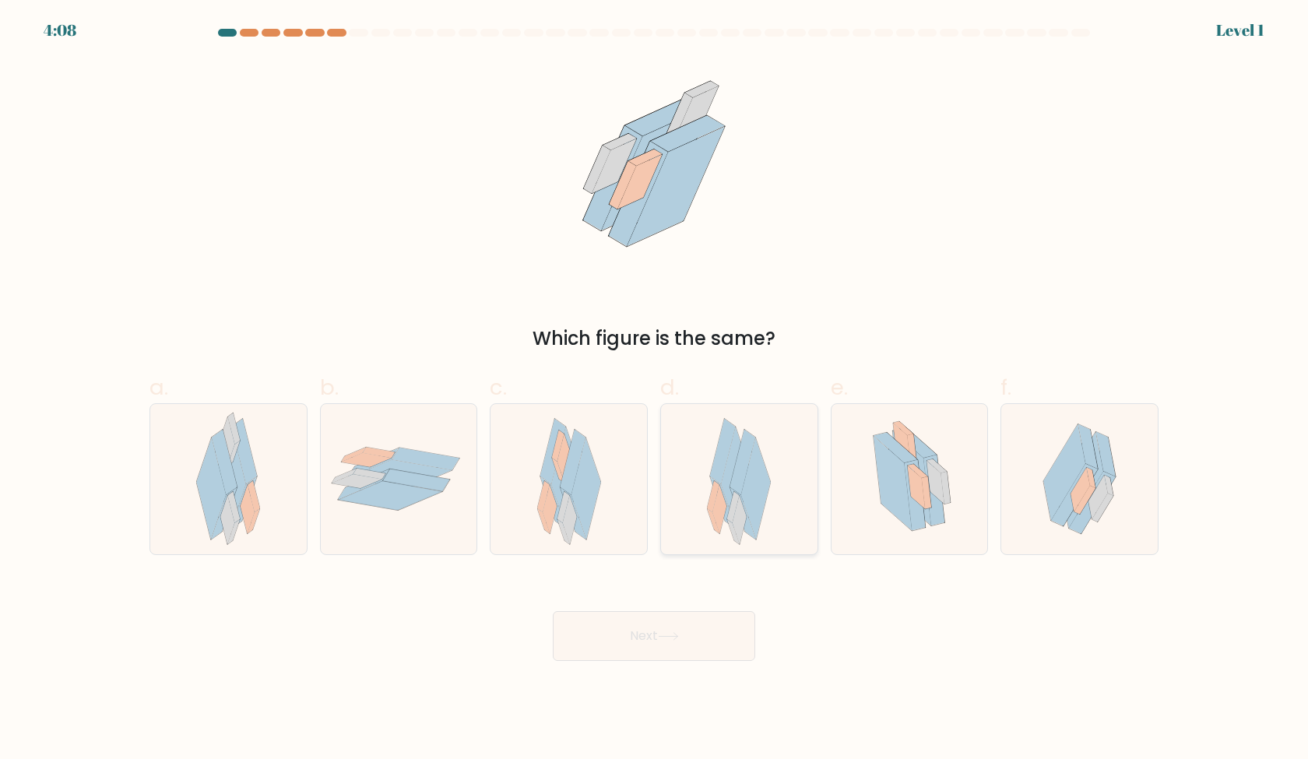
click at [726, 472] on icon at bounding box center [737, 477] width 30 height 101
click at [655, 390] on input "d." at bounding box center [654, 385] width 1 height 10
radio input "true"
click at [718, 631] on button "Next" at bounding box center [654, 636] width 202 height 50
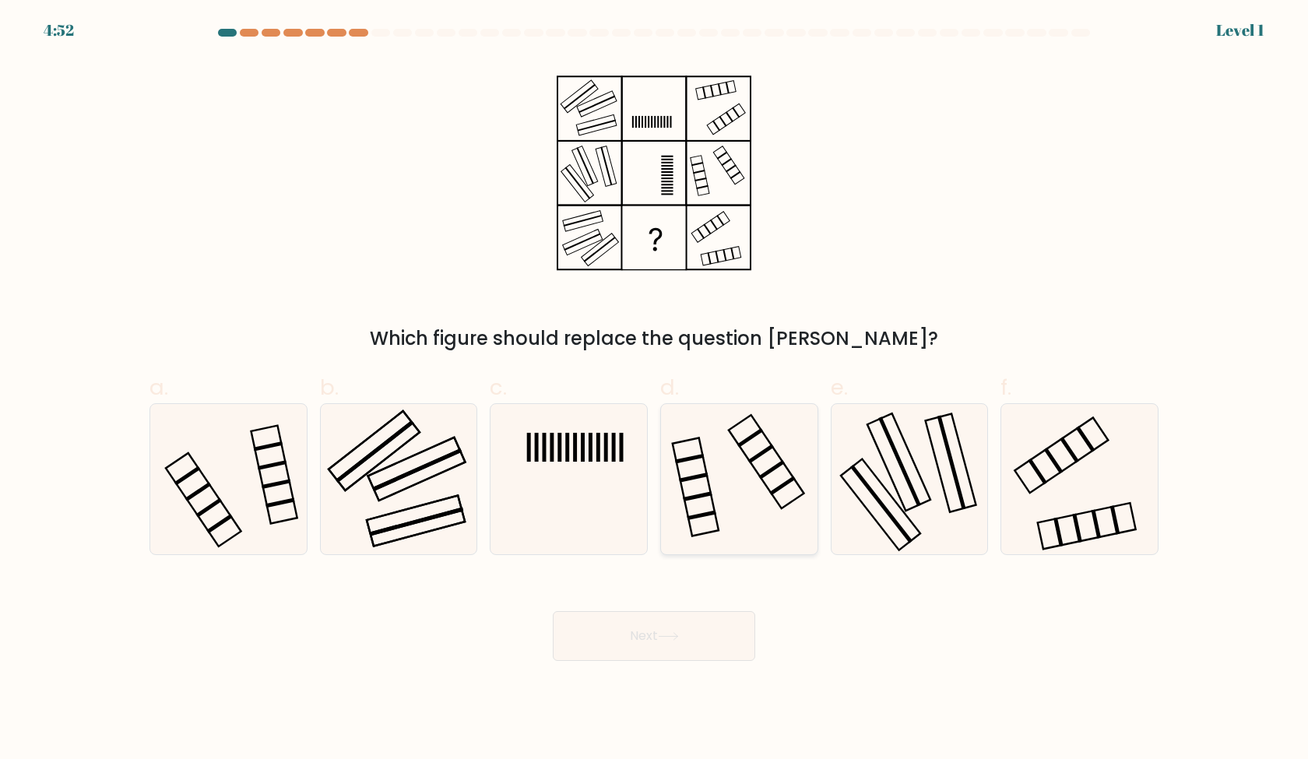
click at [726, 475] on icon at bounding box center [739, 479] width 150 height 150
click at [655, 390] on input "d." at bounding box center [654, 385] width 1 height 10
radio input "true"
click at [712, 649] on button "Next" at bounding box center [654, 636] width 202 height 50
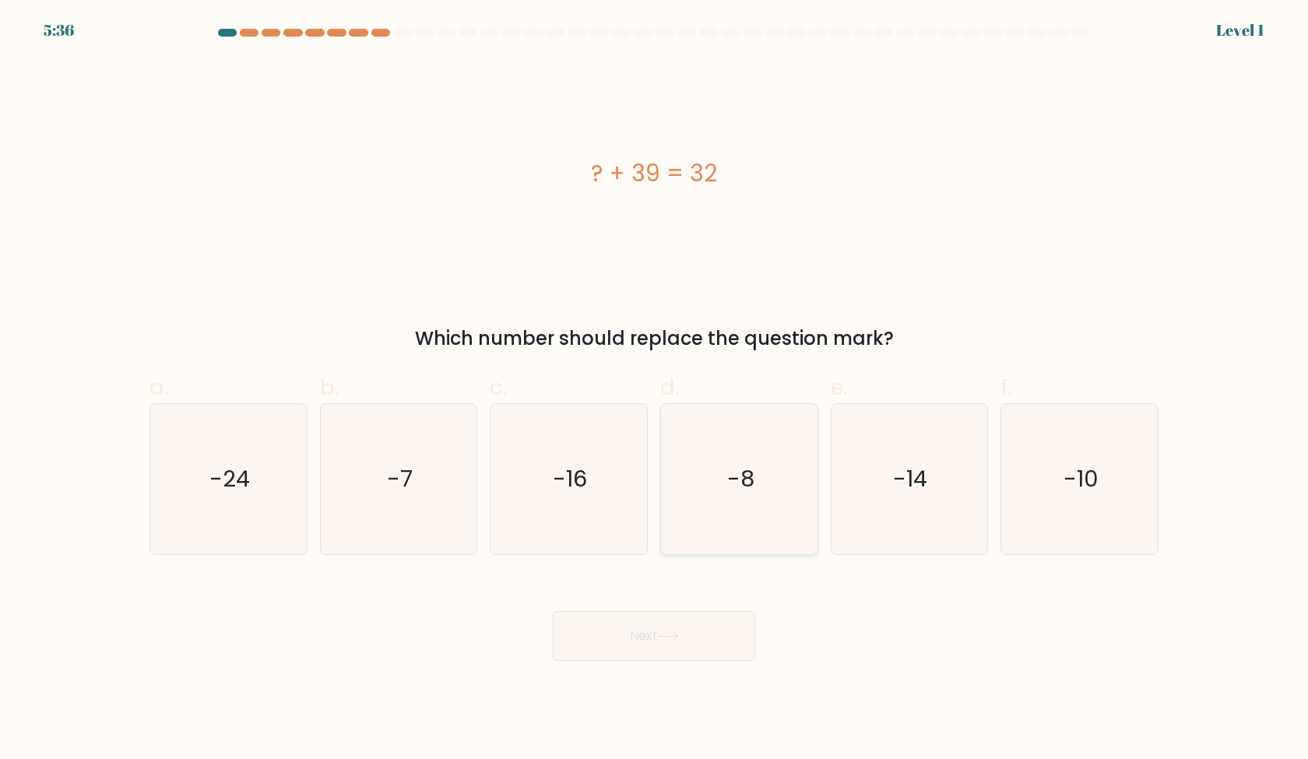
click at [722, 465] on icon "-8" at bounding box center [739, 479] width 150 height 150
click at [655, 390] on input "d. -8" at bounding box center [654, 385] width 1 height 10
radio input "true"
click at [713, 621] on button "Next" at bounding box center [654, 636] width 202 height 50
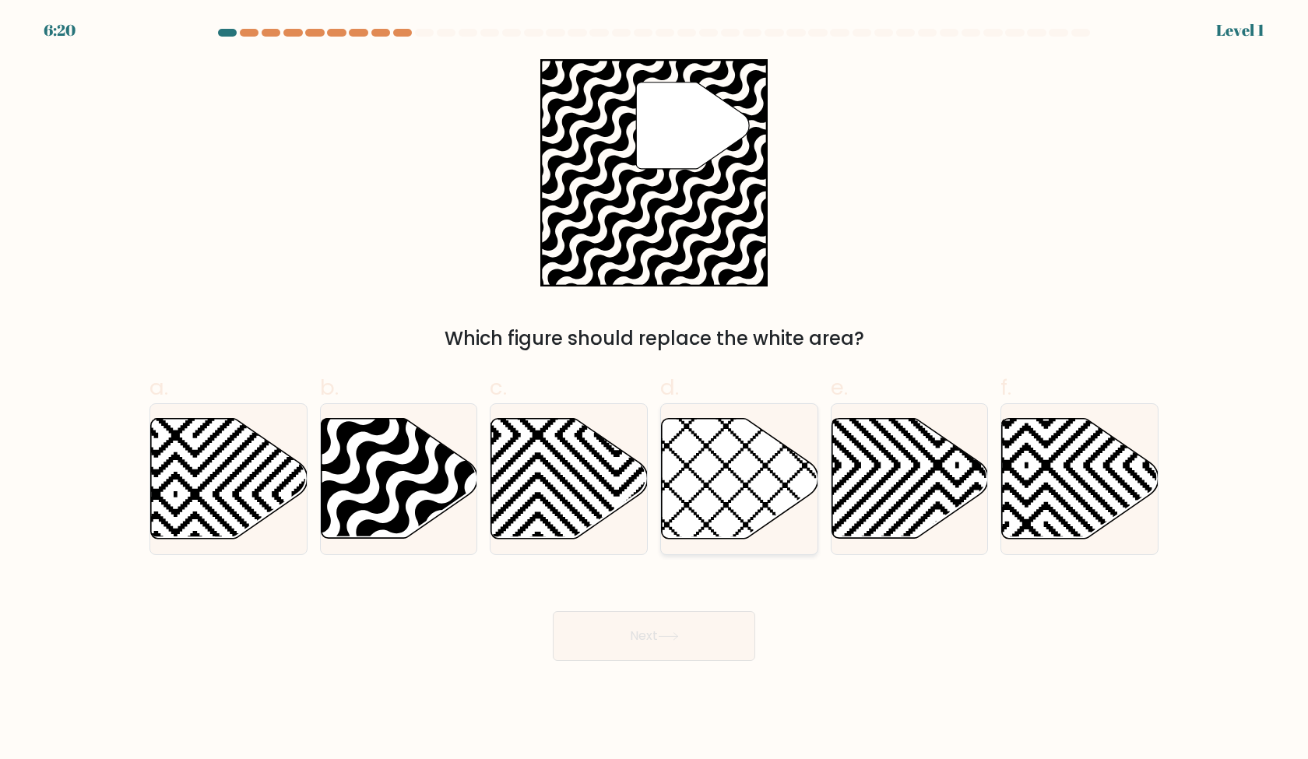
click at [761, 513] on icon at bounding box center [740, 479] width 157 height 120
click at [655, 390] on input "d." at bounding box center [654, 385] width 1 height 10
radio input "true"
click at [747, 643] on button "Next" at bounding box center [654, 636] width 202 height 50
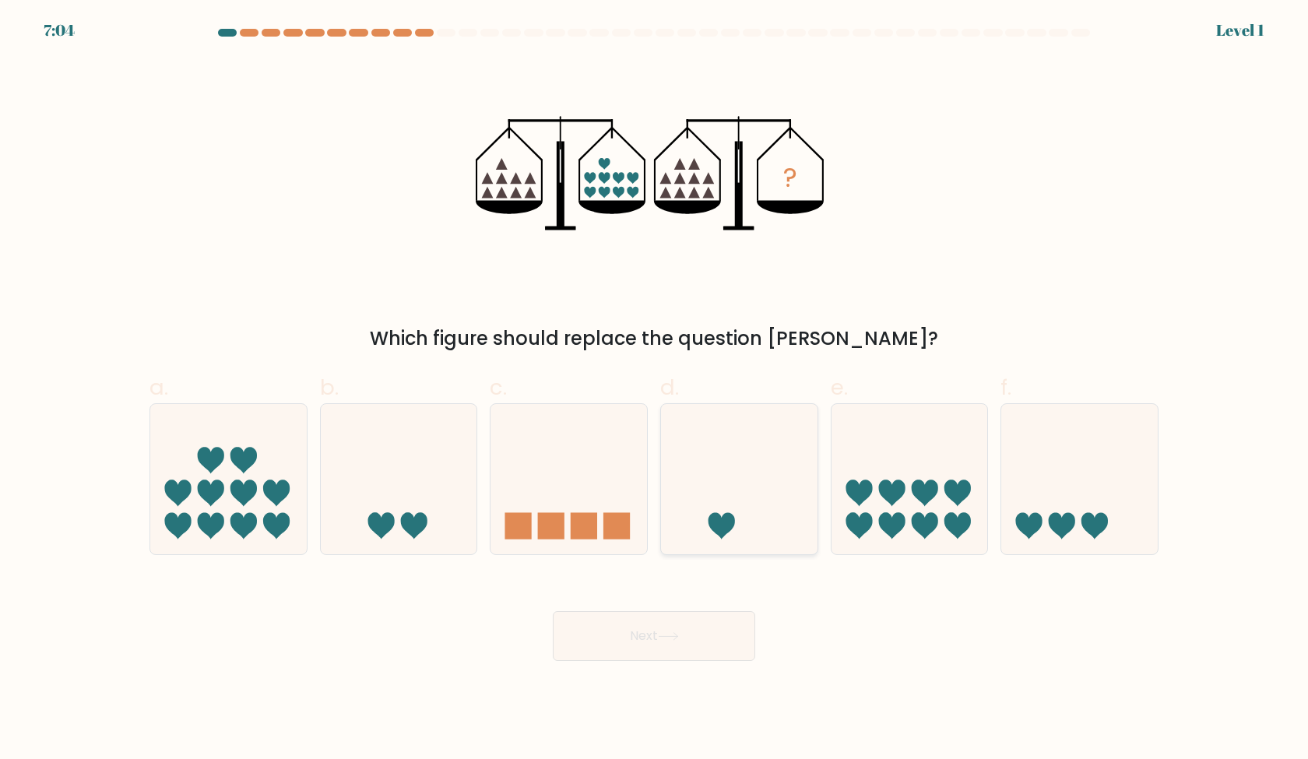
click at [747, 528] on icon at bounding box center [739, 478] width 157 height 129
click at [655, 390] on input "d." at bounding box center [654, 385] width 1 height 10
radio input "true"
click at [734, 658] on button "Next" at bounding box center [654, 636] width 202 height 50
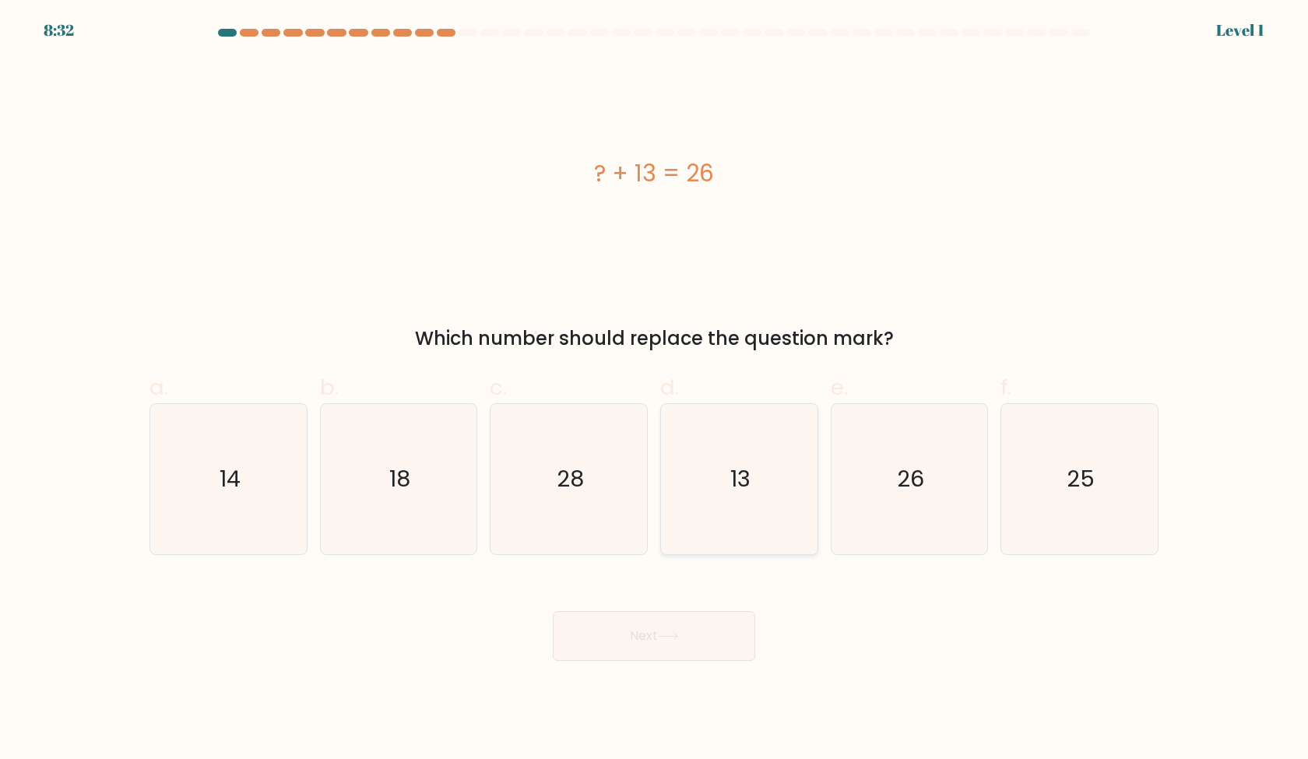
click at [737, 498] on icon "13" at bounding box center [739, 479] width 150 height 150
click at [655, 390] on input "d. 13" at bounding box center [654, 385] width 1 height 10
radio input "true"
click at [733, 621] on button "Next" at bounding box center [654, 636] width 202 height 50
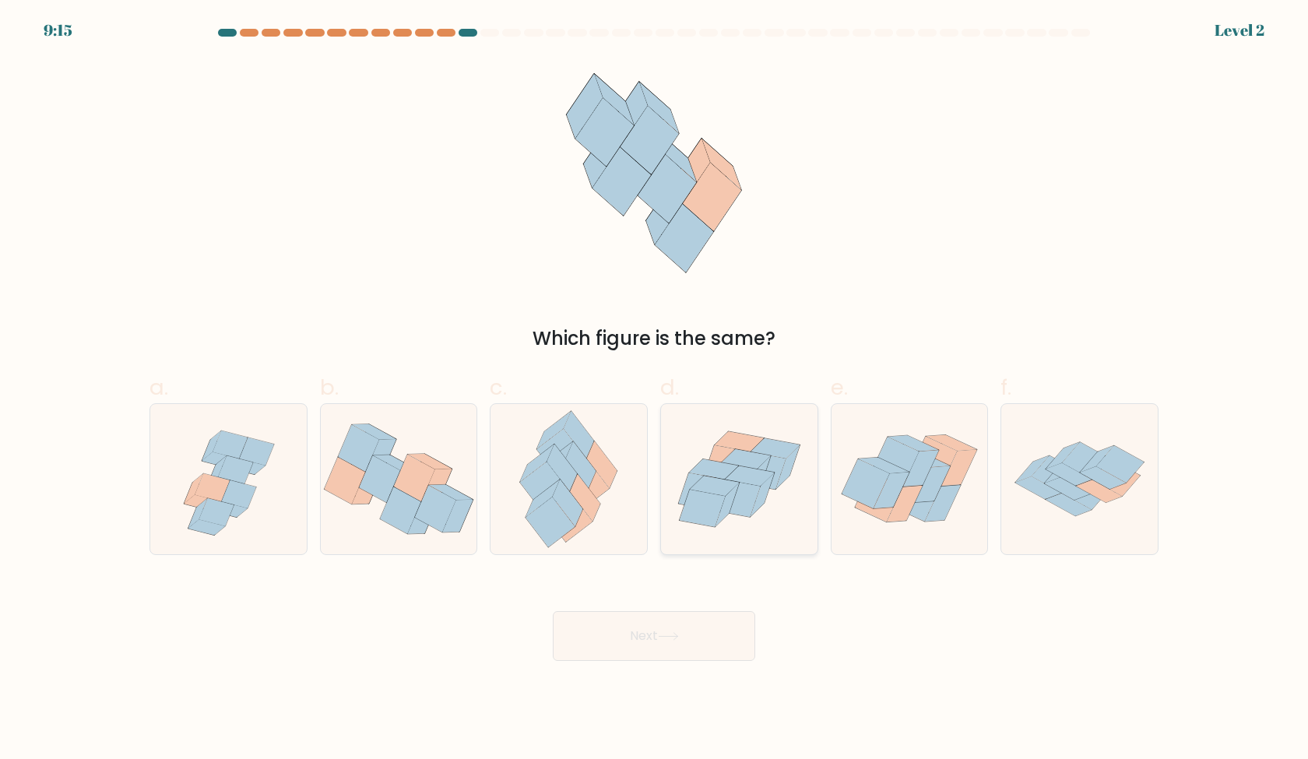
click at [733, 511] on icon at bounding box center [738, 498] width 46 height 37
click at [655, 390] on input "d." at bounding box center [654, 385] width 1 height 10
radio input "true"
click at [726, 650] on button "Next" at bounding box center [654, 636] width 202 height 50
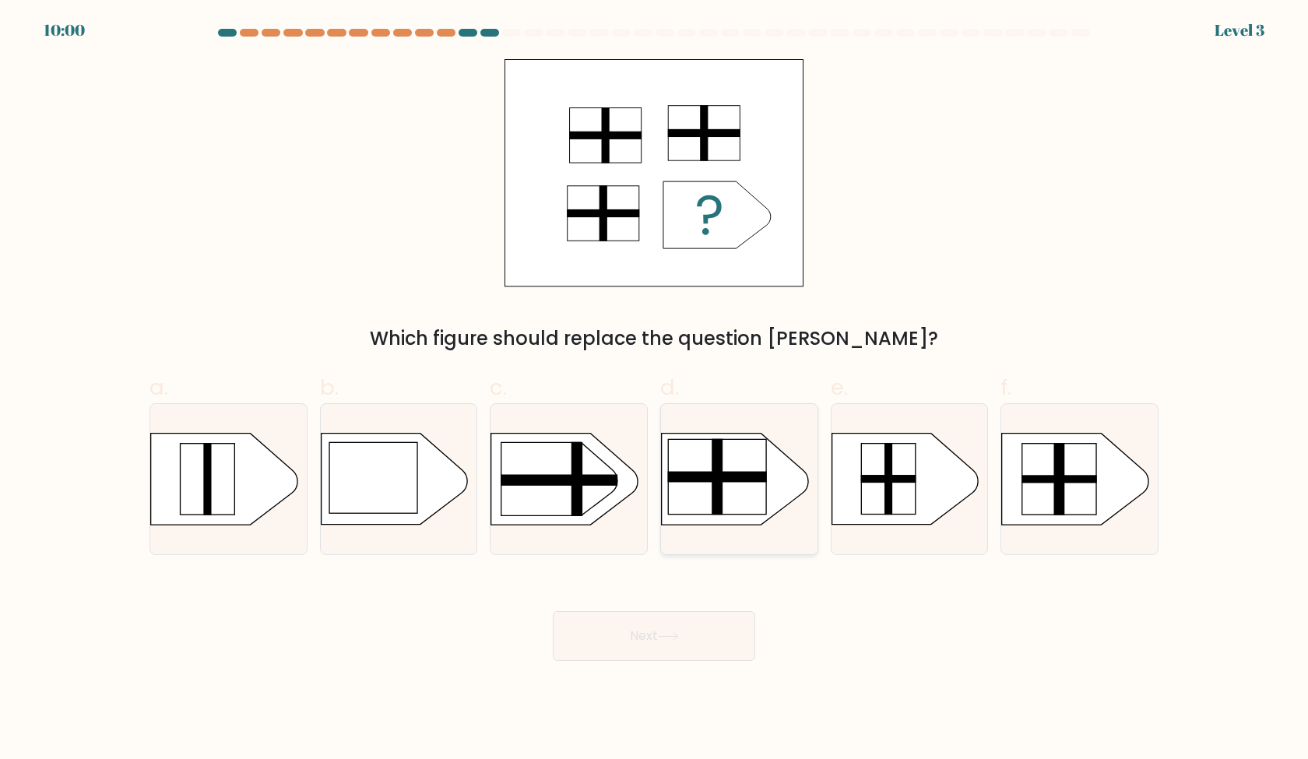
click at [726, 522] on rect at bounding box center [648, 421] width 406 height 309
click at [655, 390] on input "d." at bounding box center [654, 385] width 1 height 10
radio input "true"
click at [722, 638] on button "Next" at bounding box center [654, 636] width 202 height 50
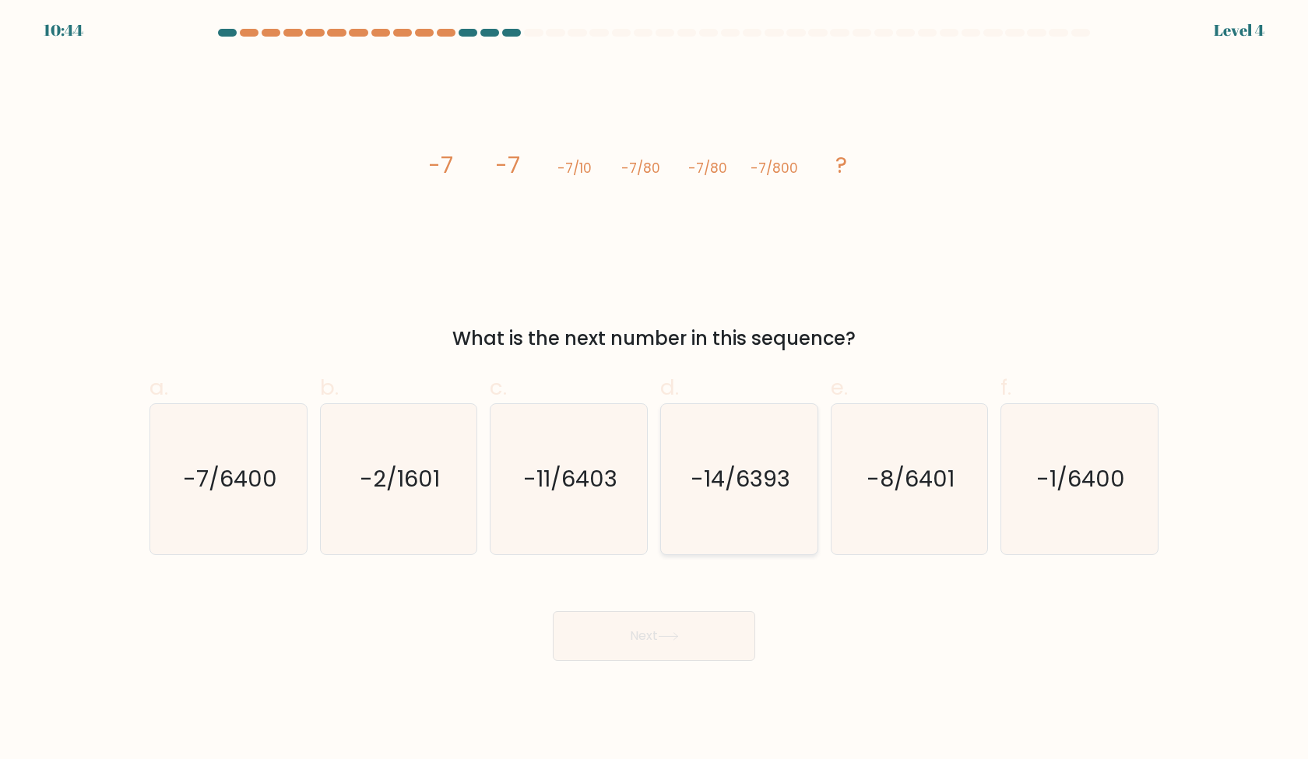
click at [726, 434] on icon "-14/6393" at bounding box center [739, 479] width 150 height 150
click at [655, 390] on input "d. -14/6393" at bounding box center [654, 385] width 1 height 10
radio input "true"
click at [709, 633] on button "Next" at bounding box center [654, 636] width 202 height 50
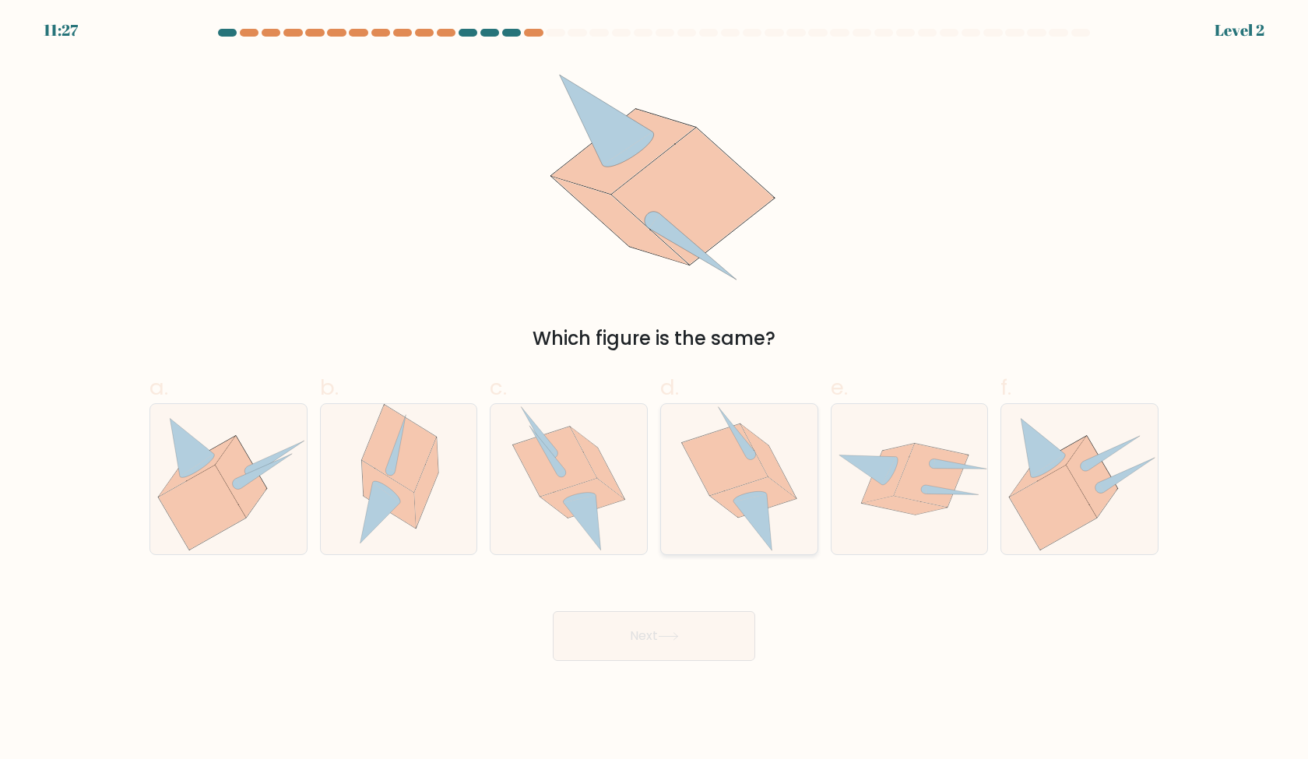
click at [709, 504] on icon at bounding box center [739, 479] width 116 height 150
click at [655, 390] on input "d." at bounding box center [654, 385] width 1 height 10
radio input "true"
click at [709, 606] on div "Next" at bounding box center [654, 617] width 1028 height 87
click at [700, 642] on button "Next" at bounding box center [654, 636] width 202 height 50
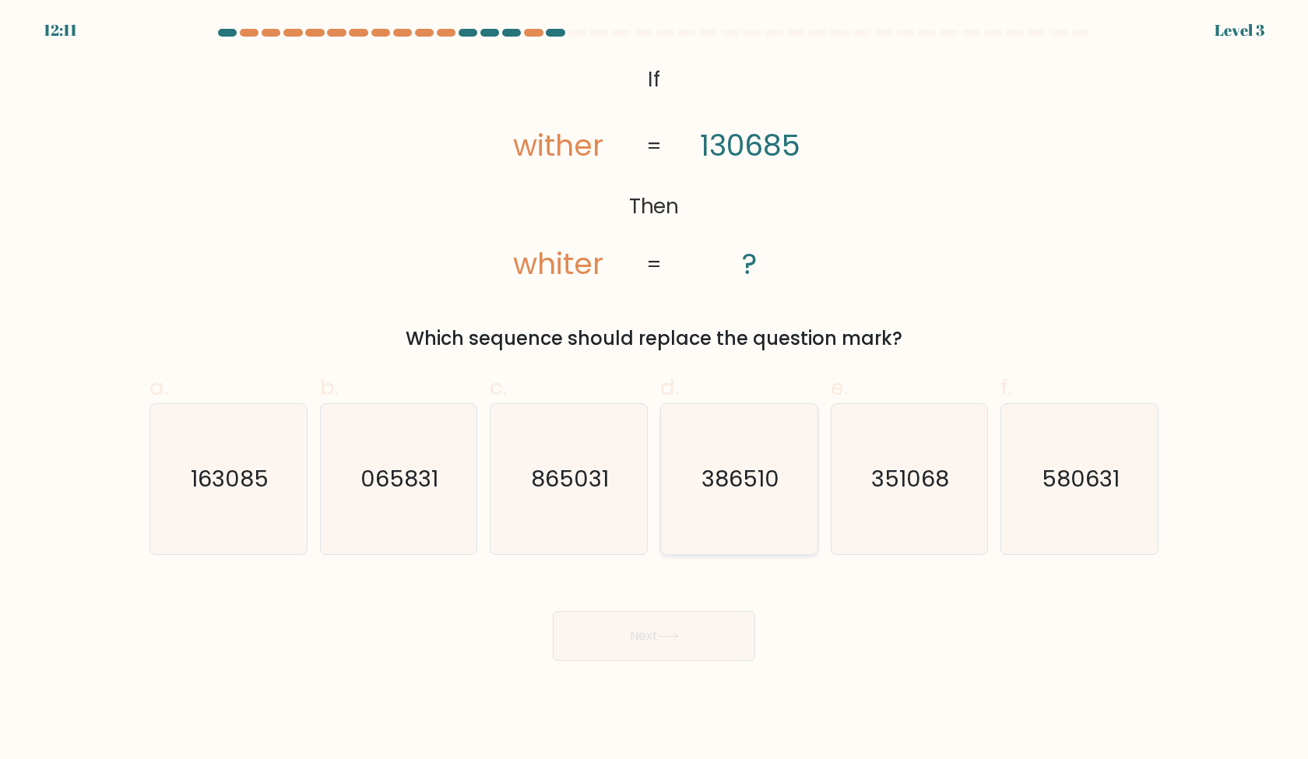
click at [692, 545] on icon "386510" at bounding box center [739, 479] width 150 height 150
click at [655, 390] on input "d. 386510" at bounding box center [654, 385] width 1 height 10
radio input "true"
click at [692, 624] on button "Next" at bounding box center [654, 636] width 202 height 50
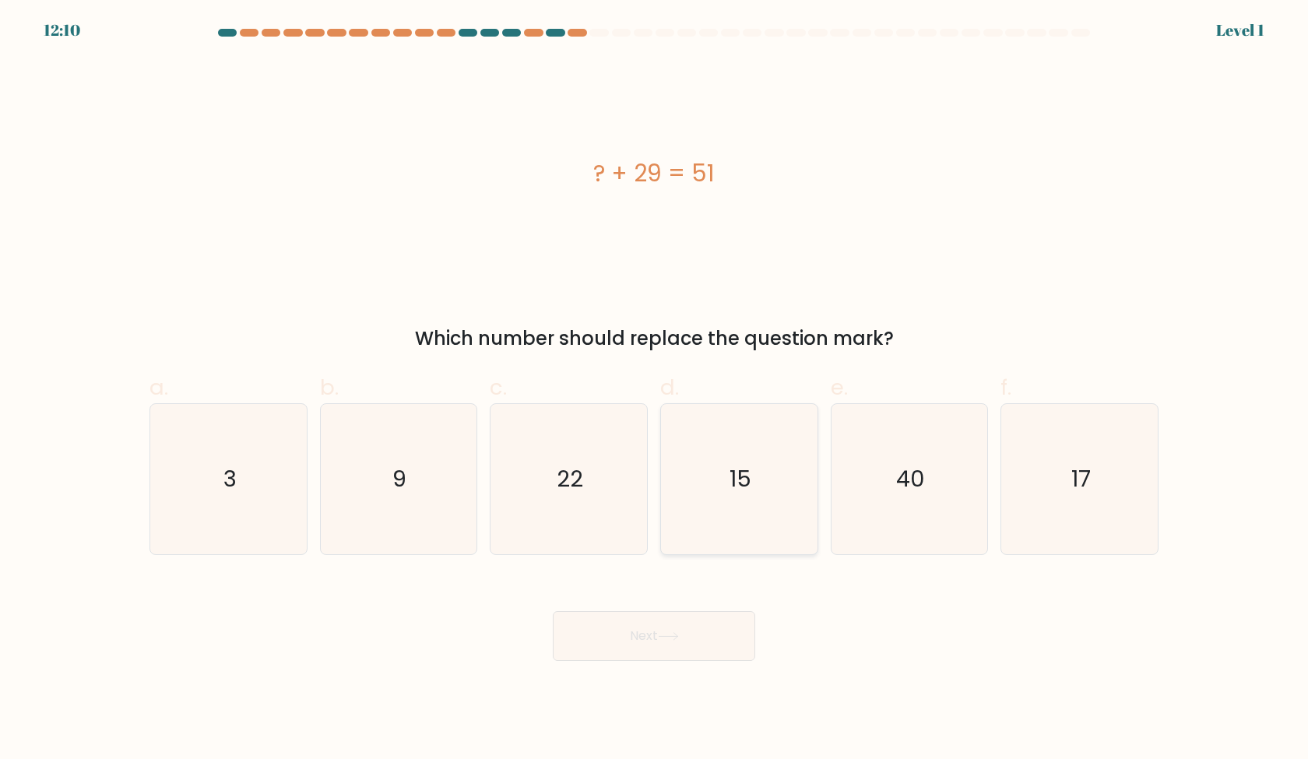
click at [723, 492] on icon "15" at bounding box center [739, 479] width 150 height 150
click at [655, 390] on input "d. 15" at bounding box center [654, 385] width 1 height 10
radio input "true"
click at [721, 627] on button "Next" at bounding box center [654, 636] width 202 height 50
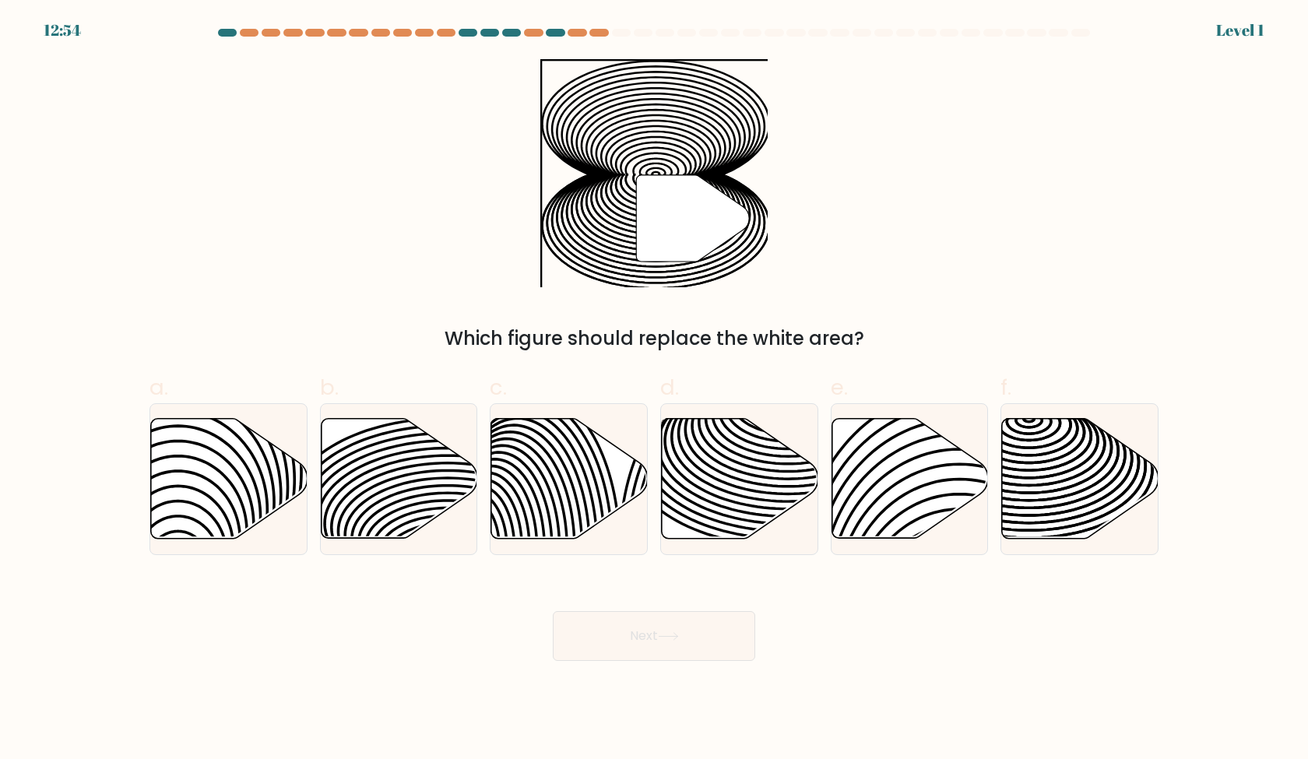
click at [728, 512] on icon at bounding box center [740, 479] width 157 height 120
click at [655, 390] on input "d." at bounding box center [654, 385] width 1 height 10
radio input "true"
click at [715, 631] on button "Next" at bounding box center [654, 636] width 202 height 50
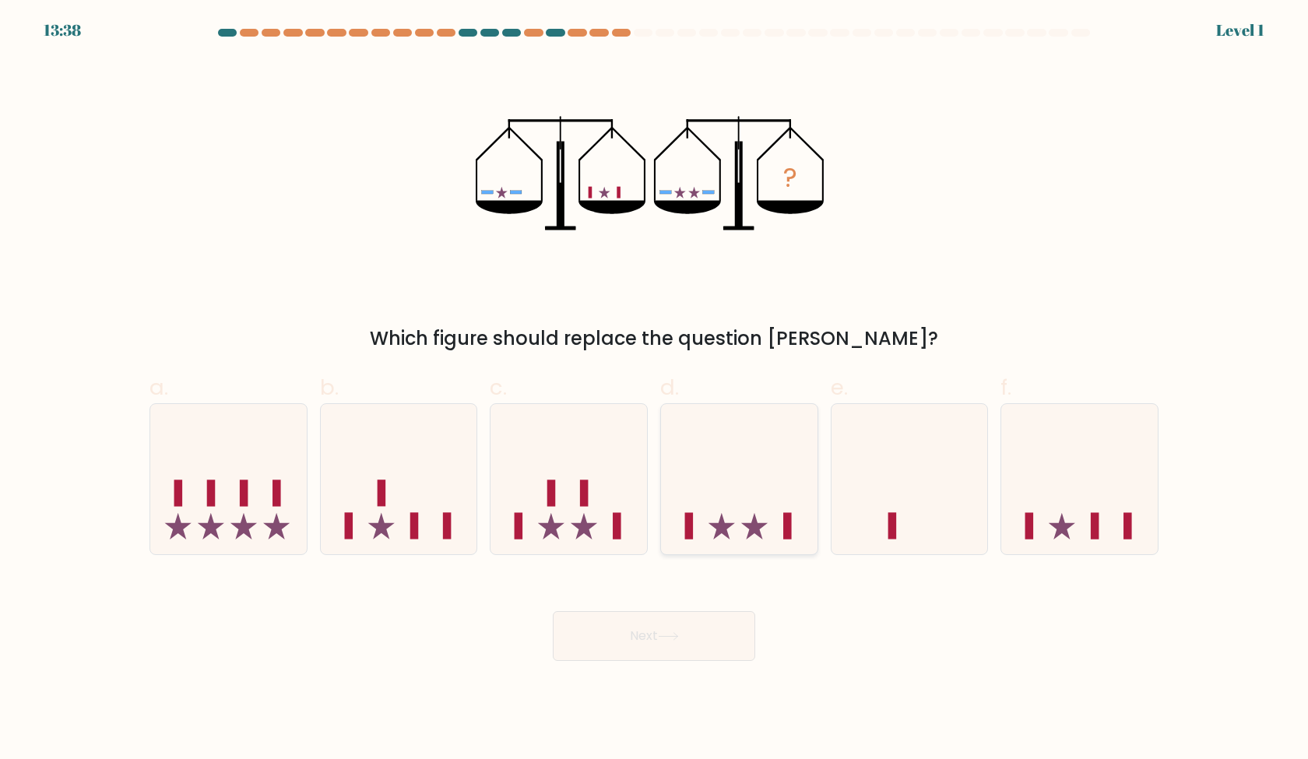
click at [721, 508] on icon at bounding box center [739, 478] width 157 height 129
click at [655, 390] on input "d." at bounding box center [654, 385] width 1 height 10
radio input "true"
click at [721, 607] on div "Next" at bounding box center [654, 617] width 1028 height 87
click at [721, 625] on button "Next" at bounding box center [654, 636] width 202 height 50
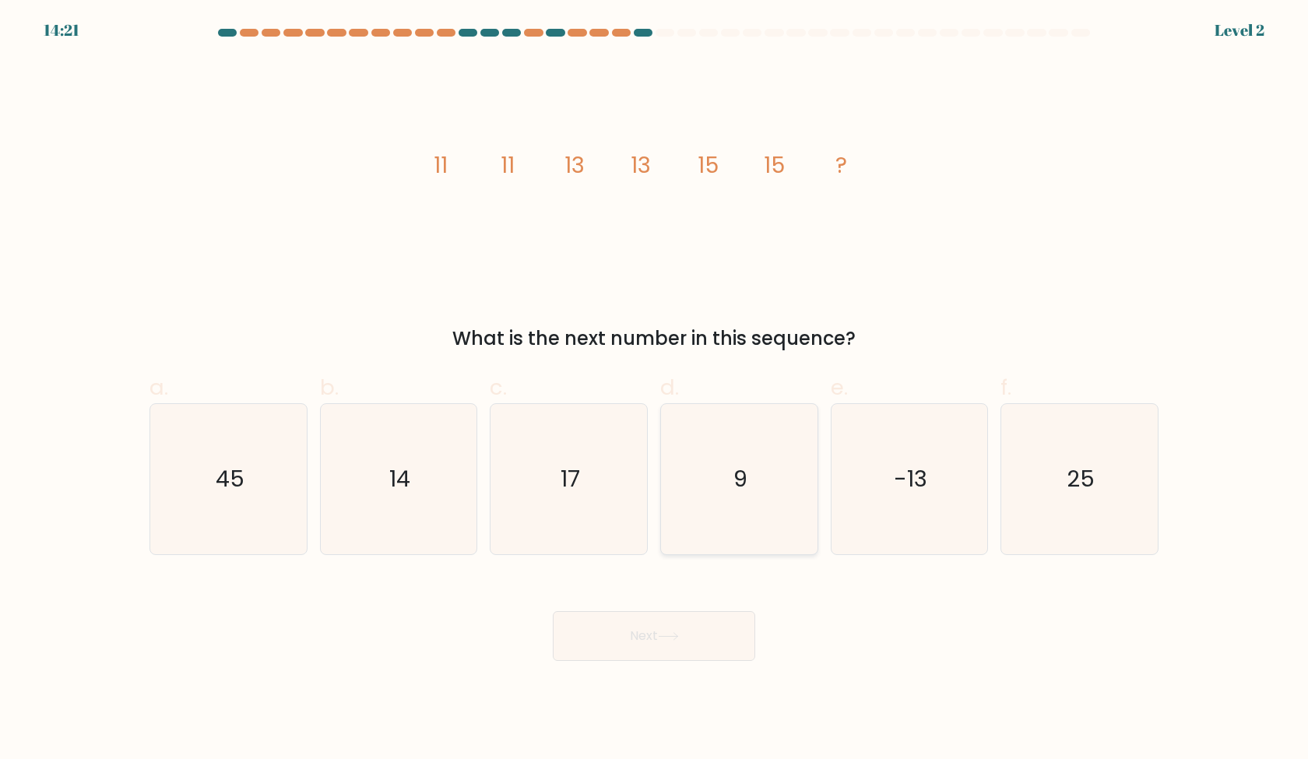
click at [727, 533] on icon "9" at bounding box center [739, 479] width 150 height 150
click at [655, 390] on input "d. 9" at bounding box center [654, 385] width 1 height 10
radio input "true"
click at [717, 610] on div "Next" at bounding box center [654, 617] width 1028 height 87
click at [717, 634] on button "Next" at bounding box center [654, 636] width 202 height 50
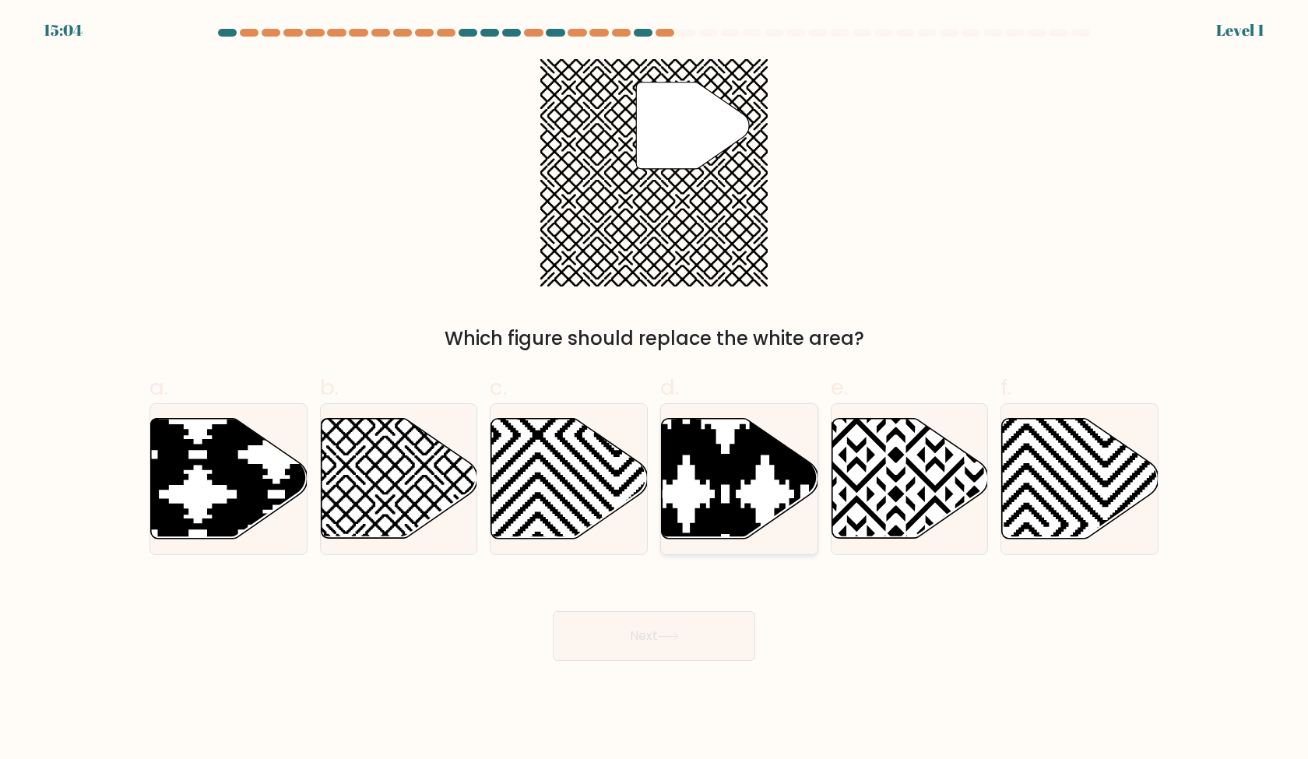
click at [726, 505] on icon at bounding box center [686, 415] width 315 height 315
click at [655, 390] on input "d." at bounding box center [654, 385] width 1 height 10
radio input "true"
click at [427, 508] on icon at bounding box center [399, 479] width 157 height 120
click at [654, 390] on input "b." at bounding box center [654, 385] width 1 height 10
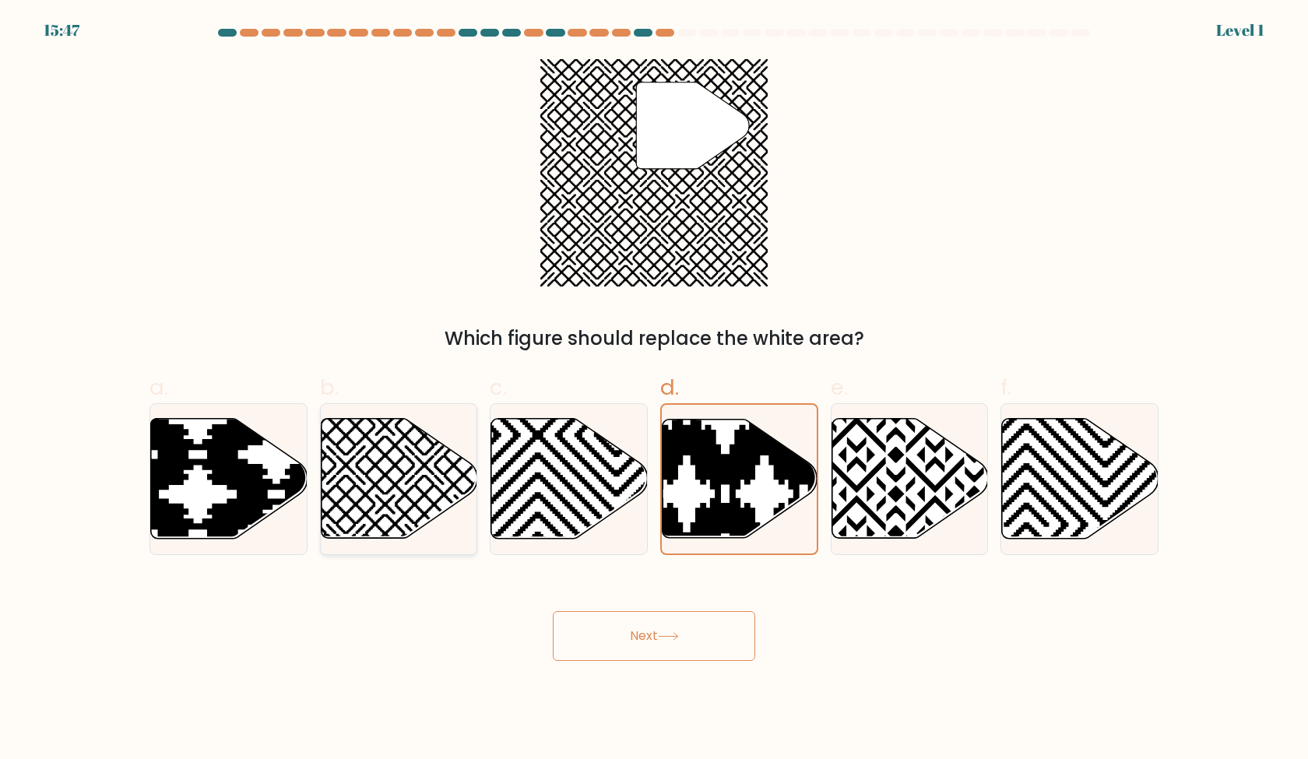
radio input "true"
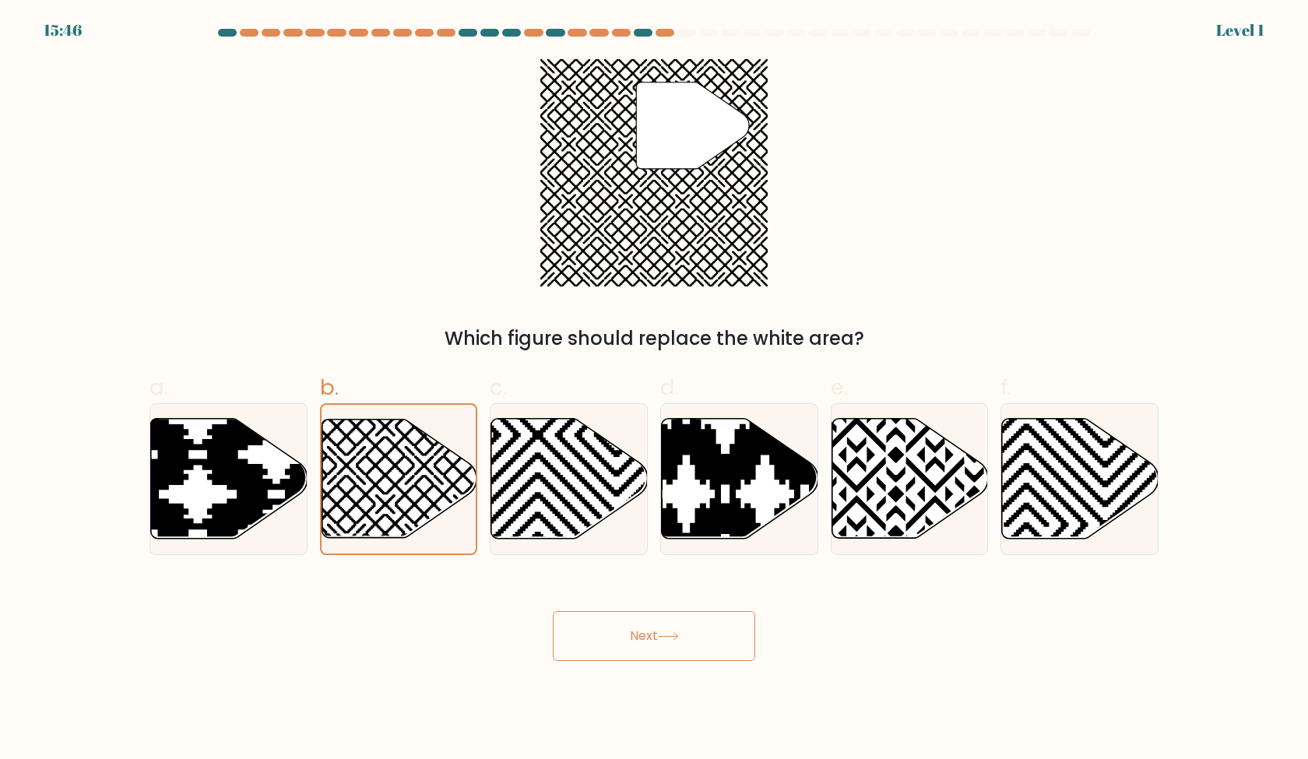
click at [631, 629] on button "Next" at bounding box center [654, 636] width 202 height 50
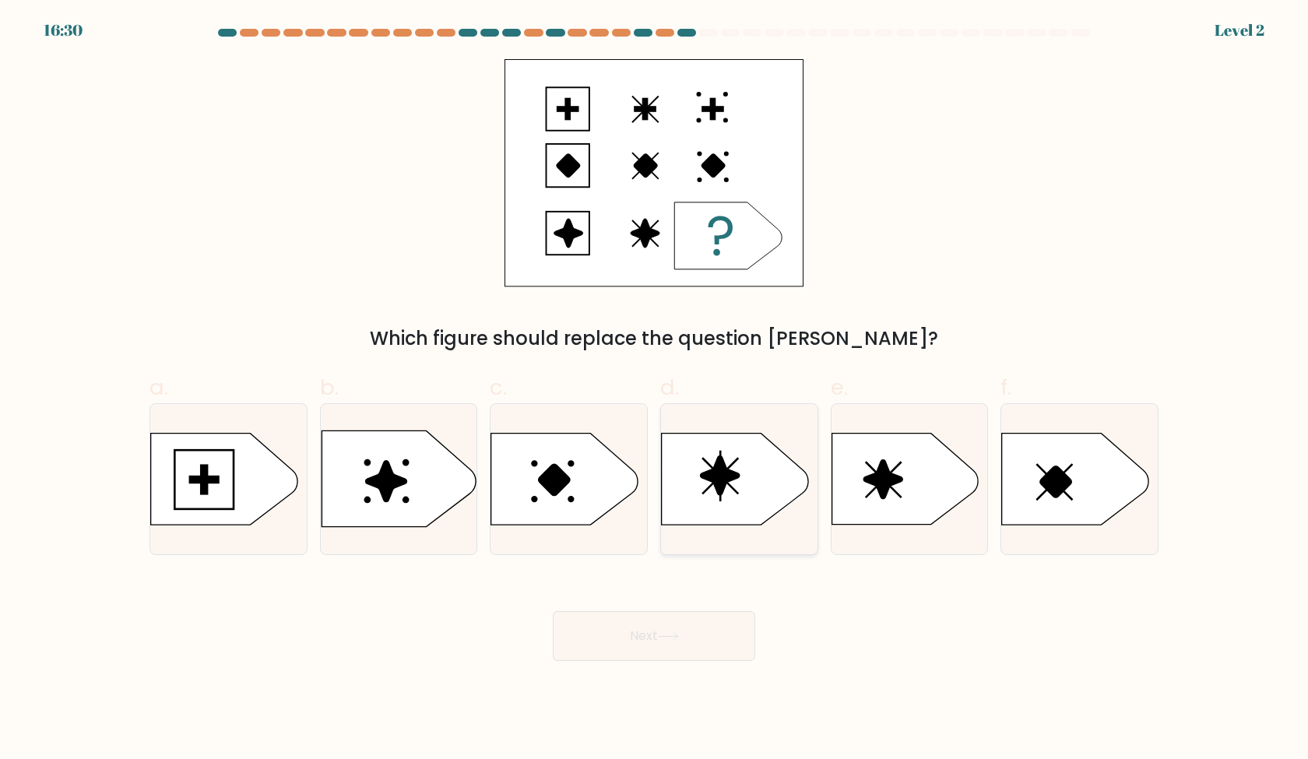
click at [719, 516] on icon at bounding box center [735, 479] width 146 height 91
click at [655, 390] on input "d." at bounding box center [654, 385] width 1 height 10
radio input "true"
click at [603, 508] on icon at bounding box center [564, 479] width 146 height 91
click at [654, 390] on input "c." at bounding box center [654, 385] width 1 height 10
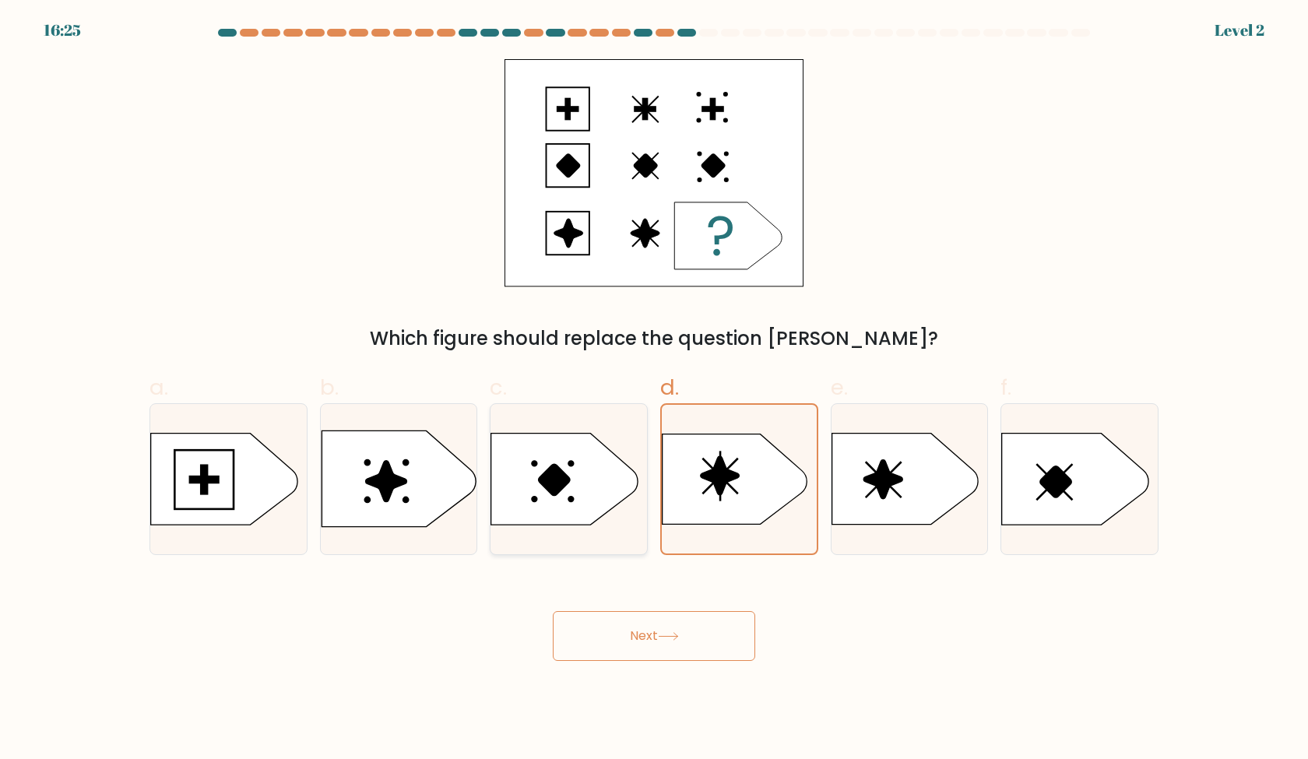
radio input "true"
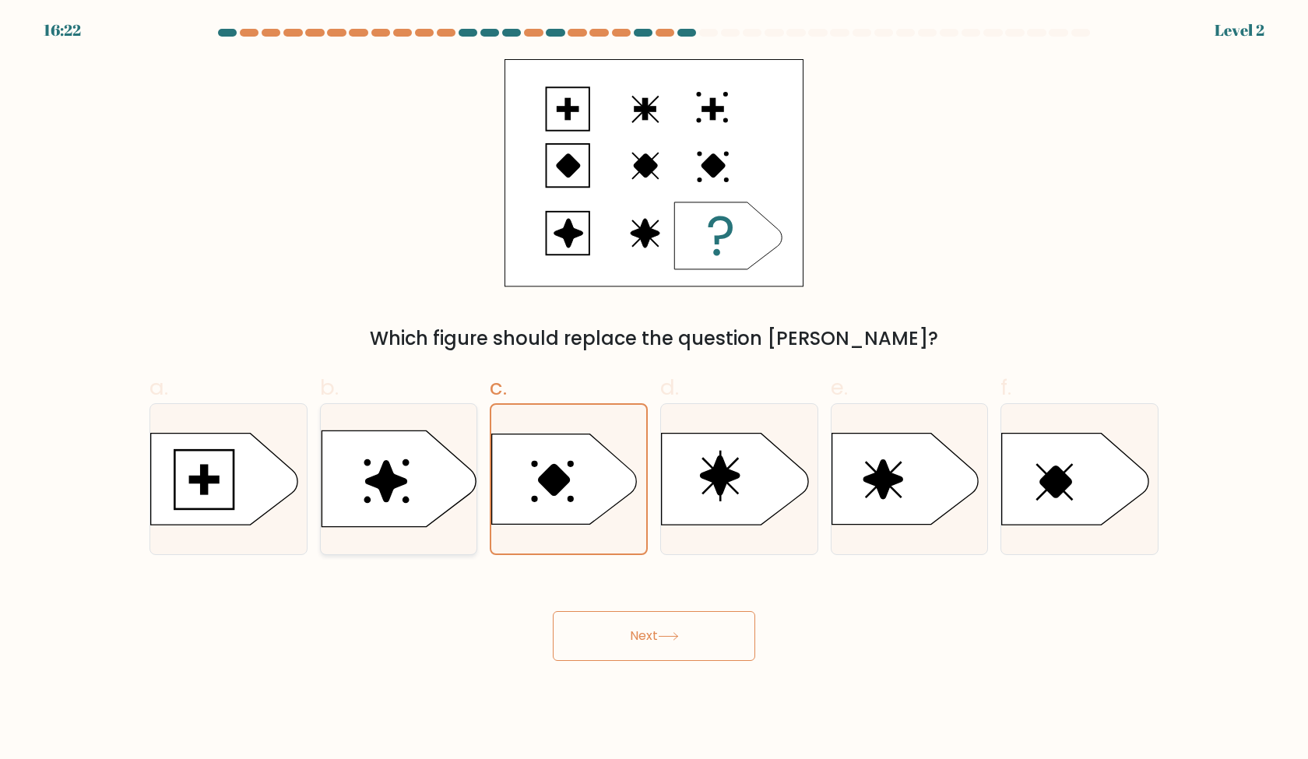
click at [439, 509] on icon at bounding box center [399, 479] width 154 height 97
click at [654, 390] on input "b." at bounding box center [654, 385] width 1 height 10
radio input "true"
click at [671, 645] on button "Next" at bounding box center [654, 636] width 202 height 50
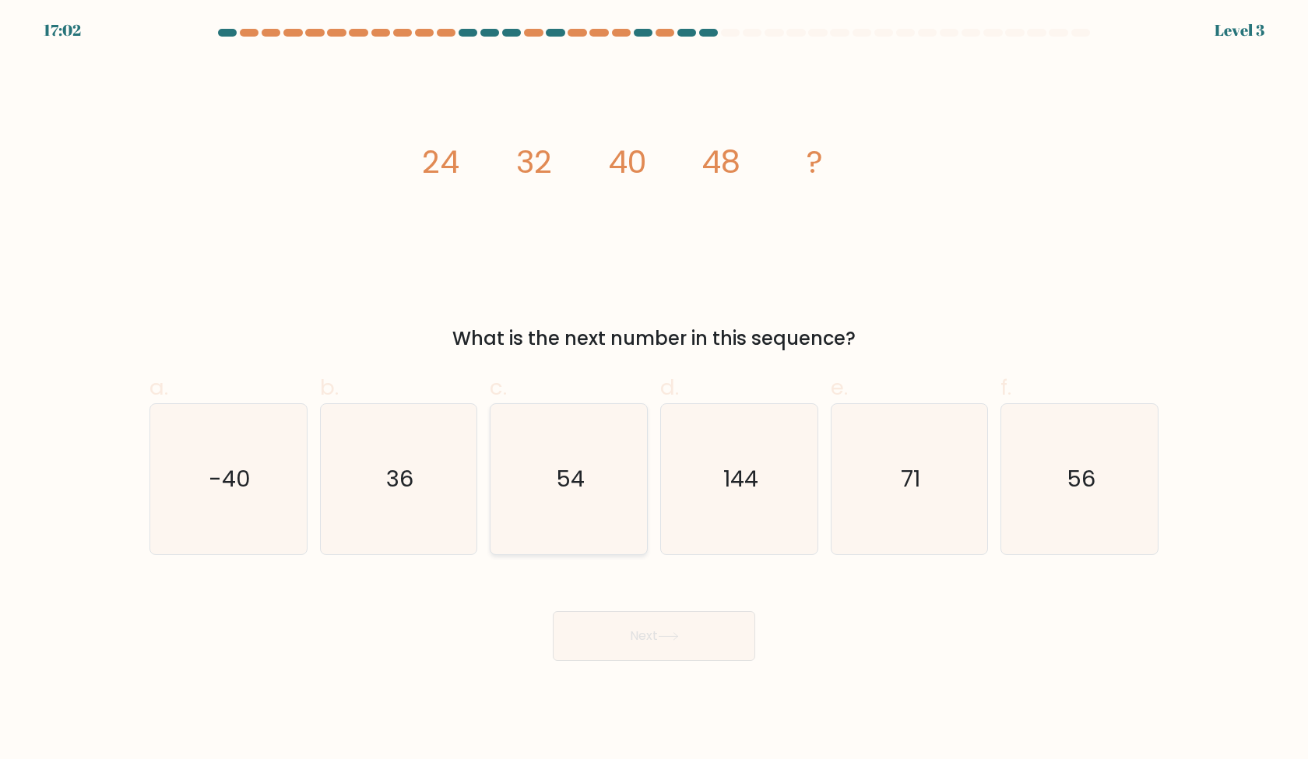
click at [593, 502] on icon "54" at bounding box center [569, 479] width 150 height 150
click at [654, 390] on input "c. 54" at bounding box center [654, 385] width 1 height 10
radio input "true"
click at [665, 638] on icon at bounding box center [668, 636] width 21 height 9
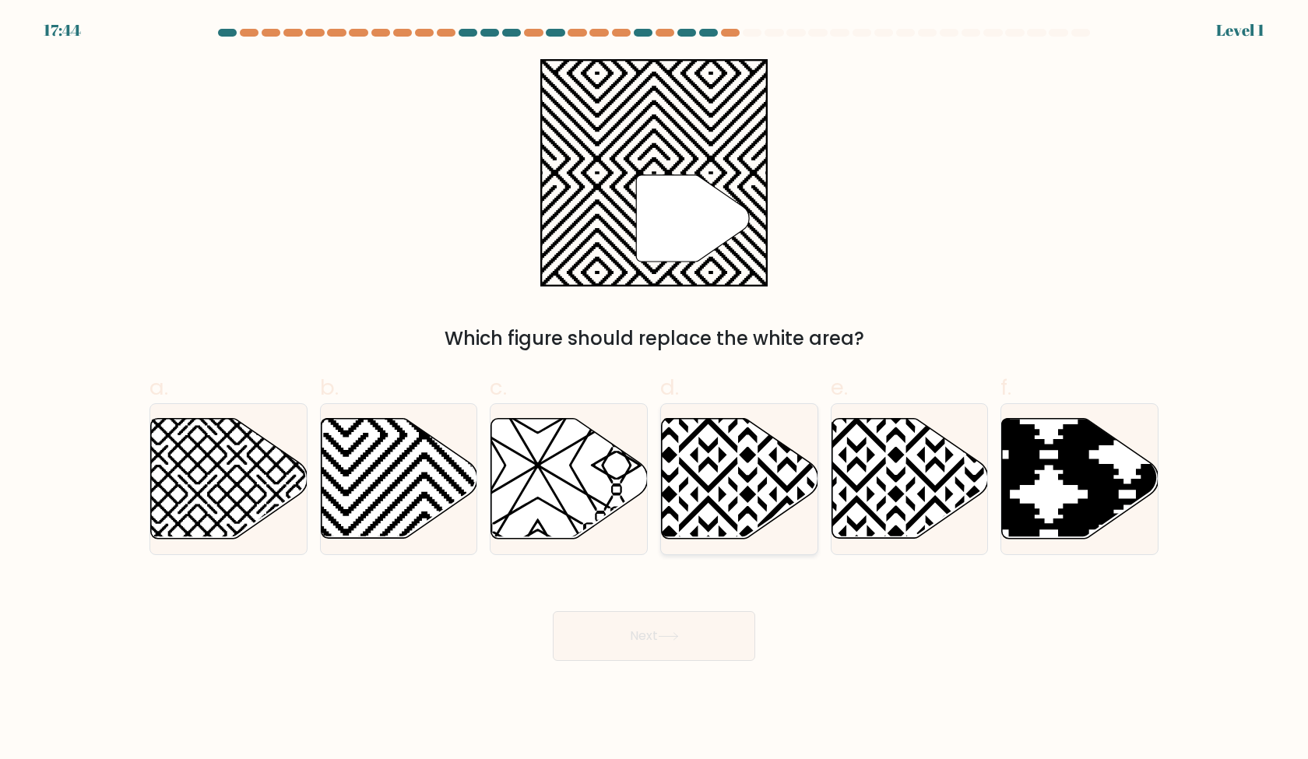
click at [729, 522] on icon at bounding box center [787, 415] width 315 height 315
click at [655, 390] on input "d." at bounding box center [654, 385] width 1 height 10
radio input "true"
click at [217, 478] on icon at bounding box center [229, 479] width 157 height 120
click at [654, 390] on input "a." at bounding box center [654, 385] width 1 height 10
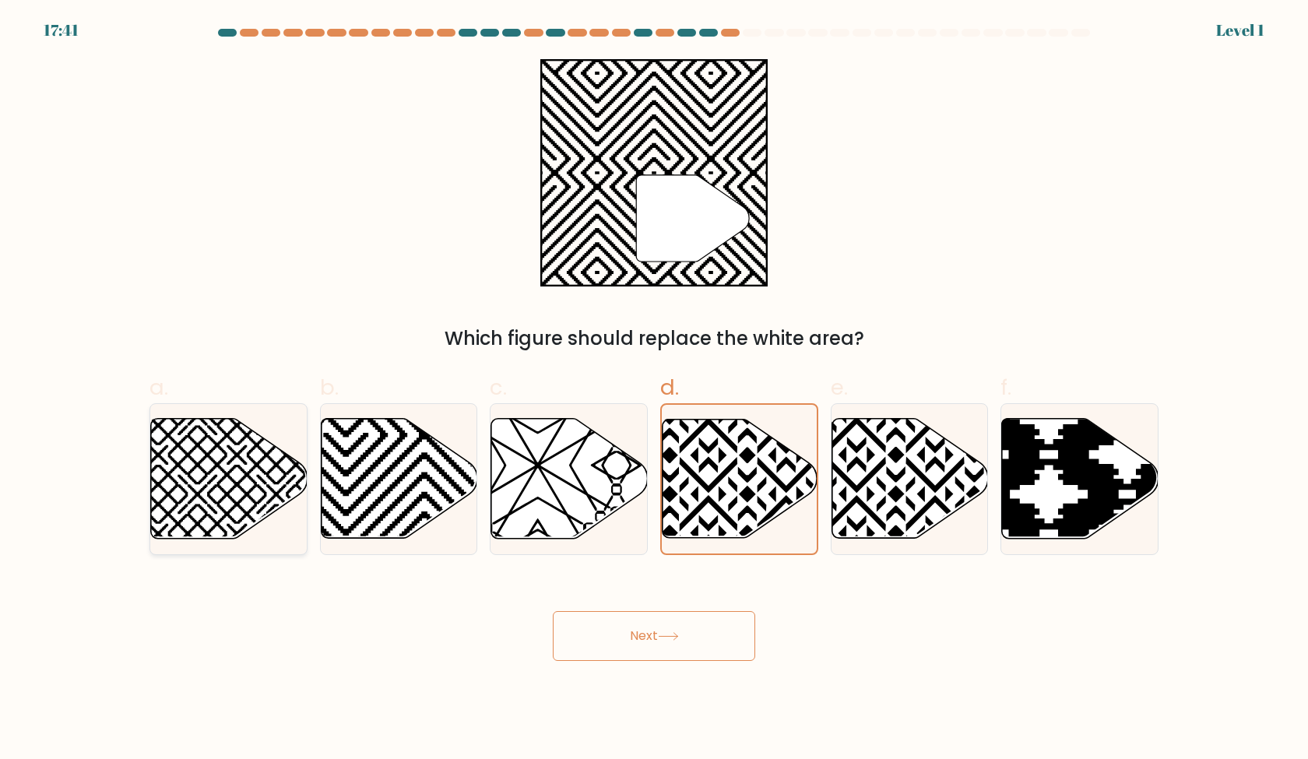
radio input "true"
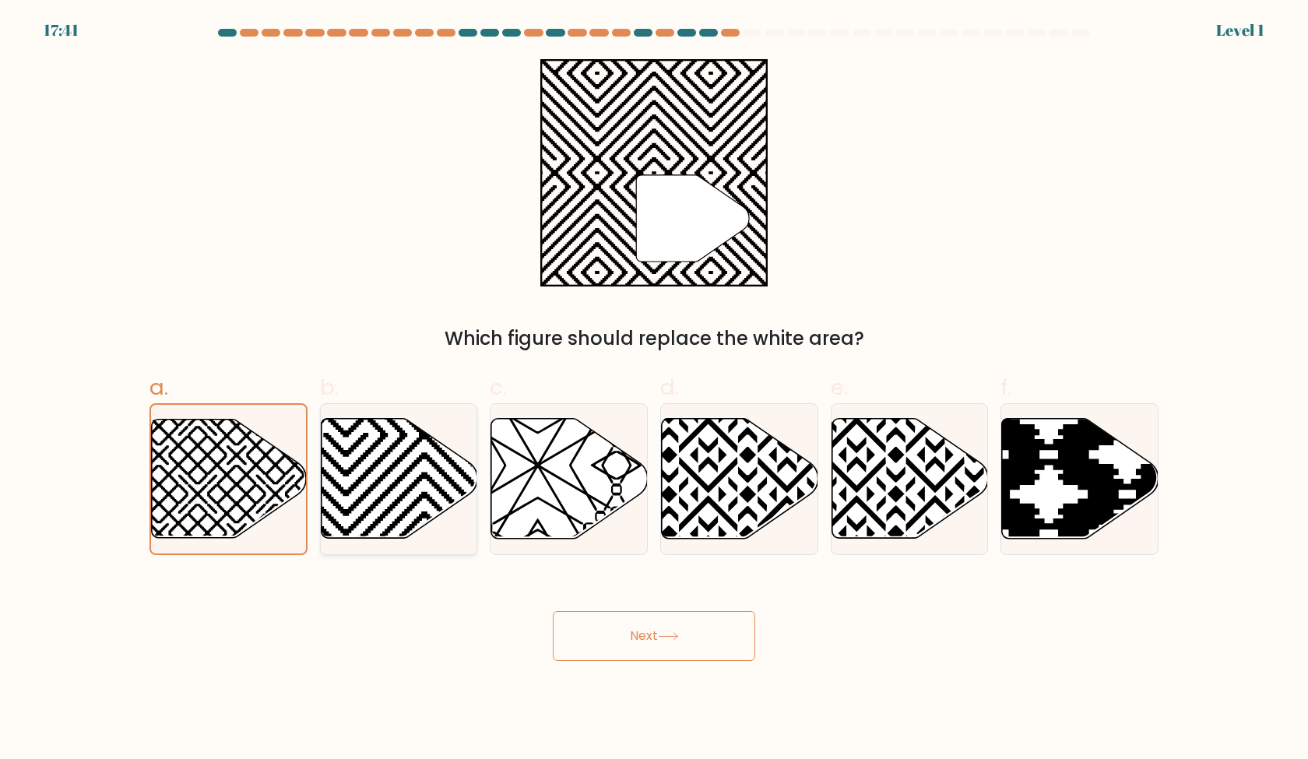
click at [391, 513] on icon at bounding box center [399, 479] width 157 height 120
click at [654, 390] on input "b." at bounding box center [654, 385] width 1 height 10
radio input "true"
click at [229, 464] on icon at bounding box center [228, 479] width 157 height 122
click at [654, 390] on input "a." at bounding box center [654, 385] width 1 height 10
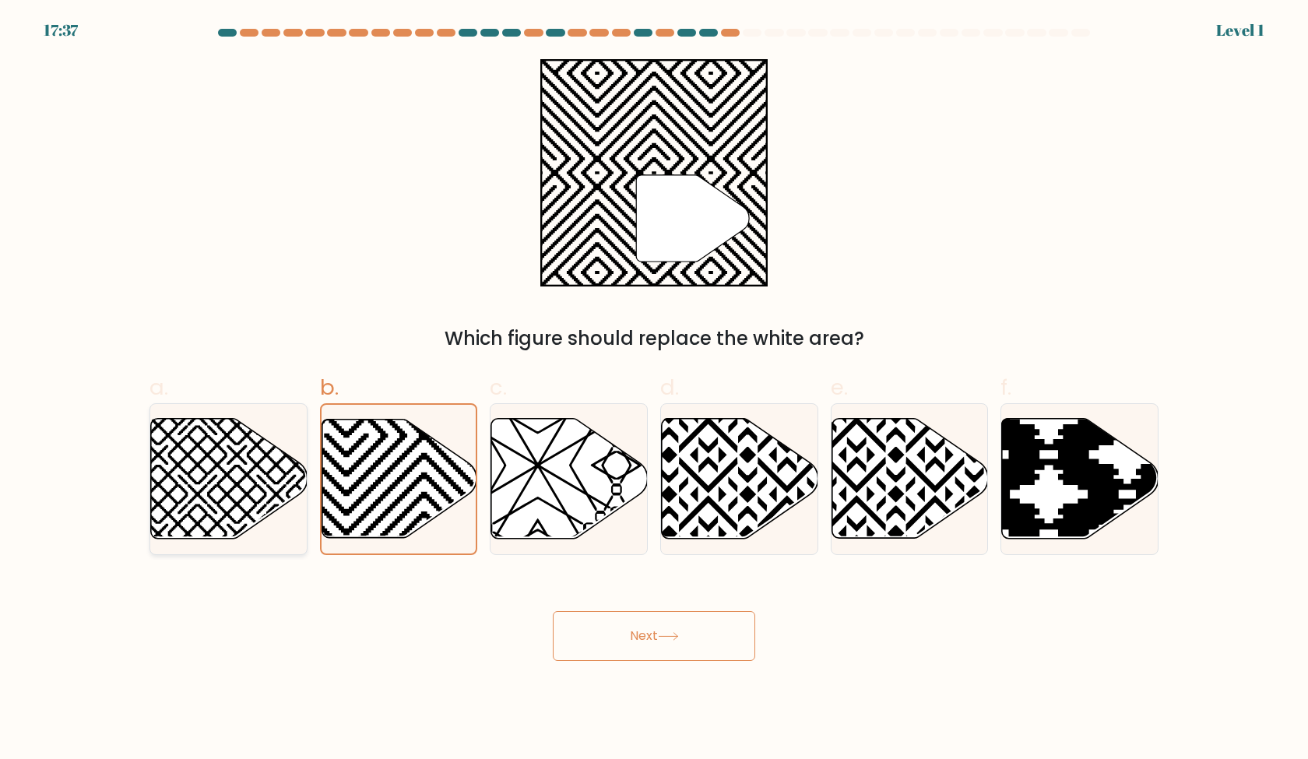
radio input "true"
click at [443, 487] on icon at bounding box center [399, 479] width 157 height 120
click at [654, 390] on input "b." at bounding box center [654, 385] width 1 height 10
radio input "true"
click at [648, 666] on body "17:34 Level 1" at bounding box center [654, 379] width 1308 height 759
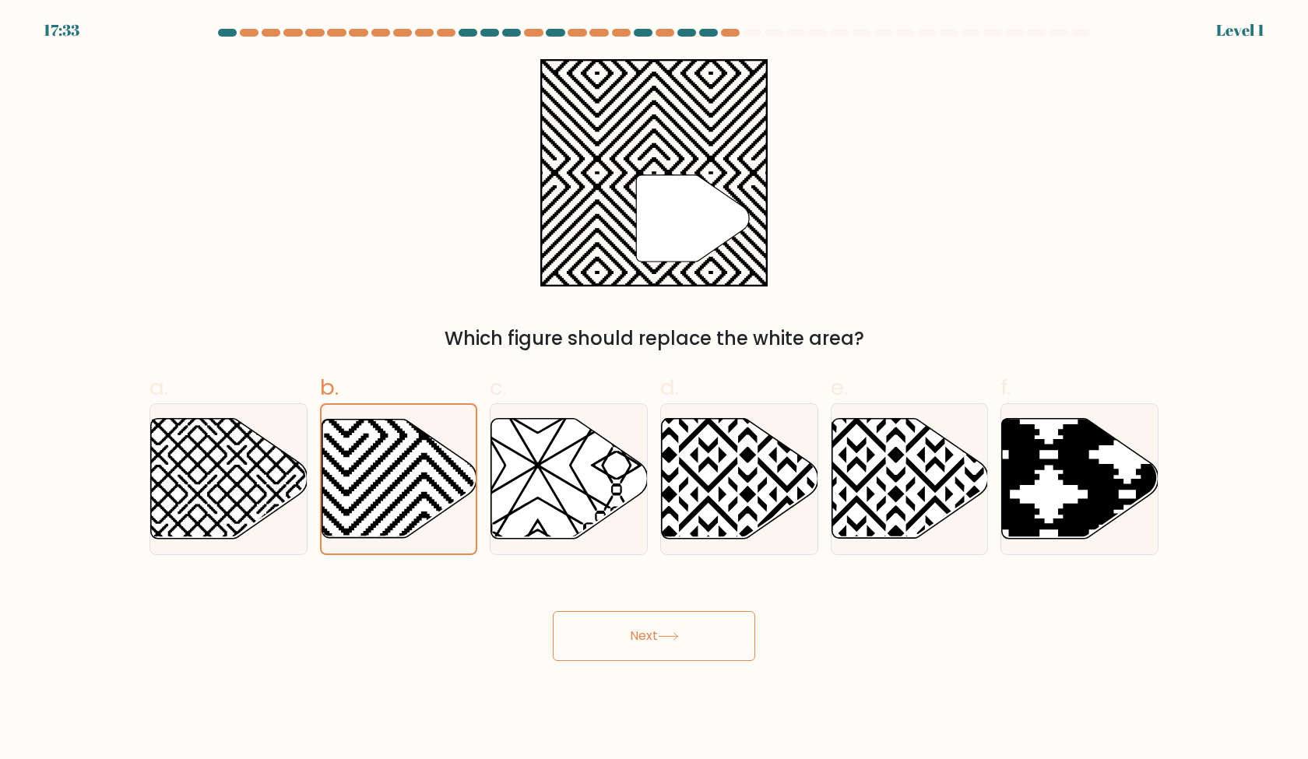
click at [657, 650] on button "Next" at bounding box center [654, 636] width 202 height 50
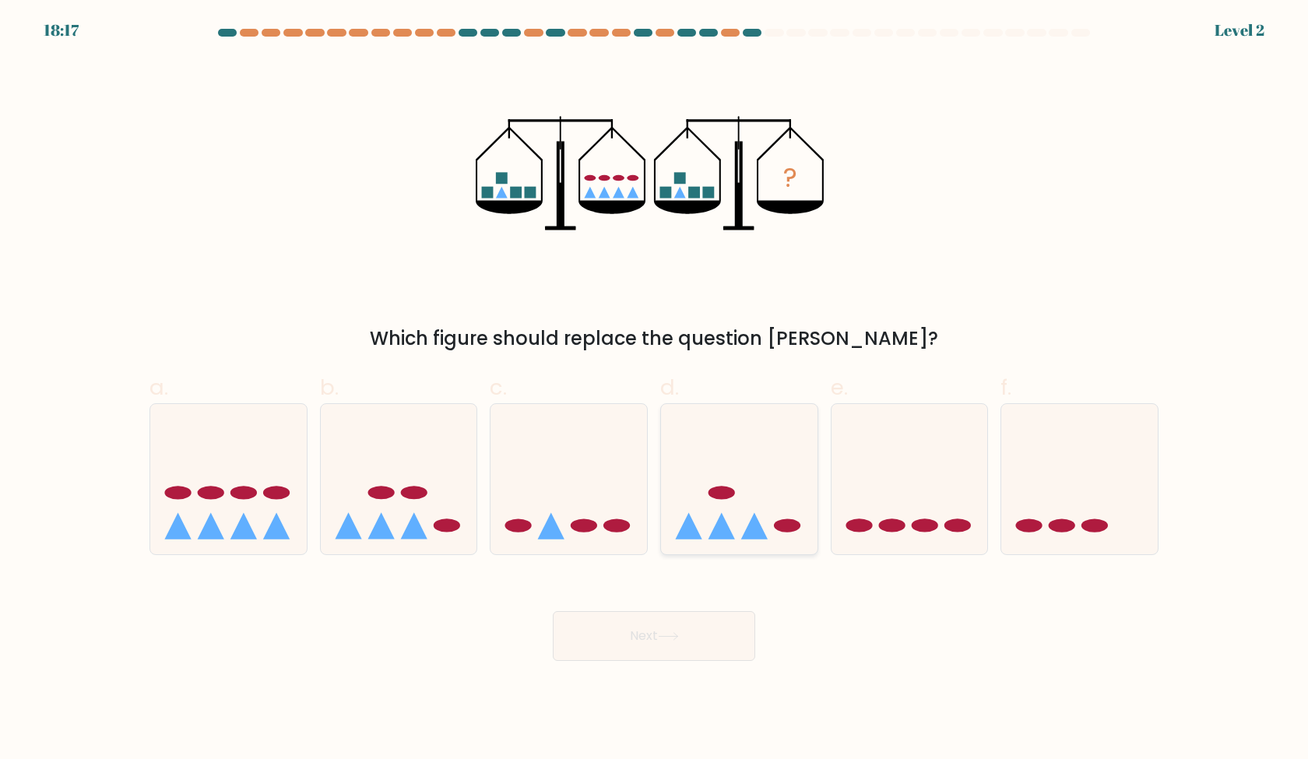
click at [713, 553] on div at bounding box center [739, 479] width 158 height 152
click at [655, 390] on input "d." at bounding box center [654, 385] width 1 height 10
radio input "true"
click at [691, 623] on button "Next" at bounding box center [654, 636] width 202 height 50
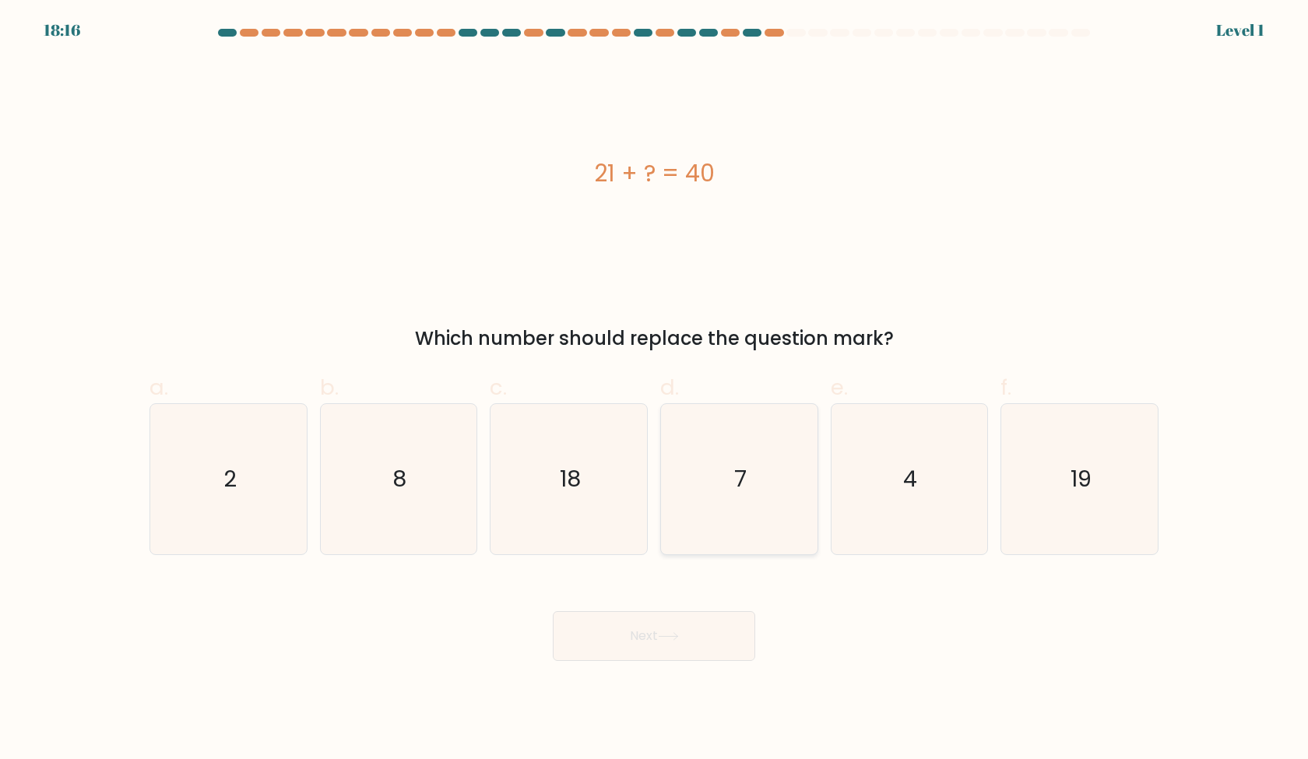
click at [732, 526] on icon "7" at bounding box center [739, 479] width 150 height 150
click at [655, 390] on input "d. 7" at bounding box center [654, 385] width 1 height 10
radio input "true"
click at [713, 653] on button "Next" at bounding box center [654, 636] width 202 height 50
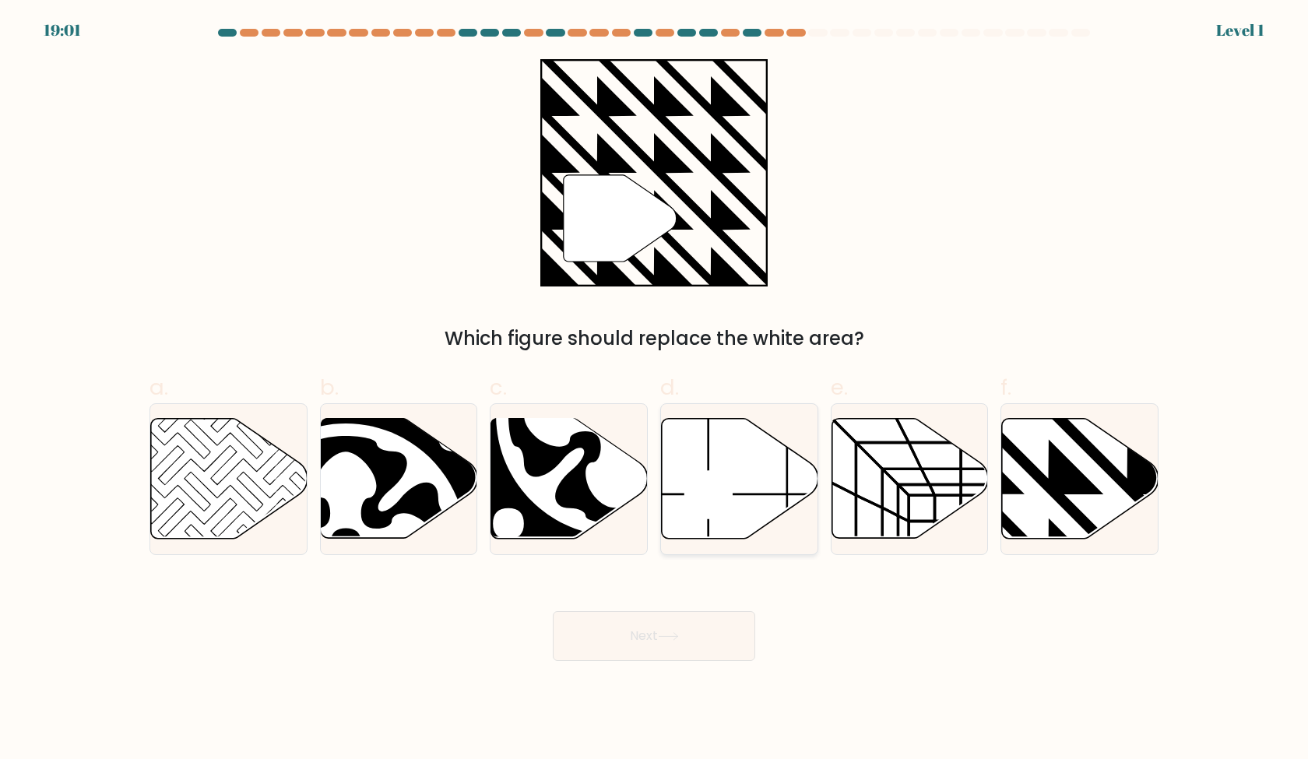
click at [737, 512] on icon at bounding box center [740, 479] width 157 height 120
click at [655, 390] on input "d." at bounding box center [654, 385] width 1 height 10
radio input "true"
click at [711, 635] on button "Next" at bounding box center [654, 636] width 202 height 50
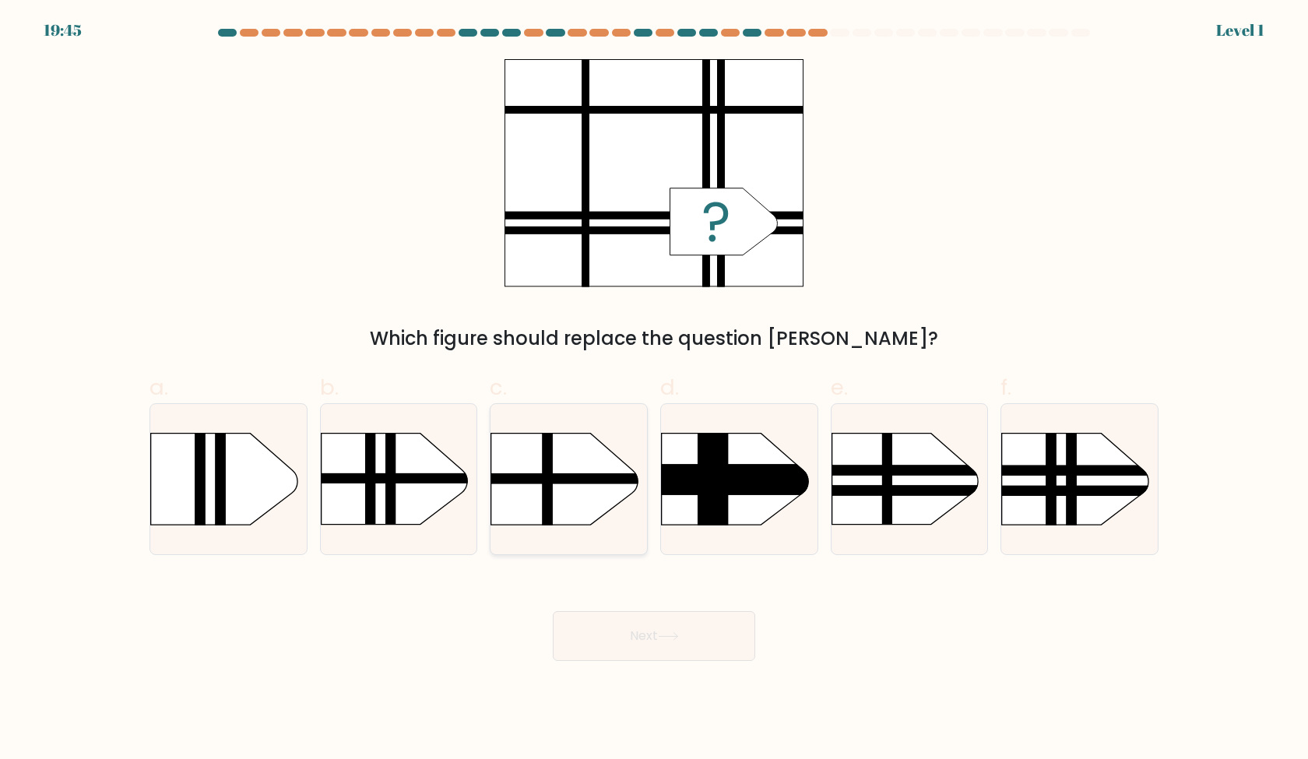
click at [609, 529] on div at bounding box center [569, 479] width 158 height 152
click at [654, 390] on input "c." at bounding box center [654, 385] width 1 height 10
radio input "true"
click at [651, 635] on button "Next" at bounding box center [654, 636] width 202 height 50
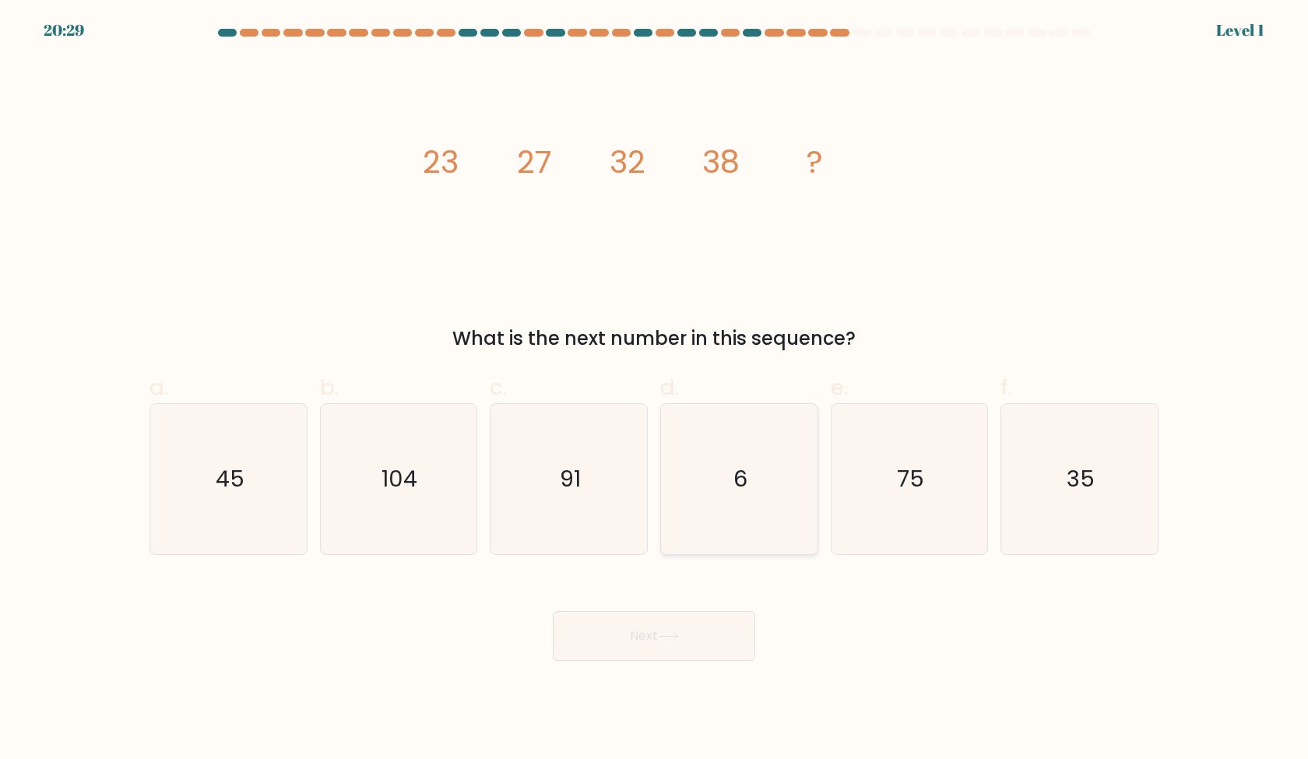
click at [698, 466] on icon "6" at bounding box center [739, 479] width 150 height 150
click at [655, 390] on input "d. 6" at bounding box center [654, 385] width 1 height 10
radio input "true"
click at [681, 660] on button "Next" at bounding box center [654, 636] width 202 height 50
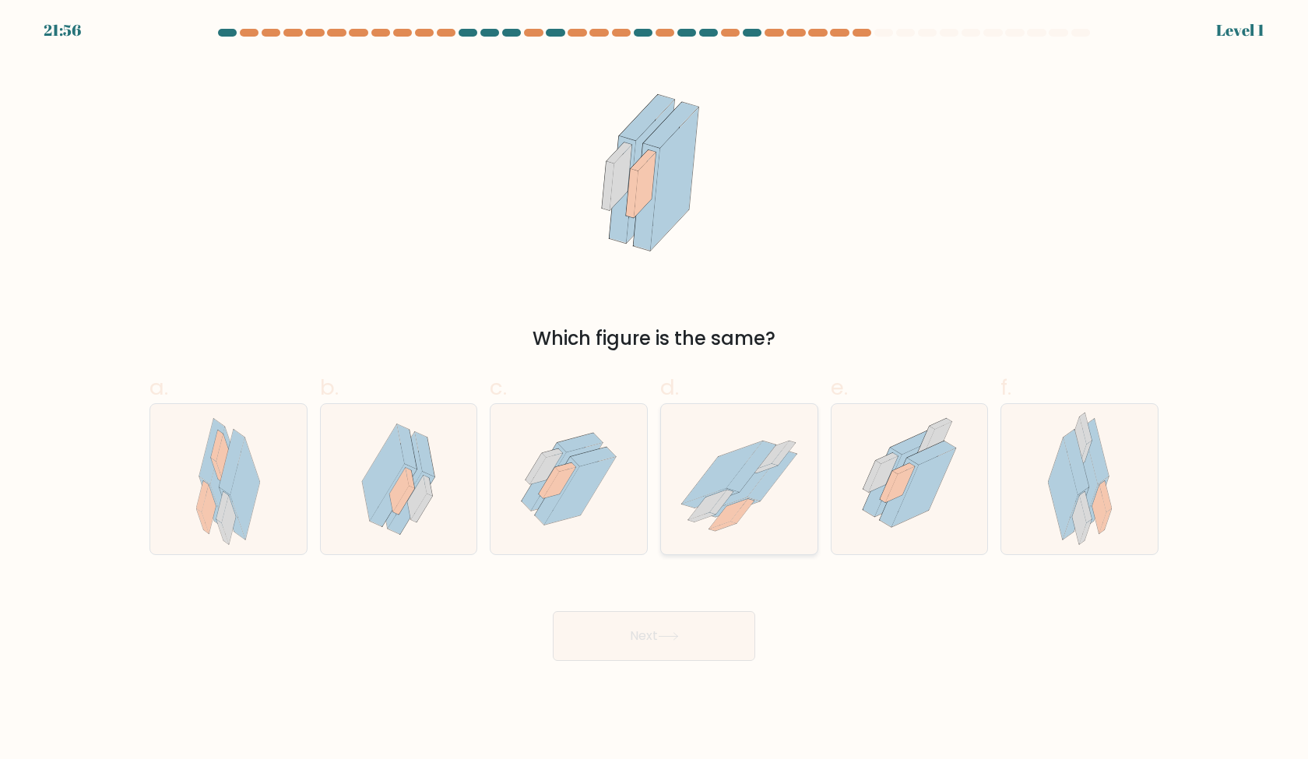
click at [732, 513] on icon at bounding box center [728, 514] width 38 height 30
click at [655, 390] on input "d." at bounding box center [654, 385] width 1 height 10
radio input "true"
click at [695, 637] on button "Next" at bounding box center [654, 636] width 202 height 50
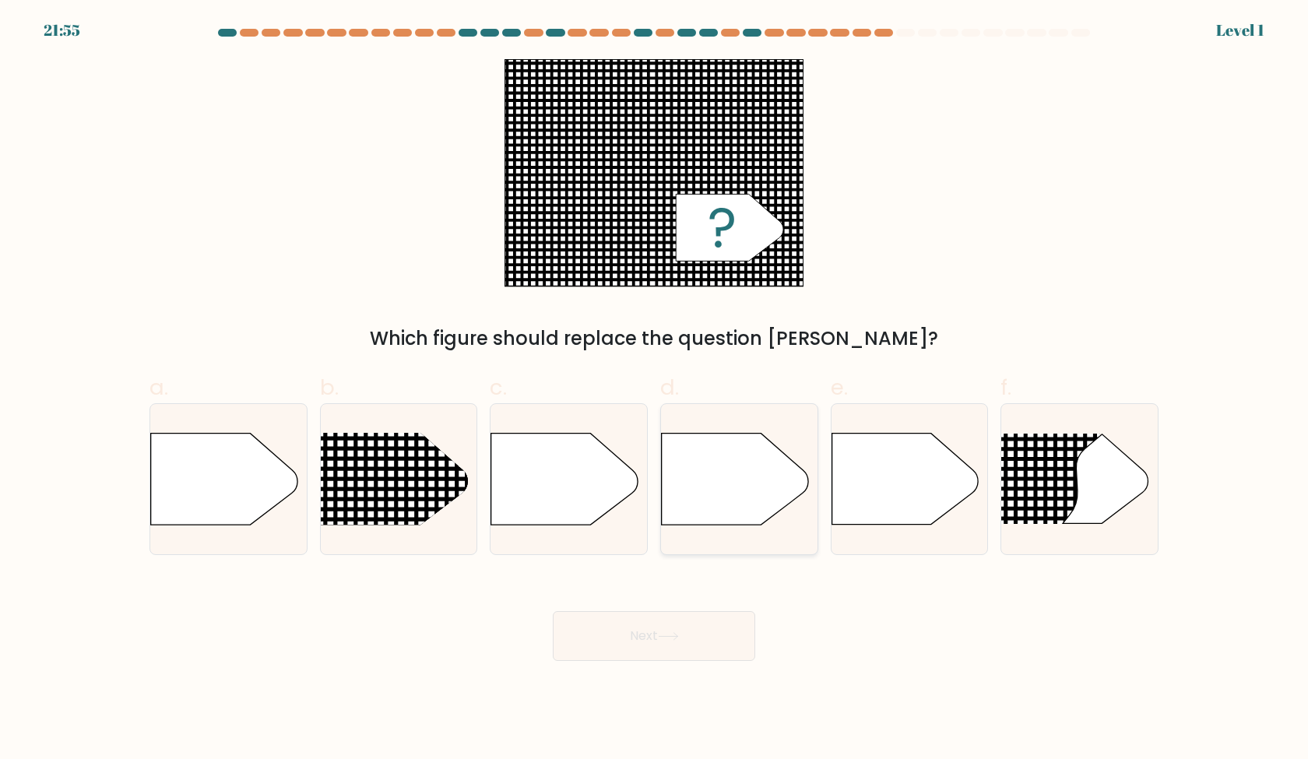
click at [751, 466] on icon at bounding box center [735, 479] width 146 height 91
click at [655, 390] on input "d." at bounding box center [654, 385] width 1 height 10
radio input "true"
click at [718, 620] on button "Next" at bounding box center [654, 636] width 202 height 50
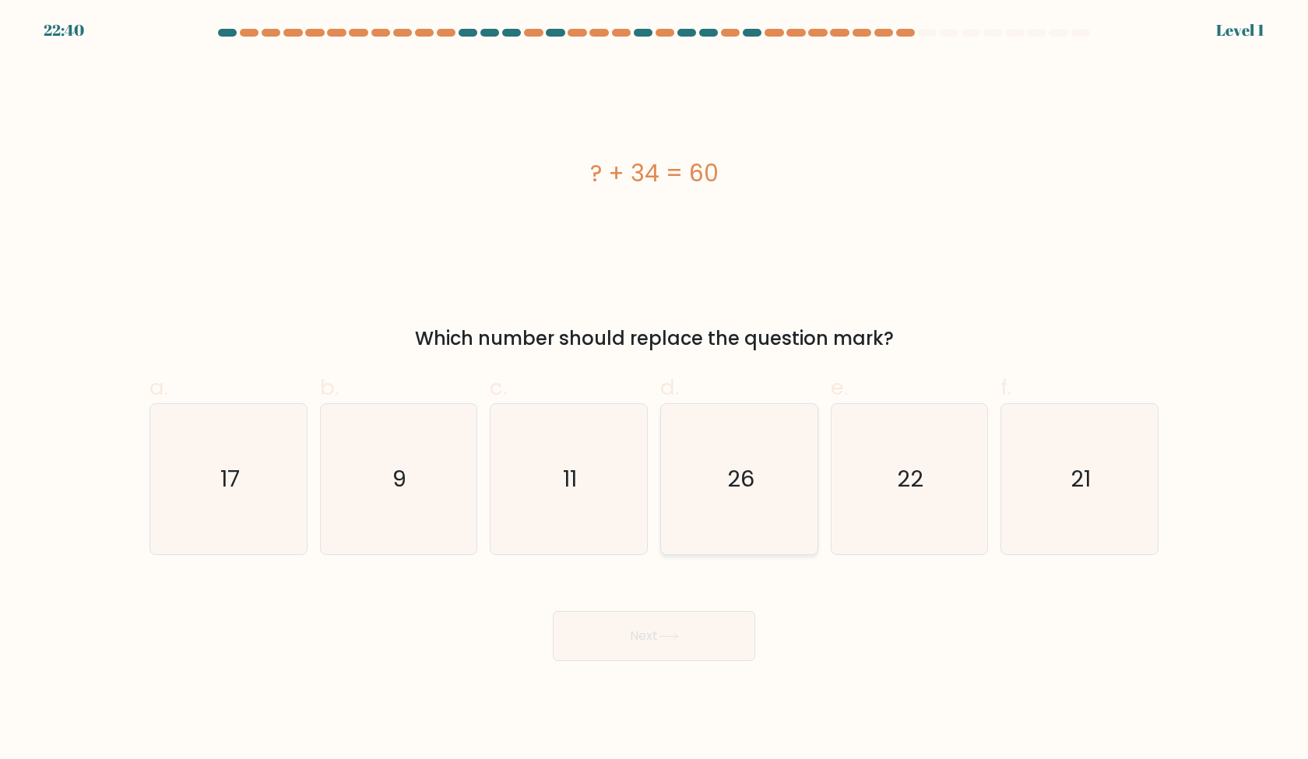
click at [759, 462] on icon "26" at bounding box center [739, 479] width 150 height 150
click at [655, 390] on input "d. 26" at bounding box center [654, 385] width 1 height 10
radio input "true"
click at [702, 648] on button "Next" at bounding box center [654, 636] width 202 height 50
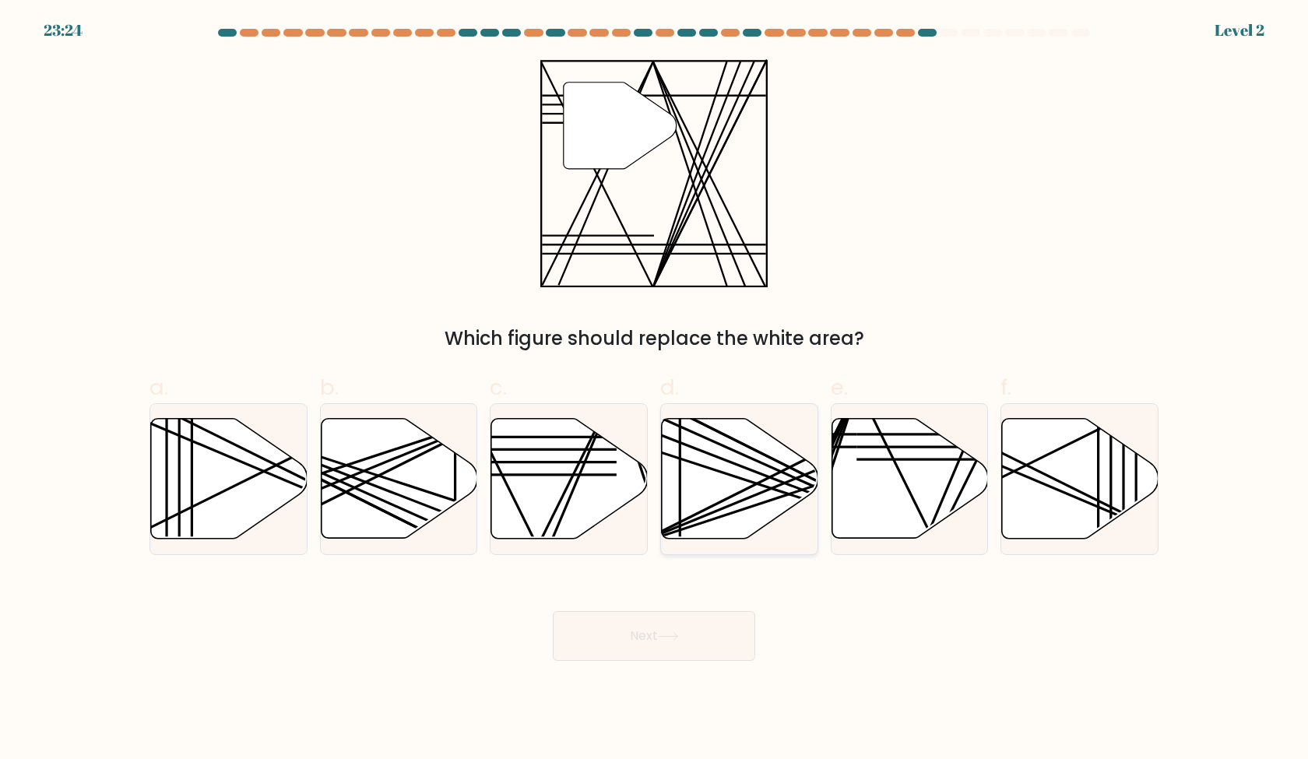
click at [713, 498] on icon at bounding box center [740, 479] width 157 height 120
click at [655, 390] on input "d." at bounding box center [654, 385] width 1 height 10
radio input "true"
click at [691, 638] on button "Next" at bounding box center [654, 636] width 202 height 50
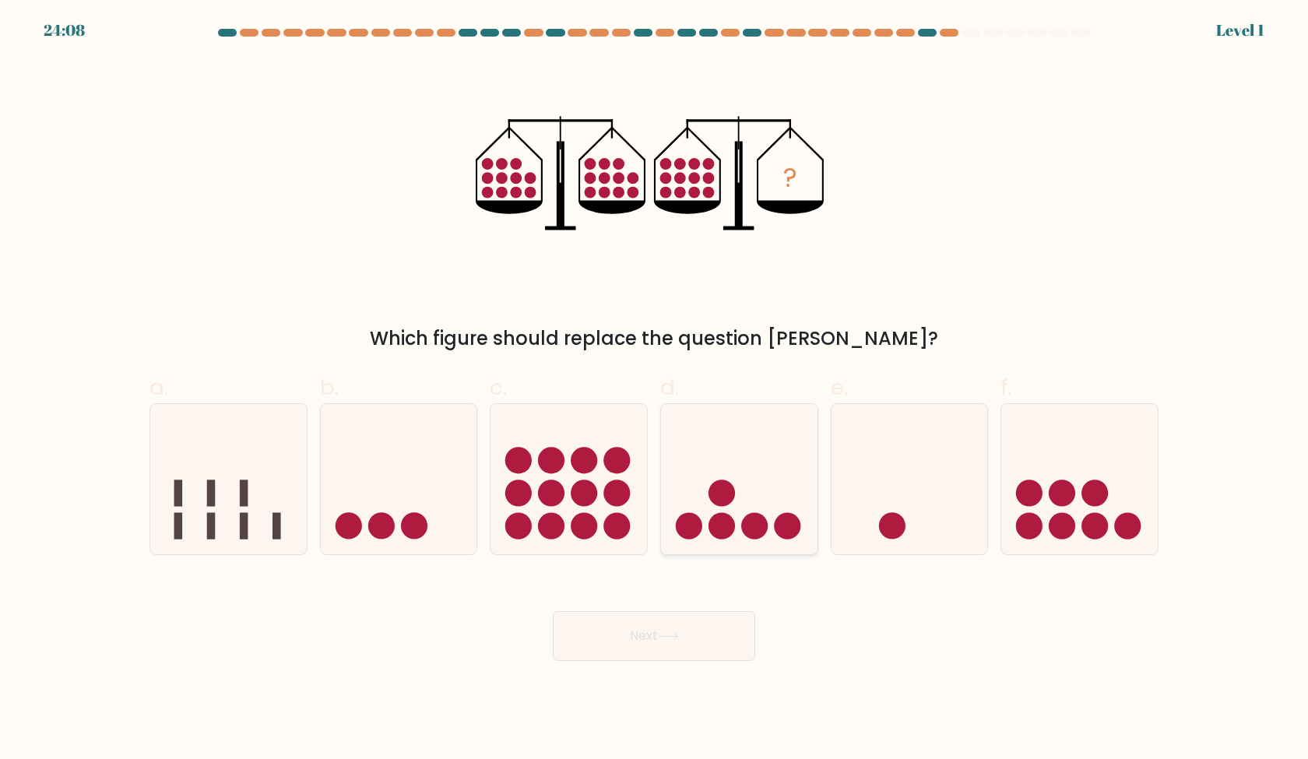
click at [721, 497] on circle at bounding box center [722, 493] width 26 height 26
click at [655, 390] on input "d." at bounding box center [654, 385] width 1 height 10
radio input "true"
click at [707, 628] on button "Next" at bounding box center [654, 636] width 202 height 50
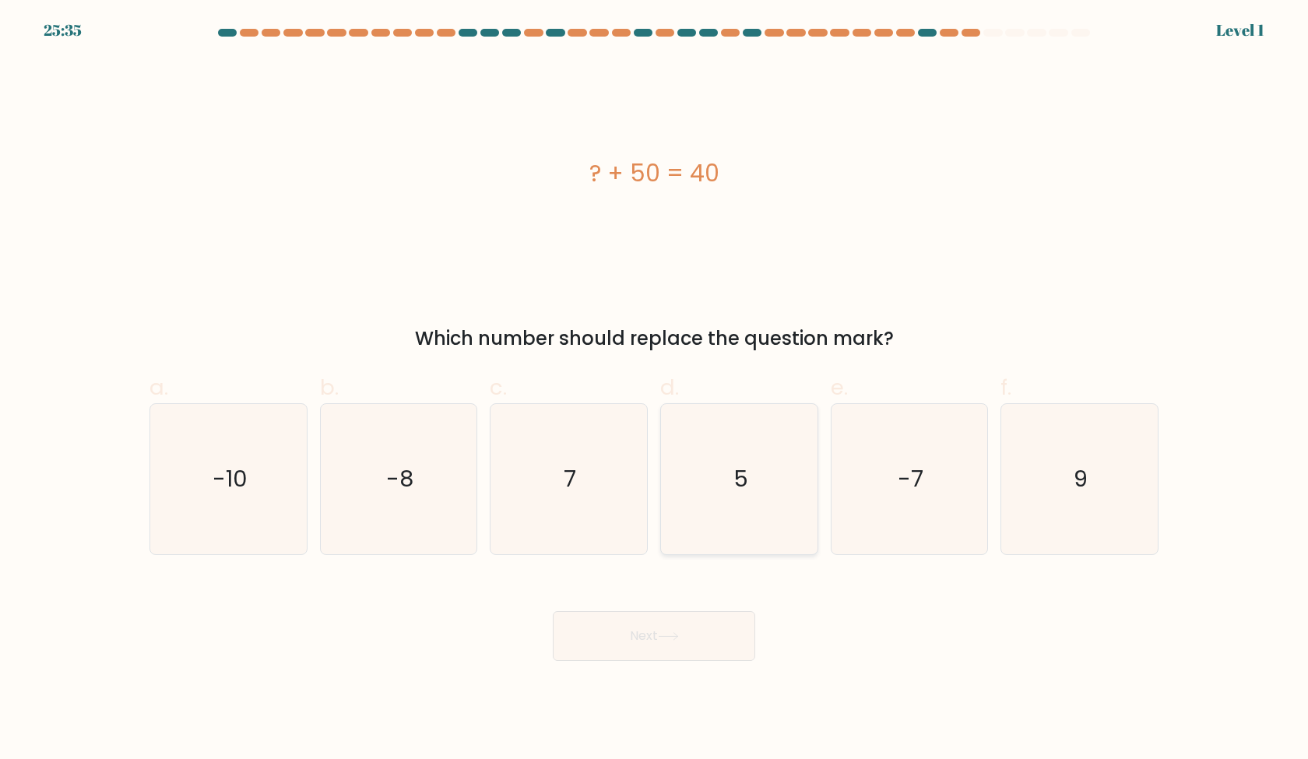
click at [745, 515] on icon "5" at bounding box center [739, 479] width 150 height 150
click at [655, 390] on input "d. 5" at bounding box center [654, 385] width 1 height 10
radio input "true"
click at [706, 651] on button "Next" at bounding box center [654, 636] width 202 height 50
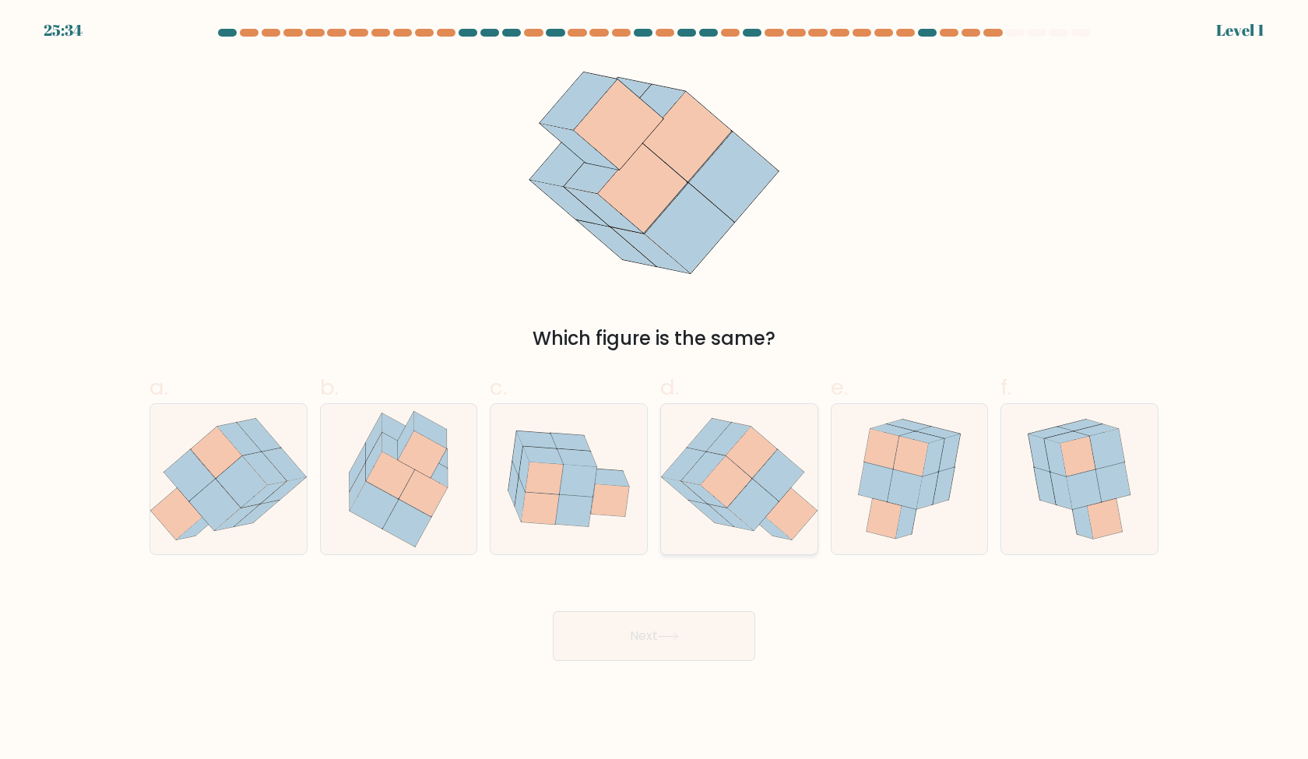
click at [746, 453] on icon at bounding box center [751, 452] width 51 height 51
click at [655, 390] on input "d." at bounding box center [654, 385] width 1 height 10
radio input "true"
click at [716, 636] on button "Next" at bounding box center [654, 636] width 202 height 50
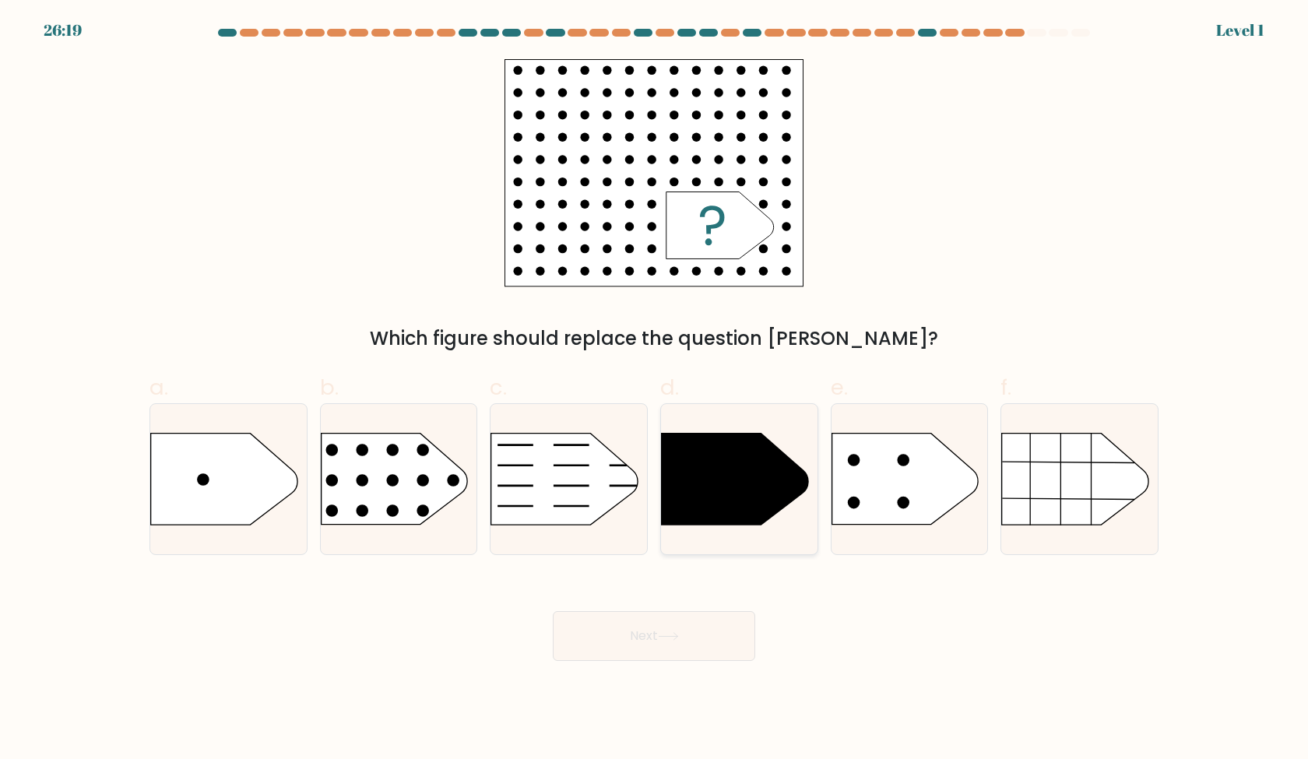
click at [734, 484] on icon at bounding box center [735, 479] width 146 height 91
click at [655, 390] on input "d." at bounding box center [654, 385] width 1 height 10
radio input "true"
click at [420, 489] on rect at bounding box center [304, 407] width 406 height 309
click at [654, 390] on input "b." at bounding box center [654, 385] width 1 height 10
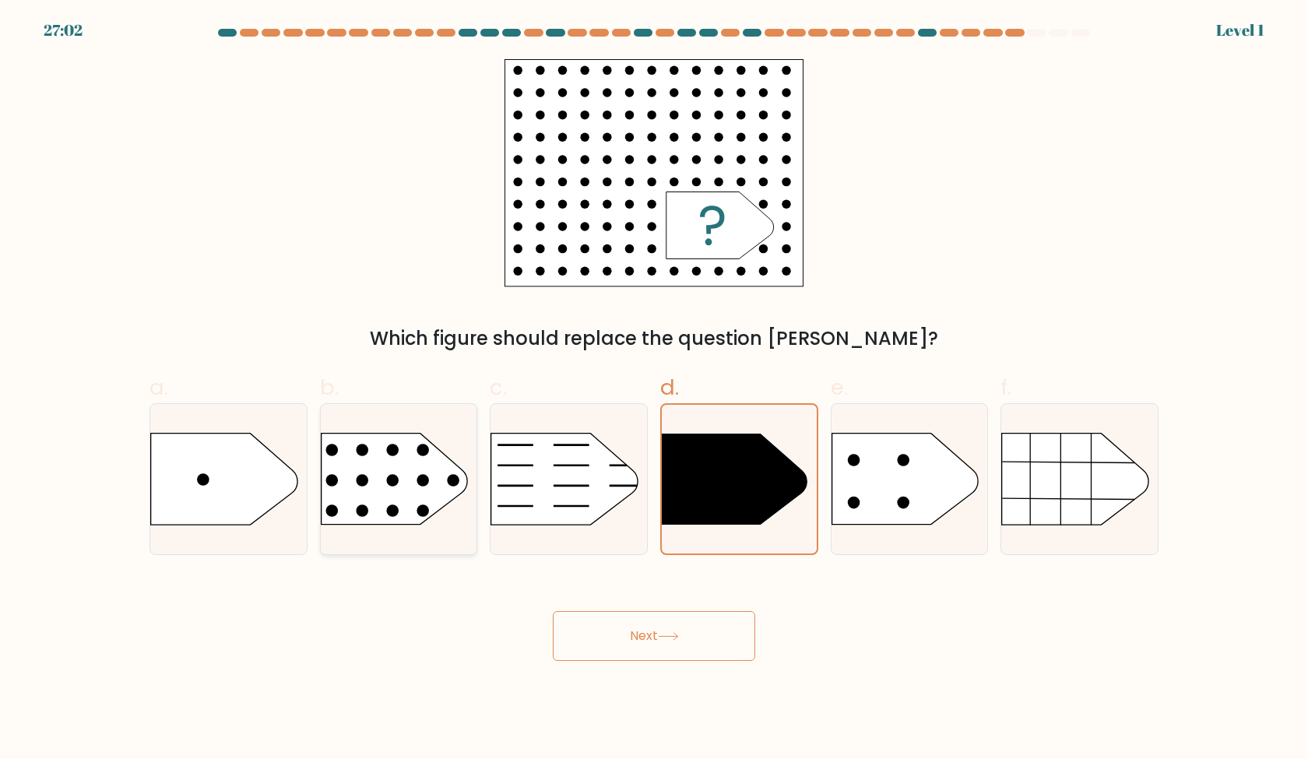
radio input "true"
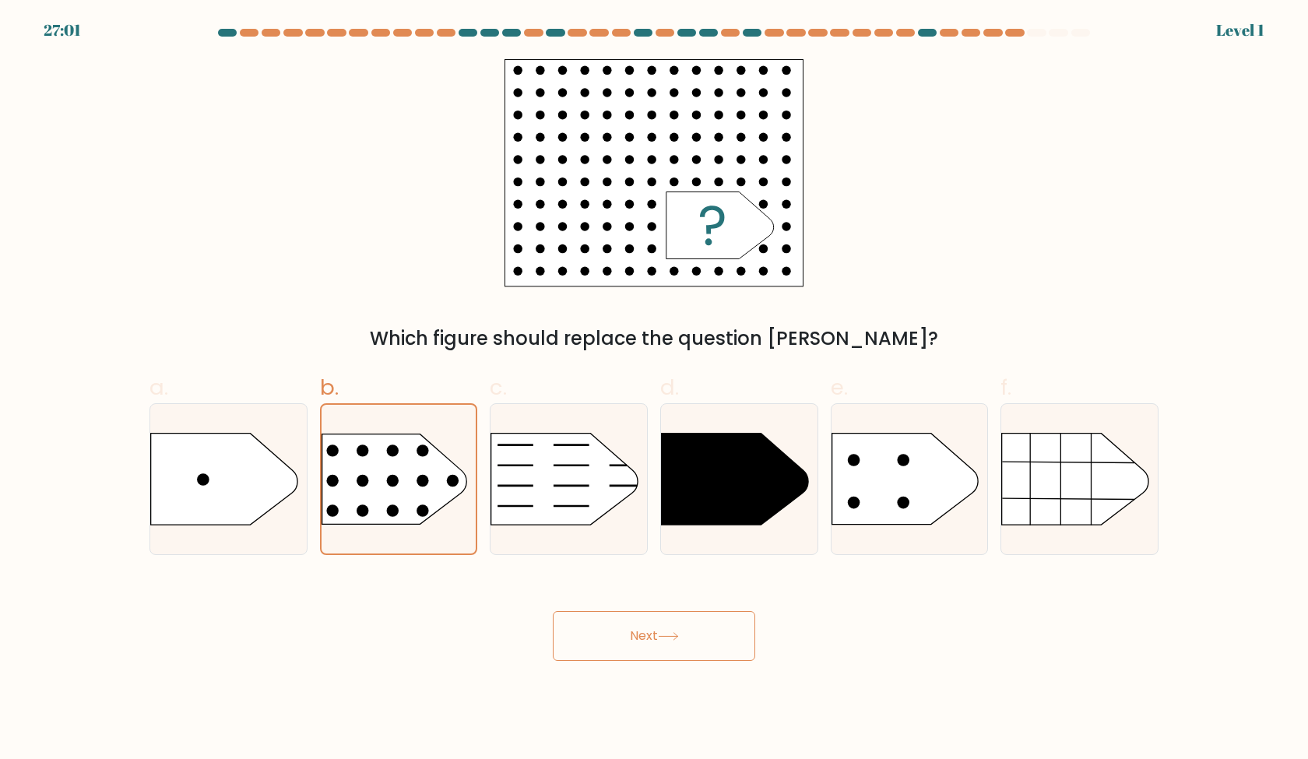
click at [647, 654] on button "Next" at bounding box center [654, 636] width 202 height 50
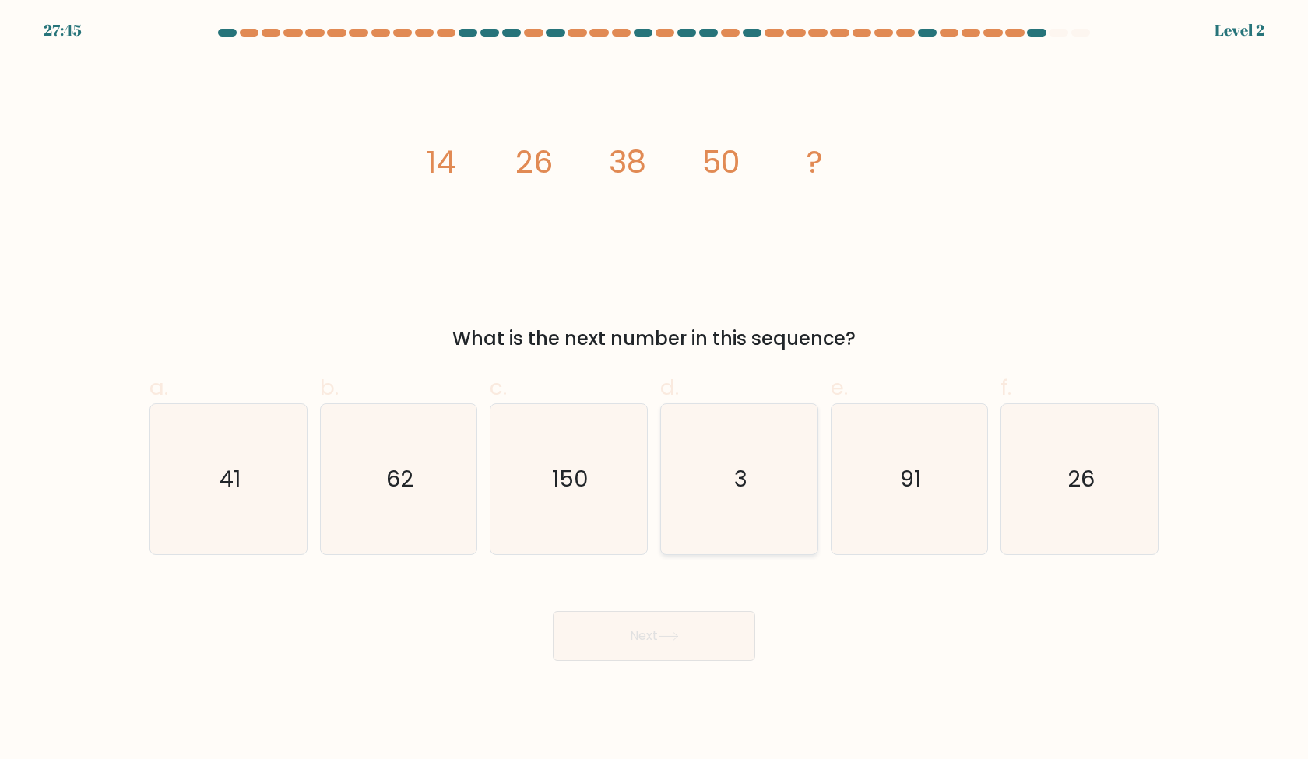
click at [729, 452] on icon "3" at bounding box center [739, 479] width 150 height 150
click at [655, 390] on input "d. 3" at bounding box center [654, 385] width 1 height 10
radio input "true"
click at [595, 484] on icon "150" at bounding box center [569, 479] width 150 height 150
click at [654, 390] on input "c. 150" at bounding box center [654, 385] width 1 height 10
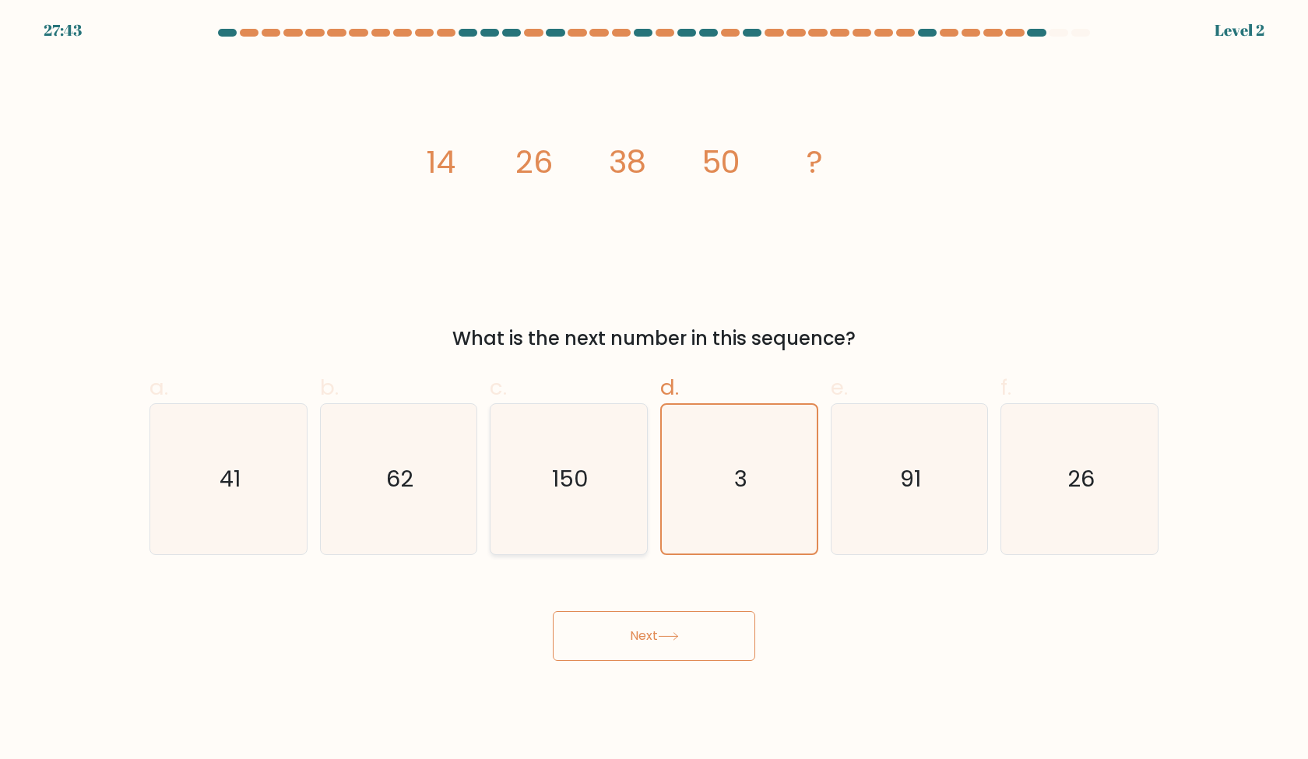
radio input "true"
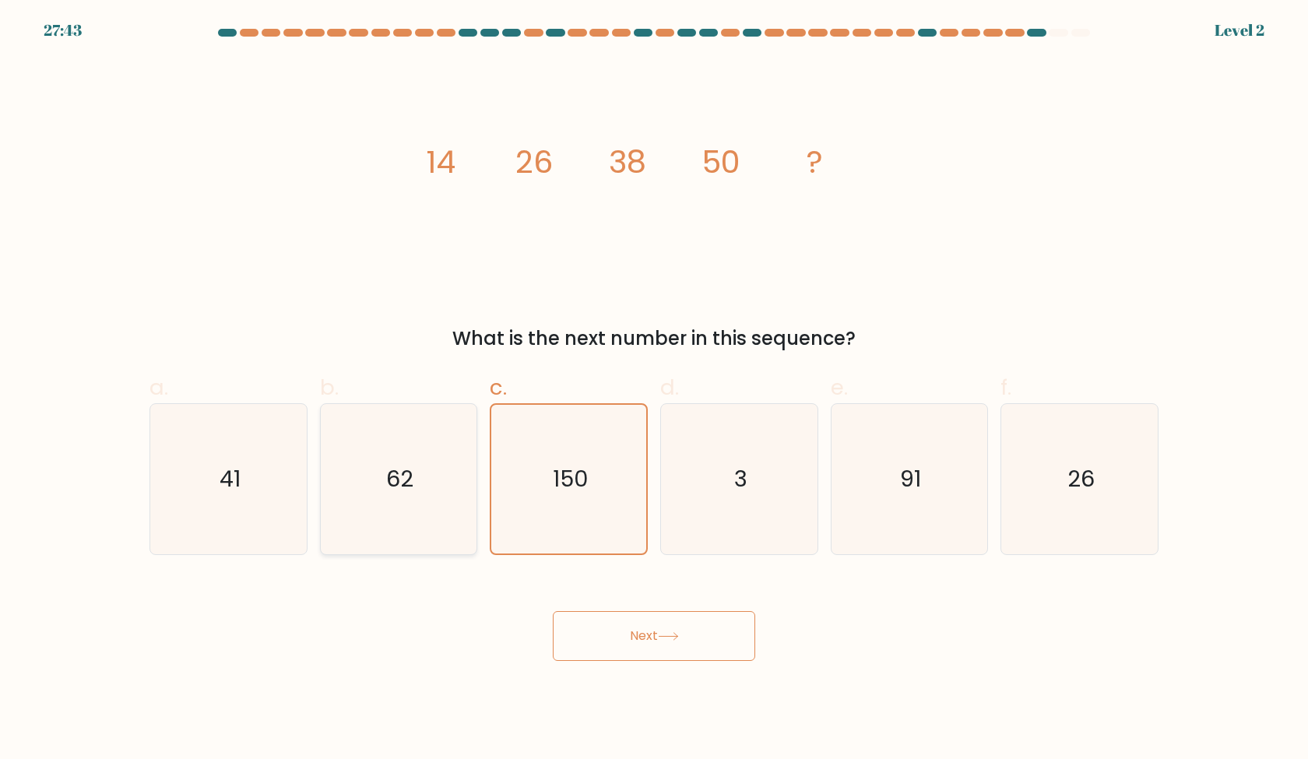
click at [378, 494] on icon "62" at bounding box center [398, 479] width 150 height 150
click at [654, 390] on input "b. 62" at bounding box center [654, 385] width 1 height 10
radio input "true"
click at [639, 642] on button "Next" at bounding box center [654, 636] width 202 height 50
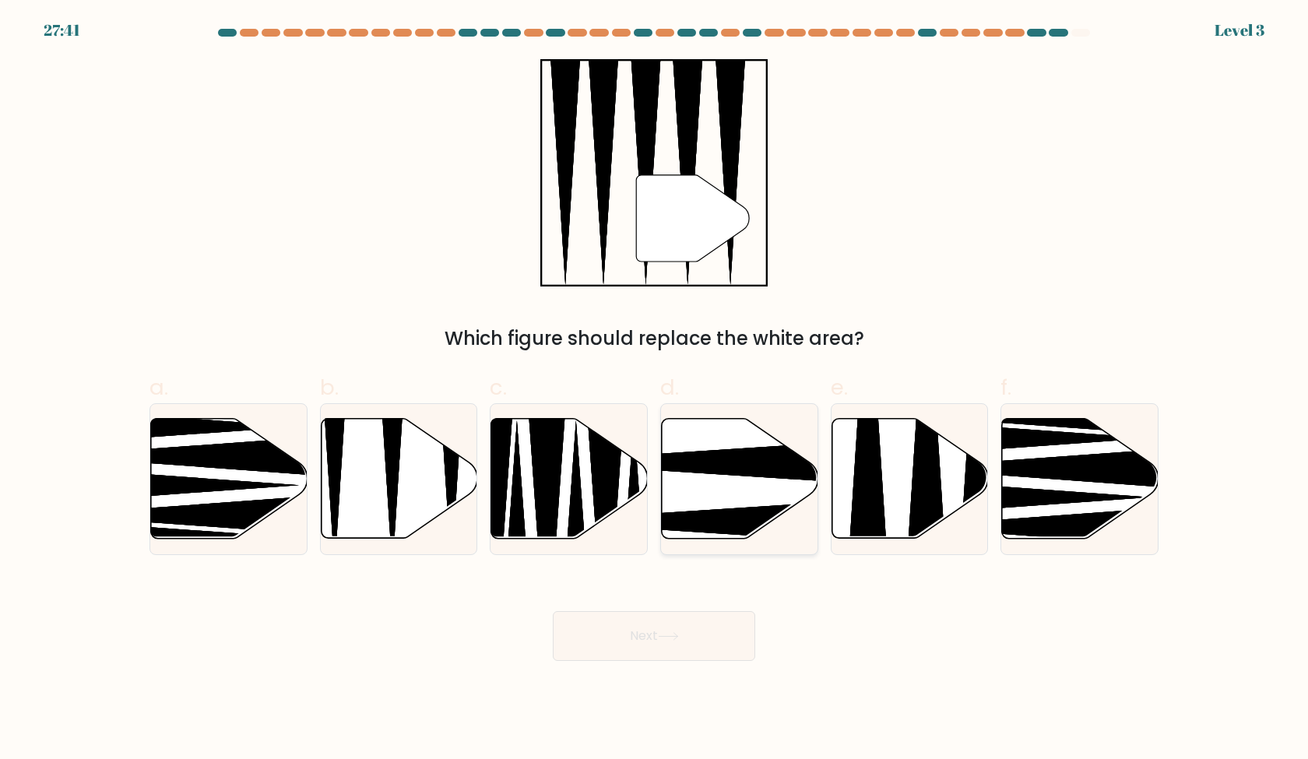
click at [738, 491] on icon at bounding box center [740, 479] width 157 height 120
click at [655, 390] on input "d." at bounding box center [654, 385] width 1 height 10
radio input "true"
click at [391, 480] on icon at bounding box center [392, 415] width 40 height 311
click at [654, 390] on input "b." at bounding box center [654, 385] width 1 height 10
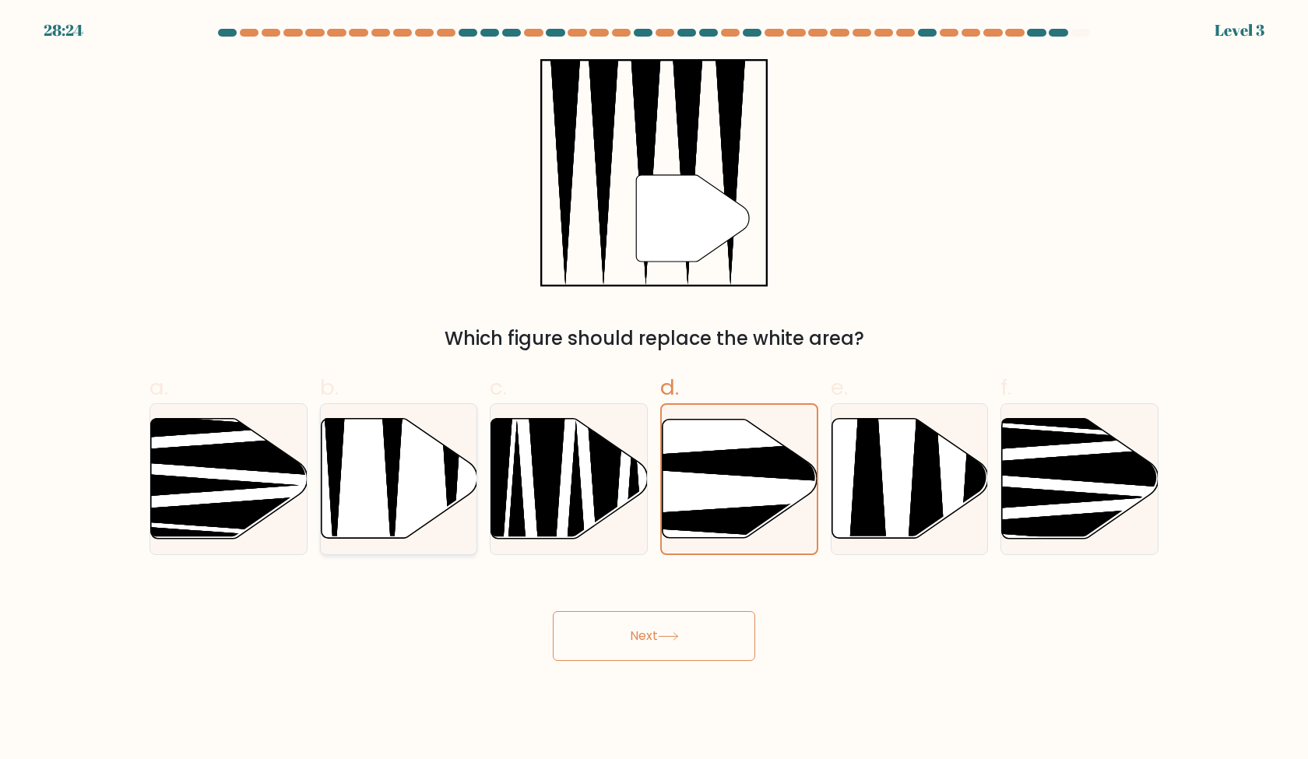
radio input "true"
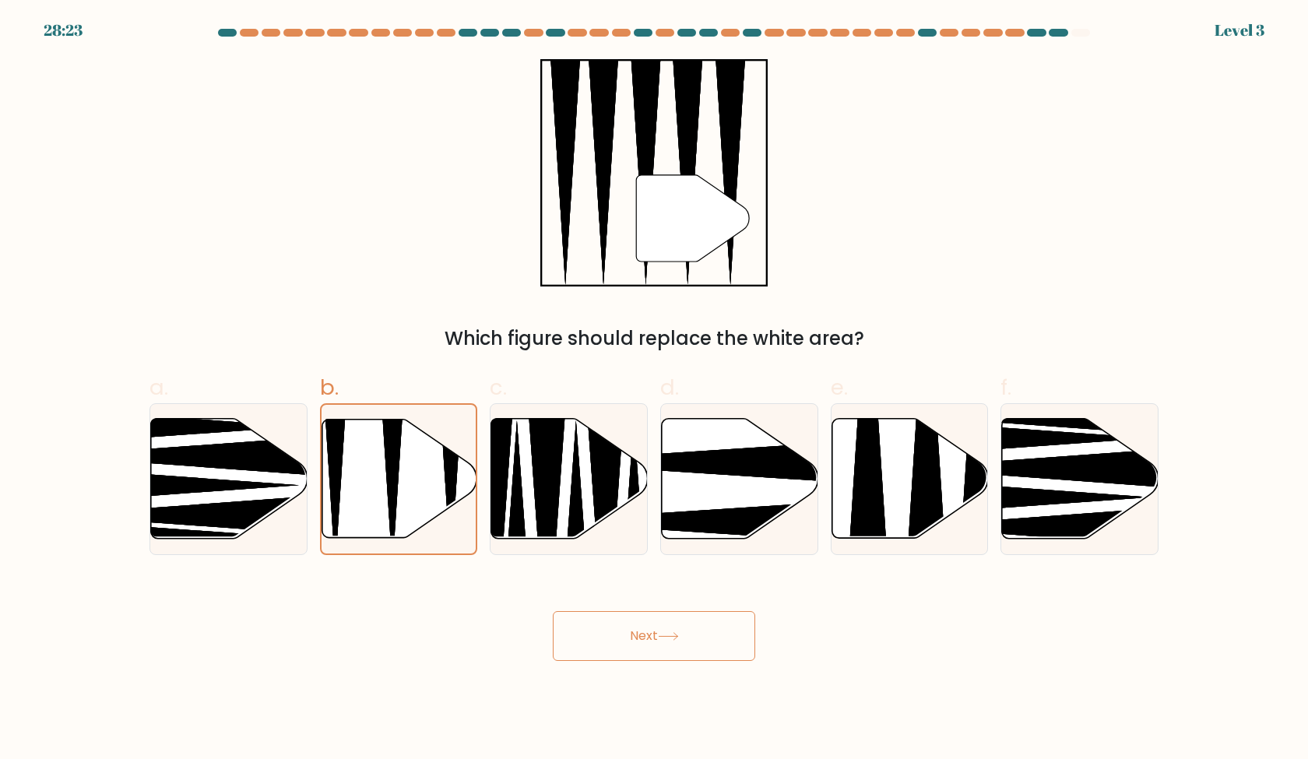
click at [649, 655] on button "Next" at bounding box center [654, 636] width 202 height 50
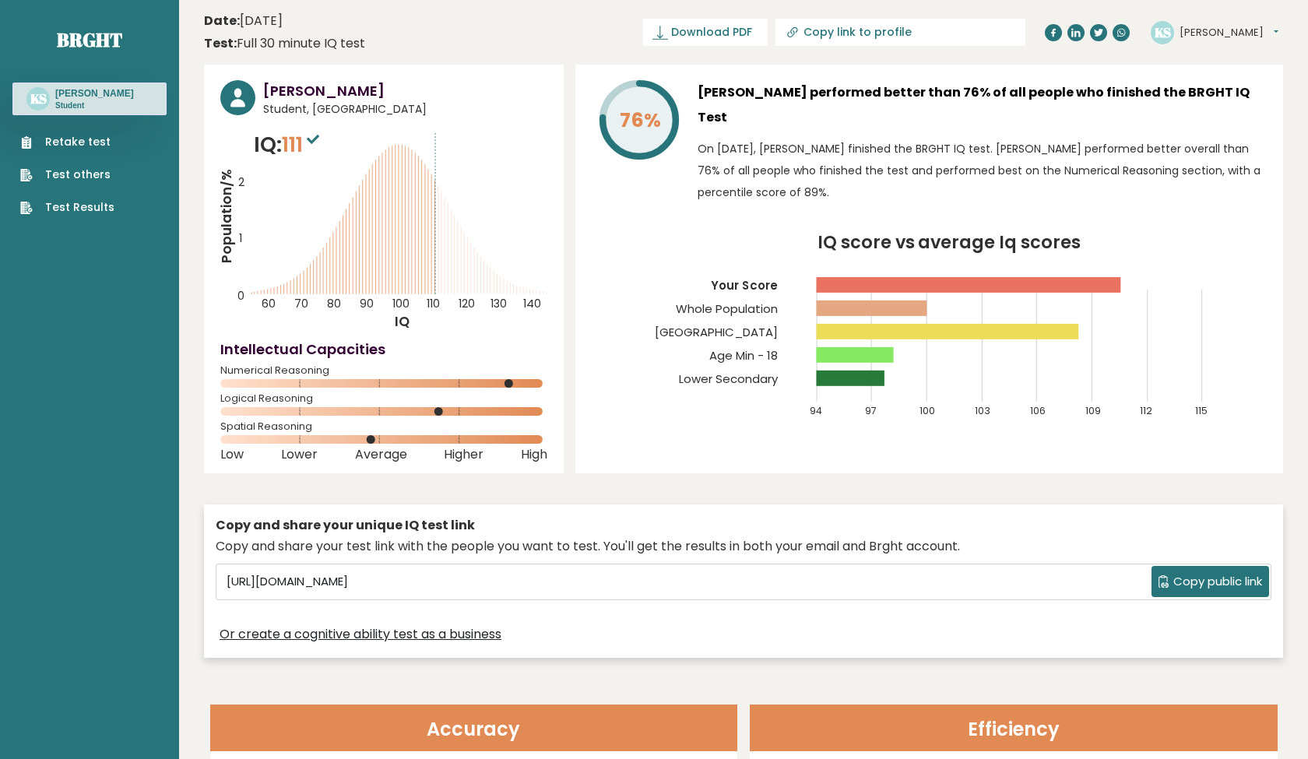
click at [102, 140] on link "Retake test" at bounding box center [67, 142] width 94 height 16
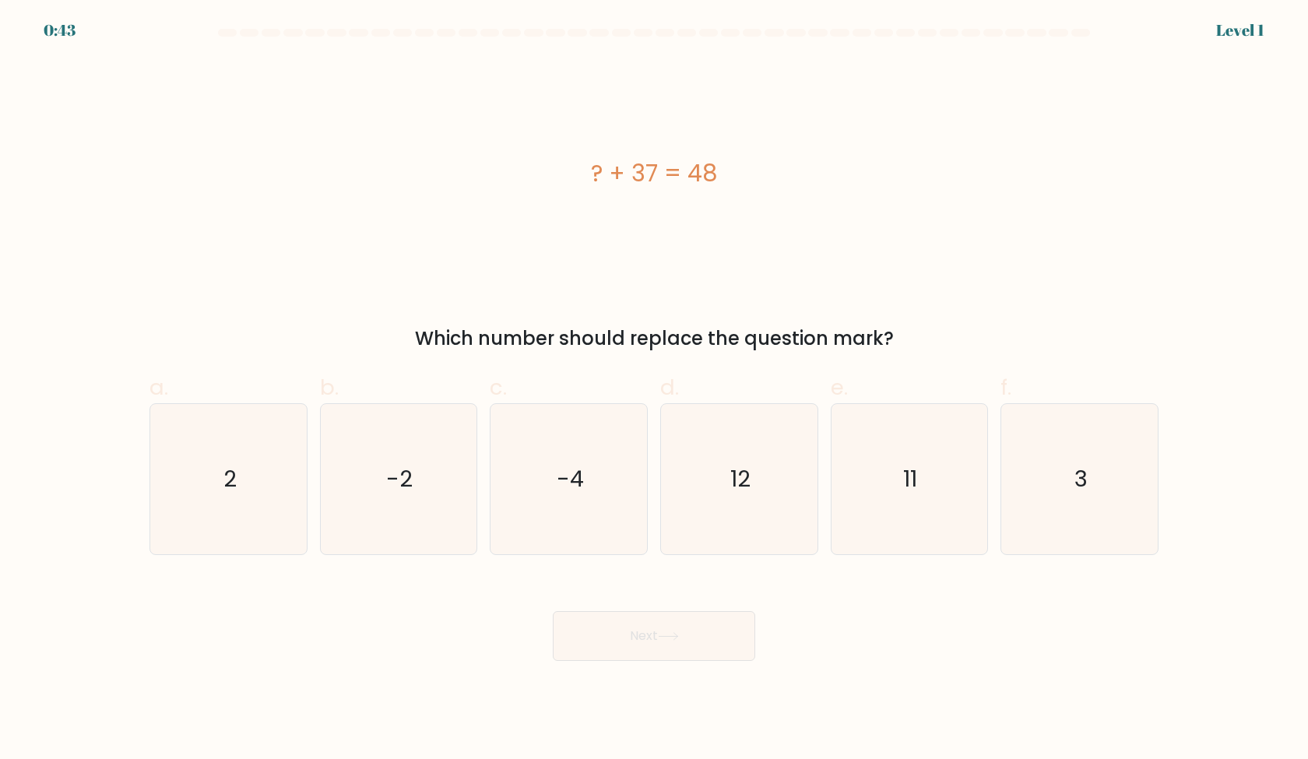
click at [933, 361] on div "a. 2 b. -2 c." at bounding box center [654, 457] width 1022 height 196
click at [727, 491] on icon "12" at bounding box center [739, 479] width 150 height 150
click at [655, 390] on input "d. 12" at bounding box center [654, 385] width 1 height 10
radio input "true"
click at [640, 624] on button "Next" at bounding box center [654, 636] width 202 height 50
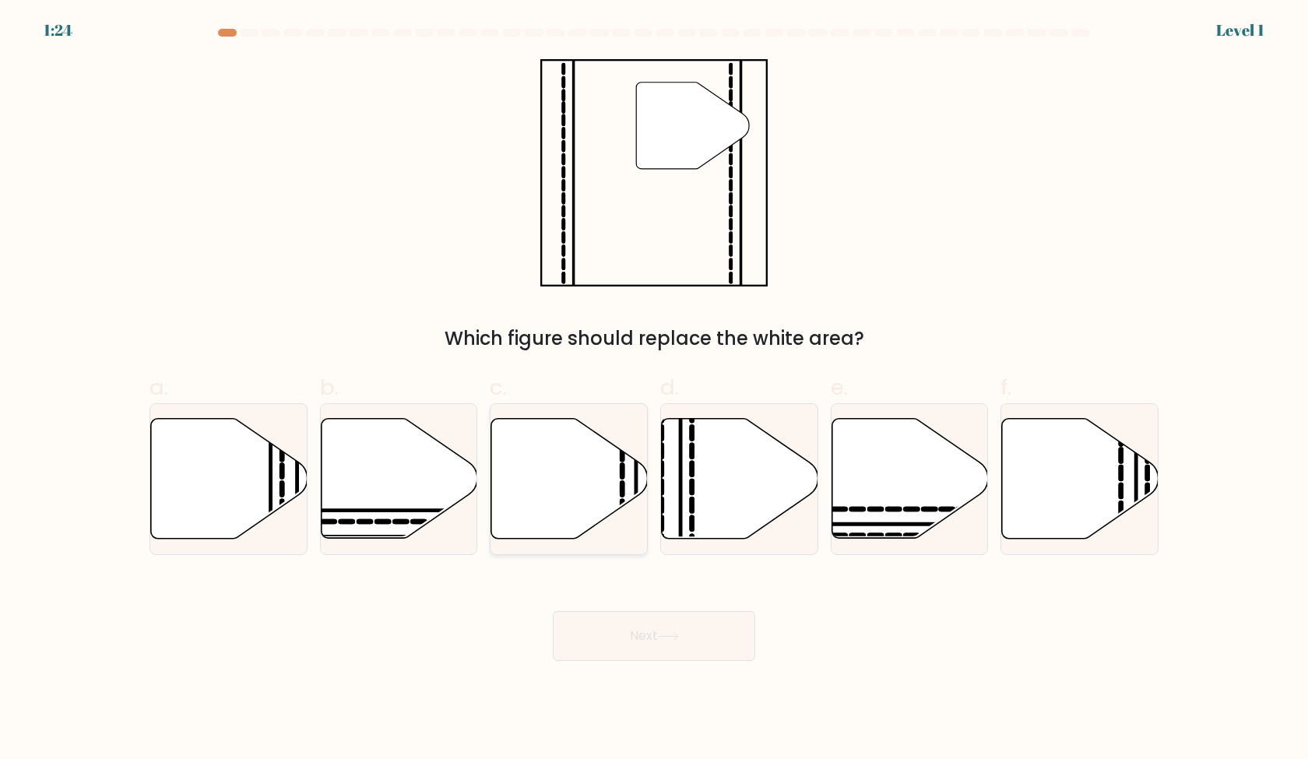
click at [642, 450] on icon at bounding box center [569, 479] width 157 height 122
click at [654, 390] on input "c." at bounding box center [654, 385] width 1 height 10
radio input "true"
click at [742, 475] on icon at bounding box center [740, 479] width 157 height 120
click at [655, 390] on input "d." at bounding box center [654, 385] width 1 height 10
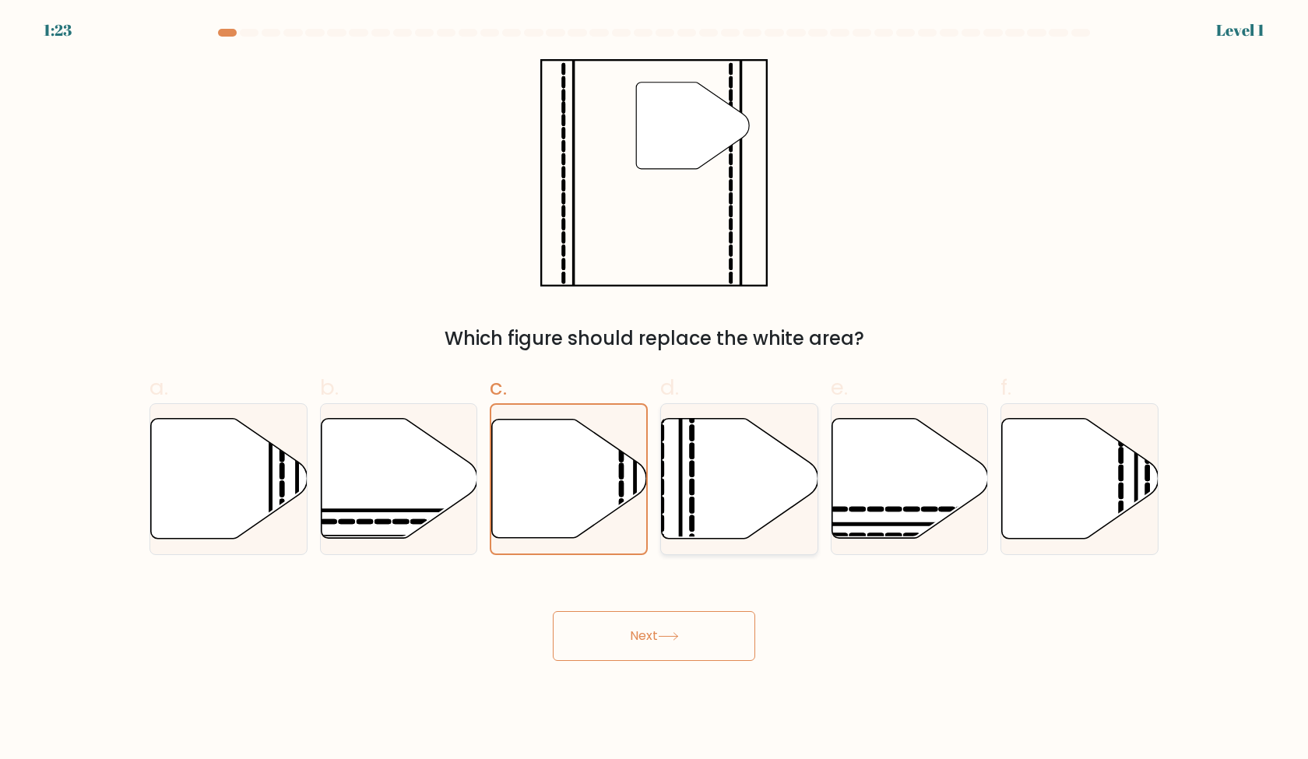
radio input "true"
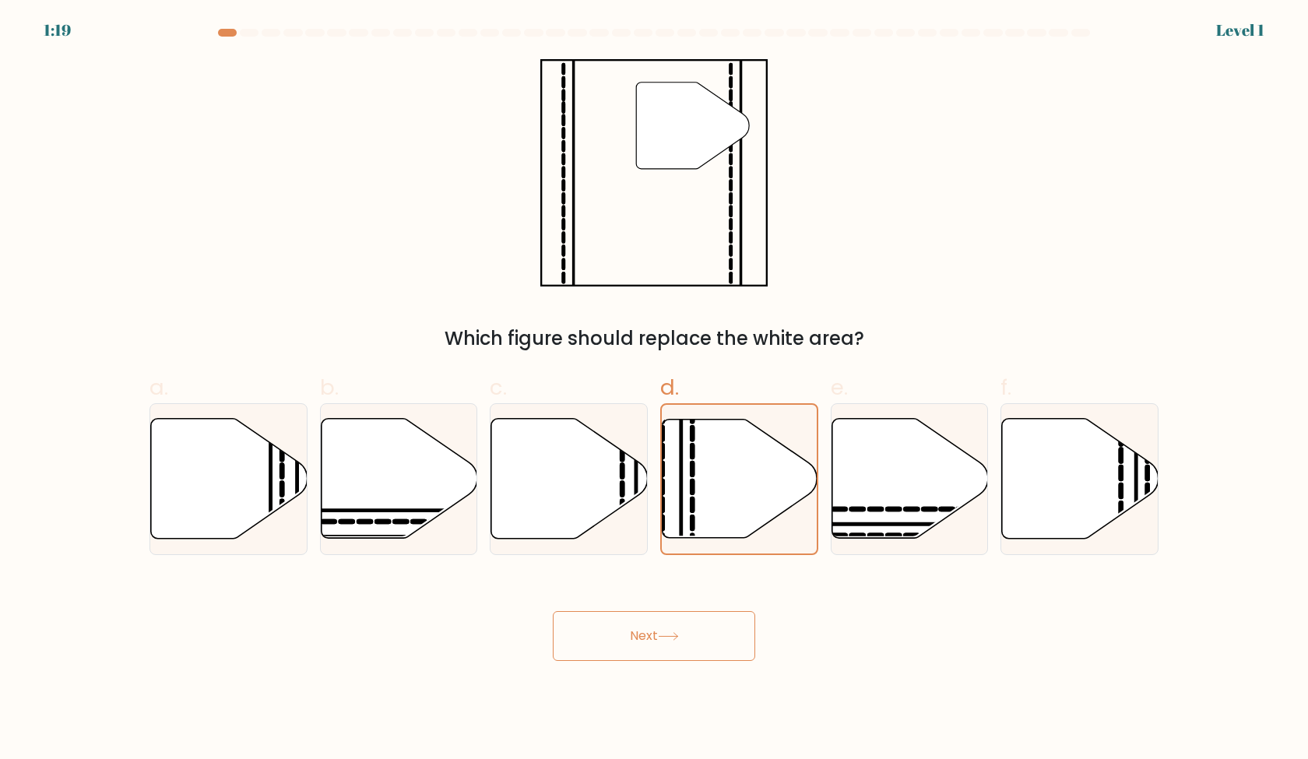
click at [1163, 473] on div "f." at bounding box center [1079, 463] width 171 height 184
click at [1148, 474] on icon at bounding box center [1148, 473] width 0 height 12
click at [655, 390] on input "f." at bounding box center [654, 385] width 1 height 10
radio input "true"
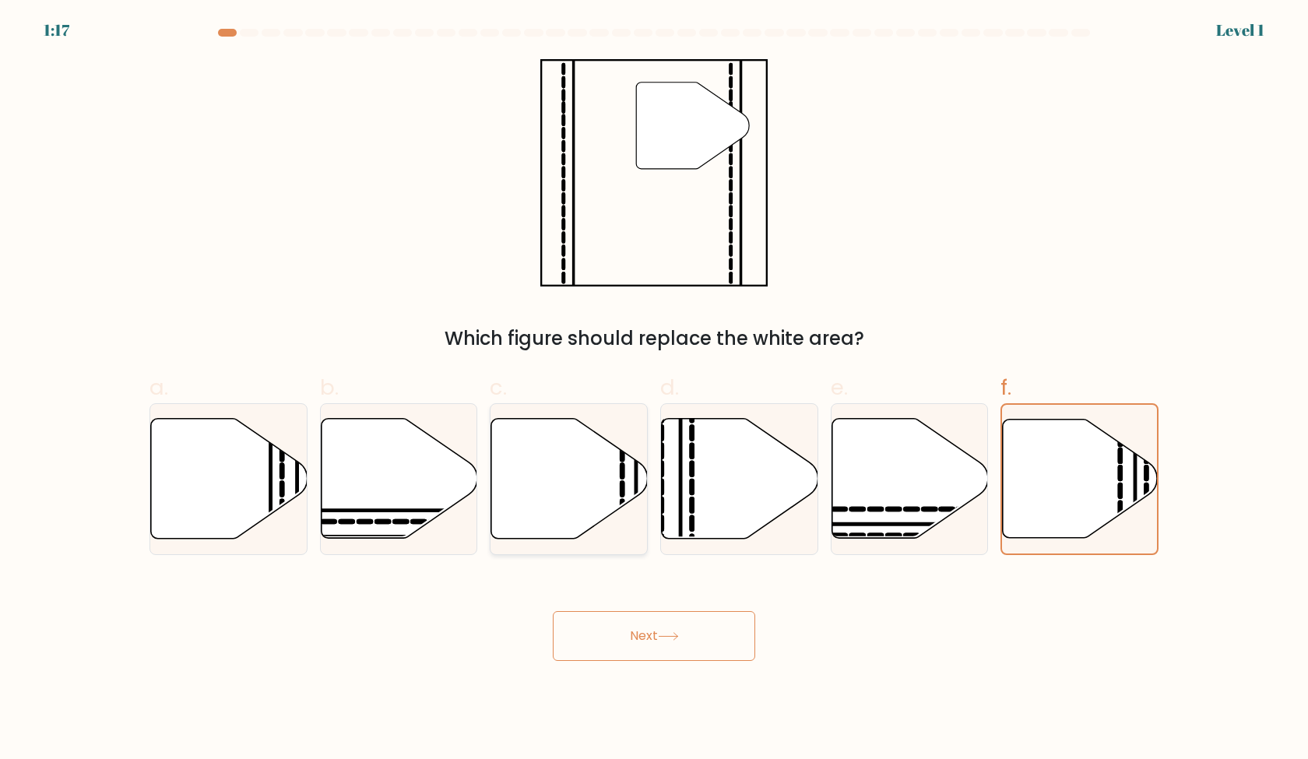
click at [603, 477] on icon at bounding box center [569, 479] width 157 height 120
click at [654, 390] on input "c." at bounding box center [654, 385] width 1 height 10
radio input "true"
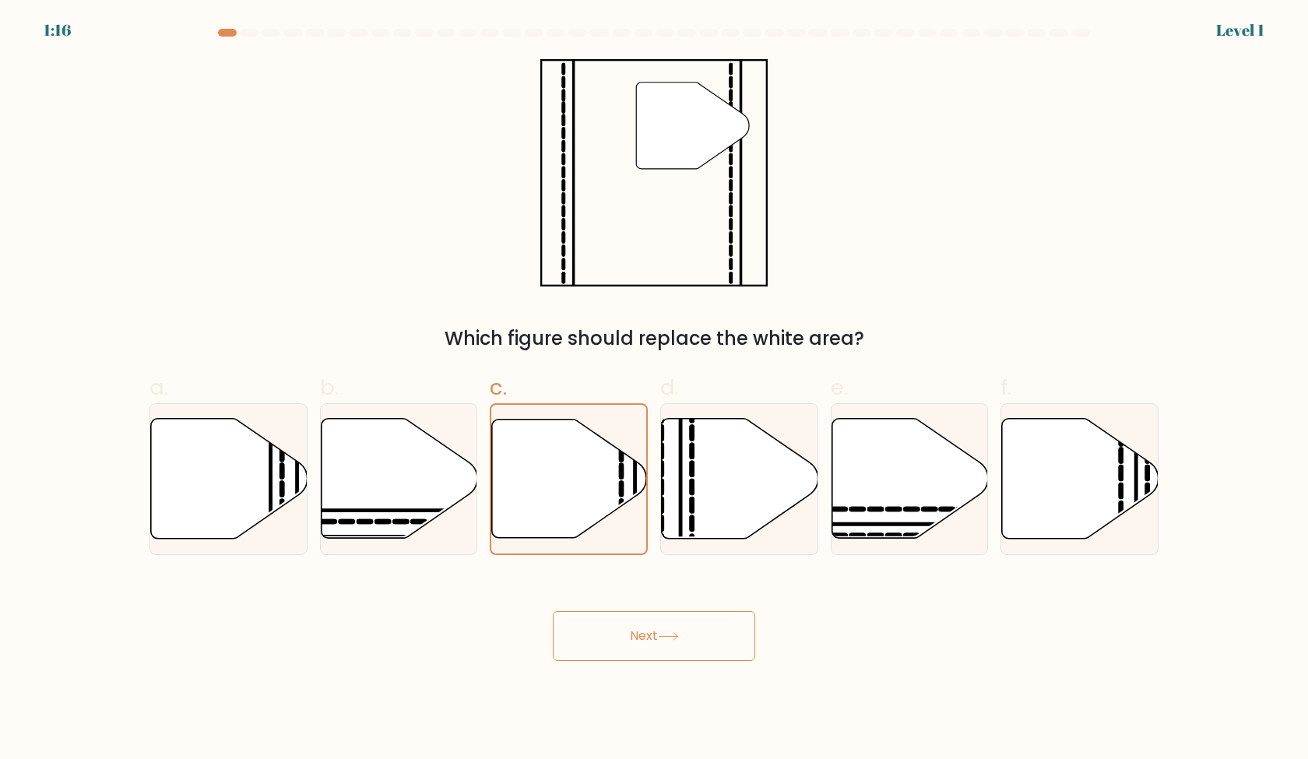
click at [660, 637] on button "Next" at bounding box center [654, 636] width 202 height 50
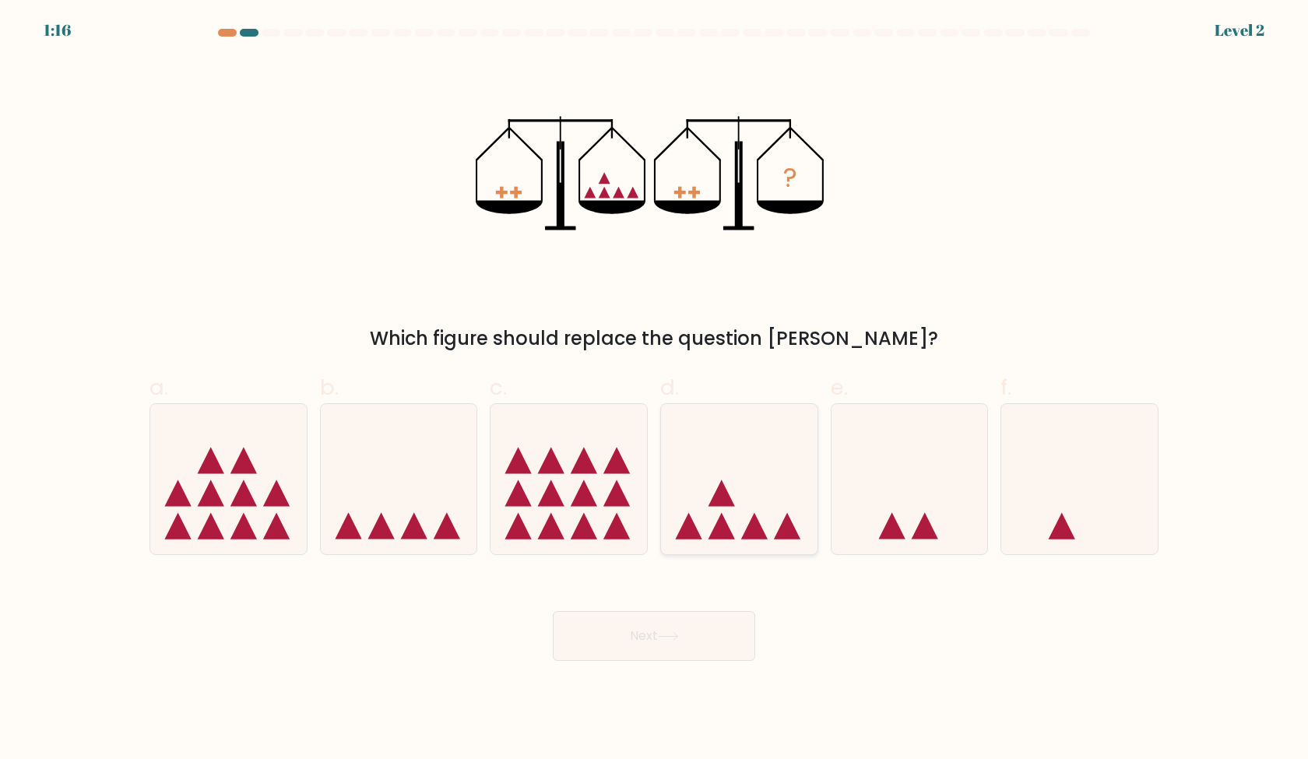
click at [748, 500] on icon at bounding box center [739, 478] width 157 height 129
click at [655, 390] on input "d." at bounding box center [654, 385] width 1 height 10
radio input "true"
click at [686, 626] on button "Next" at bounding box center [654, 636] width 202 height 50
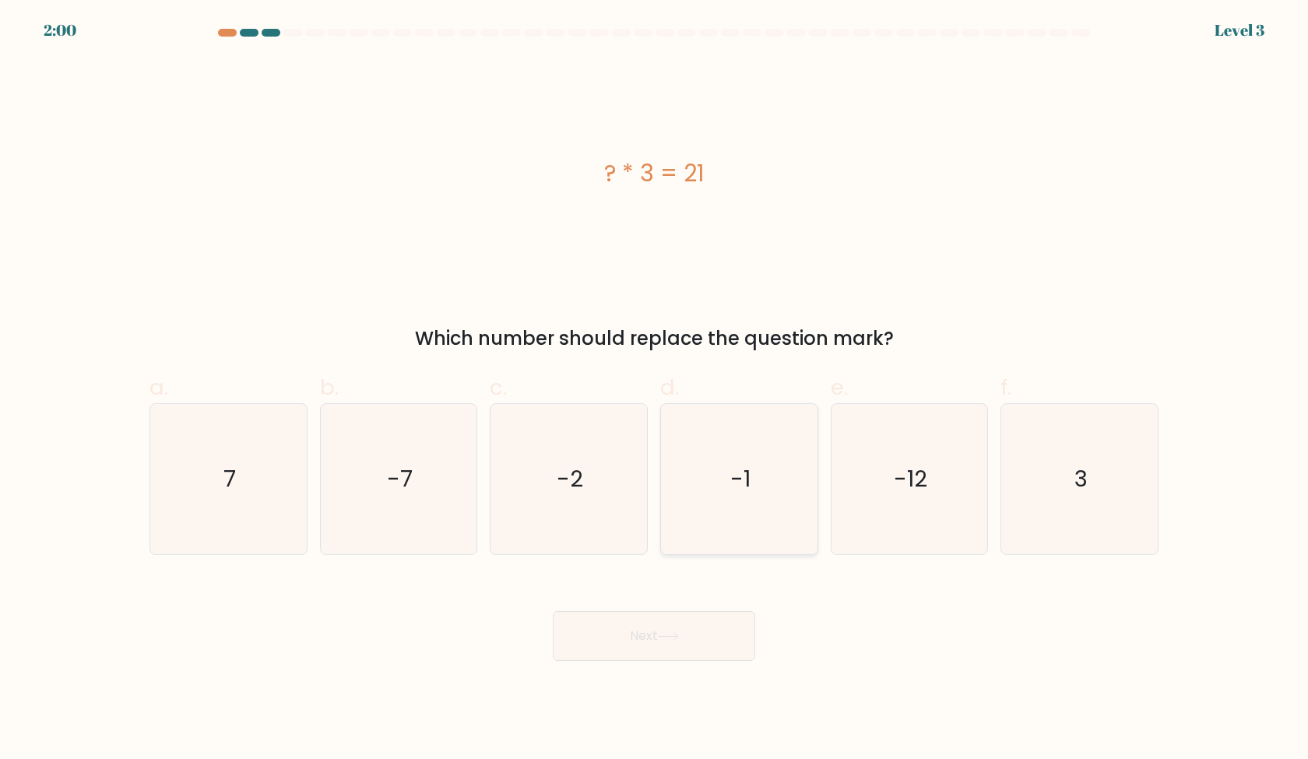
click at [708, 529] on icon "-1" at bounding box center [739, 479] width 150 height 150
click at [655, 390] on input "d. -1" at bounding box center [654, 385] width 1 height 10
radio input "true"
click at [534, 543] on icon "-2" at bounding box center [569, 479] width 150 height 150
click at [654, 390] on input "c. -2" at bounding box center [654, 385] width 1 height 10
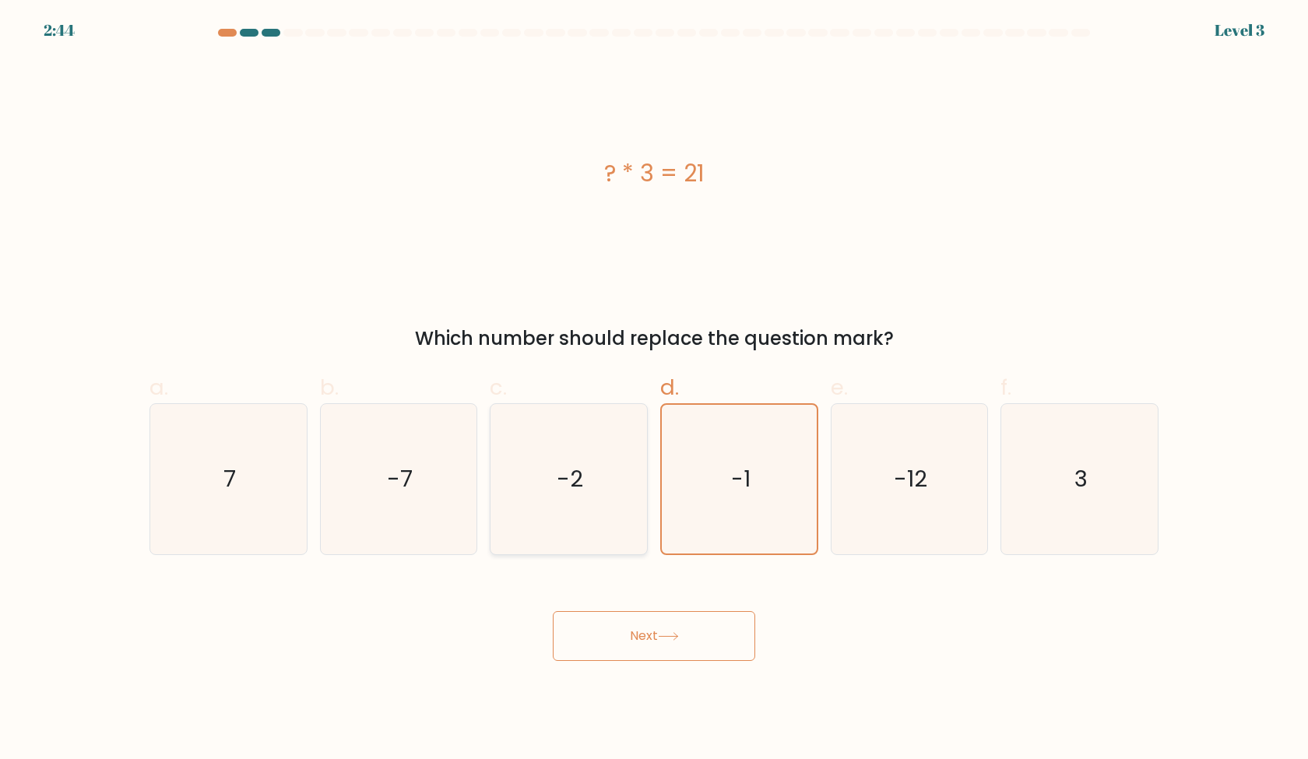
radio input "true"
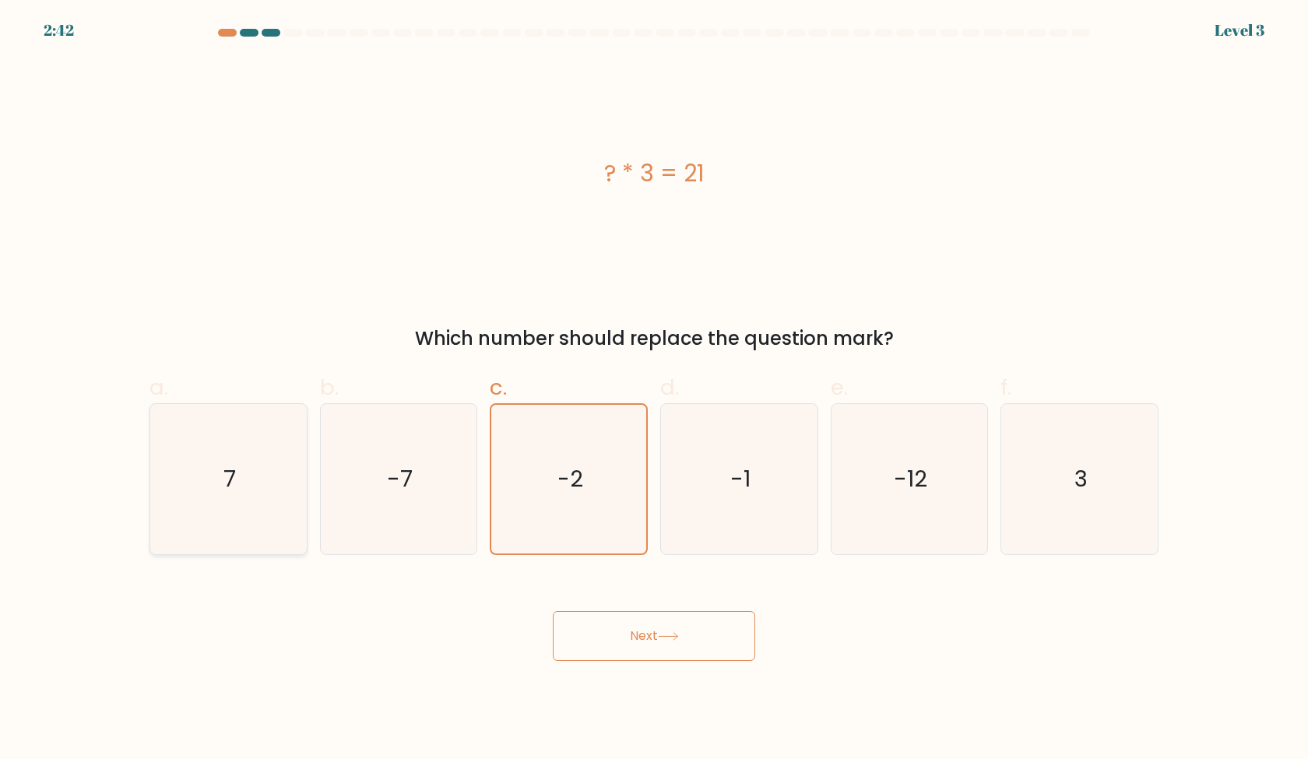
click at [210, 475] on icon "7" at bounding box center [228, 479] width 150 height 150
click at [654, 390] on input "a. 7" at bounding box center [654, 385] width 1 height 10
radio input "true"
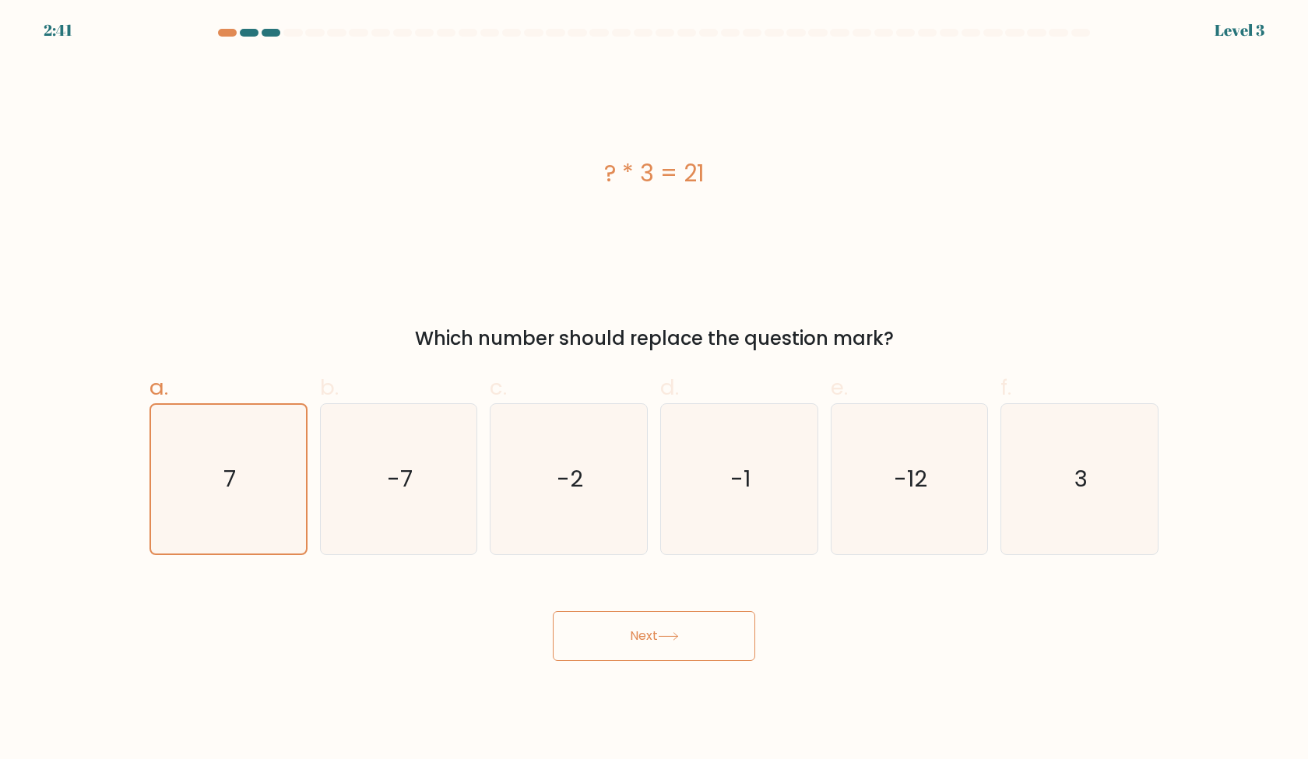
click at [610, 655] on button "Next" at bounding box center [654, 636] width 202 height 50
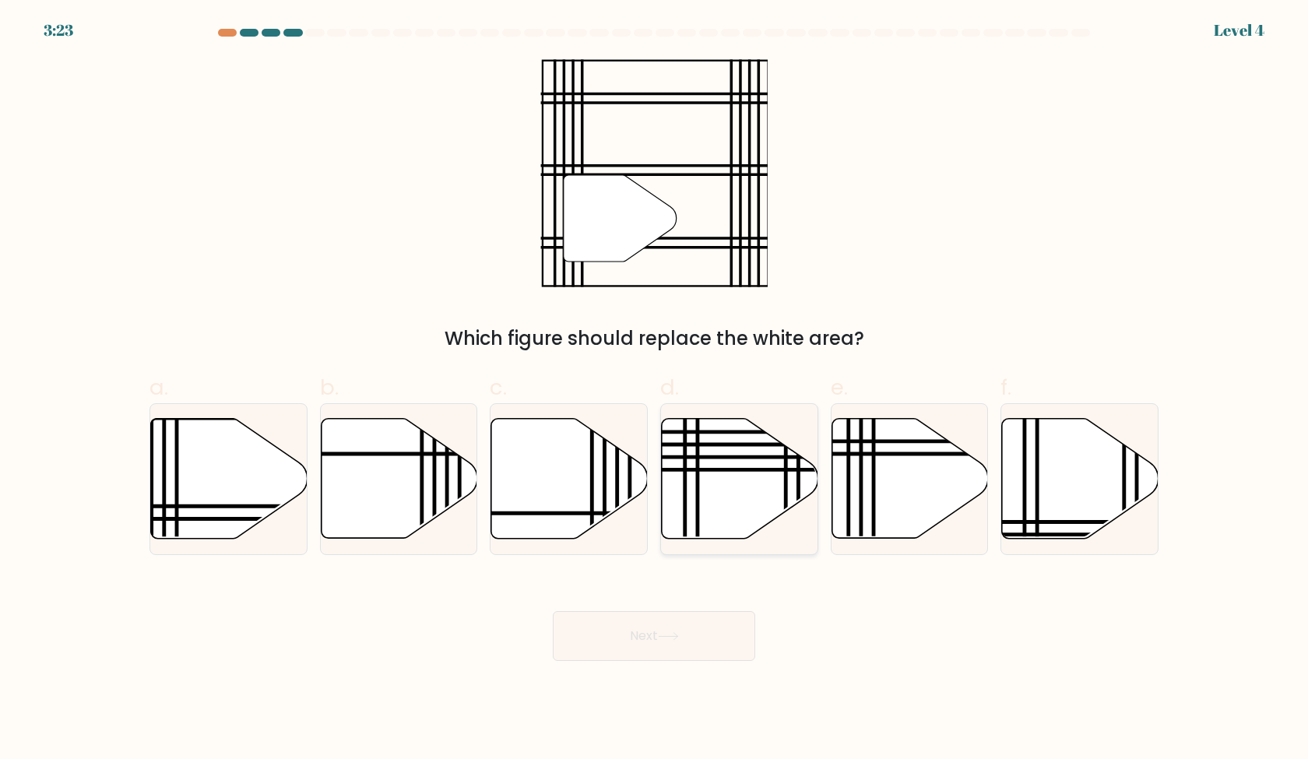
click at [795, 473] on icon at bounding box center [740, 479] width 157 height 120
click at [655, 390] on input "d." at bounding box center [654, 385] width 1 height 10
radio input "true"
click at [288, 472] on icon at bounding box center [229, 479] width 157 height 120
click at [654, 390] on input "a." at bounding box center [654, 385] width 1 height 10
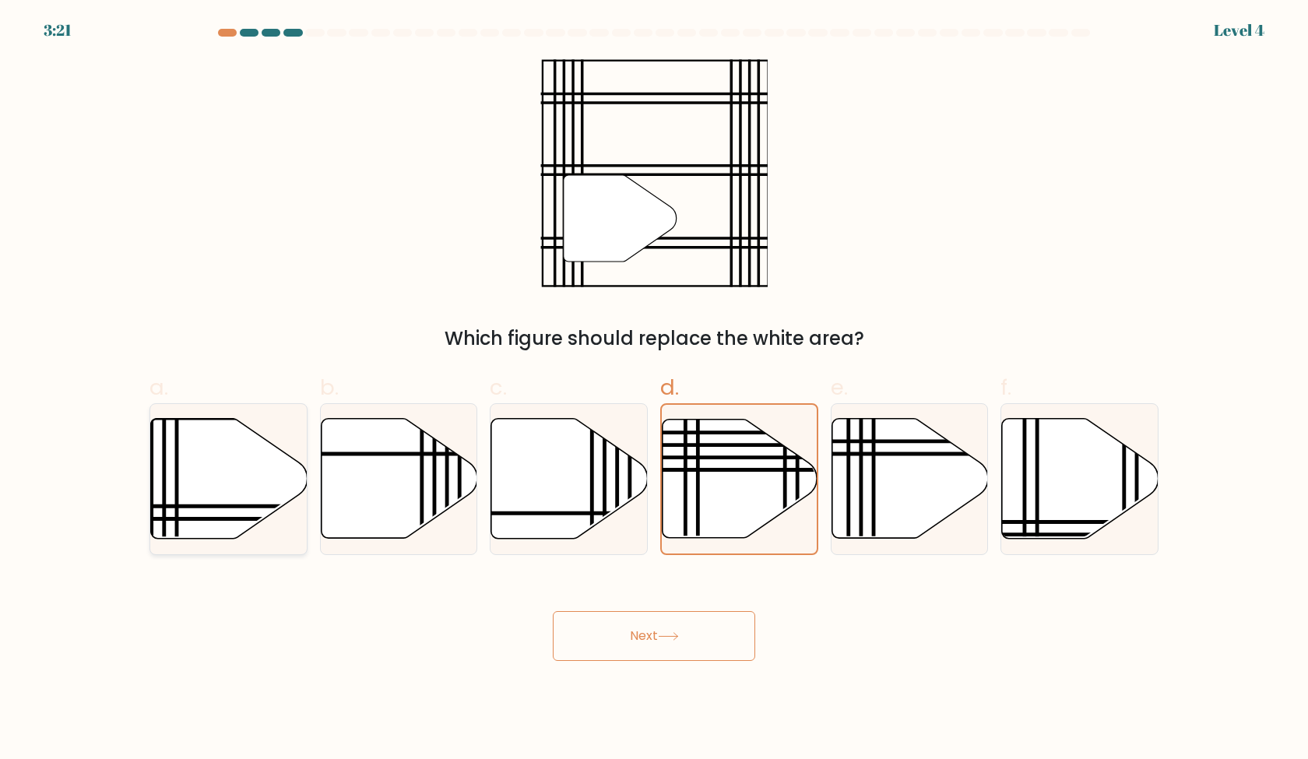
radio input "true"
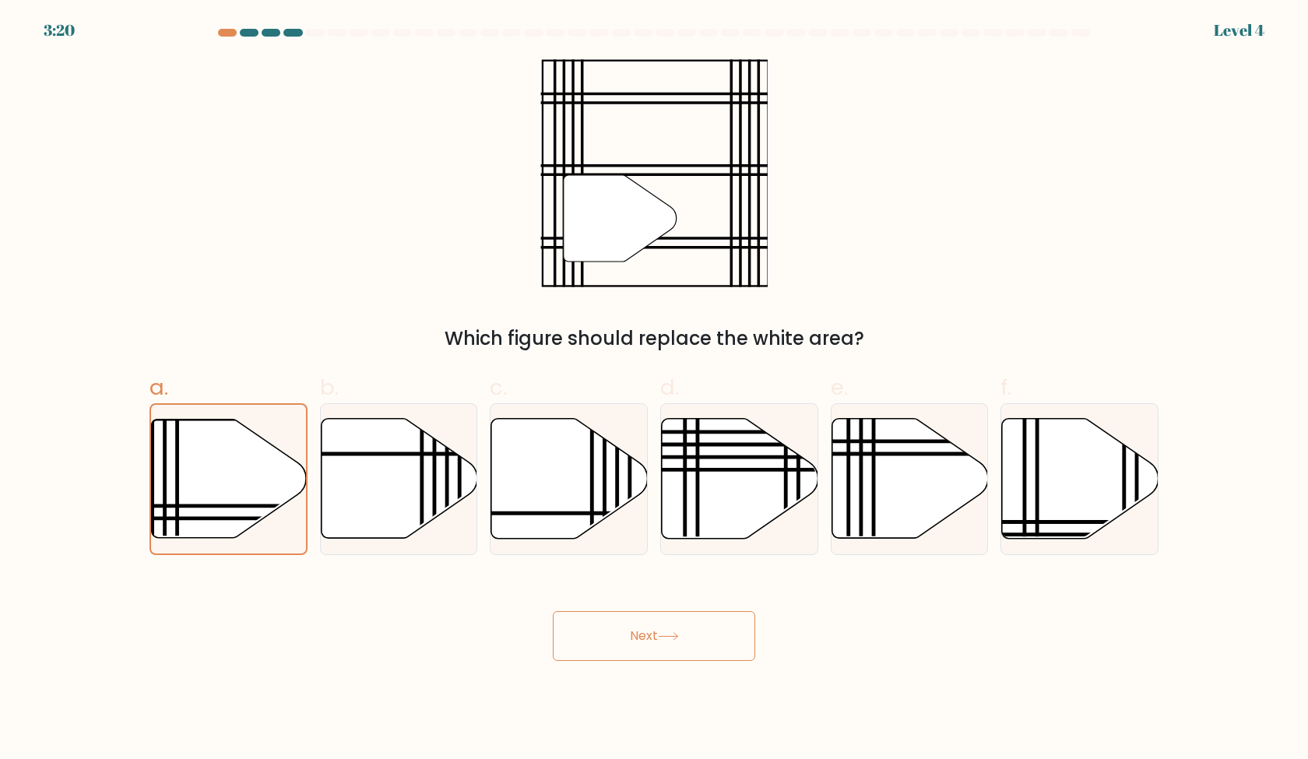
click at [624, 638] on button "Next" at bounding box center [654, 636] width 202 height 50
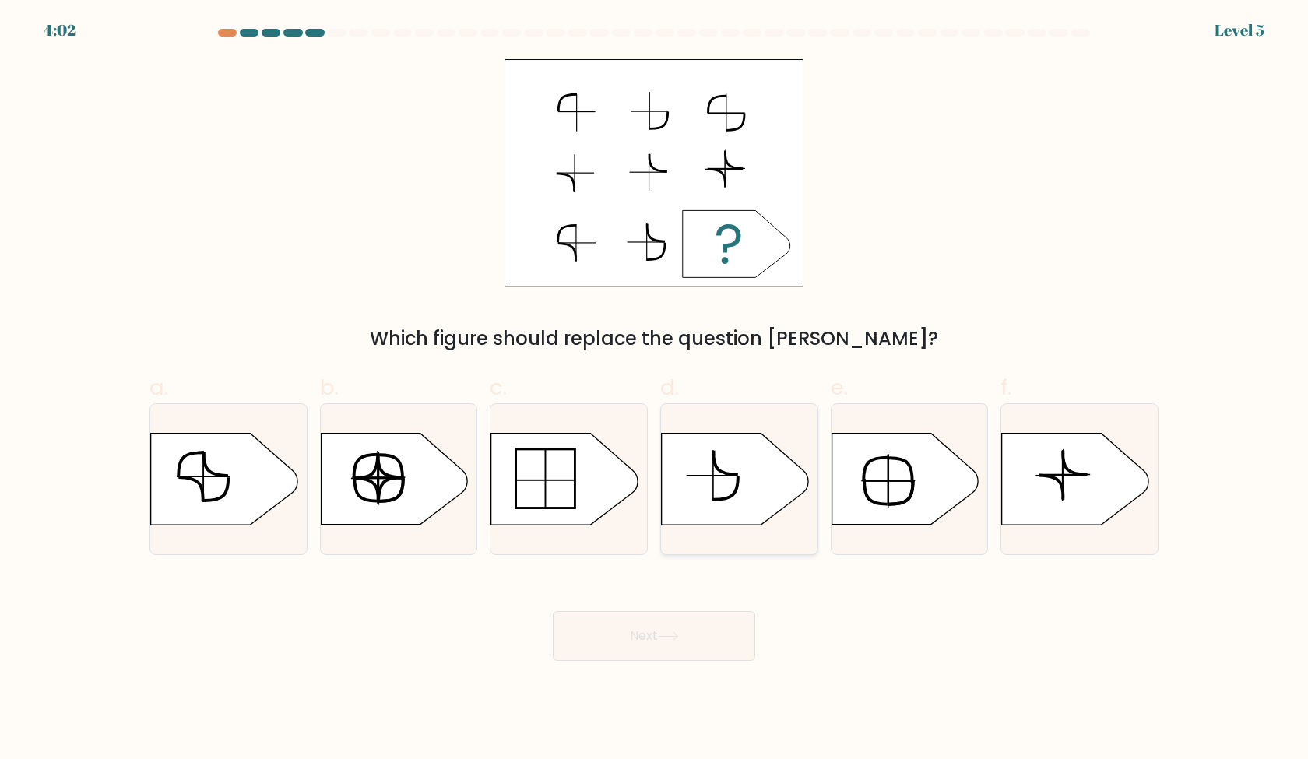
click at [758, 499] on icon at bounding box center [735, 479] width 146 height 91
click at [655, 390] on input "d." at bounding box center [654, 385] width 1 height 10
radio input "true"
click at [995, 483] on div "f." at bounding box center [1079, 463] width 171 height 184
click at [1043, 487] on icon at bounding box center [1075, 479] width 146 height 91
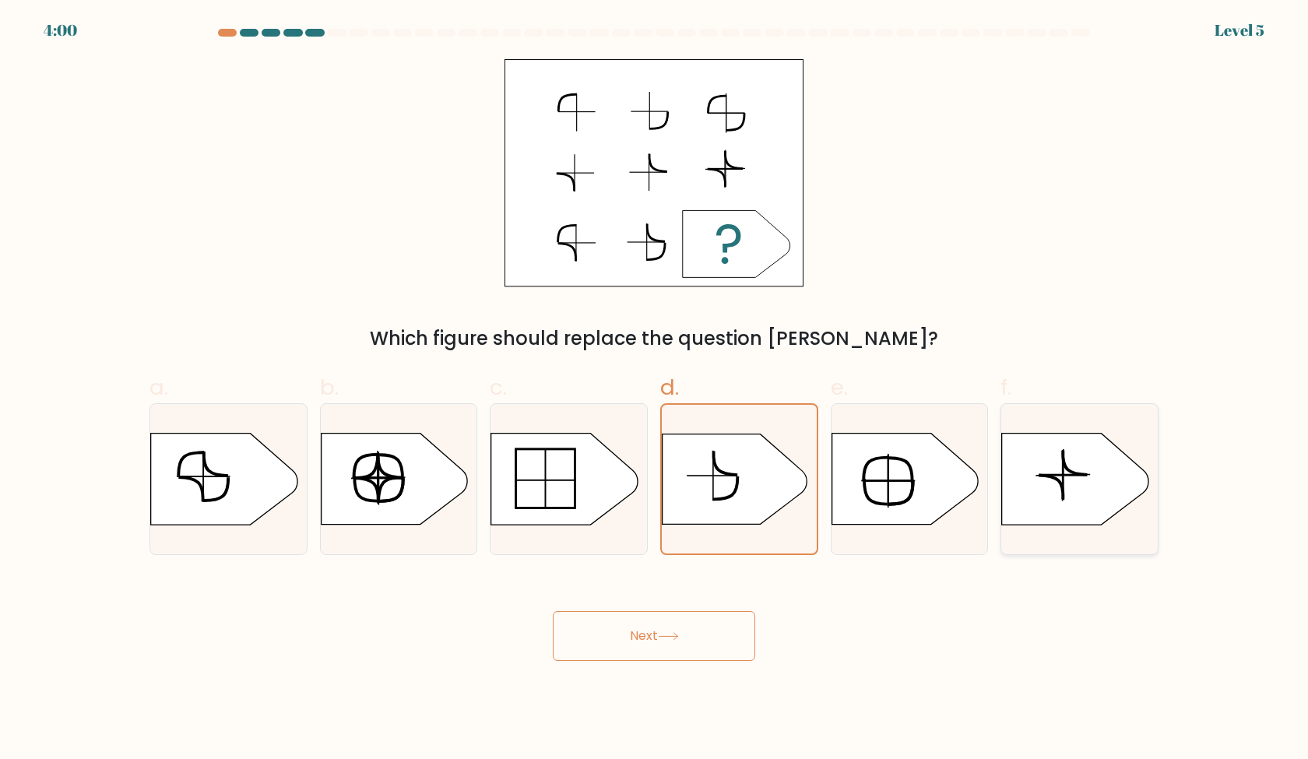
click at [655, 390] on input "f." at bounding box center [654, 385] width 1 height 10
radio input "true"
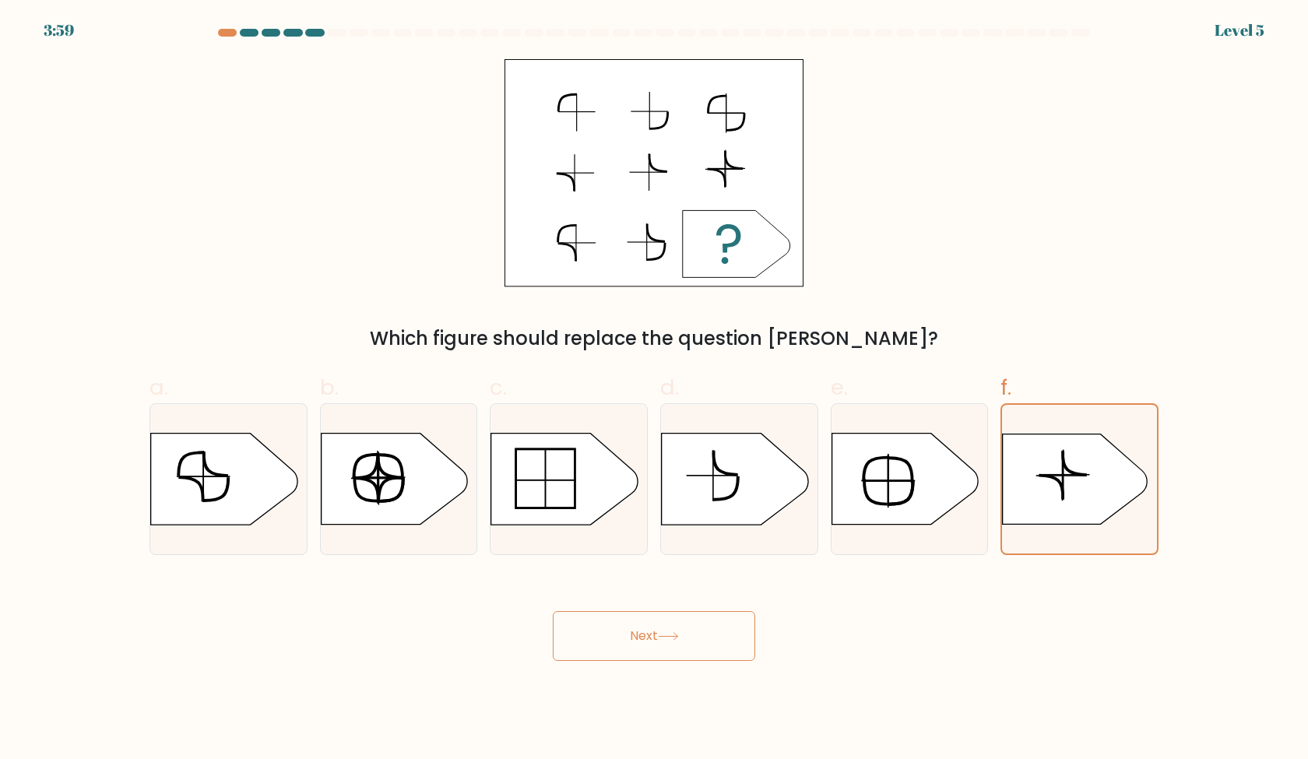
click at [640, 649] on button "Next" at bounding box center [654, 636] width 202 height 50
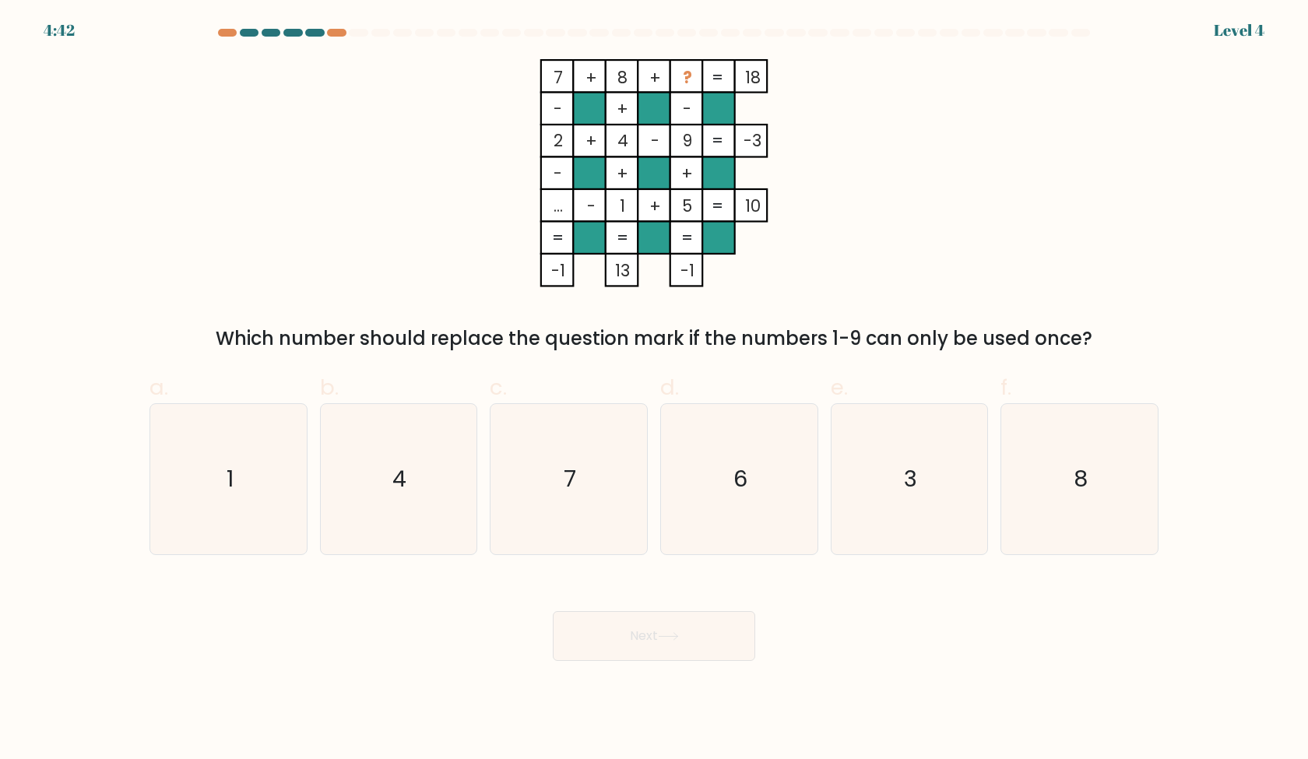
click at [828, 469] on div "e. 3" at bounding box center [910, 463] width 171 height 184
click at [790, 473] on icon "6" at bounding box center [739, 479] width 150 height 150
click at [655, 390] on input "d. 6" at bounding box center [654, 385] width 1 height 10
radio input "true"
click at [709, 652] on button "Next" at bounding box center [654, 636] width 202 height 50
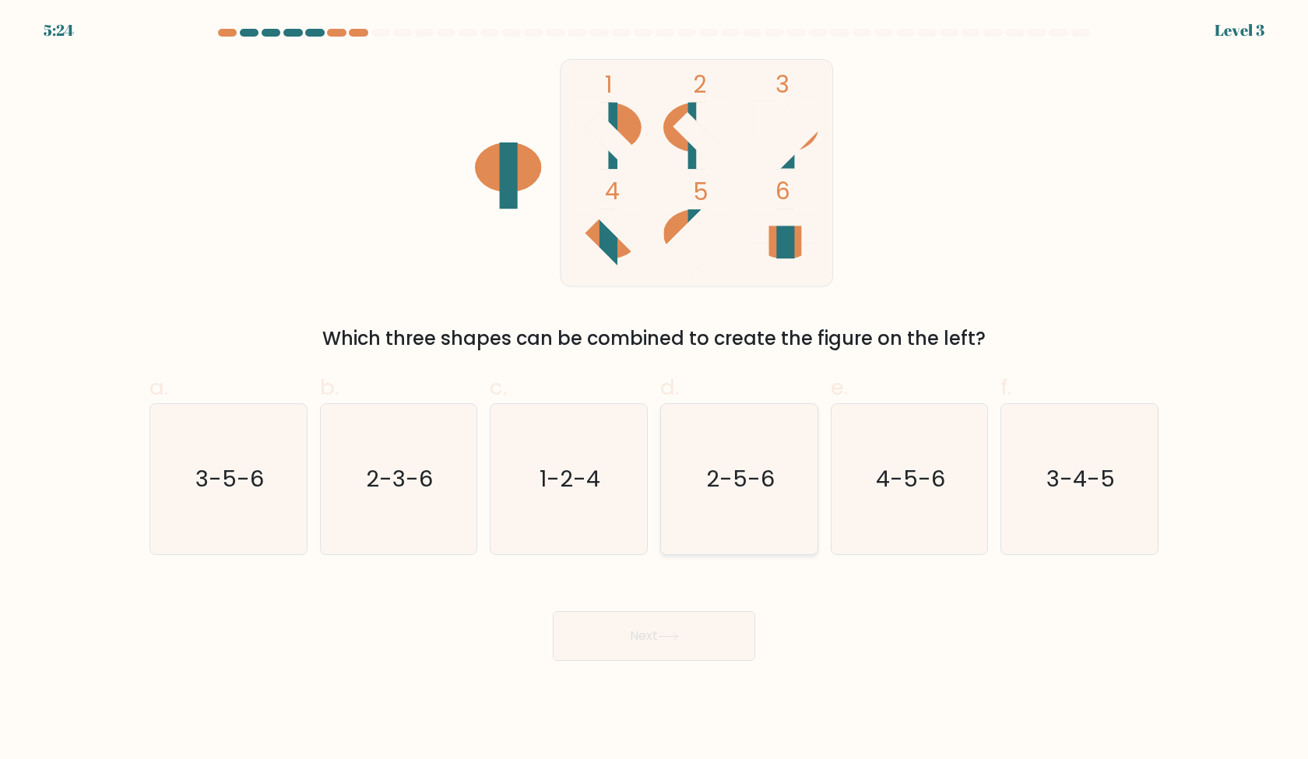
click at [768, 522] on icon "2-5-6" at bounding box center [739, 479] width 150 height 150
click at [655, 390] on input "d. 2-5-6" at bounding box center [654, 385] width 1 height 10
radio input "true"
click at [709, 649] on button "Next" at bounding box center [654, 636] width 202 height 50
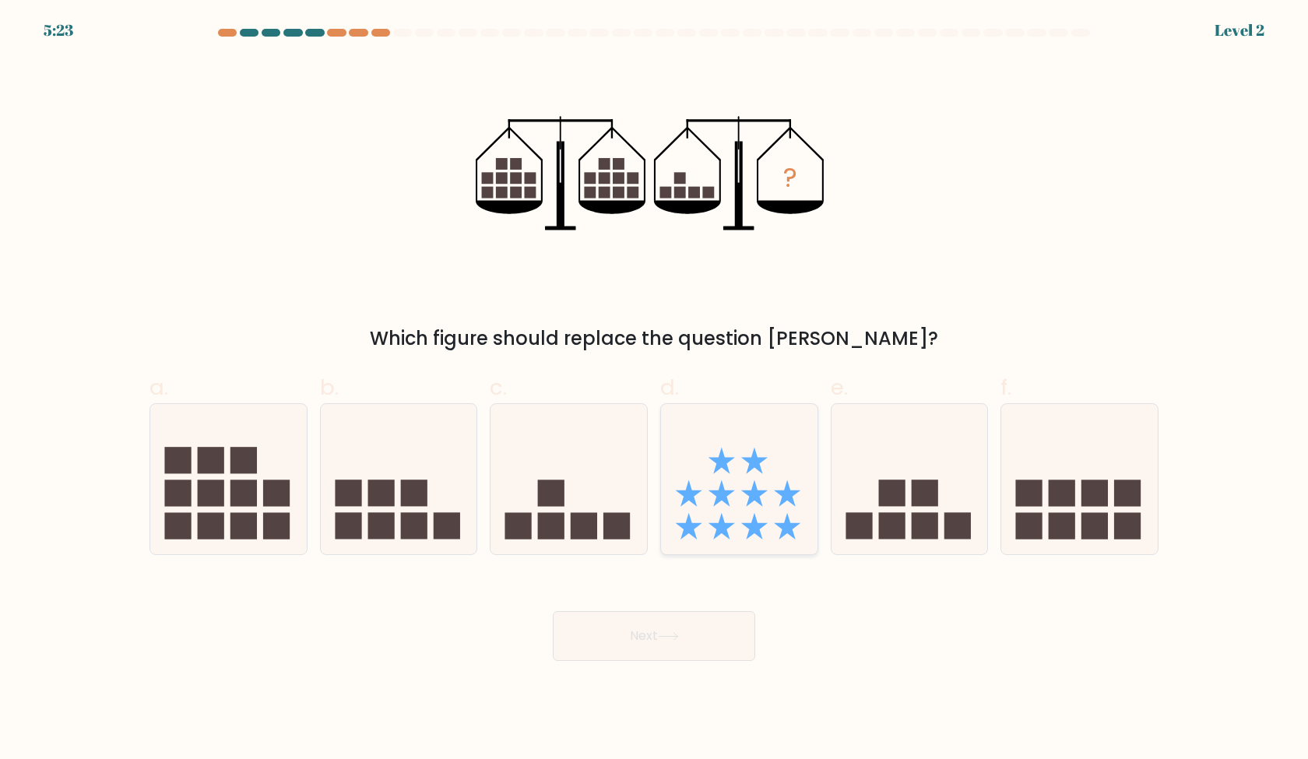
click at [735, 504] on icon at bounding box center [739, 478] width 157 height 129
click at [655, 390] on input "d." at bounding box center [654, 385] width 1 height 10
radio input "true"
click at [602, 514] on icon at bounding box center [569, 478] width 157 height 129
click at [654, 390] on input "c." at bounding box center [654, 385] width 1 height 10
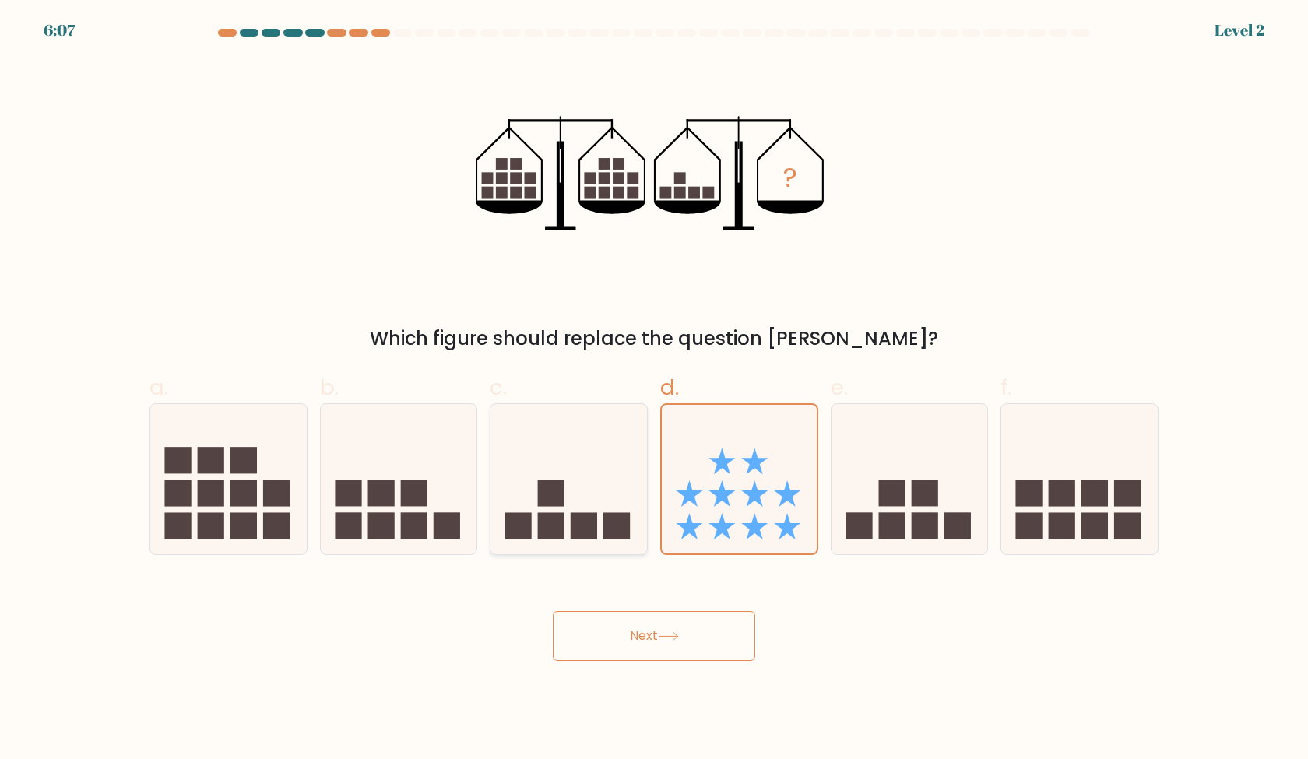
radio input "true"
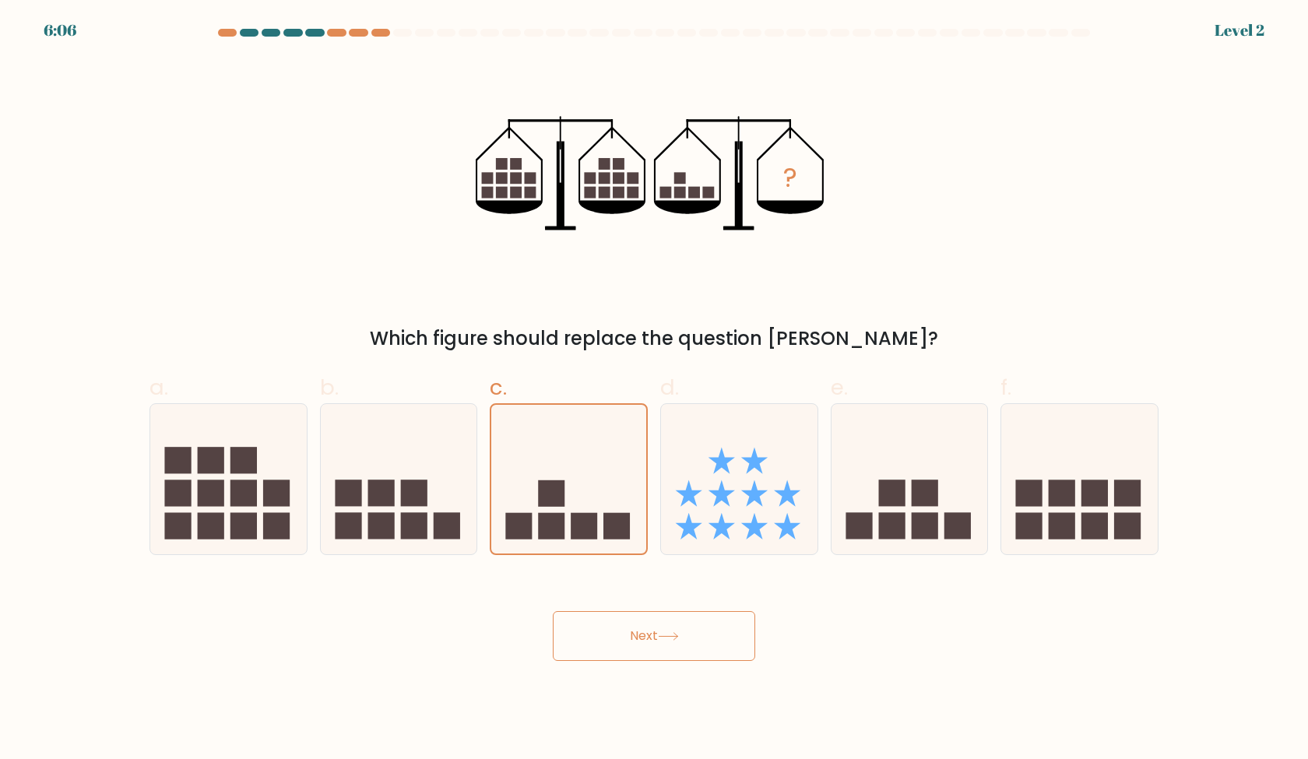
click at [644, 636] on button "Next" at bounding box center [654, 636] width 202 height 50
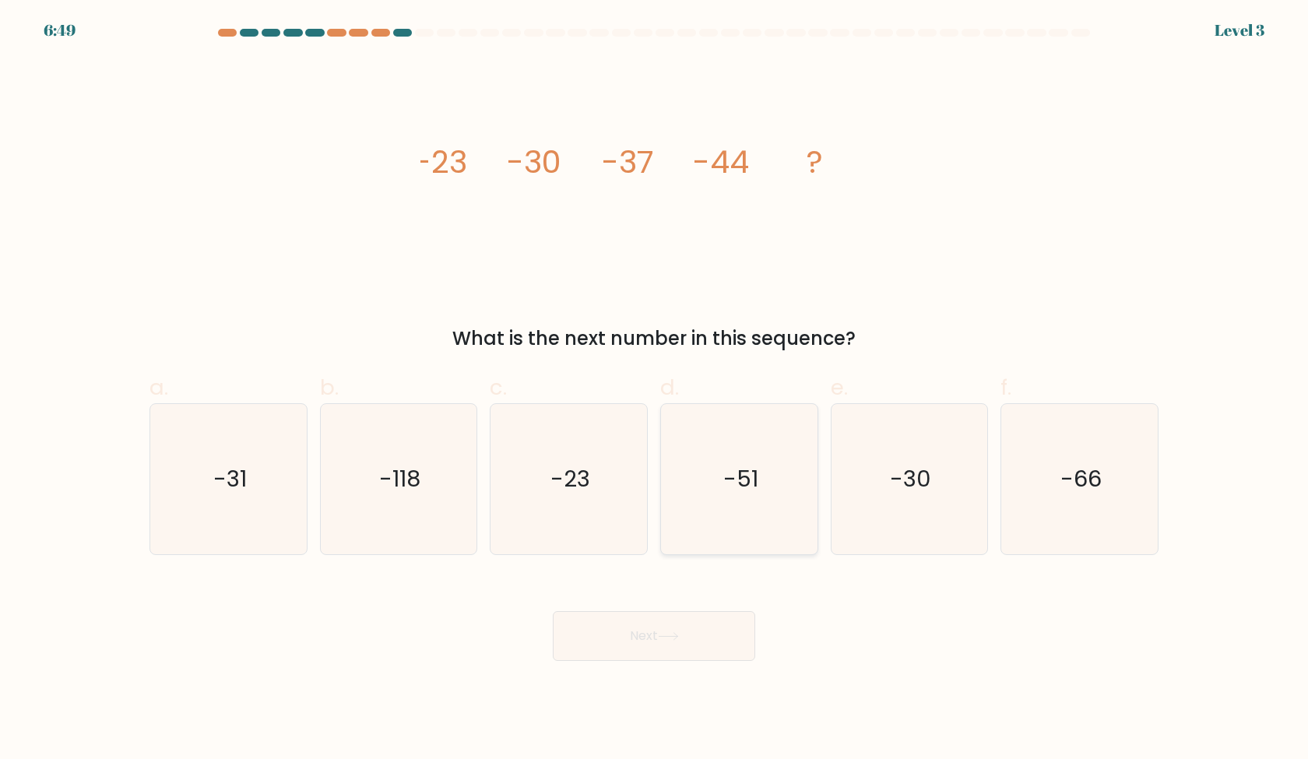
click at [733, 522] on icon "-51" at bounding box center [739, 479] width 150 height 150
click at [655, 390] on input "d. -51" at bounding box center [654, 385] width 1 height 10
radio input "true"
click at [698, 645] on button "Next" at bounding box center [654, 636] width 202 height 50
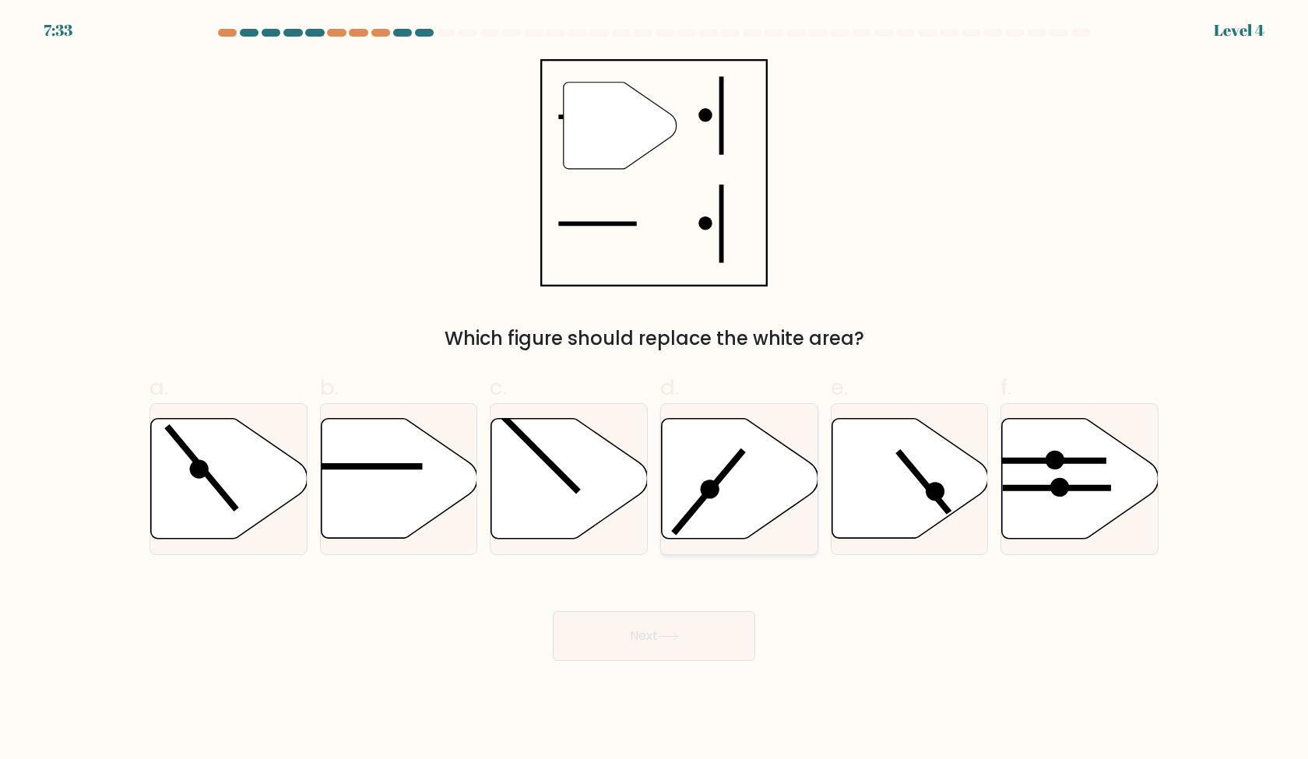
click at [719, 520] on icon at bounding box center [740, 479] width 157 height 120
click at [655, 390] on input "d." at bounding box center [654, 385] width 1 height 10
radio input "true"
click at [449, 485] on icon at bounding box center [399, 479] width 157 height 120
click at [654, 390] on input "b." at bounding box center [654, 385] width 1 height 10
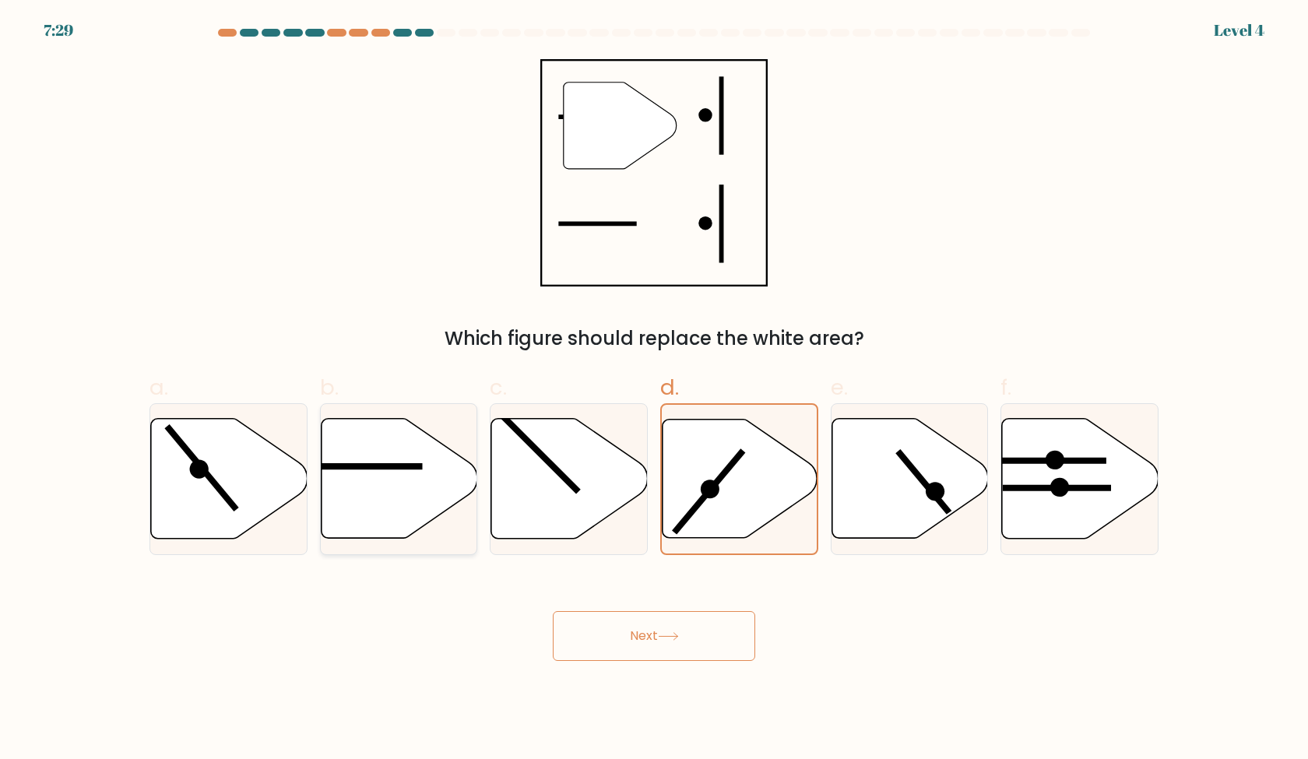
radio input "true"
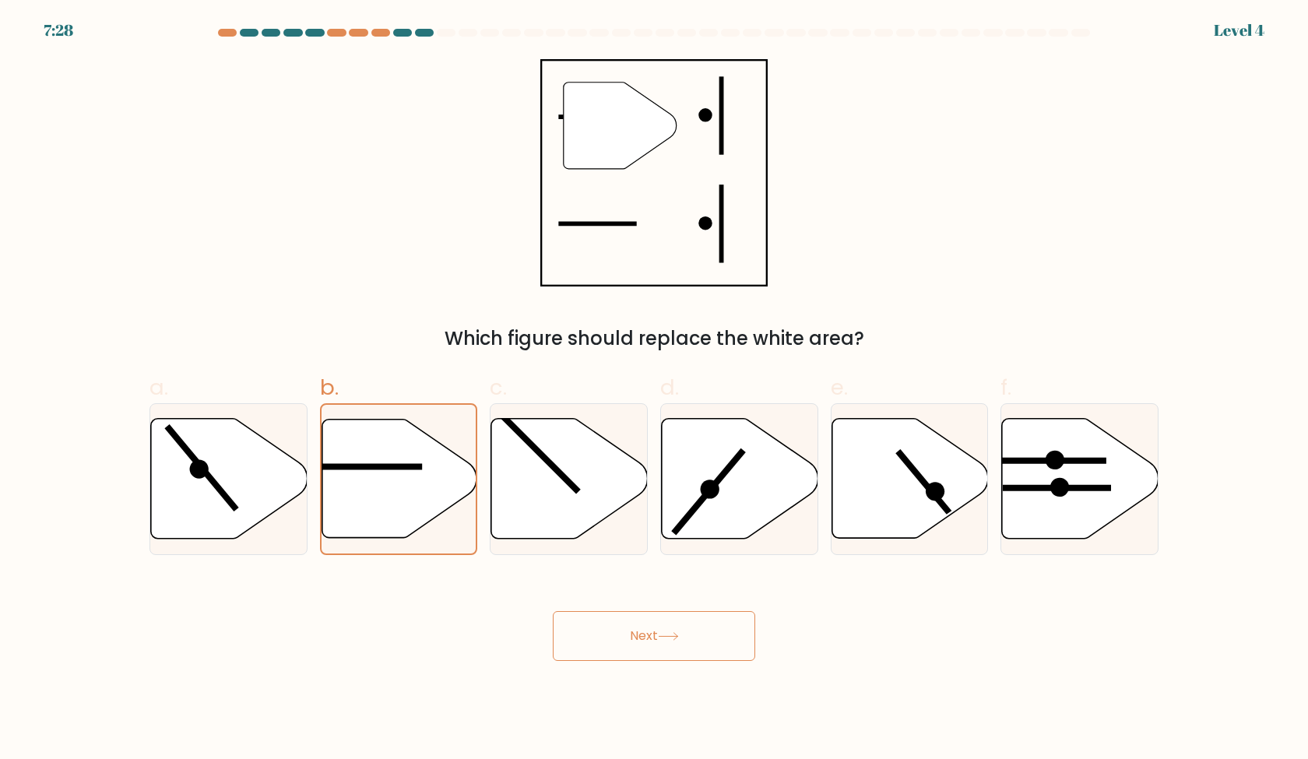
click at [660, 636] on button "Next" at bounding box center [654, 636] width 202 height 50
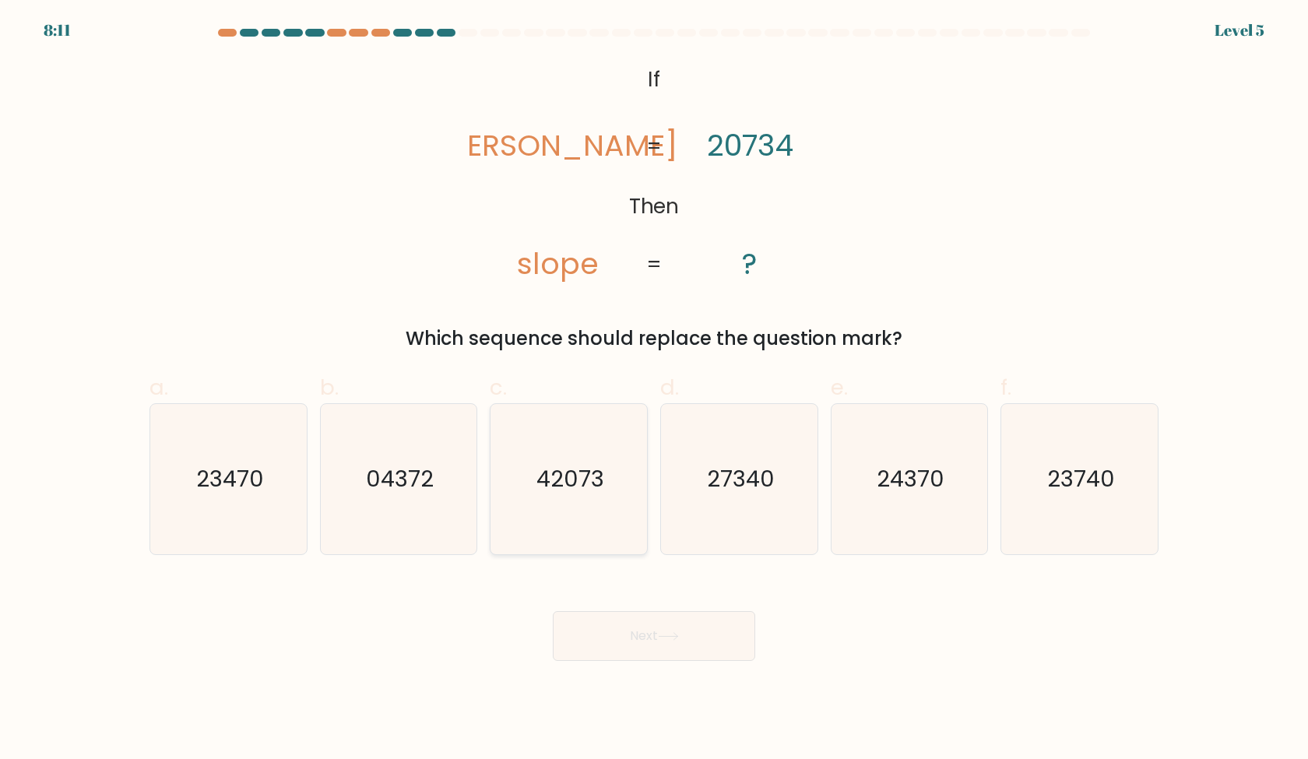
click at [554, 534] on icon "42073" at bounding box center [569, 479] width 150 height 150
click at [654, 390] on input "c. 42073" at bounding box center [654, 385] width 1 height 10
radio input "true"
click at [634, 635] on button "Next" at bounding box center [654, 636] width 202 height 50
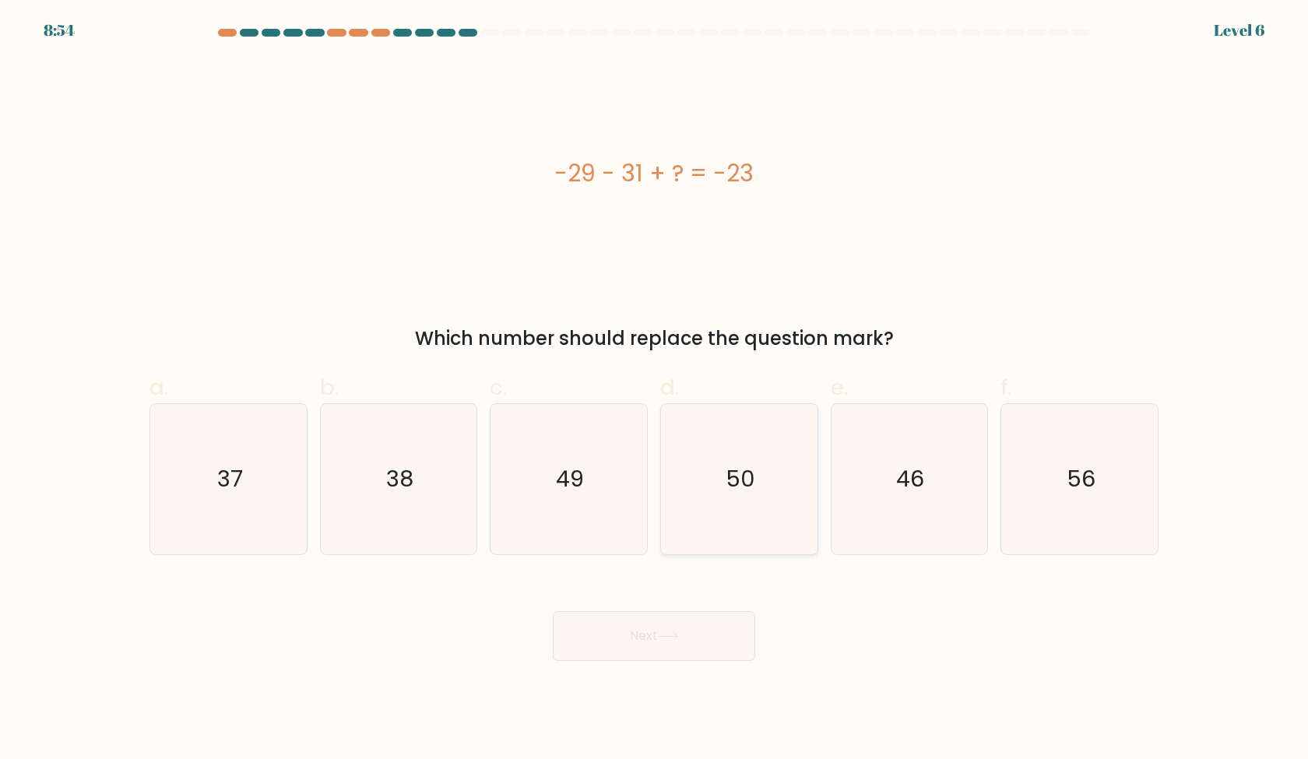
click at [686, 528] on icon "50" at bounding box center [739, 479] width 150 height 150
click at [655, 390] on input "d. 50" at bounding box center [654, 385] width 1 height 10
radio input "true"
click at [899, 542] on icon "46" at bounding box center [909, 479] width 150 height 150
click at [655, 390] on input "e. 46" at bounding box center [654, 385] width 1 height 10
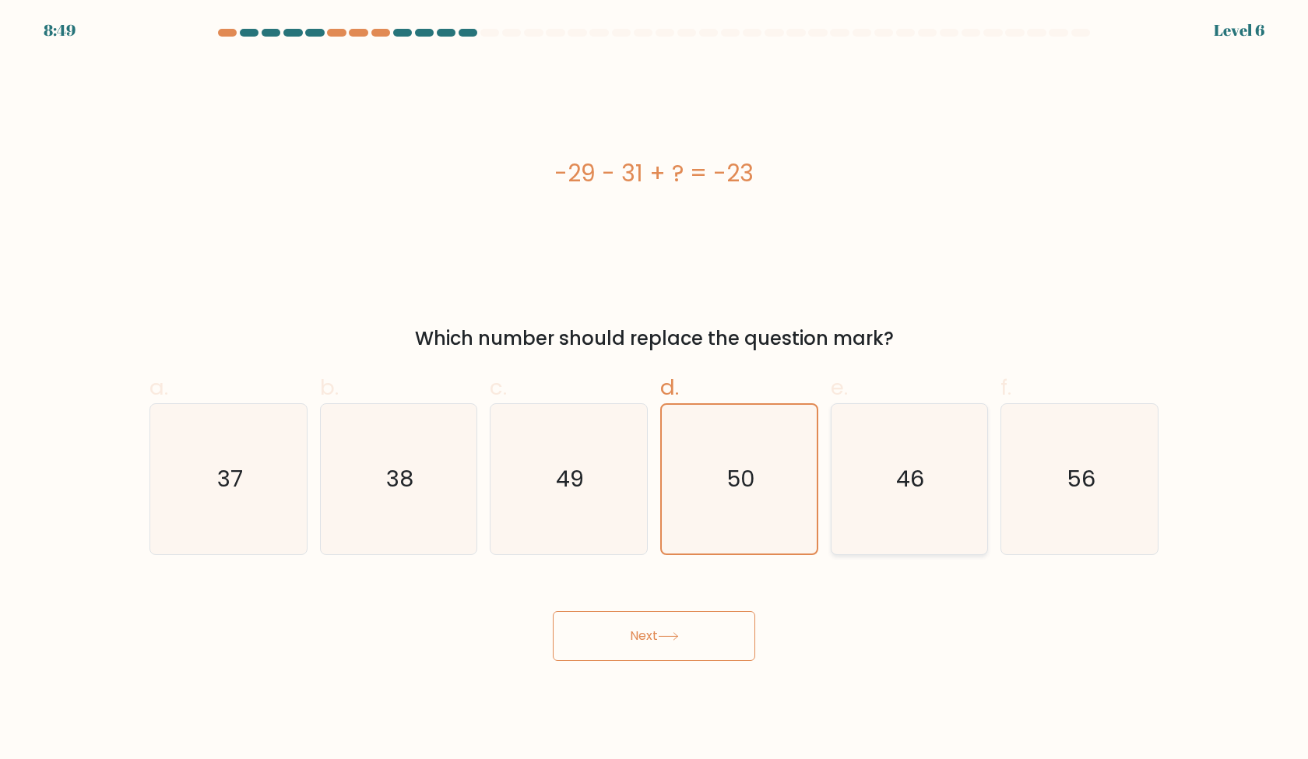
radio input "true"
click at [434, 479] on icon "38" at bounding box center [398, 479] width 150 height 150
click at [654, 390] on input "b. 38" at bounding box center [654, 385] width 1 height 10
radio input "true"
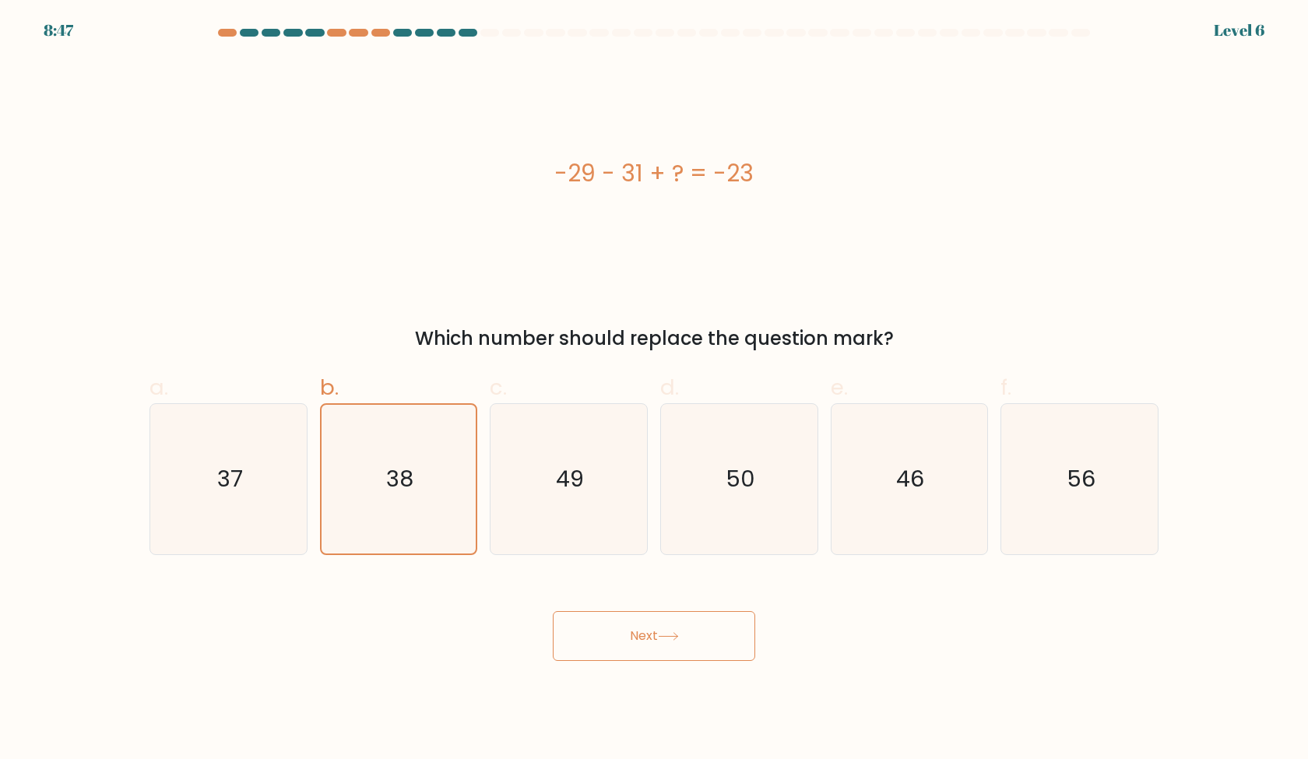
click at [653, 635] on button "Next" at bounding box center [654, 636] width 202 height 50
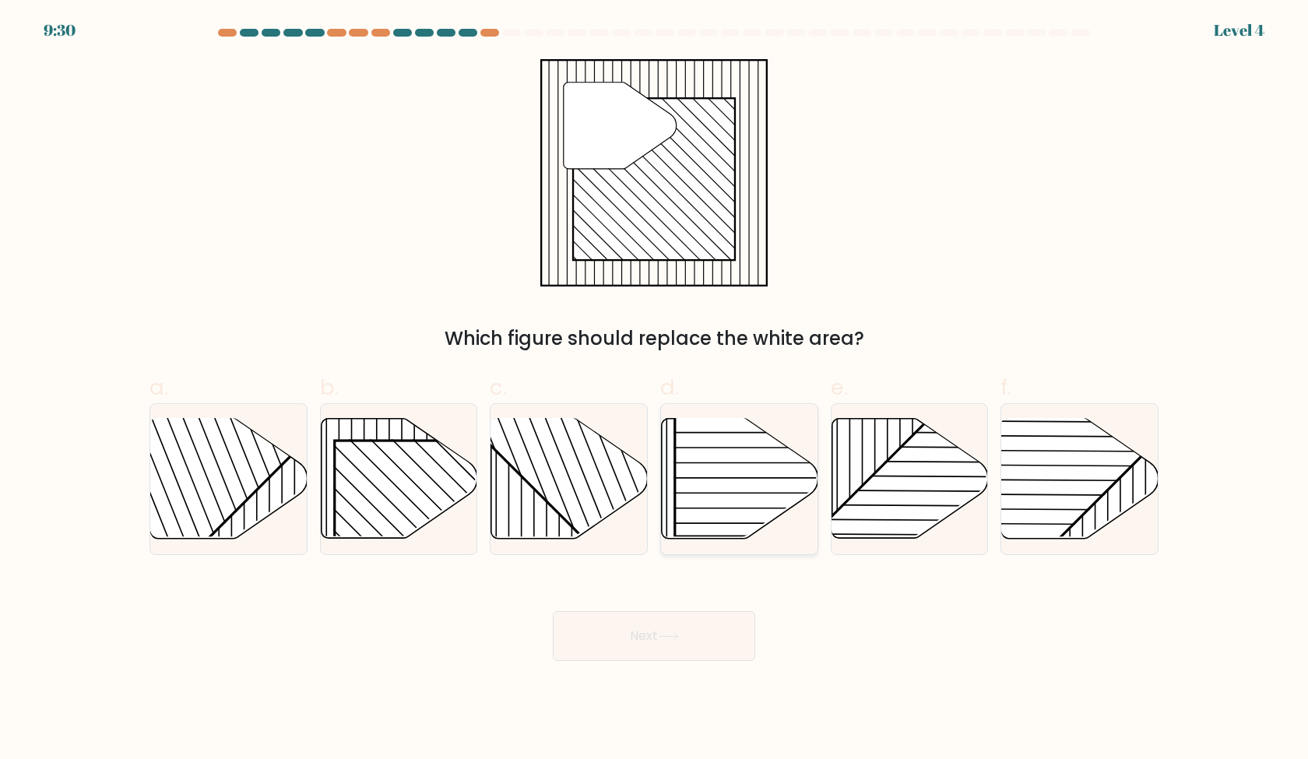
click at [731, 487] on rect at bounding box center [787, 424] width 224 height 224
click at [655, 390] on input "d." at bounding box center [654, 385] width 1 height 10
radio input "true"
click at [682, 611] on button "Next" at bounding box center [654, 636] width 202 height 50
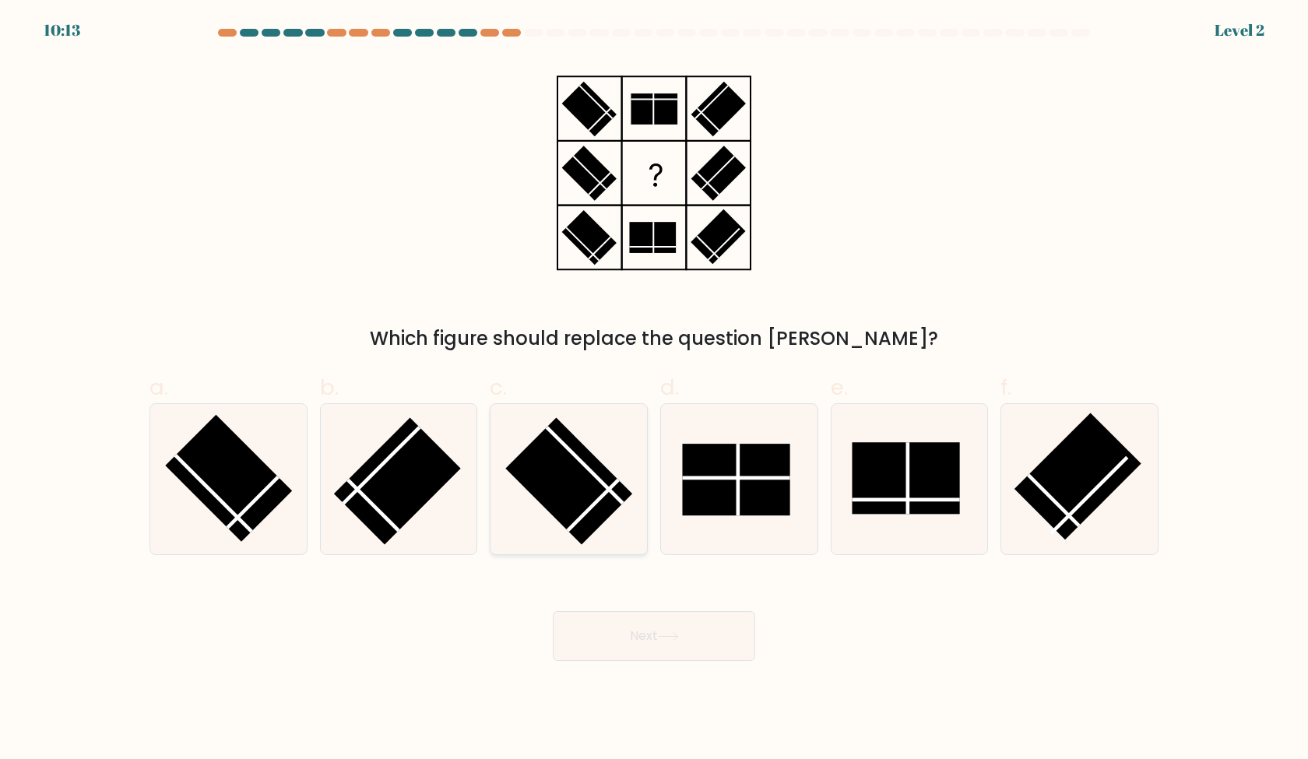
click at [590, 444] on icon at bounding box center [569, 479] width 150 height 150
click at [654, 390] on input "c." at bounding box center [654, 385] width 1 height 10
radio input "true"
click at [752, 496] on rect at bounding box center [735, 480] width 107 height 72
click at [655, 390] on input "d." at bounding box center [654, 385] width 1 height 10
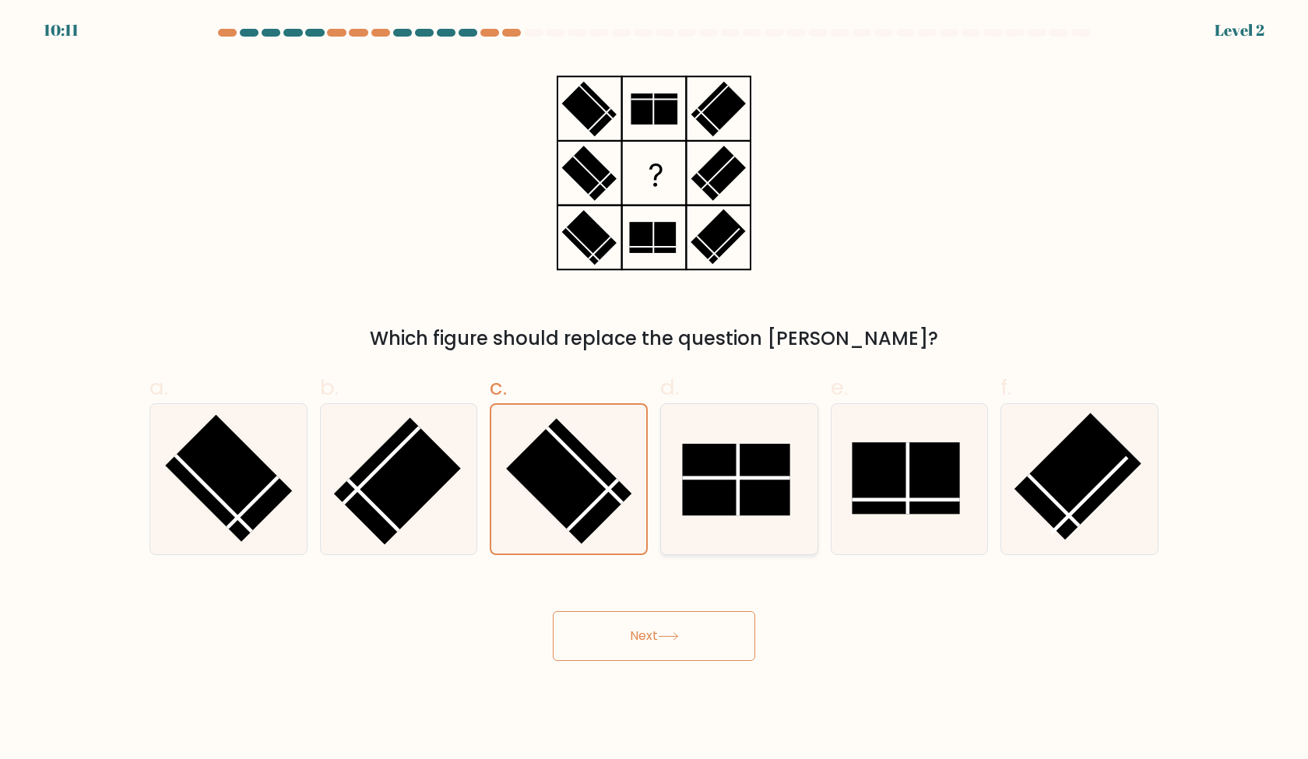
radio input "true"
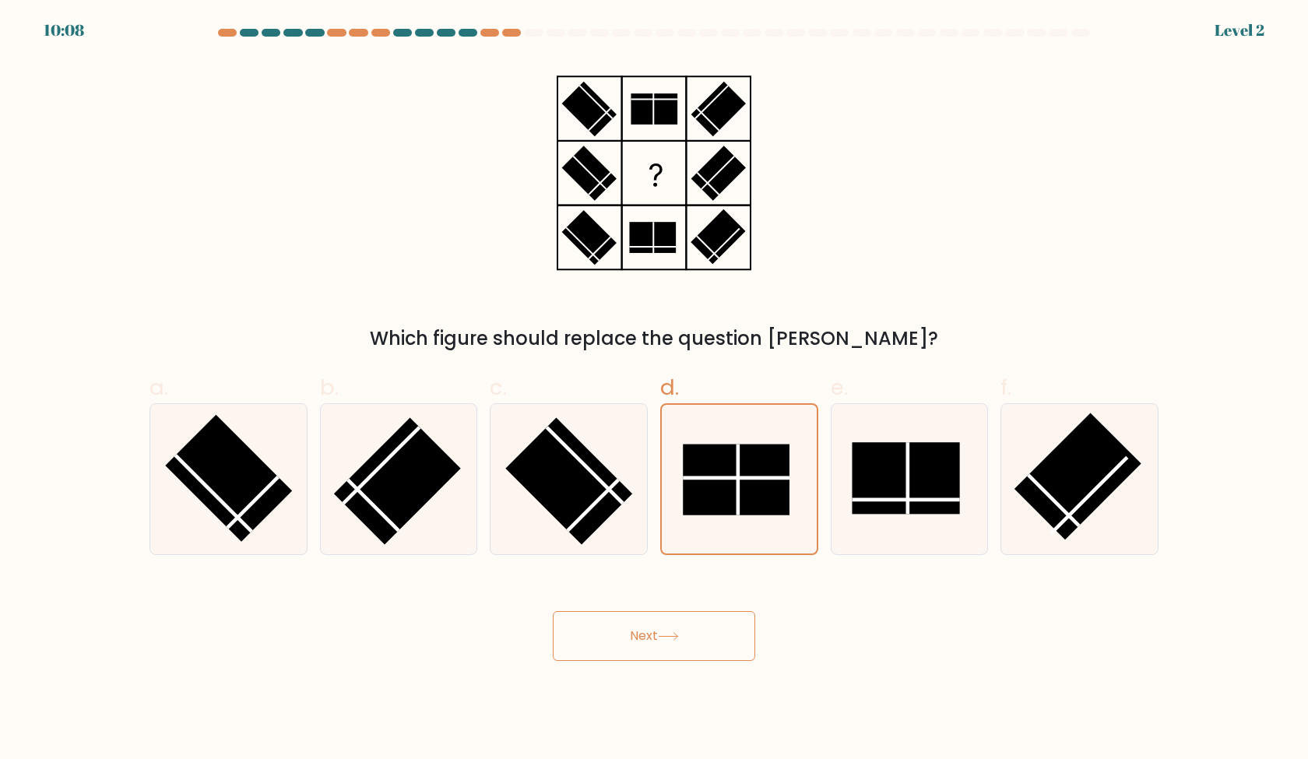
click at [646, 622] on button "Next" at bounding box center [654, 636] width 202 height 50
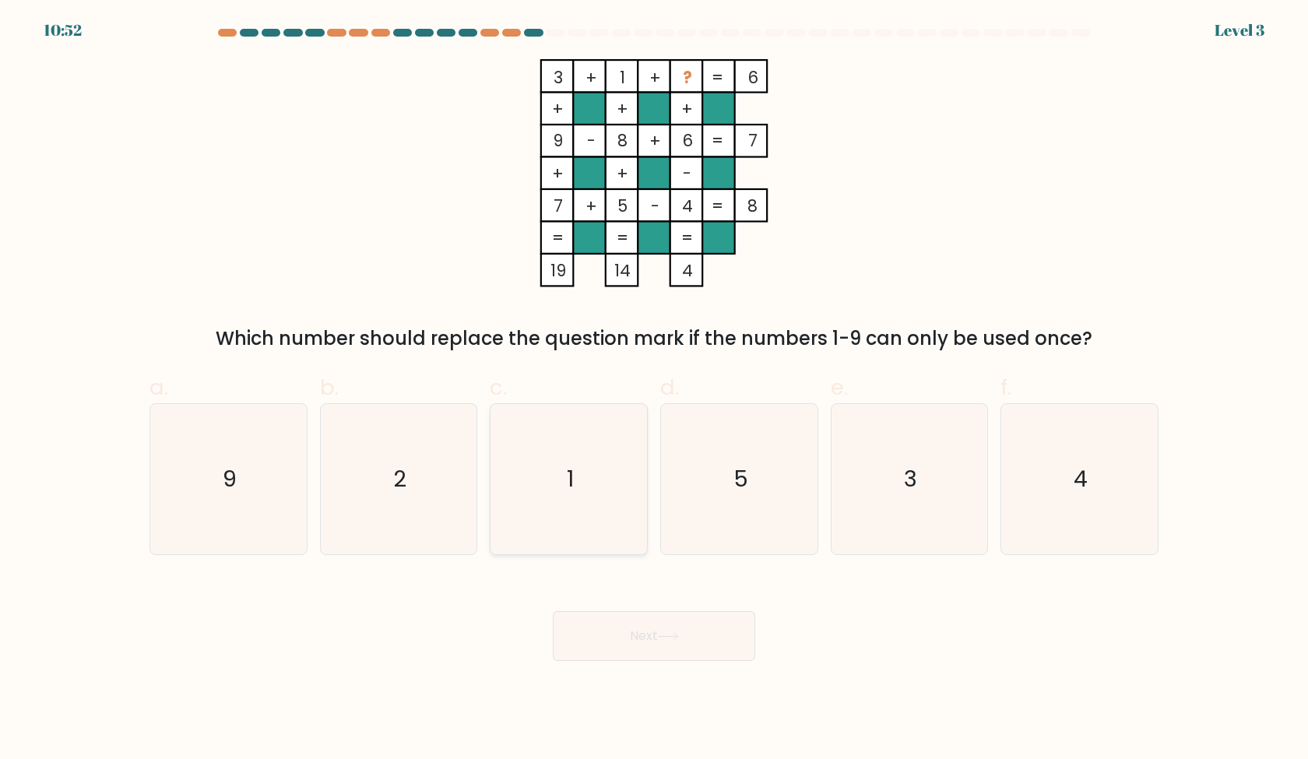
click at [601, 523] on icon "1" at bounding box center [569, 479] width 150 height 150
click at [654, 390] on input "c. 1" at bounding box center [654, 385] width 1 height 10
radio input "true"
click at [963, 480] on icon "3" at bounding box center [909, 479] width 150 height 150
click at [655, 390] on input "e. 3" at bounding box center [654, 385] width 1 height 10
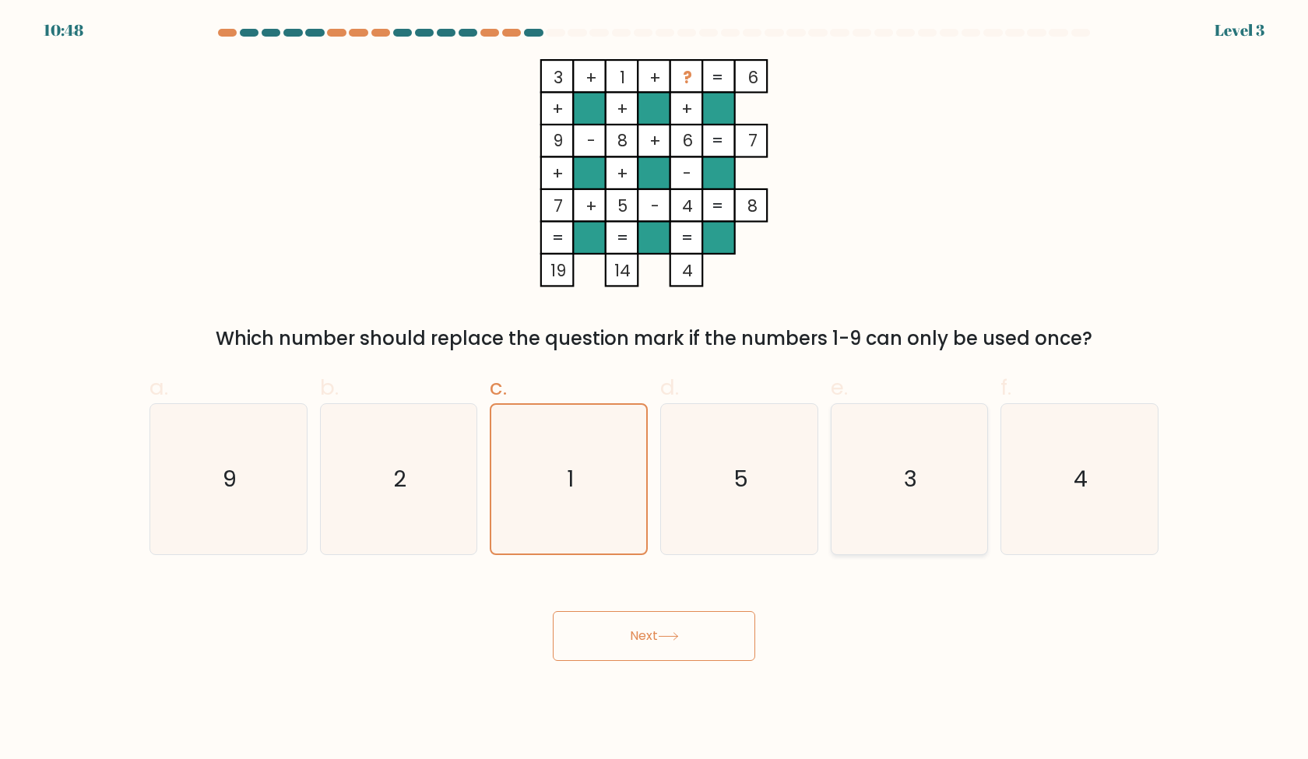
radio input "true"
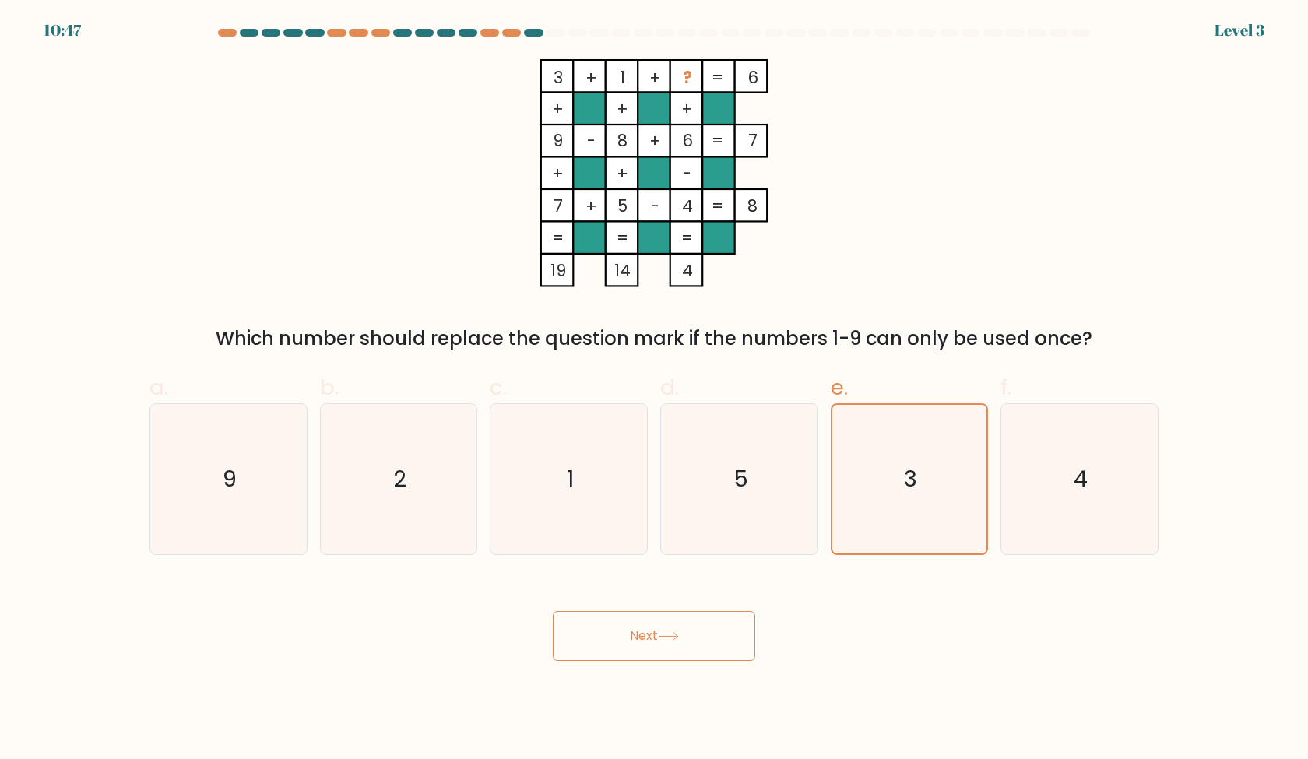
click at [663, 642] on button "Next" at bounding box center [654, 636] width 202 height 50
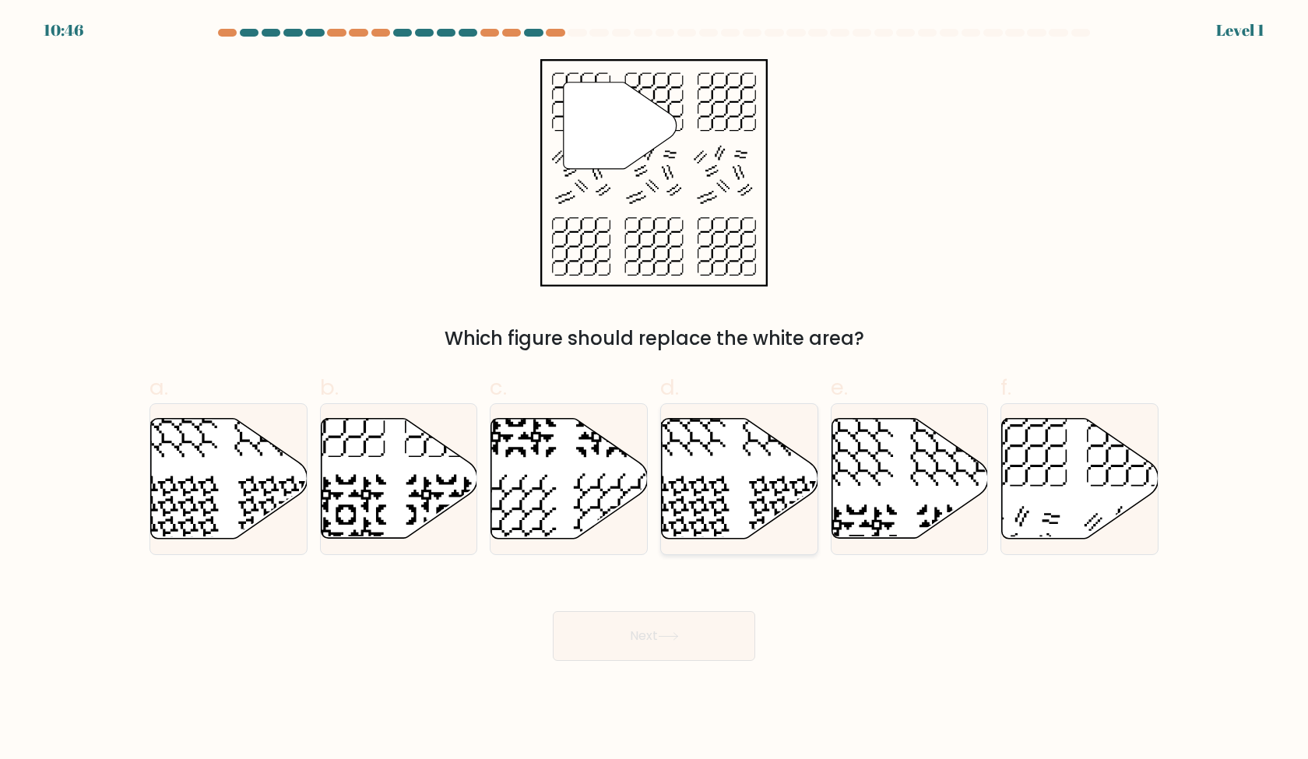
click at [730, 528] on icon at bounding box center [740, 479] width 157 height 120
click at [655, 390] on input "d." at bounding box center [654, 385] width 1 height 10
radio input "true"
click at [684, 659] on button "Next" at bounding box center [654, 636] width 202 height 50
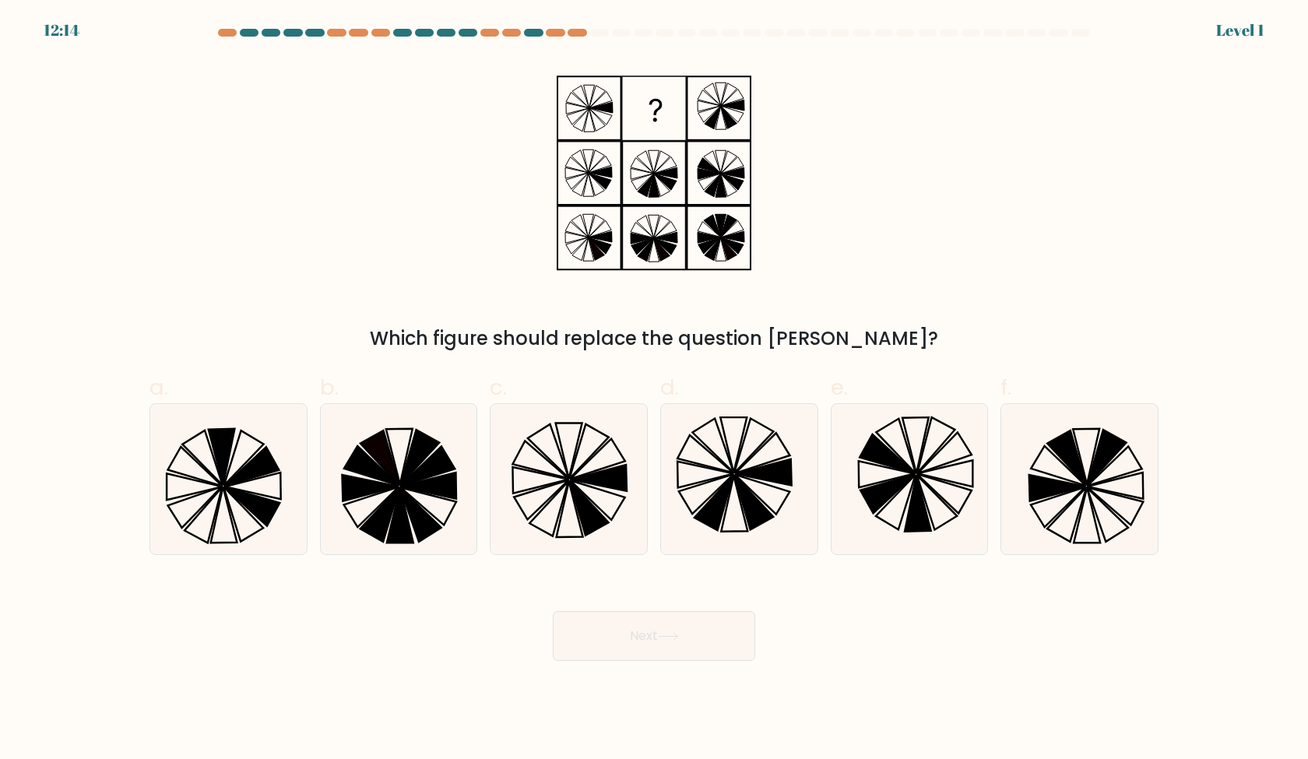
click at [572, 564] on form at bounding box center [654, 345] width 1308 height 632
click at [593, 520] on icon at bounding box center [589, 507] width 39 height 55
click at [654, 390] on input "c." at bounding box center [654, 385] width 1 height 10
radio input "true"
click at [707, 505] on icon at bounding box center [714, 503] width 39 height 55
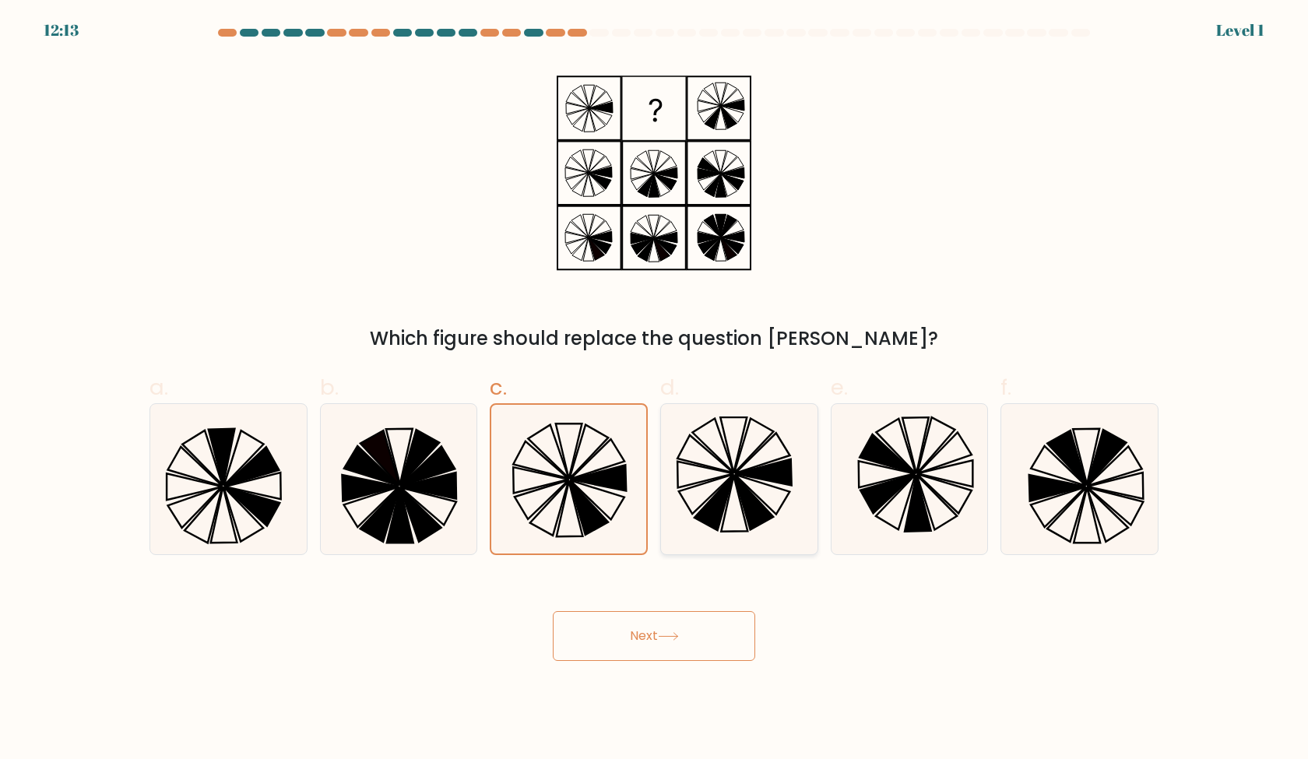
click at [655, 390] on input "d." at bounding box center [654, 385] width 1 height 10
radio input "true"
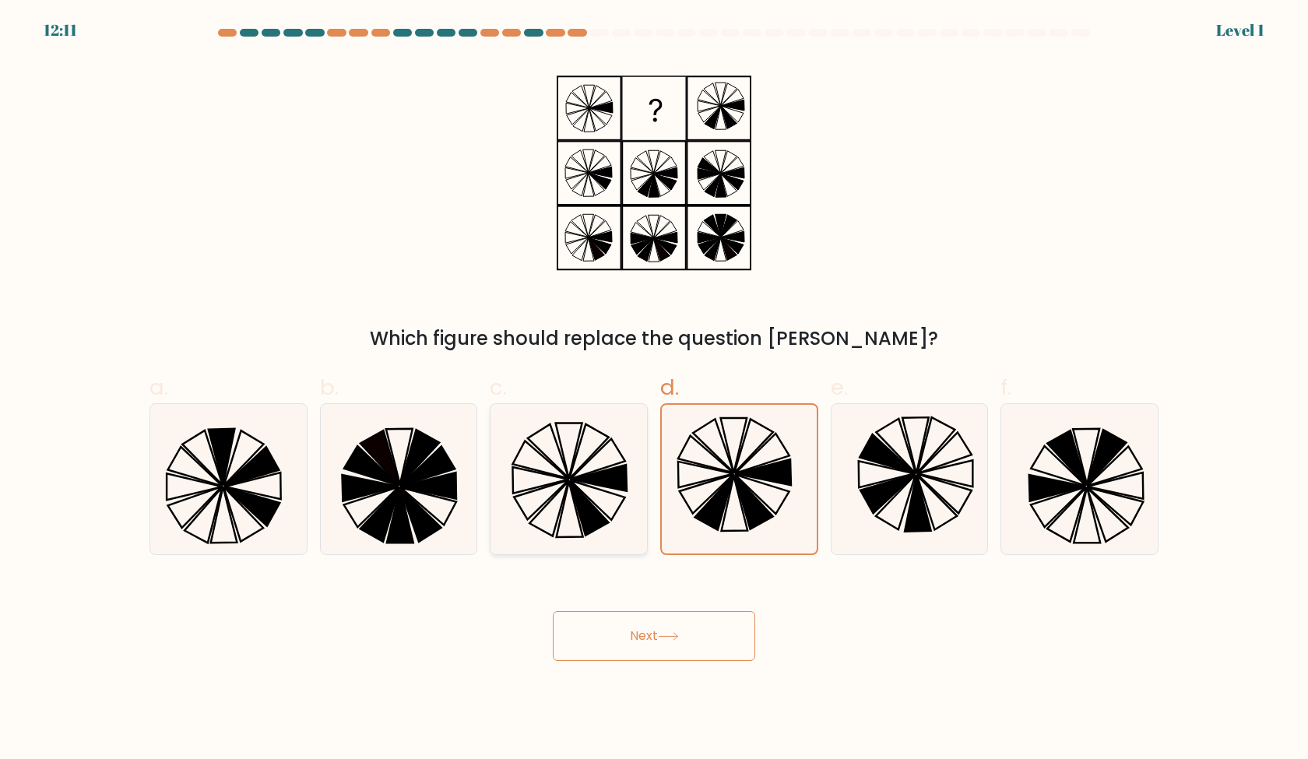
click at [557, 524] on icon at bounding box center [569, 479] width 150 height 150
click at [654, 390] on input "c." at bounding box center [654, 385] width 1 height 10
radio input "true"
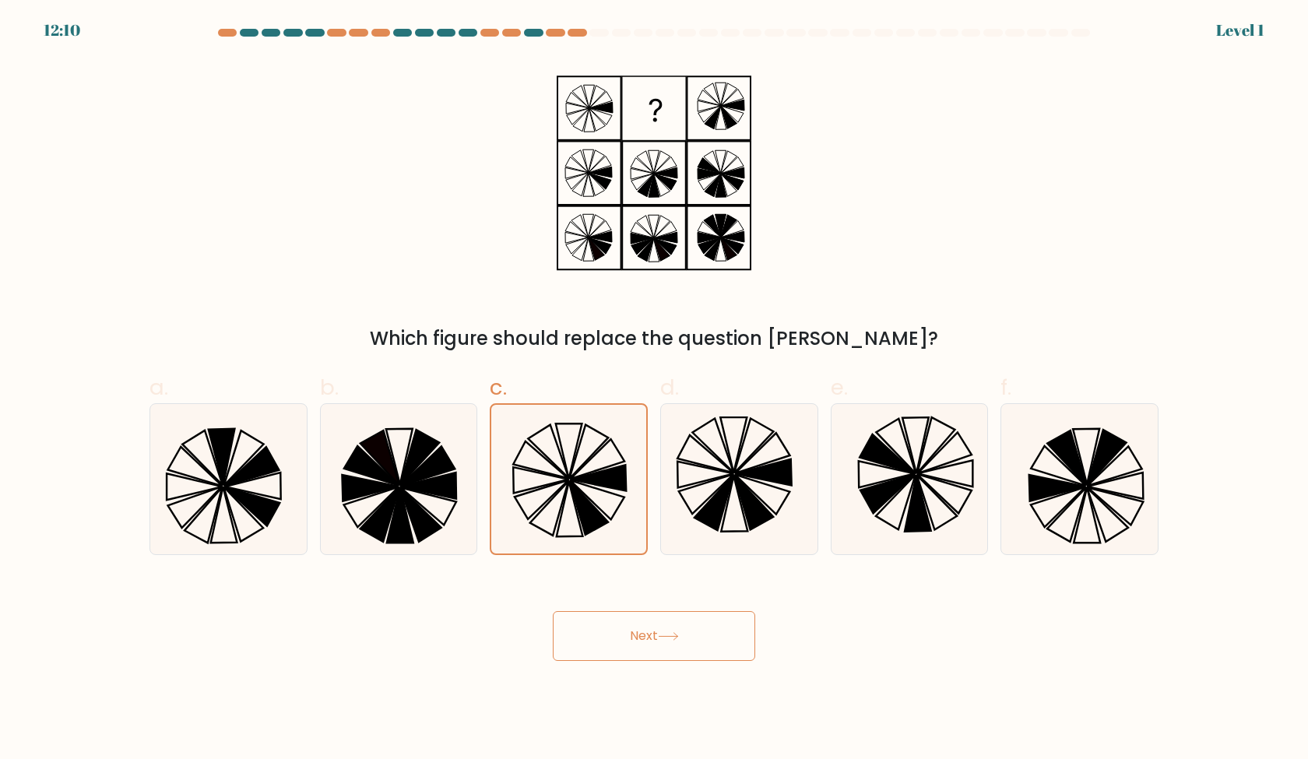
click at [636, 642] on button "Next" at bounding box center [654, 636] width 202 height 50
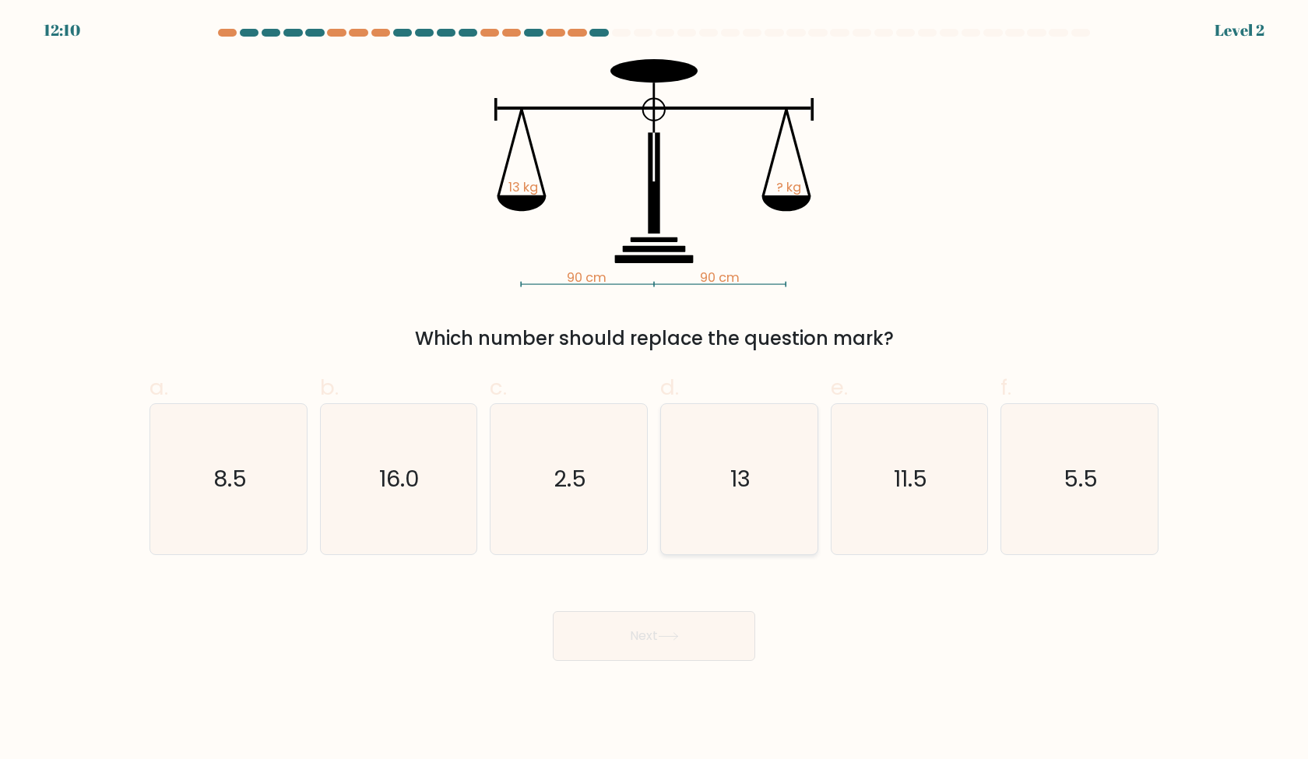
click at [741, 508] on icon "13" at bounding box center [739, 479] width 150 height 150
click at [655, 390] on input "d. 13" at bounding box center [654, 385] width 1 height 10
radio input "true"
click at [707, 627] on button "Next" at bounding box center [654, 636] width 202 height 50
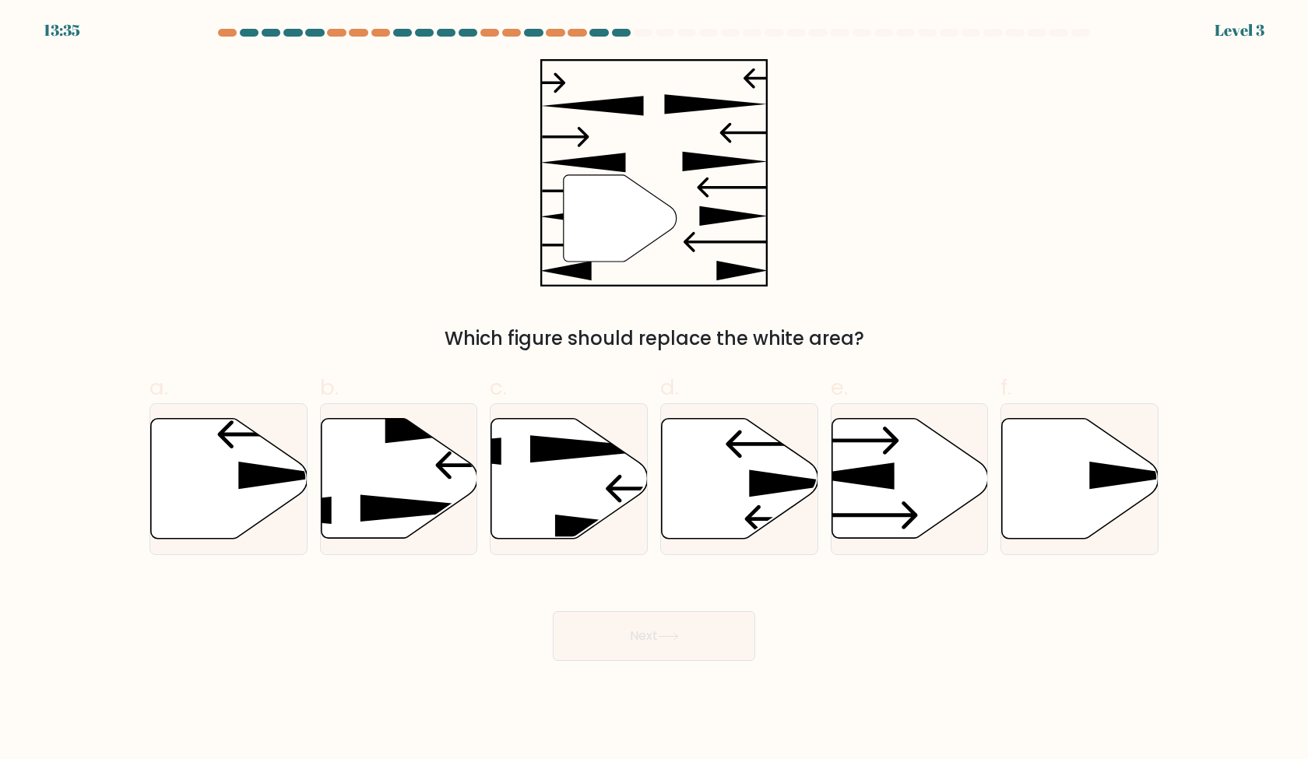
click at [754, 575] on div "Next" at bounding box center [654, 617] width 1028 height 87
click at [773, 516] on icon at bounding box center [740, 479] width 157 height 120
click at [655, 390] on input "d." at bounding box center [654, 385] width 1 height 10
radio input "true"
drag, startPoint x: 676, startPoint y: 654, endPoint x: 1004, endPoint y: 677, distance: 328.6
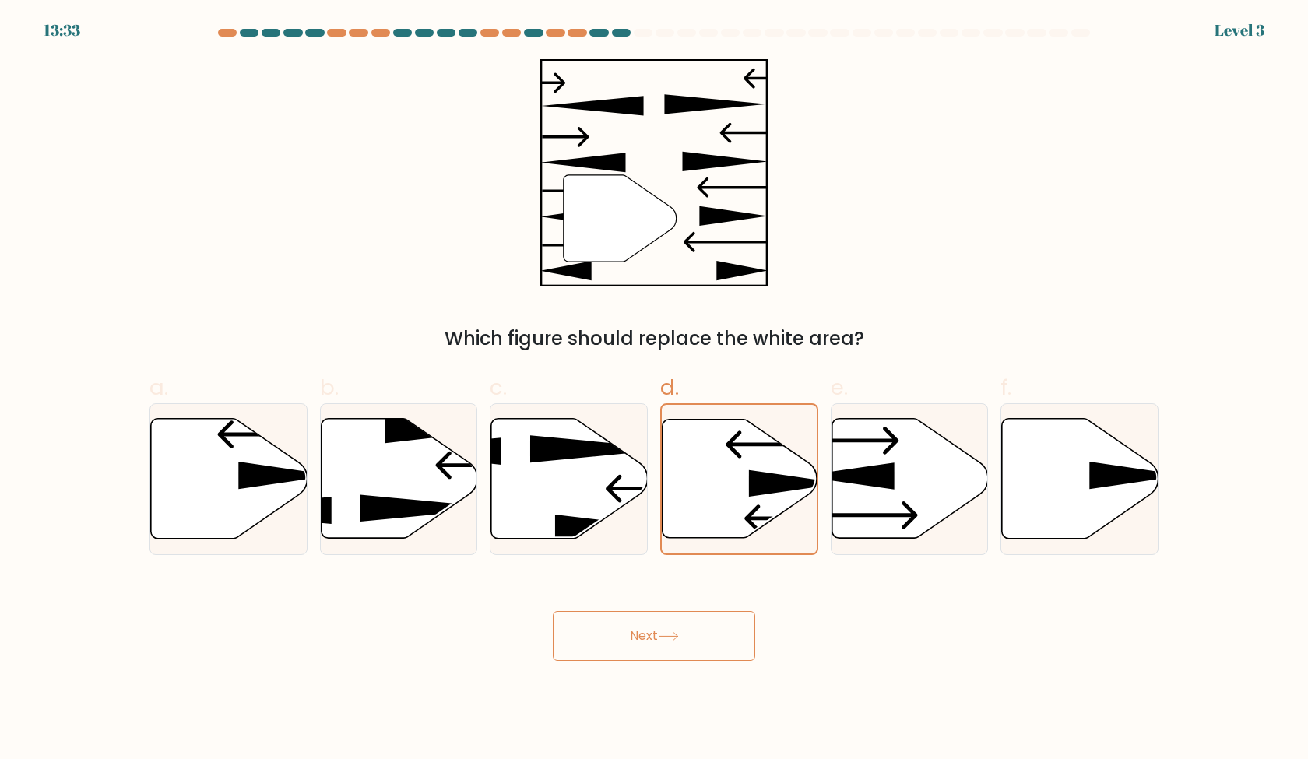
click at [1004, 677] on body "13:33 Level 3" at bounding box center [654, 379] width 1308 height 759
click at [919, 519] on icon at bounding box center [910, 479] width 157 height 120
click at [655, 390] on input "e." at bounding box center [654, 385] width 1 height 10
radio input "true"
click at [747, 635] on button "Next" at bounding box center [654, 636] width 202 height 50
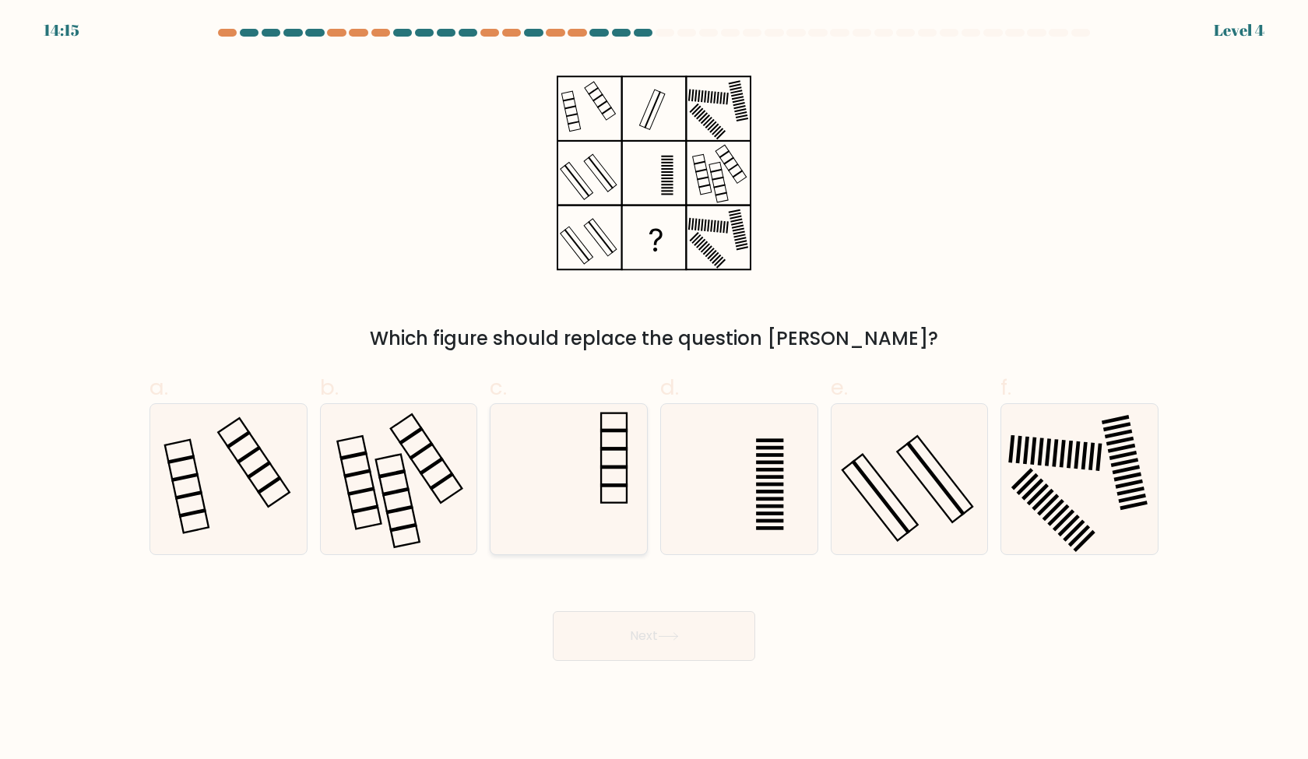
click at [642, 447] on icon at bounding box center [569, 479] width 150 height 150
click at [654, 390] on input "c." at bounding box center [654, 385] width 1 height 10
radio input "true"
click at [652, 638] on button "Next" at bounding box center [654, 636] width 202 height 50
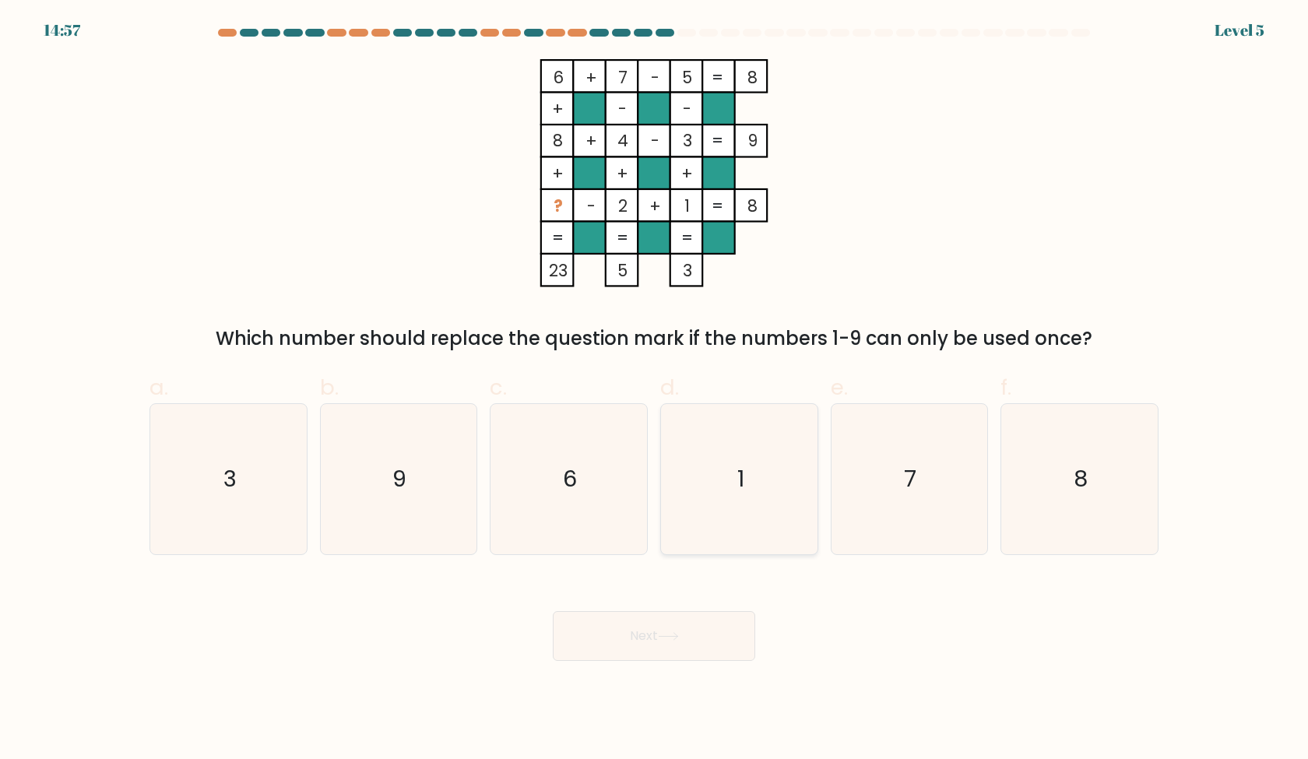
click at [719, 520] on icon "1" at bounding box center [739, 479] width 150 height 150
click at [655, 390] on input "d. 1" at bounding box center [654, 385] width 1 height 10
radio input "true"
click at [890, 503] on icon "7" at bounding box center [909, 479] width 150 height 150
click at [655, 390] on input "e. 7" at bounding box center [654, 385] width 1 height 10
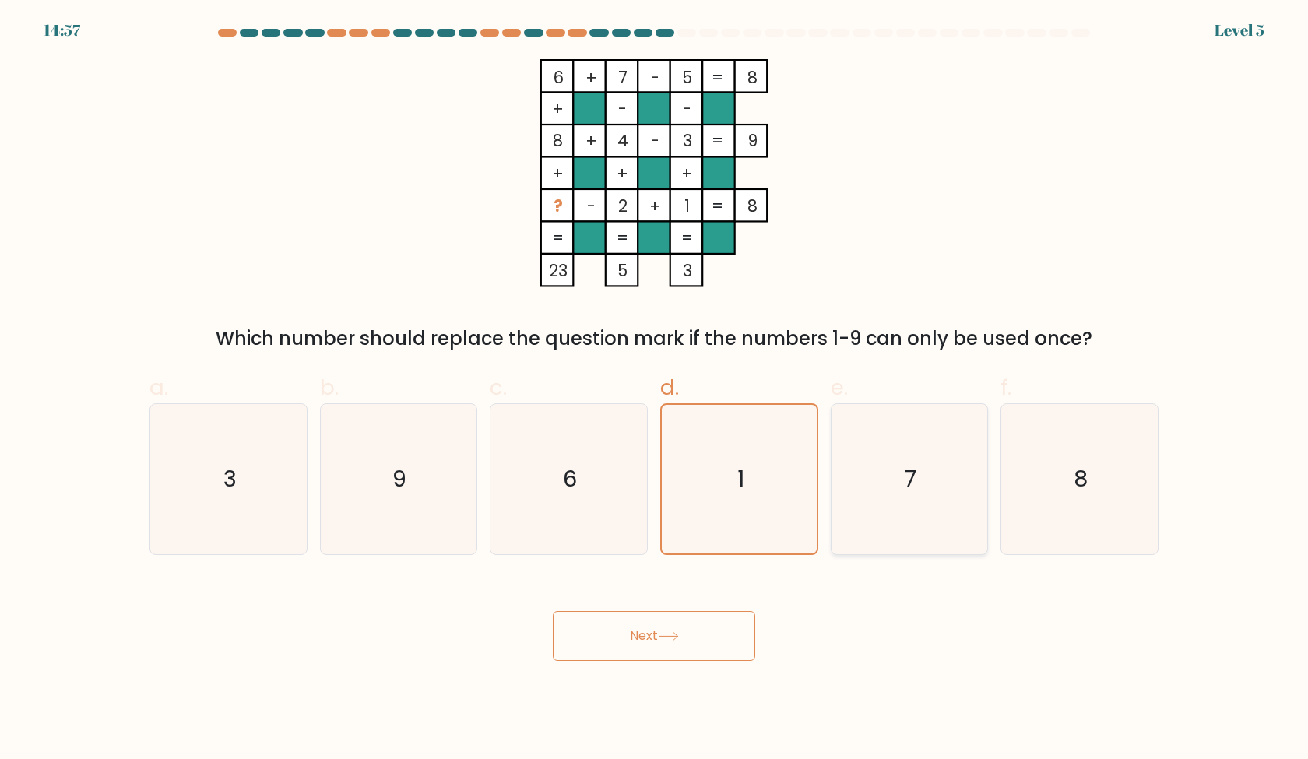
radio input "true"
click at [394, 446] on icon "9" at bounding box center [398, 479] width 150 height 150
click at [654, 390] on input "b. 9" at bounding box center [654, 385] width 1 height 10
radio input "true"
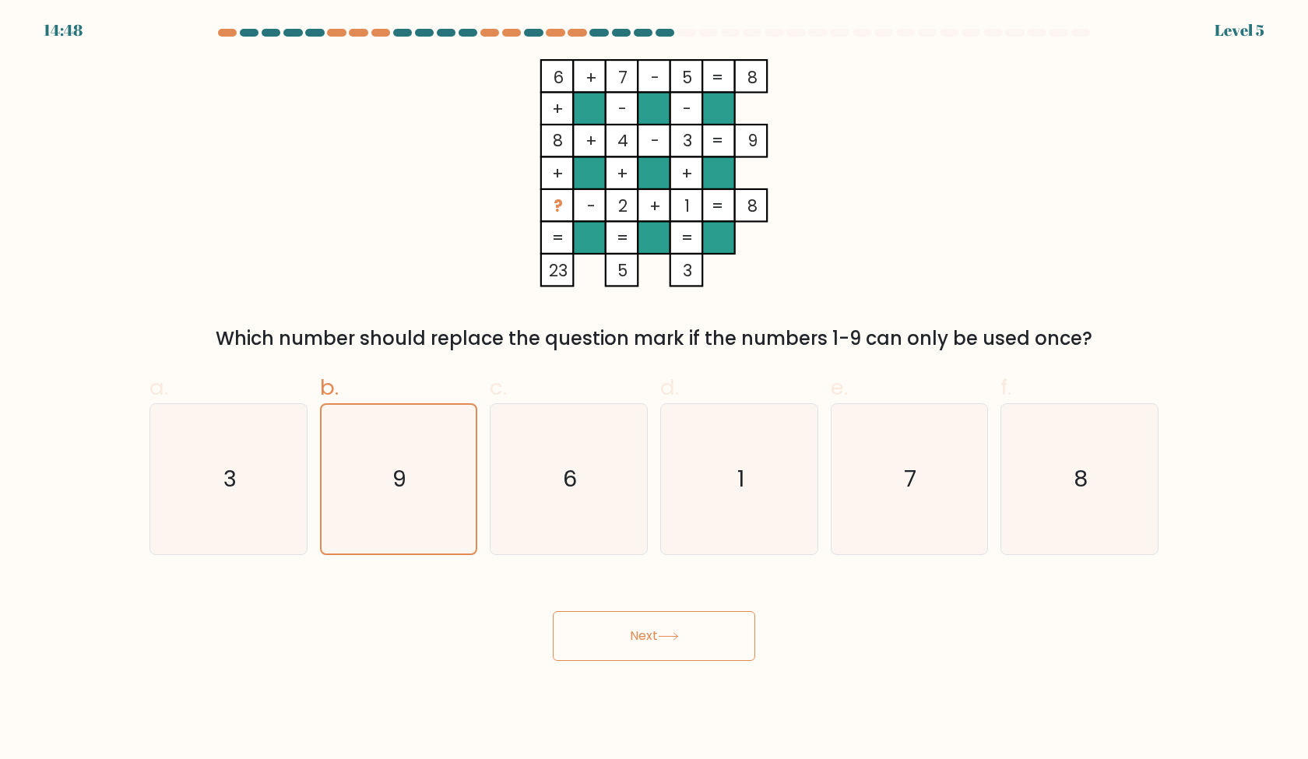
click at [667, 663] on body "14:48 Level 5" at bounding box center [654, 379] width 1308 height 759
click at [668, 646] on button "Next" at bounding box center [654, 636] width 202 height 50
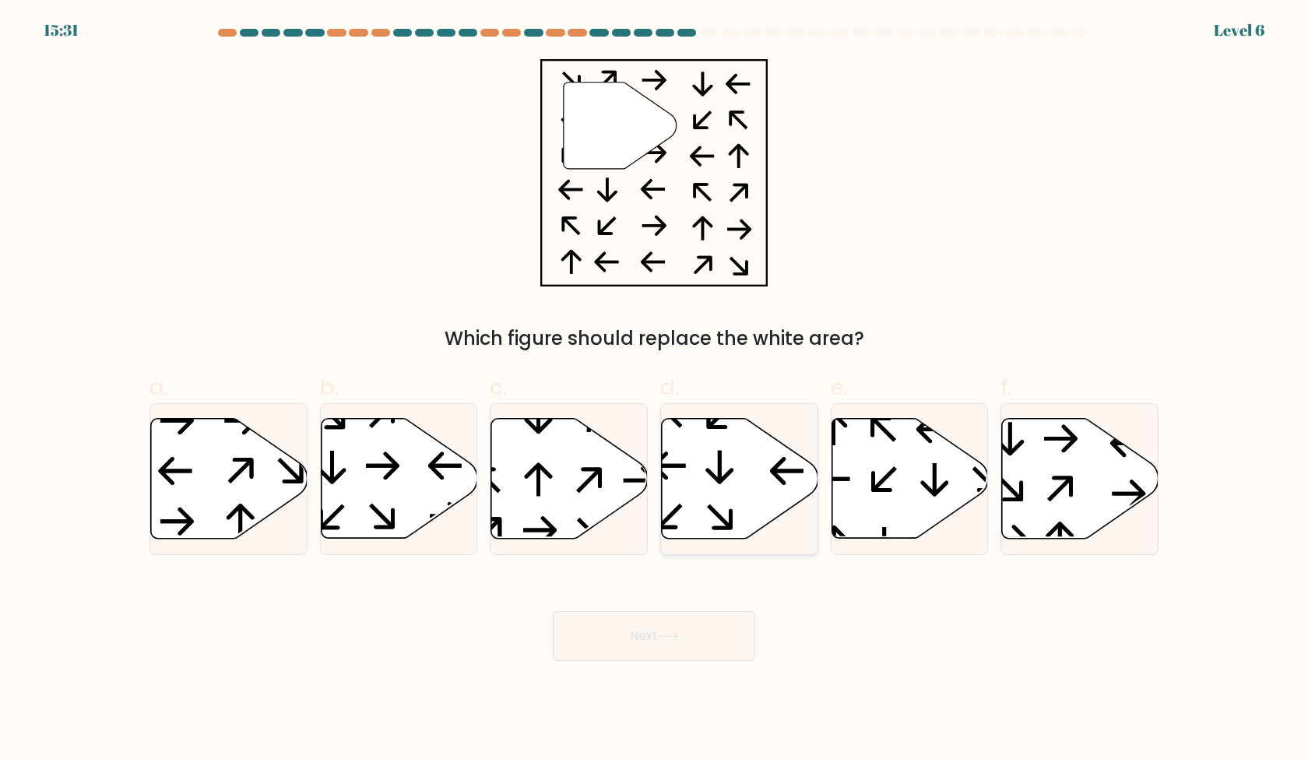
click at [793, 527] on icon at bounding box center [739, 479] width 157 height 122
click at [655, 390] on input "d." at bounding box center [654, 385] width 1 height 10
radio input "true"
click at [470, 519] on icon at bounding box center [399, 479] width 157 height 122
click at [654, 390] on input "b." at bounding box center [654, 385] width 1 height 10
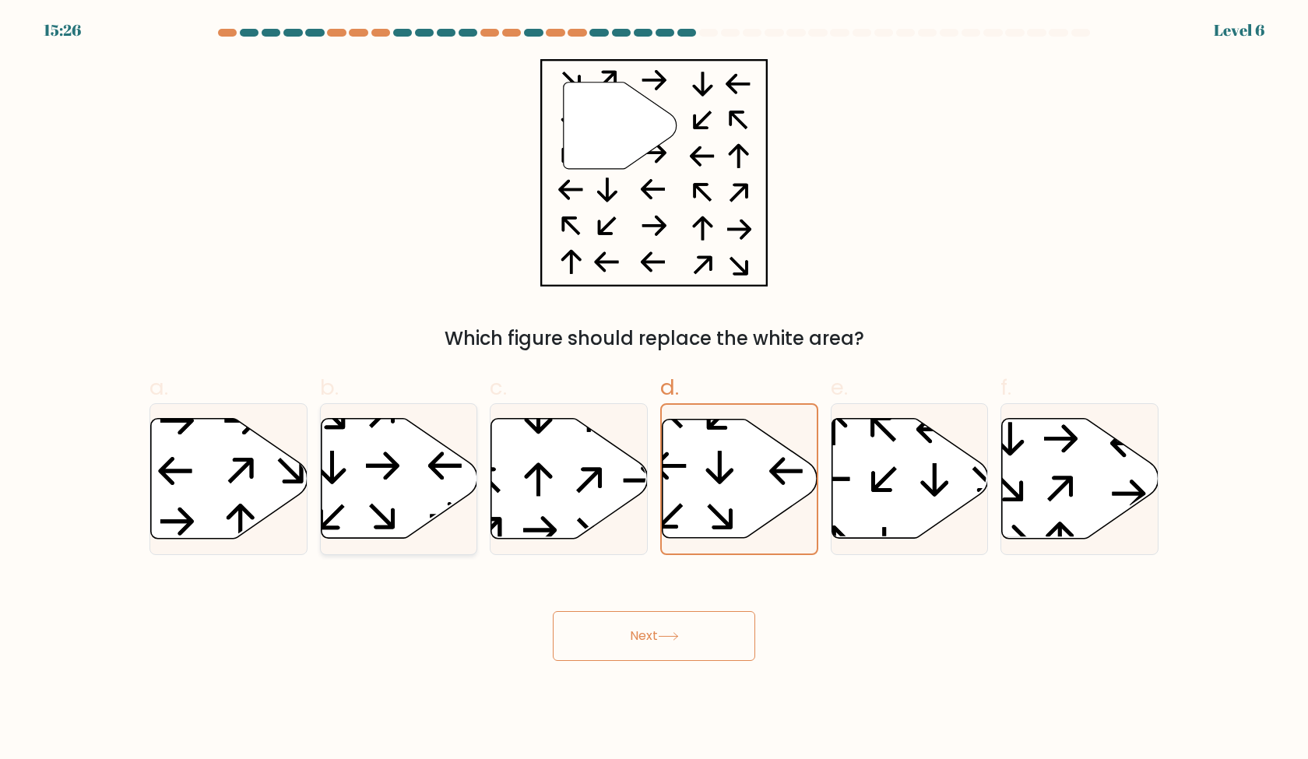
radio input "true"
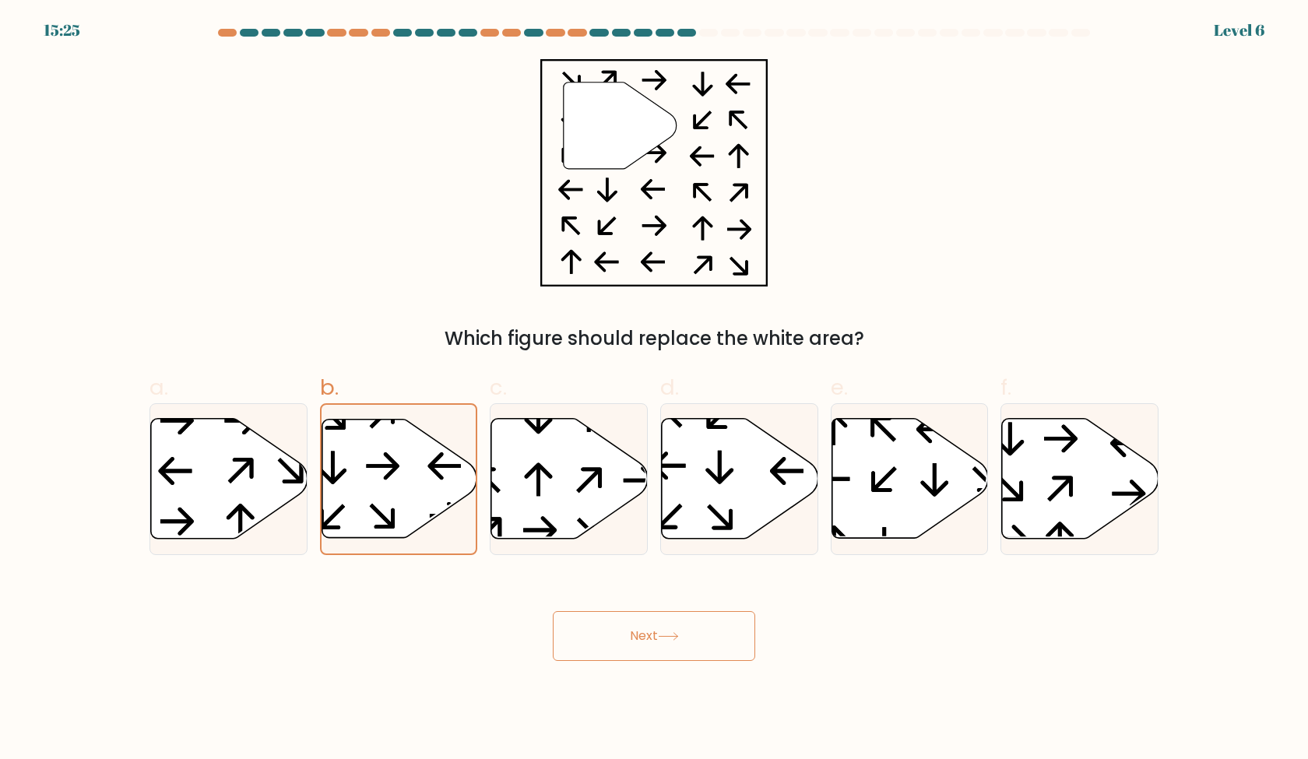
click at [673, 633] on icon at bounding box center [668, 636] width 21 height 9
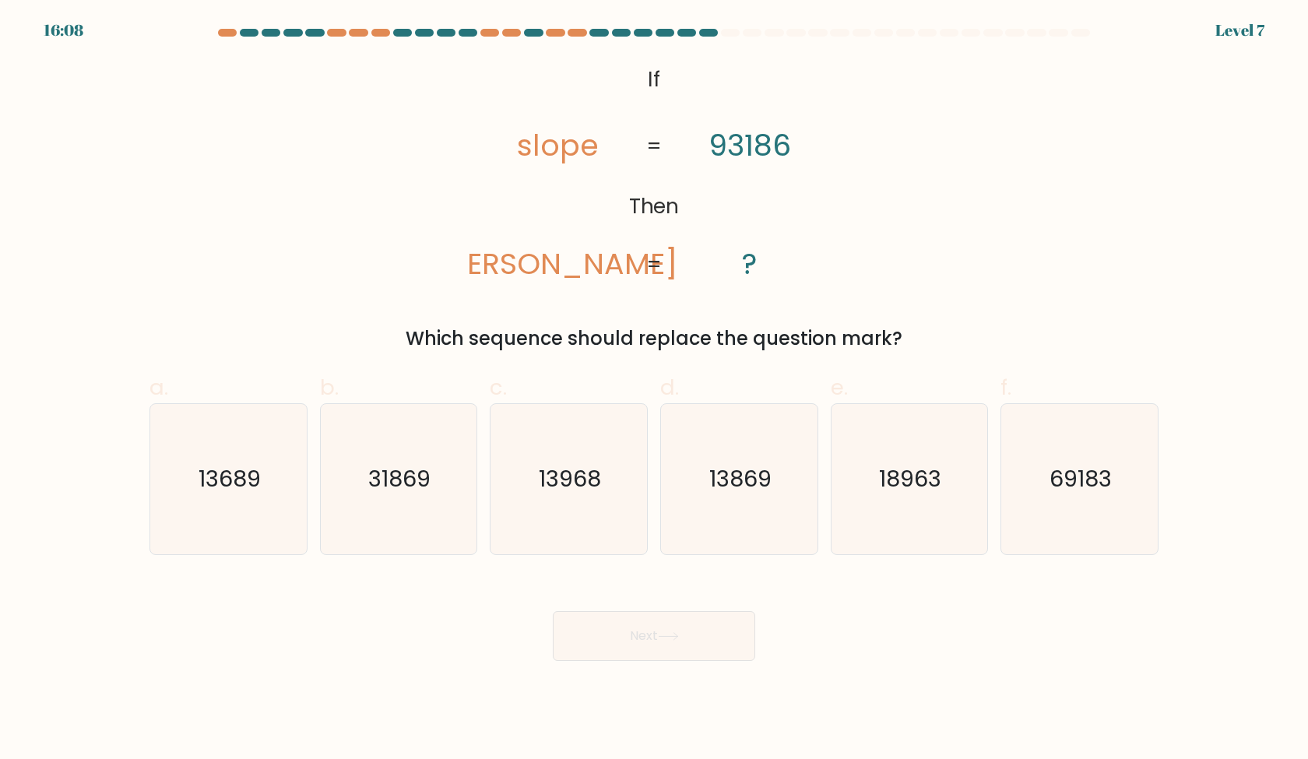
click at [846, 361] on div "a. 13689 b. 31869" at bounding box center [654, 457] width 1022 height 196
click at [426, 487] on text "31869" at bounding box center [400, 478] width 62 height 31
click at [654, 390] on input "b. 31869" at bounding box center [654, 385] width 1 height 10
radio input "true"
click at [663, 625] on button "Next" at bounding box center [654, 636] width 202 height 50
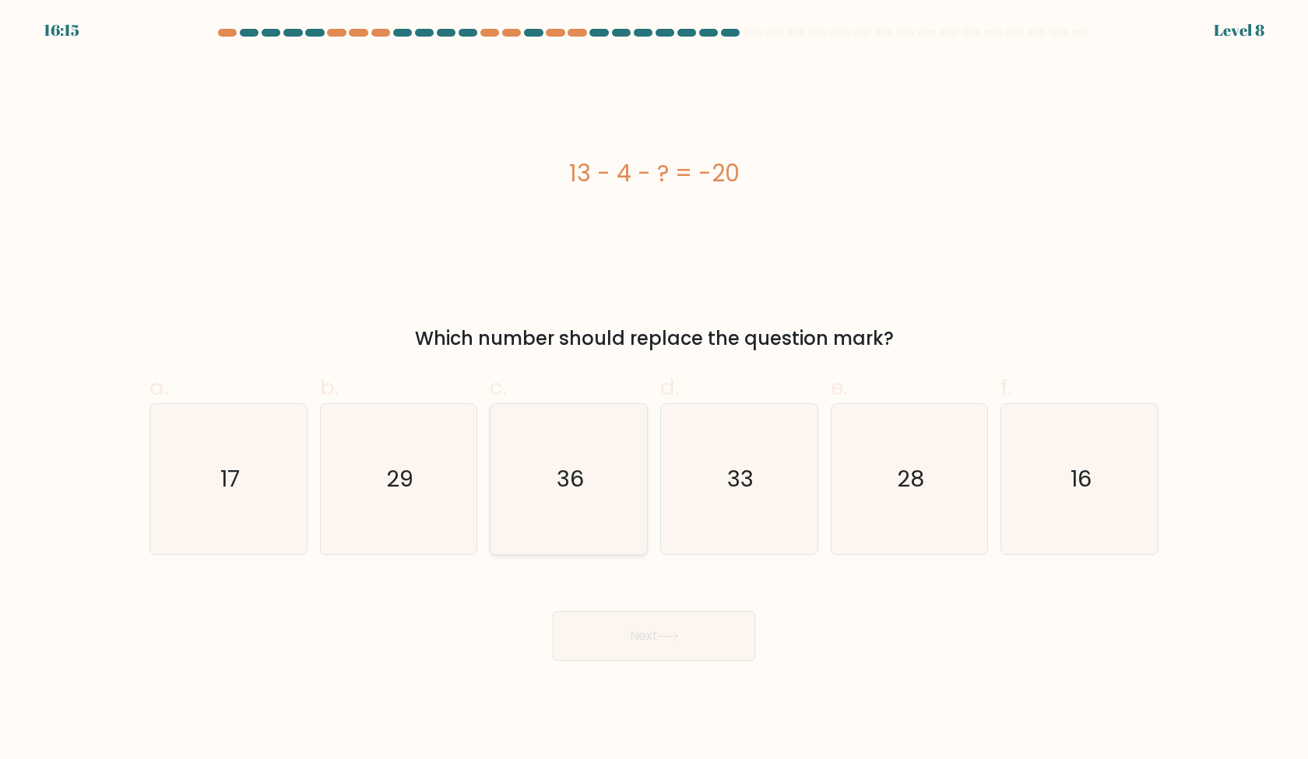
click at [539, 477] on icon "36" at bounding box center [569, 479] width 150 height 150
click at [654, 390] on input "c. 36" at bounding box center [654, 385] width 1 height 10
radio input "true"
click at [751, 508] on icon "33" at bounding box center [739, 479] width 150 height 150
click at [655, 390] on input "d. 33" at bounding box center [654, 385] width 1 height 10
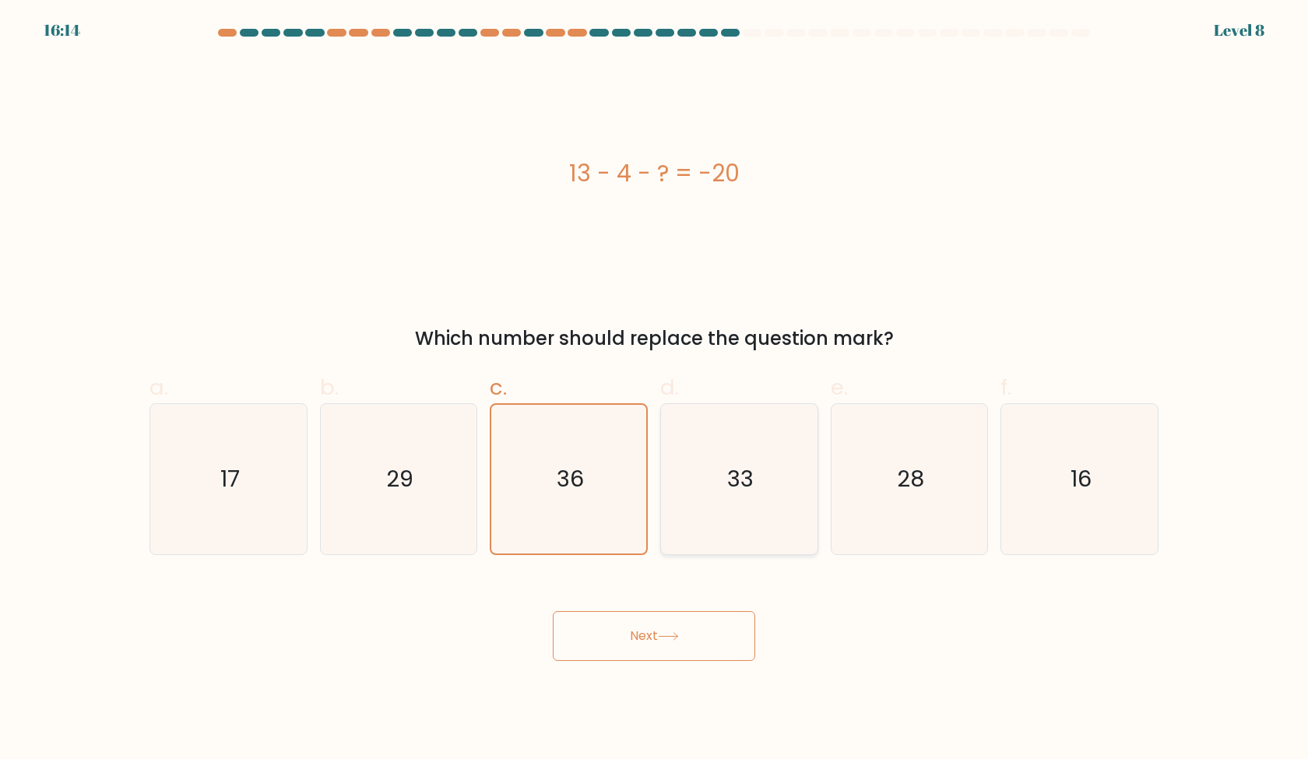
radio input "true"
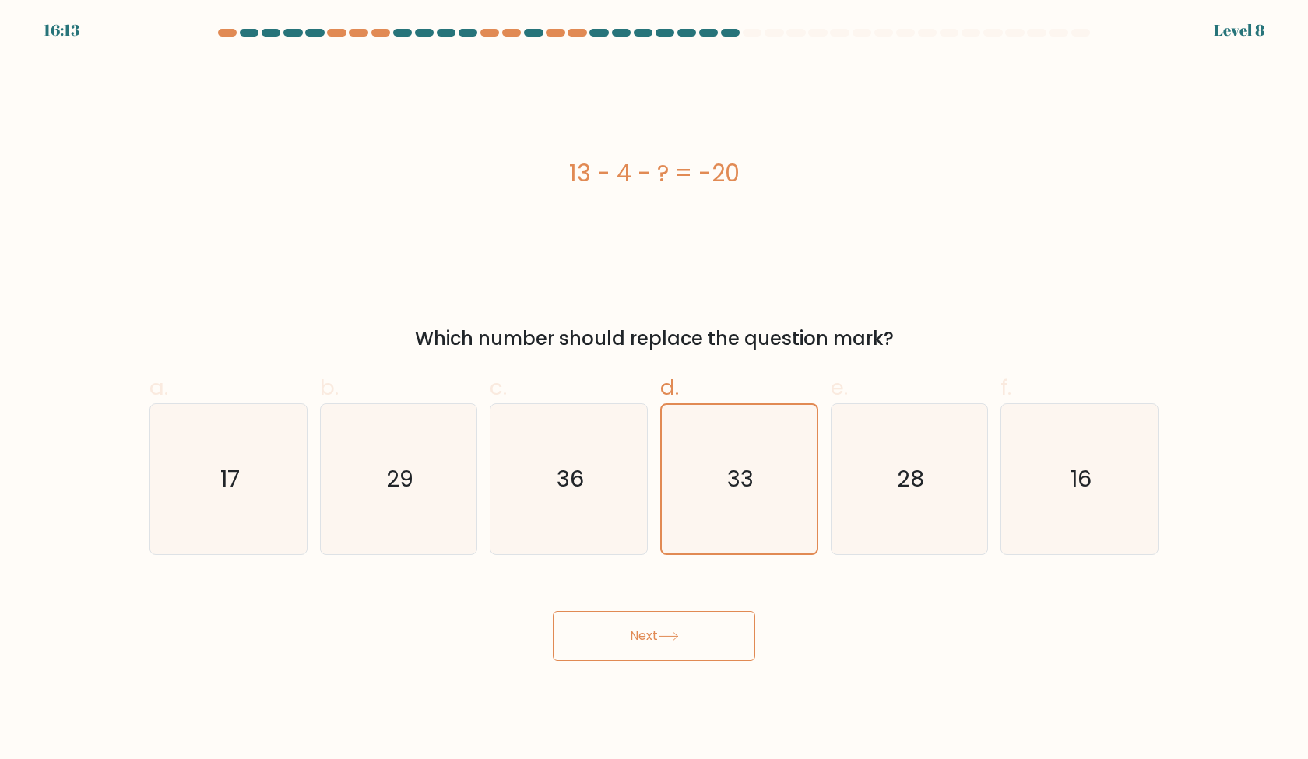
click at [666, 634] on icon at bounding box center [668, 636] width 21 height 9
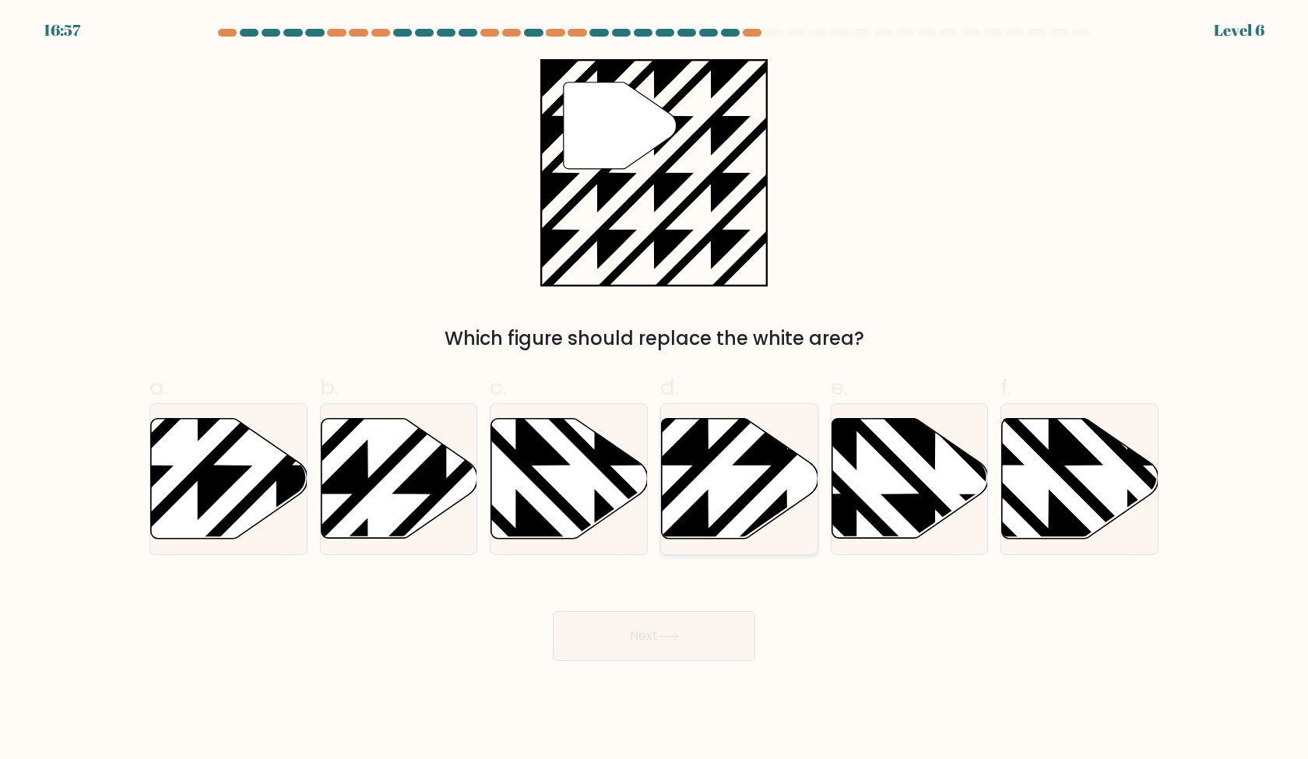
click at [737, 517] on icon at bounding box center [740, 479] width 157 height 120
click at [655, 390] on input "d." at bounding box center [654, 385] width 1 height 10
radio input "true"
drag, startPoint x: 774, startPoint y: 533, endPoint x: 801, endPoint y: 533, distance: 27.3
click at [786, 533] on icon at bounding box center [786, 543] width 311 height 311
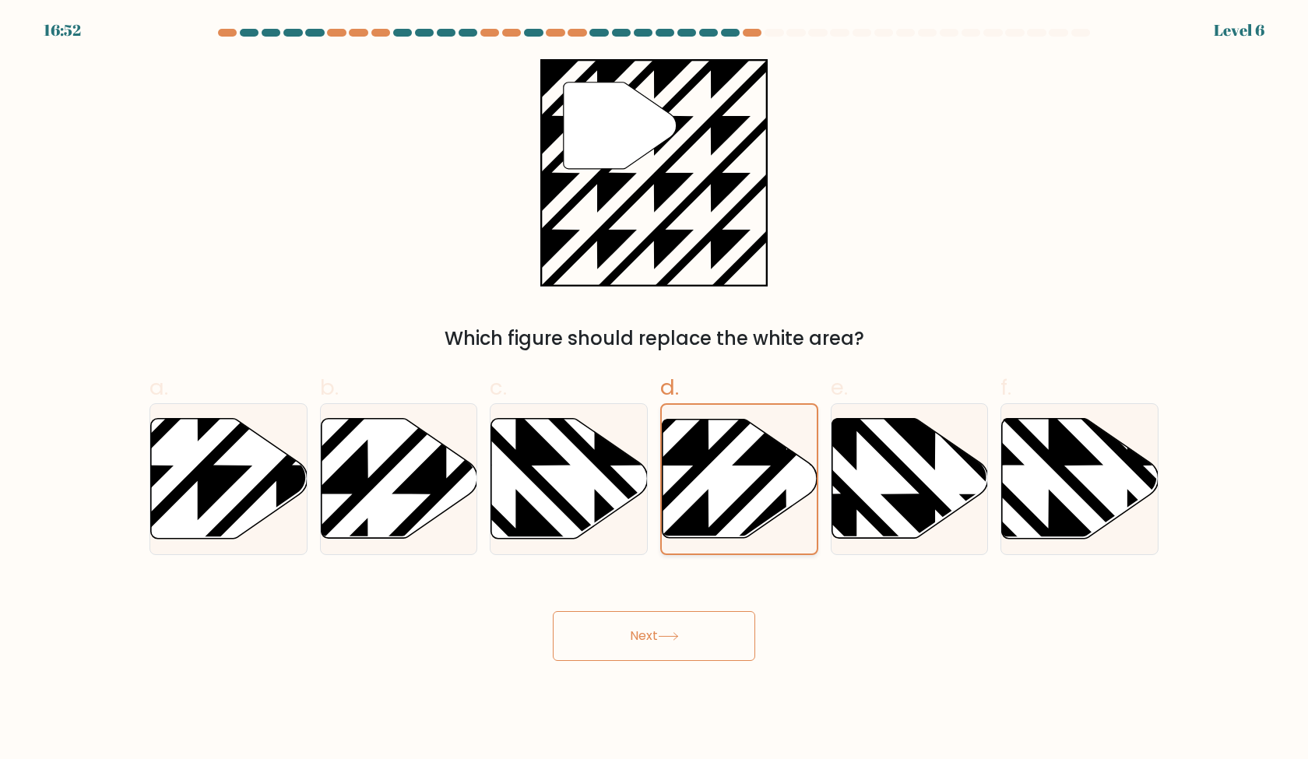
click at [655, 390] on input "d." at bounding box center [654, 385] width 1 height 10
click at [526, 498] on icon at bounding box center [569, 479] width 157 height 120
click at [654, 390] on input "c." at bounding box center [654, 385] width 1 height 10
radio input "true"
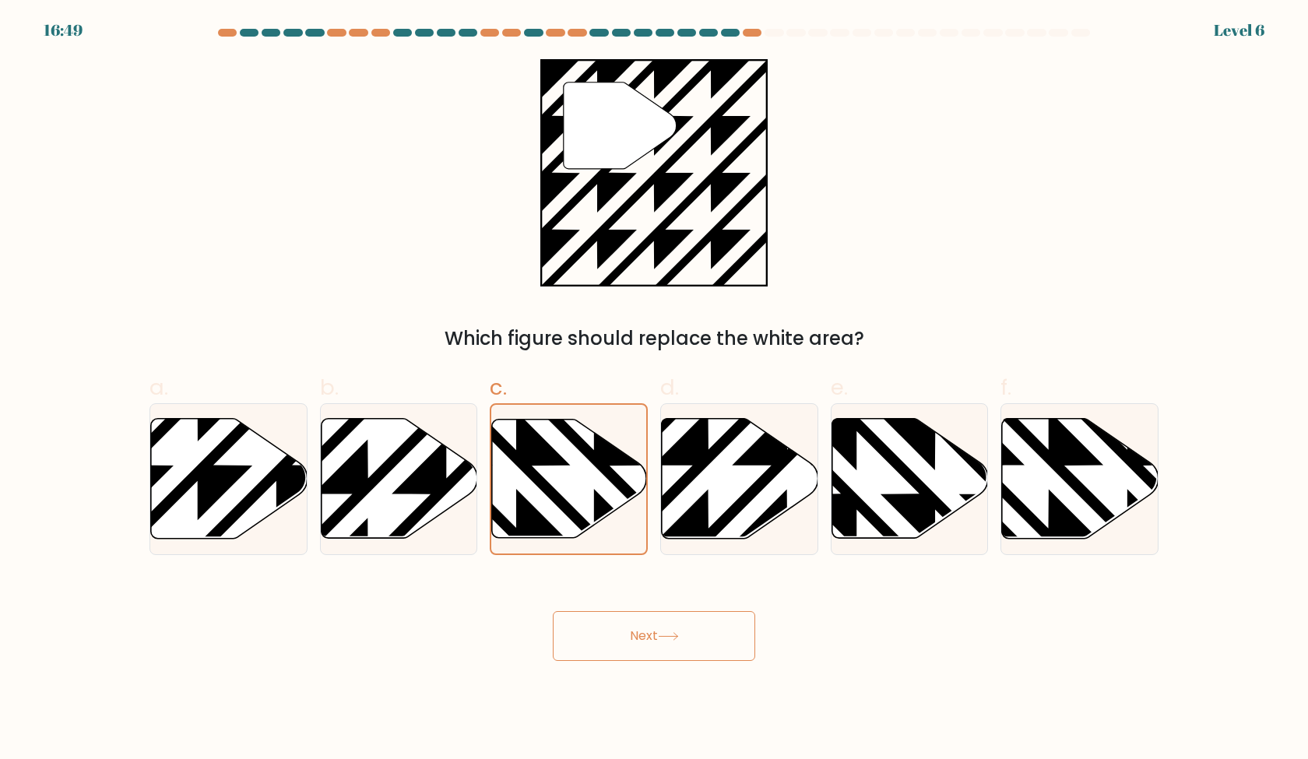
click at [616, 631] on button "Next" at bounding box center [654, 636] width 202 height 50
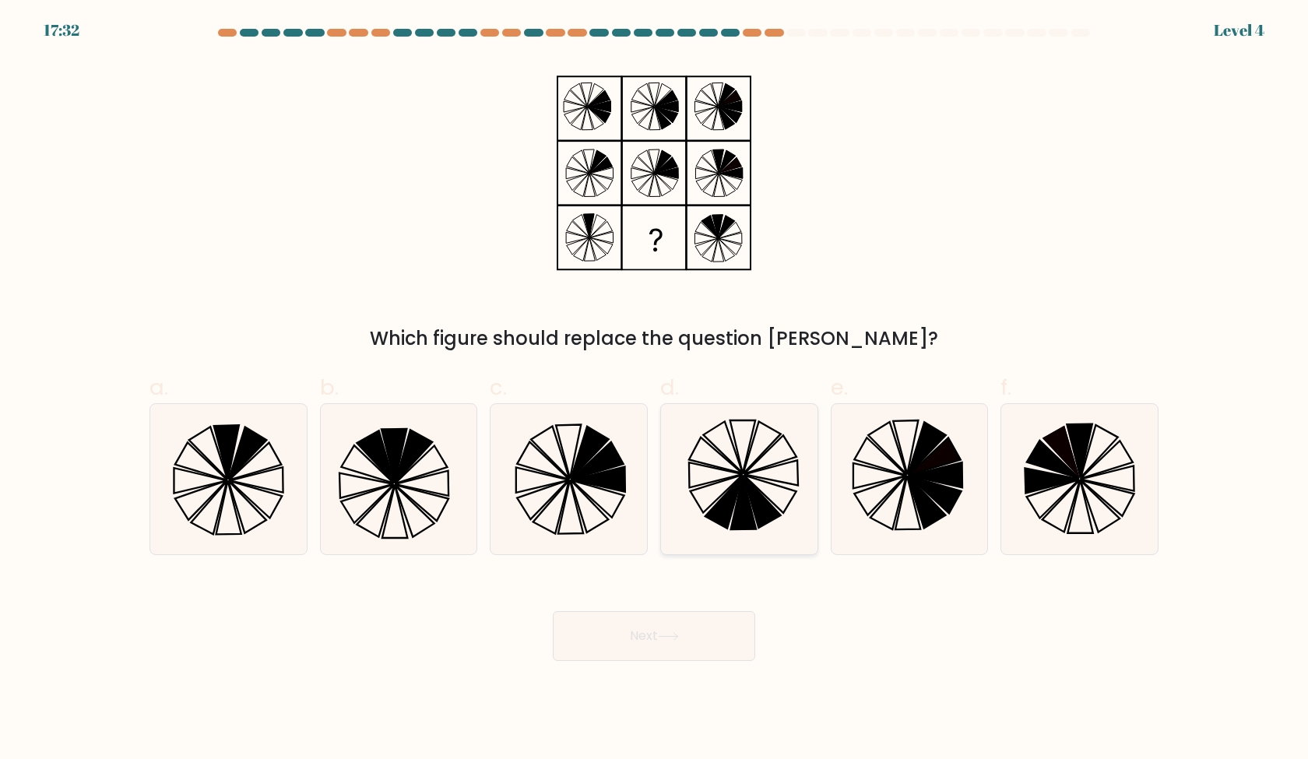
click at [759, 501] on icon at bounding box center [762, 501] width 37 height 52
click at [655, 390] on input "d." at bounding box center [654, 385] width 1 height 10
radio input "true"
click at [353, 524] on icon at bounding box center [398, 479] width 150 height 150
click at [654, 390] on input "b." at bounding box center [654, 385] width 1 height 10
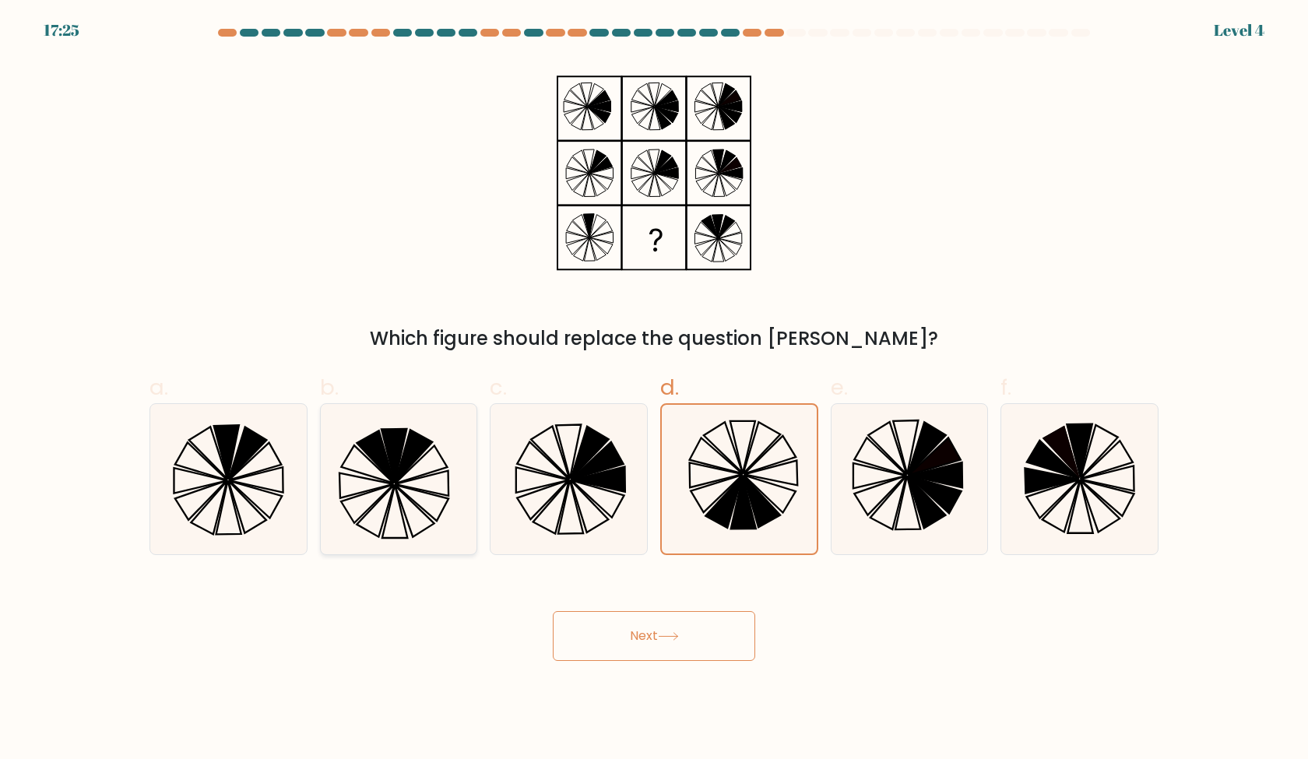
radio input "true"
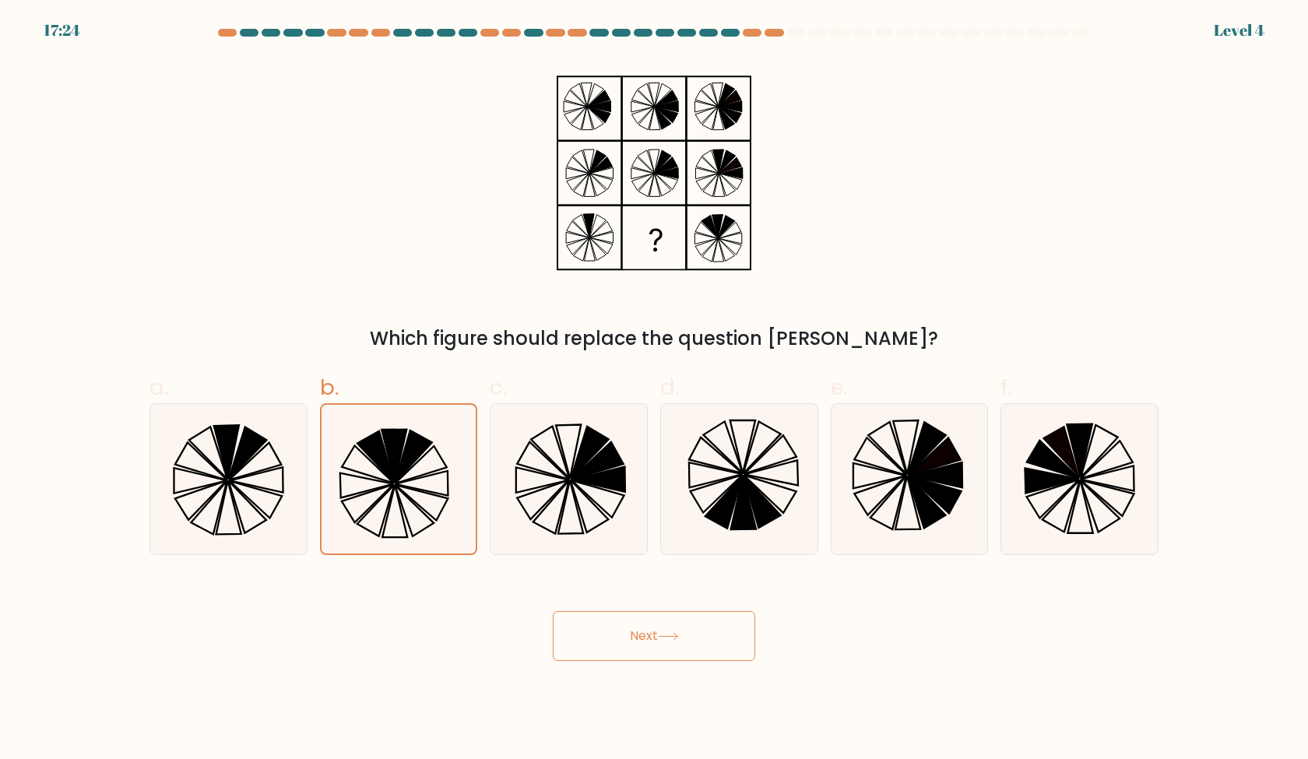
click at [617, 626] on button "Next" at bounding box center [654, 636] width 202 height 50
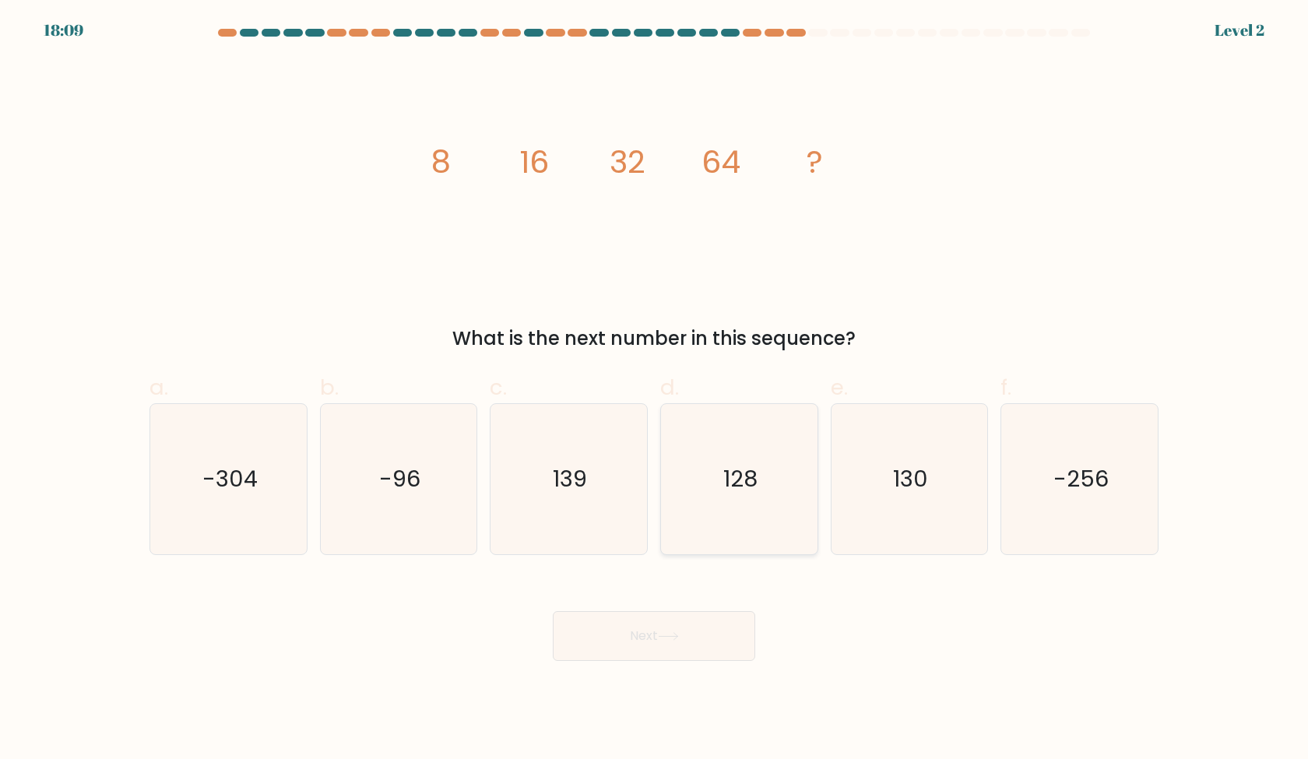
click at [734, 516] on icon "128" at bounding box center [739, 479] width 150 height 150
click at [655, 390] on input "d. 128" at bounding box center [654, 385] width 1 height 10
radio input "true"
click at [704, 613] on button "Next" at bounding box center [654, 636] width 202 height 50
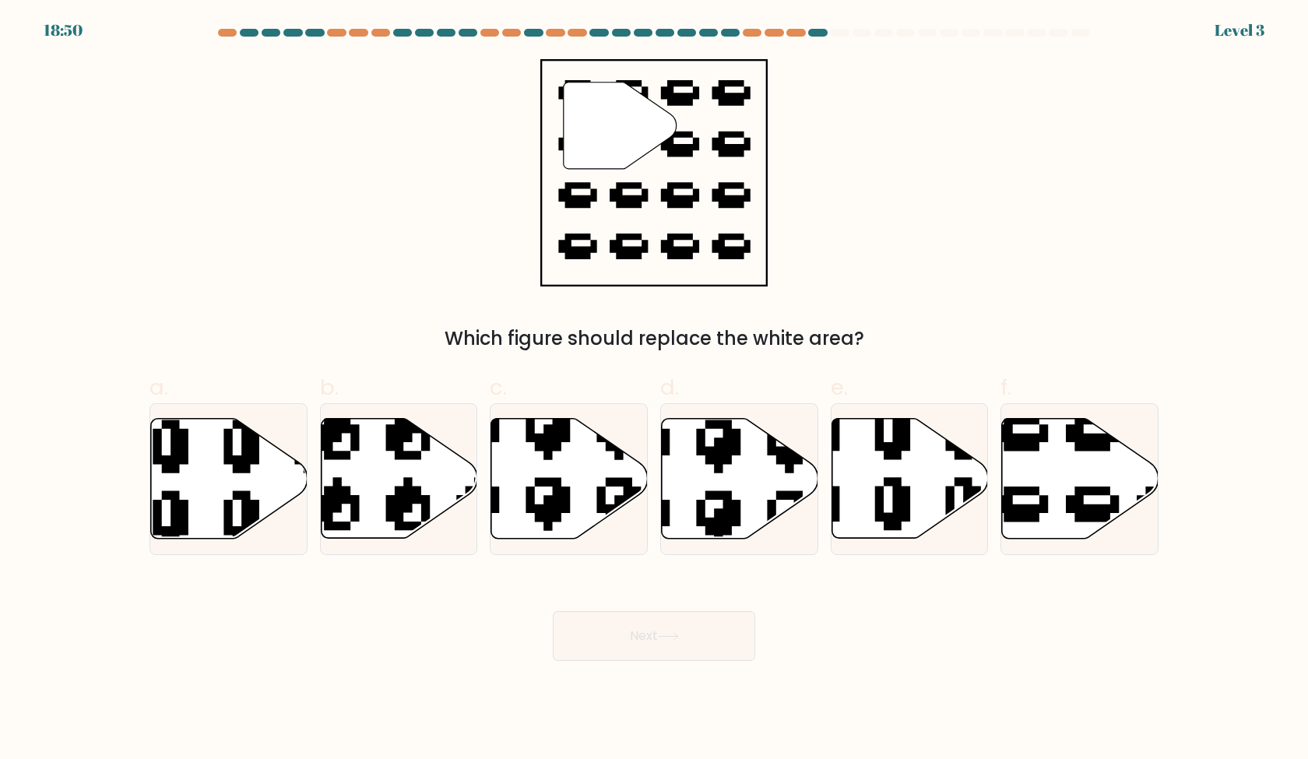
click at [954, 393] on label "e." at bounding box center [910, 463] width 158 height 184
click at [655, 390] on input "e." at bounding box center [654, 385] width 1 height 10
radio input "true"
click at [954, 390] on label "e." at bounding box center [910, 463] width 158 height 184
click at [655, 390] on input "e." at bounding box center [654, 385] width 1 height 10
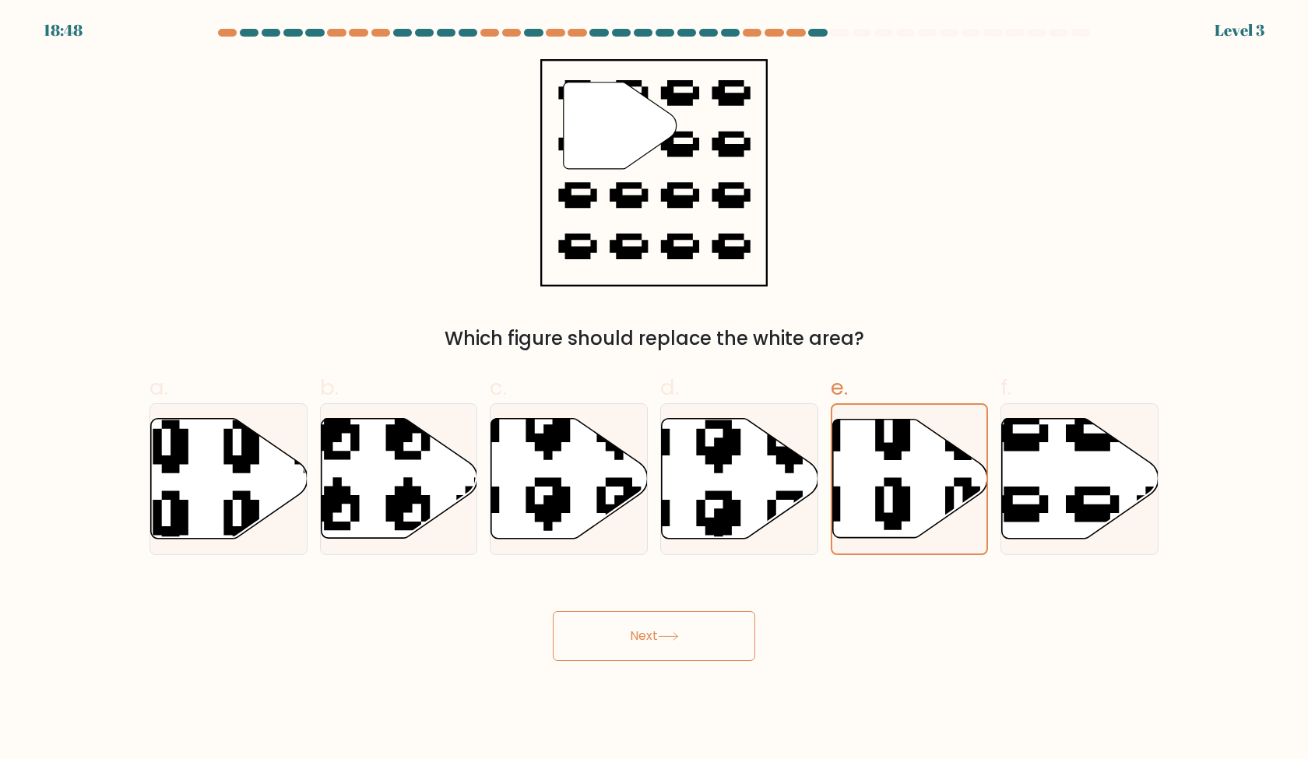
click at [990, 415] on div "e." at bounding box center [910, 463] width 171 height 184
click at [1054, 451] on icon at bounding box center [1080, 479] width 157 height 120
click at [655, 390] on input "f." at bounding box center [654, 385] width 1 height 10
radio input "true"
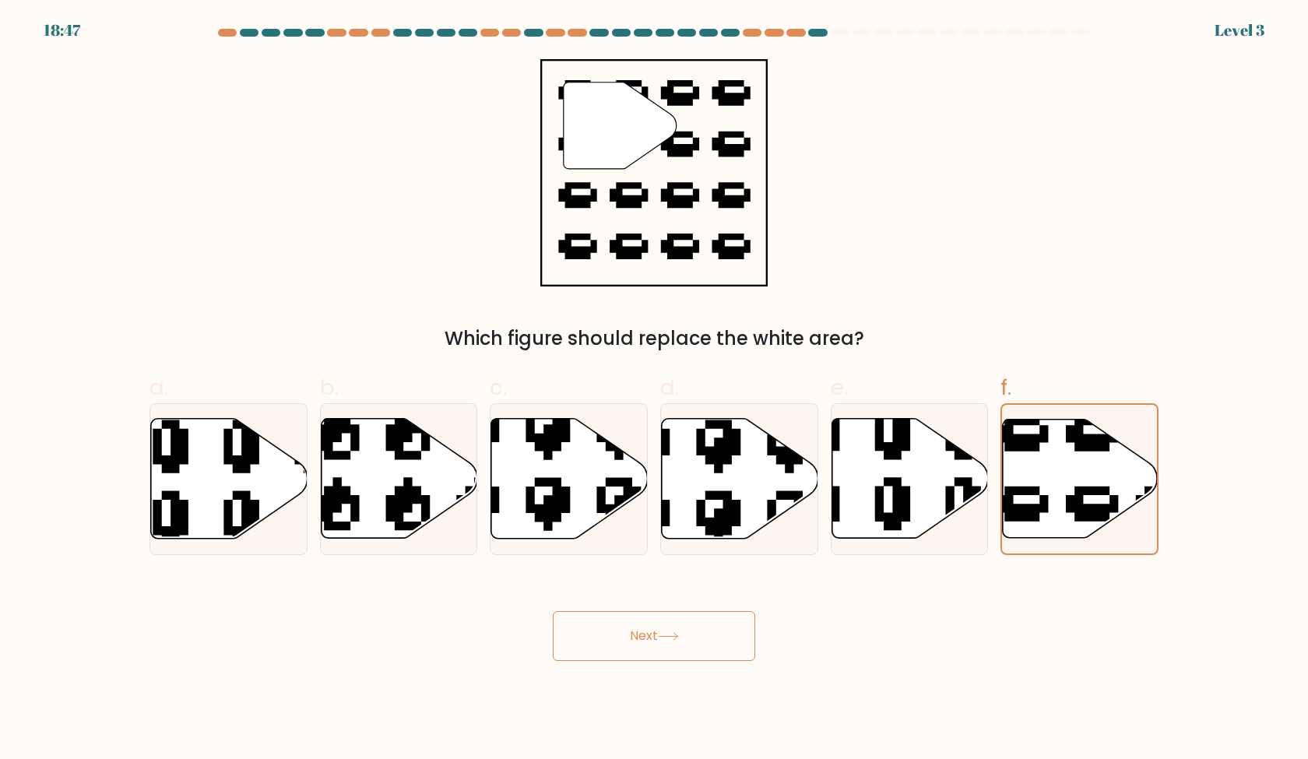
click at [638, 642] on button "Next" at bounding box center [654, 636] width 202 height 50
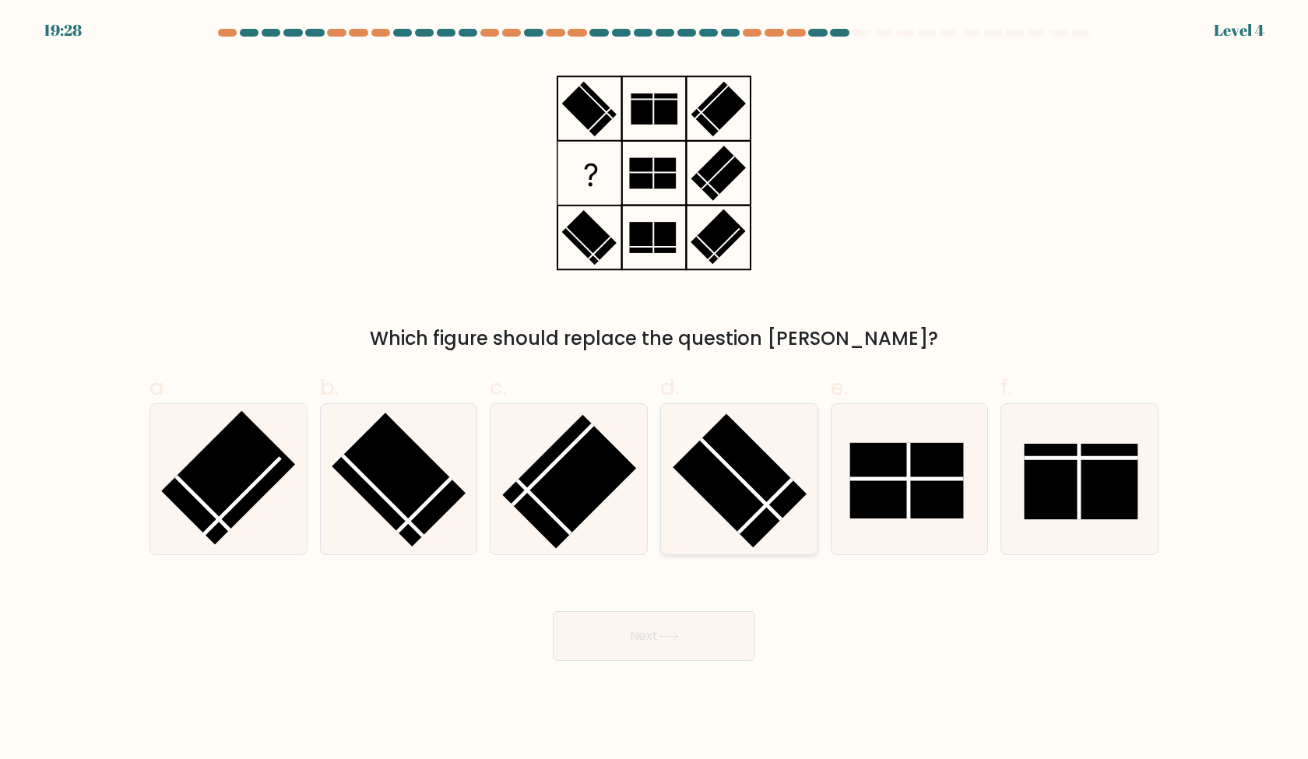
click at [700, 523] on icon at bounding box center [739, 479] width 150 height 150
click at [655, 390] on input "d." at bounding box center [654, 385] width 1 height 10
radio input "true"
click at [679, 635] on icon at bounding box center [668, 636] width 21 height 9
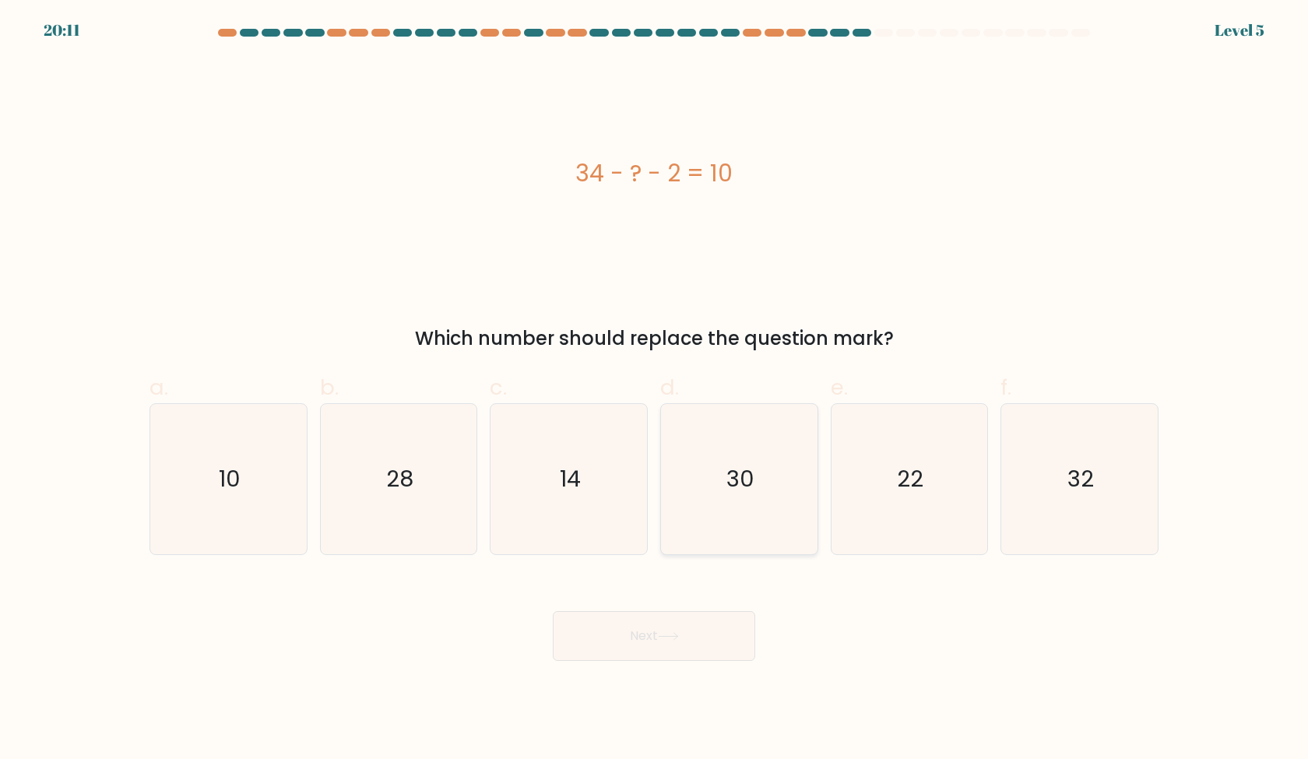
click at [723, 538] on icon "30" at bounding box center [739, 479] width 150 height 150
click at [655, 390] on input "d. 30" at bounding box center [654, 385] width 1 height 10
radio input "true"
click at [728, 540] on icon "30" at bounding box center [739, 479] width 149 height 149
click at [655, 390] on input "d. 30" at bounding box center [654, 385] width 1 height 10
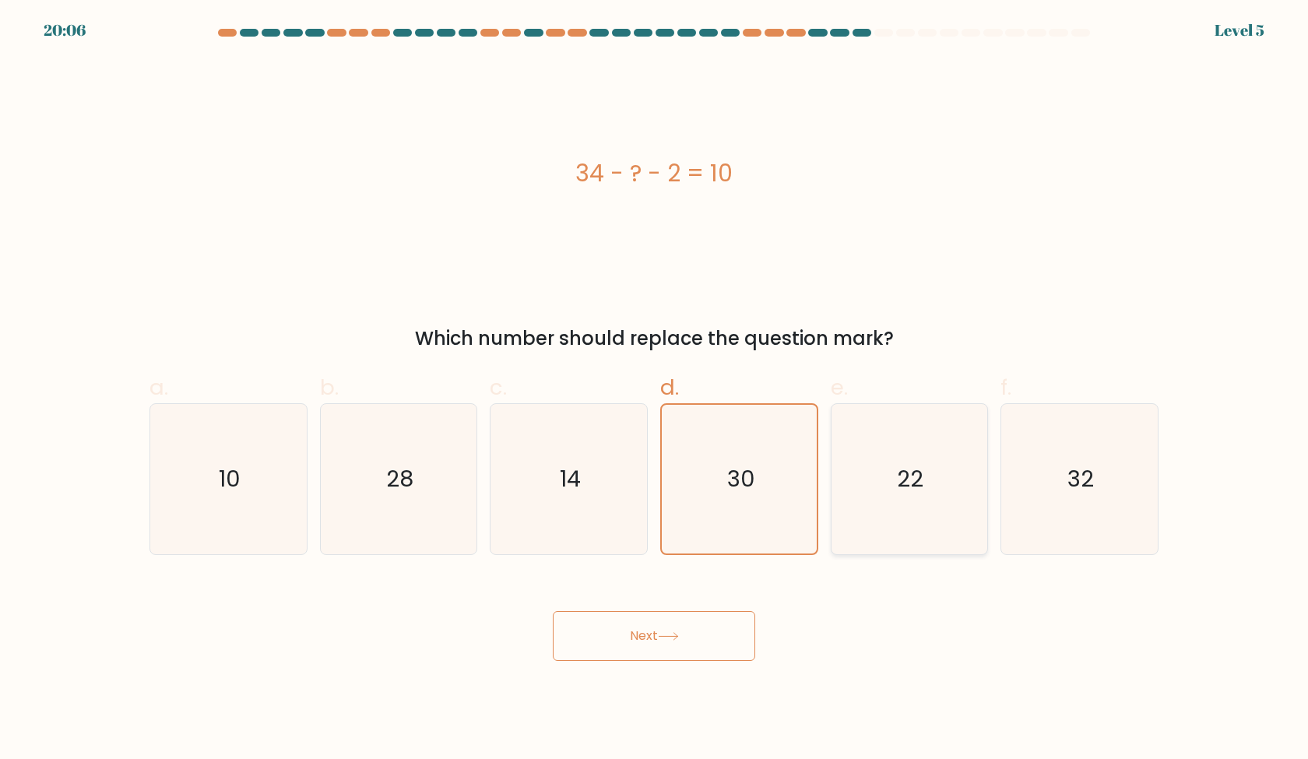
click at [948, 519] on icon "22" at bounding box center [909, 479] width 150 height 150
click at [655, 390] on input "e. 22" at bounding box center [654, 385] width 1 height 10
radio input "true"
click at [1074, 519] on icon "32" at bounding box center [1079, 479] width 150 height 150
click at [655, 390] on input "f. 32" at bounding box center [654, 385] width 1 height 10
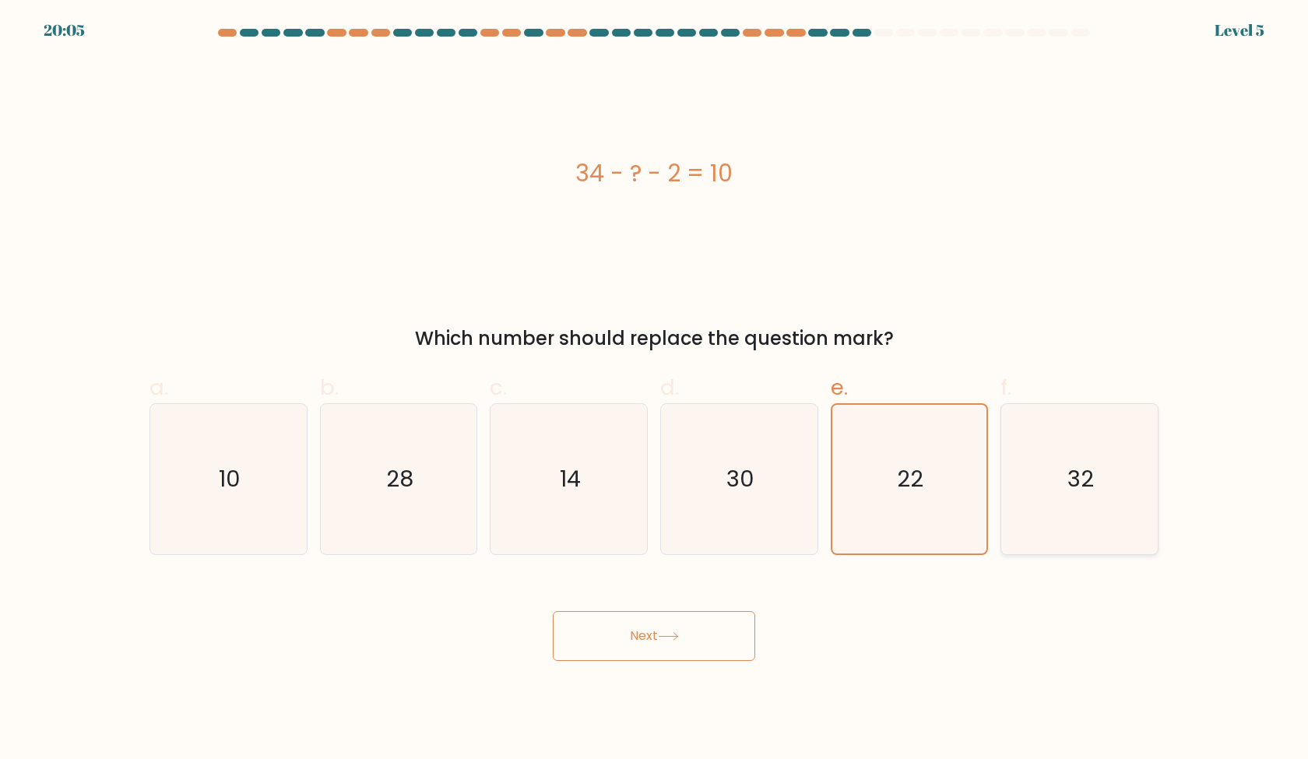
radio input "true"
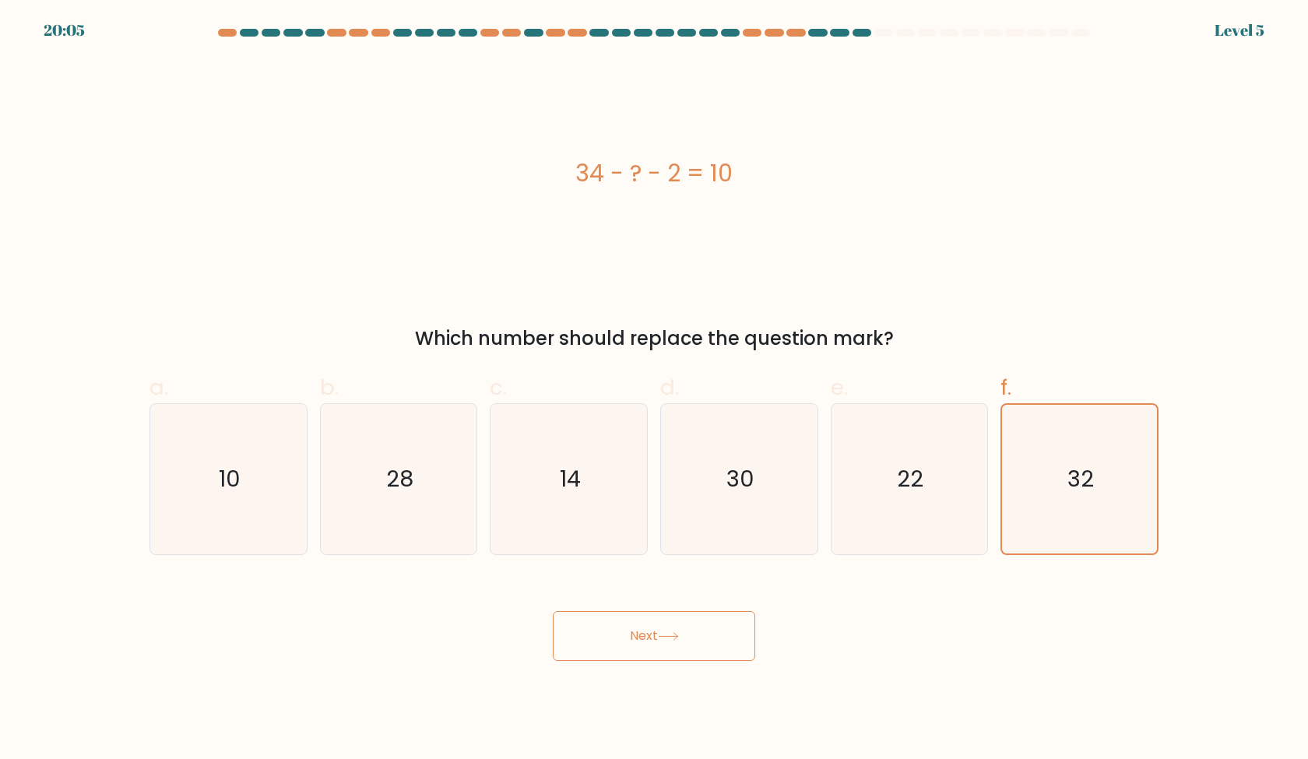
click at [678, 645] on button "Next" at bounding box center [654, 636] width 202 height 50
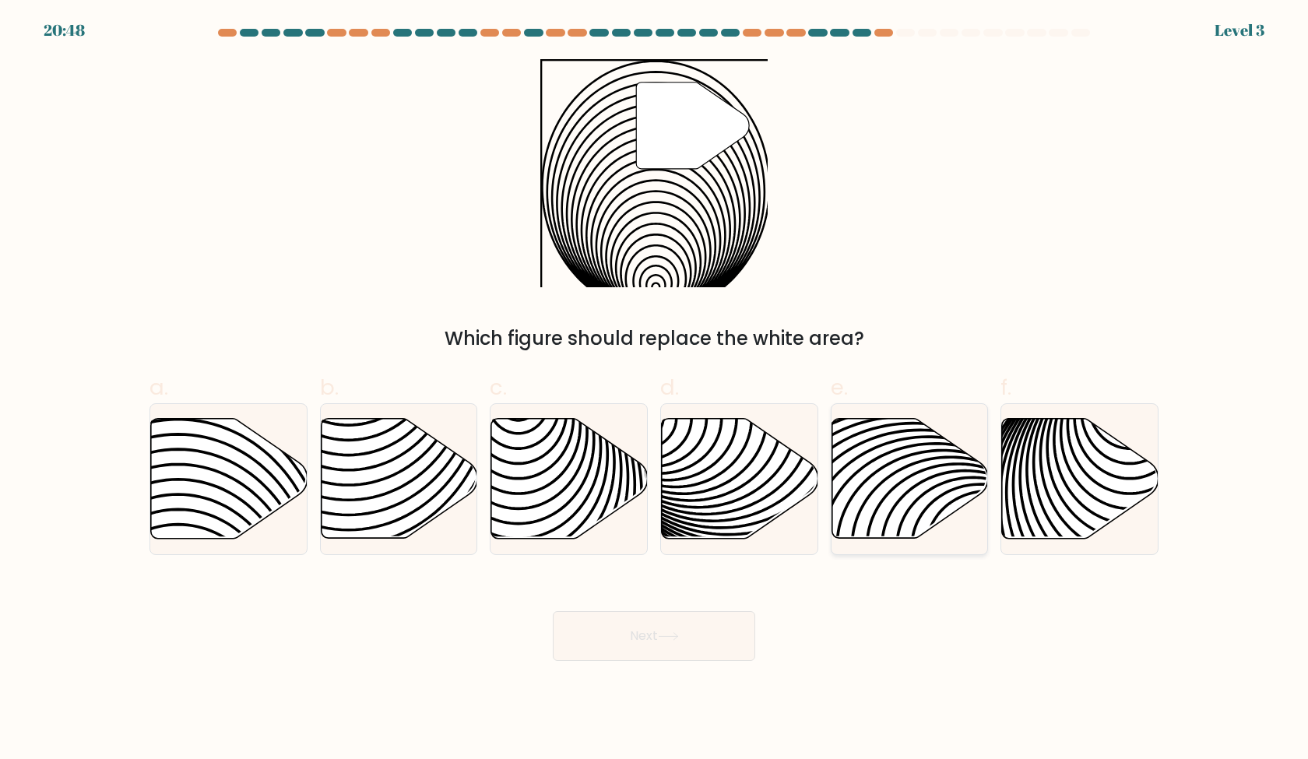
click at [832, 501] on icon at bounding box center [910, 479] width 157 height 122
click at [655, 390] on input "e." at bounding box center [654, 385] width 1 height 10
radio input "true"
click at [266, 501] on icon at bounding box center [229, 479] width 157 height 120
click at [654, 390] on input "a." at bounding box center [654, 385] width 1 height 10
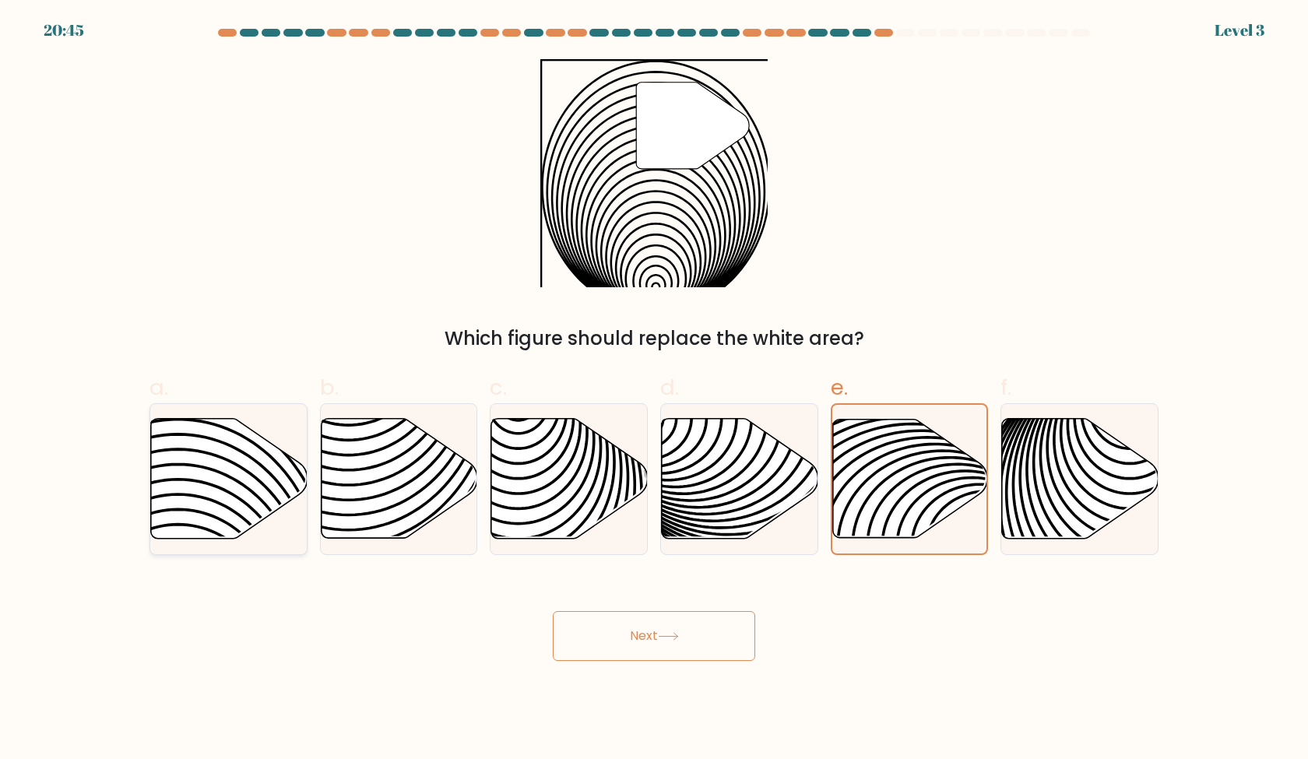
radio input "true"
click at [695, 638] on button "Next" at bounding box center [654, 636] width 202 height 50
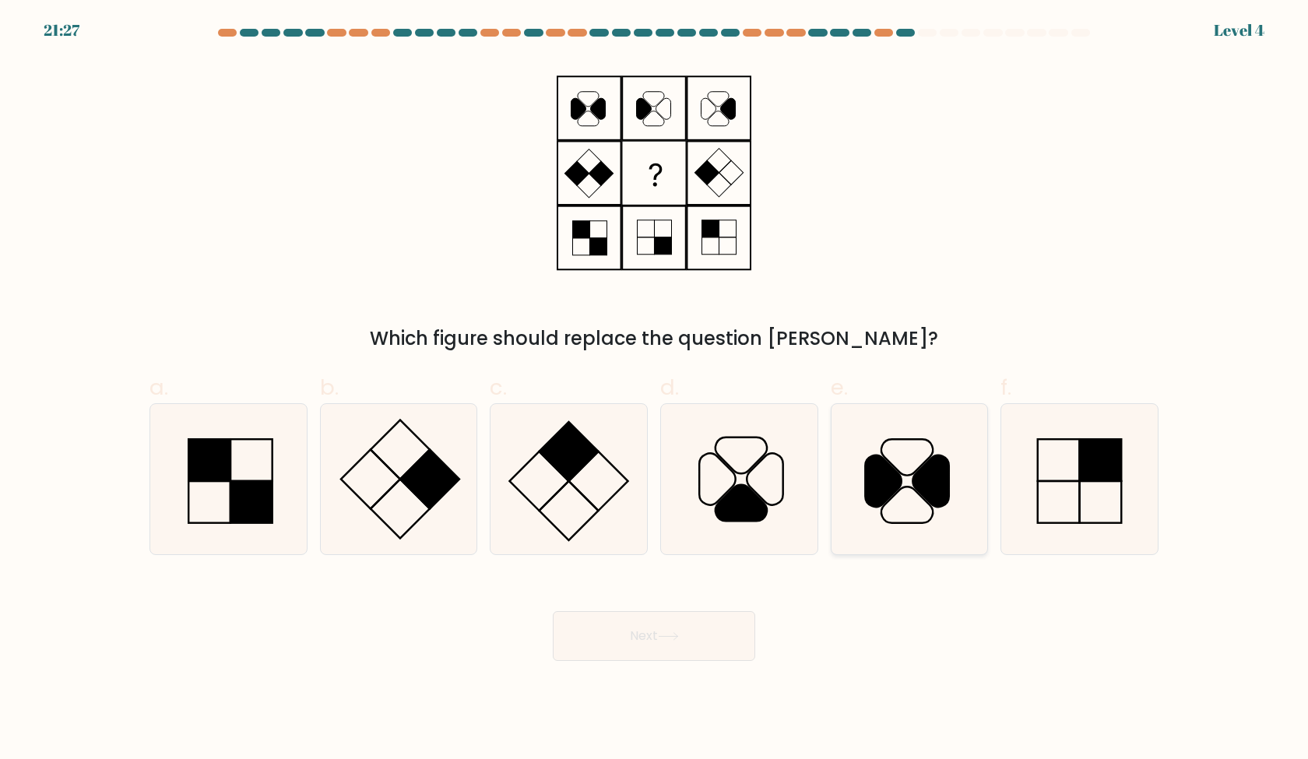
click at [908, 452] on icon at bounding box center [909, 479] width 150 height 150
click at [655, 390] on input "e." at bounding box center [654, 385] width 1 height 10
radio input "true"
click at [380, 505] on icon at bounding box center [398, 479] width 150 height 150
click at [654, 390] on input "b." at bounding box center [654, 385] width 1 height 10
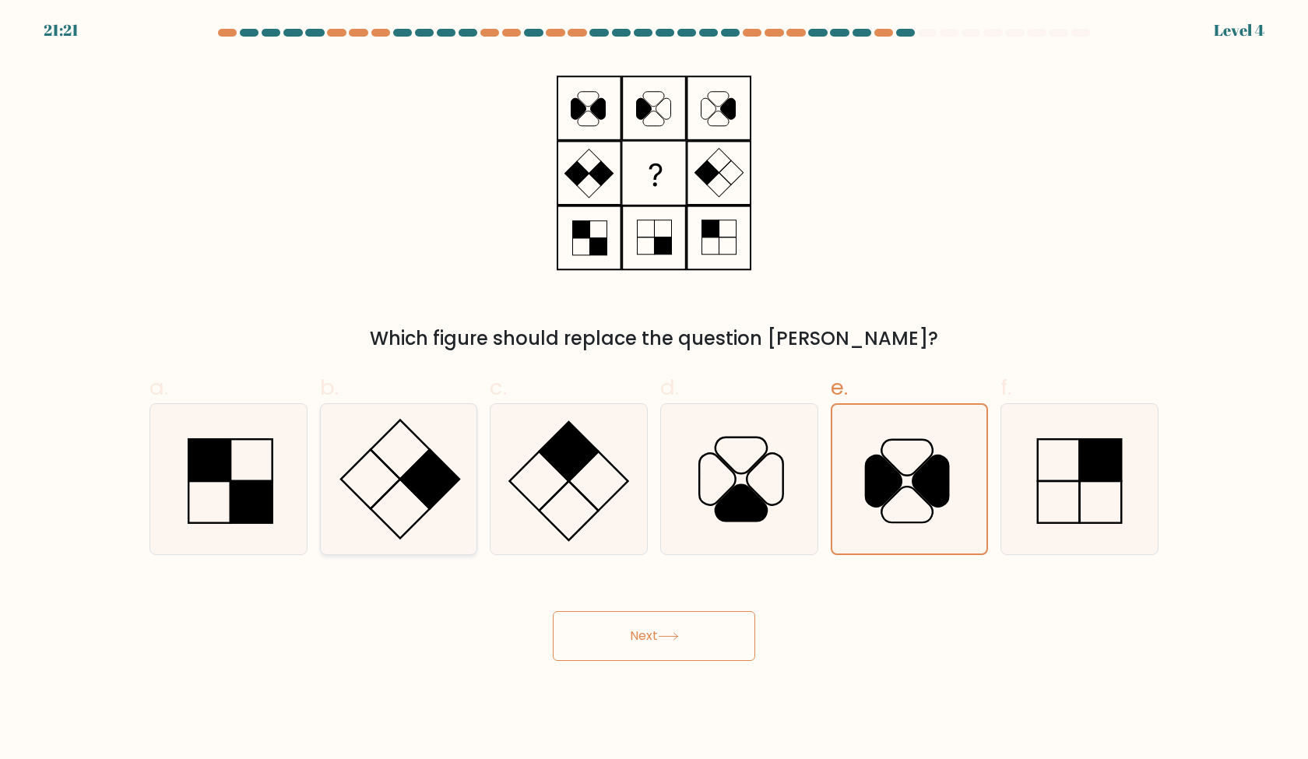
radio input "true"
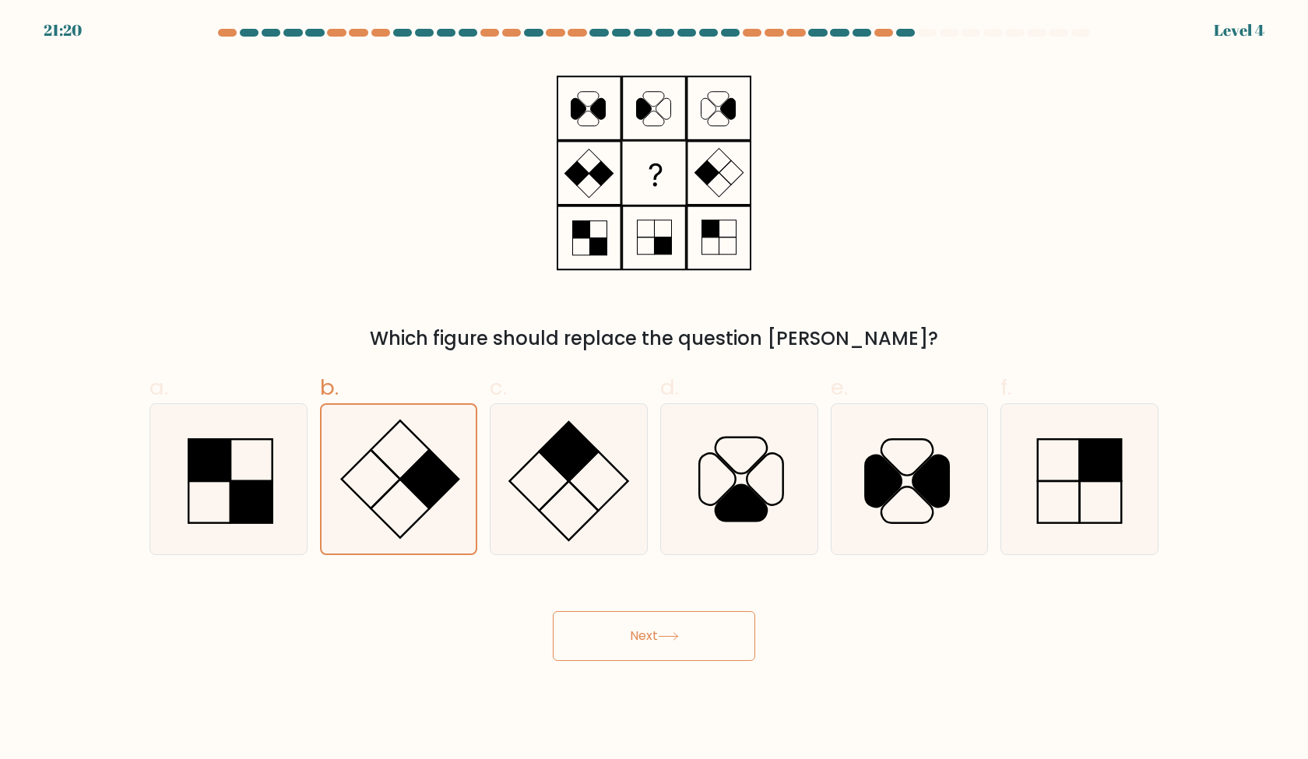
click at [659, 624] on button "Next" at bounding box center [654, 636] width 202 height 50
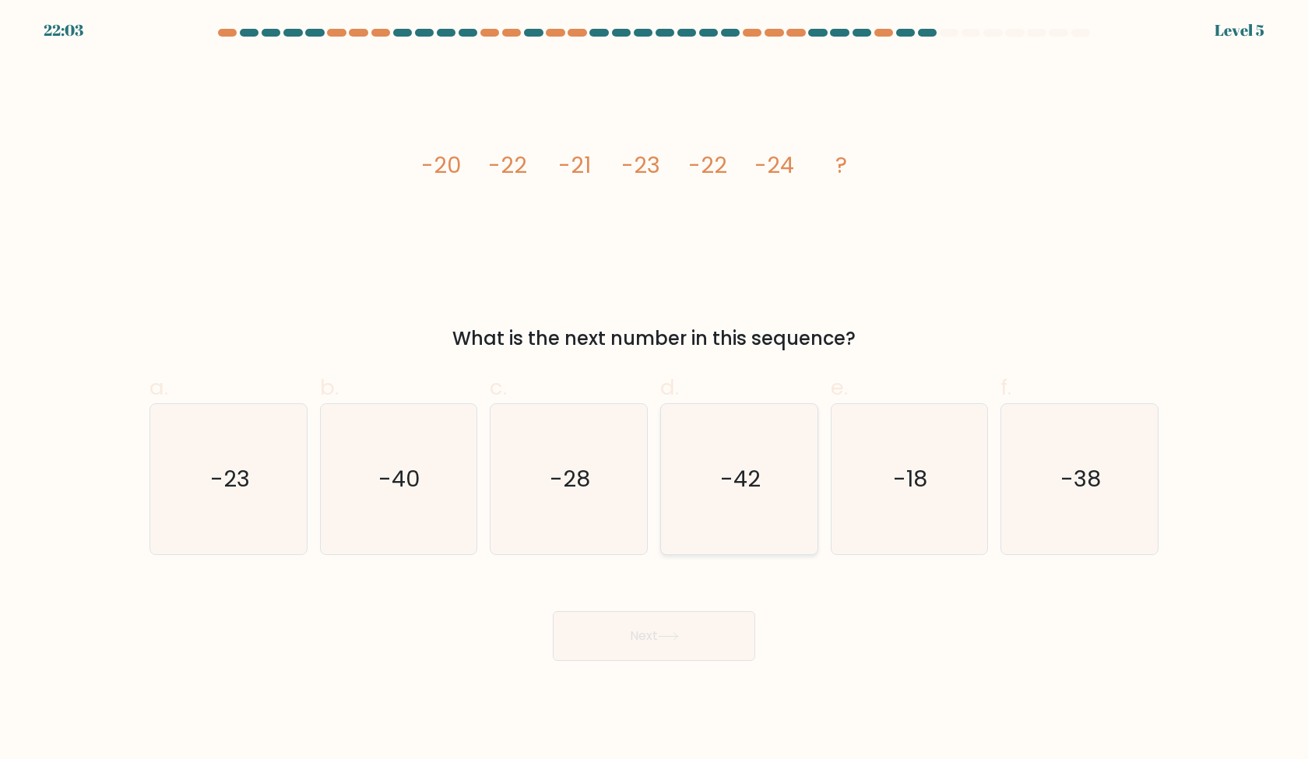
click at [776, 508] on icon "-42" at bounding box center [739, 479] width 150 height 150
click at [655, 390] on input "d. -42" at bounding box center [654, 385] width 1 height 10
radio input "true"
click at [712, 632] on button "Next" at bounding box center [654, 636] width 202 height 50
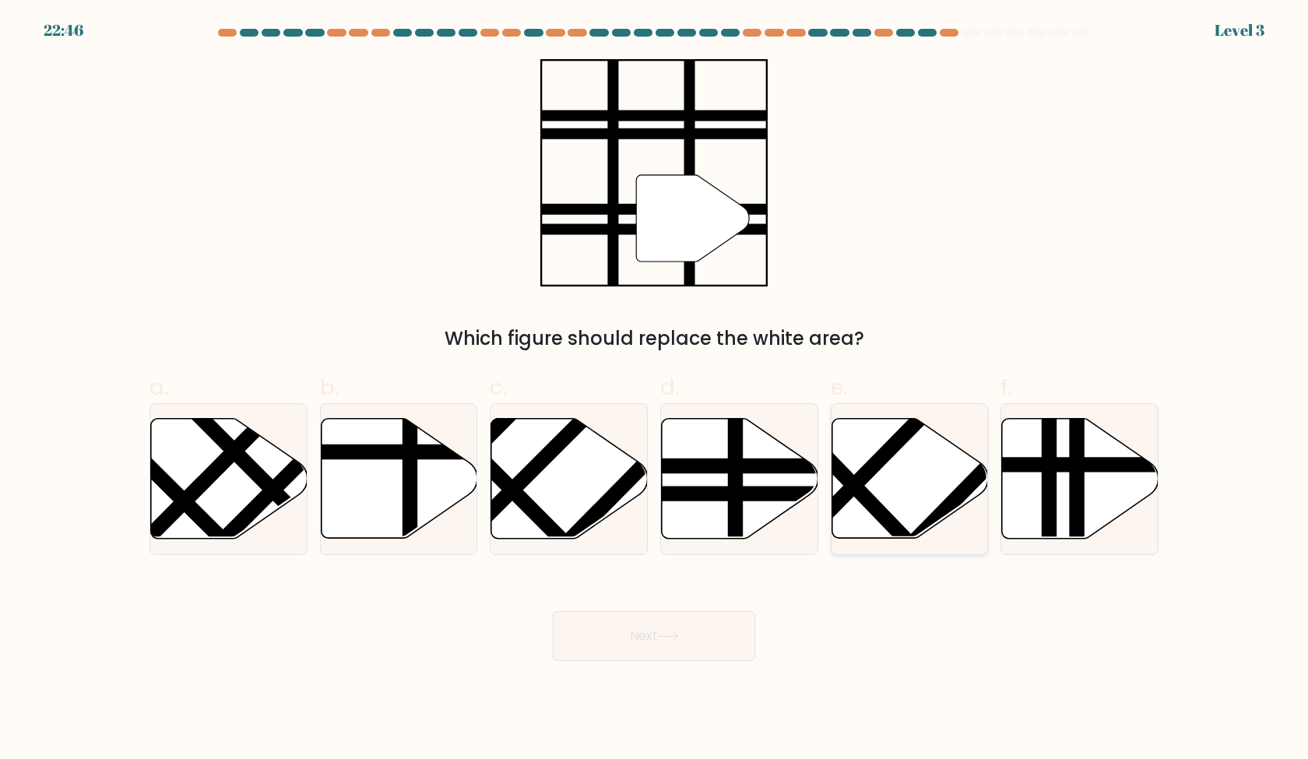
click at [878, 514] on line at bounding box center [888, 521] width 241 height 249
click at [655, 390] on input "e." at bounding box center [654, 385] width 1 height 10
radio input "true"
click at [656, 526] on div "d." at bounding box center [739, 463] width 171 height 184
click at [700, 524] on icon at bounding box center [740, 479] width 157 height 120
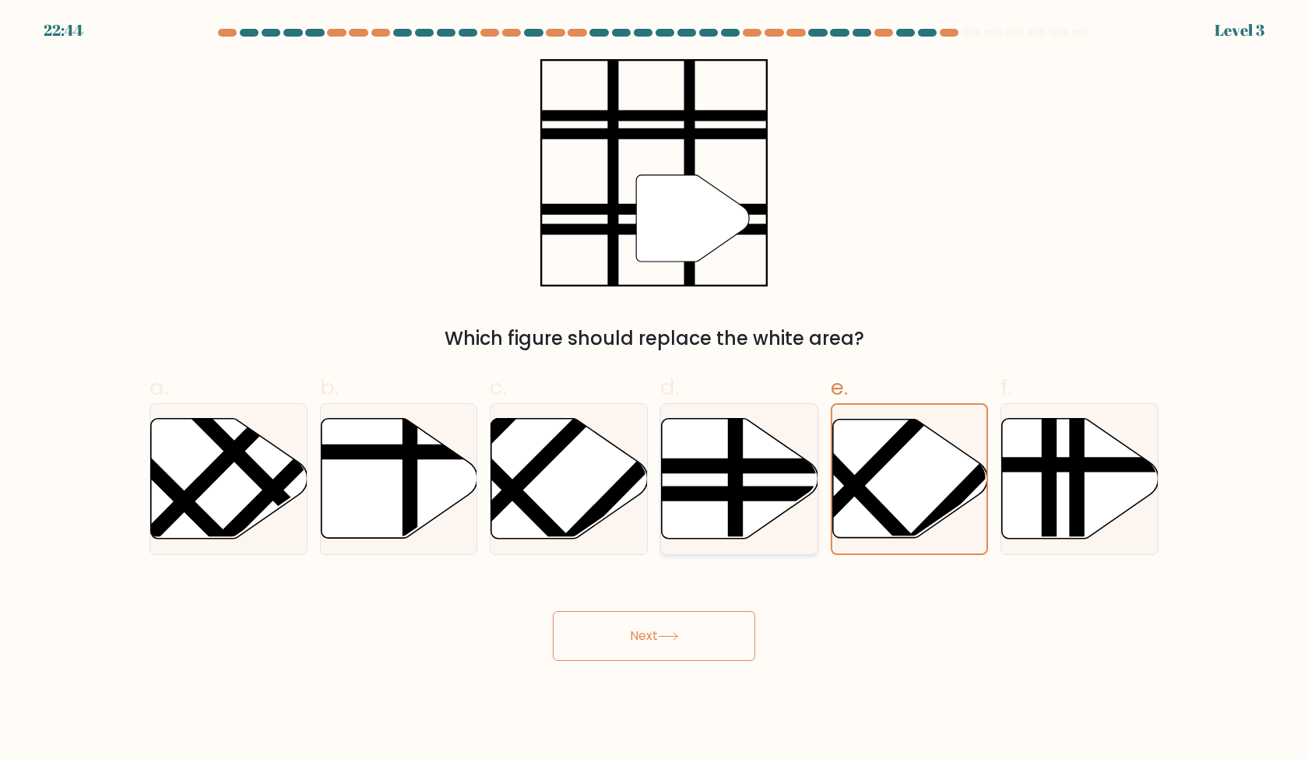
click at [655, 390] on input "d." at bounding box center [654, 385] width 1 height 10
radio input "true"
click at [665, 638] on icon at bounding box center [668, 636] width 21 height 9
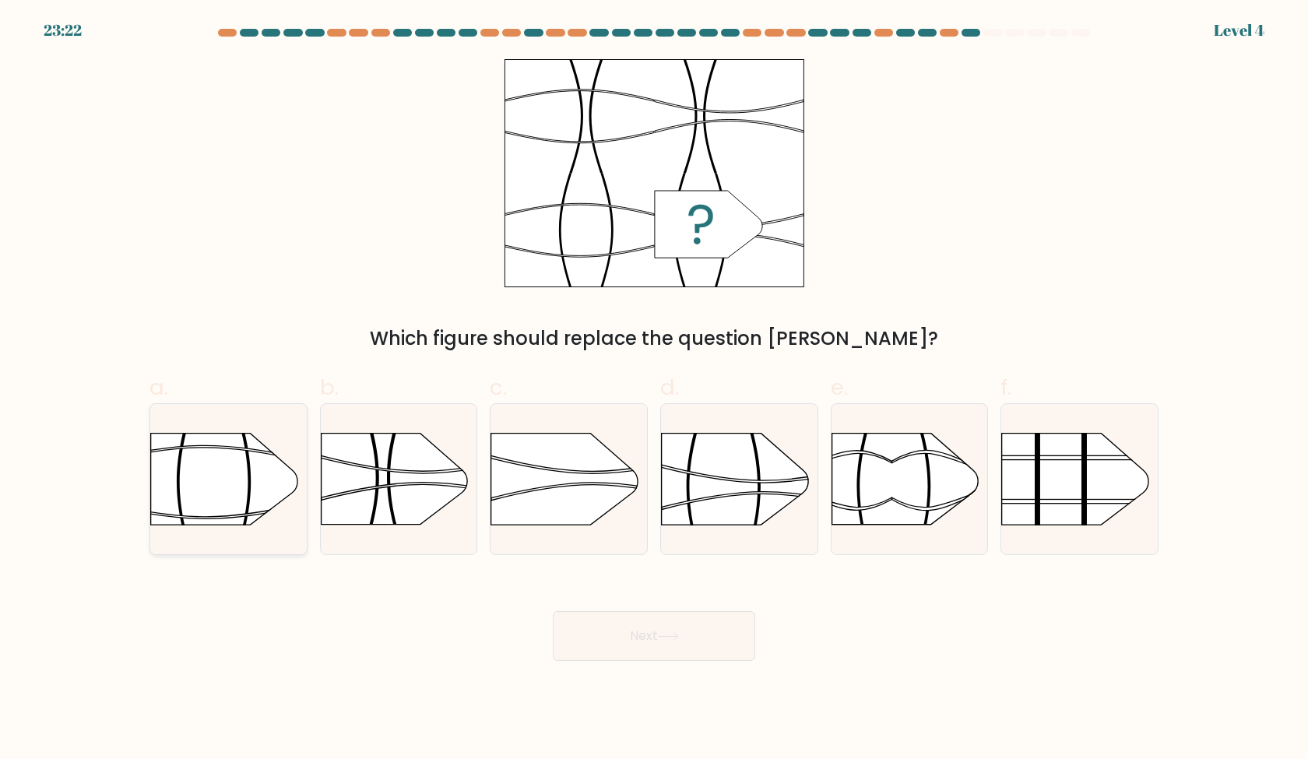
click at [276, 497] on rect at bounding box center [306, 404] width 406 height 309
click at [654, 390] on input "a." at bounding box center [654, 385] width 1 height 10
radio input "true"
click at [740, 536] on div at bounding box center [739, 479] width 158 height 152
click at [655, 390] on input "d." at bounding box center [654, 385] width 1 height 10
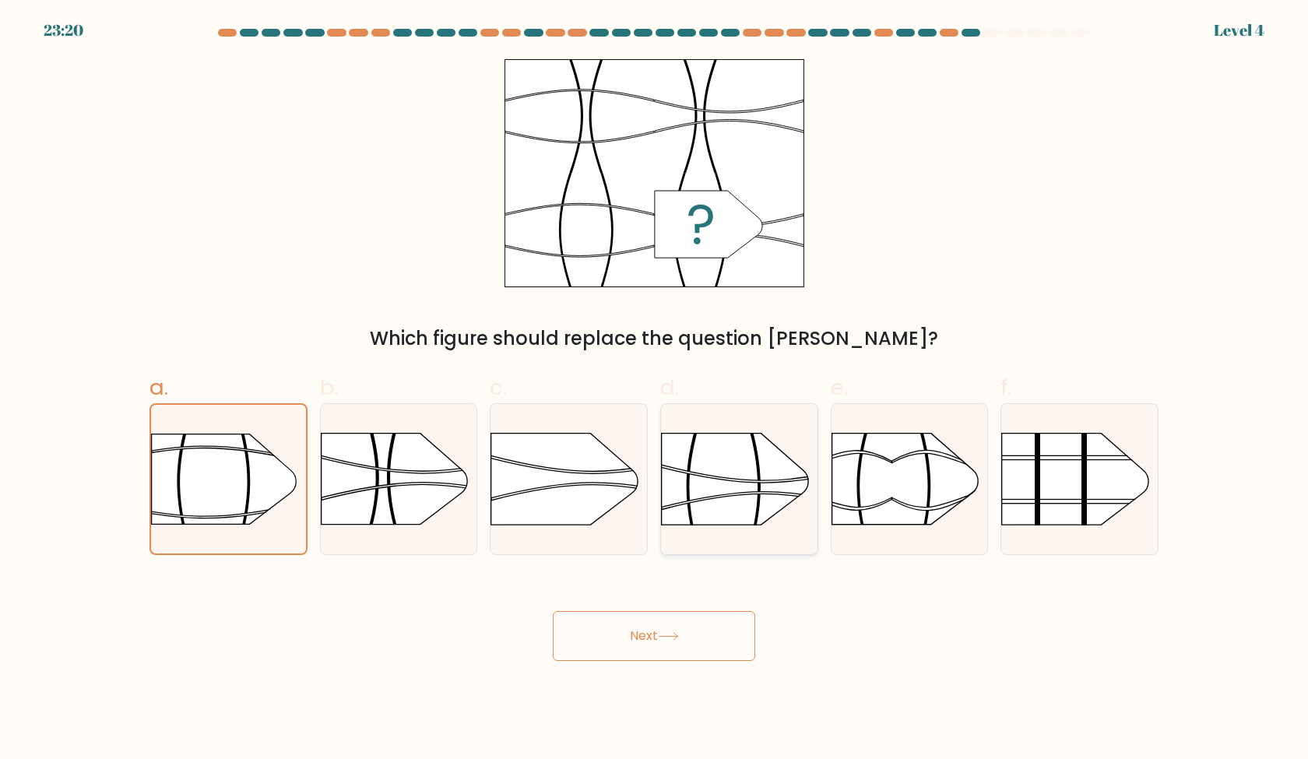
radio input "true"
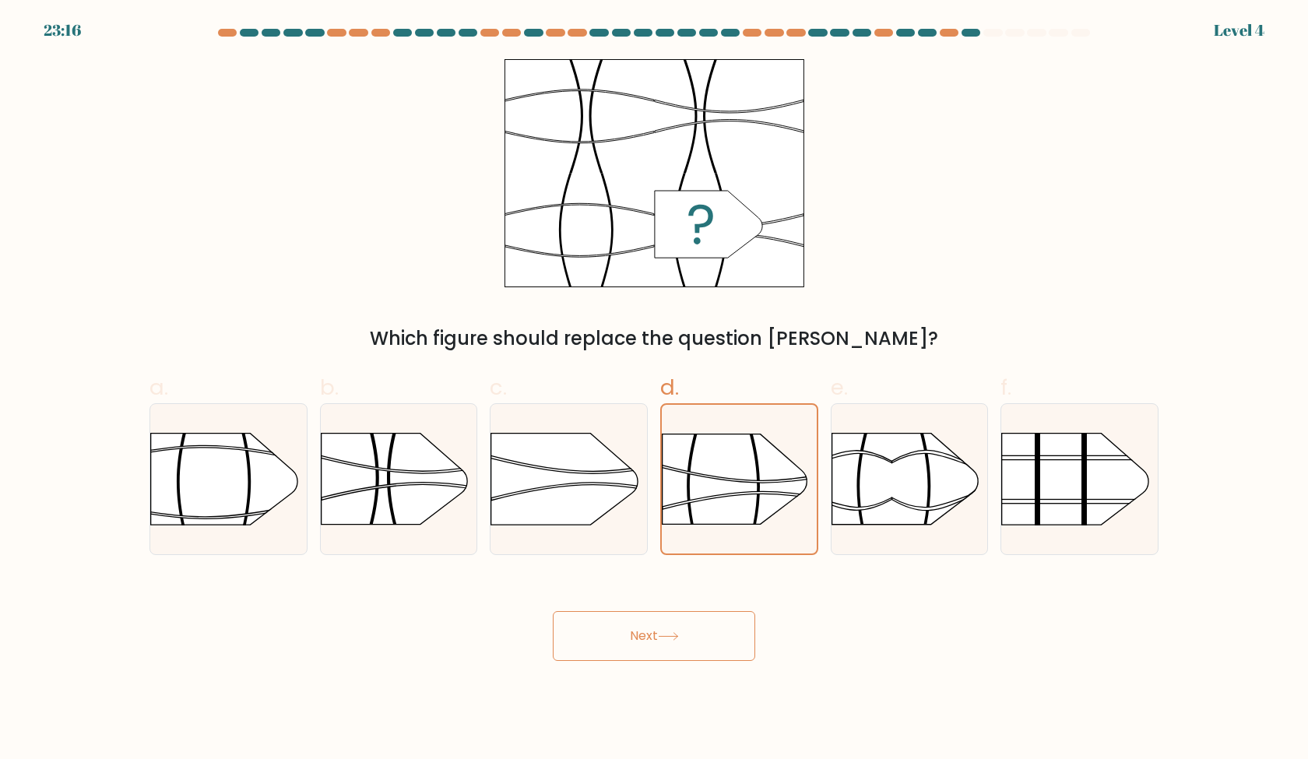
click at [690, 646] on button "Next" at bounding box center [654, 636] width 202 height 50
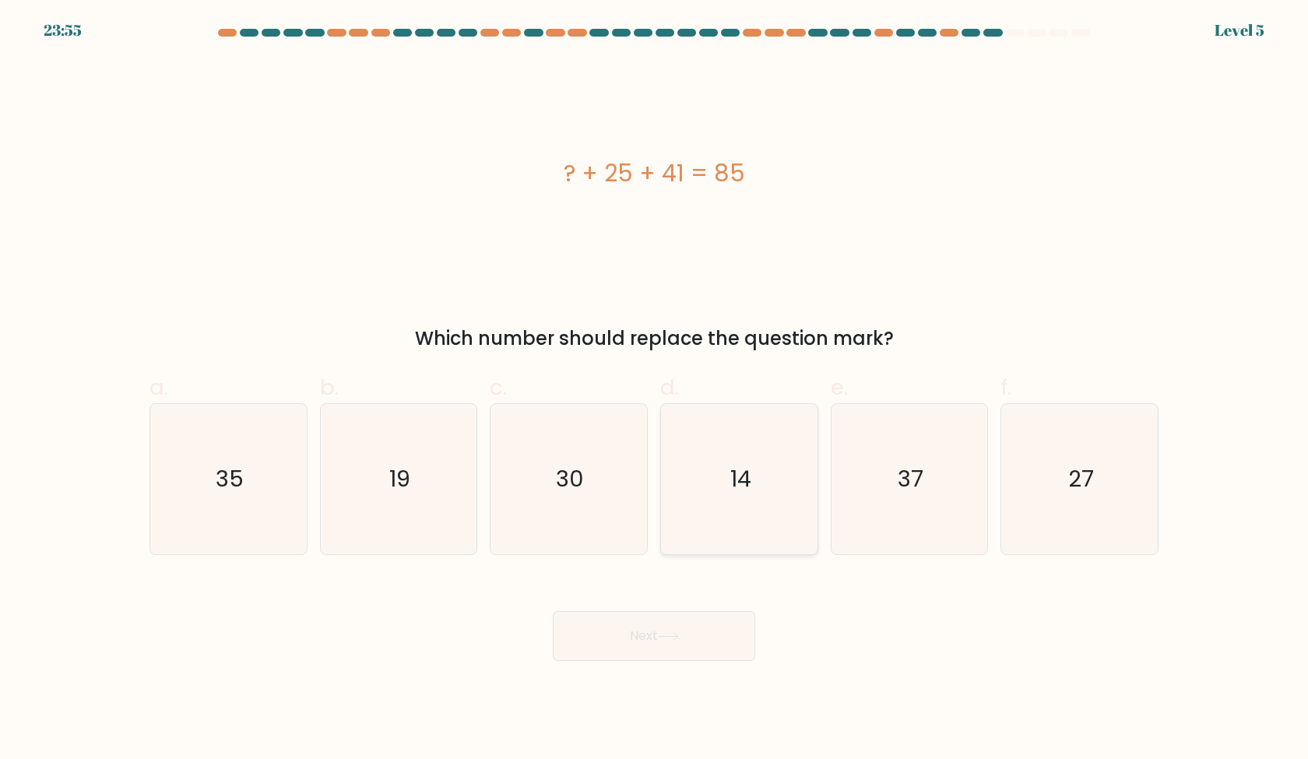
click at [791, 532] on icon "14" at bounding box center [739, 479] width 150 height 150
click at [655, 390] on input "d. 14" at bounding box center [654, 385] width 1 height 10
radio input "true"
click at [691, 624] on button "Next" at bounding box center [654, 636] width 202 height 50
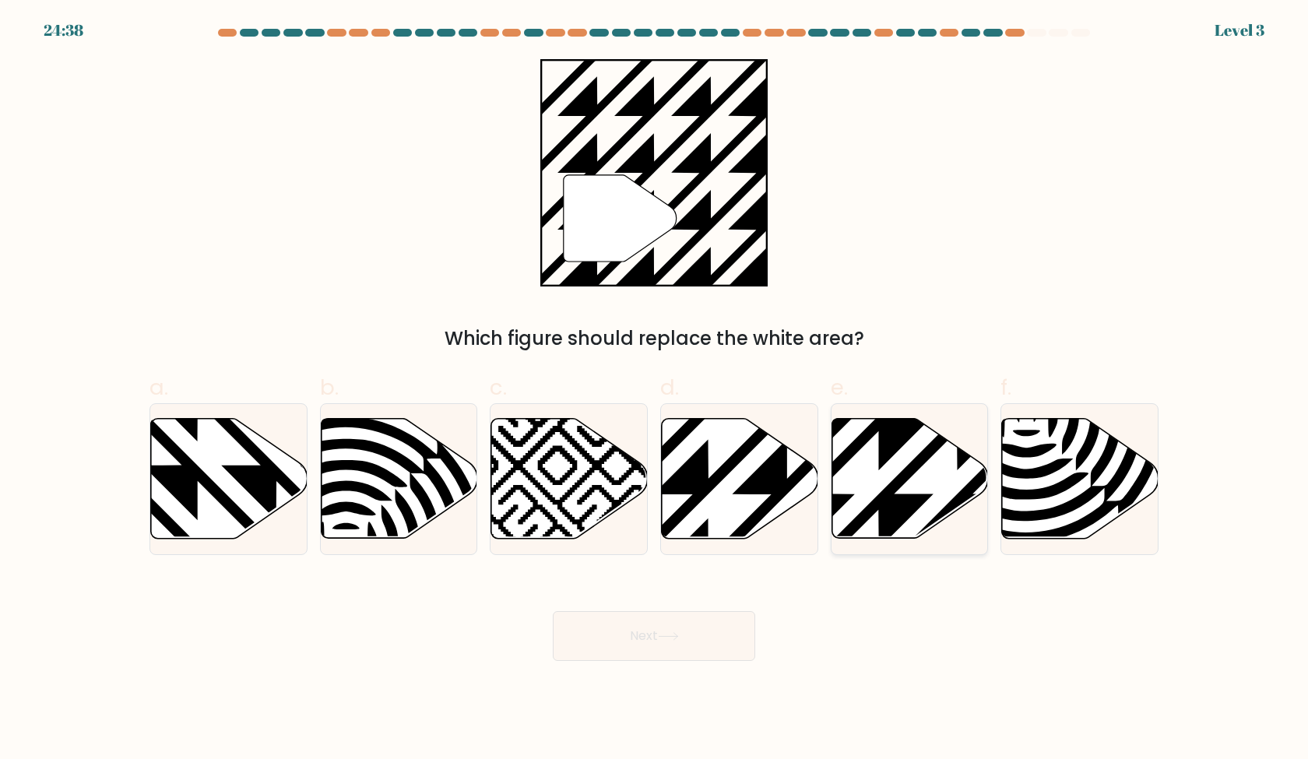
click at [892, 515] on icon at bounding box center [957, 415] width 315 height 315
click at [655, 390] on input "e." at bounding box center [654, 385] width 1 height 10
radio input "true"
click at [742, 530] on icon at bounding box center [787, 415] width 315 height 315
click at [655, 390] on input "d." at bounding box center [654, 385] width 1 height 10
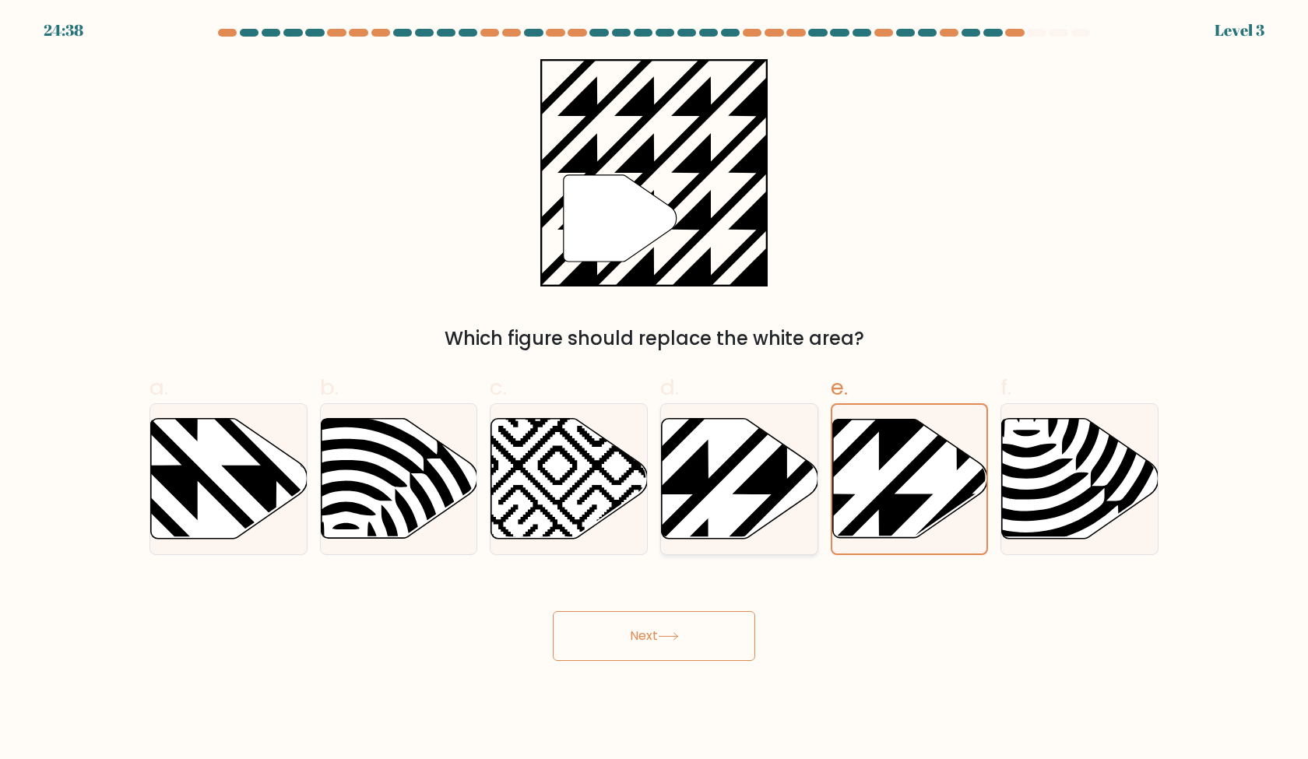
radio input "true"
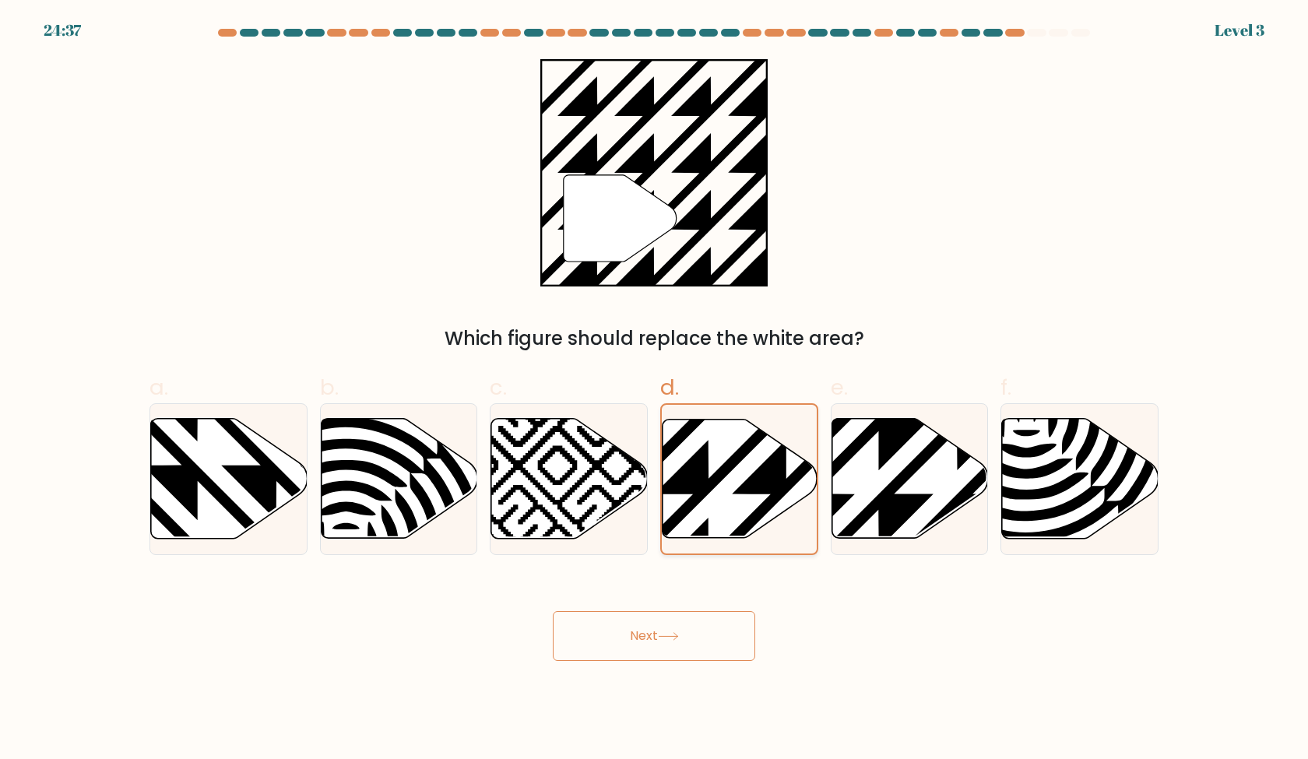
click at [739, 524] on icon at bounding box center [739, 479] width 155 height 121
click at [655, 390] on input "d." at bounding box center [654, 385] width 1 height 10
click at [909, 499] on icon at bounding box center [957, 415] width 315 height 315
click at [655, 390] on input "e." at bounding box center [654, 385] width 1 height 10
radio input "true"
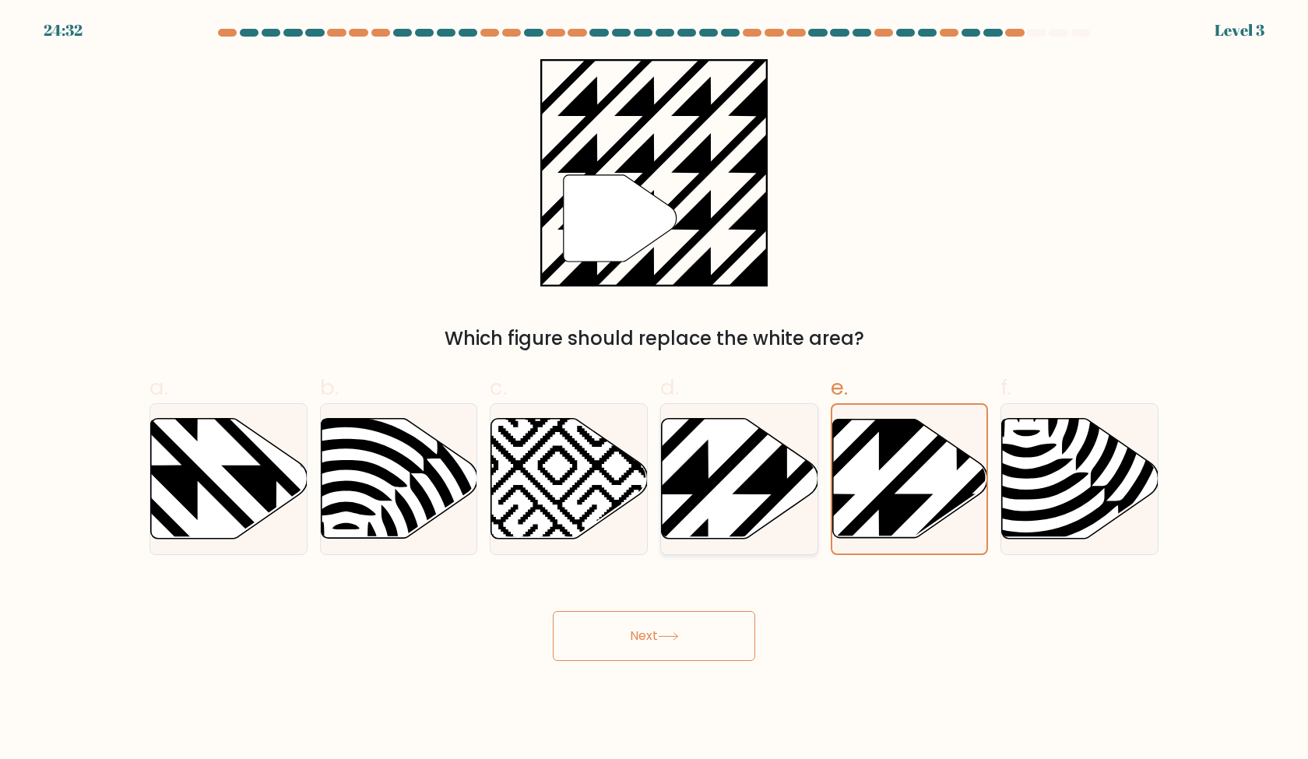
click at [727, 515] on icon at bounding box center [740, 479] width 157 height 120
click at [655, 390] on input "d." at bounding box center [654, 385] width 1 height 10
radio input "true"
click at [697, 634] on button "Next" at bounding box center [654, 636] width 202 height 50
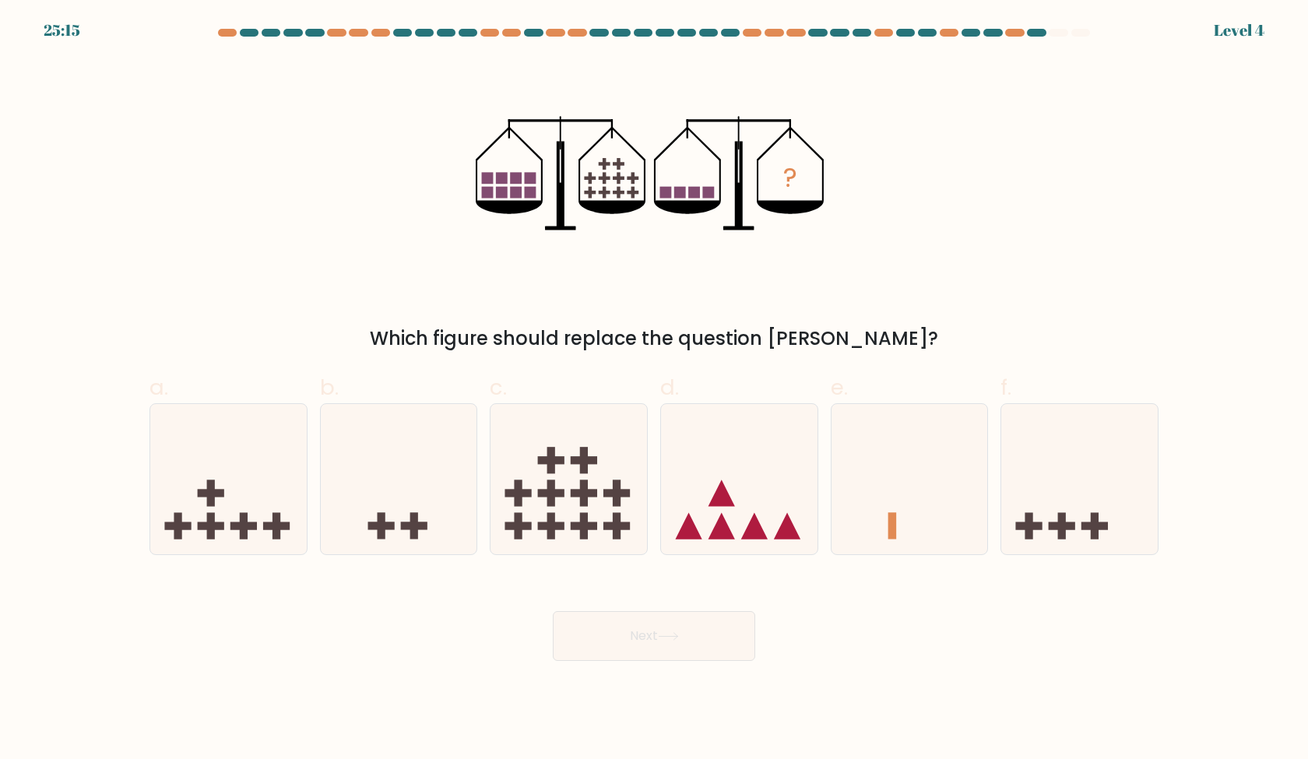
drag, startPoint x: 1008, startPoint y: 311, endPoint x: 1020, endPoint y: 302, distance: 14.5
click at [1019, 305] on div "? Which figure should replace the question mark?" at bounding box center [654, 206] width 1028 height 294
click at [243, 482] on icon at bounding box center [228, 478] width 157 height 129
click at [654, 390] on input "a." at bounding box center [654, 385] width 1 height 10
radio input "true"
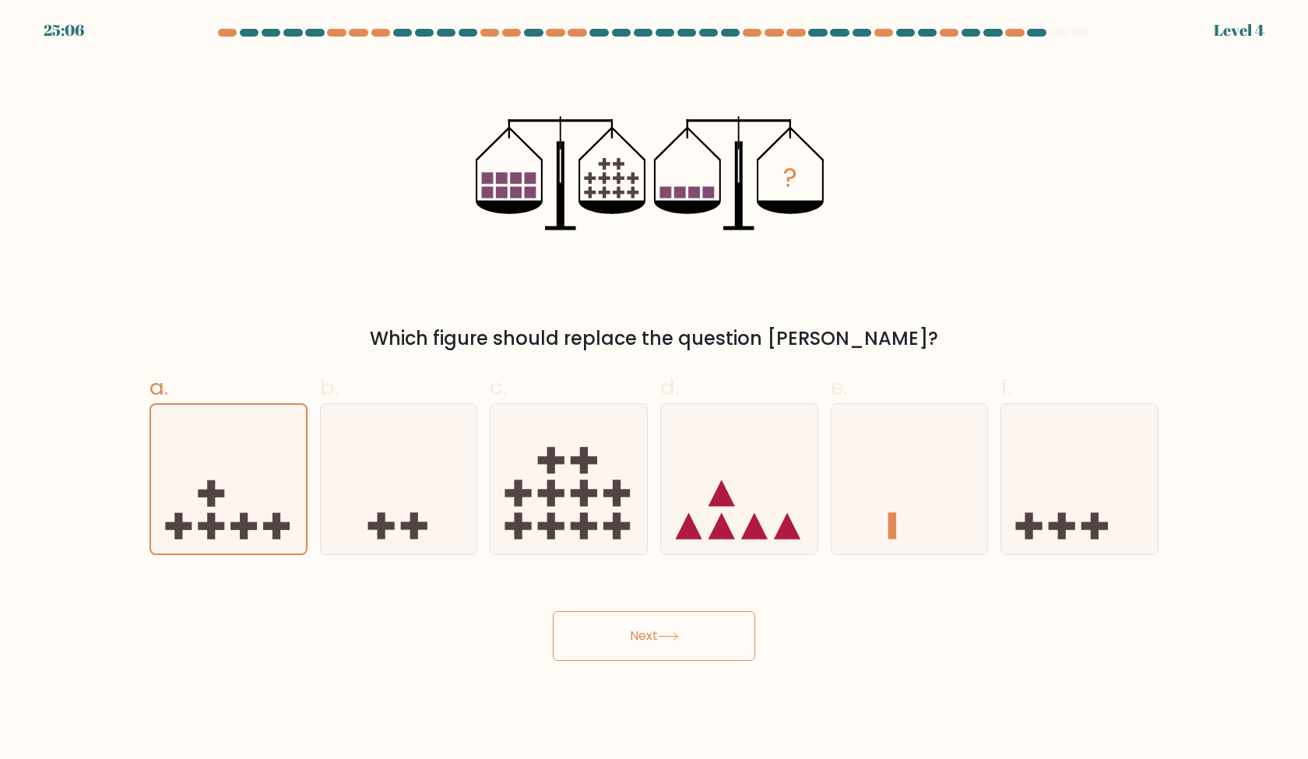
click at [670, 640] on icon at bounding box center [668, 636] width 21 height 9
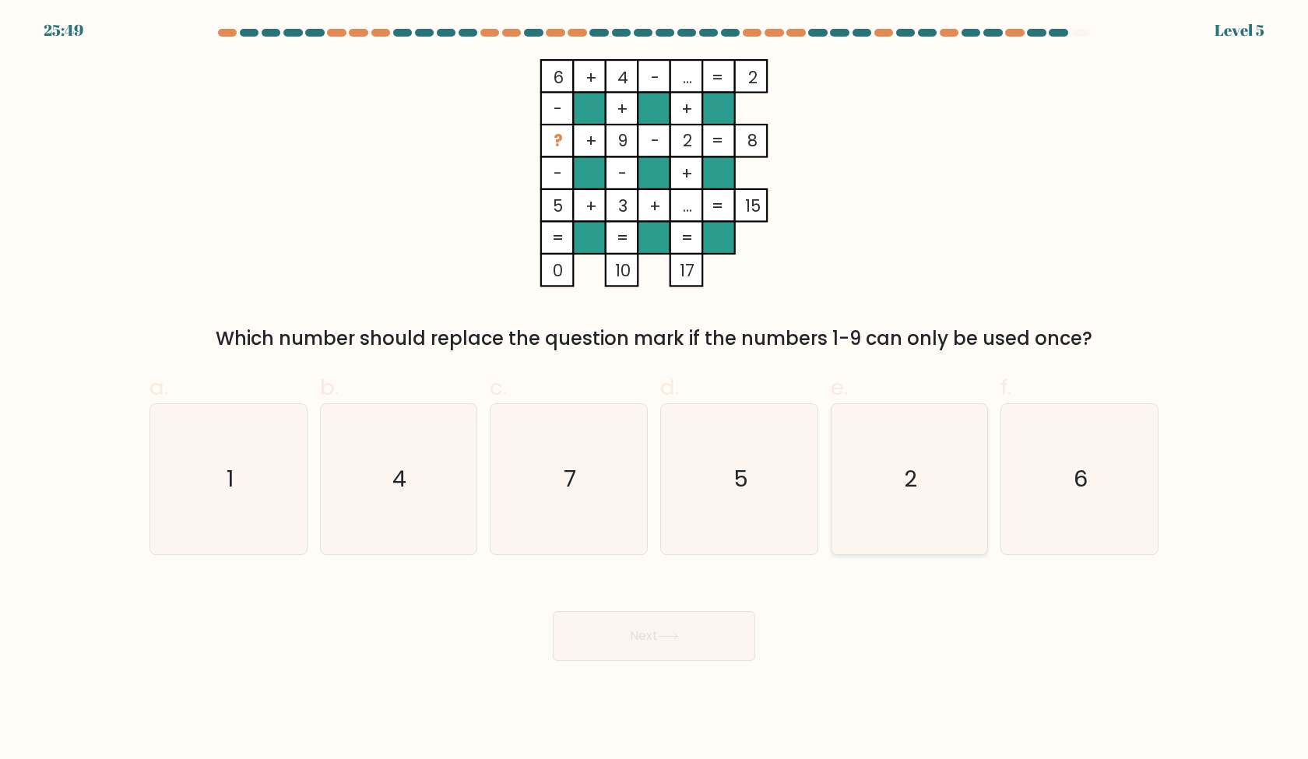
click at [847, 479] on icon "2" at bounding box center [909, 479] width 150 height 150
click at [655, 390] on input "e. 2" at bounding box center [654, 385] width 1 height 10
radio input "true"
click at [689, 628] on button "Next" at bounding box center [654, 636] width 202 height 50
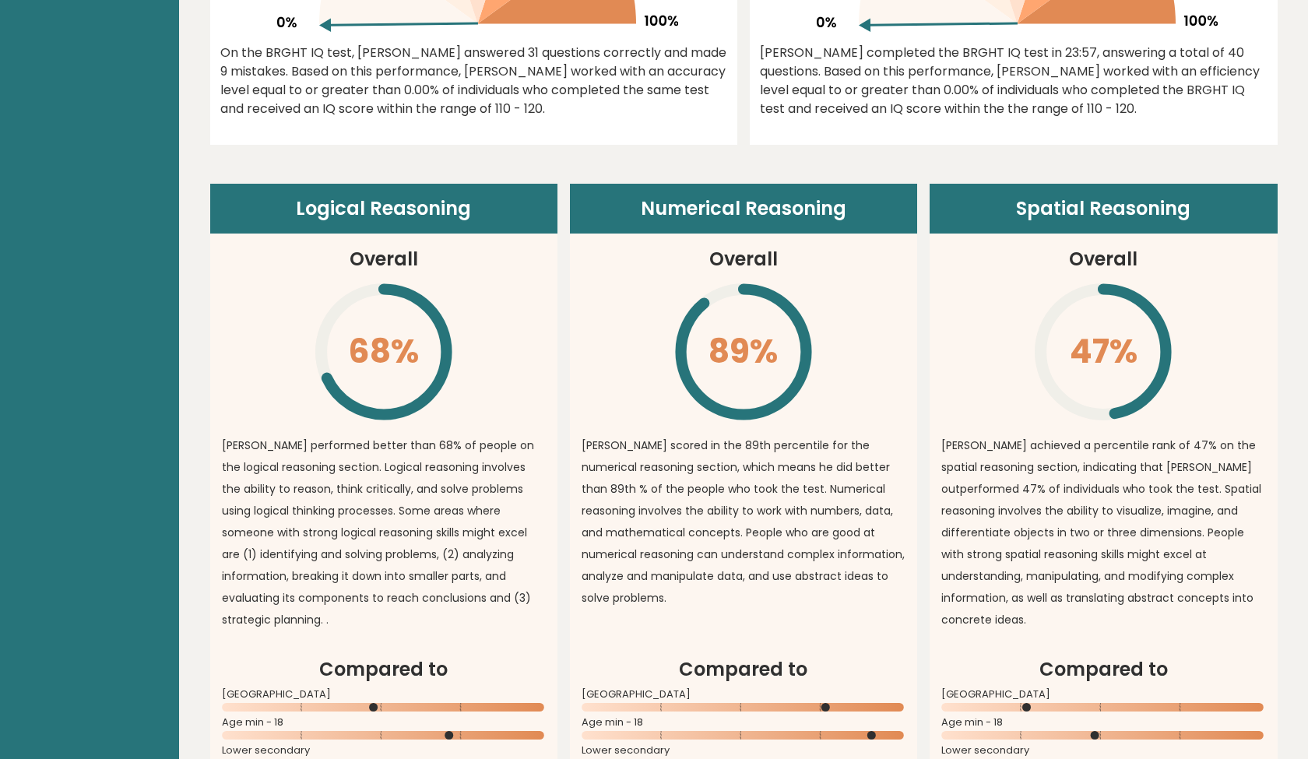
scroll to position [870, 0]
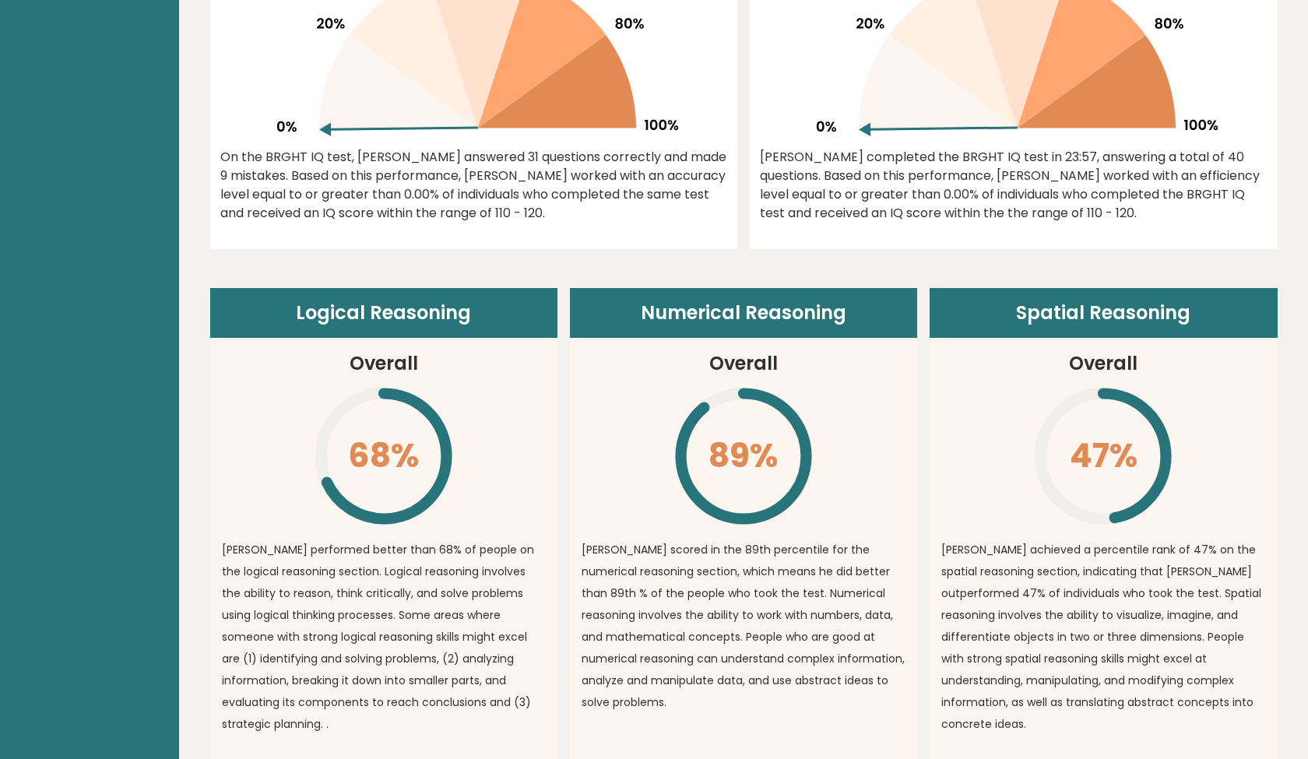
click at [744, 519] on icon at bounding box center [743, 455] width 125 height 125
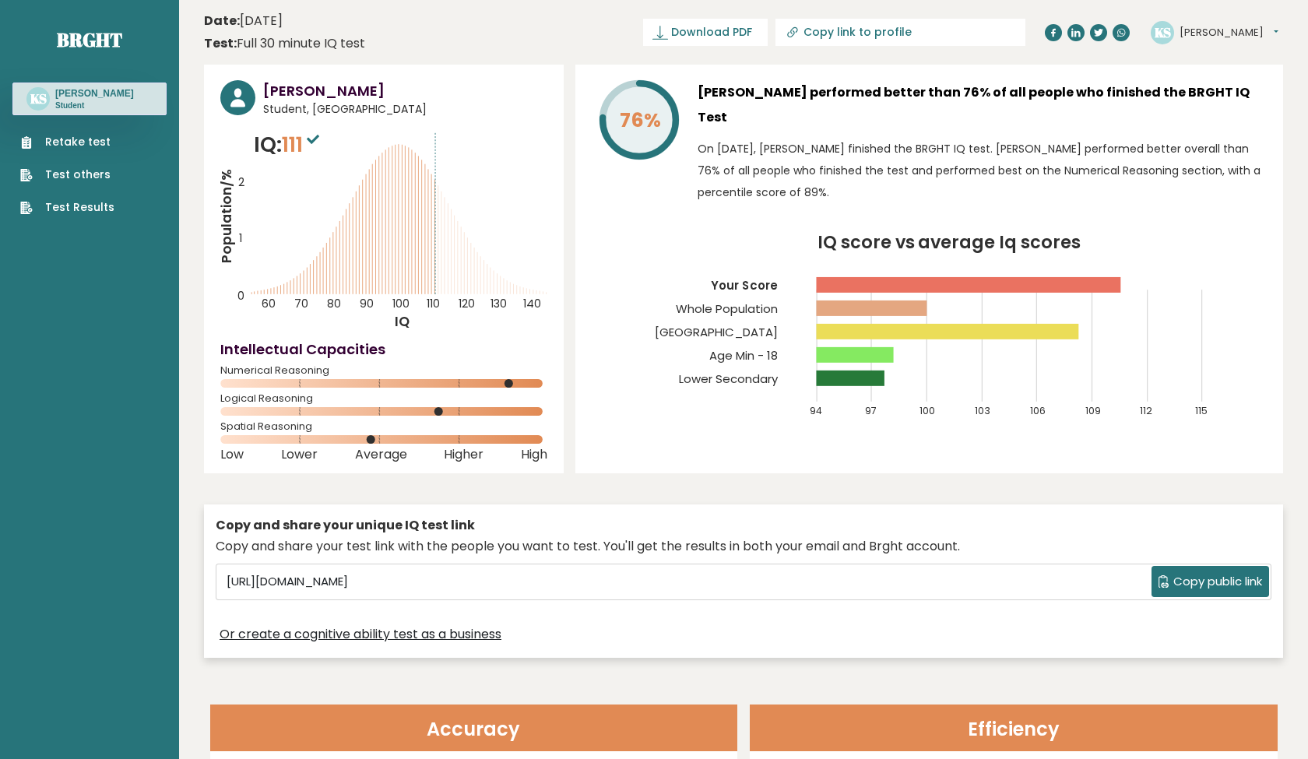
scroll to position [0, 0]
click at [744, 524] on div "Copy and share your unique IQ test link" at bounding box center [744, 525] width 1056 height 19
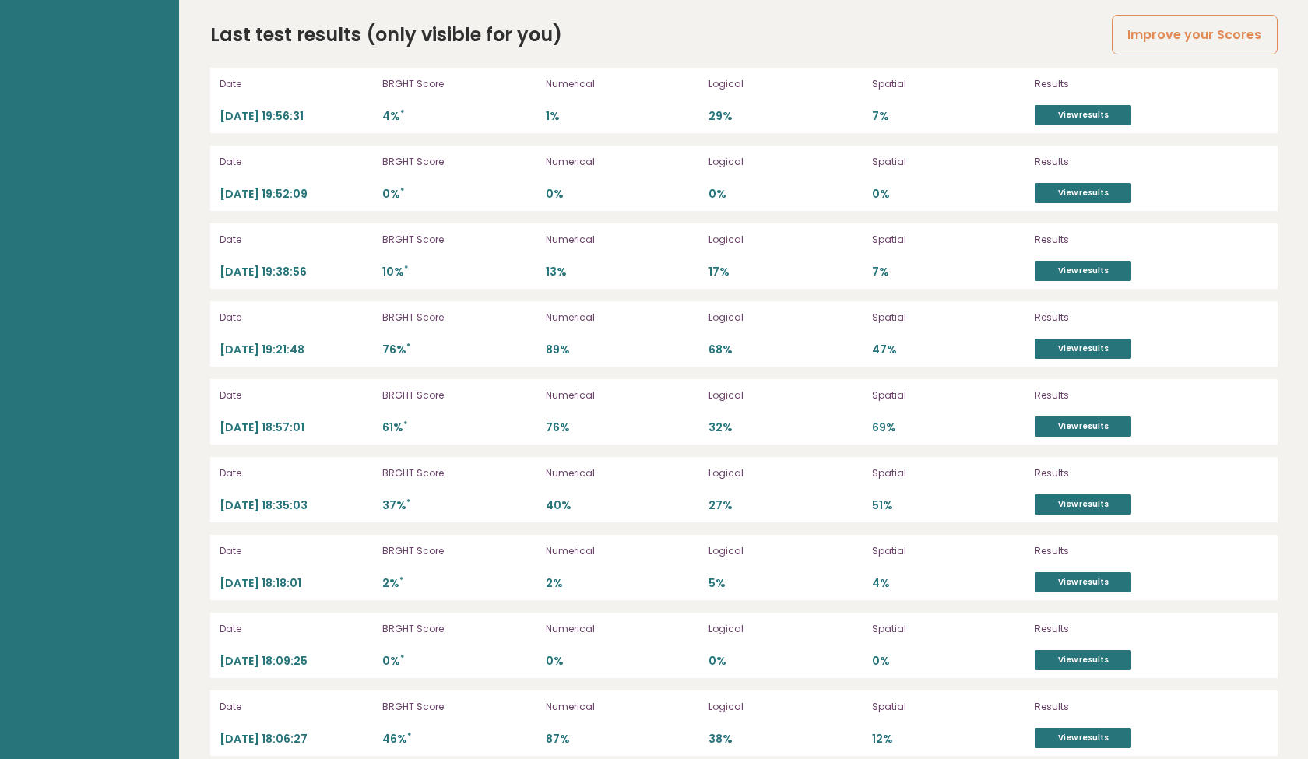
scroll to position [4445, 0]
